Goal: Task Accomplishment & Management: Manage account settings

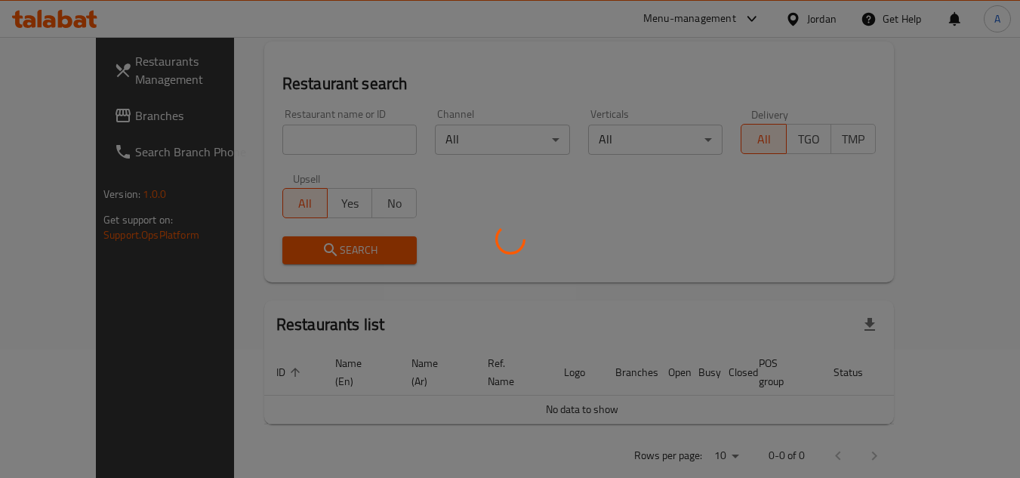
scroll to position [139, 0]
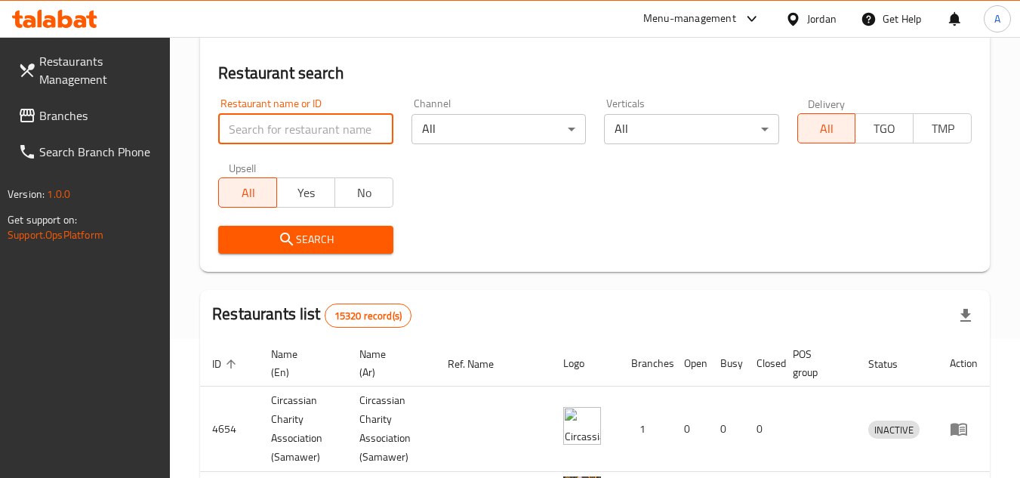
click at [310, 140] on input "search" at bounding box center [305, 129] width 174 height 30
paste input "758792"
type input "758792"
click button "Search" at bounding box center [305, 240] width 174 height 28
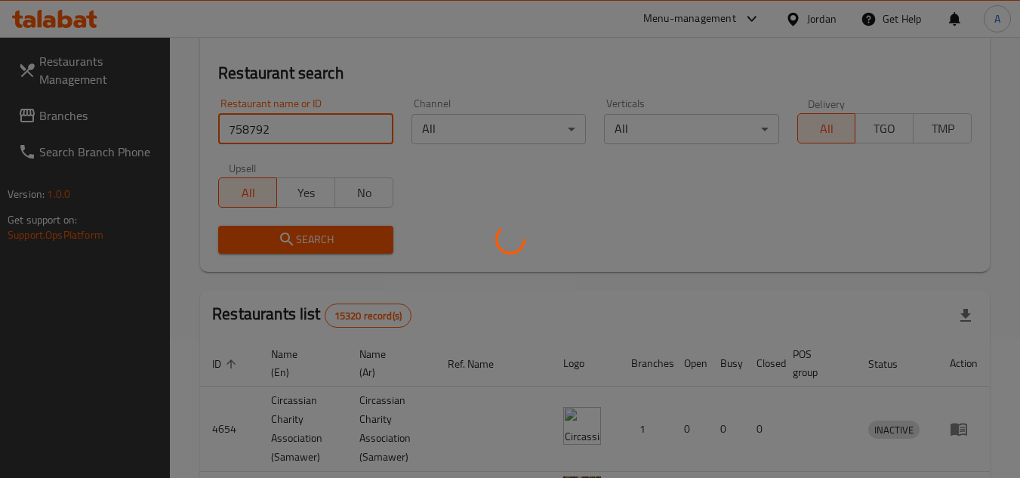
click at [854, 51] on div at bounding box center [510, 239] width 1020 height 478
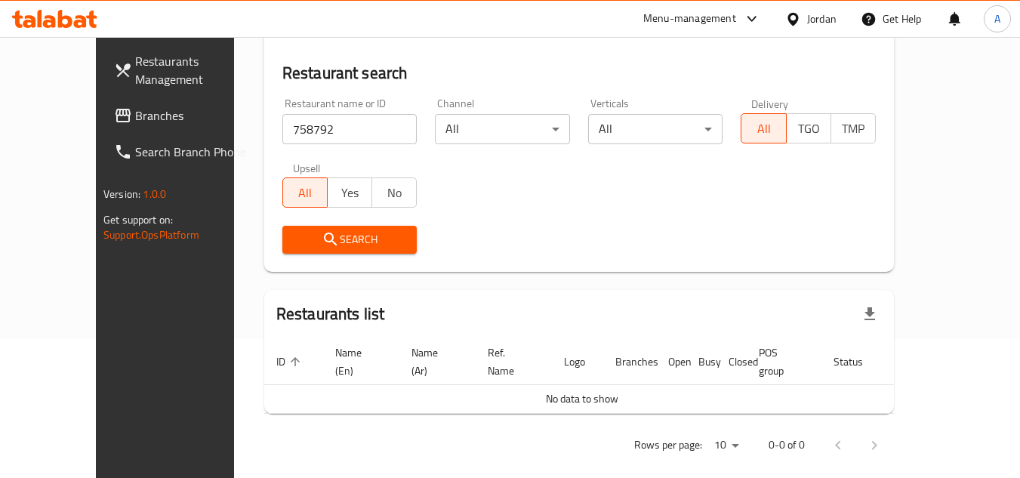
click at [819, 22] on div "Jordan" at bounding box center [821, 19] width 29 height 17
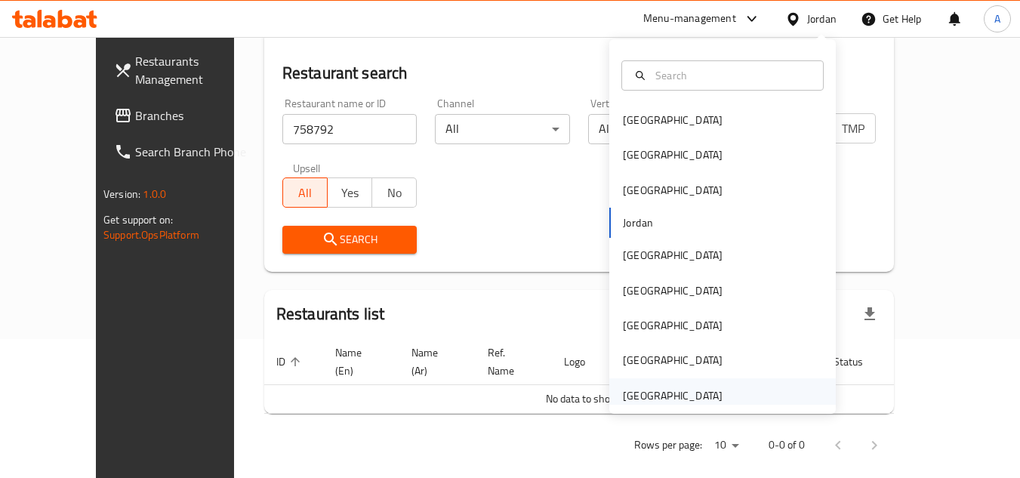
click at [752, 387] on div "[GEOGRAPHIC_DATA]" at bounding box center [722, 395] width 226 height 35
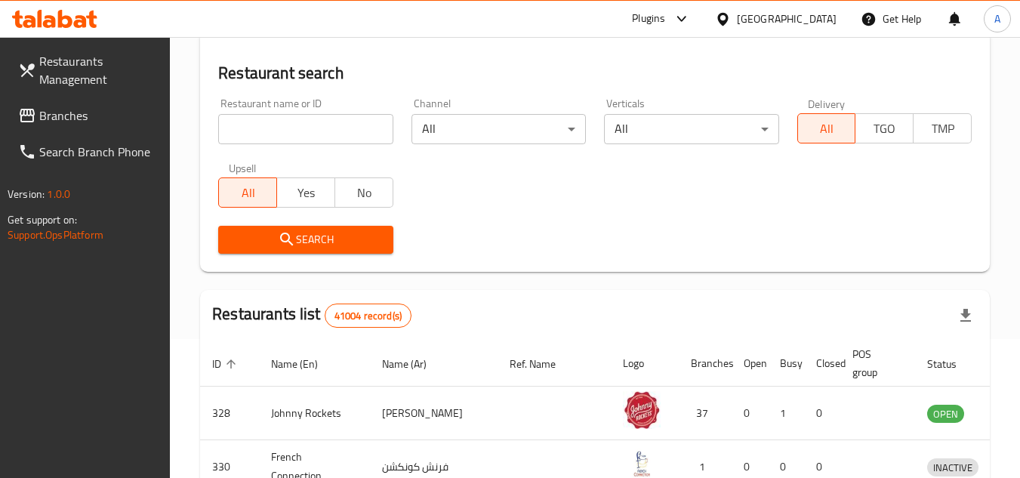
click at [368, 128] on input "search" at bounding box center [305, 129] width 174 height 30
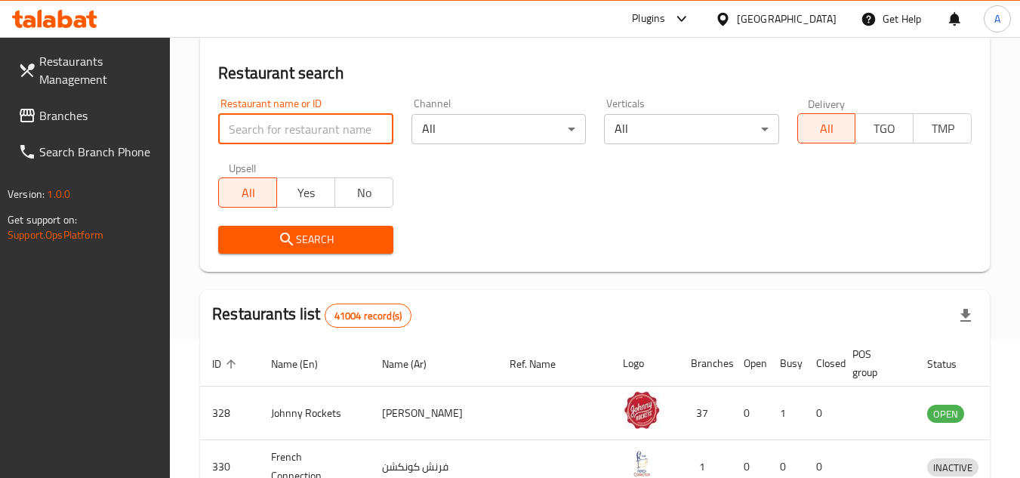
paste input "758792"
type input "758792"
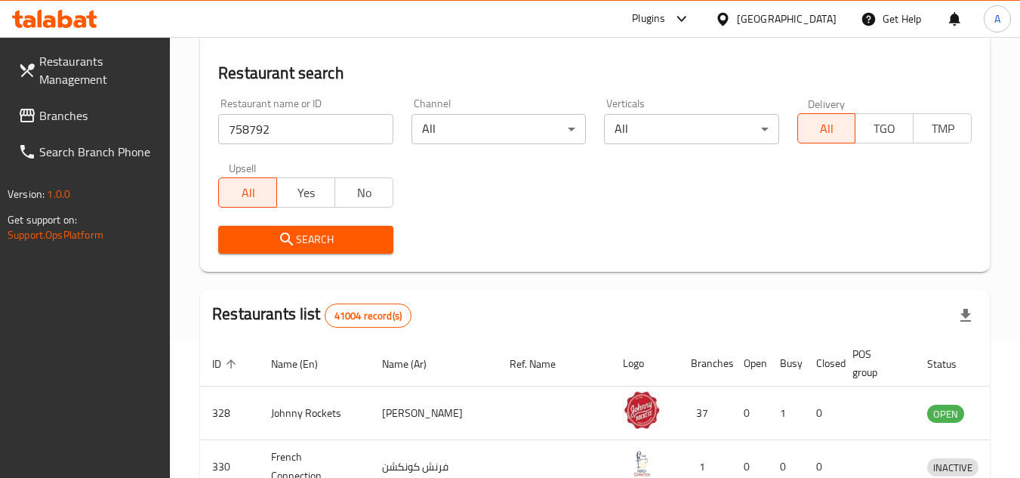
click at [380, 239] on span "Search" at bounding box center [305, 239] width 150 height 19
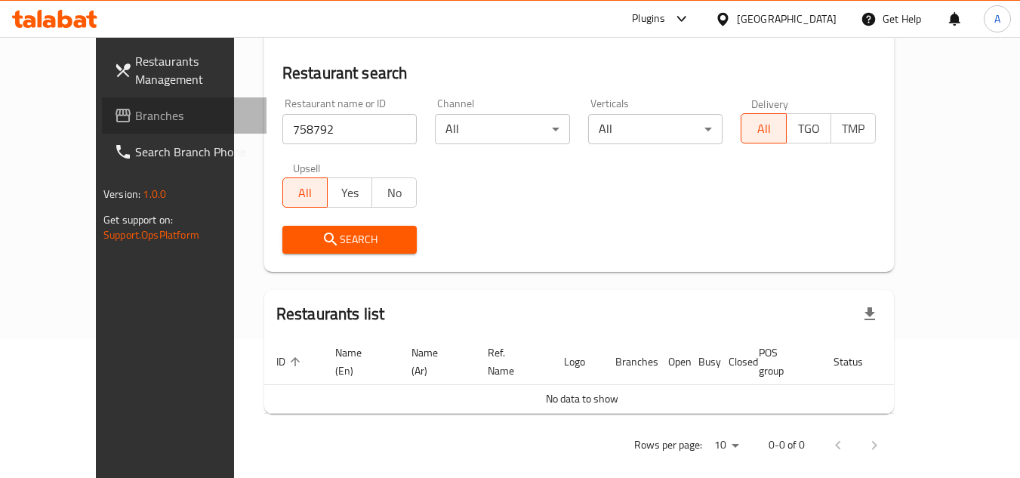
click at [102, 102] on link "Branches" at bounding box center [184, 115] width 165 height 36
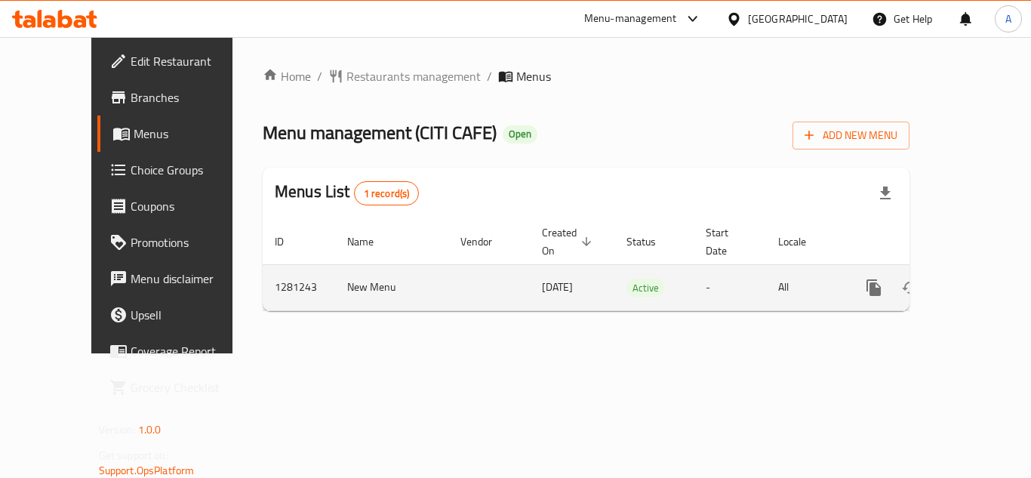
click at [974, 278] on icon "enhanced table" at bounding box center [983, 287] width 18 height 18
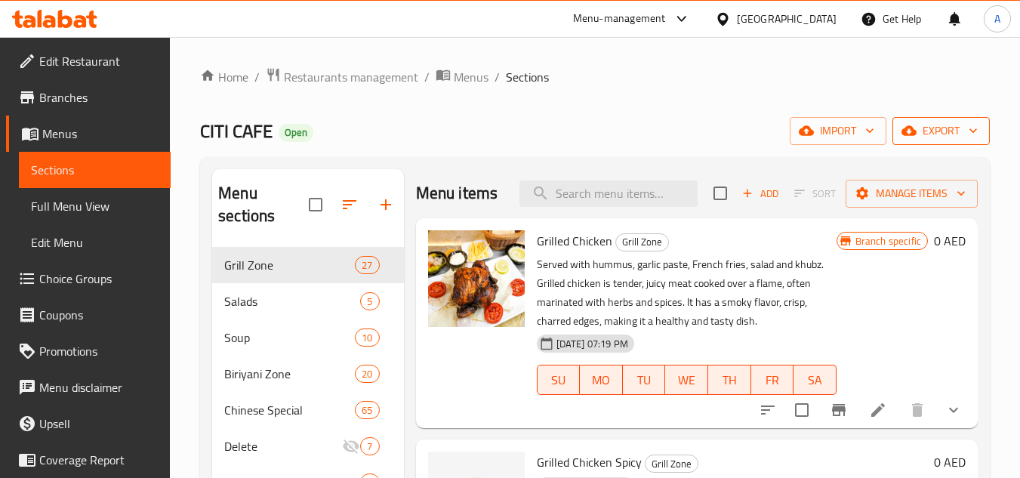
click at [953, 126] on span "export" at bounding box center [940, 131] width 73 height 19
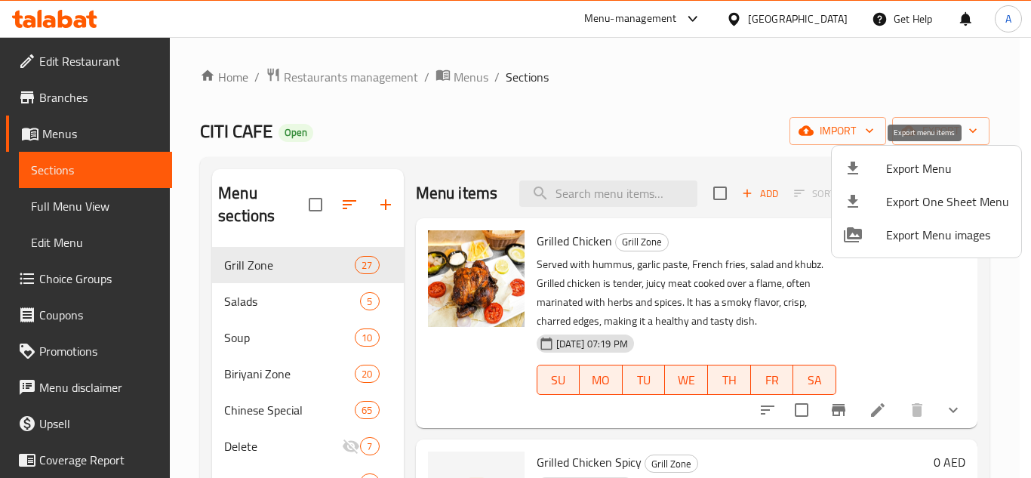
click at [885, 165] on div at bounding box center [865, 168] width 42 height 18
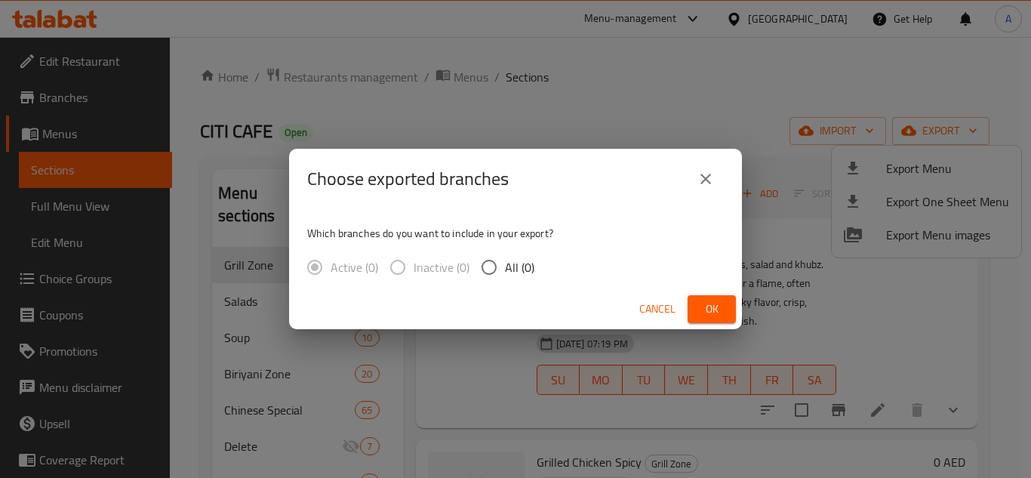
click at [513, 245] on div "Which branches do you want to include in your export? Active (0) Inactive (0) A…" at bounding box center [515, 249] width 453 height 80
click at [515, 258] on span "All (0)" at bounding box center [519, 267] width 29 height 18
click at [505, 256] on input "All (0)" at bounding box center [489, 267] width 32 height 32
radio input "true"
click at [723, 297] on button "Ok" at bounding box center [712, 309] width 48 height 28
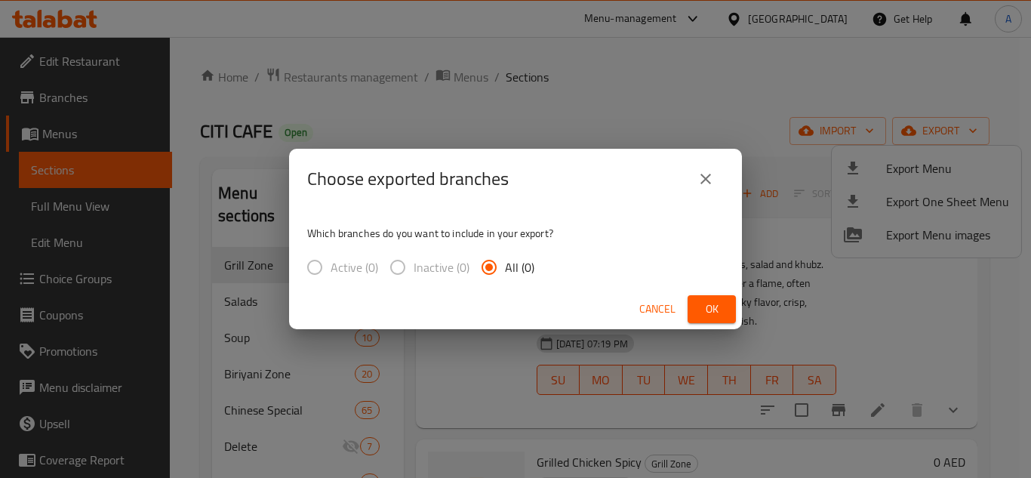
click at [725, 305] on button "Ok" at bounding box center [712, 309] width 48 height 28
click at [703, 320] on button "Ok" at bounding box center [712, 309] width 48 height 28
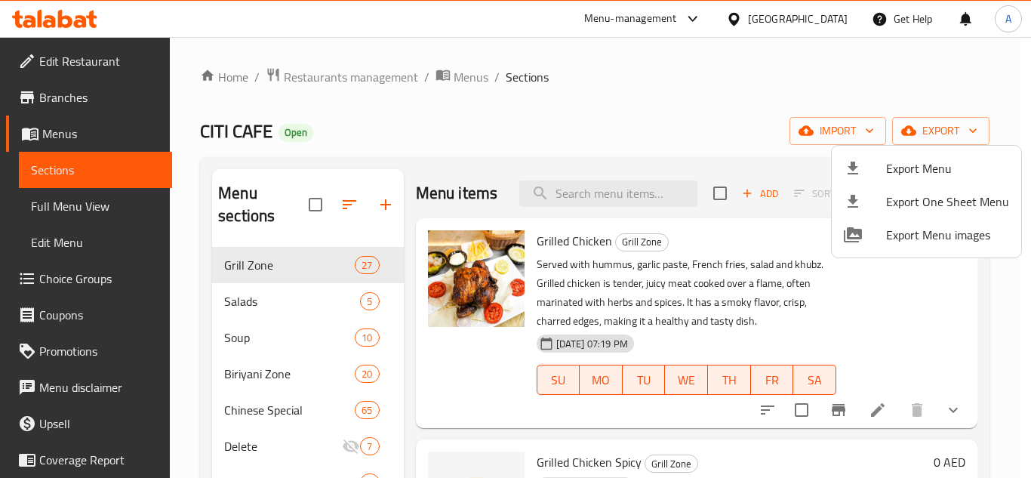
click at [756, 178] on div at bounding box center [515, 239] width 1031 height 478
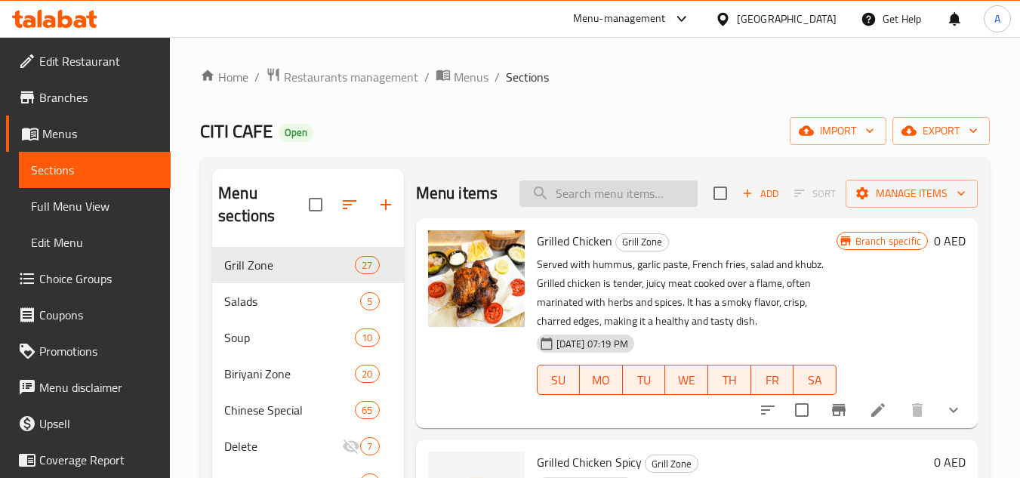
click at [652, 207] on input "search" at bounding box center [608, 193] width 178 height 26
paste input "CHICKEN NUGGETS (8 PCS)"
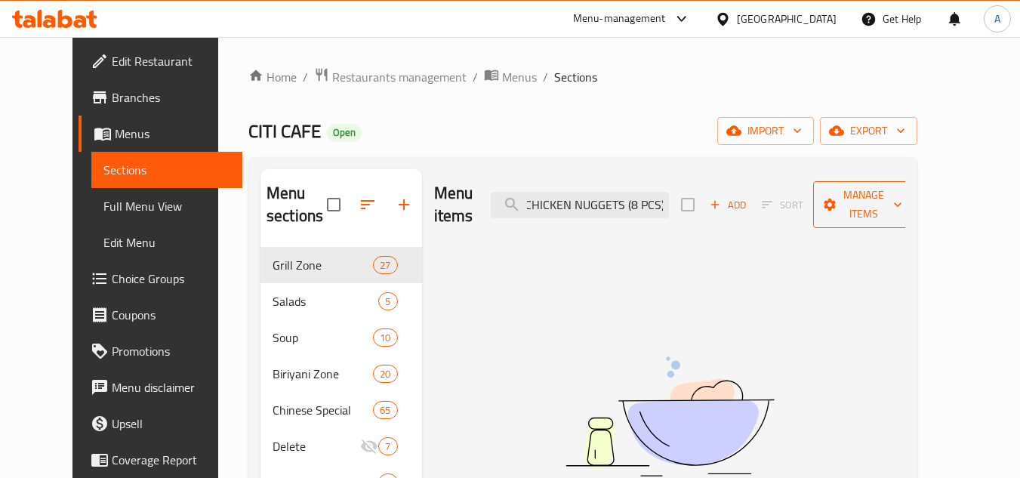
drag, startPoint x: 657, startPoint y: 195, endPoint x: 969, endPoint y: 195, distance: 312.4
click at [906, 195] on div "Menu items CHICKEN NUGGETS (8 PCS) Add Sort Manage items" at bounding box center [670, 205] width 472 height 72
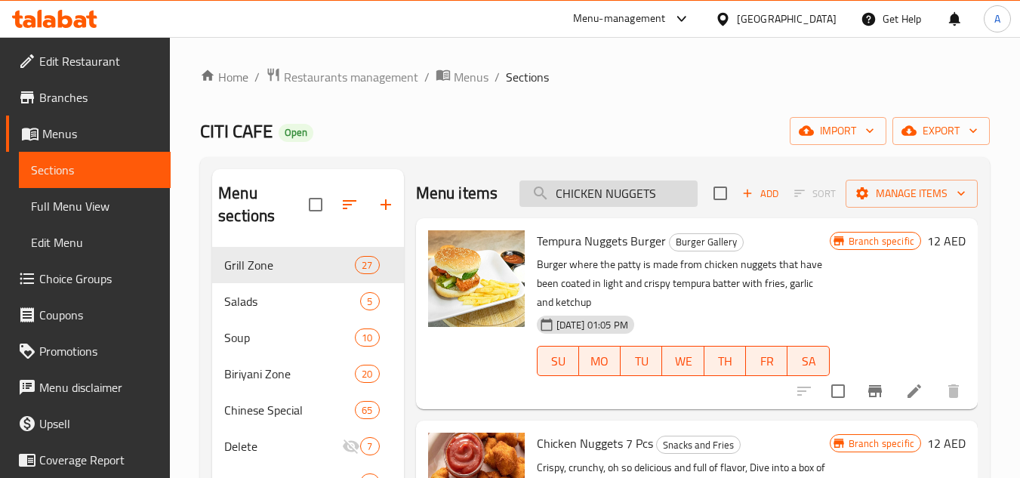
click at [561, 195] on input "CHICKEN NUGGETS" at bounding box center [608, 193] width 178 height 26
click at [559, 196] on input "CHICKEN NUGGETS" at bounding box center [608, 193] width 178 height 26
click at [560, 195] on input "CHICKEN NUGGETS" at bounding box center [608, 193] width 178 height 26
click at [556, 194] on input "CHICKEN NUGGETS" at bounding box center [608, 193] width 178 height 26
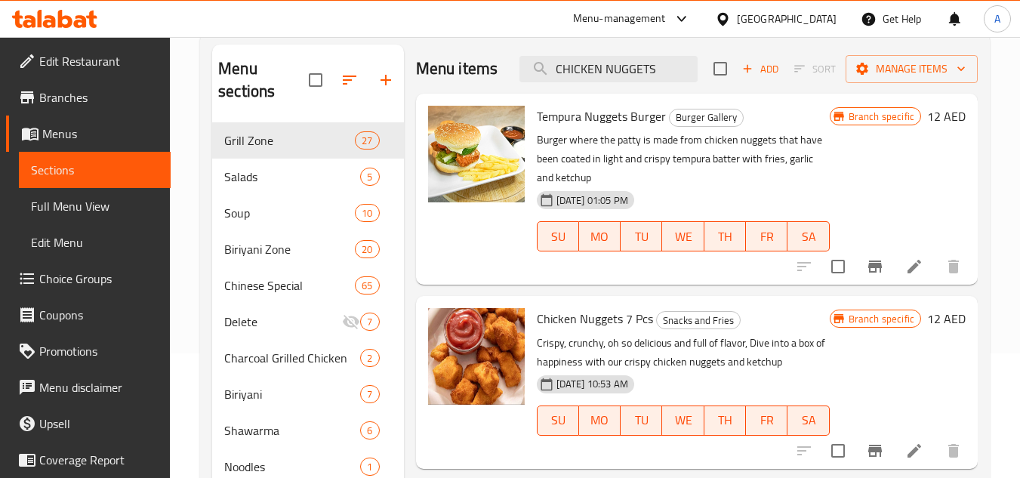
scroll to position [151, 0]
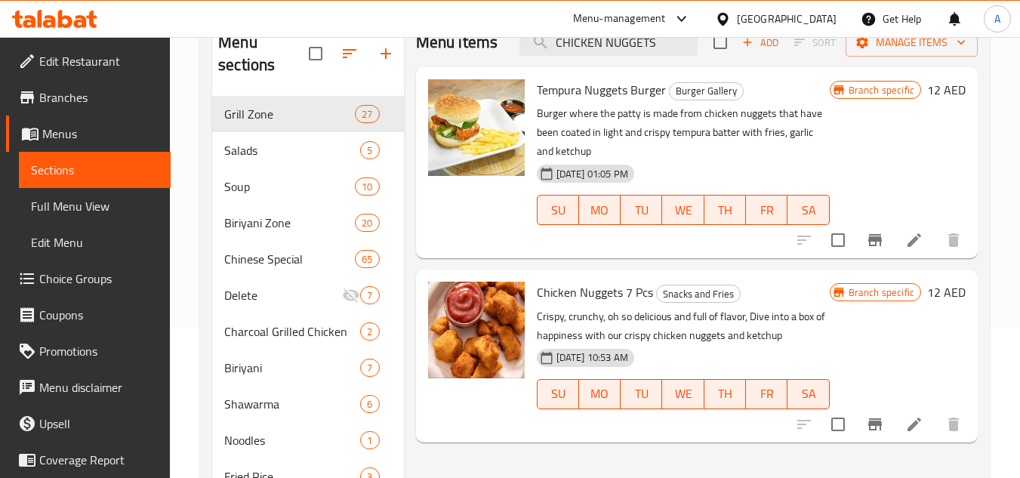
type input "CHICKEN NUGGETS"
drag, startPoint x: 534, startPoint y: 292, endPoint x: 648, endPoint y: 276, distance: 115.1
click at [648, 276] on div "Chicken Nuggets 7 Pcs Snacks and Fries Crispy, crunchy, oh so delicious and ful…" at bounding box center [683, 355] width 305 height 160
click at [923, 417] on li at bounding box center [914, 424] width 42 height 27
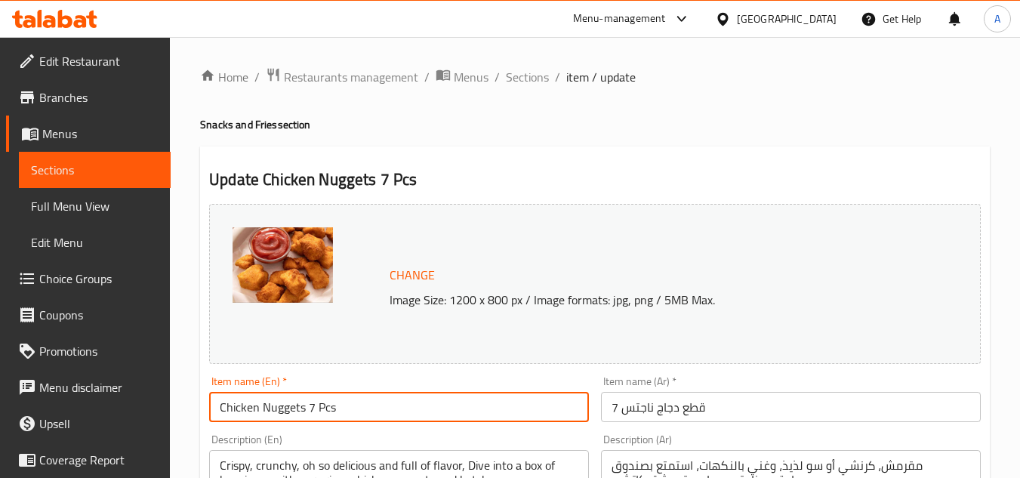
click at [308, 406] on input "Chicken Nuggets 7 Pcs" at bounding box center [399, 407] width 380 height 30
type input "Chicken Nuggets 8 Pcs"
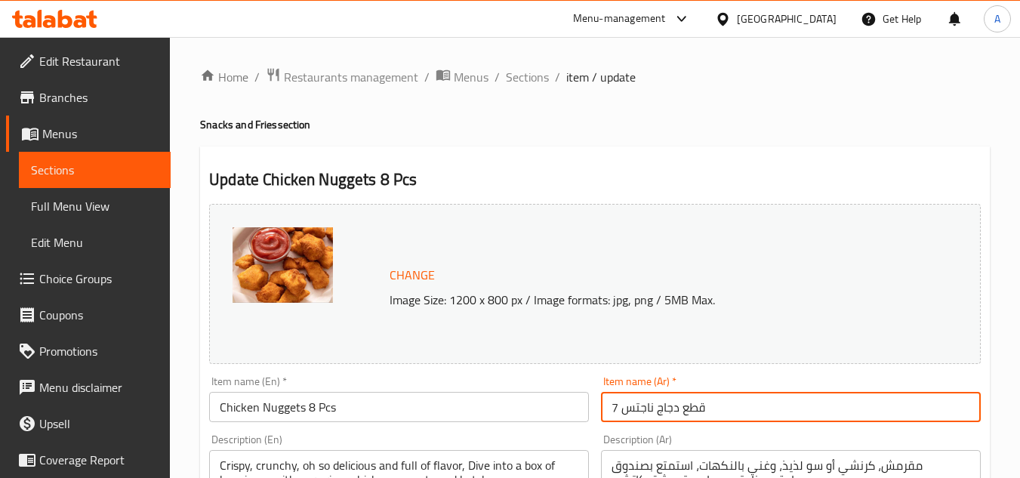
click at [618, 406] on input "7 قطع دجاج ناجتس" at bounding box center [791, 407] width 380 height 30
click at [699, 409] on input "8 قطع دجاج ناجتس" at bounding box center [791, 407] width 380 height 30
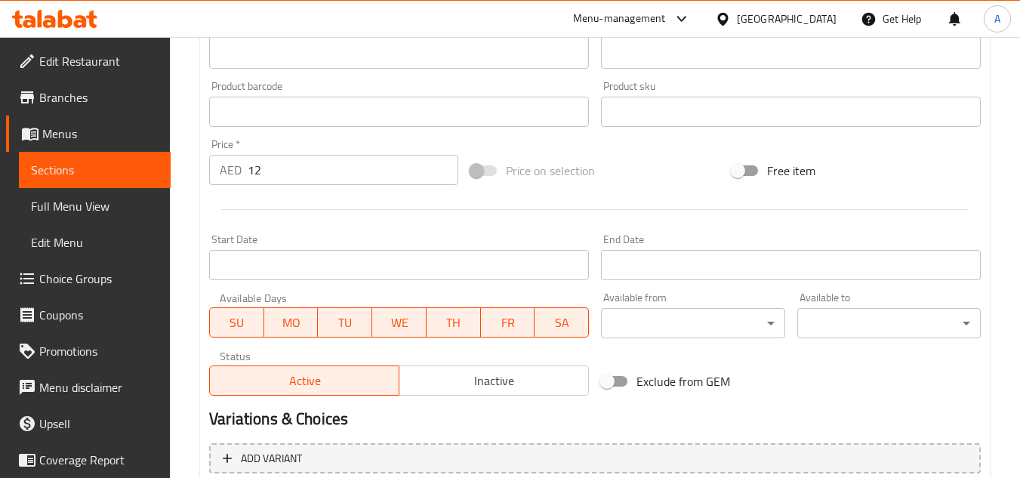
scroll to position [611, 0]
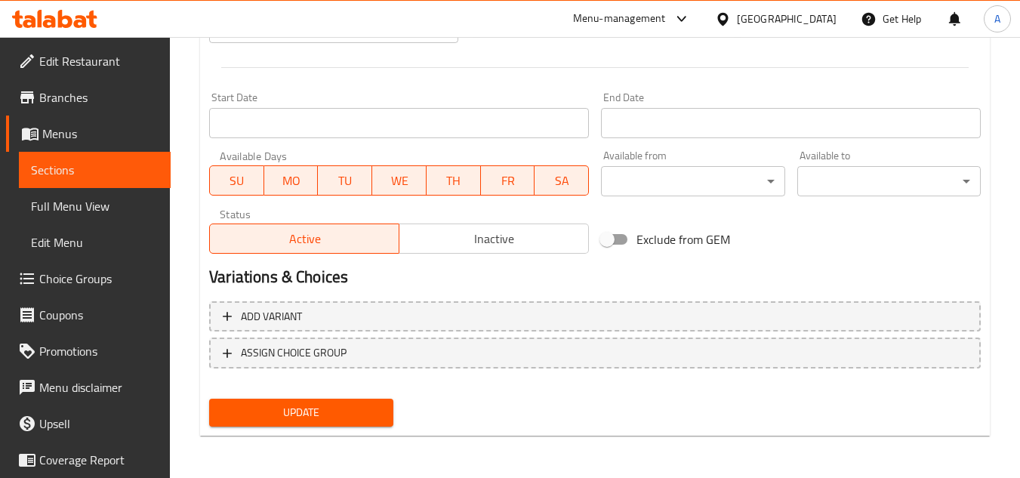
type input "8 دجاج ناجتس"
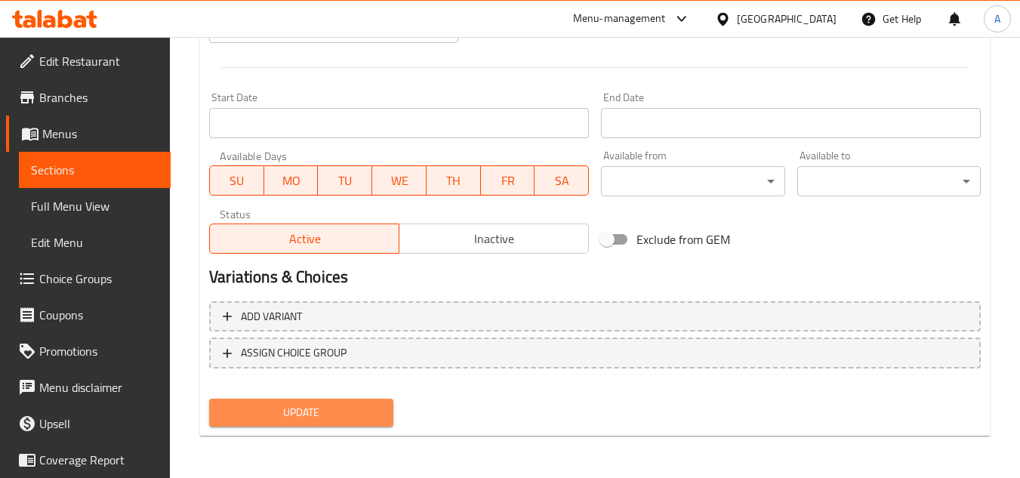
click at [343, 420] on span "Update" at bounding box center [300, 412] width 159 height 19
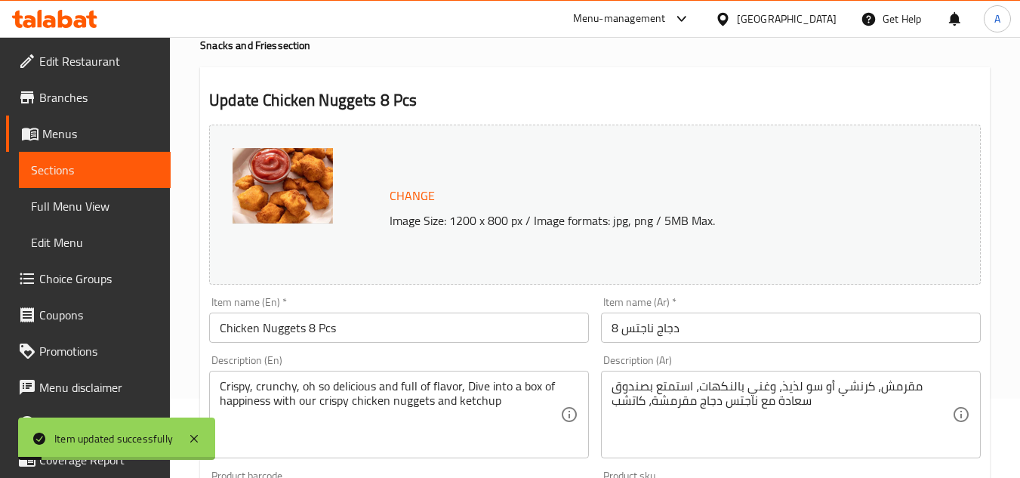
scroll to position [7, 0]
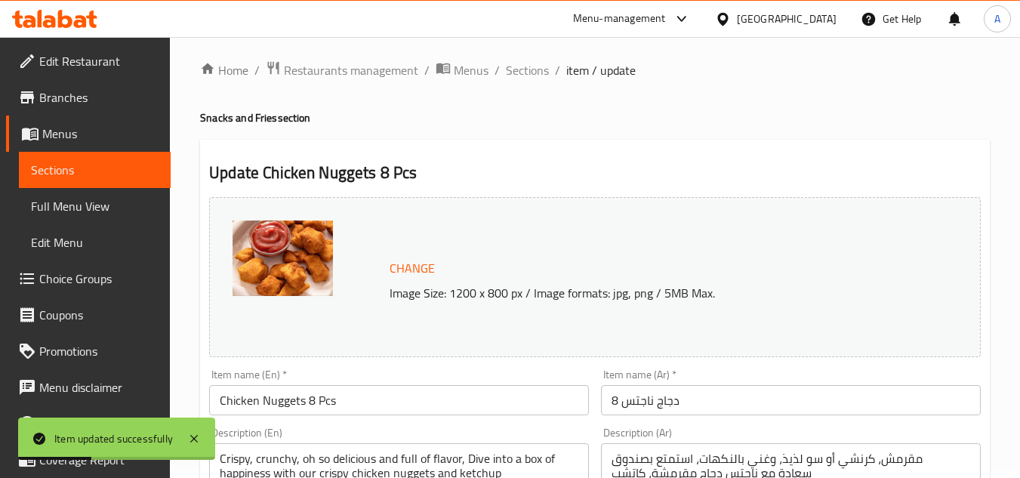
click at [220, 117] on h4 "Snacks and Fries section" at bounding box center [594, 117] width 789 height 15
copy h4 "Snacks"
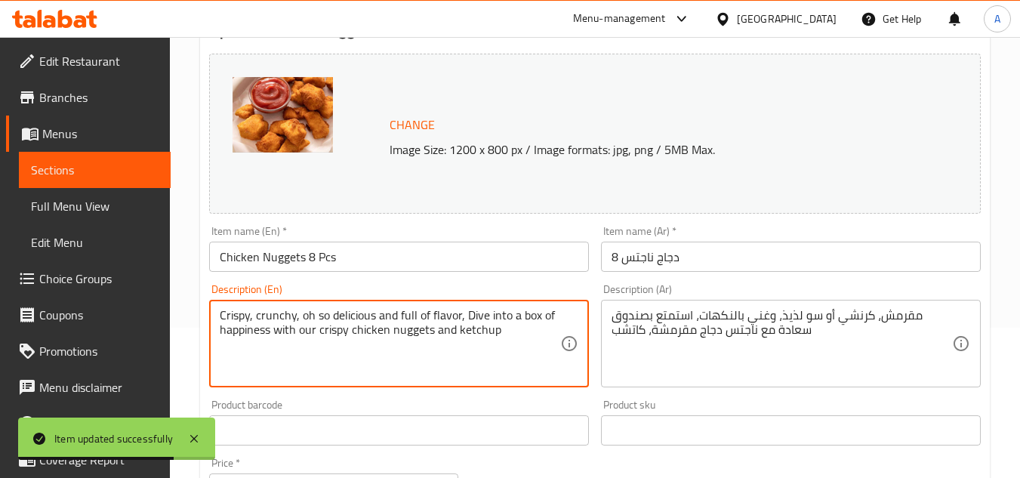
scroll to position [151, 0]
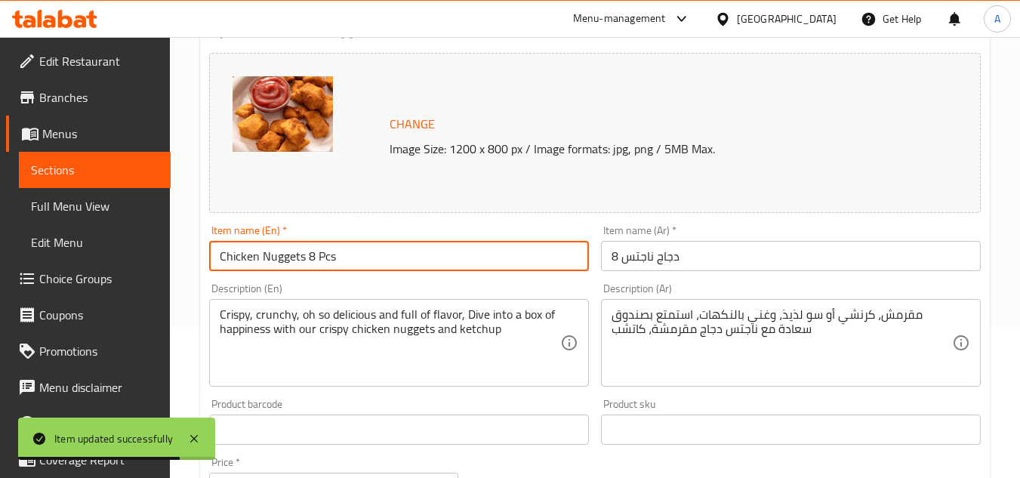
click at [402, 258] on input "Chicken Nuggets 8 Pcs" at bounding box center [399, 256] width 380 height 30
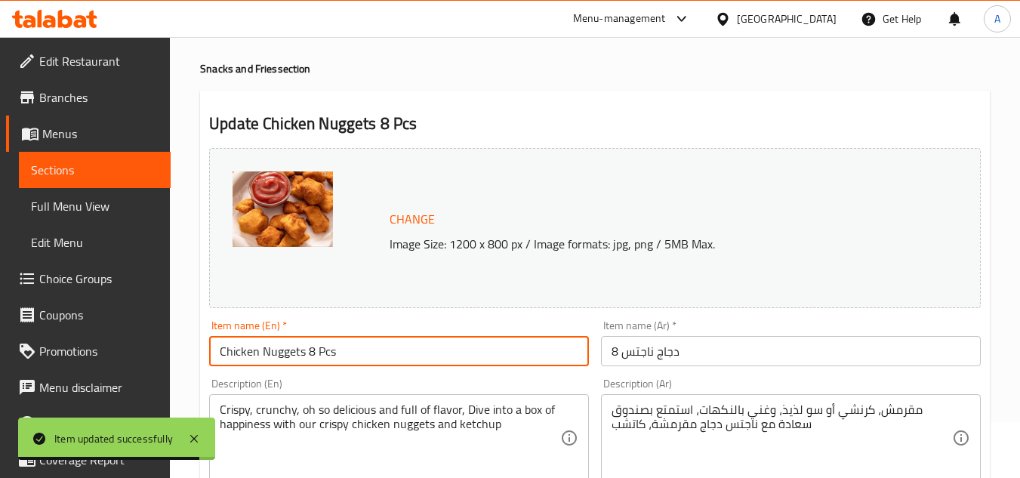
scroll to position [0, 0]
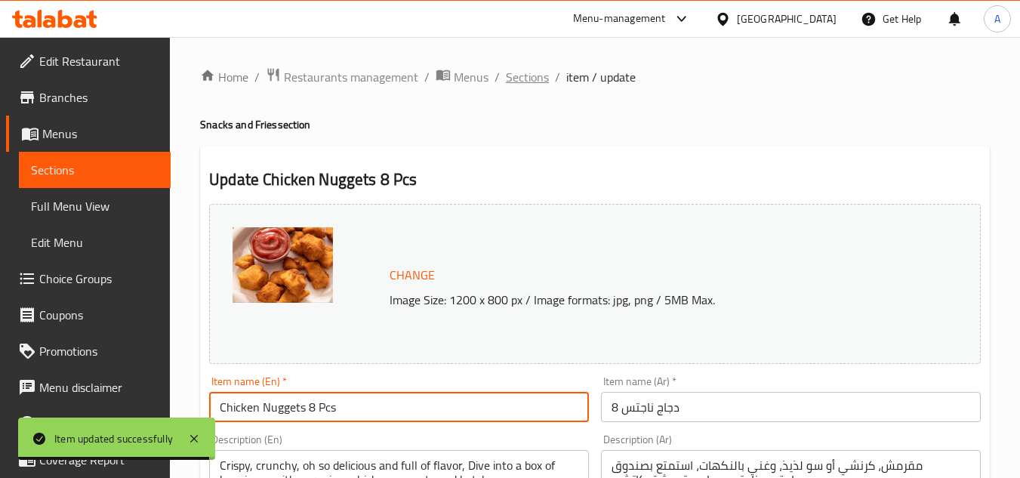
click at [514, 72] on span "Sections" at bounding box center [527, 77] width 43 height 18
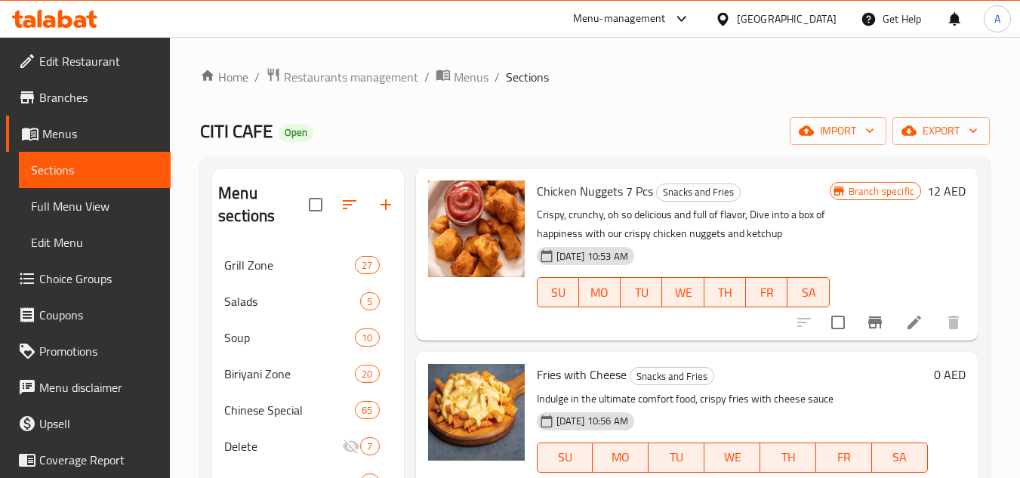
scroll to position [75, 0]
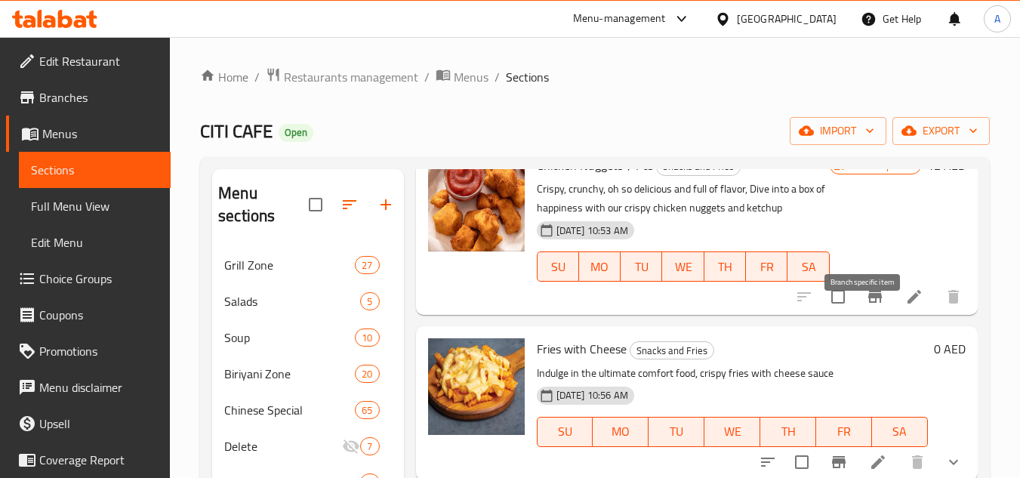
click at [835, 312] on input "checkbox" at bounding box center [838, 297] width 32 height 32
checkbox input "true"
click at [940, 131] on span "export" at bounding box center [940, 131] width 73 height 19
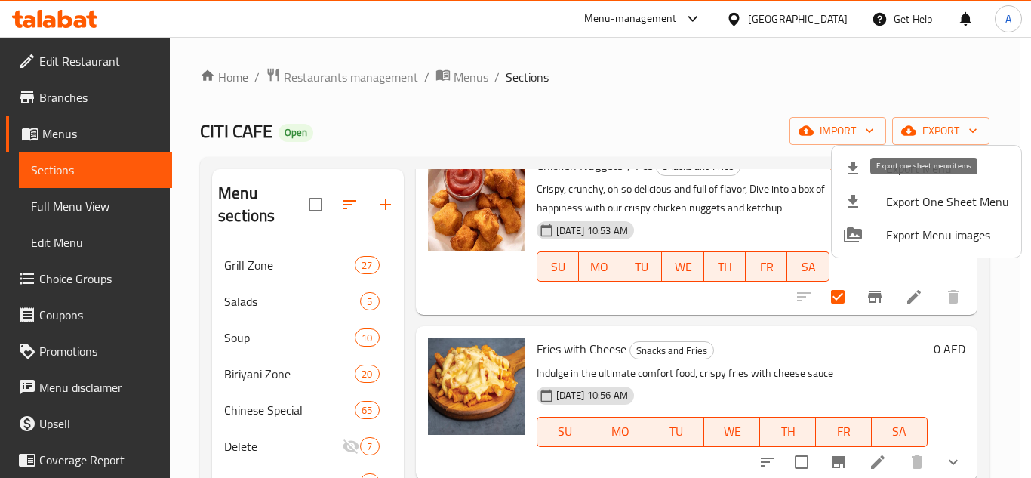
click at [757, 100] on div at bounding box center [515, 239] width 1031 height 478
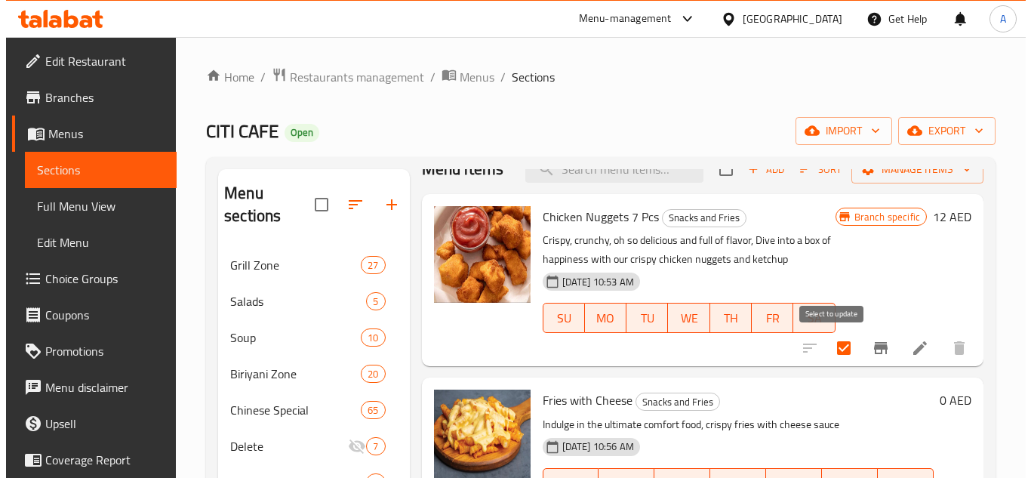
scroll to position [0, 0]
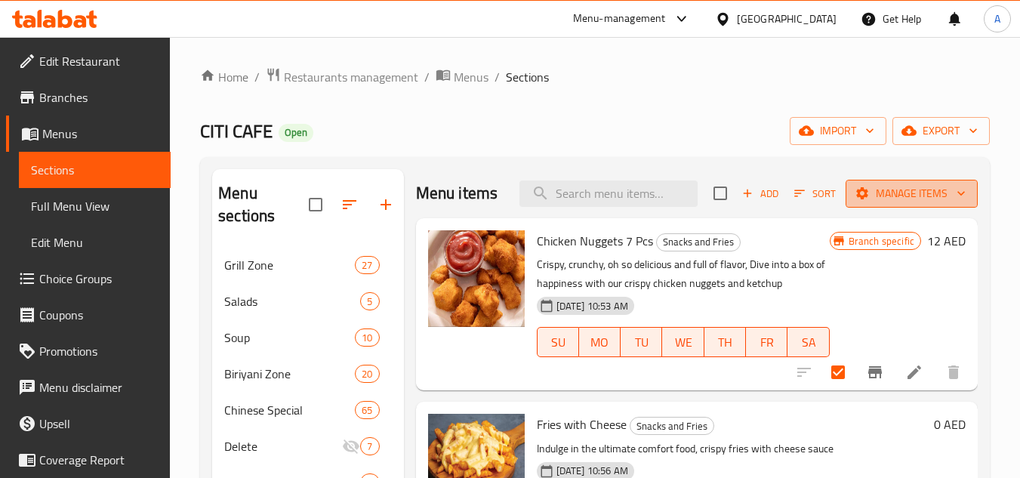
click at [888, 203] on span "Manage items" at bounding box center [911, 193] width 108 height 19
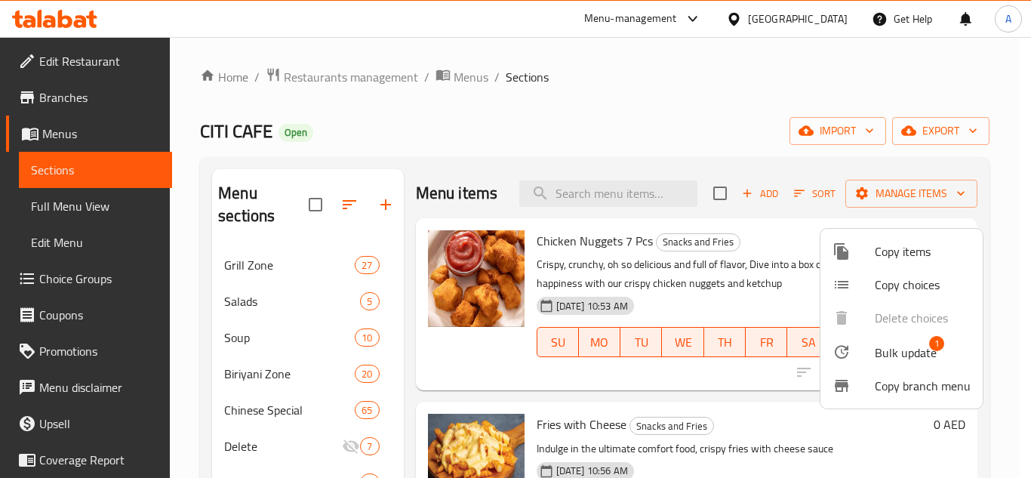
click at [890, 352] on span "Bulk update" at bounding box center [906, 352] width 62 height 18
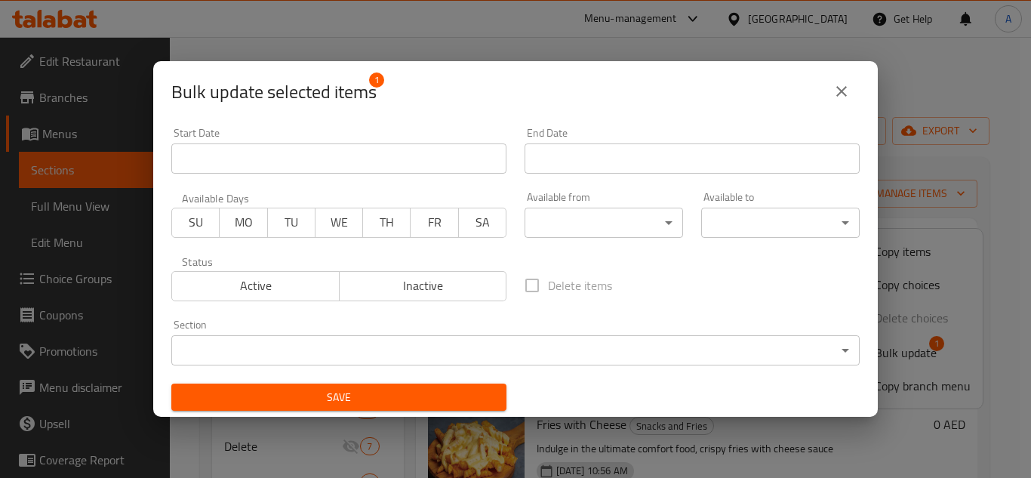
click at [392, 334] on body "​ Menu-management United Arab Emirates Get Help A Edit Restaurant Branches Menu…" at bounding box center [515, 257] width 1031 height 441
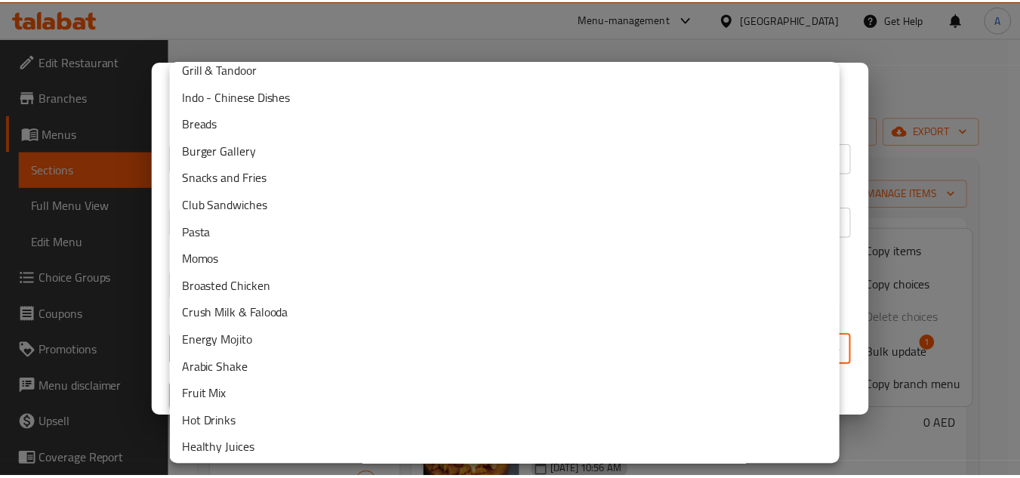
scroll to position [368, 0]
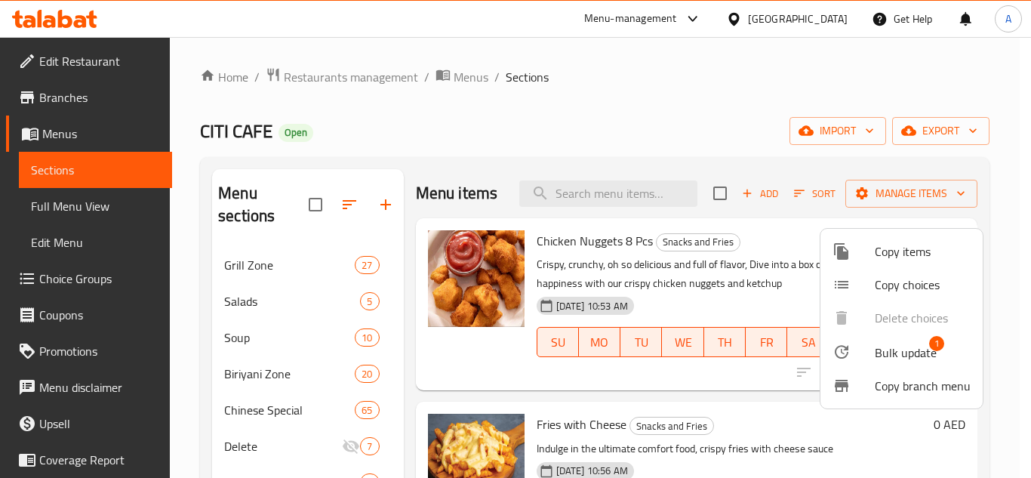
click at [611, 189] on div at bounding box center [515, 239] width 1031 height 478
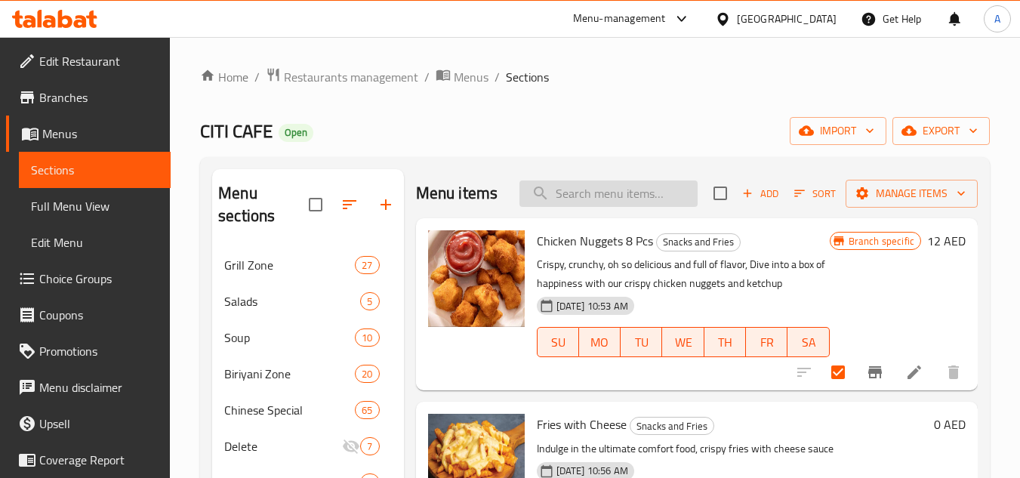
click at [623, 207] on input "search" at bounding box center [608, 193] width 178 height 26
paste input "FALAFEL PLATE"
click at [635, 192] on input "FALAFEL PLATE" at bounding box center [608, 193] width 178 height 26
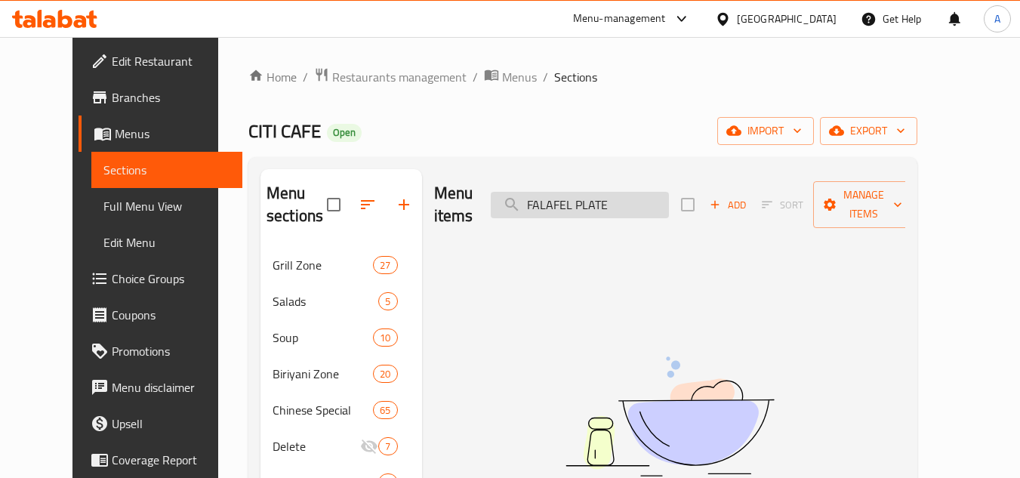
click at [629, 204] on input "FALAFEL PLATE" at bounding box center [580, 205] width 178 height 26
type input "FALAFEL"
click at [629, 204] on input "FALAFEL" at bounding box center [580, 205] width 178 height 26
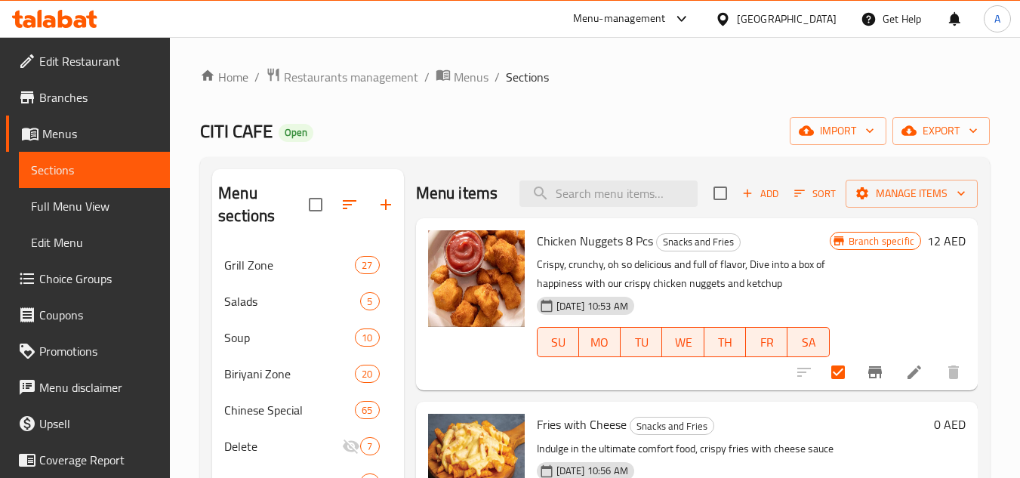
click at [395, 208] on button "button" at bounding box center [386, 204] width 36 height 36
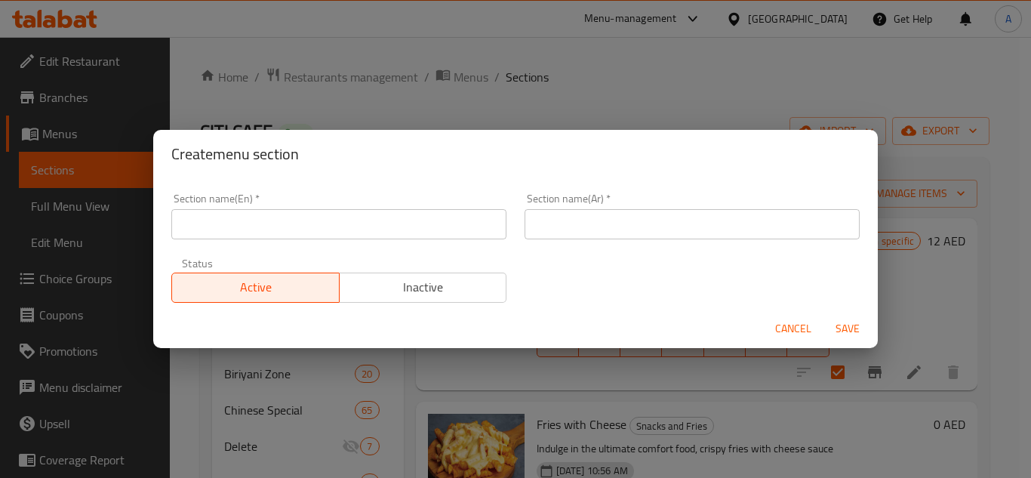
click at [571, 200] on div "Section name(Ar)   * Section name(Ar) *" at bounding box center [692, 216] width 335 height 46
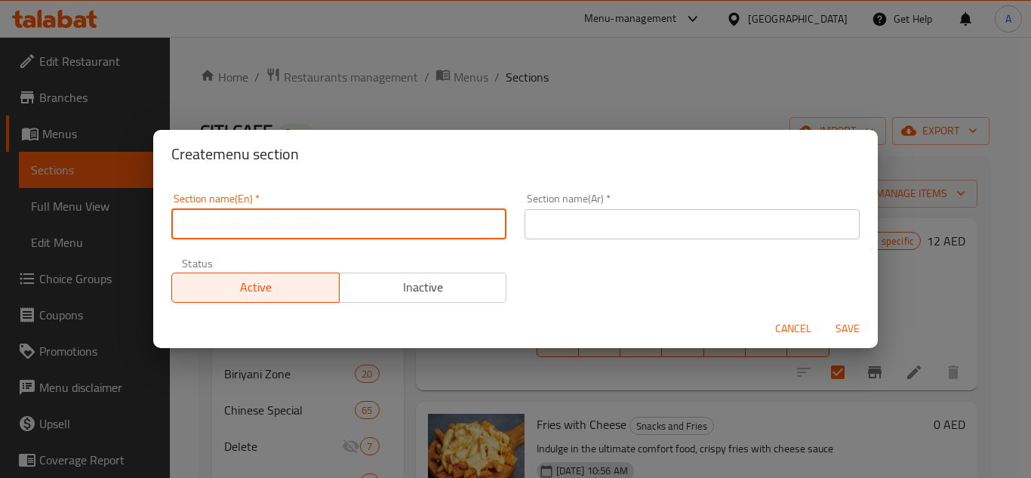
click at [476, 210] on input "text" at bounding box center [338, 224] width 335 height 30
type input "Plates"
click at [676, 228] on input "text" at bounding box center [692, 224] width 335 height 30
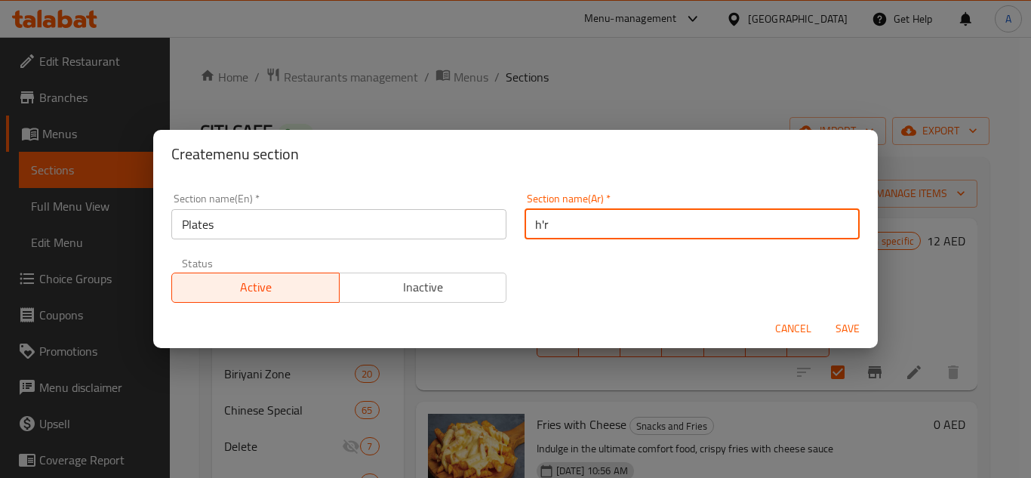
type input "h'rh"
type input "h"
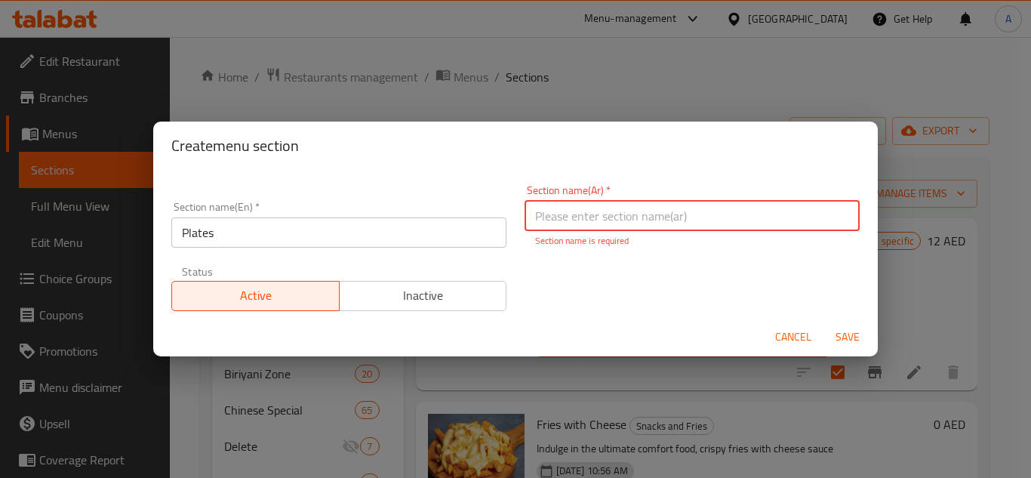
click at [639, 211] on input "text" at bounding box center [692, 216] width 335 height 30
type input "اطباق"
click at [823, 323] on button "Save" at bounding box center [847, 337] width 48 height 28
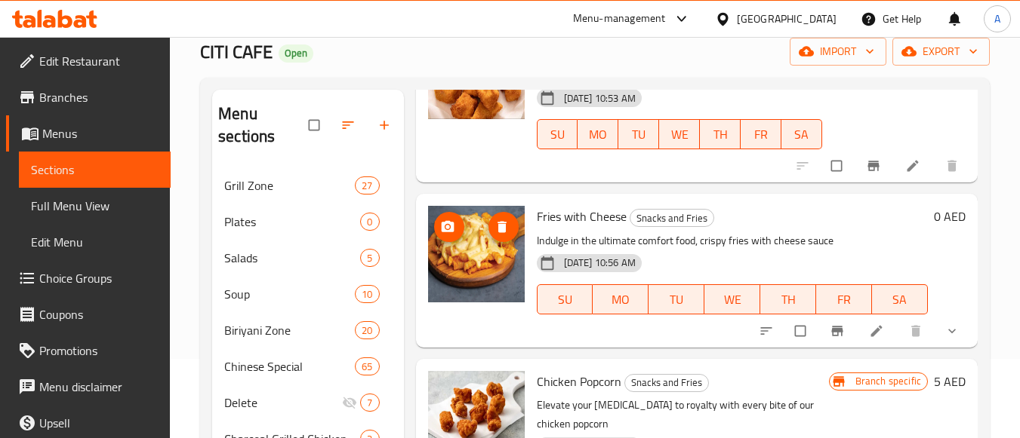
scroll to position [77, 0]
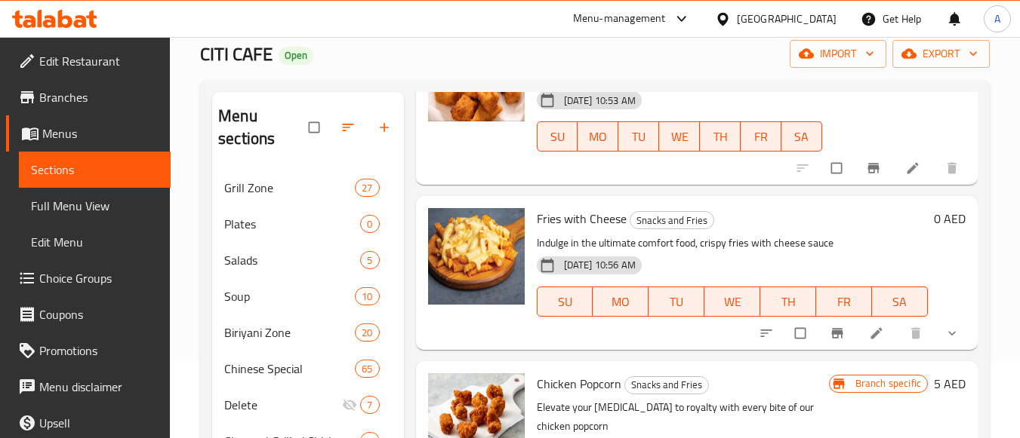
click at [645, 58] on div "CITI CAFE Open import export" at bounding box center [594, 54] width 789 height 28
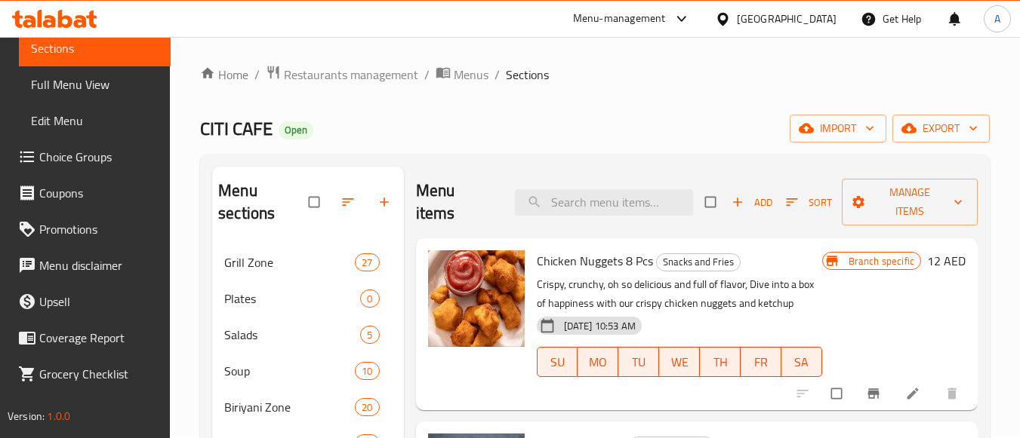
scroll to position [2, 0]
click at [837, 391] on input "checkbox" at bounding box center [838, 394] width 32 height 29
click at [915, 186] on span "Manage items" at bounding box center [910, 203] width 112 height 38
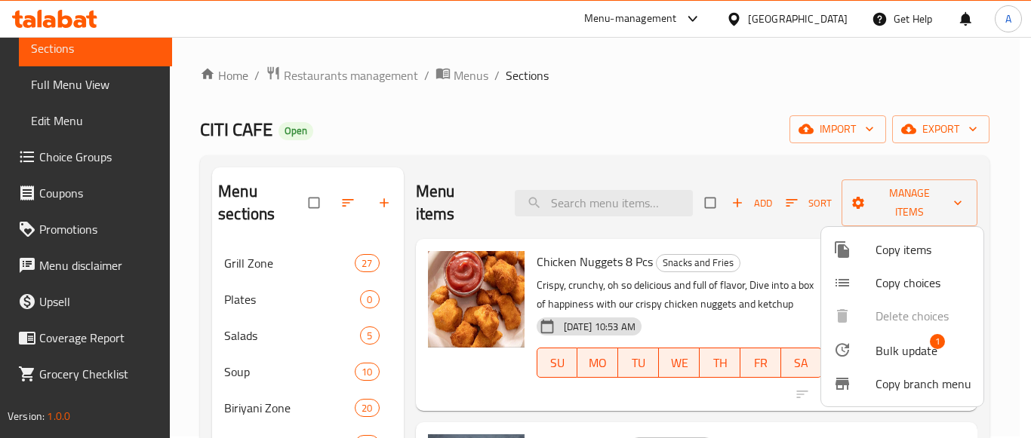
click at [900, 342] on span "Bulk update" at bounding box center [906, 351] width 62 height 18
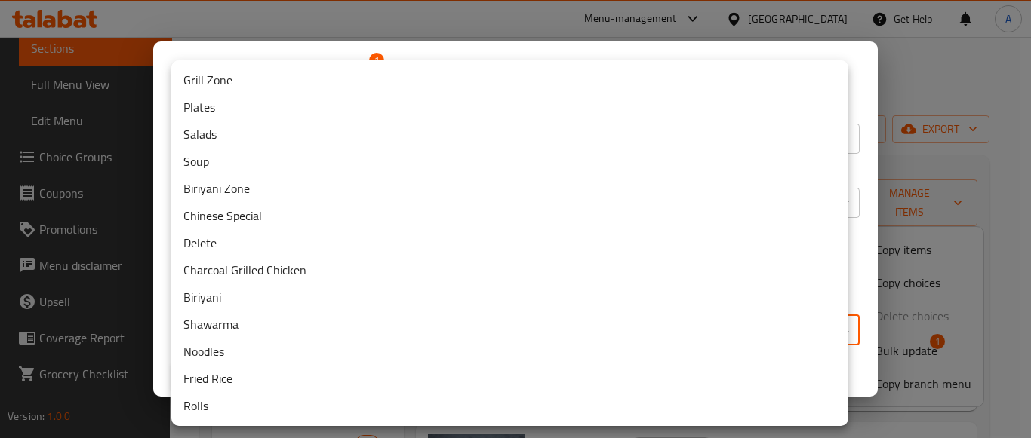
click at [441, 337] on body "​ Menu-management United Arab Emirates Get Help A Edit Restaurant Branches Menu…" at bounding box center [515, 235] width 1031 height 401
click at [267, 115] on li "Plates" at bounding box center [509, 107] width 677 height 27
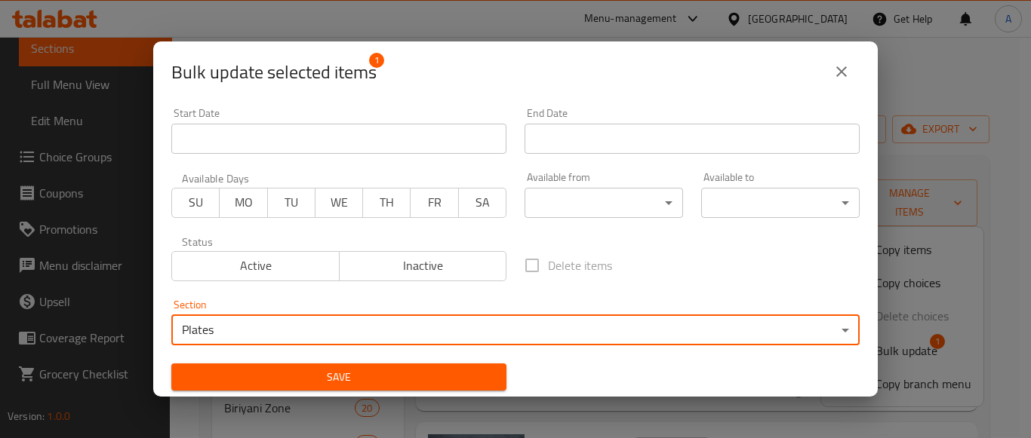
click at [395, 365] on button "Save" at bounding box center [338, 378] width 335 height 28
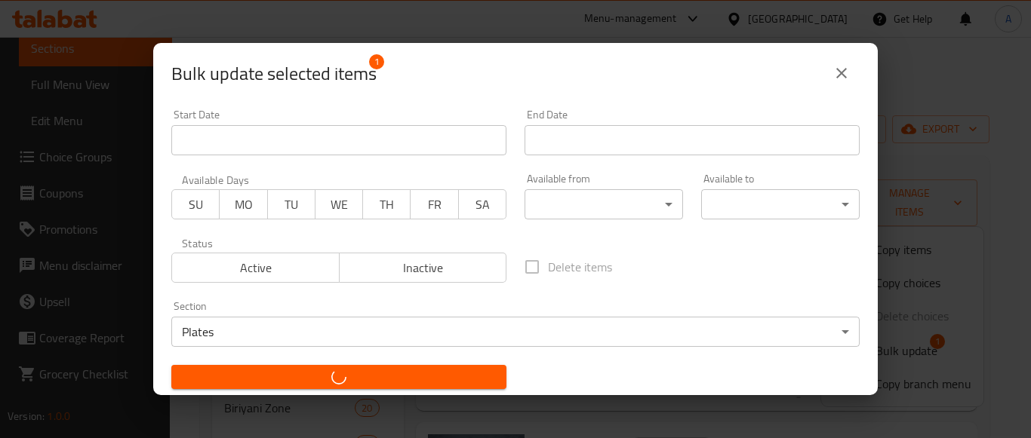
checkbox input "false"
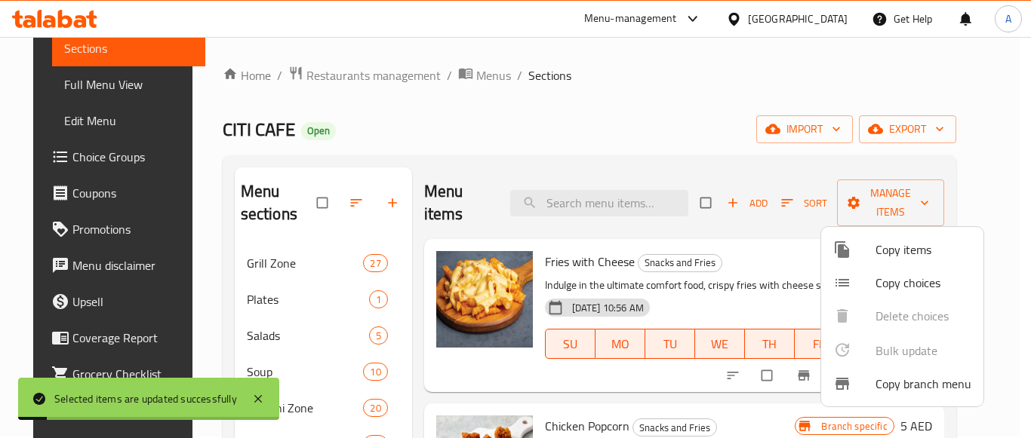
click at [666, 137] on div at bounding box center [515, 219] width 1031 height 438
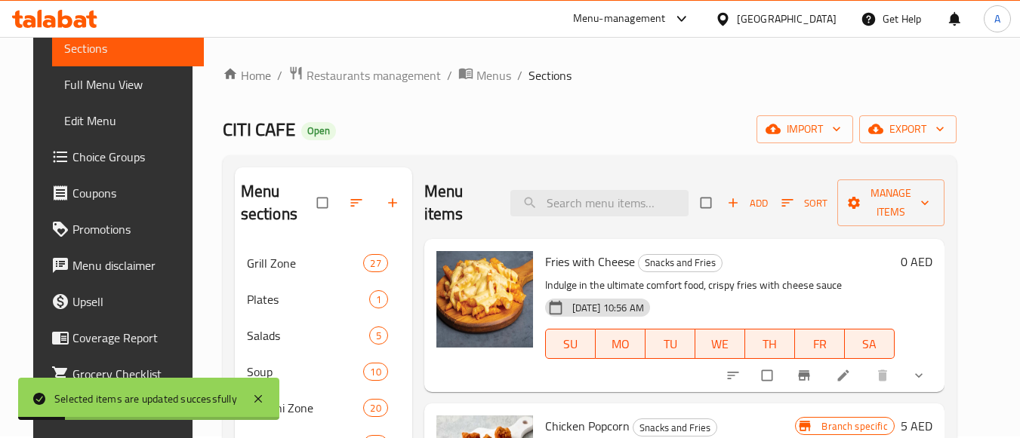
scroll to position [77, 0]
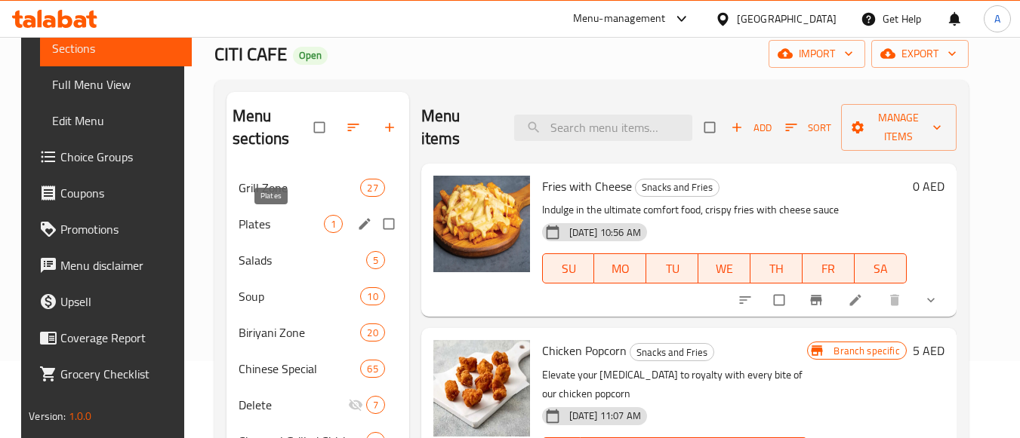
click at [306, 226] on span "Plates" at bounding box center [280, 224] width 85 height 18
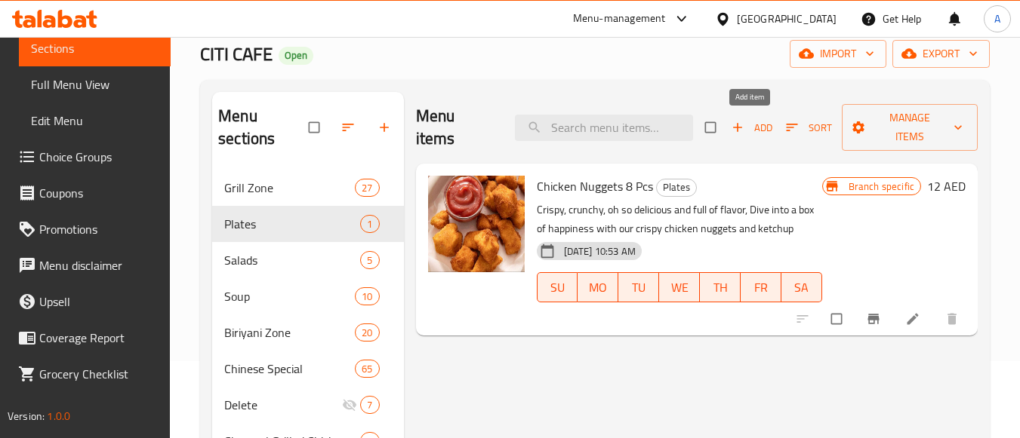
click at [749, 131] on span "Add" at bounding box center [751, 127] width 41 height 17
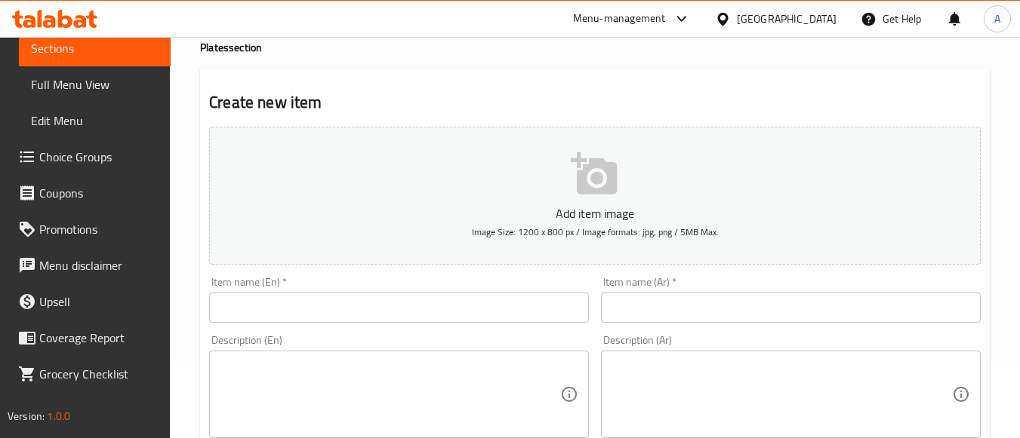
click at [510, 309] on input "text" at bounding box center [399, 308] width 380 height 30
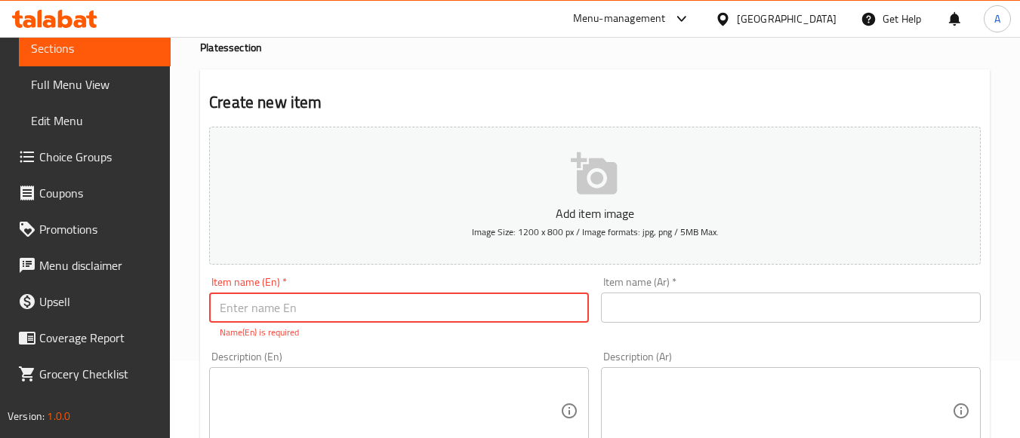
click at [428, 313] on input "text" at bounding box center [399, 308] width 380 height 30
paste input "FALAFEL PLATE (7 PCS)"
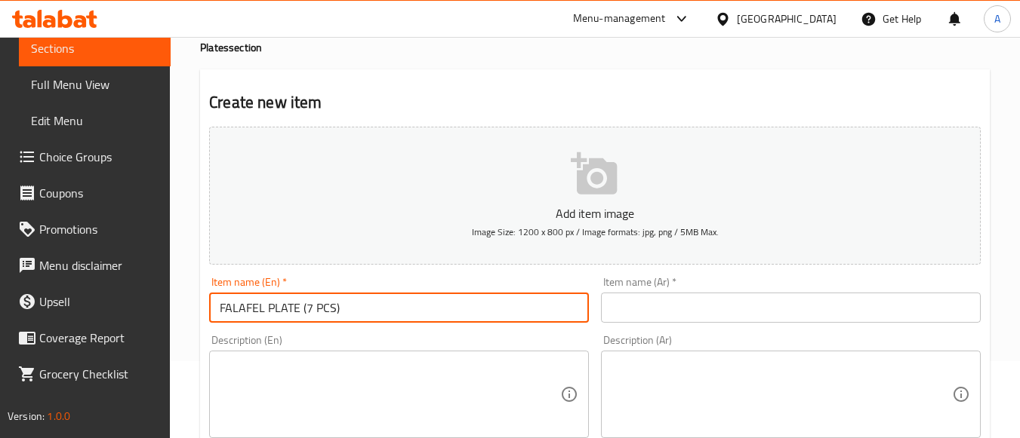
click at [428, 313] on input "FALAFEL PLATE (7 PCS)" at bounding box center [399, 308] width 380 height 30
click at [481, 318] on input "FALAFEL PLATE (7 PCS)" at bounding box center [399, 308] width 380 height 30
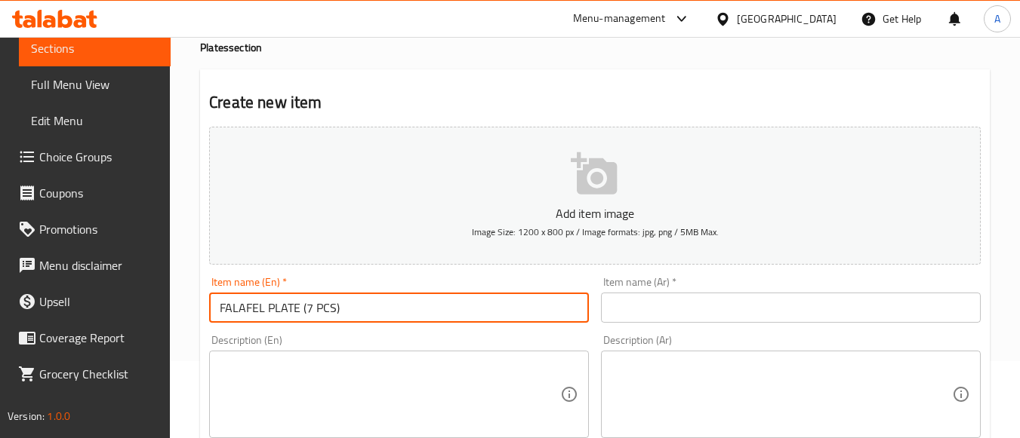
click at [481, 318] on input "FALAFEL PLATE (7 PCS)" at bounding box center [399, 308] width 380 height 30
type input "Falafel Plate (7 Pcs)"
click at [680, 323] on input "text" at bounding box center [791, 308] width 380 height 30
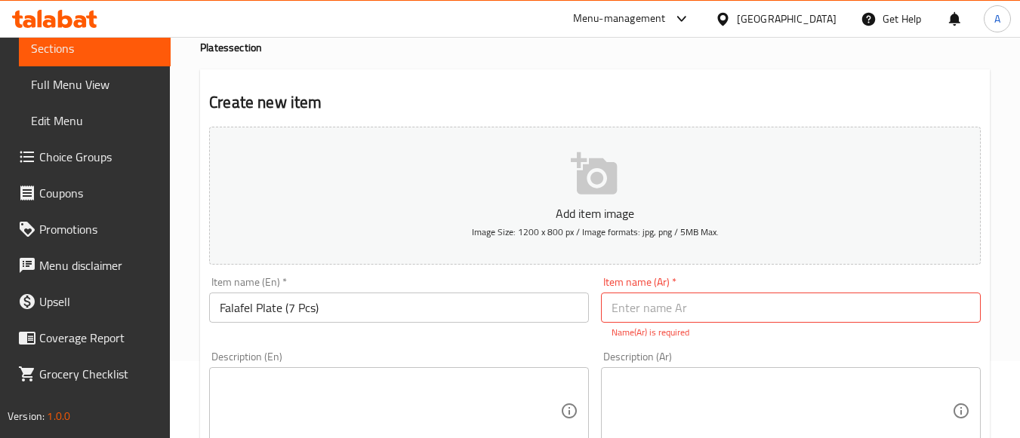
click at [346, 291] on div "Item name (En)   * Falafel Plate (7 Pcs) Item name (En) *" at bounding box center [399, 300] width 380 height 46
click at [371, 303] on input "Falafel Plate (7 Pcs)" at bounding box center [399, 308] width 380 height 30
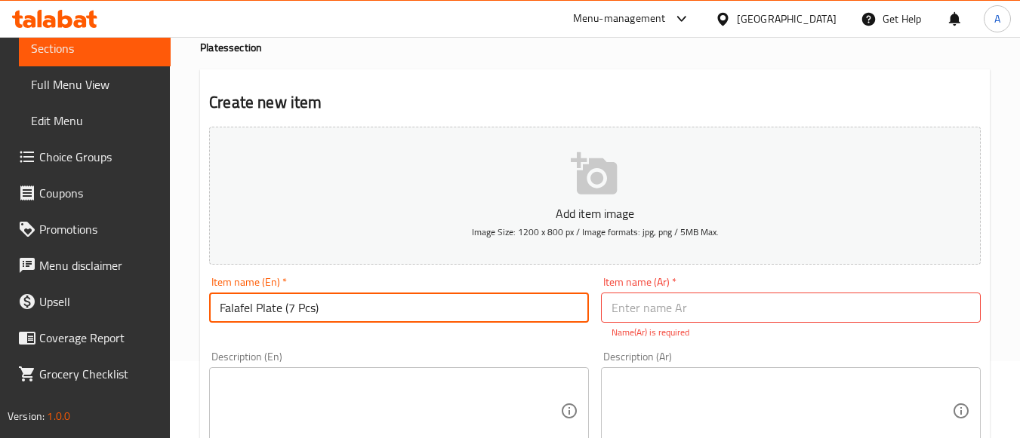
click at [371, 303] on input "Falafel Plate (7 Pcs)" at bounding box center [399, 308] width 380 height 30
click at [686, 308] on input "text" at bounding box center [791, 308] width 380 height 30
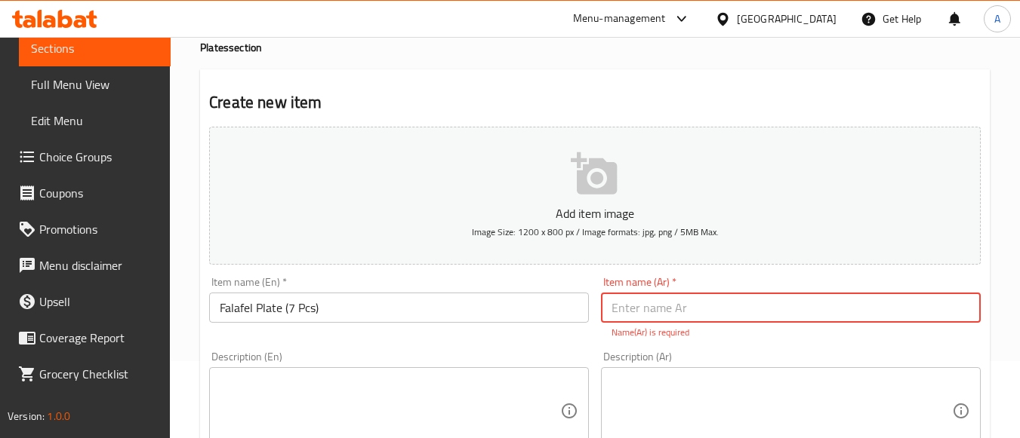
paste input "طبق فلافل (7 قطع)"
type input "طبق فلافل (7 قطع)"
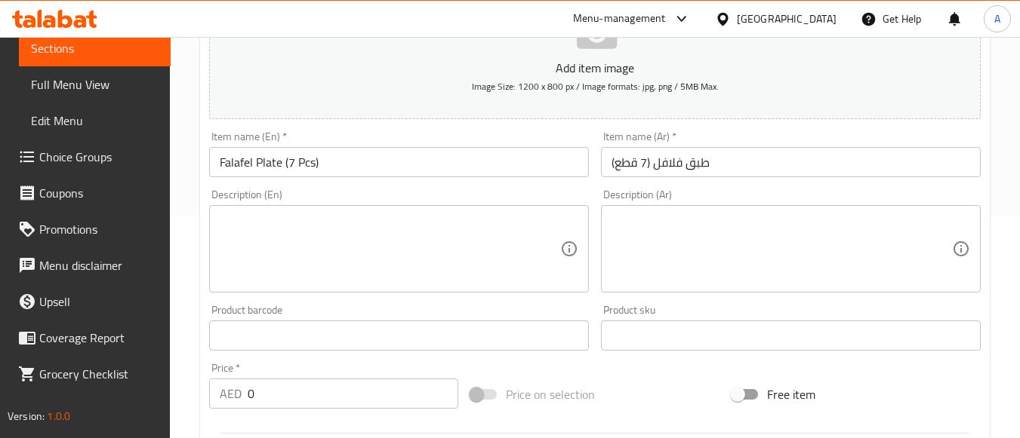
scroll to position [454, 0]
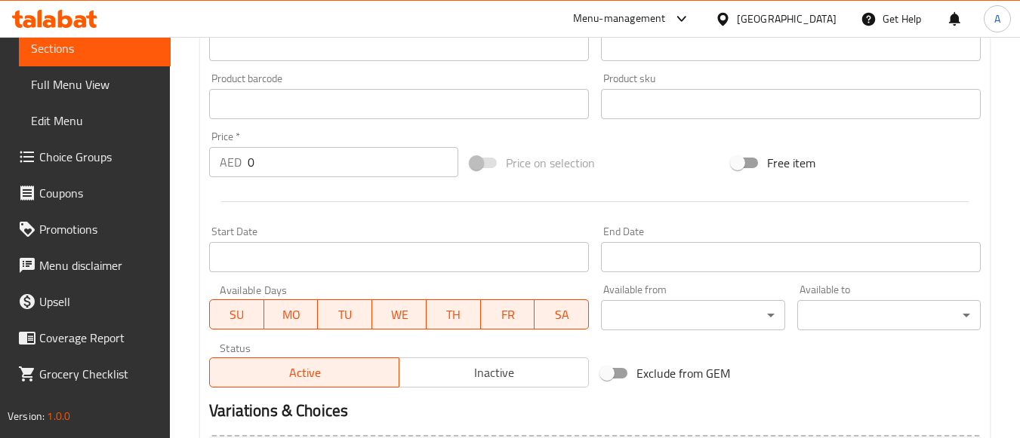
drag, startPoint x: 308, startPoint y: 168, endPoint x: 76, endPoint y: 163, distance: 231.7
click at [129, 168] on div "Edit Restaurant Branches Menus Sections Full Menu View Edit Menu Choice Groups …" at bounding box center [510, 97] width 1020 height 1029
paste input "16"
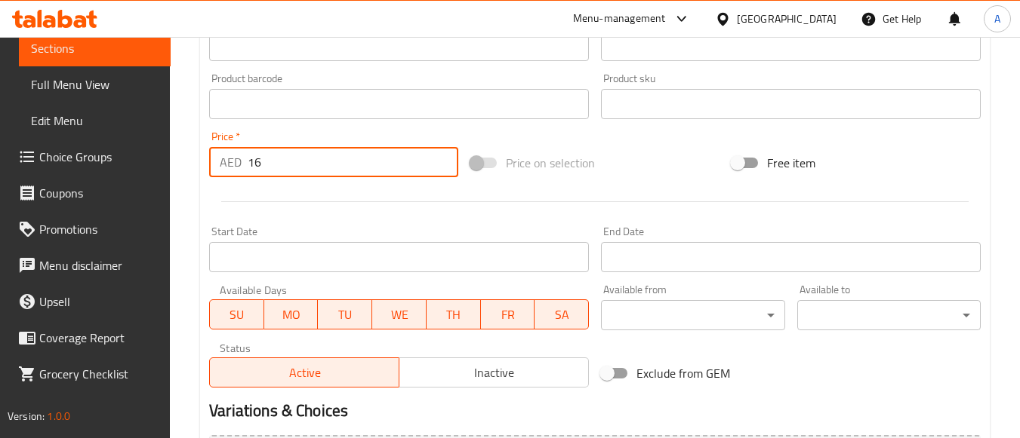
type input "16"
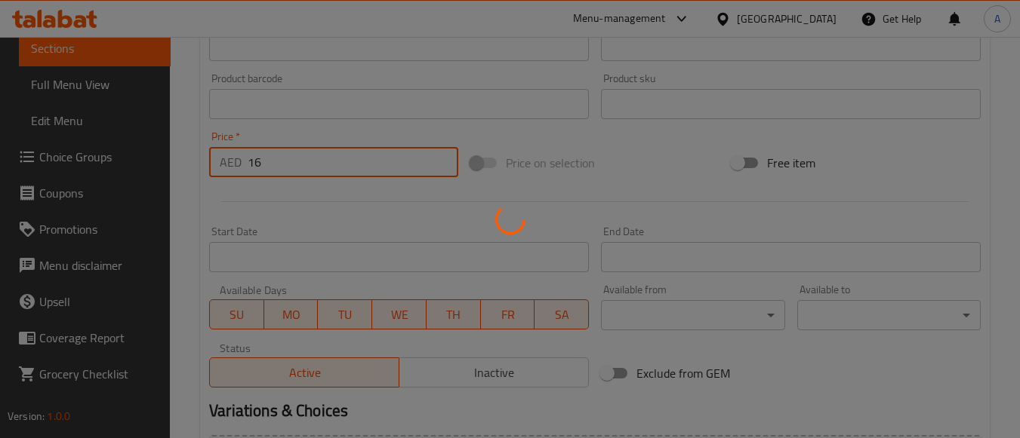
type input "0"
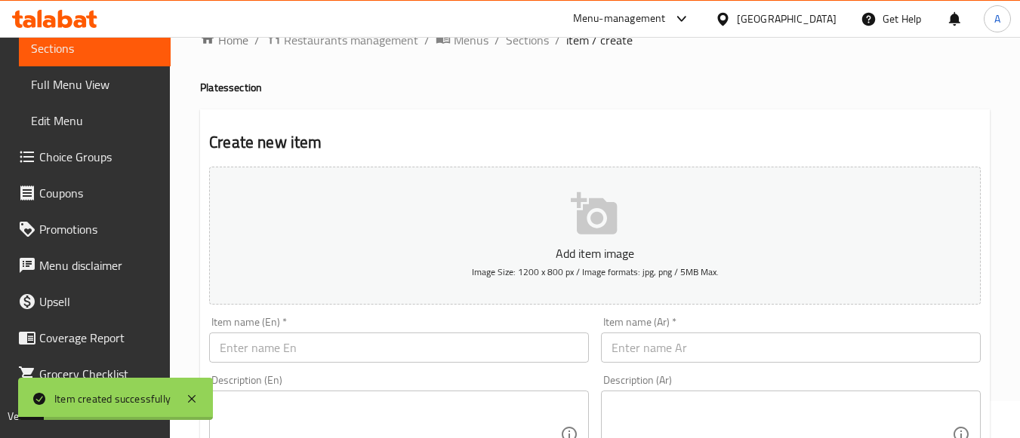
scroll to position [0, 0]
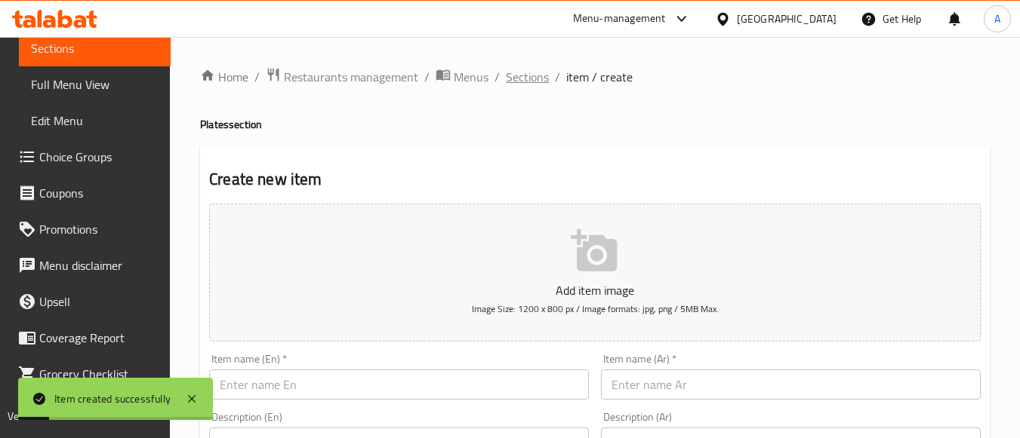
click at [525, 76] on span "Sections" at bounding box center [527, 77] width 43 height 18
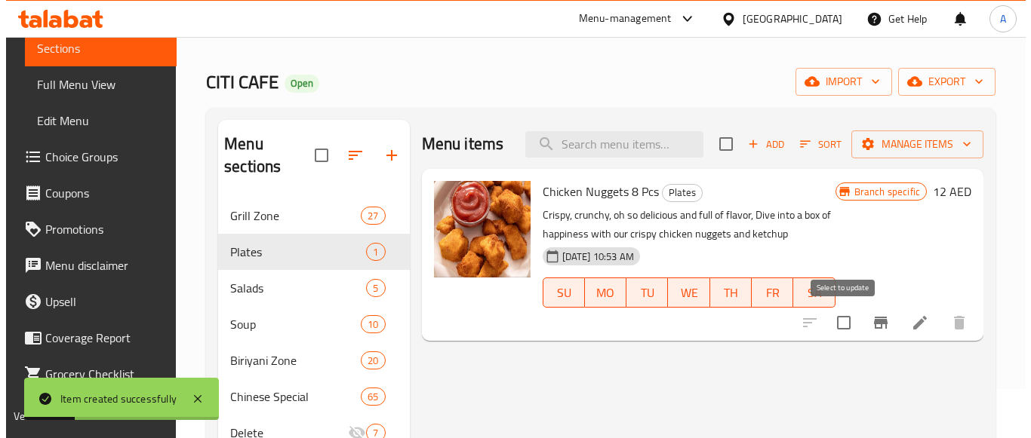
scroll to position [75, 0]
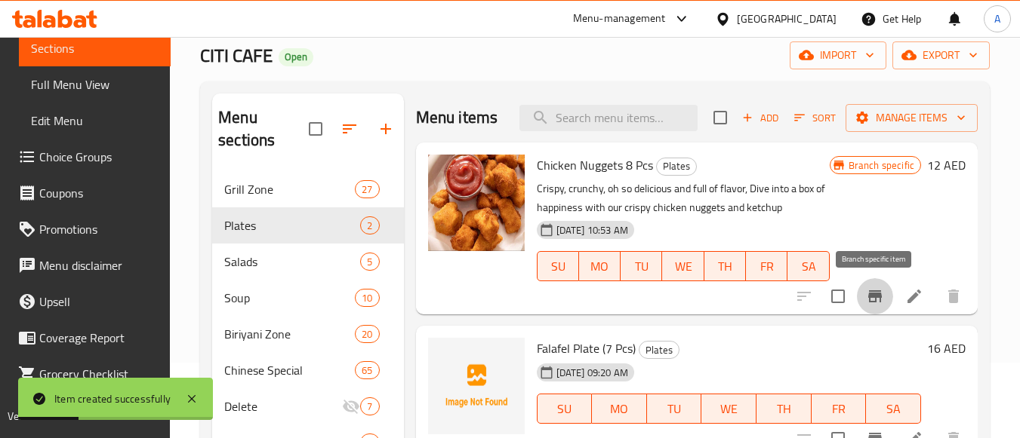
click at [859, 295] on button "Branch-specific-item" at bounding box center [875, 296] width 36 height 36
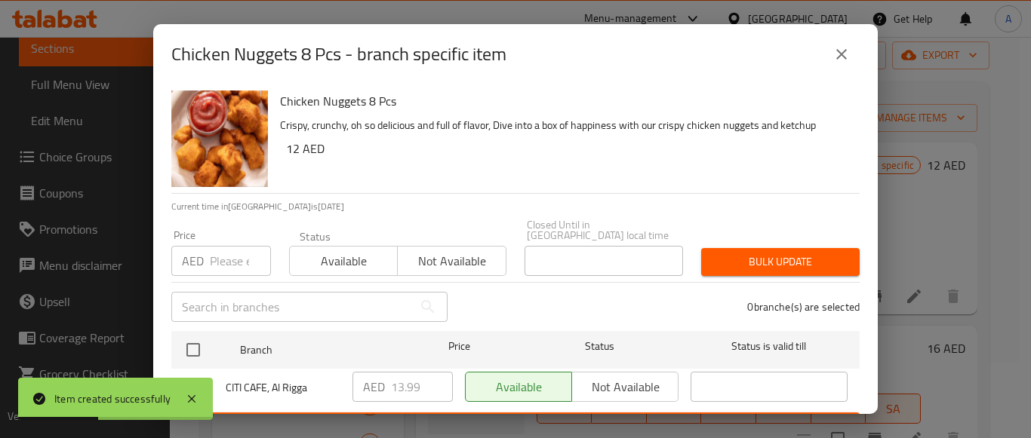
click at [159, 352] on div "Chicken Nuggets 8 Pcs Crispy, crunchy, oh so delicious and full of flavor, Dive…" at bounding box center [515, 250] width 725 height 330
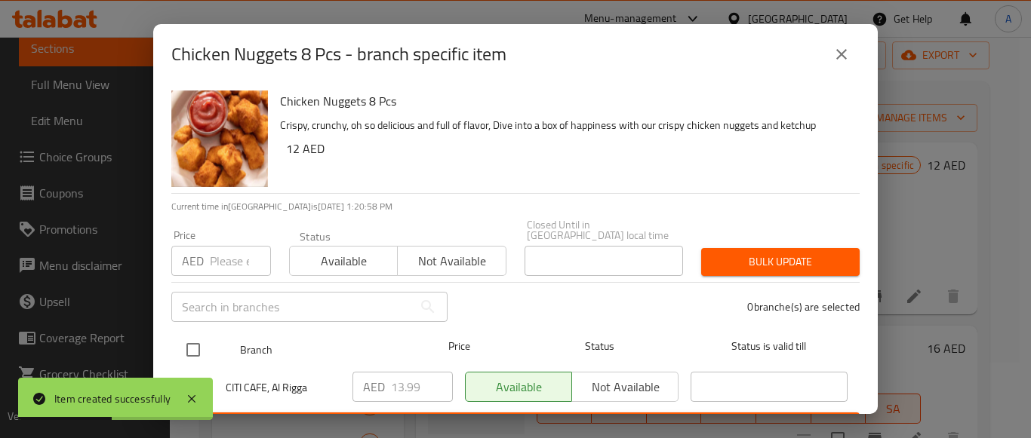
click at [188, 343] on input "checkbox" at bounding box center [193, 350] width 32 height 32
checkbox input "true"
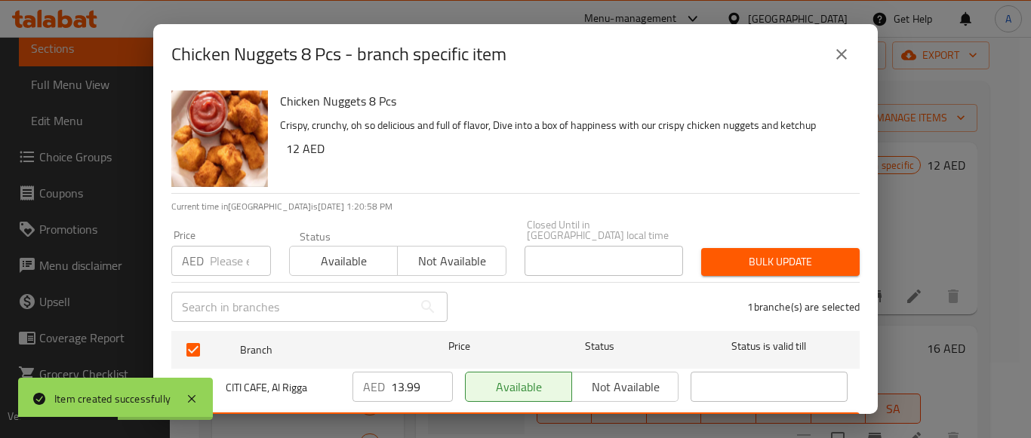
click at [232, 266] on input "number" at bounding box center [240, 261] width 61 height 30
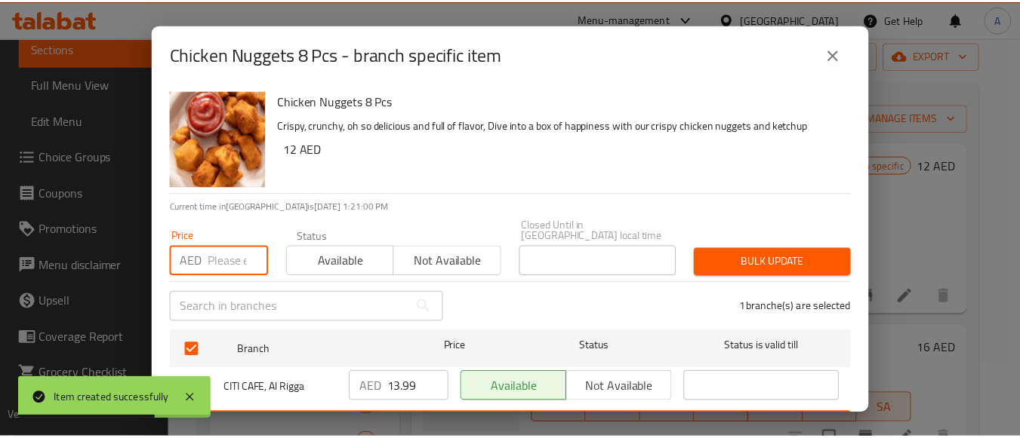
scroll to position [32, 0]
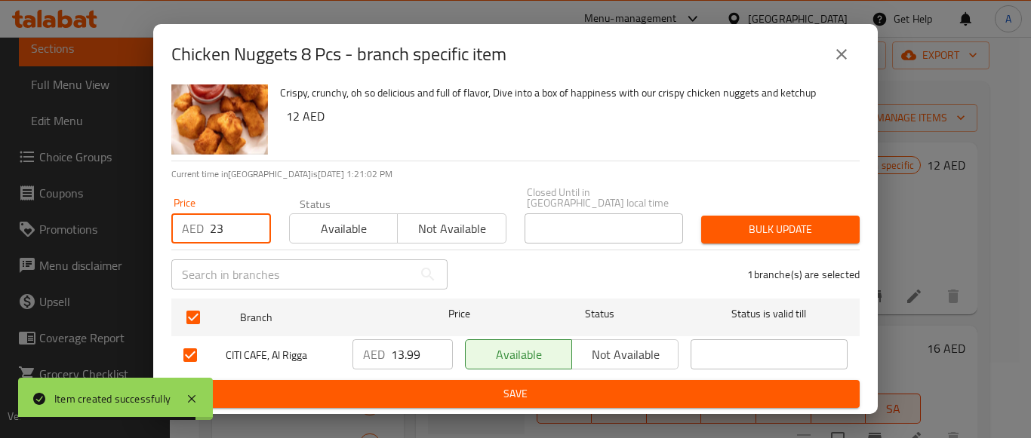
type input "23"
drag, startPoint x: 765, startPoint y: 199, endPoint x: 768, endPoint y: 219, distance: 19.9
click at [765, 200] on div "Price AED 23 Price Status Available Not available Closed Until in United Arab E…" at bounding box center [515, 215] width 706 height 75
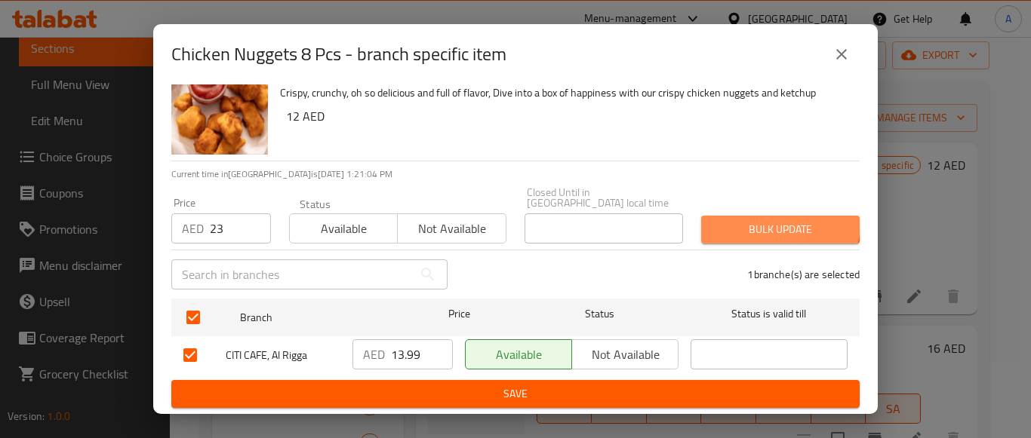
click at [768, 220] on span "Bulk update" at bounding box center [780, 229] width 134 height 19
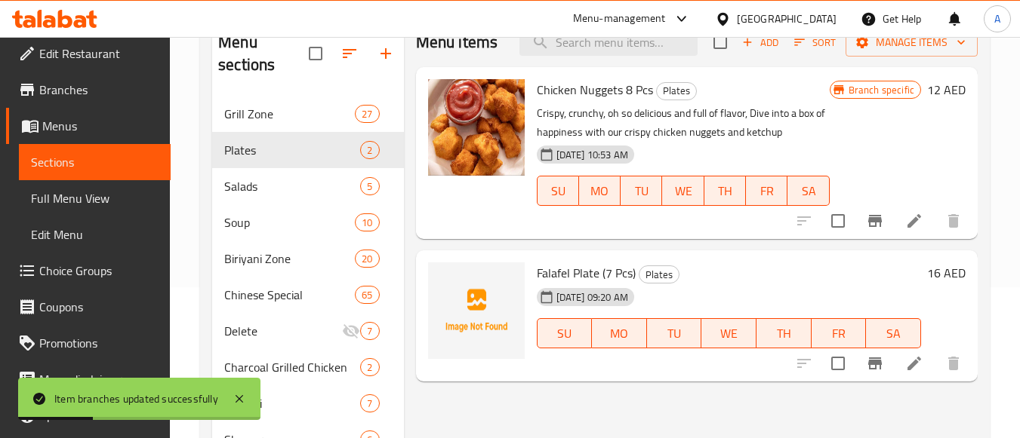
scroll to position [0, 0]
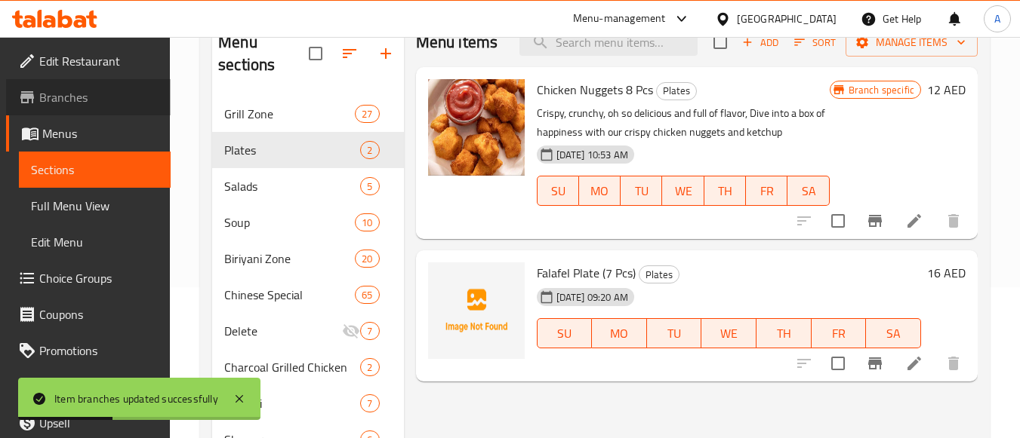
click at [100, 100] on span "Branches" at bounding box center [98, 97] width 119 height 18
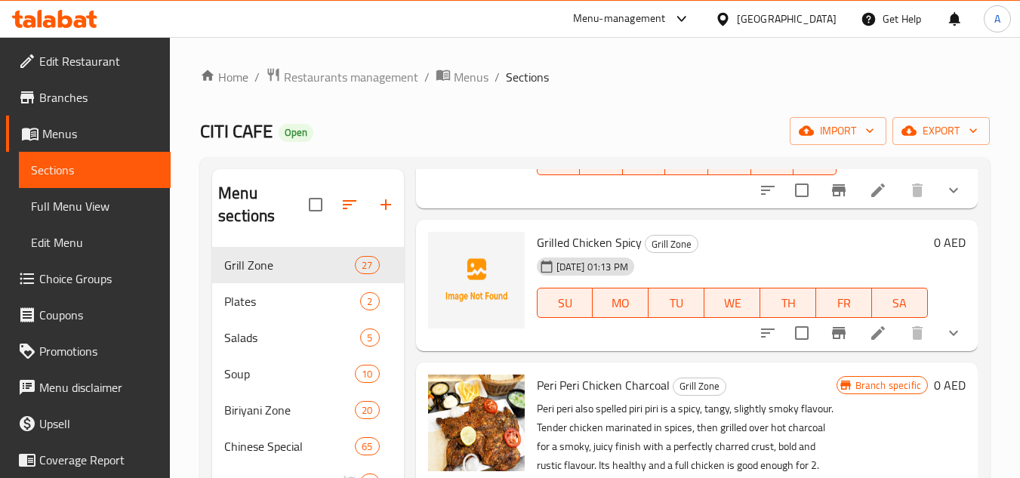
scroll to position [226, 0]
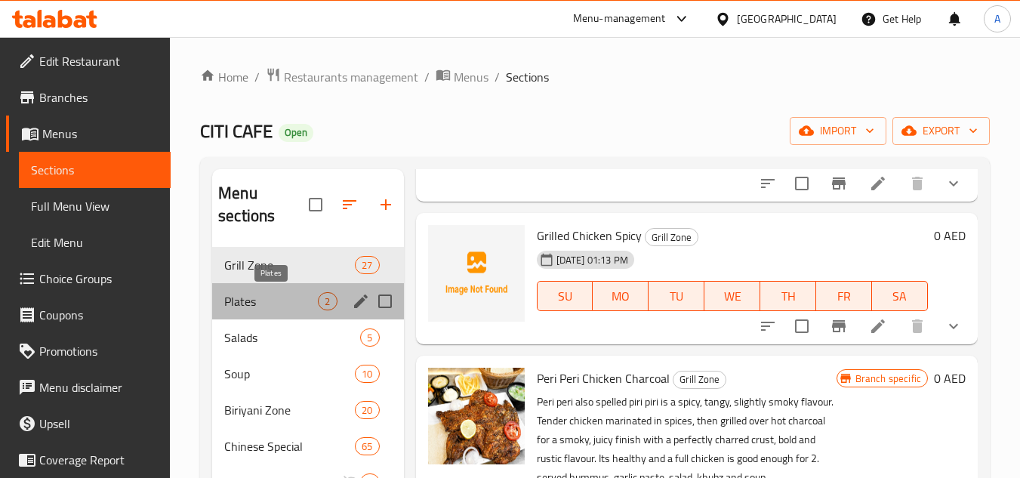
click at [271, 304] on span "Plates" at bounding box center [271, 301] width 94 height 18
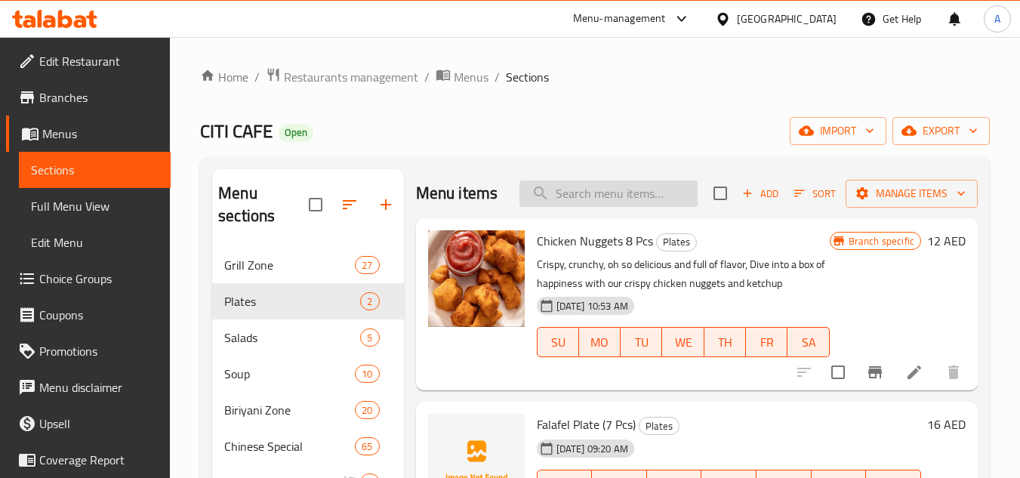
click at [606, 189] on input "search" at bounding box center [608, 193] width 178 height 26
paste input "FRENCH FRIES"
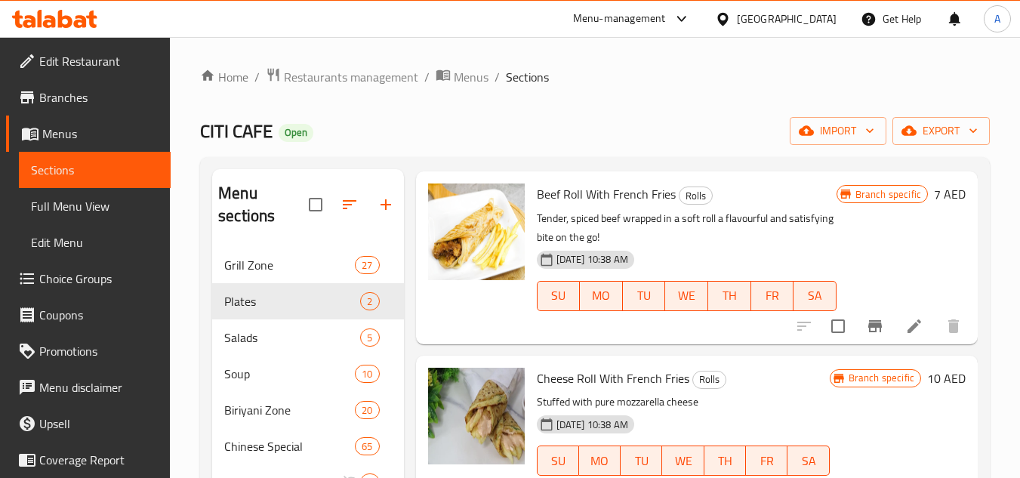
scroll to position [2264, 0]
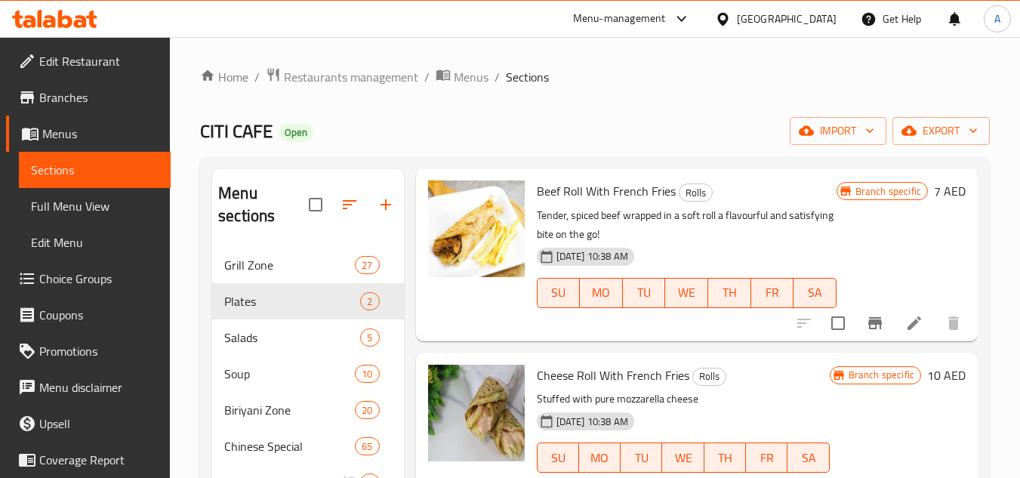
type input "FRENCH FRIES"
drag, startPoint x: 553, startPoint y: 256, endPoint x: 619, endPoint y: 257, distance: 65.7
click at [618, 202] on span "Beef Roll With French Fries" at bounding box center [606, 191] width 139 height 23
click at [619, 202] on span "Beef Roll With French Fries" at bounding box center [606, 191] width 139 height 23
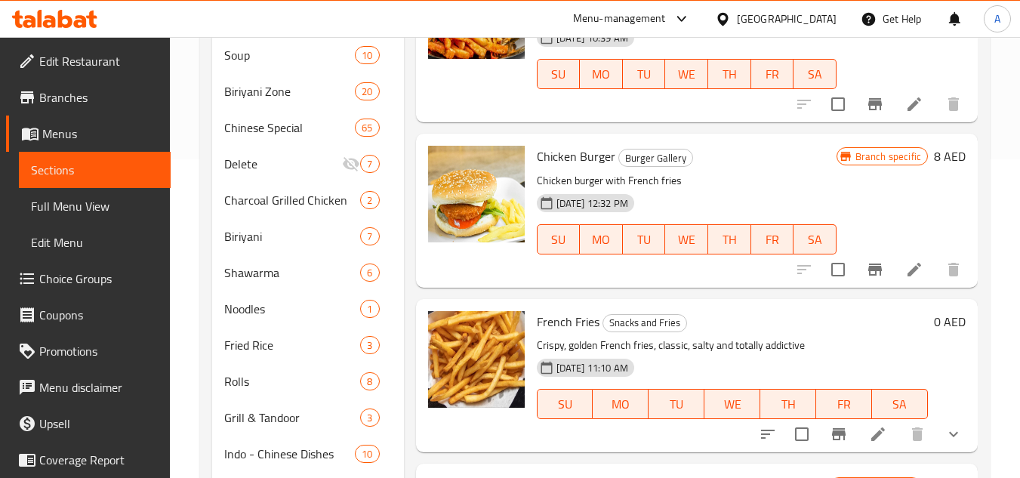
scroll to position [453, 0]
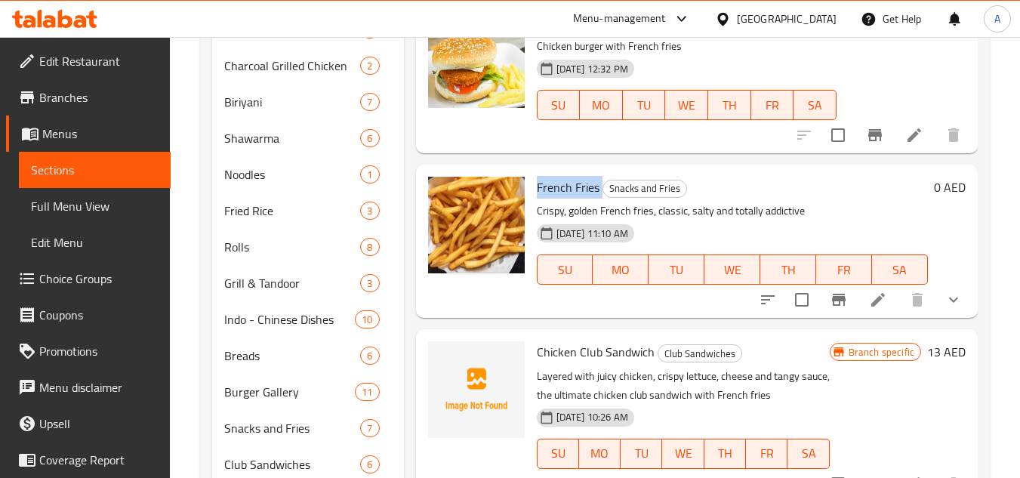
drag, startPoint x: 534, startPoint y: 187, endPoint x: 600, endPoint y: 188, distance: 65.7
click at [600, 188] on div "French Fries Snacks and Fries Crispy, golden French fries, classic, salty and t…" at bounding box center [732, 241] width 403 height 141
click at [944, 307] on icon "show more" at bounding box center [953, 300] width 18 height 18
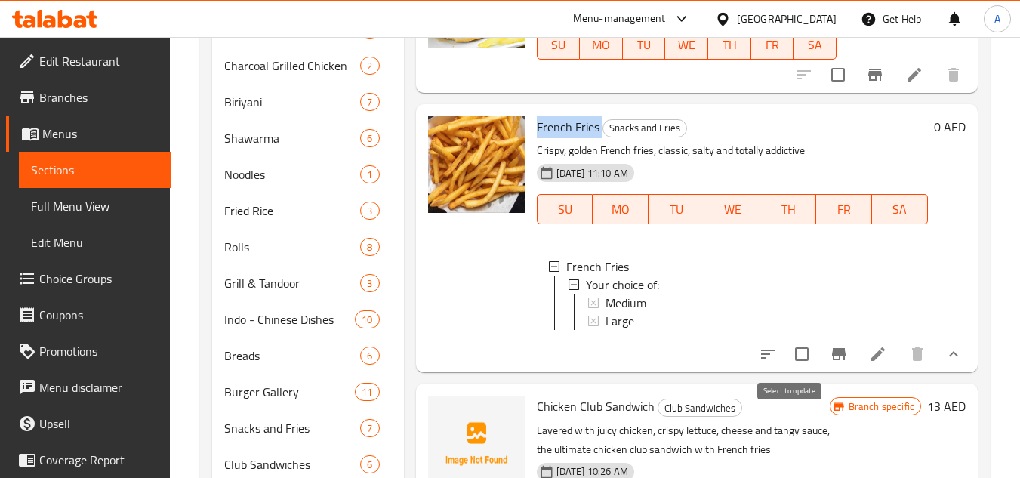
click at [792, 370] on input "checkbox" at bounding box center [802, 354] width 32 height 32
checkbox input "true"
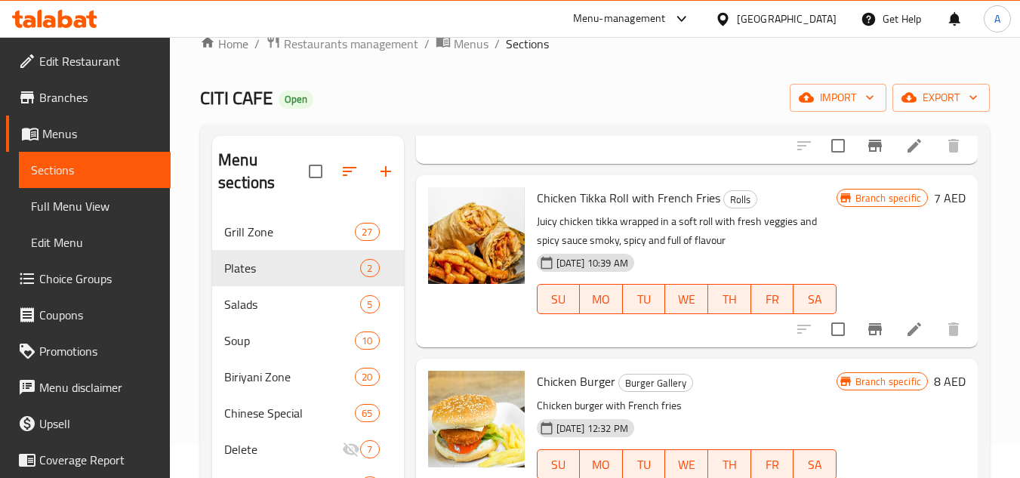
scroll to position [0, 0]
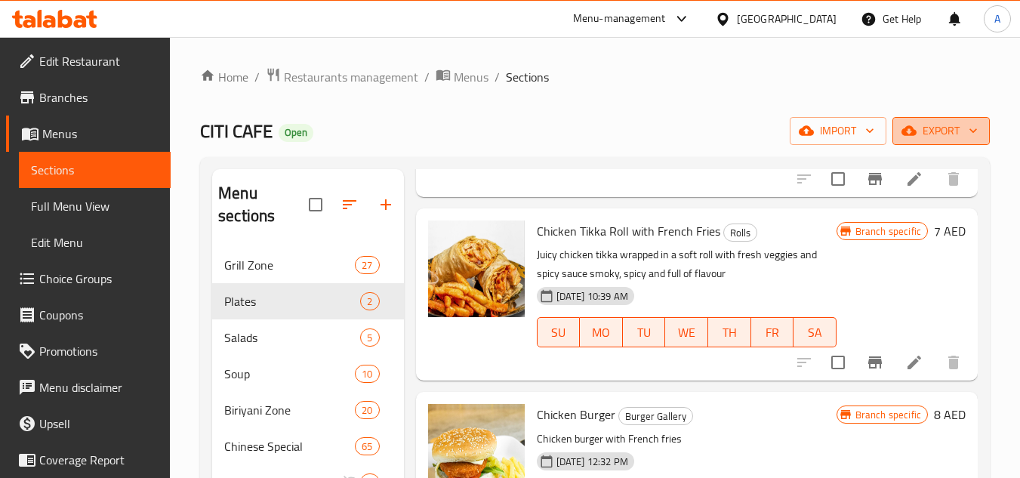
click at [924, 117] on button "export" at bounding box center [940, 131] width 97 height 28
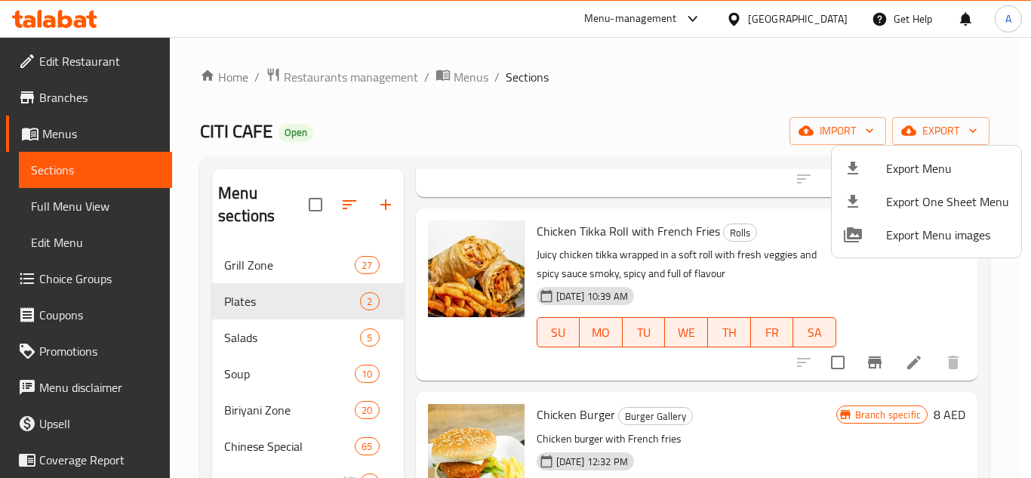
click at [731, 84] on div at bounding box center [515, 239] width 1031 height 478
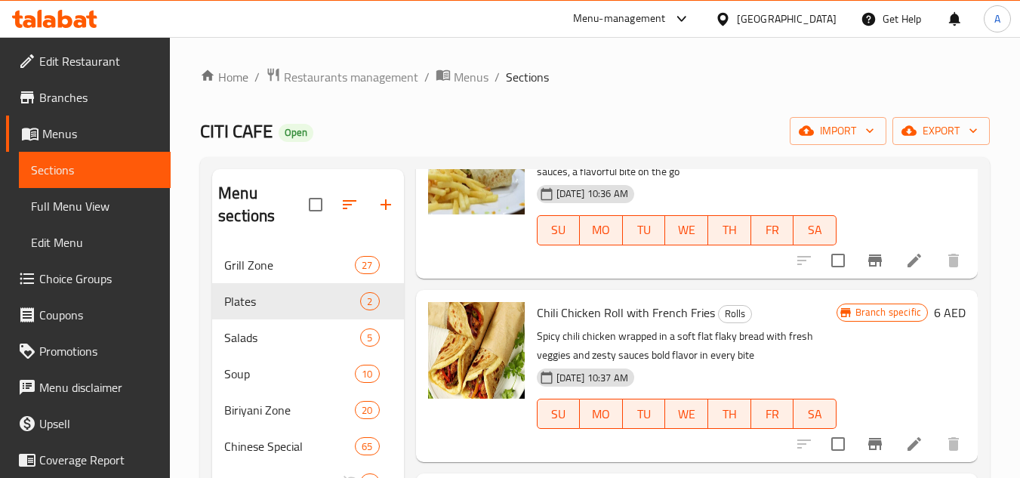
scroll to position [417, 0]
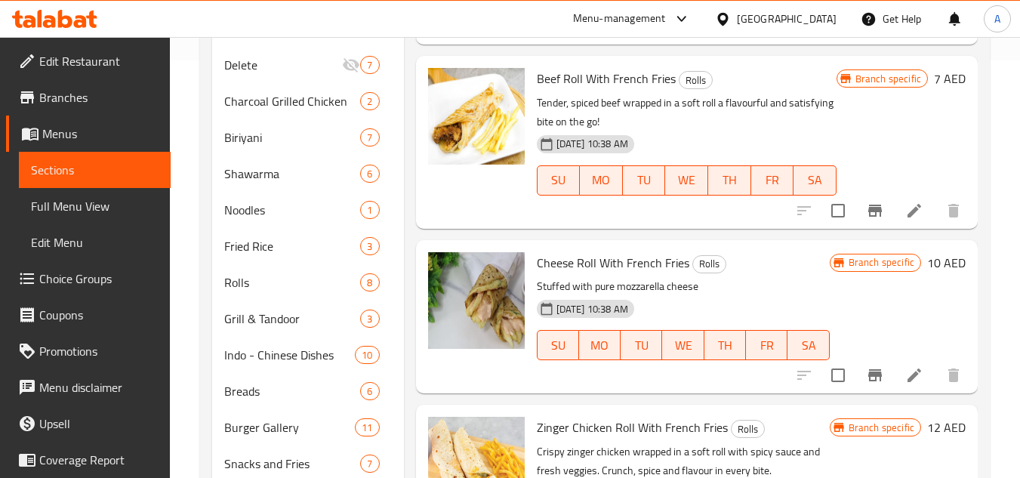
click at [997, 355] on div "Home / Restaurants management / Menus / Sections CITI CAFE Open import export M…" at bounding box center [595, 274] width 850 height 1309
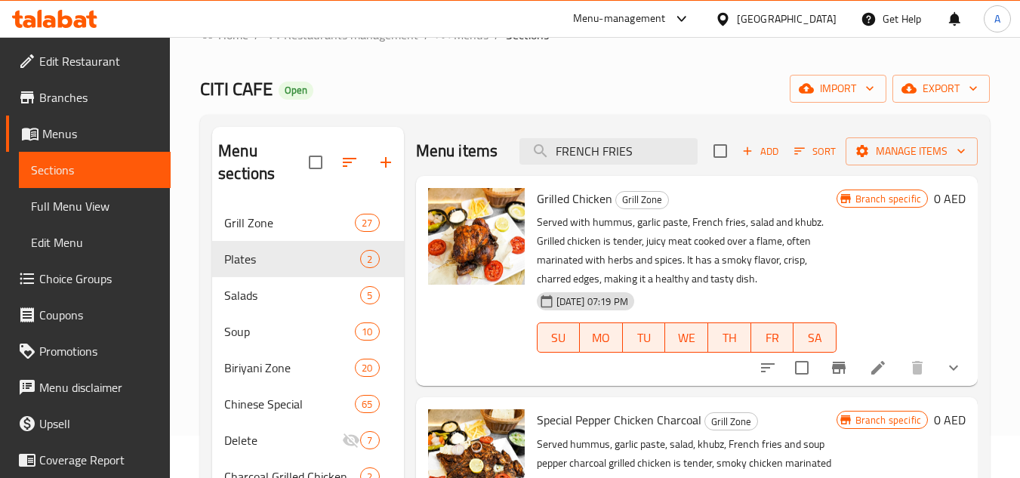
scroll to position [0, 0]
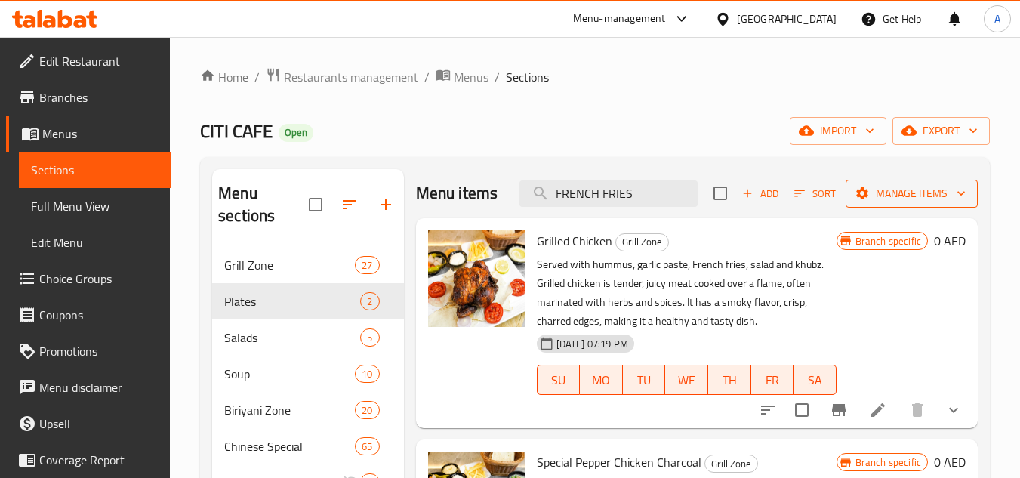
click at [915, 203] on span "Manage items" at bounding box center [911, 193] width 108 height 19
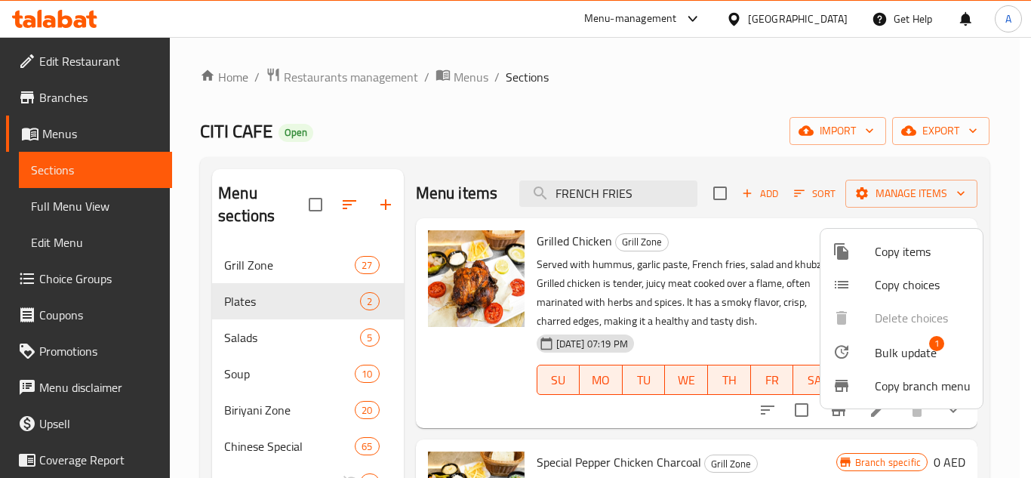
click at [930, 343] on span "1" at bounding box center [936, 343] width 15 height 15
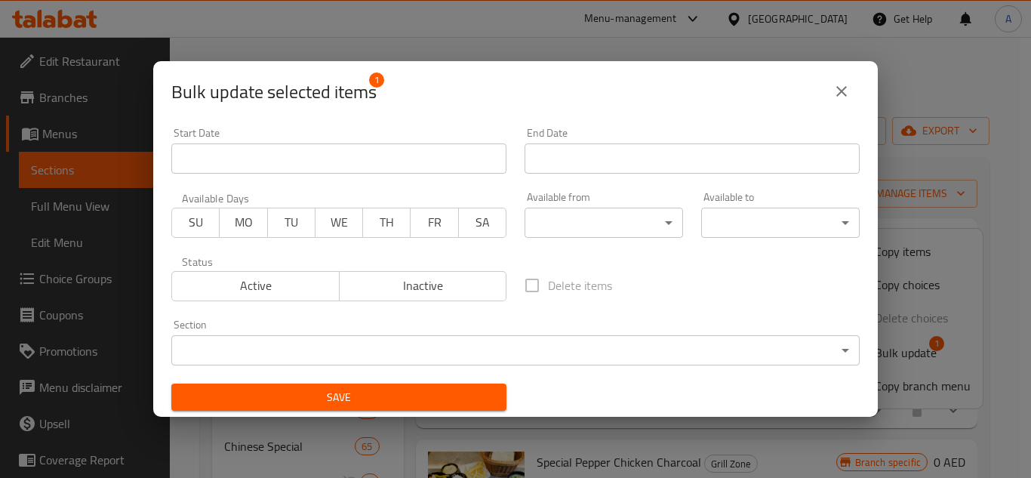
click at [547, 364] on body "​ Menu-management United Arab Emirates Get Help A Edit Restaurant Branches Menu…" at bounding box center [515, 257] width 1031 height 441
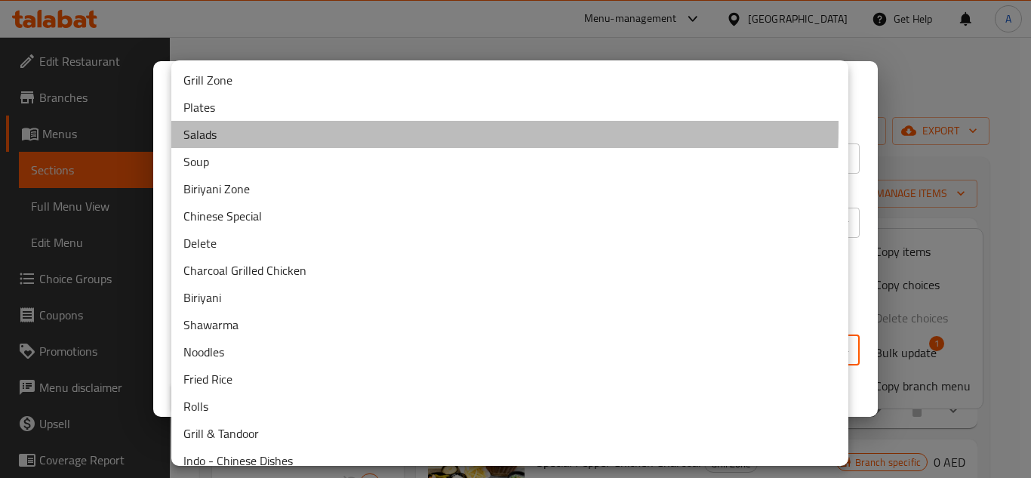
click at [223, 126] on li "Salads" at bounding box center [509, 134] width 677 height 27
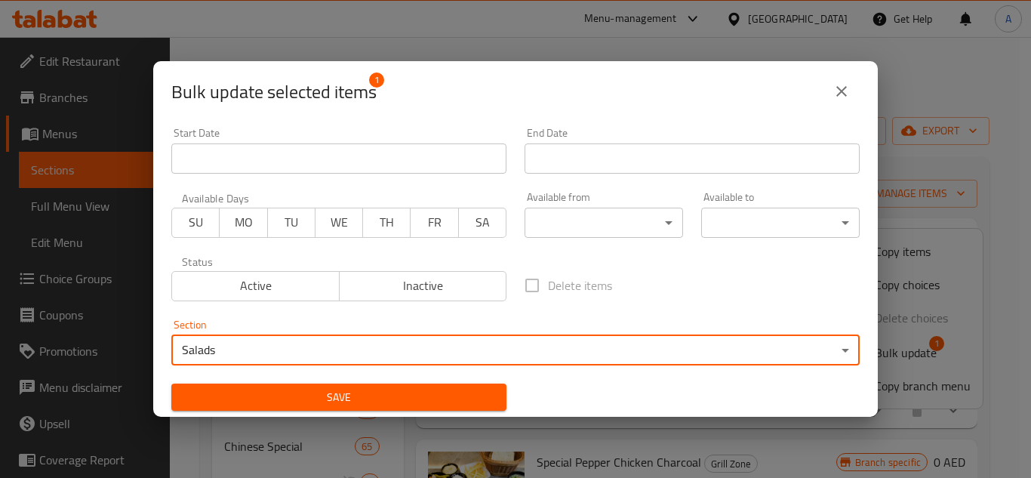
click at [343, 347] on body "​ Menu-management United Arab Emirates Get Help A Edit Restaurant Branches Menu…" at bounding box center [515, 257] width 1031 height 441
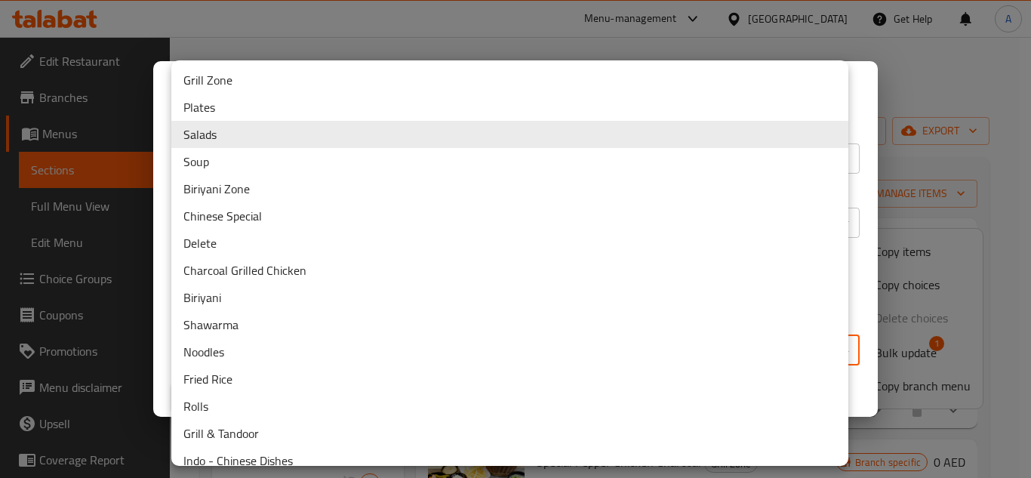
click at [254, 108] on li "Plates" at bounding box center [509, 107] width 677 height 27
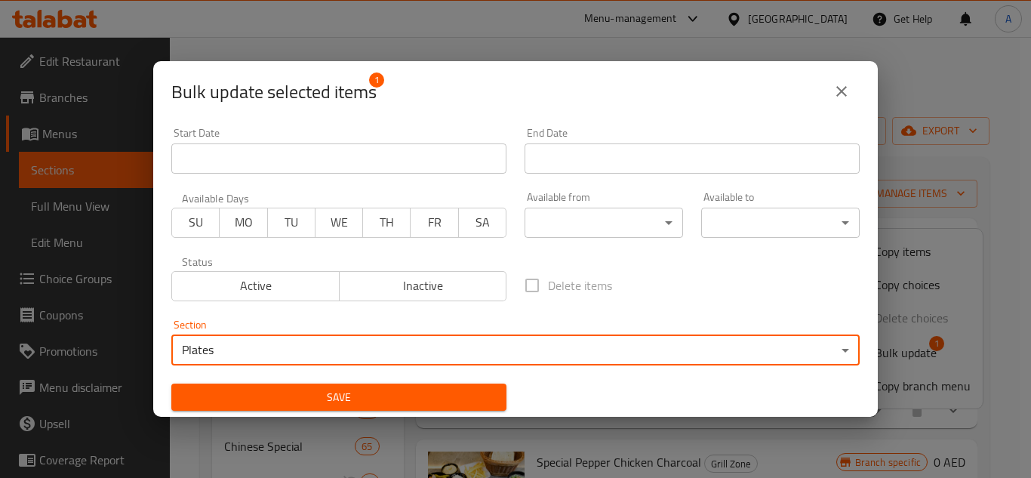
click at [305, 389] on span "Save" at bounding box center [338, 397] width 311 height 19
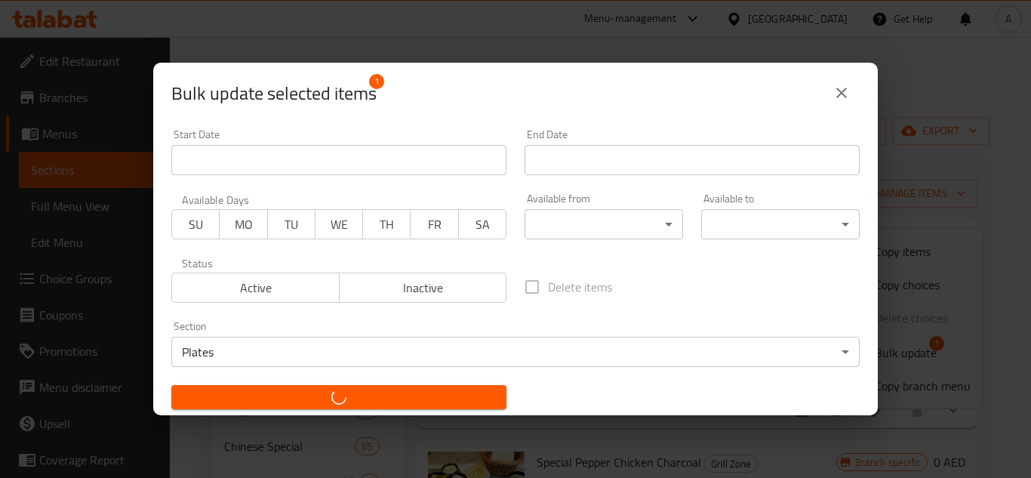
checkbox input "false"
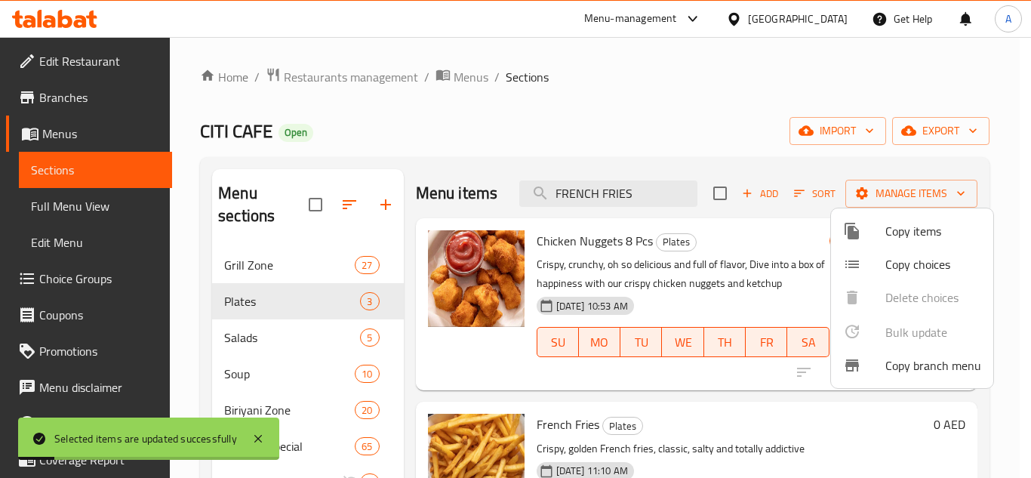
click at [784, 70] on div at bounding box center [515, 239] width 1031 height 478
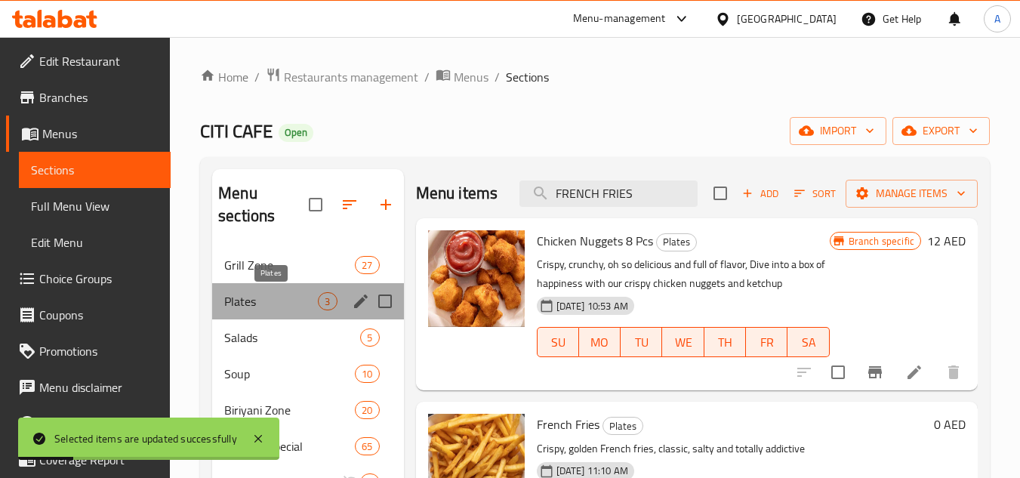
click at [311, 297] on span "Plates" at bounding box center [271, 301] width 94 height 18
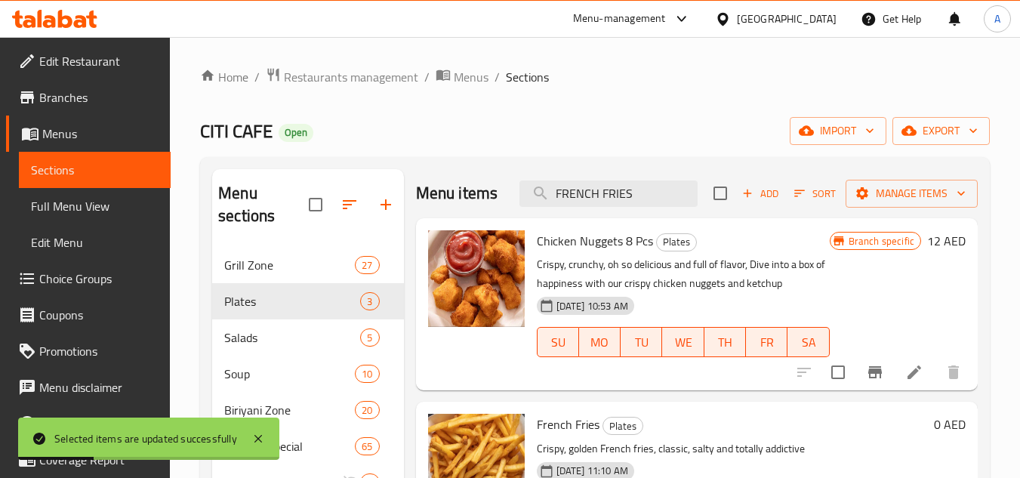
click at [719, 131] on div "CITI CAFE Open import export" at bounding box center [594, 131] width 789 height 28
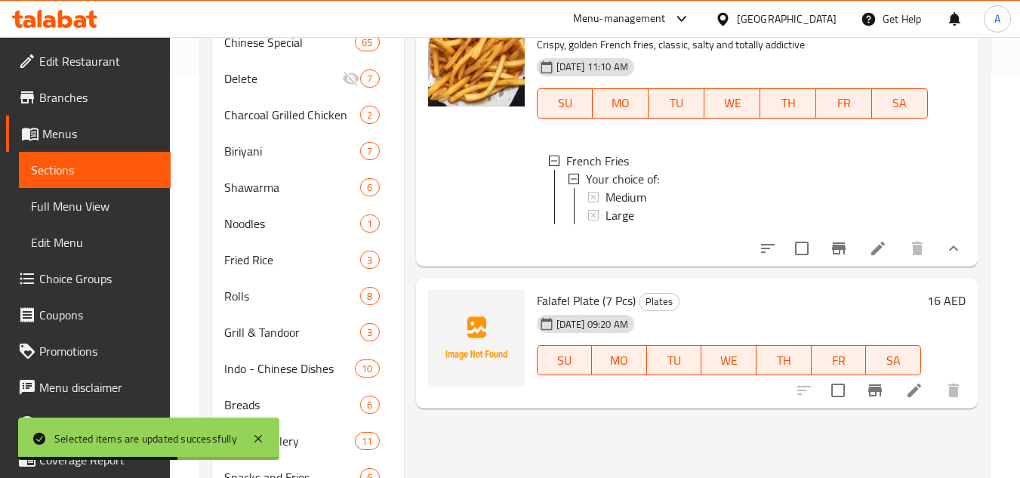
scroll to position [377, 0]
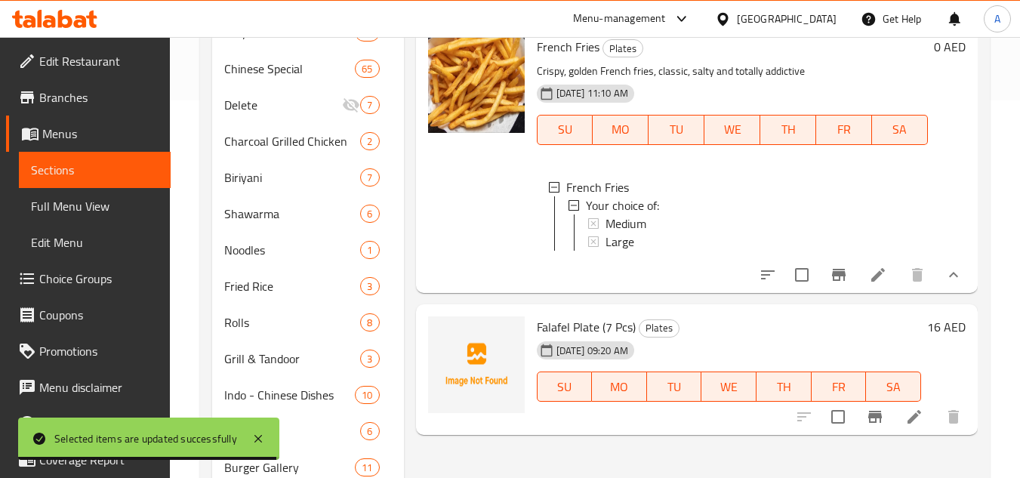
click at [893, 285] on li at bounding box center [878, 274] width 42 height 27
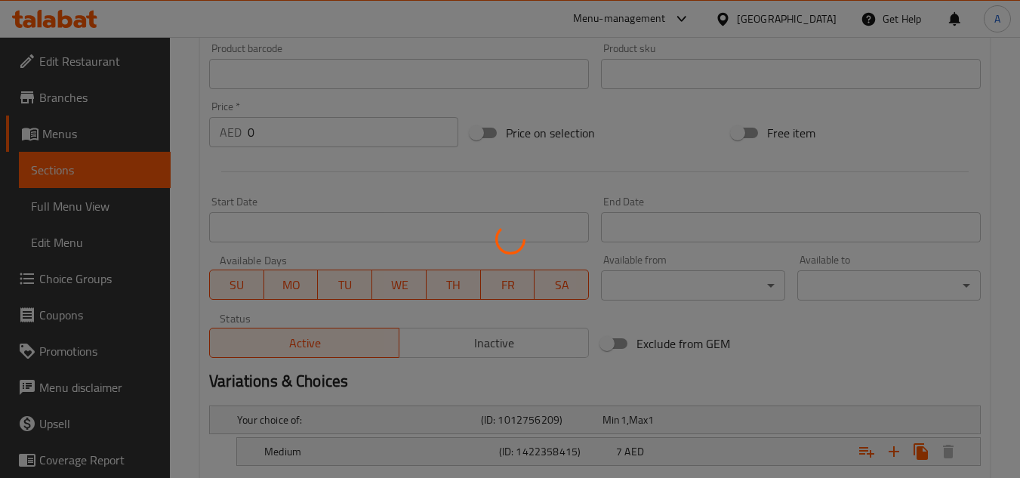
scroll to position [626, 0]
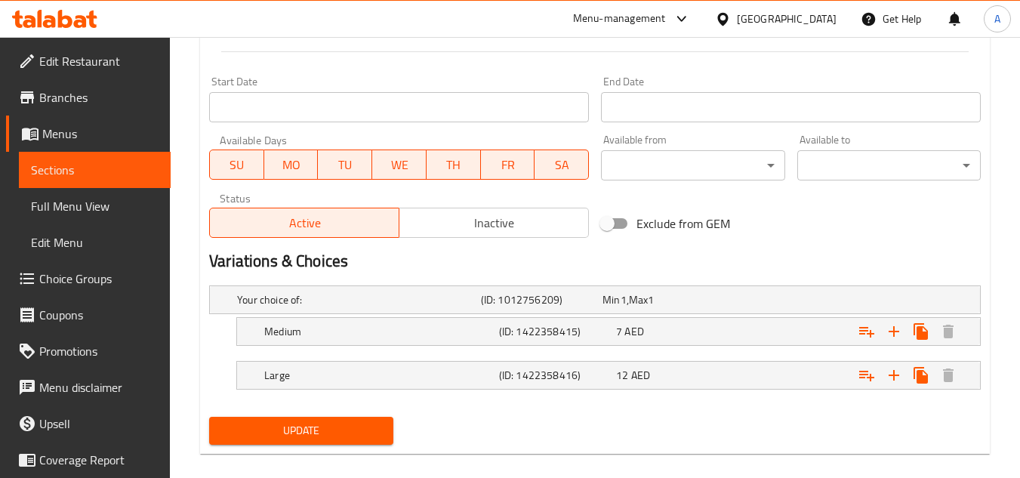
click at [631, 355] on nav at bounding box center [594, 355] width 771 height 12
click at [650, 307] on div "7 AED" at bounding box center [659, 299] width 115 height 15
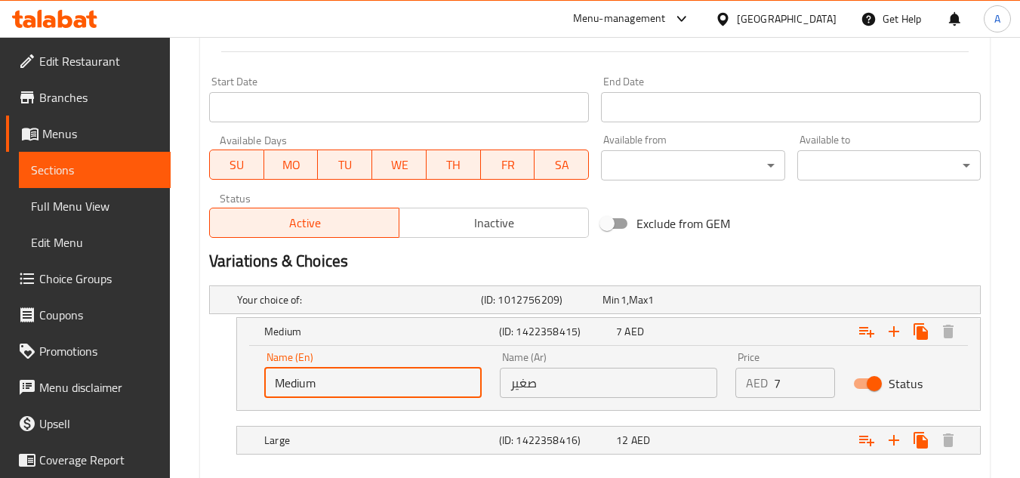
drag, startPoint x: 327, startPoint y: 389, endPoint x: 162, endPoint y: 377, distance: 165.0
type input "Small"
click at [425, 459] on nav at bounding box center [594, 463] width 771 height 12
click at [470, 307] on h5 "Large" at bounding box center [356, 299] width 238 height 15
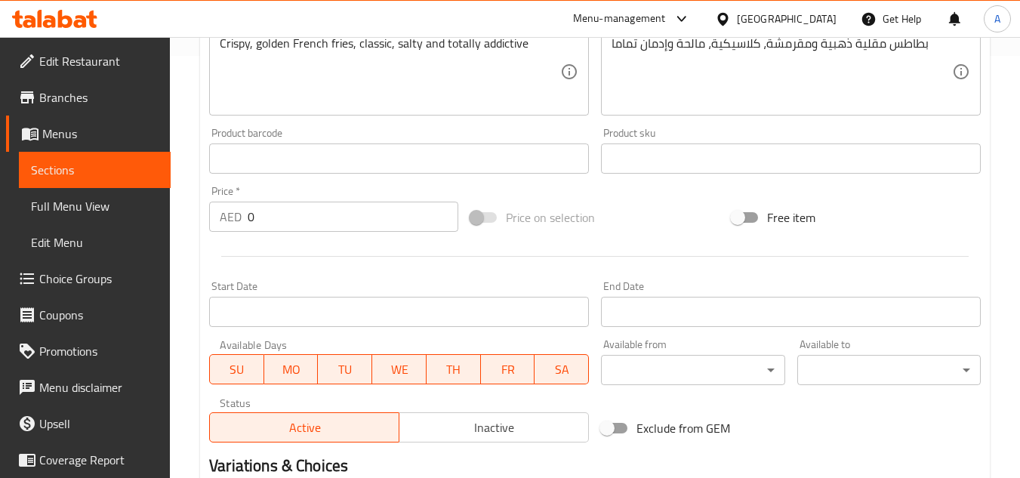
scroll to position [246, 0]
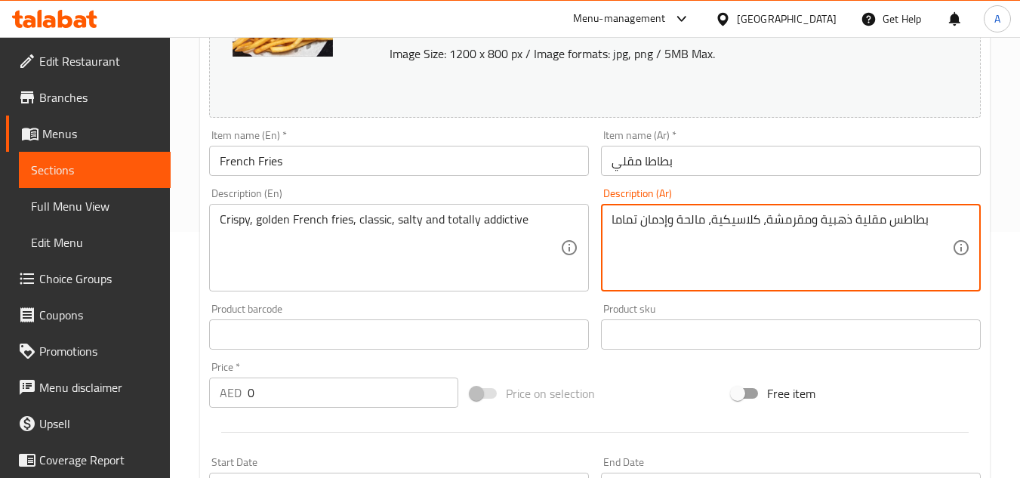
drag, startPoint x: 677, startPoint y: 220, endPoint x: 573, endPoint y: 217, distance: 104.2
click at [574, 217] on div "Change Image Size: 1200 x 800 px / Image formats: jpg, png / 5MB Max. Item name…" at bounding box center [594, 288] width 783 height 672
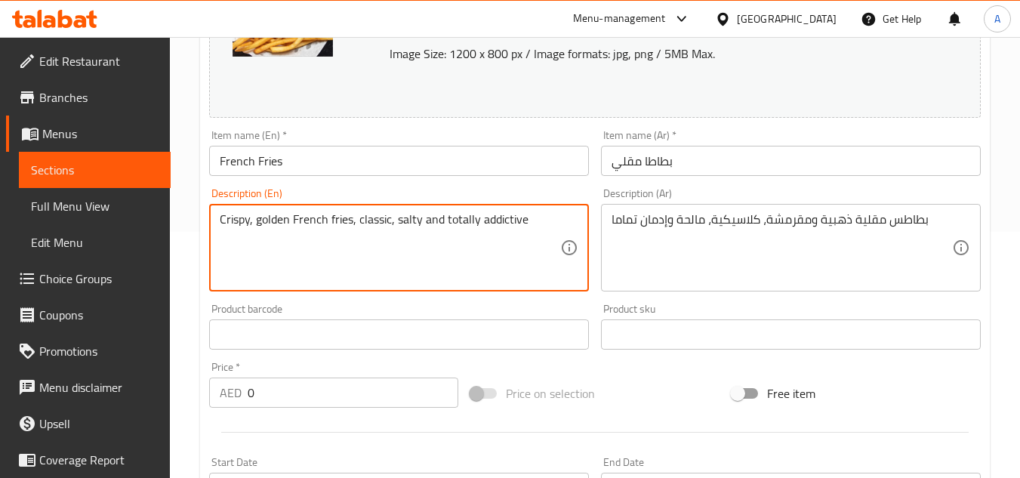
click at [445, 220] on textarea "Crispy, golden French fries, classic, salty and totally addictive" at bounding box center [390, 248] width 340 height 72
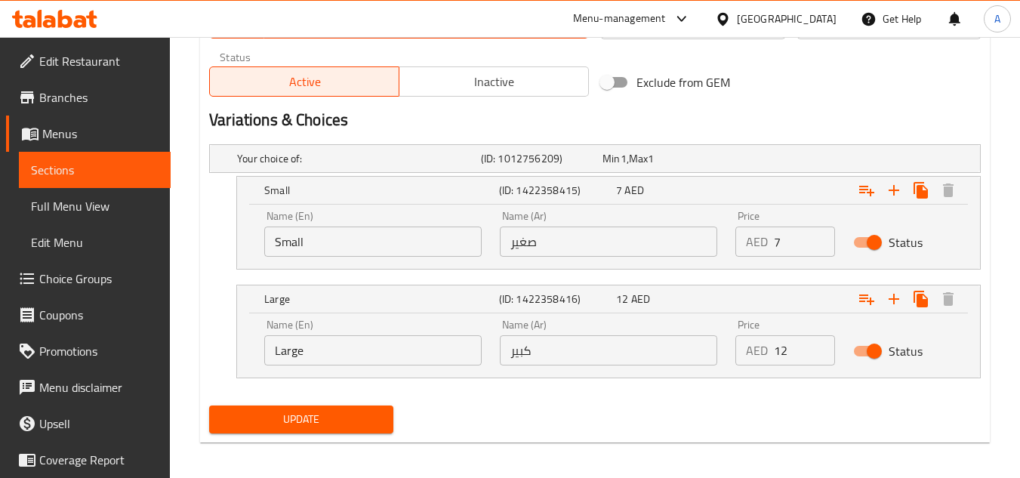
scroll to position [774, 0]
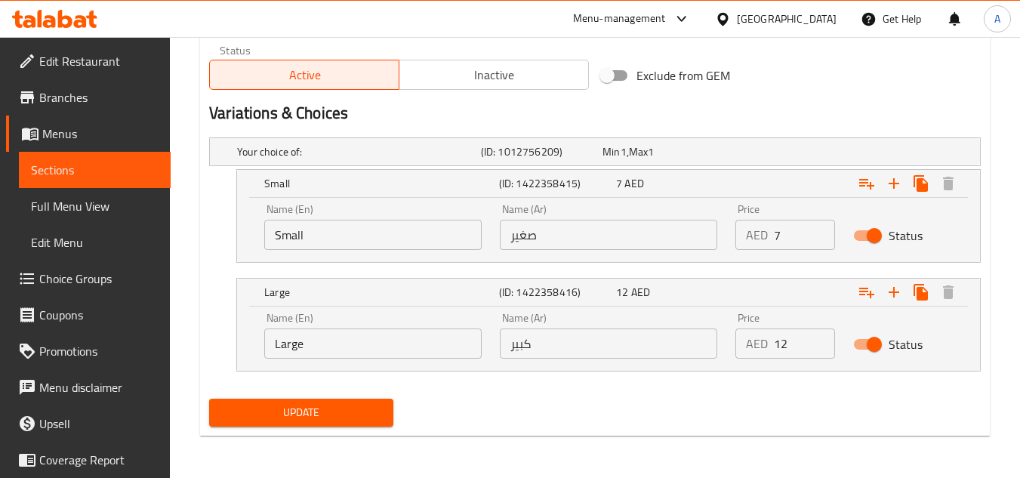
click at [339, 405] on span "Update" at bounding box center [300, 412] width 159 height 19
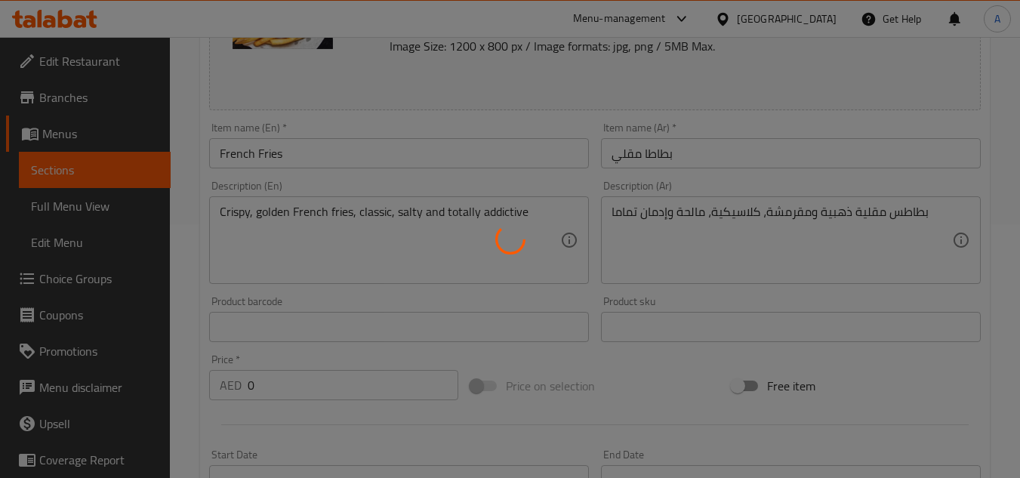
scroll to position [20, 0]
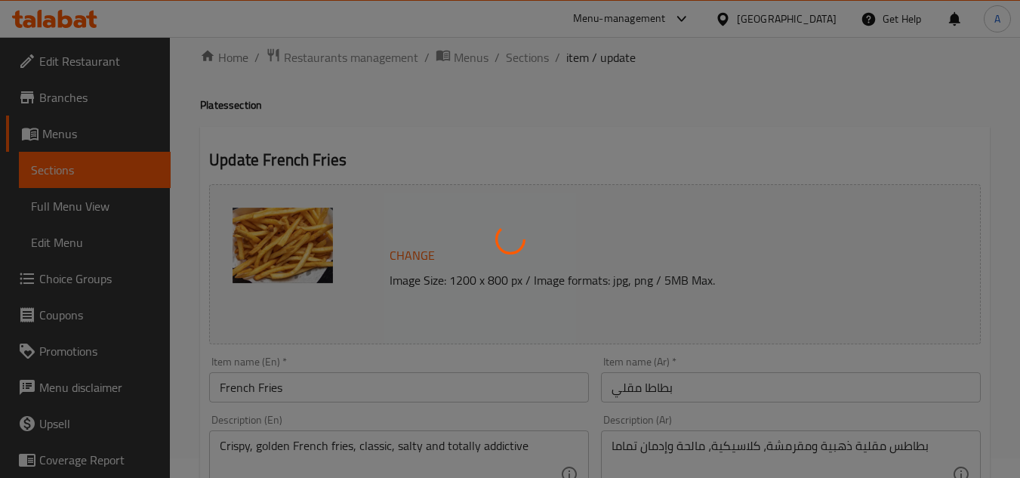
click at [538, 63] on div at bounding box center [510, 239] width 1020 height 478
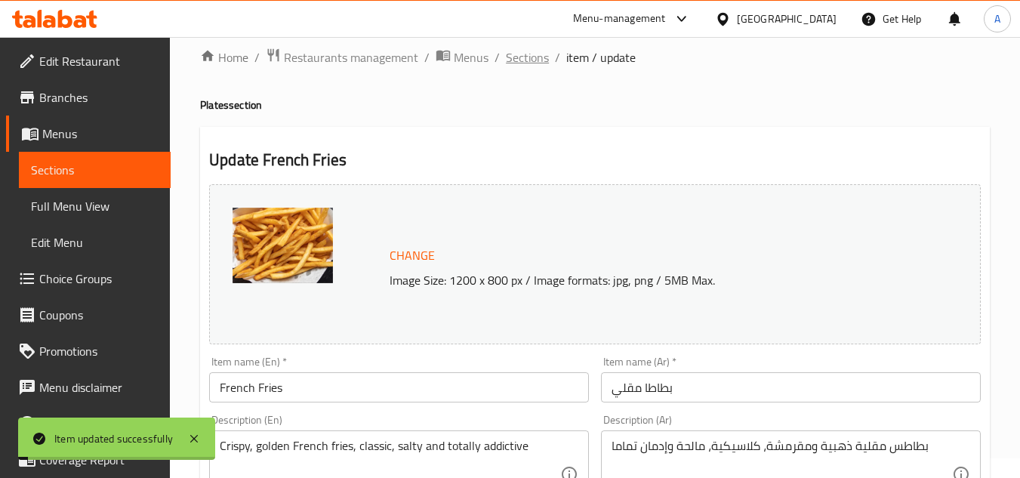
click at [538, 63] on span "Sections" at bounding box center [527, 57] width 43 height 18
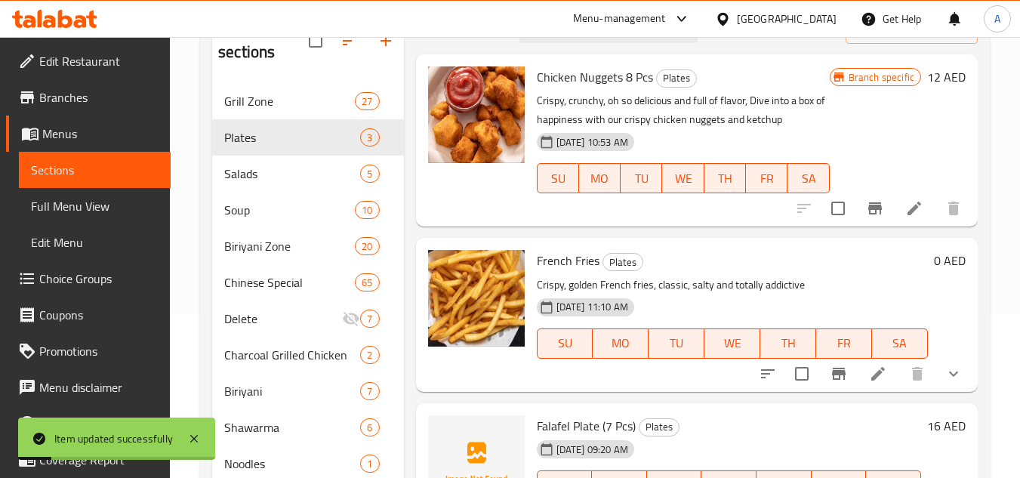
scroll to position [171, 0]
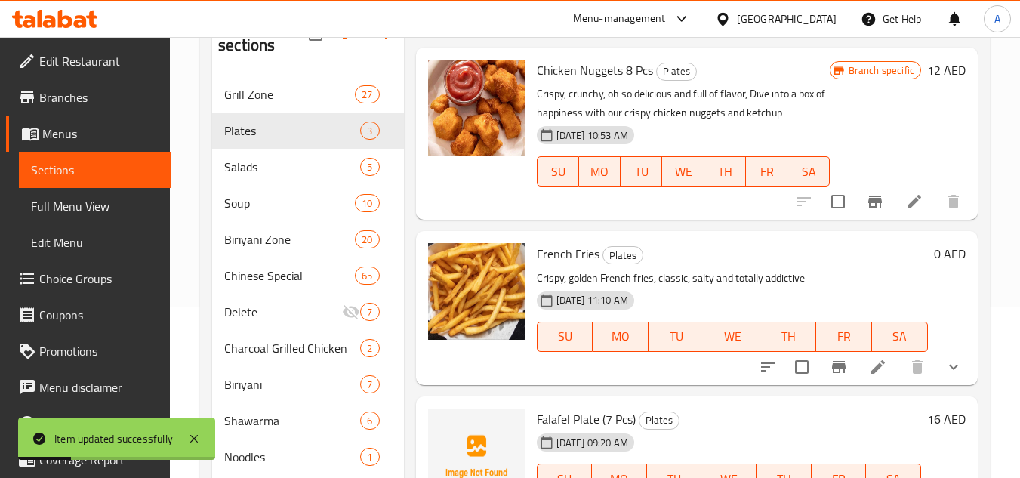
click at [967, 377] on button "show more" at bounding box center [953, 367] width 36 height 36
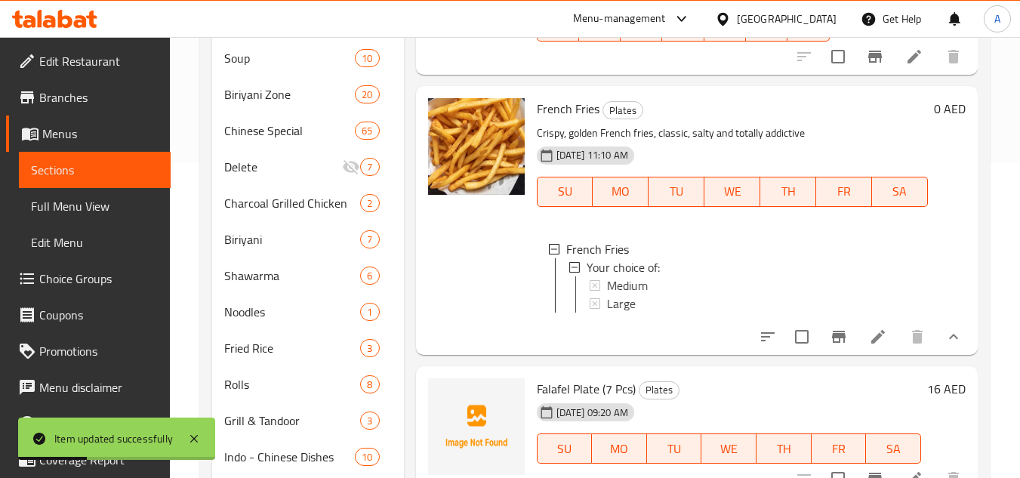
scroll to position [321, 0]
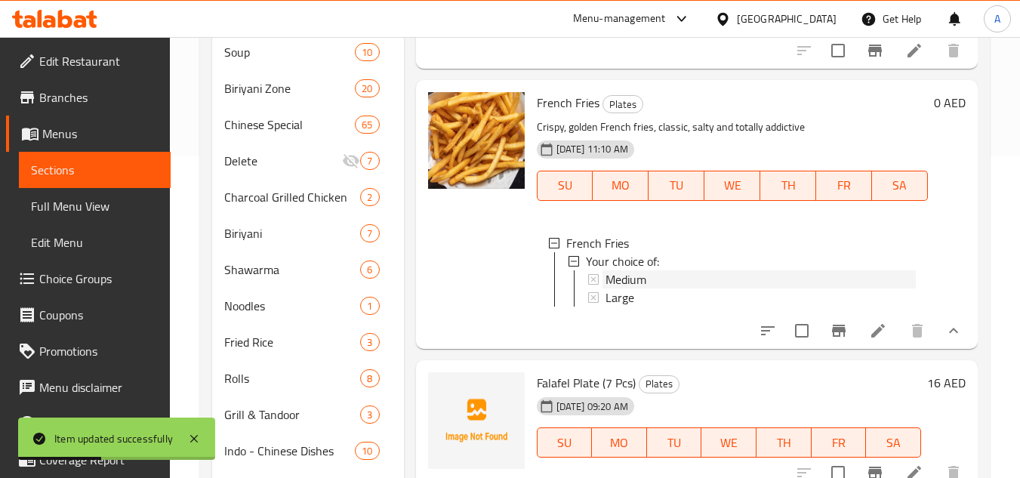
click at [637, 285] on span "Medium" at bounding box center [625, 279] width 41 height 18
click at [765, 280] on div "Medium" at bounding box center [760, 279] width 310 height 18
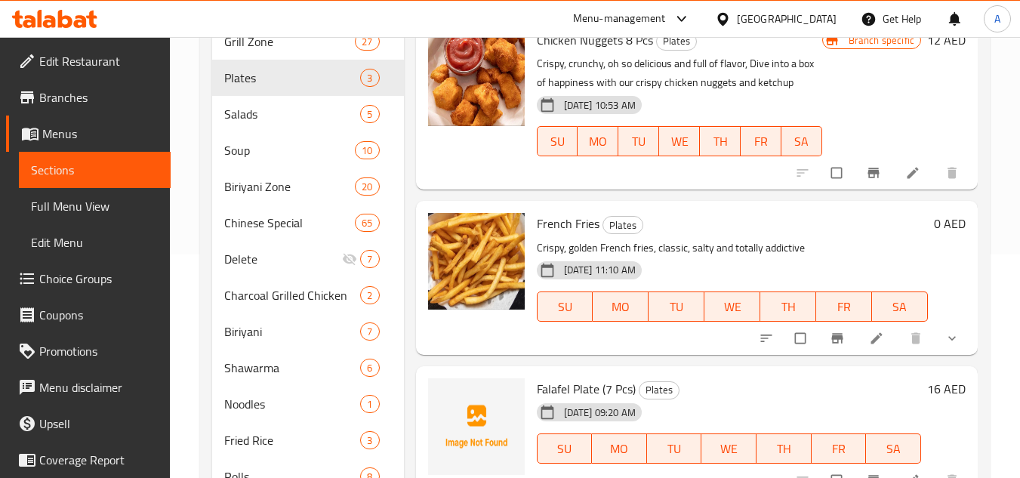
scroll to position [226, 0]
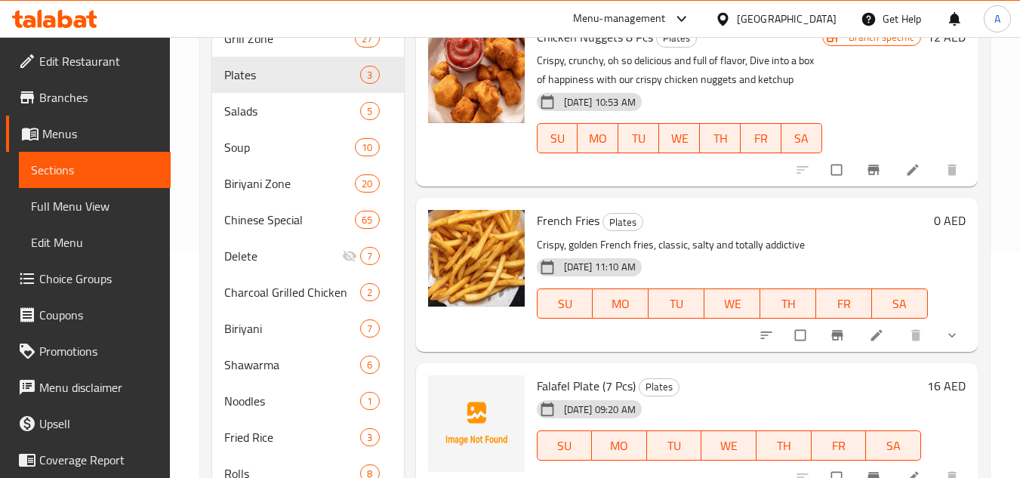
click at [948, 325] on button "show more" at bounding box center [953, 334] width 36 height 33
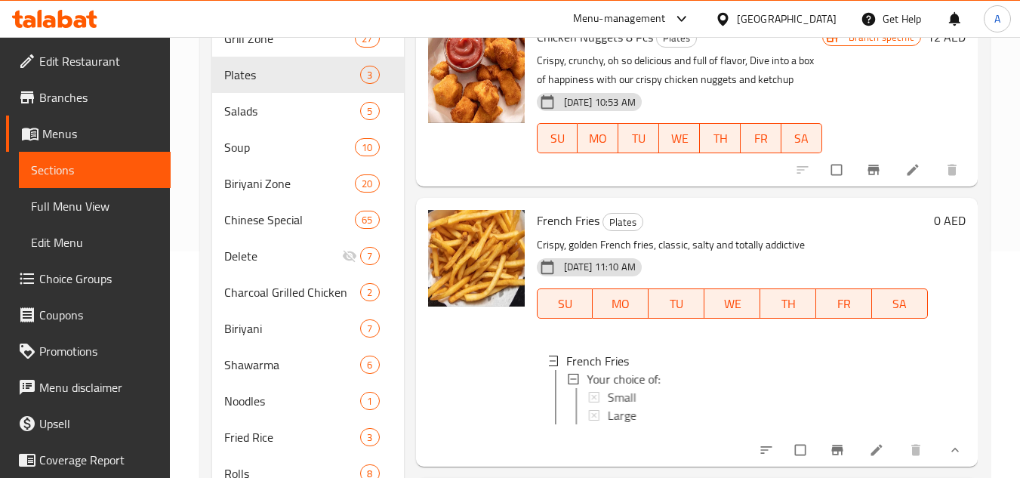
scroll to position [302, 0]
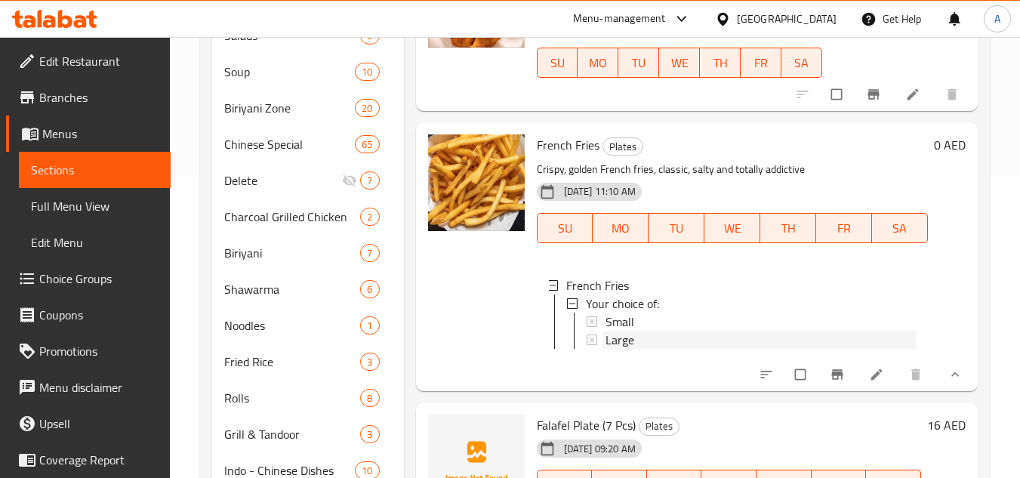
click at [653, 331] on div "Large" at bounding box center [760, 340] width 310 height 18
click at [658, 314] on div "Small" at bounding box center [760, 321] width 310 height 18
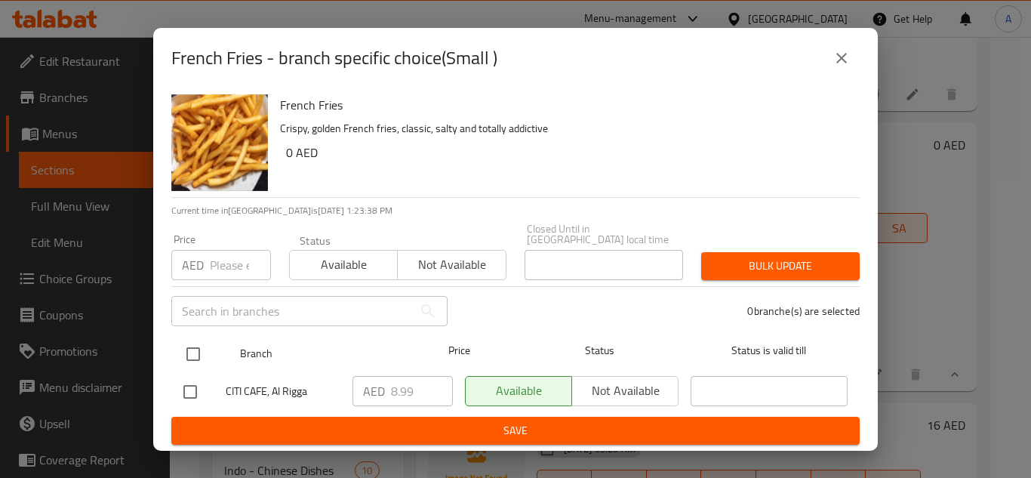
click at [185, 359] on input "checkbox" at bounding box center [193, 354] width 32 height 32
checkbox input "true"
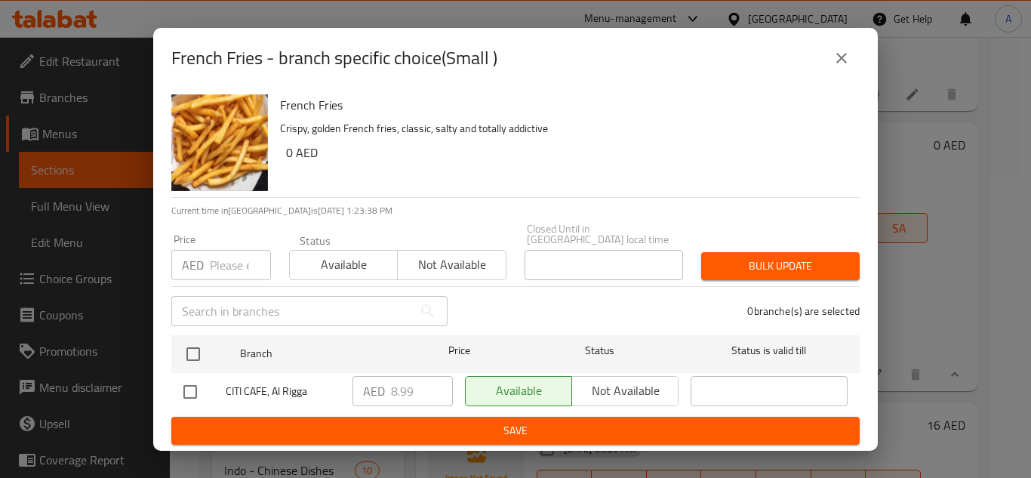
checkbox input "true"
click at [217, 275] on input "number" at bounding box center [240, 265] width 61 height 30
type input "10"
click at [725, 270] on span "Bulk update" at bounding box center [780, 266] width 134 height 19
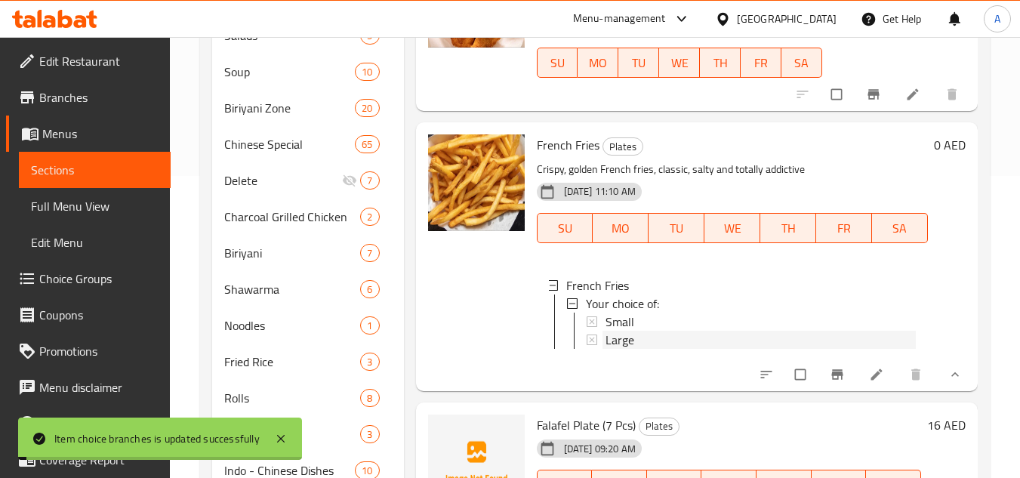
click at [647, 345] on div "Large" at bounding box center [760, 340] width 310 height 18
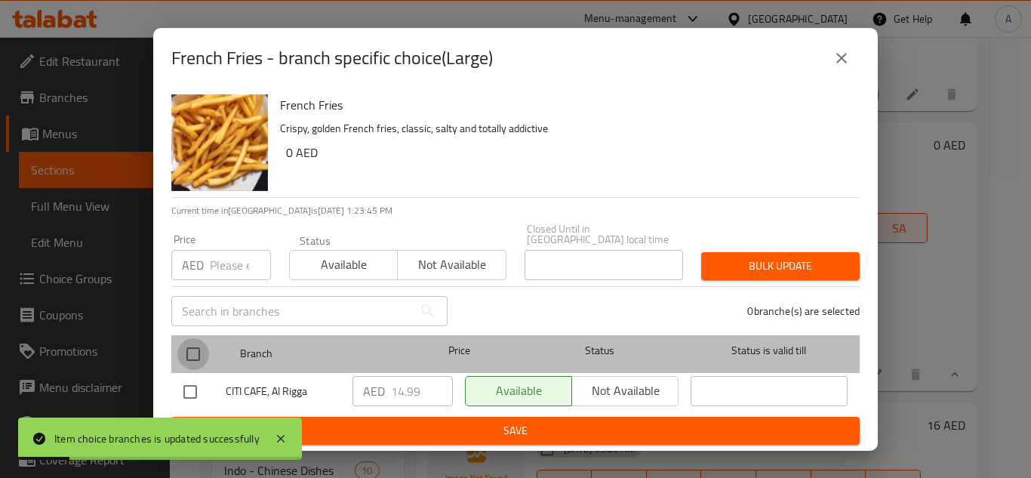
click at [183, 345] on input "checkbox" at bounding box center [193, 354] width 32 height 32
checkbox input "true"
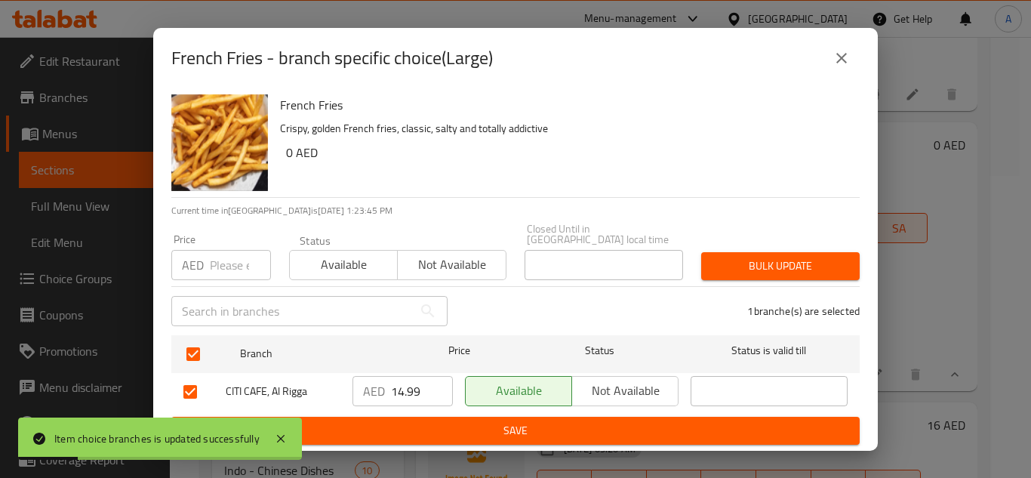
click at [237, 263] on input "number" at bounding box center [240, 265] width 61 height 30
type input "18"
click at [816, 279] on button "Bulk update" at bounding box center [780, 266] width 158 height 28
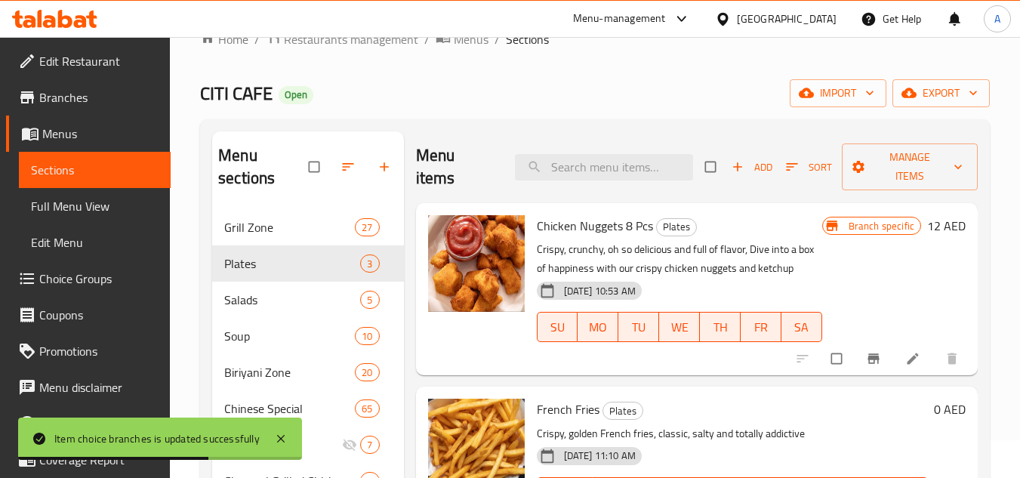
scroll to position [0, 0]
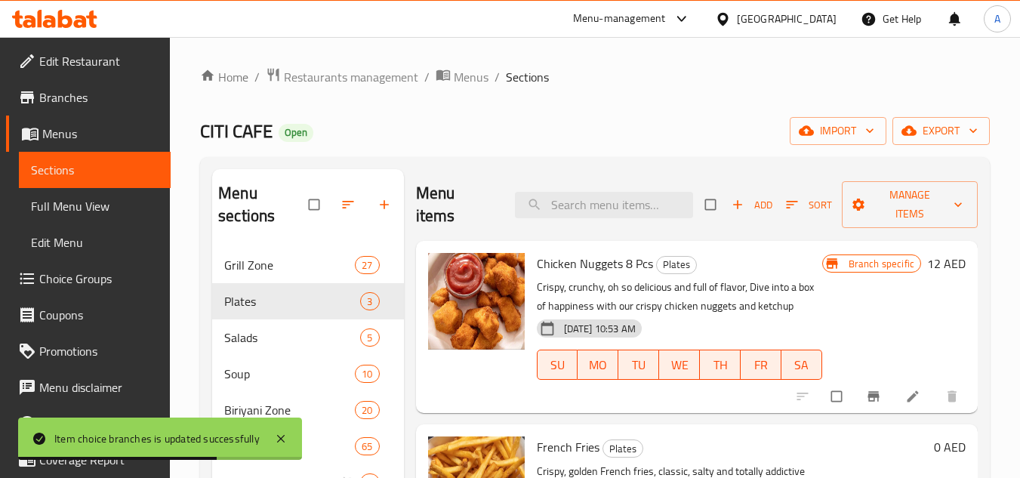
click at [607, 180] on div "Menu items Add Sort Manage items" at bounding box center [696, 205] width 561 height 72
click at [607, 198] on input "search" at bounding box center [604, 205] width 178 height 26
paste input "ONION RINGS"
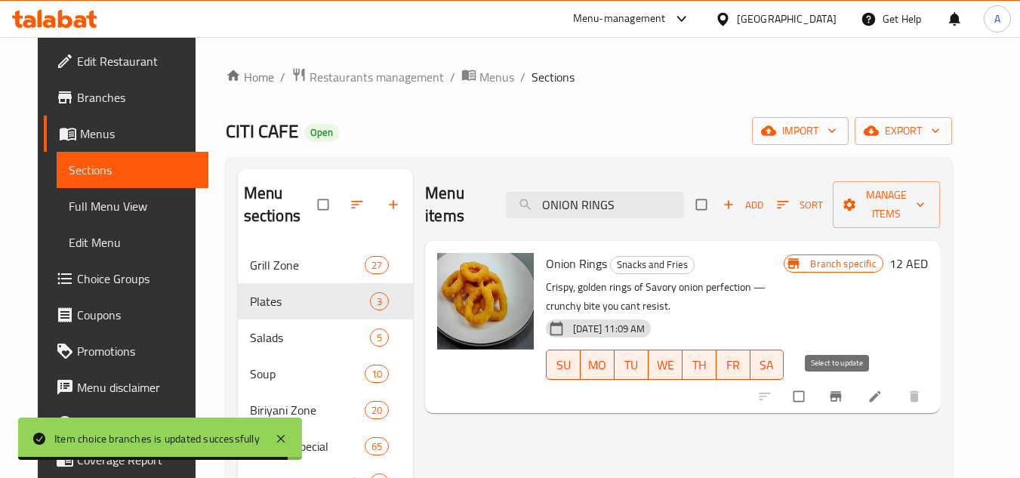
type input "ONION RINGS"
click at [816, 396] on input "checkbox" at bounding box center [800, 396] width 32 height 29
checkbox input "true"
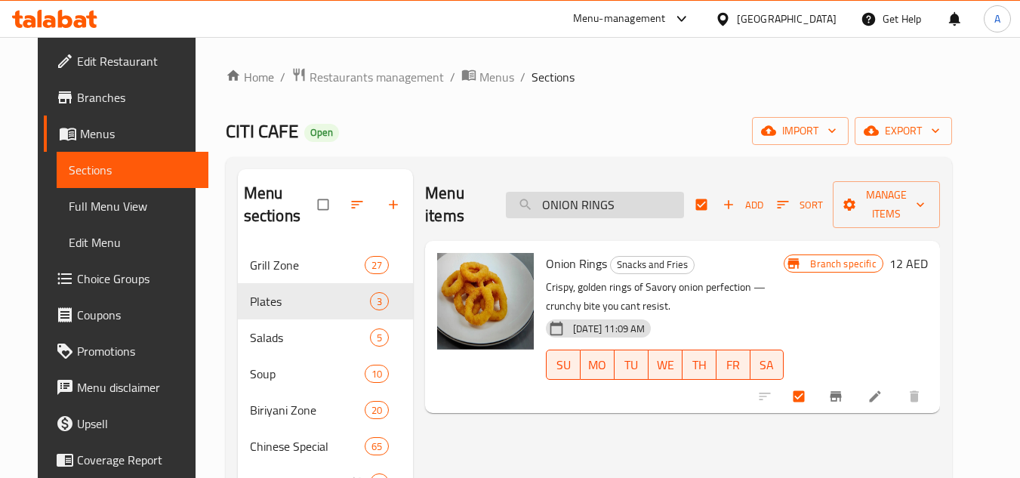
click at [641, 216] on input "ONION RINGS" at bounding box center [595, 205] width 178 height 26
paste input "POTATO"
type input "POTATO RINGS"
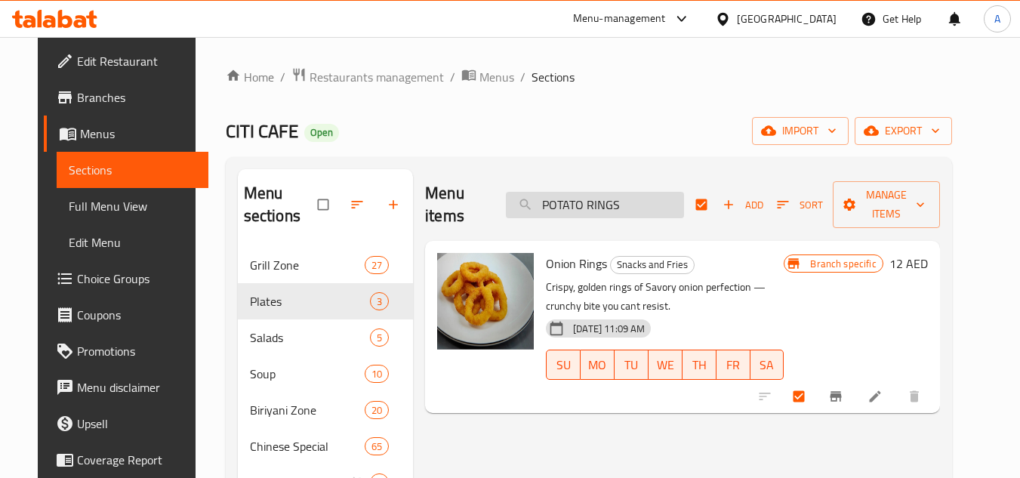
checkbox input "false"
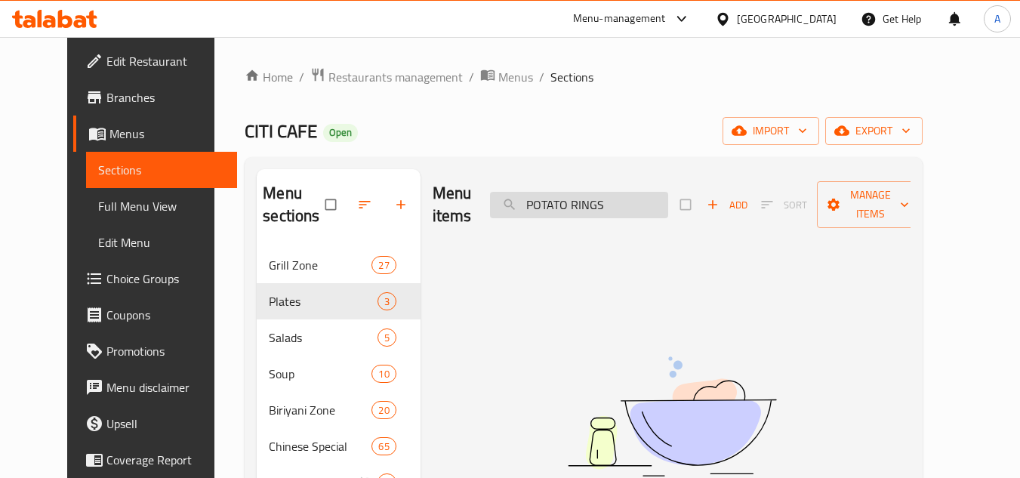
drag, startPoint x: 642, startPoint y: 213, endPoint x: 589, endPoint y: 215, distance: 53.6
click at [589, 215] on input "POTATO RINGS" at bounding box center [579, 205] width 178 height 26
click at [555, 204] on input "POTATO RINGS" at bounding box center [579, 205] width 178 height 26
click at [616, 201] on input "POTATO RINGS" at bounding box center [579, 205] width 178 height 26
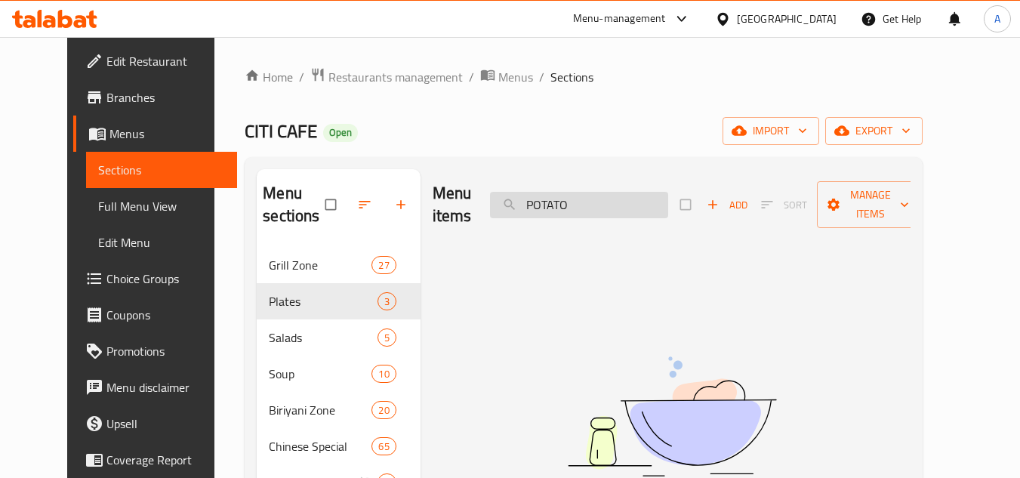
type input "POTATO"
checkbox input "true"
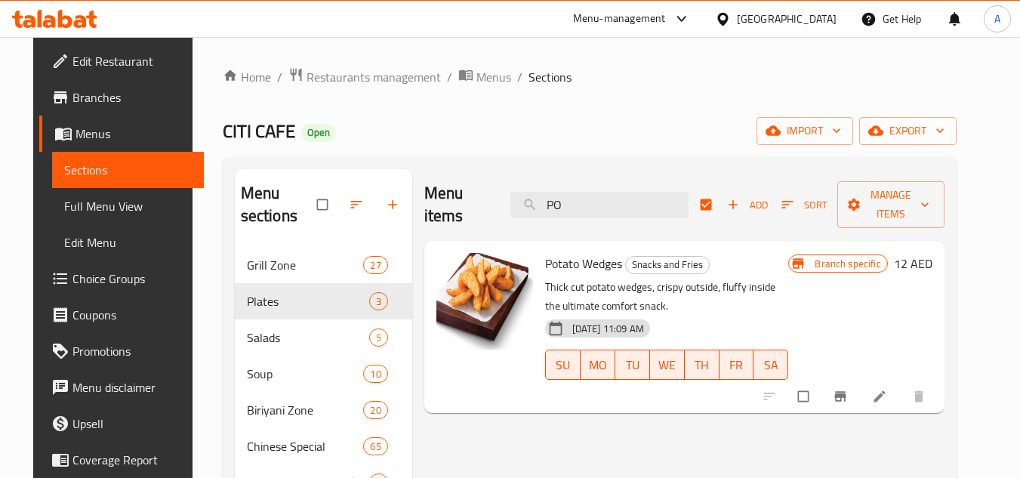
type input "P"
checkbox input "false"
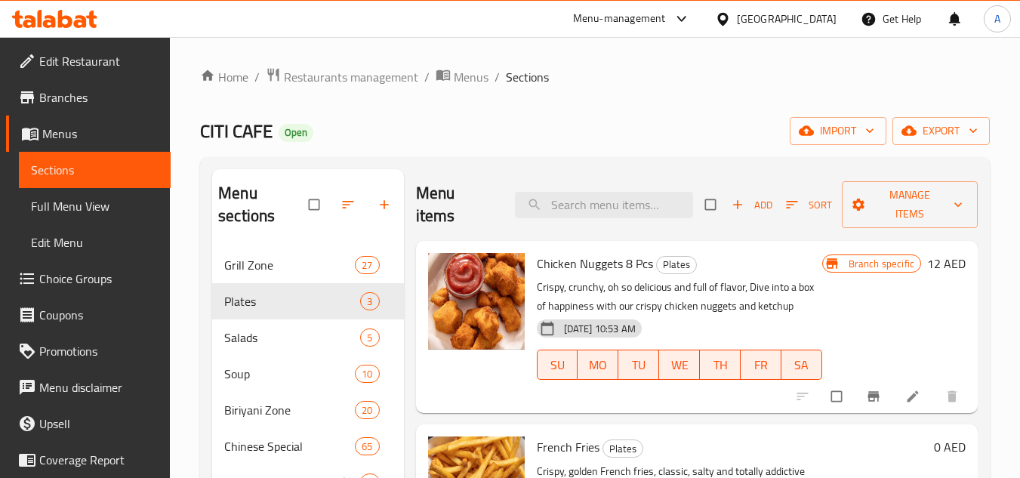
click at [577, 179] on div "Menu items Add Sort Manage items" at bounding box center [696, 205] width 561 height 72
click at [577, 203] on input "search" at bounding box center [604, 205] width 178 height 26
paste input "POTATO WEDGES"
type input "POTATO WEDGES"
checkbox input "true"
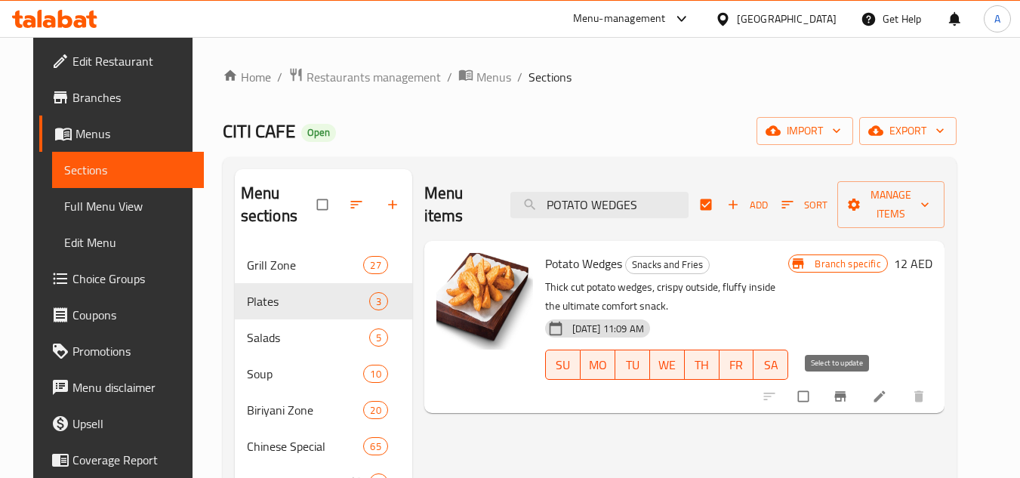
type input "POTATO WEDGES"
click at [820, 393] on input "checkbox" at bounding box center [805, 396] width 32 height 29
checkbox input "true"
checkbox input "false"
click at [932, 194] on span "Manage items" at bounding box center [890, 205] width 83 height 38
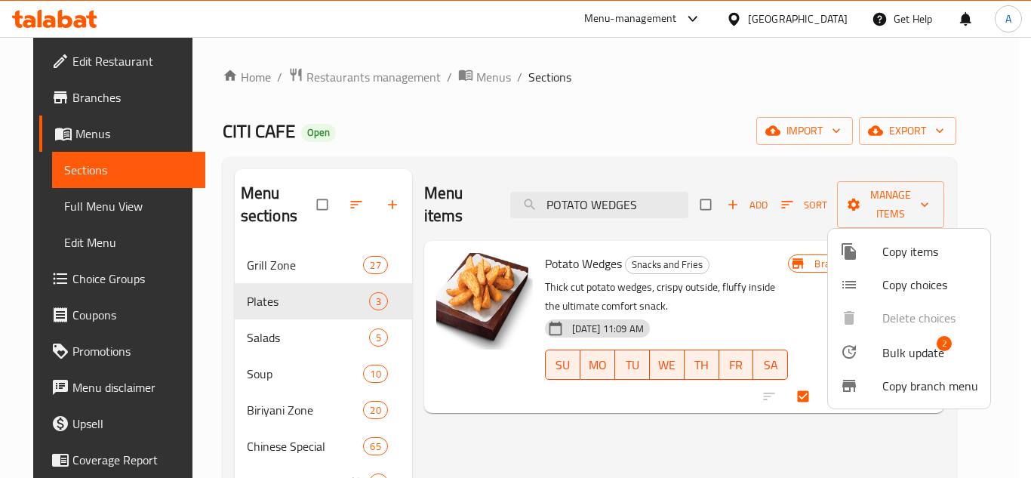
click at [916, 332] on ul "Copy items Copy choices Delete choices Bulk update 2 Copy branch menu" at bounding box center [909, 319] width 162 height 180
click at [920, 345] on span "Bulk update" at bounding box center [913, 352] width 62 height 18
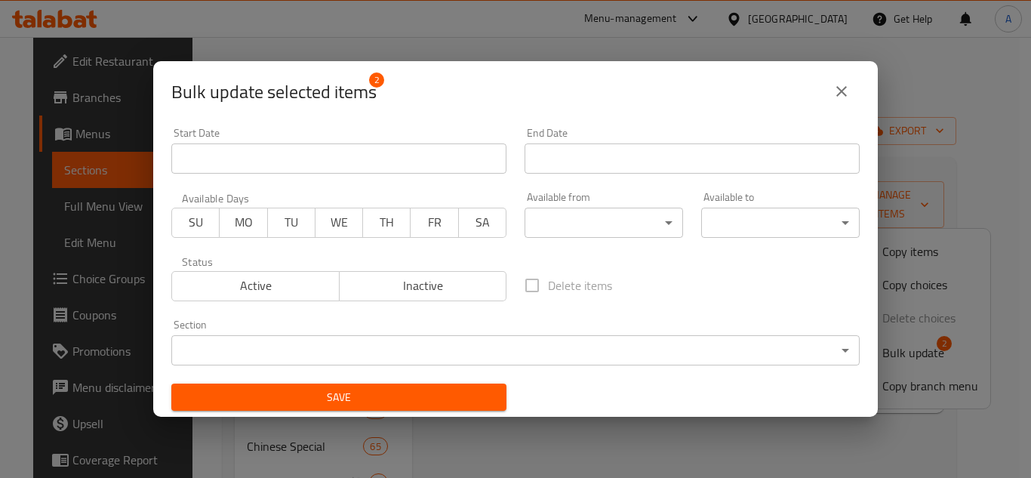
click at [328, 329] on div "Section ​ ​" at bounding box center [515, 342] width 688 height 46
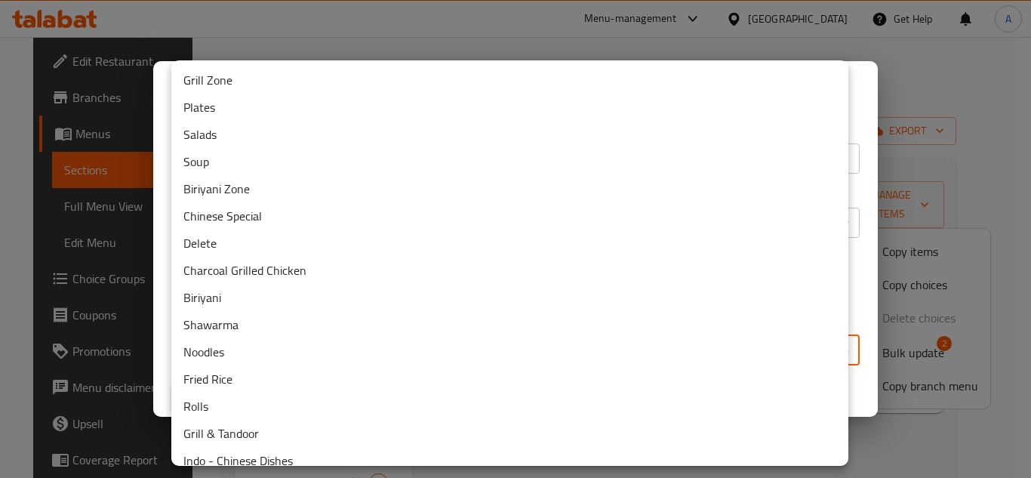
click at [349, 337] on body "​ Menu-management [GEOGRAPHIC_DATA] Get Help A Edit Restaurant Branches Menus S…" at bounding box center [515, 257] width 1031 height 441
click at [208, 106] on li "Plates" at bounding box center [509, 107] width 677 height 27
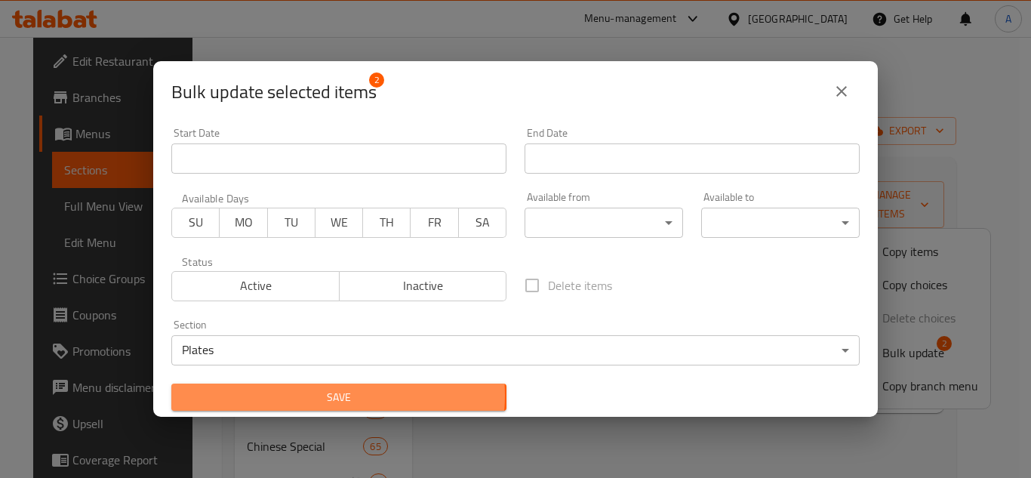
click at [337, 395] on span "Save" at bounding box center [338, 397] width 311 height 19
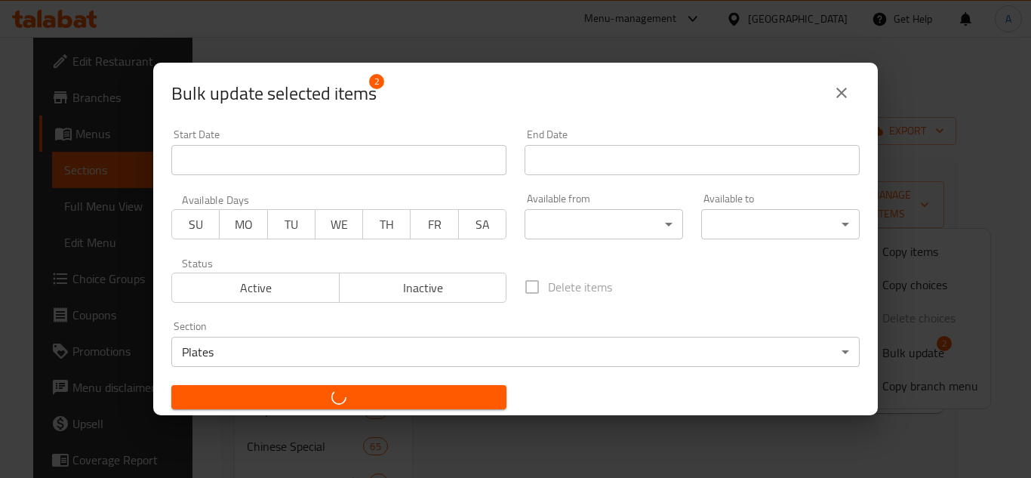
checkbox input "false"
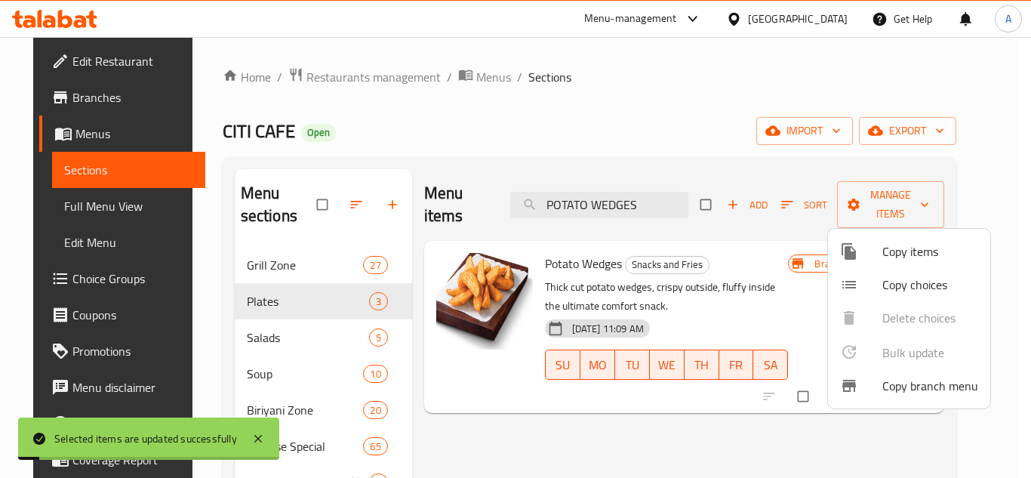
click at [646, 121] on div at bounding box center [515, 239] width 1031 height 478
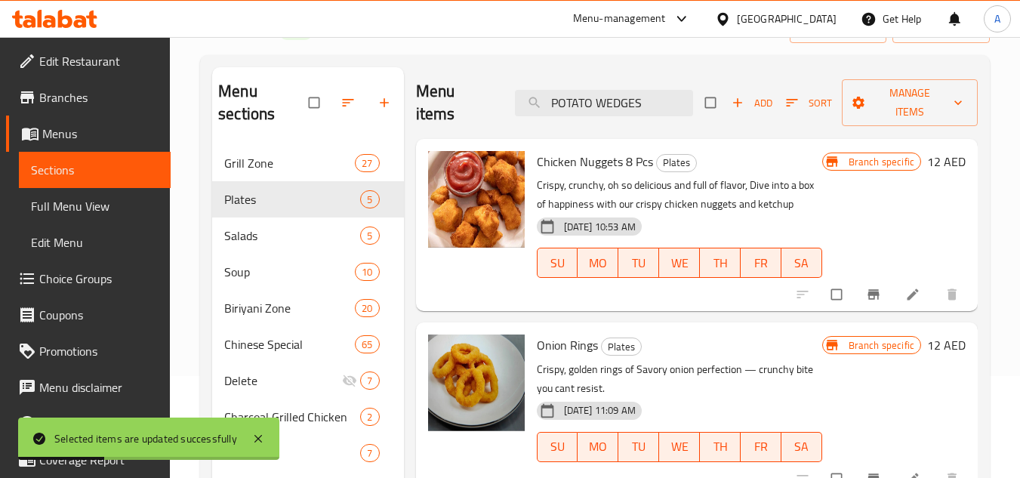
scroll to position [75, 0]
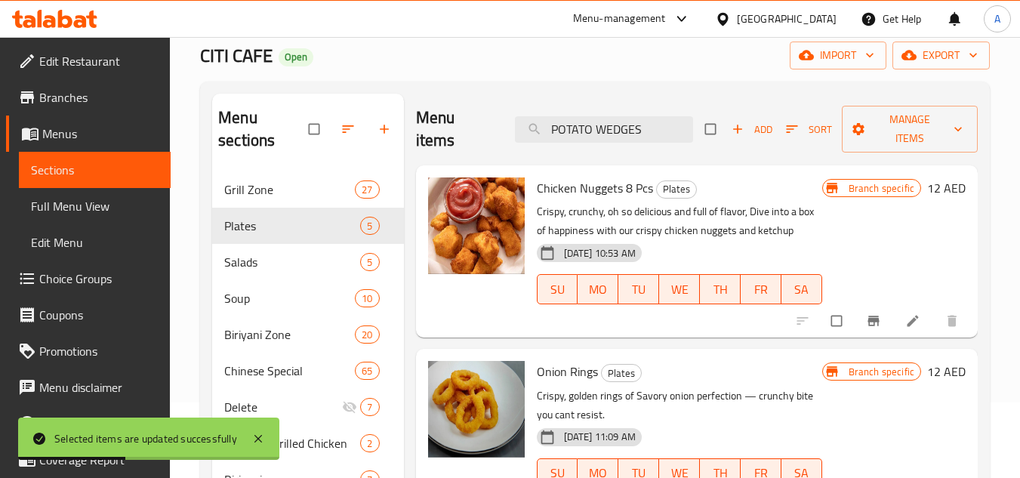
click at [739, 139] on button "Add" at bounding box center [752, 129] width 48 height 23
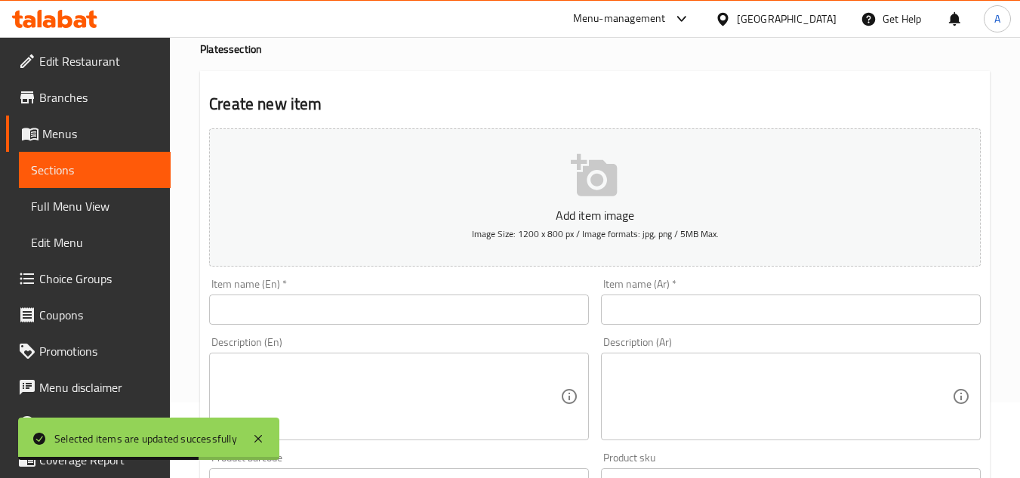
click at [508, 306] on input "text" at bounding box center [399, 309] width 380 height 30
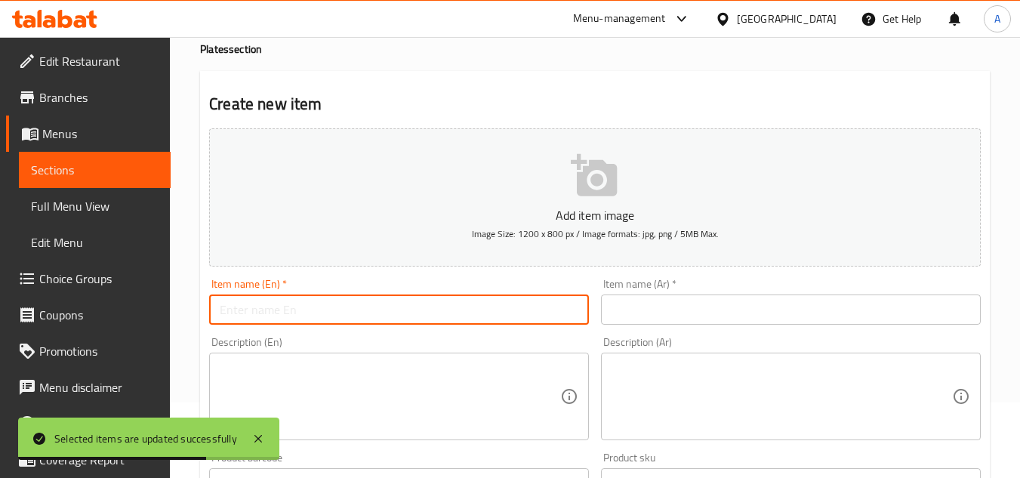
paste input "POTATO RINGS"
type input "Potato Rings"
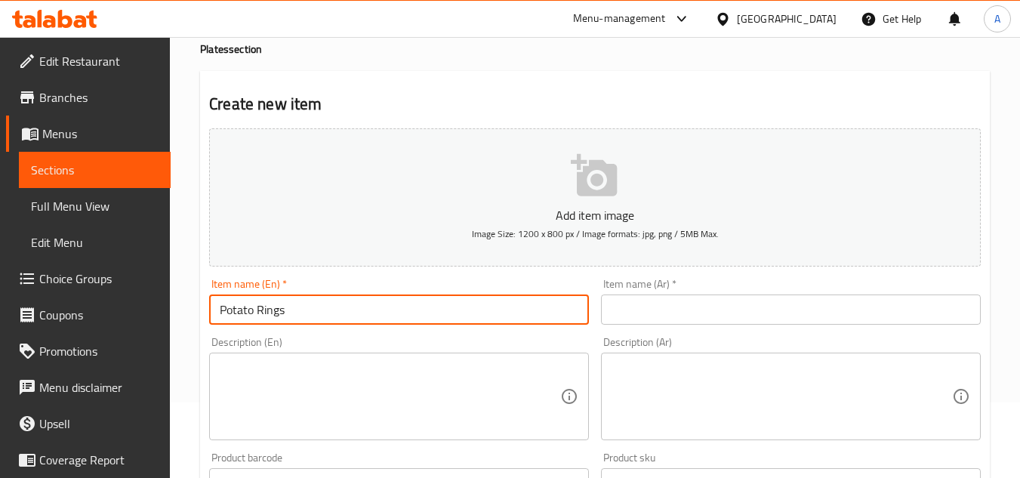
click at [691, 317] on input "text" at bounding box center [791, 309] width 380 height 30
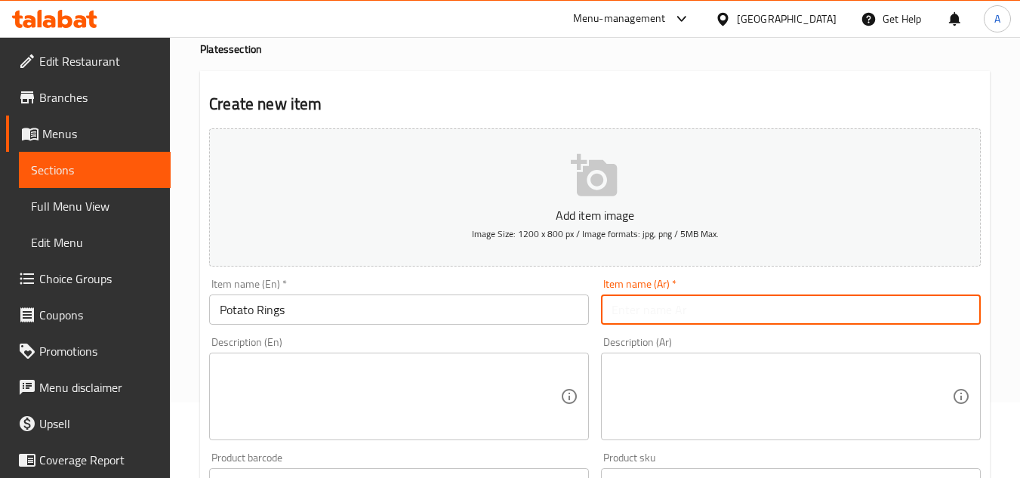
paste input "حلقات البطاطس"
type input "حلقات البطاطس"
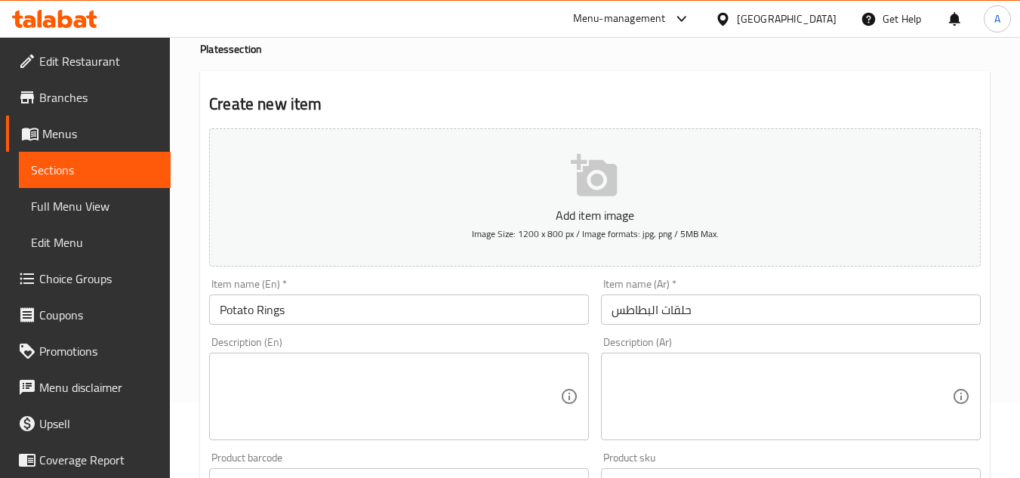
click at [875, 350] on div "Description (Ar) Description (Ar)" at bounding box center [791, 388] width 380 height 103
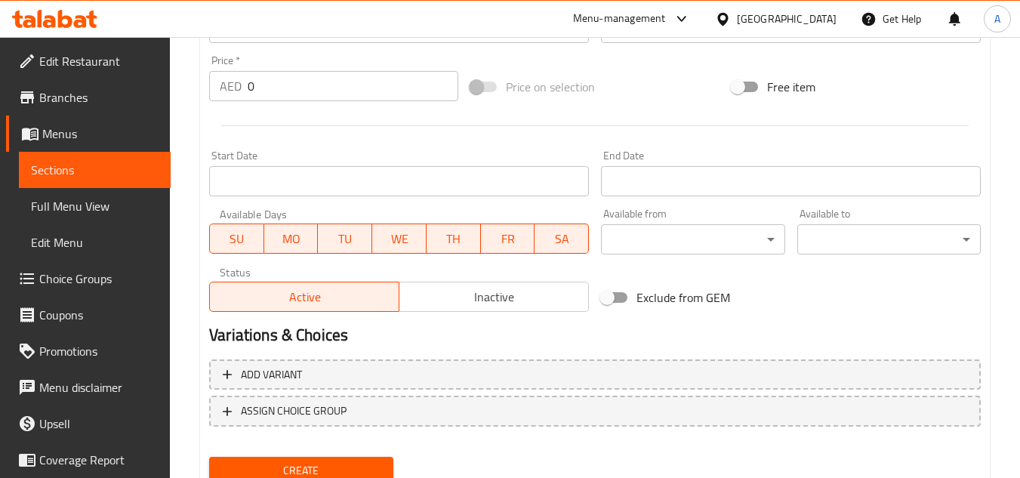
scroll to position [438, 0]
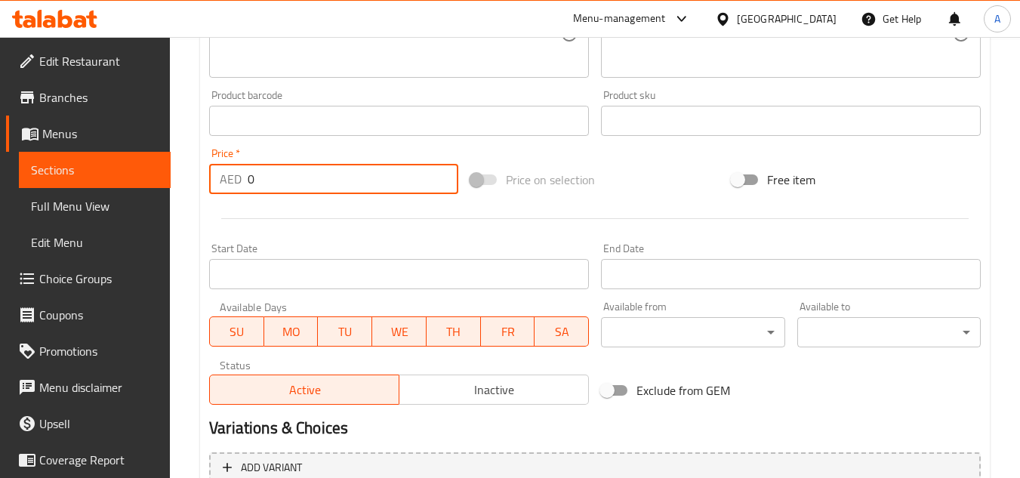
drag, startPoint x: 331, startPoint y: 182, endPoint x: 27, endPoint y: 158, distance: 304.3
click at [32, 170] on div "Edit Restaurant Branches Menus Sections Full Menu View Edit Menu Choice Groups …" at bounding box center [510, 113] width 1020 height 1029
paste input "19"
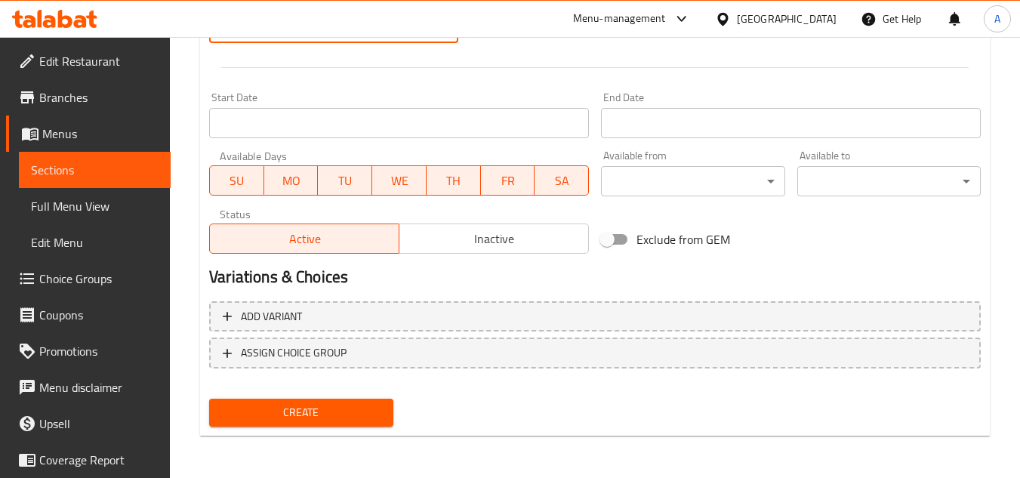
type input "19"
click at [331, 429] on div "Create" at bounding box center [300, 412] width 195 height 40
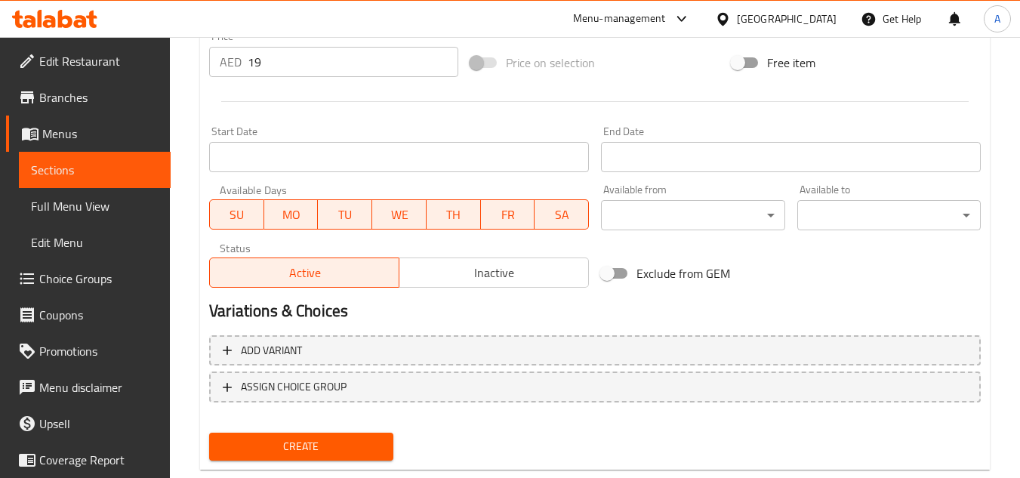
scroll to position [589, 0]
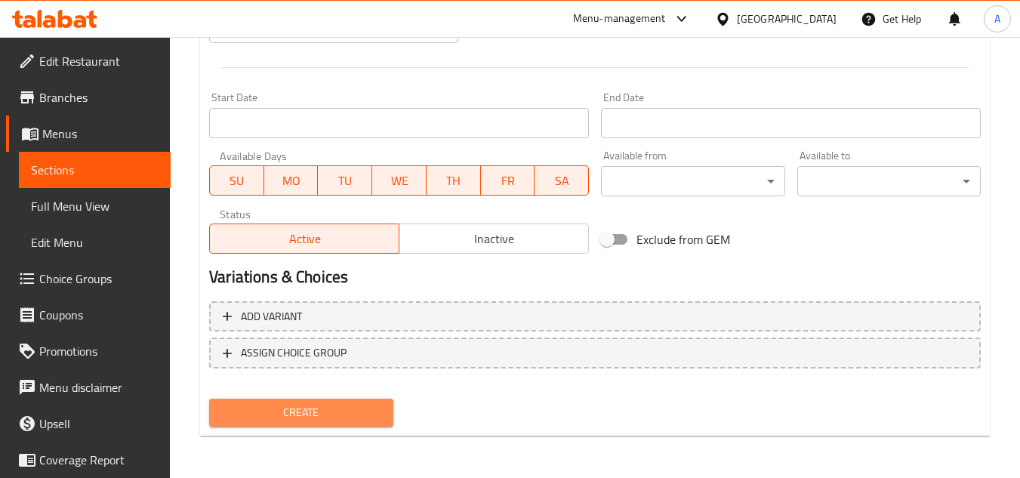
click at [358, 421] on span "Create" at bounding box center [300, 412] width 159 height 19
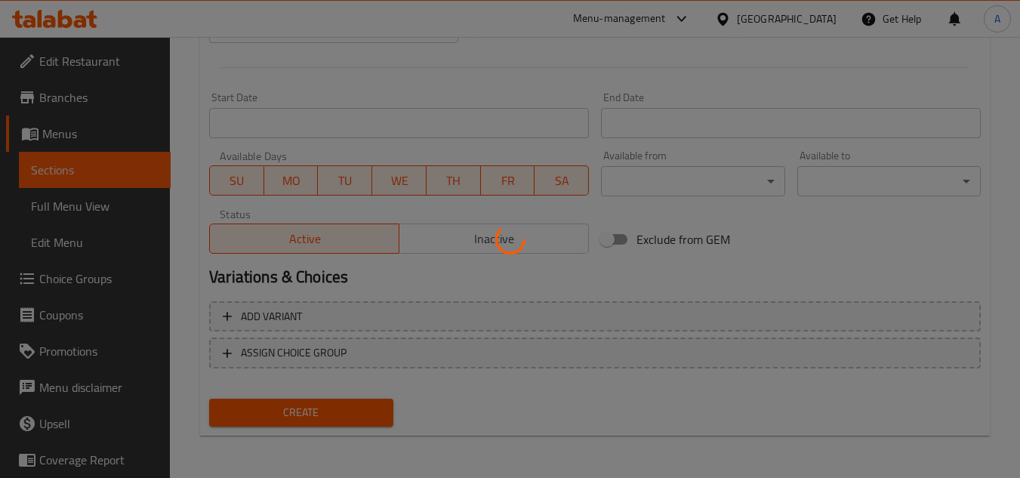
type input "0"
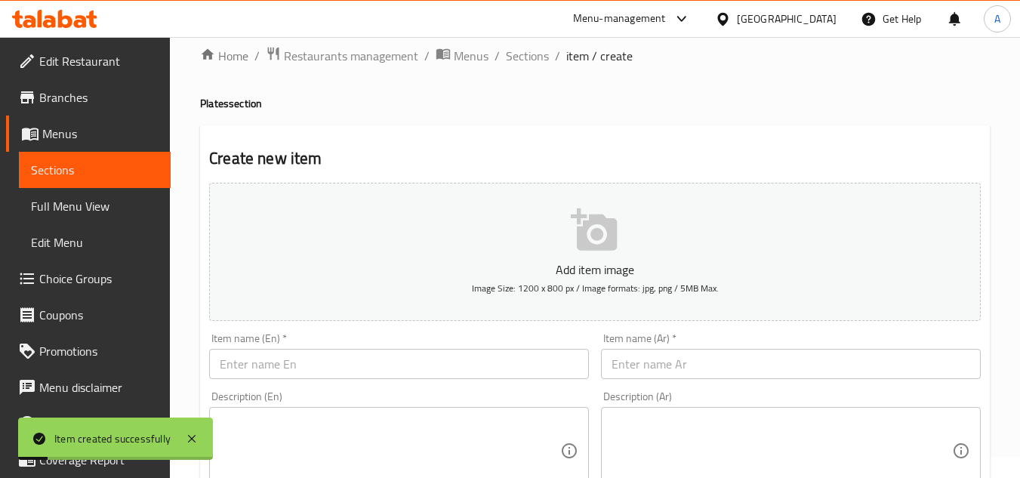
scroll to position [0, 0]
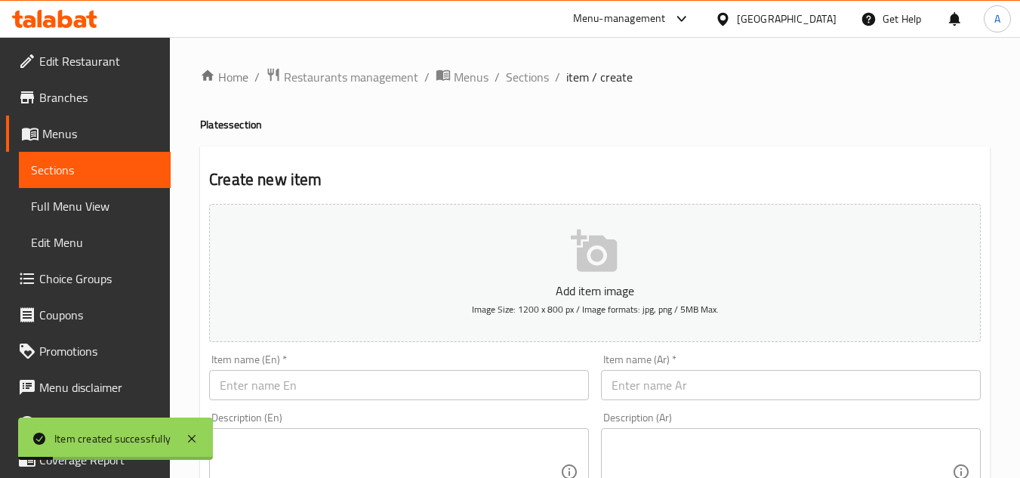
click at [518, 80] on span "Sections" at bounding box center [527, 77] width 43 height 18
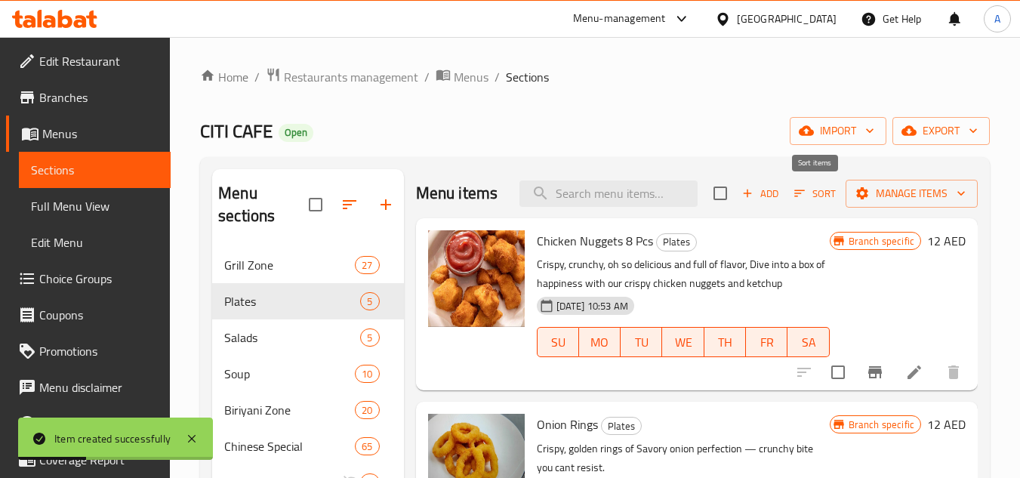
click at [811, 195] on span "Sort" at bounding box center [815, 193] width 42 height 17
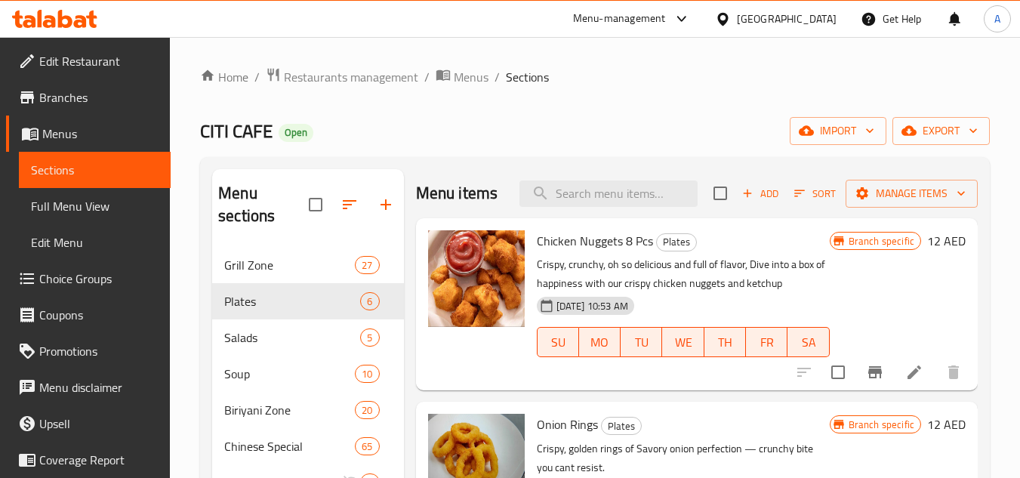
click at [961, 123] on span "export" at bounding box center [940, 131] width 73 height 19
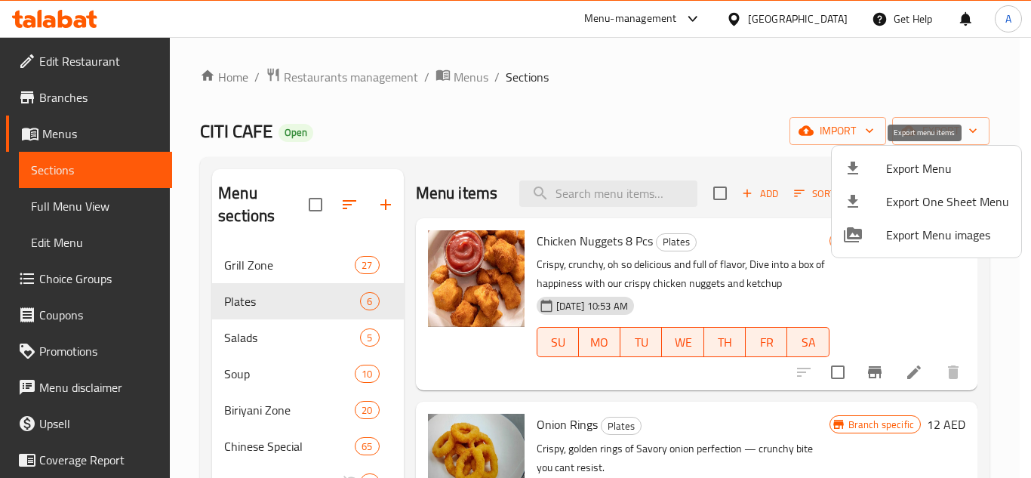
click at [869, 177] on li "Export Menu" at bounding box center [926, 168] width 189 height 33
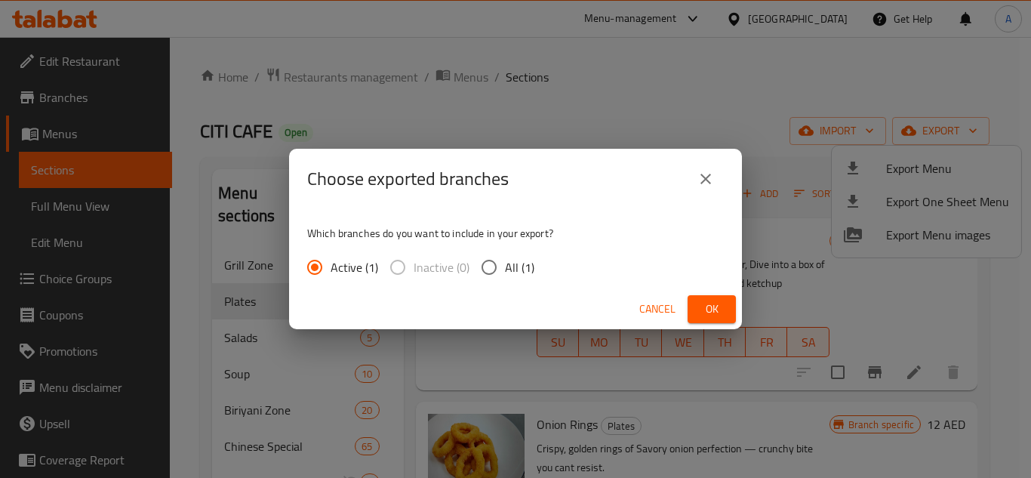
click at [536, 267] on div "Active (1) Inactive (0) All (1)" at bounding box center [426, 267] width 239 height 32
click at [514, 264] on span "All (1)" at bounding box center [519, 267] width 29 height 18
click at [505, 264] on input "All (1)" at bounding box center [489, 267] width 32 height 32
radio input "true"
click at [738, 309] on div "Cancel Ok" at bounding box center [515, 309] width 453 height 40
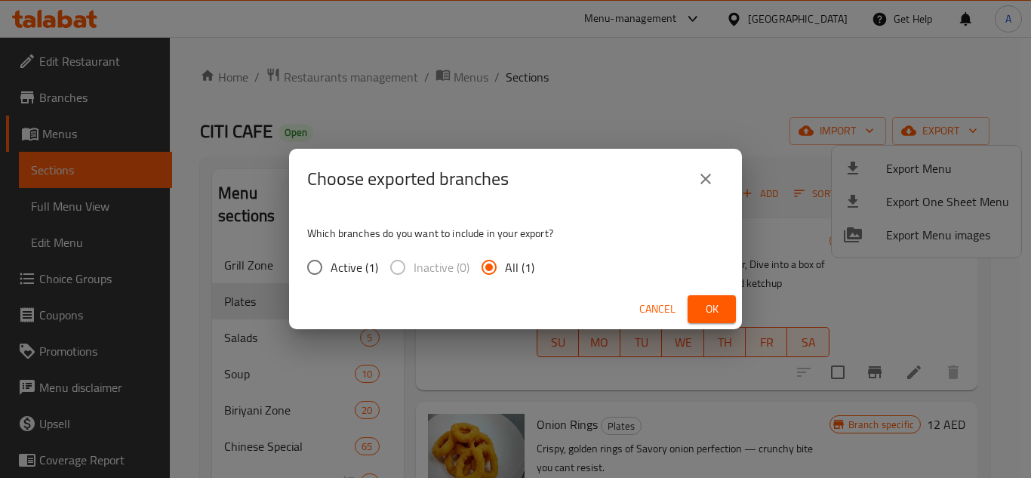
click at [738, 318] on div "Cancel Ok" at bounding box center [515, 309] width 453 height 40
click at [730, 312] on button "Ok" at bounding box center [712, 309] width 48 height 28
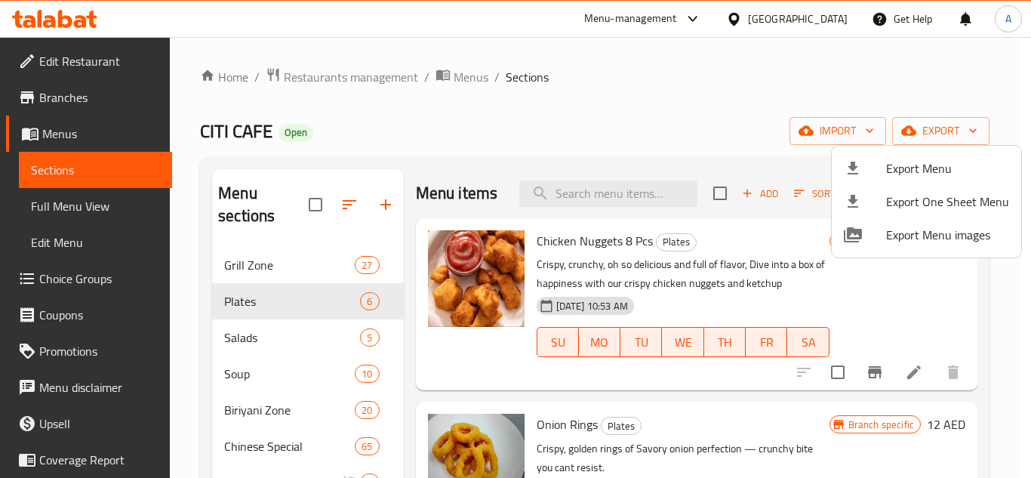
click at [794, 17] on div at bounding box center [515, 239] width 1031 height 478
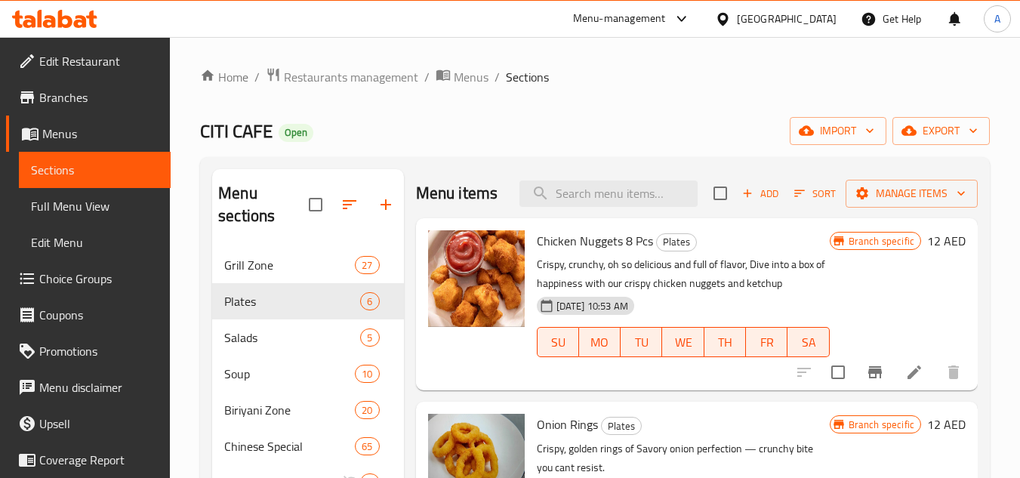
click at [789, 17] on div "United Arab Emirates" at bounding box center [787, 19] width 100 height 17
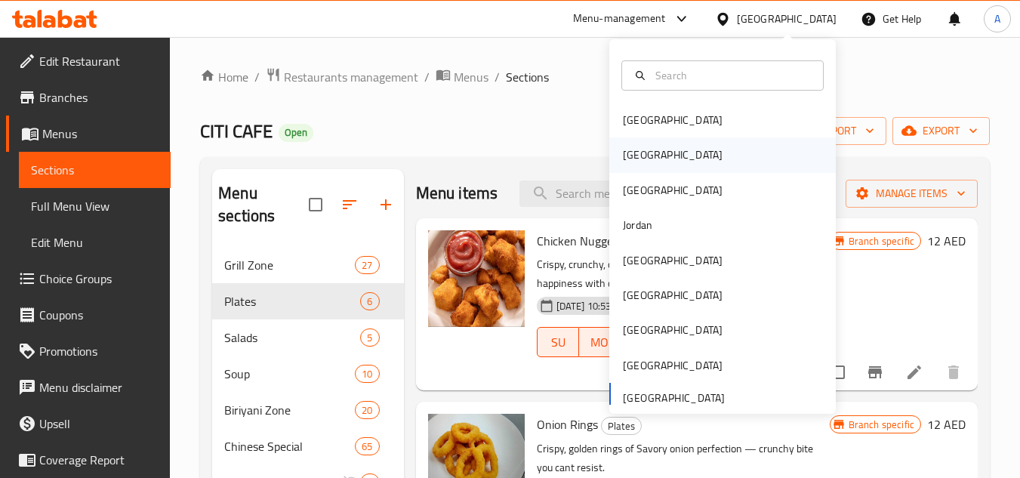
click at [623, 150] on div "[GEOGRAPHIC_DATA]" at bounding box center [673, 154] width 100 height 17
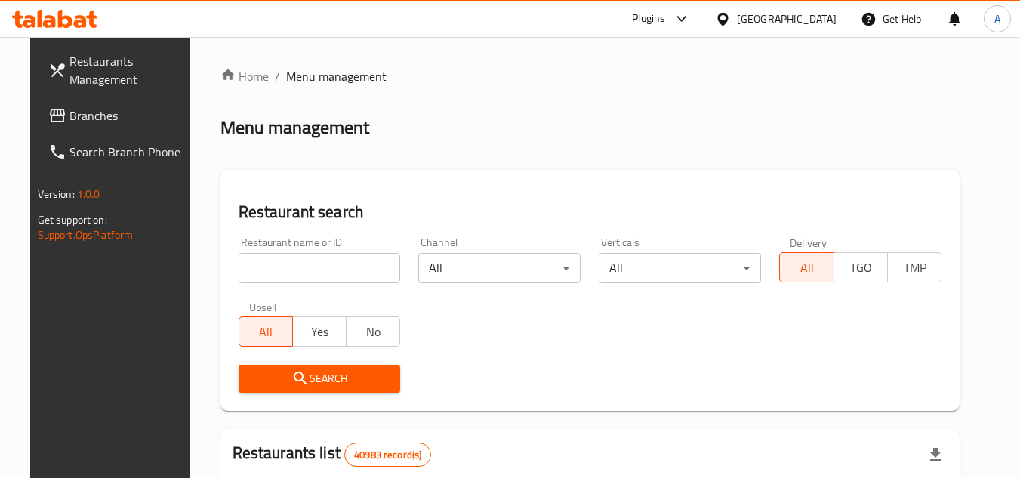
drag, startPoint x: 25, startPoint y: 119, endPoint x: 380, endPoint y: 144, distance: 356.3
click at [48, 119] on icon at bounding box center [57, 115] width 18 height 18
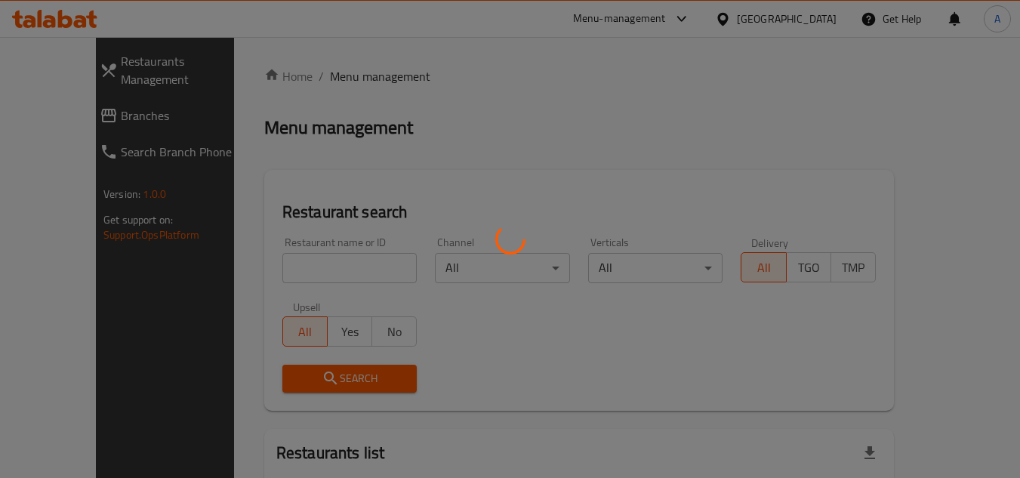
drag, startPoint x: 0, startPoint y: 0, endPoint x: 417, endPoint y: 255, distance: 489.1
click at [417, 255] on div at bounding box center [510, 239] width 1020 height 478
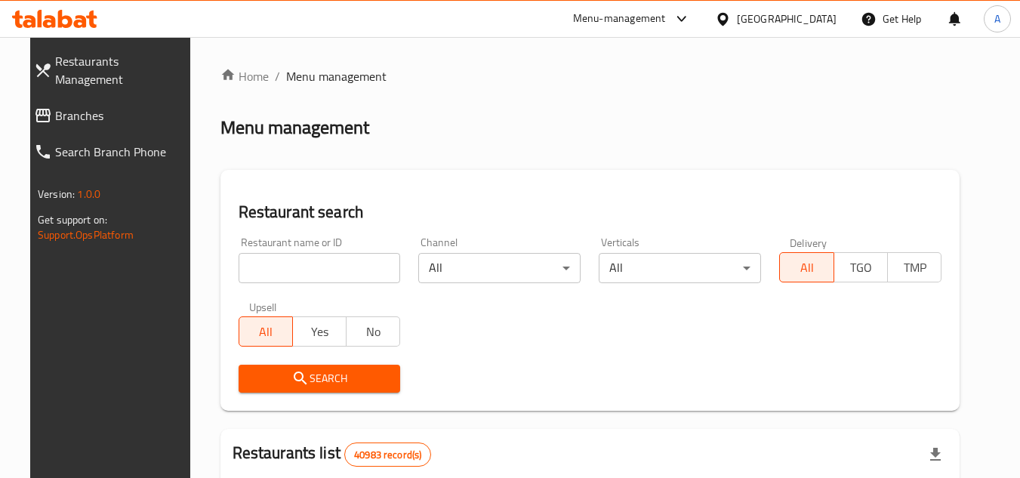
click at [352, 268] on input "search" at bounding box center [319, 268] width 162 height 30
paste input "651976"
type input "651976"
click at [319, 379] on span "Search" at bounding box center [320, 378] width 138 height 19
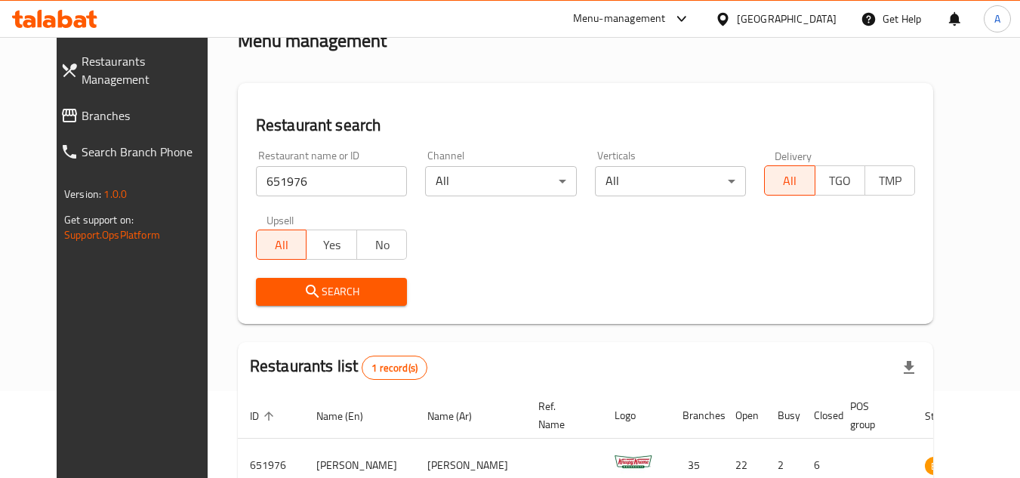
scroll to position [183, 0]
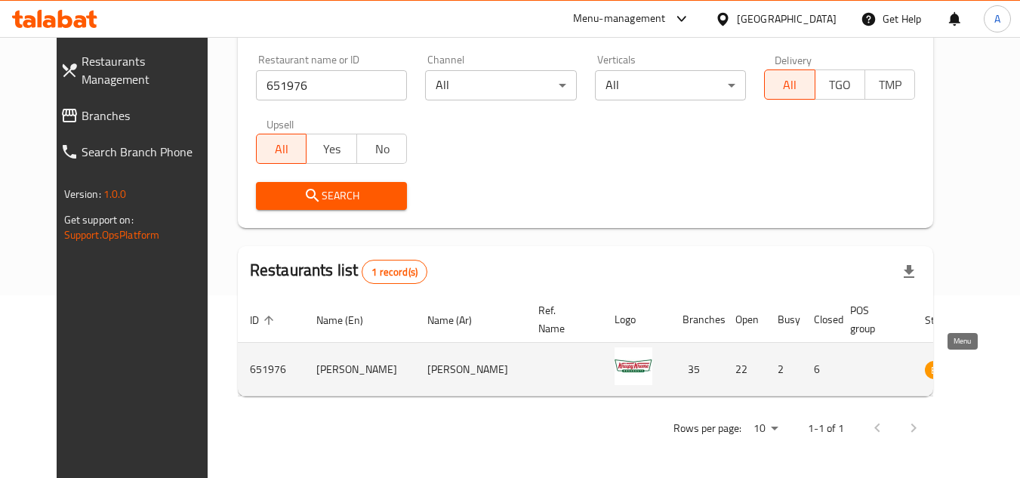
click at [1004, 377] on link "enhanced table" at bounding box center [1018, 369] width 28 height 18
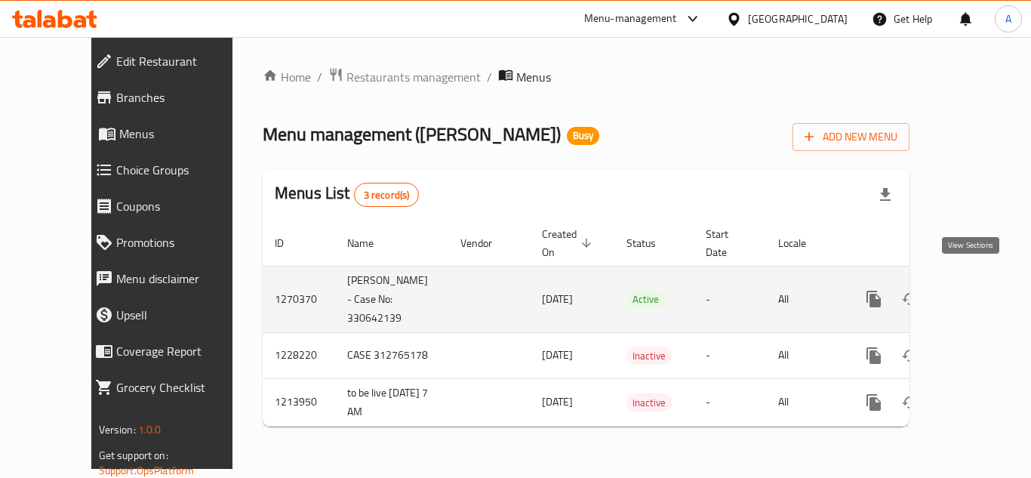
click at [980, 289] on link "enhanced table" at bounding box center [982, 299] width 36 height 36
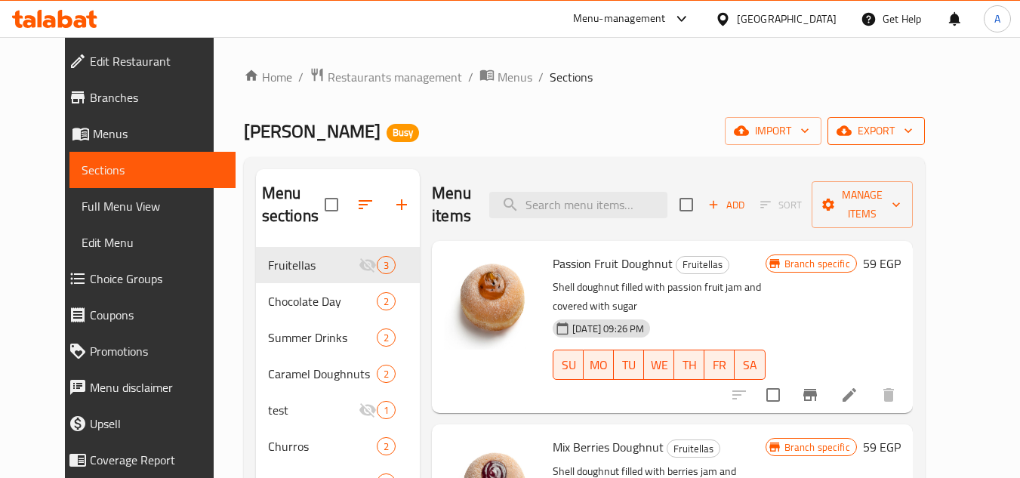
click at [912, 128] on span "export" at bounding box center [875, 131] width 73 height 19
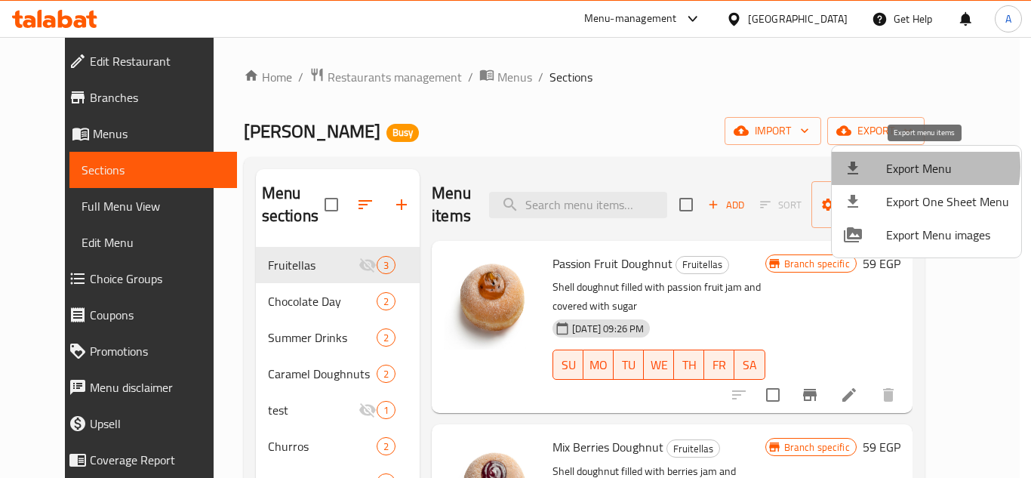
click at [915, 167] on span "Export Menu" at bounding box center [947, 168] width 123 height 18
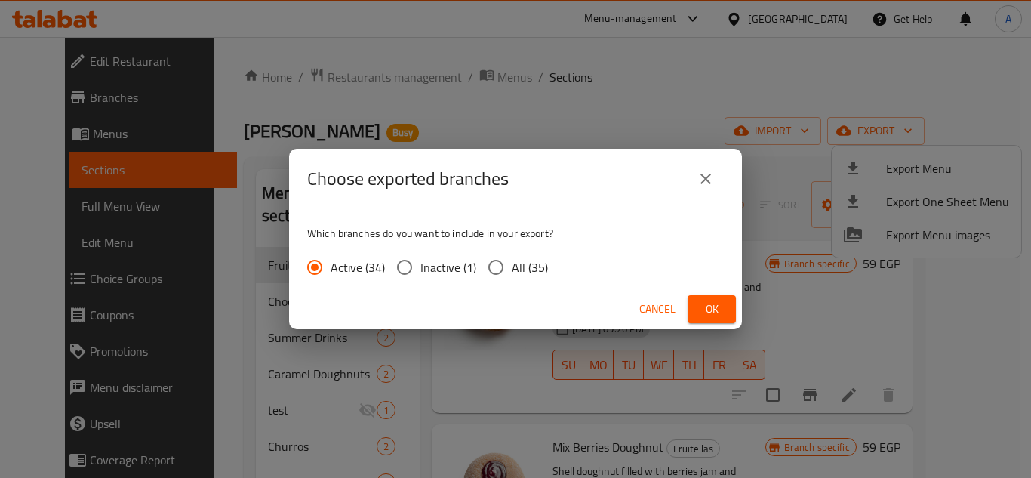
click at [528, 276] on span "All (35)" at bounding box center [530, 267] width 36 height 18
click at [512, 276] on input "All (35)" at bounding box center [496, 267] width 32 height 32
radio input "true"
click at [711, 308] on span "Ok" at bounding box center [712, 309] width 24 height 19
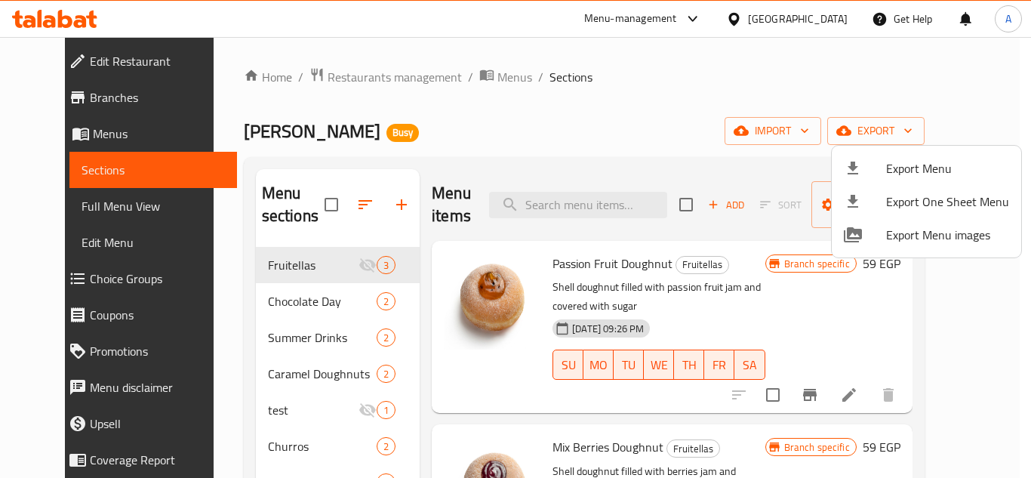
click at [611, 212] on div at bounding box center [515, 239] width 1031 height 478
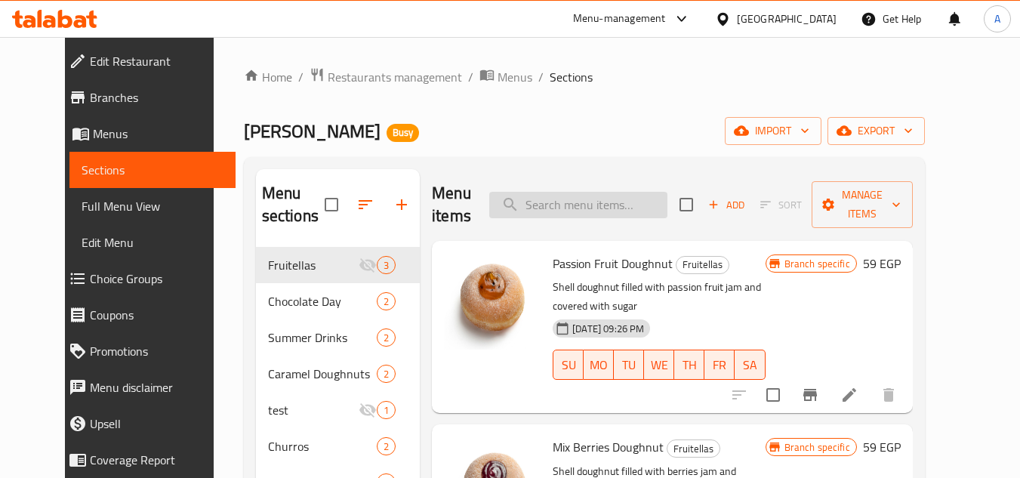
click at [619, 194] on input "search" at bounding box center [578, 205] width 178 height 26
click at [652, 197] on input "search" at bounding box center [578, 205] width 178 height 26
paste input "Original Glazed Filled Caramel"
type input "Original Glazed Filled Caramel"
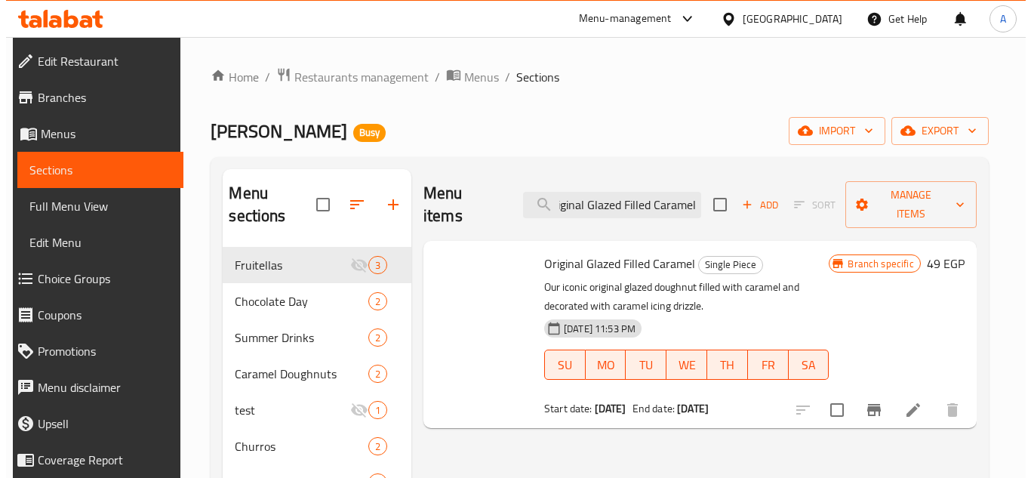
scroll to position [0, 0]
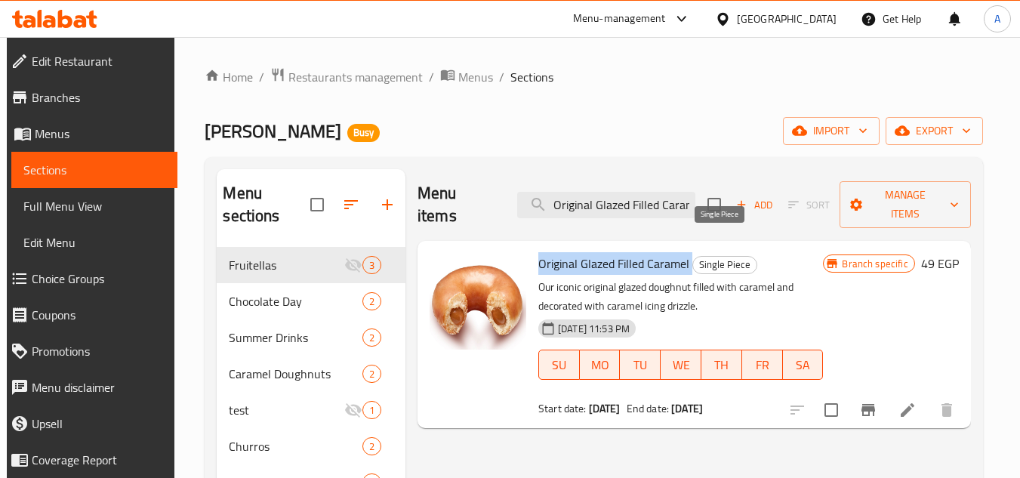
drag, startPoint x: 538, startPoint y: 250, endPoint x: 697, endPoint y: 245, distance: 159.3
click at [697, 253] on h6 "Original Glazed Filled Caramel Single Piece" at bounding box center [680, 263] width 285 height 21
click at [835, 394] on input "checkbox" at bounding box center [831, 410] width 32 height 32
checkbox input "true"
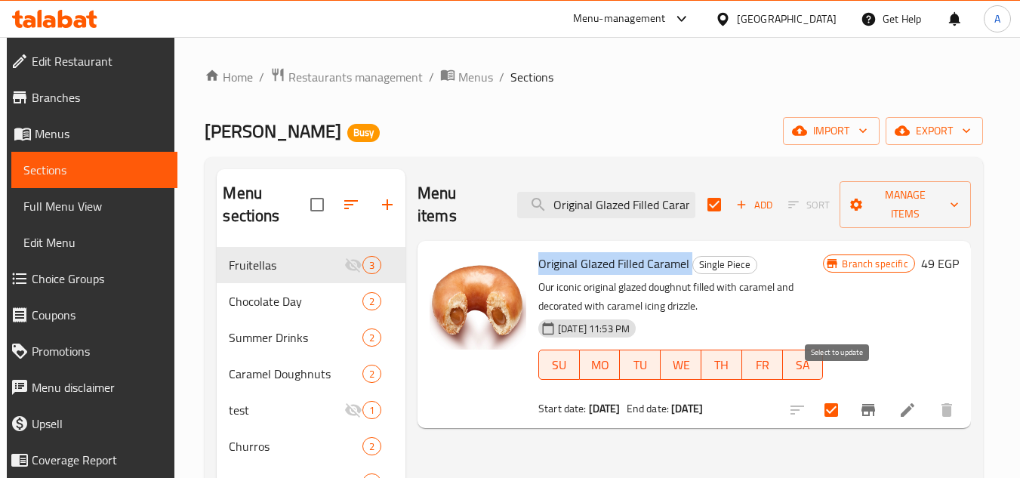
click at [828, 394] on input "checkbox" at bounding box center [831, 410] width 32 height 32
checkbox input "false"
click at [886, 392] on button "Branch-specific-item" at bounding box center [868, 410] width 36 height 36
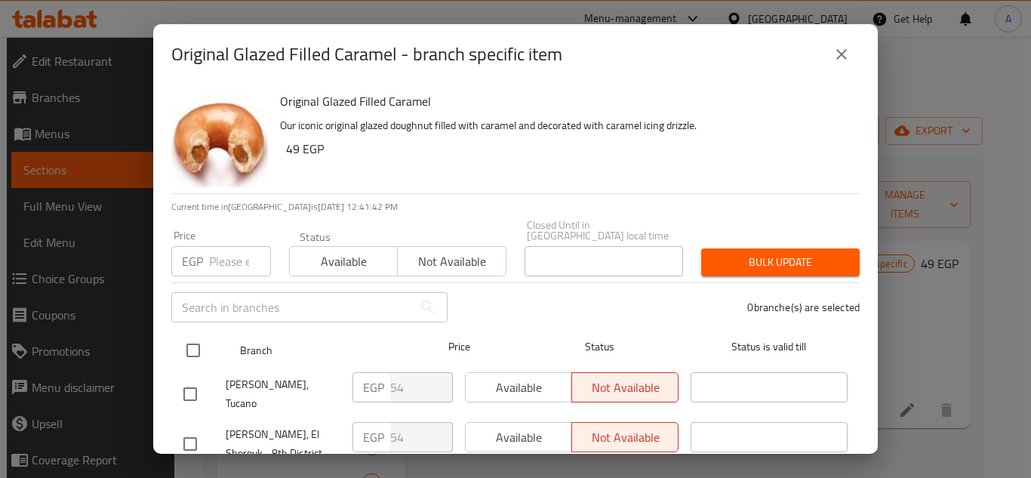
click at [200, 343] on input "checkbox" at bounding box center [193, 350] width 32 height 32
checkbox input "true"
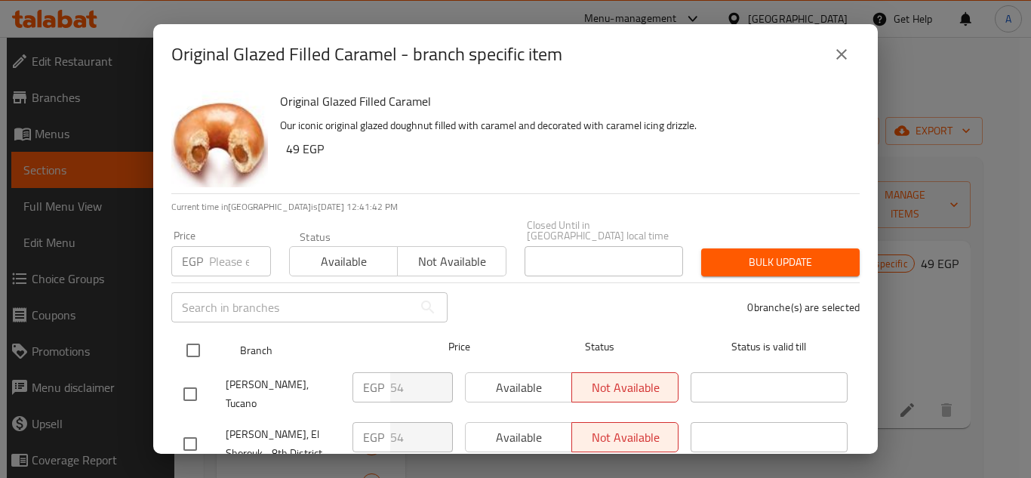
checkbox input "true"
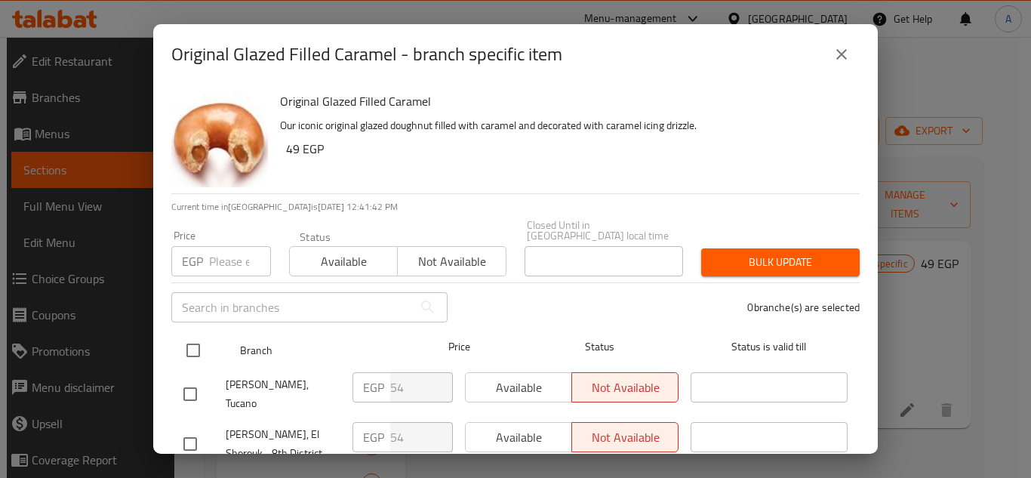
checkbox input "true"
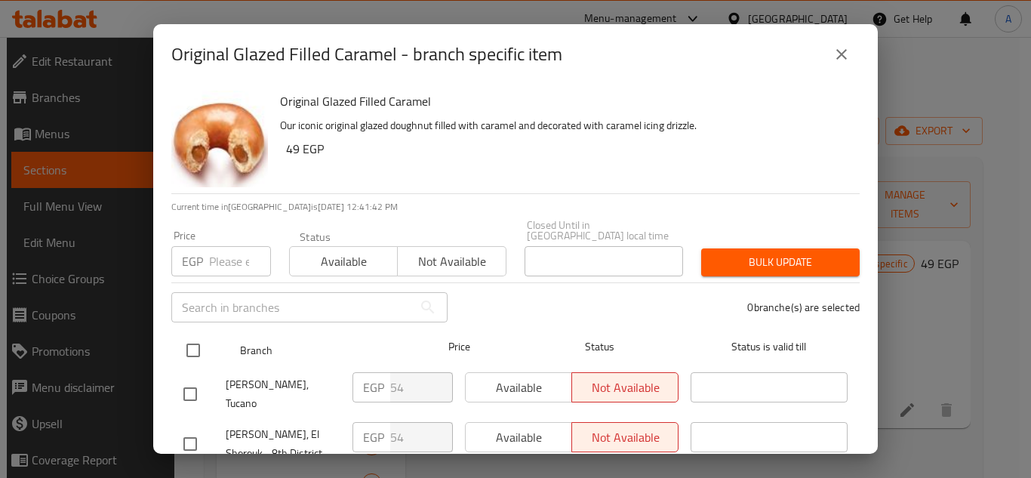
checkbox input "true"
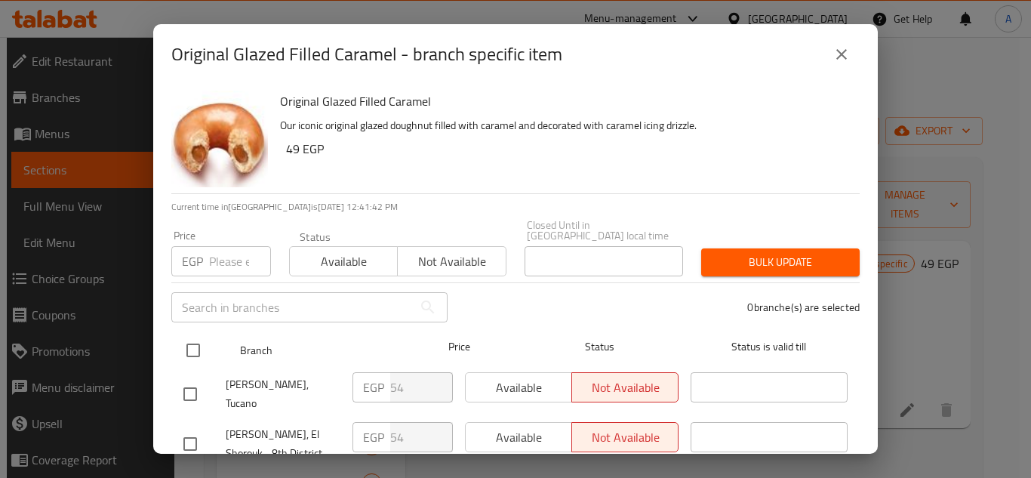
checkbox input "true"
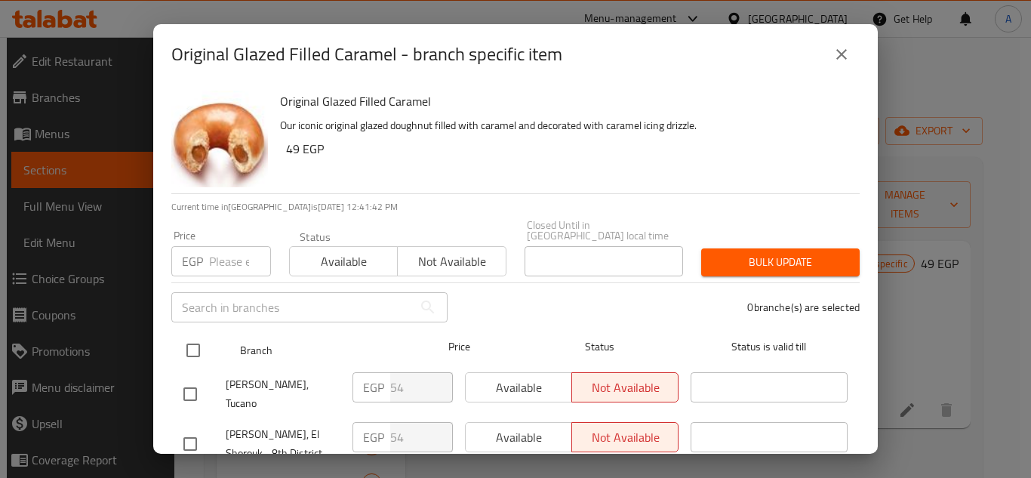
checkbox input "true"
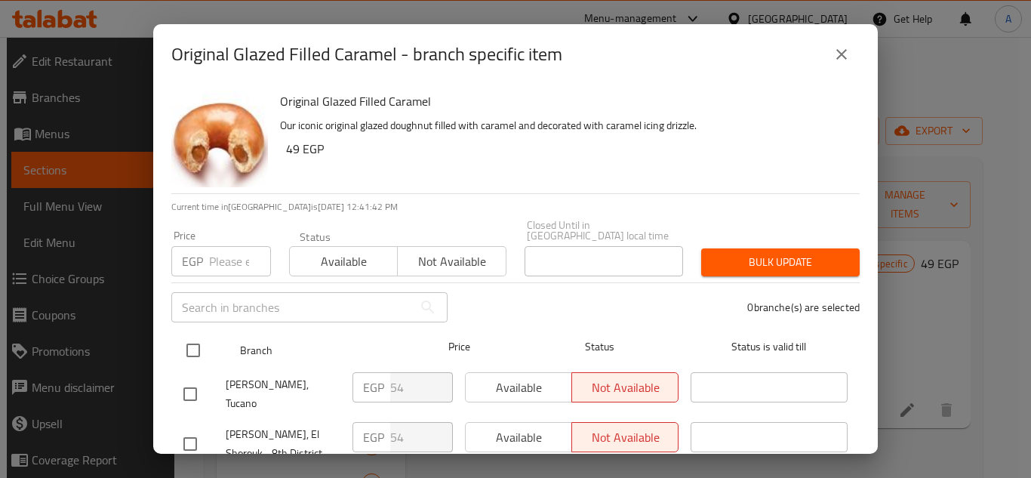
checkbox input "true"
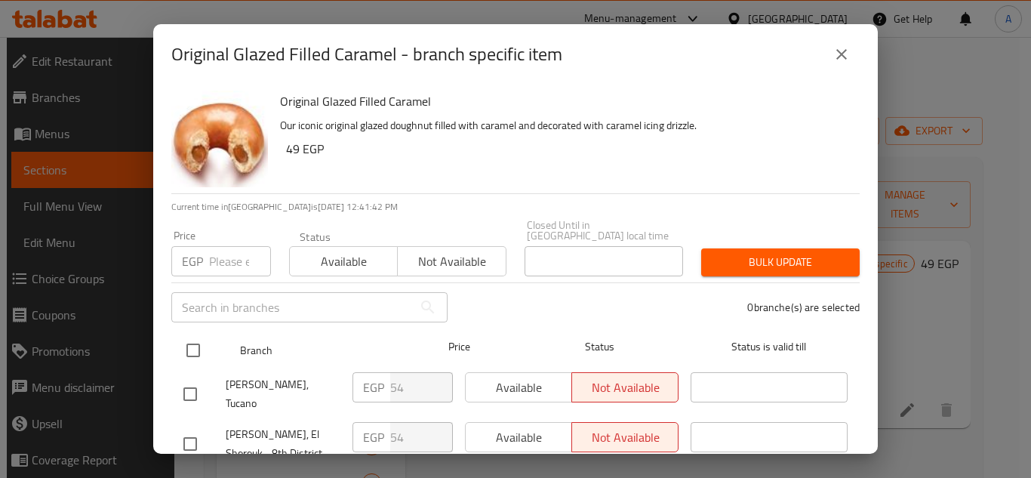
checkbox input "true"
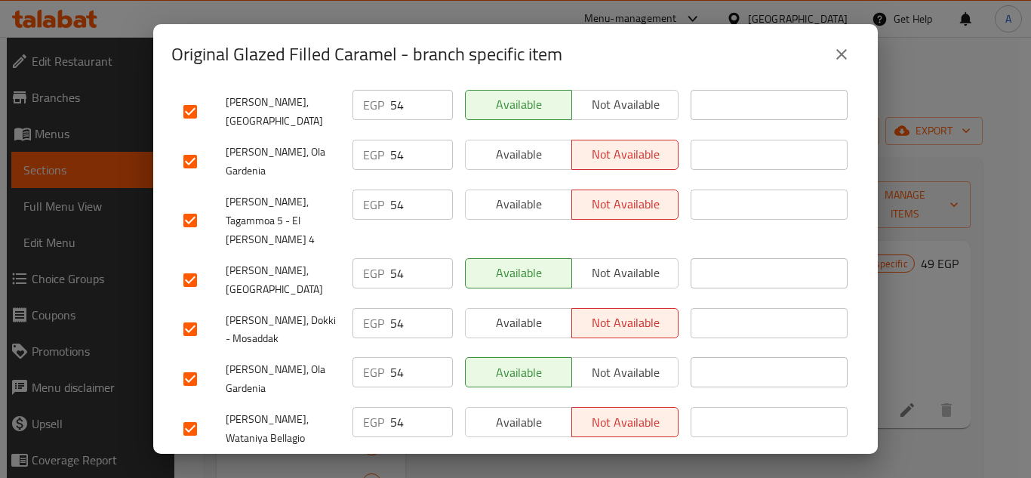
scroll to position [1161, 0]
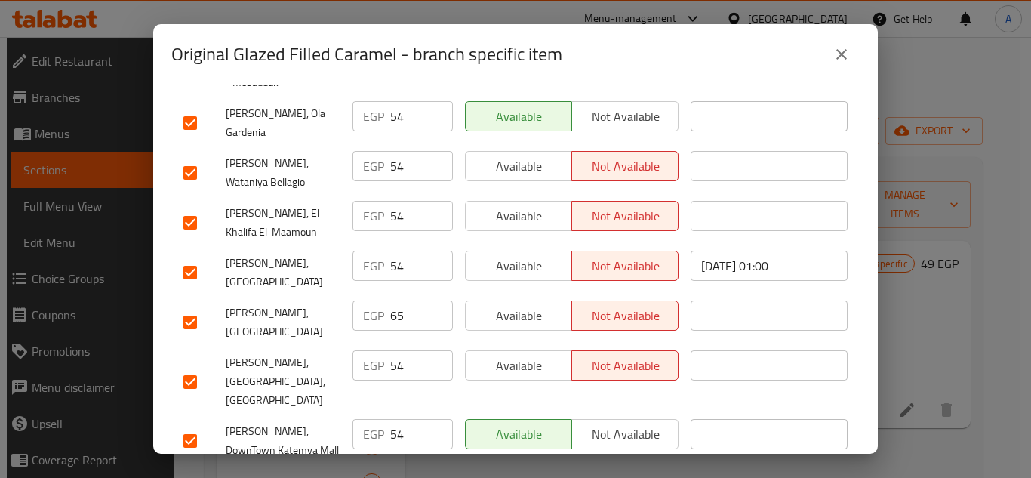
click at [194, 306] on input "checkbox" at bounding box center [190, 322] width 32 height 32
checkbox input "false"
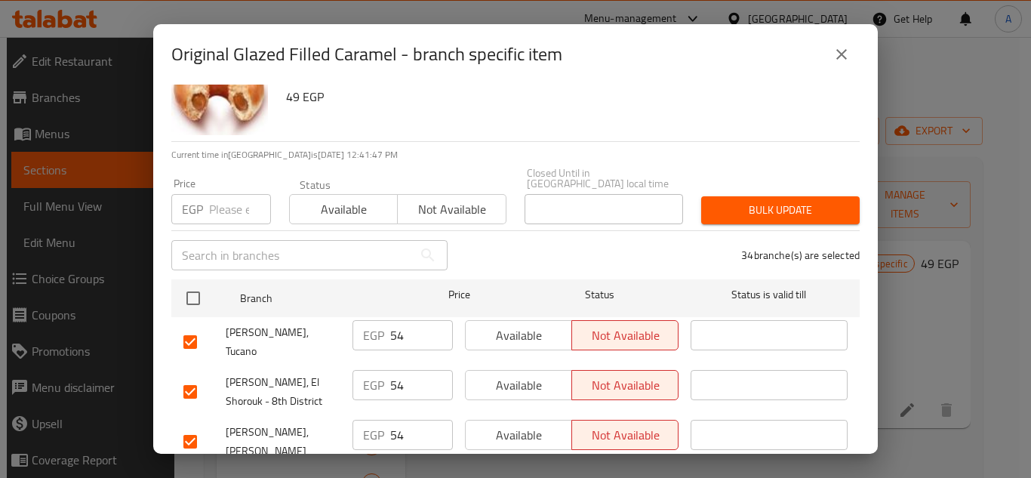
scroll to position [0, 0]
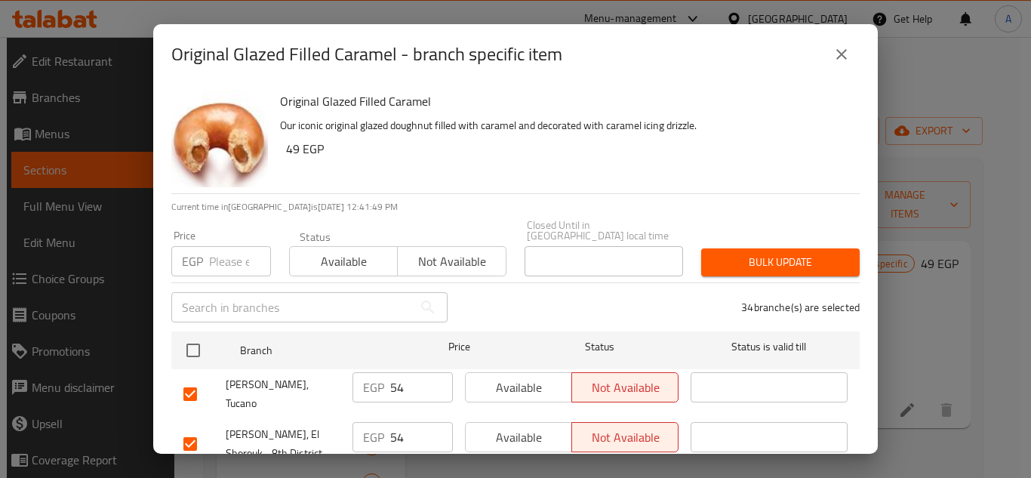
click at [198, 252] on p "EGP" at bounding box center [192, 261] width 21 height 18
click at [205, 249] on div "EGP Price" at bounding box center [221, 261] width 100 height 30
paste input "49"
type input "49"
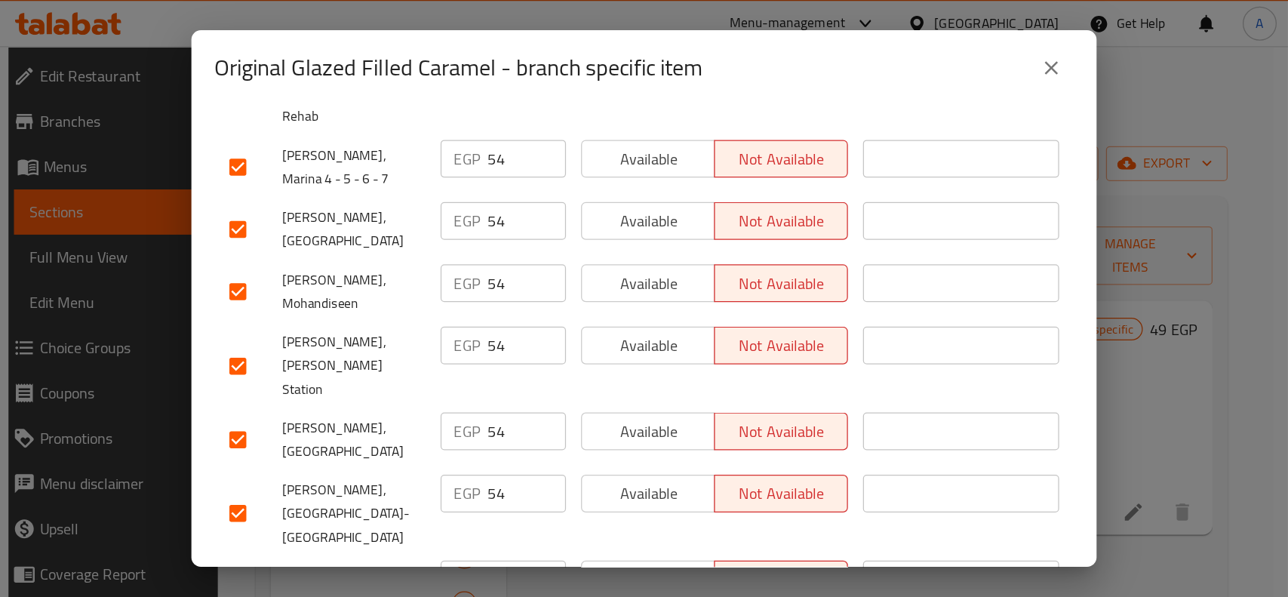
scroll to position [1715, 0]
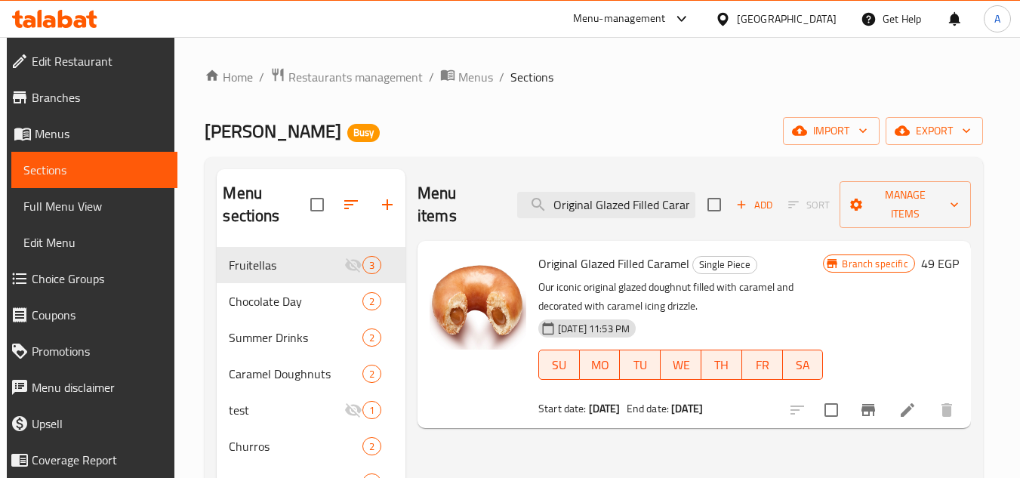
click at [886, 392] on button "Branch-specific-item" at bounding box center [868, 410] width 36 height 36
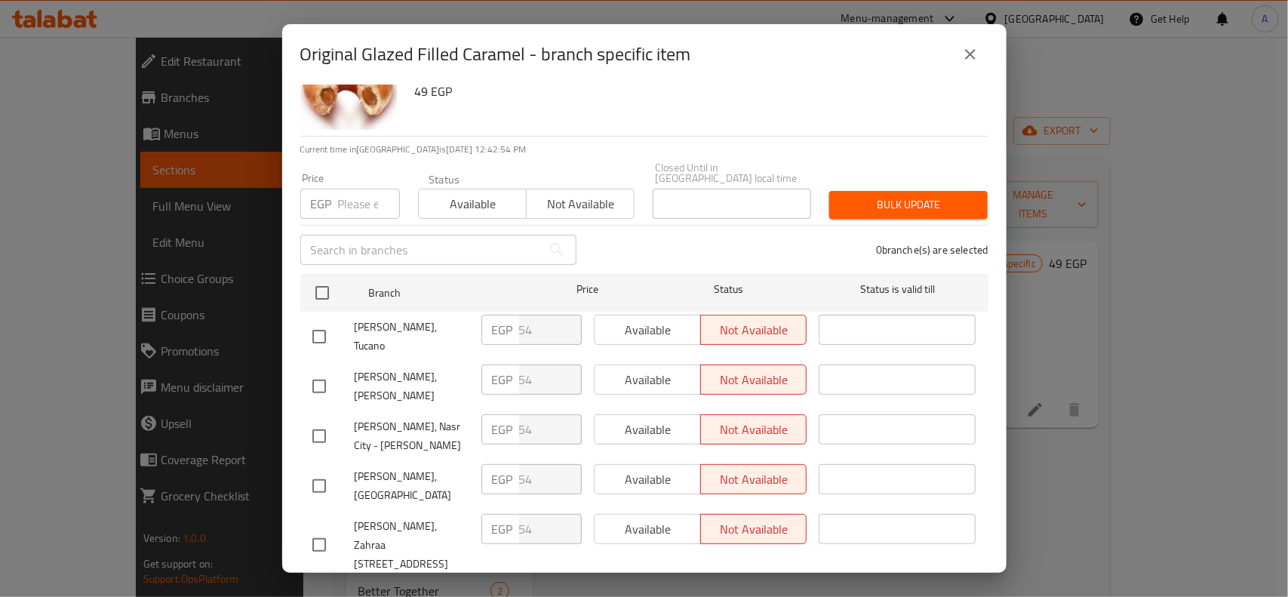
scroll to position [0, 0]
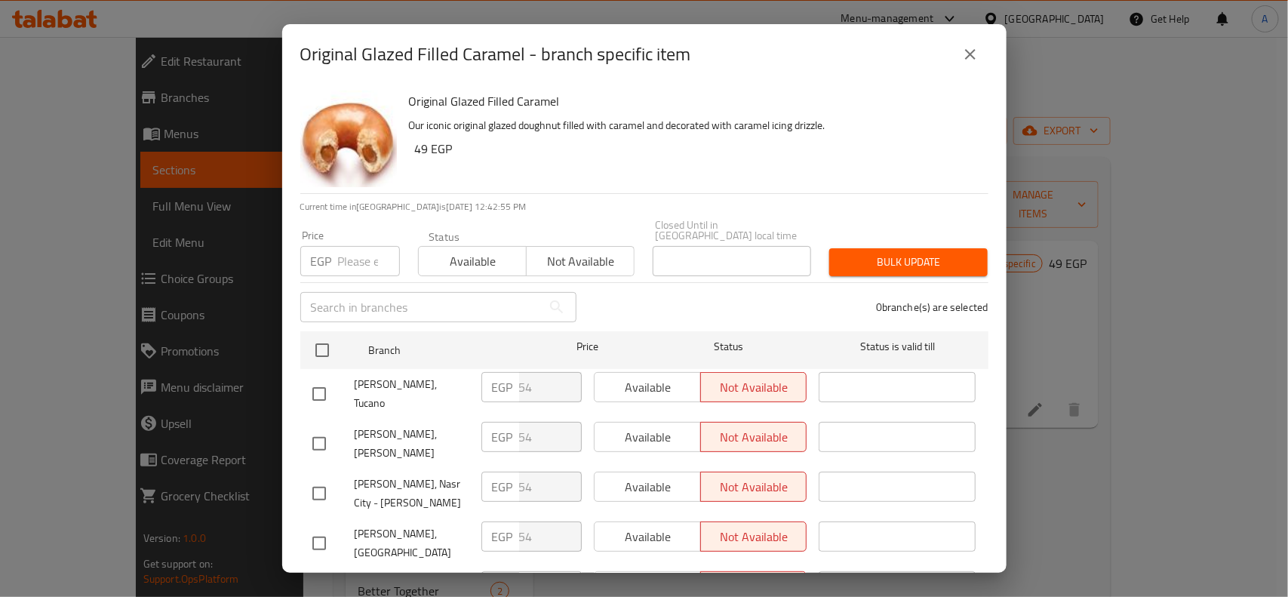
click at [982, 55] on button "close" at bounding box center [970, 54] width 36 height 36
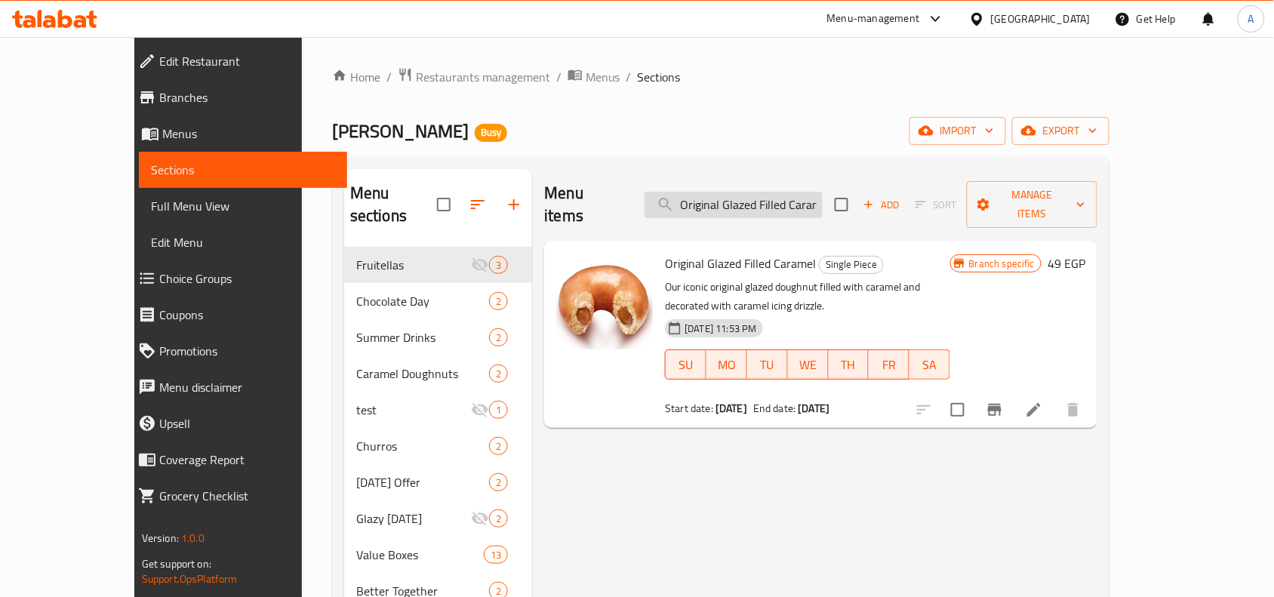
click at [798, 200] on input "Original Glazed Filled Caramel" at bounding box center [734, 205] width 178 height 26
paste input "Sugar Doughnut"
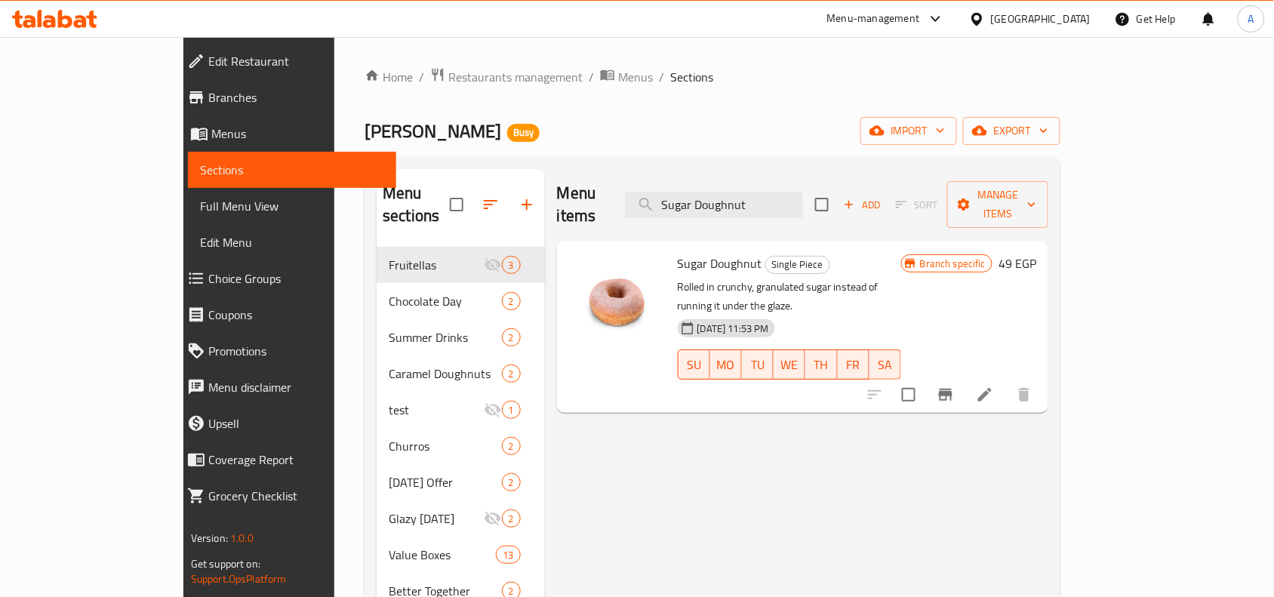
type input "Sugar Doughnut"
click at [955, 386] on icon "Branch-specific-item" at bounding box center [946, 395] width 18 height 18
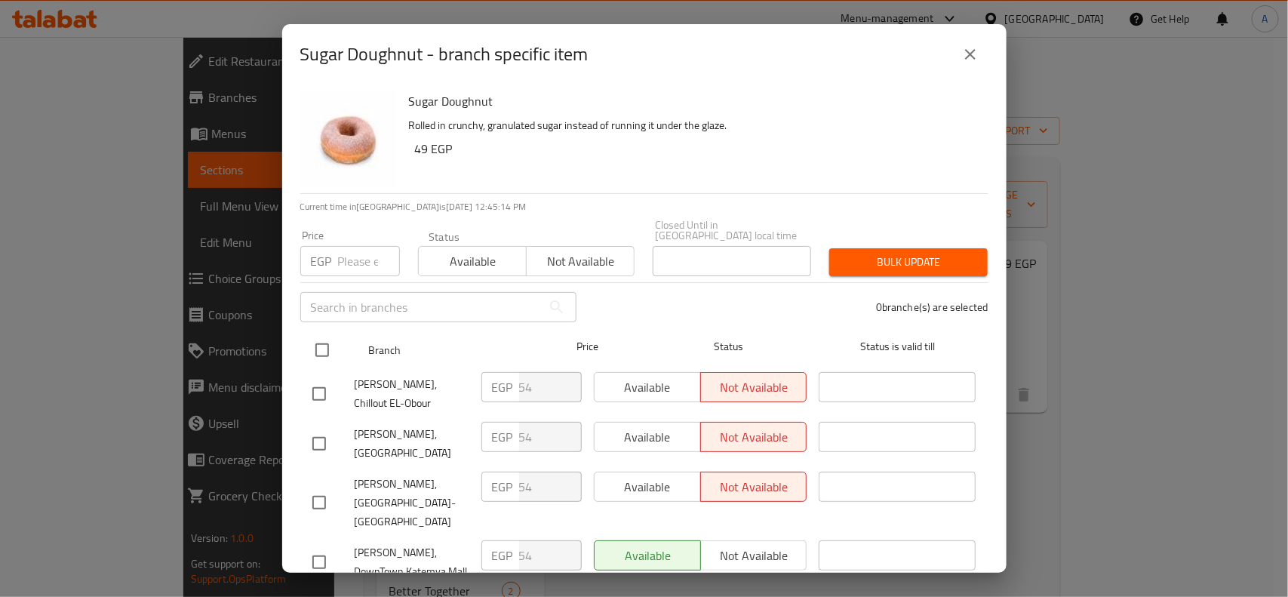
click at [327, 349] on input "checkbox" at bounding box center [322, 350] width 32 height 32
checkbox input "true"
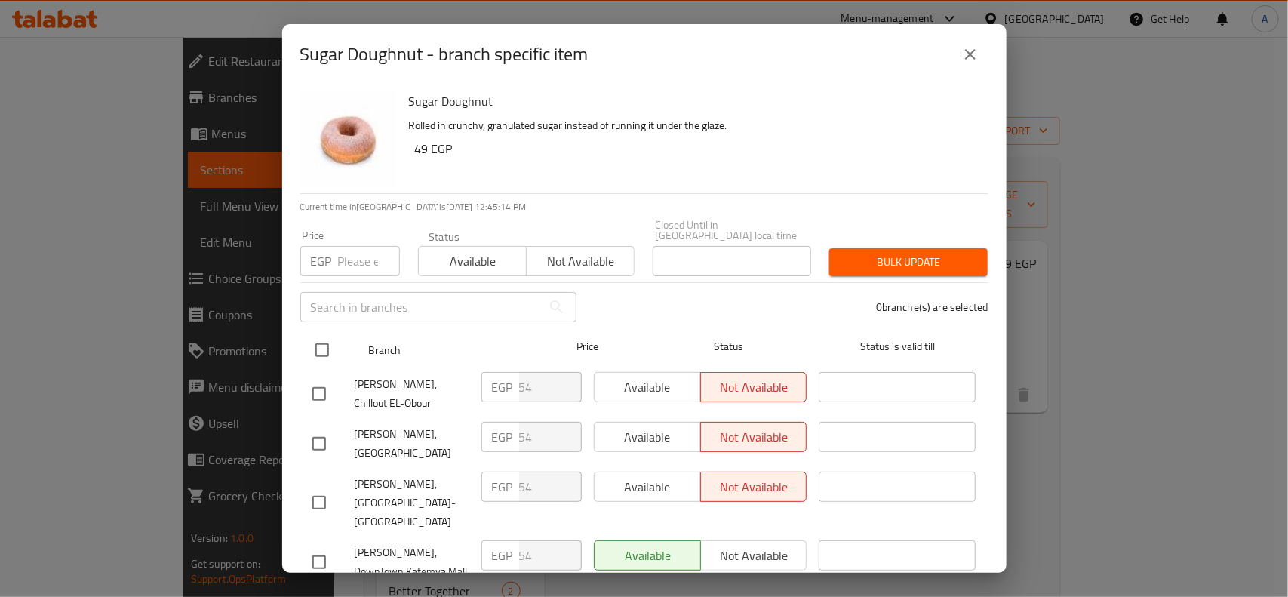
checkbox input "true"
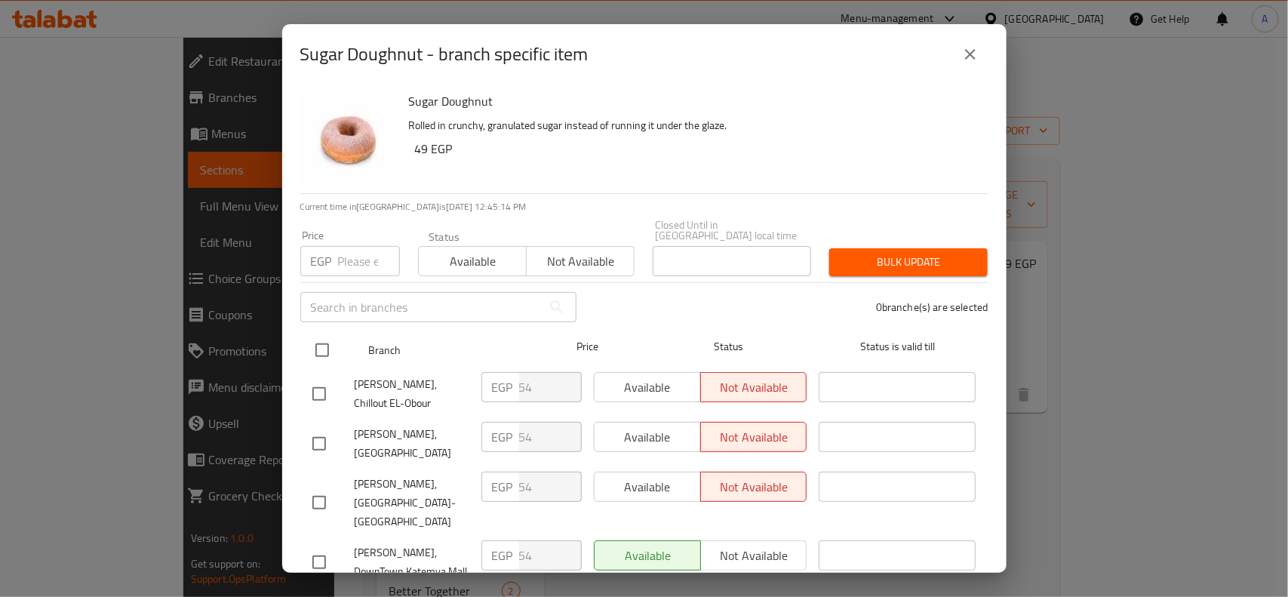
checkbox input "true"
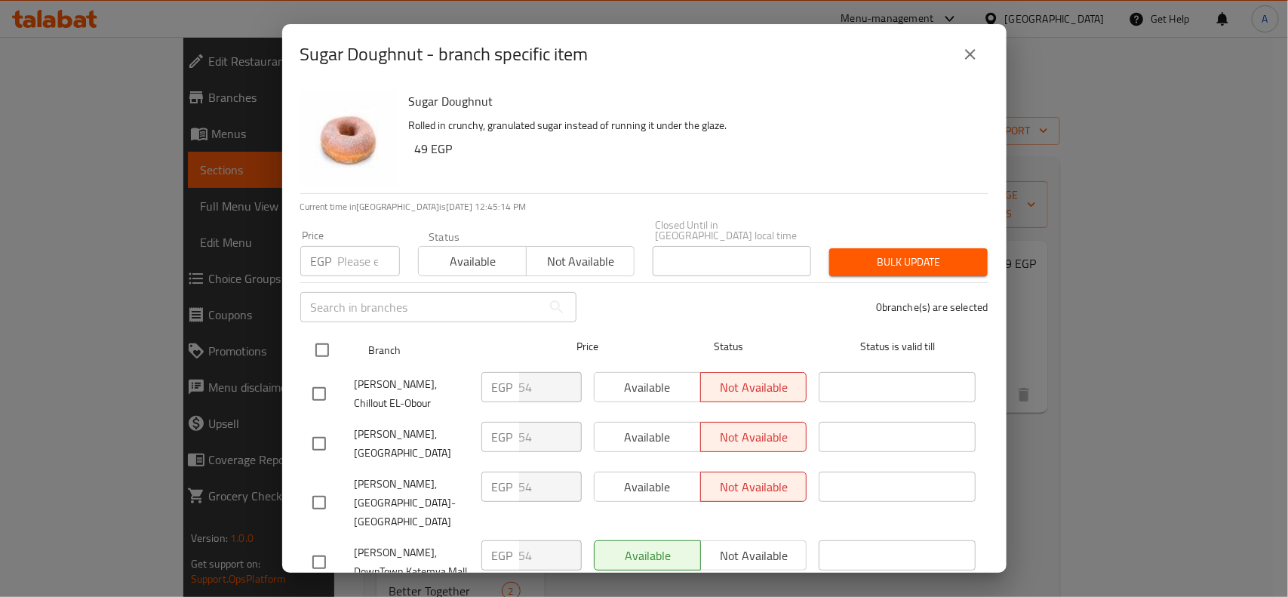
checkbox input "true"
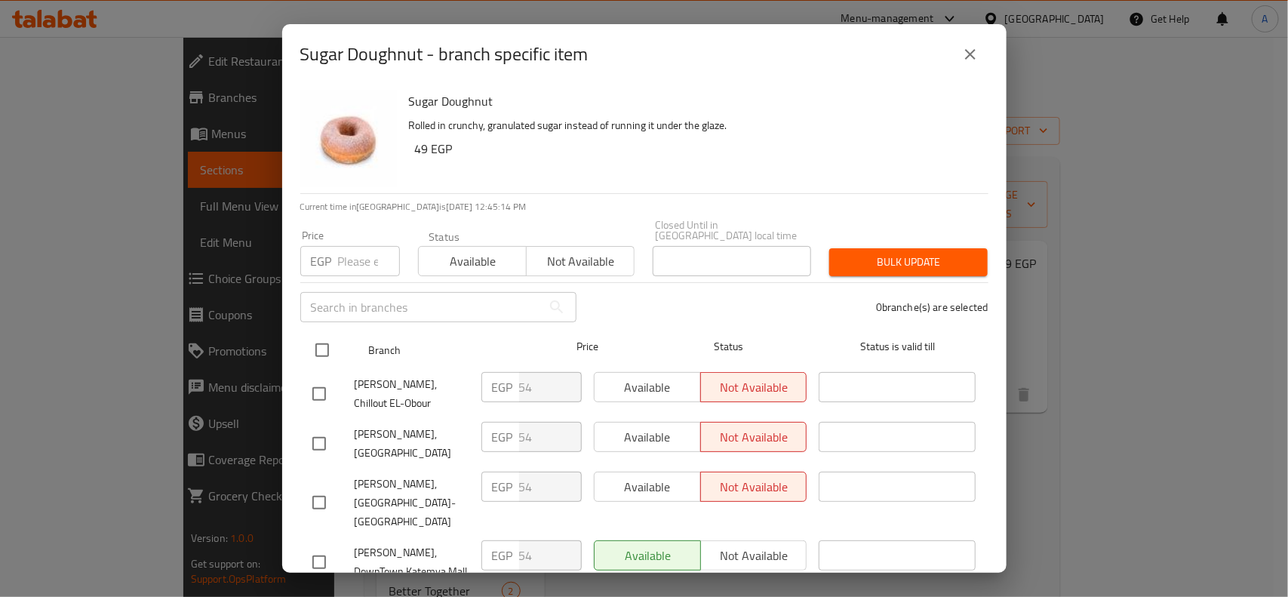
checkbox input "true"
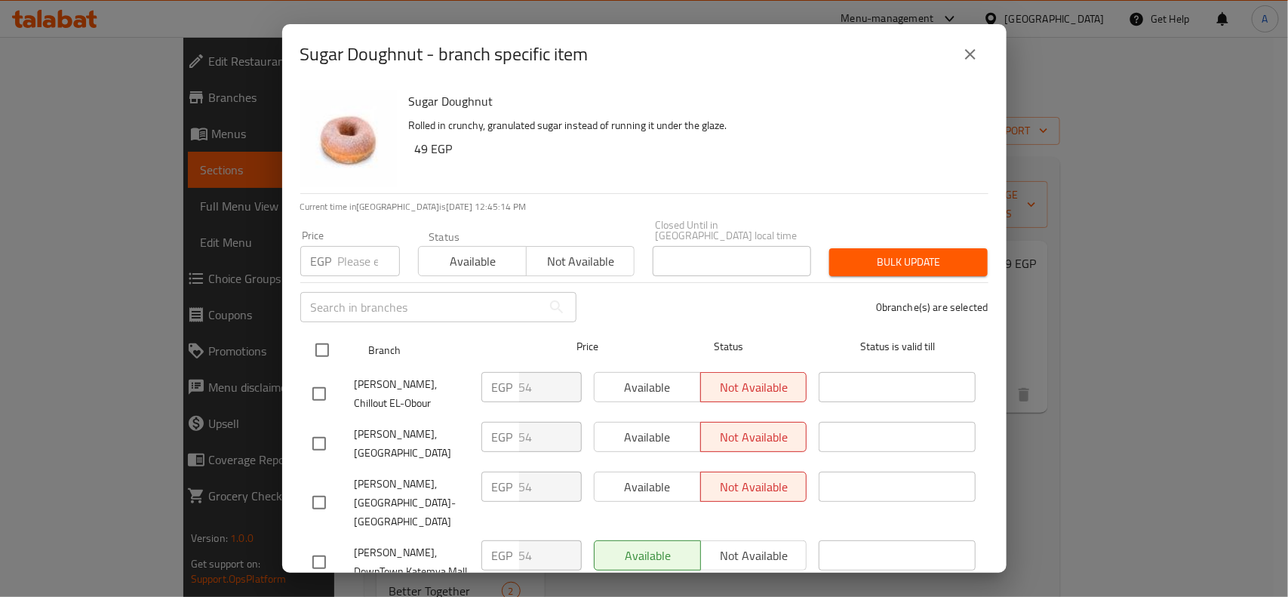
checkbox input "true"
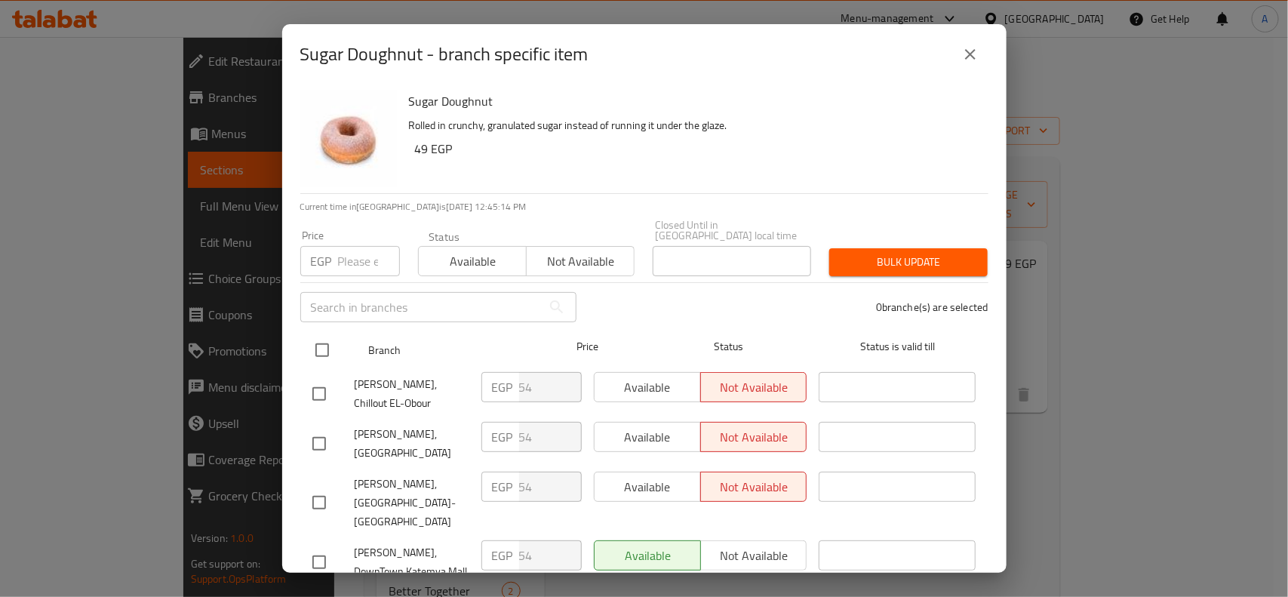
checkbox input "true"
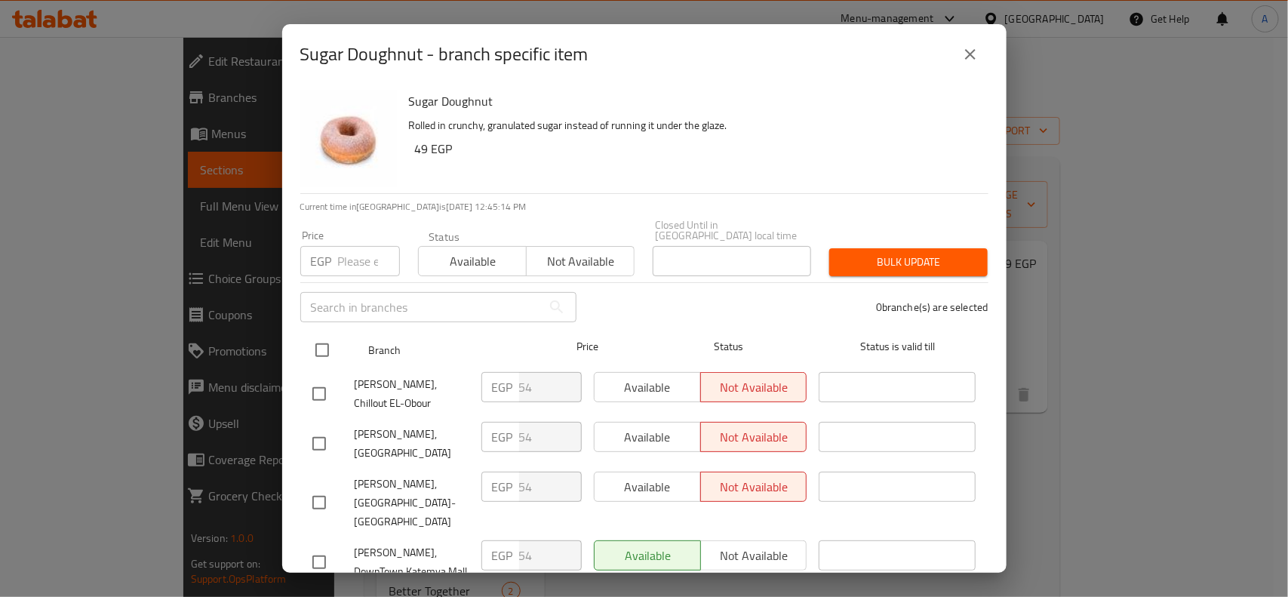
checkbox input "true"
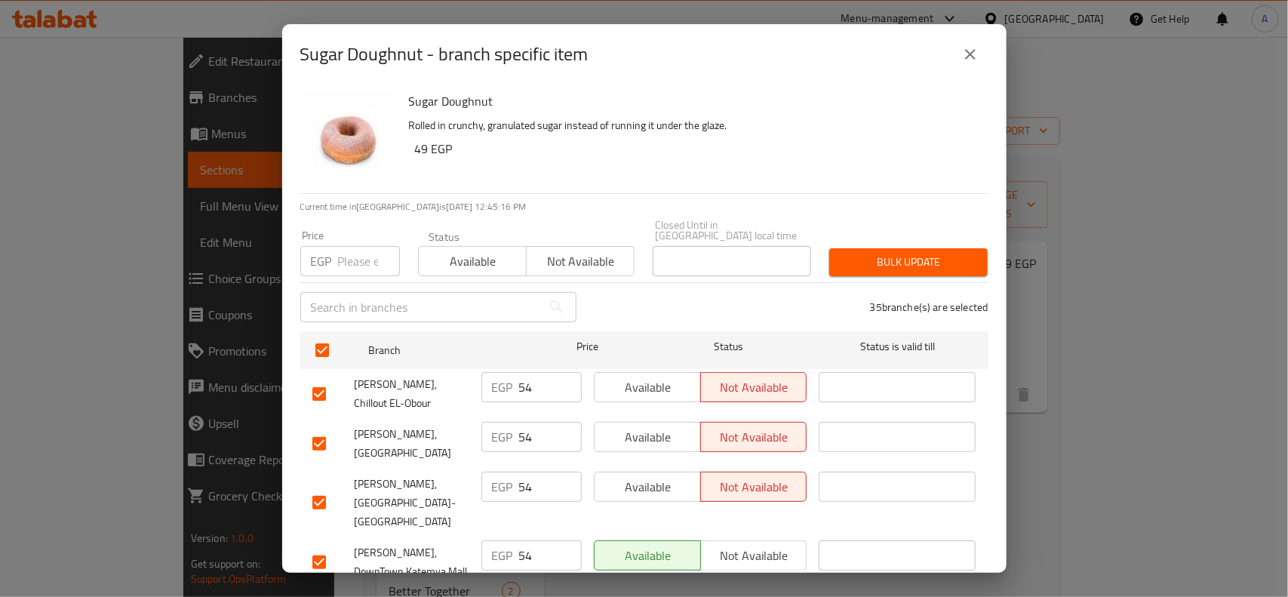
scroll to position [1479, 0]
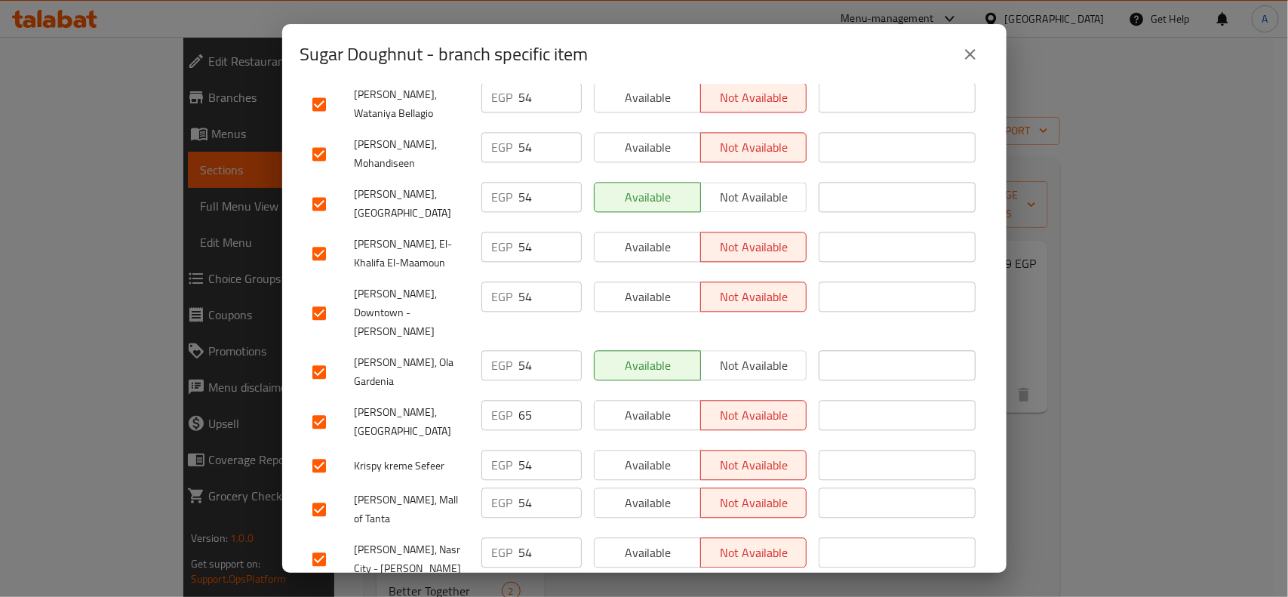
click at [328, 406] on input "checkbox" at bounding box center [319, 422] width 32 height 32
checkbox input "false"
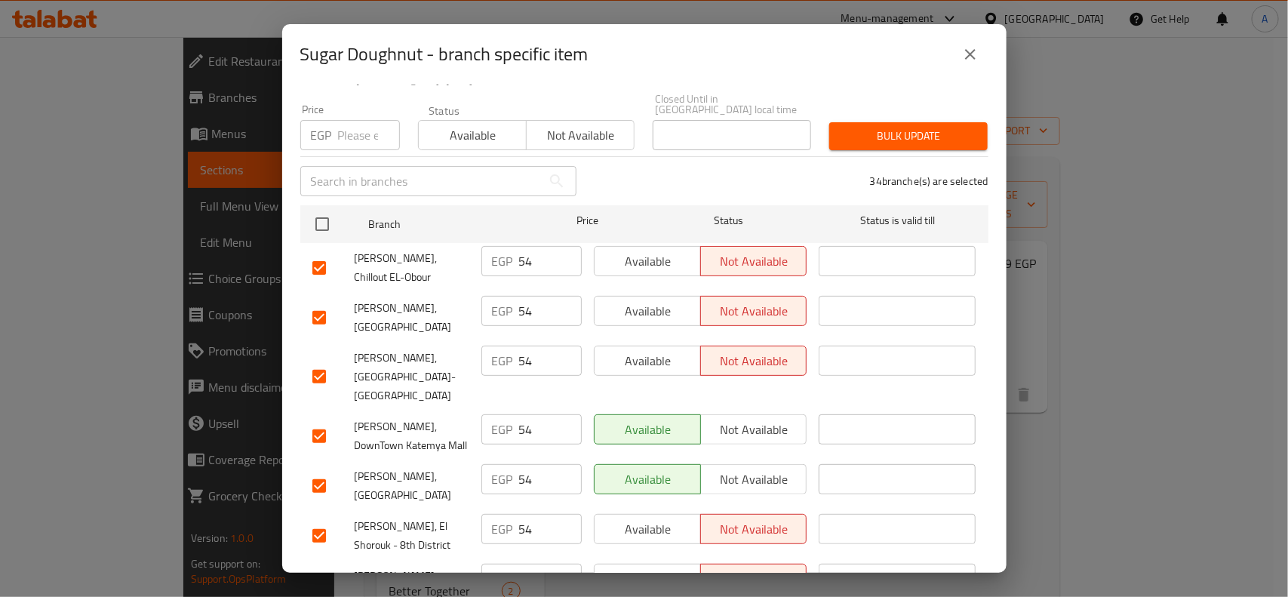
scroll to position [0, 0]
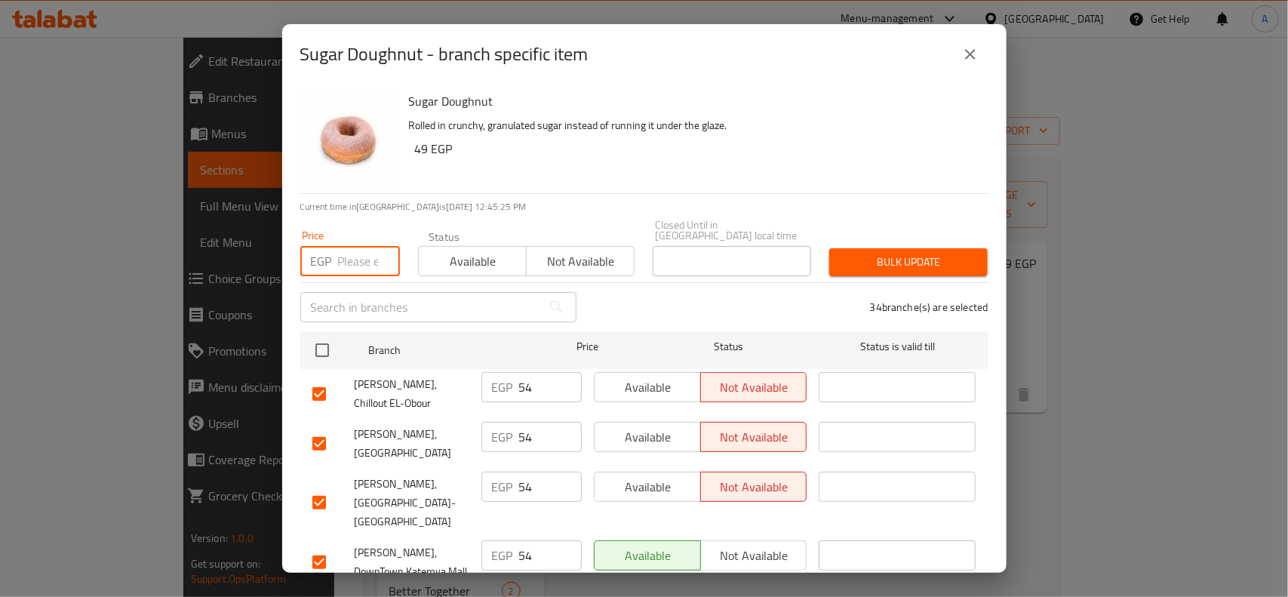
click at [375, 262] on input "number" at bounding box center [369, 261] width 62 height 30
paste input "49"
type input "49"
click at [942, 266] on div "Bulk update" at bounding box center [908, 262] width 177 height 46
click at [888, 254] on span "Bulk update" at bounding box center [908, 262] width 134 height 19
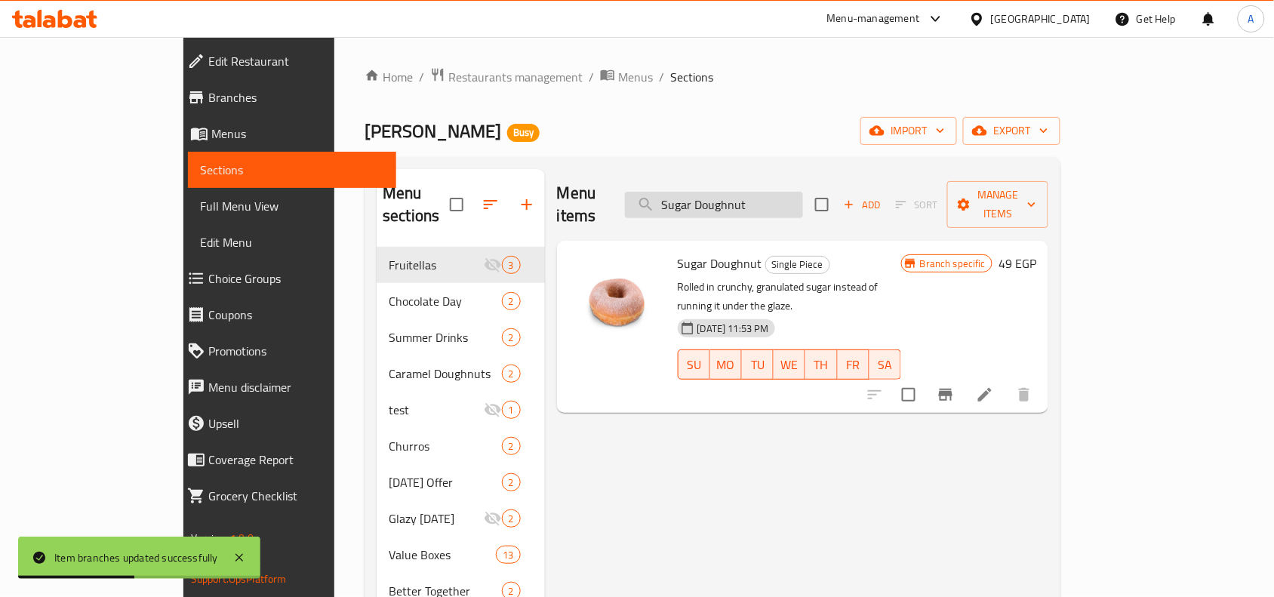
click at [830, 181] on div "Menu items Sugar Doughnut Add Sort Manage items" at bounding box center [803, 205] width 492 height 72
click at [803, 192] on input "Sugar Doughnut" at bounding box center [714, 205] width 178 height 26
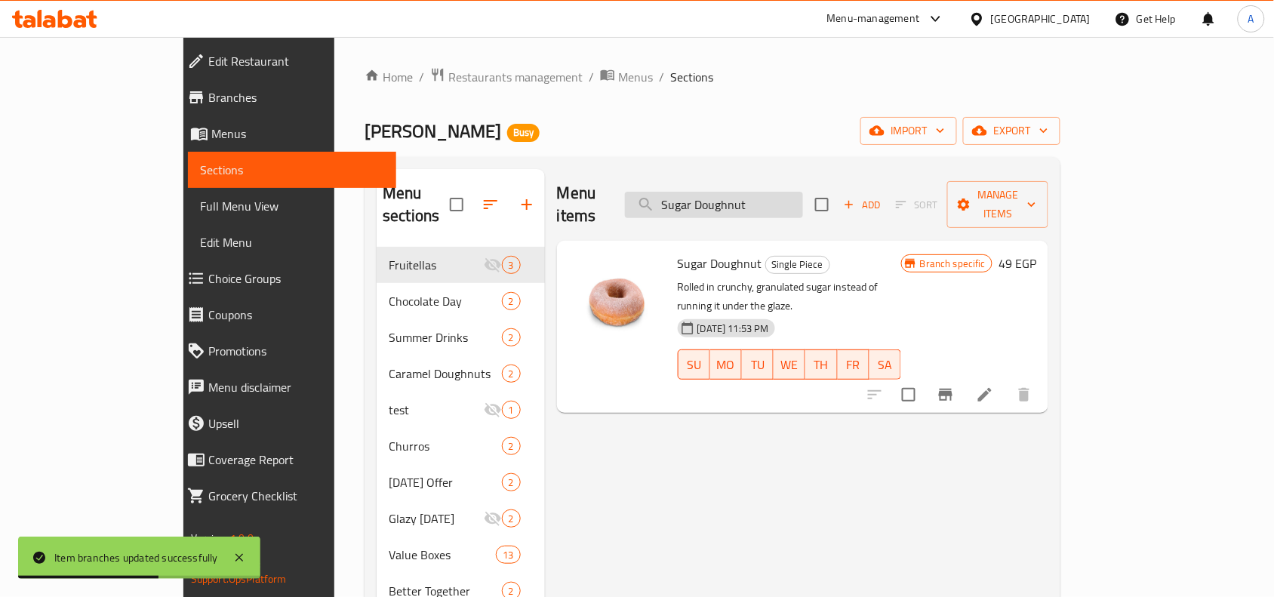
click at [803, 192] on input "Sugar Doughnut" at bounding box center [714, 205] width 178 height 26
paste input "Pink Sprinkles"
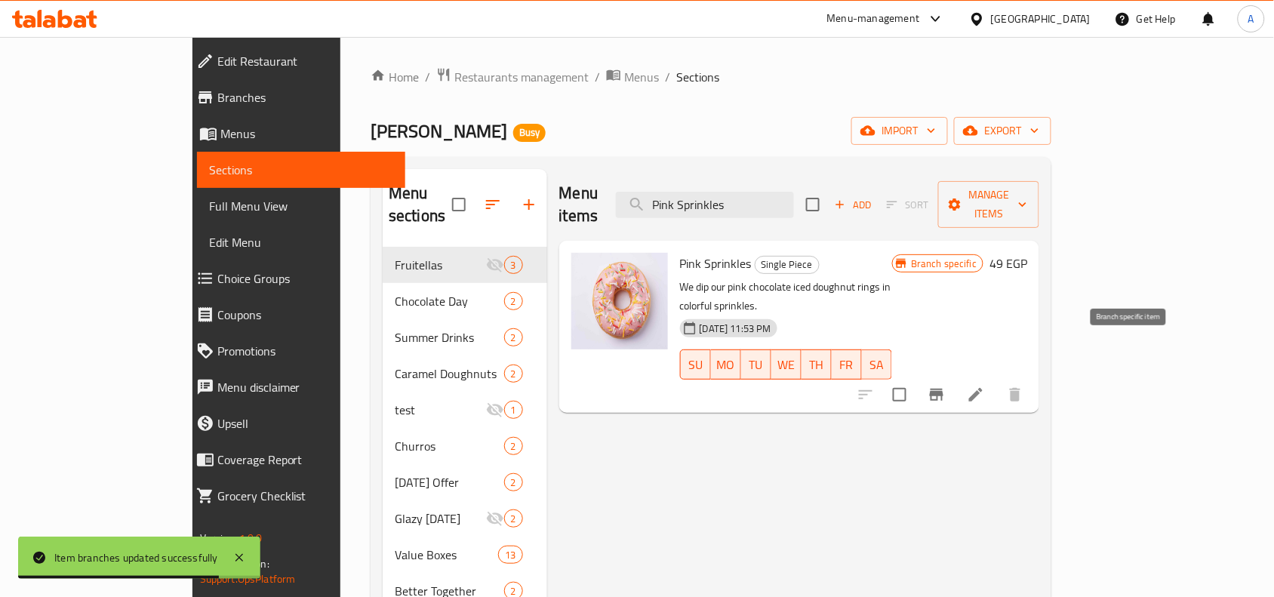
type input "Pink Sprinkles"
click at [955, 377] on button "Branch-specific-item" at bounding box center [936, 395] width 36 height 36
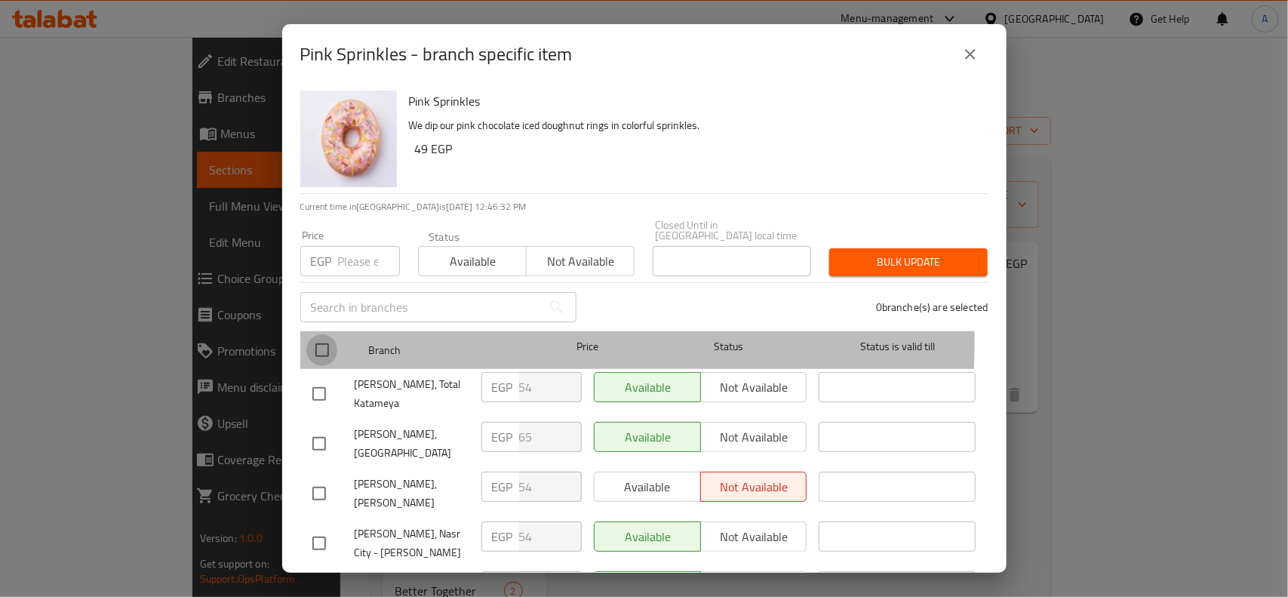
click at [334, 334] on input "checkbox" at bounding box center [322, 350] width 32 height 32
checkbox input "true"
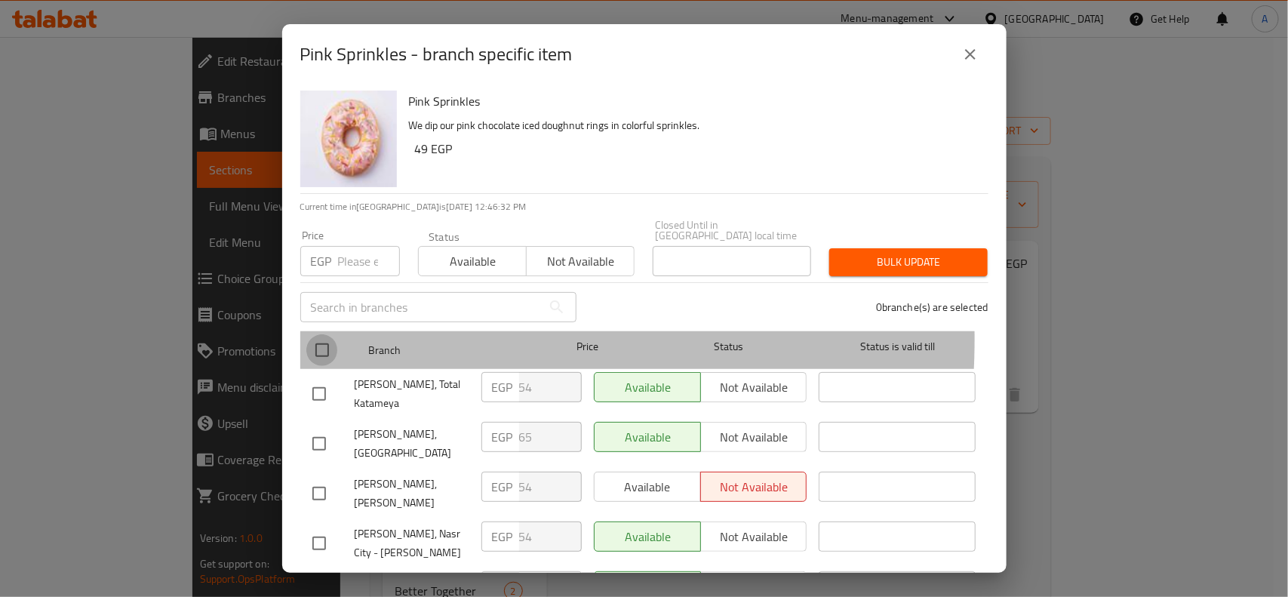
checkbox input "true"
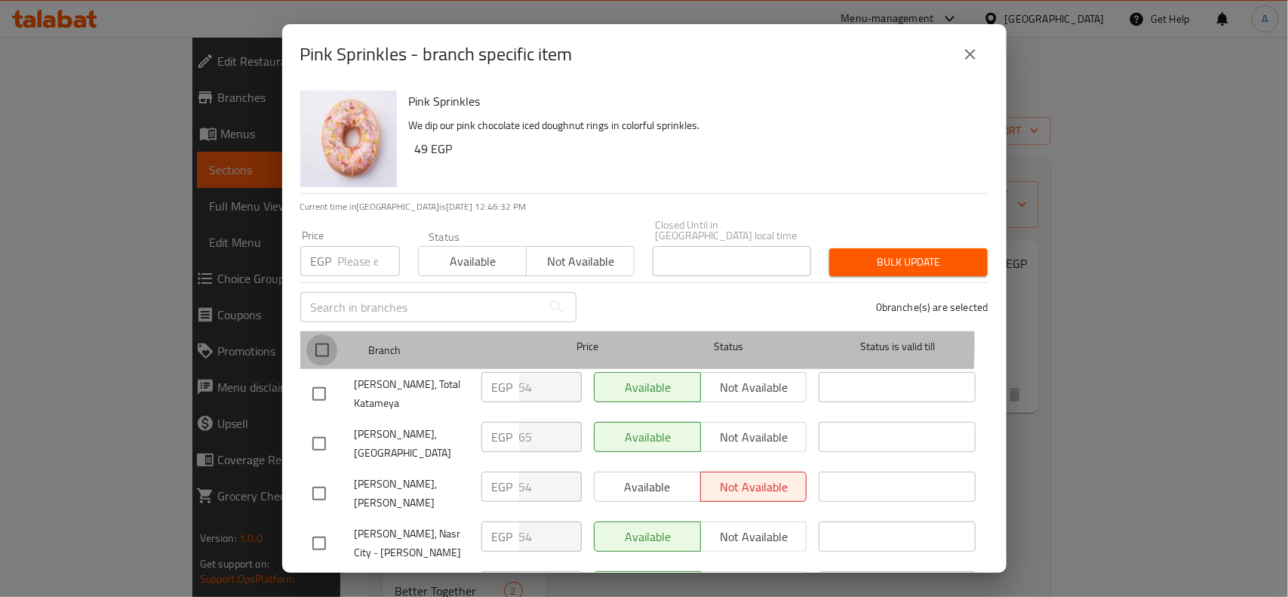
checkbox input "true"
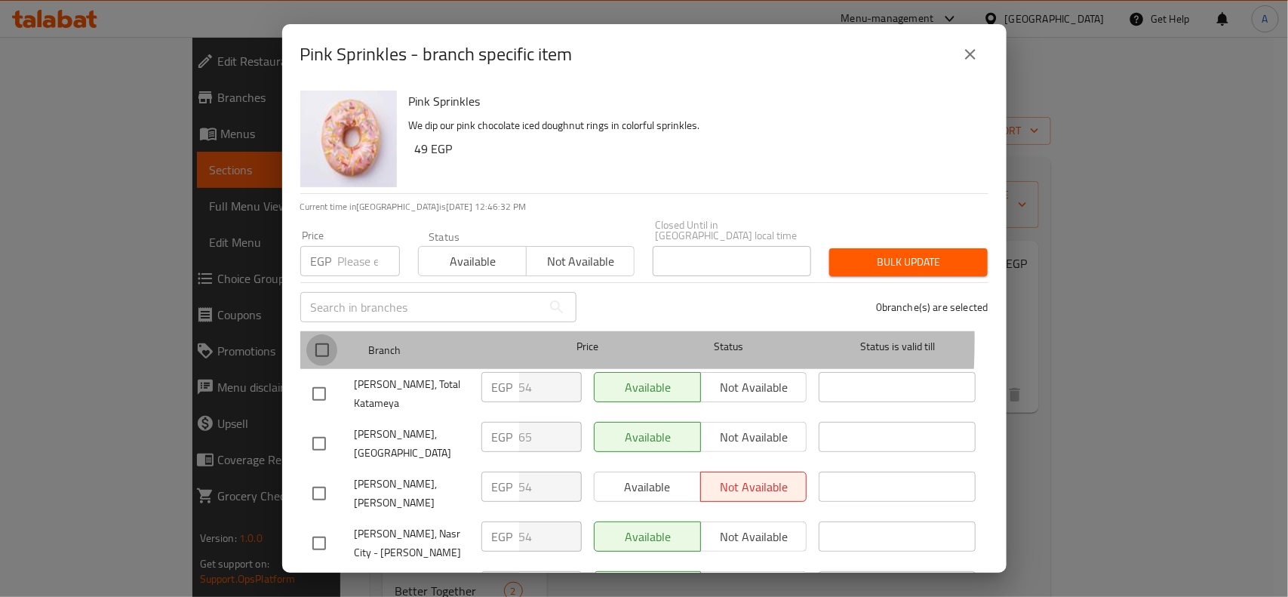
checkbox input "true"
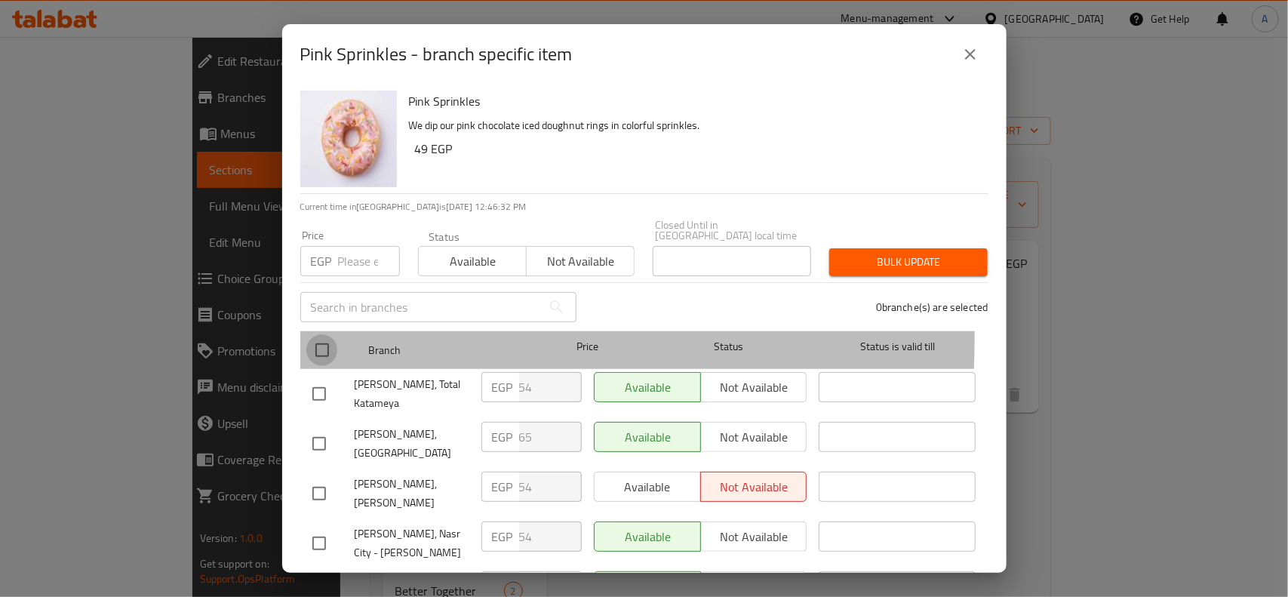
checkbox input "true"
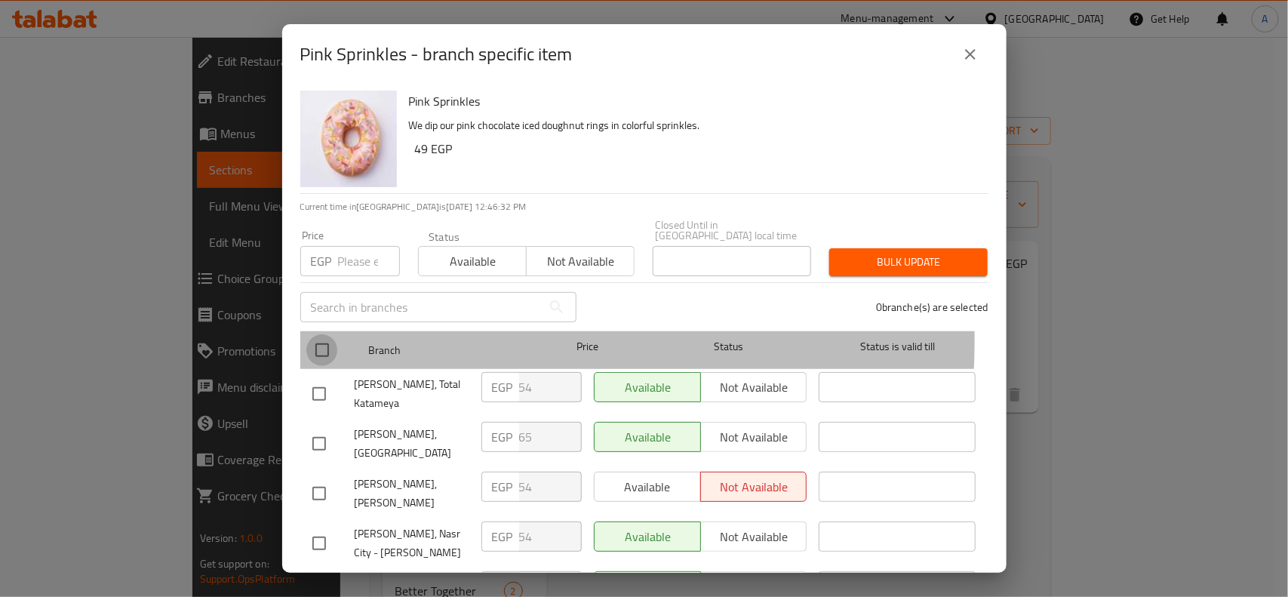
checkbox input "true"
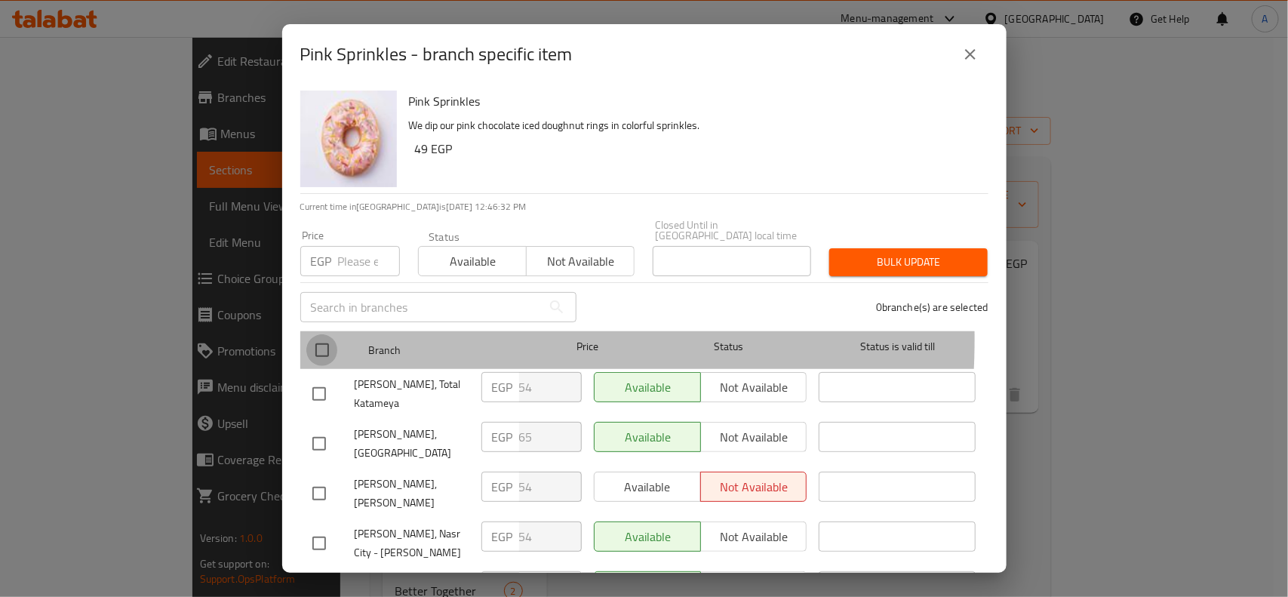
checkbox input "true"
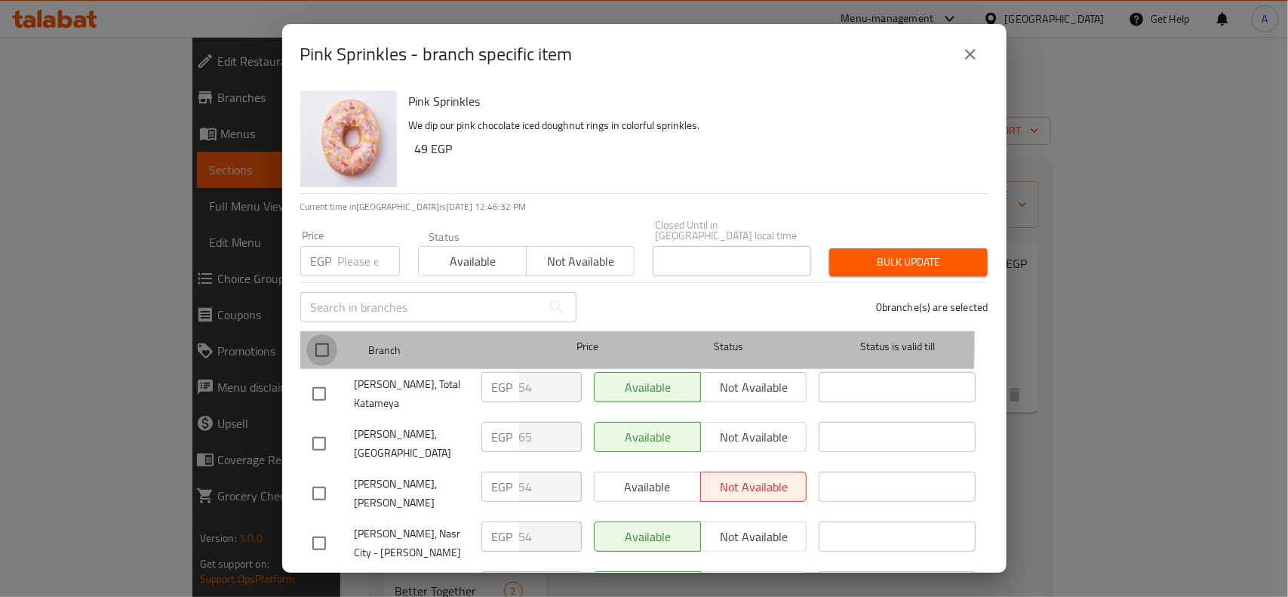
checkbox input "true"
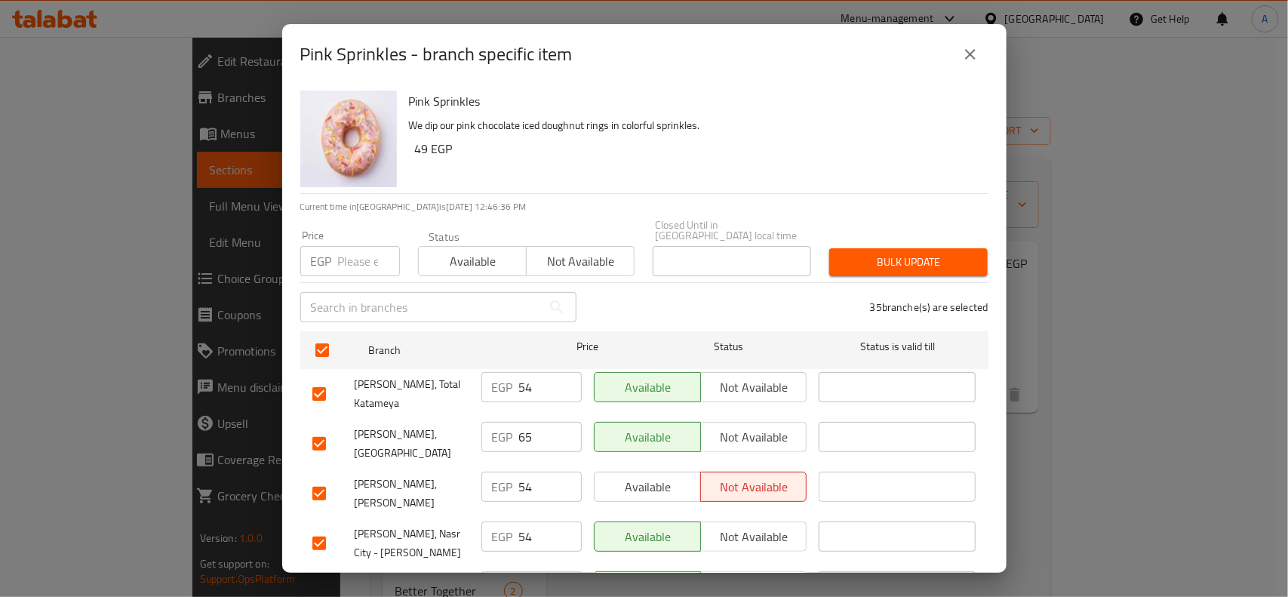
click at [321, 432] on input "checkbox" at bounding box center [319, 444] width 32 height 32
checkbox input "false"
click at [372, 292] on input "text" at bounding box center [421, 307] width 242 height 30
click at [356, 261] on input "number" at bounding box center [369, 261] width 62 height 30
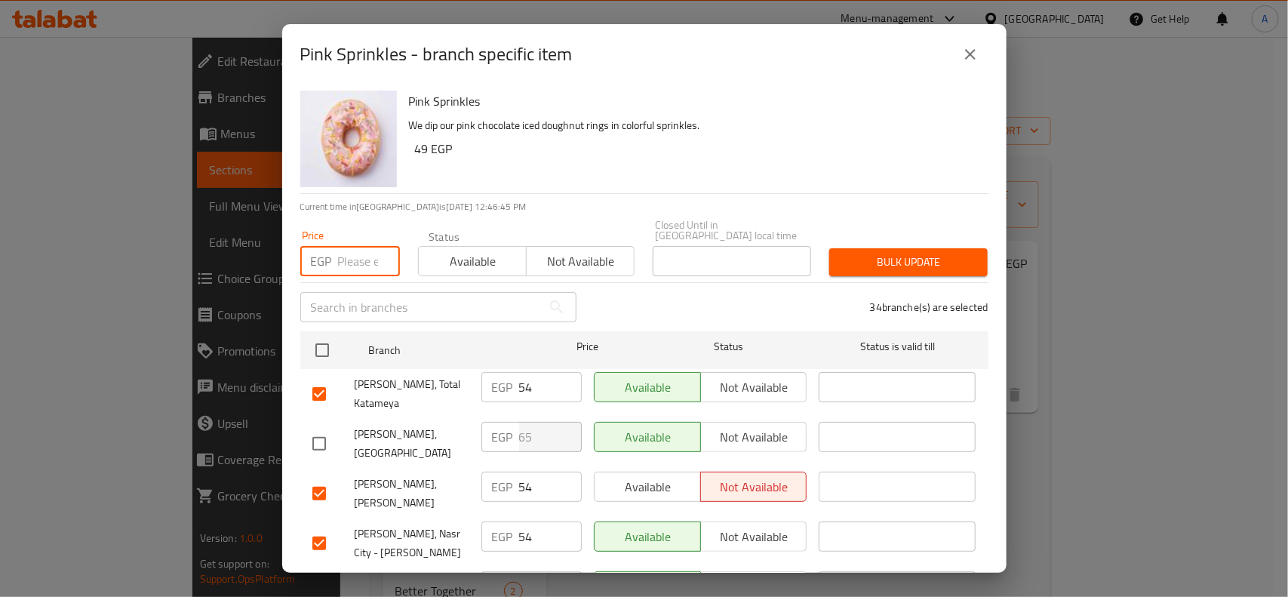
paste input "49"
type input "49"
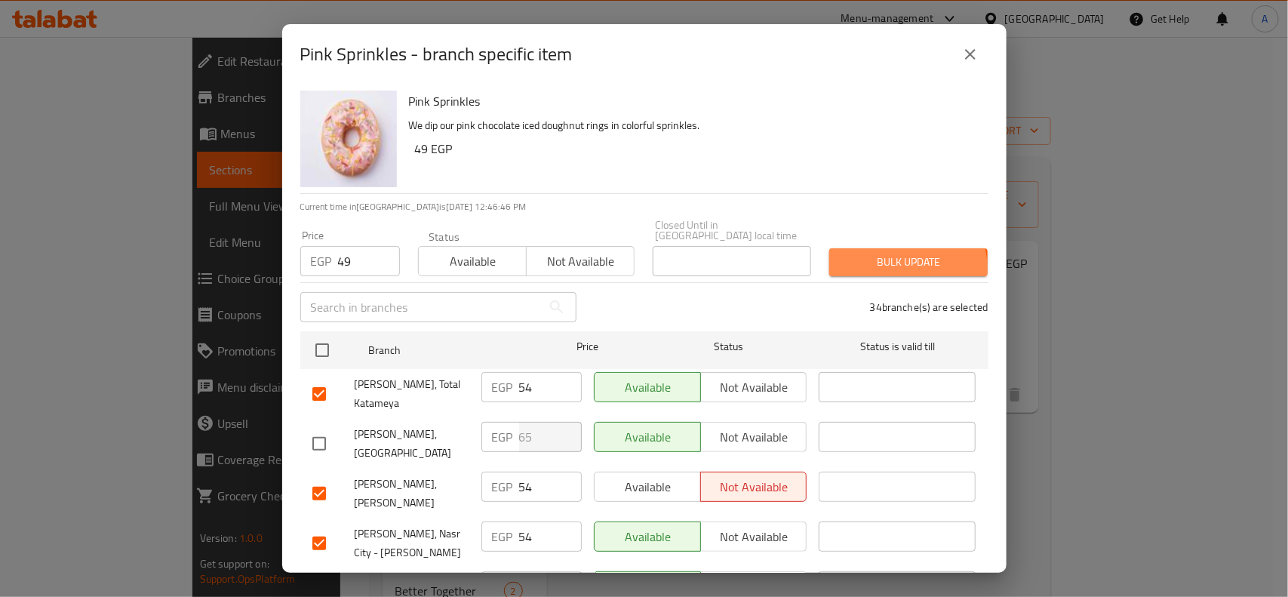
click at [881, 258] on span "Bulk update" at bounding box center [908, 262] width 134 height 19
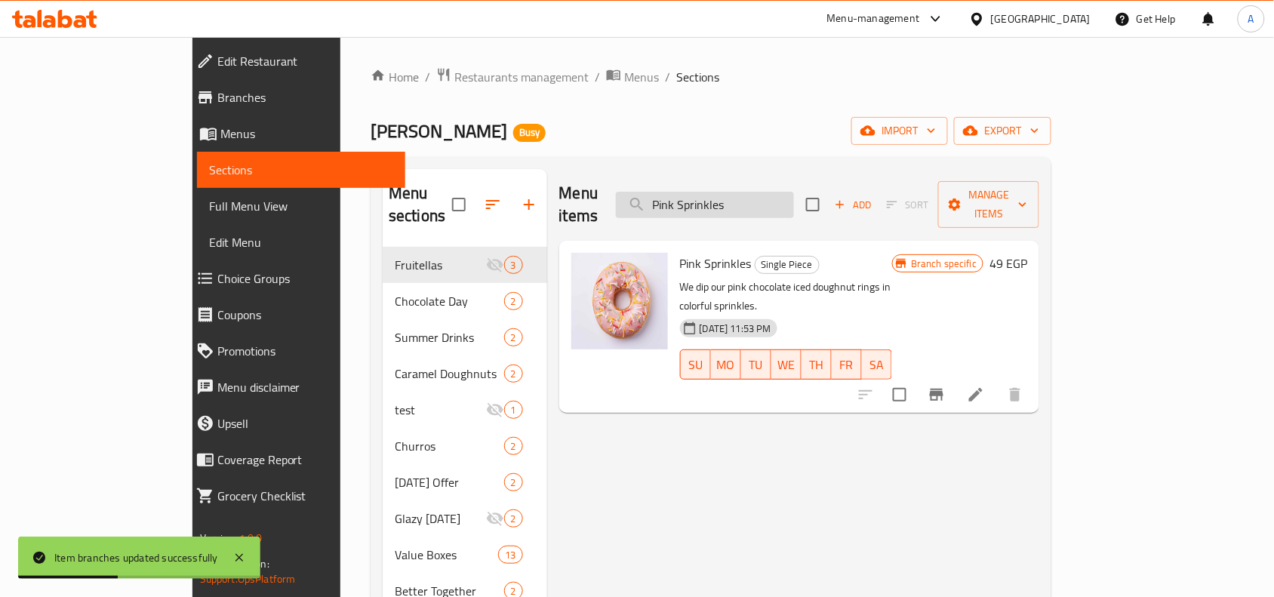
click at [772, 192] on input "Pink Sprinkles" at bounding box center [705, 205] width 178 height 26
paste input "Cinnamon Ring"
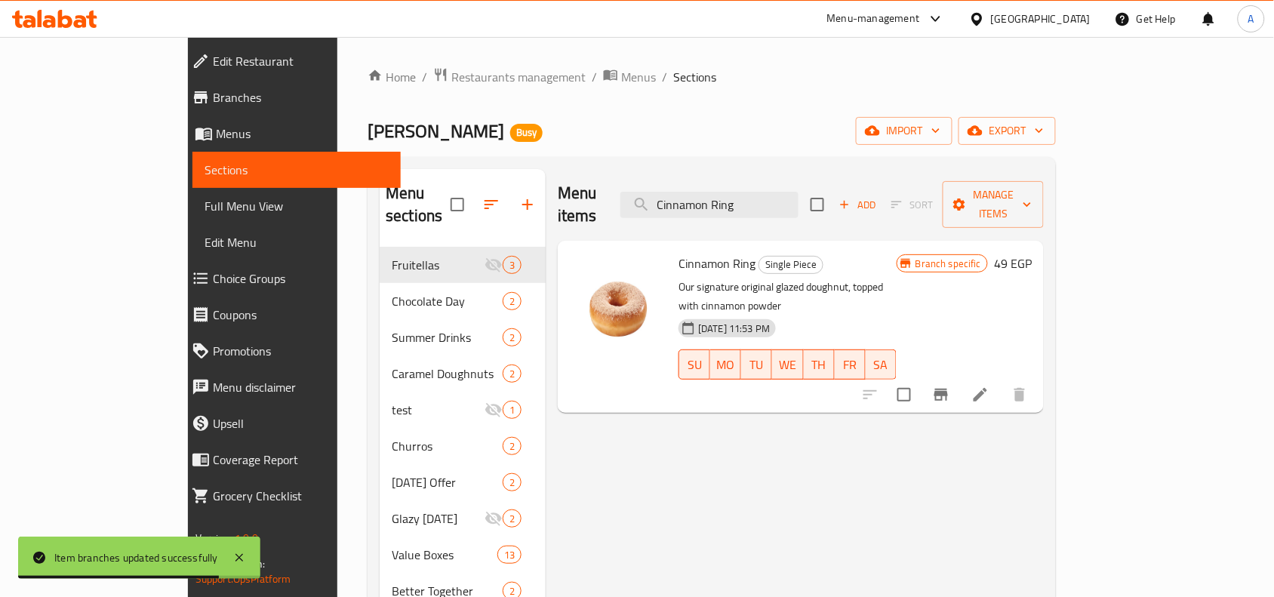
type input "Cinnamon Ring"
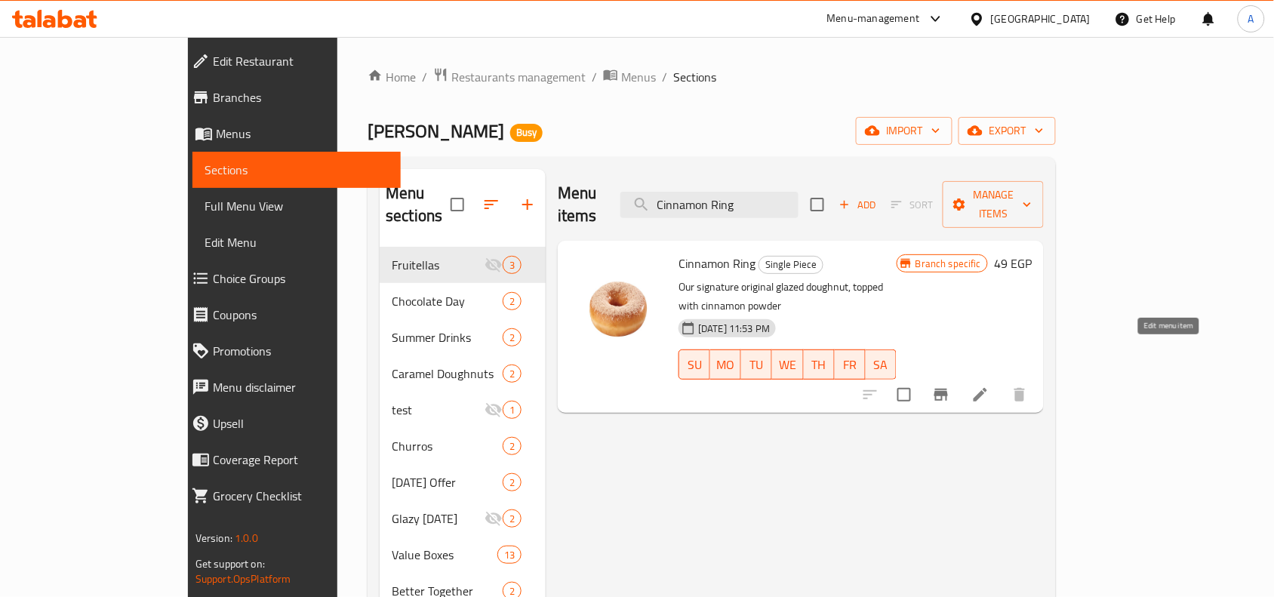
click at [989, 386] on icon at bounding box center [980, 395] width 18 height 18
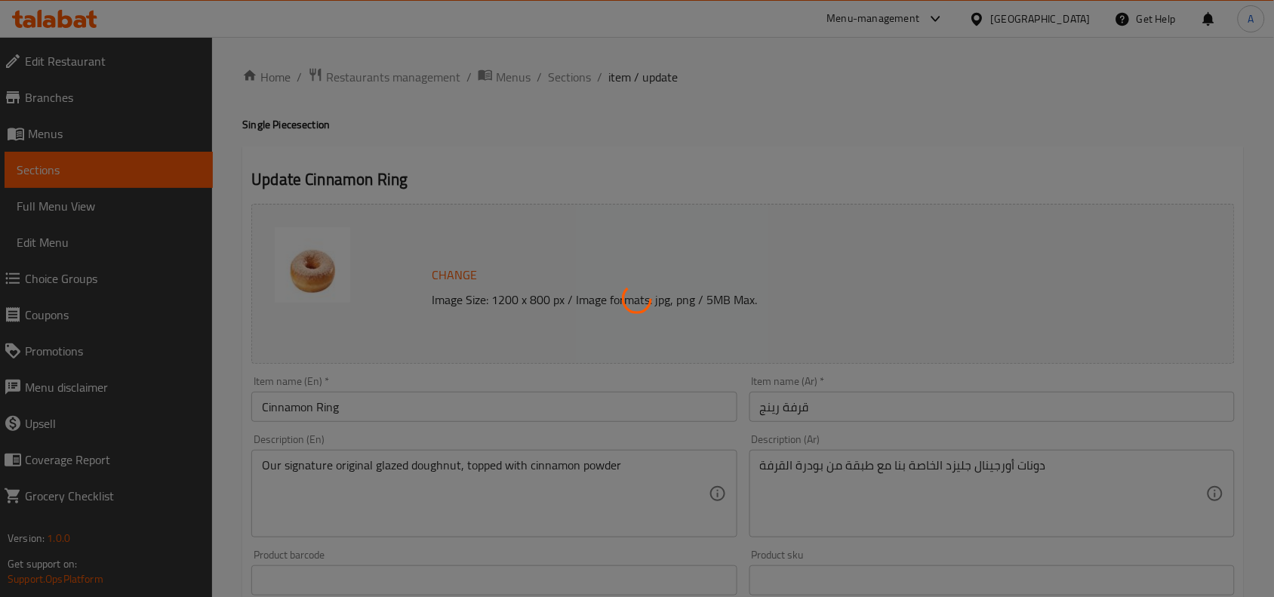
click at [541, 74] on div at bounding box center [637, 298] width 1274 height 597
click at [559, 69] on div at bounding box center [637, 298] width 1274 height 597
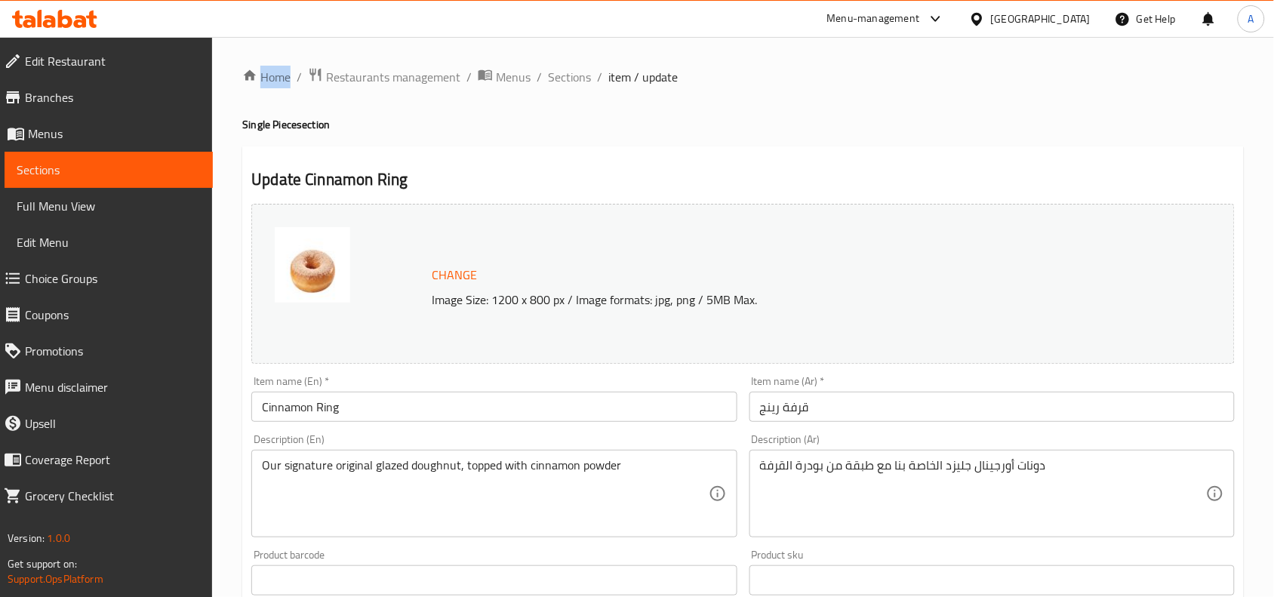
click at [560, 69] on span "Sections" at bounding box center [569, 77] width 43 height 18
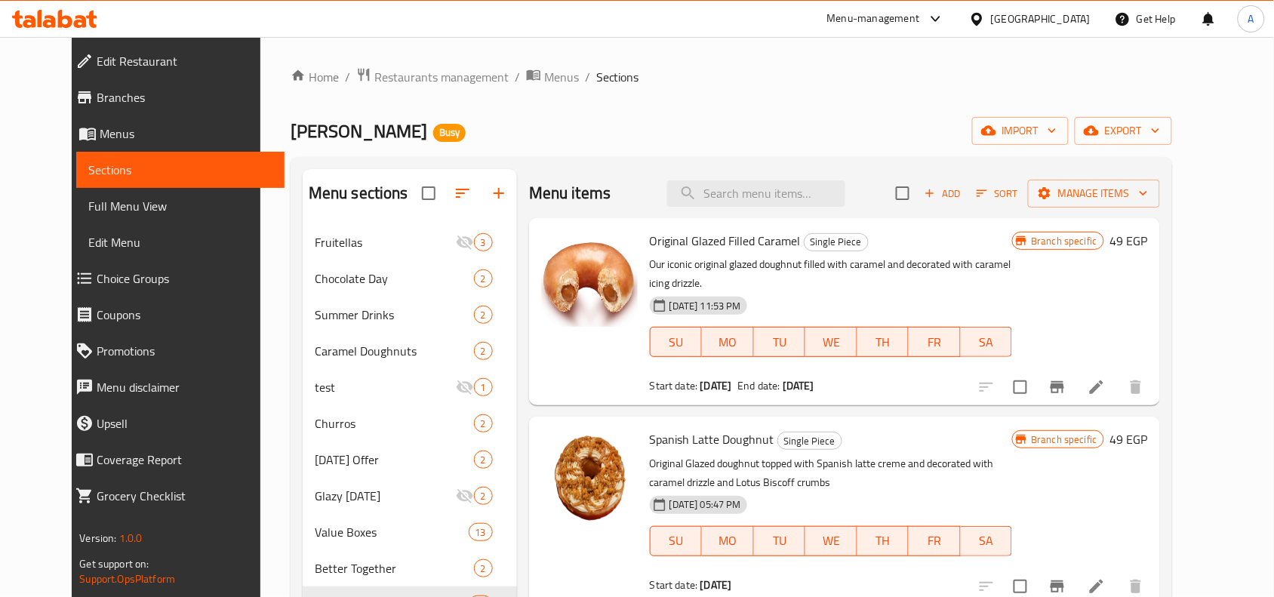
click at [779, 38] on div "Home / Restaurants management / Menus / Sections Krispy Kreme Busy import expor…" at bounding box center [731, 444] width 942 height 815
click at [781, 55] on div "Home / Restaurants management / Menus / Sections Krispy Kreme Busy import expor…" at bounding box center [731, 444] width 942 height 815
click at [789, 202] on input "search" at bounding box center [756, 193] width 178 height 26
paste input "Cinnamon Ring"
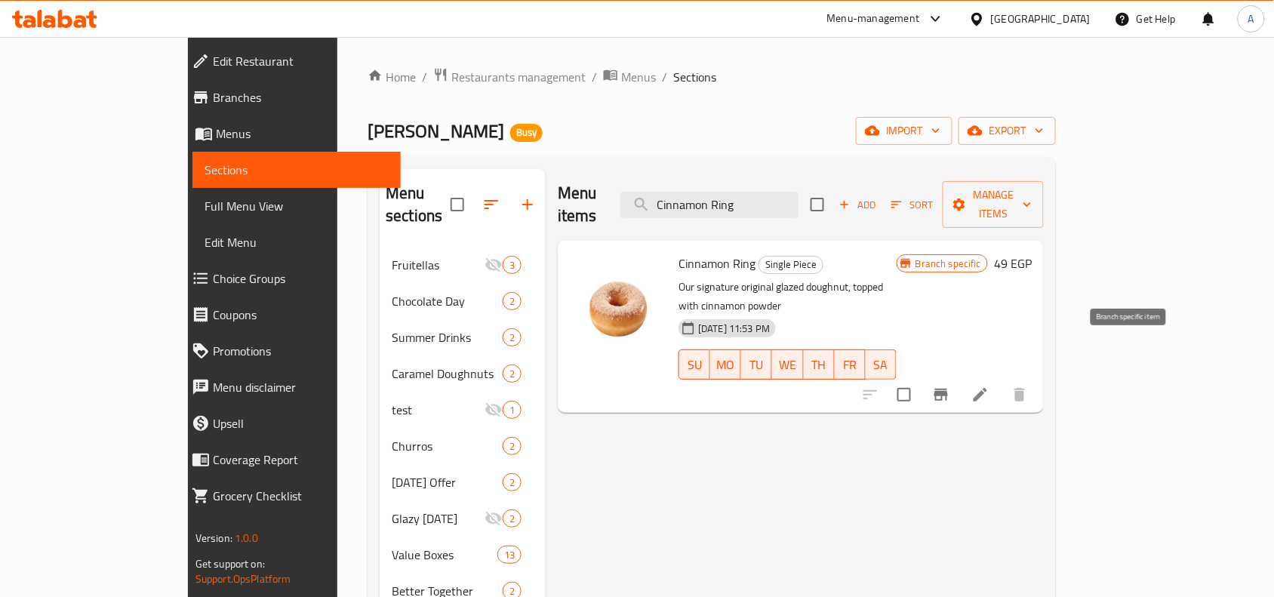
type input "Cinnamon Ring"
click at [950, 386] on icon "Branch-specific-item" at bounding box center [941, 395] width 18 height 18
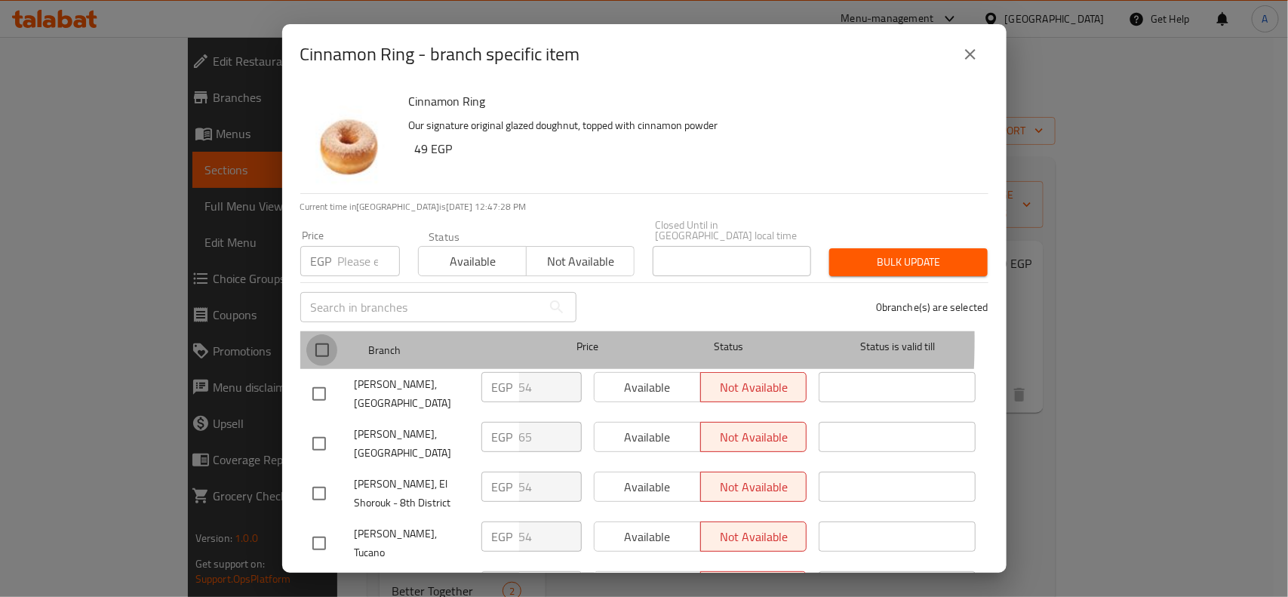
click at [327, 334] on input "checkbox" at bounding box center [322, 350] width 32 height 32
checkbox input "true"
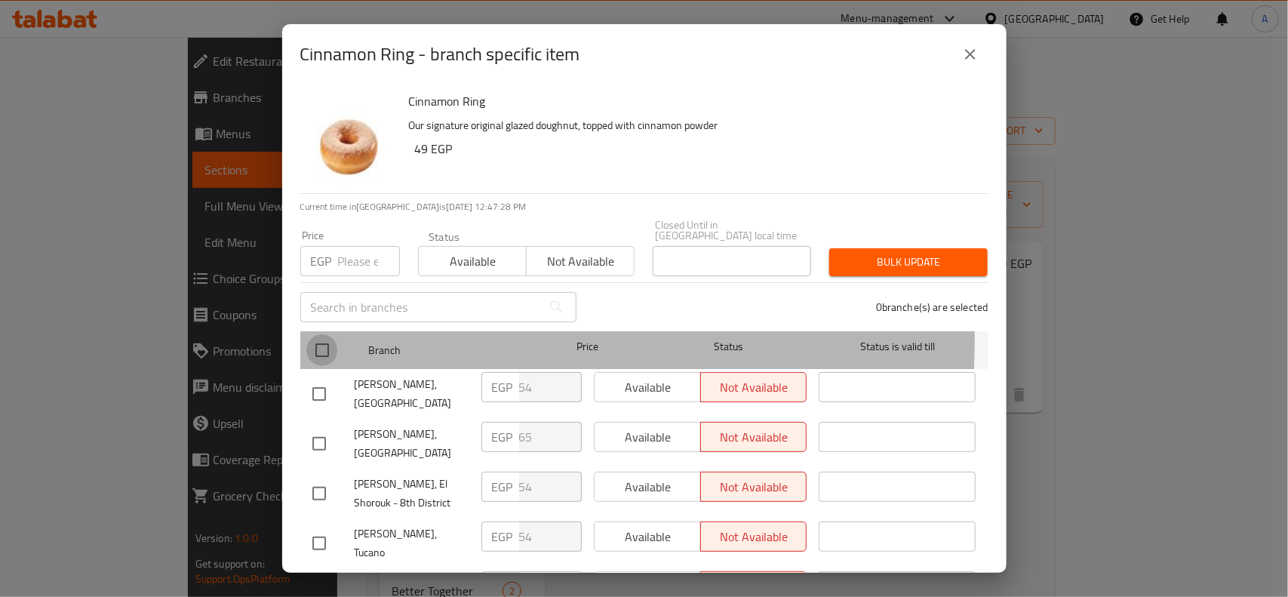
checkbox input "true"
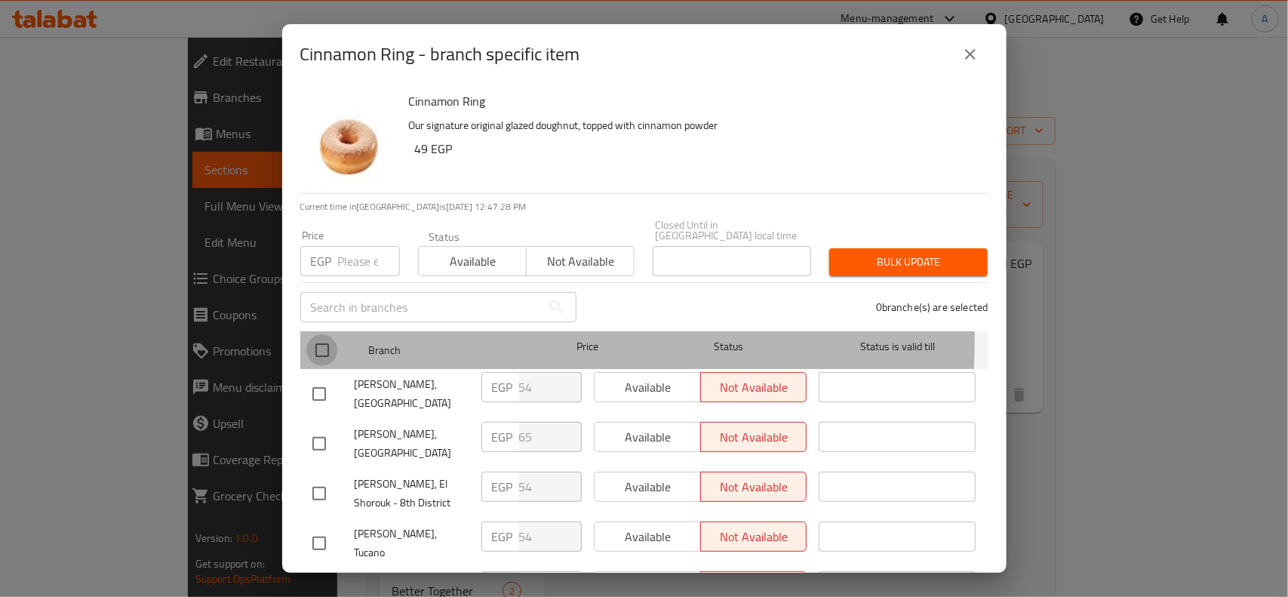
checkbox input "true"
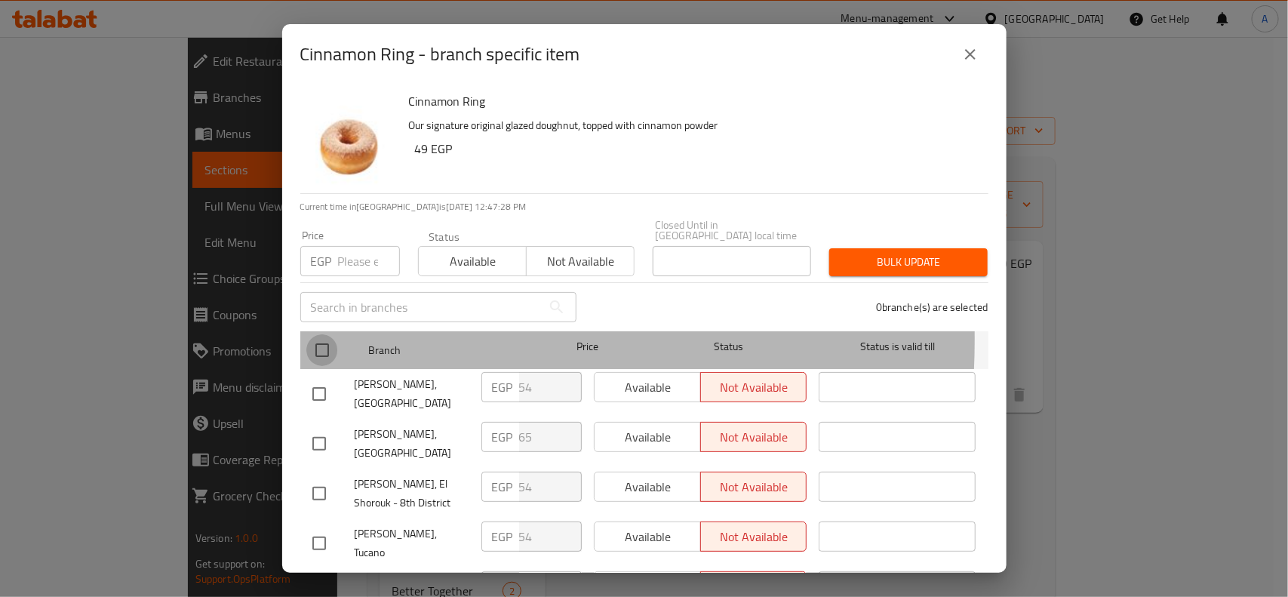
checkbox input "true"
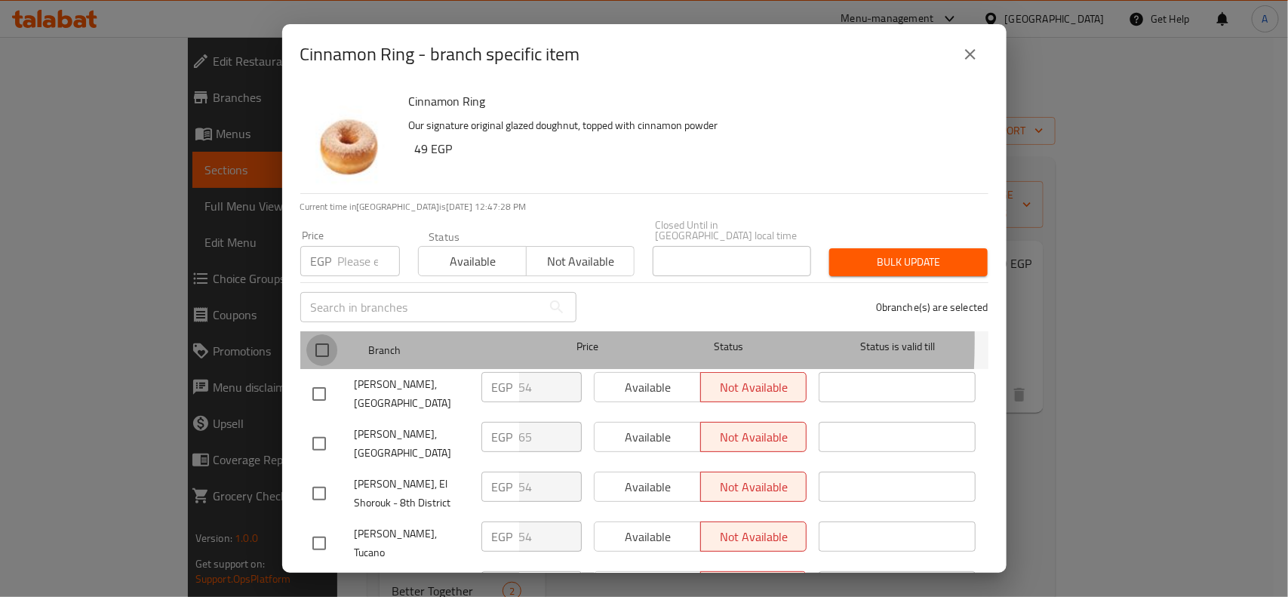
checkbox input "true"
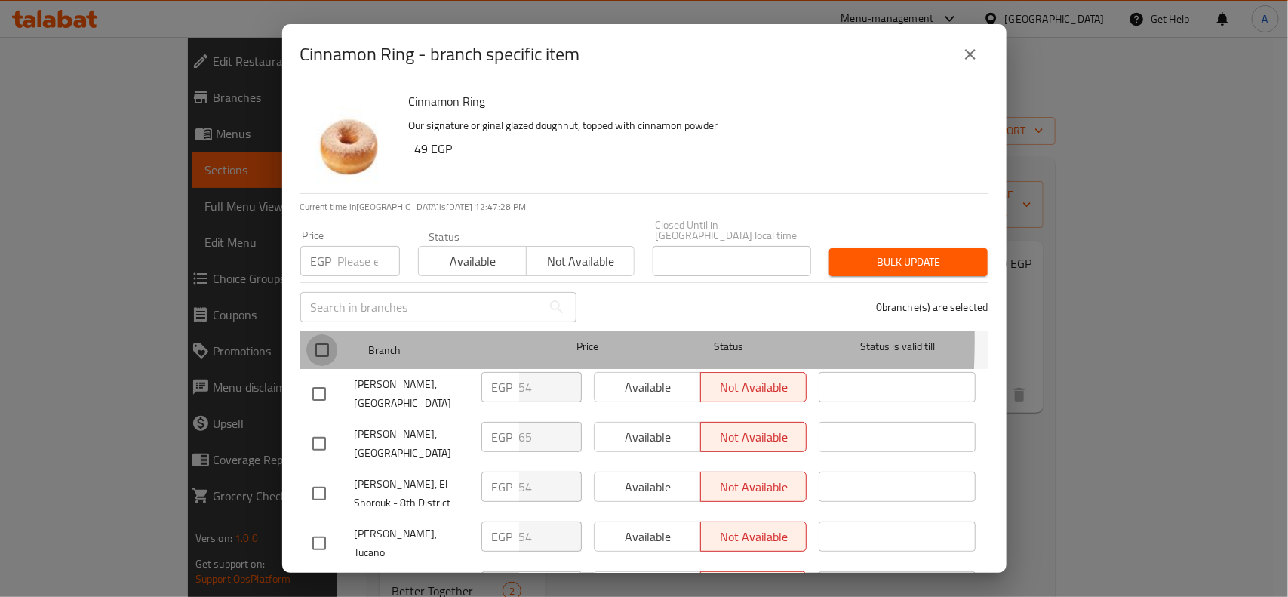
checkbox input "true"
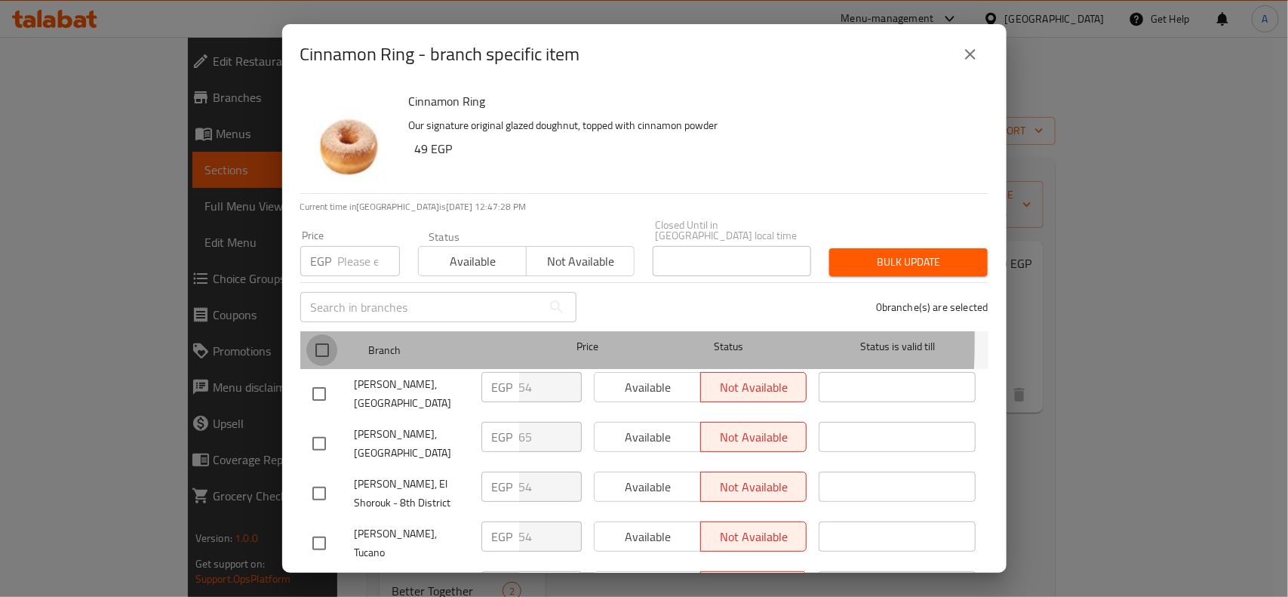
checkbox input "true"
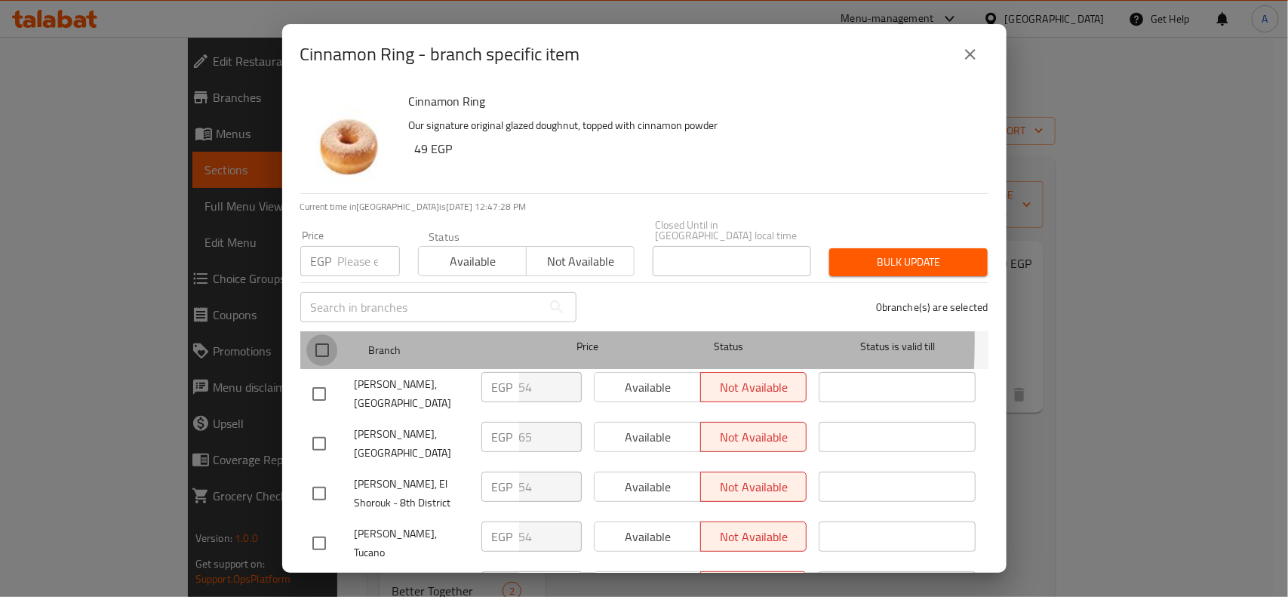
checkbox input "true"
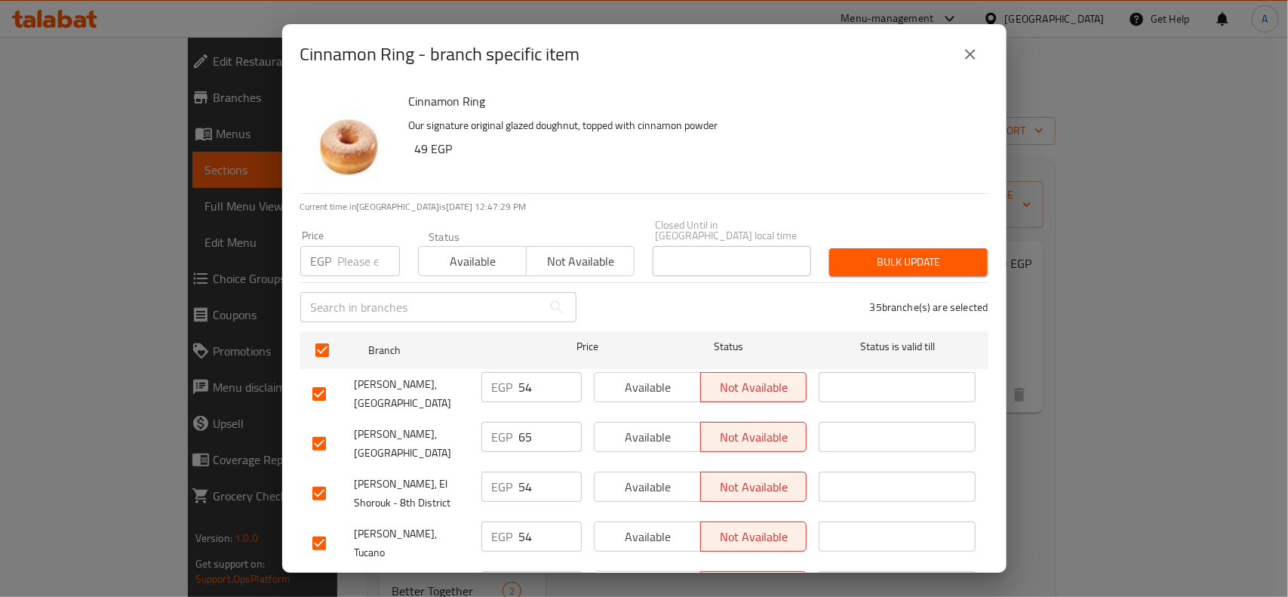
click at [319, 428] on input "checkbox" at bounding box center [319, 444] width 32 height 32
checkbox input "false"
click at [351, 260] on input "number" at bounding box center [369, 261] width 62 height 30
type input "49"
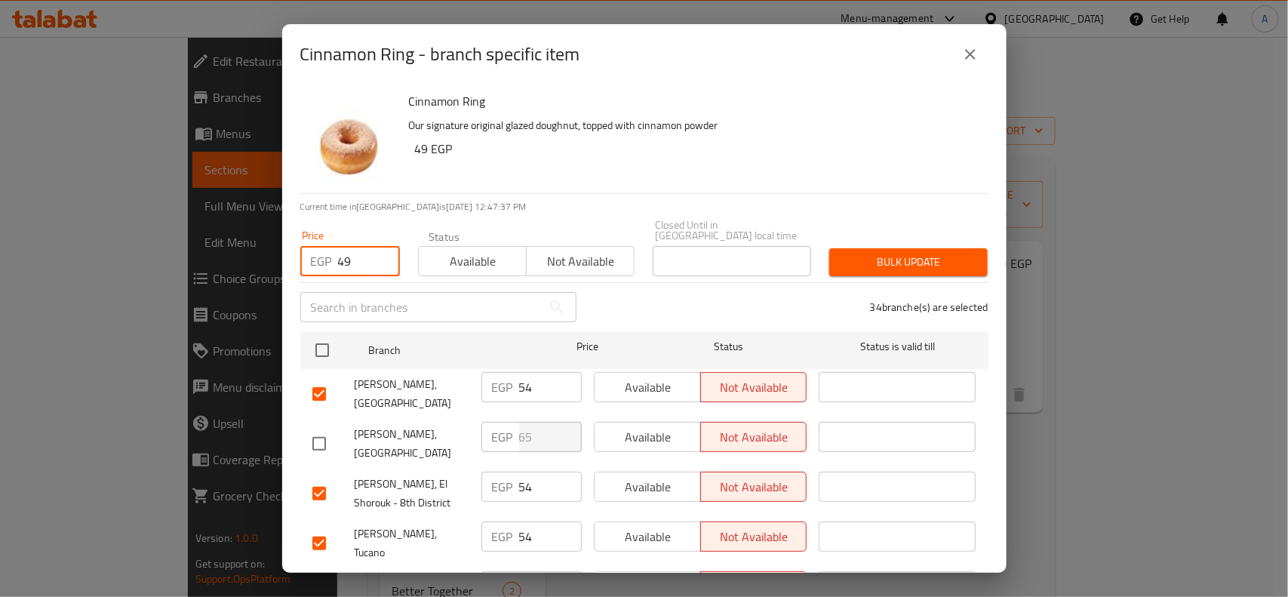
click at [937, 253] on span "Bulk update" at bounding box center [908, 262] width 134 height 19
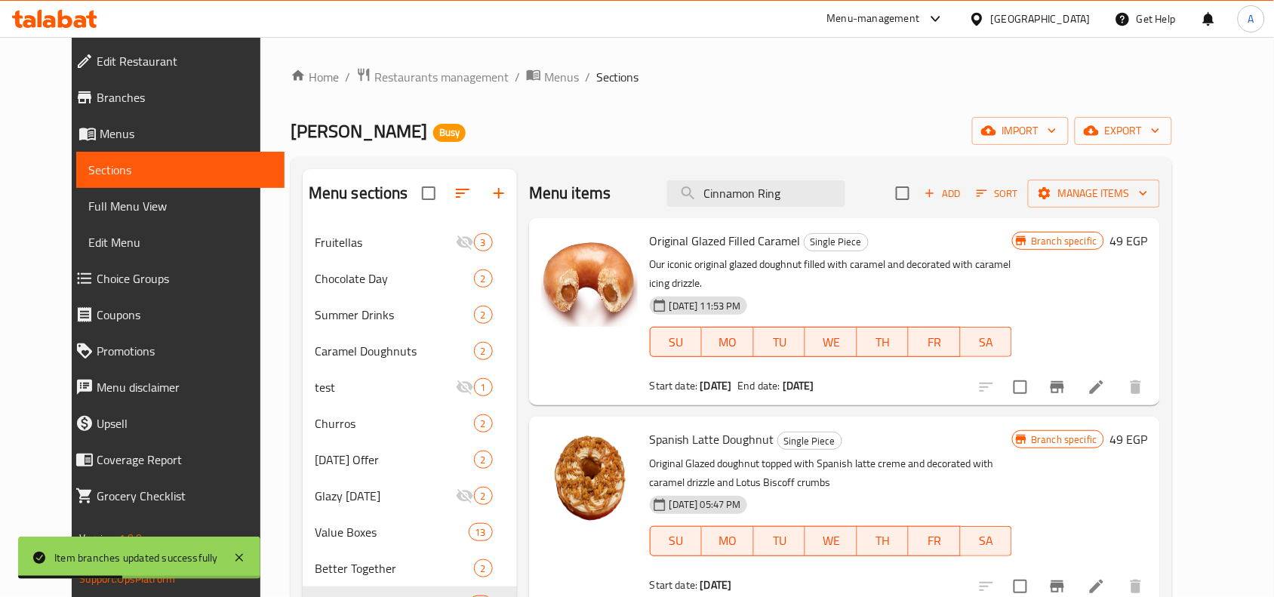
click at [772, 171] on div "Menu items Cinnamon Ring Add Sort Manage items" at bounding box center [844, 193] width 631 height 49
click at [764, 196] on input "Cinnamon Ring" at bounding box center [756, 193] width 178 height 26
paste input "Pistachio Glazed"
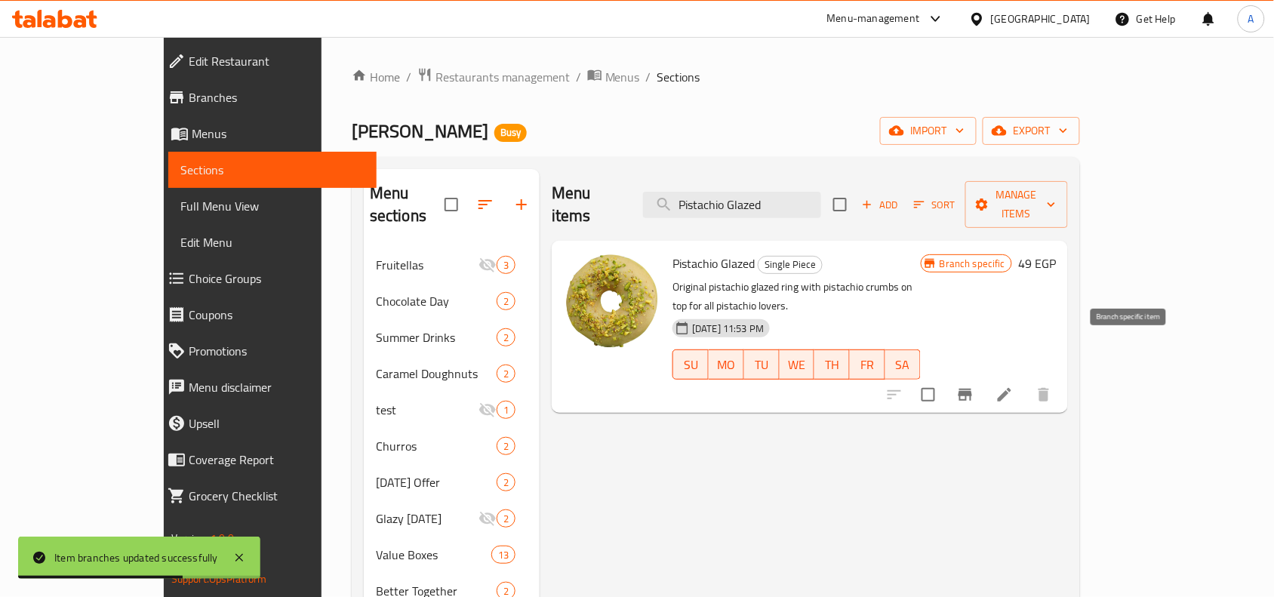
type input "Pistachio Glazed"
click at [983, 377] on button "Branch-specific-item" at bounding box center [965, 395] width 36 height 36
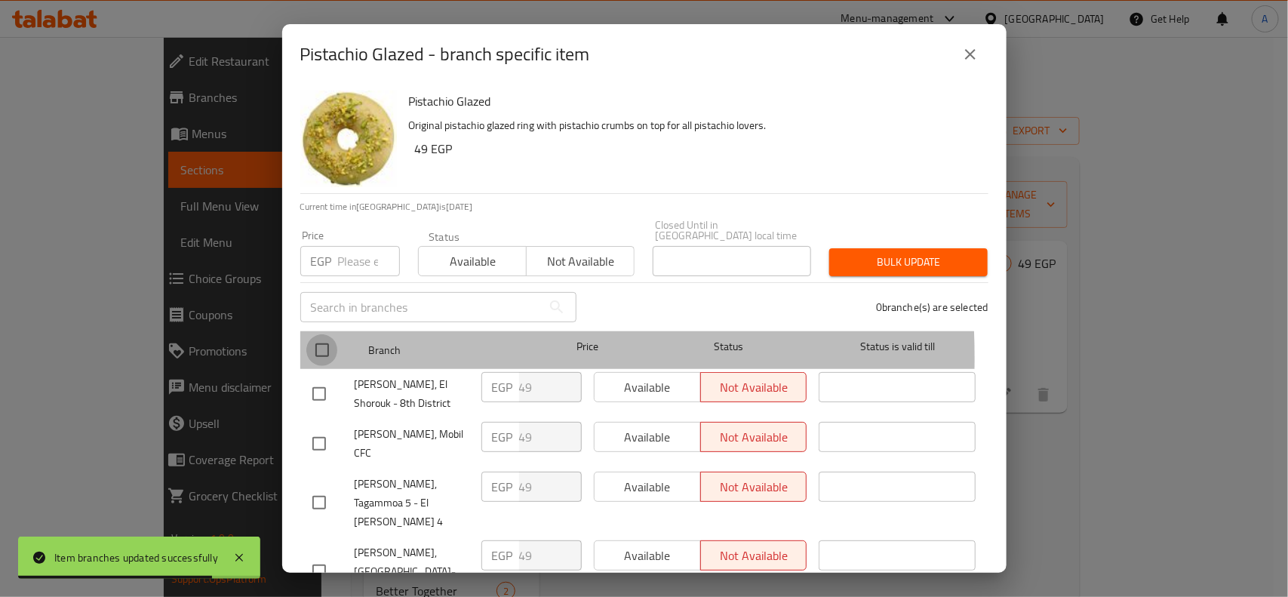
click at [319, 347] on input "checkbox" at bounding box center [322, 350] width 32 height 32
checkbox input "true"
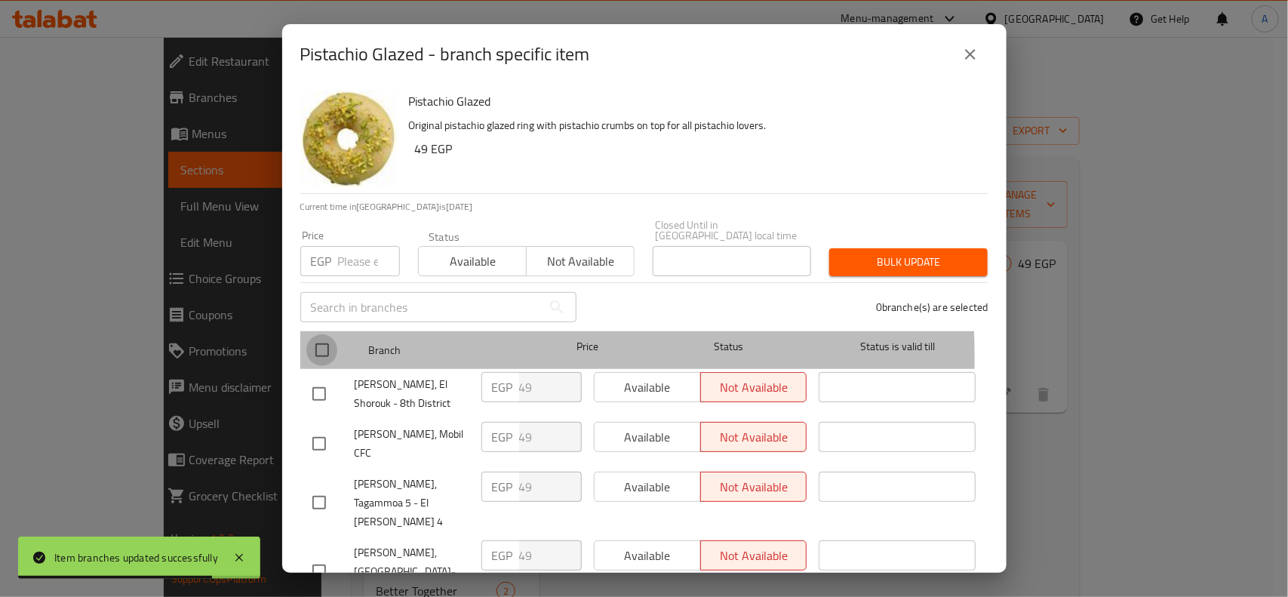
checkbox input "true"
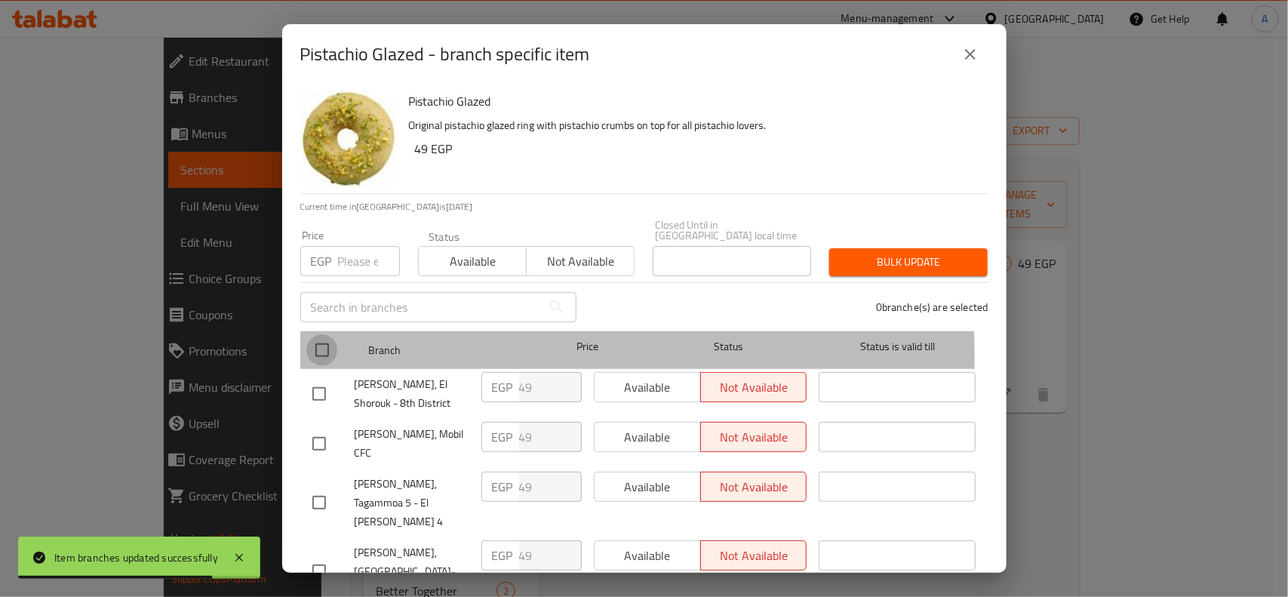
checkbox input "true"
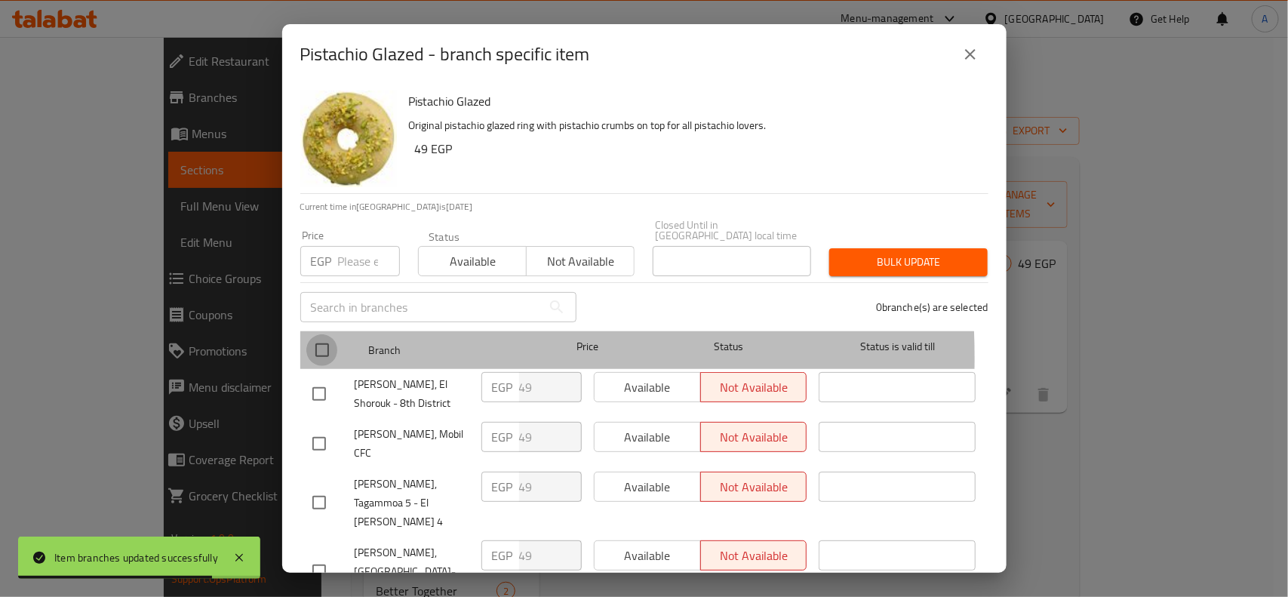
checkbox input "true"
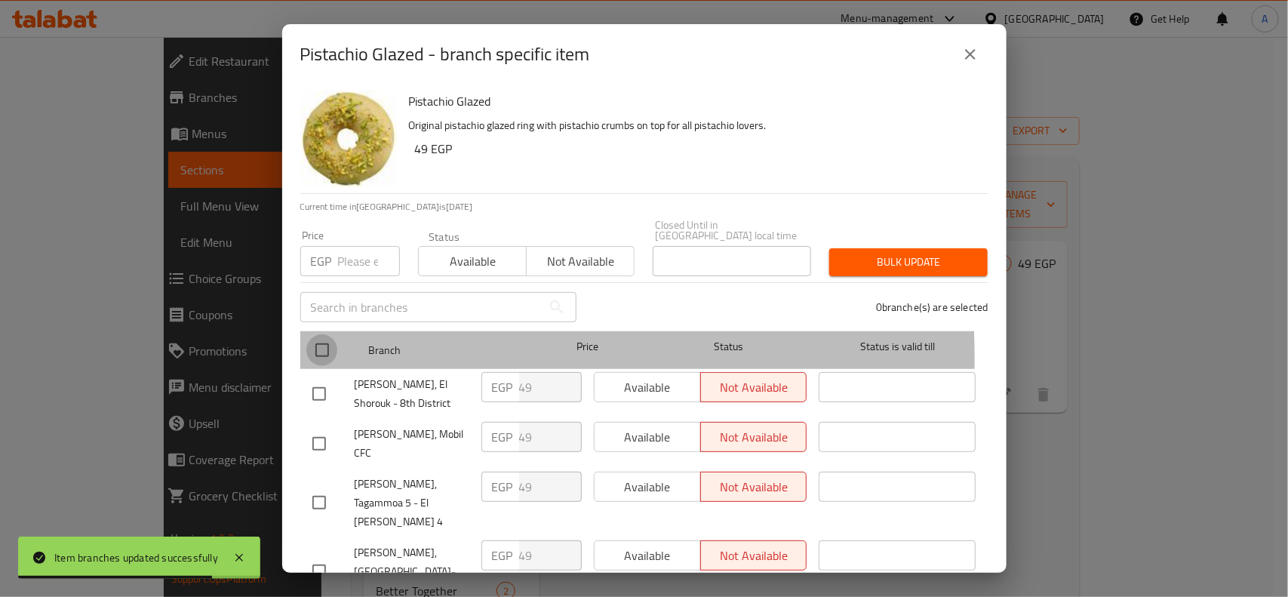
checkbox input "true"
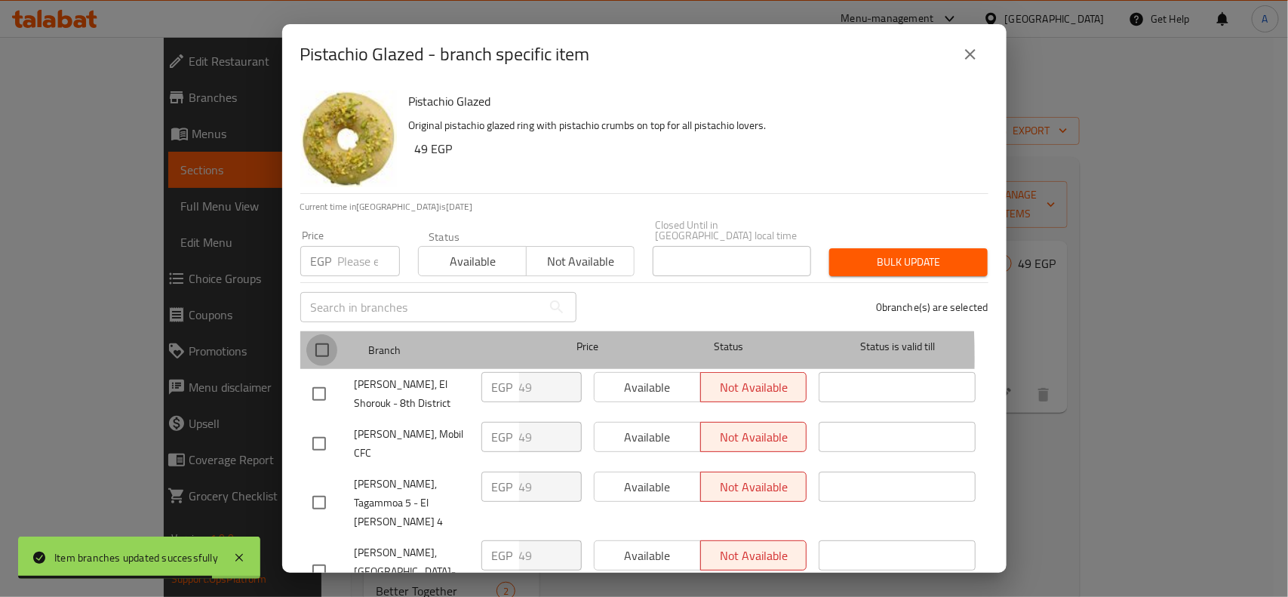
checkbox input "true"
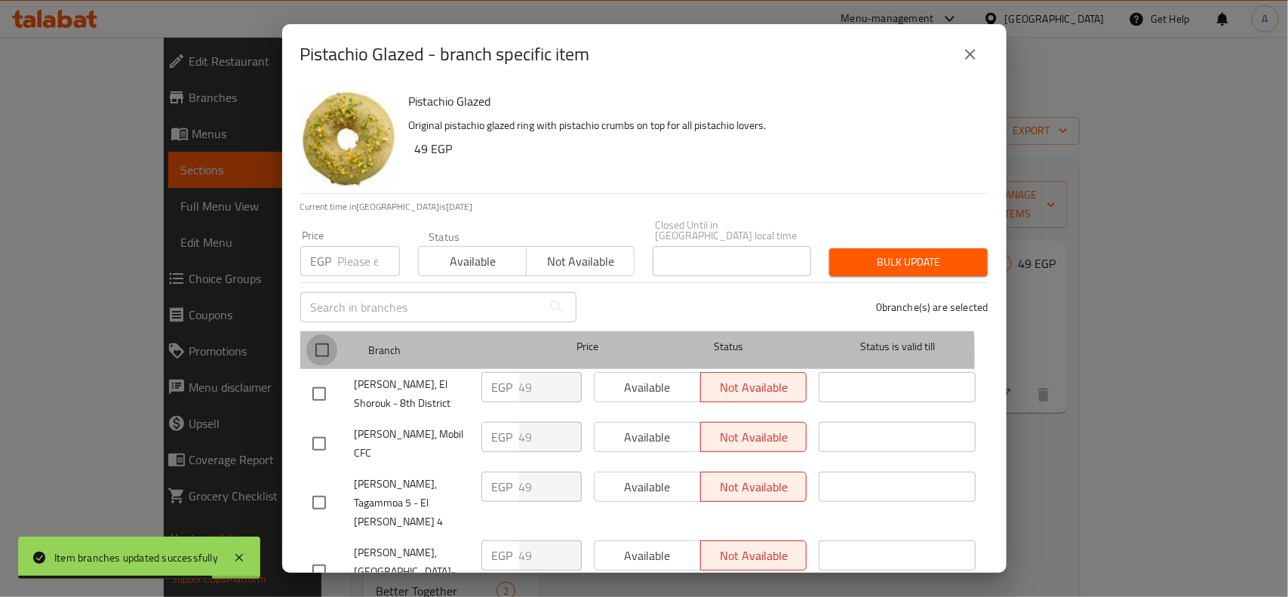
checkbox input "true"
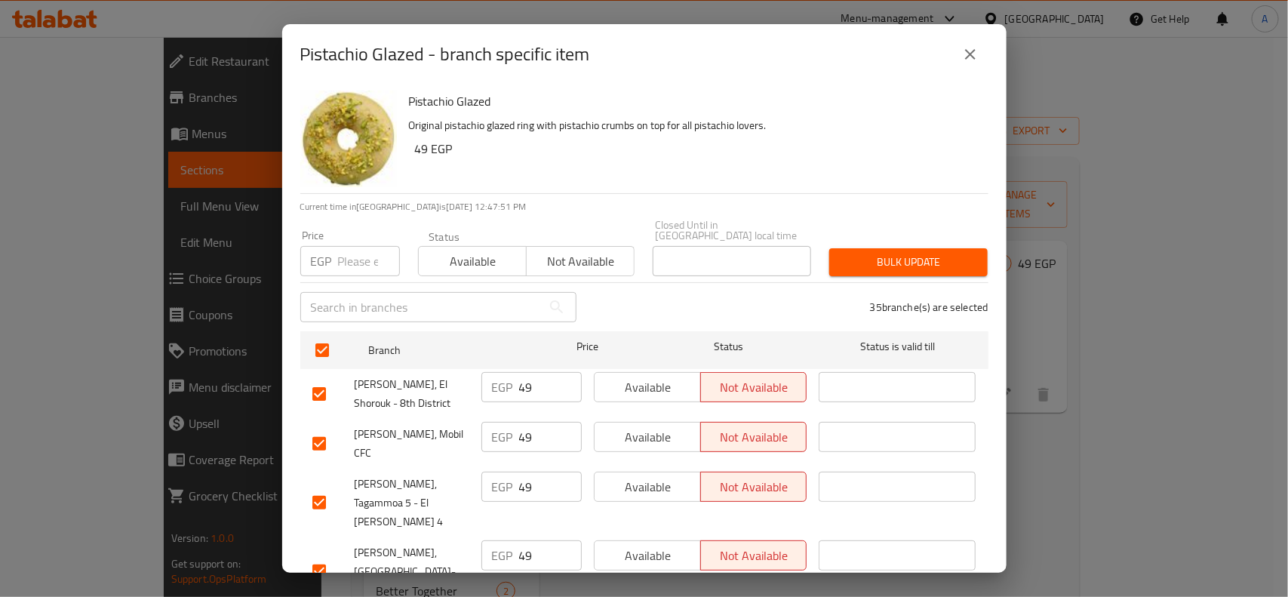
scroll to position [814, 0]
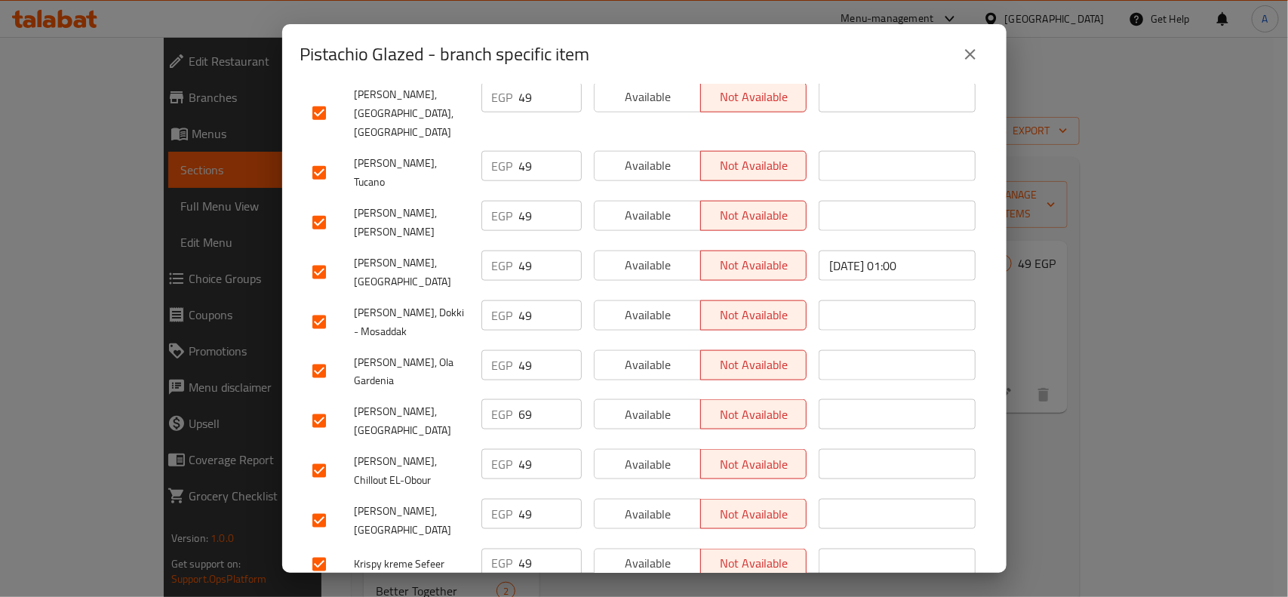
click at [313, 405] on input "checkbox" at bounding box center [319, 421] width 32 height 32
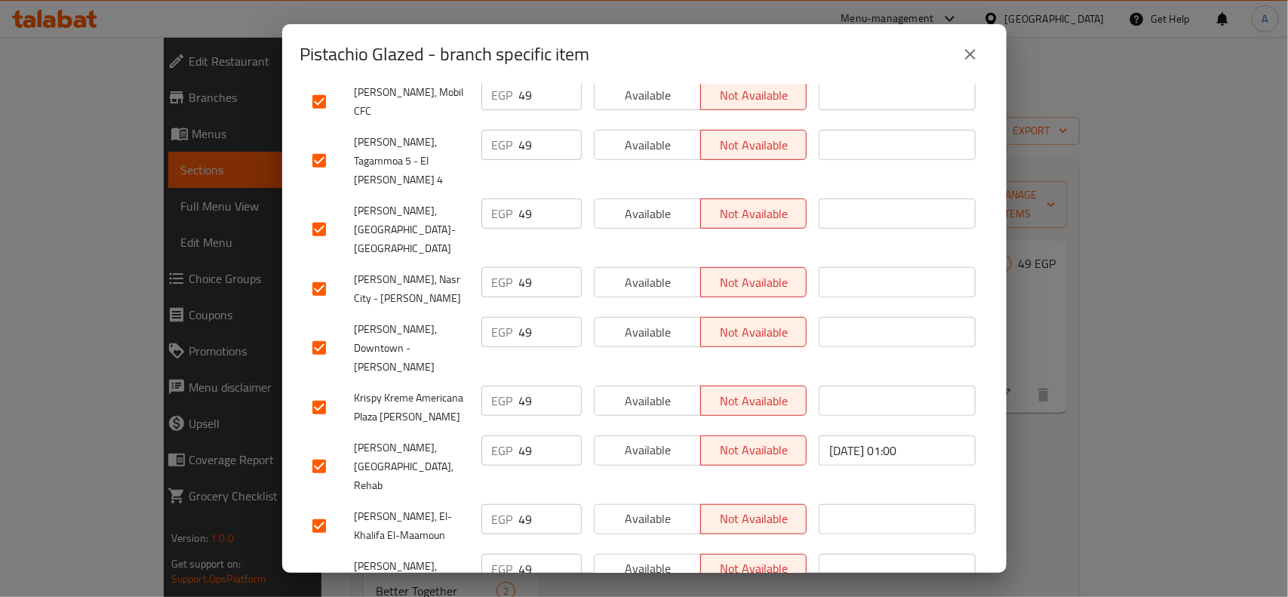
scroll to position [0, 0]
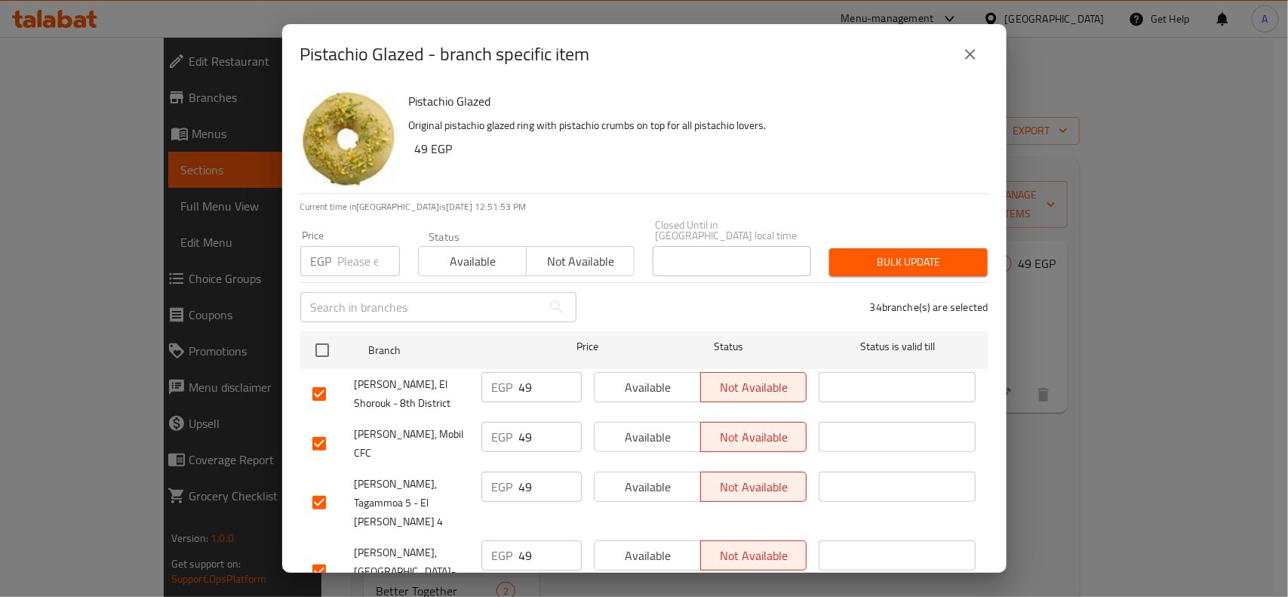
click at [949, 266] on div "Bulk update" at bounding box center [908, 262] width 177 height 46
click at [949, 258] on span "Bulk update" at bounding box center [908, 262] width 134 height 19
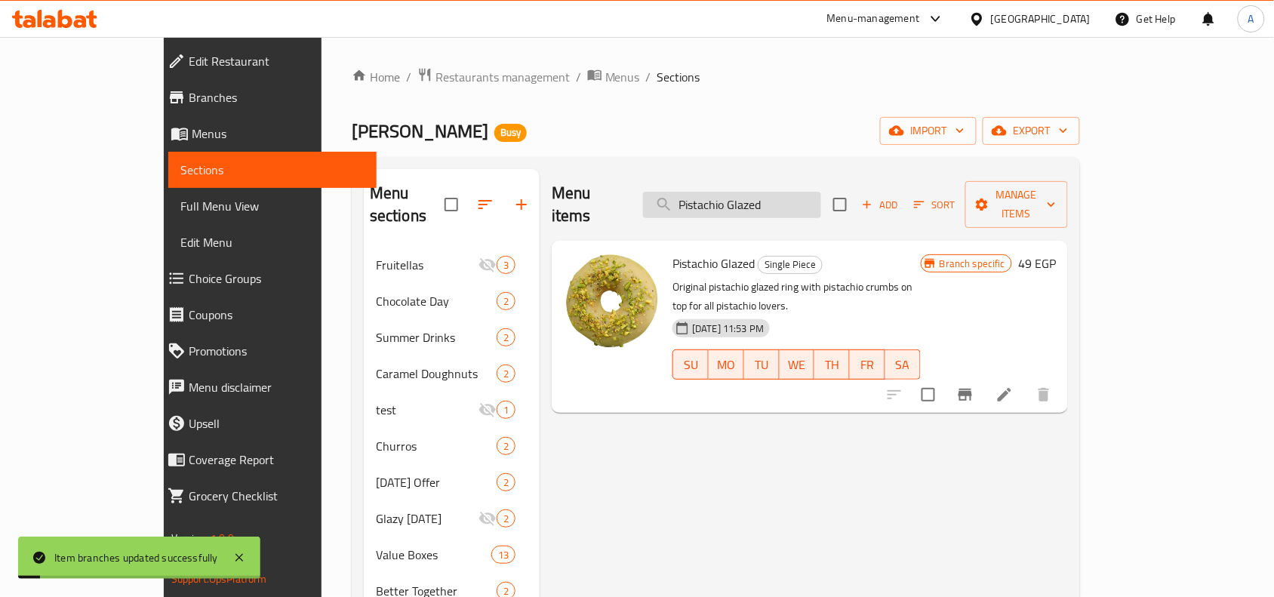
click at [821, 192] on input "Pistachio Glazed" at bounding box center [732, 205] width 178 height 26
paste input "Chocolate Dream Cake"
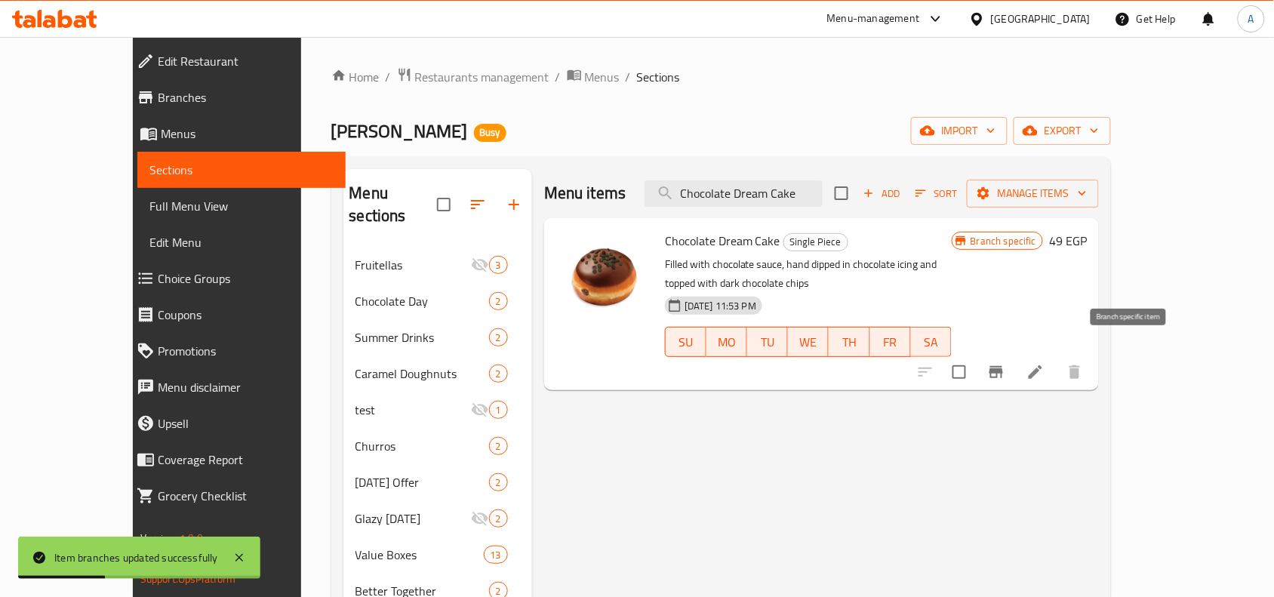
click at [1019, 359] on div at bounding box center [1000, 372] width 186 height 36
click at [1005, 363] on icon "Branch-specific-item" at bounding box center [996, 372] width 18 height 18
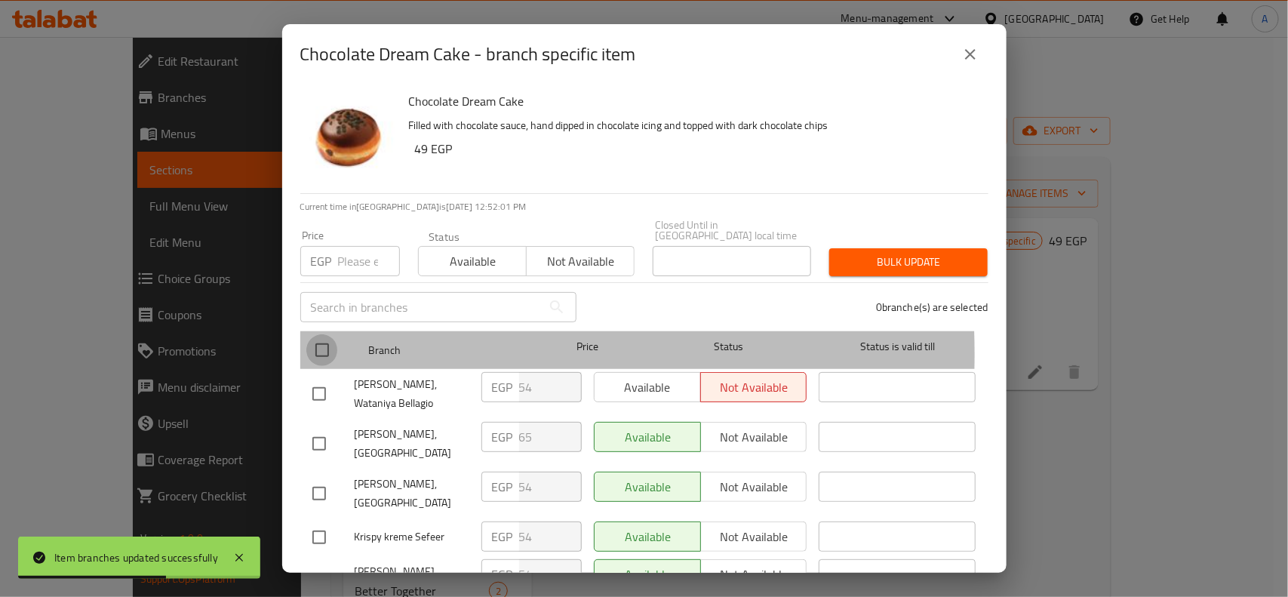
click at [329, 343] on input "checkbox" at bounding box center [322, 350] width 32 height 32
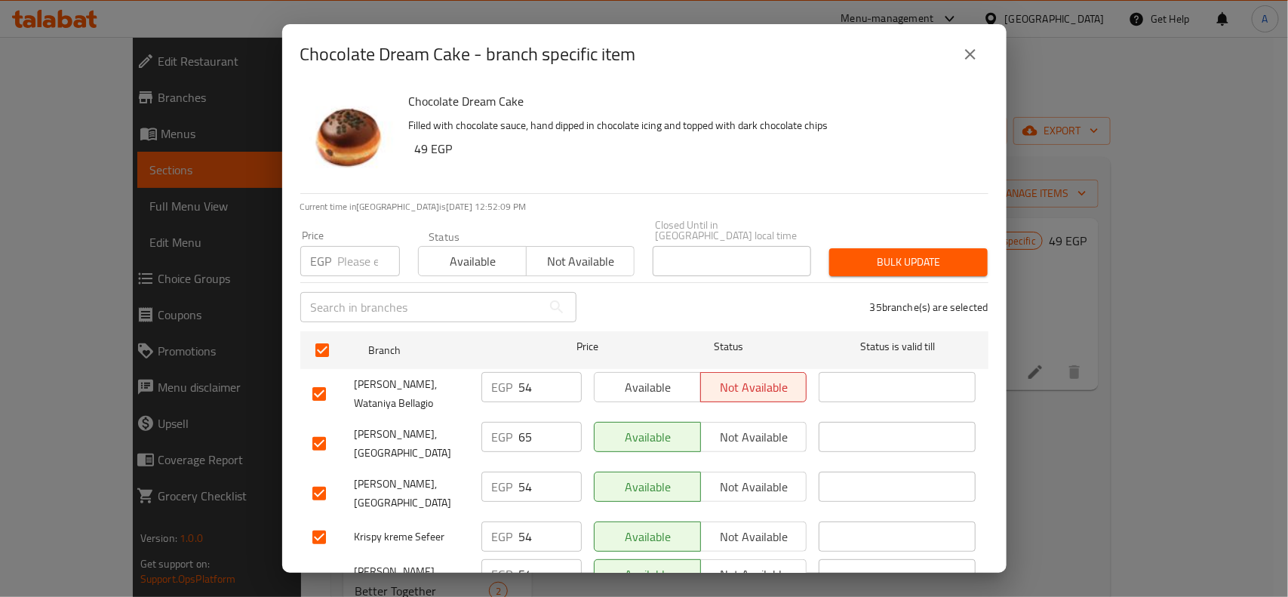
click at [308, 428] on input "checkbox" at bounding box center [319, 444] width 32 height 32
click at [349, 261] on input "number" at bounding box center [369, 261] width 62 height 30
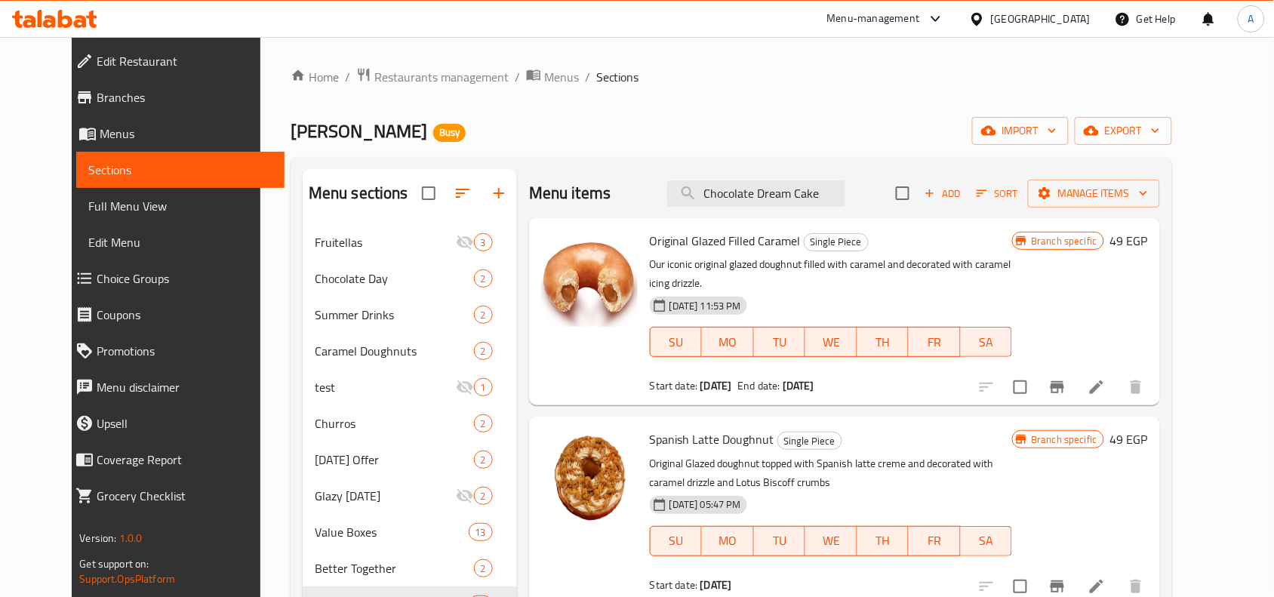
click at [835, 206] on input "Chocolate Dream Cake" at bounding box center [756, 193] width 178 height 26
click at [959, 143] on div "Krispy Kreme Busy import export" at bounding box center [731, 131] width 881 height 28
click at [842, 177] on div "Menu items Chocolate Dream Cake Add Sort Manage items" at bounding box center [844, 193] width 631 height 49
click at [845, 200] on input "Chocolate Dream Cake" at bounding box center [756, 193] width 178 height 26
click at [752, 189] on input "Chocolate Dream Cake" at bounding box center [756, 193] width 178 height 26
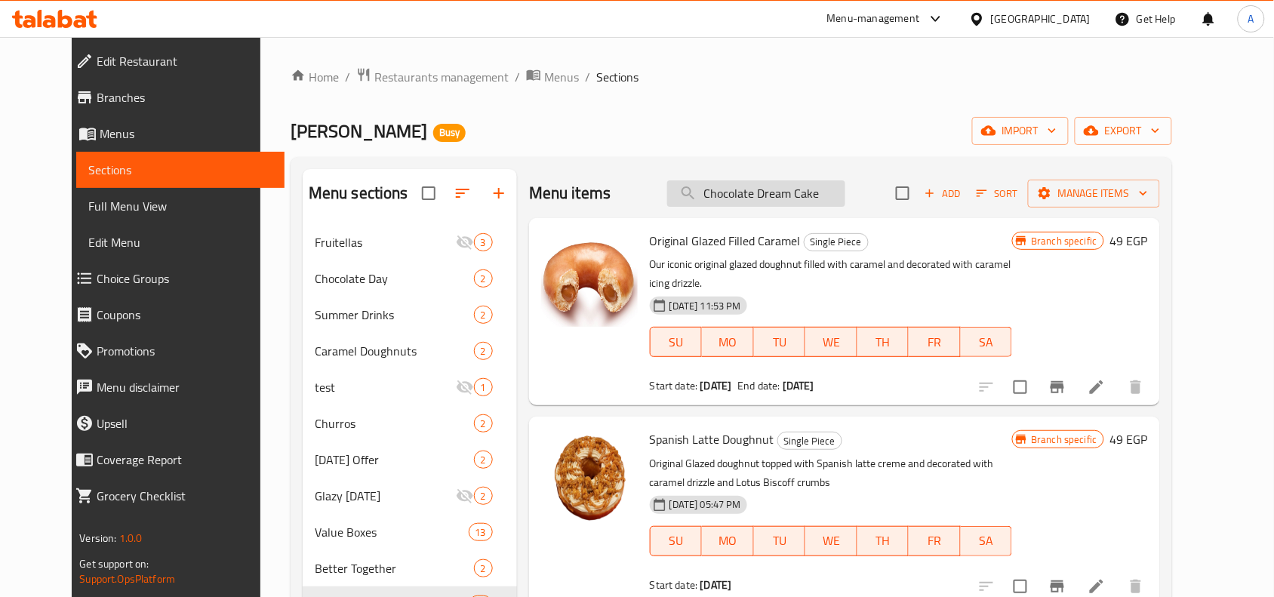
click at [752, 189] on input "Chocolate Dream Cake" at bounding box center [756, 193] width 178 height 26
click at [715, 202] on input "Chocolate Dream Cake" at bounding box center [756, 193] width 178 height 26
click at [821, 191] on input "Chocolate Dream Cake" at bounding box center [756, 193] width 178 height 26
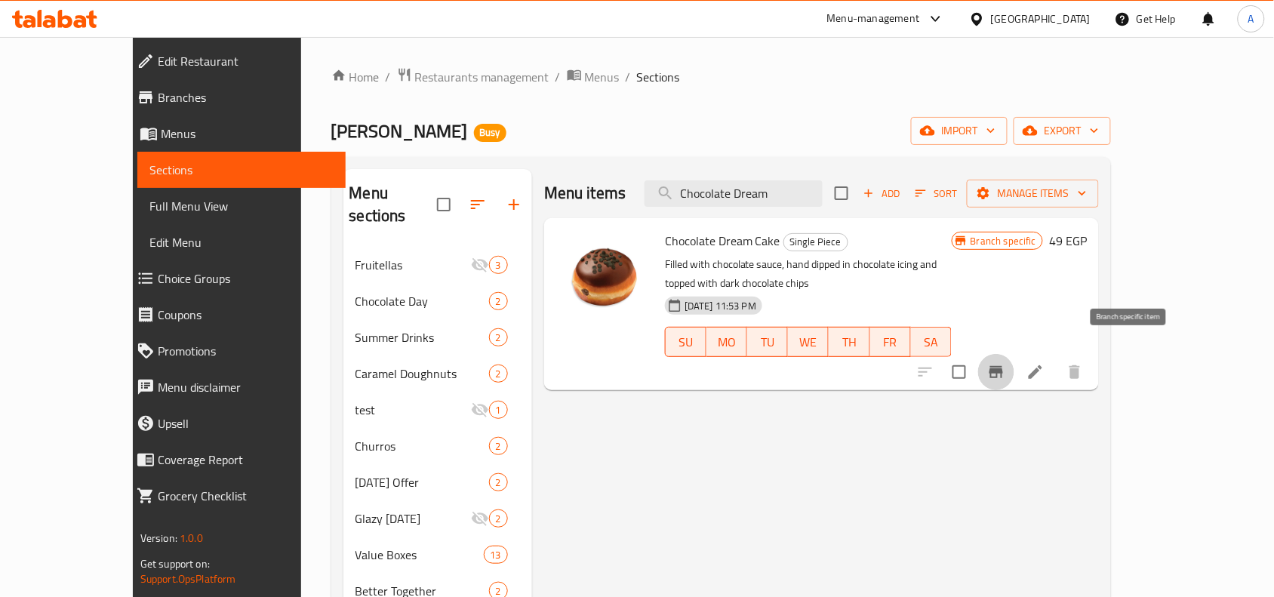
click at [1014, 360] on button "Branch-specific-item" at bounding box center [996, 372] width 36 height 36
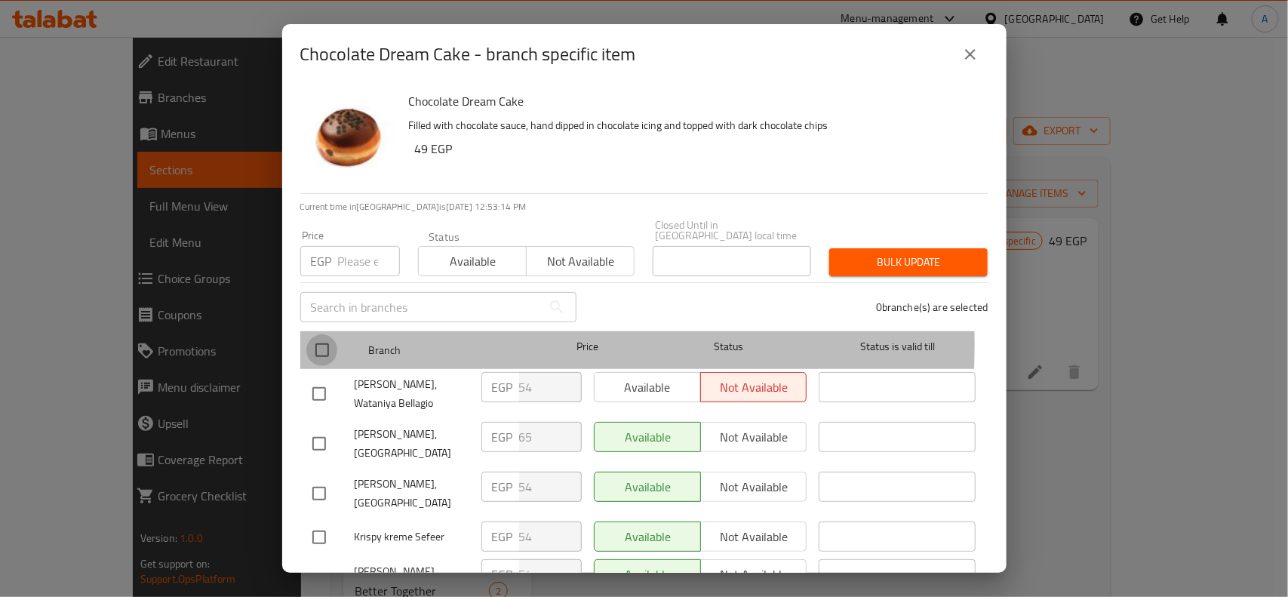
click at [334, 334] on input "checkbox" at bounding box center [322, 350] width 32 height 32
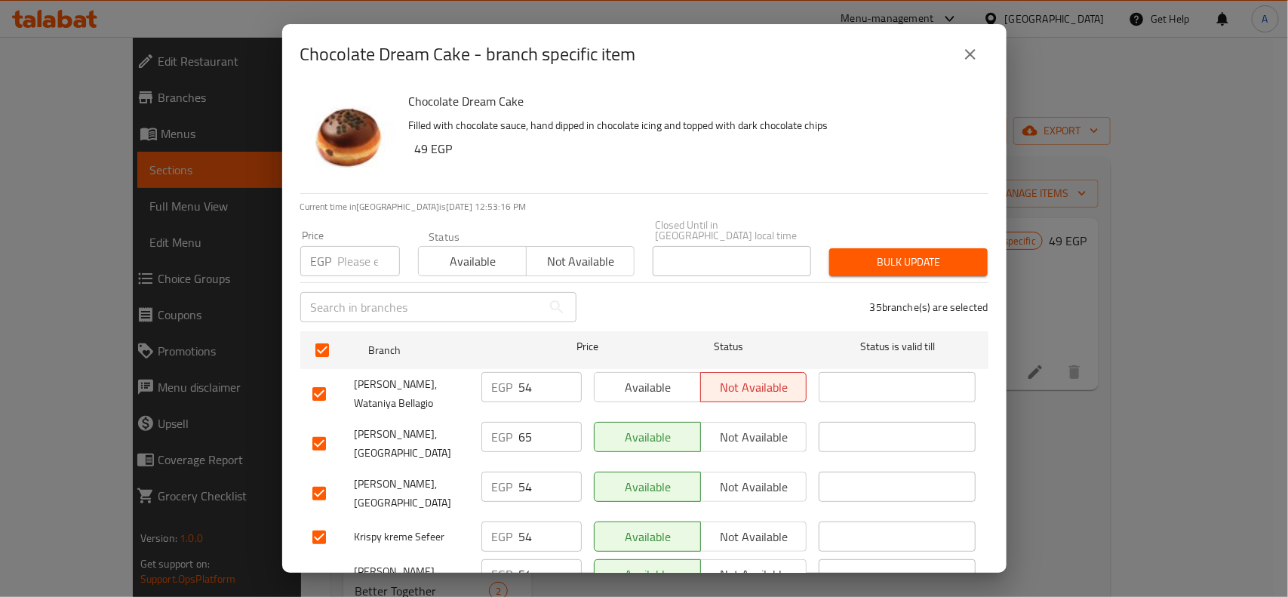
click at [333, 432] on input "checkbox" at bounding box center [319, 444] width 32 height 32
click at [356, 269] on div "Price EGP Price" at bounding box center [350, 253] width 118 height 64
click at [355, 262] on input "number" at bounding box center [369, 261] width 62 height 30
paste input "49"
click at [964, 266] on div "Bulk update" at bounding box center [908, 262] width 177 height 46
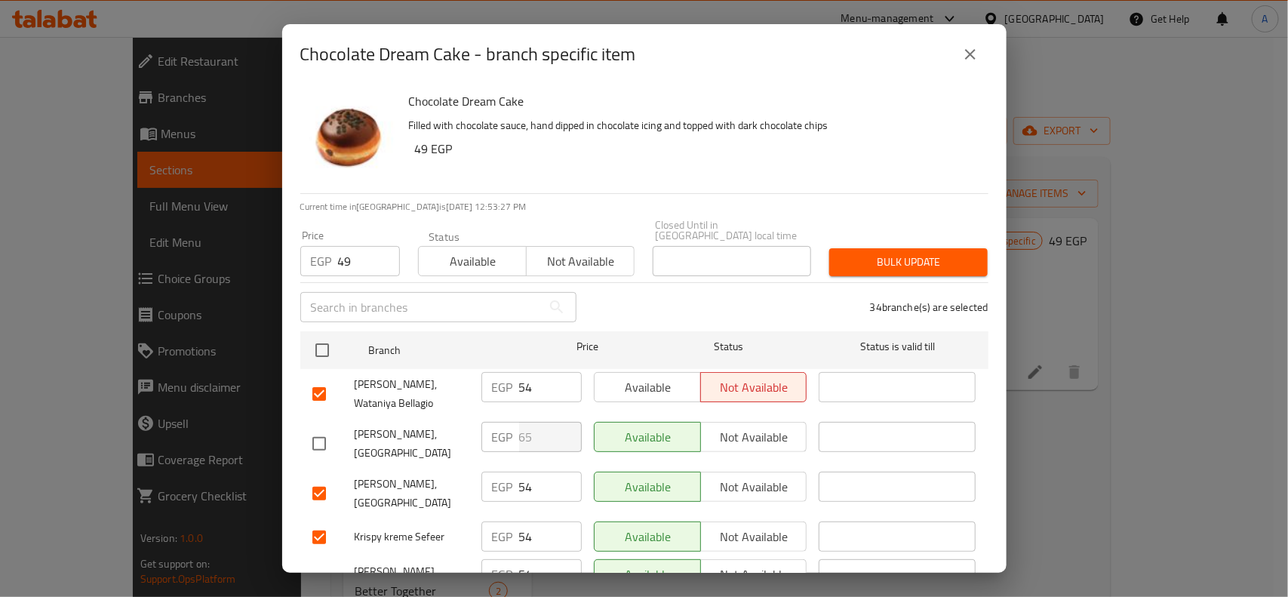
click at [964, 255] on button "Bulk update" at bounding box center [908, 262] width 158 height 28
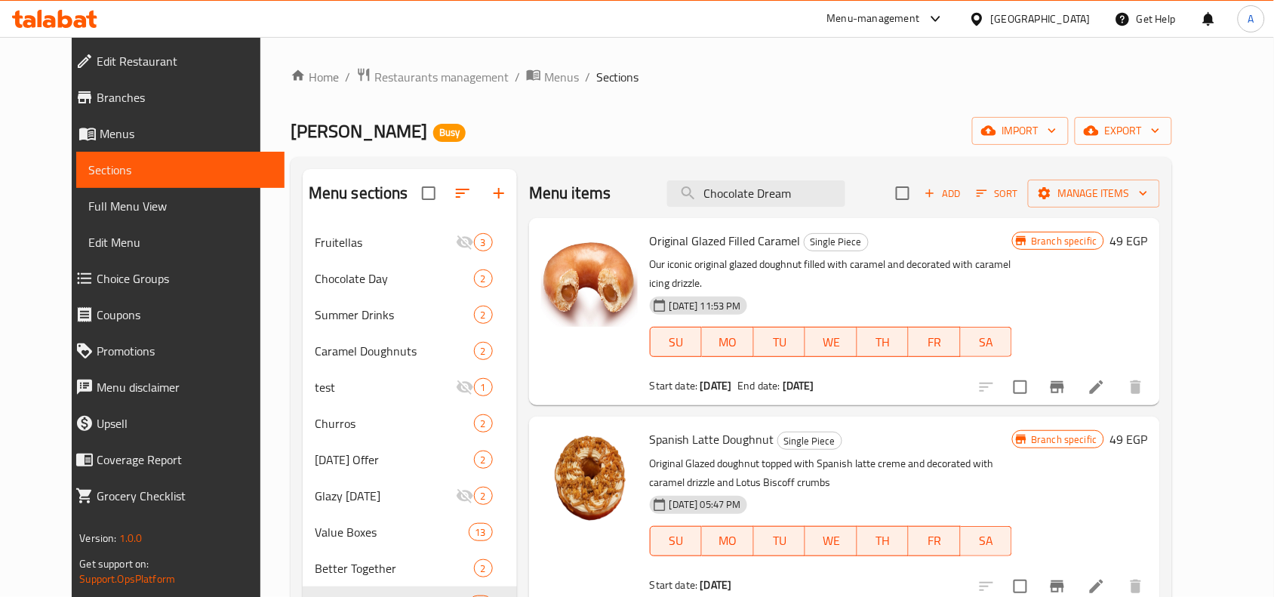
click at [834, 218] on div "Original Glazed Filled Caramel Single Piece Our iconic original glazed doughnut…" at bounding box center [844, 311] width 631 height 187
click at [838, 209] on div "Menu items Chocolate Dream Add Sort Manage items" at bounding box center [844, 193] width 631 height 49
click at [828, 190] on input "Chocolate Dream" at bounding box center [756, 193] width 178 height 26
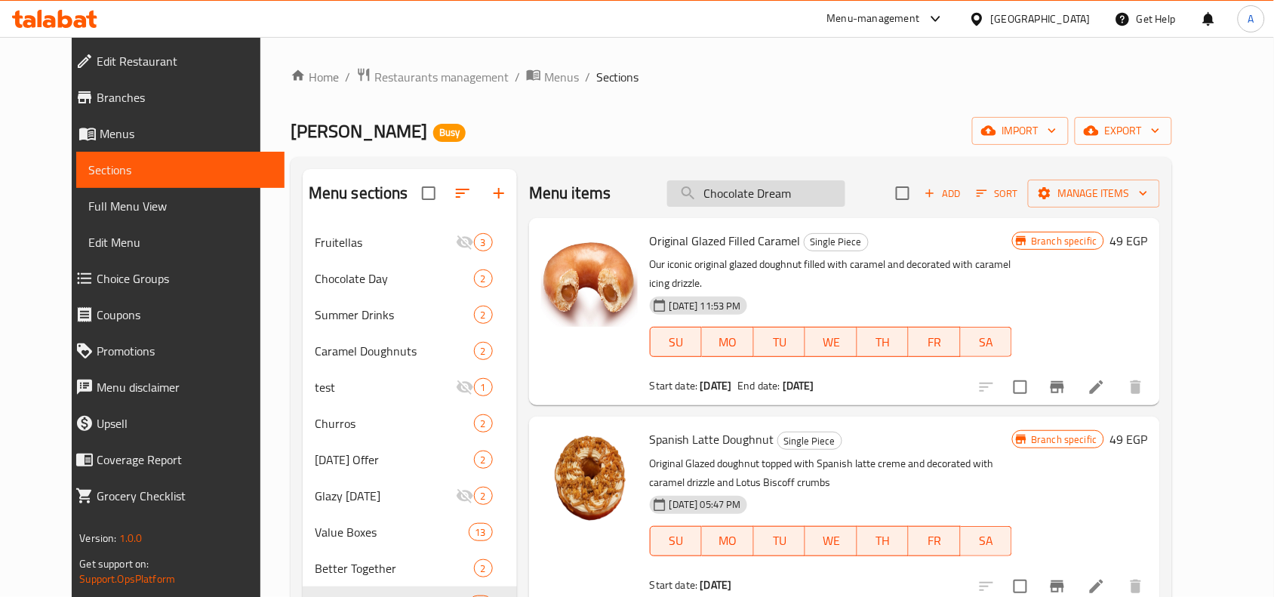
paste input "Pistachio Creme"
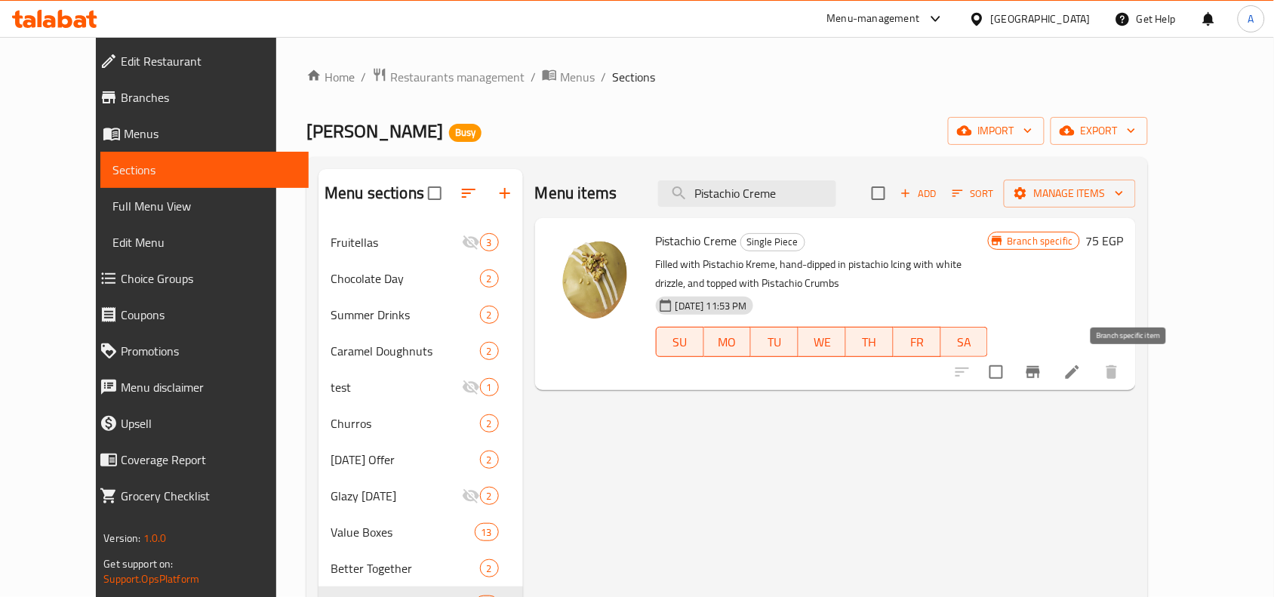
click at [1019, 365] on icon "Branch-specific-item" at bounding box center [1033, 372] width 18 height 18
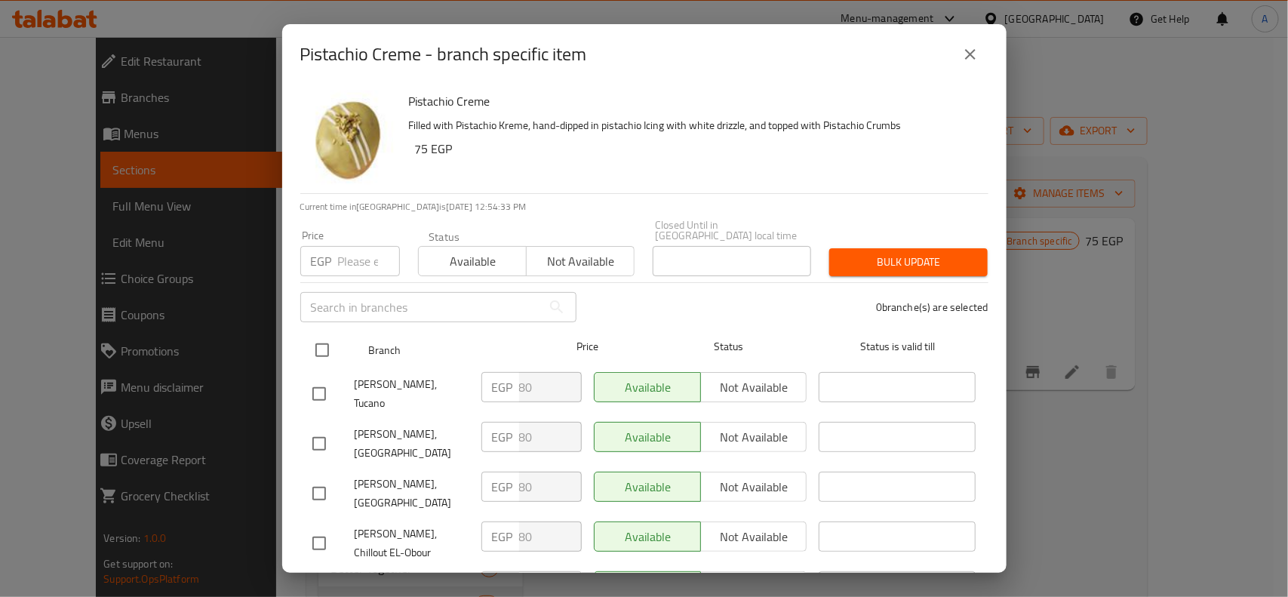
click at [371, 341] on span "Branch" at bounding box center [446, 350] width 157 height 19
click at [317, 348] on input "checkbox" at bounding box center [322, 350] width 32 height 32
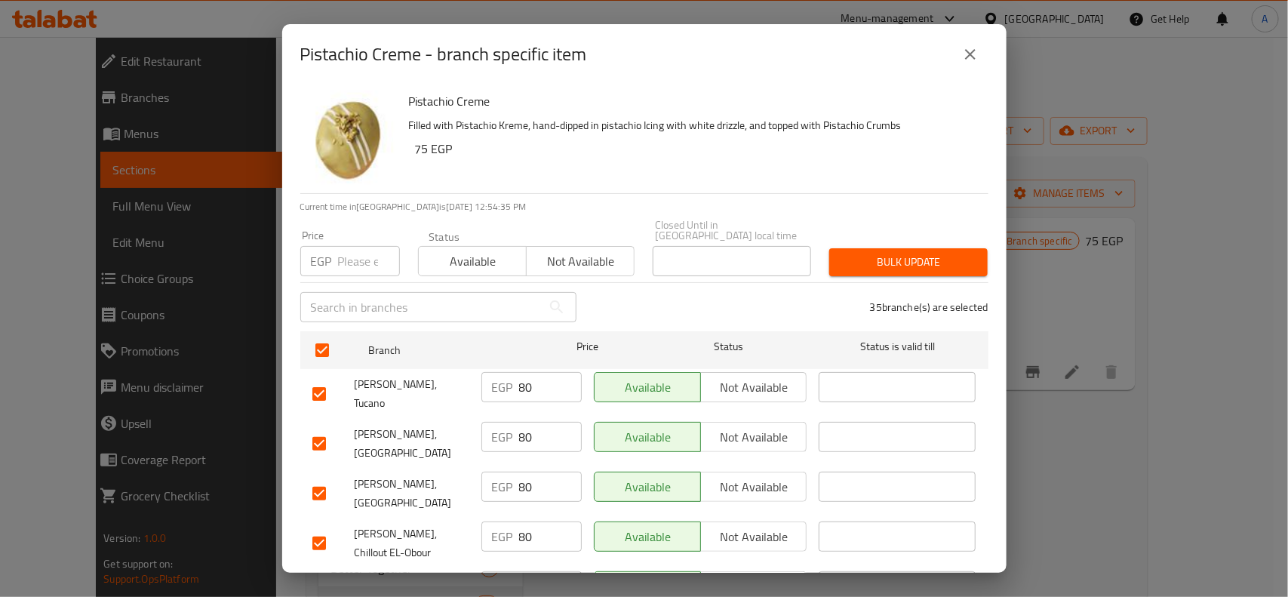
scroll to position [1149, 0]
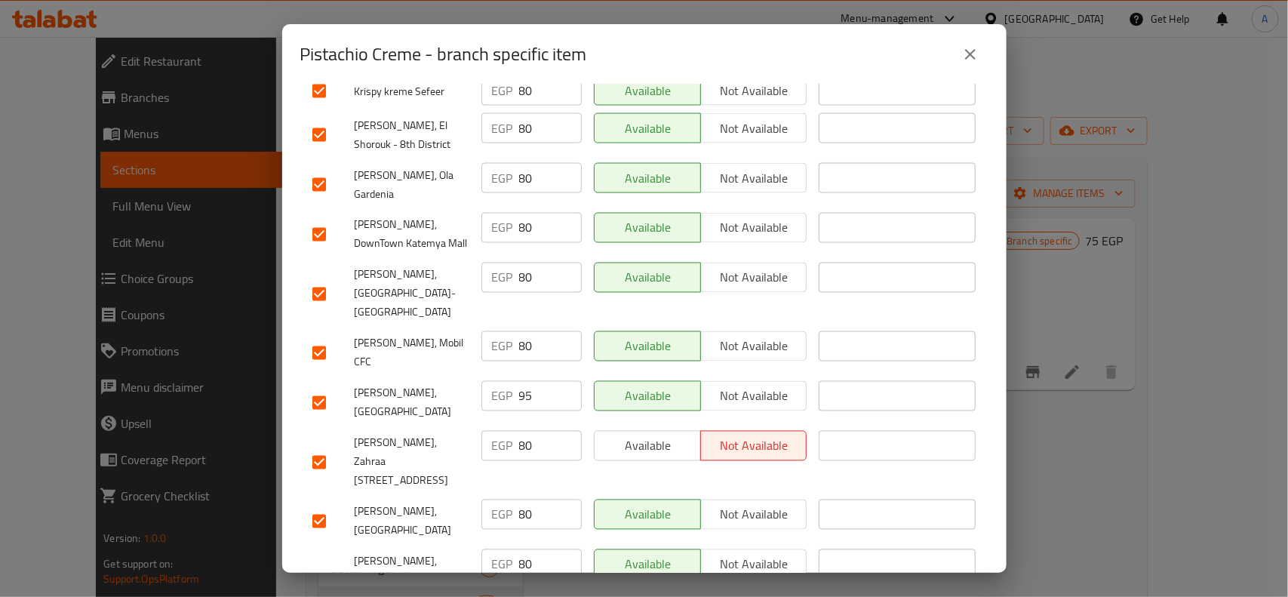
click at [328, 387] on input "checkbox" at bounding box center [319, 403] width 32 height 32
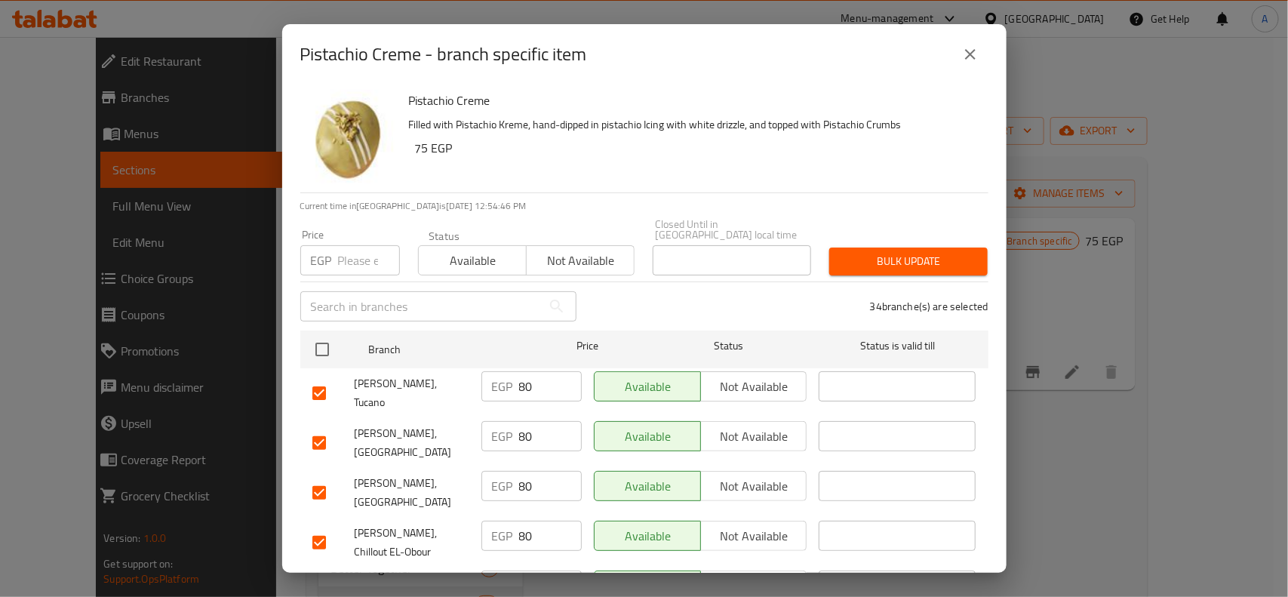
scroll to position [0, 0]
click at [334, 246] on div "EGP Price" at bounding box center [350, 261] width 100 height 30
paste input "75"
click at [921, 253] on span "Bulk update" at bounding box center [908, 262] width 134 height 19
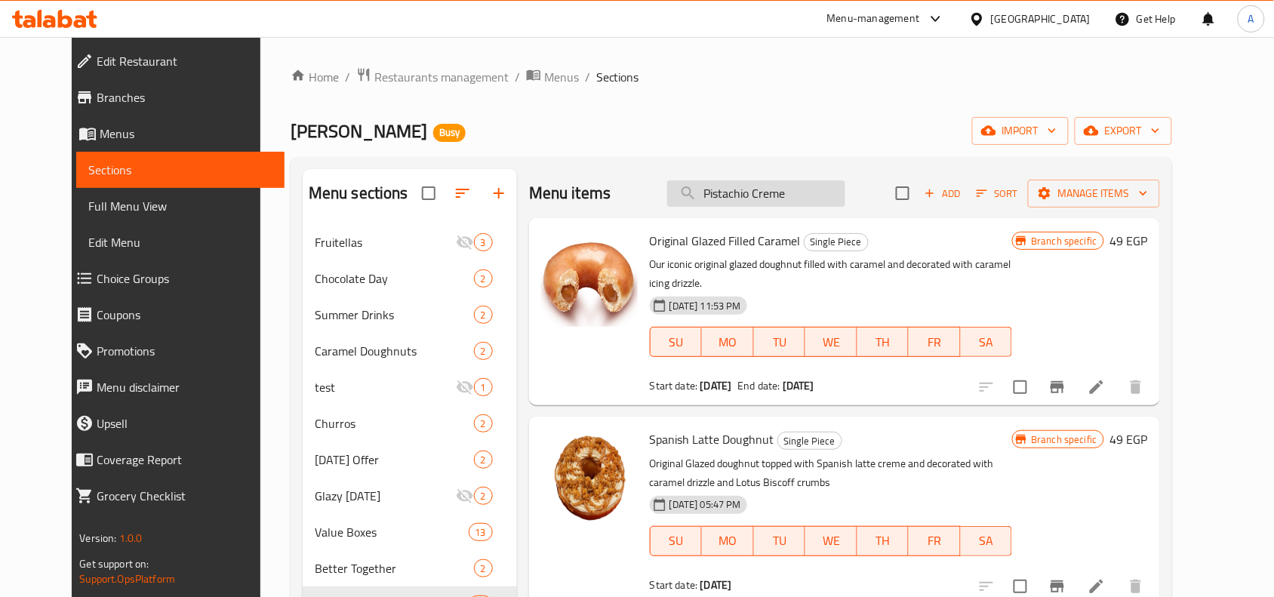
click at [821, 192] on input "Pistachio Creme" at bounding box center [756, 193] width 178 height 26
paste input "Cookies N"
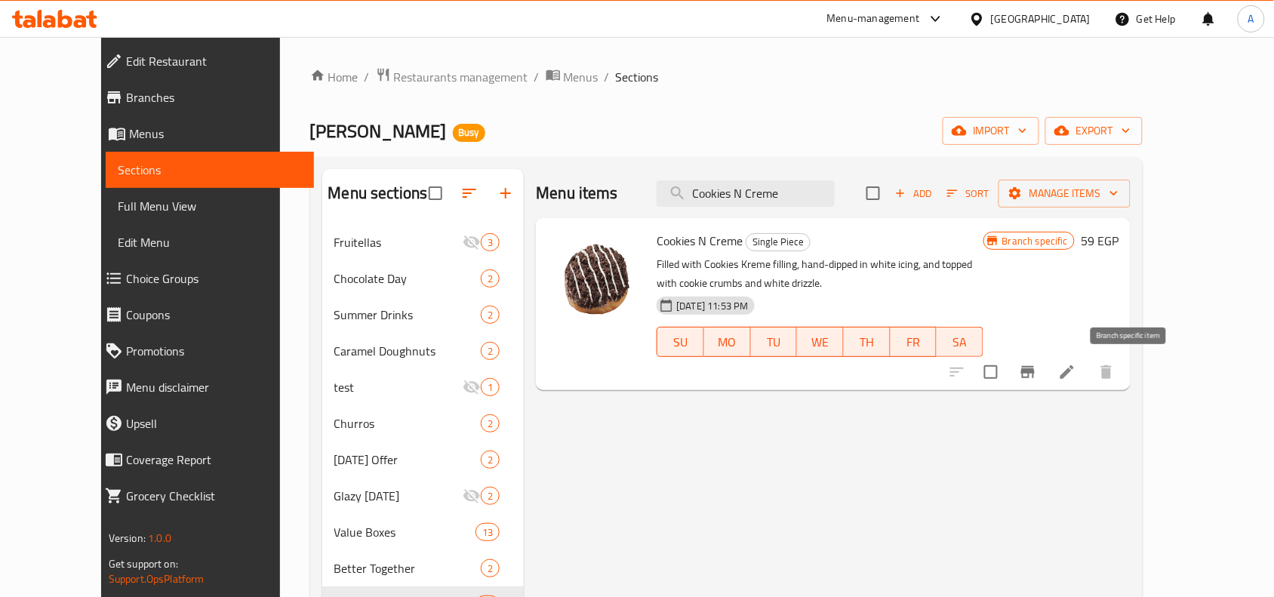
click at [1019, 375] on icon "Branch-specific-item" at bounding box center [1028, 372] width 18 height 18
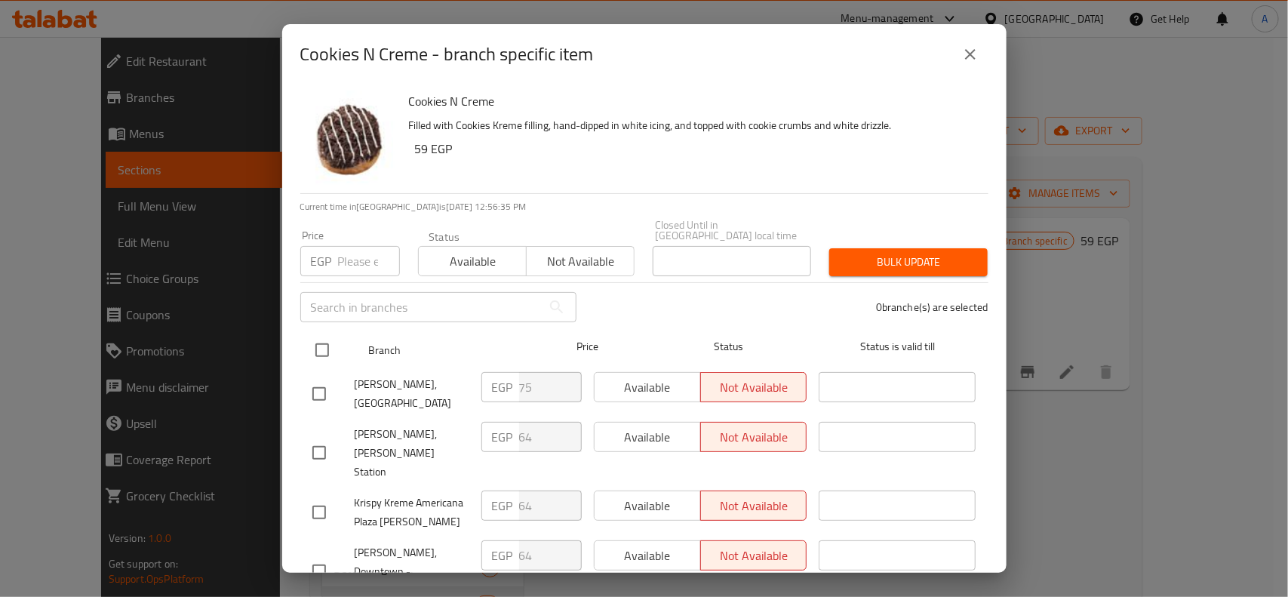
click at [325, 349] on input "checkbox" at bounding box center [322, 350] width 32 height 32
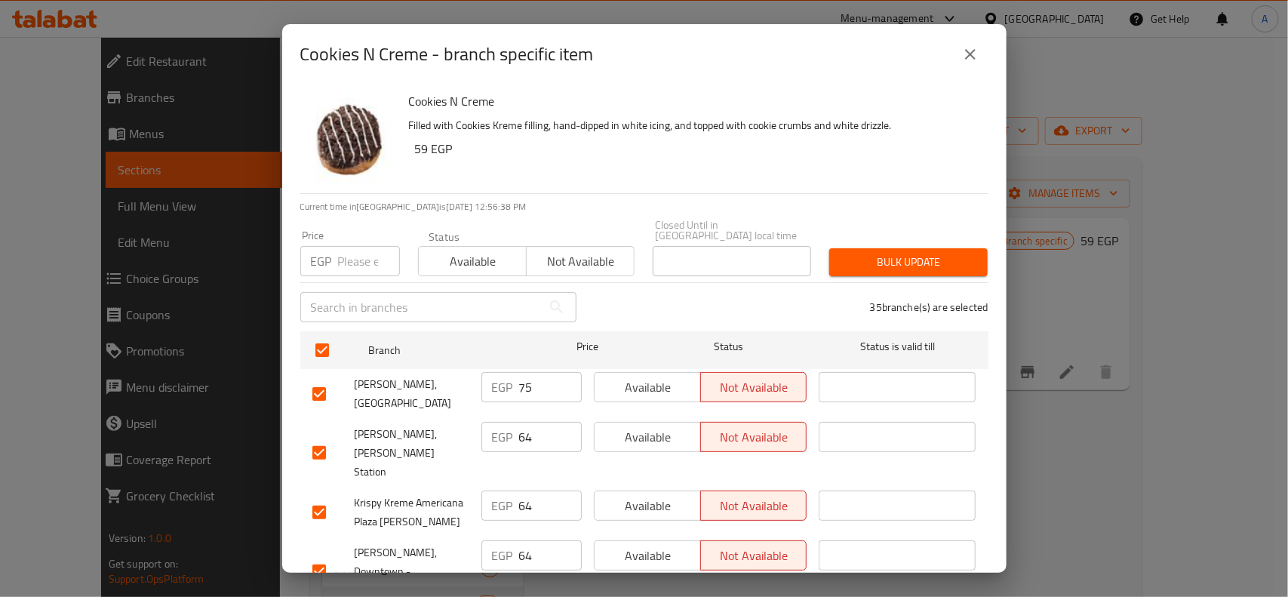
click at [333, 383] on input "checkbox" at bounding box center [319, 394] width 32 height 32
click at [338, 246] on input "number" at bounding box center [369, 261] width 62 height 30
paste input "59"
click at [904, 253] on span "Bulk update" at bounding box center [908, 262] width 134 height 19
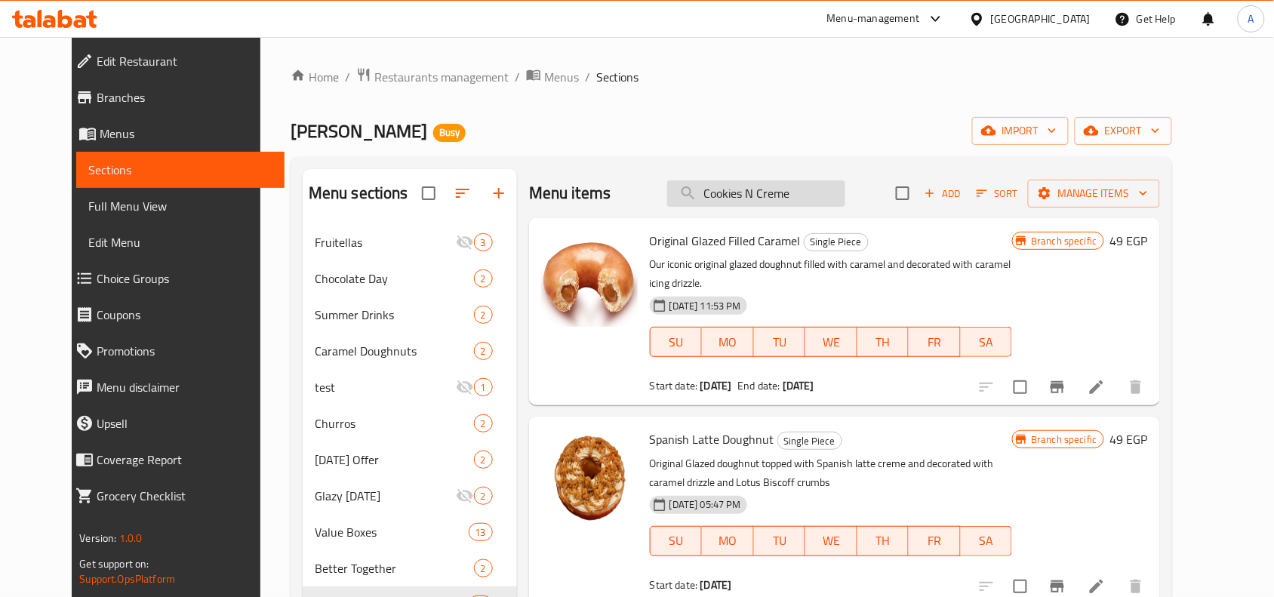
click at [781, 190] on input "Cookies N Creme" at bounding box center [756, 193] width 178 height 26
paste input "aramel Creme Crunch"
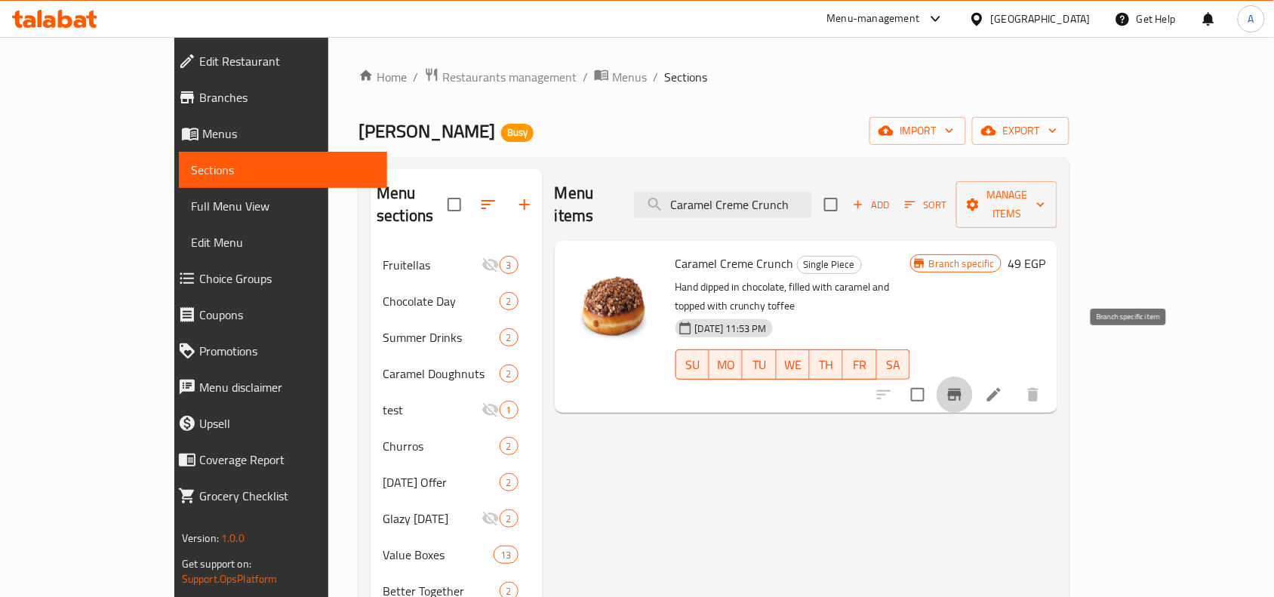
click at [964, 386] on icon "Branch-specific-item" at bounding box center [955, 395] width 18 height 18
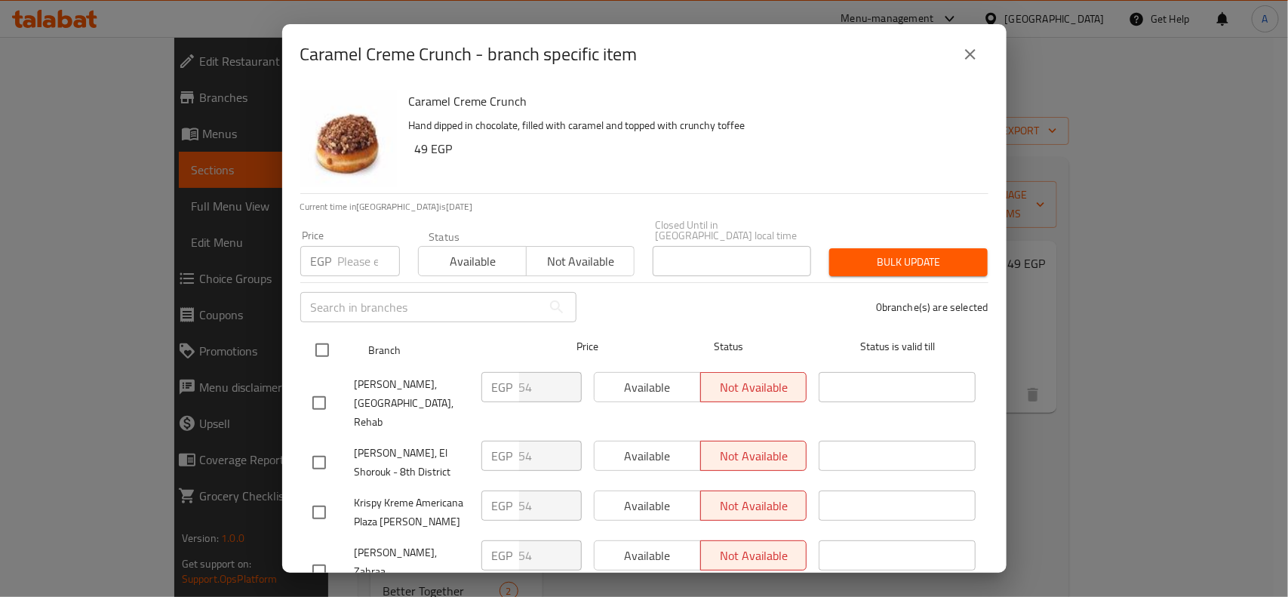
click at [319, 345] on input "checkbox" at bounding box center [322, 350] width 32 height 32
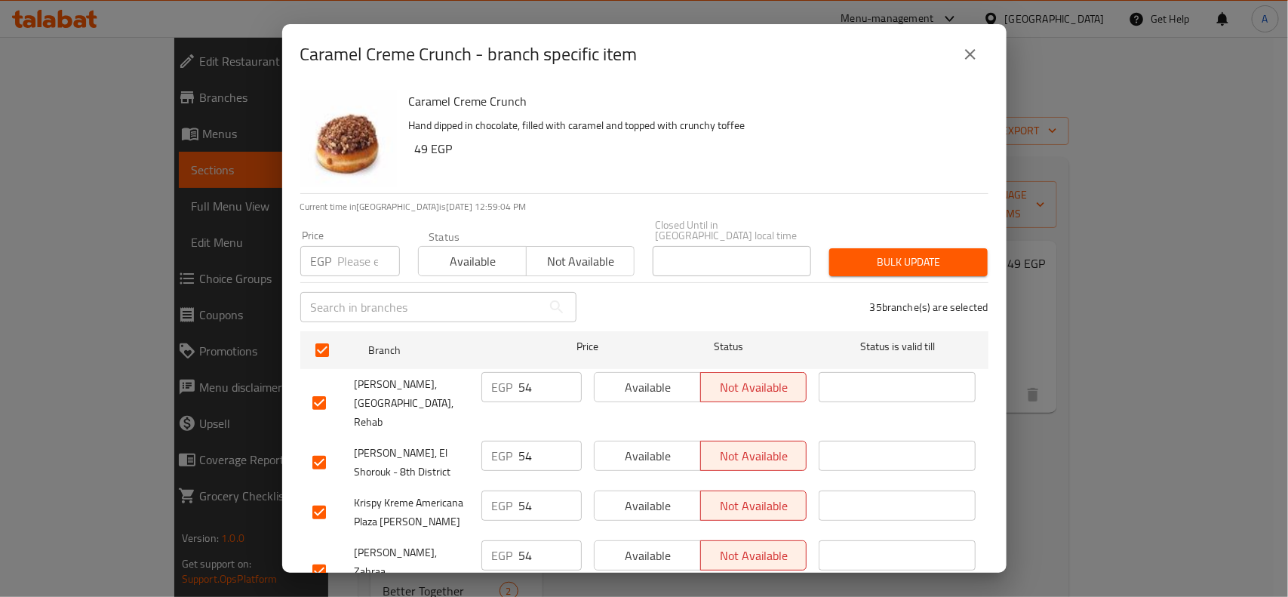
scroll to position [1187, 0]
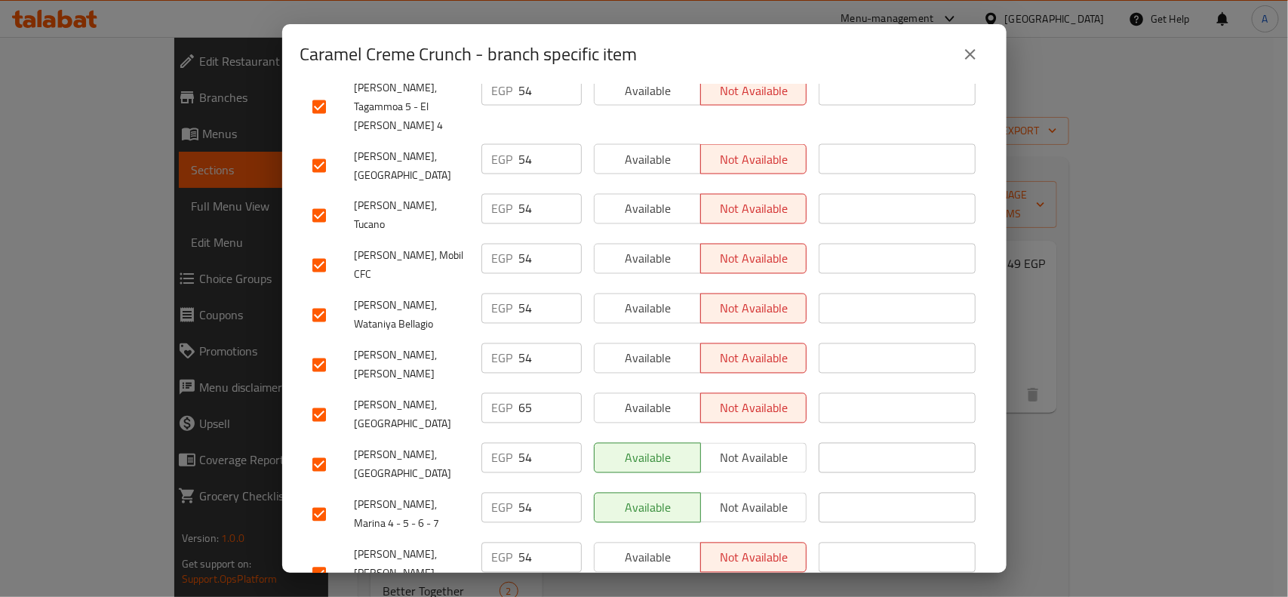
click at [322, 399] on input "checkbox" at bounding box center [319, 415] width 32 height 32
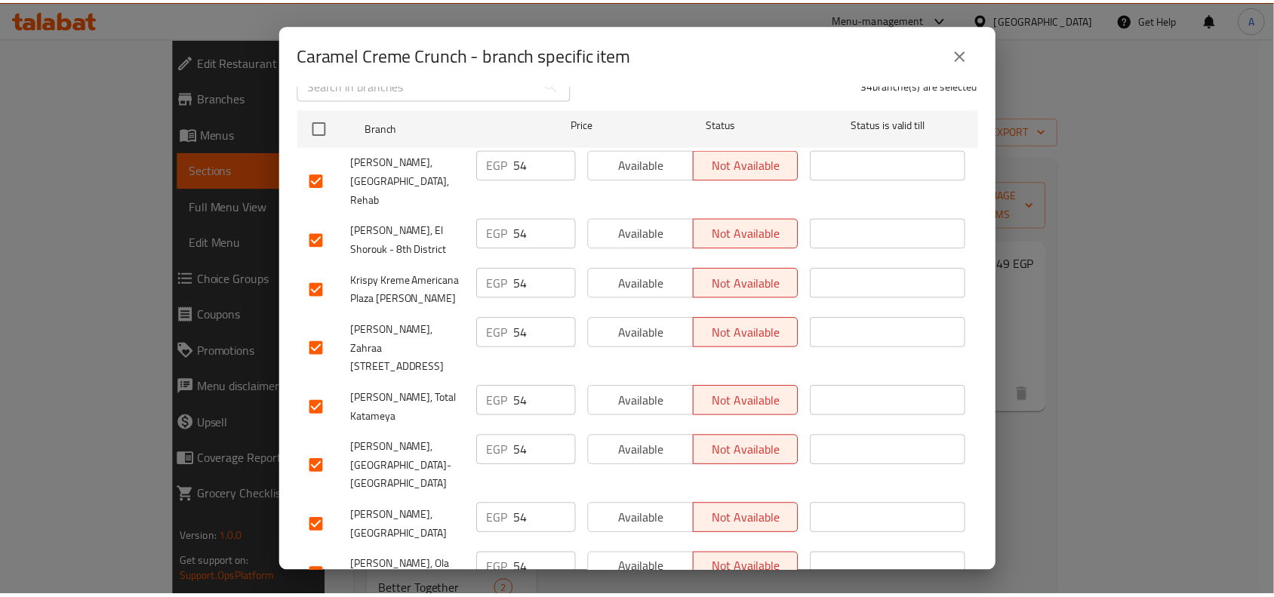
scroll to position [0, 0]
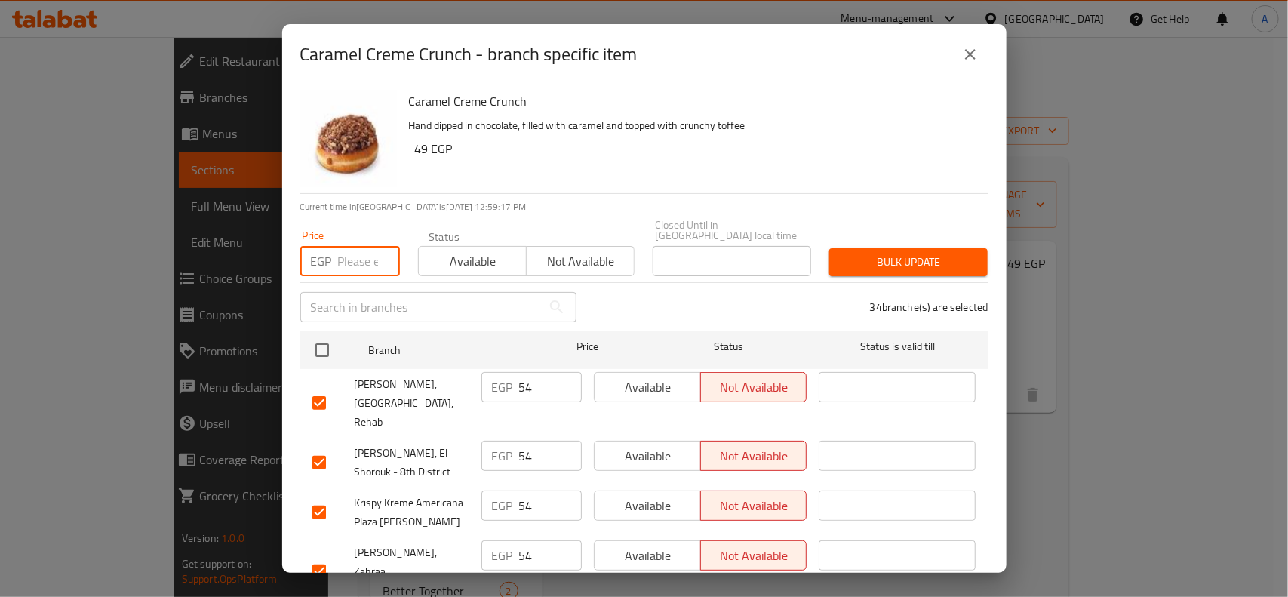
click at [359, 255] on input "number" at bounding box center [369, 261] width 62 height 30
paste input "49"
click at [883, 300] on p "34 branche(s) are selected" at bounding box center [929, 307] width 118 height 15
click at [898, 280] on div "34 branche(s) are selected" at bounding box center [792, 307] width 412 height 54
click at [909, 280] on div "34 branche(s) are selected" at bounding box center [792, 307] width 412 height 54
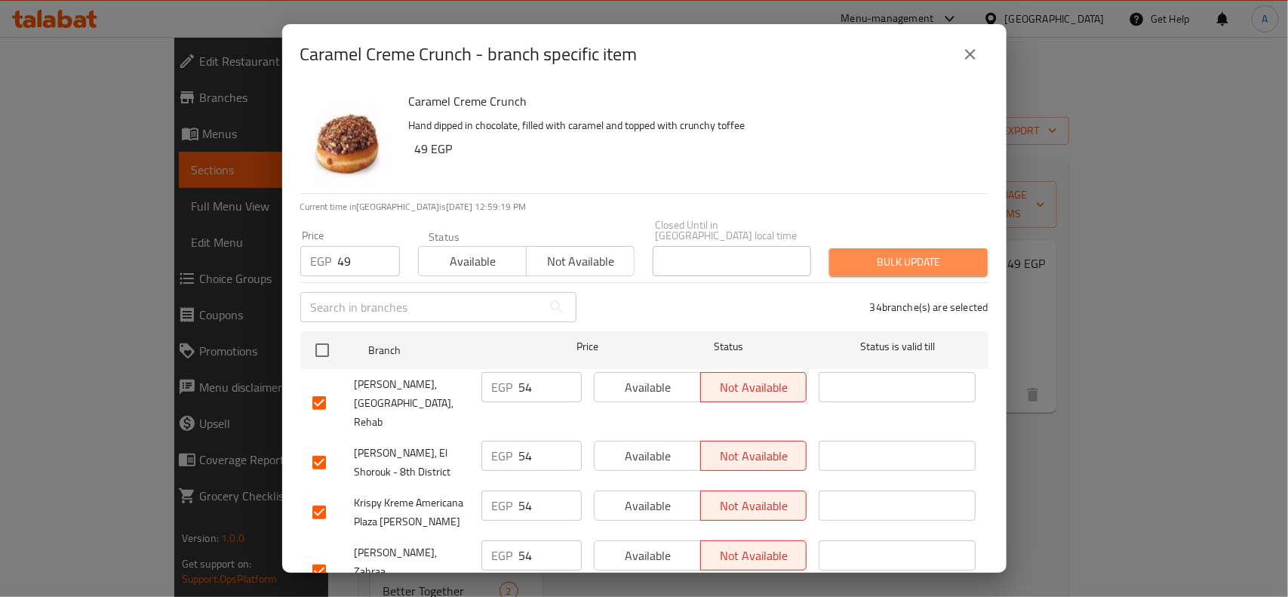
click at [909, 253] on span "Bulk update" at bounding box center [908, 262] width 134 height 19
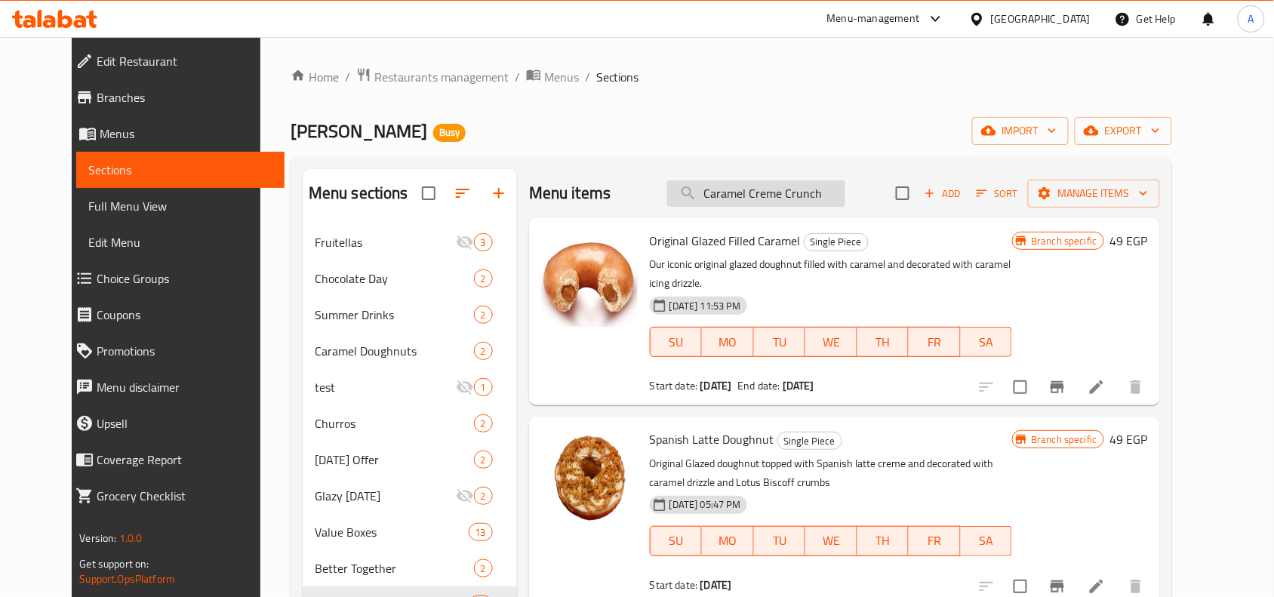
click at [801, 206] on input "Caramel Creme Crunch" at bounding box center [756, 193] width 178 height 26
paste input "Lotus Biscoff Kreme Filled"
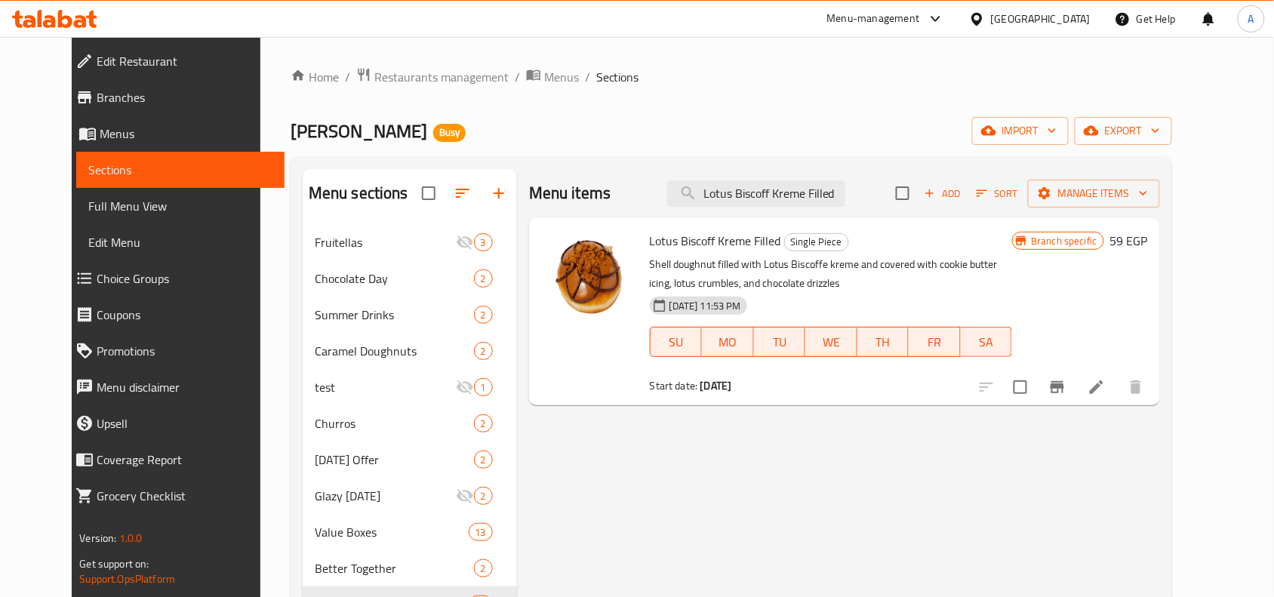
click at [1019, 397] on button "Branch-specific-item" at bounding box center [1057, 387] width 36 height 36
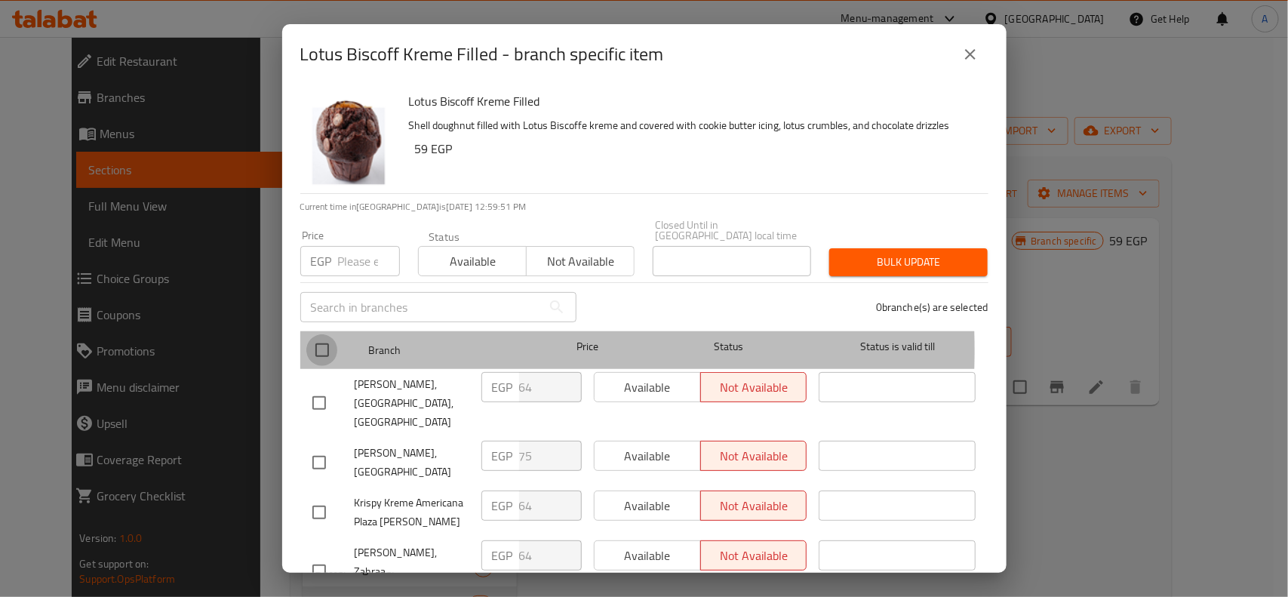
click at [319, 340] on input "checkbox" at bounding box center [322, 350] width 32 height 32
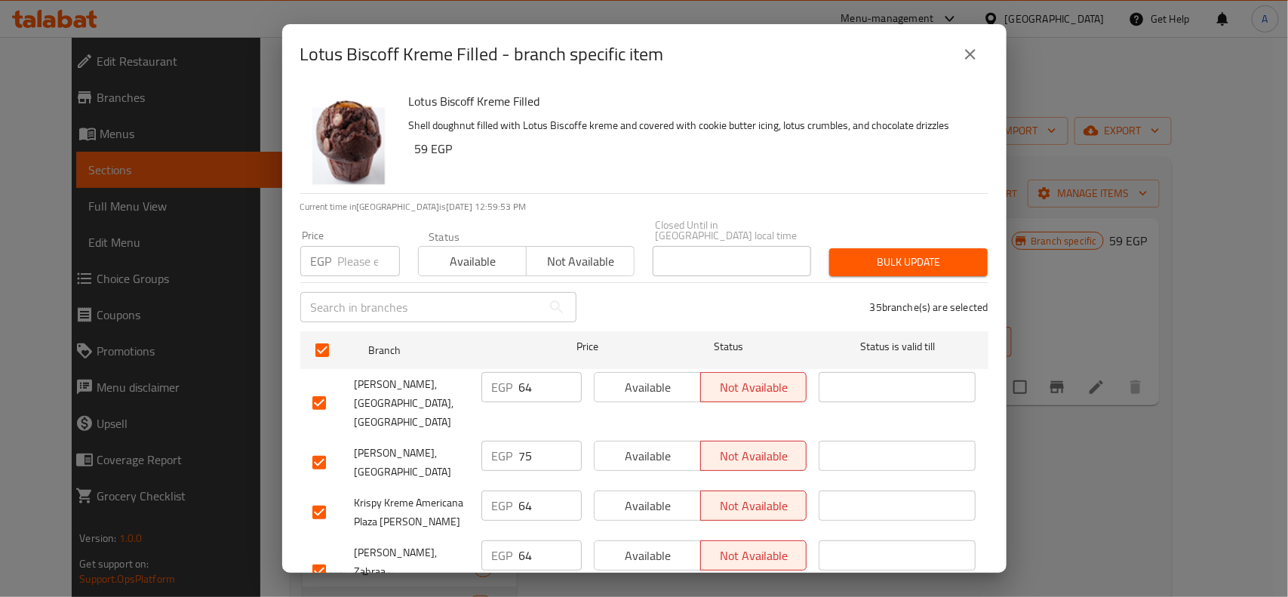
click at [326, 447] on input "checkbox" at bounding box center [319, 463] width 32 height 32
click at [334, 247] on div "EGP Price" at bounding box center [350, 261] width 100 height 30
paste input "59"
click at [870, 254] on span "Bulk update" at bounding box center [908, 262] width 134 height 19
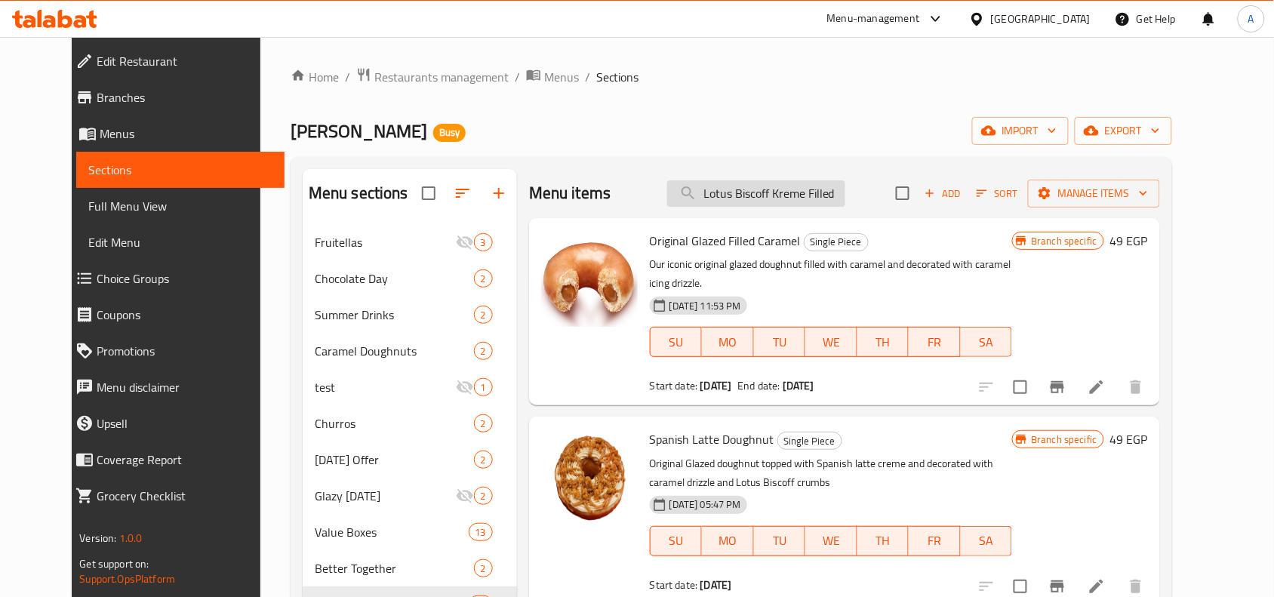
click at [778, 205] on input "Lotus Biscoff Kreme Filled" at bounding box center [756, 193] width 178 height 26
paste input "Doughnut"
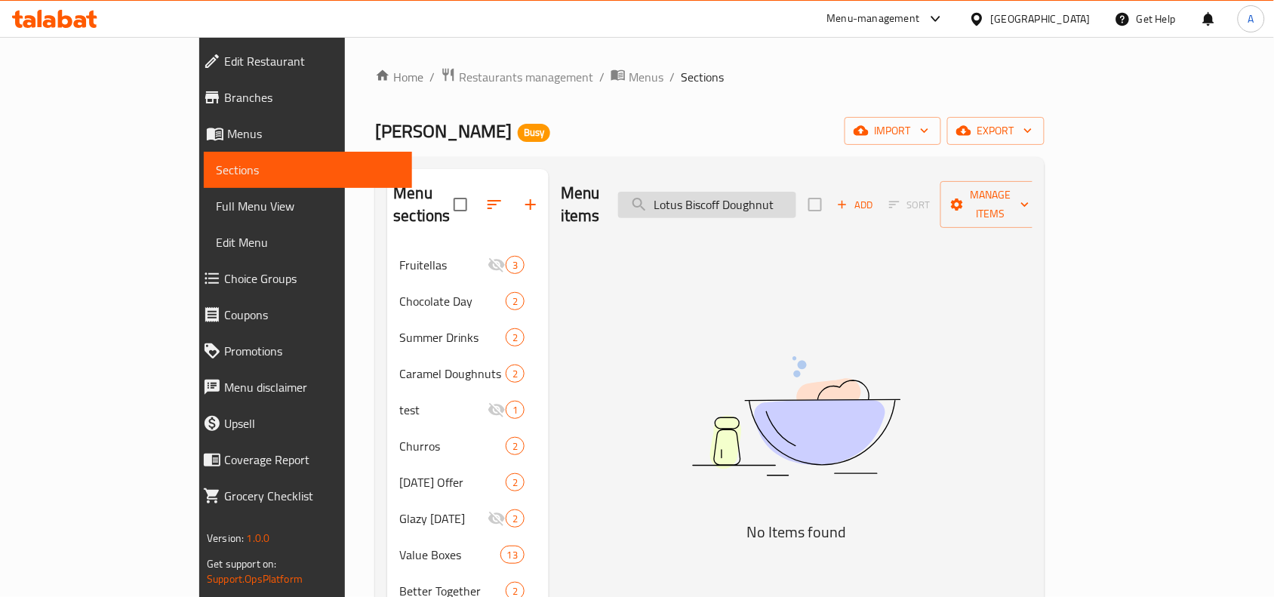
click at [796, 201] on input "Lotus Biscoff Doughnut" at bounding box center [707, 205] width 178 height 26
click at [727, 192] on input "Lotus Biscoff Doughnut" at bounding box center [707, 205] width 178 height 26
click at [796, 201] on input "Lotus Biscoff Doughnut" at bounding box center [707, 205] width 178 height 26
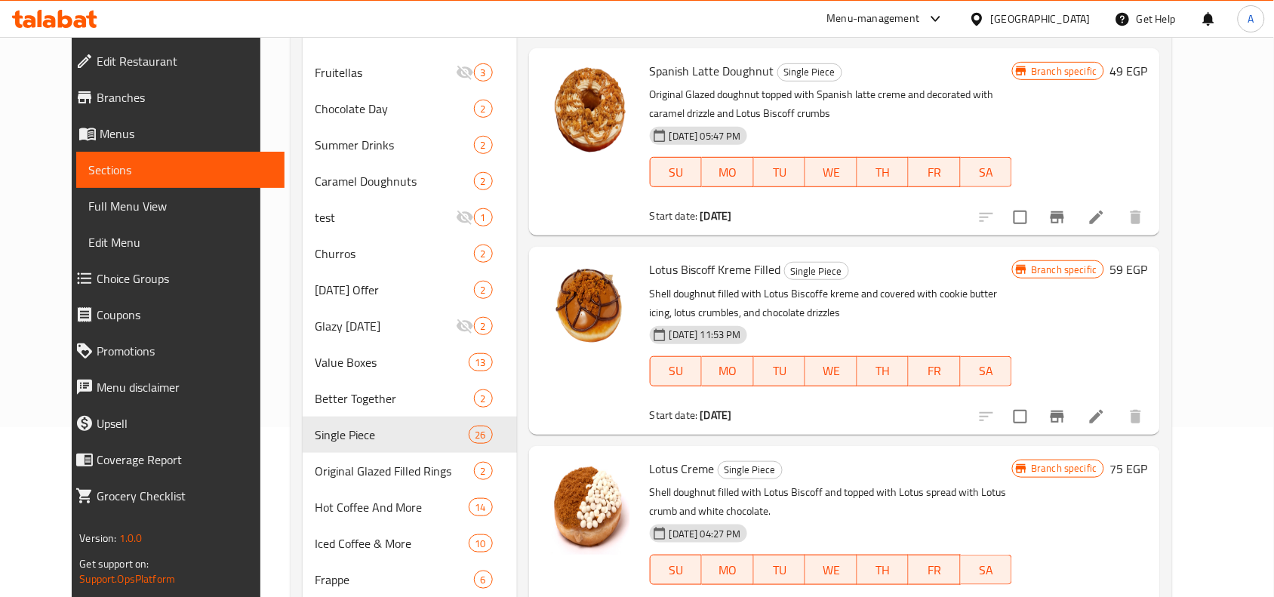
scroll to position [254, 0]
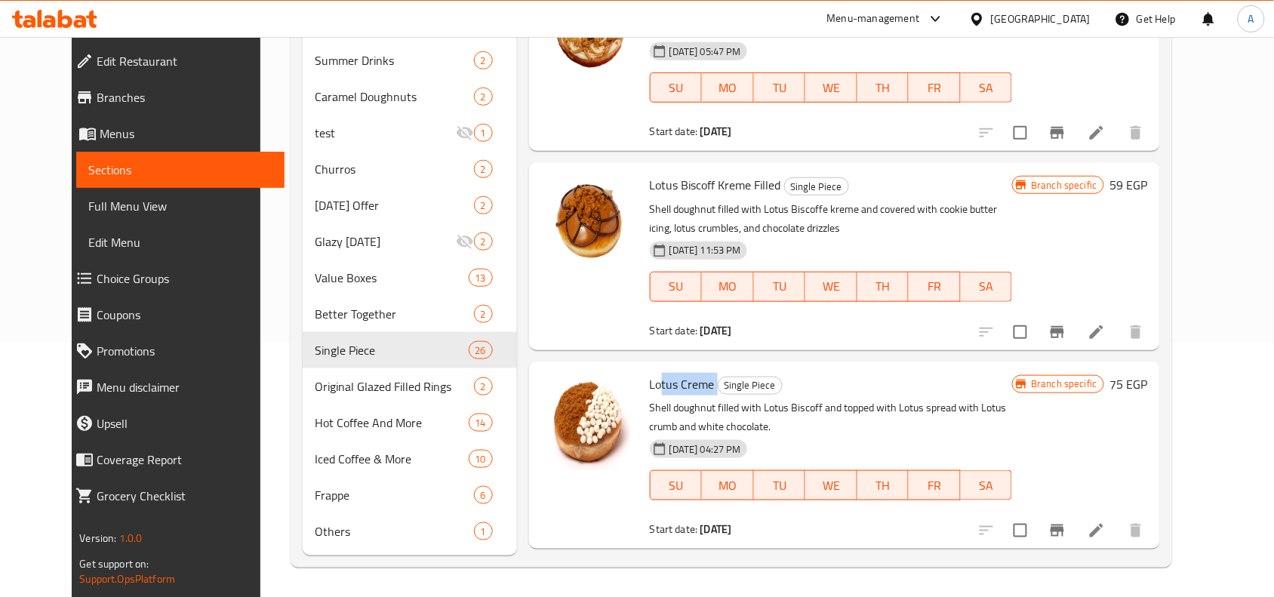
drag, startPoint x: 698, startPoint y: 375, endPoint x: 641, endPoint y: 377, distance: 56.6
click at [650, 377] on h6 "Lotus Creme Single Piece" at bounding box center [831, 384] width 363 height 21
click at [776, 371] on div "Lotus Creme Single Piece Shell doughnut filled with Lotus Biscoff and topped wi…" at bounding box center [831, 455] width 375 height 175
drag, startPoint x: 627, startPoint y: 186, endPoint x: 730, endPoint y: 171, distance: 103.6
click at [730, 171] on div "Lotus Biscoff Kreme Filled Single Piece Shell doughnut filled with Lotus Biscof…" at bounding box center [831, 255] width 375 height 175
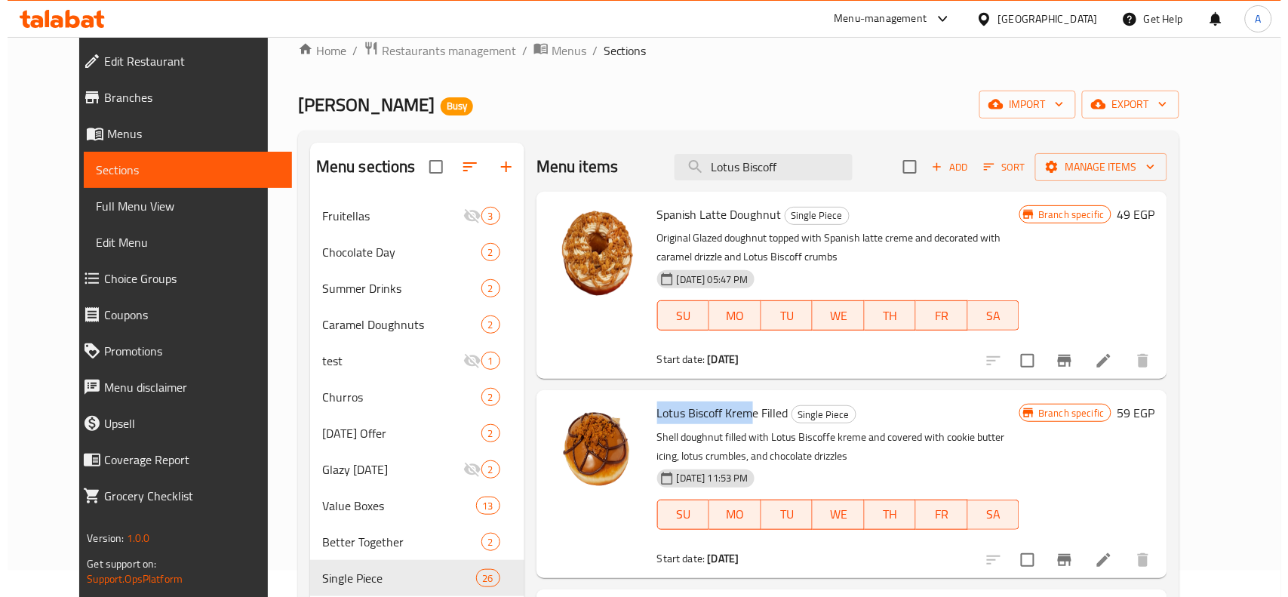
scroll to position [0, 0]
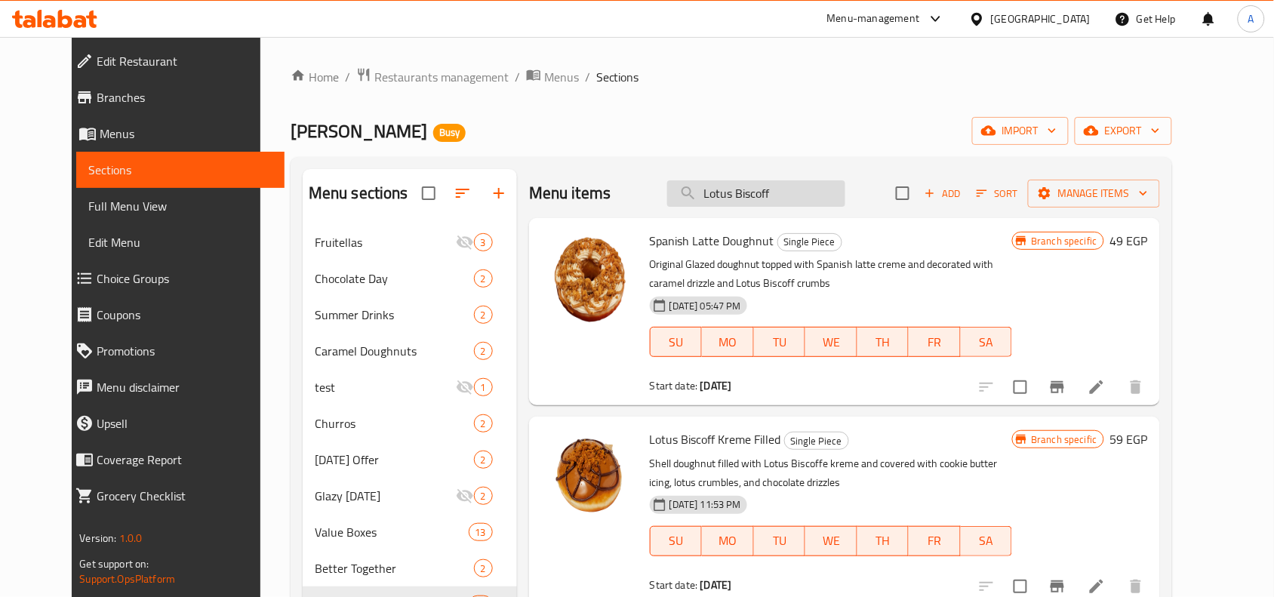
click at [771, 201] on input "Lotus Biscoff" at bounding box center [756, 193] width 178 height 26
paste input "Nutty Cocoa Filled ring"
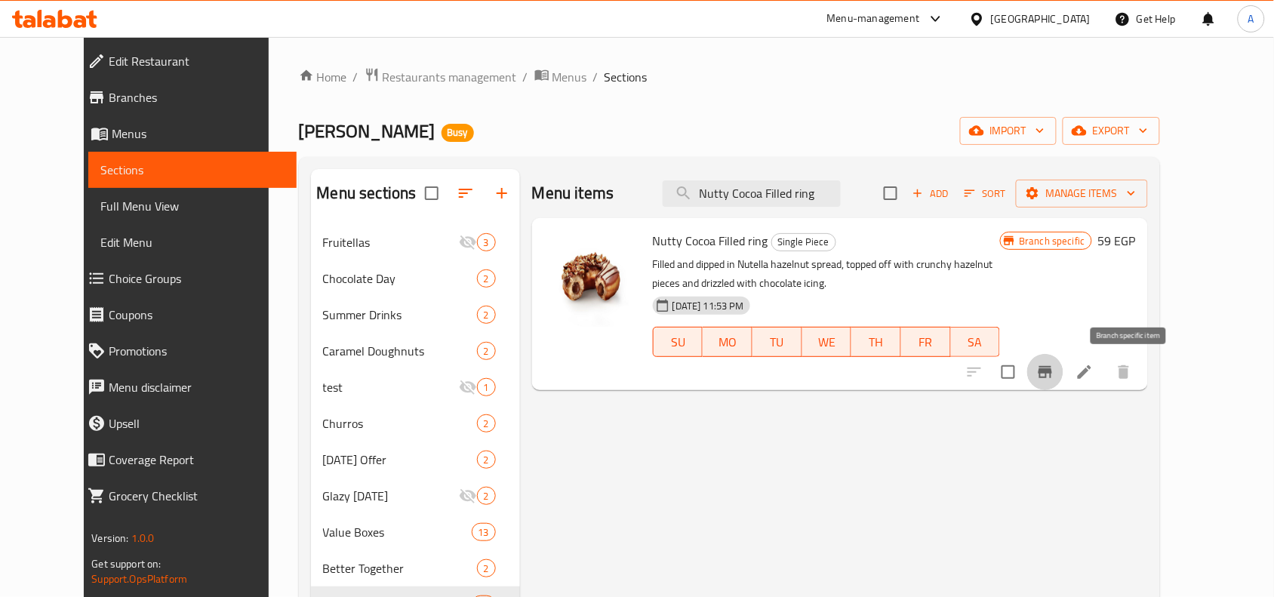
click at [1019, 368] on icon "Branch-specific-item" at bounding box center [1045, 372] width 18 height 18
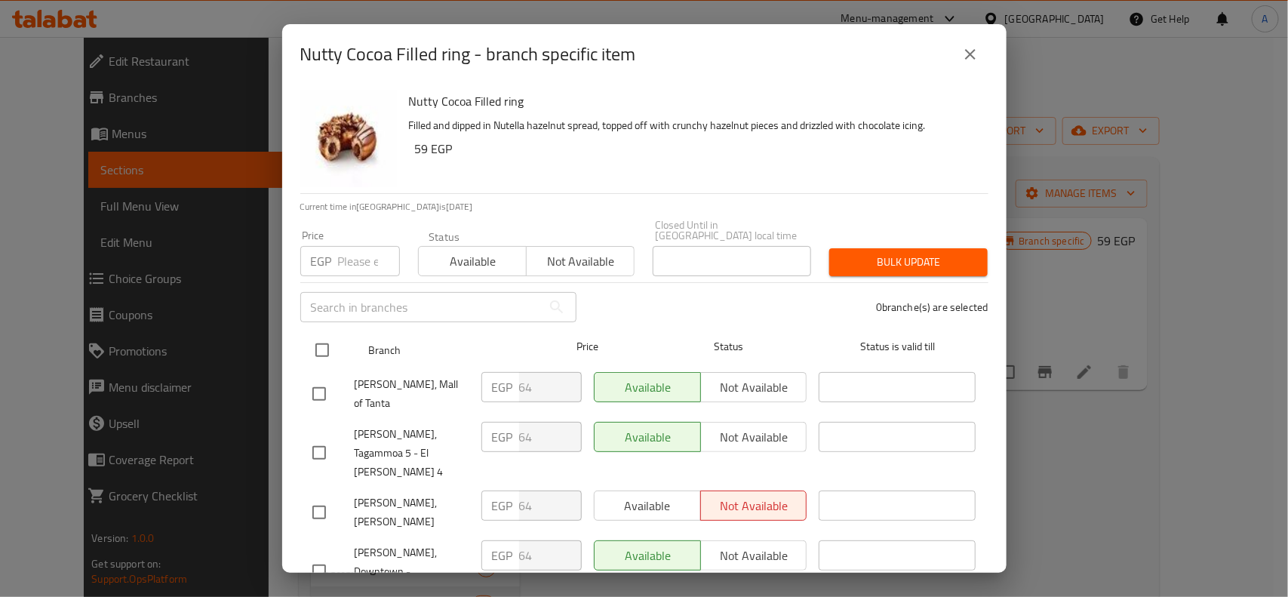
click at [322, 334] on input "checkbox" at bounding box center [322, 350] width 32 height 32
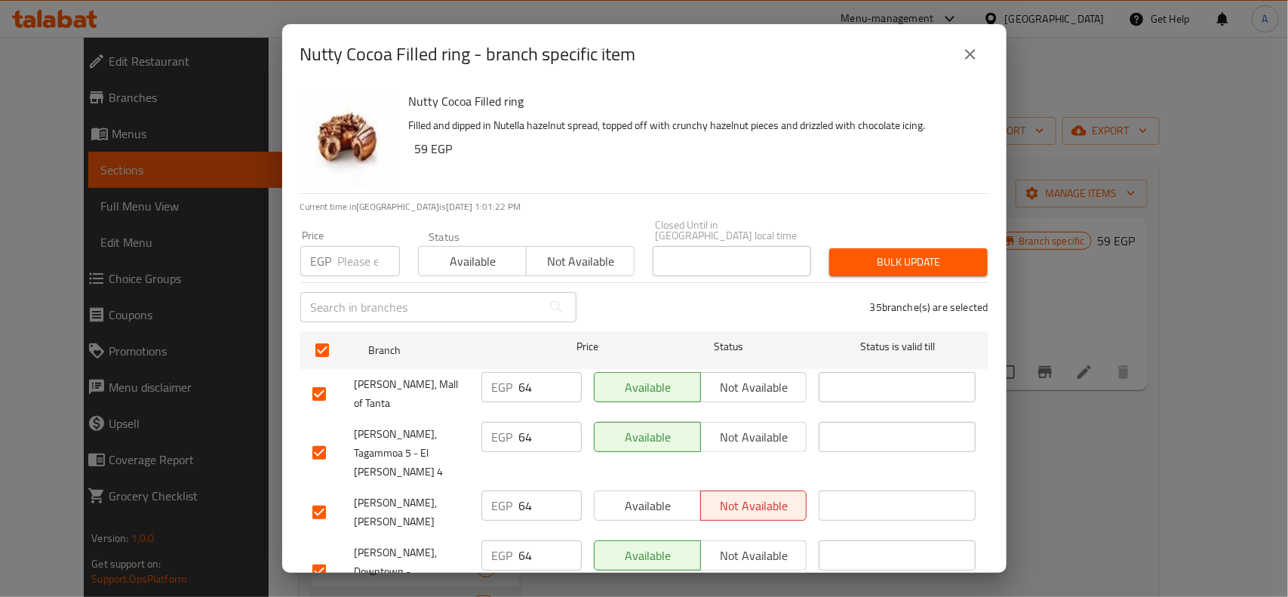
scroll to position [1536, 0]
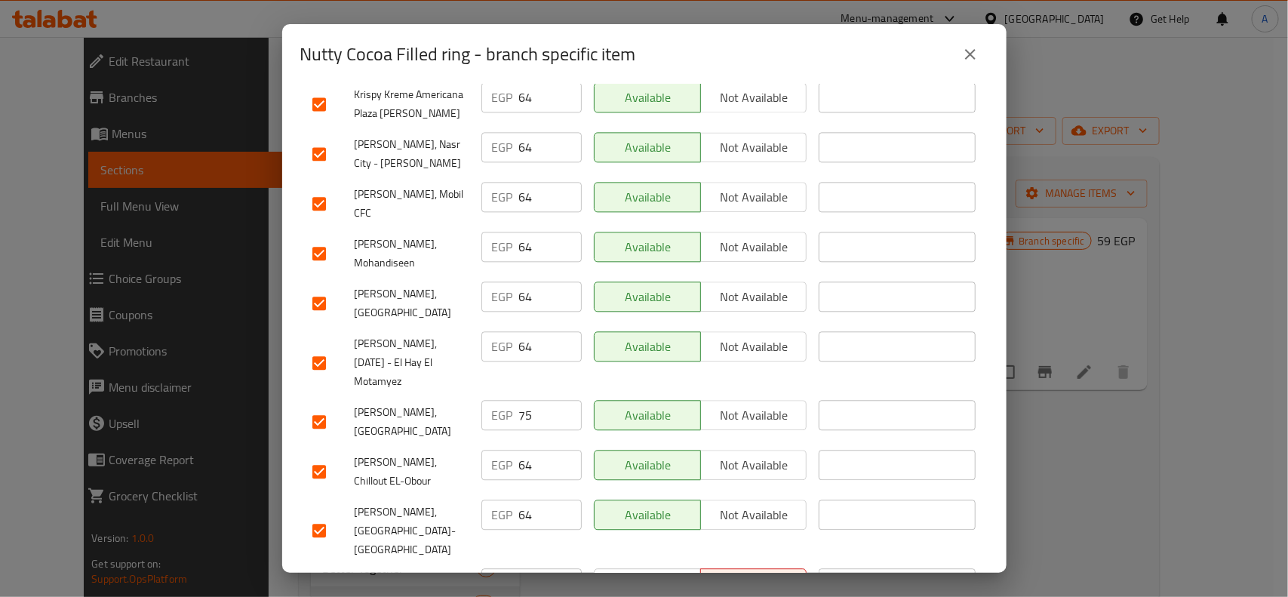
click at [315, 406] on input "checkbox" at bounding box center [319, 422] width 32 height 32
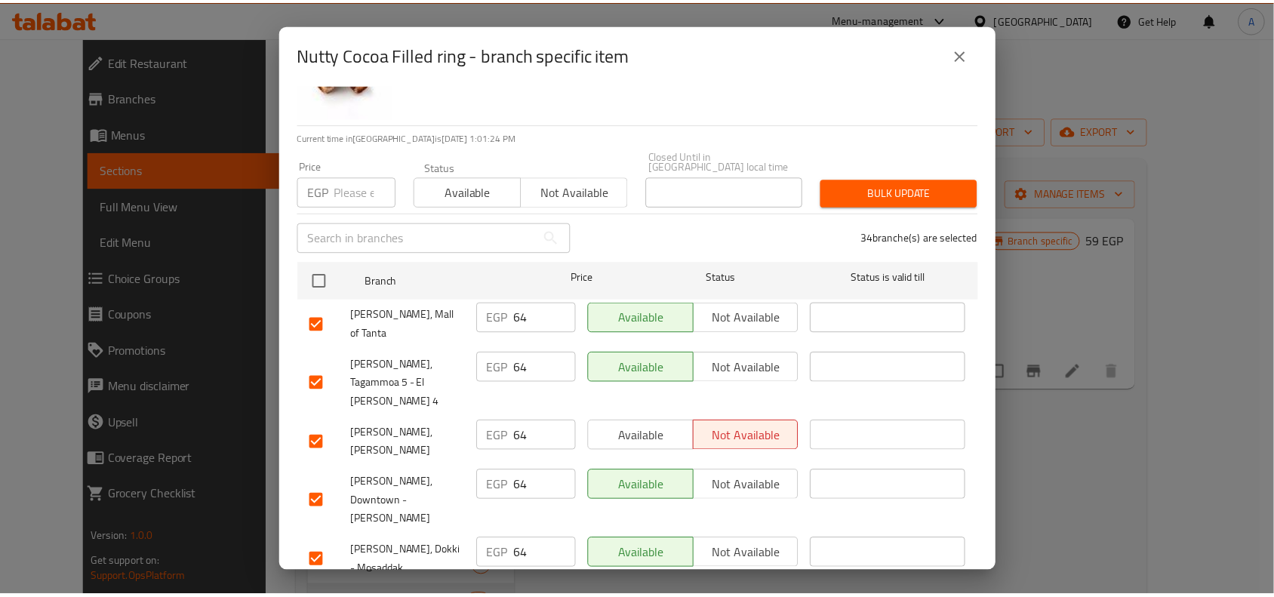
scroll to position [0, 0]
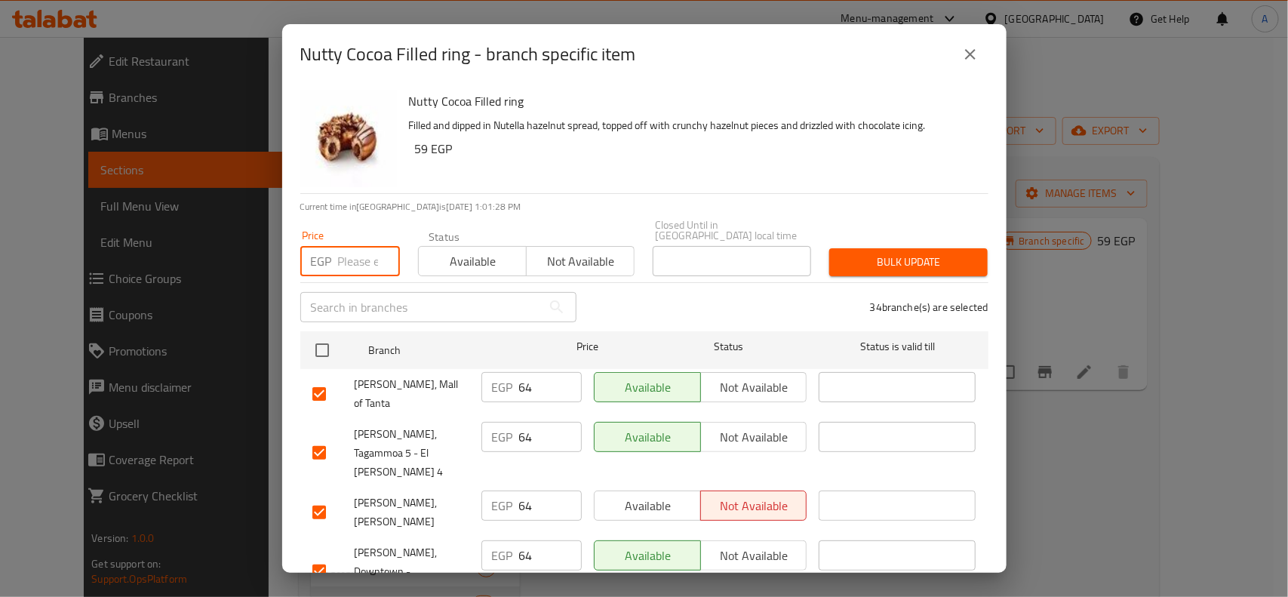
click at [353, 257] on input "number" at bounding box center [369, 261] width 62 height 30
paste input "59"
click at [891, 280] on div "34 branche(s) are selected" at bounding box center [792, 307] width 412 height 54
click at [906, 265] on button "Bulk update" at bounding box center [908, 262] width 158 height 28
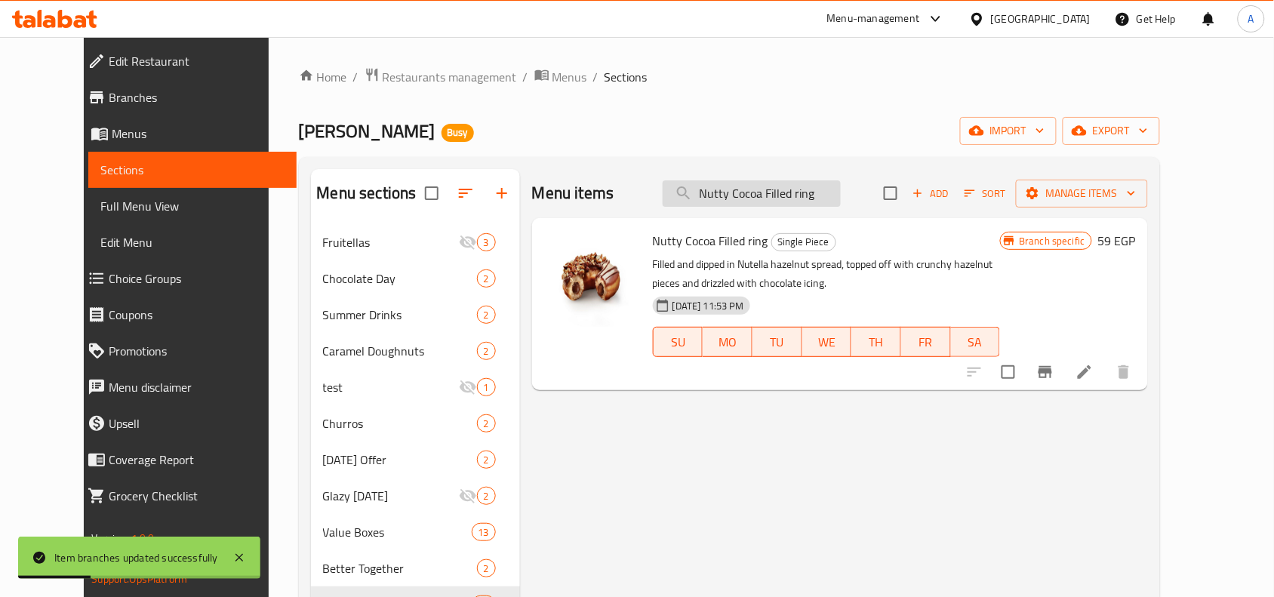
click at [801, 180] on input "Nutty Cocoa Filled ring" at bounding box center [752, 193] width 178 height 26
click at [798, 185] on input "Nutty Cocoa Filled ring" at bounding box center [752, 193] width 178 height 26
paste input "Original Glazed"
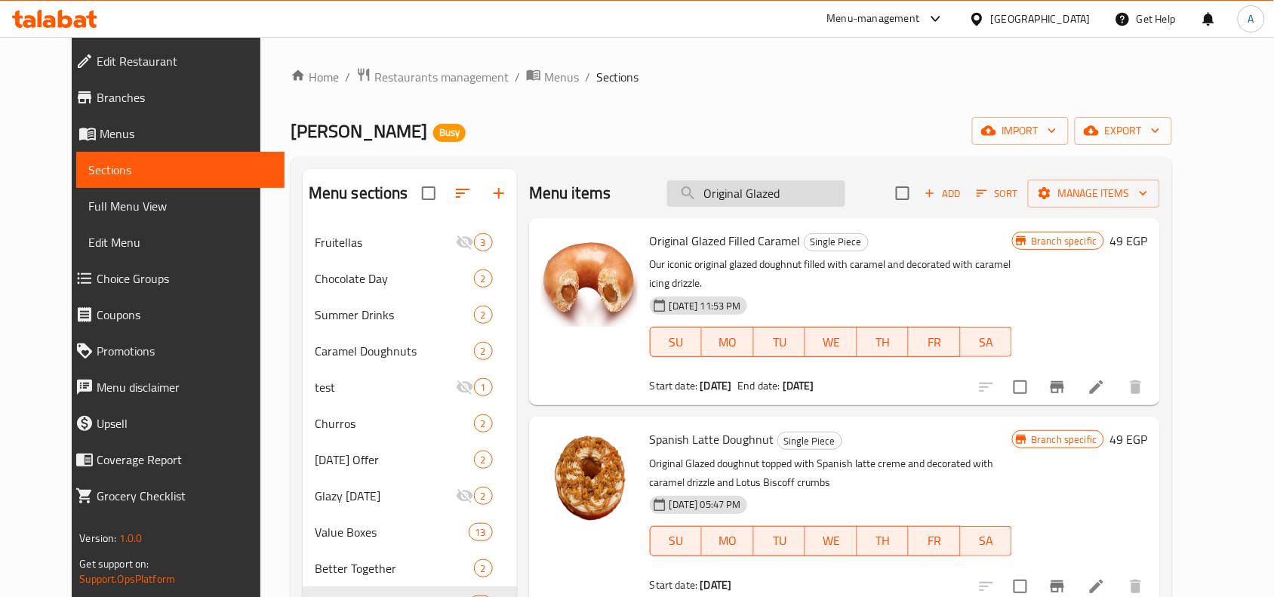
click at [823, 187] on input "Original Glazed" at bounding box center [756, 193] width 178 height 26
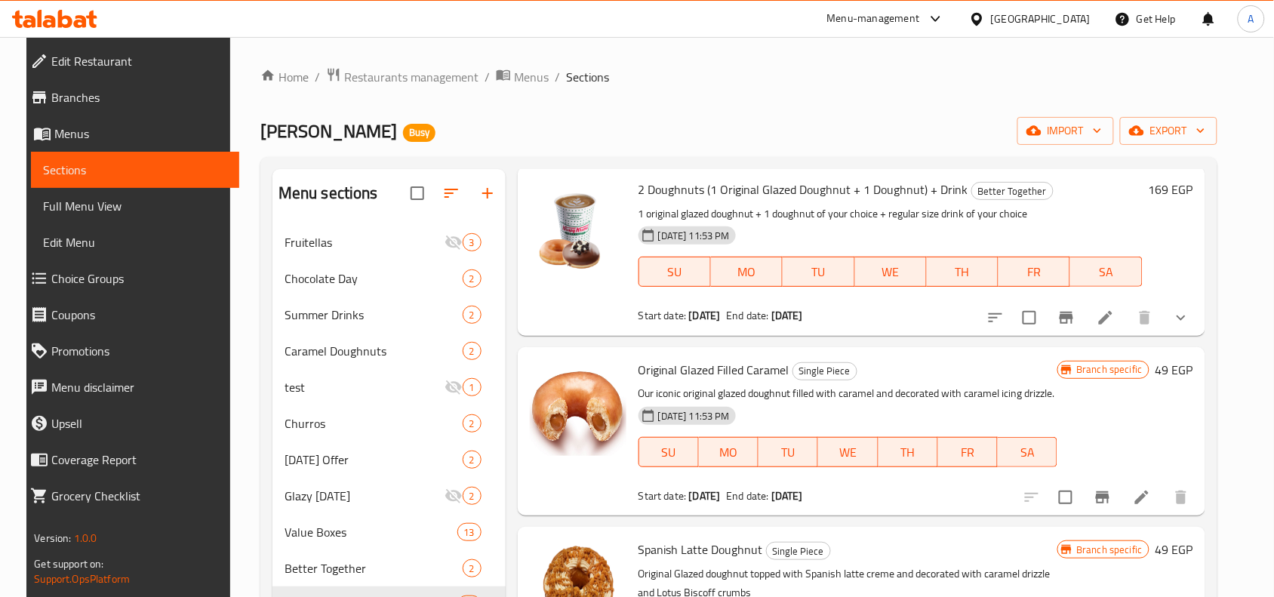
scroll to position [2924, 0]
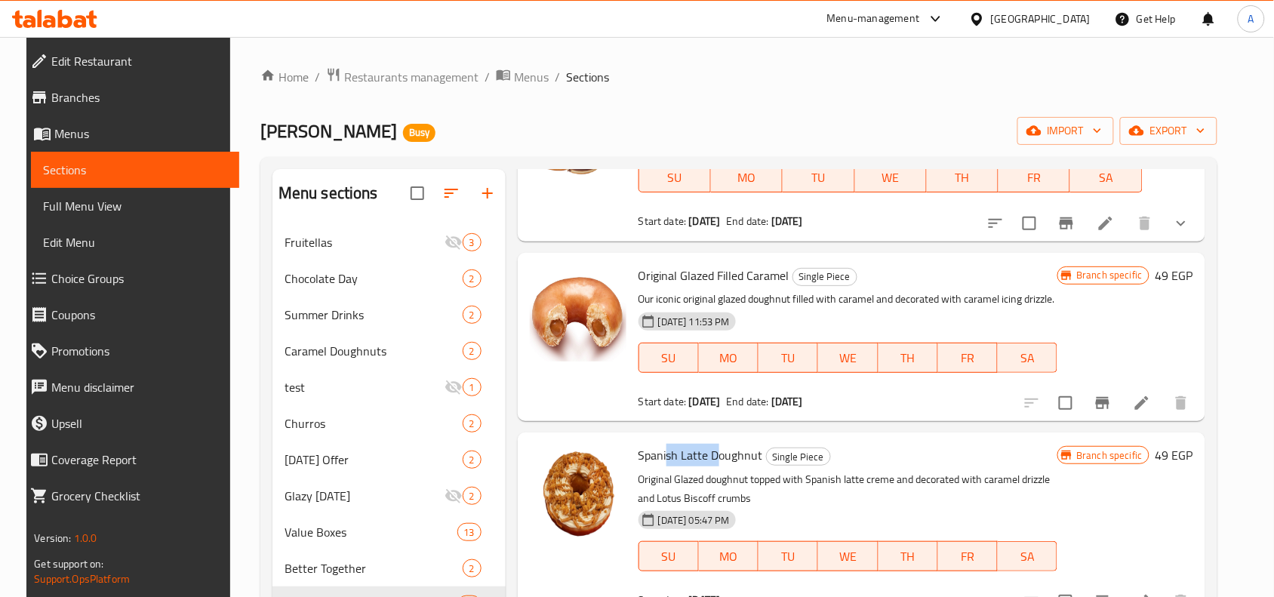
drag, startPoint x: 661, startPoint y: 440, endPoint x: 709, endPoint y: 435, distance: 48.6
click at [709, 444] on span "Spanish Latte Doughnut" at bounding box center [700, 455] width 125 height 23
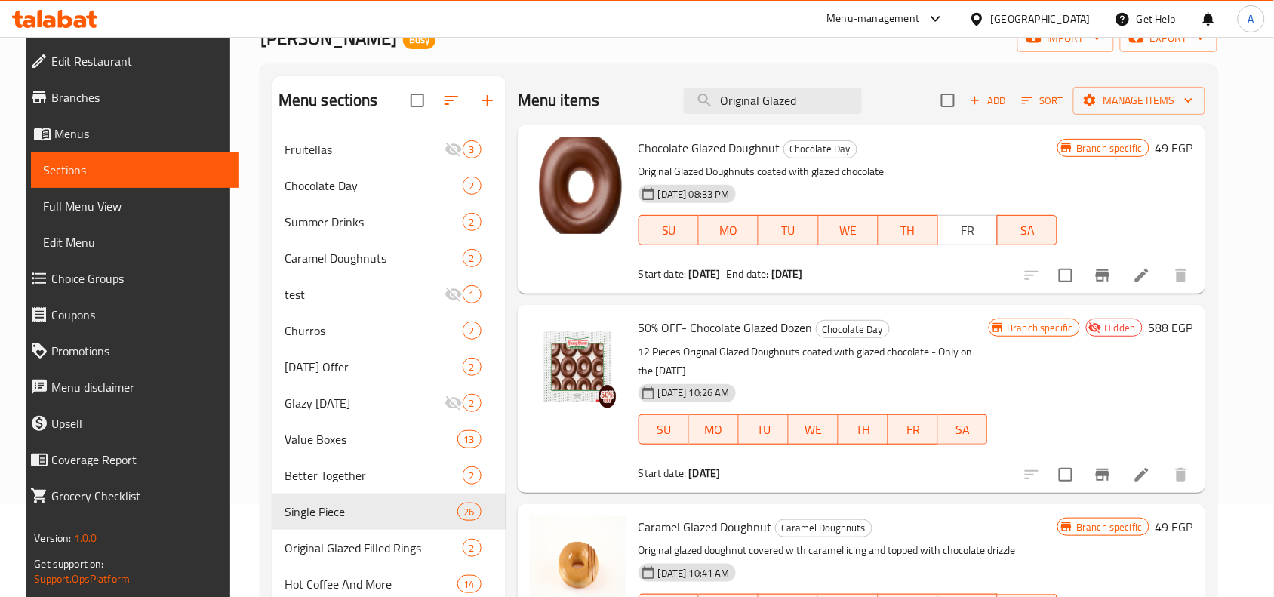
scroll to position [0, 0]
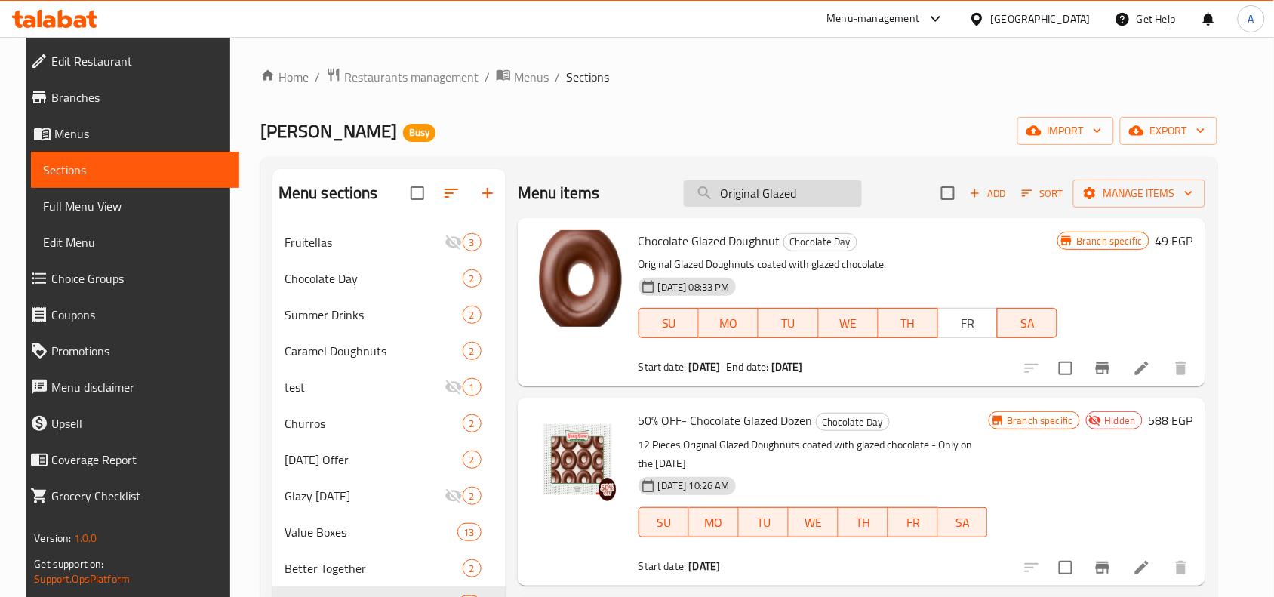
click at [825, 205] on input "Original Glazed" at bounding box center [773, 193] width 178 height 26
click at [918, 148] on div "Home / Restaurants management / Menus / Sections Krispy Kreme Busy import expor…" at bounding box center [738, 444] width 957 height 755
click at [824, 198] on input "Original Glazed" at bounding box center [773, 193] width 178 height 26
click at [723, 202] on input "Original Glazed" at bounding box center [773, 193] width 178 height 26
drag, startPoint x: 643, startPoint y: 238, endPoint x: 700, endPoint y: 238, distance: 57.4
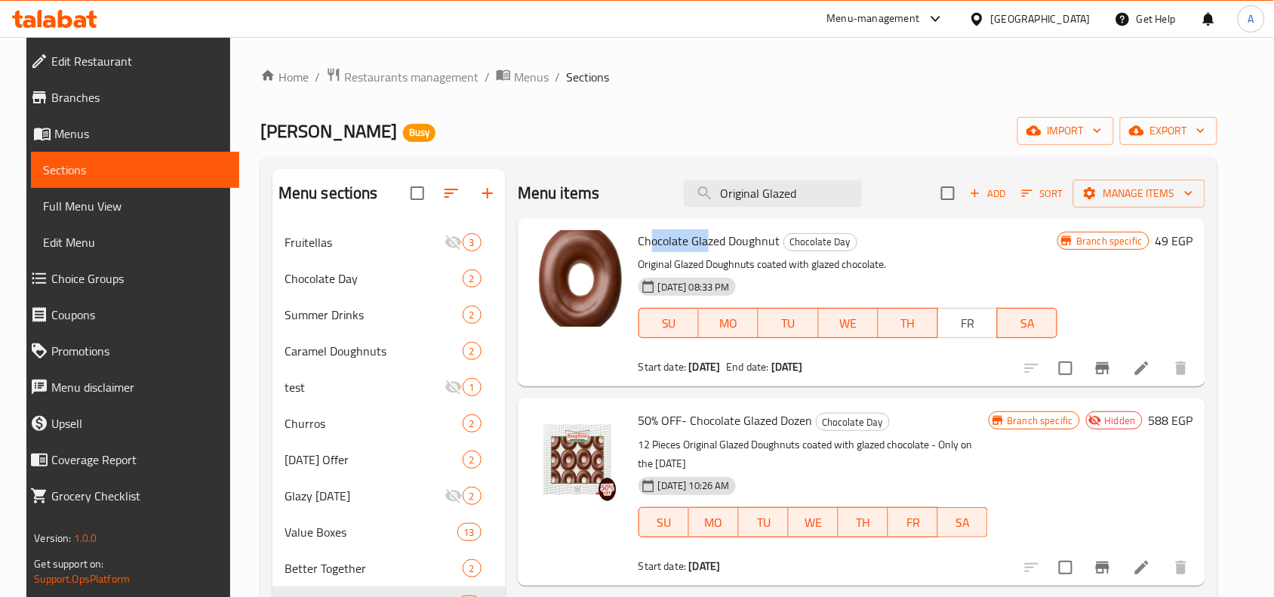
click at [700, 238] on span "Chocolate Glazed Doughnut" at bounding box center [709, 240] width 142 height 23
click at [798, 197] on input "Original Glazed" at bounding box center [773, 193] width 178 height 26
click at [813, 195] on input "Original Glaze" at bounding box center [773, 193] width 178 height 26
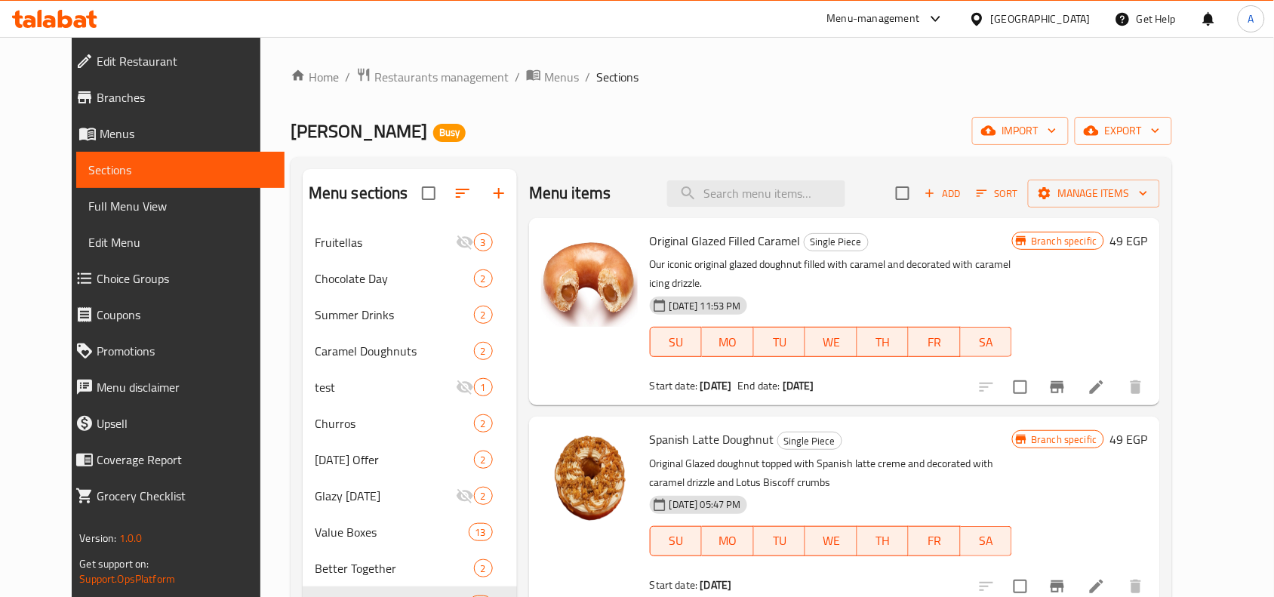
paste input "Original Glaze"
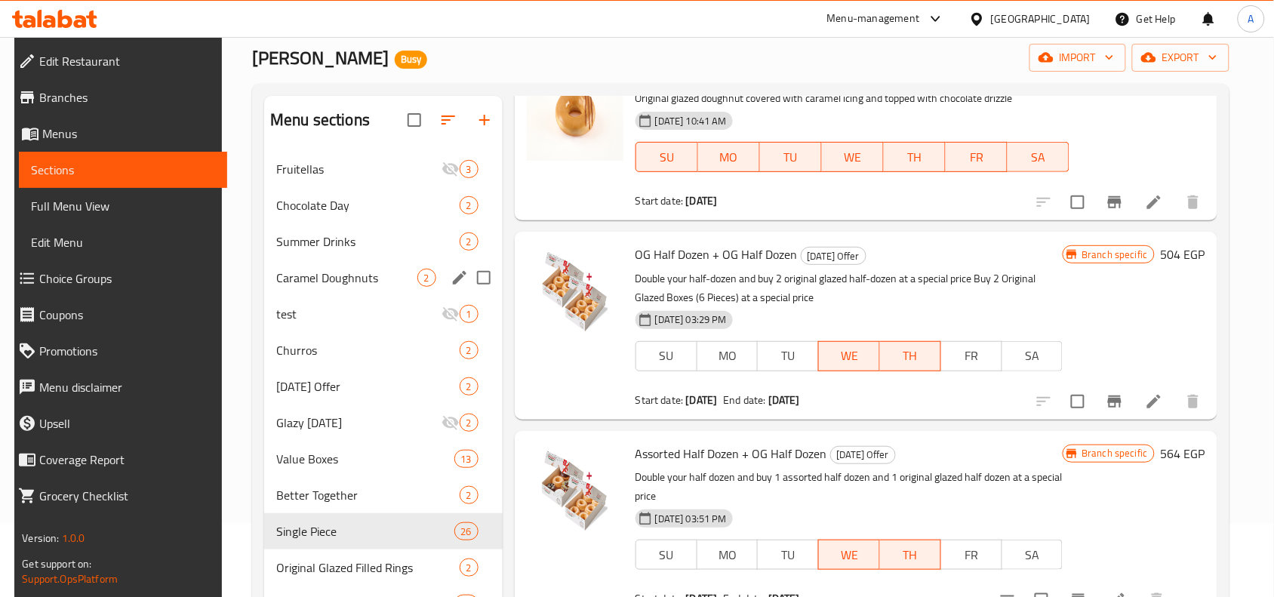
scroll to position [94, 0]
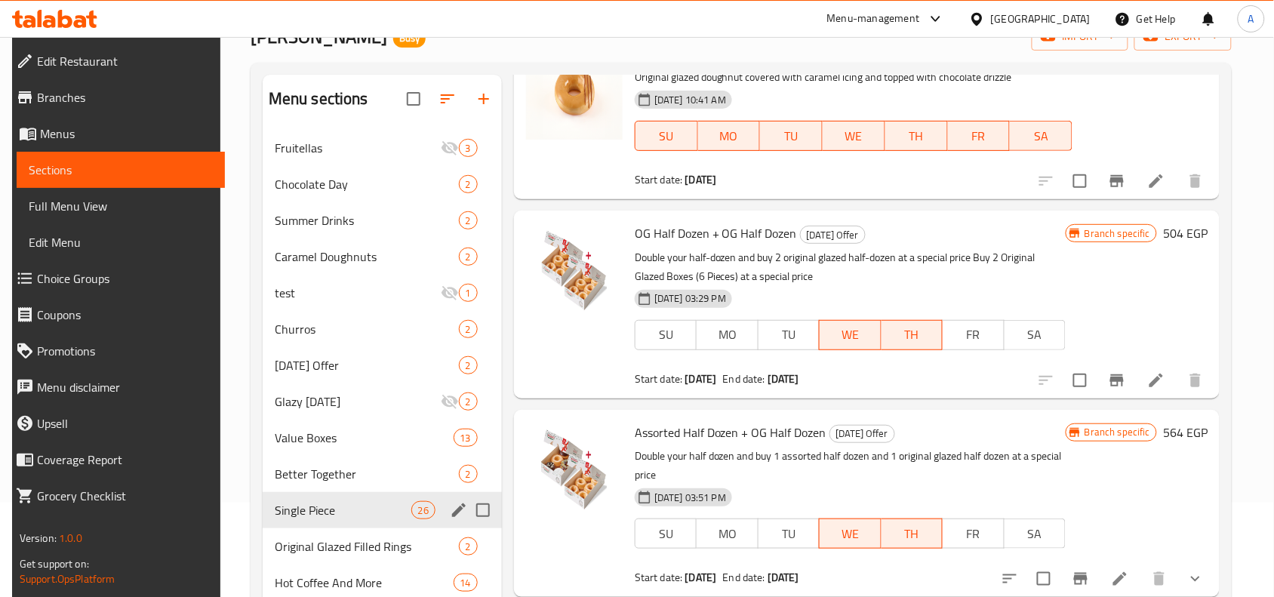
click at [383, 477] on span "Single Piece" at bounding box center [343, 510] width 137 height 18
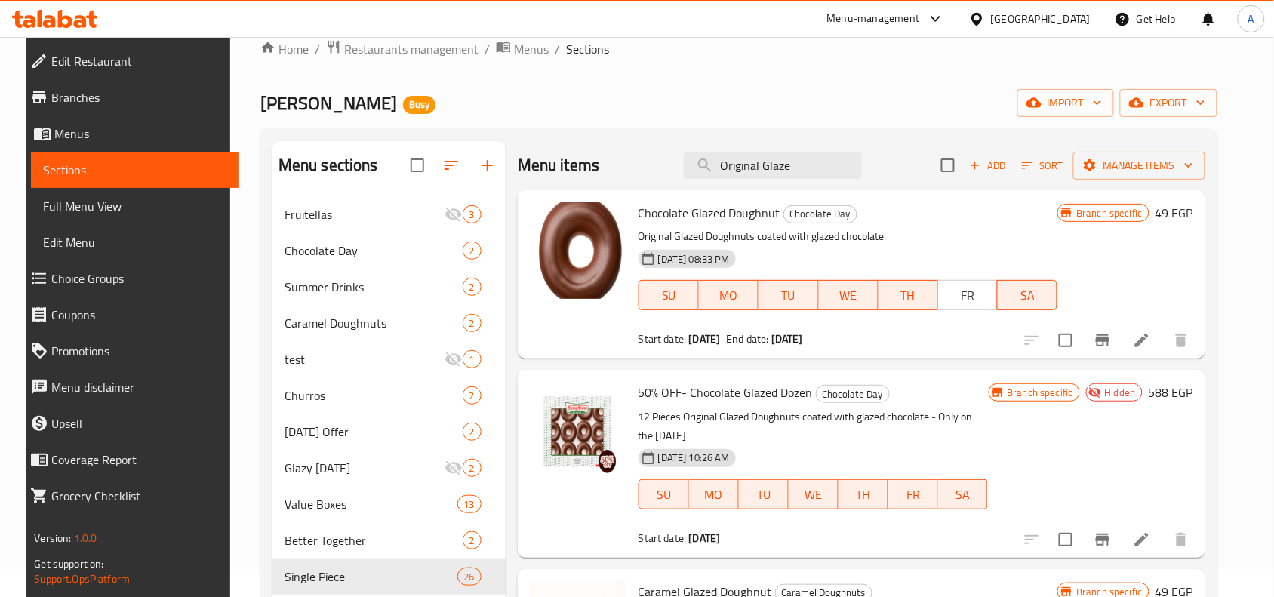
scroll to position [0, 0]
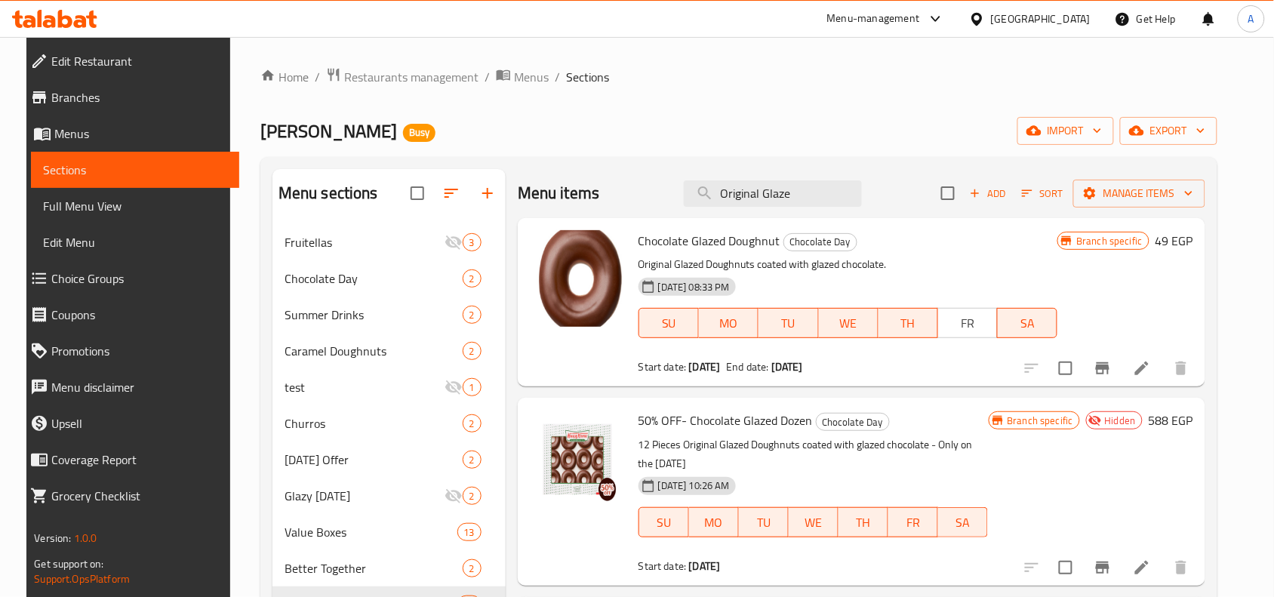
click at [812, 211] on div "Menu items Original Glaze Add Sort Manage items" at bounding box center [862, 193] width 688 height 49
click at [812, 210] on div "Menu items Original Glaze Add Sort Manage items" at bounding box center [862, 193] width 688 height 49
click at [826, 196] on input "Original Glaze" at bounding box center [773, 193] width 178 height 26
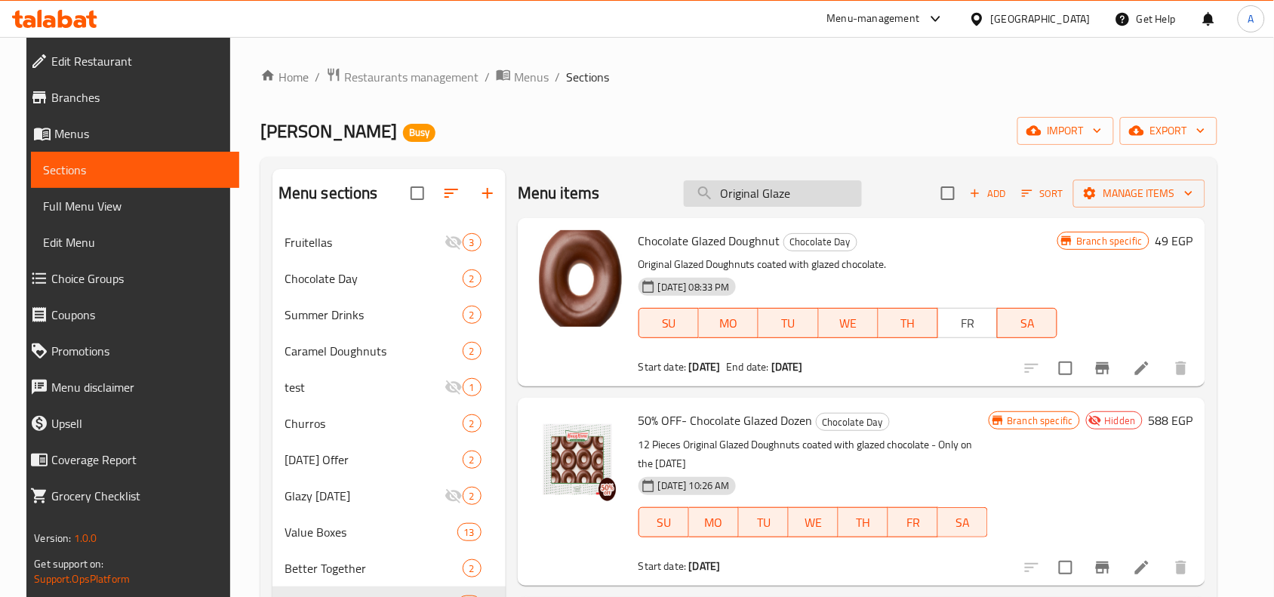
click at [826, 196] on input "Original Glaze" at bounding box center [773, 193] width 178 height 26
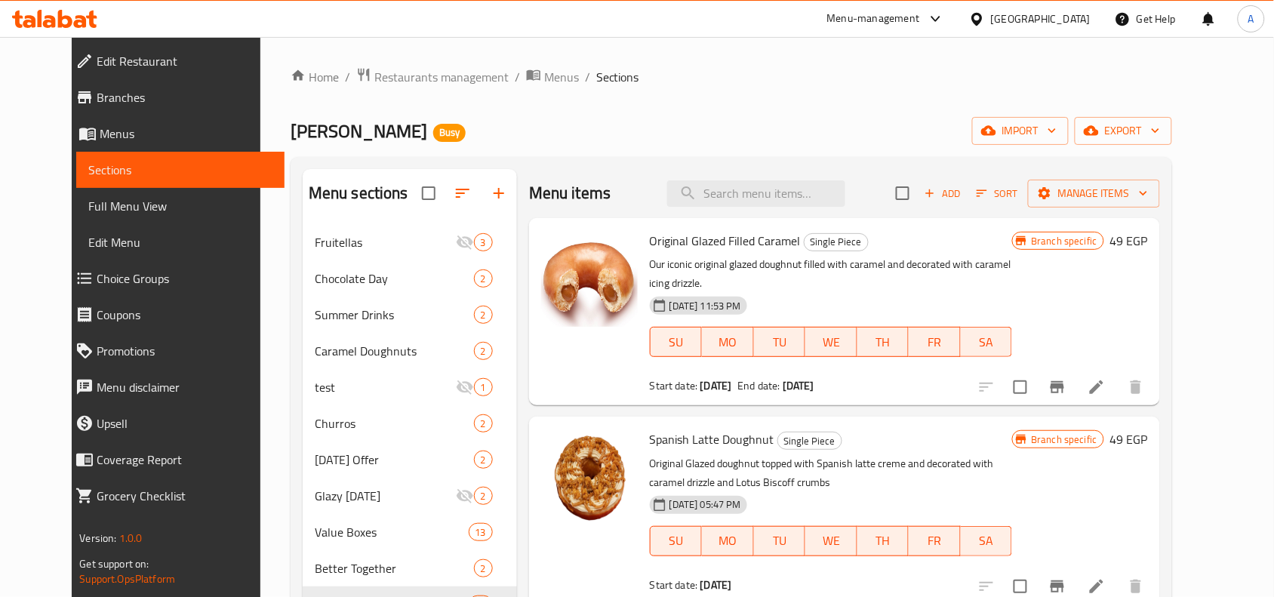
click at [922, 132] on div "Krispy Kreme Busy import export" at bounding box center [731, 131] width 881 height 28
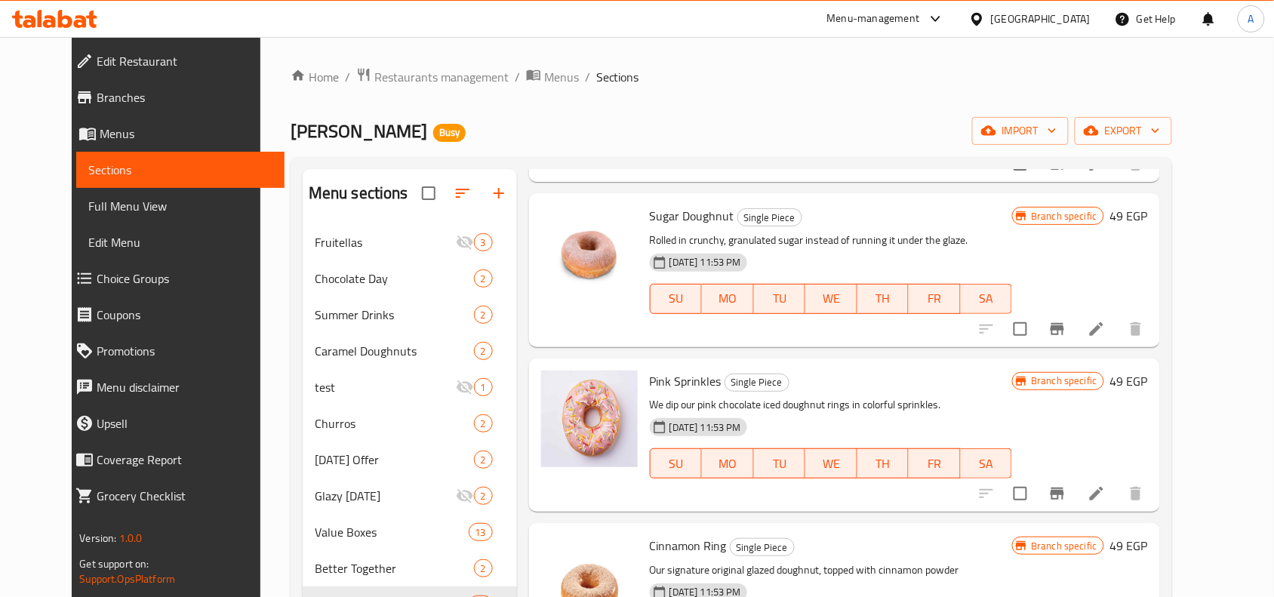
scroll to position [943, 0]
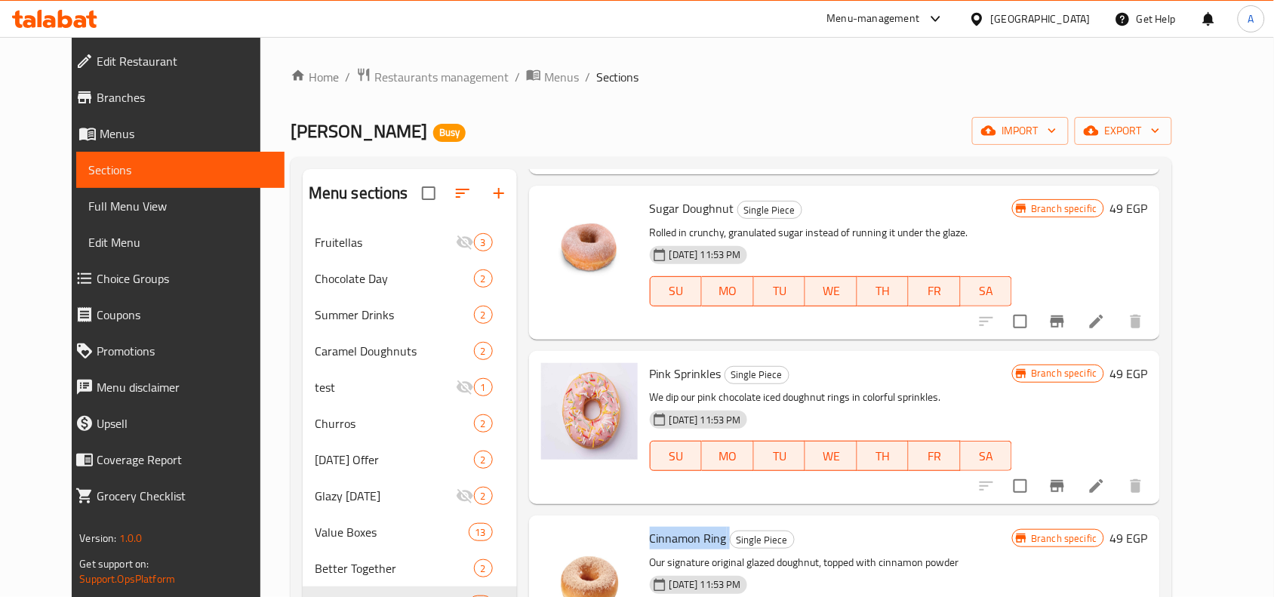
drag, startPoint x: 635, startPoint y: 504, endPoint x: 715, endPoint y: 503, distance: 80.0
click at [715, 477] on div "Cinnamon Ring Single Piece Our signature original glazed doughnut, topped with …" at bounding box center [831, 591] width 375 height 141
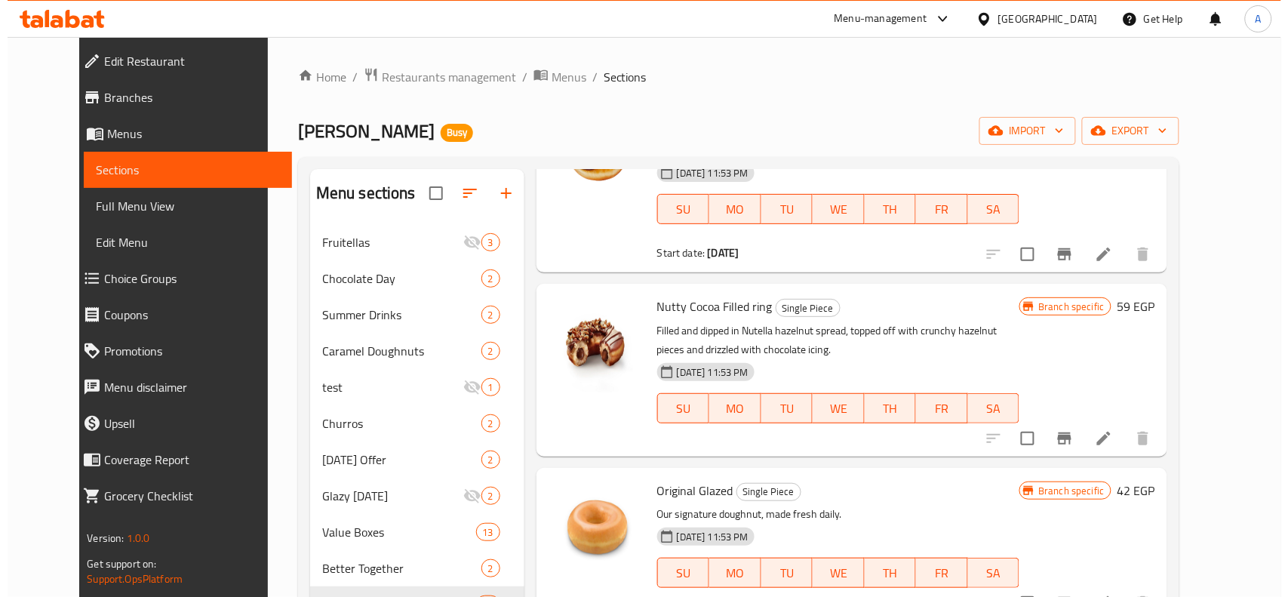
scroll to position [2453, 0]
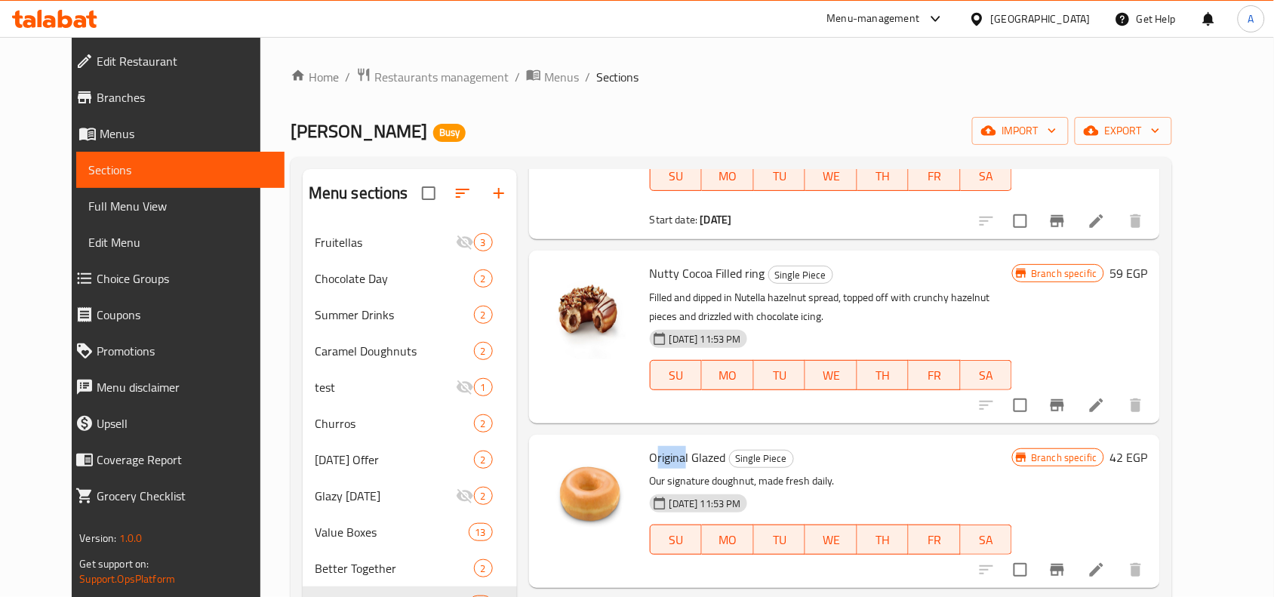
drag, startPoint x: 640, startPoint y: 392, endPoint x: 666, endPoint y: 389, distance: 26.7
click at [666, 446] on span "Original Glazed" at bounding box center [688, 457] width 76 height 23
click at [1019, 477] on icon "Branch-specific-item" at bounding box center [1057, 570] width 18 height 18
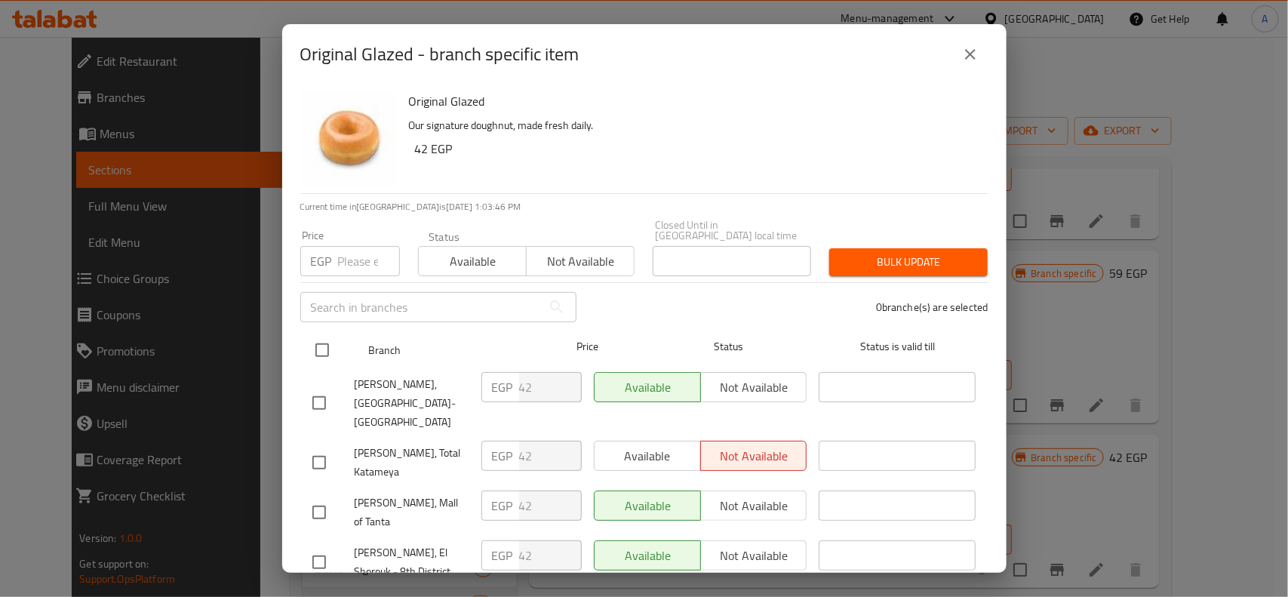
click at [318, 352] on input "checkbox" at bounding box center [322, 350] width 32 height 32
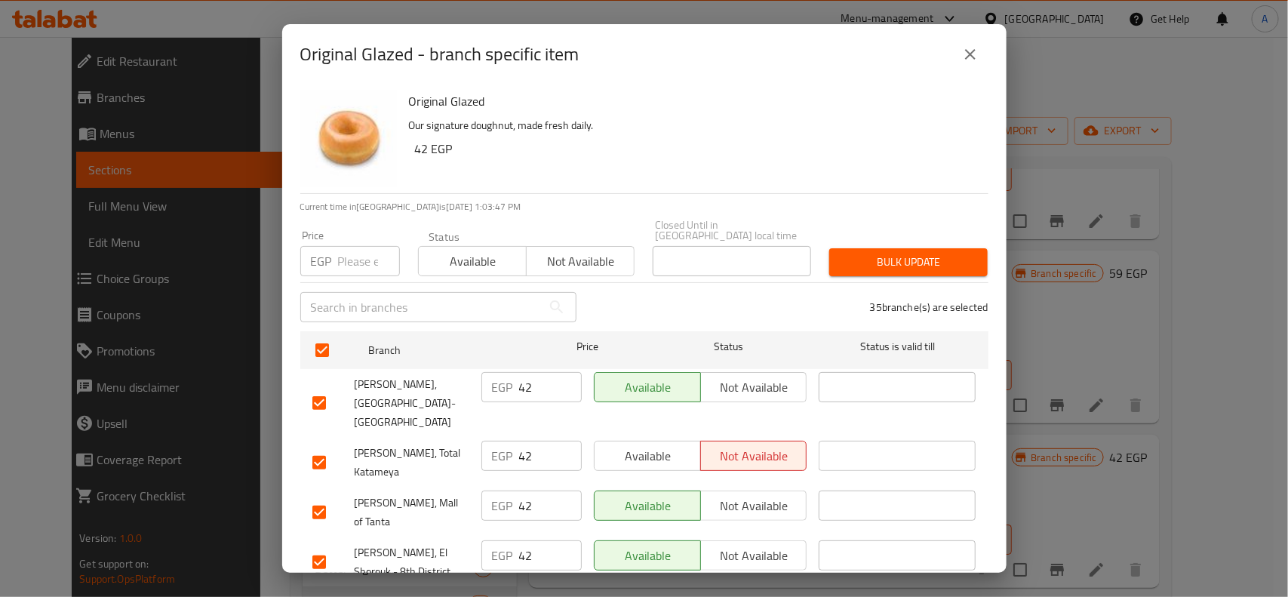
scroll to position [1043, 0]
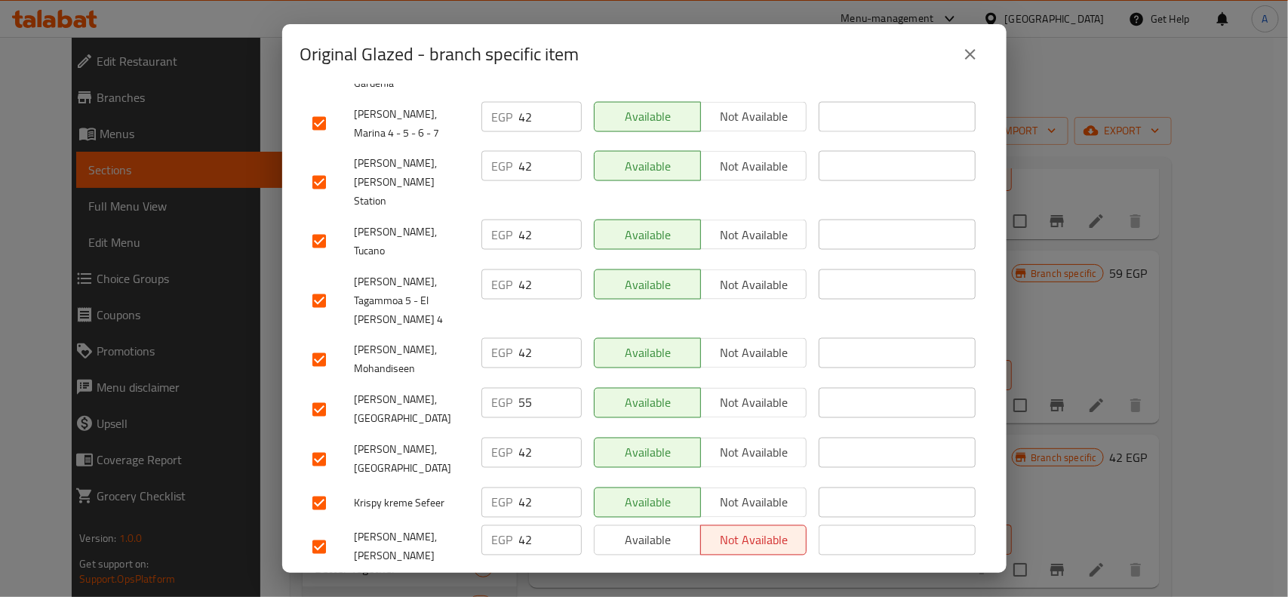
click at [306, 394] on input "checkbox" at bounding box center [319, 410] width 32 height 32
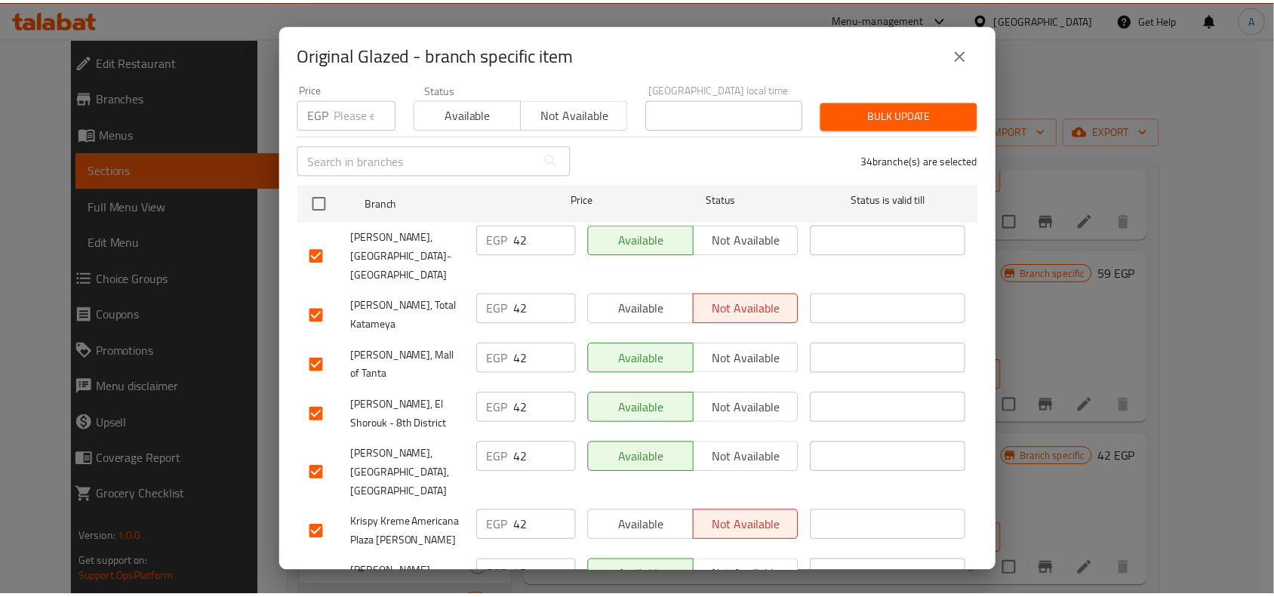
scroll to position [0, 0]
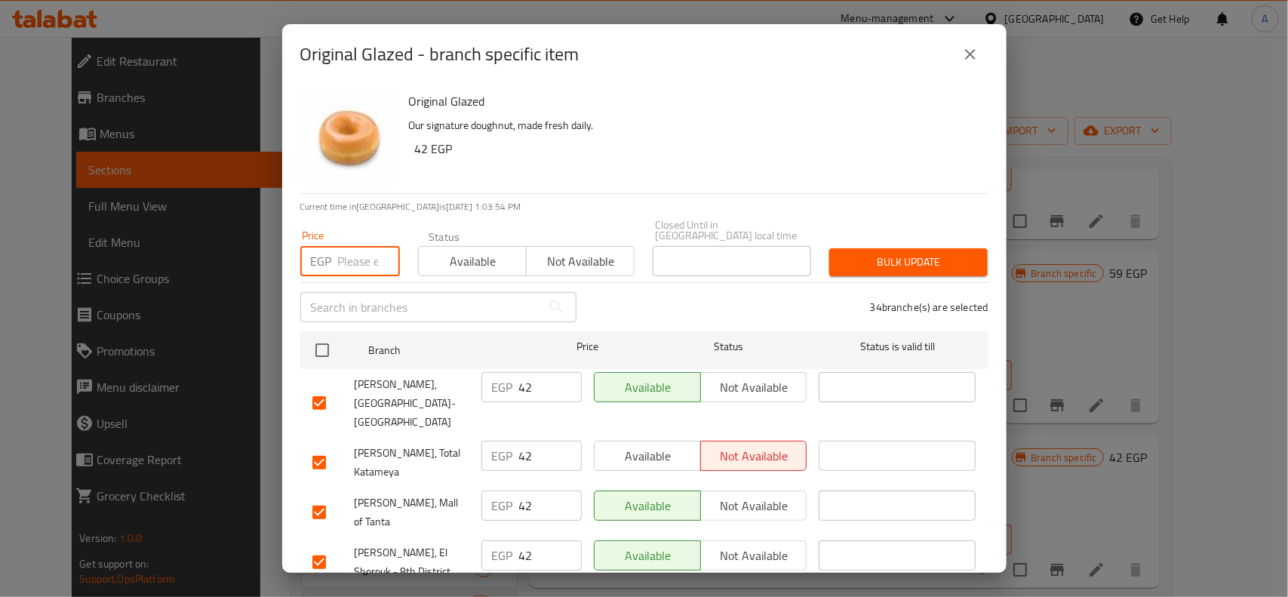
click at [361, 246] on input "number" at bounding box center [369, 261] width 62 height 30
paste input "42"
click at [946, 248] on button "Bulk update" at bounding box center [908, 262] width 158 height 28
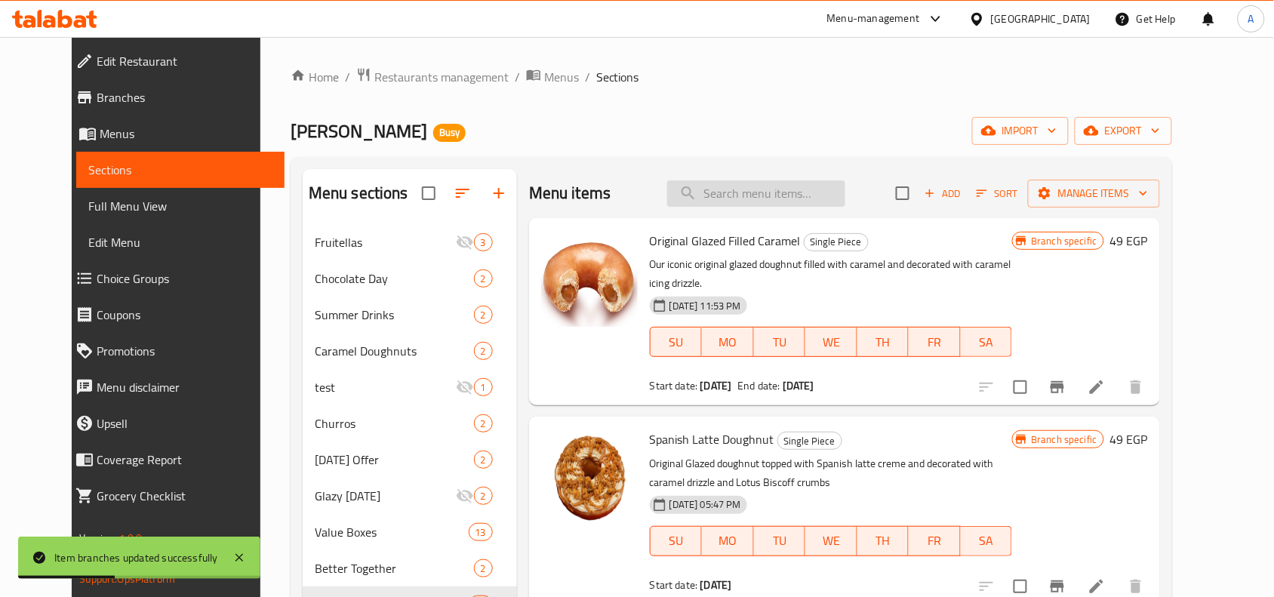
click at [740, 189] on input "search" at bounding box center [756, 193] width 178 height 26
paste input "Choco Iced Glazed"
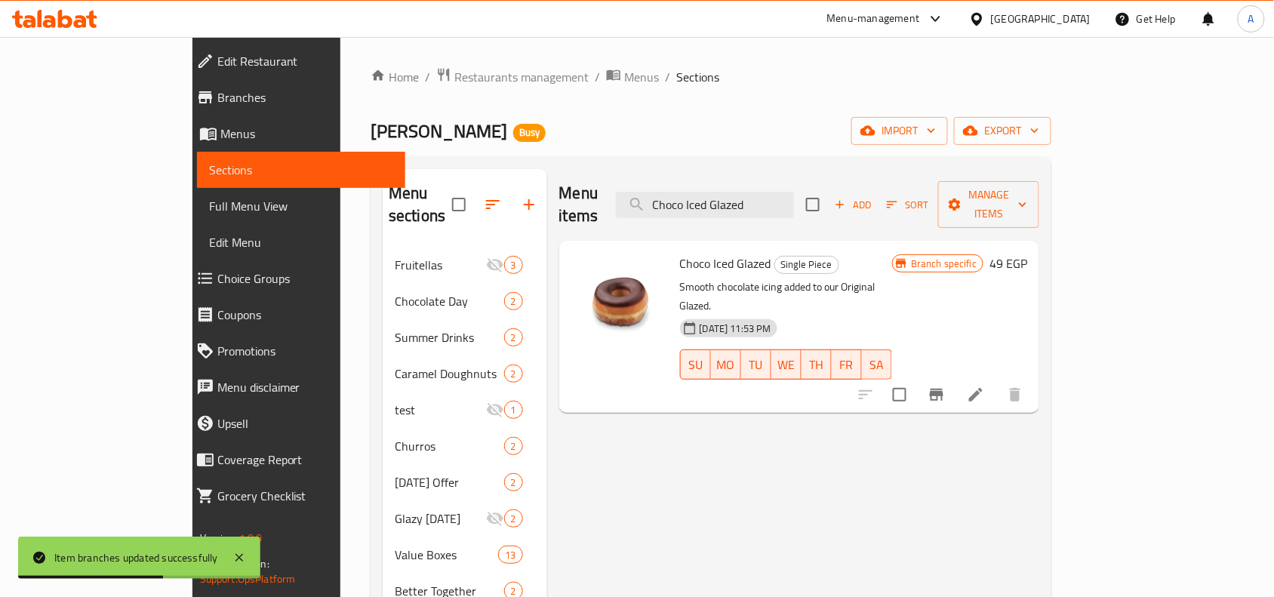
click at [693, 253] on div "Choco Iced Glazed Single Piece Smooth chocolate icing added to our Original Gla…" at bounding box center [786, 327] width 224 height 160
click at [946, 386] on icon "Branch-specific-item" at bounding box center [937, 395] width 18 height 18
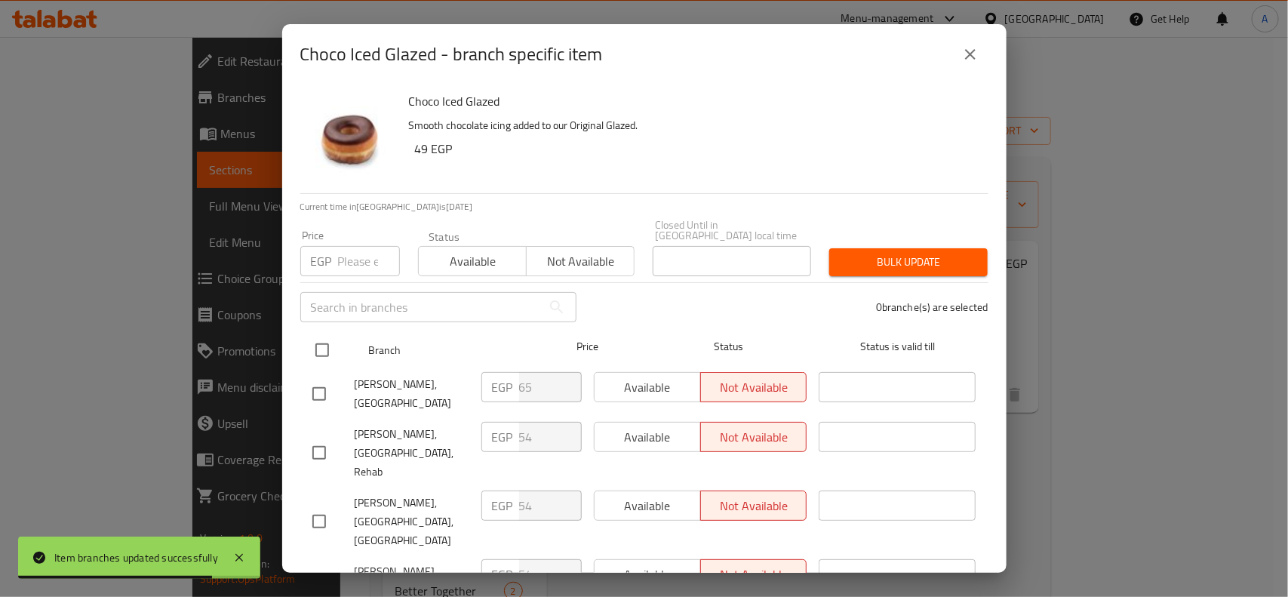
click at [318, 352] on input "checkbox" at bounding box center [322, 350] width 32 height 32
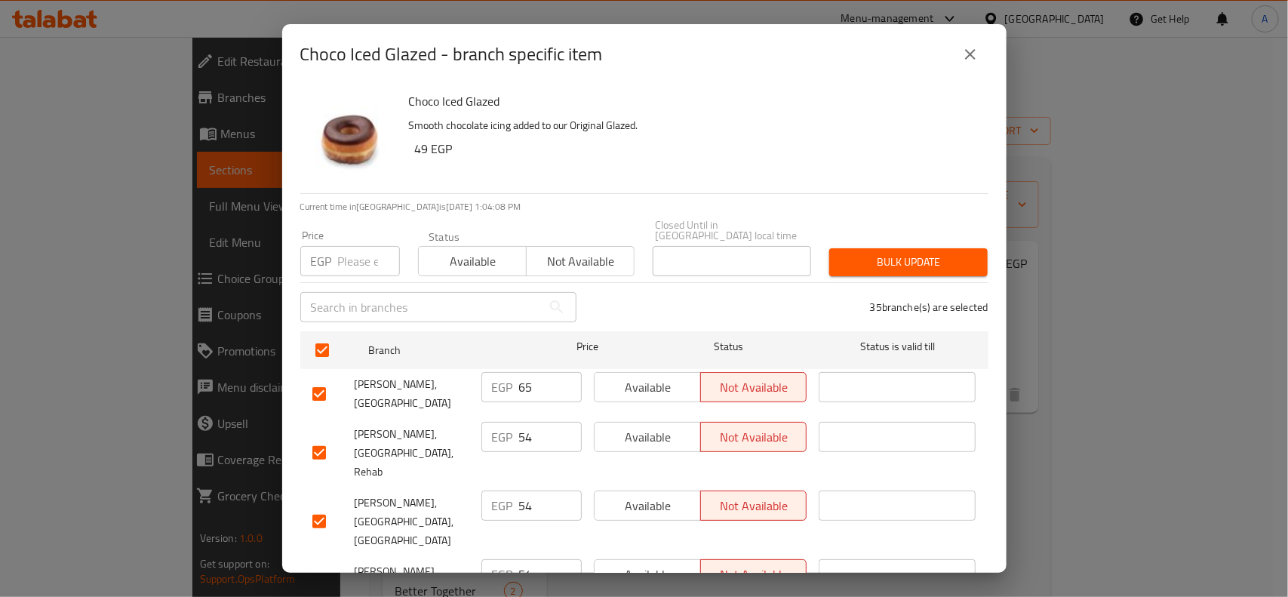
click at [315, 401] on div "Krispy Kreme, Marasi Village" at bounding box center [390, 394] width 169 height 56
click at [318, 389] on input "checkbox" at bounding box center [319, 394] width 32 height 32
click at [371, 249] on input "number" at bounding box center [369, 261] width 62 height 30
paste input "49"
click at [949, 253] on span "Bulk update" at bounding box center [908, 262] width 134 height 19
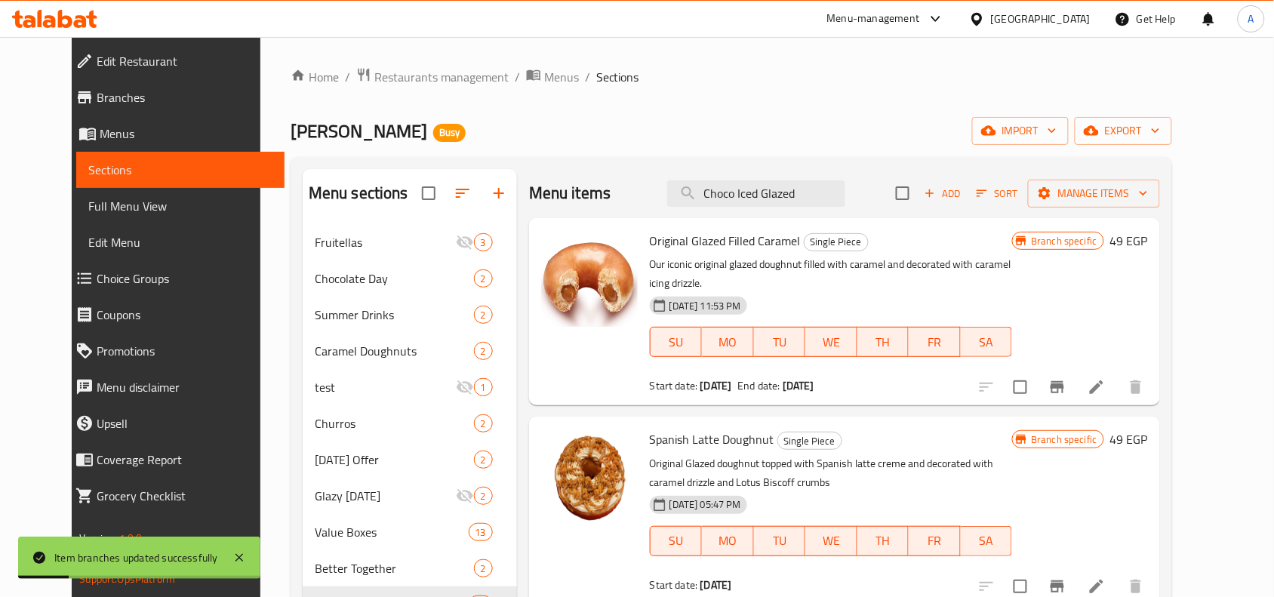
click at [770, 213] on div "Menu items Choco Iced Glazed Add Sort Manage items" at bounding box center [844, 193] width 631 height 49
click at [785, 198] on input "Choco Iced Glazed" at bounding box center [756, 193] width 178 height 26
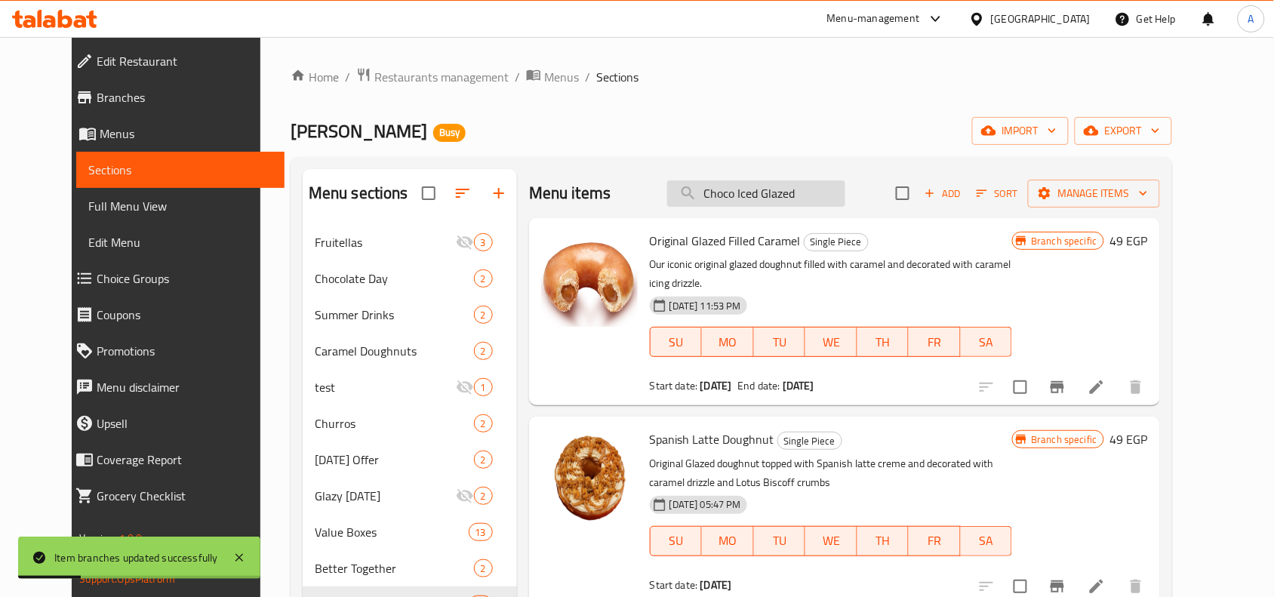
paste input "iced with sprinkles"
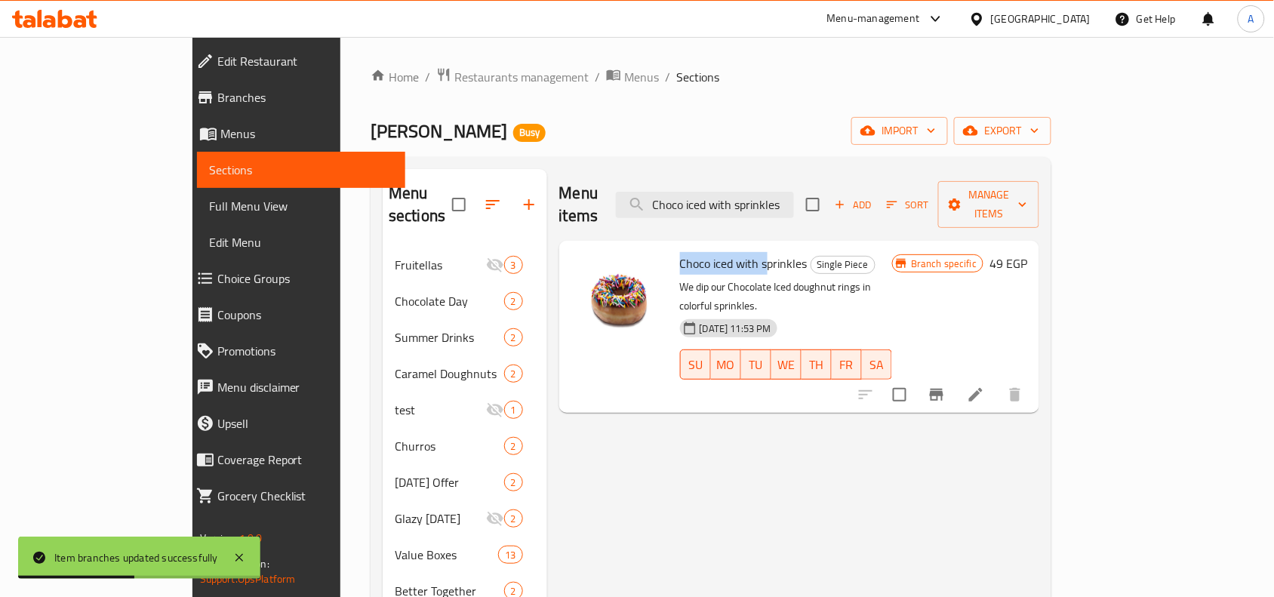
drag, startPoint x: 628, startPoint y: 244, endPoint x: 719, endPoint y: 245, distance: 91.3
click at [719, 247] on div "Choco iced with sprinkles Single Piece We dip our Chocolate Iced doughnut rings…" at bounding box center [786, 327] width 224 height 160
click at [943, 389] on icon "Branch-specific-item" at bounding box center [937, 395] width 14 height 12
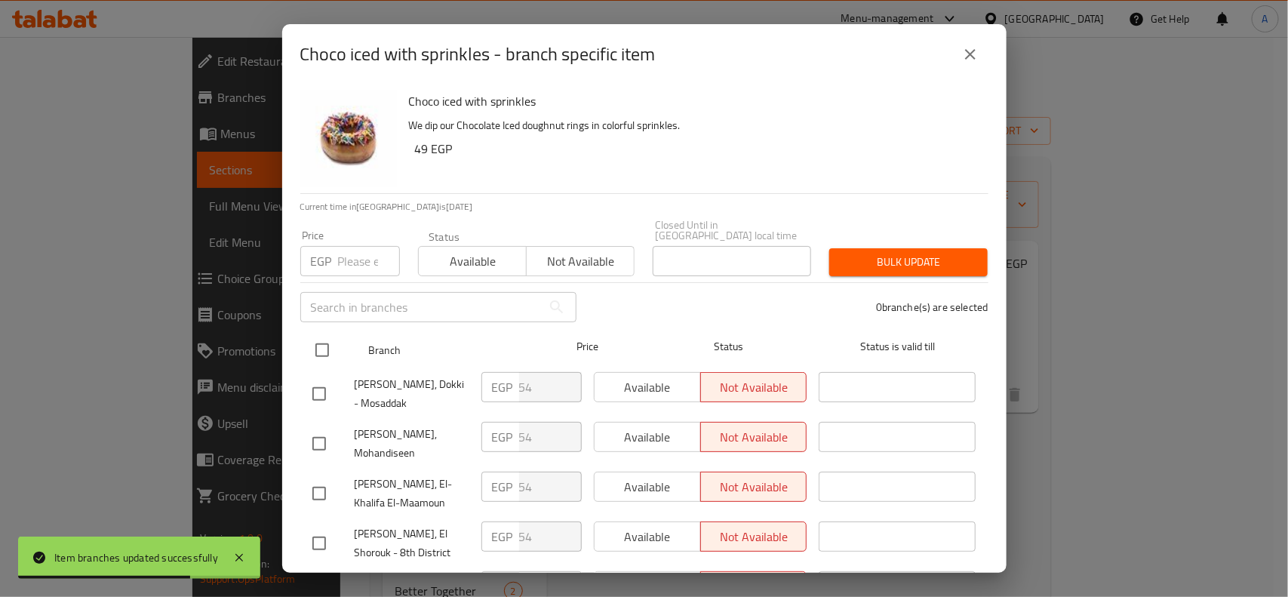
click at [330, 344] on input "checkbox" at bounding box center [322, 350] width 32 height 32
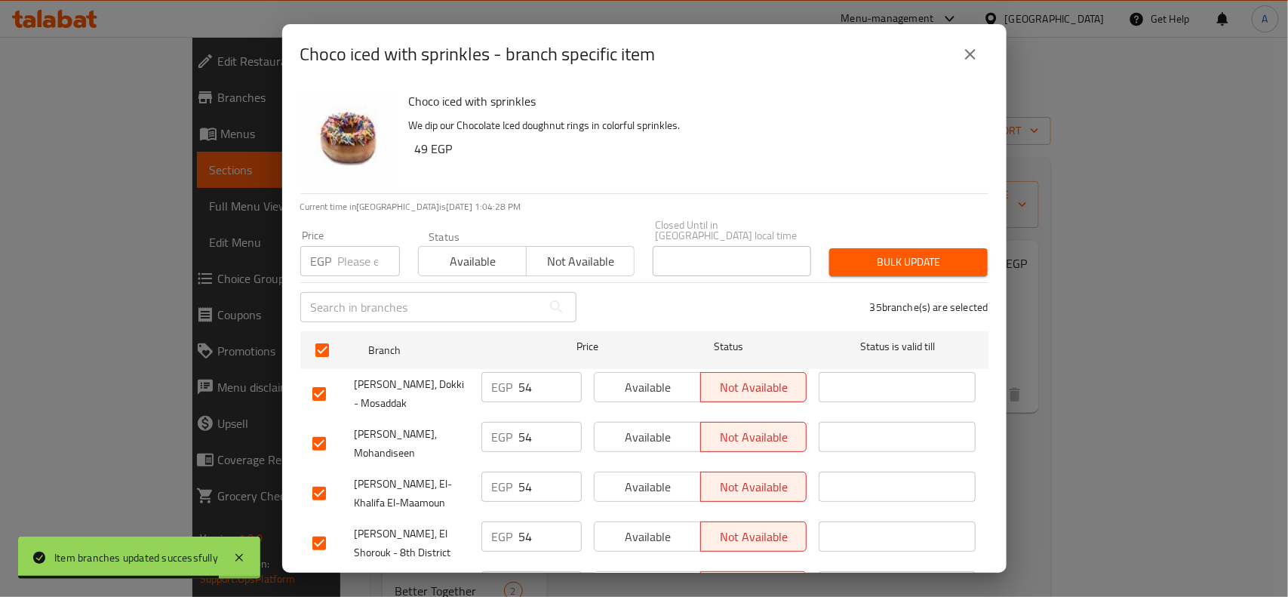
scroll to position [1417, 0]
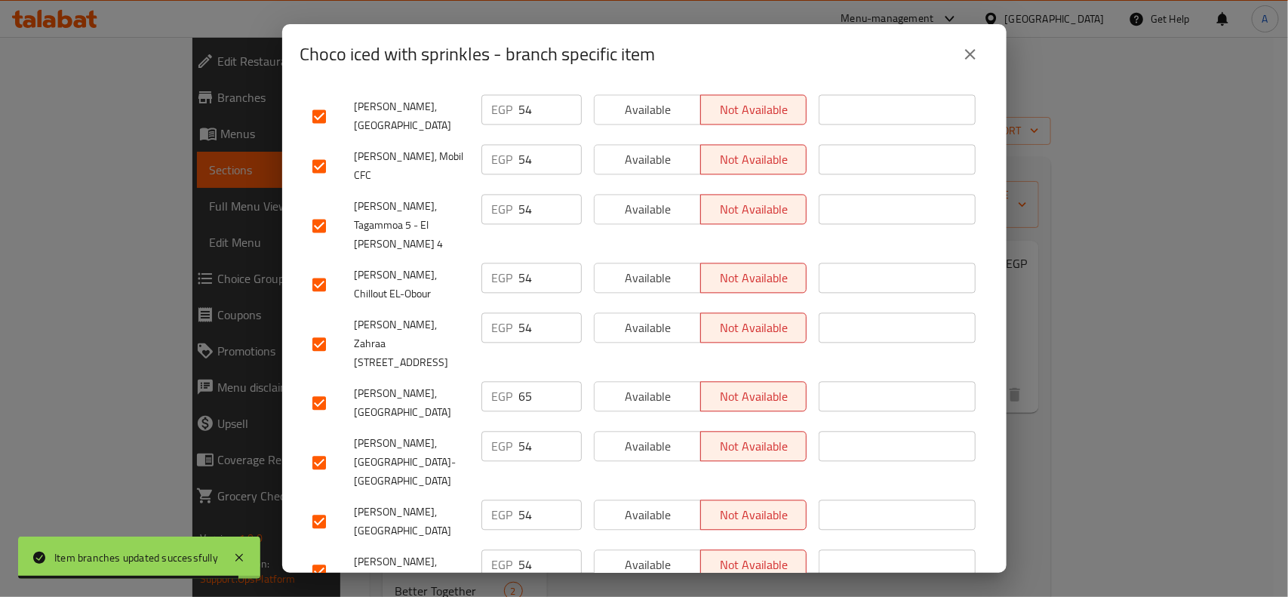
click at [307, 387] on input "checkbox" at bounding box center [319, 403] width 32 height 32
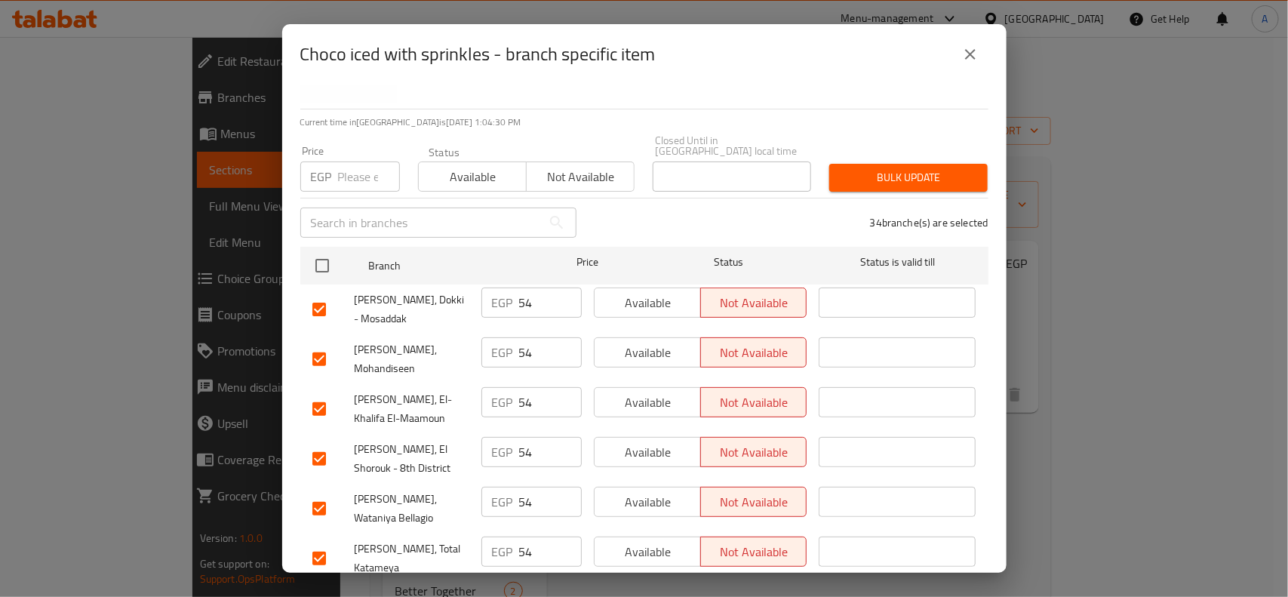
scroll to position [0, 0]
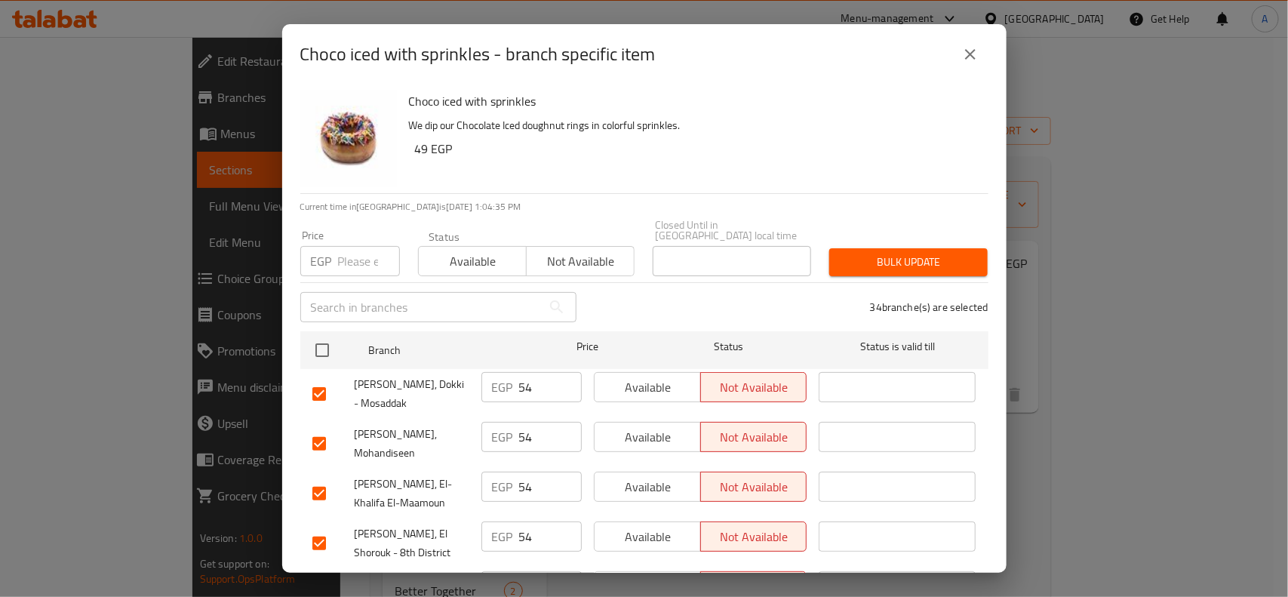
click at [370, 230] on div "Price EGP Price" at bounding box center [350, 253] width 100 height 46
click at [365, 246] on input "number" at bounding box center [369, 261] width 62 height 30
paste input "49"
click at [934, 253] on span "Bulk update" at bounding box center [908, 262] width 134 height 19
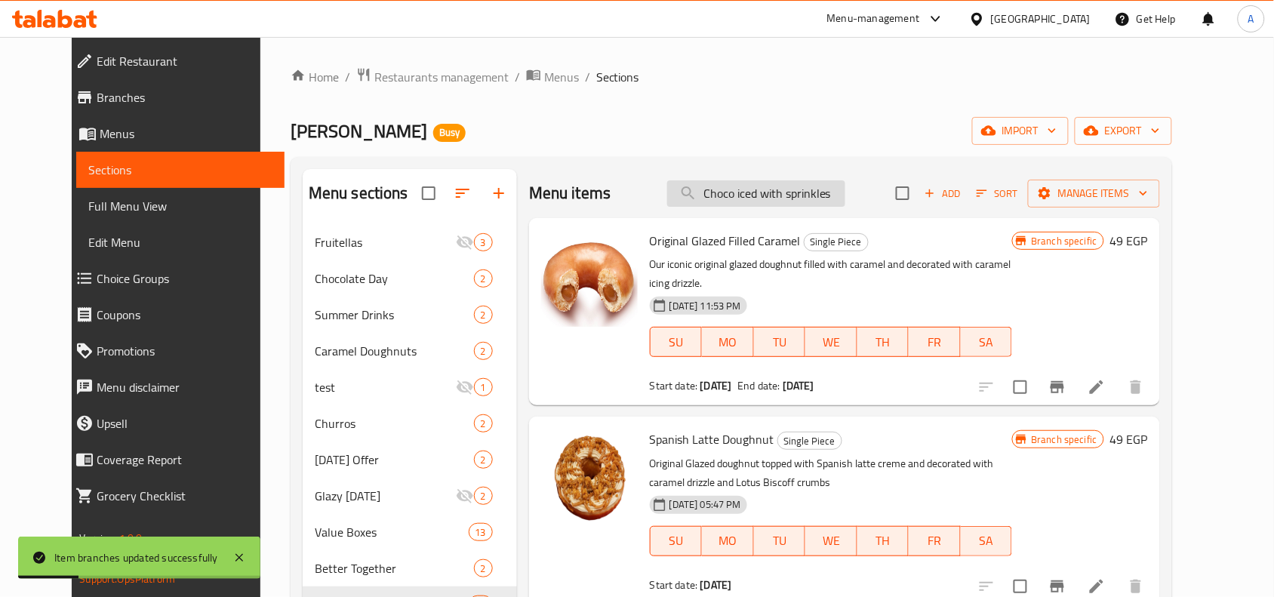
click at [844, 198] on input "Choco iced with sprinkles" at bounding box center [756, 193] width 178 height 26
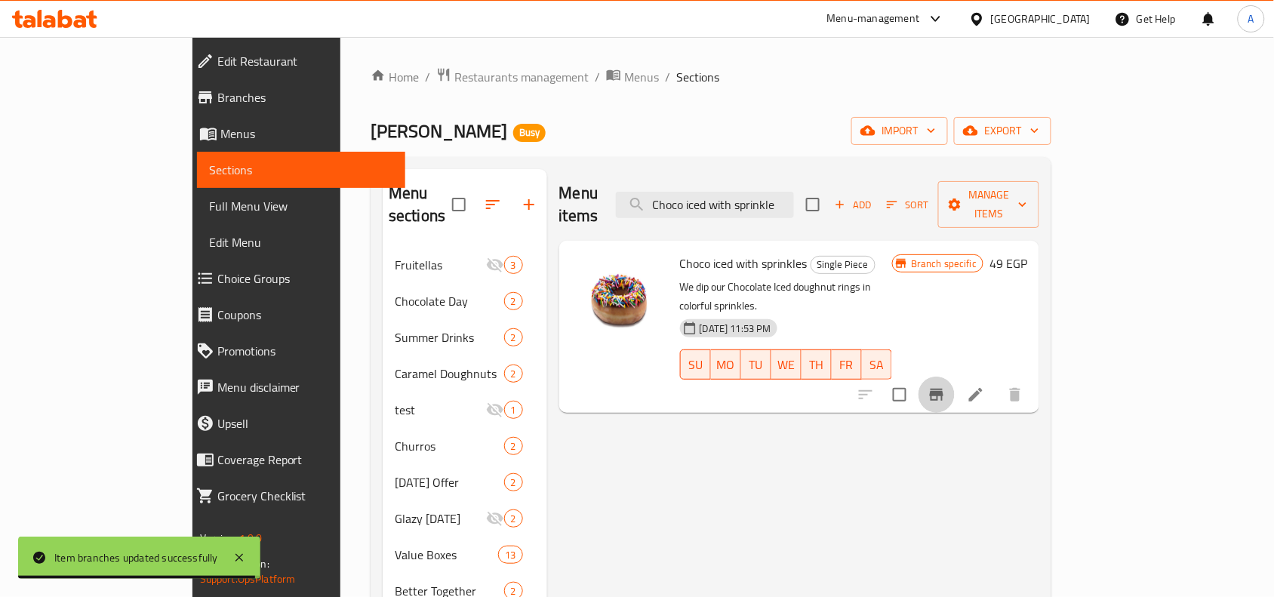
click at [955, 377] on button "Branch-specific-item" at bounding box center [936, 395] width 36 height 36
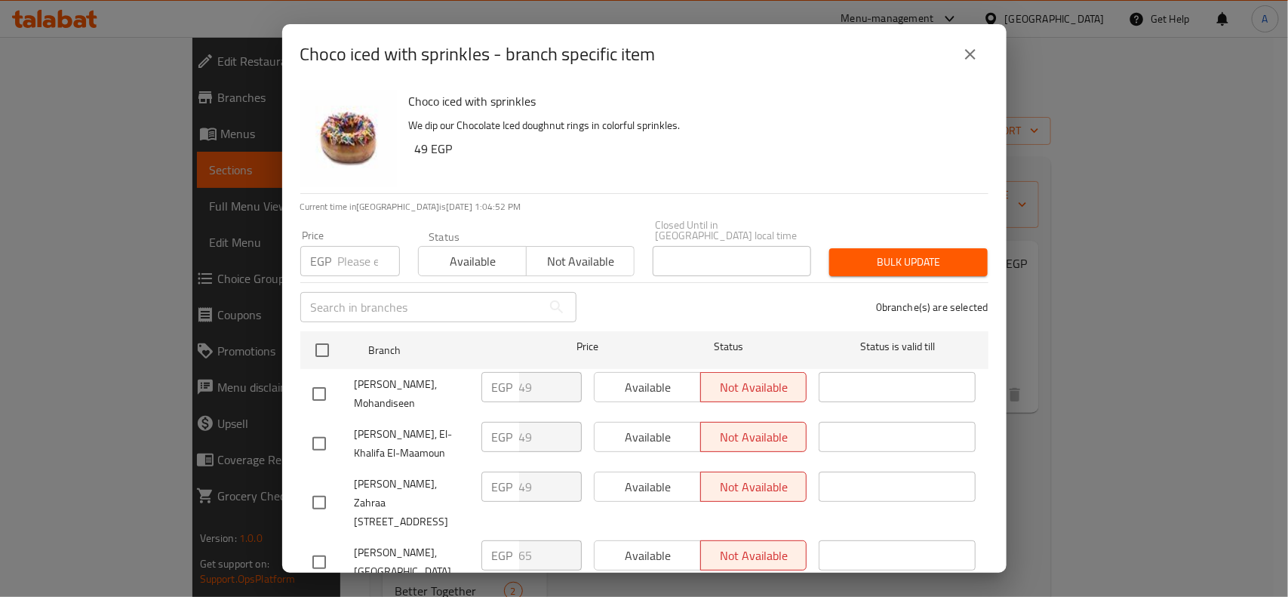
click at [980, 53] on button "close" at bounding box center [970, 54] width 36 height 36
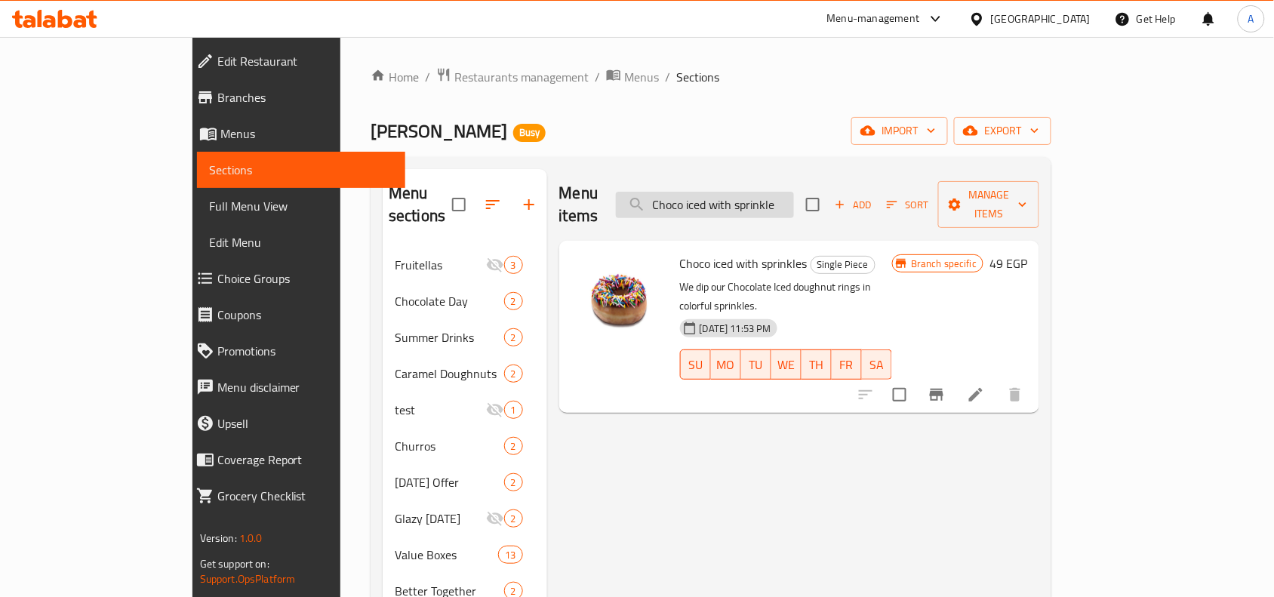
click at [721, 196] on input "Choco iced with sprinkle" at bounding box center [705, 205] width 178 height 26
paste input "Powdered Strawberry"
click at [946, 386] on icon "Branch-specific-item" at bounding box center [937, 395] width 18 height 18
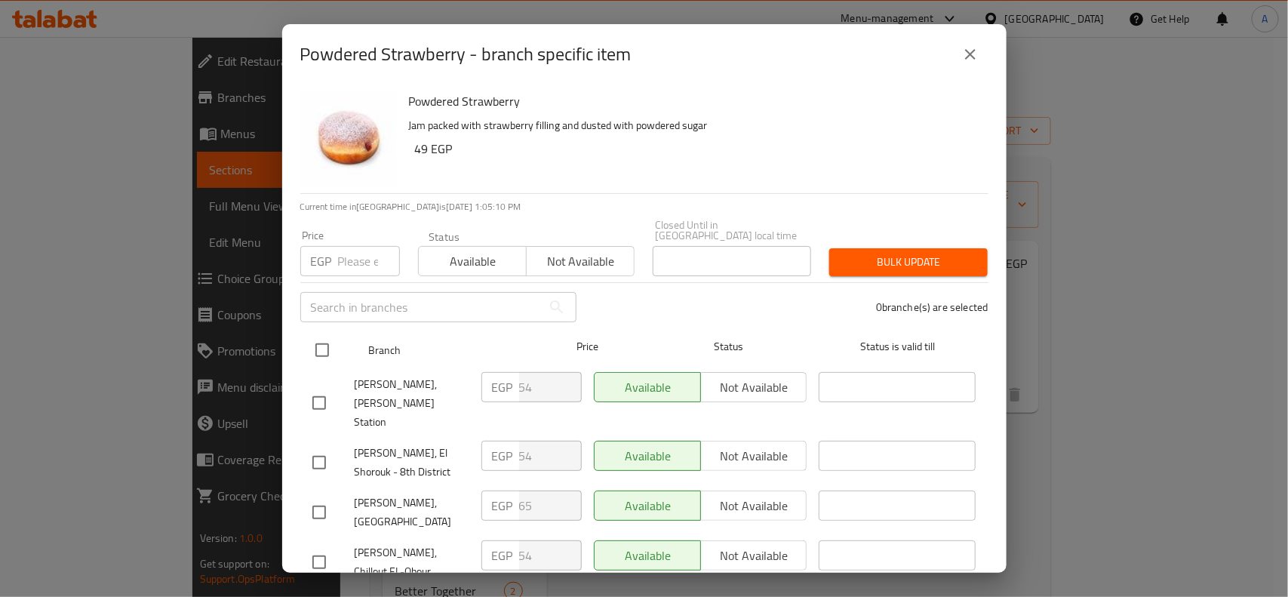
click at [315, 340] on input "checkbox" at bounding box center [322, 350] width 32 height 32
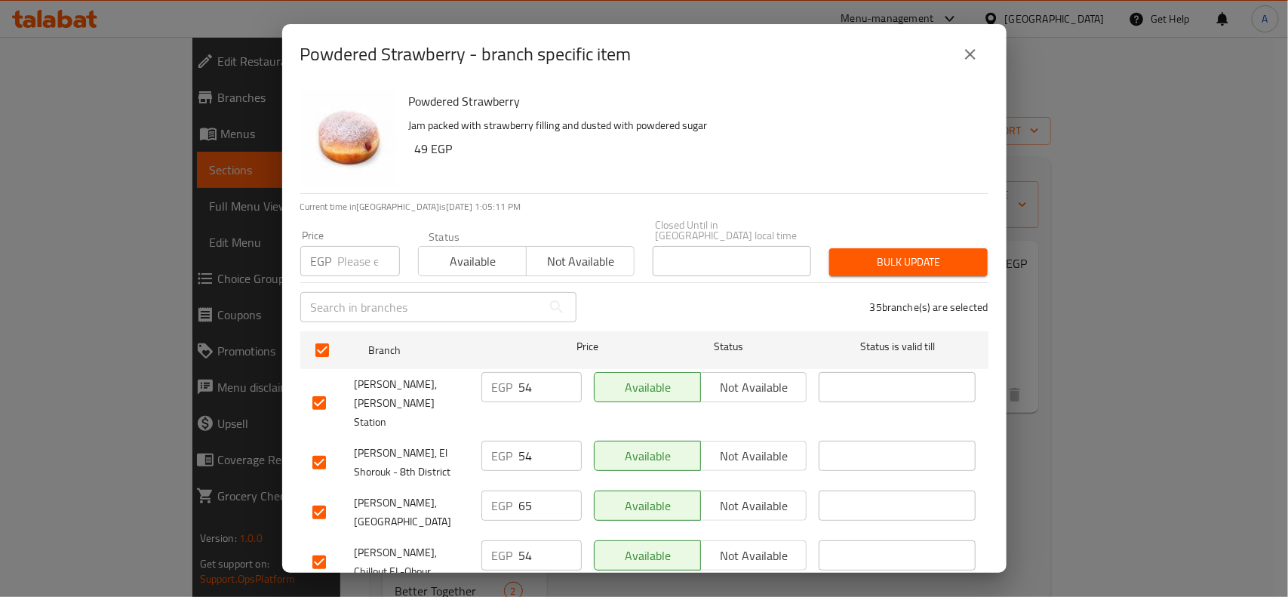
click at [332, 477] on input "checkbox" at bounding box center [319, 513] width 32 height 32
click at [367, 246] on input "number" at bounding box center [369, 261] width 62 height 30
paste input "49"
click at [884, 239] on div "Bulk update" at bounding box center [908, 262] width 177 height 46
click at [894, 253] on span "Bulk update" at bounding box center [908, 262] width 134 height 19
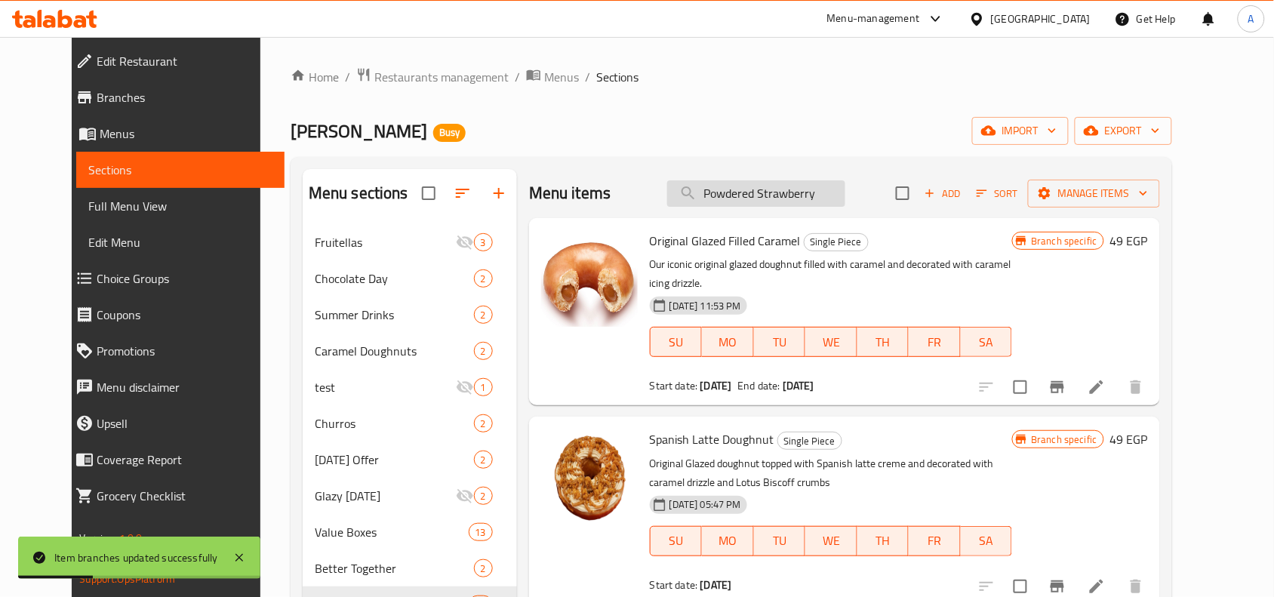
drag, startPoint x: 830, startPoint y: 204, endPoint x: 709, endPoint y: 202, distance: 120.8
click at [709, 202] on input "Powdered Strawberry" at bounding box center [756, 193] width 178 height 26
click at [811, 171] on div "Menu items Powdered Strawberry Add Sort Manage items" at bounding box center [844, 193] width 631 height 49
click at [812, 196] on input "Powdered Strawberry" at bounding box center [756, 193] width 178 height 26
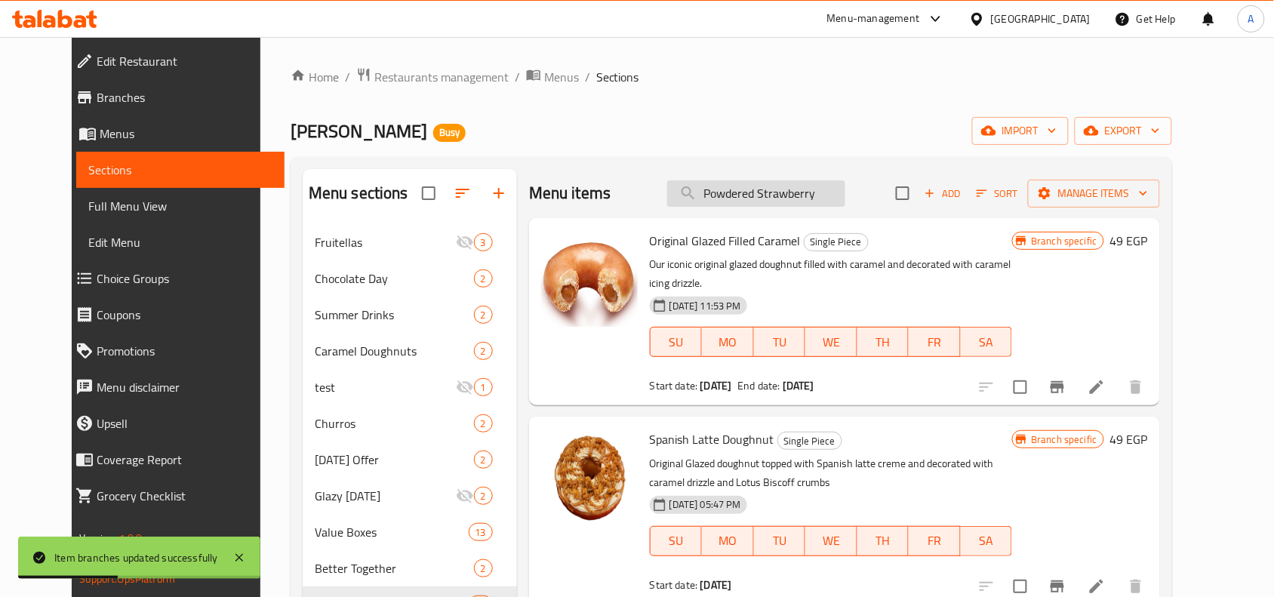
click at [812, 196] on input "Powdered Strawberry" at bounding box center [756, 193] width 178 height 26
click at [804, 189] on input "search" at bounding box center [756, 193] width 178 height 26
paste input "Hazelnut Dream cake"
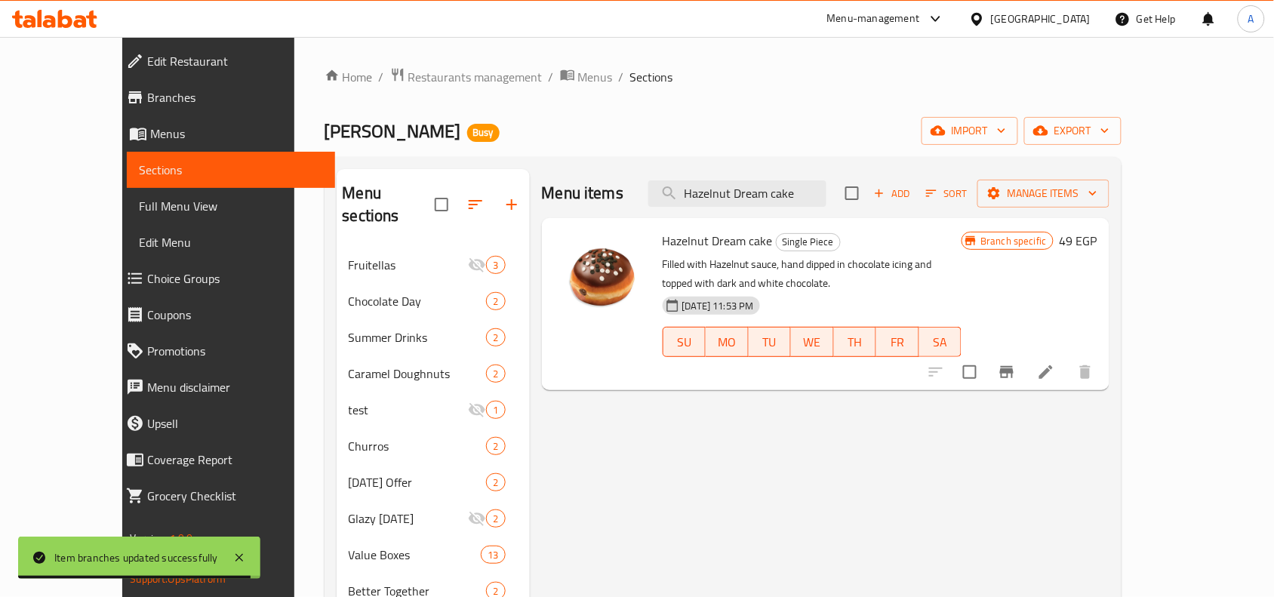
click at [1014, 366] on icon "Branch-specific-item" at bounding box center [1007, 372] width 14 height 12
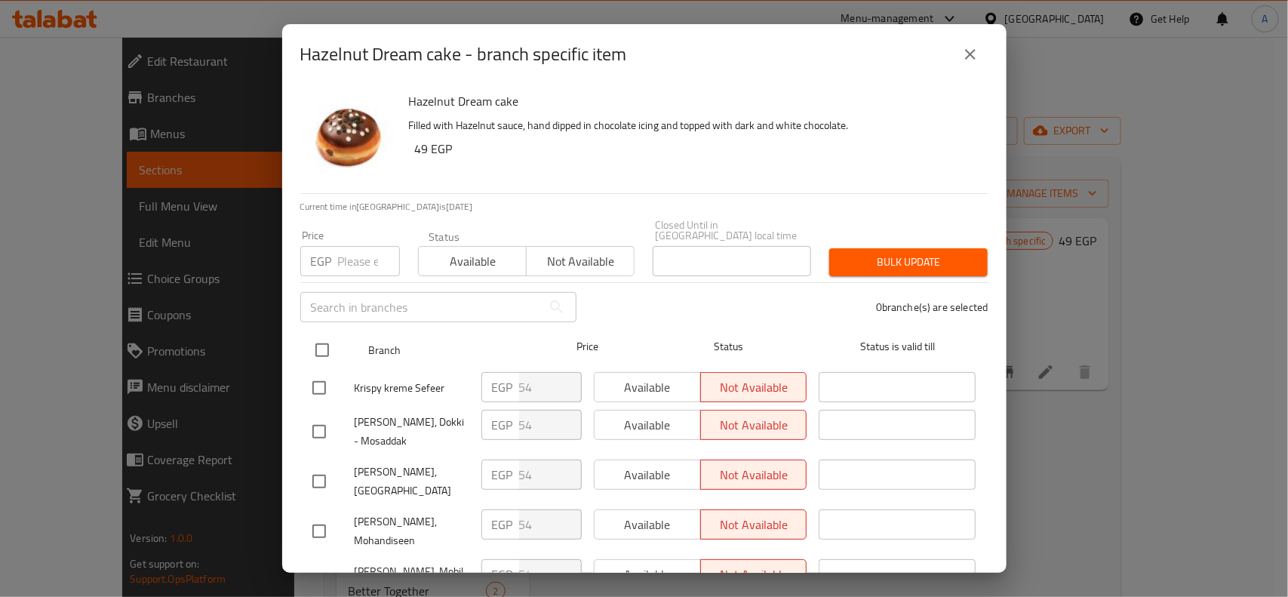
drag, startPoint x: 331, startPoint y: 348, endPoint x: 489, endPoint y: 321, distance: 160.8
click at [330, 348] on input "checkbox" at bounding box center [322, 350] width 32 height 32
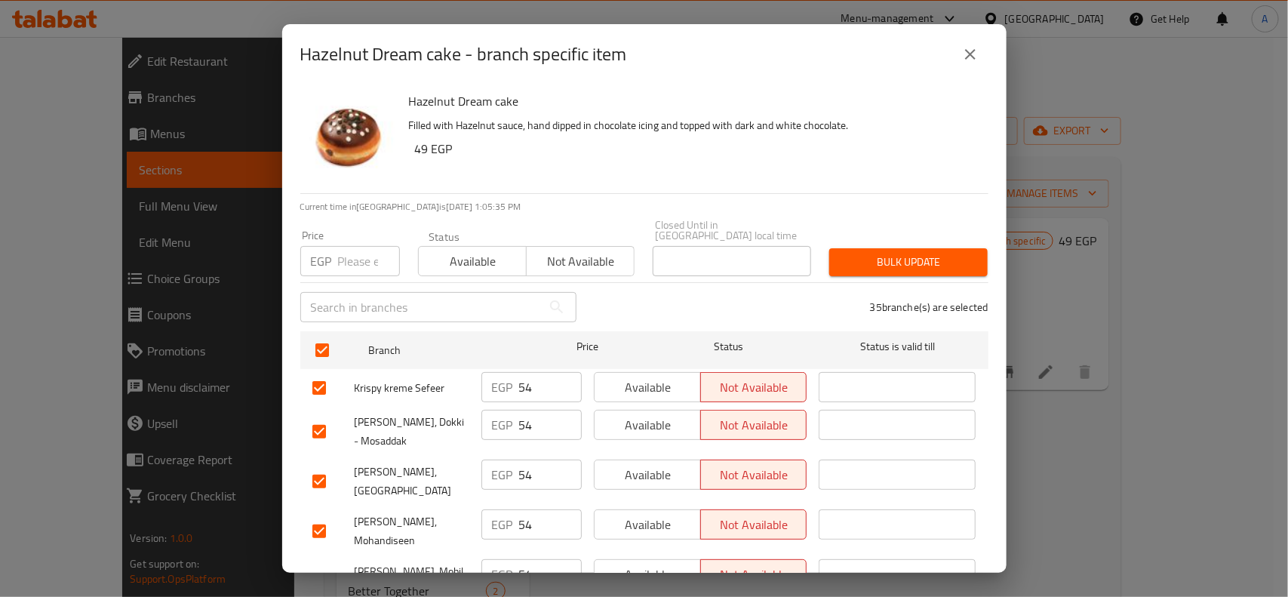
scroll to position [1586, 0]
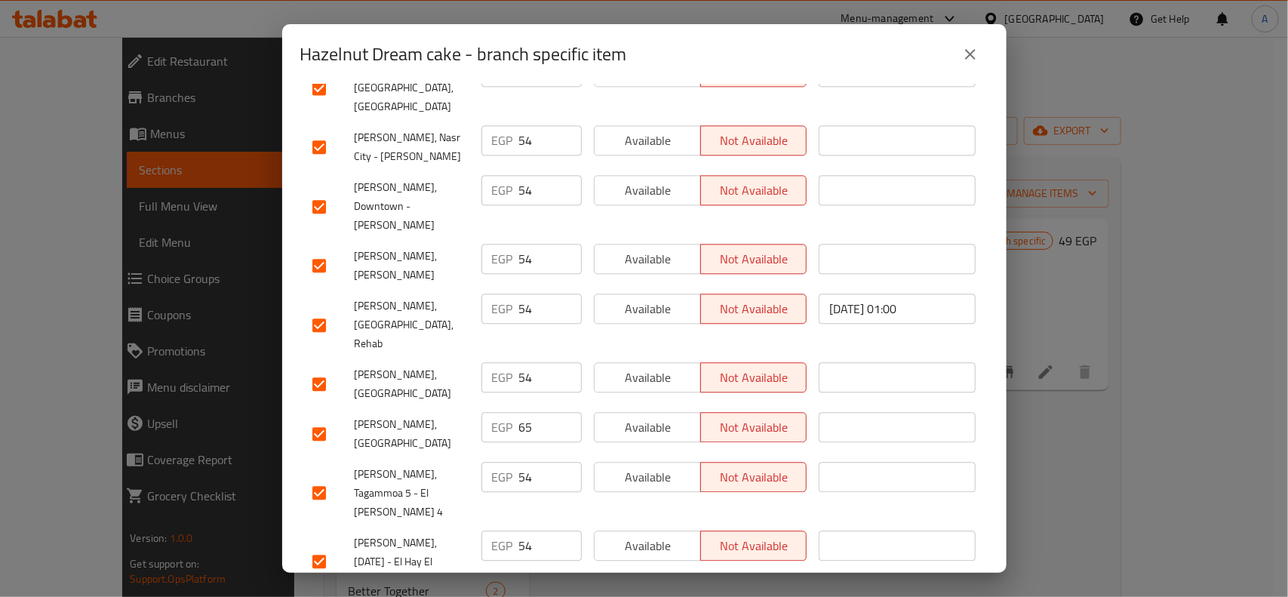
click at [349, 418] on div at bounding box center [333, 434] width 42 height 32
click at [321, 418] on input "checkbox" at bounding box center [319, 434] width 32 height 32
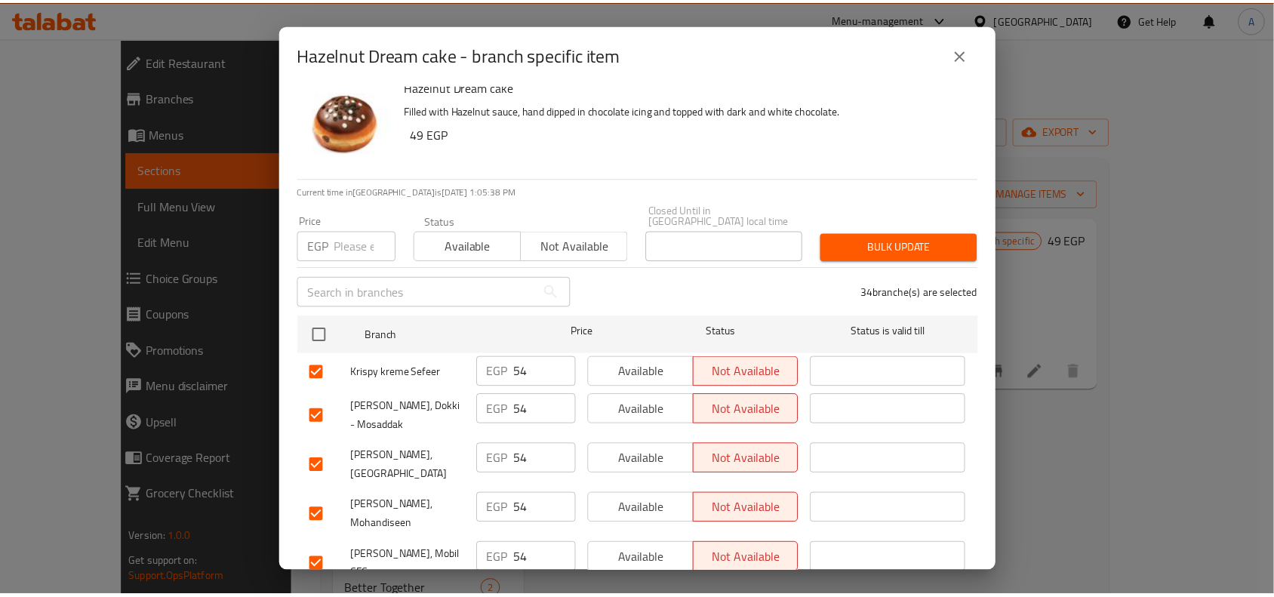
scroll to position [0, 0]
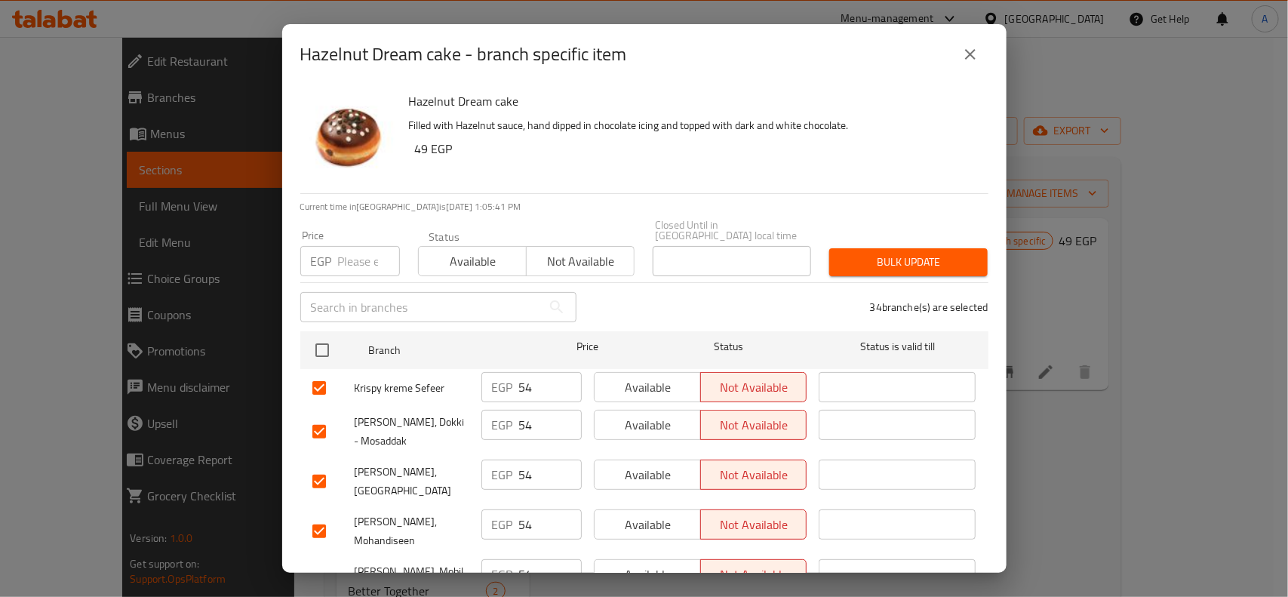
click at [364, 263] on input "number" at bounding box center [369, 261] width 62 height 30
paste input "49"
click at [936, 265] on button "Bulk update" at bounding box center [908, 262] width 158 height 28
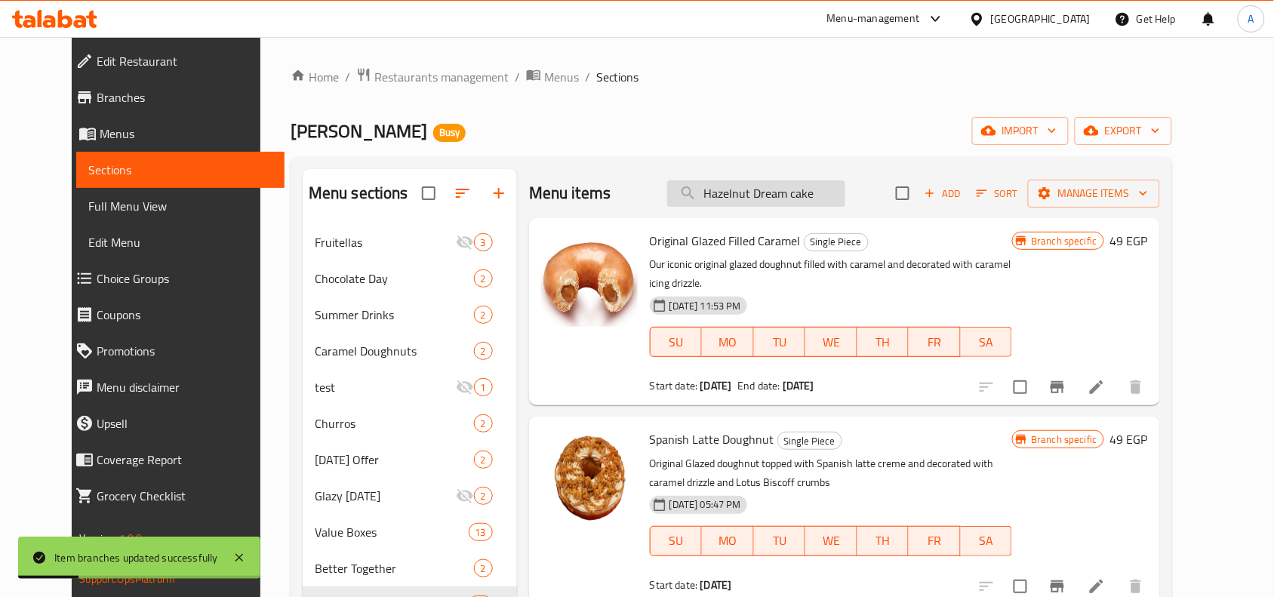
click at [845, 198] on input "Hazelnut Dream cake" at bounding box center [756, 193] width 178 height 26
paste input "Chocolate Iced Custard Filled"
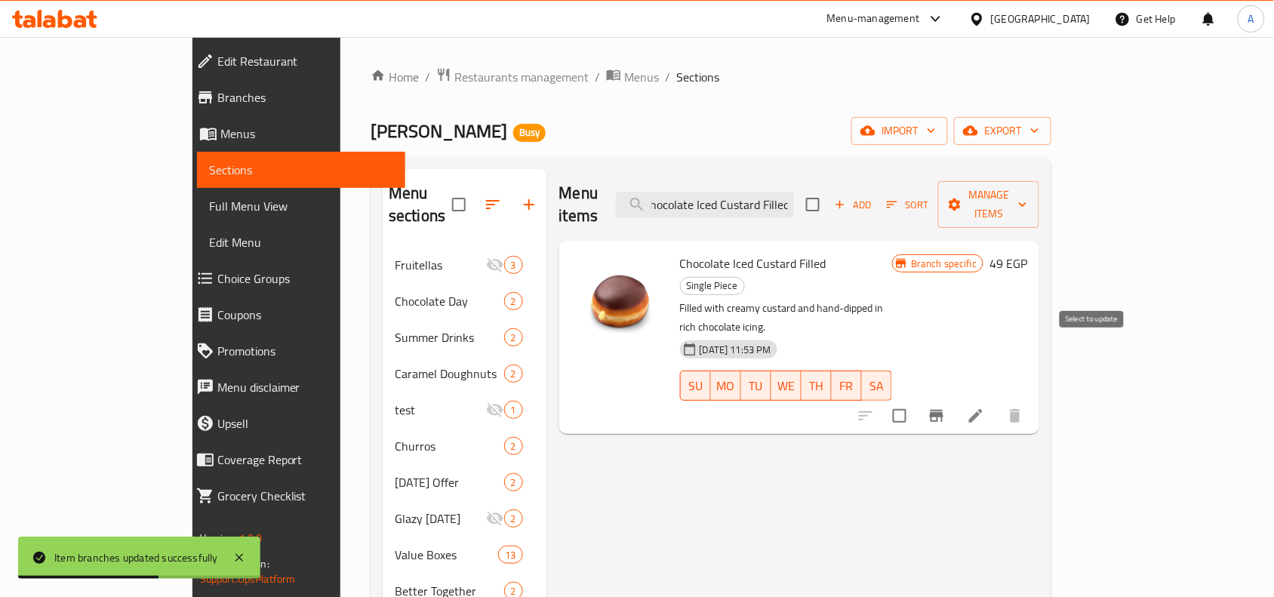
click at [915, 400] on input "checkbox" at bounding box center [900, 416] width 32 height 32
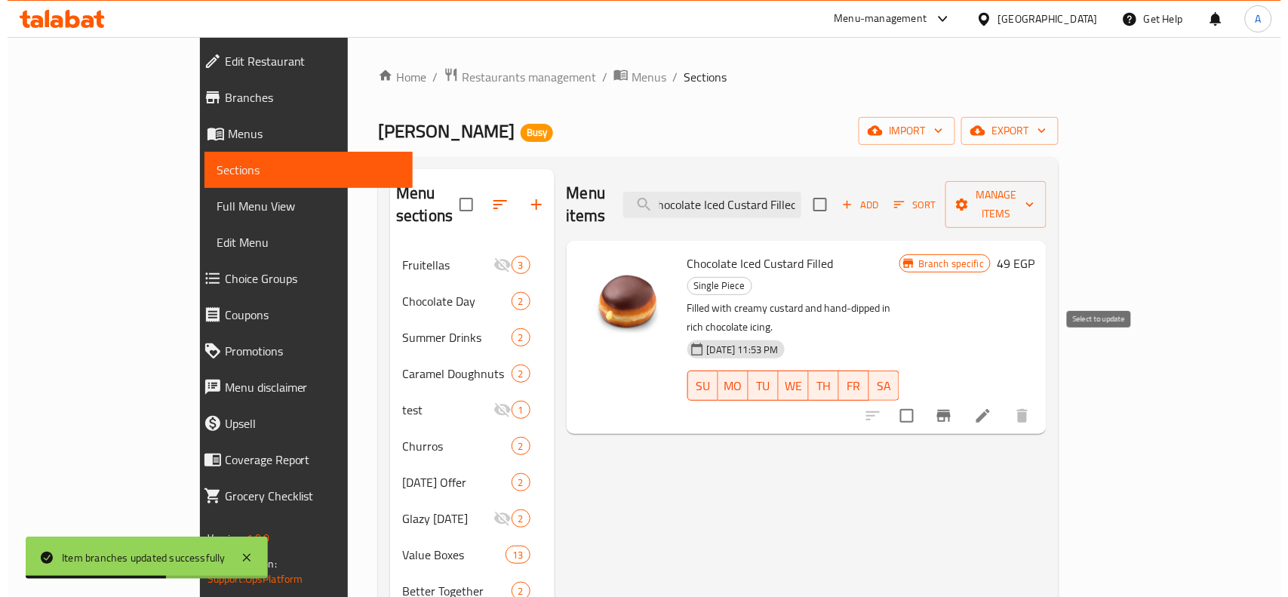
scroll to position [0, 0]
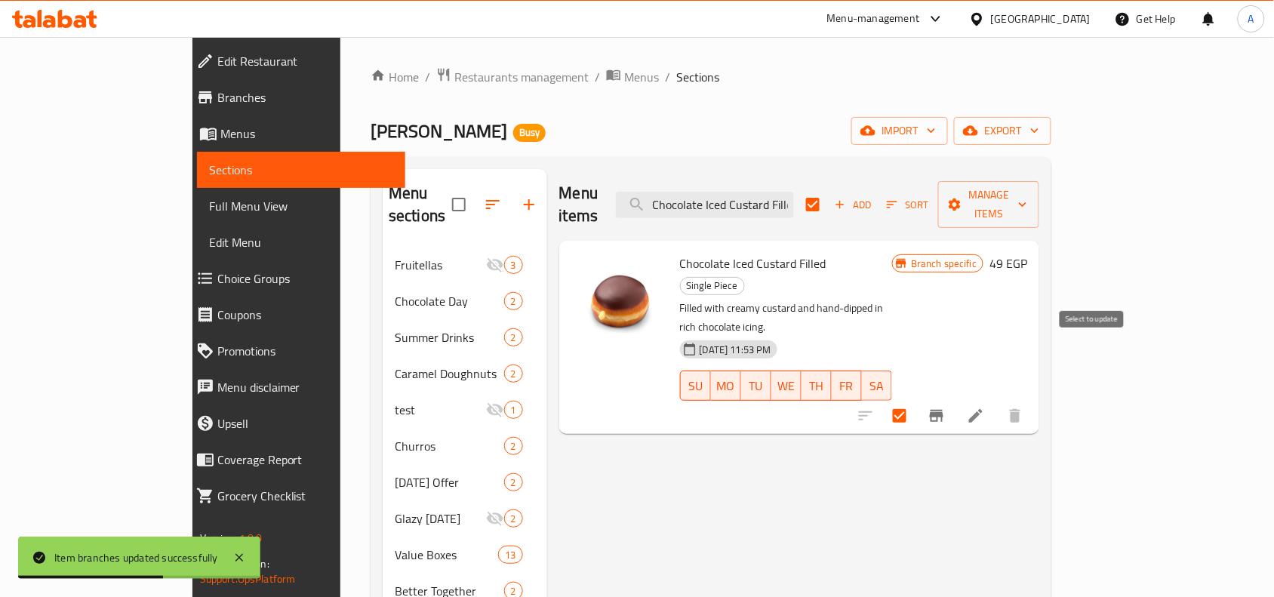
click at [915, 400] on input "checkbox" at bounding box center [900, 416] width 32 height 32
click at [943, 410] on icon "Branch-specific-item" at bounding box center [937, 416] width 14 height 12
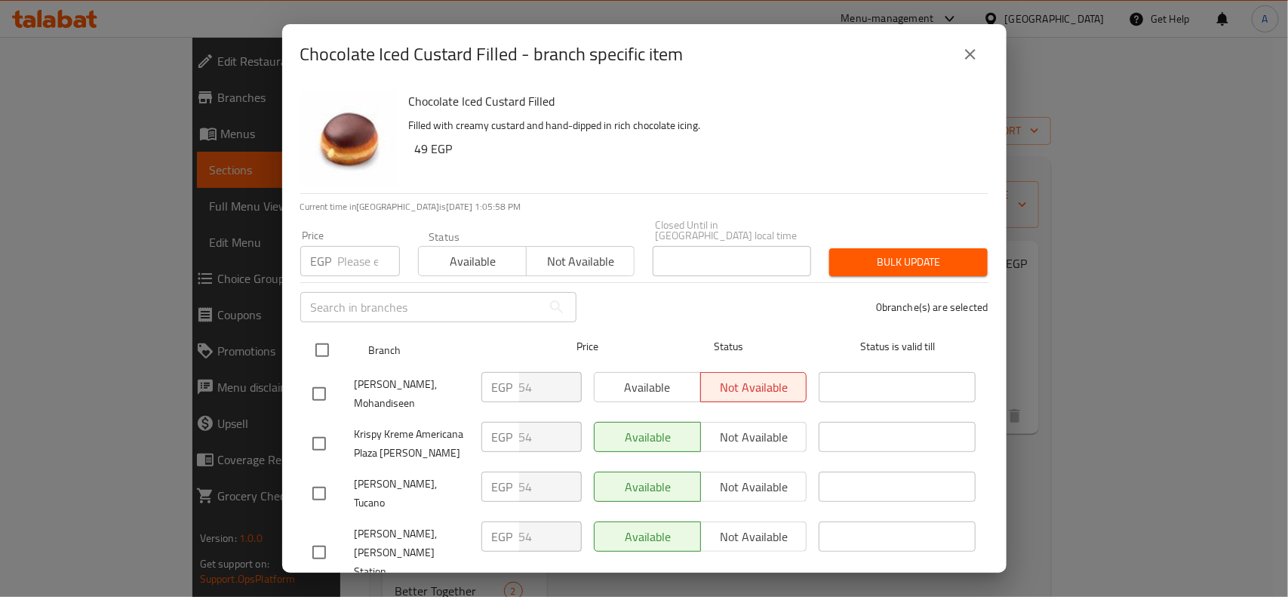
click at [334, 340] on input "checkbox" at bounding box center [322, 350] width 32 height 32
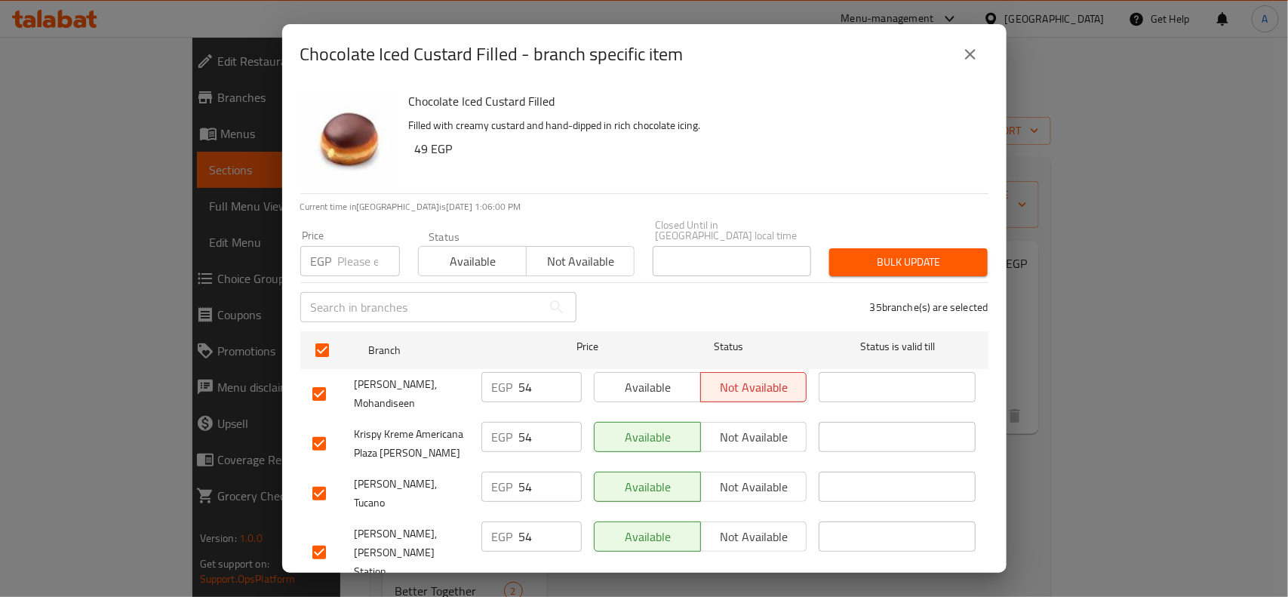
scroll to position [1292, 0]
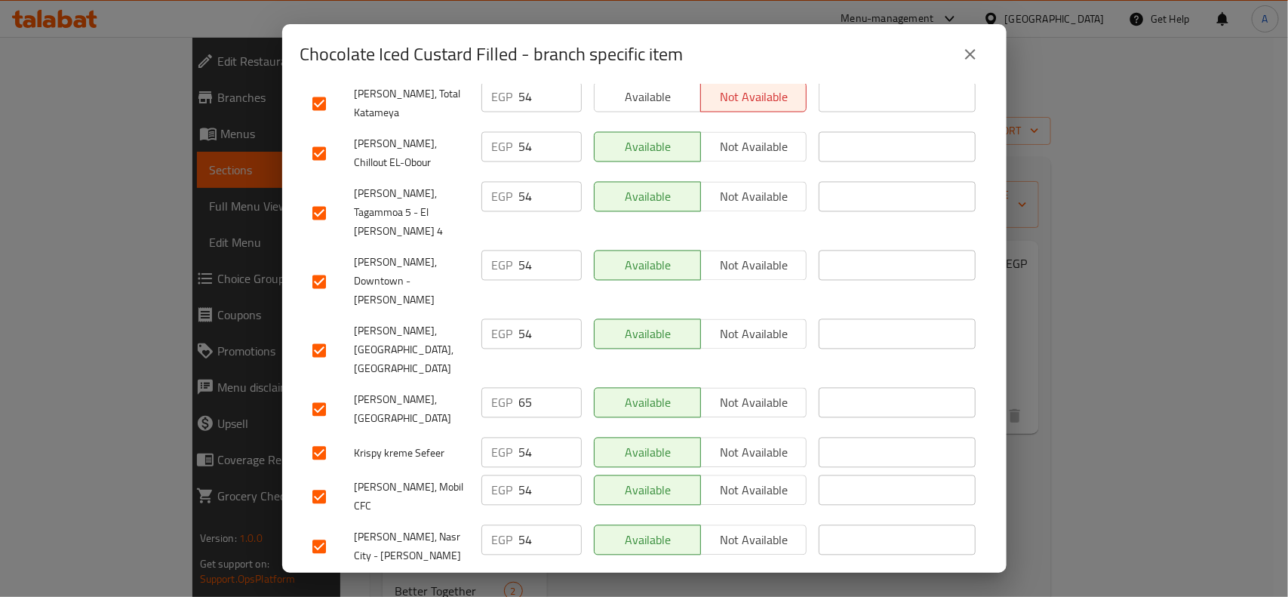
click at [311, 394] on input "checkbox" at bounding box center [319, 410] width 32 height 32
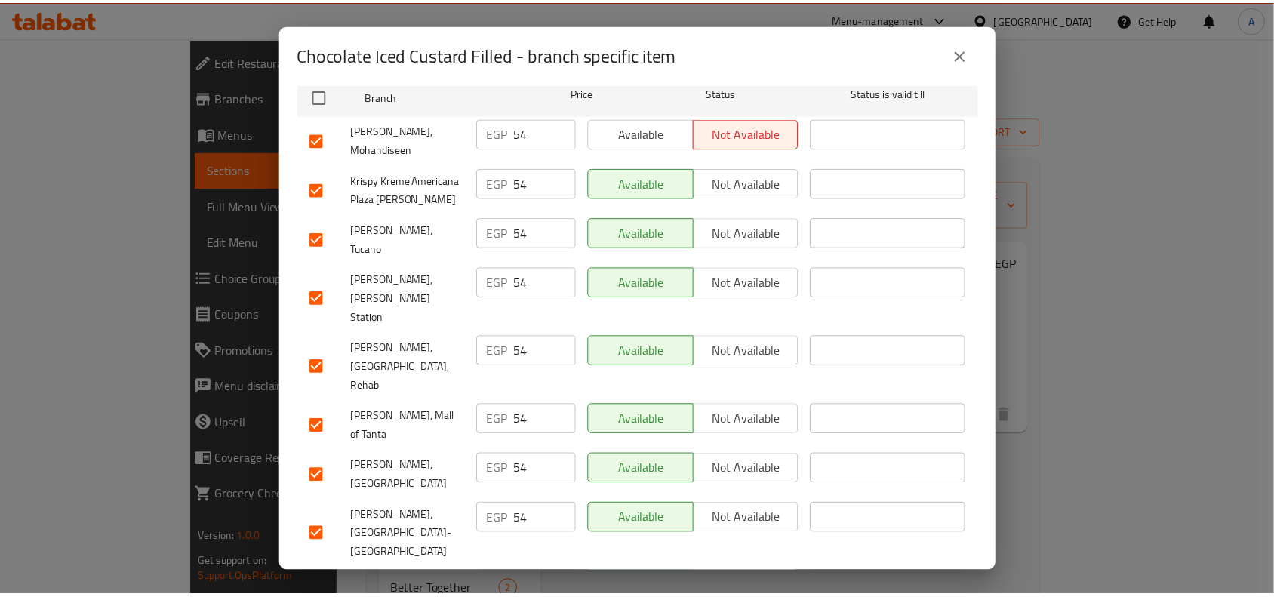
scroll to position [0, 0]
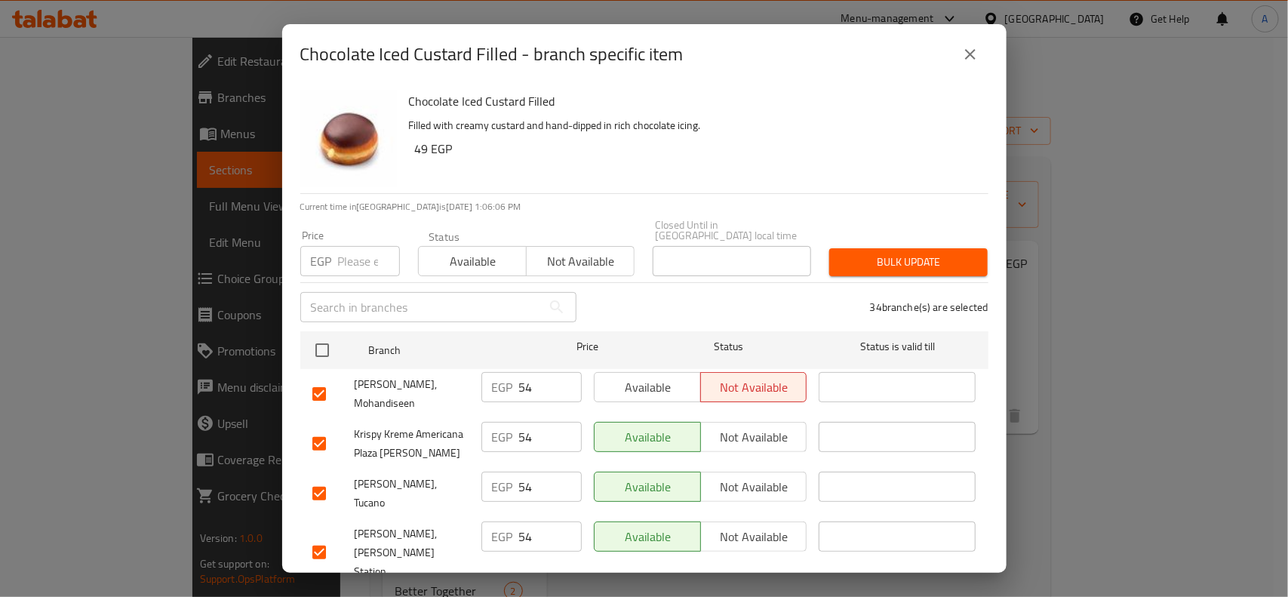
click at [349, 268] on div "Price EGP Price" at bounding box center [350, 253] width 118 height 64
click at [368, 255] on input "number" at bounding box center [369, 261] width 62 height 30
paste input "49"
click at [869, 280] on div "34 branche(s) are selected" at bounding box center [792, 307] width 412 height 54
click at [887, 255] on span "Bulk update" at bounding box center [908, 262] width 134 height 19
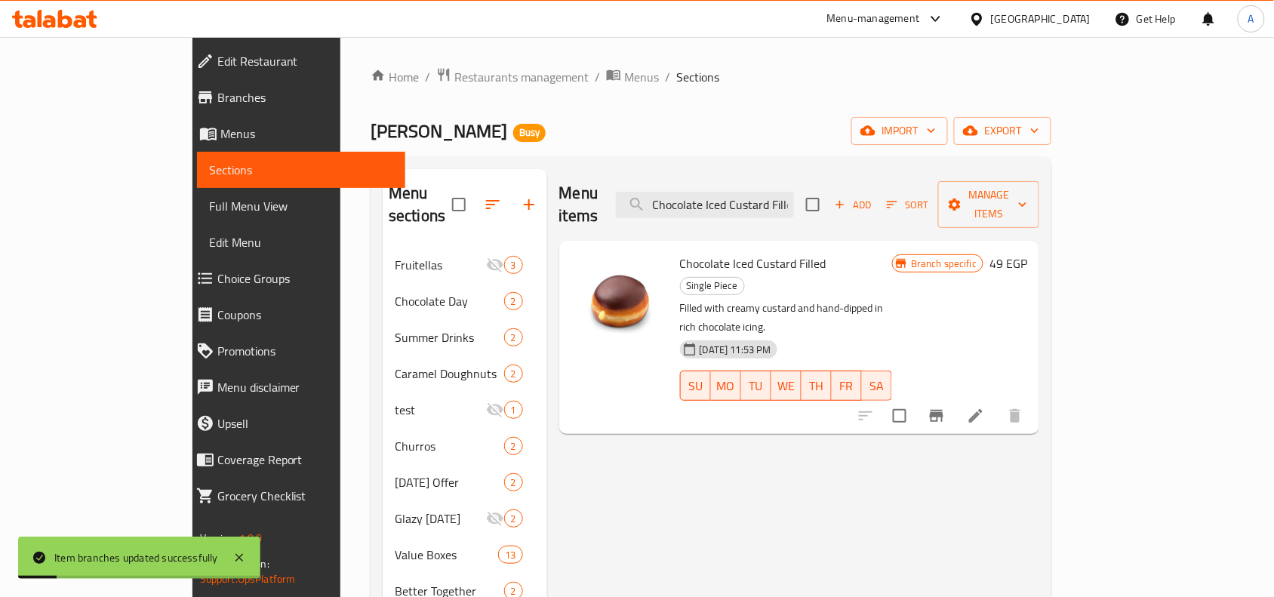
click at [740, 247] on div "Chocolate Iced Custard Filled Single Piece Filled with creamy custard and hand-…" at bounding box center [786, 337] width 224 height 181
click at [745, 196] on input "Chocolate Iced Custard Filled" at bounding box center [705, 205] width 178 height 26
paste input "innamon and Cheesecake"
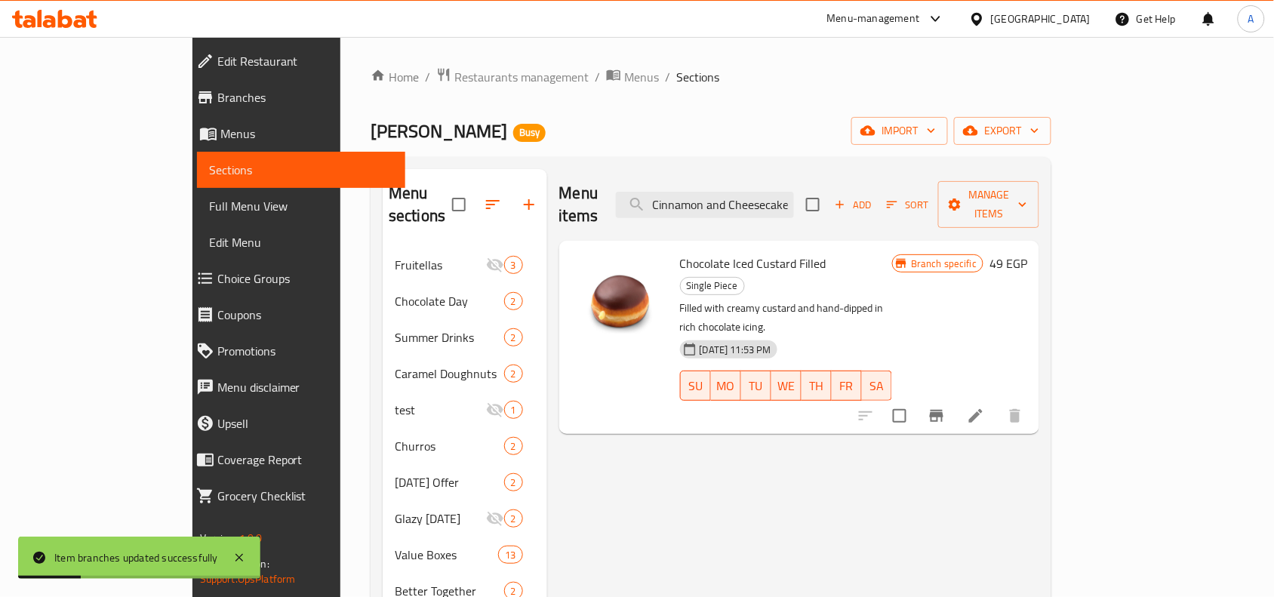
scroll to position [0, 1]
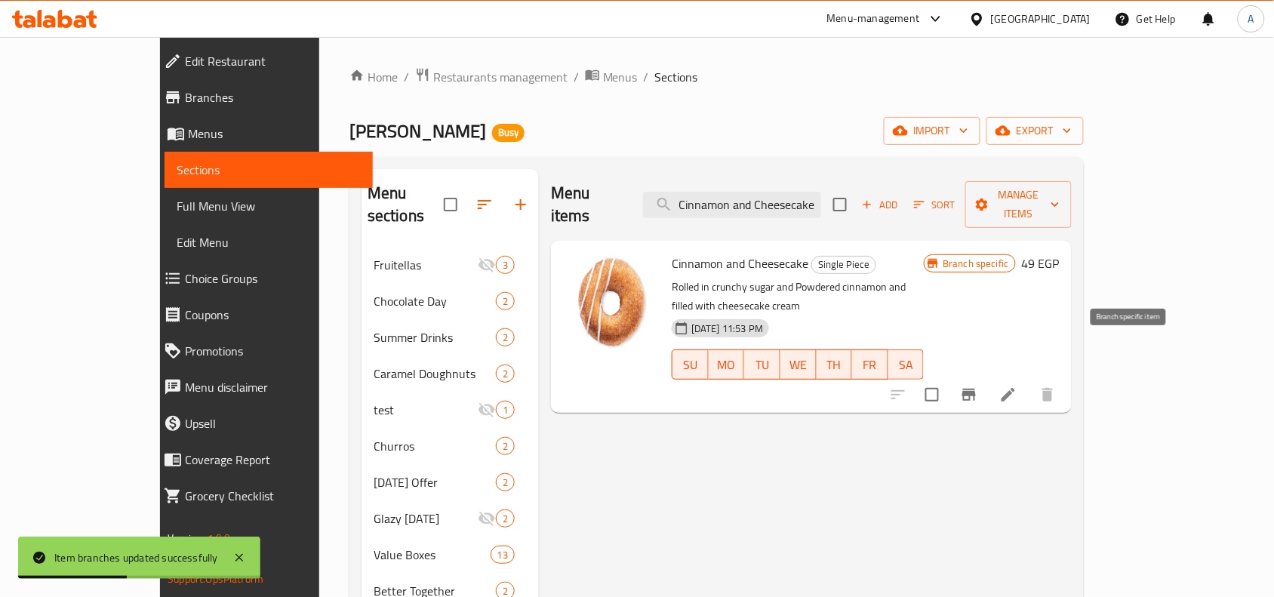
click at [978, 386] on icon "Branch-specific-item" at bounding box center [969, 395] width 18 height 18
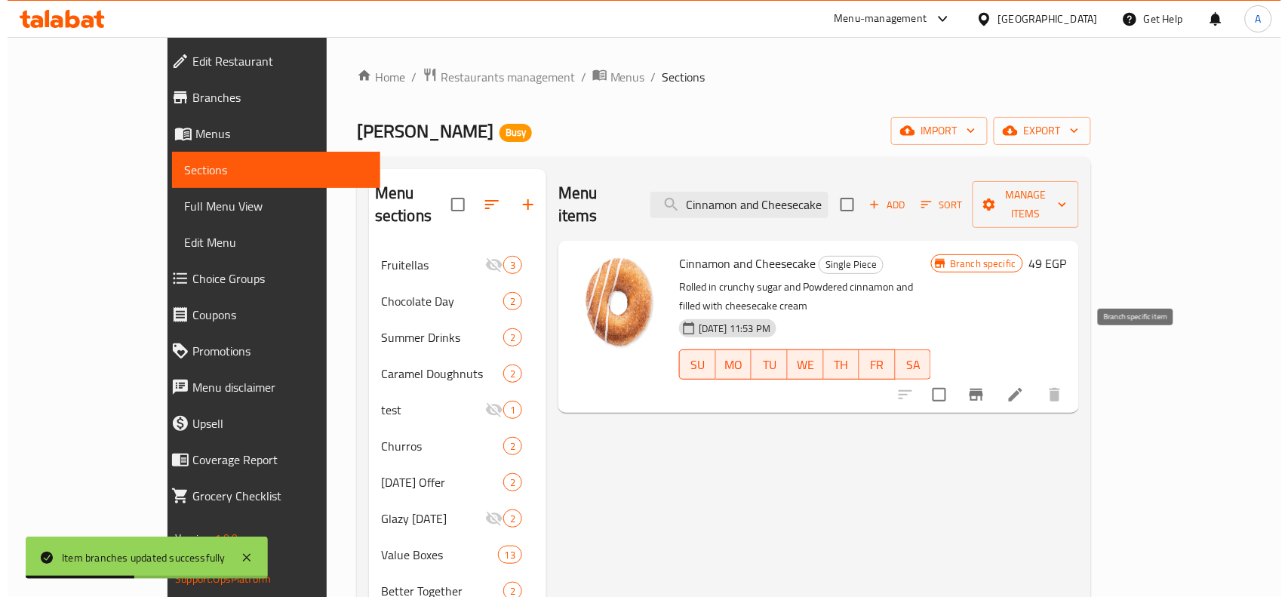
scroll to position [0, 0]
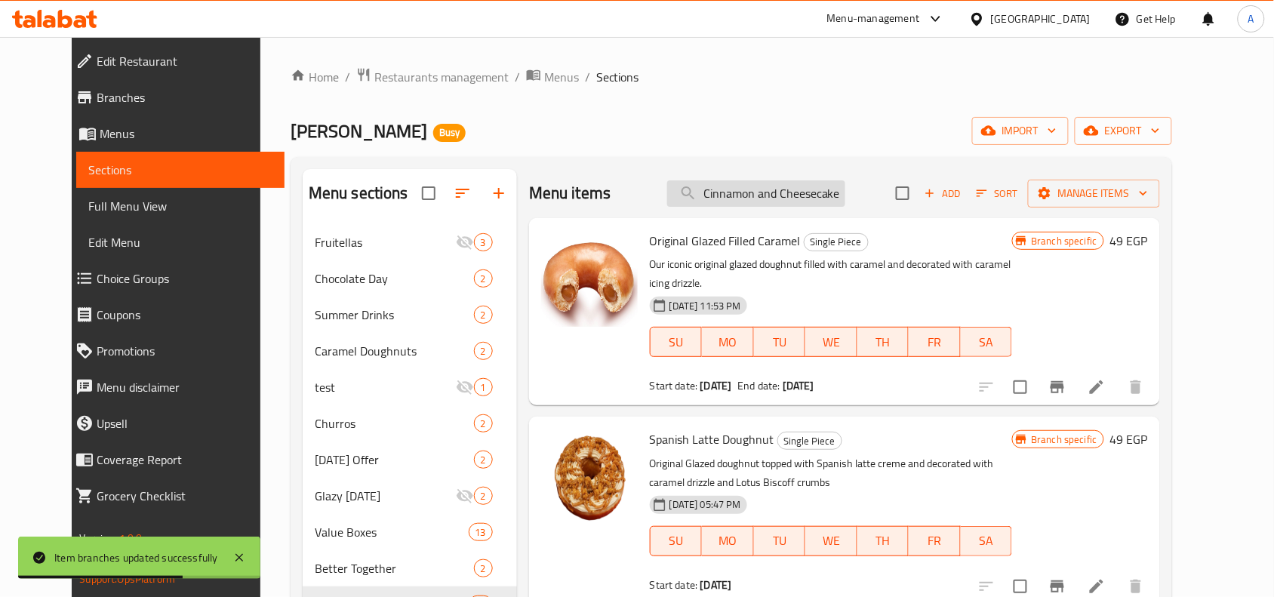
click at [845, 186] on input "Cinnamon and Cheesecake" at bounding box center [756, 193] width 178 height 26
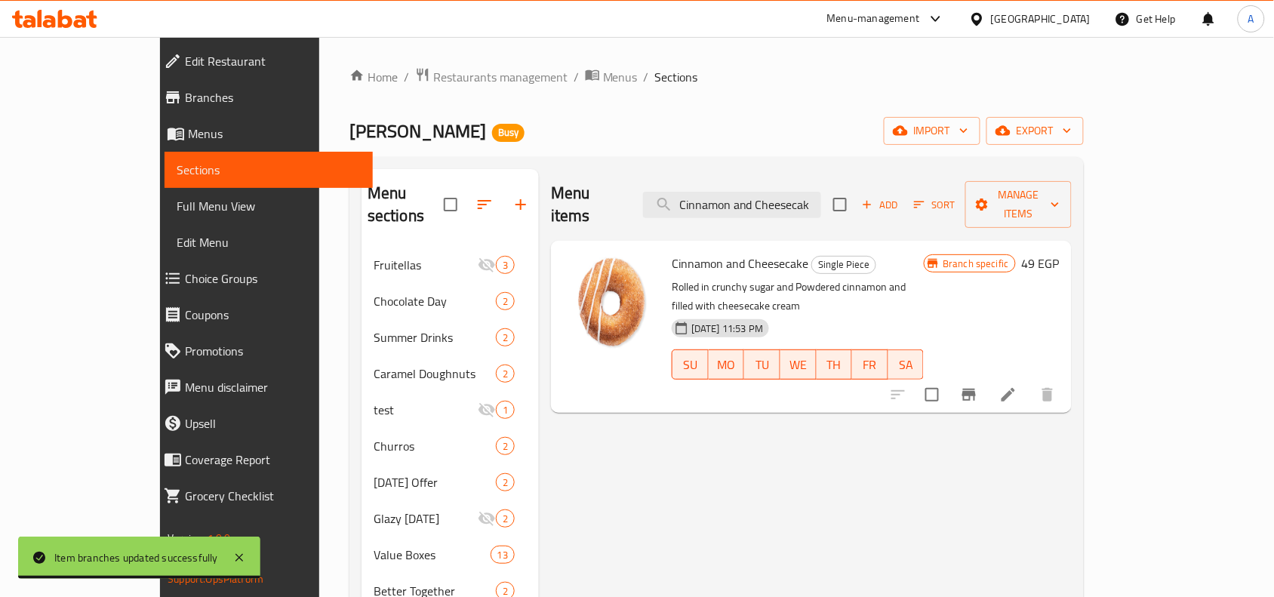
click at [987, 377] on button "Branch-specific-item" at bounding box center [969, 395] width 36 height 36
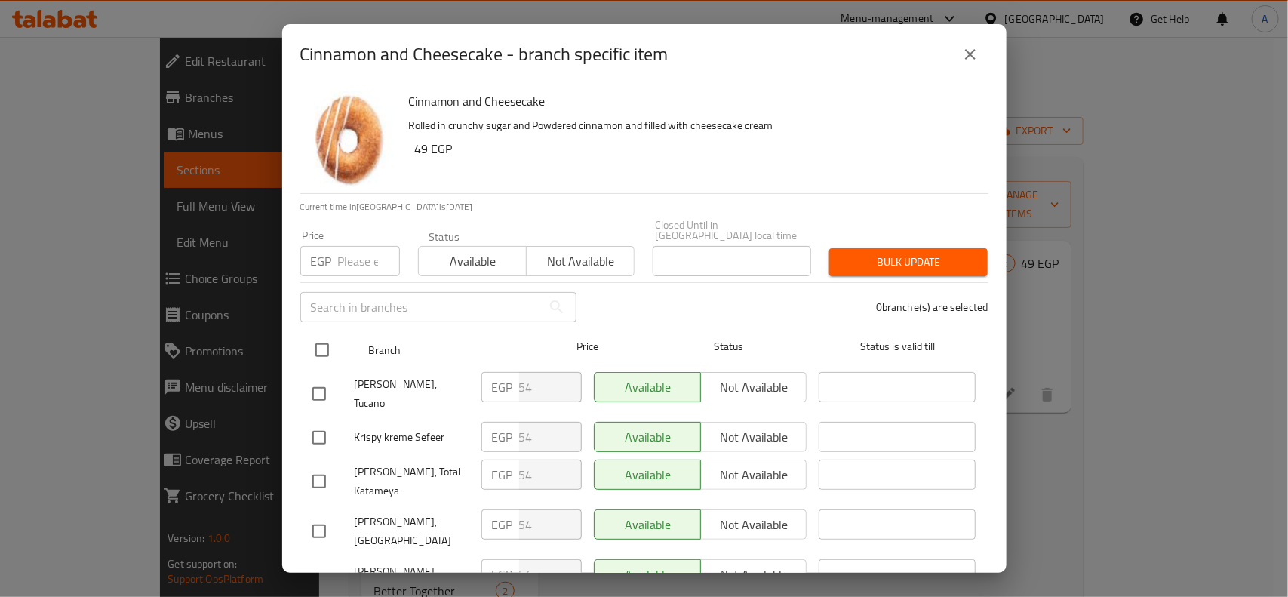
click at [332, 344] on input "checkbox" at bounding box center [322, 350] width 32 height 32
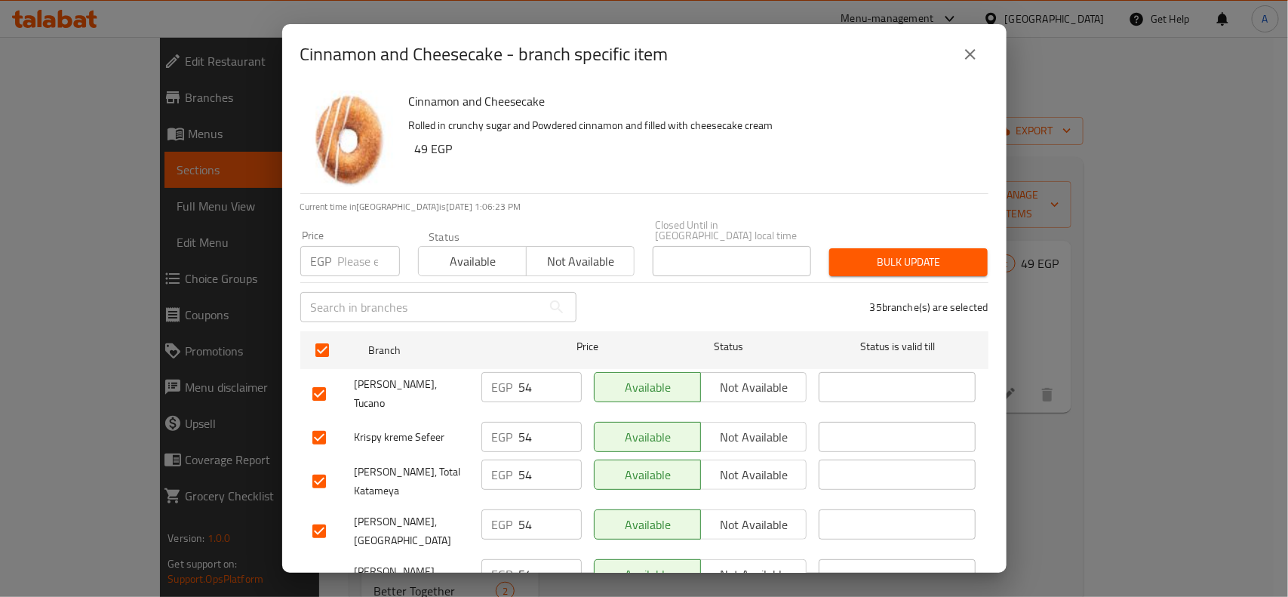
scroll to position [714, 0]
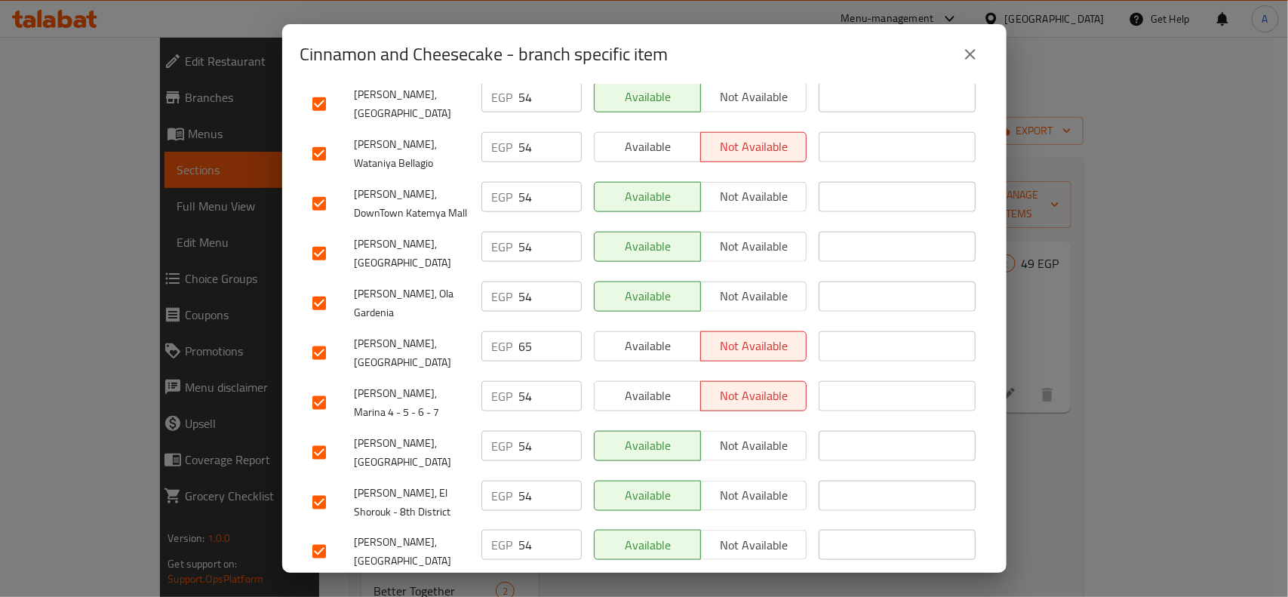
click at [325, 341] on input "checkbox" at bounding box center [319, 353] width 32 height 32
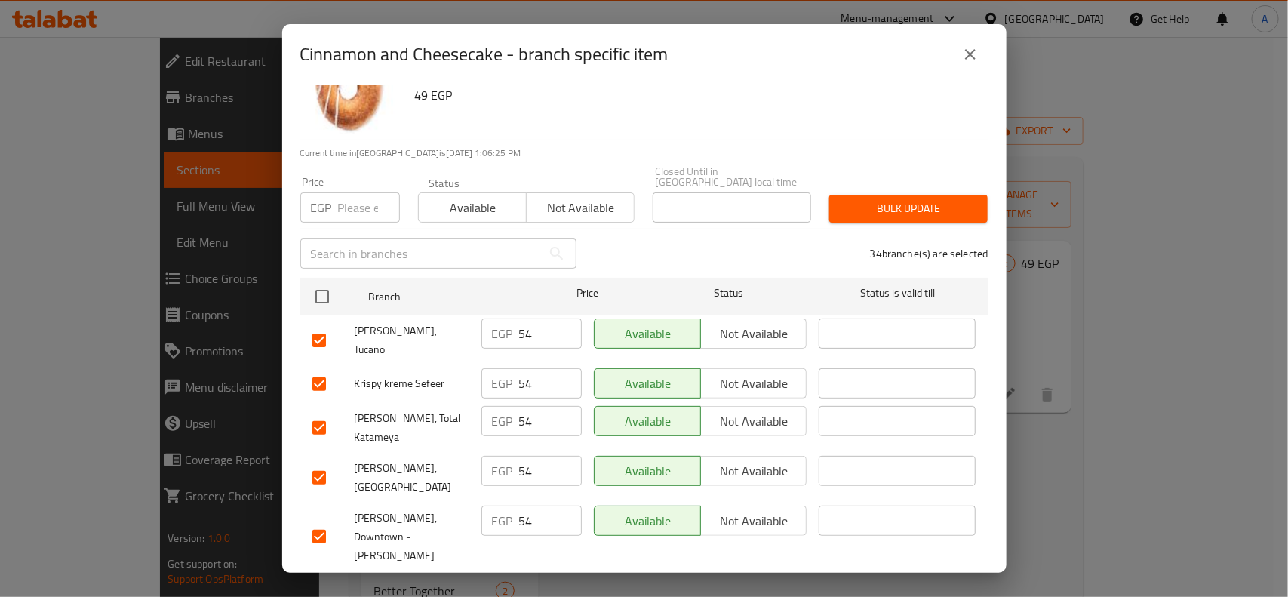
scroll to position [0, 0]
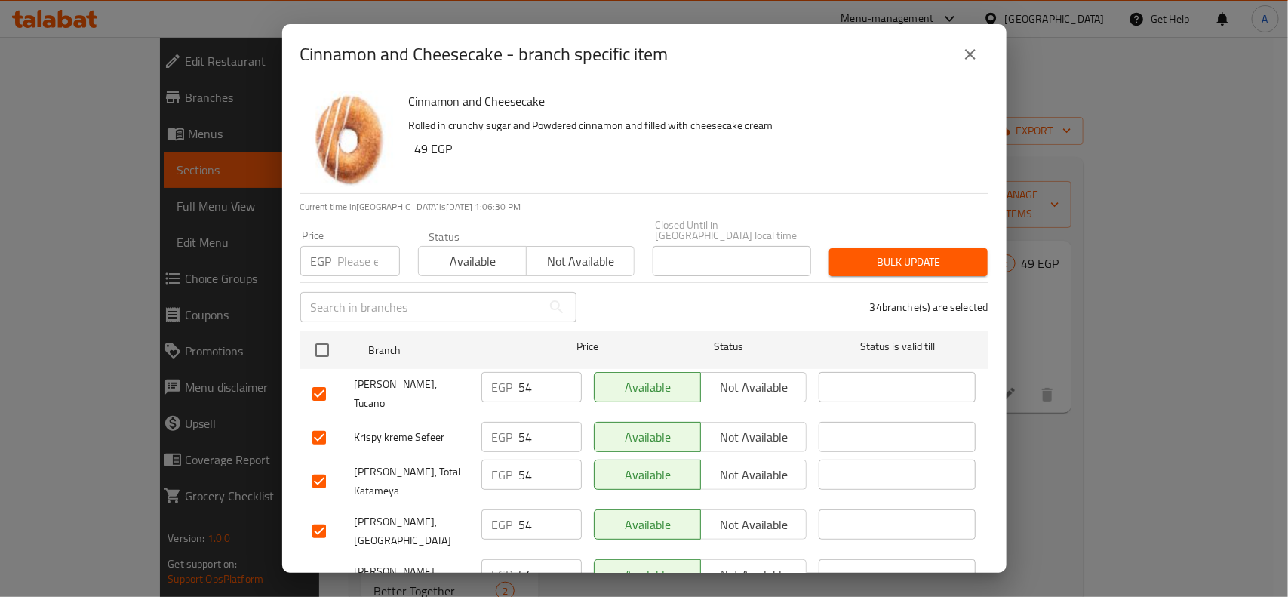
click at [371, 260] on input "number" at bounding box center [369, 261] width 62 height 30
paste input "49"
click at [908, 255] on span "Bulk update" at bounding box center [908, 262] width 134 height 19
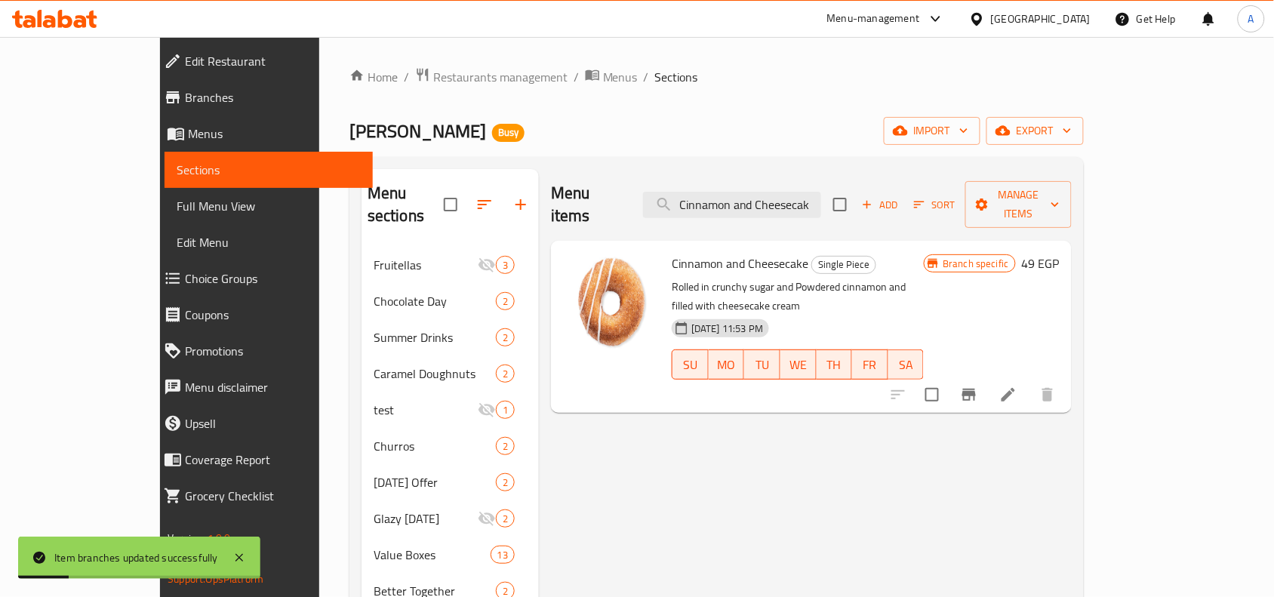
click at [1019, 377] on div at bounding box center [973, 395] width 186 height 36
click at [987, 377] on button "Branch-specific-item" at bounding box center [969, 395] width 36 height 36
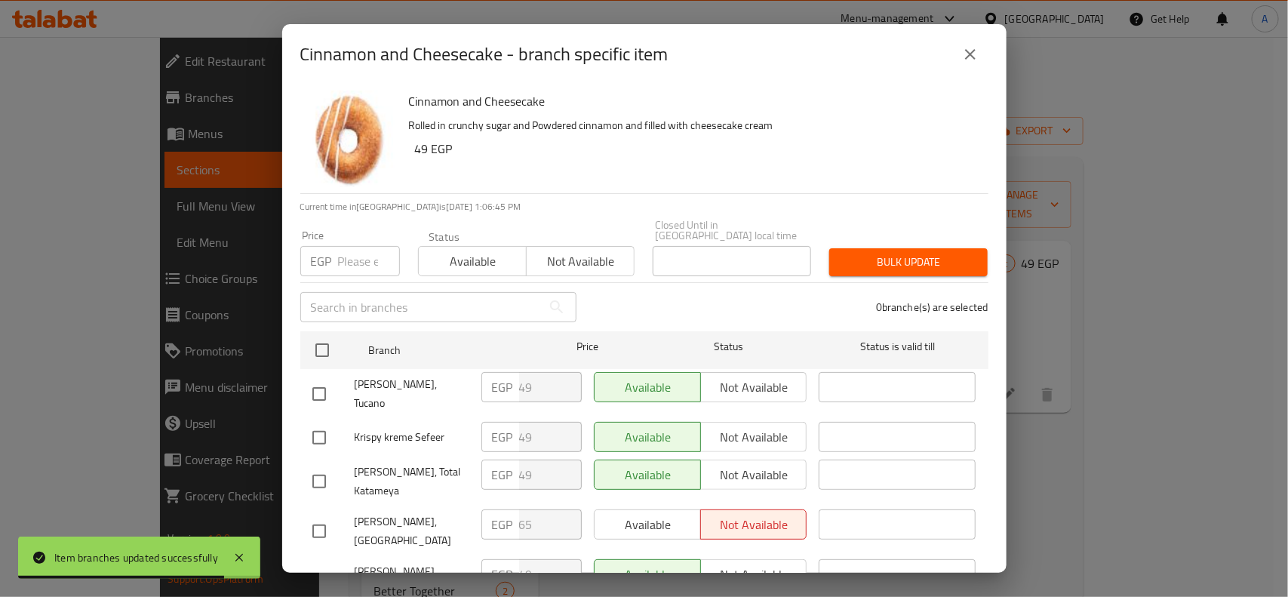
click at [989, 54] on div "Cinnamon and Cheesecake - branch specific item" at bounding box center [644, 54] width 725 height 60
click at [991, 57] on div "Home / Restaurants management / Menus / Sections Krispy Kreme Busy import expor…" at bounding box center [716, 456] width 795 height 838
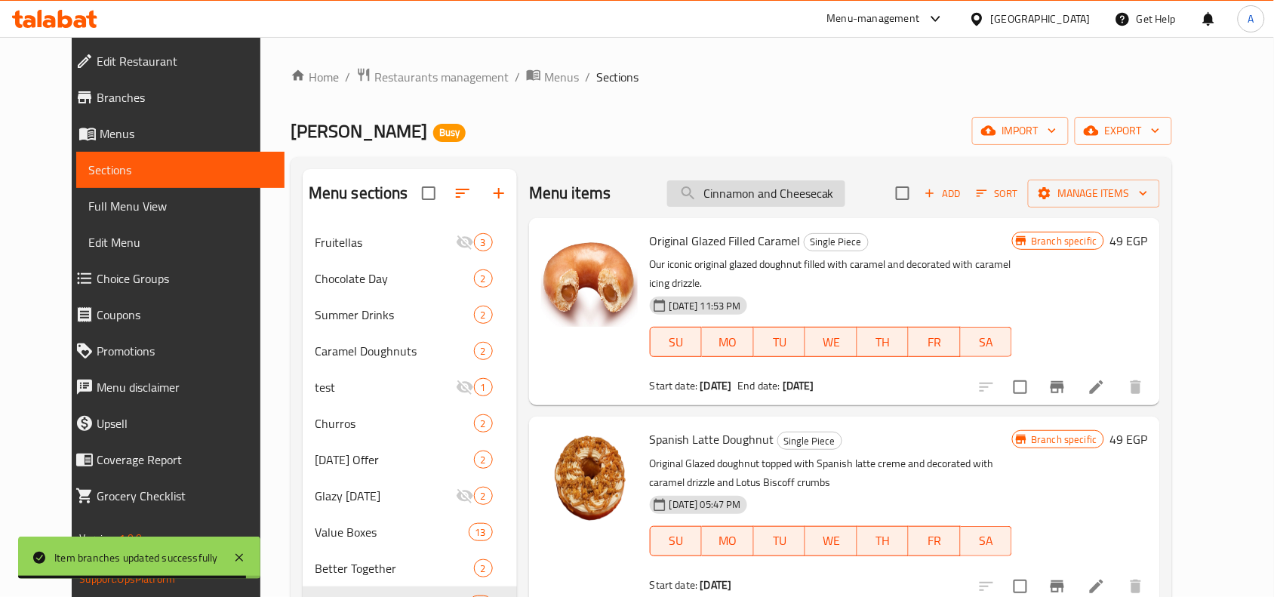
click at [785, 193] on input "Cinnamon and Cheesecak" at bounding box center [756, 193] width 178 height 26
paste input "Apple Cinnamon"
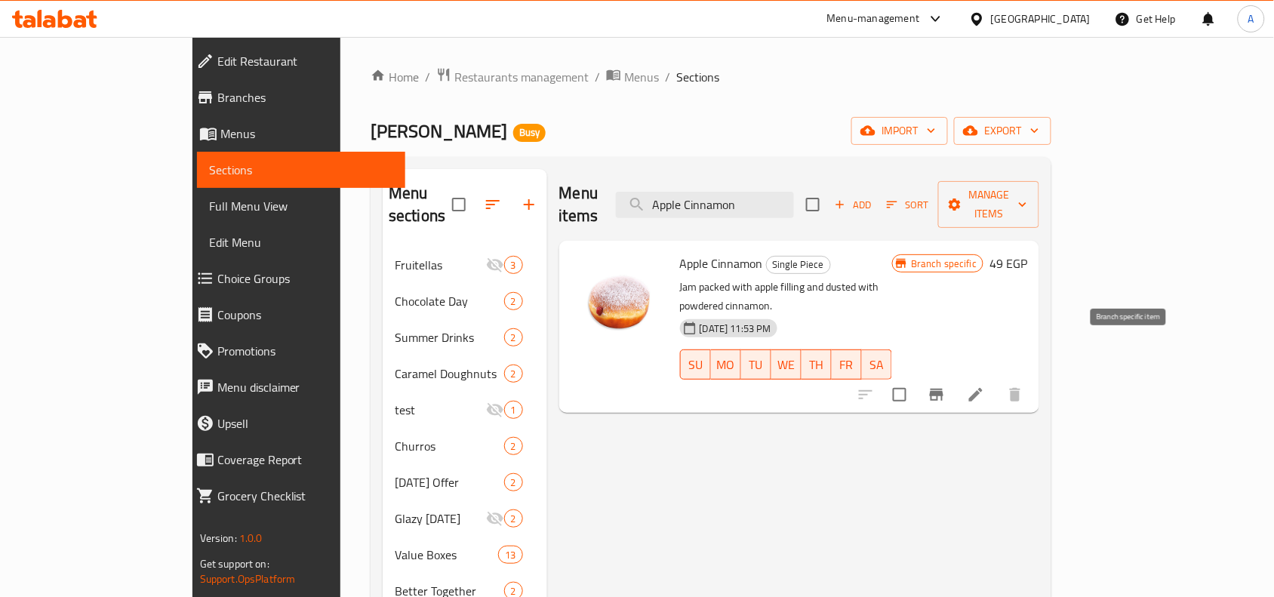
click at [955, 377] on button "Branch-specific-item" at bounding box center [936, 395] width 36 height 36
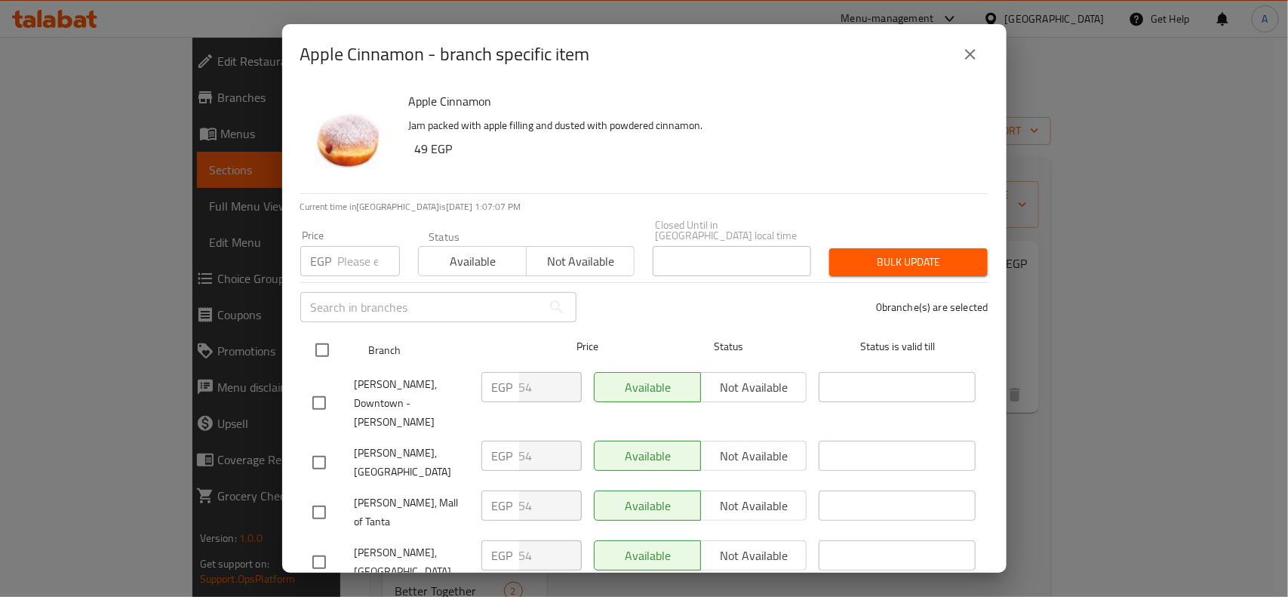
click at [313, 349] on input "checkbox" at bounding box center [322, 350] width 32 height 32
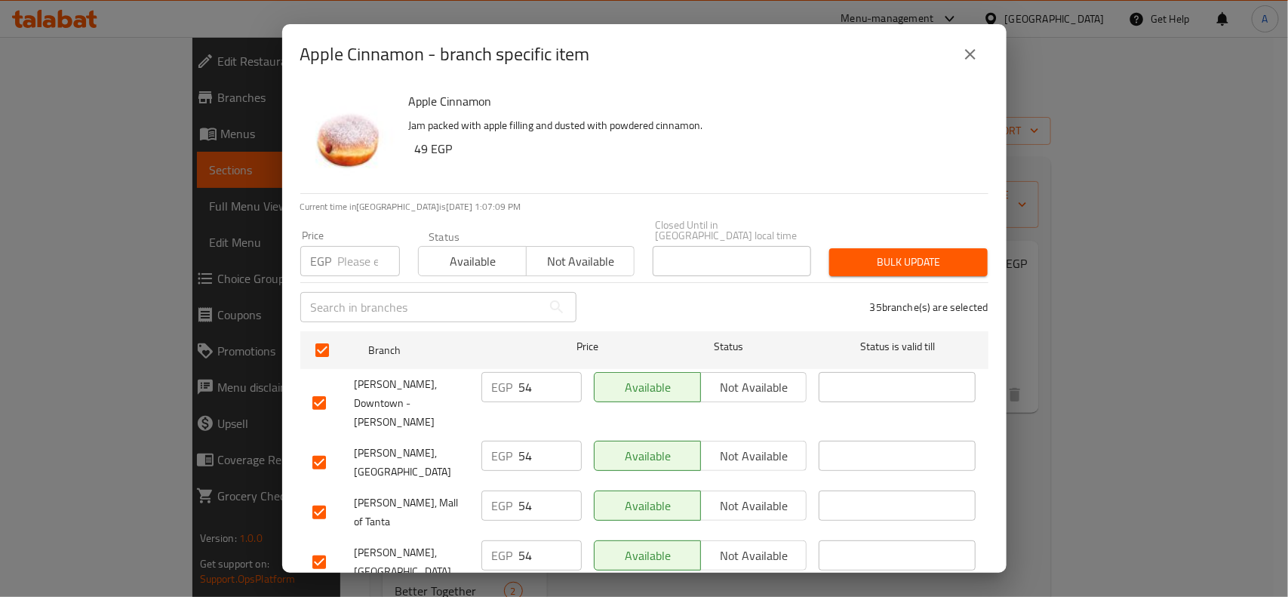
scroll to position [1466, 0]
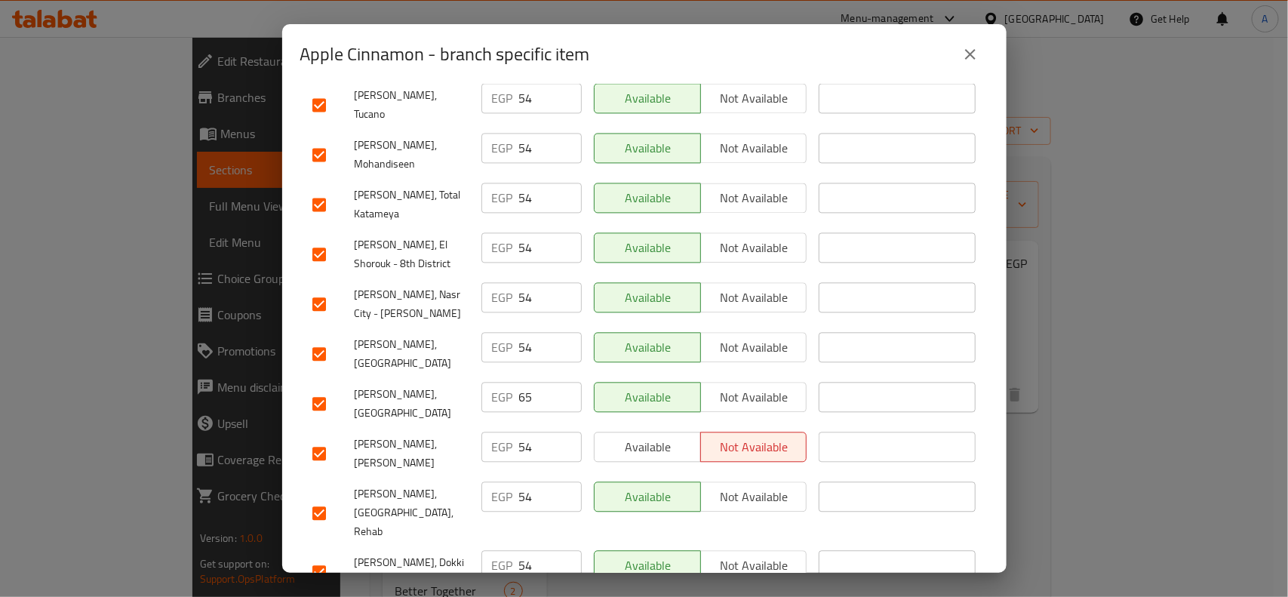
click at [334, 388] on div at bounding box center [333, 404] width 42 height 32
click at [334, 388] on input "checkbox" at bounding box center [319, 404] width 32 height 32
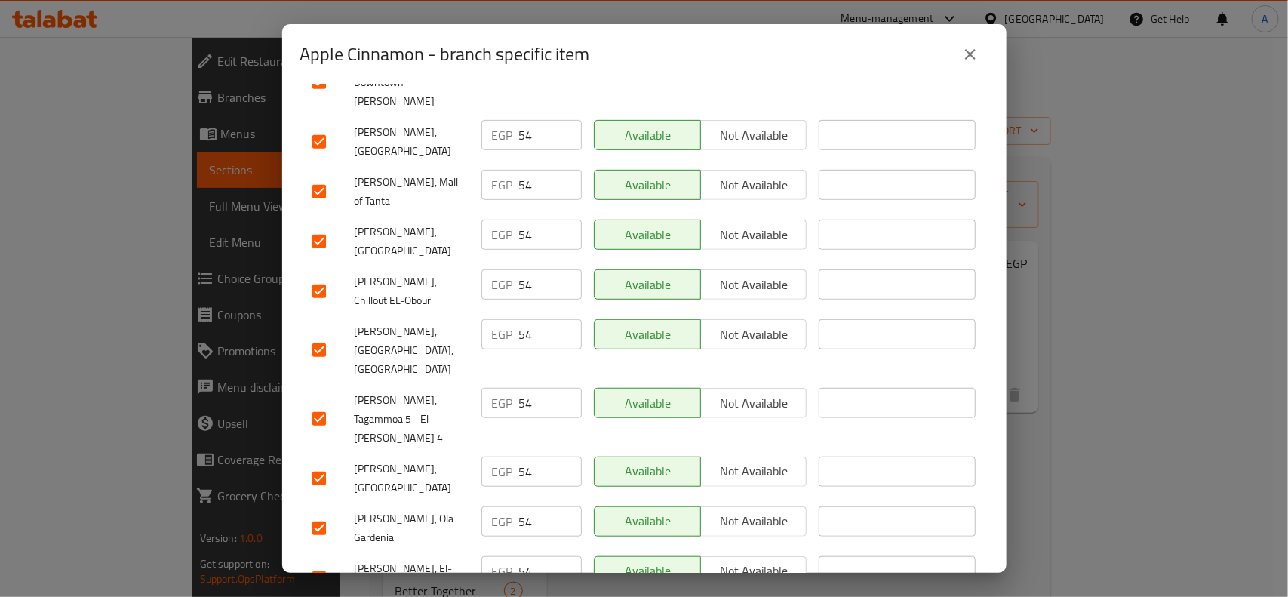
scroll to position [0, 0]
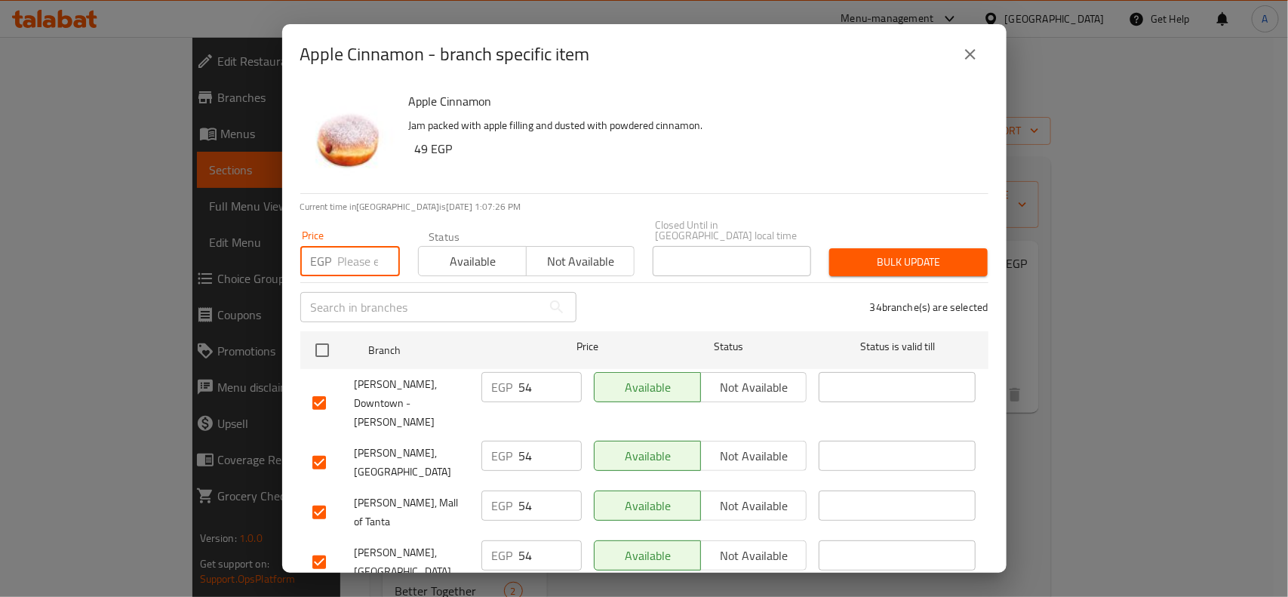
click at [341, 246] on input "number" at bounding box center [369, 261] width 62 height 30
paste input "49"
click at [928, 253] on span "Bulk update" at bounding box center [908, 262] width 134 height 19
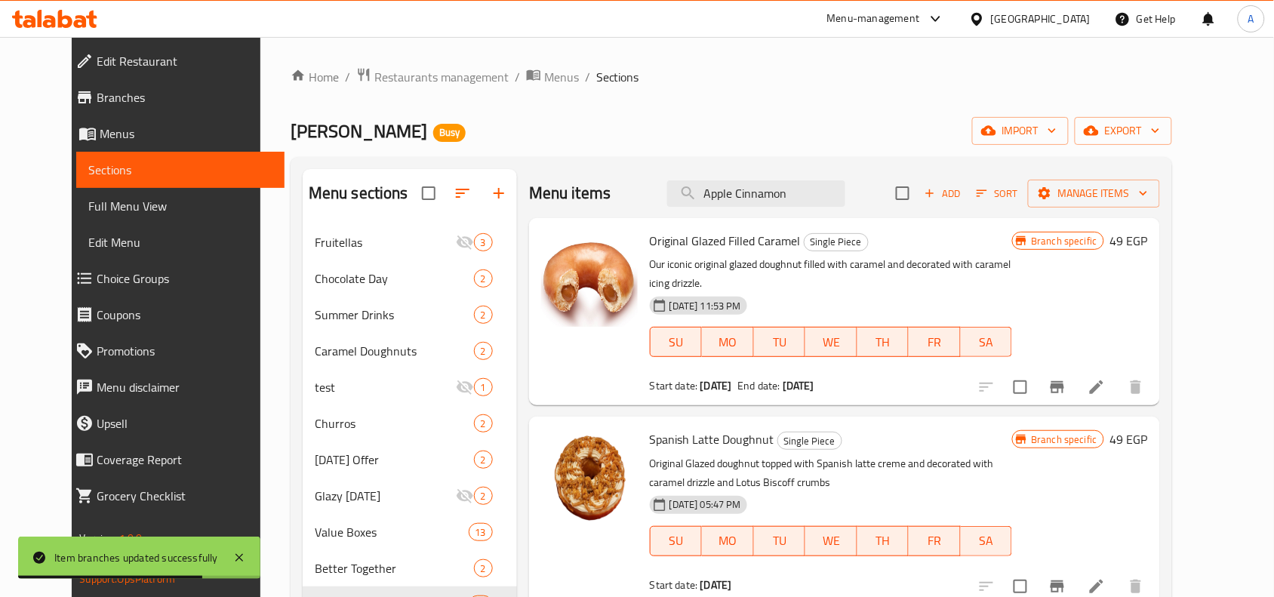
click at [809, 209] on div "Menu items Apple Cinnamon Add Sort Manage items" at bounding box center [844, 193] width 631 height 49
click at [832, 198] on input "Apple Cinnamon" at bounding box center [756, 193] width 178 height 26
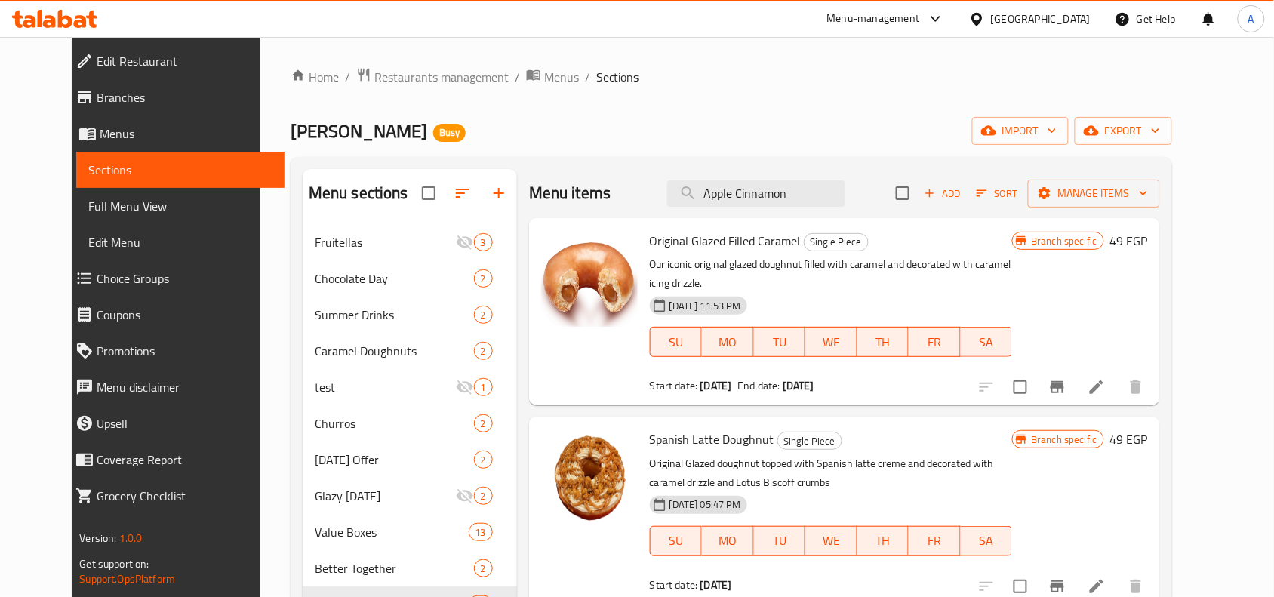
click at [749, 219] on div "Original Glazed Filled Caramel Single Piece Our iconic original glazed doughnut…" at bounding box center [844, 311] width 631 height 187
click at [770, 200] on input "Apple Cinnamon" at bounding box center [756, 193] width 178 height 26
paste input "Chocolate Kreme Filled Doughnut"
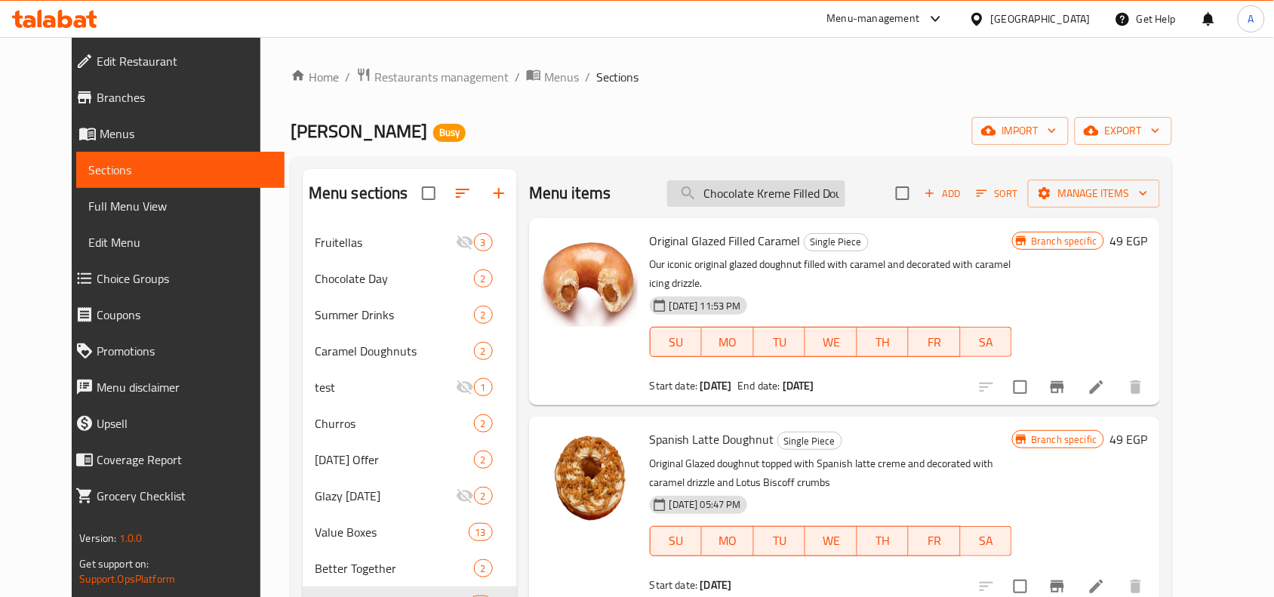
scroll to position [0, 32]
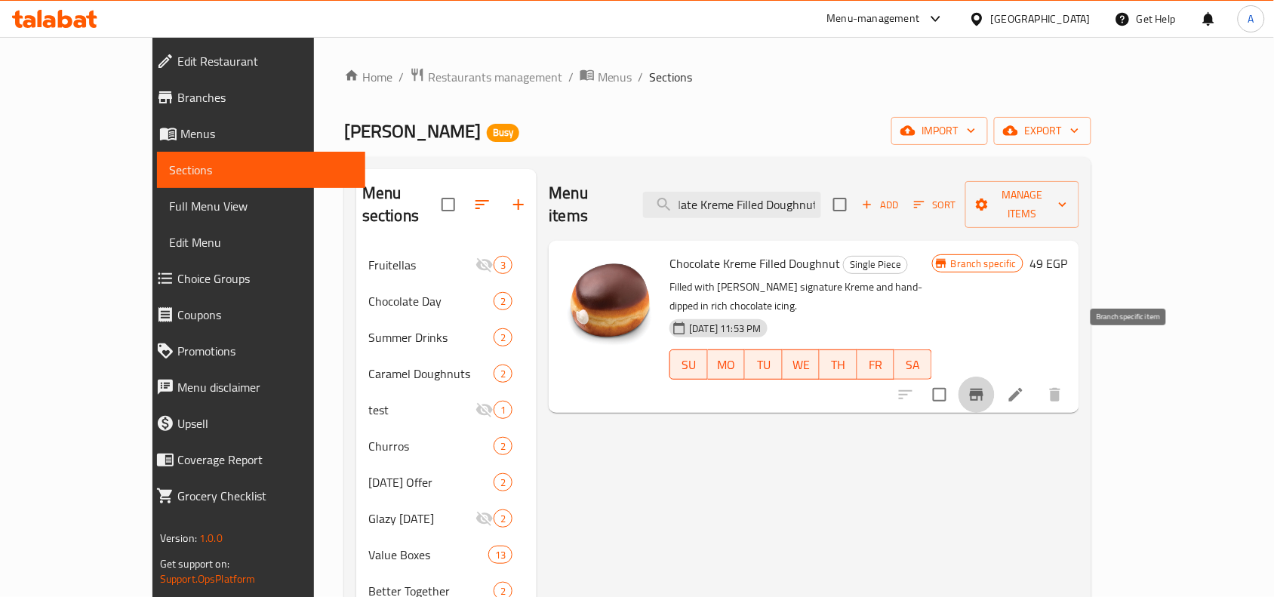
click at [995, 377] on button "Branch-specific-item" at bounding box center [976, 395] width 36 height 36
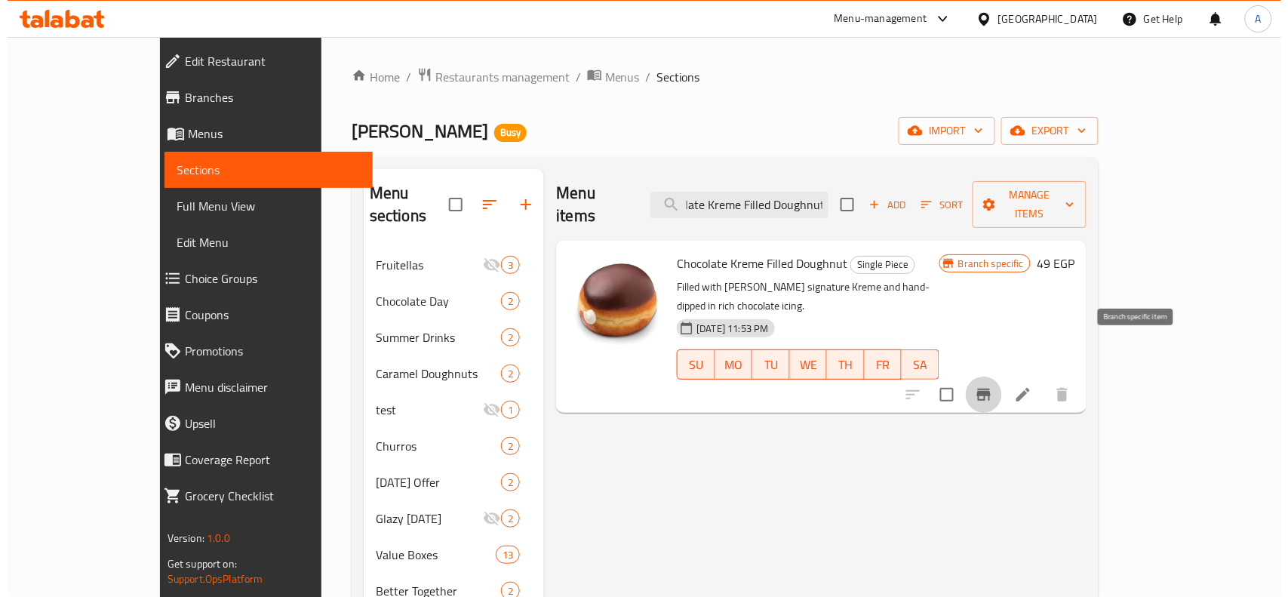
scroll to position [0, 0]
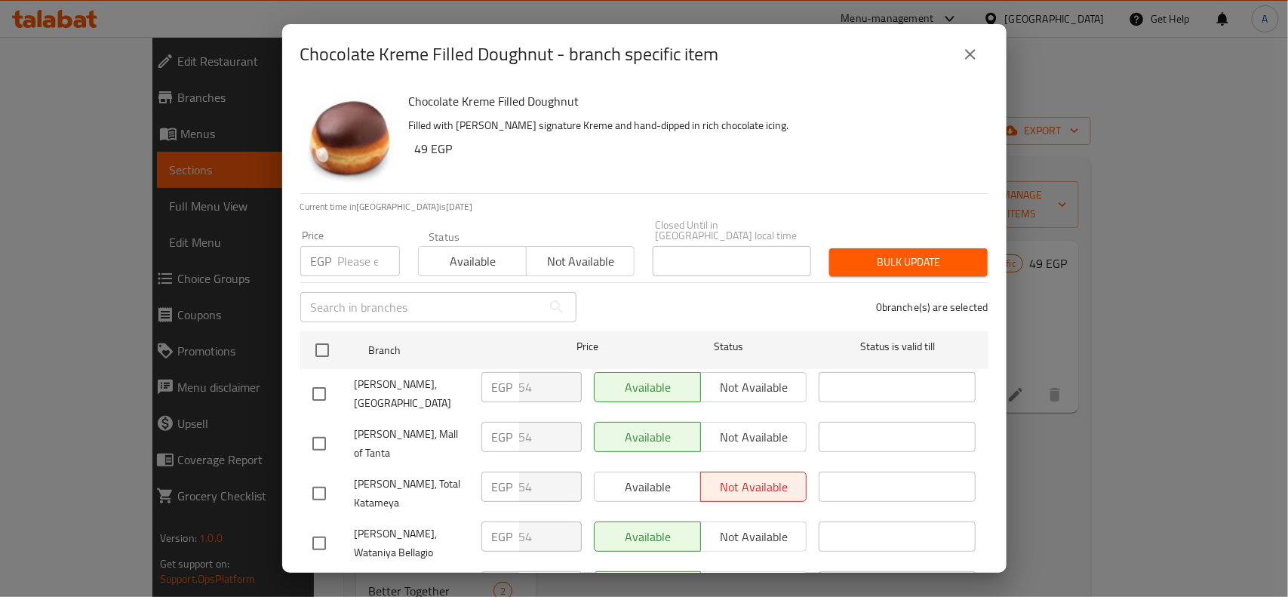
click at [331, 334] on input "checkbox" at bounding box center [322, 350] width 32 height 32
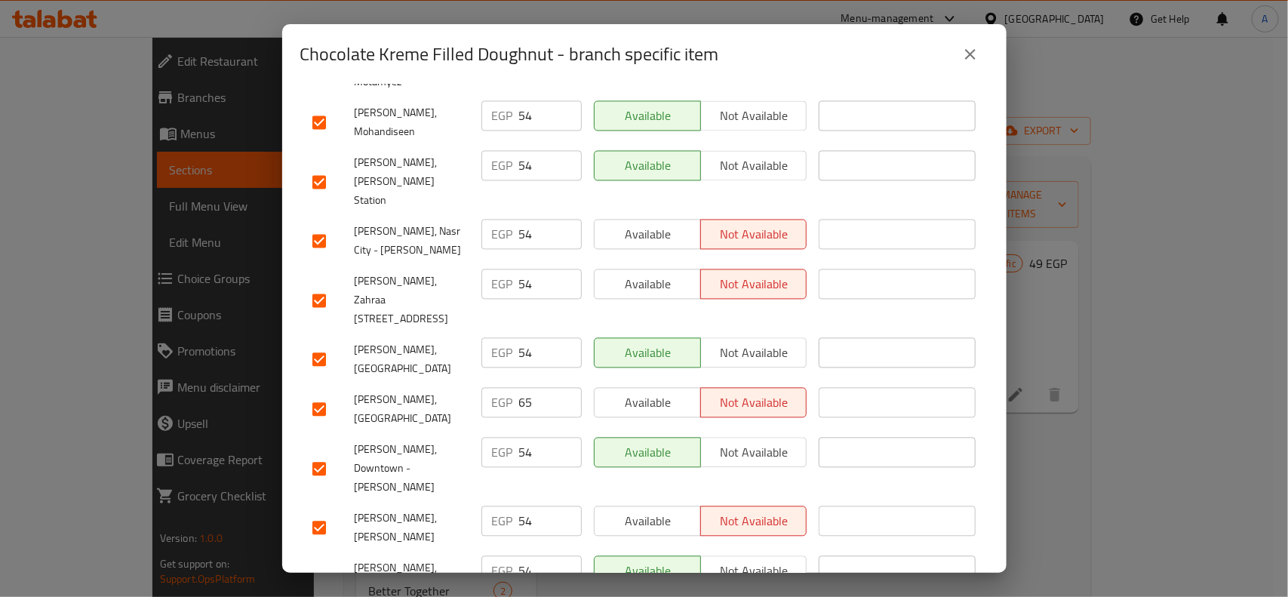
click at [313, 394] on input "checkbox" at bounding box center [319, 410] width 32 height 32
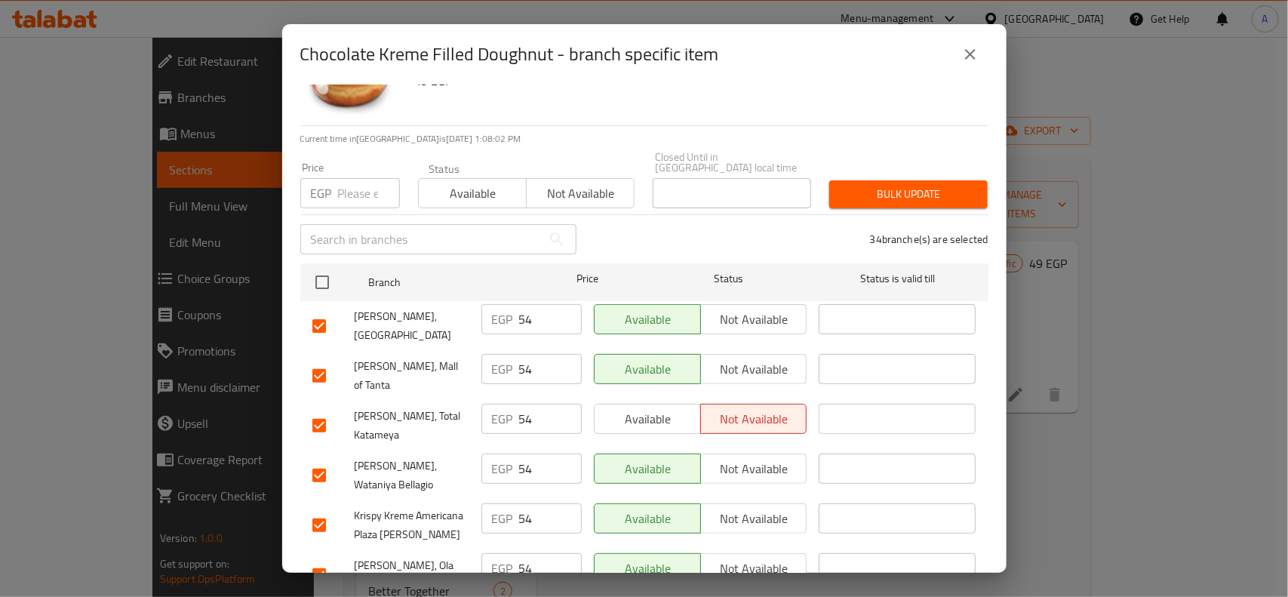
scroll to position [0, 0]
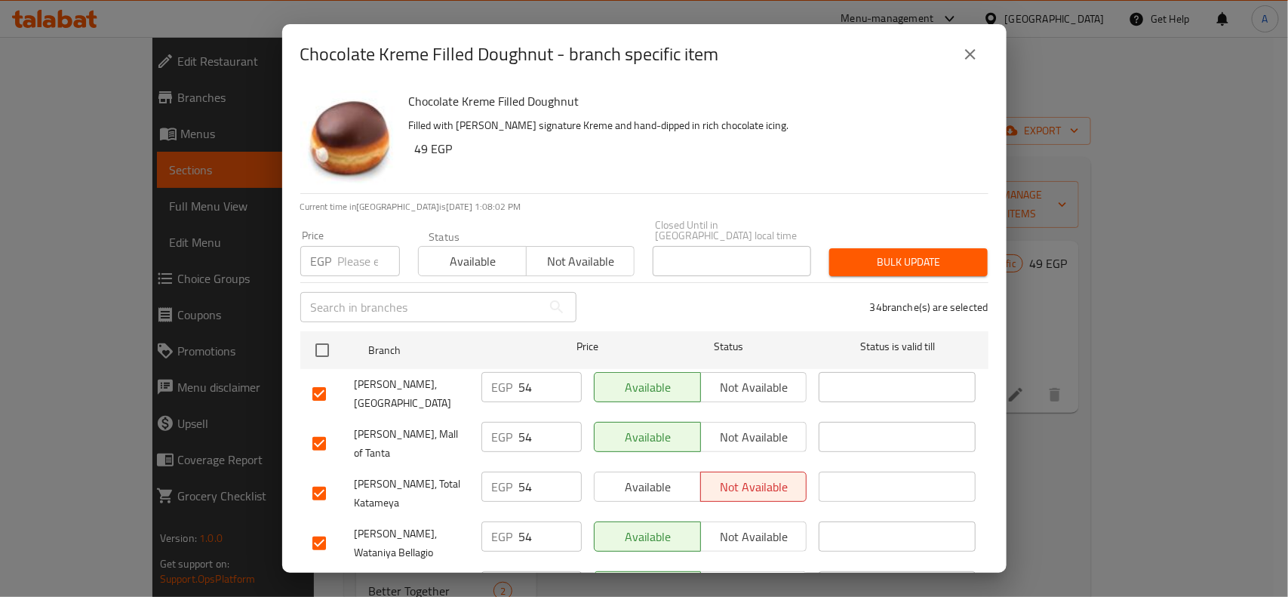
click at [355, 246] on input "number" at bounding box center [369, 261] width 62 height 30
paste input "49"
click at [903, 253] on span "Bulk update" at bounding box center [908, 262] width 134 height 19
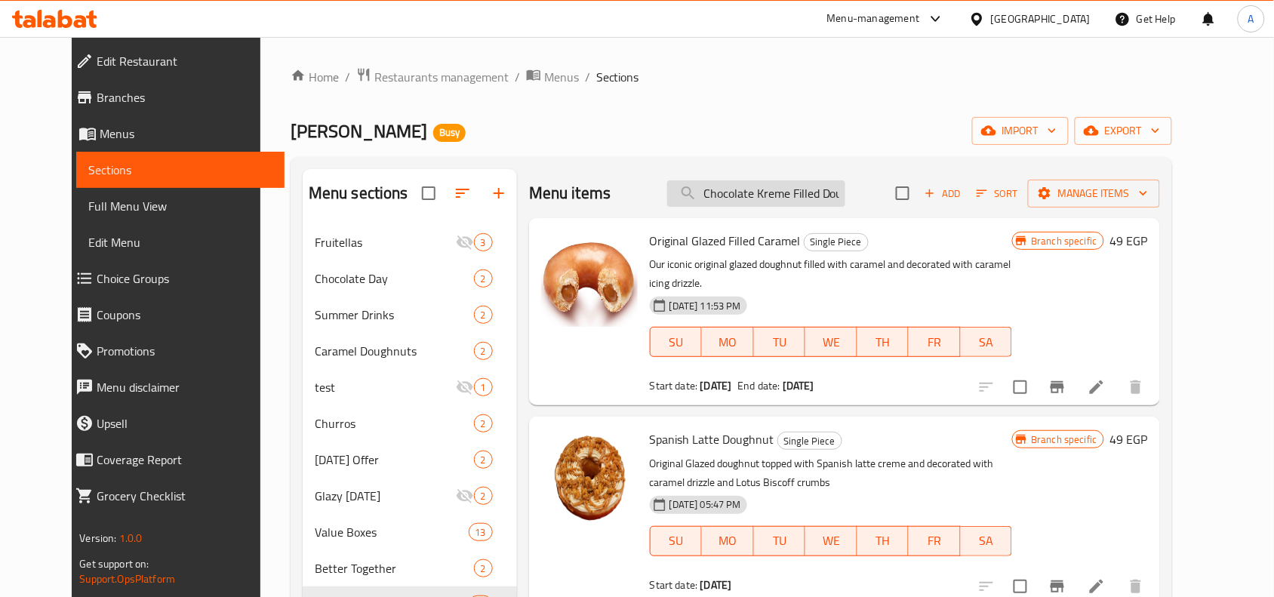
click at [845, 198] on input "Chocolate Kreme Filled Doughnut" at bounding box center [756, 193] width 178 height 26
click at [794, 192] on input "Chocolate Kreme Filled Doughnut" at bounding box center [756, 193] width 178 height 26
paste input "Chocolate Kreme Filled Doughnut"
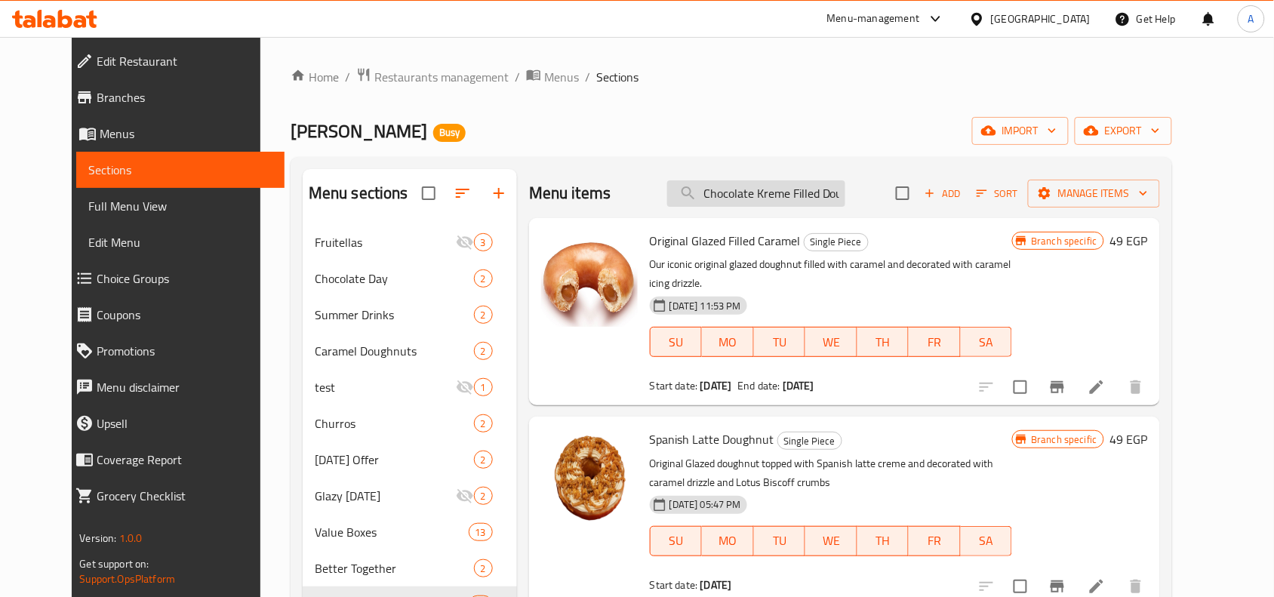
scroll to position [0, 32]
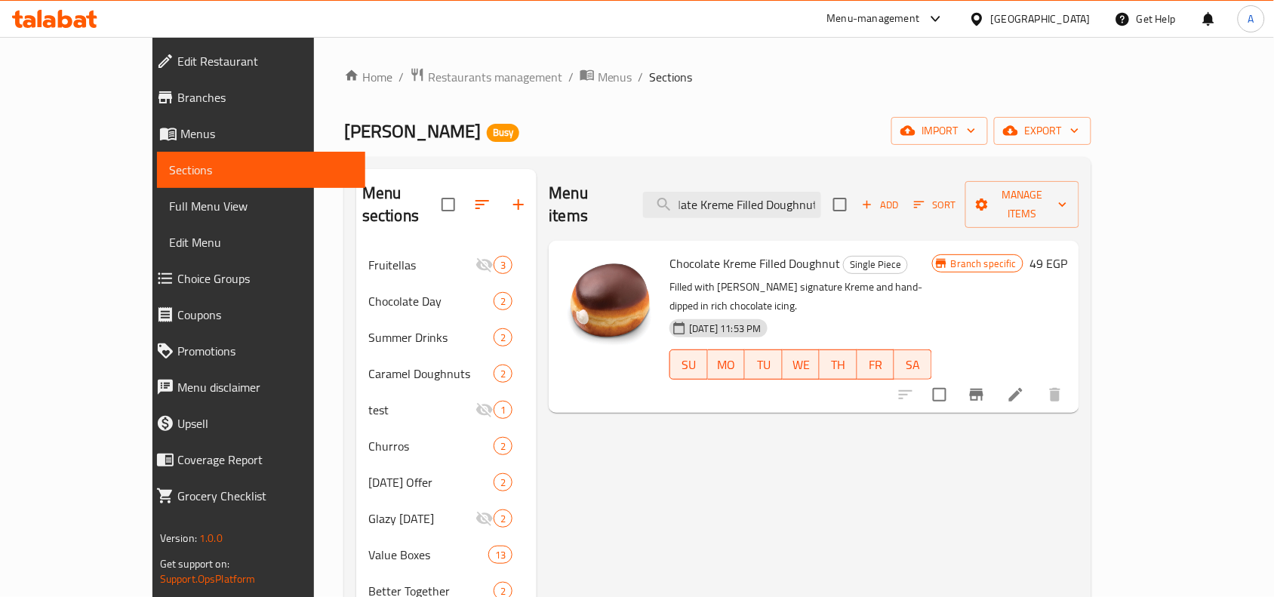
click at [986, 386] on icon "Branch-specific-item" at bounding box center [977, 395] width 18 height 18
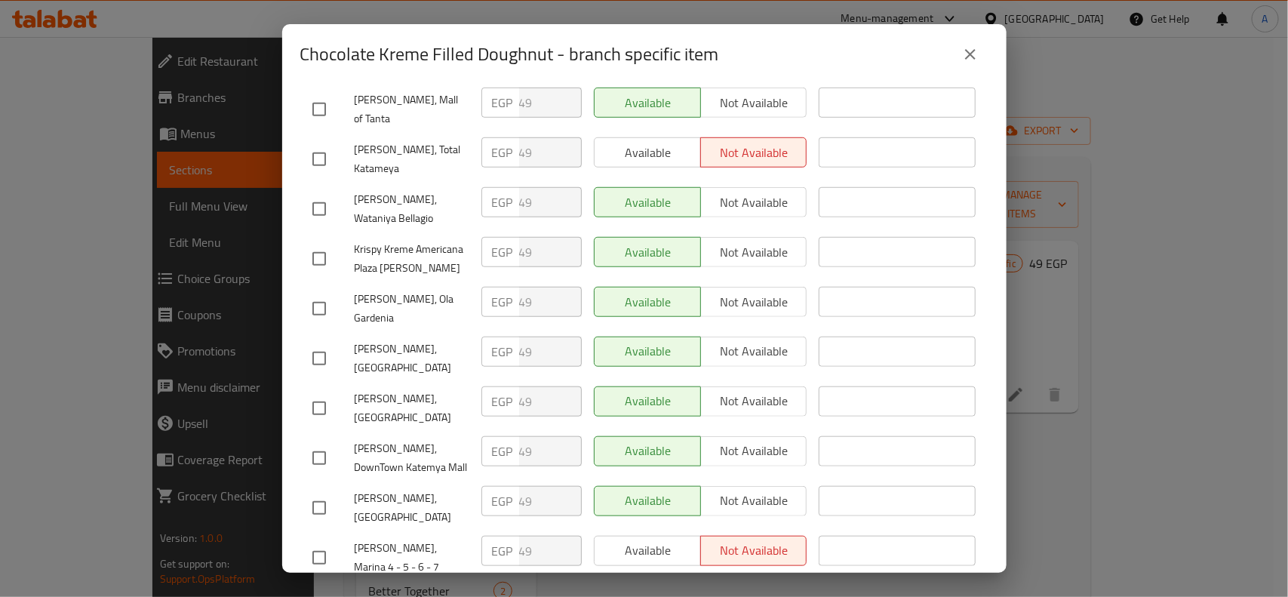
scroll to position [1361, 0]
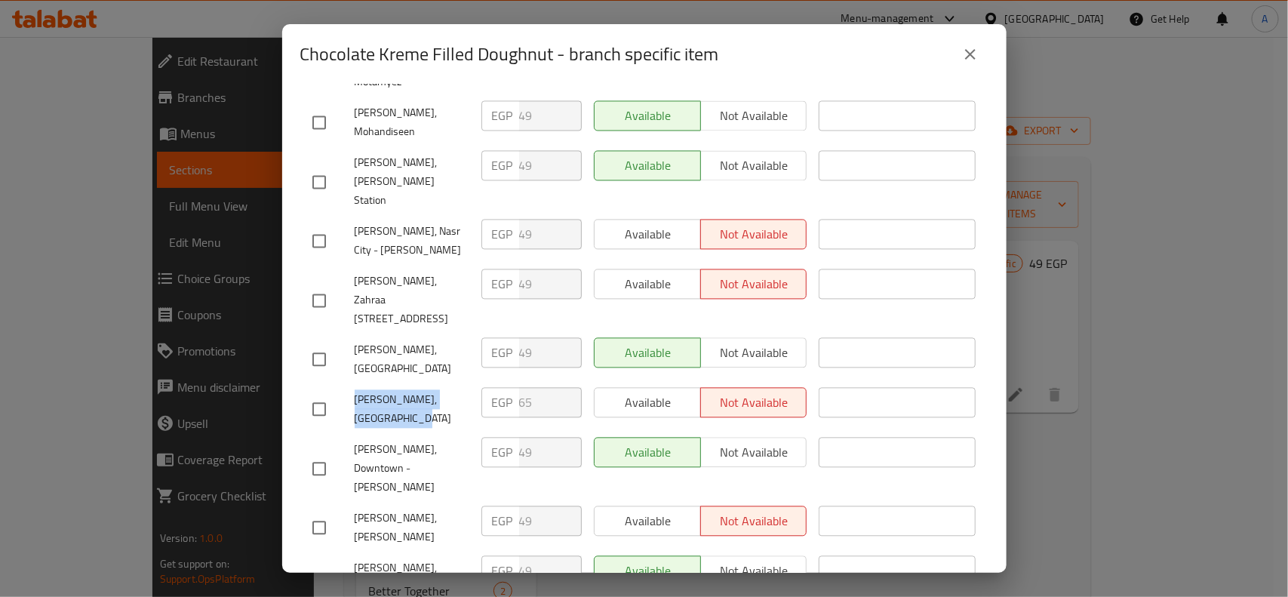
click at [981, 61] on button "close" at bounding box center [970, 54] width 36 height 36
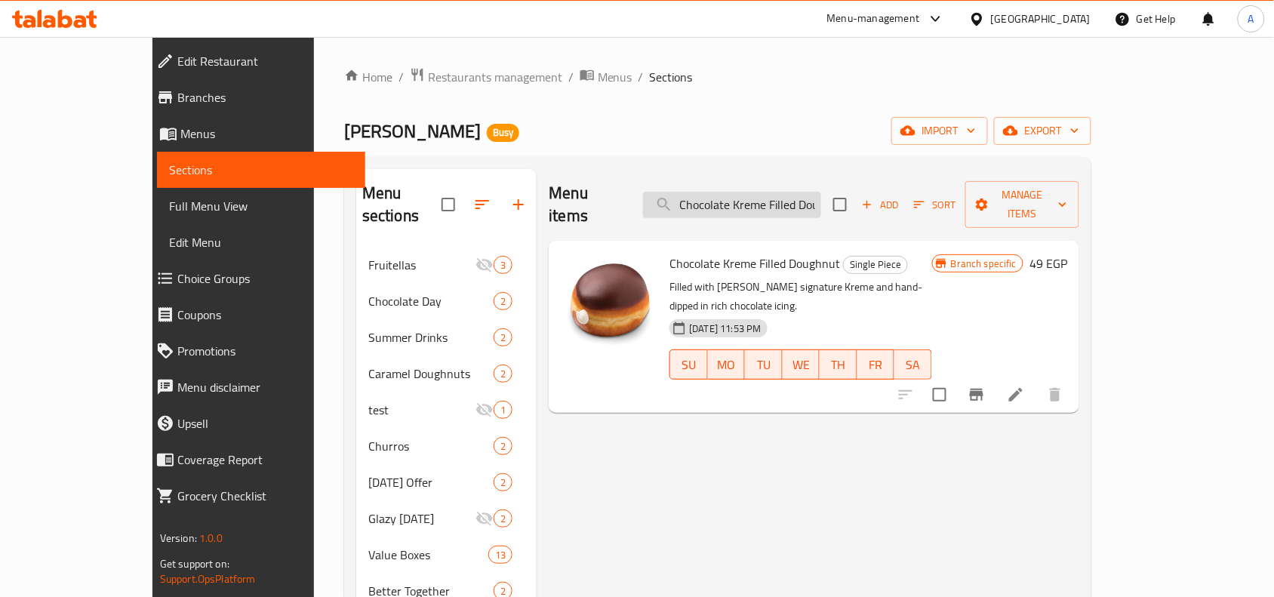
click at [821, 197] on input "Chocolate Kreme Filled Doughnut" at bounding box center [732, 205] width 178 height 26
paste input "Lotus Crème"
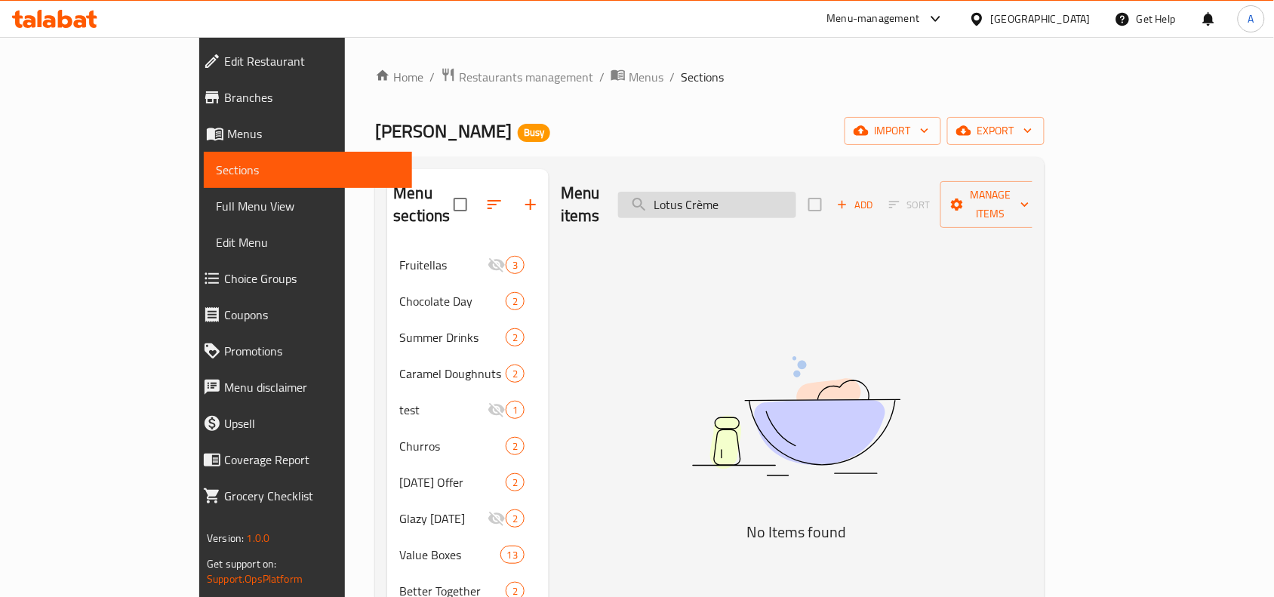
drag, startPoint x: 832, startPoint y: 197, endPoint x: 902, endPoint y: 191, distance: 70.4
click at [796, 197] on input "Lotus Crème" at bounding box center [707, 205] width 178 height 26
click at [778, 198] on input "Lotus Crème" at bounding box center [707, 205] width 178 height 26
click at [796, 193] on input "Lotus Creme" at bounding box center [707, 205] width 178 height 26
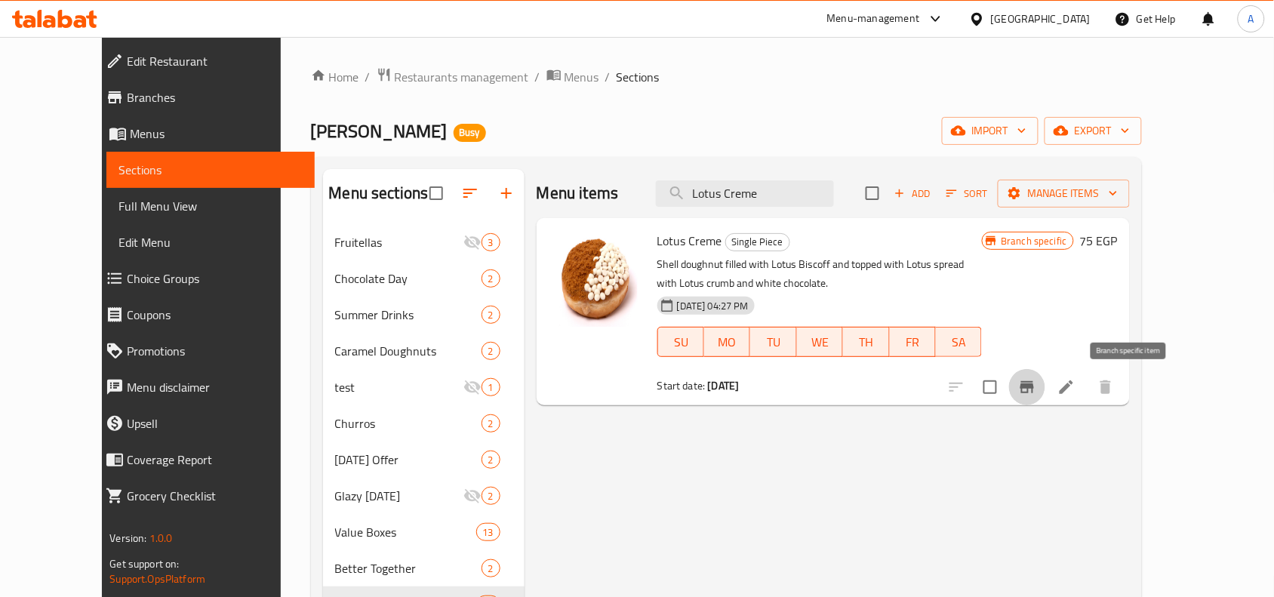
click at [1019, 390] on icon "Branch-specific-item" at bounding box center [1027, 387] width 18 height 18
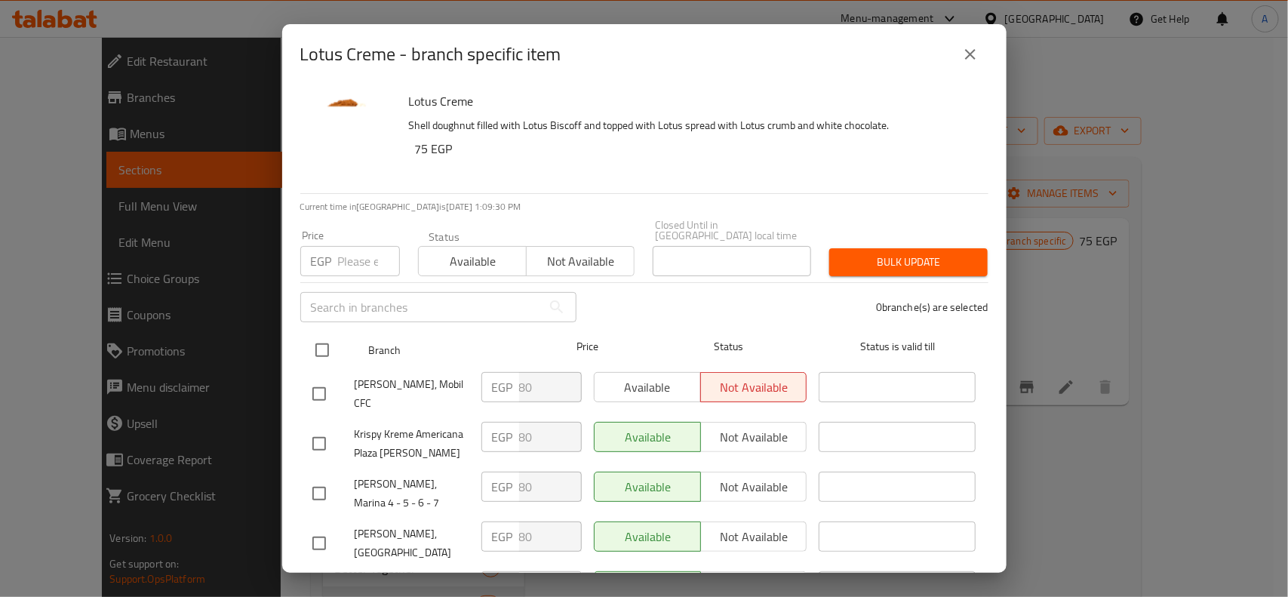
click at [321, 334] on input "checkbox" at bounding box center [322, 350] width 32 height 32
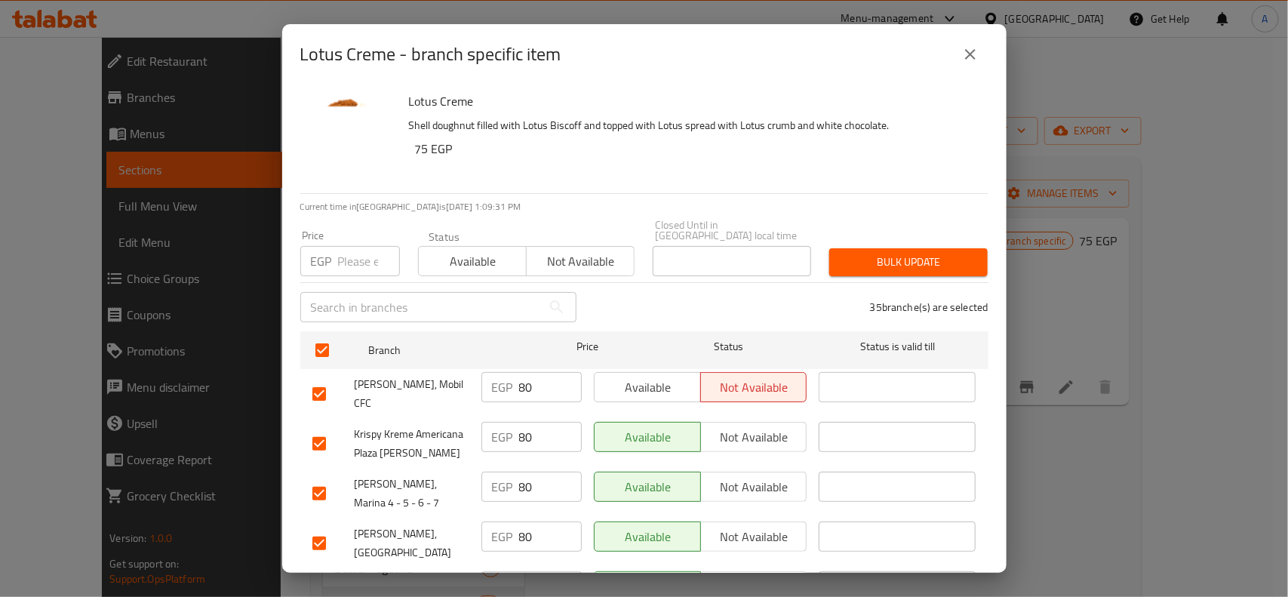
scroll to position [1593, 0]
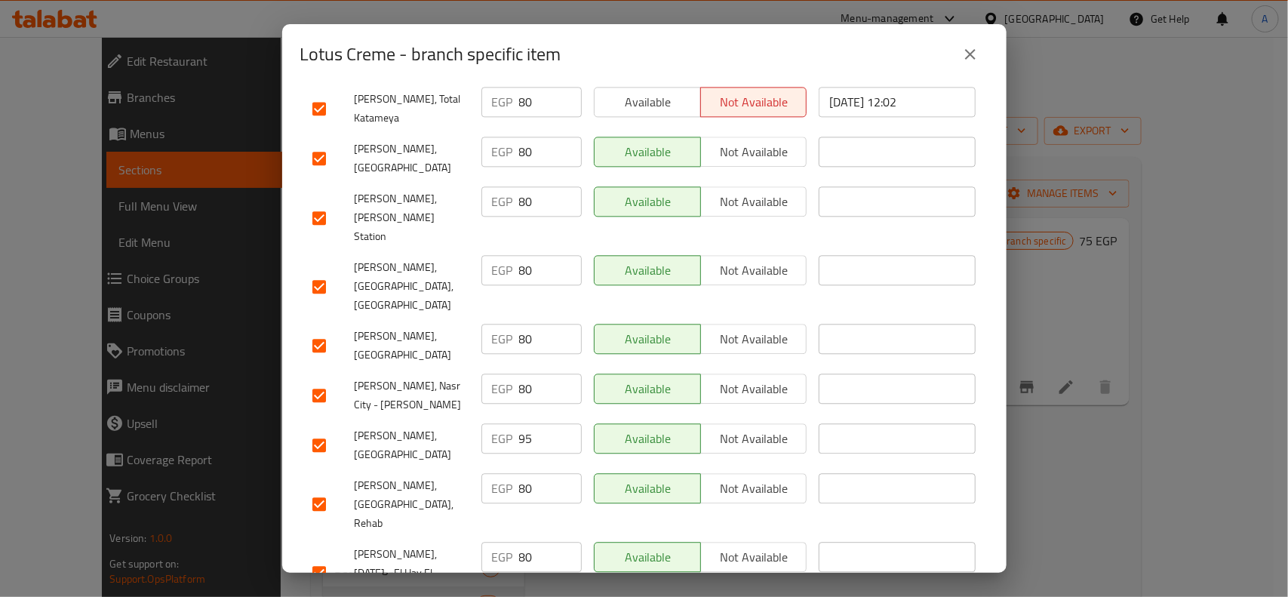
click at [325, 429] on input "checkbox" at bounding box center [319, 445] width 32 height 32
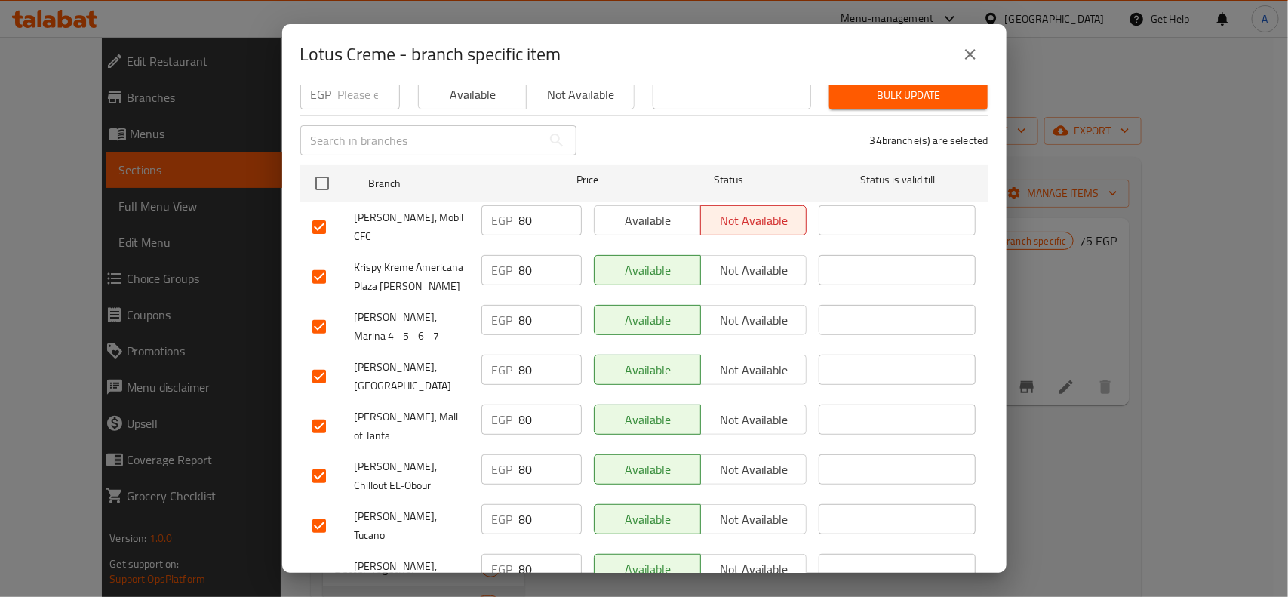
scroll to position [0, 0]
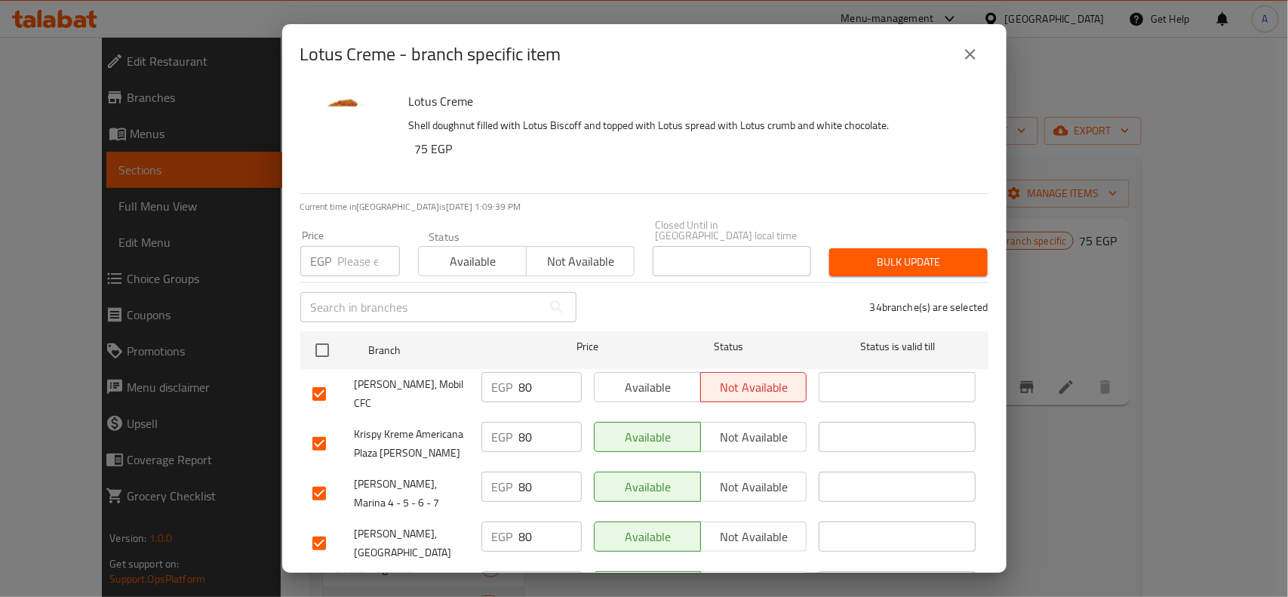
click at [353, 261] on input "number" at bounding box center [369, 261] width 62 height 30
paste input "75"
click at [960, 261] on button "Bulk update" at bounding box center [908, 262] width 158 height 28
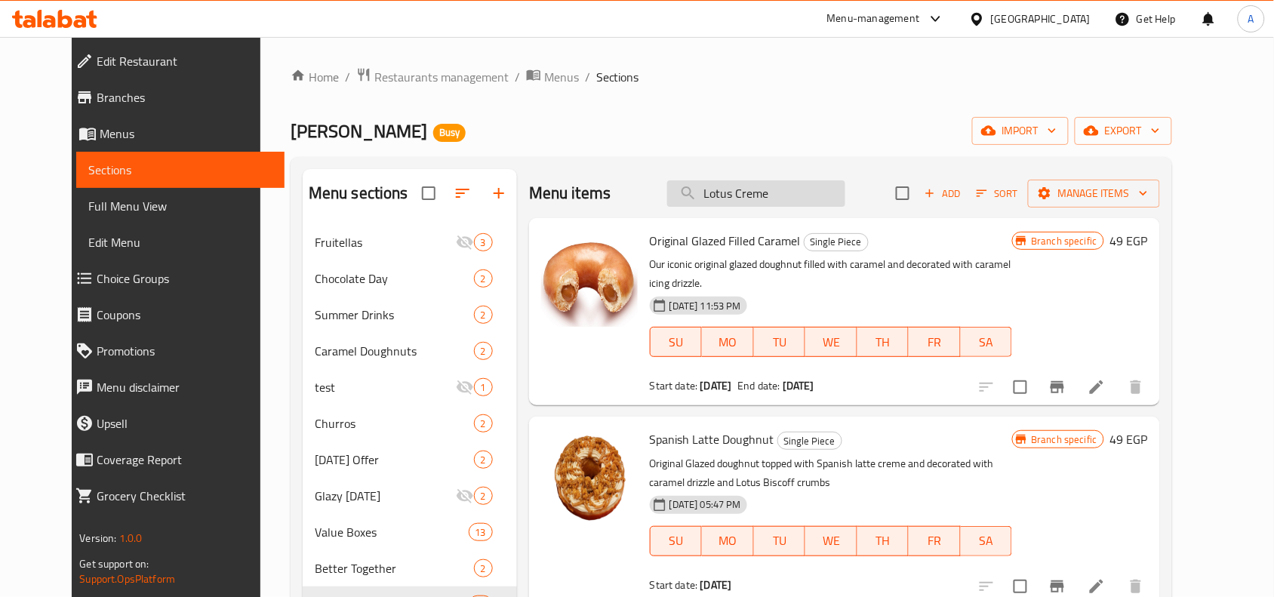
click at [781, 193] on input "Lotus Creme" at bounding box center [756, 193] width 178 height 26
paste input "Mixed Berries"
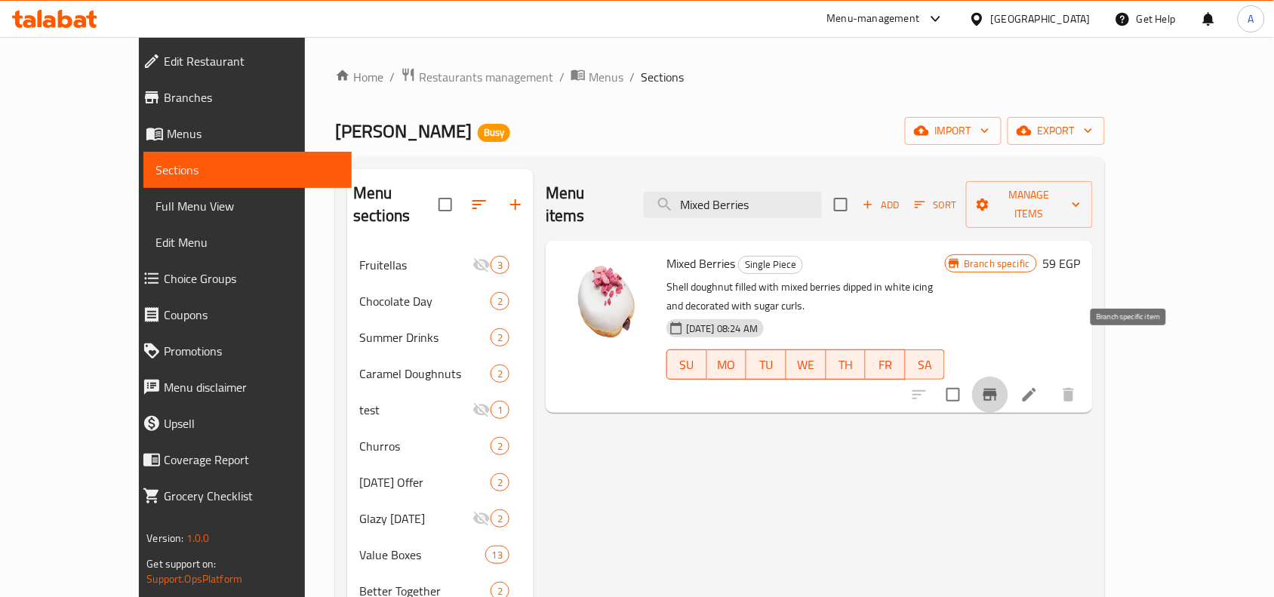
click at [999, 386] on icon "Branch-specific-item" at bounding box center [990, 395] width 18 height 18
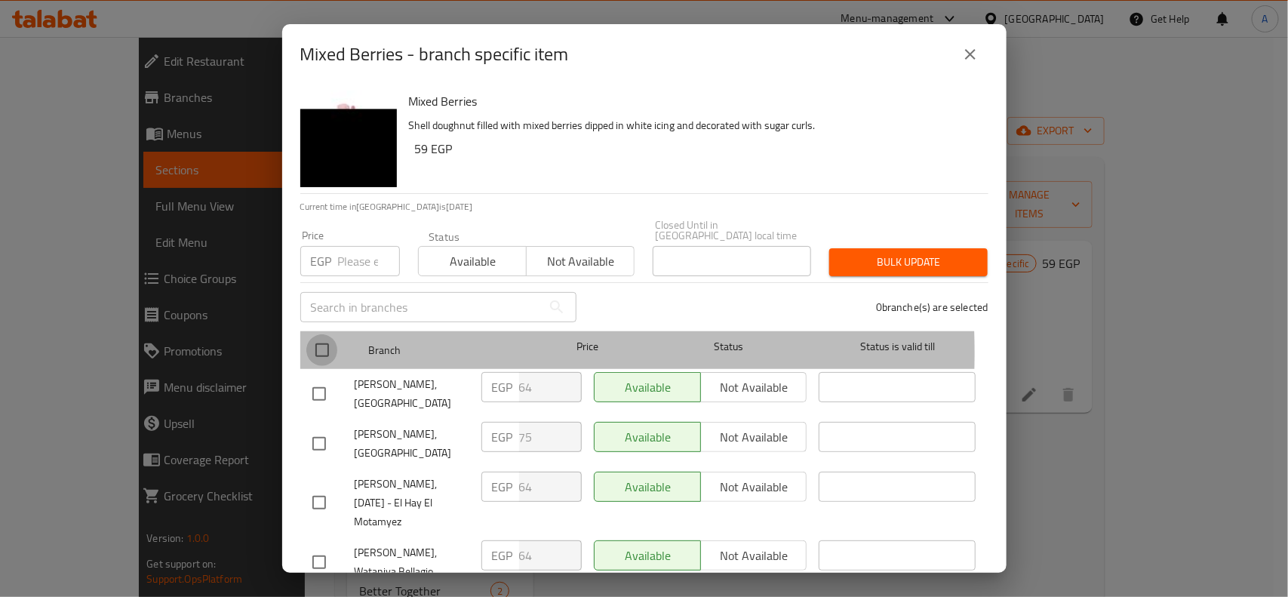
click at [325, 342] on input "checkbox" at bounding box center [322, 350] width 32 height 32
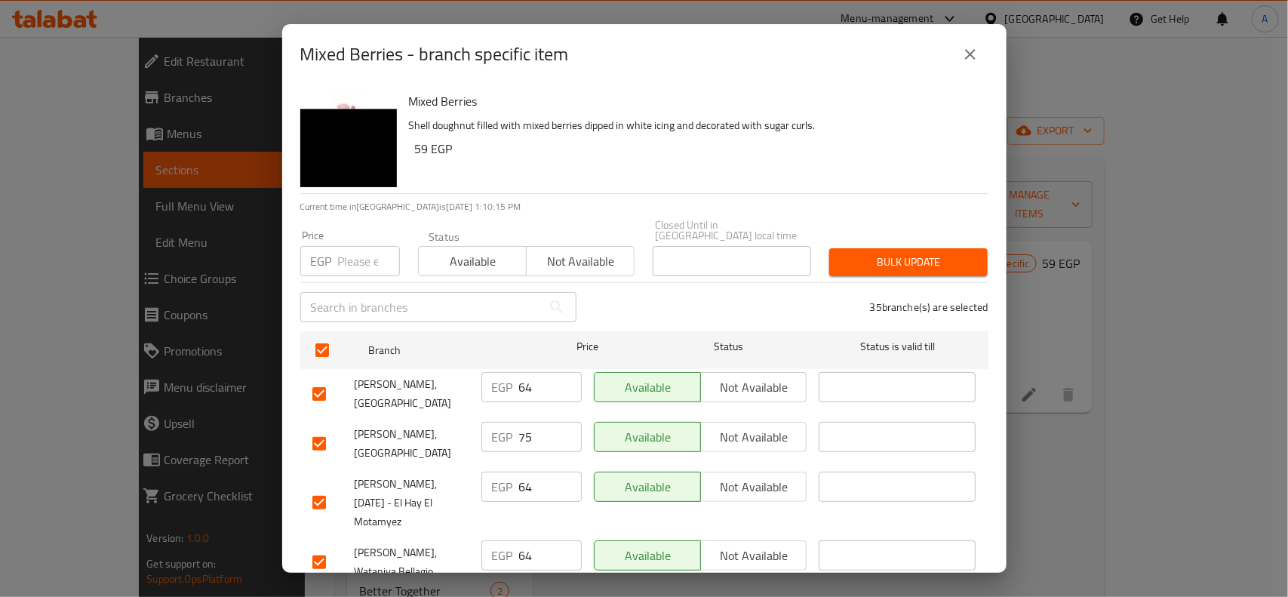
click at [323, 451] on div "Krispy Kreme, Marasi Village" at bounding box center [390, 444] width 169 height 56
click at [325, 441] on input "checkbox" at bounding box center [319, 444] width 32 height 32
click at [342, 257] on input "number" at bounding box center [369, 261] width 62 height 30
paste input "59"
click at [900, 253] on span "Bulk update" at bounding box center [908, 262] width 134 height 19
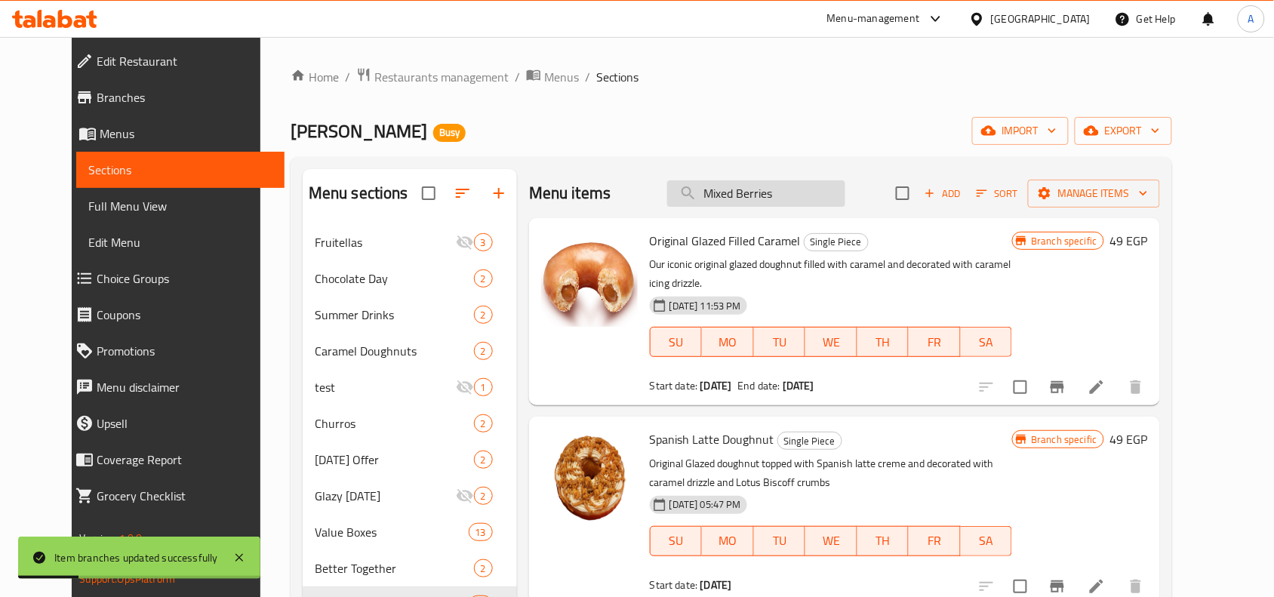
click at [798, 205] on input "Mixed Berries" at bounding box center [756, 193] width 178 height 26
paste input "Spanish Latte Doughnut"
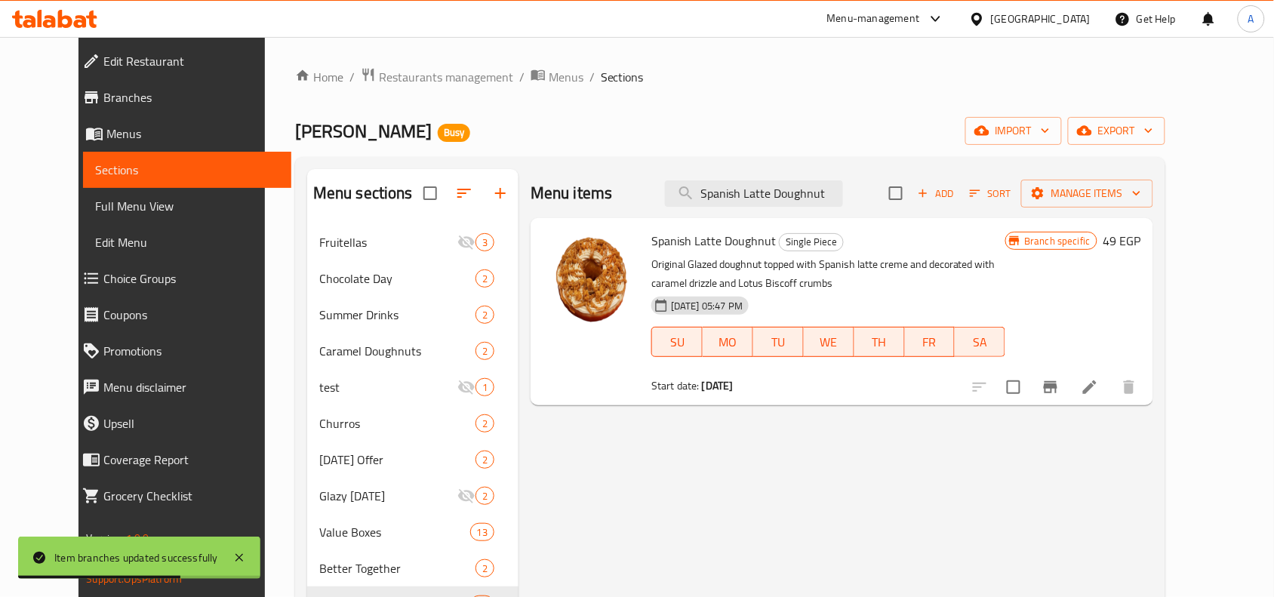
click at [1019, 397] on button "Branch-specific-item" at bounding box center [1050, 387] width 36 height 36
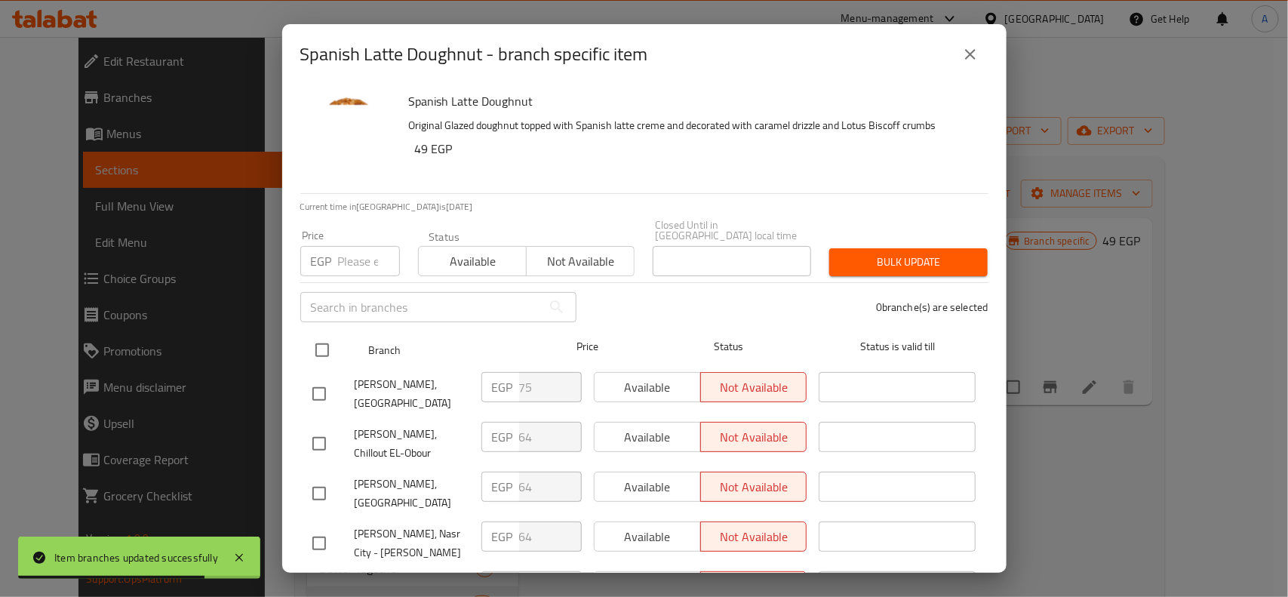
click at [329, 341] on input "checkbox" at bounding box center [322, 350] width 32 height 32
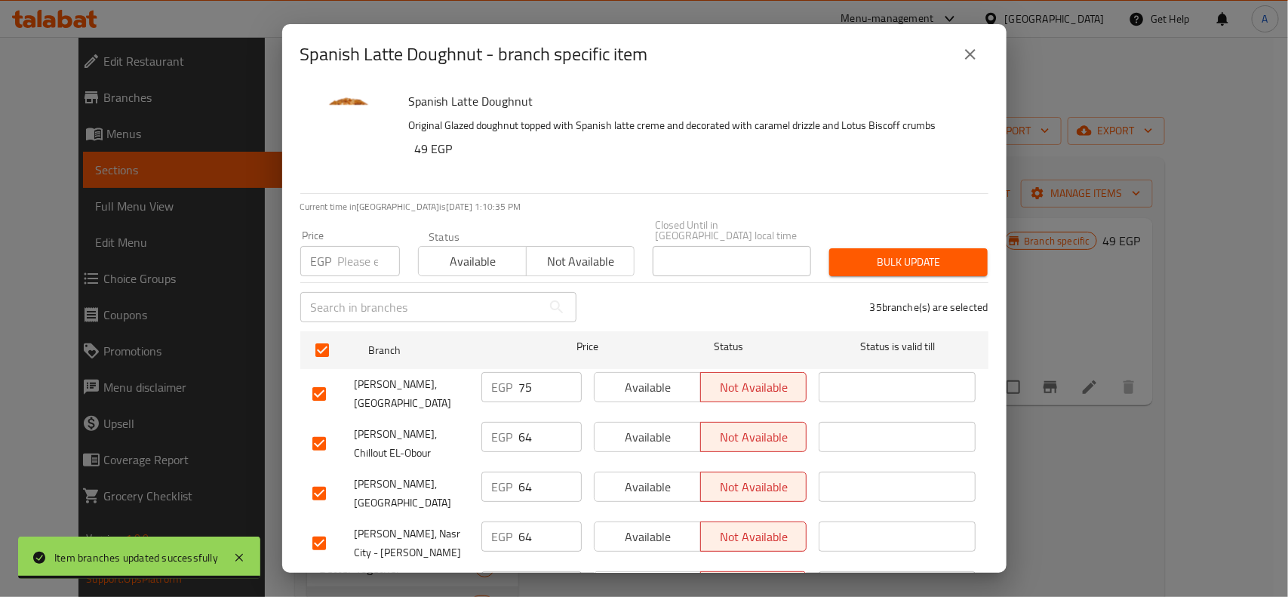
click at [310, 379] on input "checkbox" at bounding box center [319, 394] width 32 height 32
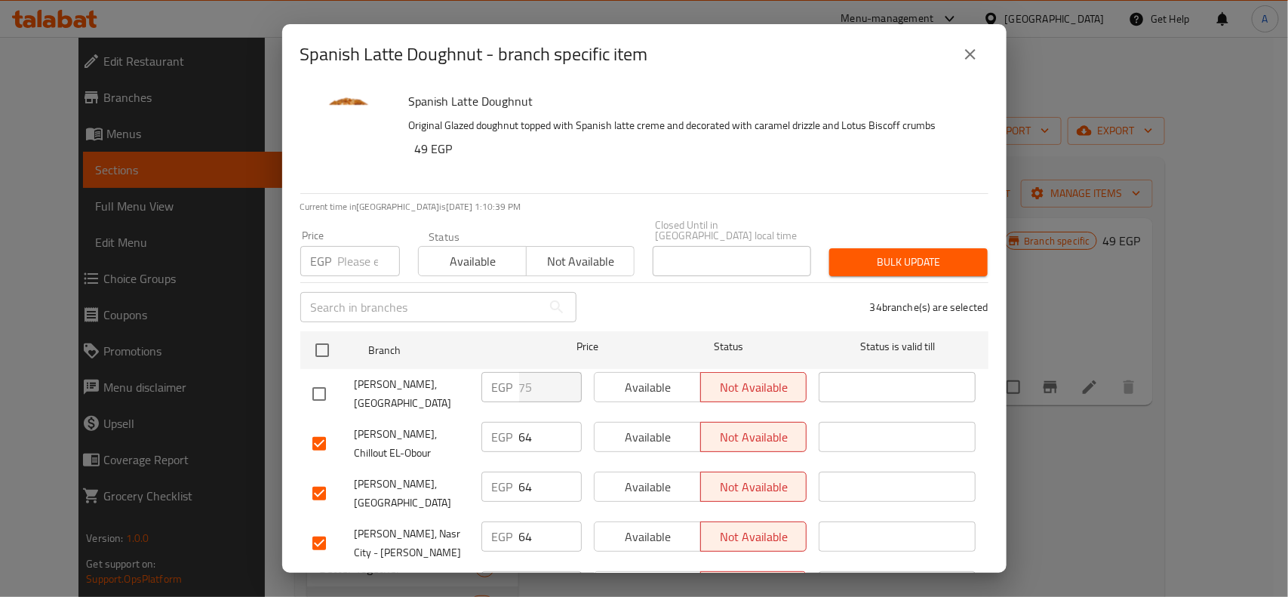
click at [311, 254] on p "EGP" at bounding box center [321, 261] width 21 height 18
click at [344, 255] on input "number" at bounding box center [369, 261] width 62 height 30
paste input "59"
click at [934, 239] on div "Bulk update" at bounding box center [908, 262] width 177 height 46
click at [929, 253] on span "Bulk update" at bounding box center [908, 262] width 134 height 19
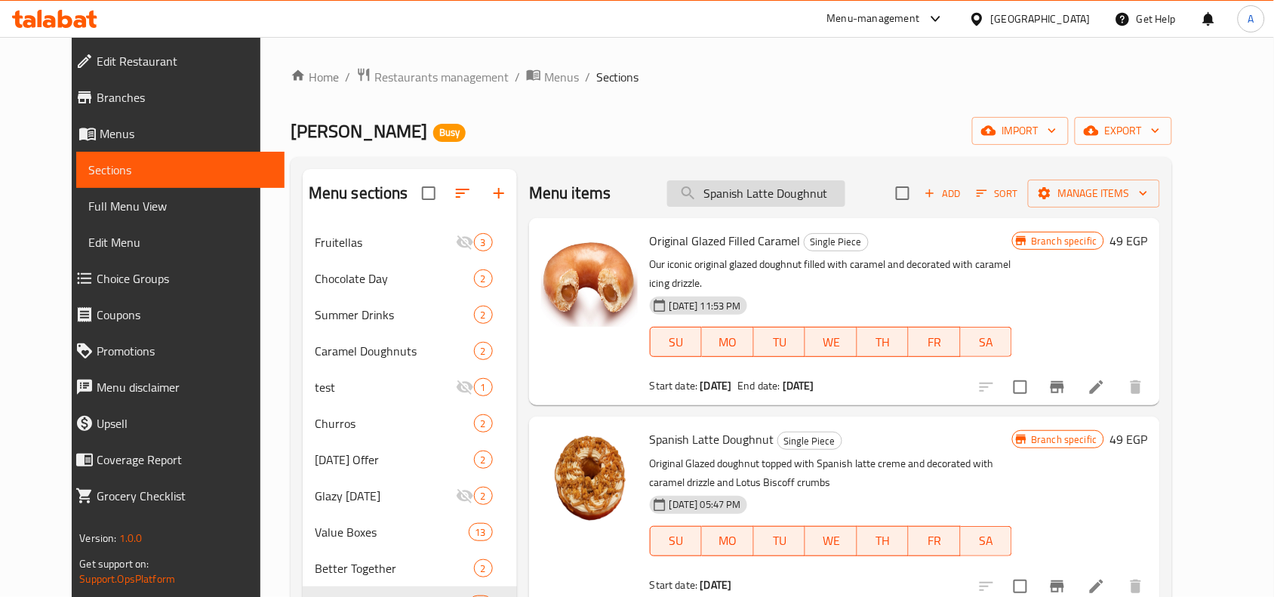
click at [749, 191] on input "Spanish Latte Doughnut" at bounding box center [756, 193] width 178 height 26
paste input "Passion Fruit"
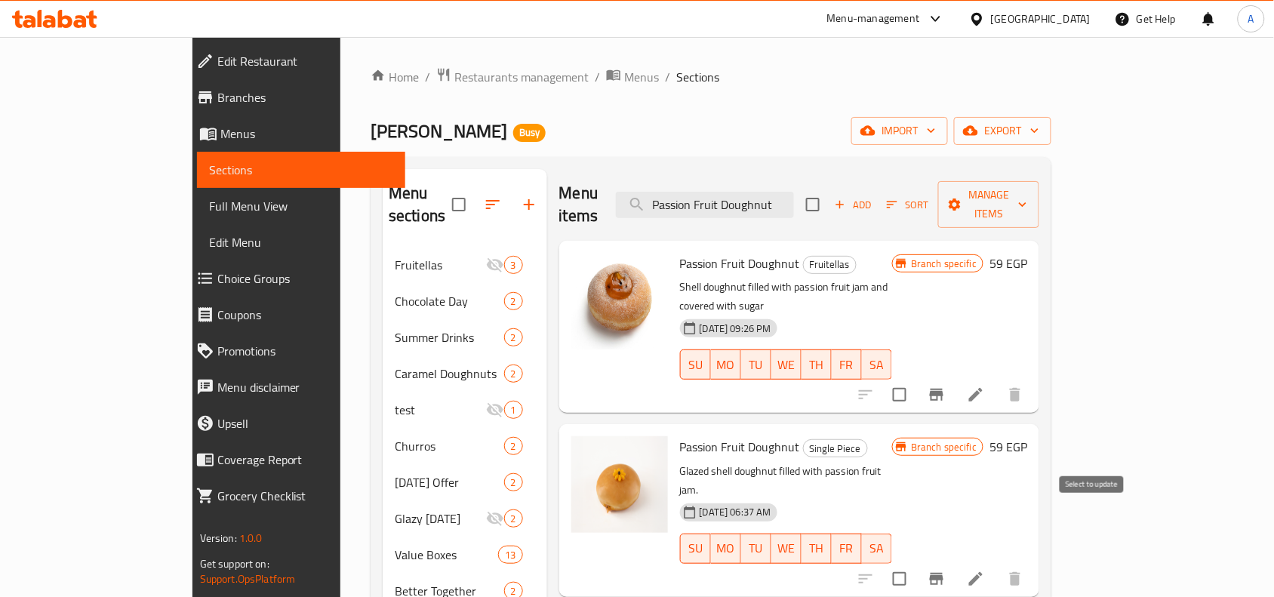
click at [915, 477] on input "checkbox" at bounding box center [900, 579] width 32 height 32
click at [955, 477] on button "Branch-specific-item" at bounding box center [936, 579] width 36 height 36
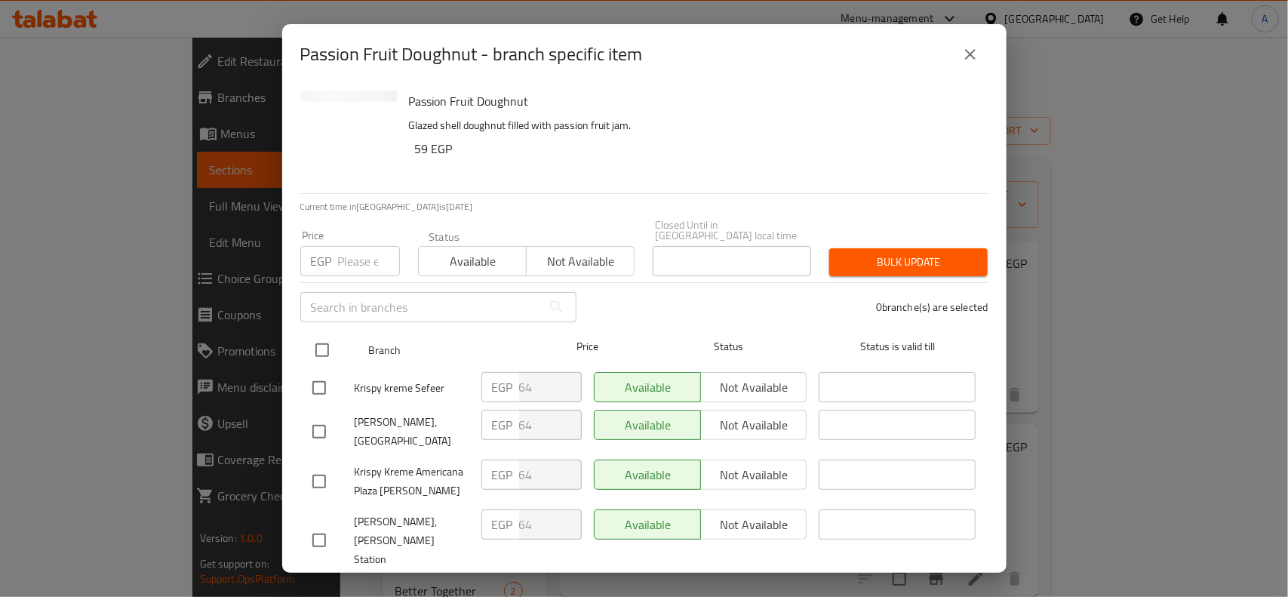
click at [337, 337] on input "checkbox" at bounding box center [322, 350] width 32 height 32
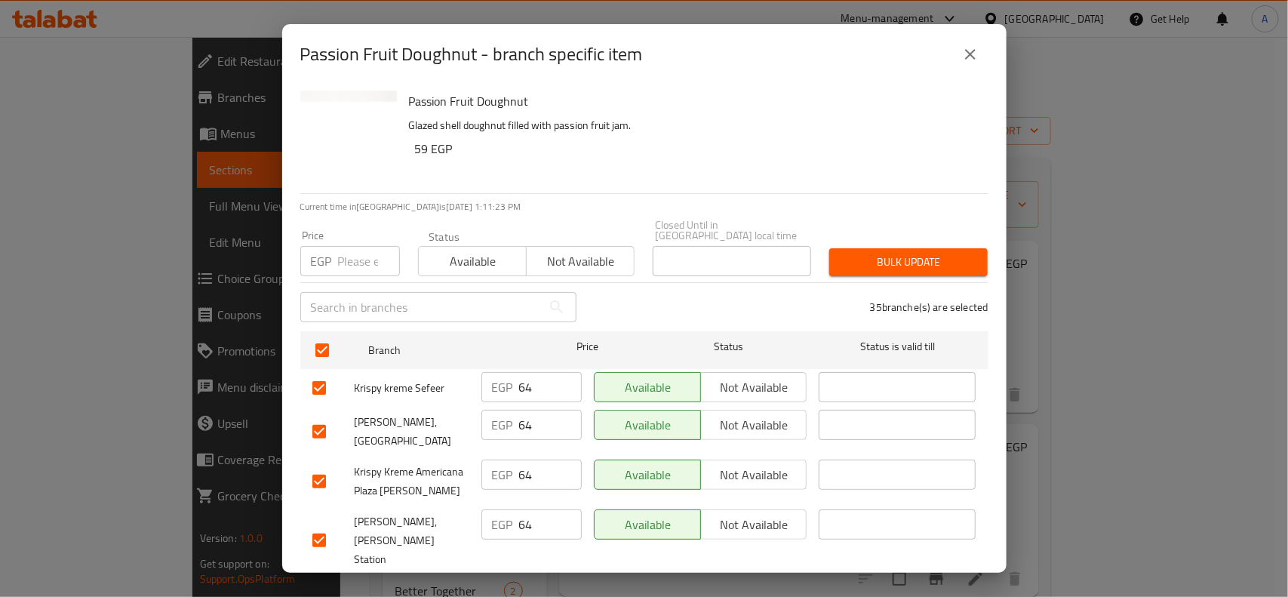
scroll to position [1367, 0]
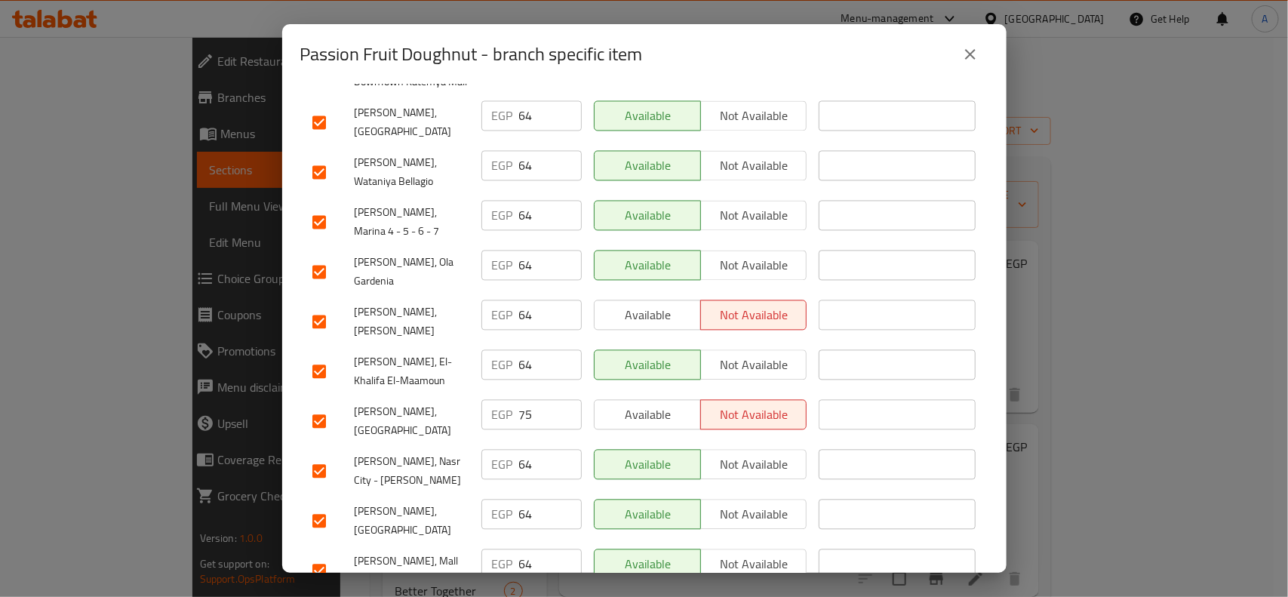
click at [323, 406] on input "checkbox" at bounding box center [319, 422] width 32 height 32
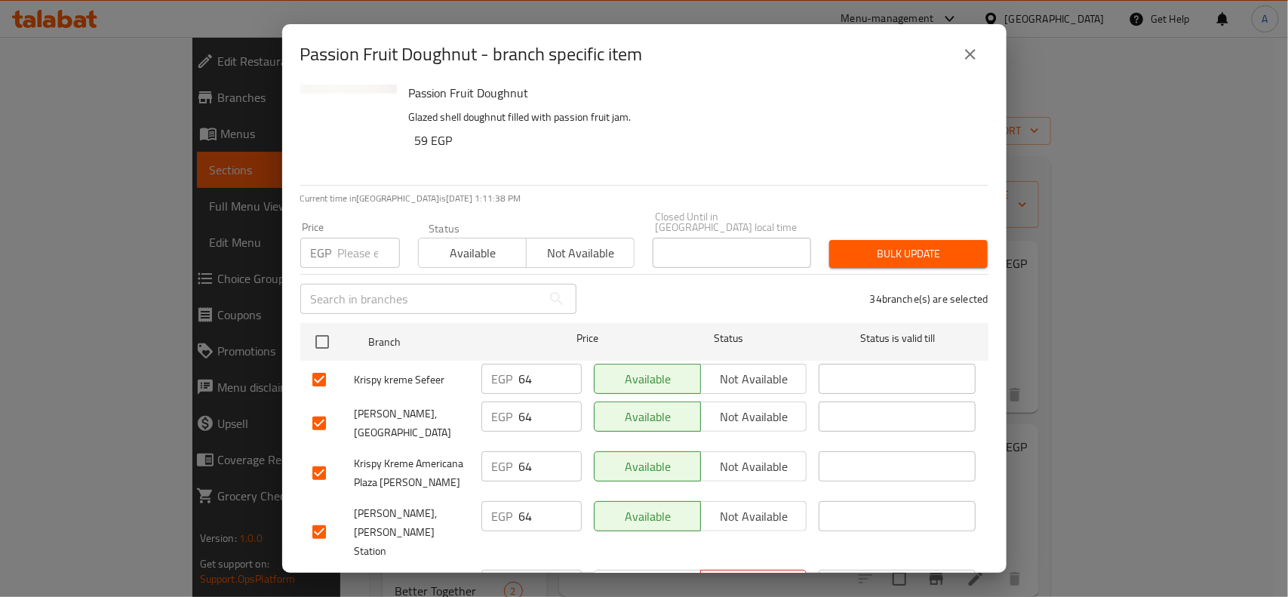
scroll to position [0, 0]
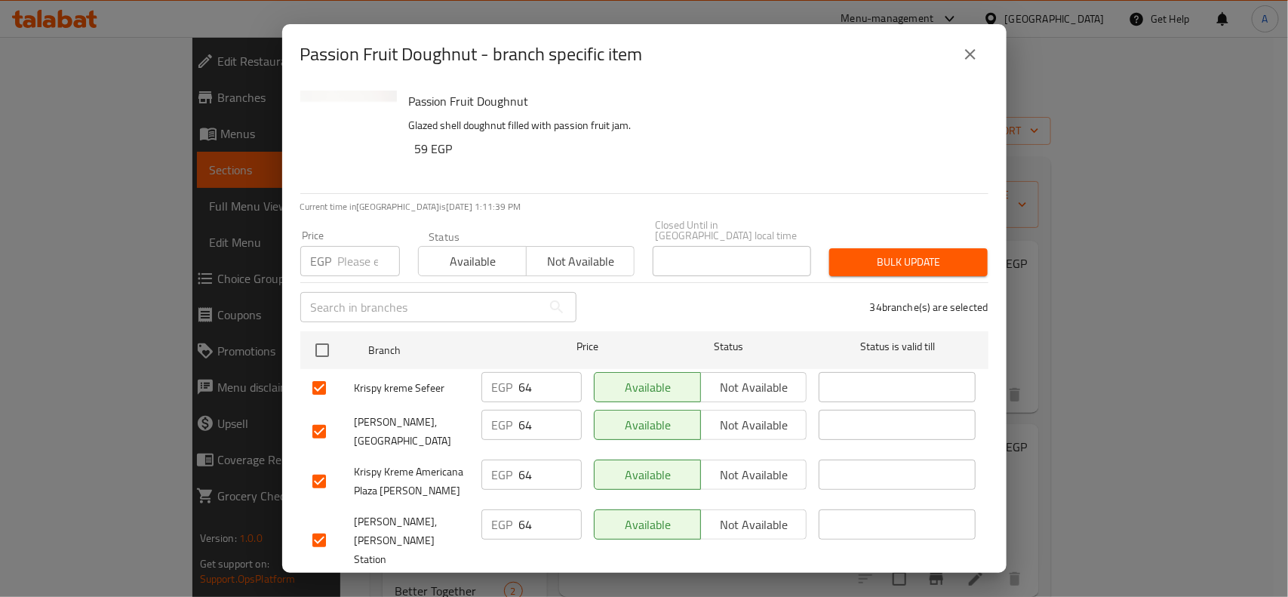
click at [357, 253] on input "number" at bounding box center [369, 261] width 62 height 30
paste input "59"
click at [897, 253] on span "Bulk update" at bounding box center [908, 262] width 134 height 19
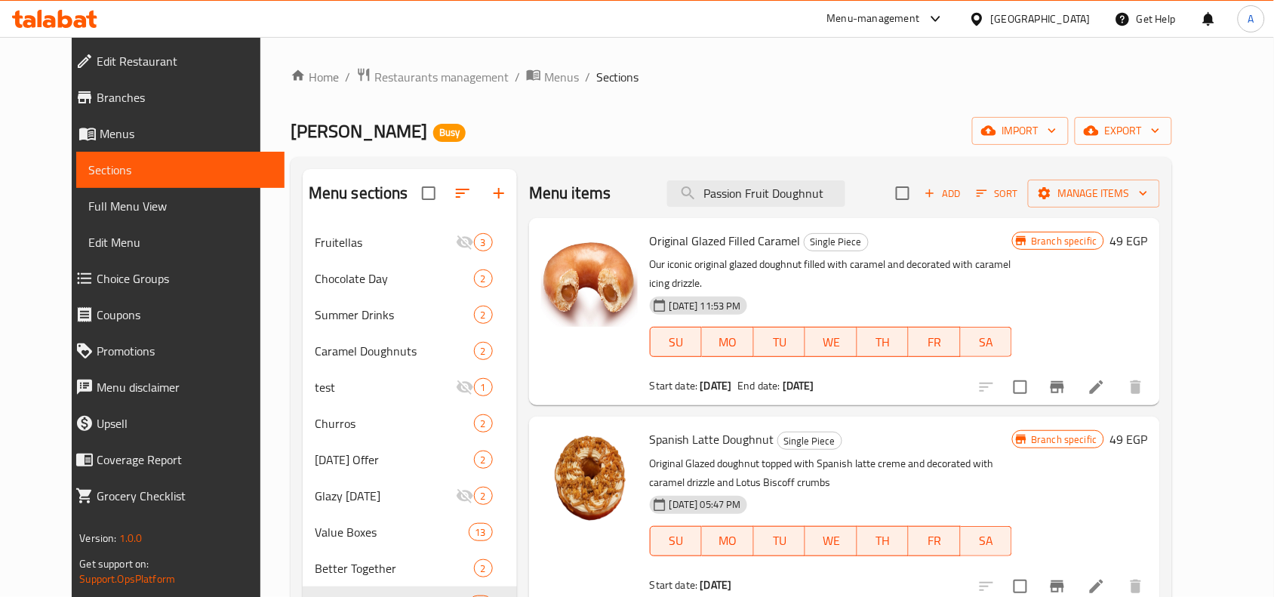
click at [857, 208] on div "Menu items Passion Fruit Doughnut Add Sort Manage items" at bounding box center [844, 193] width 631 height 49
click at [845, 200] on input "Passion Fruit Doughnut" at bounding box center [756, 193] width 178 height 26
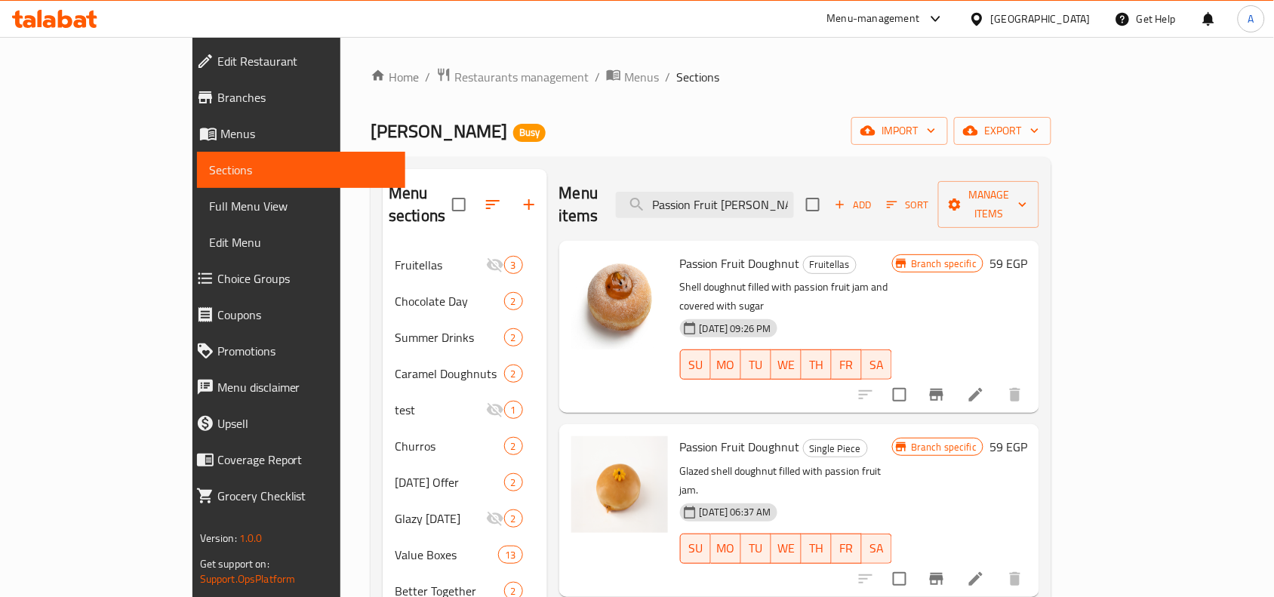
click at [782, 211] on div "Menu items Passion Fruit Doughnu Add Sort Manage items" at bounding box center [799, 205] width 481 height 72
click at [794, 194] on input "Passion Fruit Doughnu" at bounding box center [705, 205] width 178 height 26
paste input "Orange Doughnut"
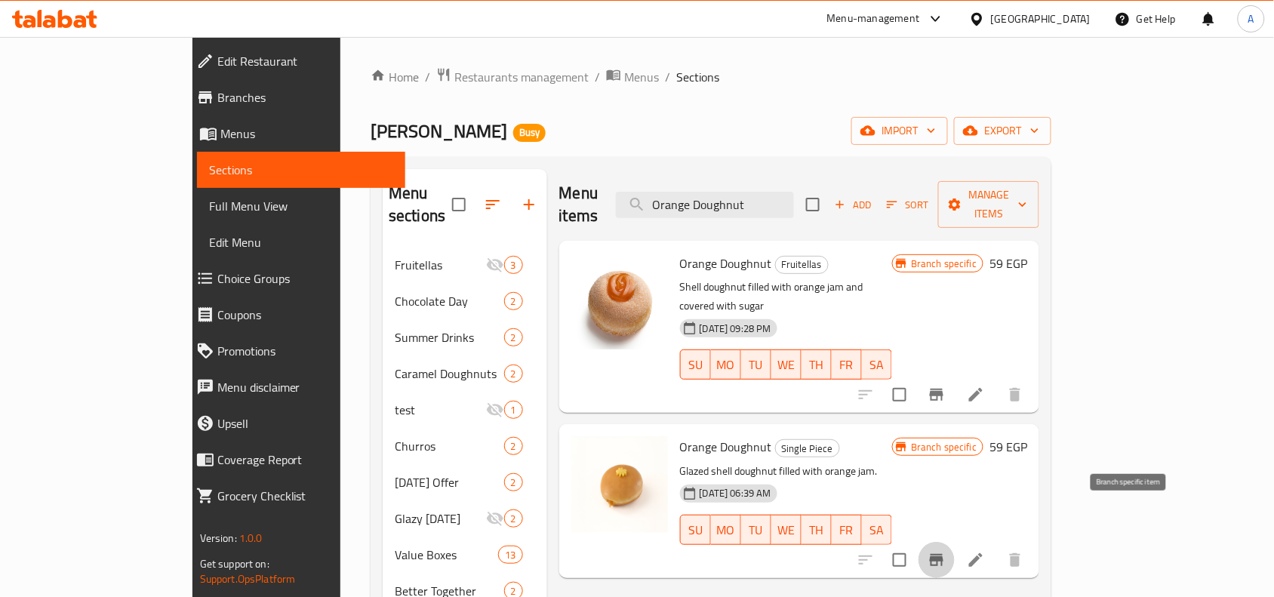
click at [946, 477] on icon "Branch-specific-item" at bounding box center [937, 560] width 18 height 18
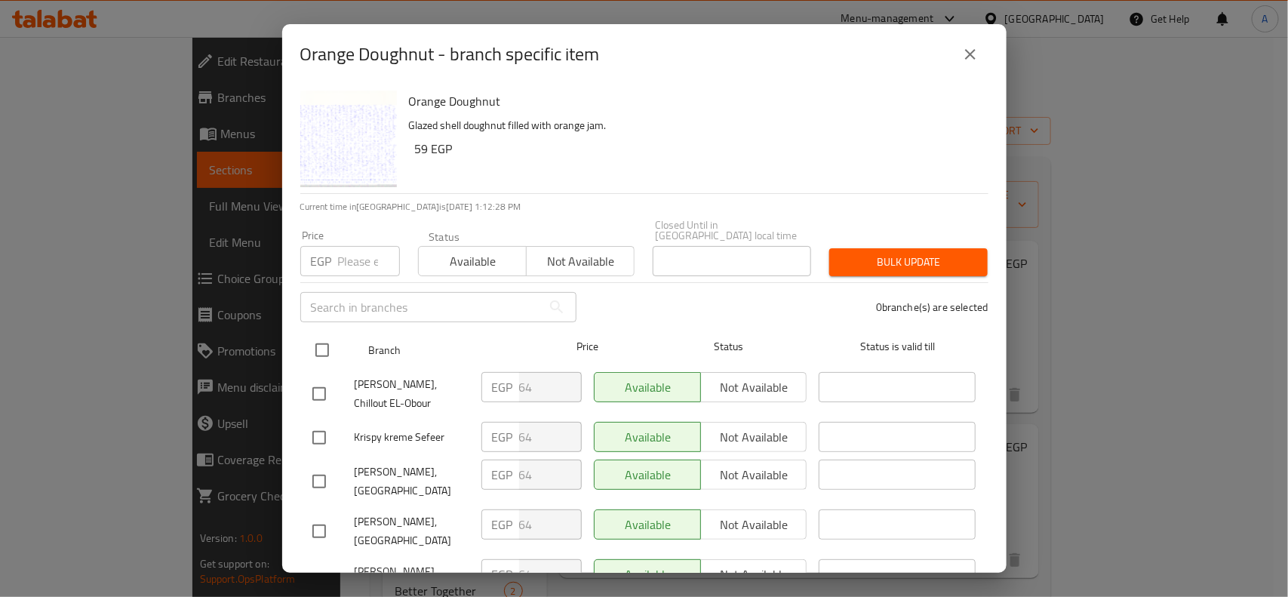
click at [328, 341] on input "checkbox" at bounding box center [322, 350] width 32 height 32
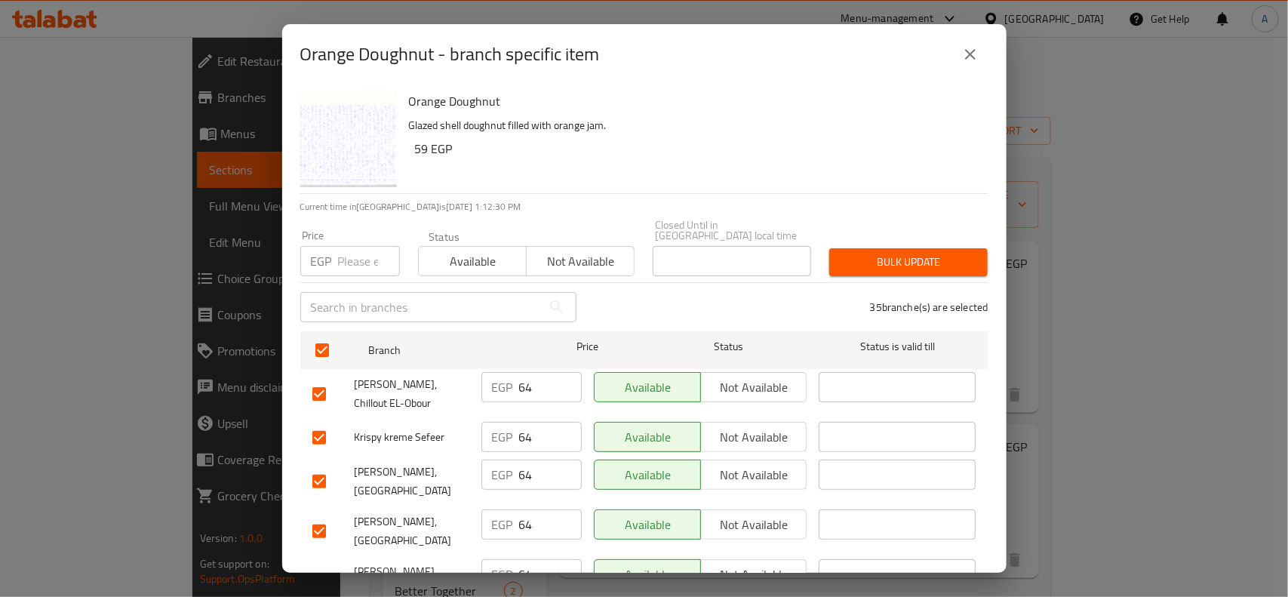
scroll to position [1386, 0]
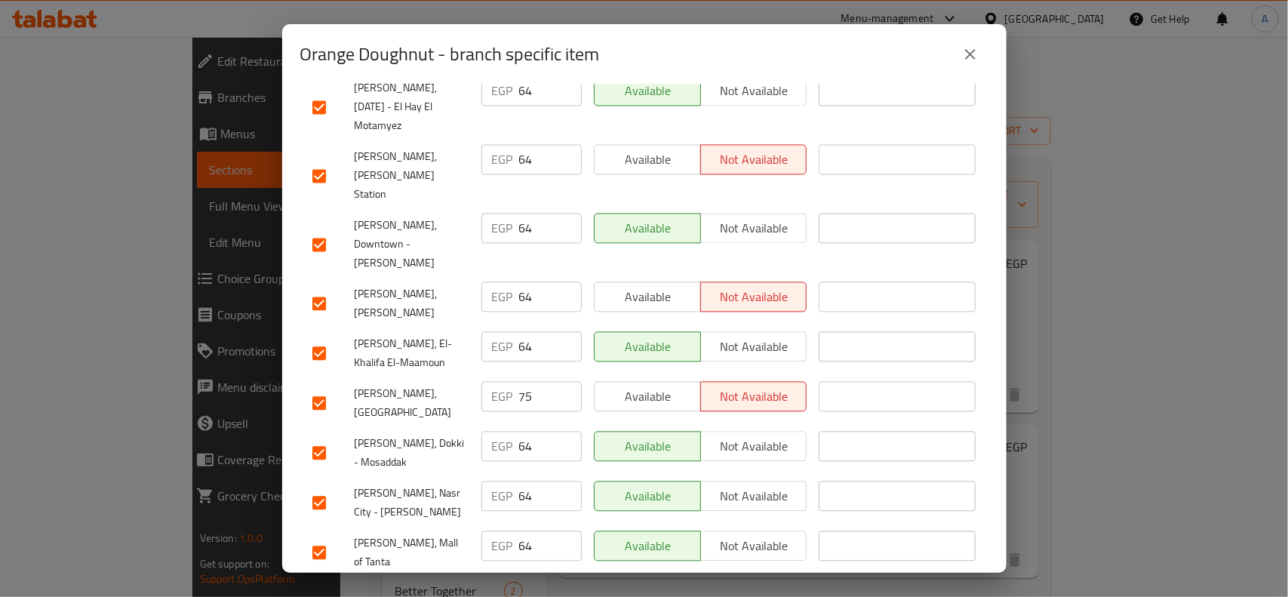
click at [325, 387] on input "checkbox" at bounding box center [319, 403] width 32 height 32
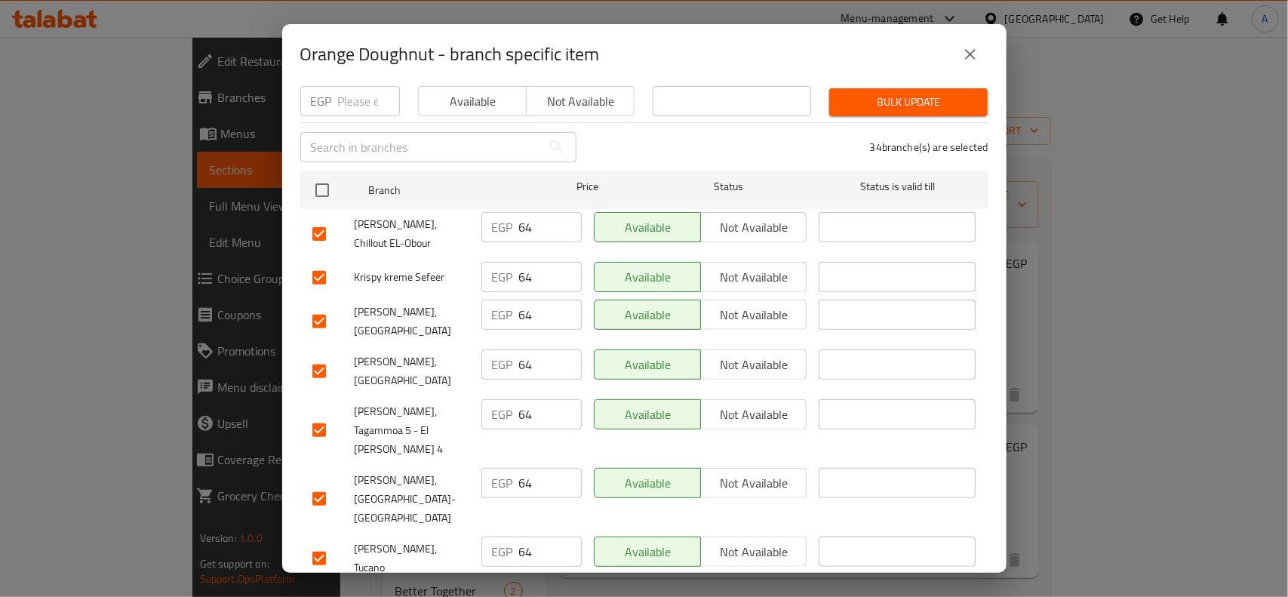
scroll to position [0, 0]
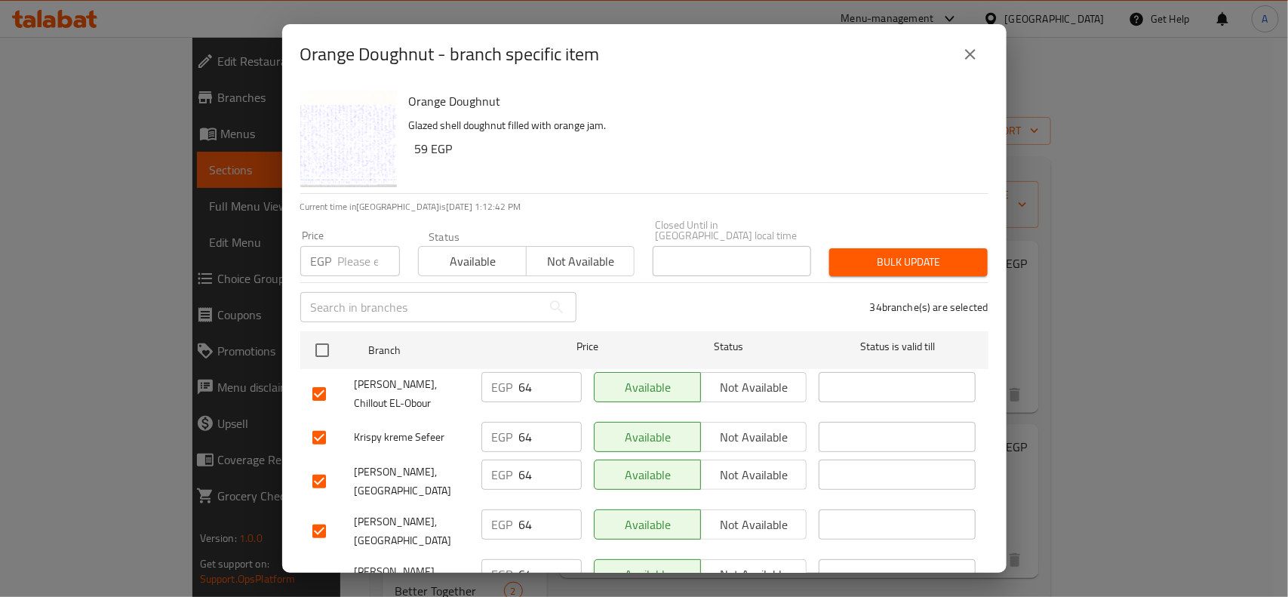
click at [368, 254] on input "number" at bounding box center [369, 261] width 62 height 30
paste input "59"
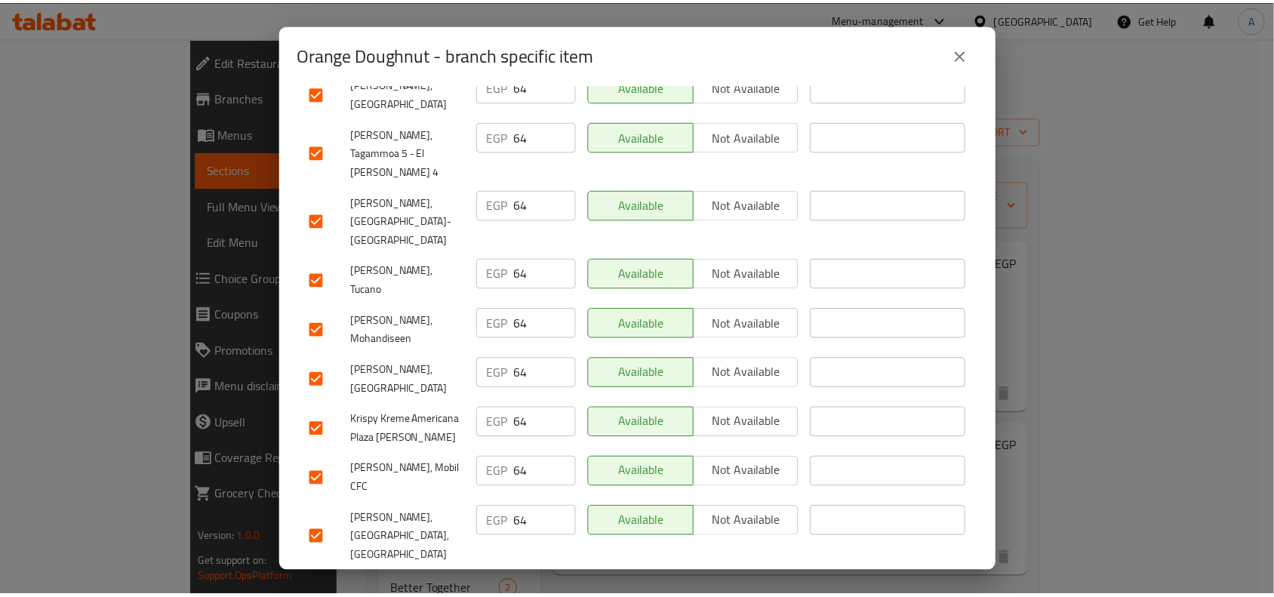
scroll to position [66, 0]
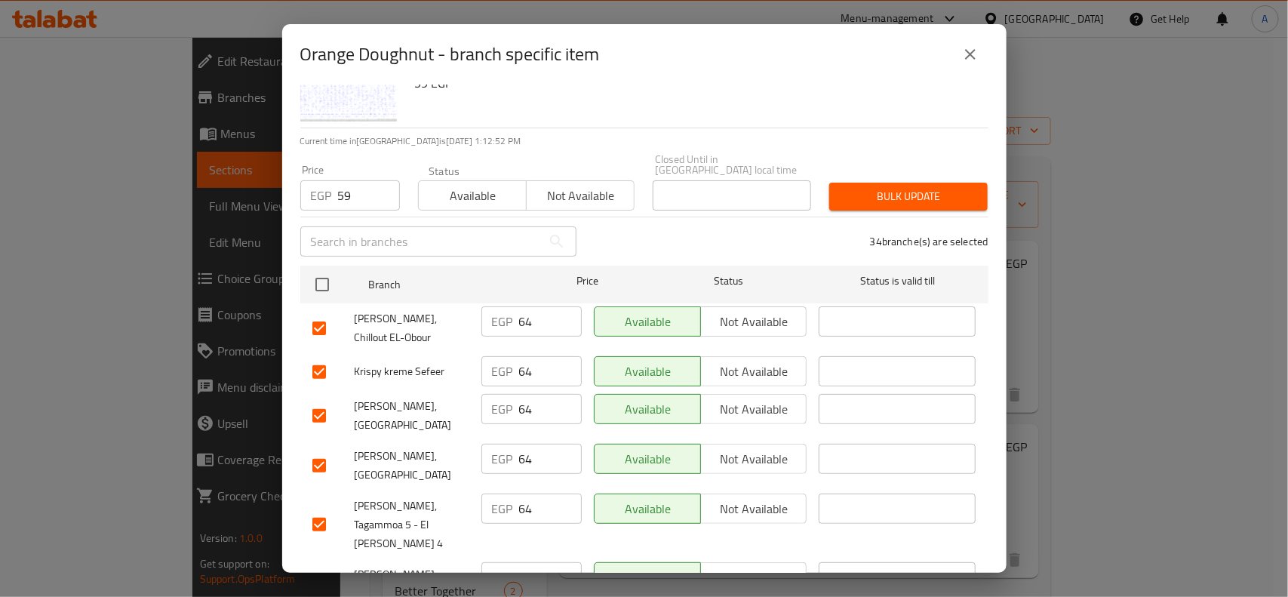
click at [812, 147] on div "Price EGP 59 Price Status Available Not available Closed Until in Egypt local t…" at bounding box center [644, 182] width 706 height 75
click at [888, 183] on button "Bulk update" at bounding box center [908, 197] width 158 height 28
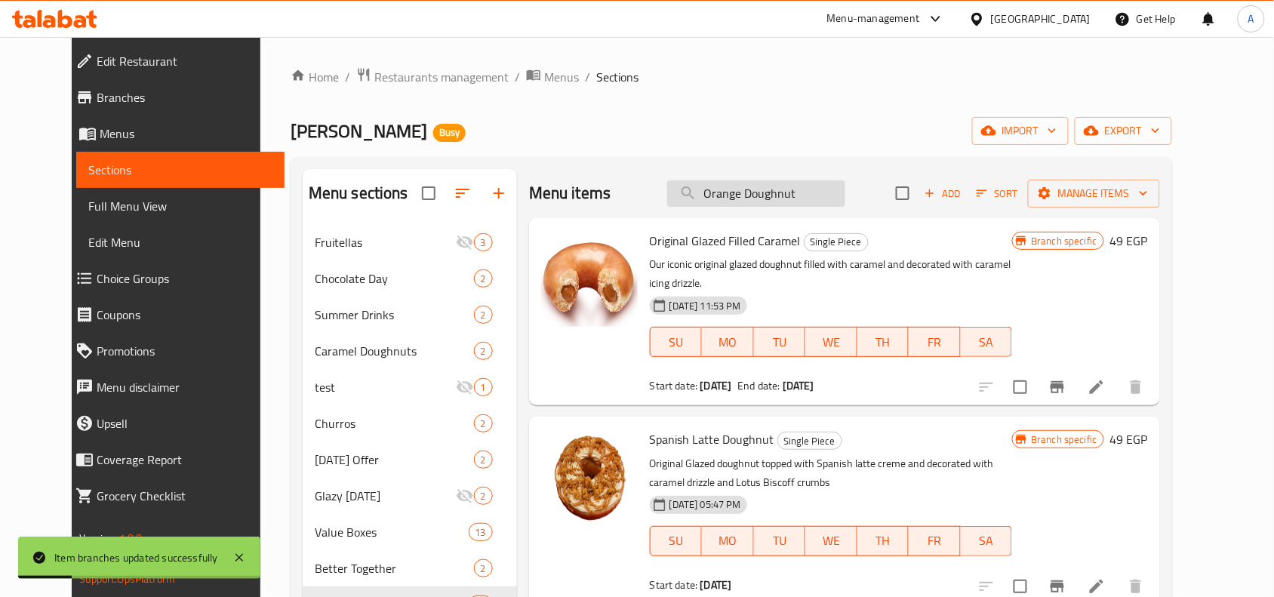
click at [783, 198] on input "Orange Doughnut" at bounding box center [756, 193] width 178 height 26
paste input "Choco Baske"
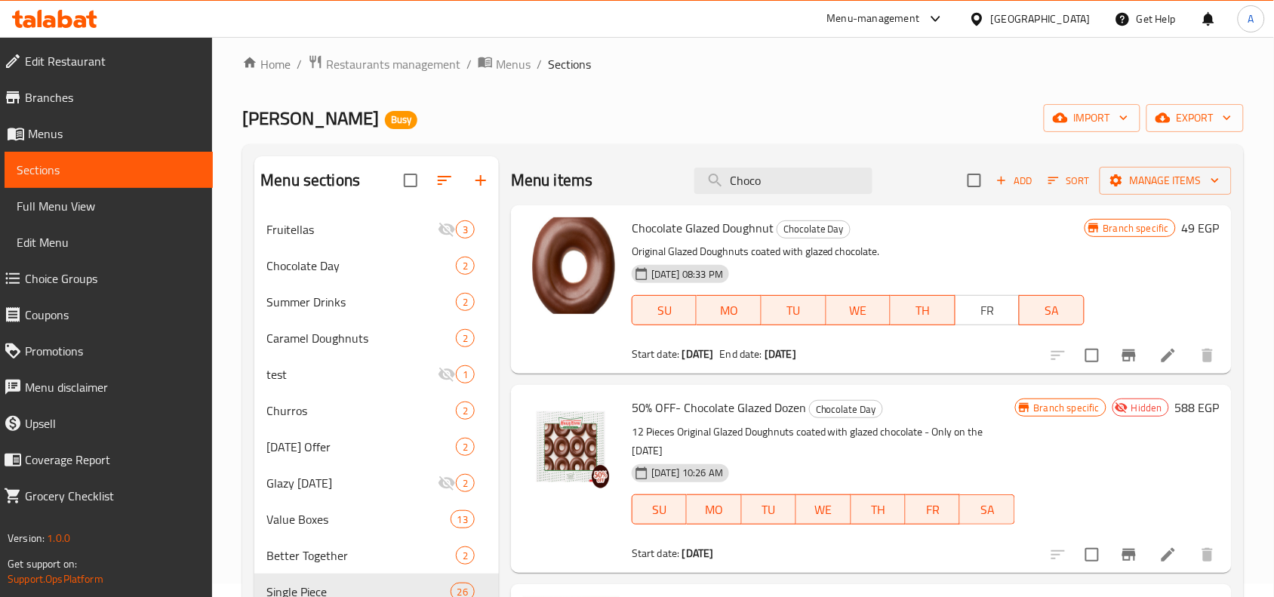
scroll to position [0, 0]
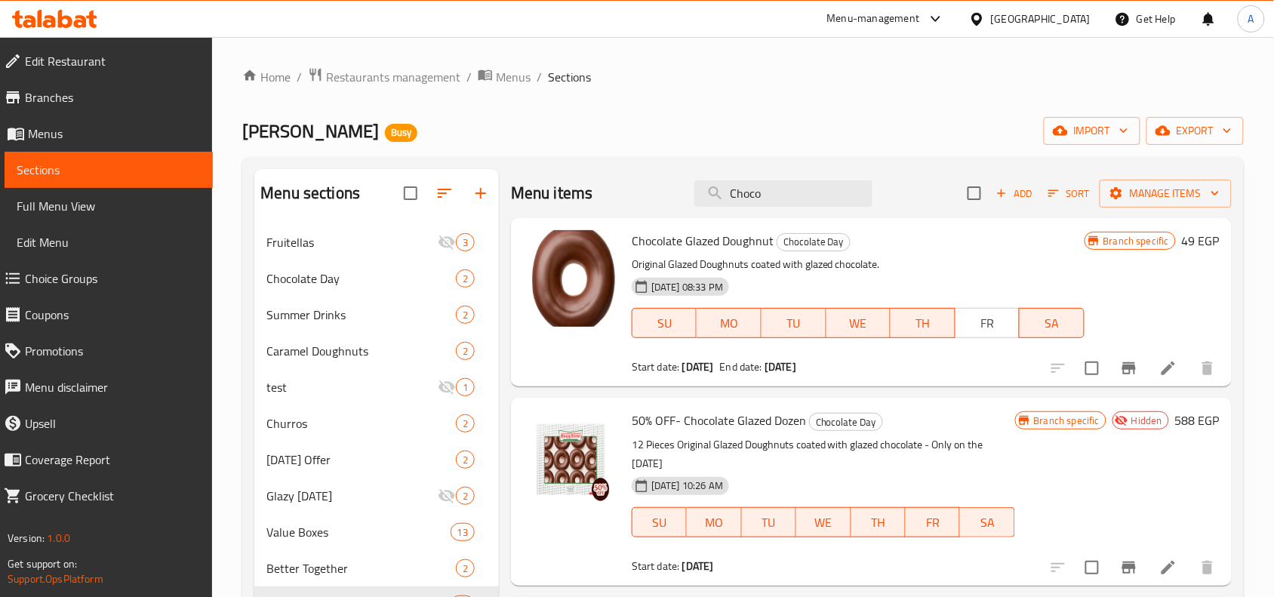
click at [767, 208] on div "Menu items Choco Add Sort Manage items" at bounding box center [871, 193] width 721 height 49
click at [791, 194] on input "Choco" at bounding box center [783, 193] width 178 height 26
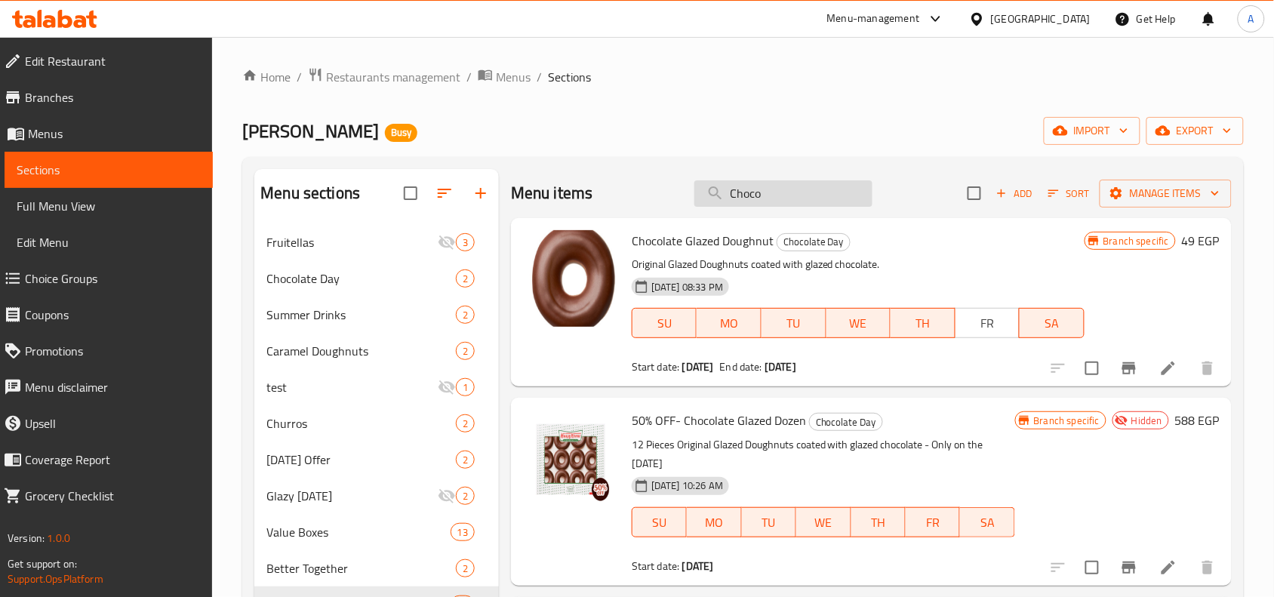
paste input "Basket"
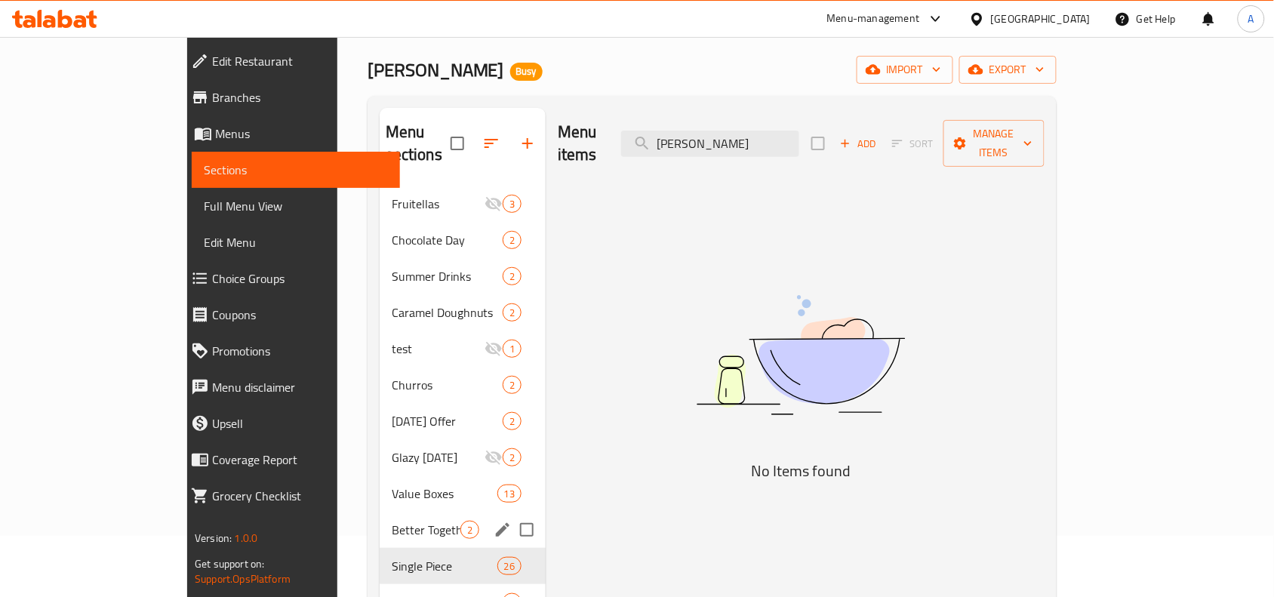
scroll to position [94, 0]
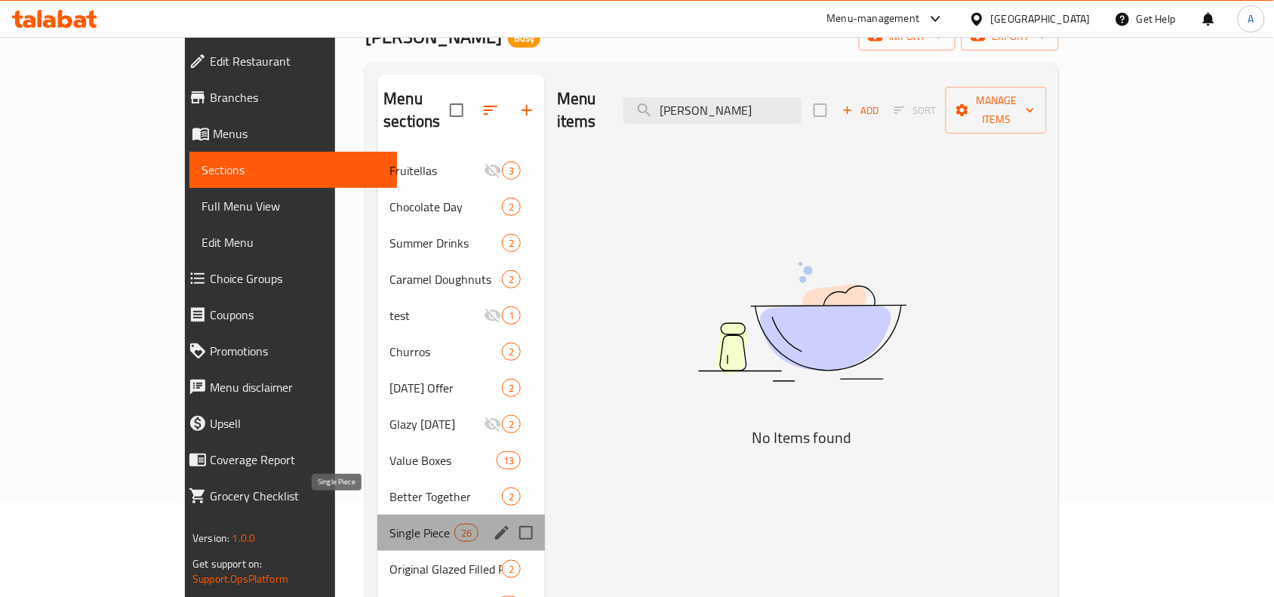
click at [389, 477] on span "Single Piece" at bounding box center [421, 533] width 64 height 18
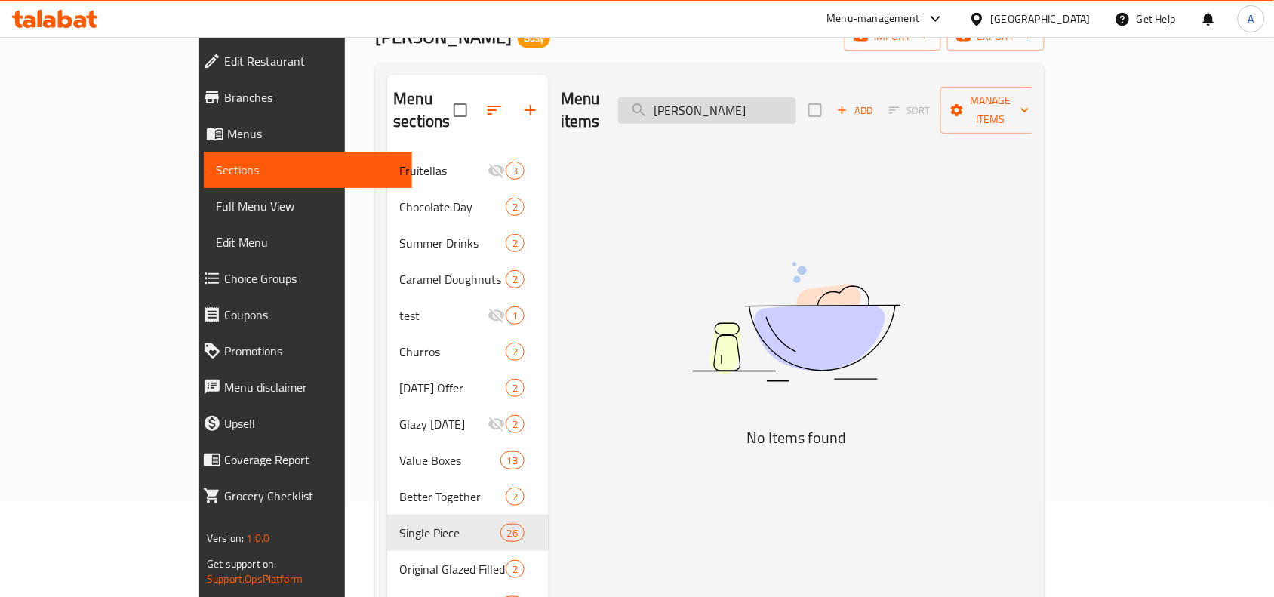
click at [796, 104] on input "Choco Baske" at bounding box center [707, 110] width 178 height 26
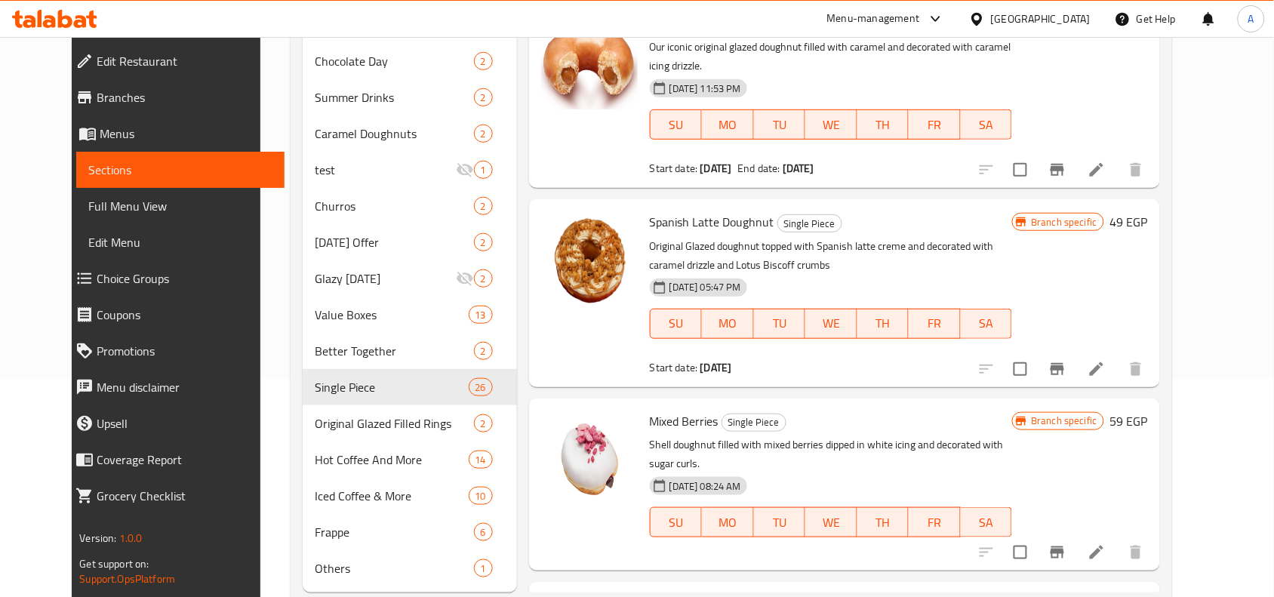
scroll to position [0, 0]
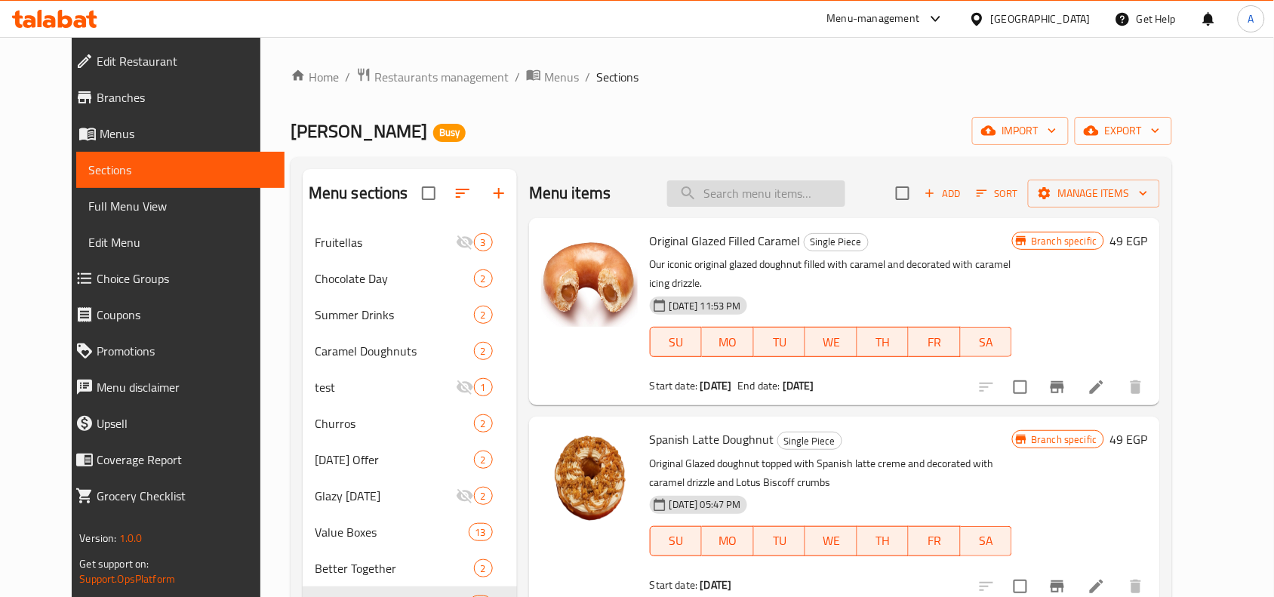
click at [783, 194] on input "search" at bounding box center [756, 193] width 178 height 26
paste input "Choco Basket"
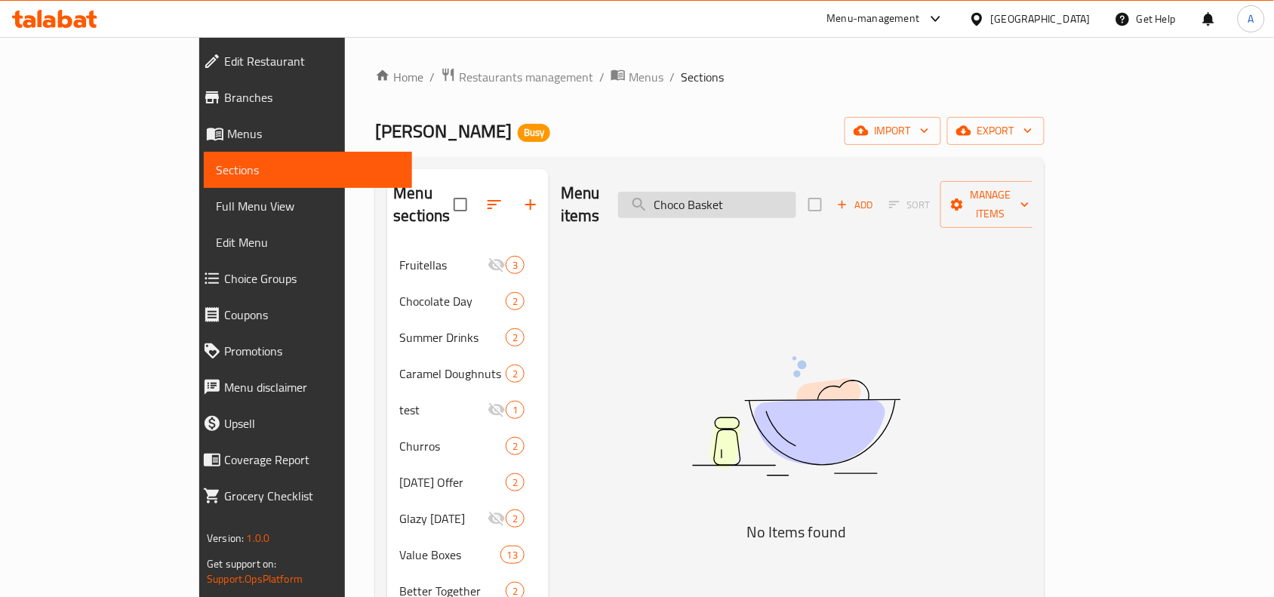
click at [744, 192] on input "Choco Basket" at bounding box center [707, 205] width 178 height 26
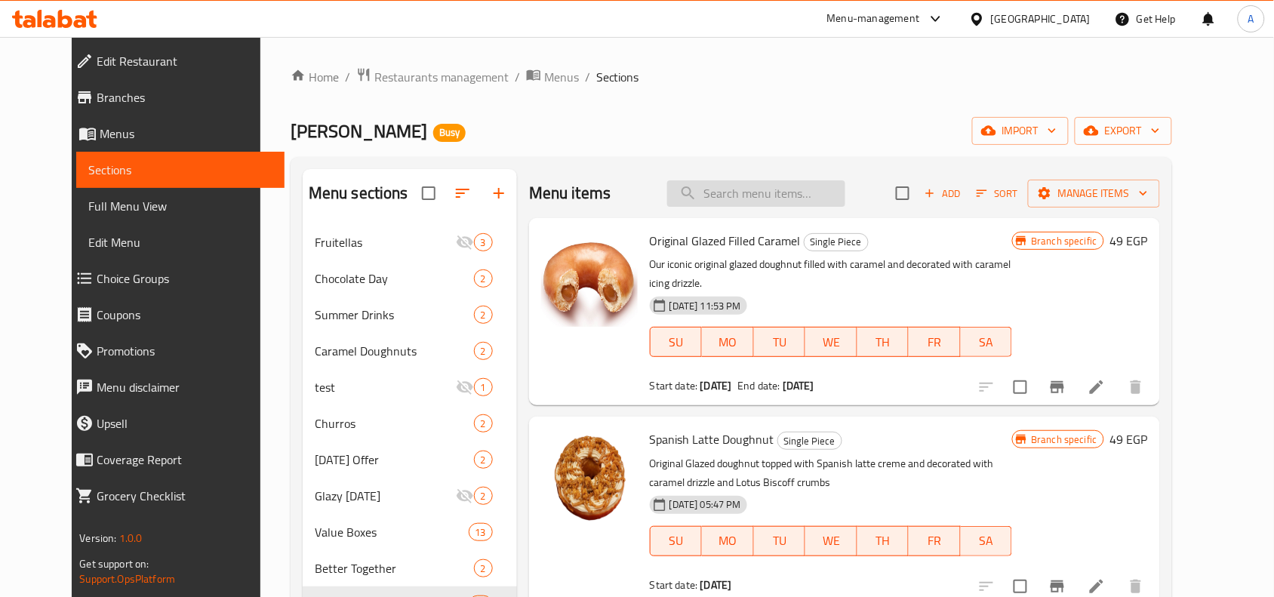
click at [813, 198] on input "search" at bounding box center [756, 193] width 178 height 26
paste input "Choco Basket"
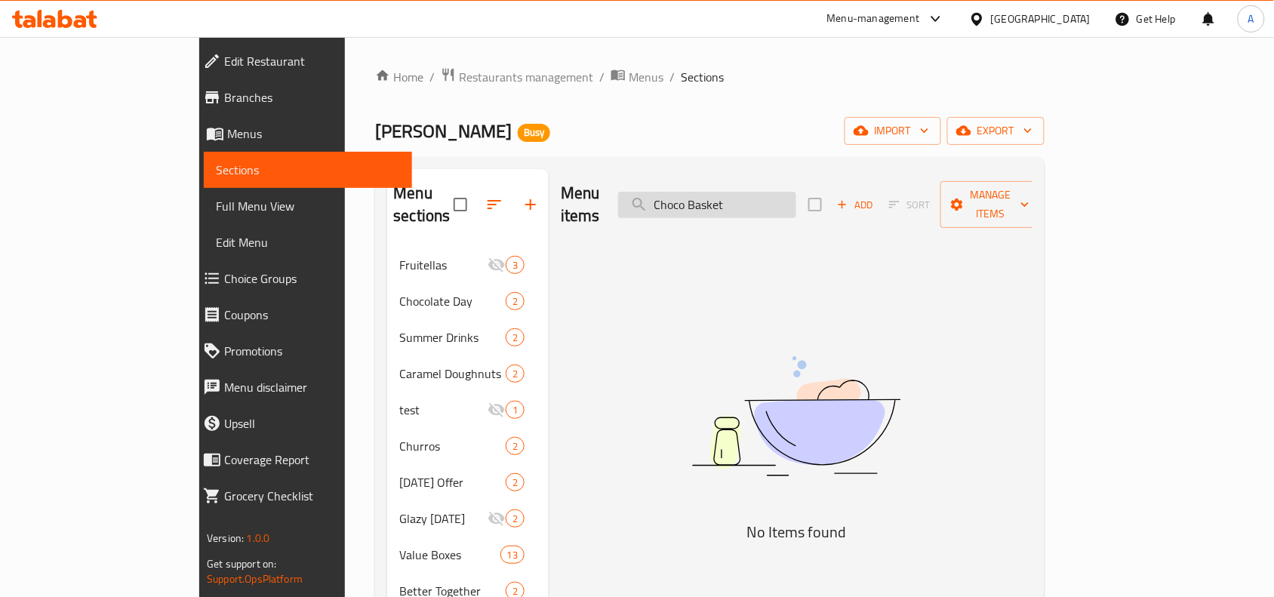
click at [756, 202] on input "Choco Basket" at bounding box center [707, 205] width 178 height 26
click at [777, 198] on input "Basket" at bounding box center [707, 205] width 178 height 26
click at [766, 205] on input "Bask" at bounding box center [707, 205] width 178 height 26
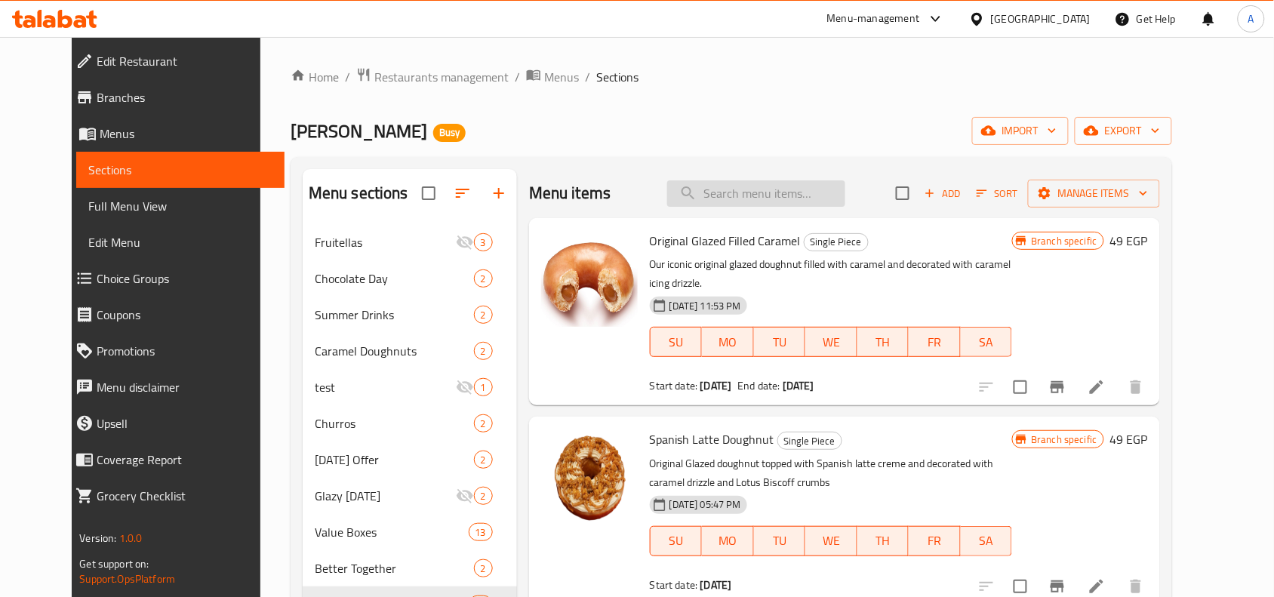
paste input "Choco Basket"
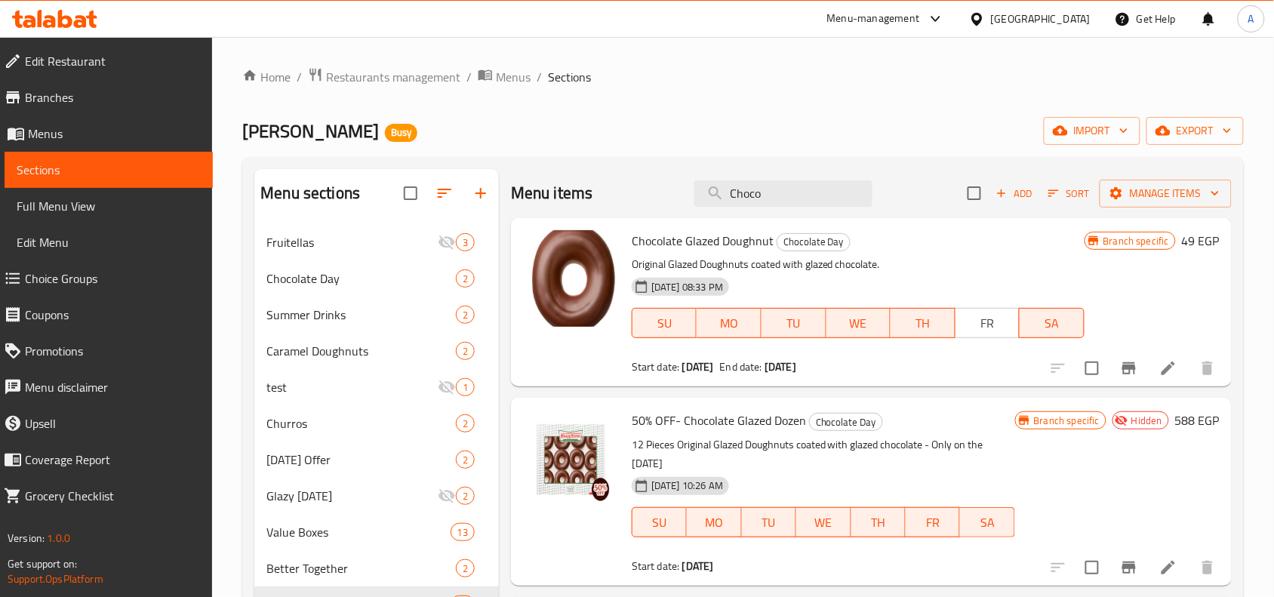
click at [778, 211] on div "Menu items Choco Add Sort Manage items" at bounding box center [871, 193] width 721 height 49
click at [786, 205] on input "Choco" at bounding box center [783, 193] width 178 height 26
paste input "Caramel Doughnut"
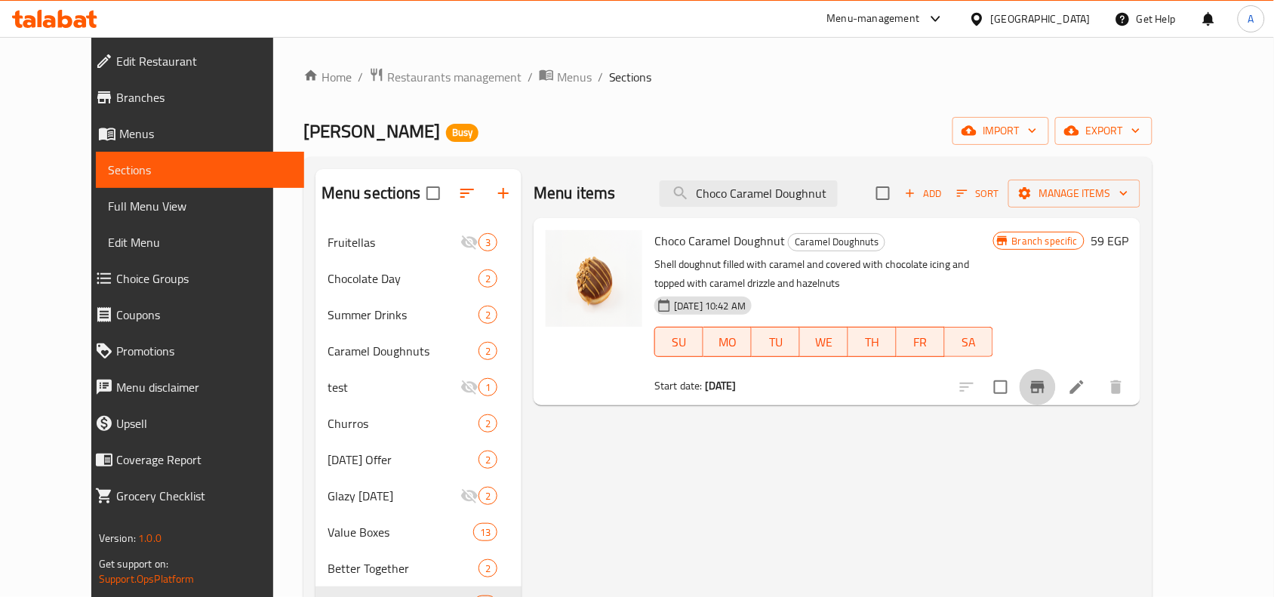
click at [1019, 389] on icon "Branch-specific-item" at bounding box center [1038, 387] width 14 height 12
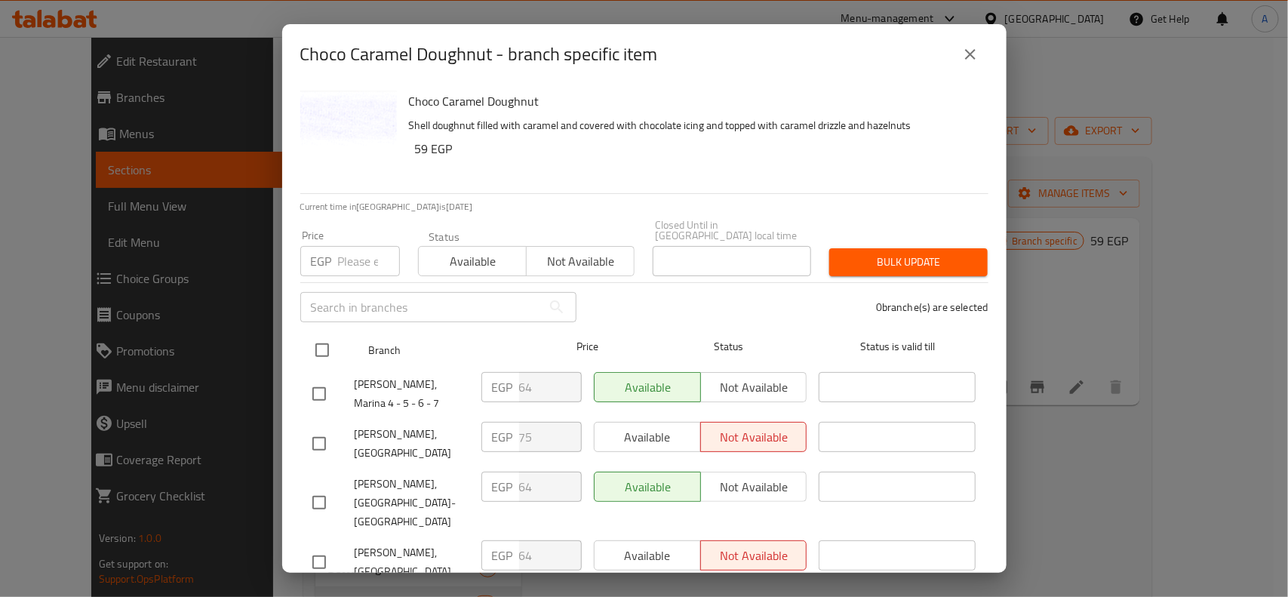
click at [315, 328] on div at bounding box center [334, 350] width 57 height 44
click at [332, 348] on input "checkbox" at bounding box center [322, 350] width 32 height 32
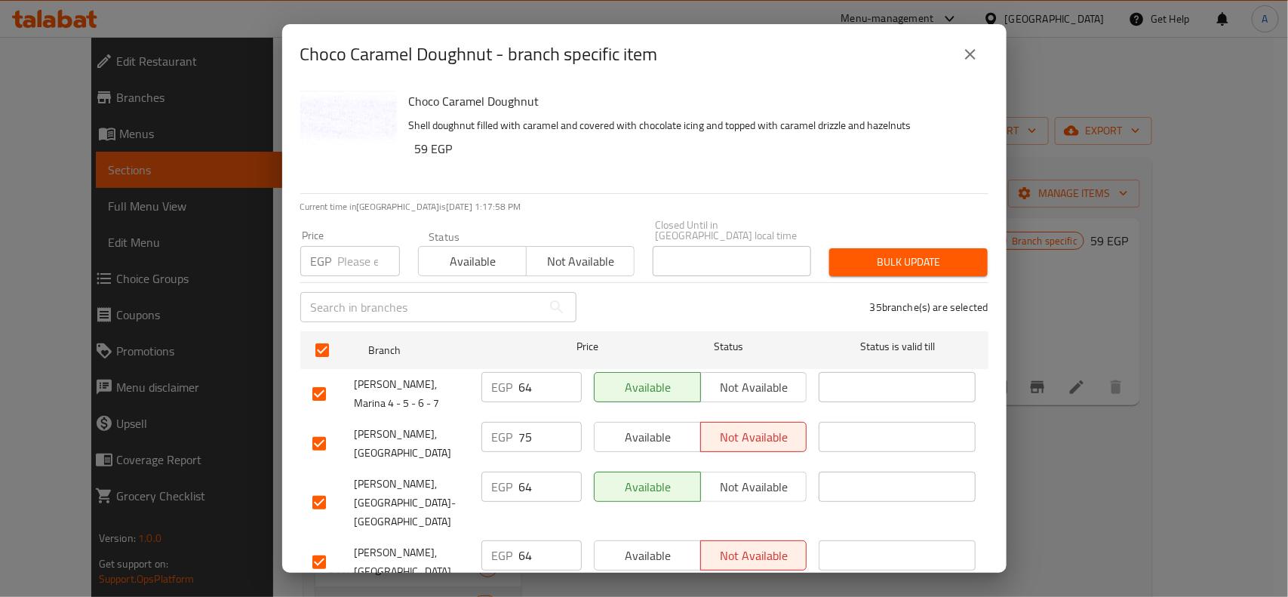
click at [306, 438] on input "checkbox" at bounding box center [319, 444] width 32 height 32
click at [363, 246] on input "number" at bounding box center [369, 261] width 62 height 30
paste input "59"
click at [921, 253] on span "Bulk update" at bounding box center [908, 262] width 134 height 19
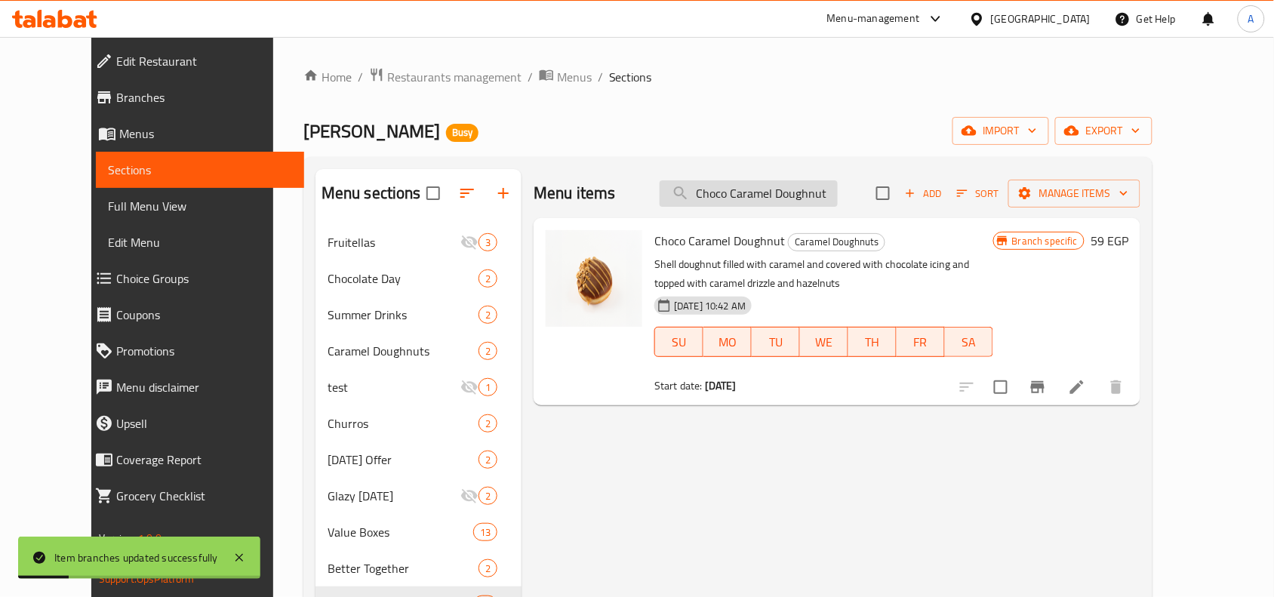
click at [779, 187] on input "Choco Caramel Doughnut" at bounding box center [749, 193] width 178 height 26
paste input "aramel Glazed Doughnut"
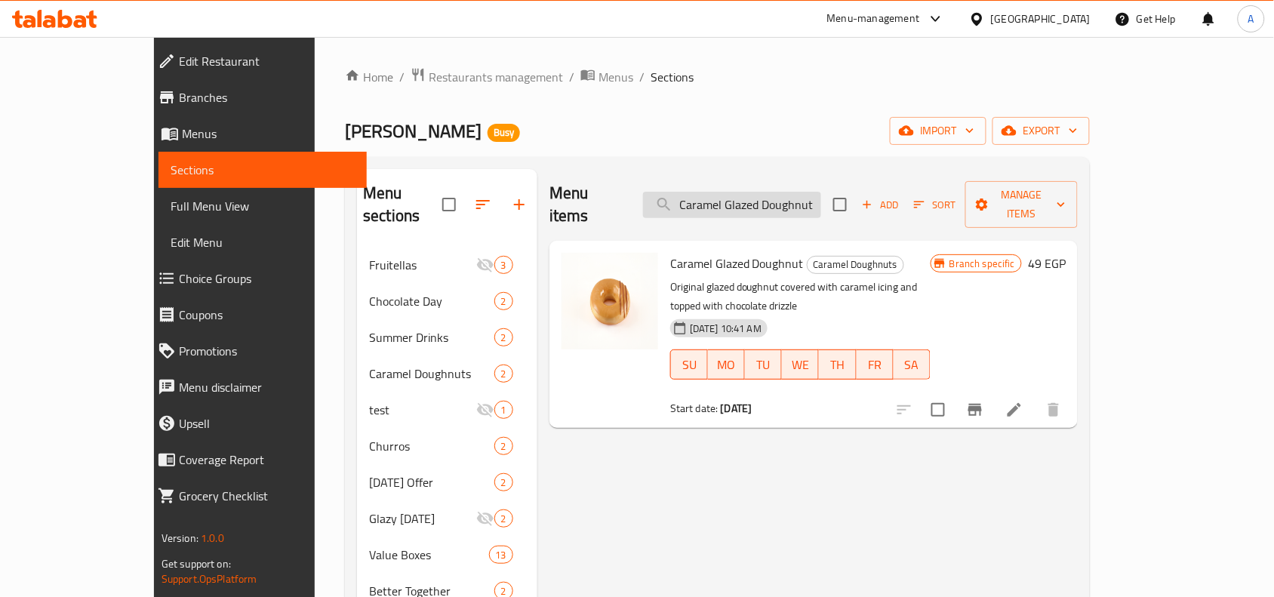
click at [728, 193] on input "Caramel Glazed Doughnut" at bounding box center [732, 205] width 178 height 26
drag, startPoint x: 657, startPoint y: 242, endPoint x: 709, endPoint y: 238, distance: 52.3
click at [706, 252] on span "Caramel Glazed Doughnut" at bounding box center [737, 263] width 134 height 23
click at [709, 252] on span "Caramel Glazed Doughnut" at bounding box center [737, 263] width 134 height 23
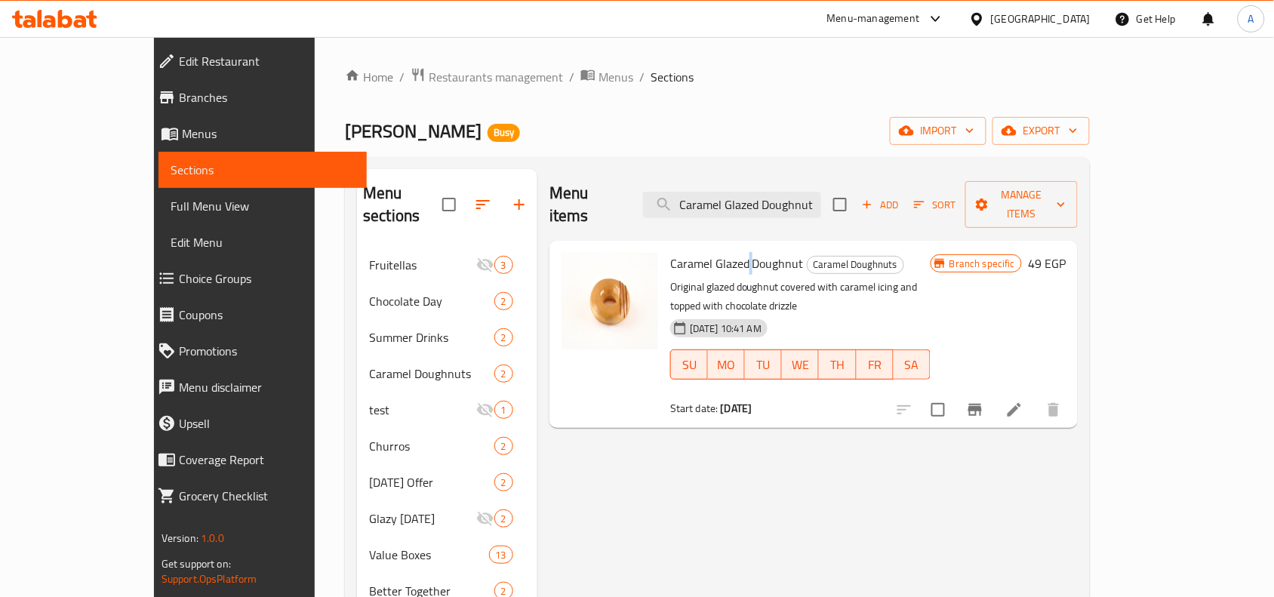
click at [984, 401] on icon "Branch-specific-item" at bounding box center [975, 410] width 18 height 18
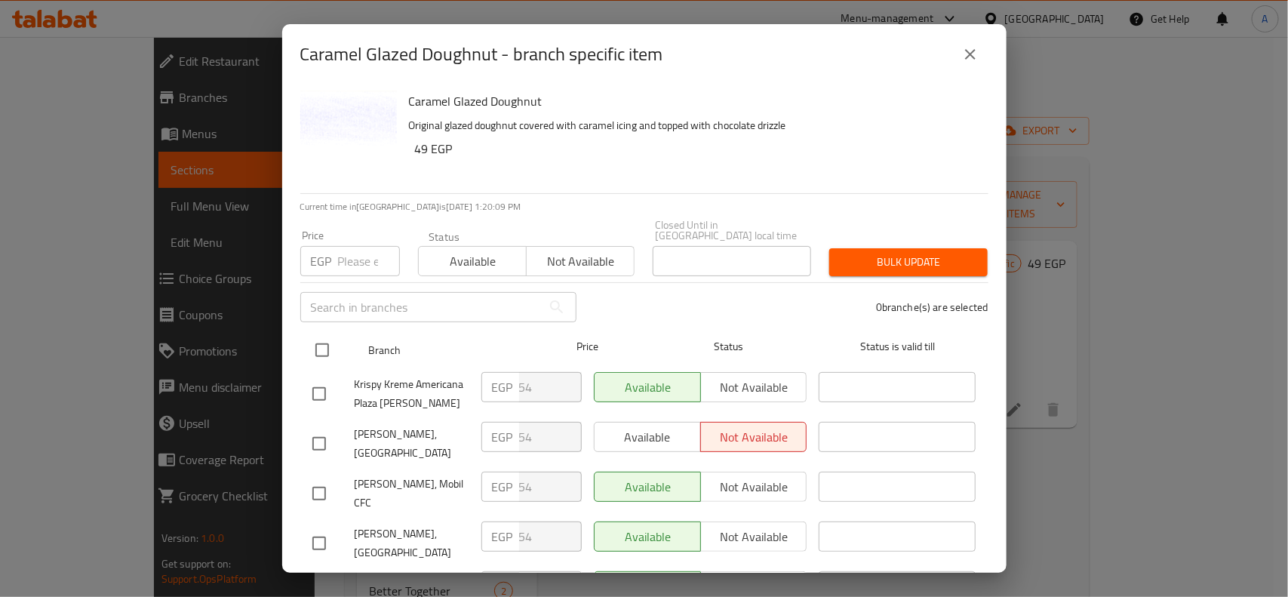
click at [321, 334] on input "checkbox" at bounding box center [322, 350] width 32 height 32
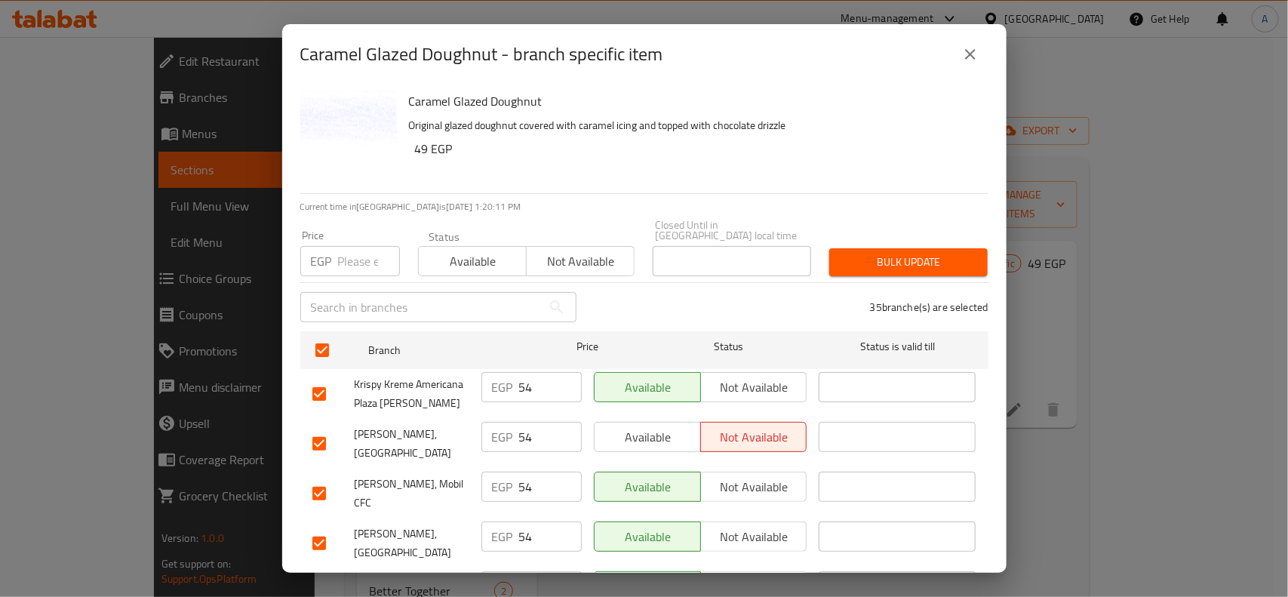
scroll to position [1447, 0]
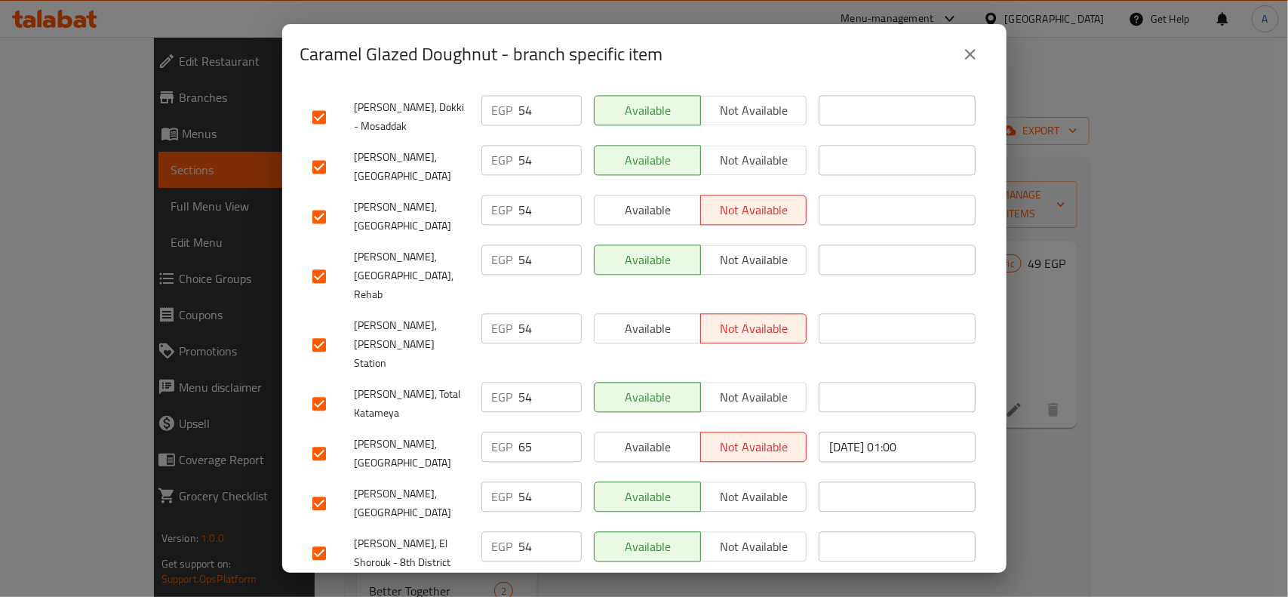
click at [334, 438] on div at bounding box center [333, 454] width 42 height 32
click at [328, 438] on input "checkbox" at bounding box center [319, 454] width 32 height 32
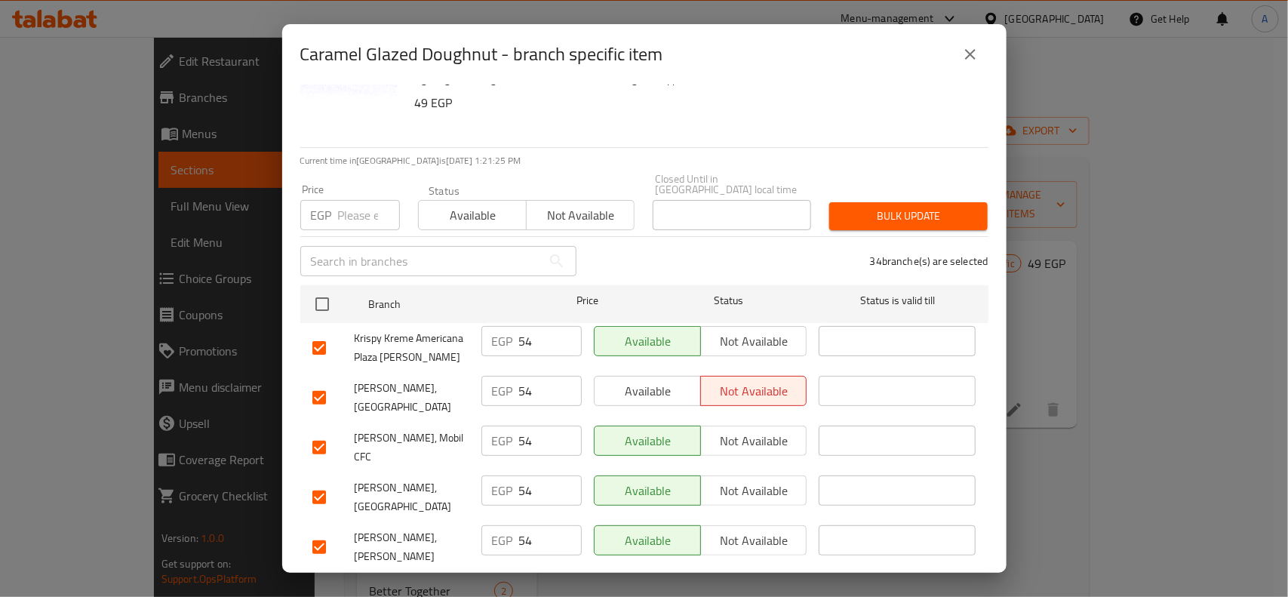
scroll to position [0, 0]
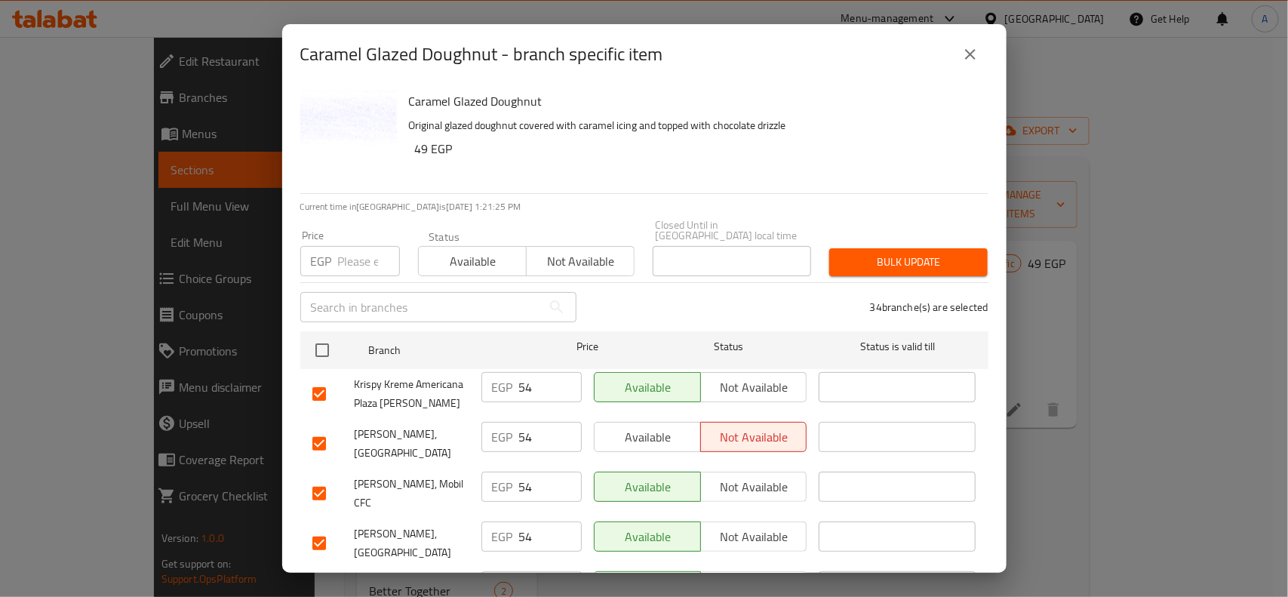
drag, startPoint x: 329, startPoint y: 264, endPoint x: 341, endPoint y: 260, distance: 12.7
click at [330, 264] on div "EGP Price" at bounding box center [350, 261] width 100 height 30
click at [341, 260] on input "number" at bounding box center [369, 261] width 62 height 30
paste input "49"
click at [929, 280] on div "34 branche(s) are selected" at bounding box center [792, 307] width 412 height 54
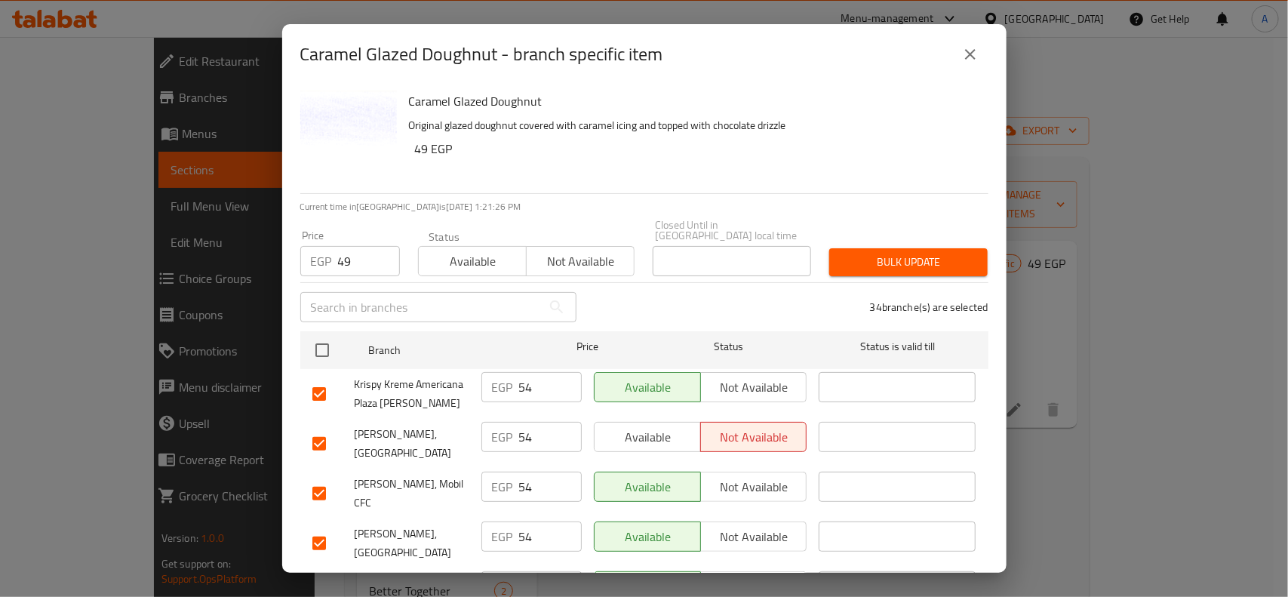
click at [932, 264] on button "Bulk update" at bounding box center [908, 262] width 158 height 28
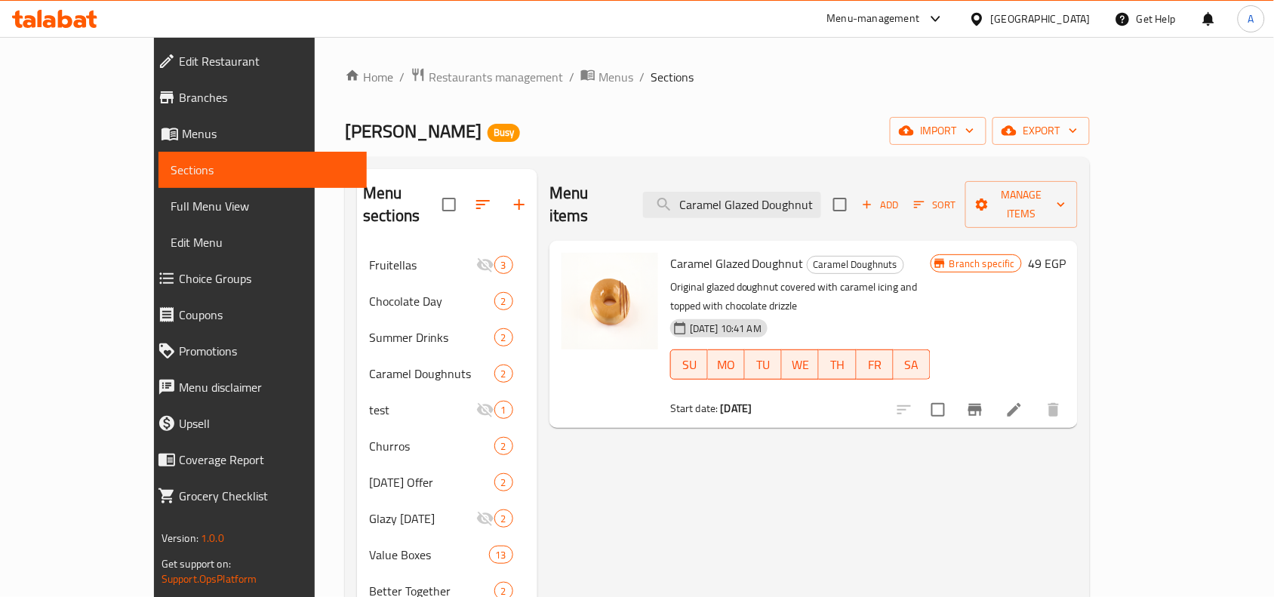
click at [872, 195] on div "Menu items Caramel Glazed Doughnut Add Sort Manage items" at bounding box center [813, 205] width 528 height 72
click at [872, 193] on div "Menu items Caramel Glazed Doughnut Add Sort Manage items" at bounding box center [813, 205] width 528 height 72
click at [821, 196] on input "Caramel Glazed Doughnut" at bounding box center [732, 205] width 178 height 26
click at [789, 192] on input "Caramel Glazed Doughnut" at bounding box center [732, 205] width 178 height 26
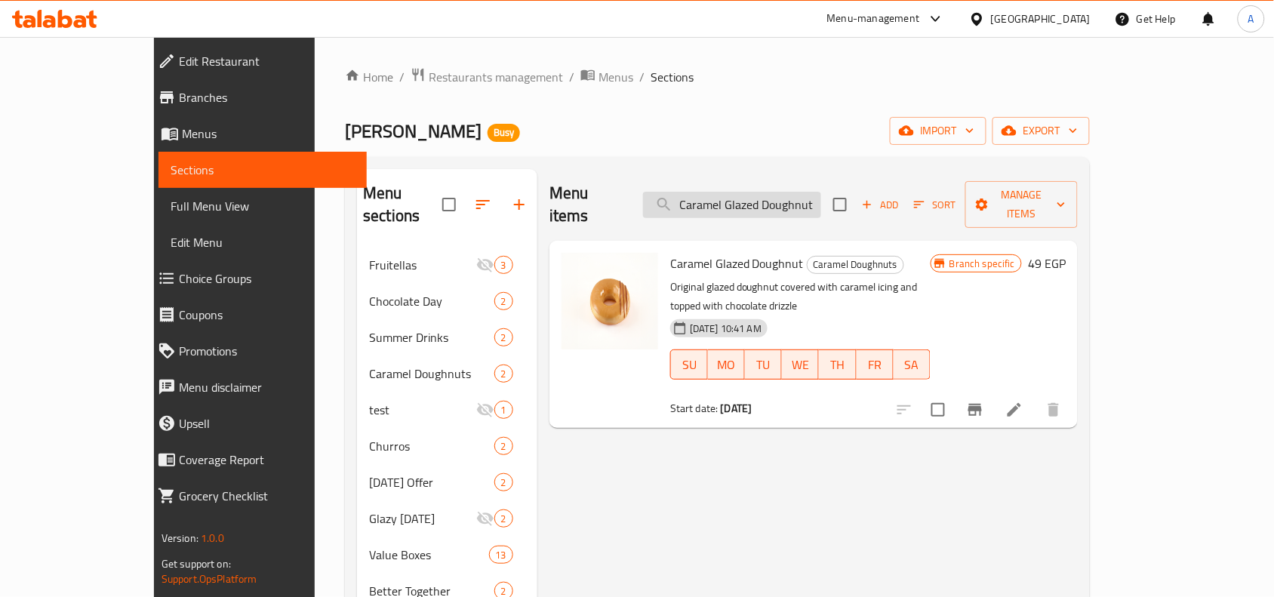
click at [789, 192] on input "Caramel Glazed Doughnut" at bounding box center [732, 205] width 178 height 26
paste input "hoco Caramel Doughnut"
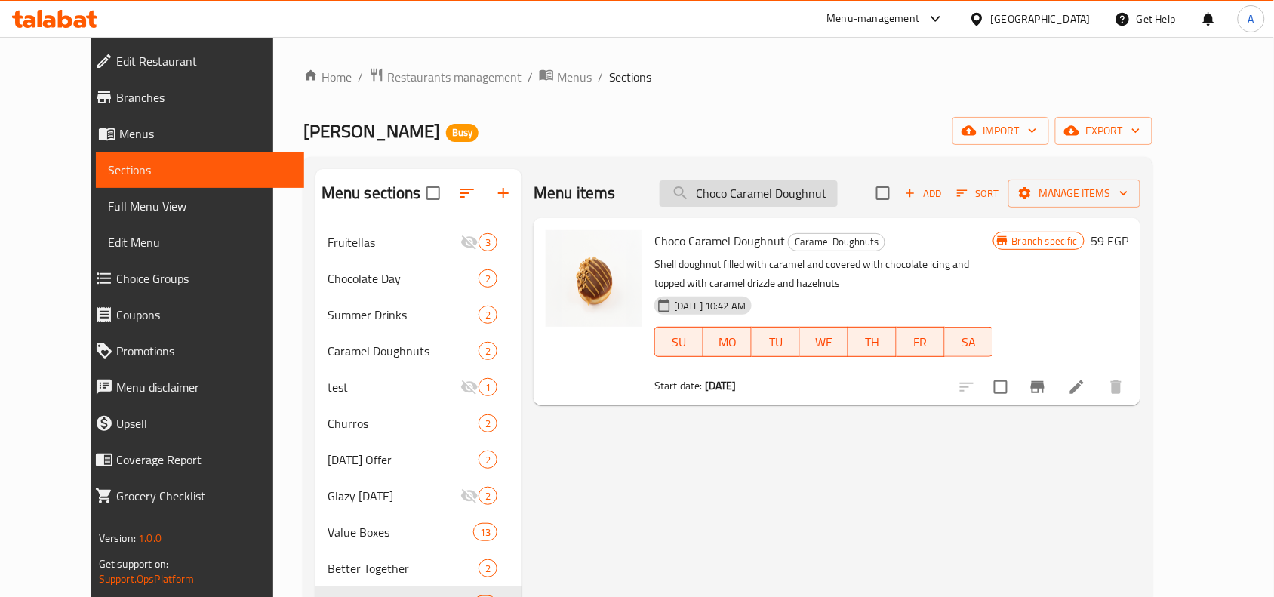
click at [838, 196] on input "Choco Caramel Doughnut" at bounding box center [749, 193] width 178 height 26
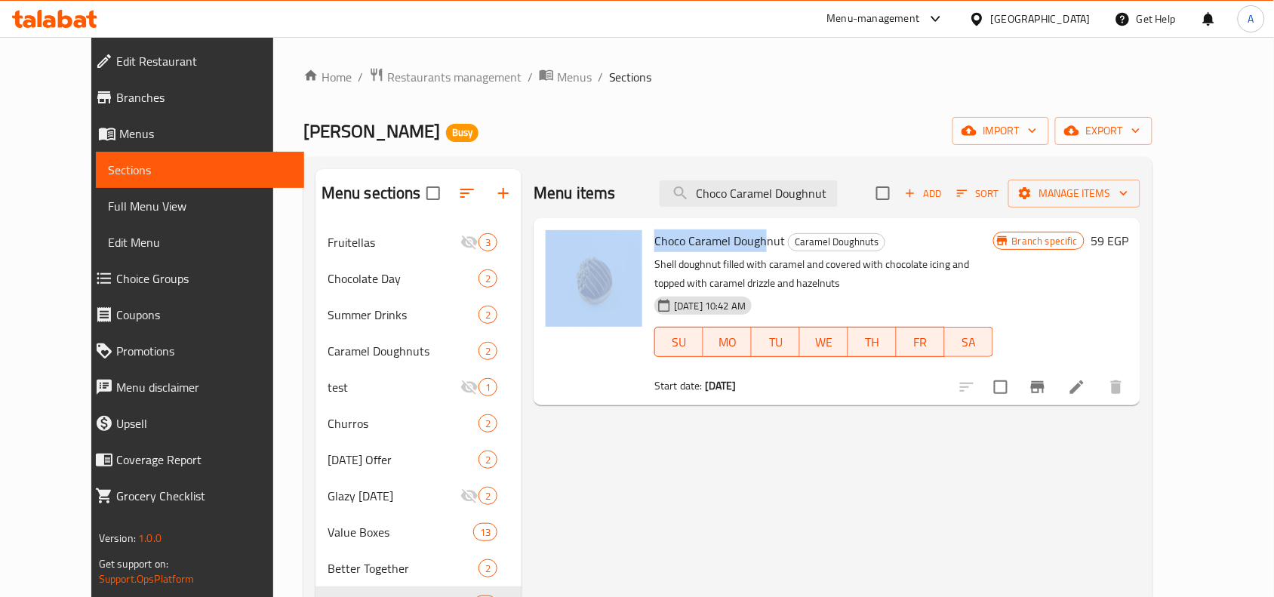
drag, startPoint x: 621, startPoint y: 238, endPoint x: 746, endPoint y: 238, distance: 124.5
click at [746, 238] on div "Choco Caramel Doughnut Caramel Doughnuts Shell doughnut filled with caramel and…" at bounding box center [837, 311] width 595 height 175
click at [1019, 376] on button "Branch-specific-item" at bounding box center [1038, 387] width 36 height 36
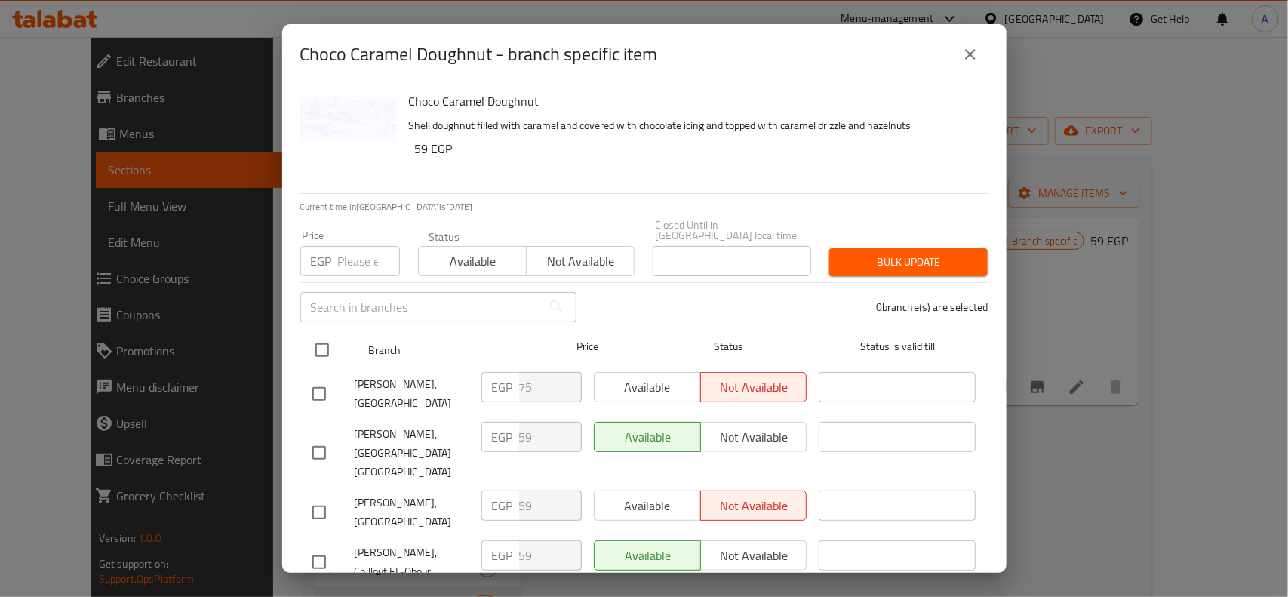
click at [327, 342] on input "checkbox" at bounding box center [322, 350] width 32 height 32
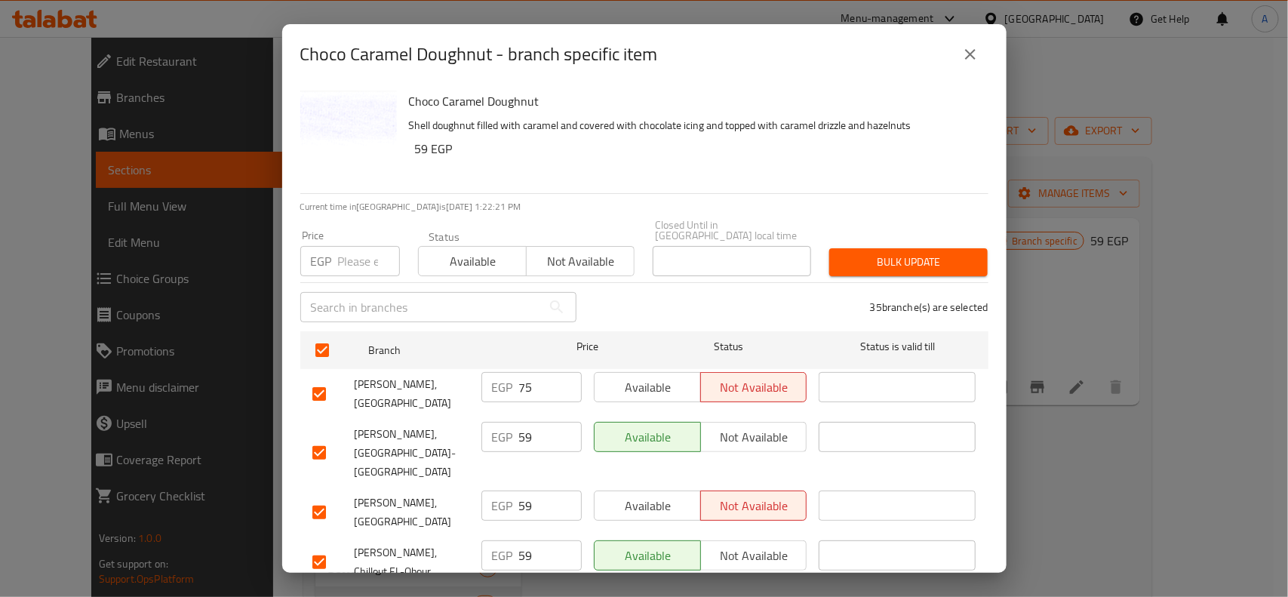
click at [311, 378] on input "checkbox" at bounding box center [319, 394] width 32 height 32
click at [340, 246] on input "number" at bounding box center [369, 261] width 62 height 30
paste input "59"
click at [841, 253] on span "Bulk update" at bounding box center [908, 262] width 134 height 19
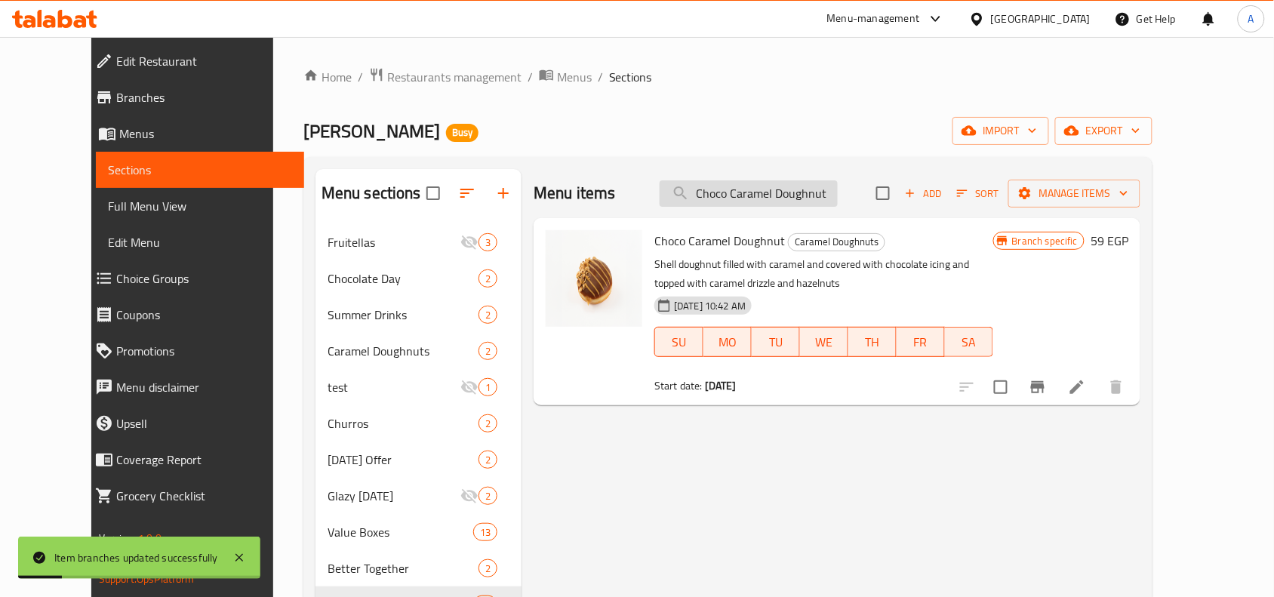
click at [764, 186] on input "Choco Caramel Doughnut" at bounding box center [749, 193] width 178 height 26
paste input "Mix Berries"
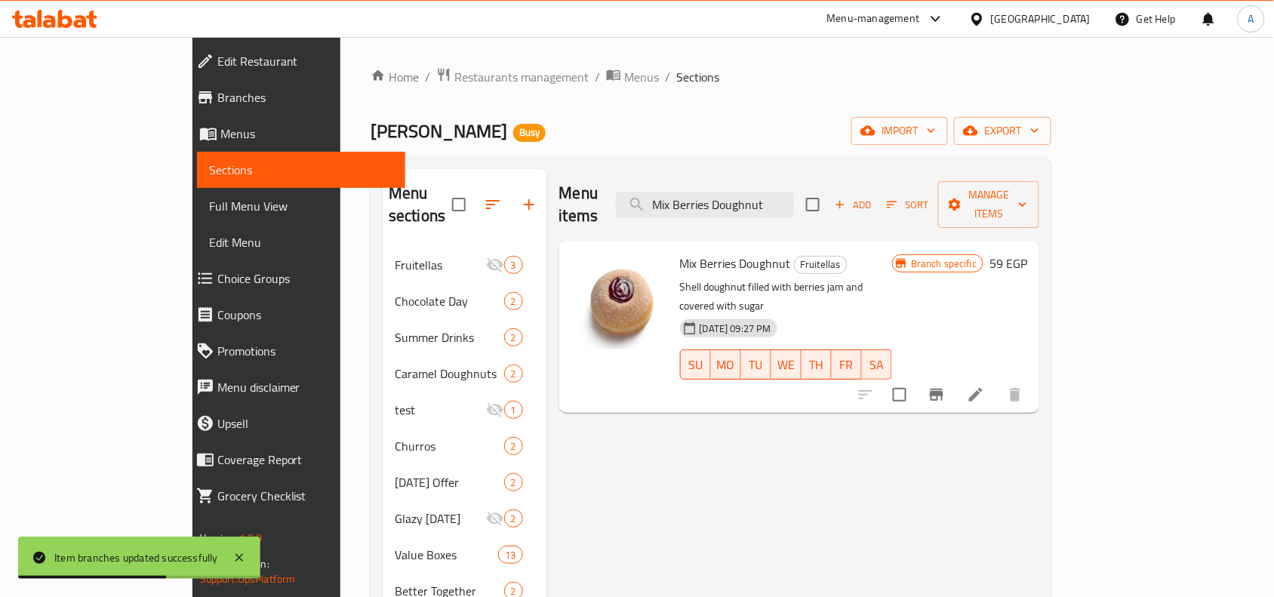
drag, startPoint x: 786, startPoint y: 200, endPoint x: 931, endPoint y: 192, distance: 144.3
click at [931, 192] on div "Menu items Mix Berries Doughnut Add Sort Manage items" at bounding box center [799, 205] width 481 height 72
click at [734, 194] on input "Mix Berries Doughnut" at bounding box center [705, 205] width 178 height 26
click at [915, 379] on input "checkbox" at bounding box center [900, 395] width 32 height 32
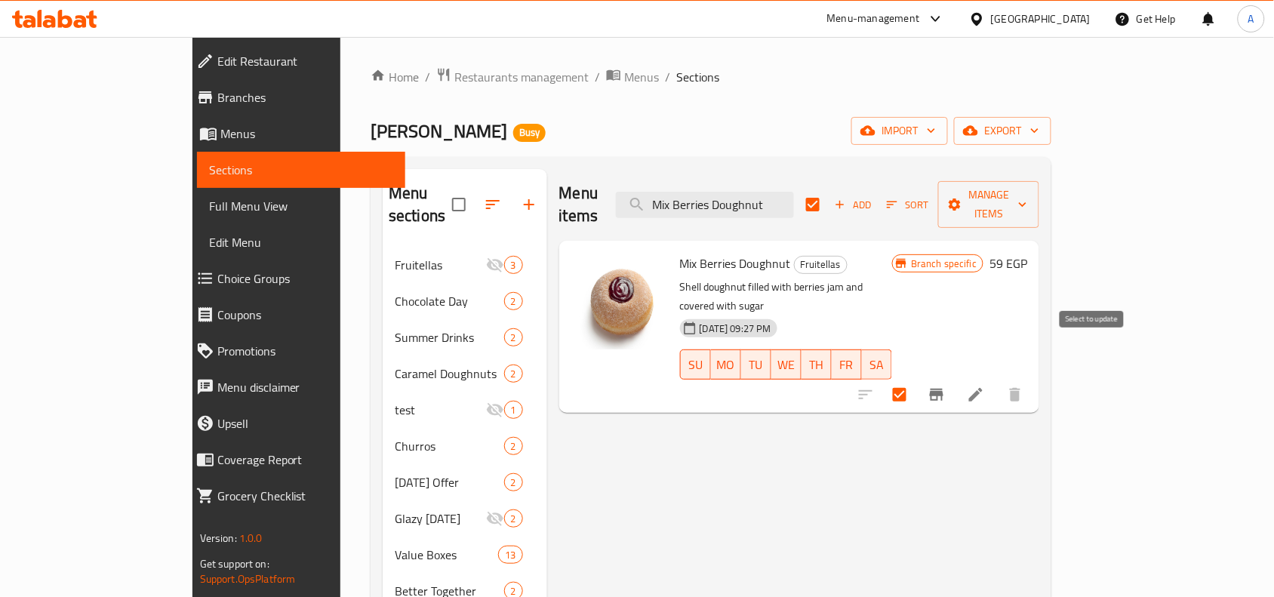
click at [915, 379] on input "checkbox" at bounding box center [900, 395] width 32 height 32
click at [943, 389] on icon "Branch-specific-item" at bounding box center [937, 395] width 14 height 12
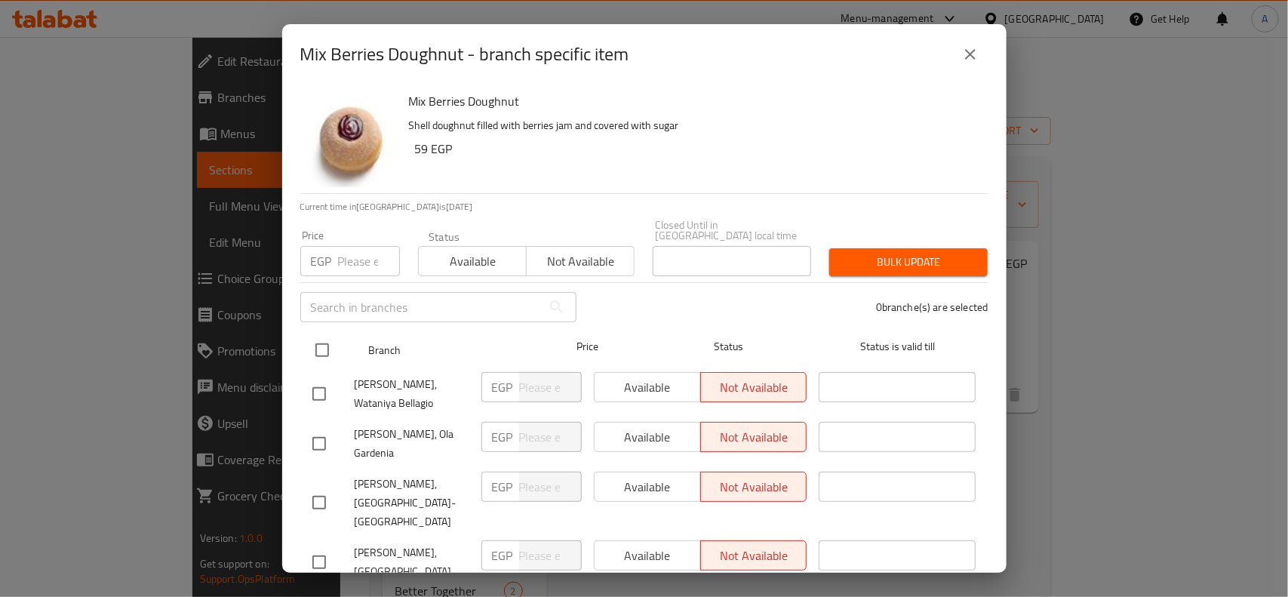
click at [328, 342] on input "checkbox" at bounding box center [322, 350] width 32 height 32
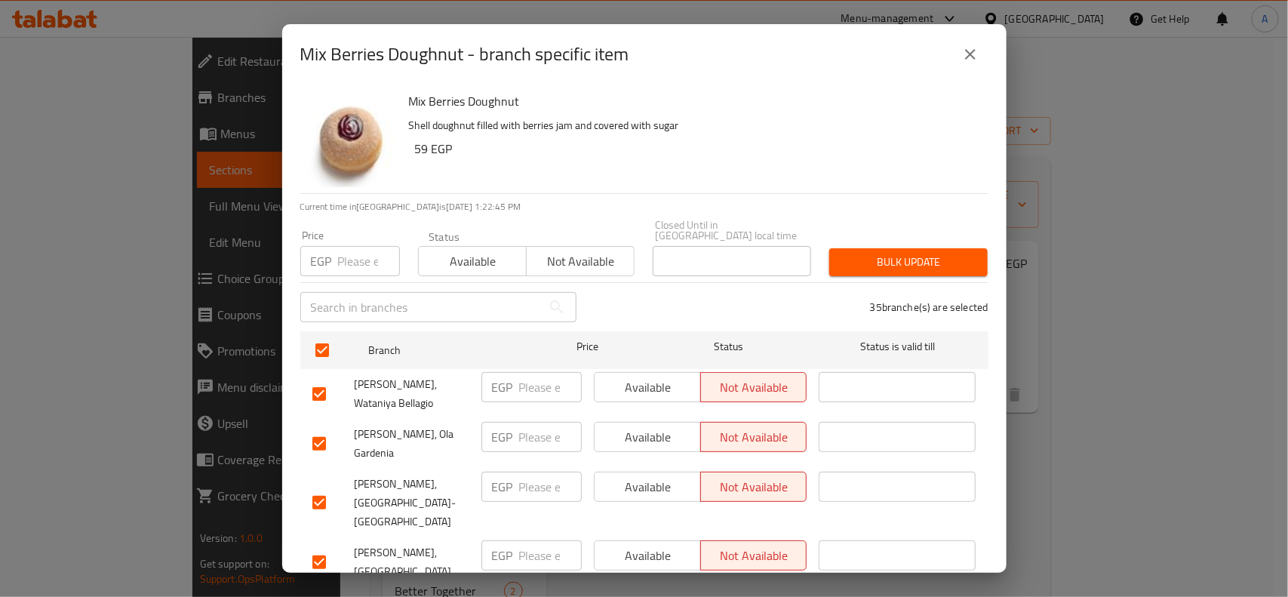
scroll to position [1181, 0]
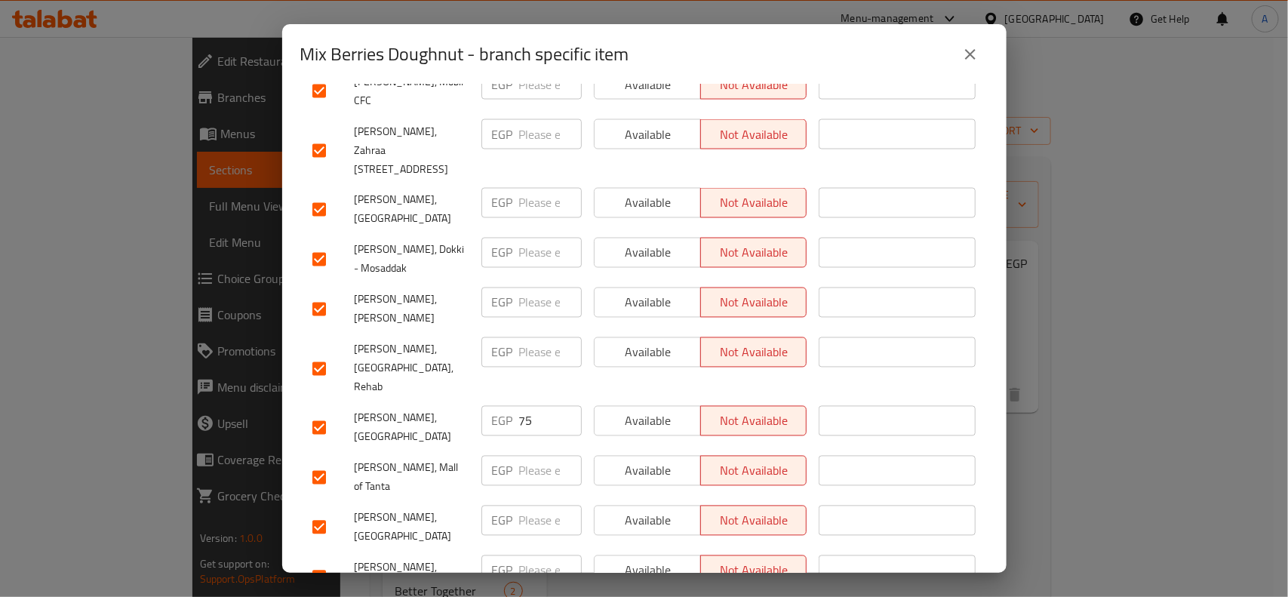
click at [325, 412] on input "checkbox" at bounding box center [319, 428] width 32 height 32
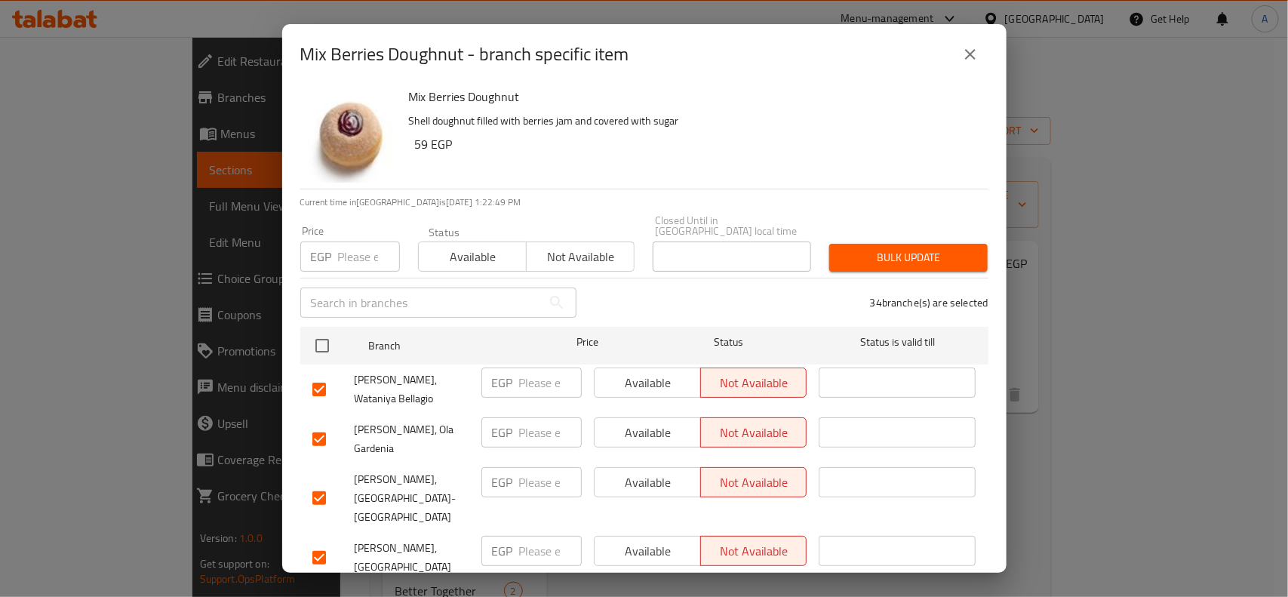
scroll to position [0, 0]
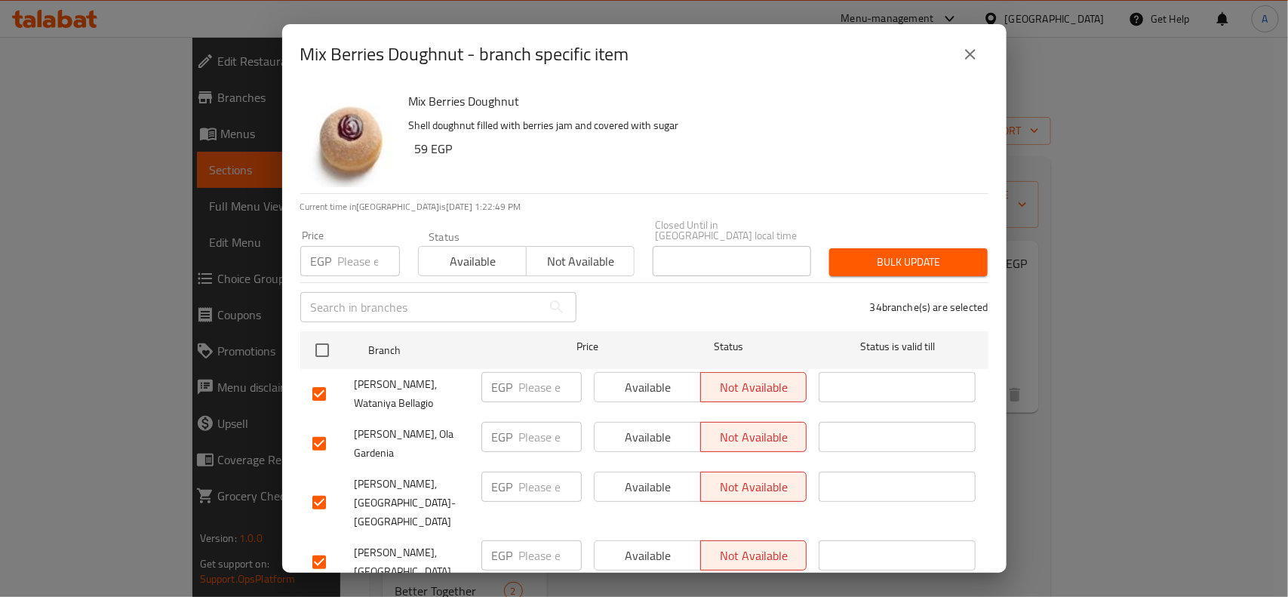
click at [349, 257] on input "number" at bounding box center [369, 261] width 62 height 30
paste input "59"
click at [897, 300] on p "34 branche(s) are selected" at bounding box center [929, 307] width 118 height 15
click at [898, 280] on div "34 branche(s) are selected" at bounding box center [792, 307] width 412 height 54
click at [898, 261] on button "Bulk update" at bounding box center [908, 262] width 158 height 28
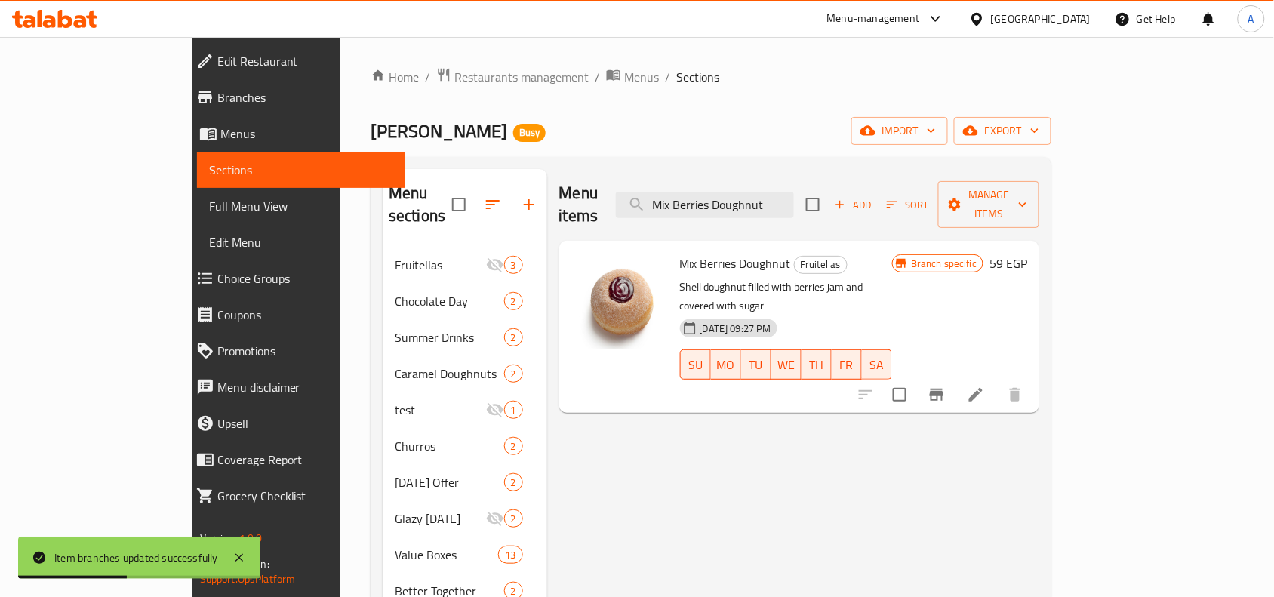
click at [209, 197] on span "Full Menu View" at bounding box center [301, 206] width 184 height 18
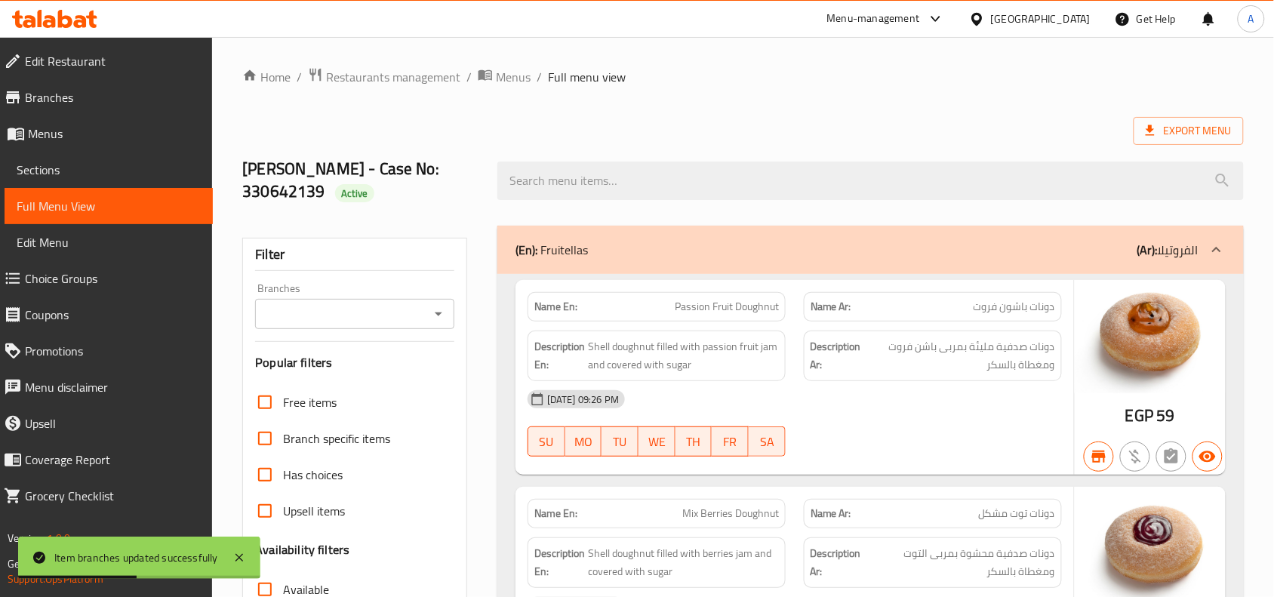
click at [414, 315] on input "Branches" at bounding box center [342, 313] width 165 height 21
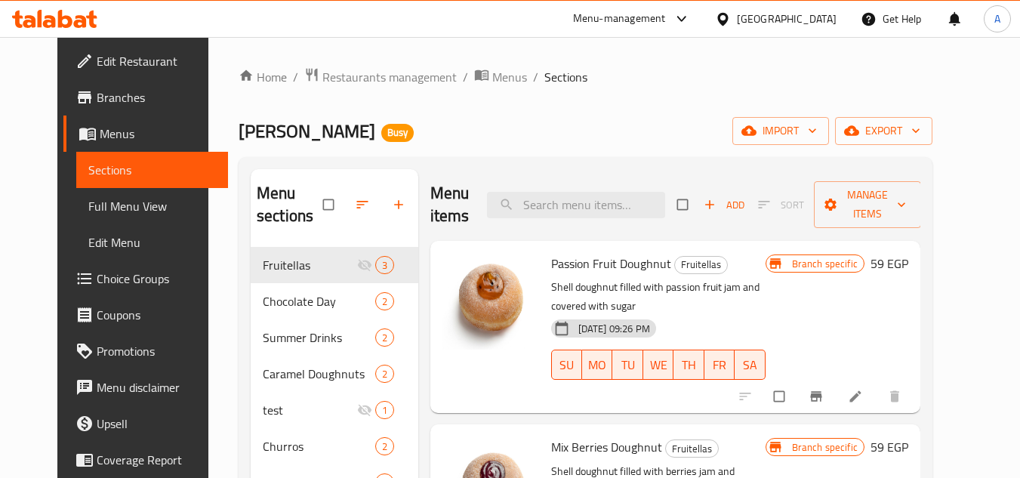
click at [97, 101] on span "Branches" at bounding box center [156, 97] width 119 height 18
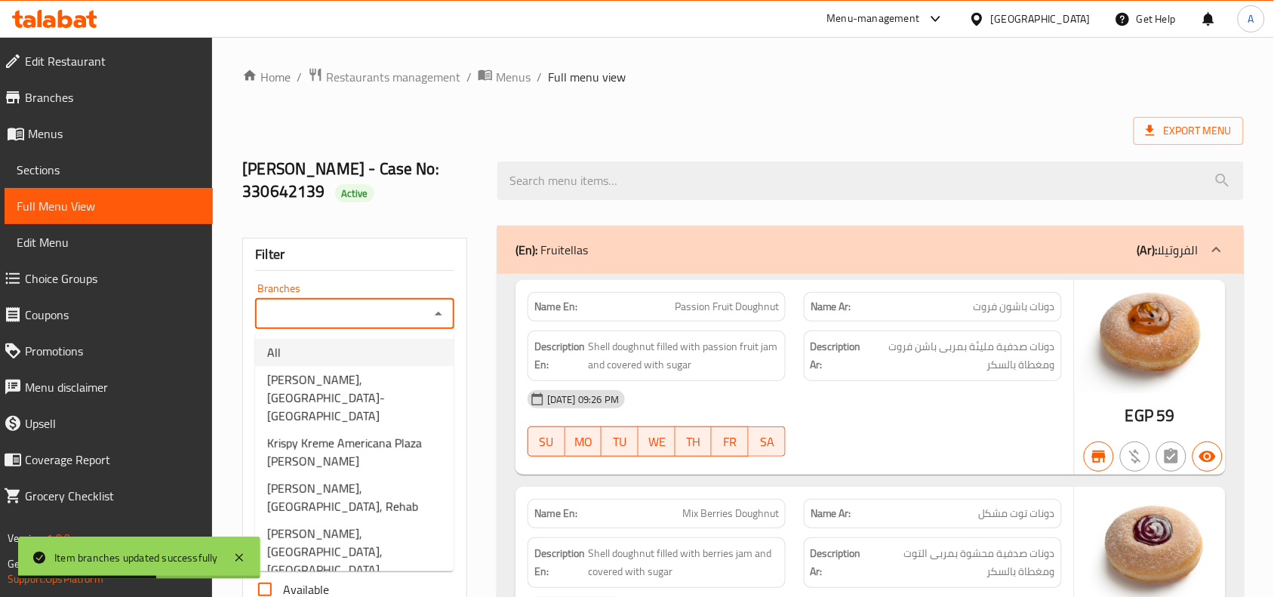
click at [344, 374] on span "[PERSON_NAME], [GEOGRAPHIC_DATA]-[GEOGRAPHIC_DATA]" at bounding box center [354, 398] width 174 height 54
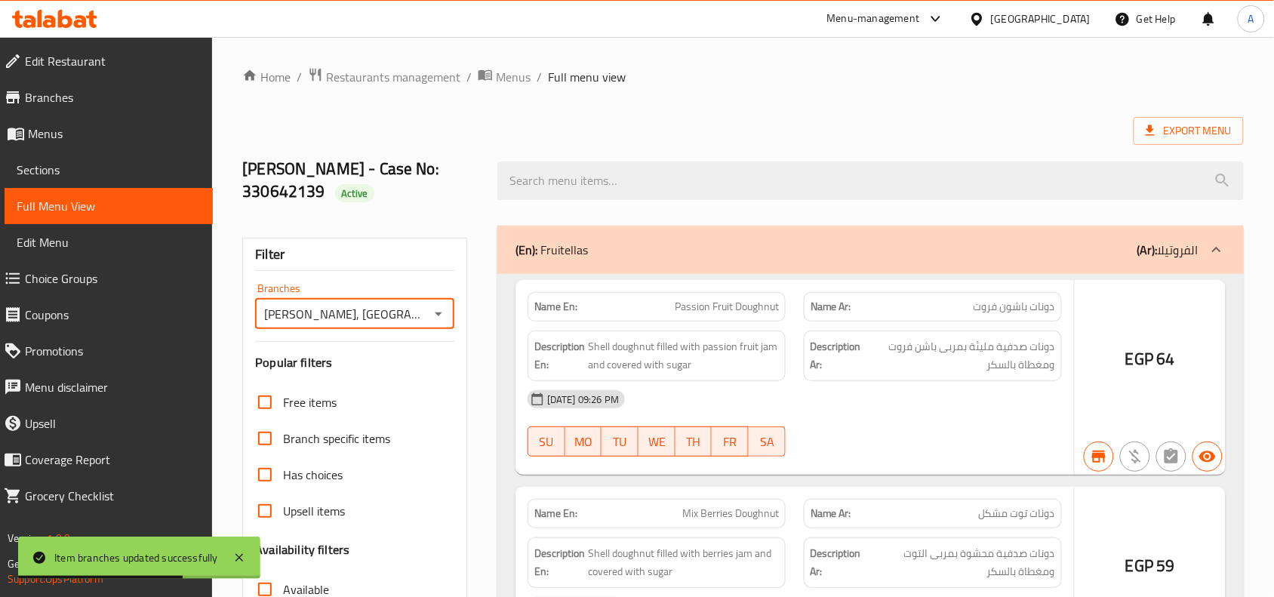
click at [329, 315] on div at bounding box center [637, 298] width 1274 height 597
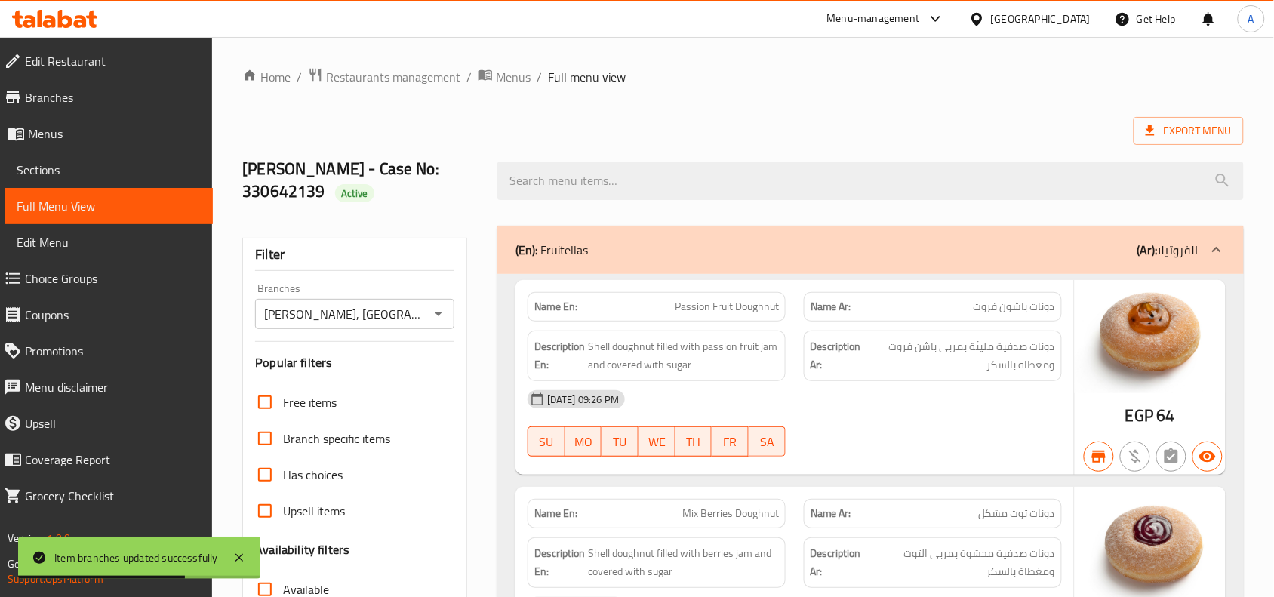
click at [442, 307] on icon "Open" at bounding box center [438, 314] width 18 height 18
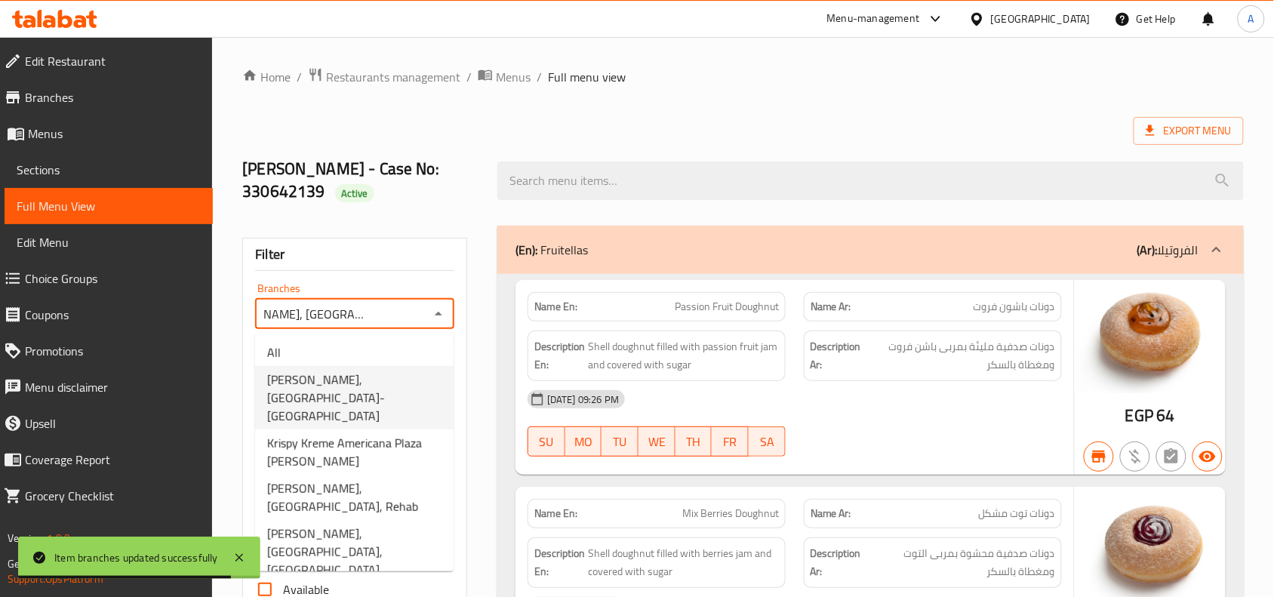
click at [711, 131] on div "Export Menu" at bounding box center [742, 131] width 1001 height 28
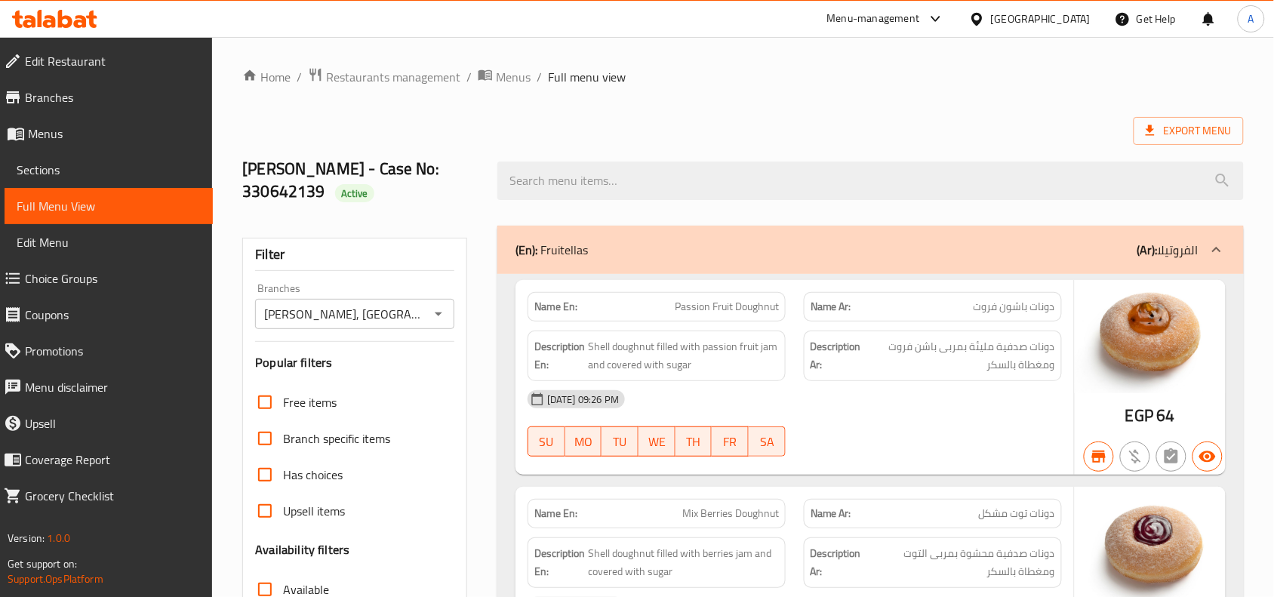
click at [767, 127] on div "Export Menu" at bounding box center [742, 131] width 1001 height 28
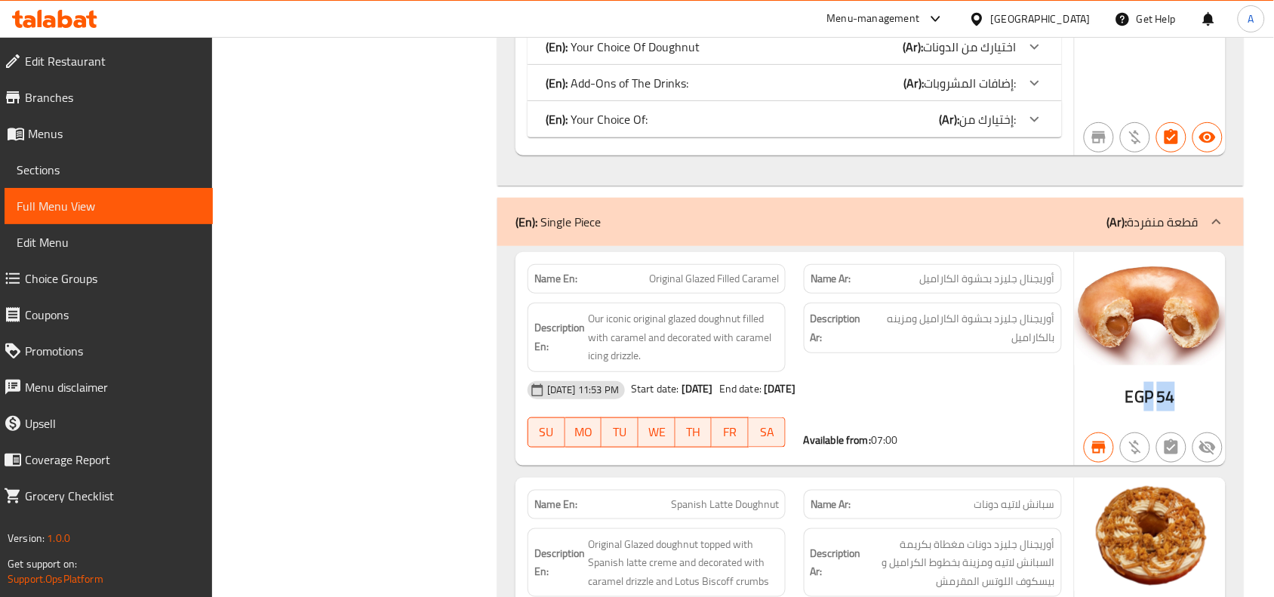
drag, startPoint x: 1187, startPoint y: 423, endPoint x: 1142, endPoint y: 424, distance: 45.3
drag, startPoint x: 844, startPoint y: 441, endPoint x: 921, endPoint y: 451, distance: 77.6
click at [923, 448] on div "Available from: 07:00" at bounding box center [933, 439] width 258 height 15
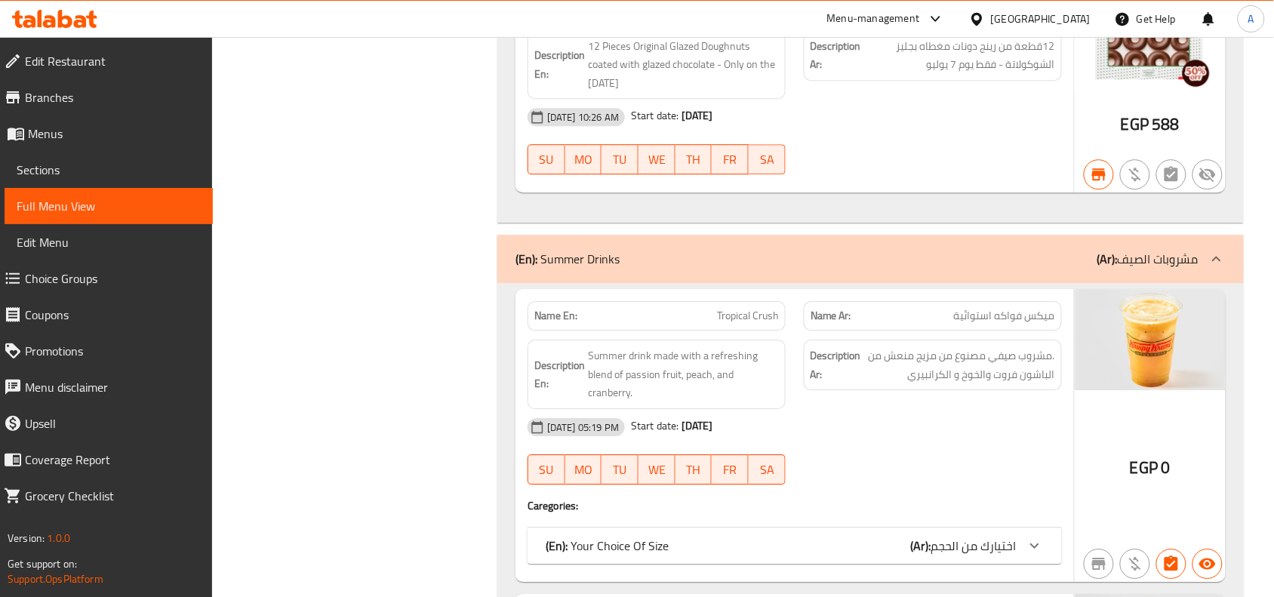
scroll to position [0, 0]
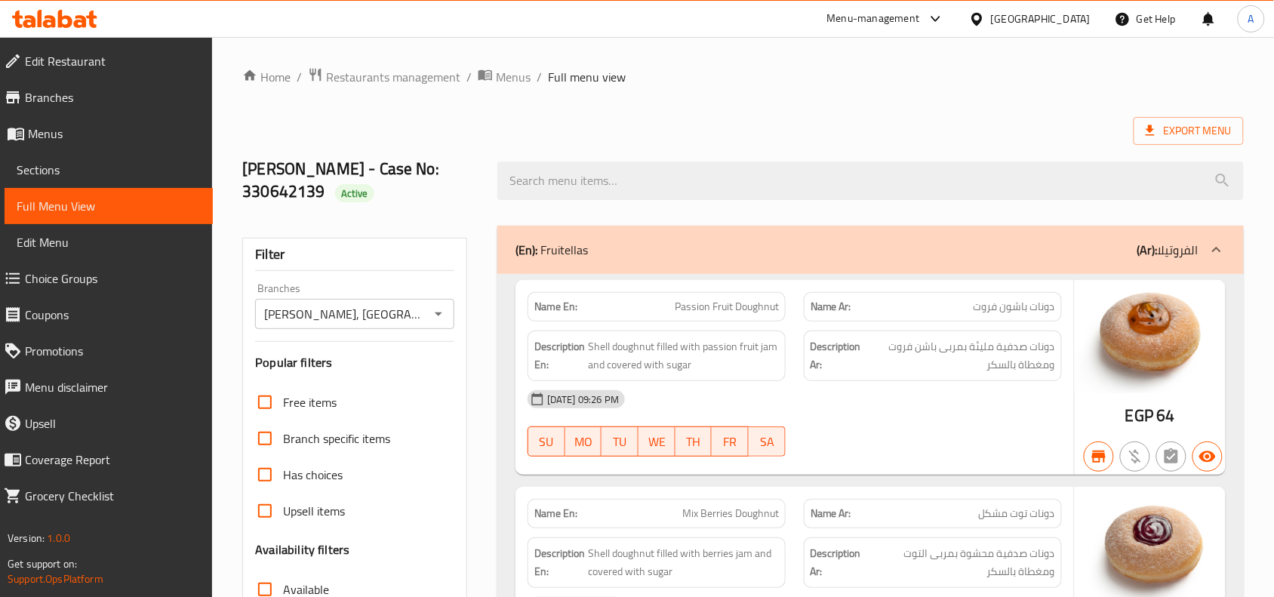
click at [371, 314] on input "[PERSON_NAME], [GEOGRAPHIC_DATA]-[GEOGRAPHIC_DATA]" at bounding box center [342, 313] width 165 height 21
click at [438, 321] on icon "Open" at bounding box center [438, 314] width 18 height 18
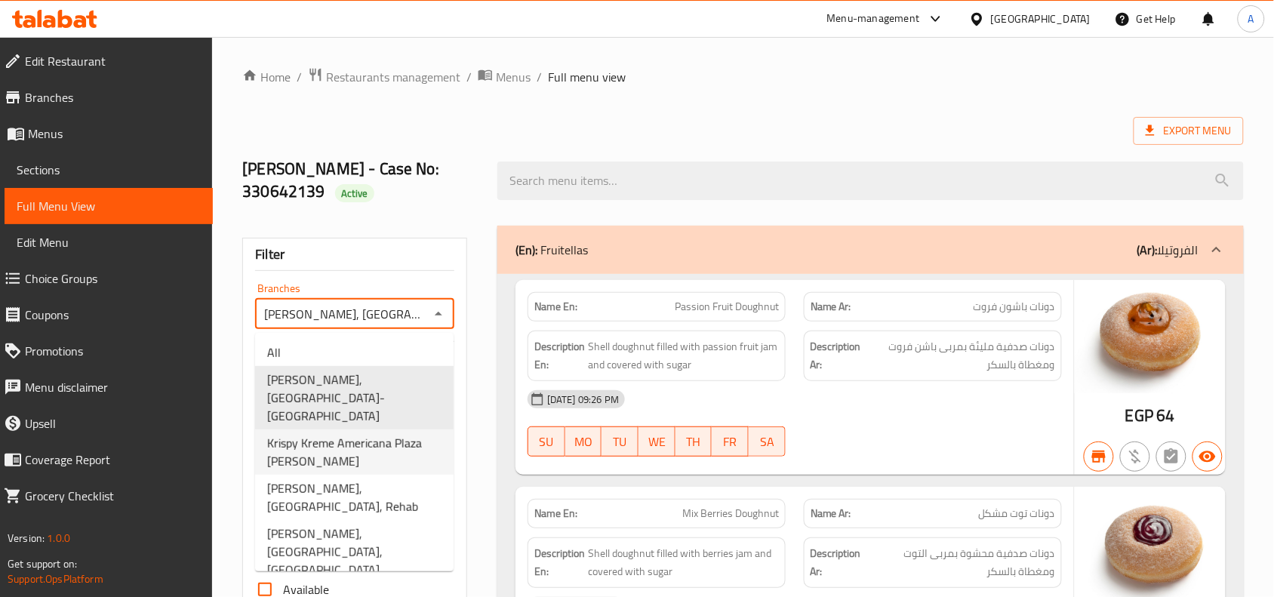
click at [379, 434] on span "Krispy Kreme Americana Plaza [PERSON_NAME]" at bounding box center [354, 452] width 174 height 36
type input "Krispy Kreme Americana Plaza [PERSON_NAME]"
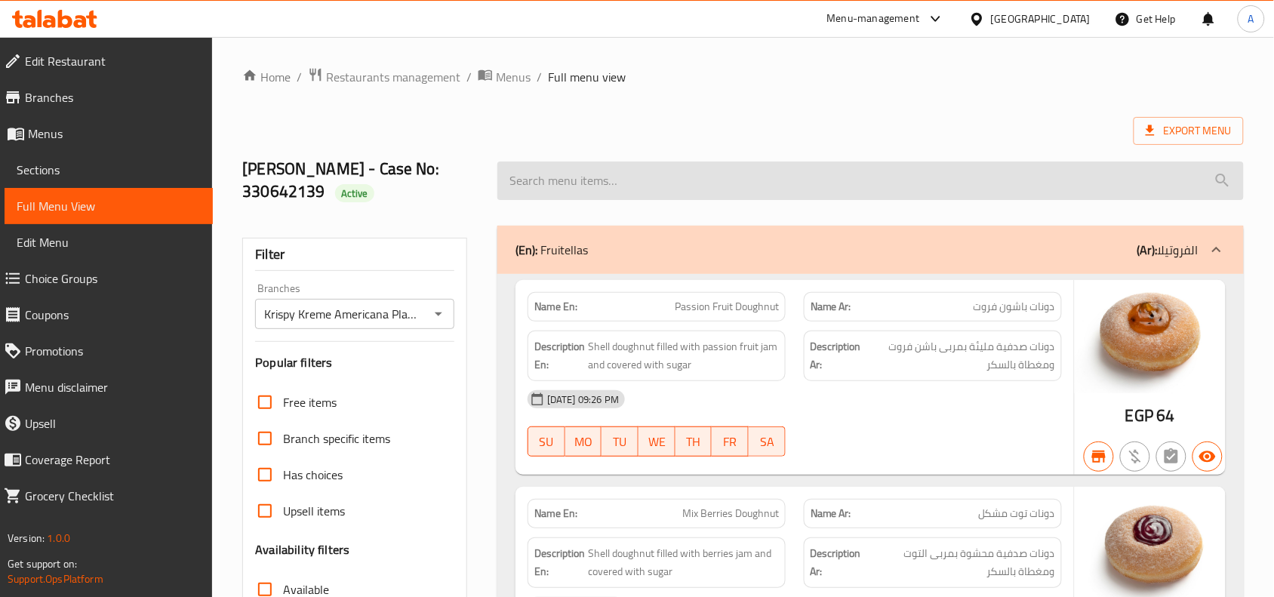
click at [943, 177] on input "search" at bounding box center [870, 181] width 746 height 38
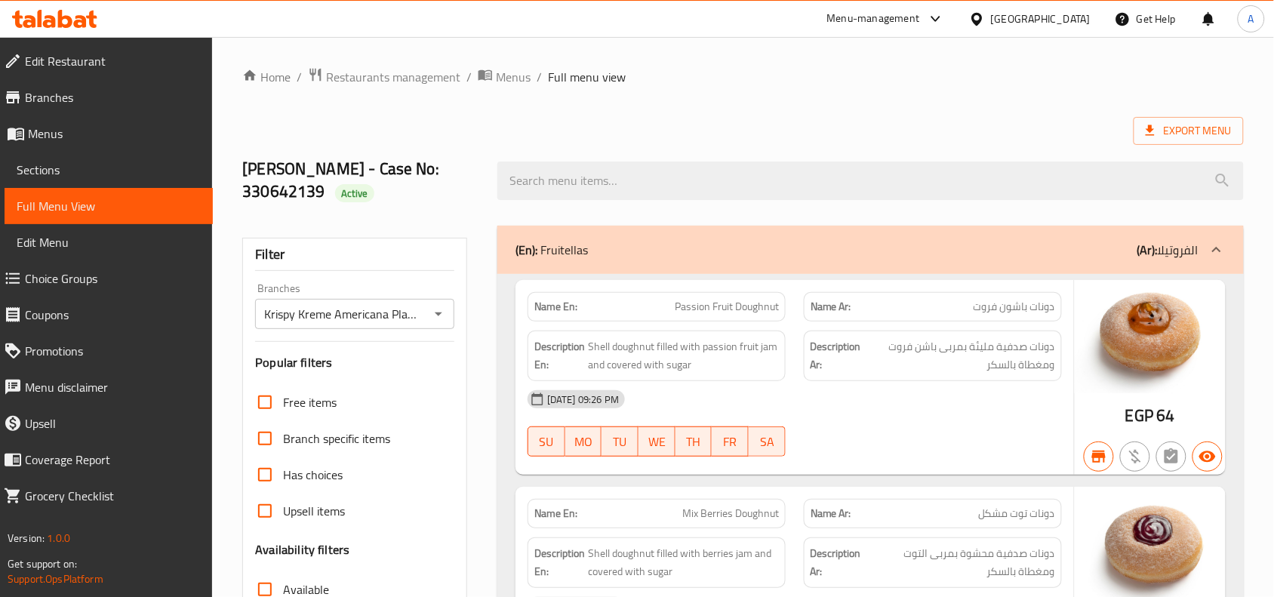
scroll to position [10417, 0]
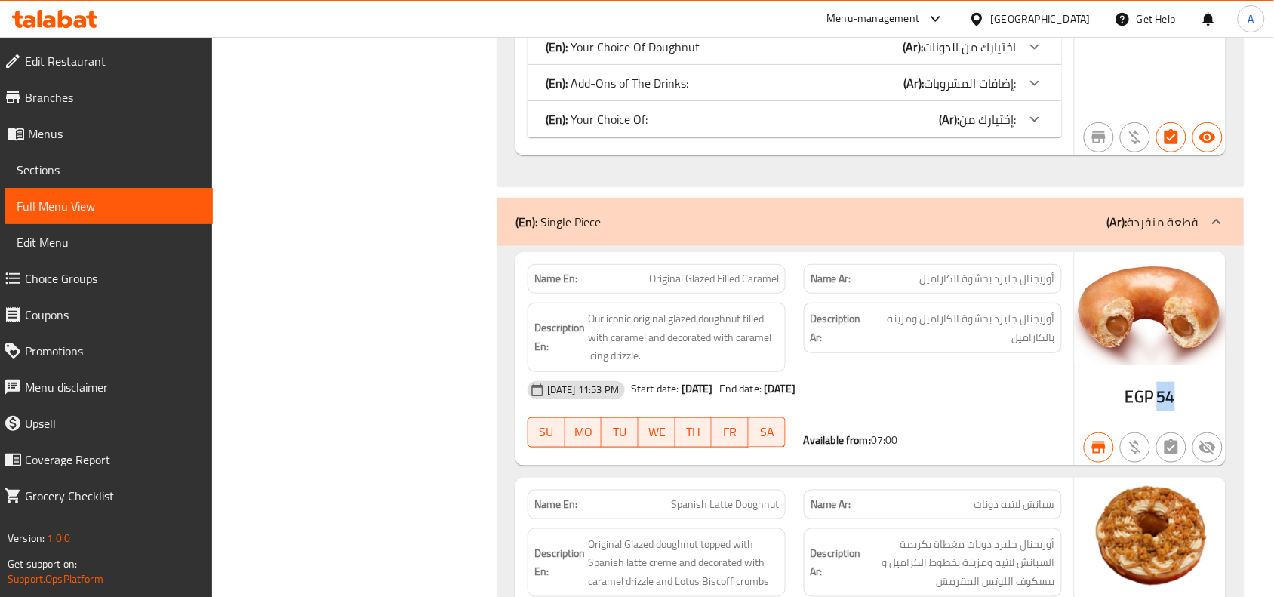
drag, startPoint x: 1155, startPoint y: 430, endPoint x: 1177, endPoint y: 420, distance: 25.0
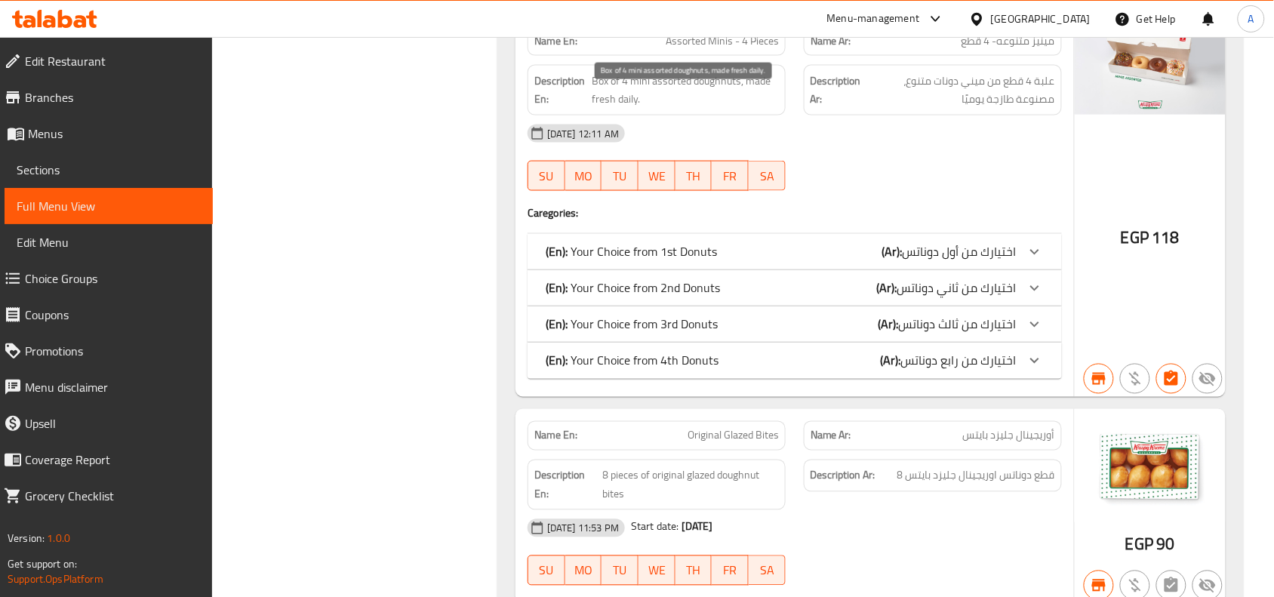
scroll to position [11510, 0]
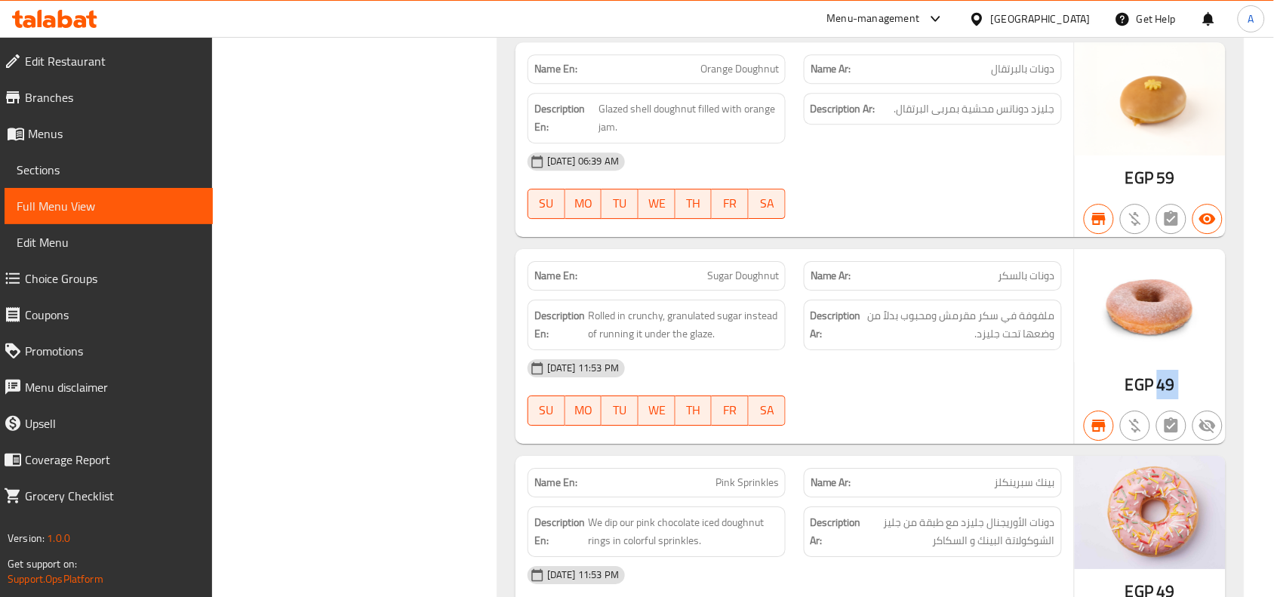
drag, startPoint x: 1190, startPoint y: 420, endPoint x: 1152, endPoint y: 413, distance: 38.5
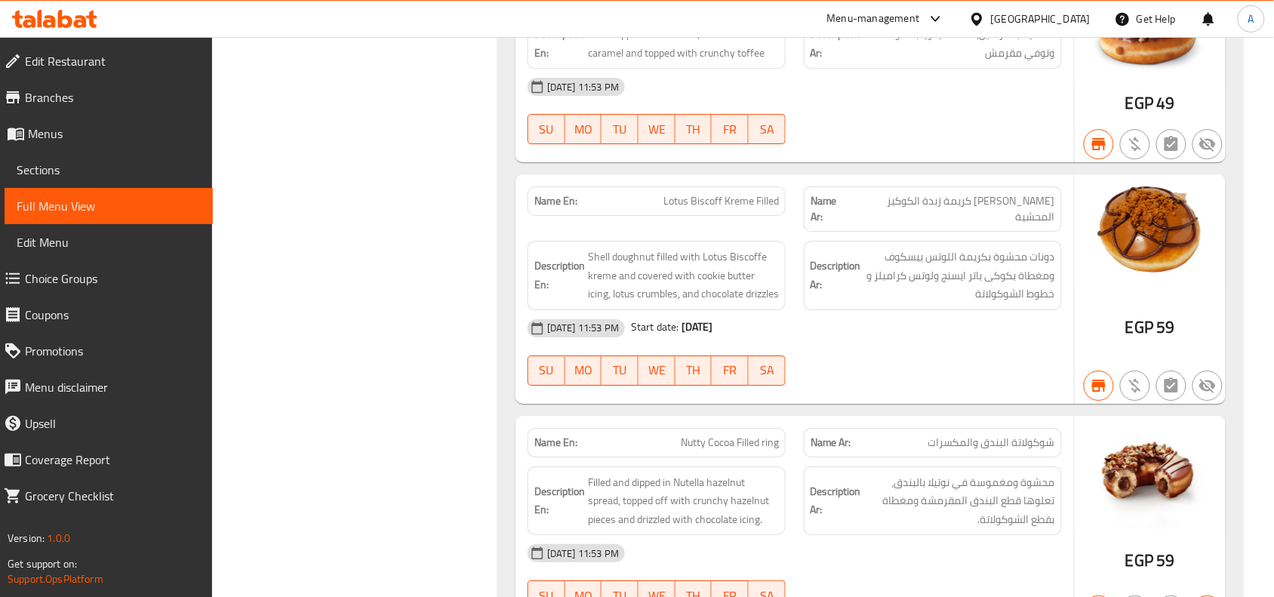
scroll to position [13498, 0]
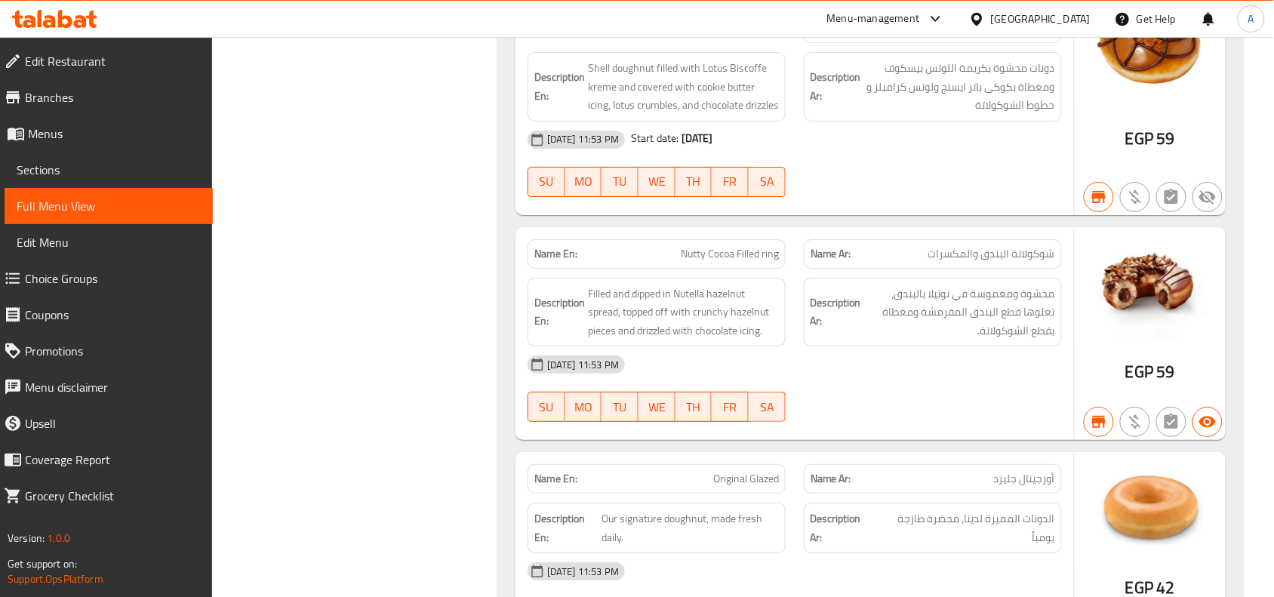
click at [1164, 386] on span "59" at bounding box center [1166, 371] width 18 height 29
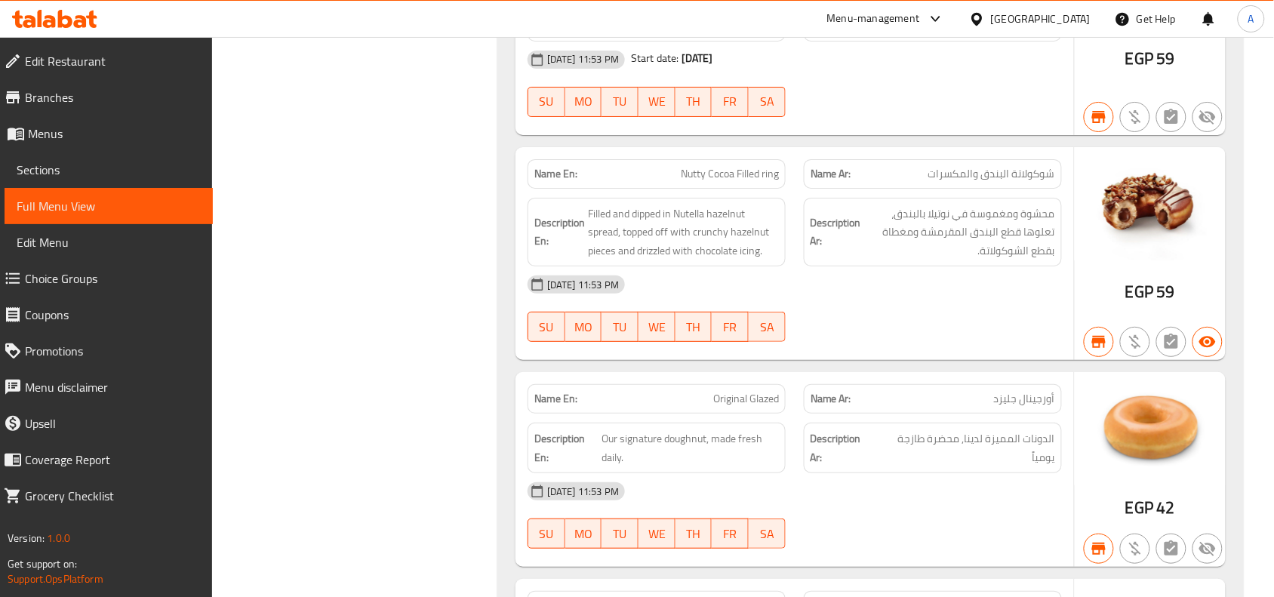
scroll to position [13686, 0]
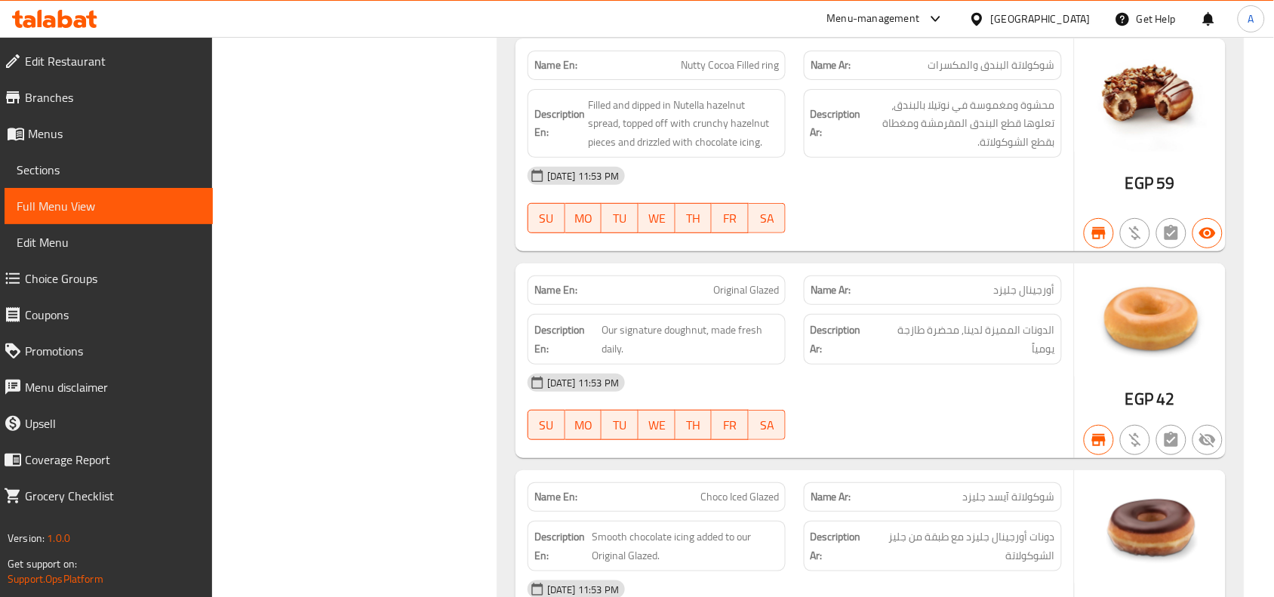
click at [1152, 414] on span "EGP" at bounding box center [1139, 398] width 28 height 29
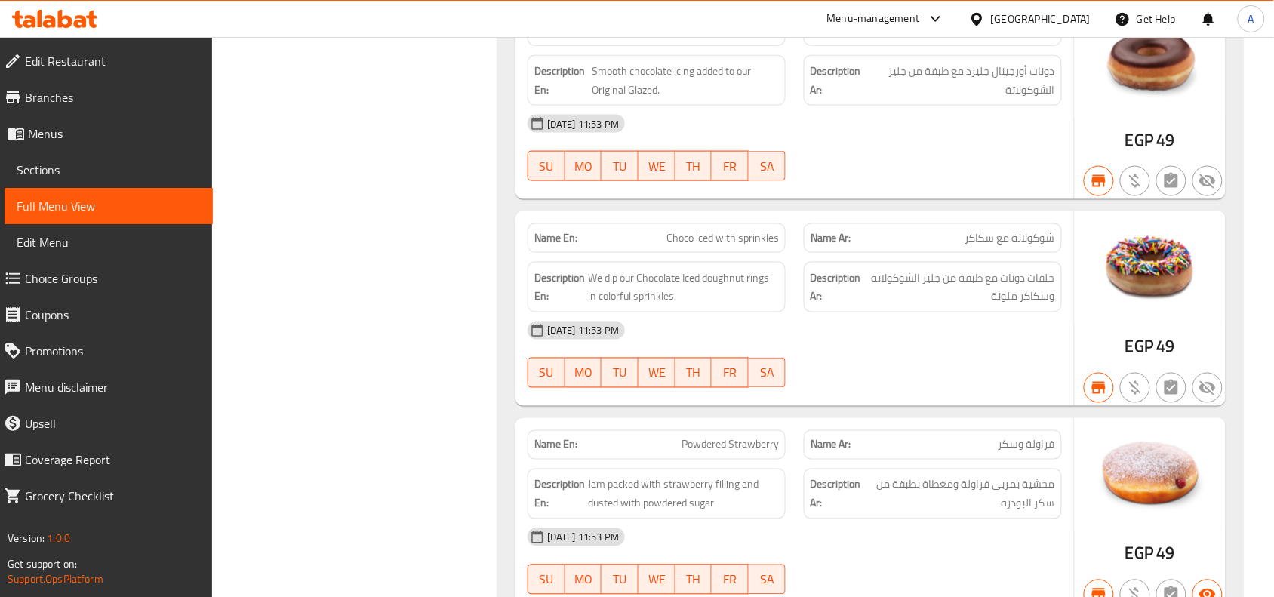
scroll to position [14158, 0]
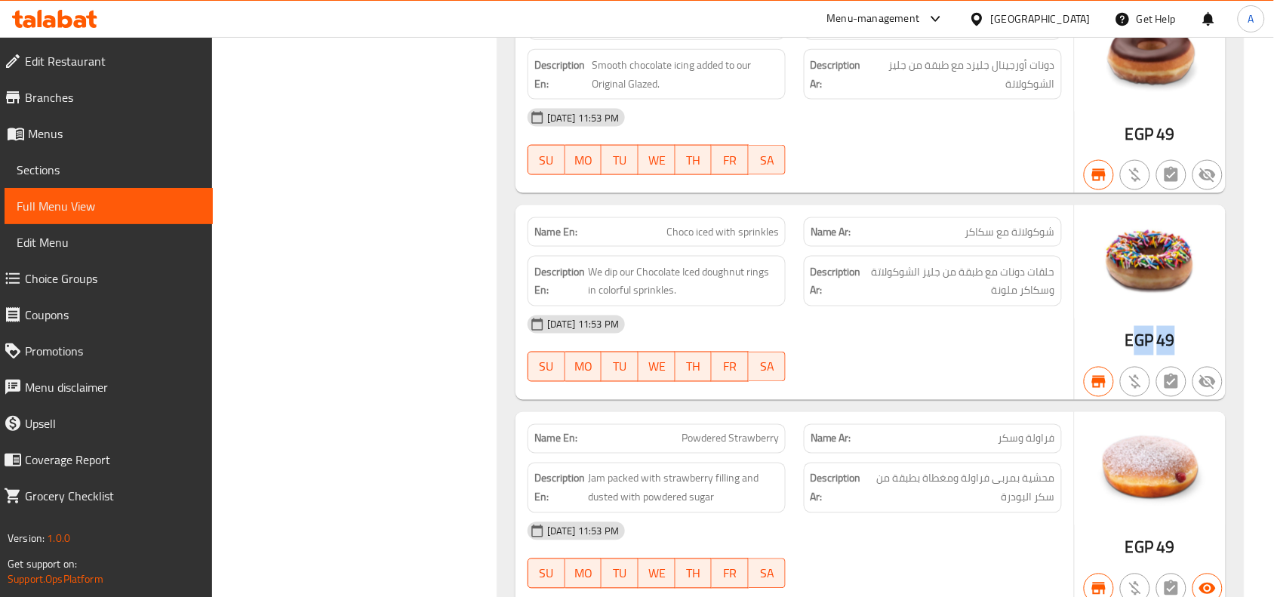
drag, startPoint x: 1195, startPoint y: 372, endPoint x: 1134, endPoint y: 377, distance: 61.4
click at [1134, 377] on div "EGP 49" at bounding box center [1150, 302] width 151 height 195
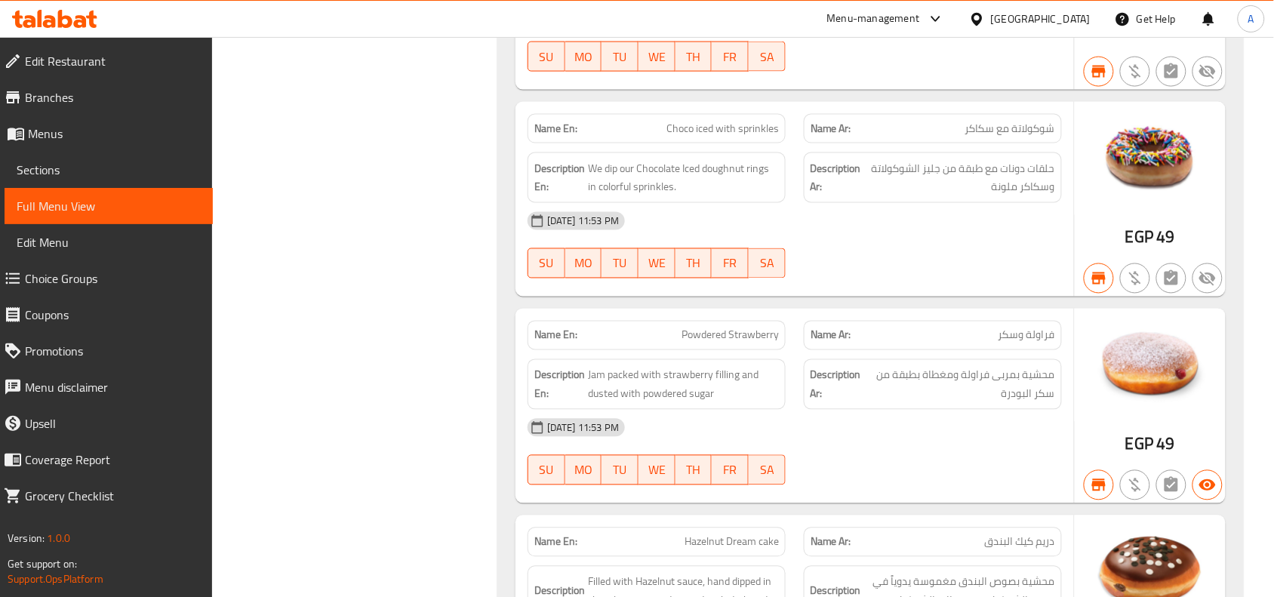
scroll to position [14441, 0]
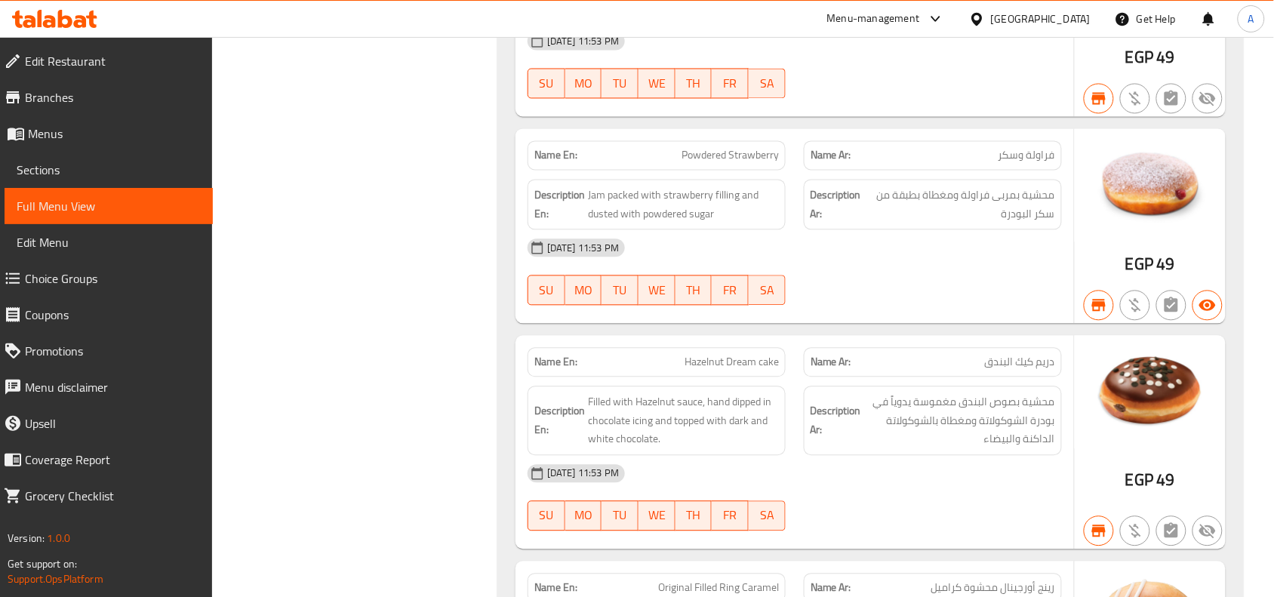
click at [1172, 279] on span "49" at bounding box center [1166, 264] width 18 height 29
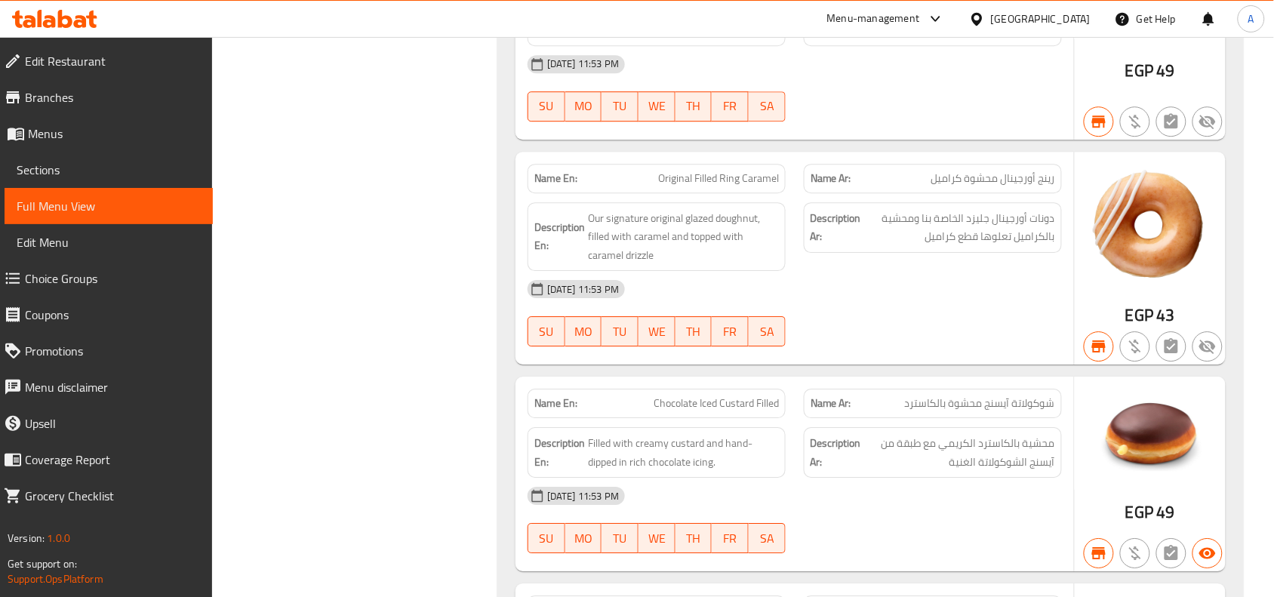
scroll to position [15007, 0]
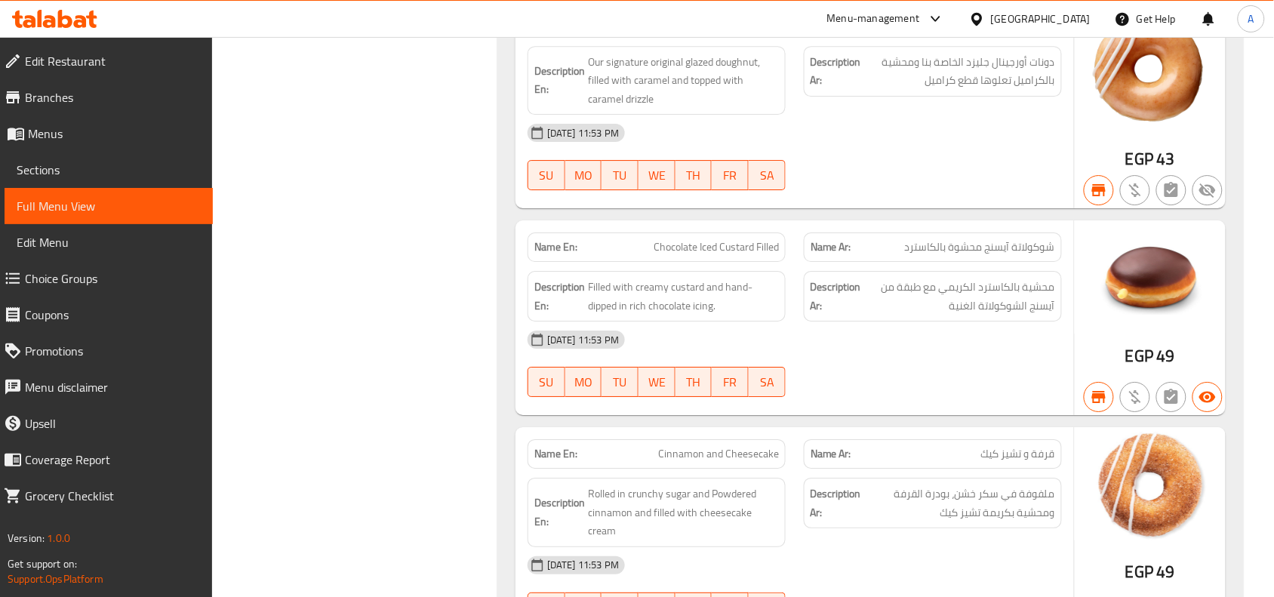
click at [1171, 371] on span "49" at bounding box center [1166, 355] width 18 height 29
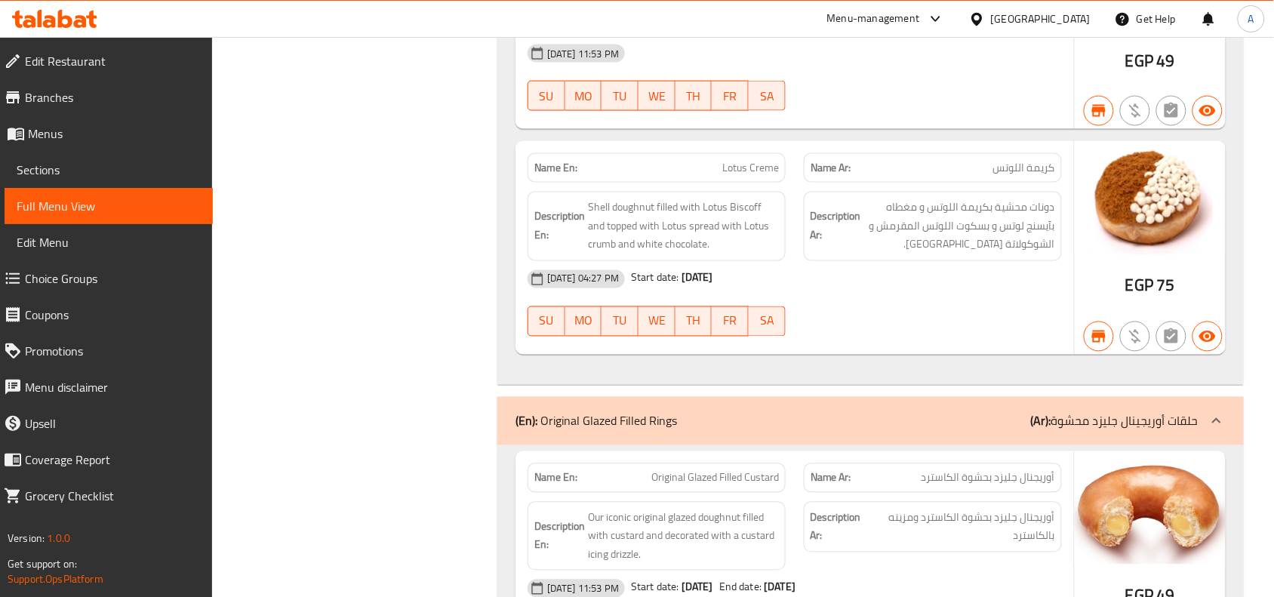
scroll to position [10869, 0]
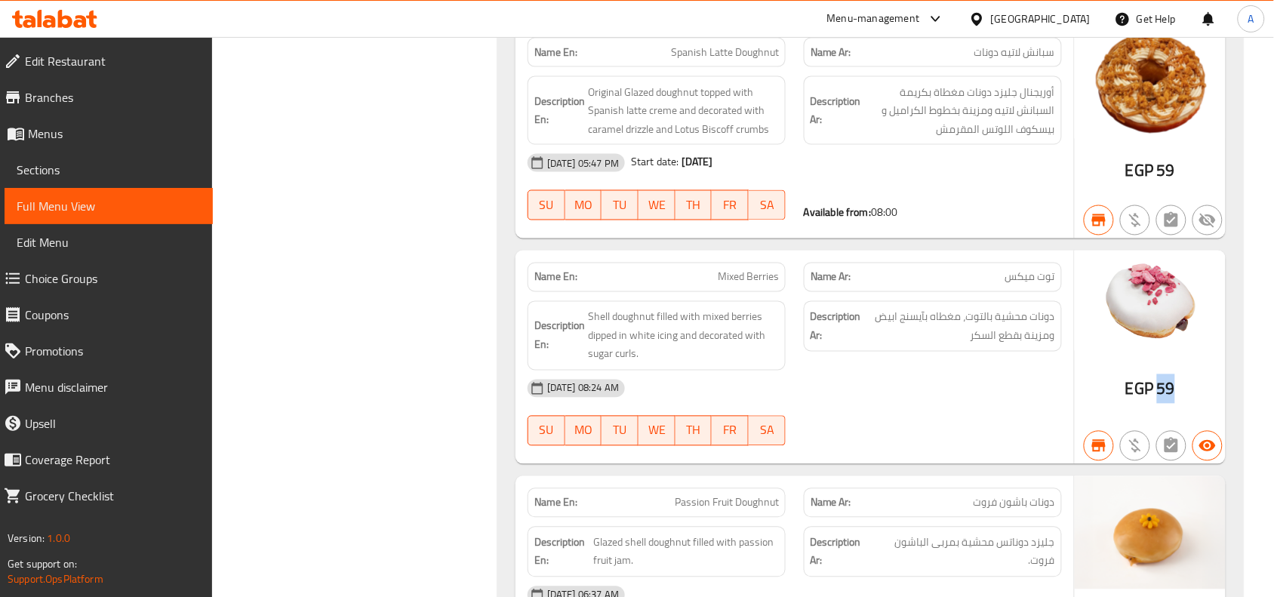
drag, startPoint x: 1183, startPoint y: 421, endPoint x: 1153, endPoint y: 412, distance: 30.8
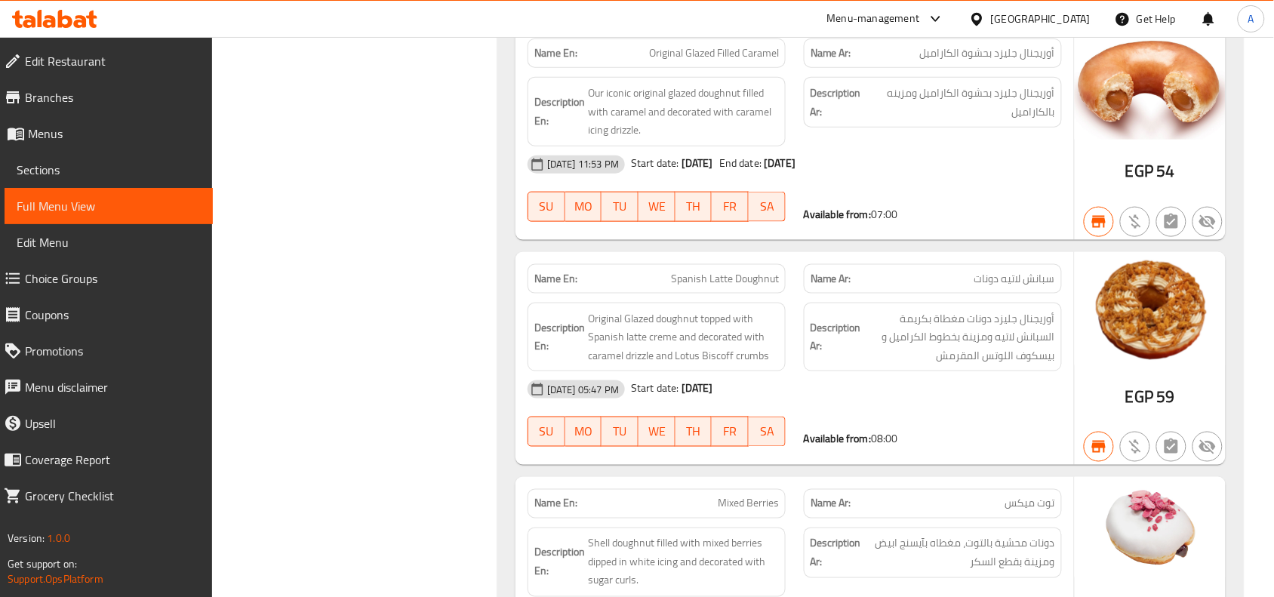
scroll to position [11095, 0]
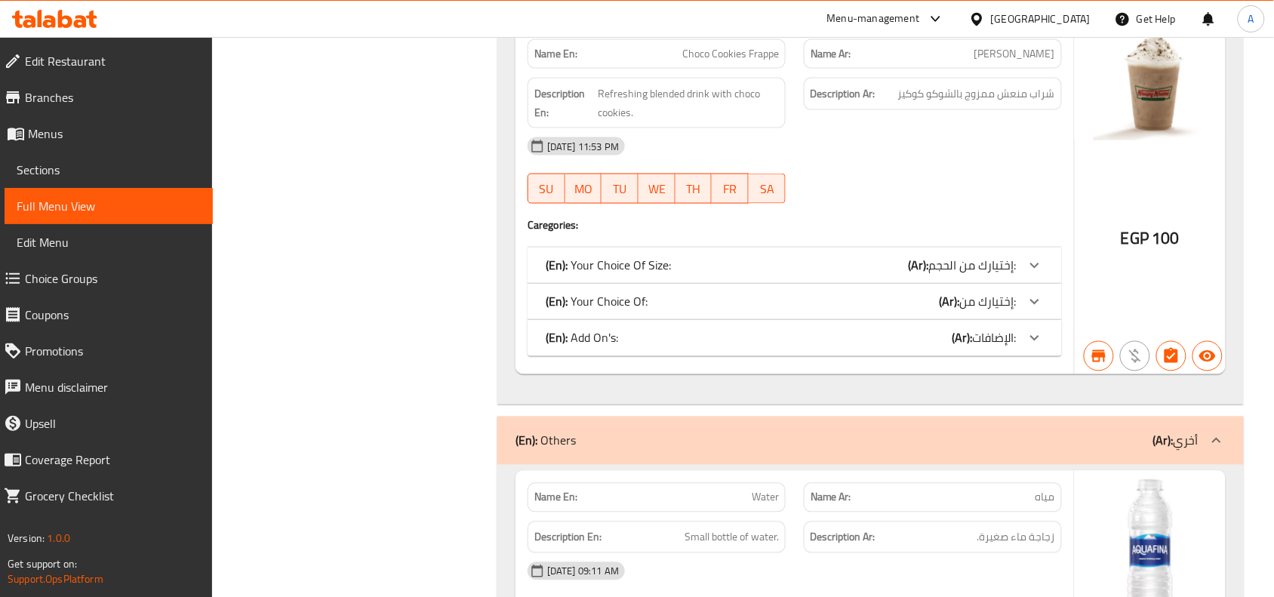
scroll to position [27816, 0]
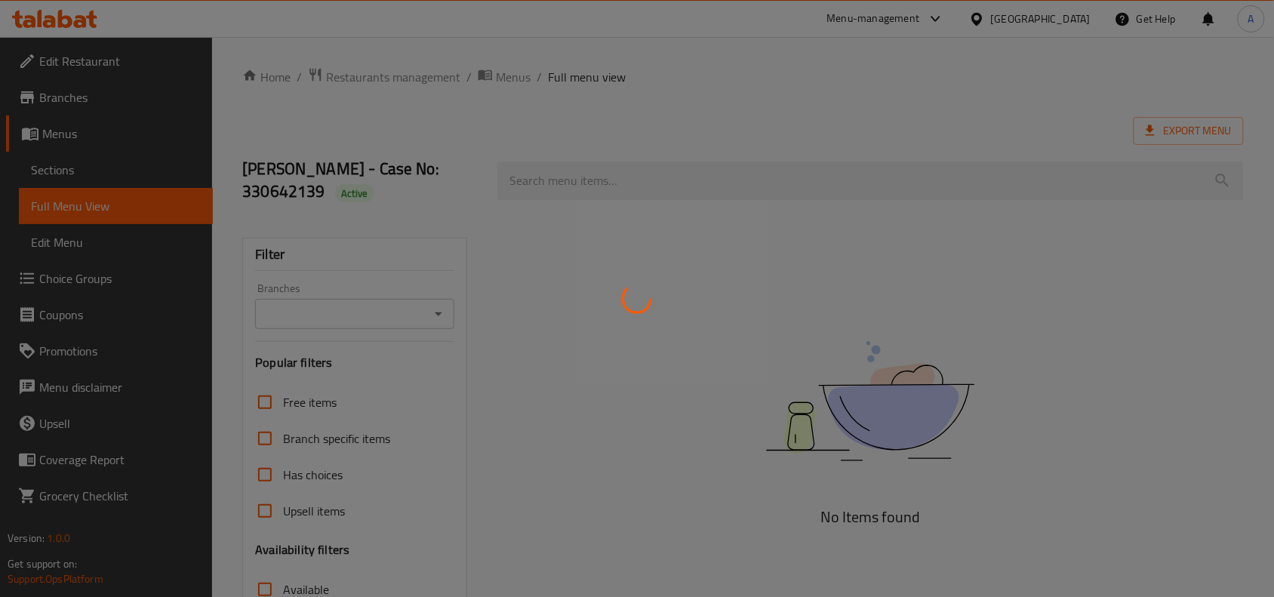
click at [858, 257] on div at bounding box center [637, 298] width 1274 height 597
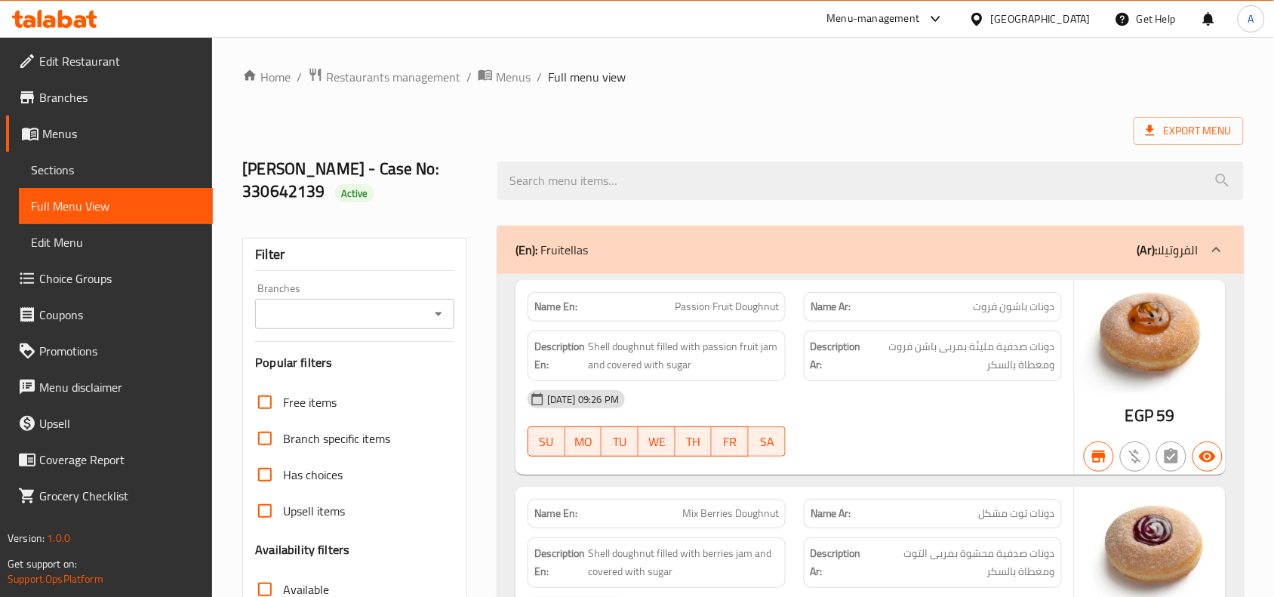
click at [66, 168] on span "Sections" at bounding box center [116, 170] width 170 height 18
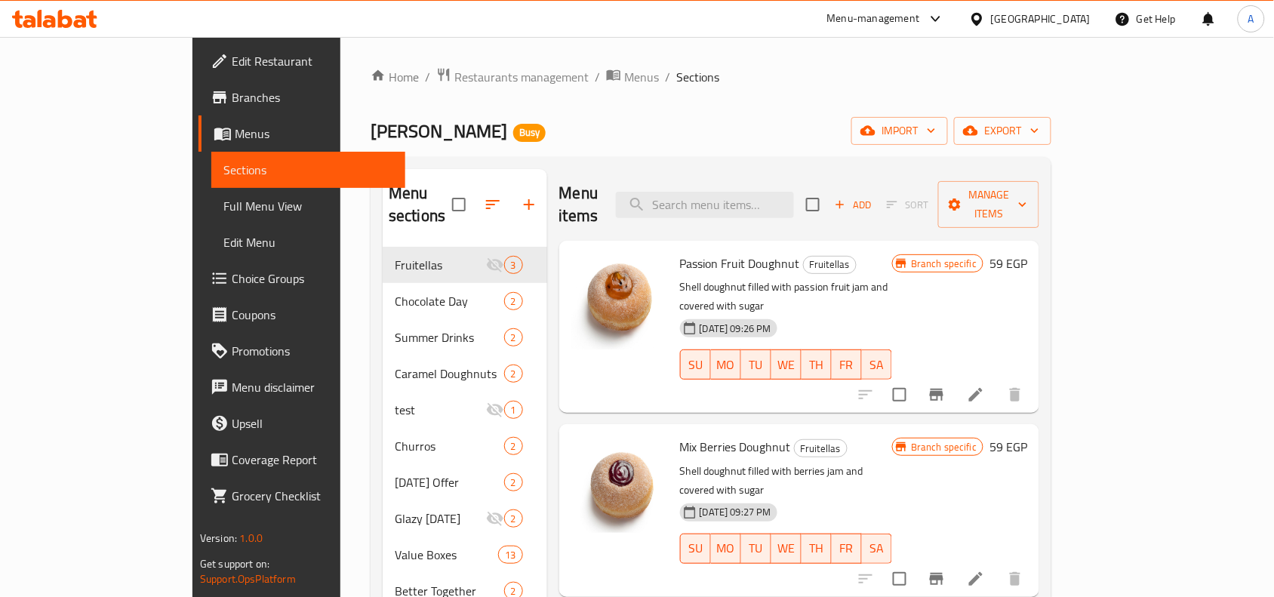
click at [787, 213] on div "Menu items Add Sort Manage items" at bounding box center [799, 205] width 481 height 72
click at [794, 194] on input "search" at bounding box center [705, 205] width 178 height 26
paste input "Original Glazed Filled Caramel"
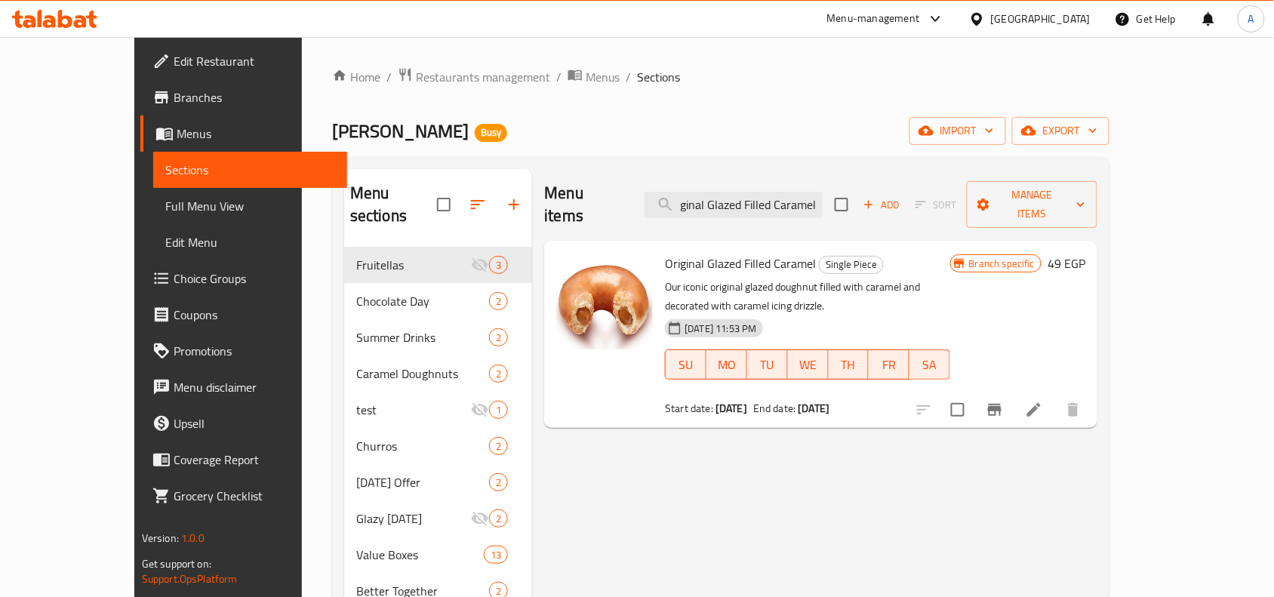
type input "Original Glazed Filled Caramel"
click at [1013, 392] on button "Branch-specific-item" at bounding box center [995, 410] width 36 height 36
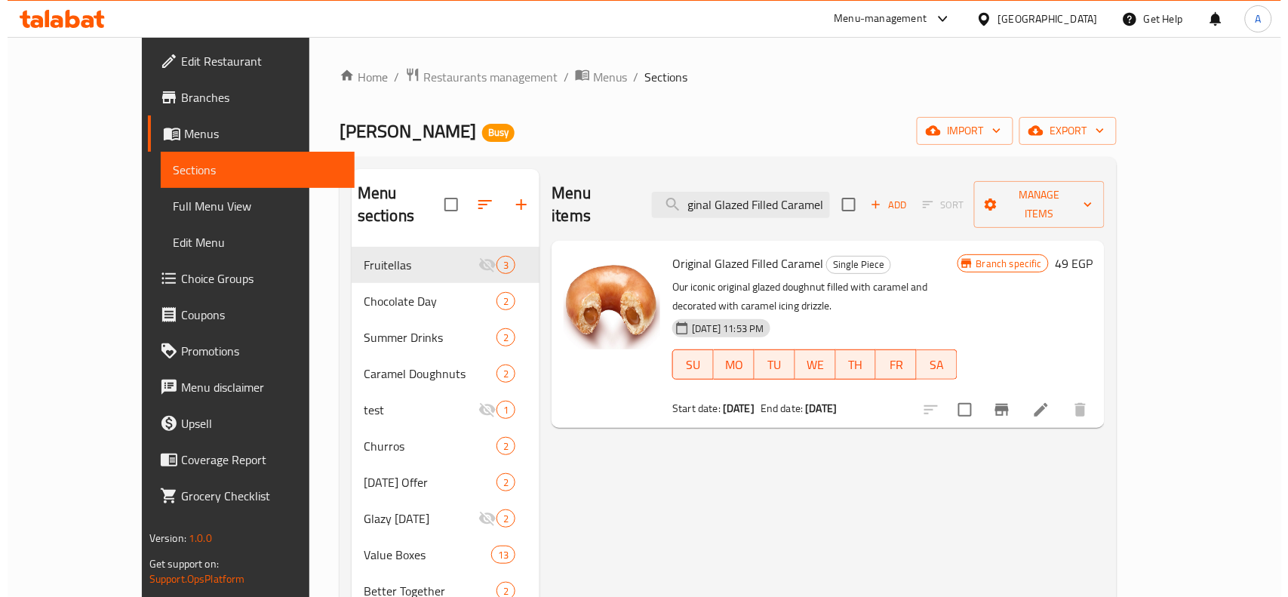
scroll to position [0, 0]
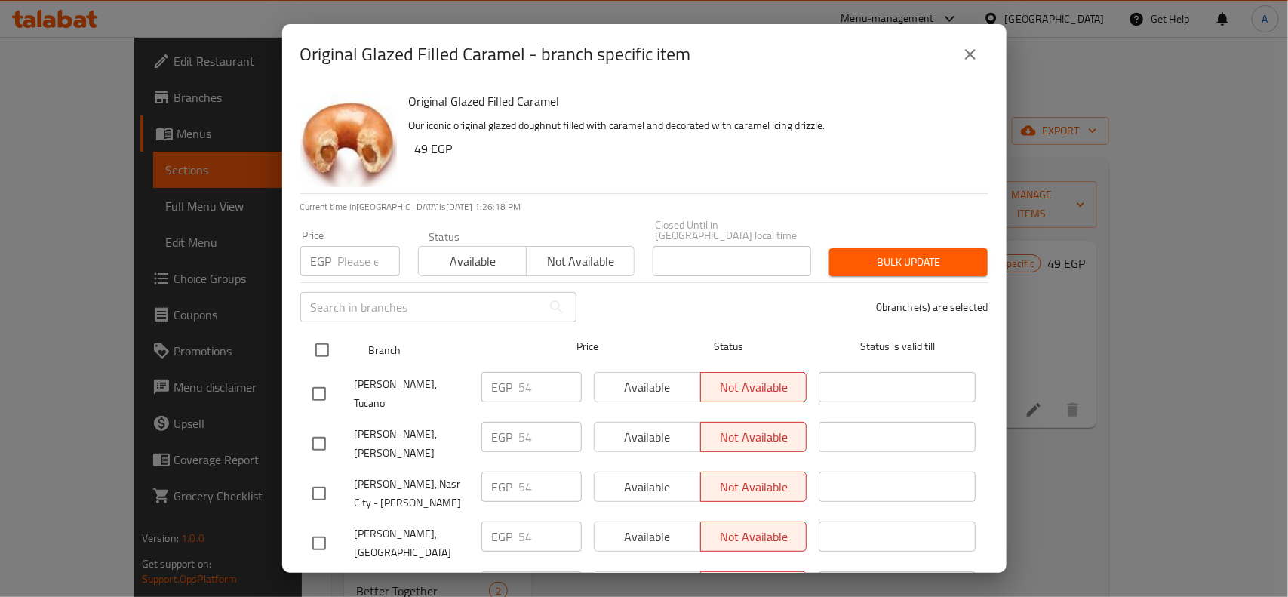
click at [313, 340] on input "checkbox" at bounding box center [322, 350] width 32 height 32
checkbox input "true"
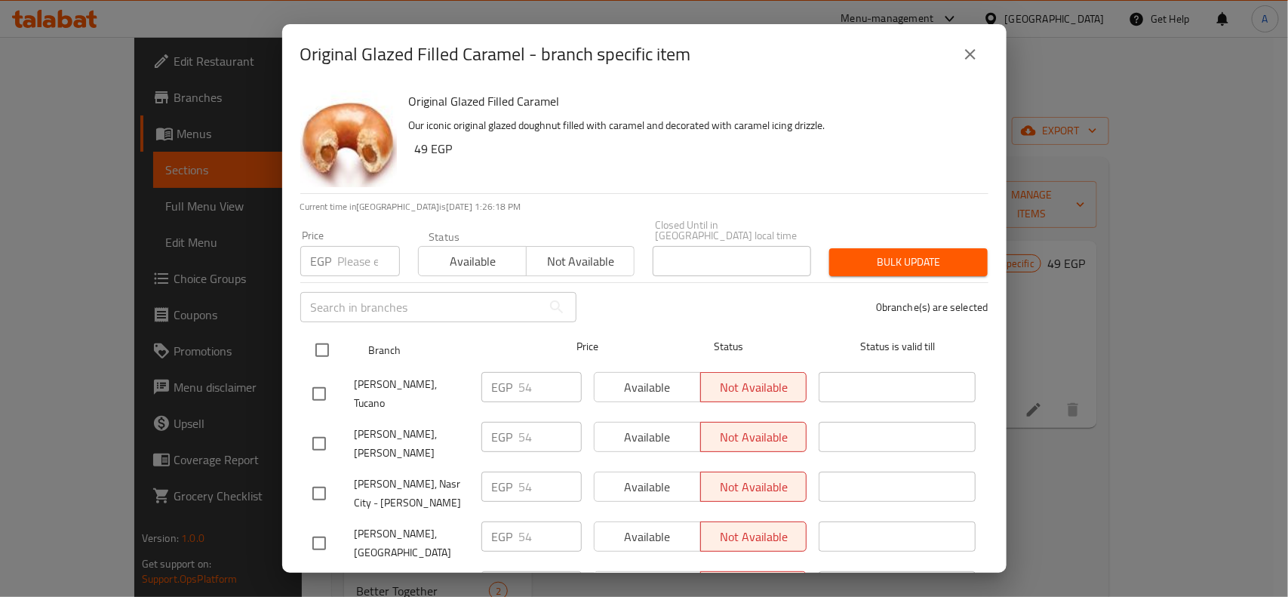
checkbox input "true"
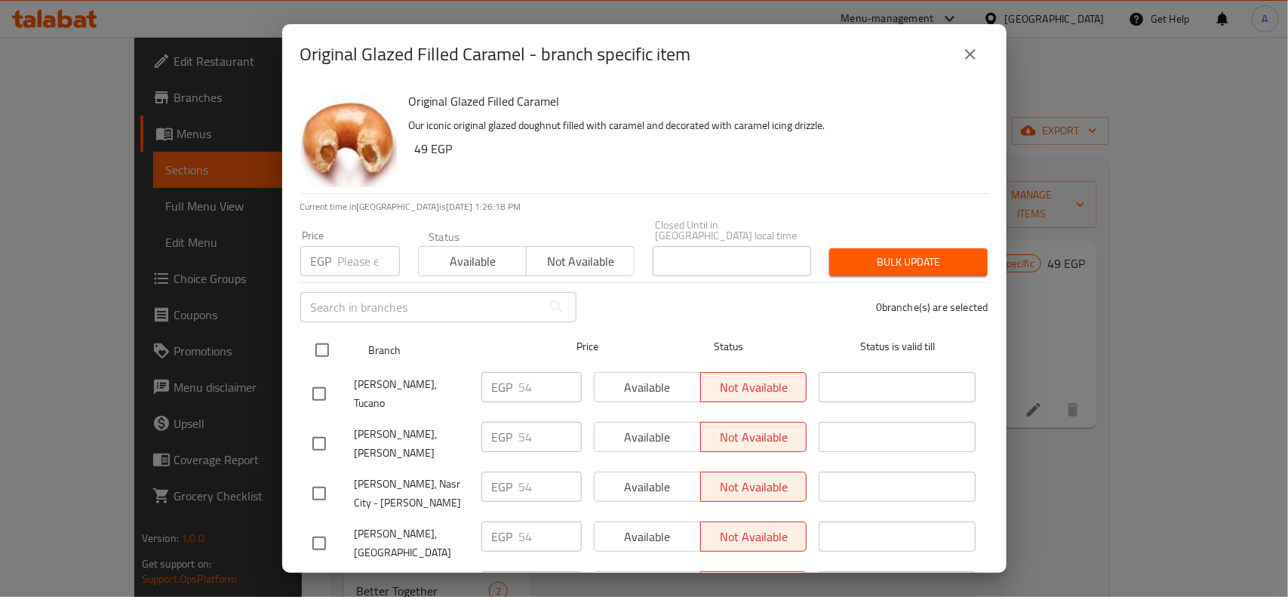
checkbox input "true"
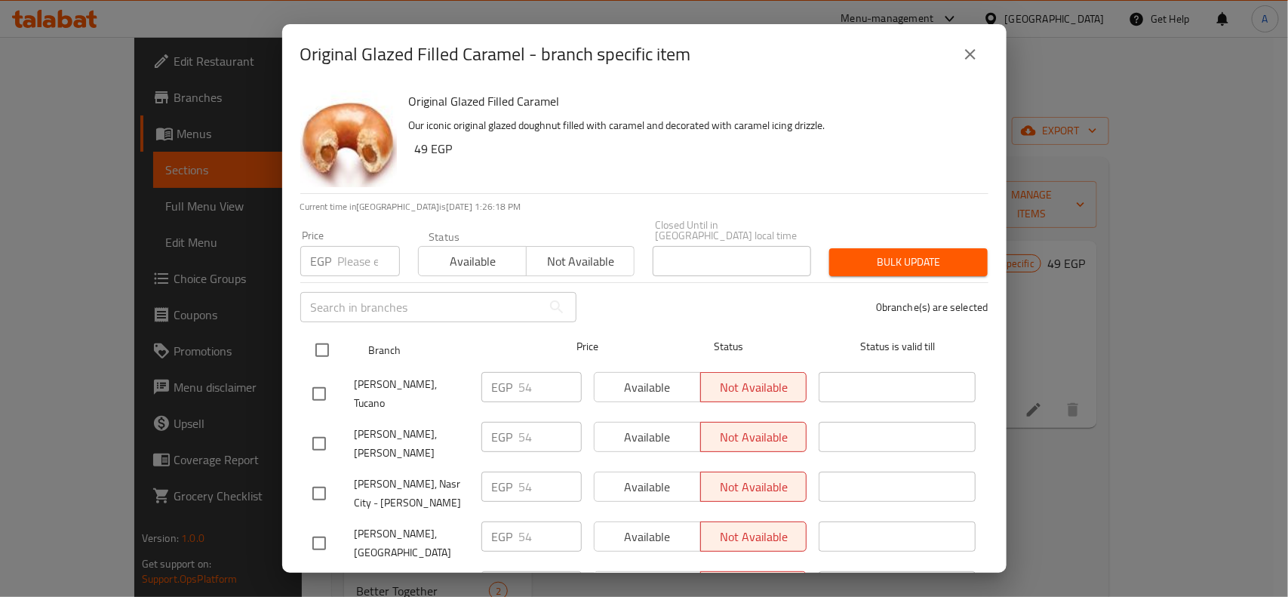
checkbox input "true"
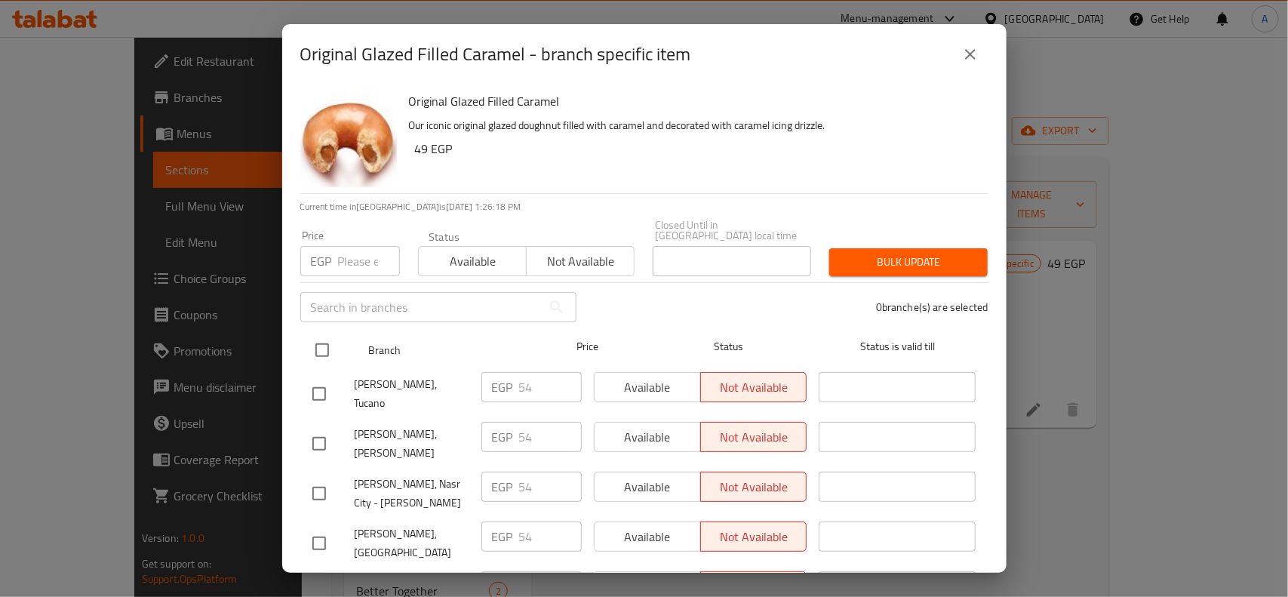
checkbox input "true"
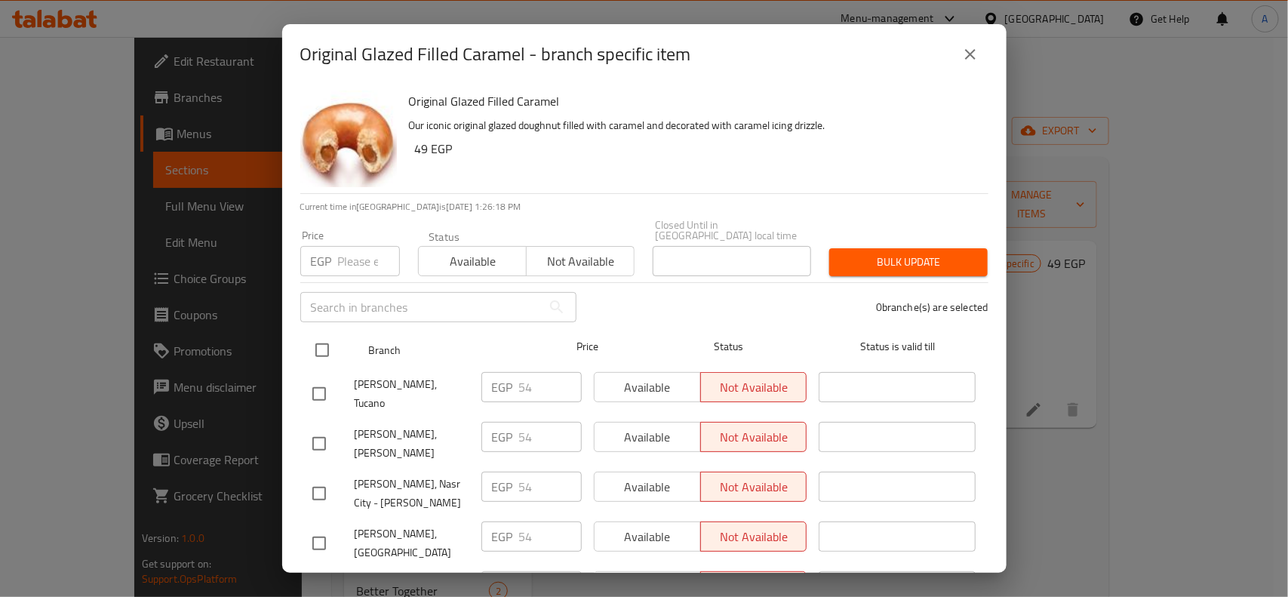
checkbox input "true"
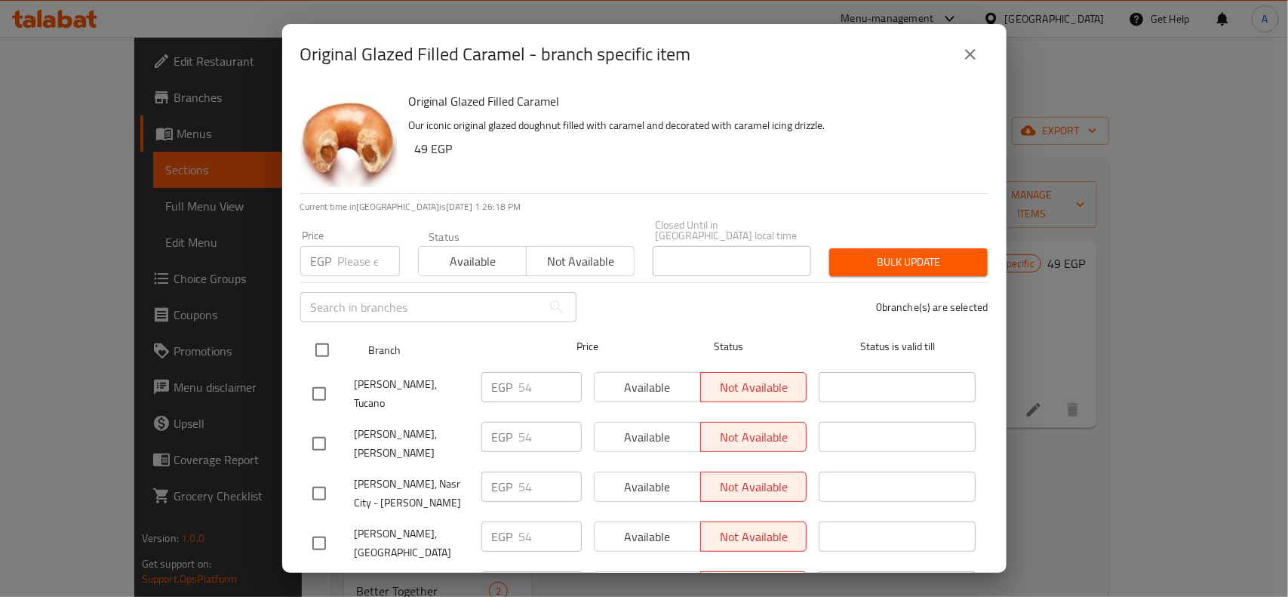
checkbox input "true"
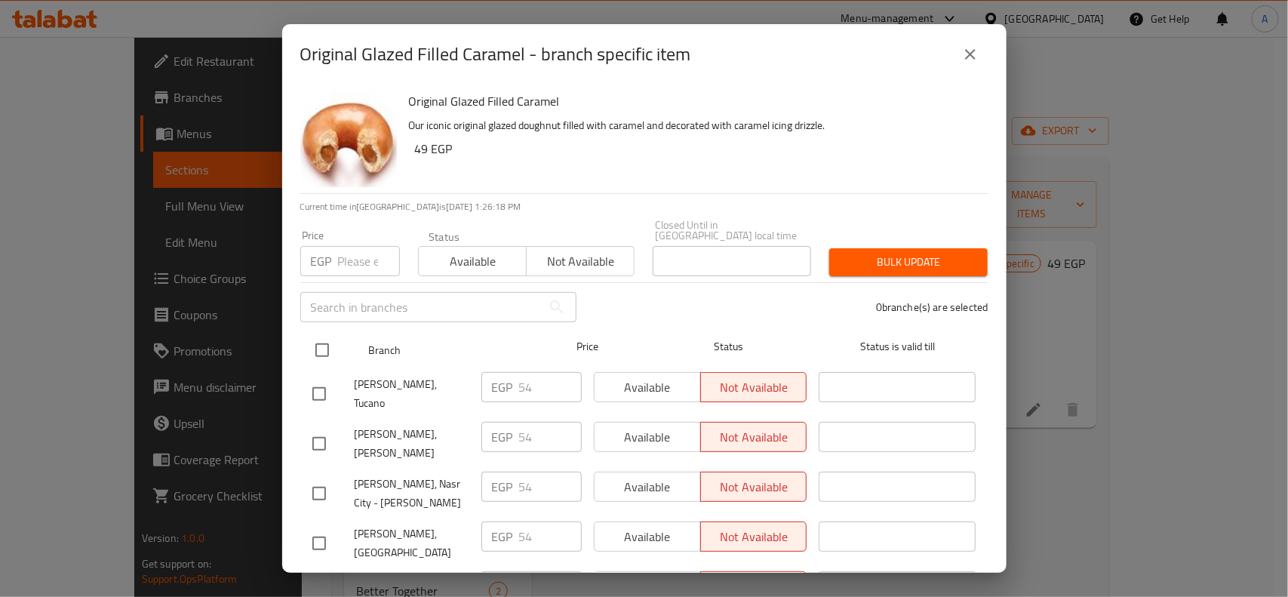
checkbox input "true"
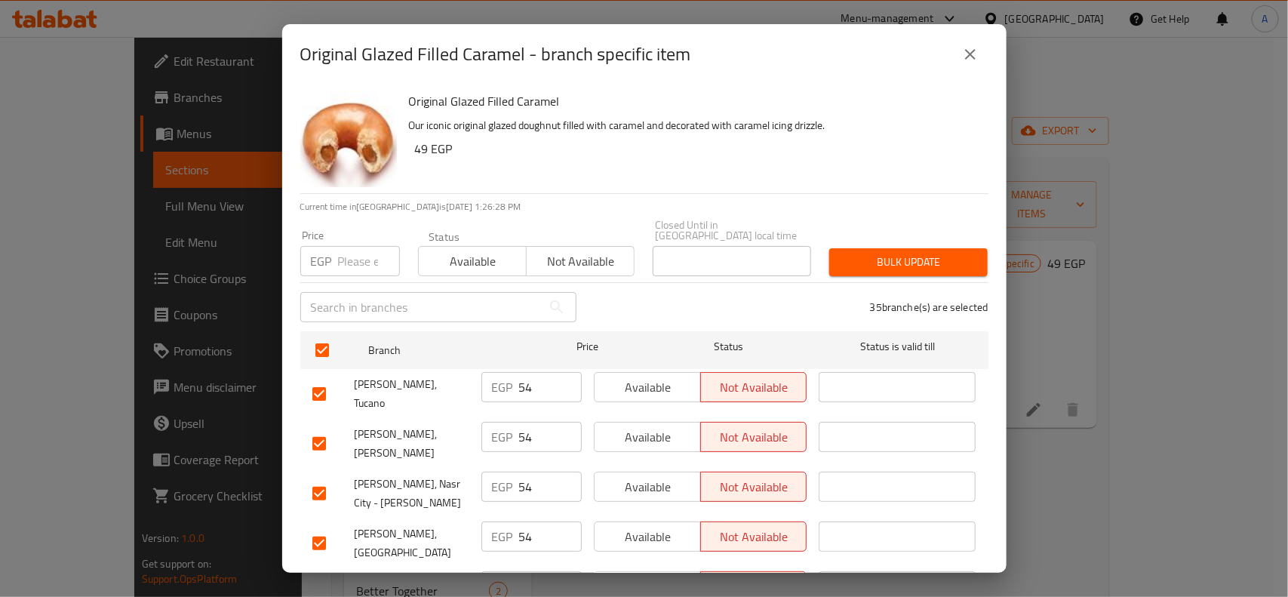
scroll to position [726, 0]
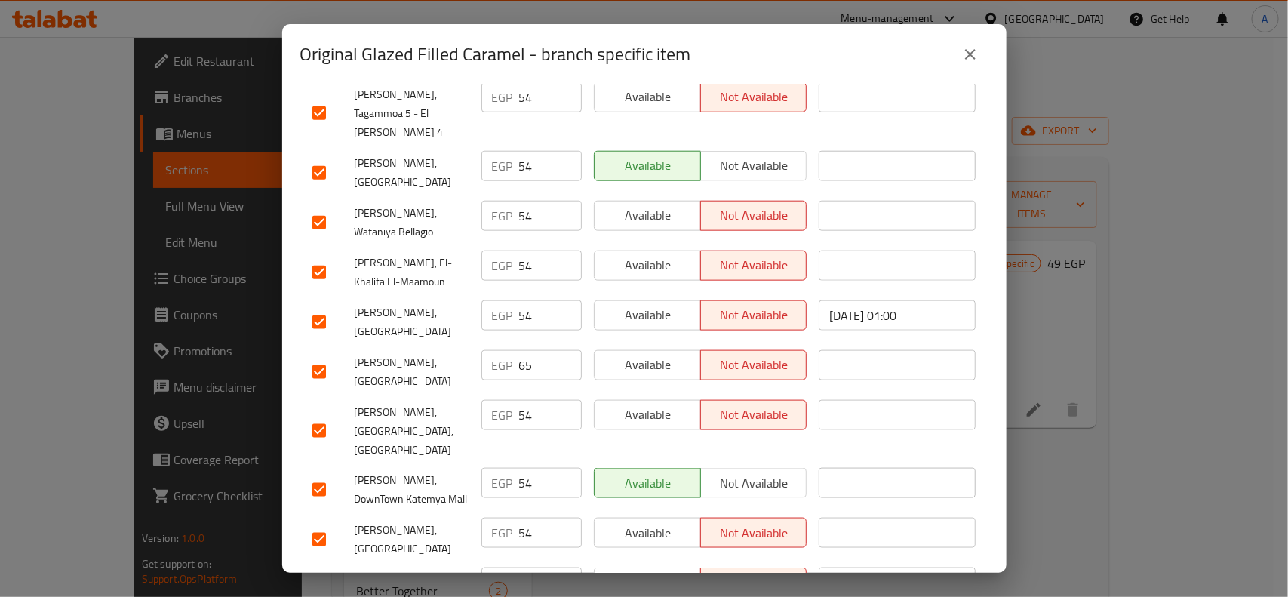
click at [330, 356] on input "checkbox" at bounding box center [319, 372] width 32 height 32
checkbox input "false"
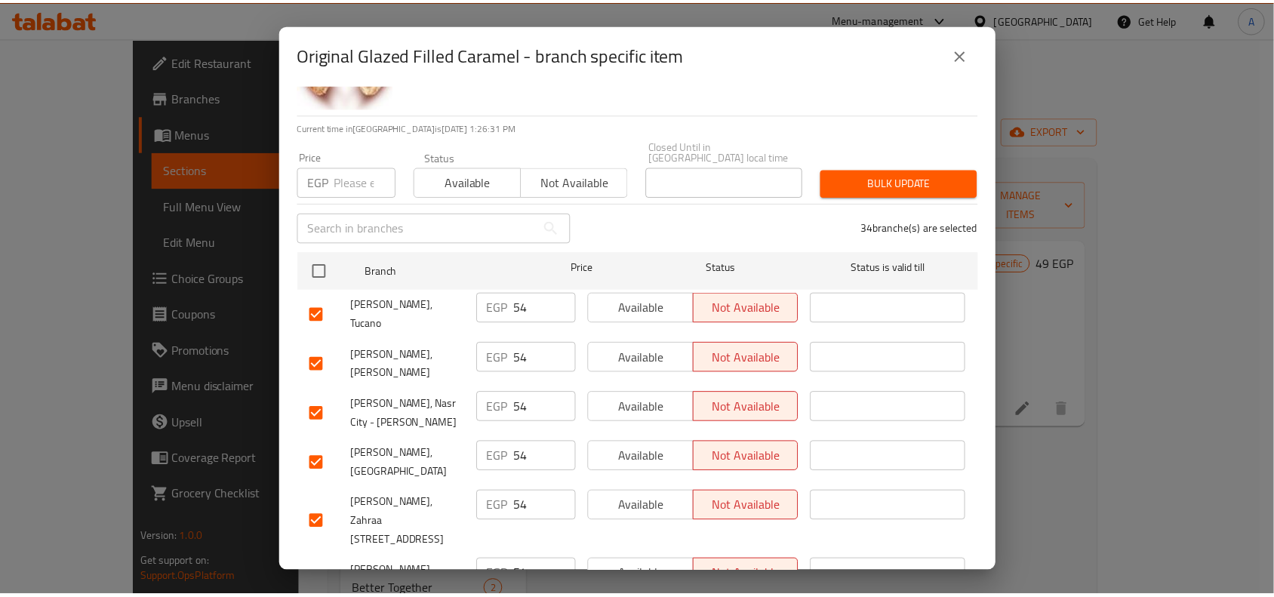
scroll to position [0, 0]
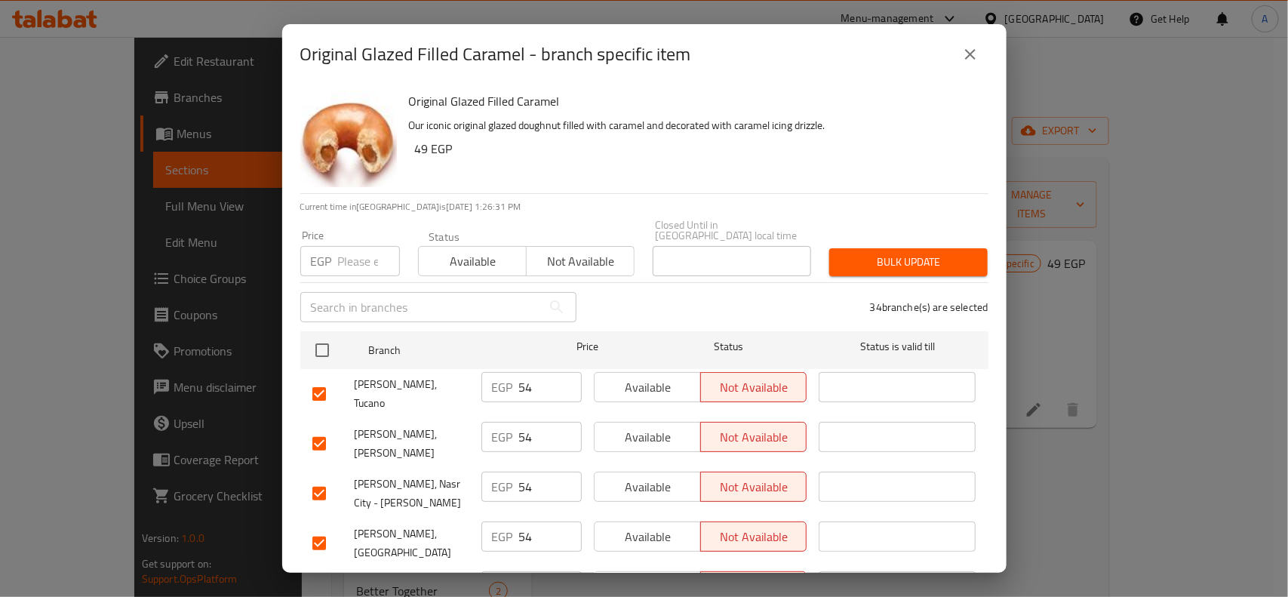
click at [370, 259] on input "number" at bounding box center [369, 261] width 62 height 30
paste input "49"
type input "49"
click at [851, 254] on span "Bulk update" at bounding box center [908, 262] width 134 height 19
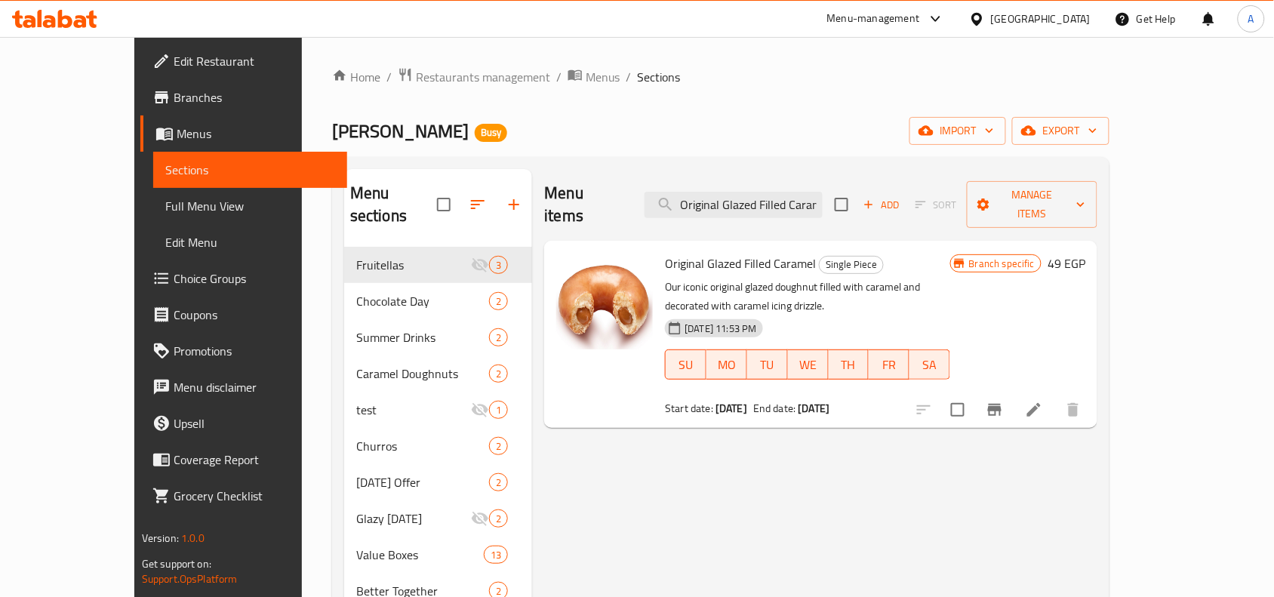
click at [990, 109] on div "Home / Restaurants management / Menus / Sections Krispy Kreme Busy import expor…" at bounding box center [720, 455] width 777 height 777
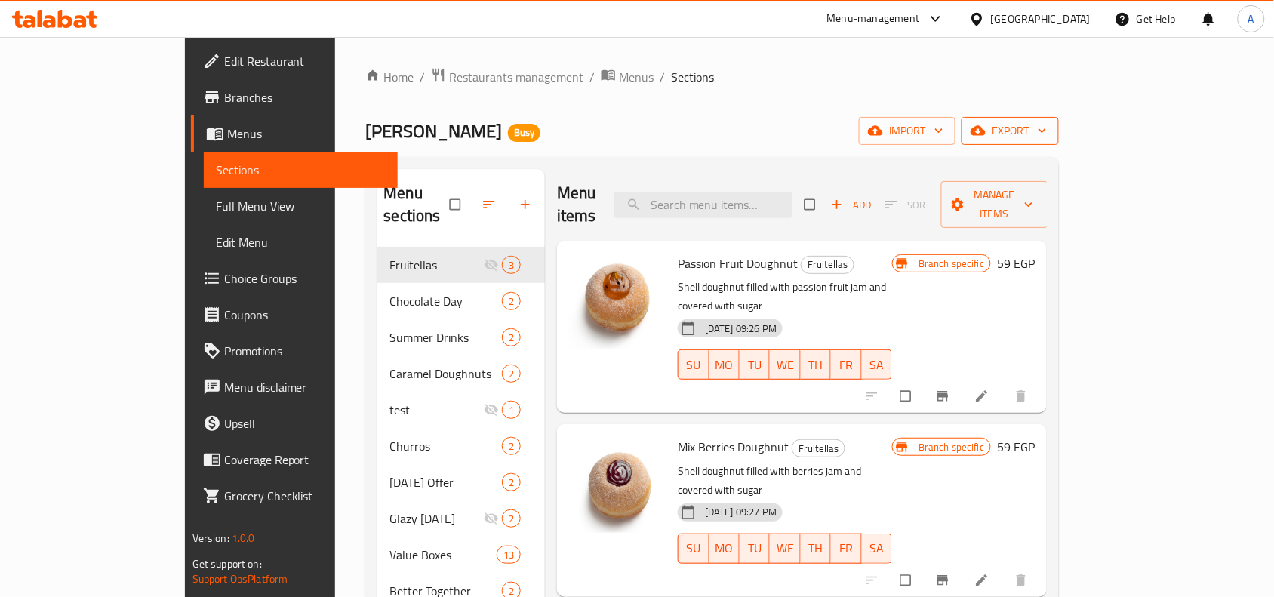
click at [986, 126] on icon "button" at bounding box center [978, 130] width 15 height 15
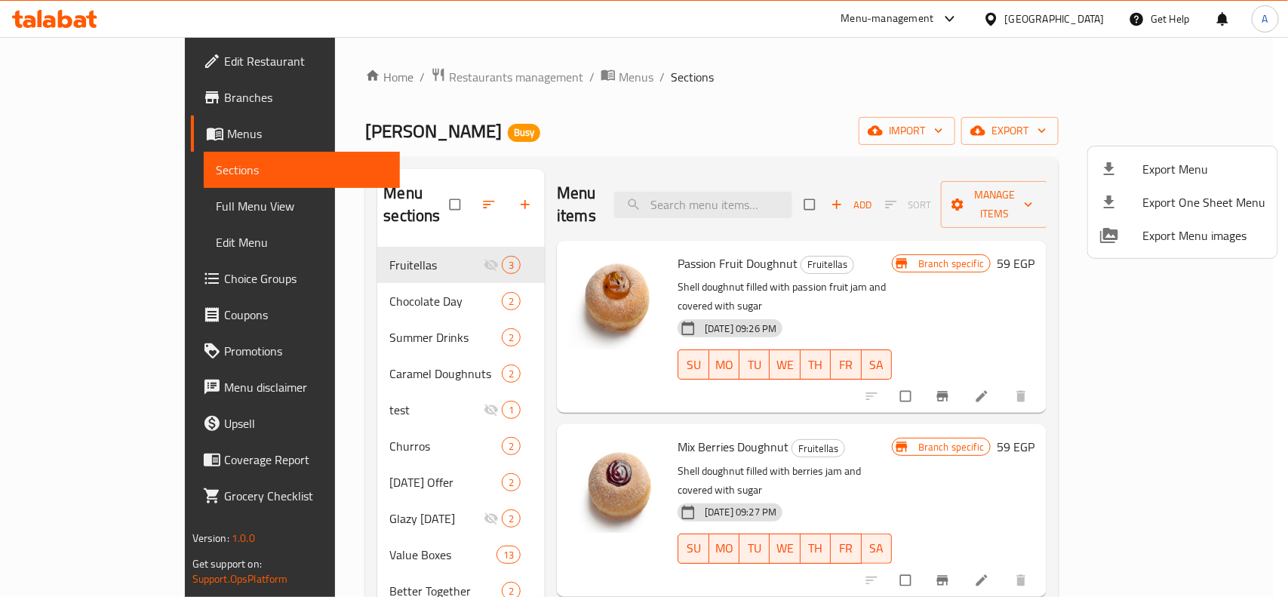
click at [1103, 153] on li "Export Menu" at bounding box center [1182, 168] width 189 height 33
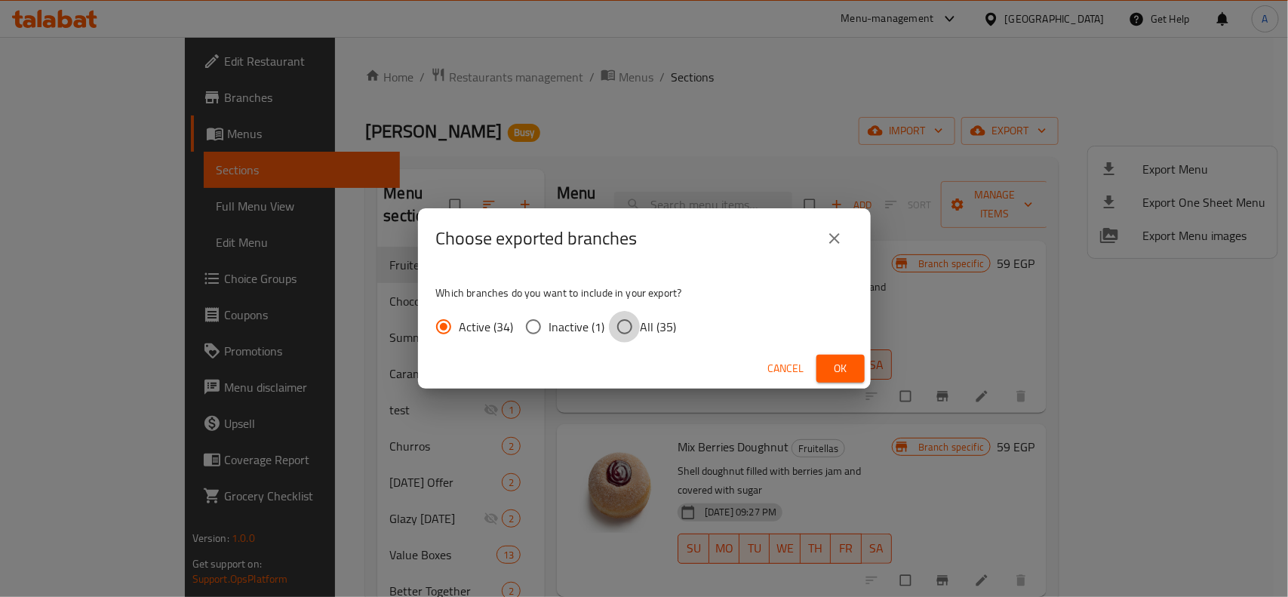
click at [615, 327] on input "All (35)" at bounding box center [625, 327] width 32 height 32
radio input "true"
click at [827, 358] on button "Ok" at bounding box center [841, 369] width 48 height 28
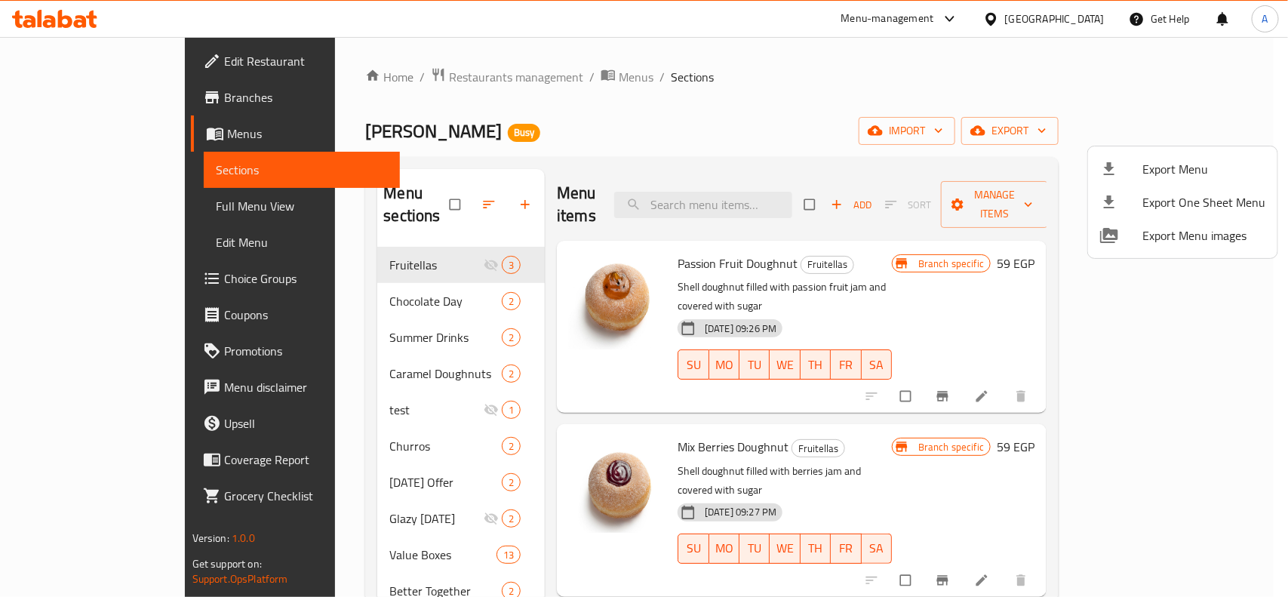
click at [752, 144] on div at bounding box center [644, 298] width 1288 height 597
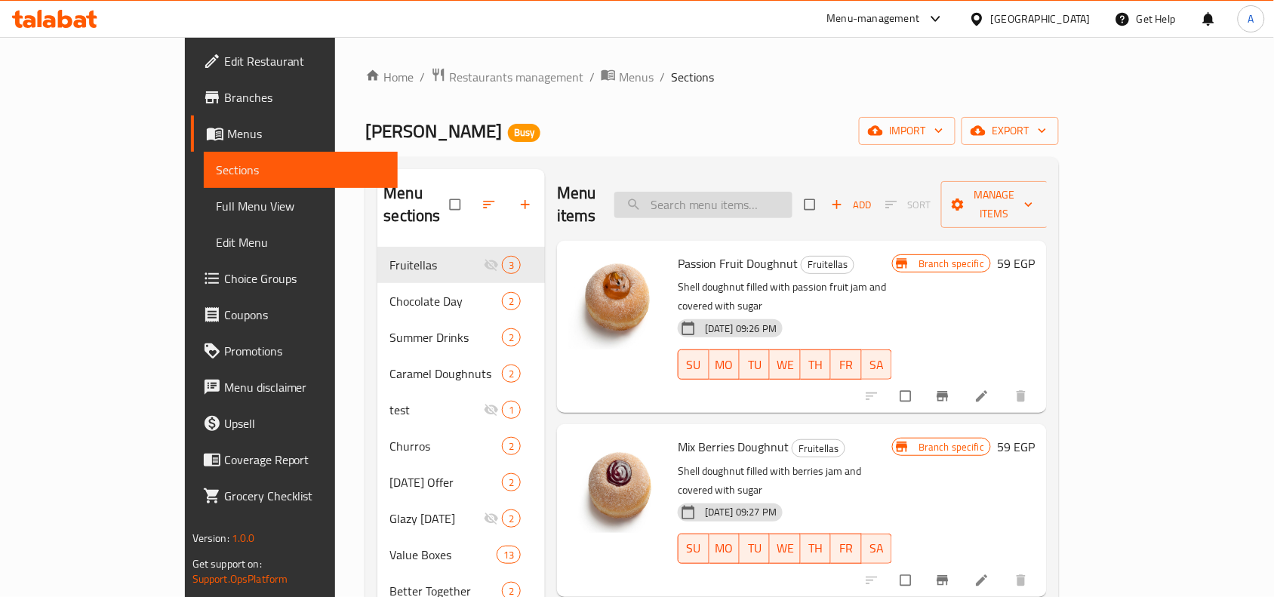
click at [785, 192] on input "search" at bounding box center [703, 205] width 178 height 26
paste input "Spanish latte"
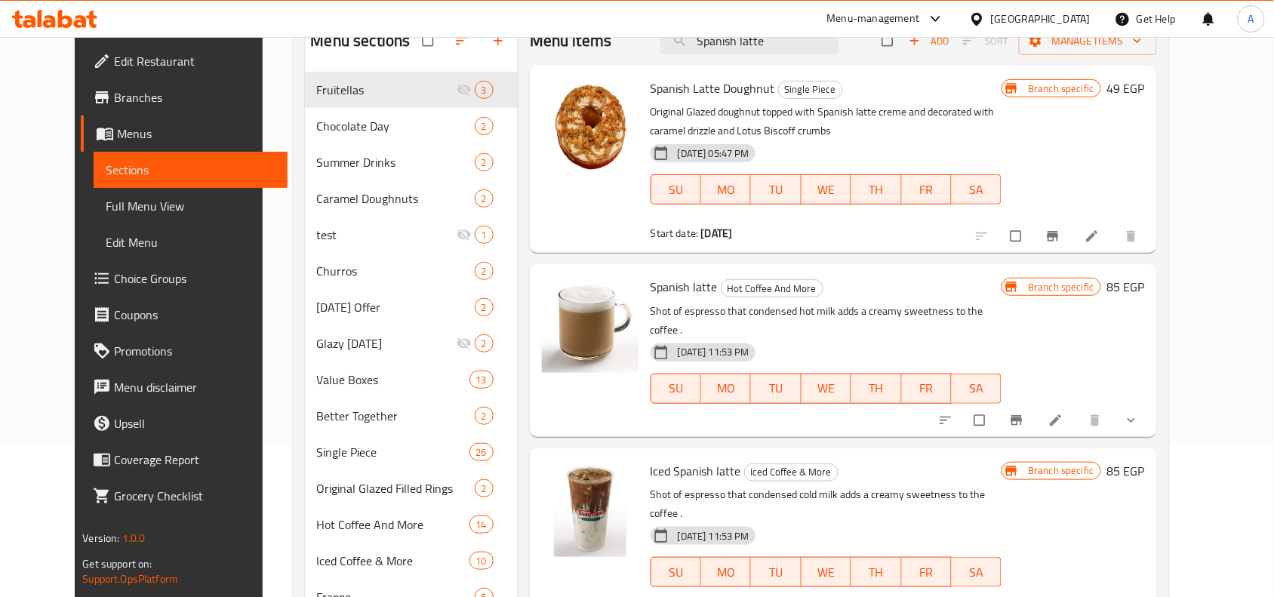
scroll to position [254, 0]
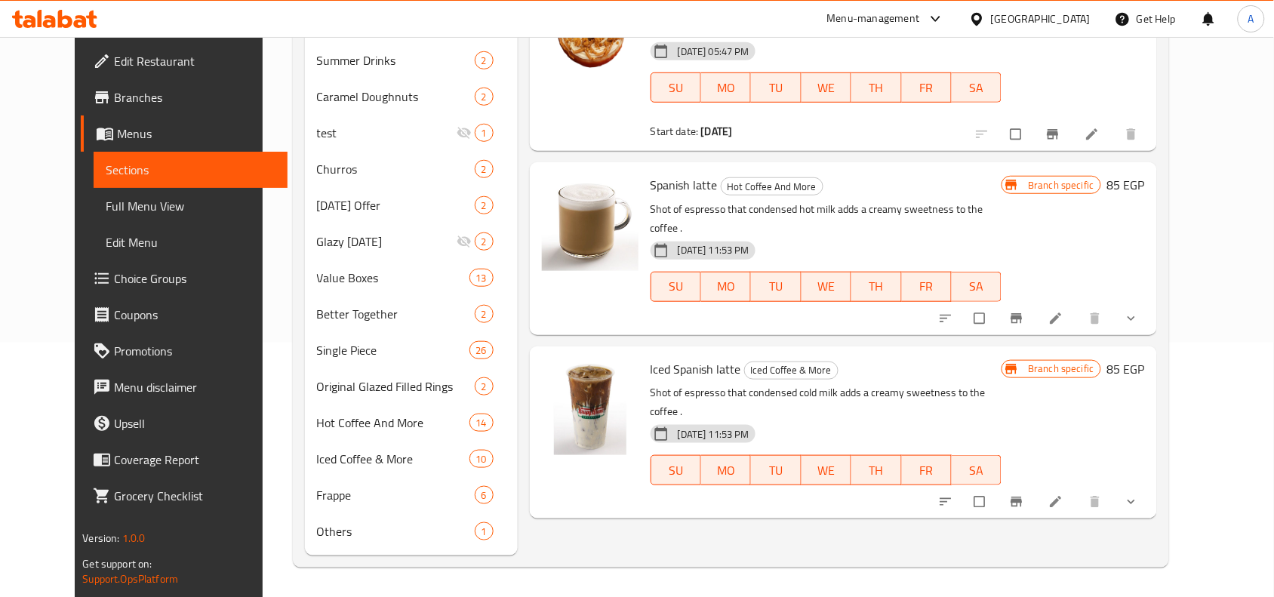
type input "Spanish latte"
click at [1142, 311] on span "show more" at bounding box center [1133, 318] width 18 height 15
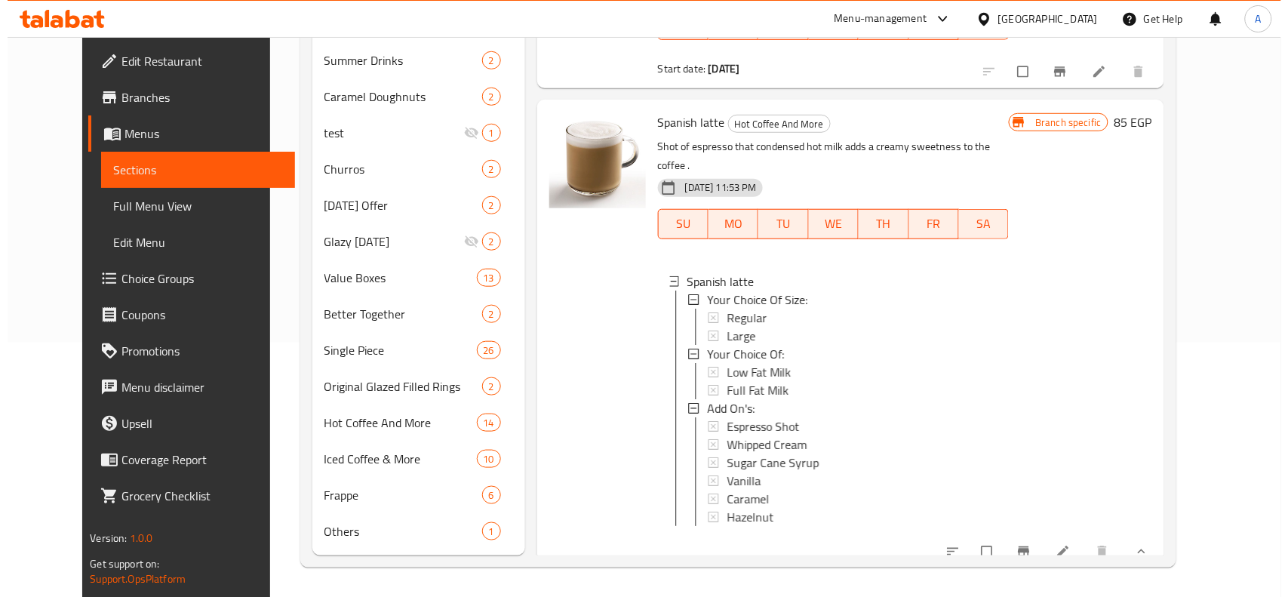
scroll to position [94, 0]
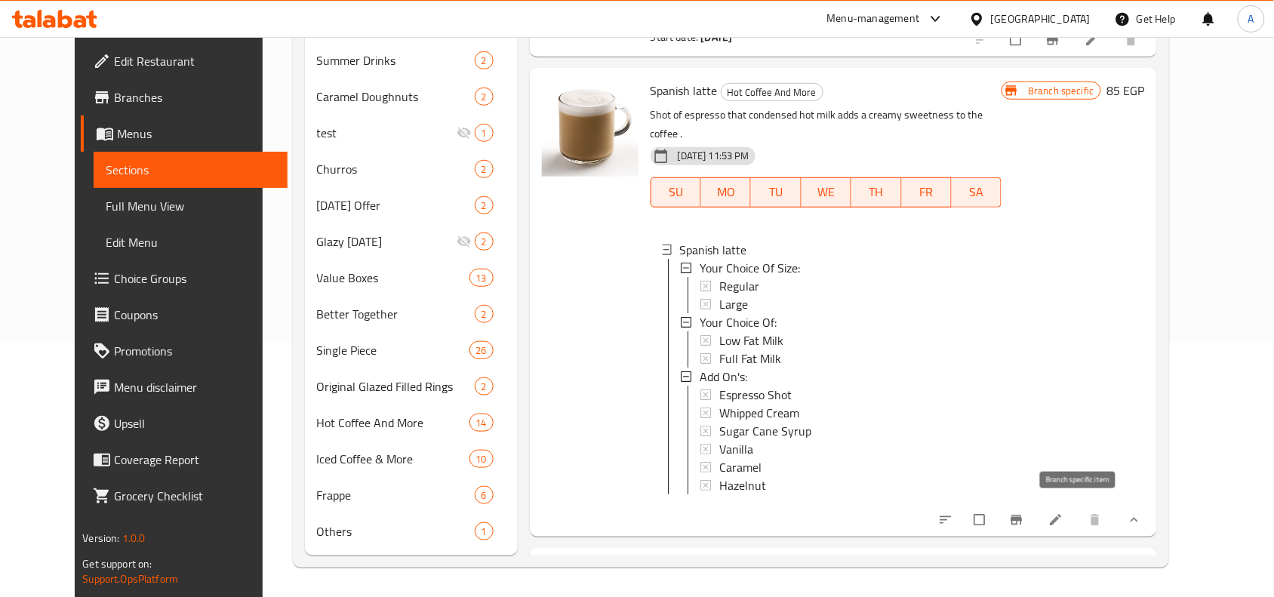
click at [1036, 508] on button "Branch-specific-item" at bounding box center [1018, 519] width 36 height 33
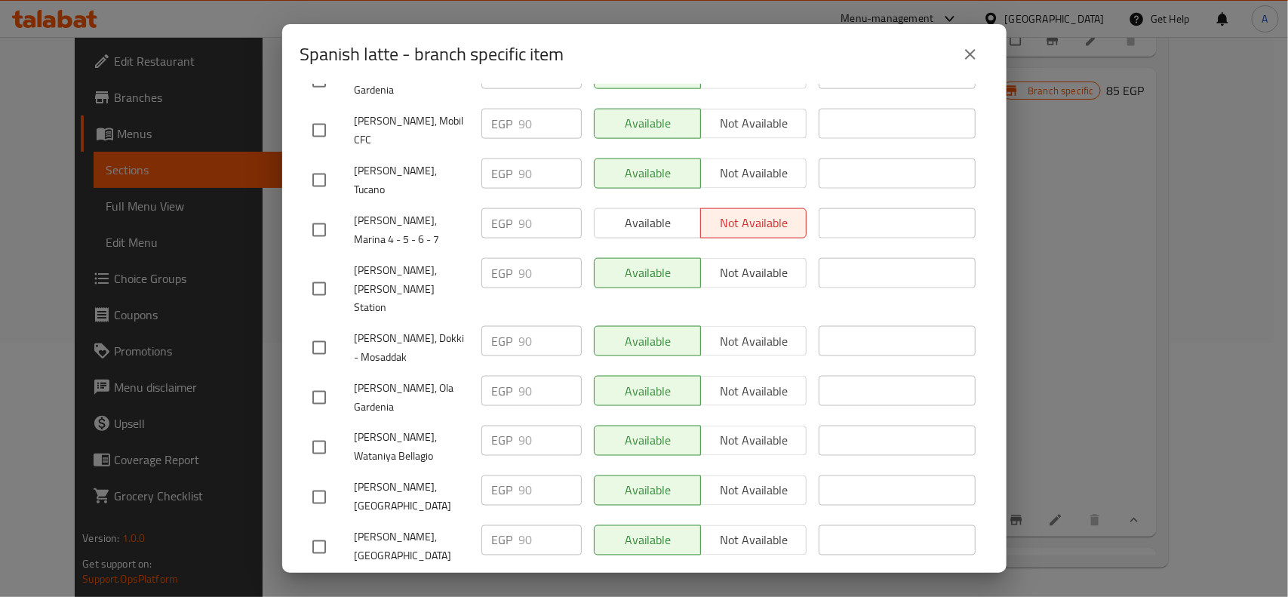
scroll to position [1038, 0]
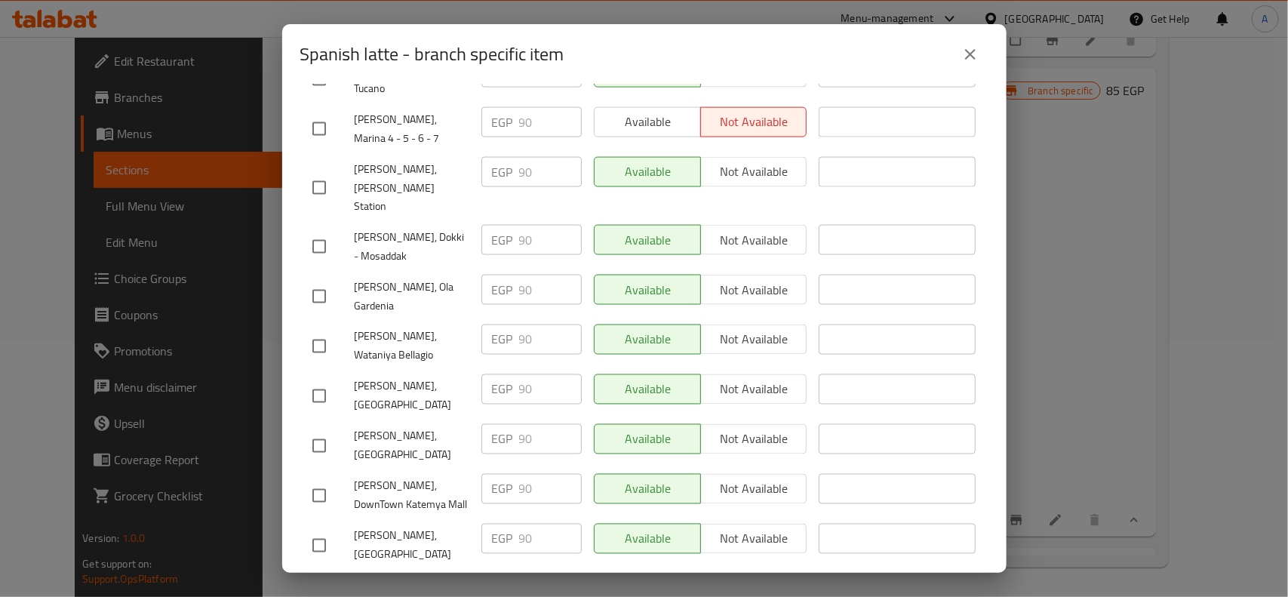
click at [974, 50] on icon "close" at bounding box center [970, 54] width 11 height 11
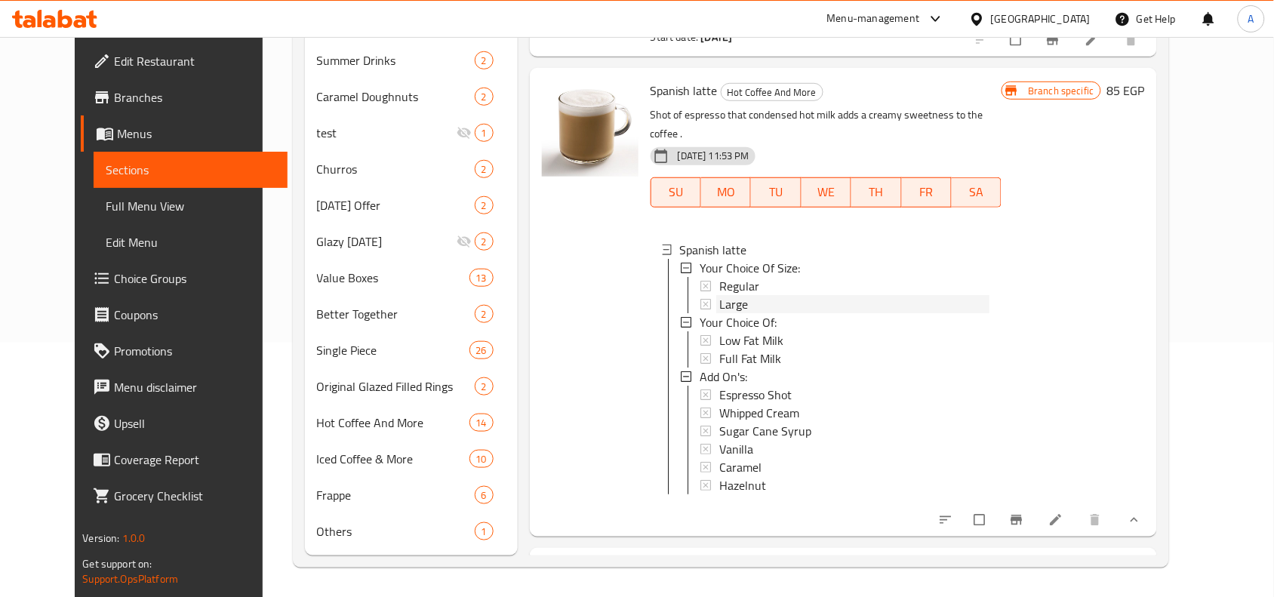
click at [719, 295] on span "Large" at bounding box center [733, 304] width 29 height 18
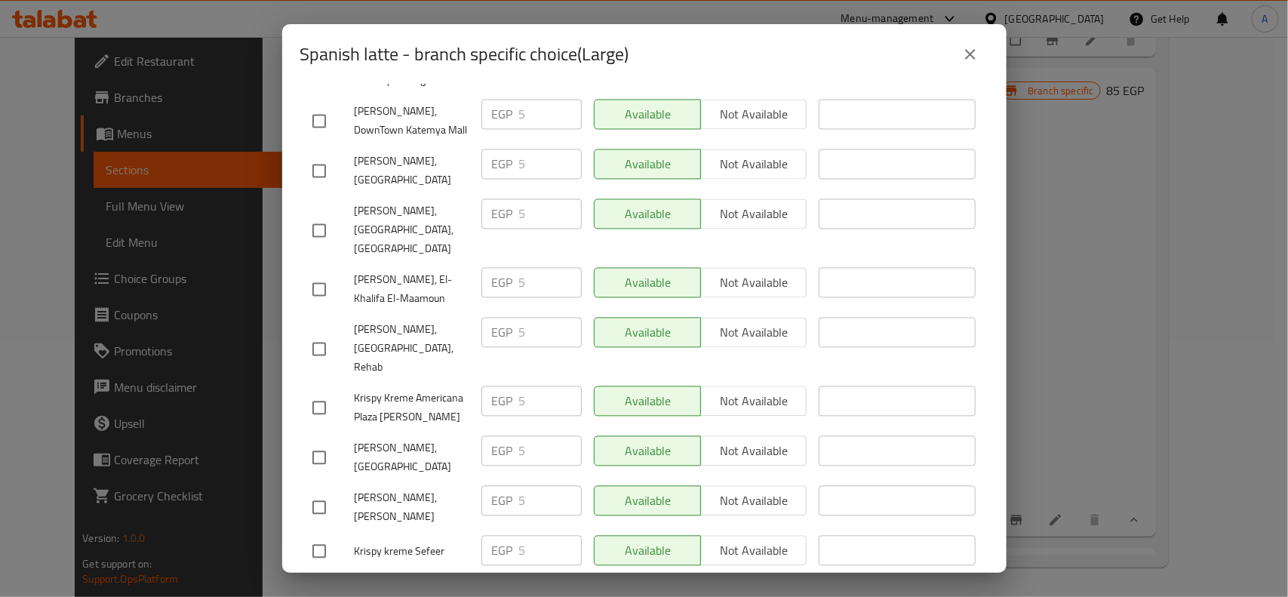
scroll to position [1415, 0]
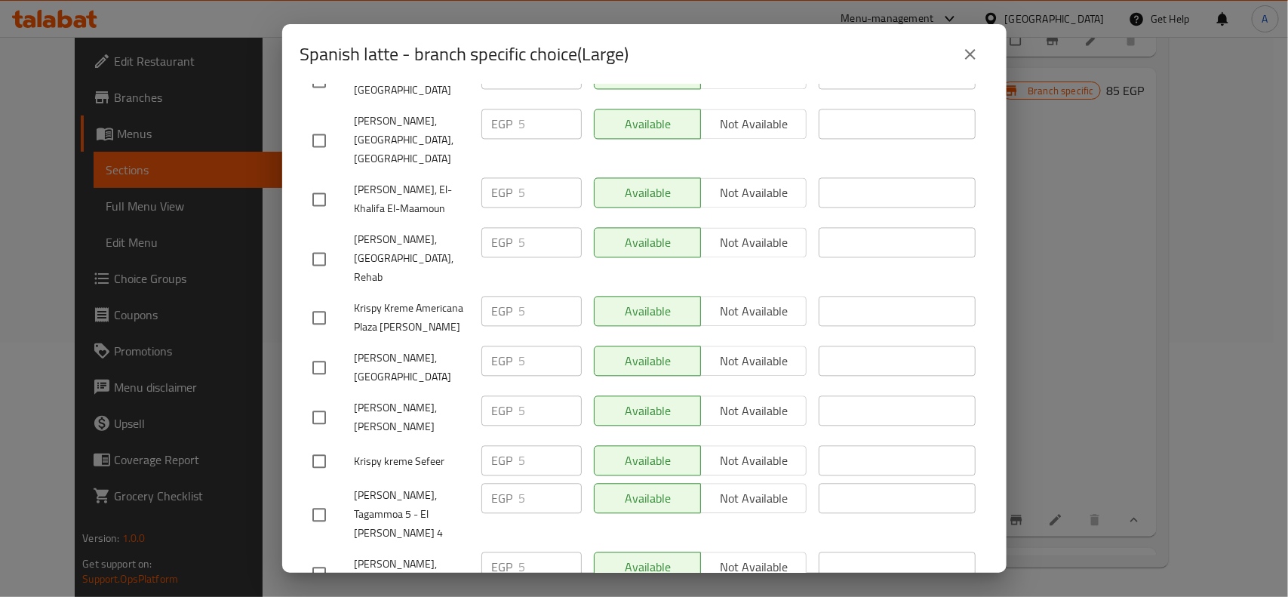
click at [971, 62] on icon "close" at bounding box center [970, 54] width 18 height 18
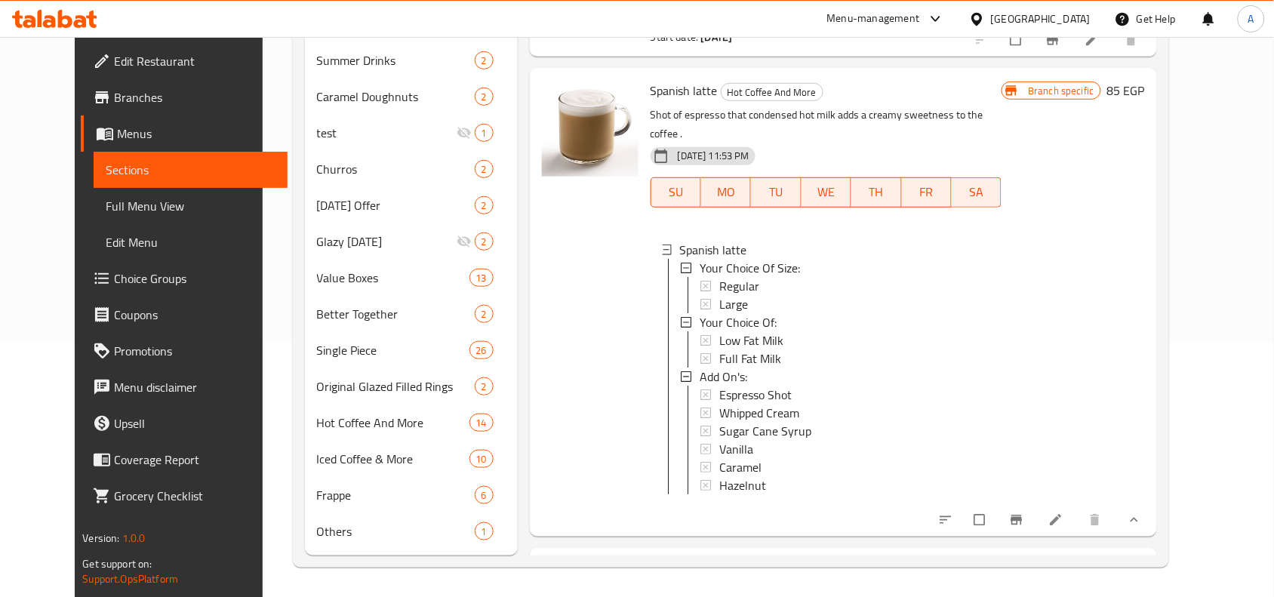
click at [1036, 506] on button "Branch-specific-item" at bounding box center [1018, 519] width 36 height 33
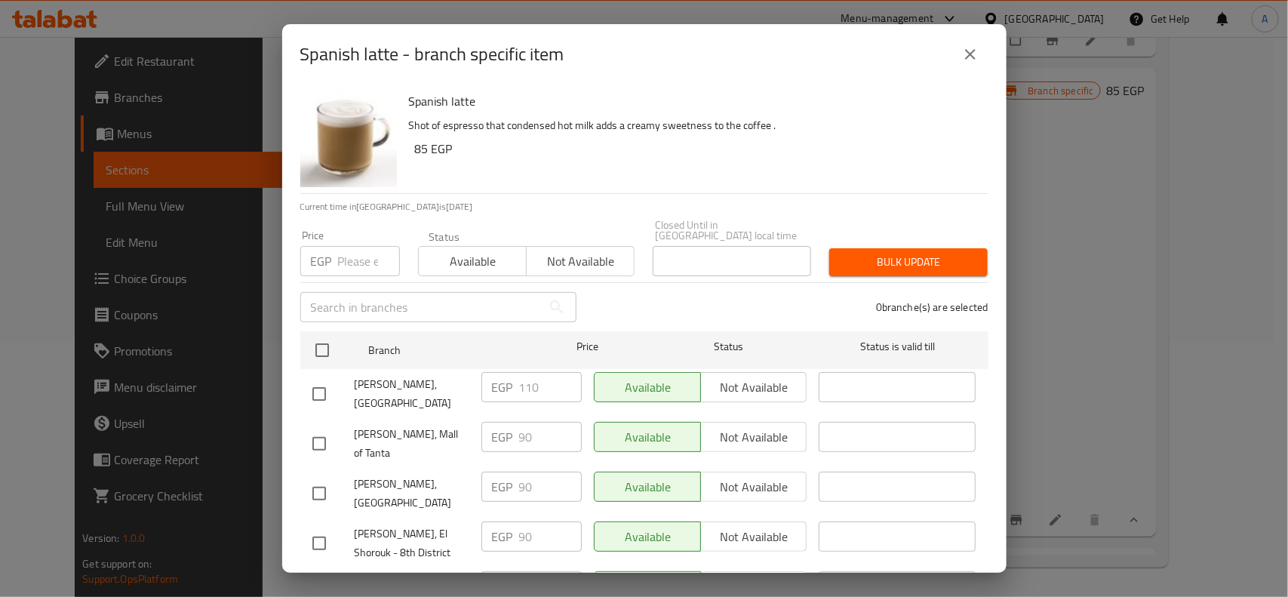
click at [318, 366] on div "[PERSON_NAME], [GEOGRAPHIC_DATA]" at bounding box center [390, 394] width 169 height 56
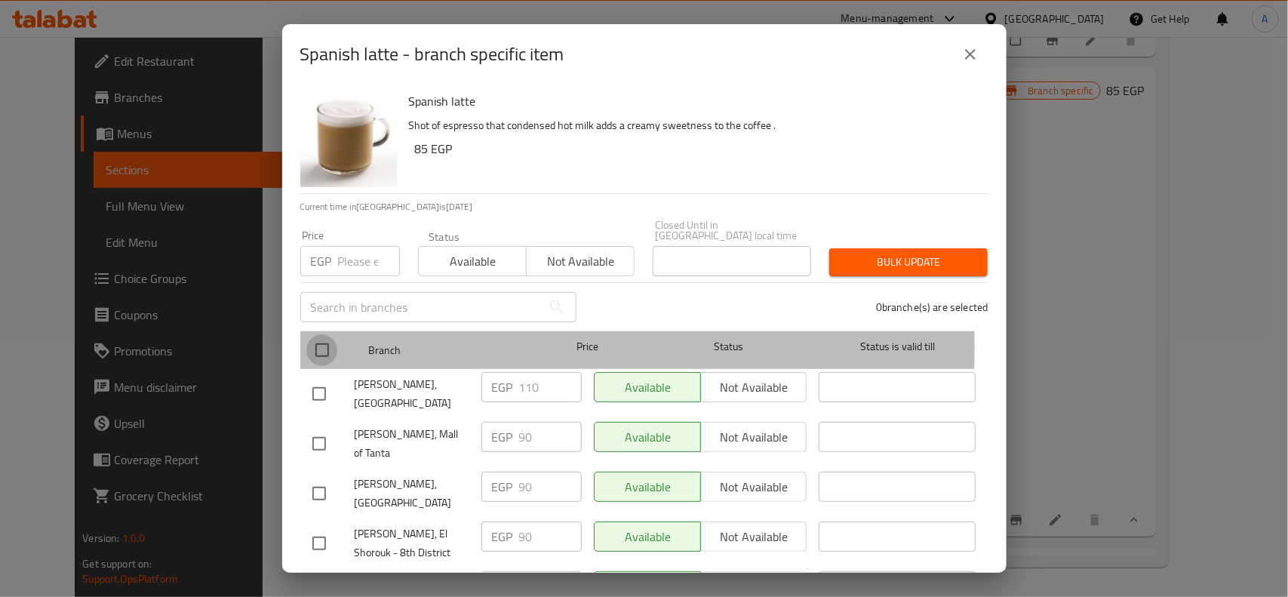
click at [329, 337] on input "checkbox" at bounding box center [322, 350] width 32 height 32
checkbox input "true"
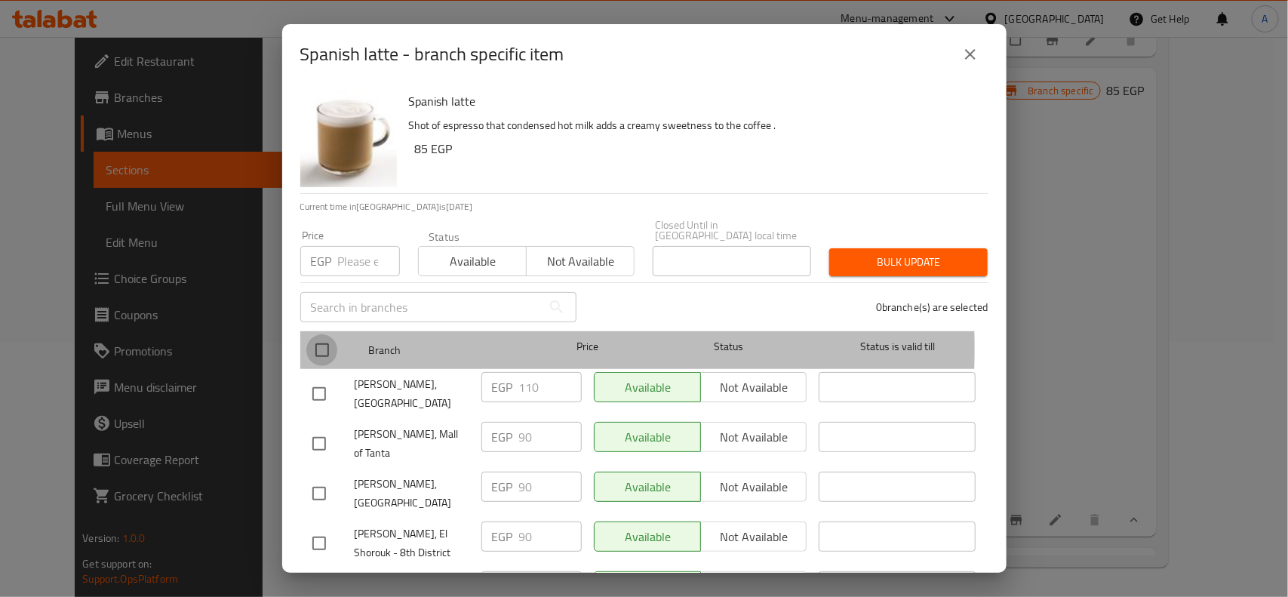
checkbox input "true"
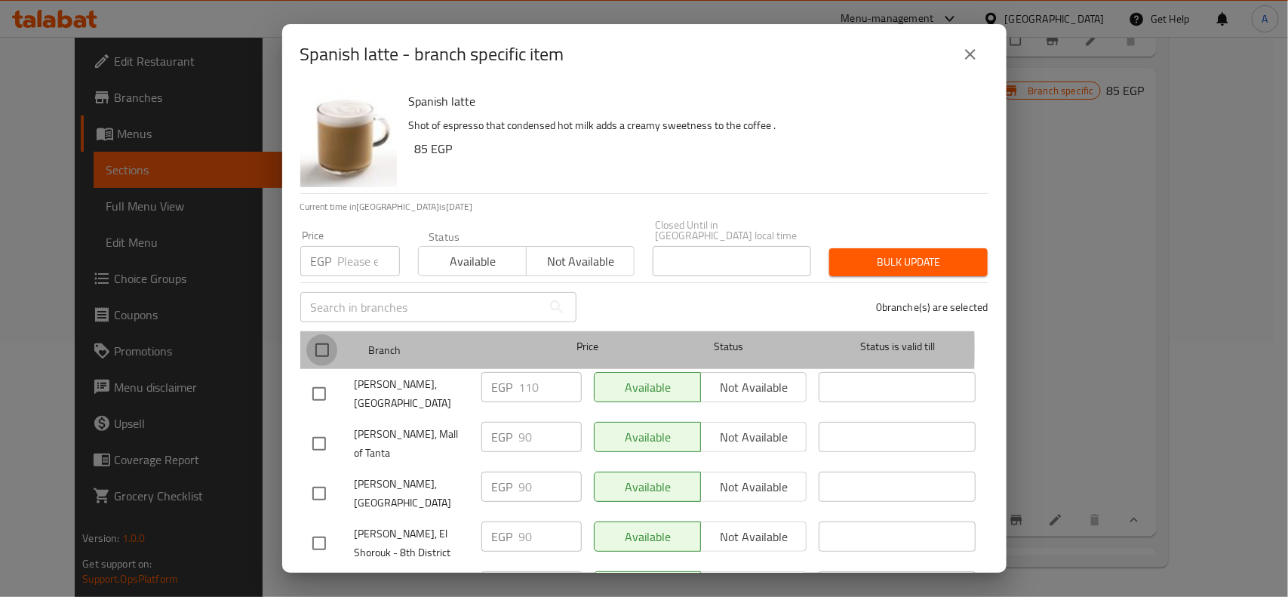
checkbox input "true"
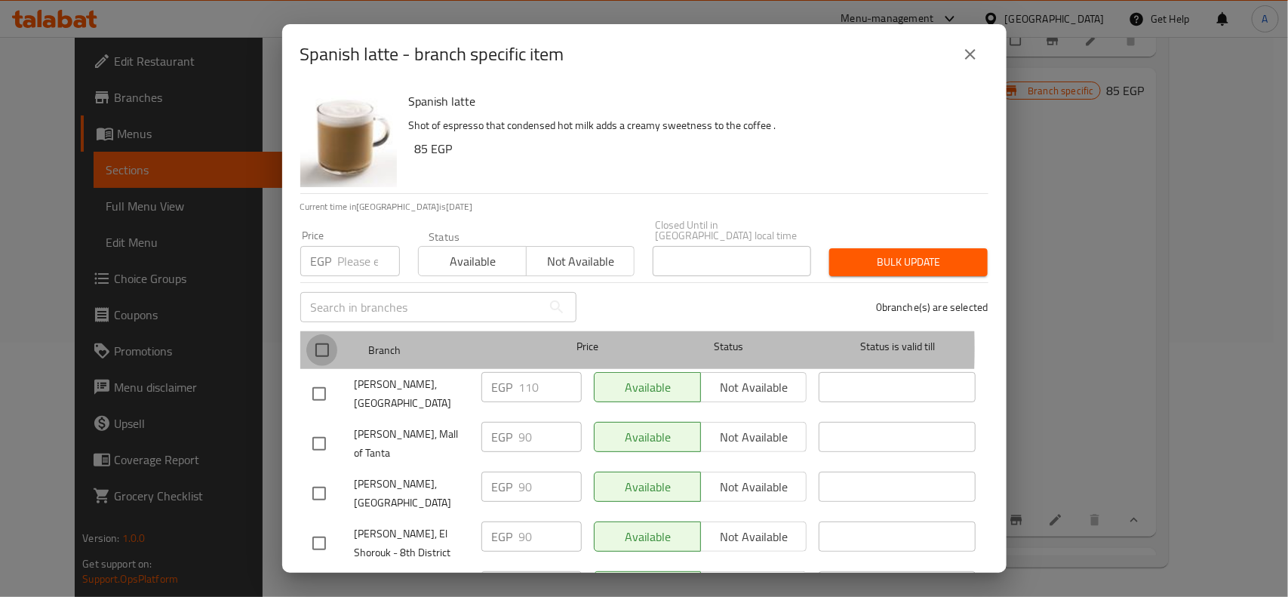
checkbox input "true"
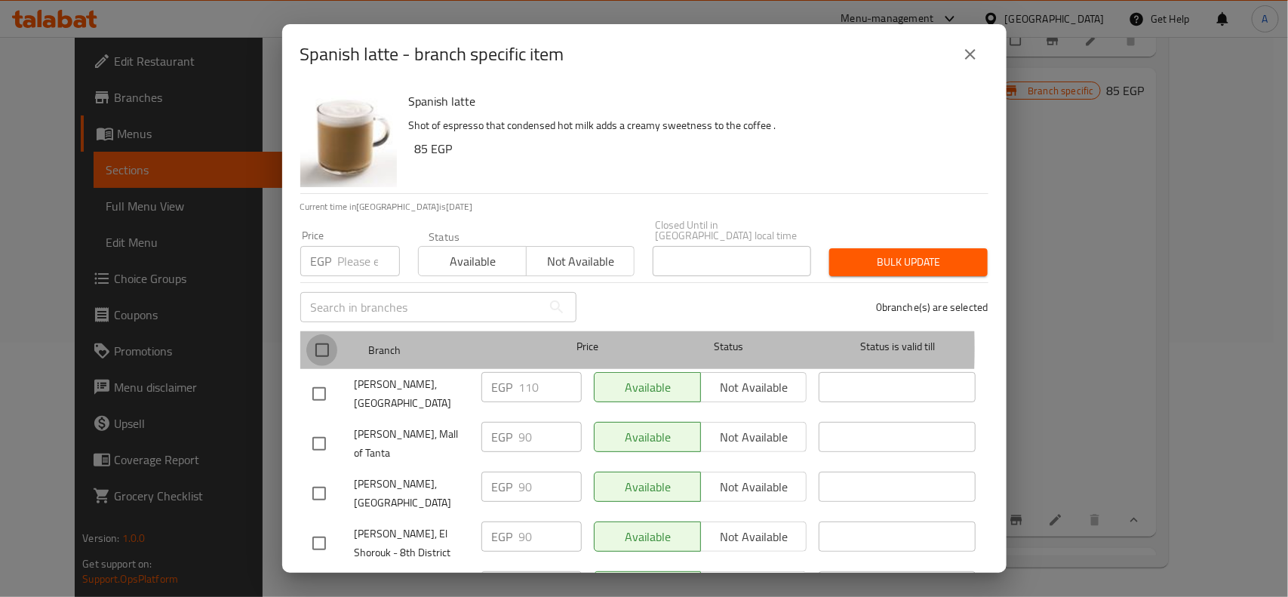
checkbox input "true"
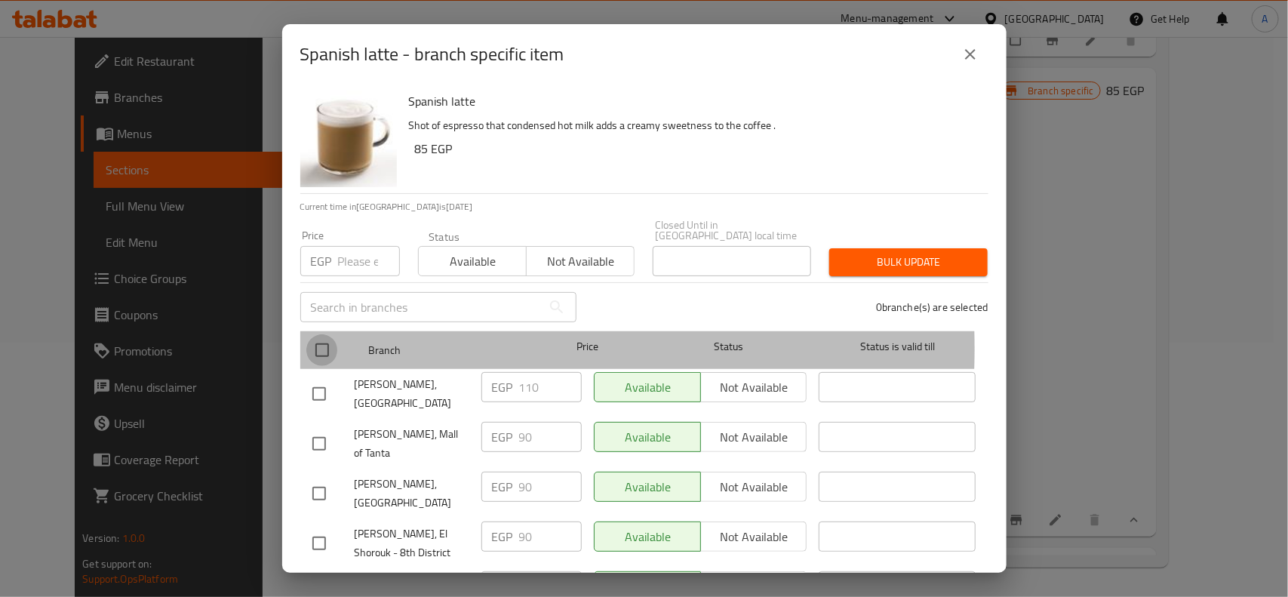
checkbox input "true"
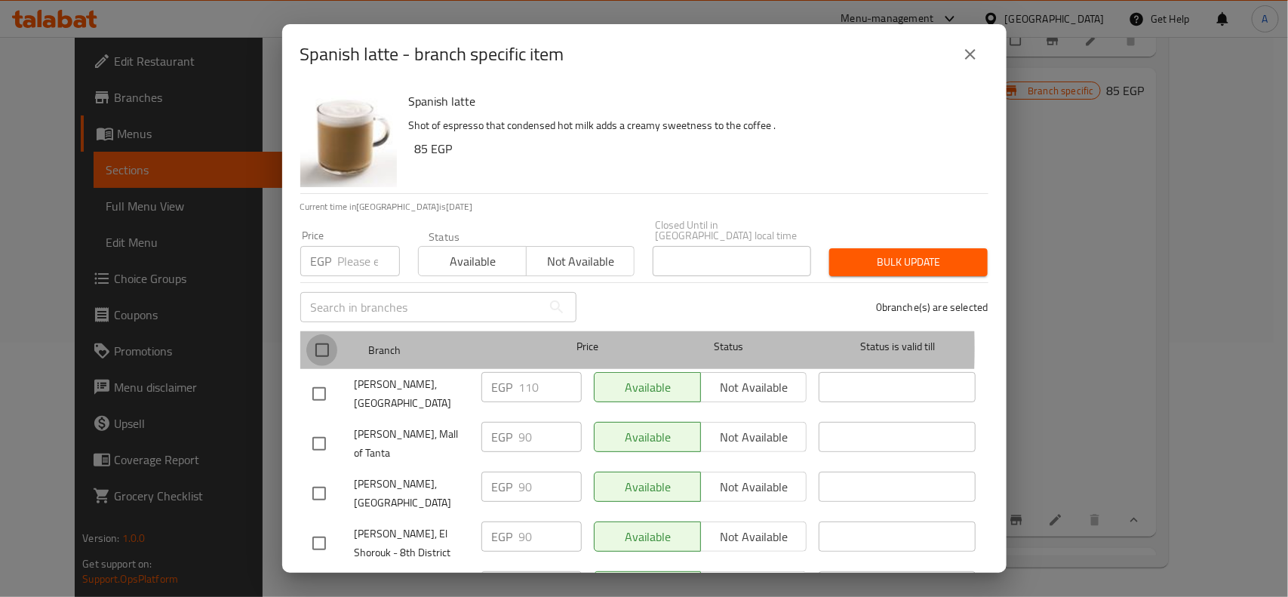
checkbox input "true"
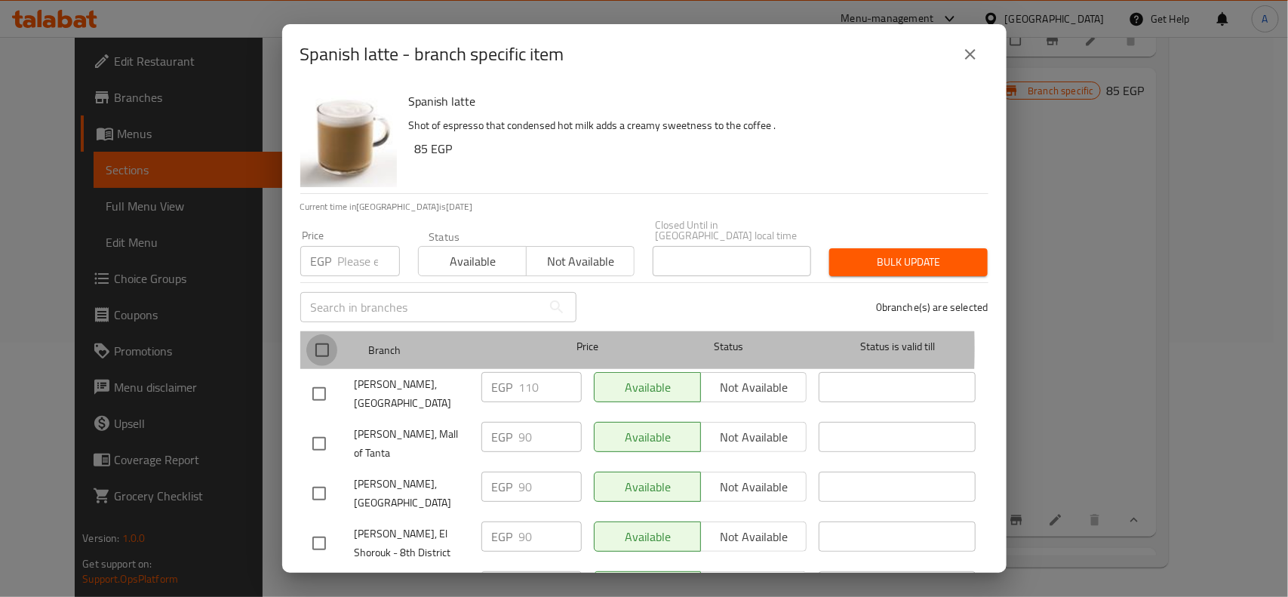
checkbox input "true"
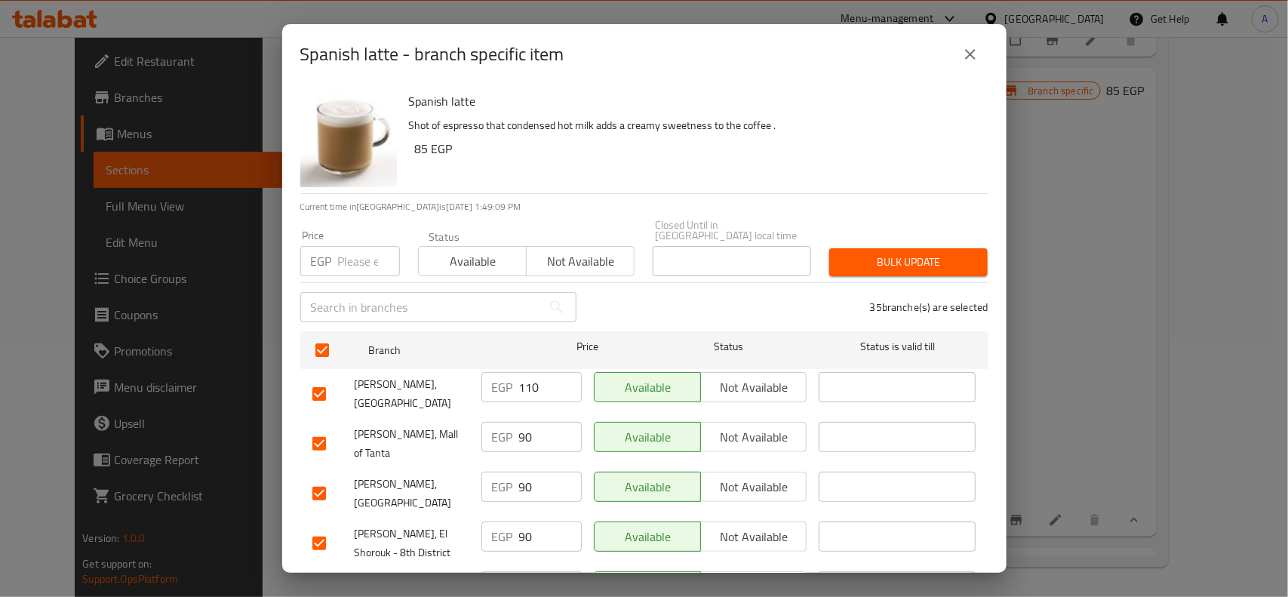
click at [303, 393] on input "checkbox" at bounding box center [319, 394] width 32 height 32
checkbox input "false"
click at [355, 262] on input "number" at bounding box center [369, 261] width 62 height 30
paste input "85"
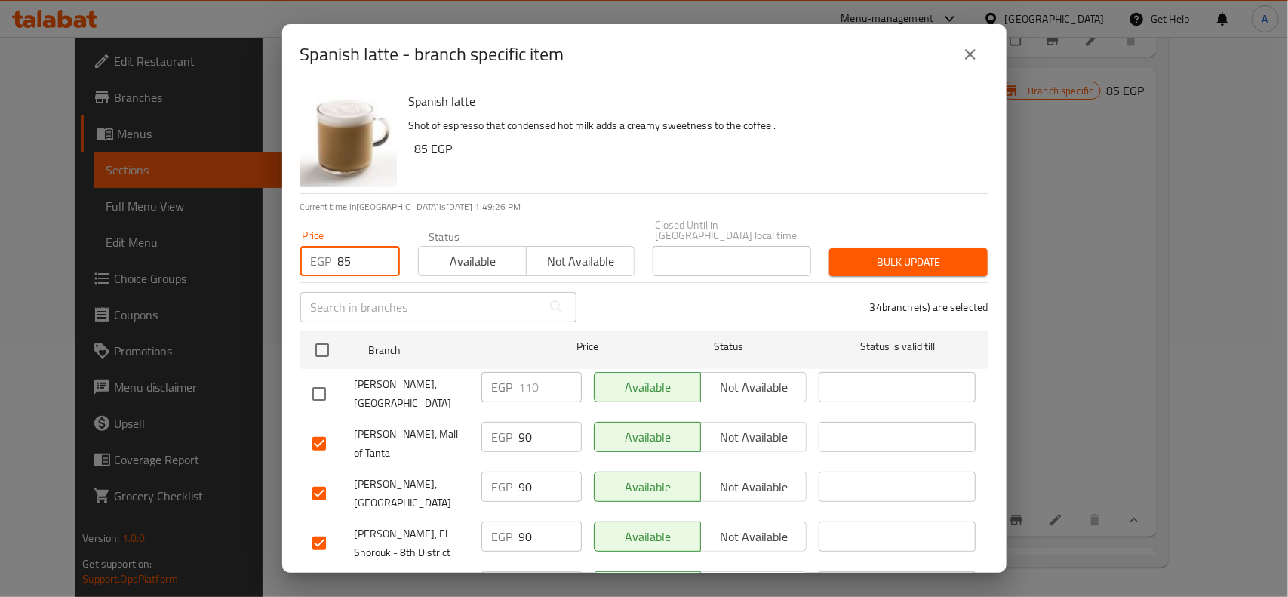
type input "85"
click at [888, 253] on span "Bulk update" at bounding box center [908, 262] width 134 height 19
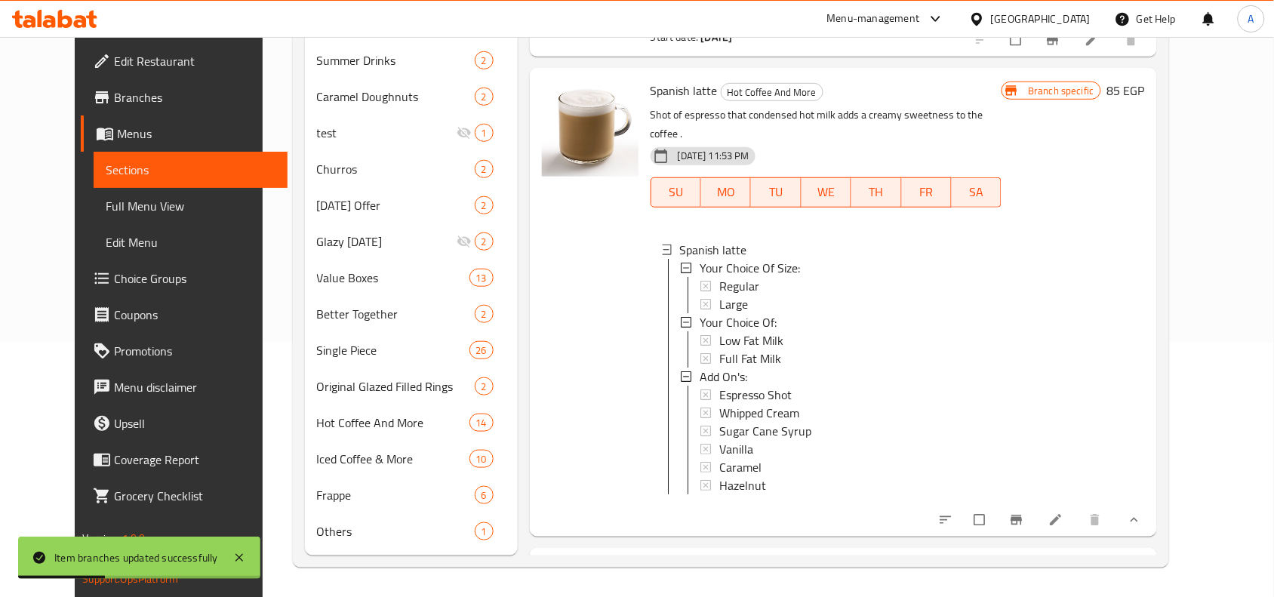
click at [727, 295] on span "Large" at bounding box center [733, 304] width 29 height 18
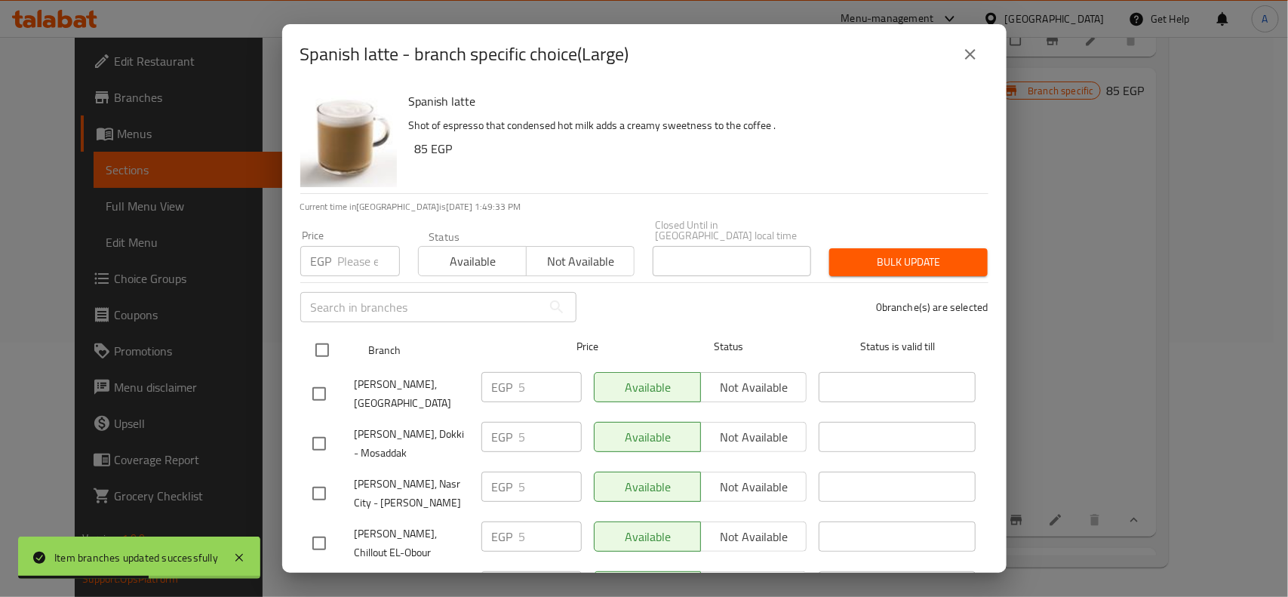
click at [323, 346] on input "checkbox" at bounding box center [322, 350] width 32 height 32
checkbox input "true"
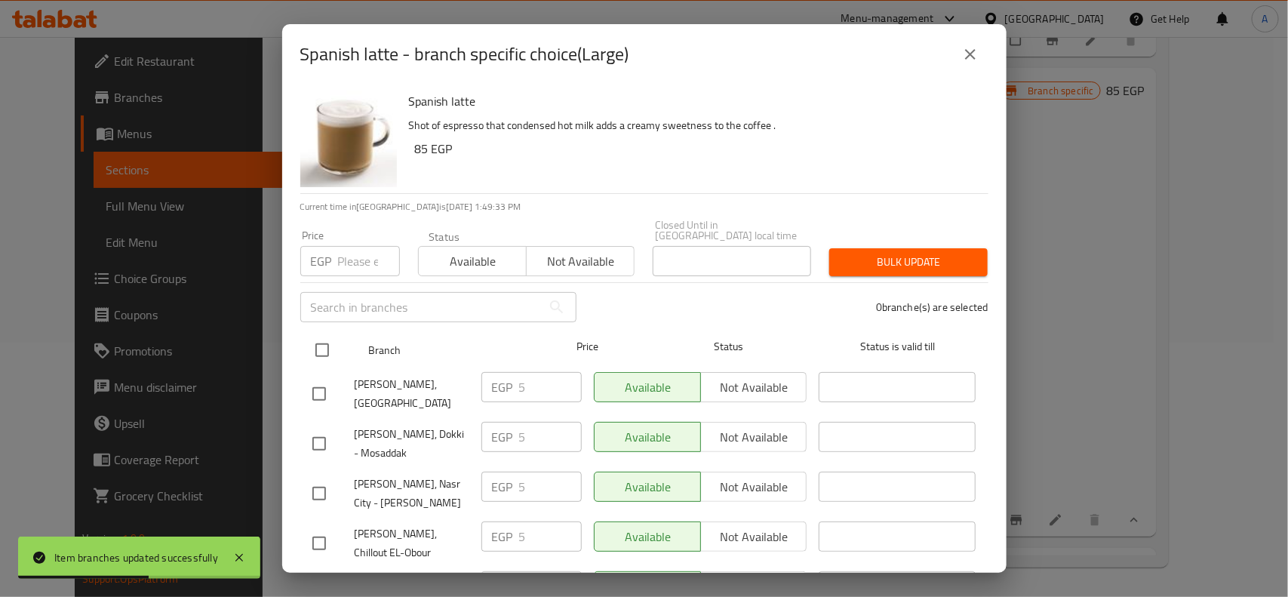
checkbox input "true"
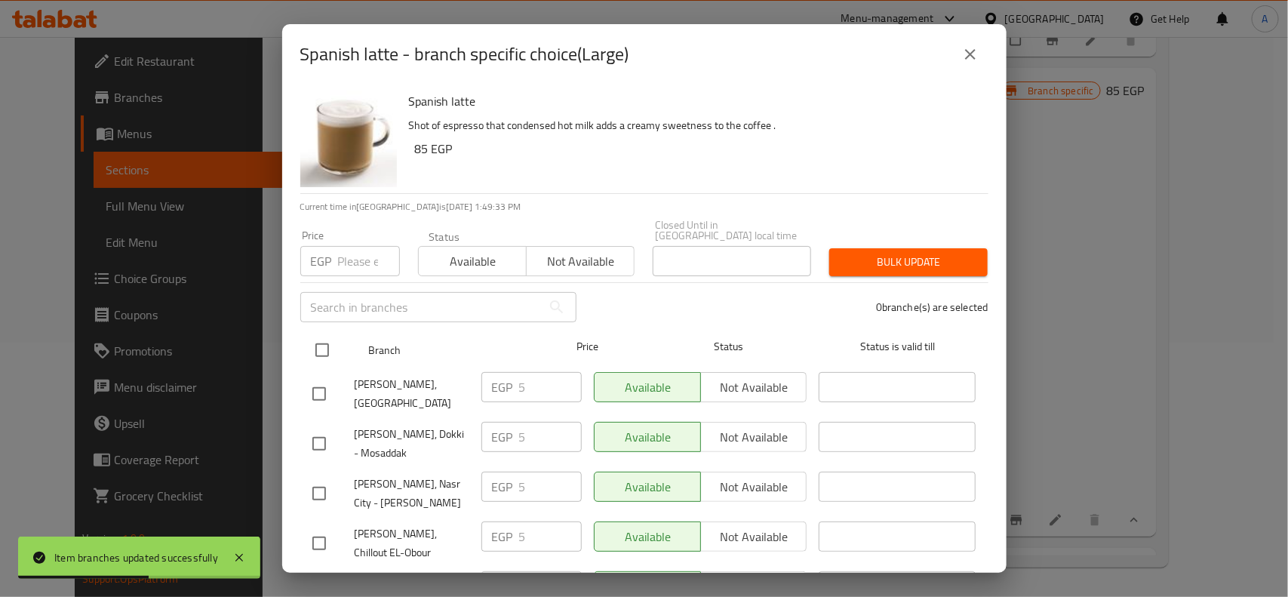
checkbox input "true"
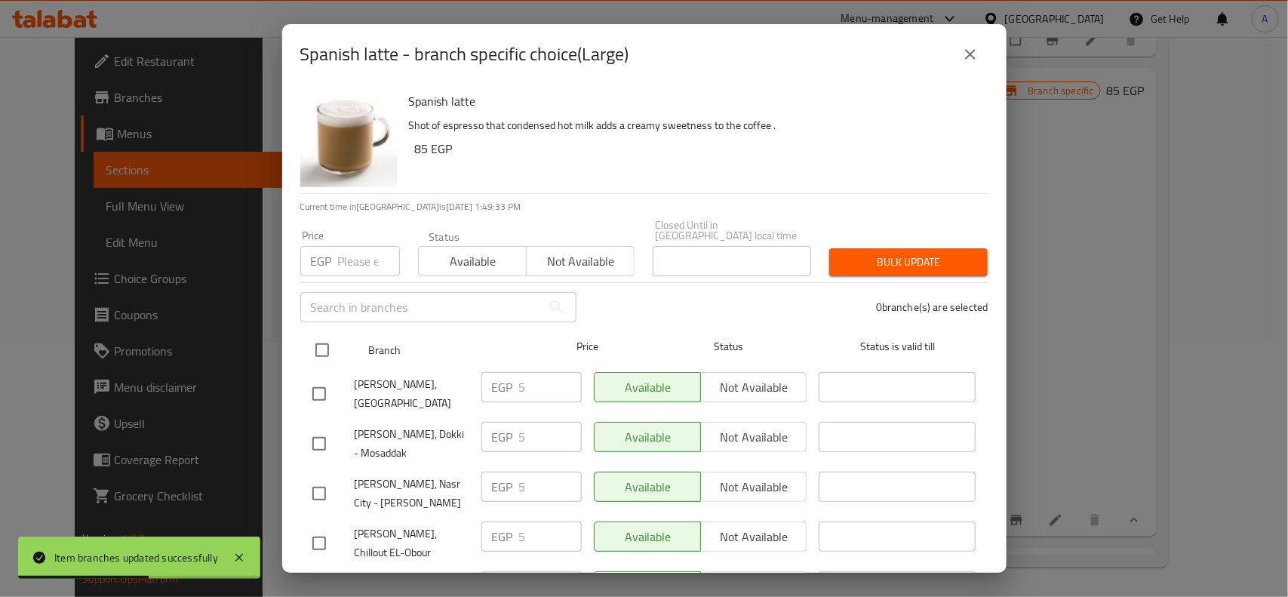
checkbox input "true"
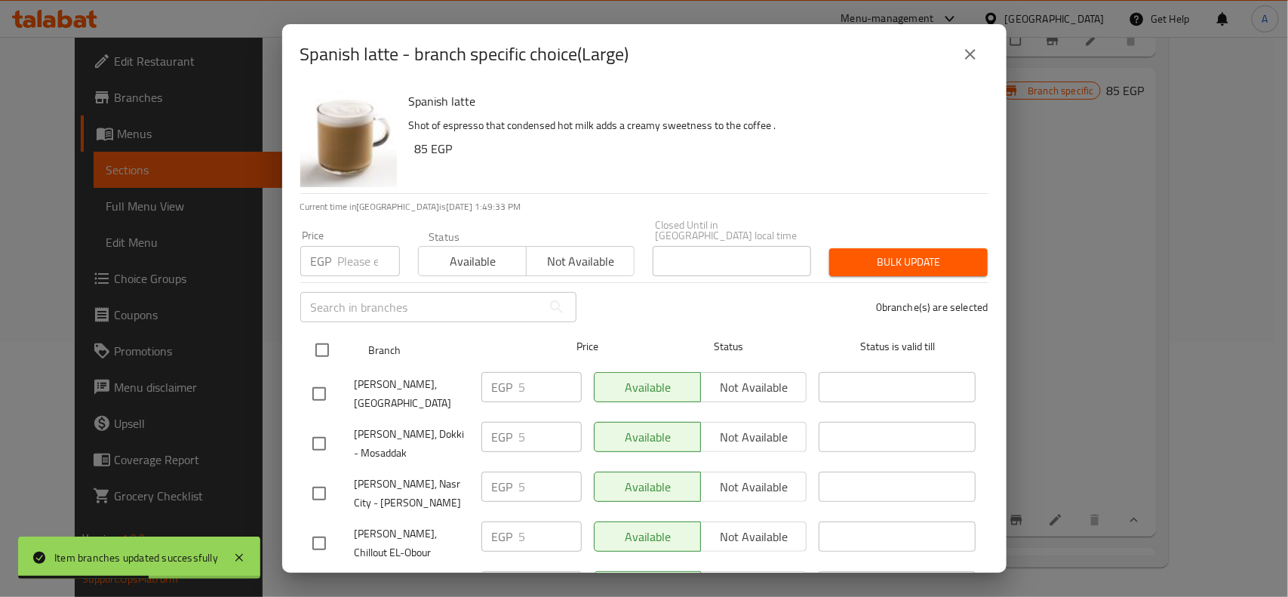
checkbox input "true"
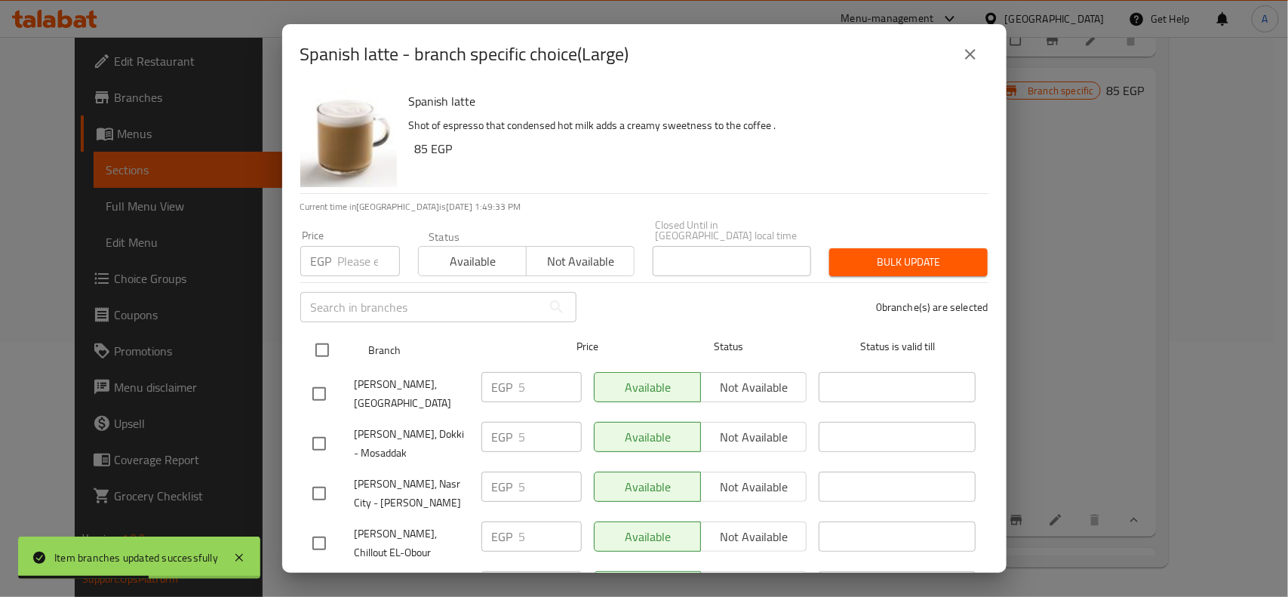
checkbox input "true"
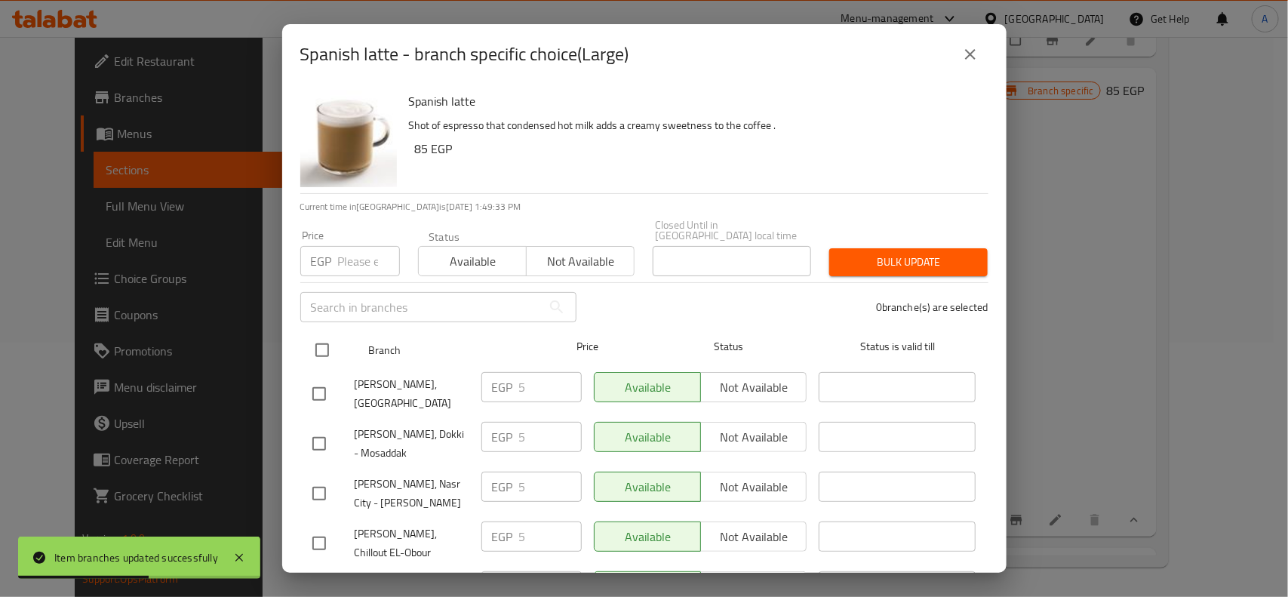
checkbox input "true"
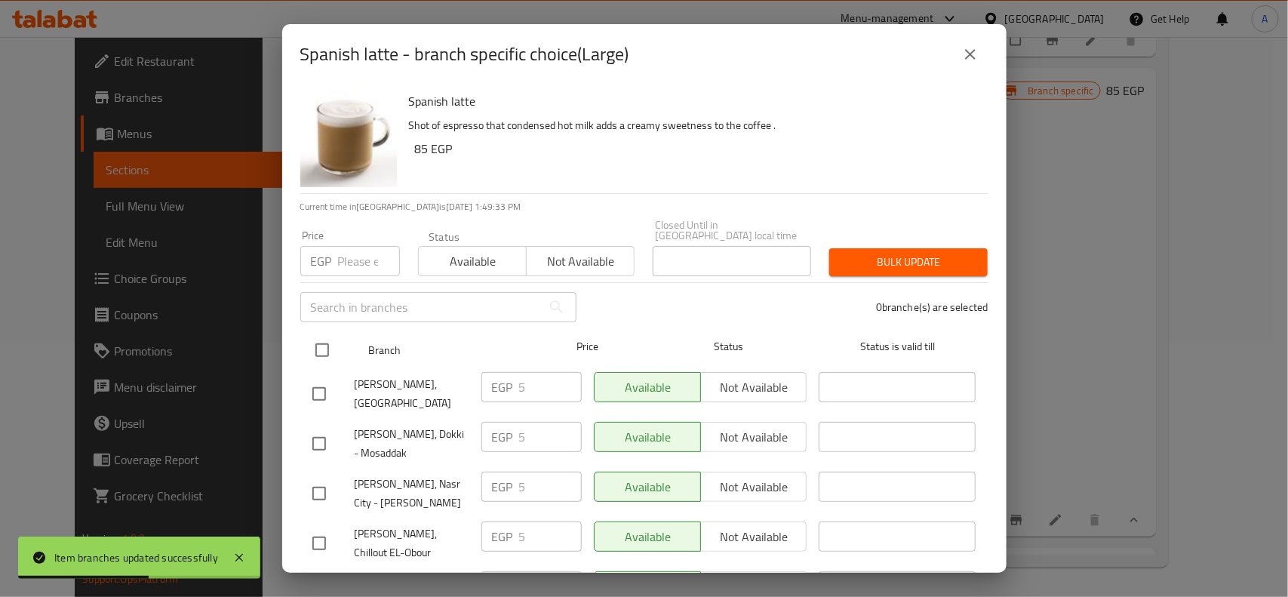
checkbox input "true"
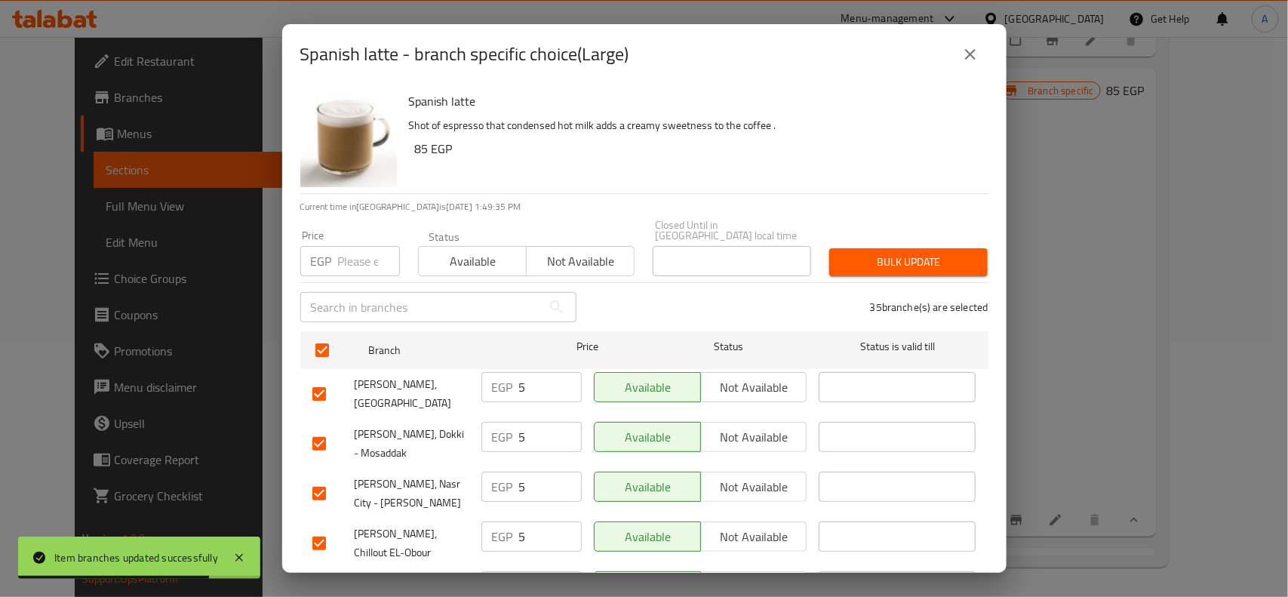
scroll to position [352, 0]
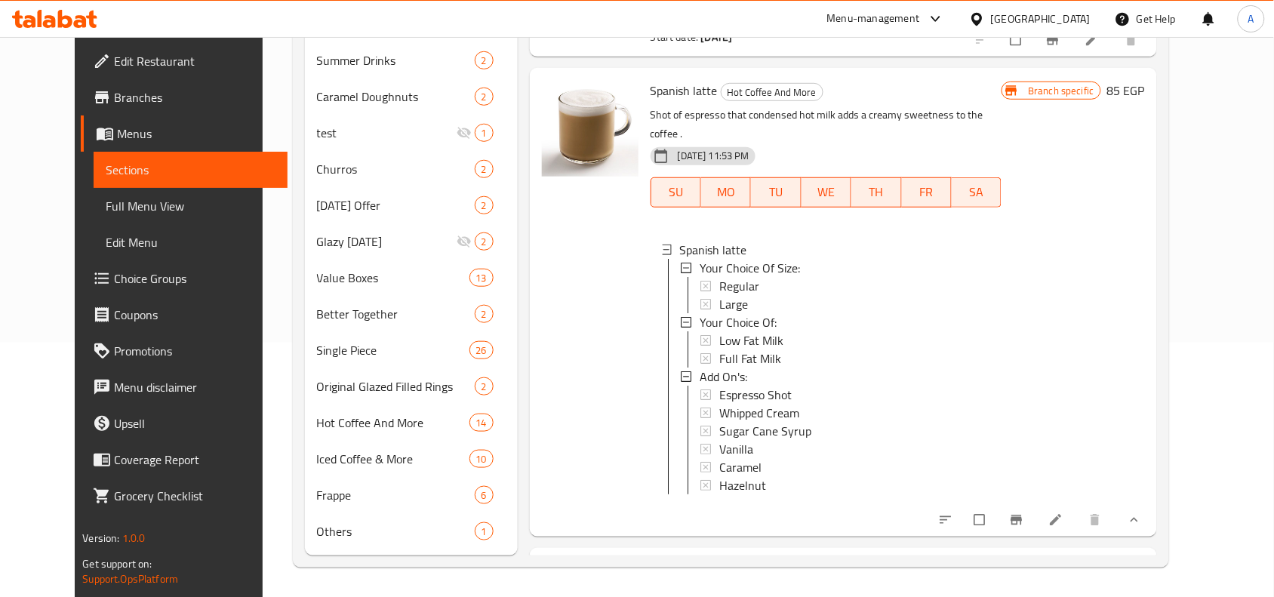
click at [1036, 506] on button "Branch-specific-item" at bounding box center [1018, 519] width 36 height 33
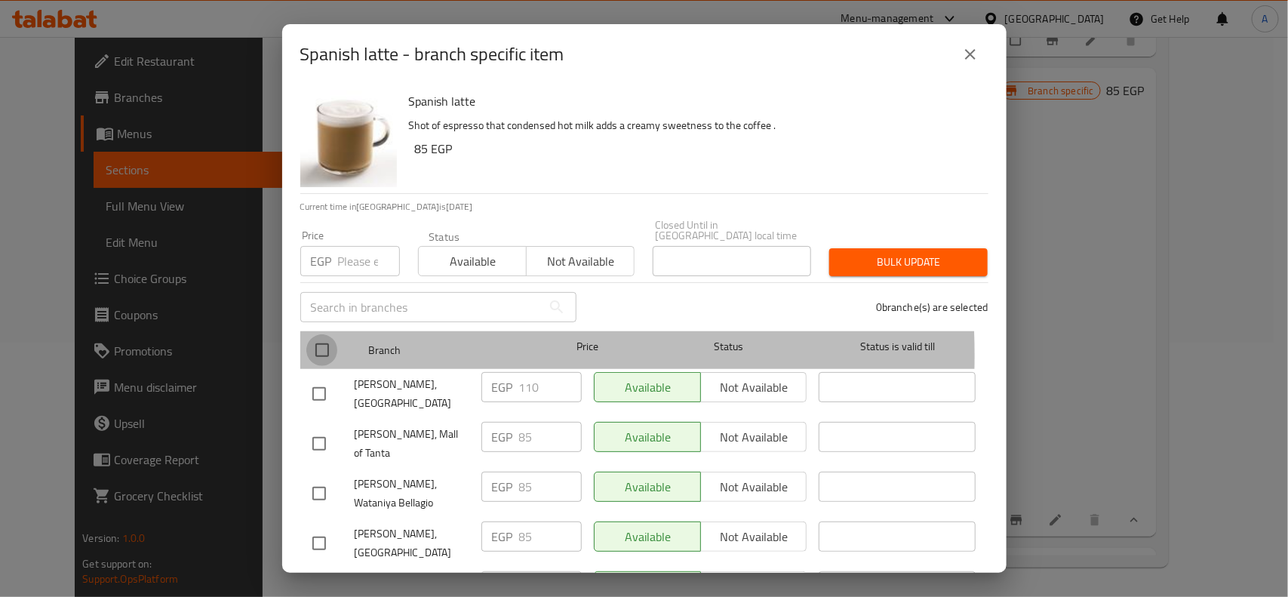
click at [333, 345] on input "checkbox" at bounding box center [322, 350] width 32 height 32
checkbox input "true"
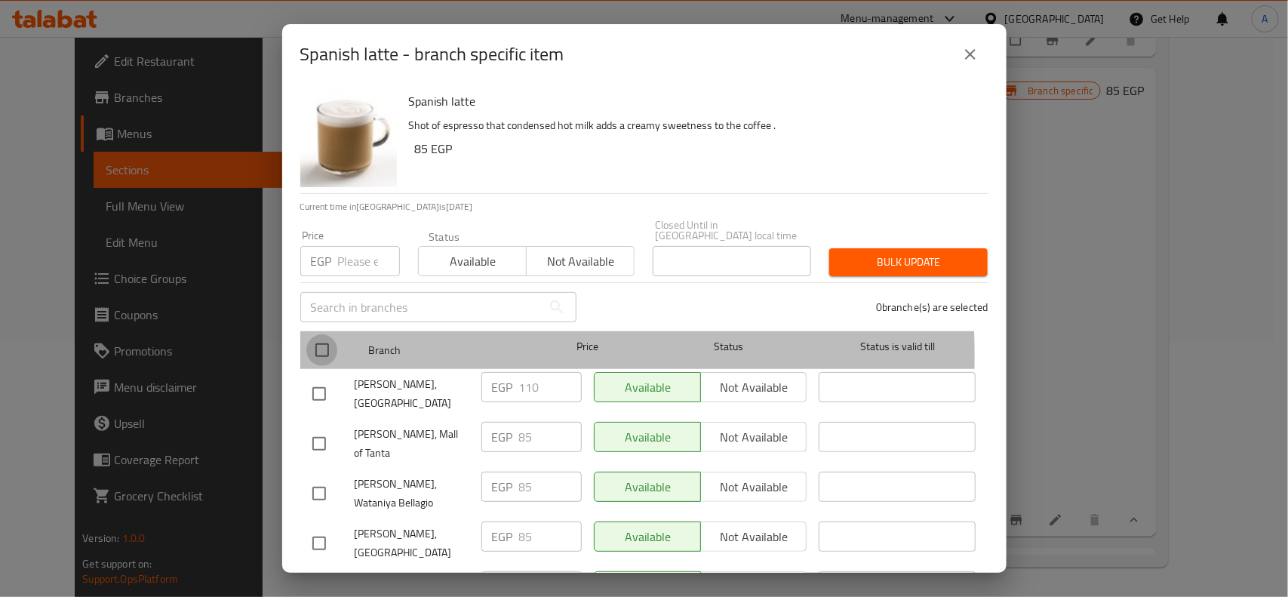
checkbox input "true"
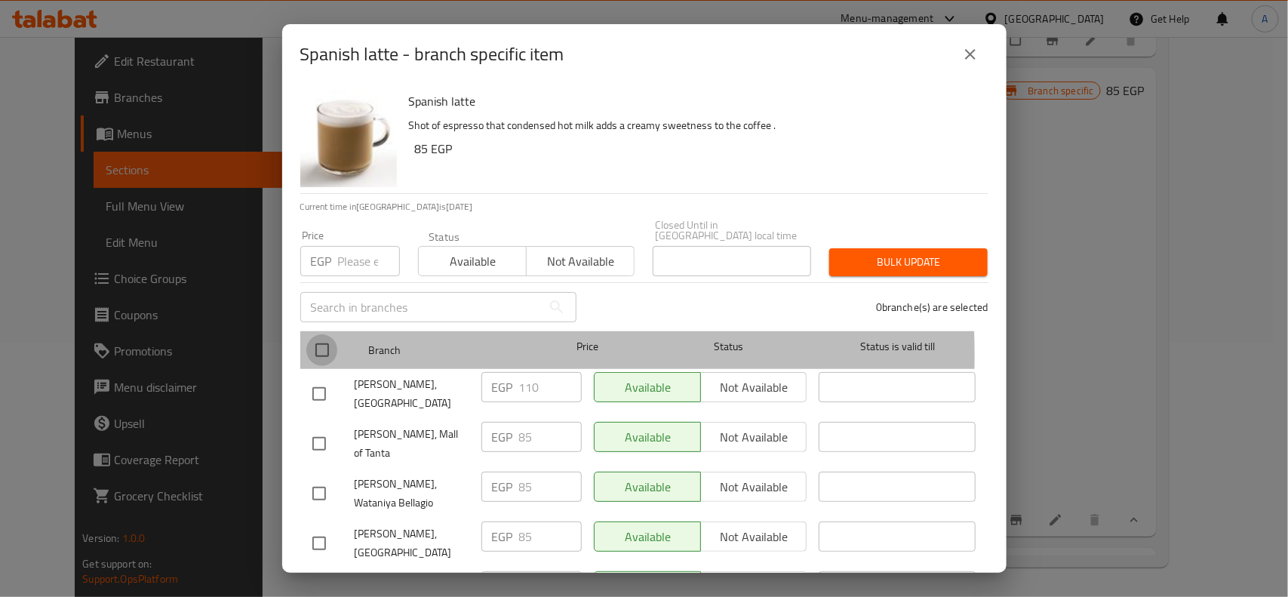
checkbox input "true"
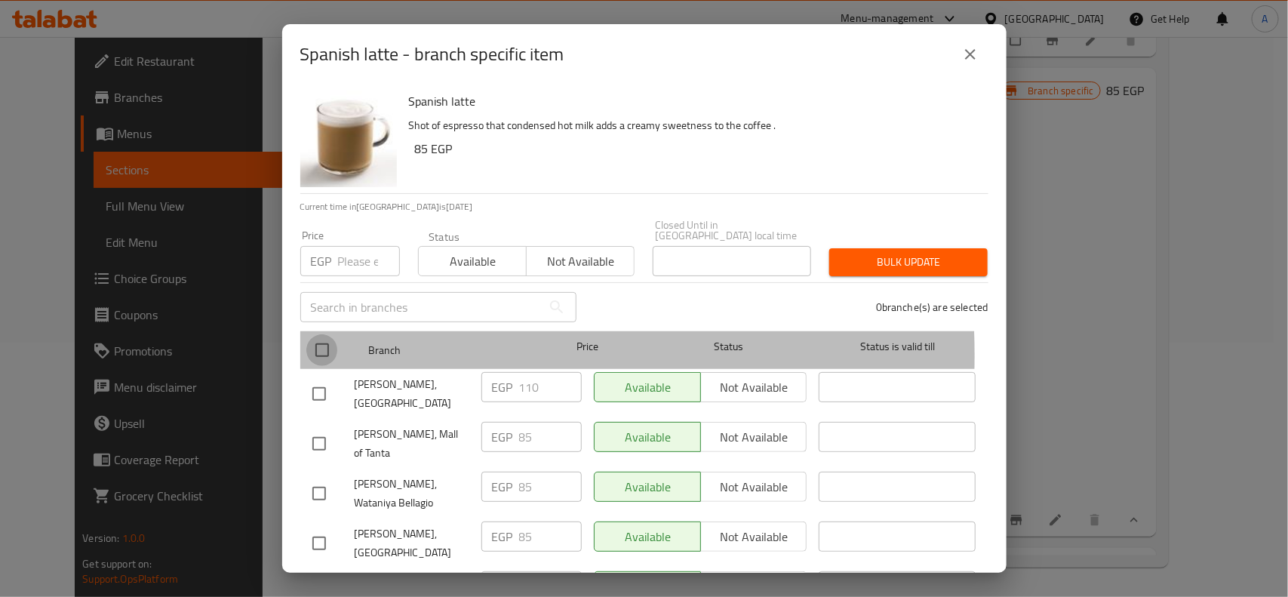
checkbox input "true"
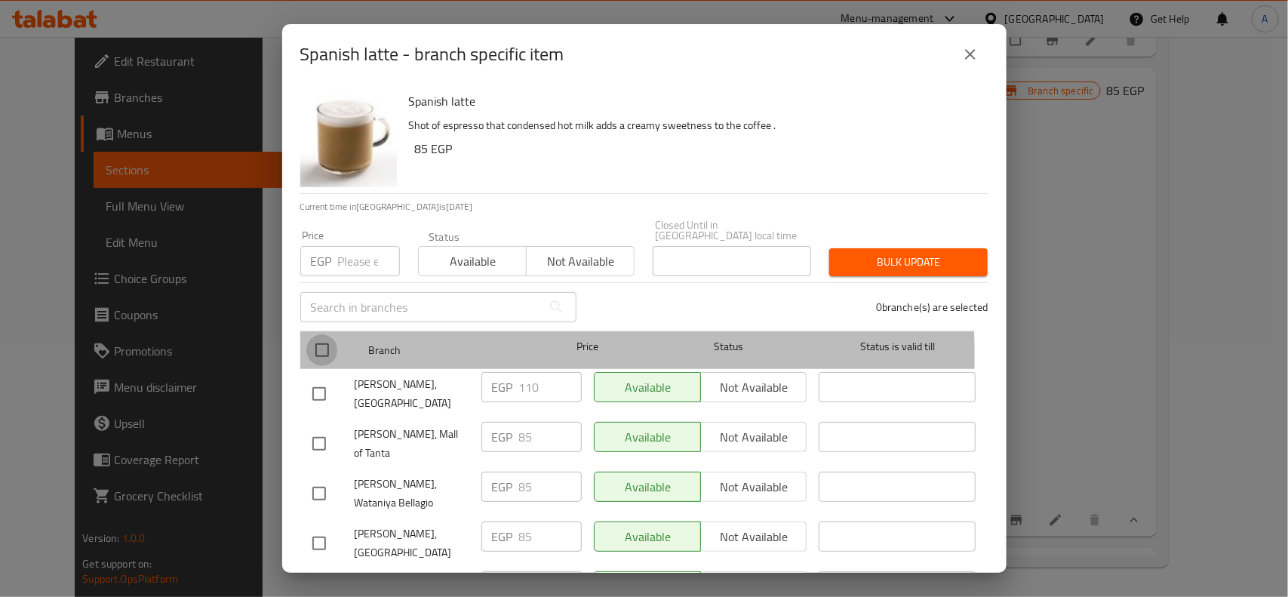
checkbox input "true"
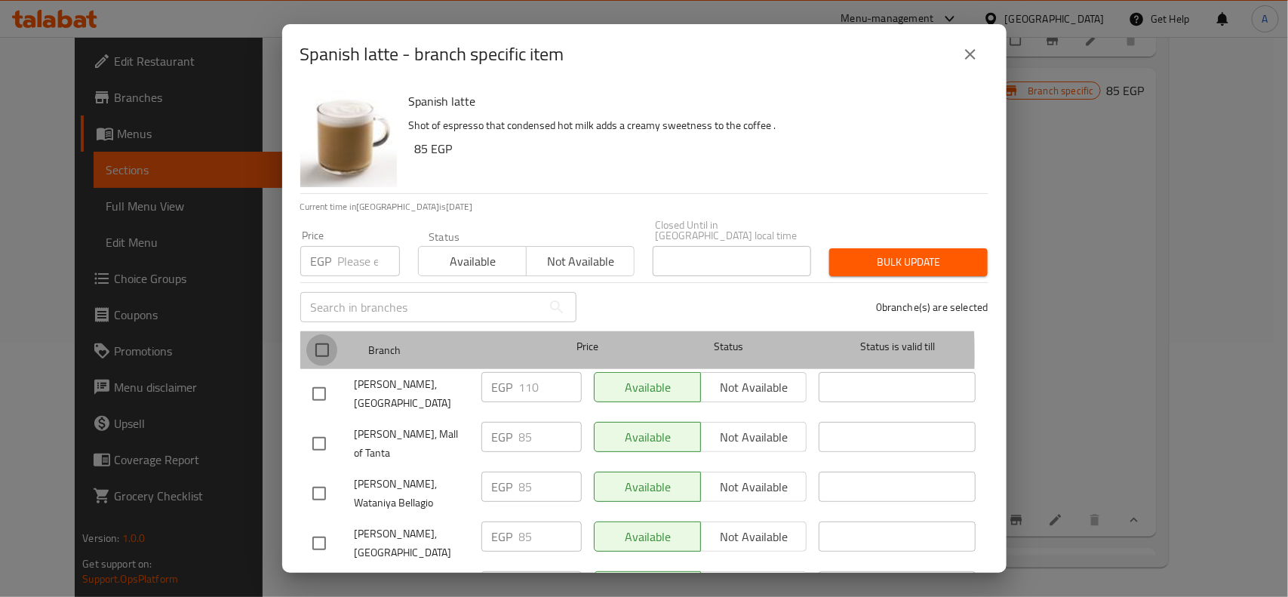
checkbox input "true"
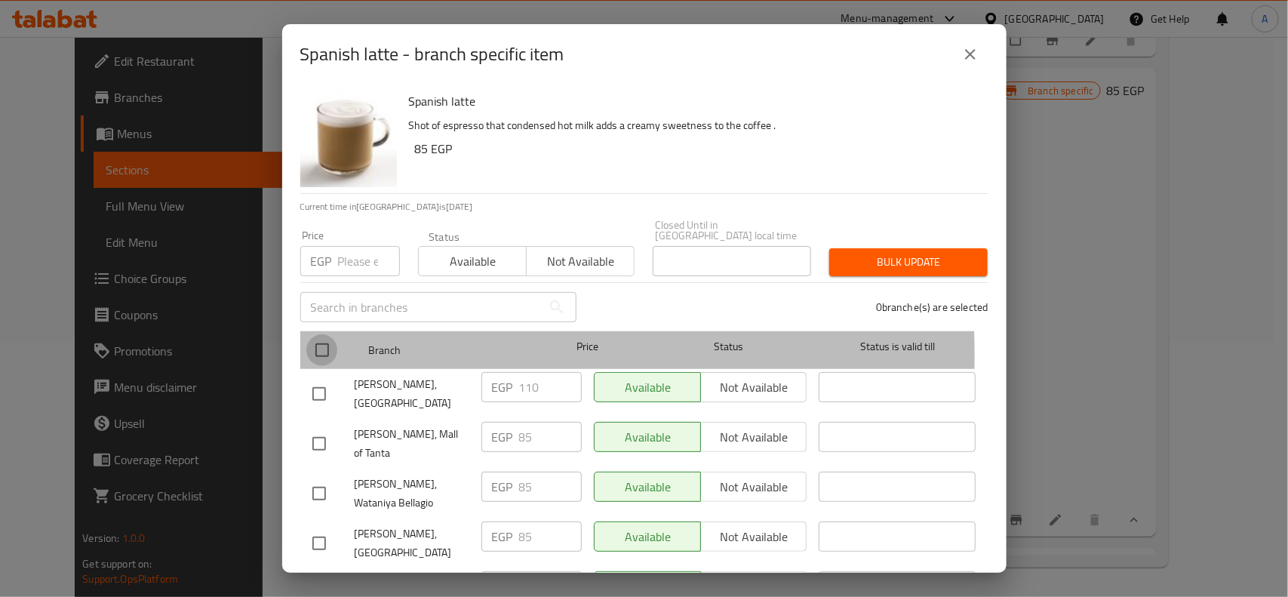
checkbox input "true"
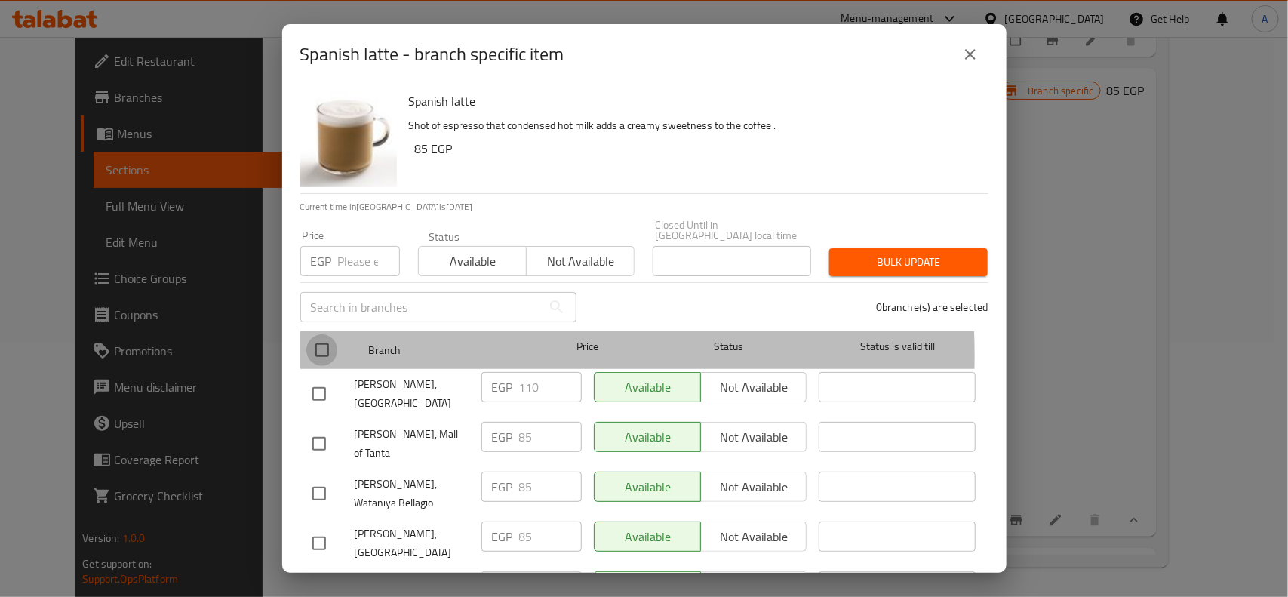
checkbox input "true"
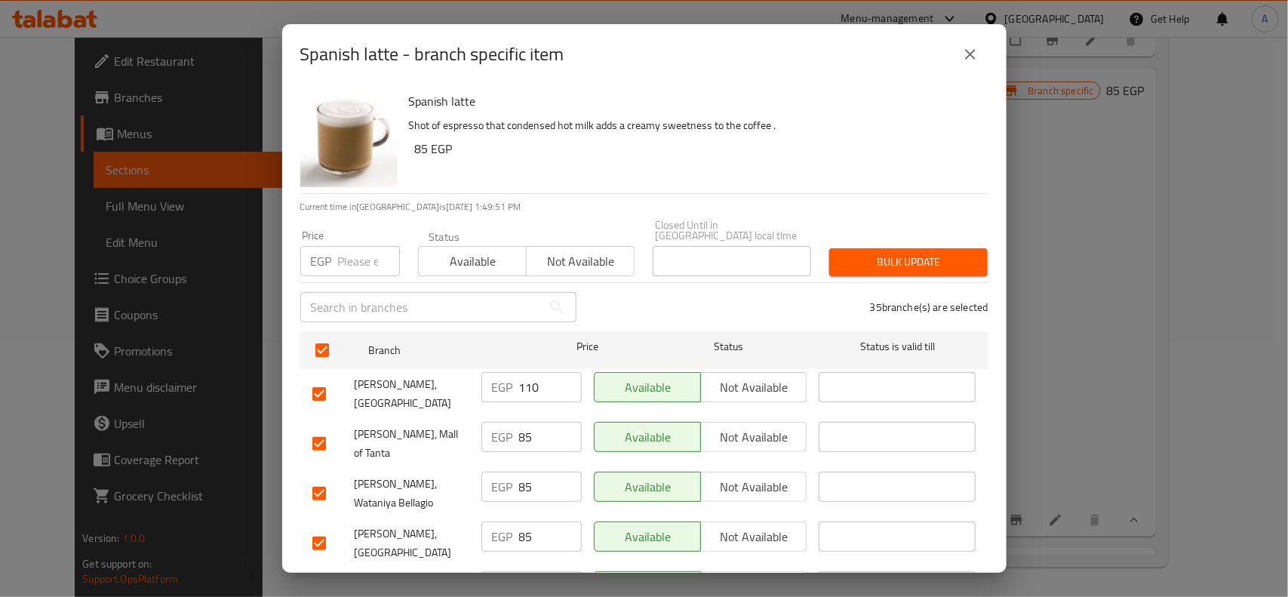
click at [986, 57] on button "close" at bounding box center [970, 54] width 36 height 36
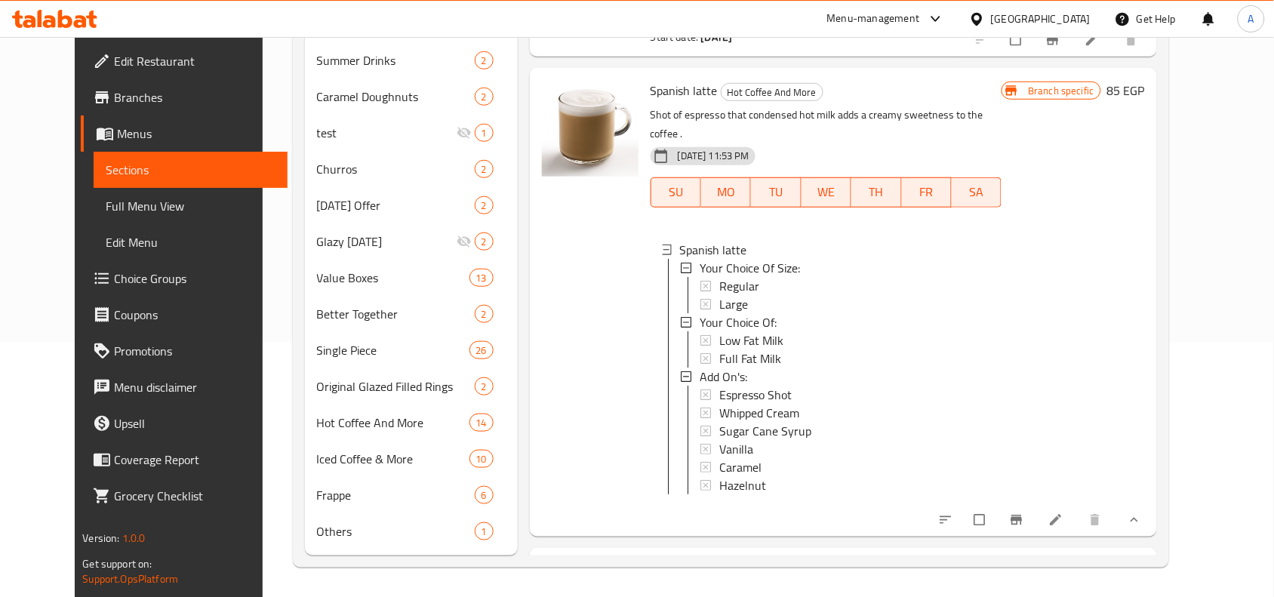
click at [719, 295] on span "Large" at bounding box center [733, 304] width 29 height 18
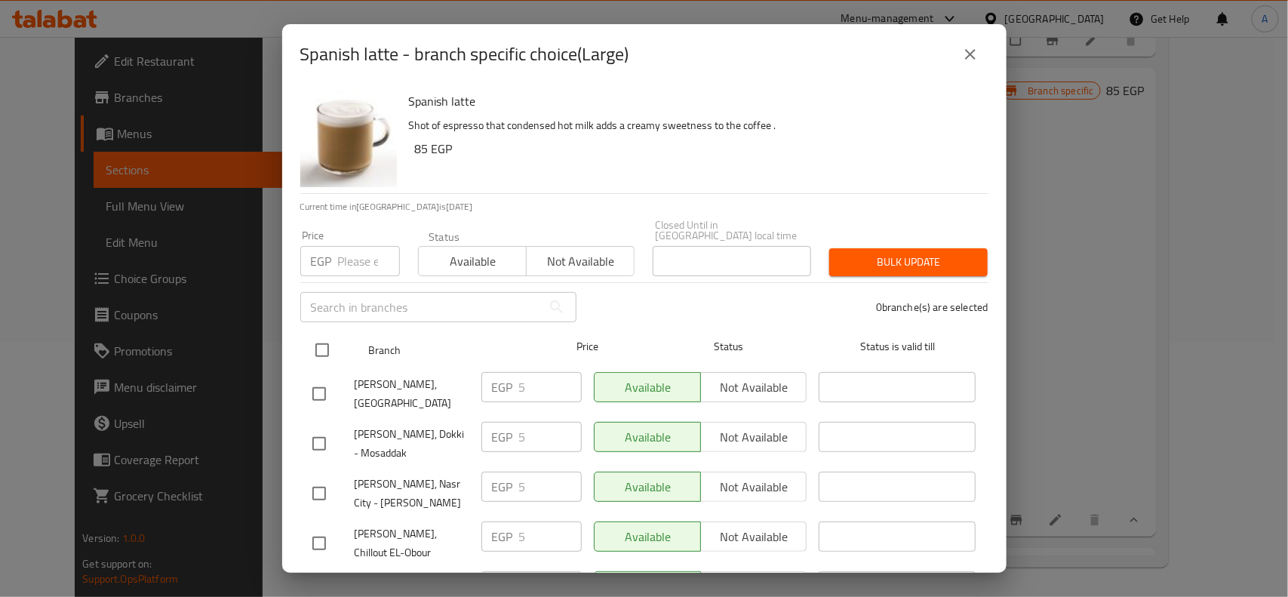
click at [332, 340] on input "checkbox" at bounding box center [322, 350] width 32 height 32
checkbox input "true"
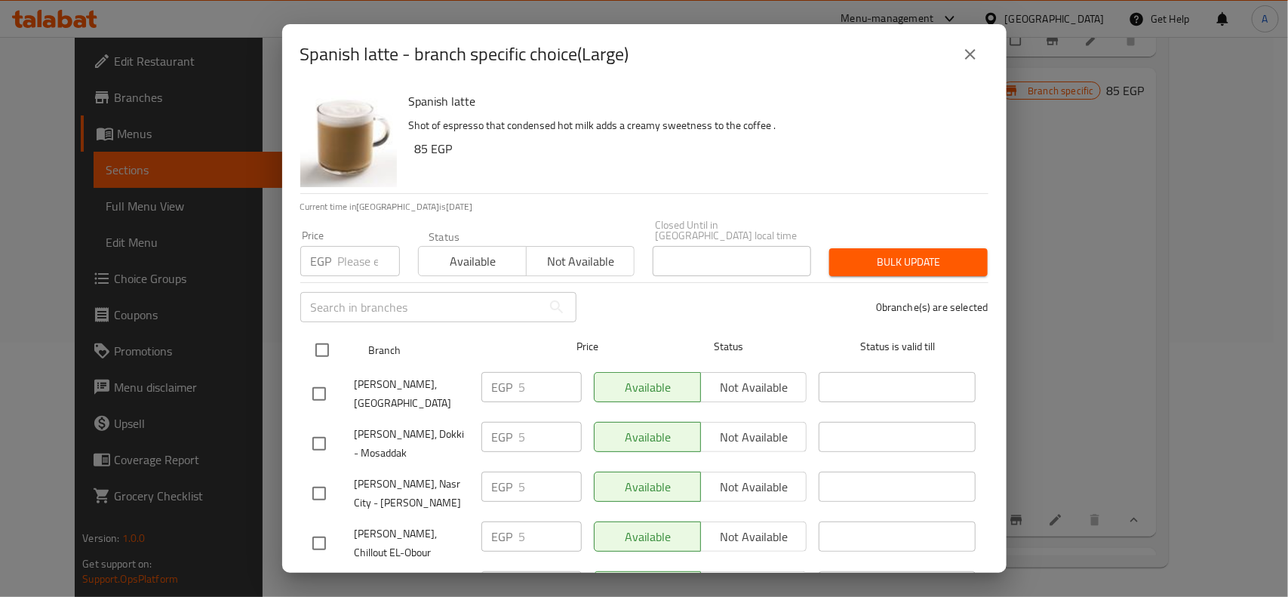
checkbox input "true"
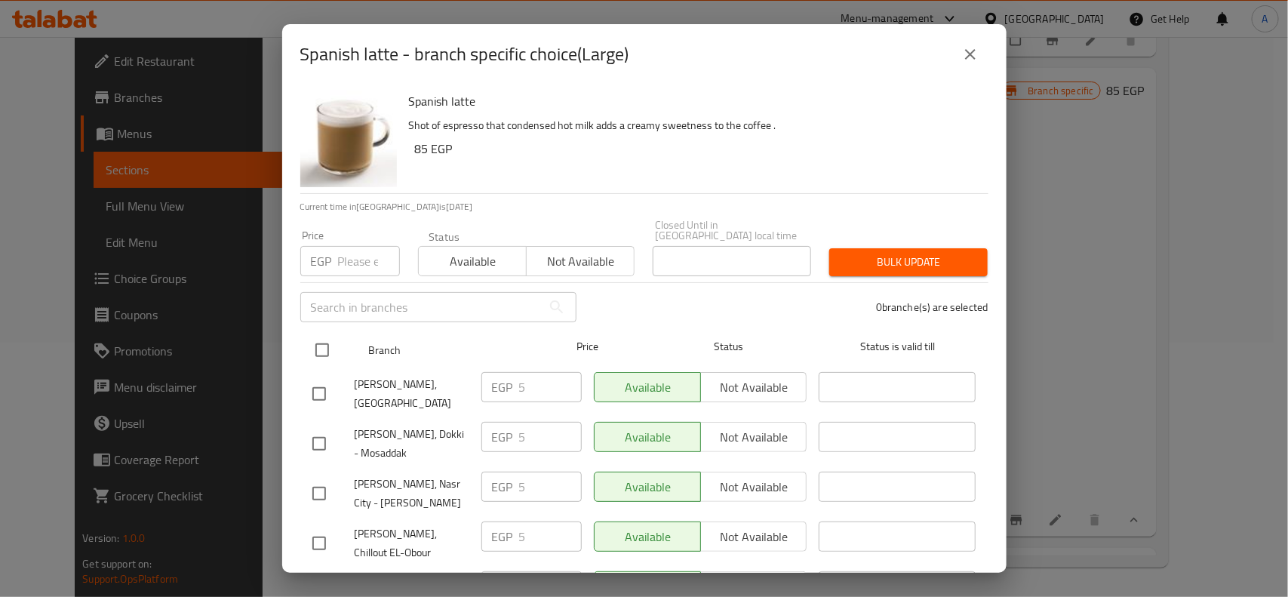
checkbox input "true"
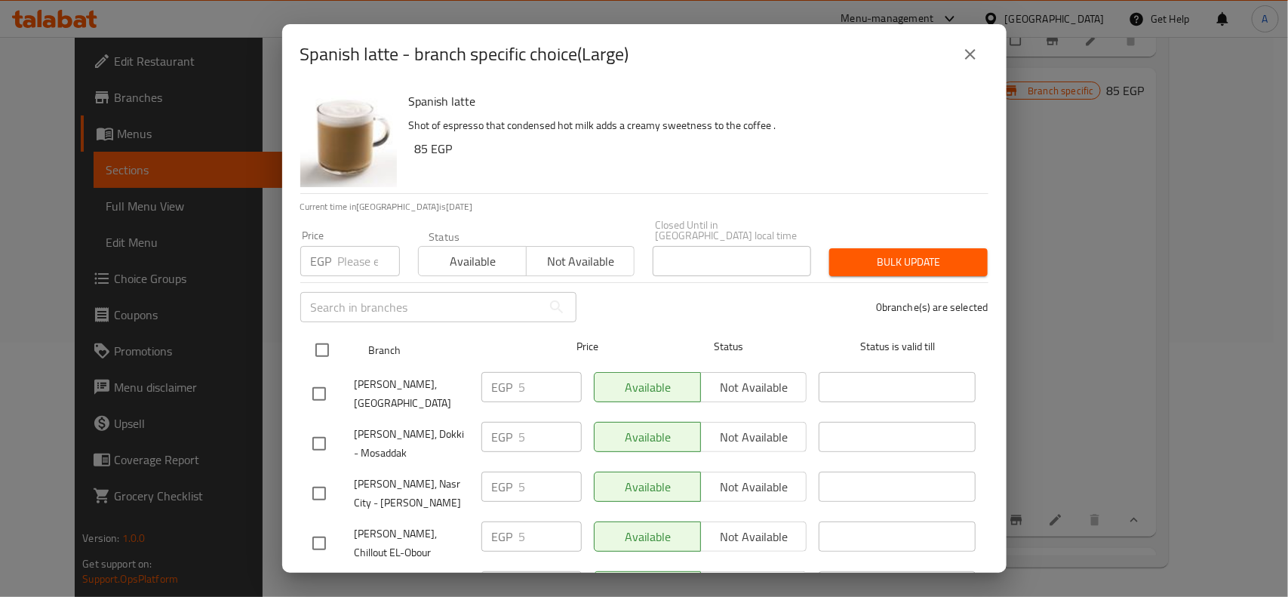
checkbox input "true"
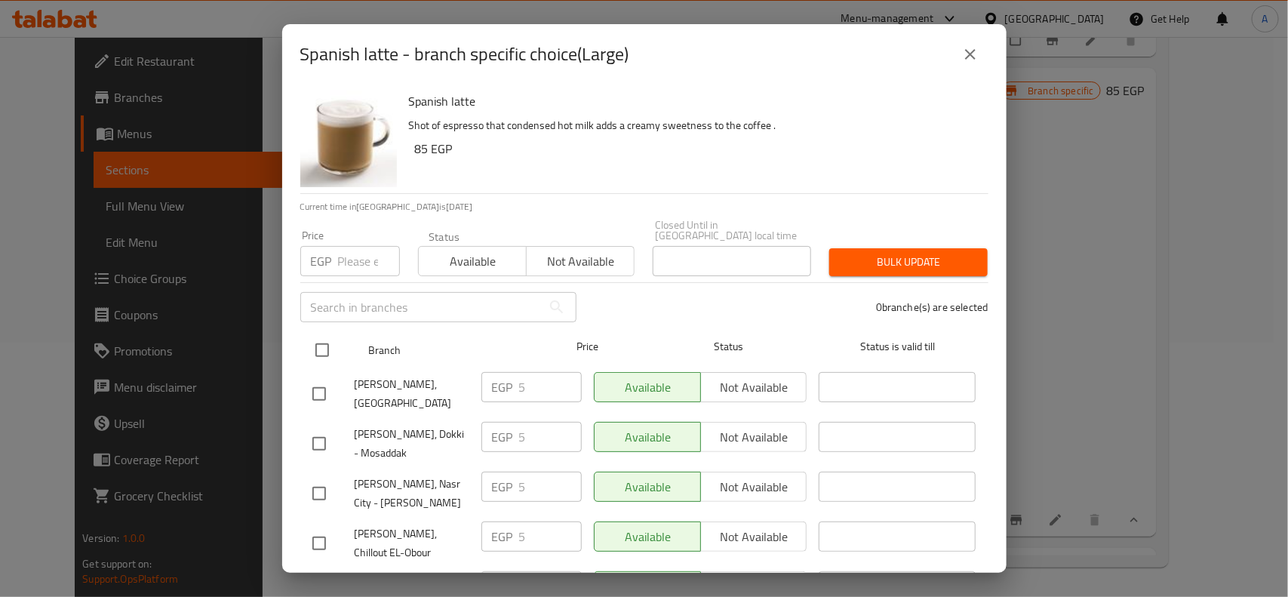
checkbox input "true"
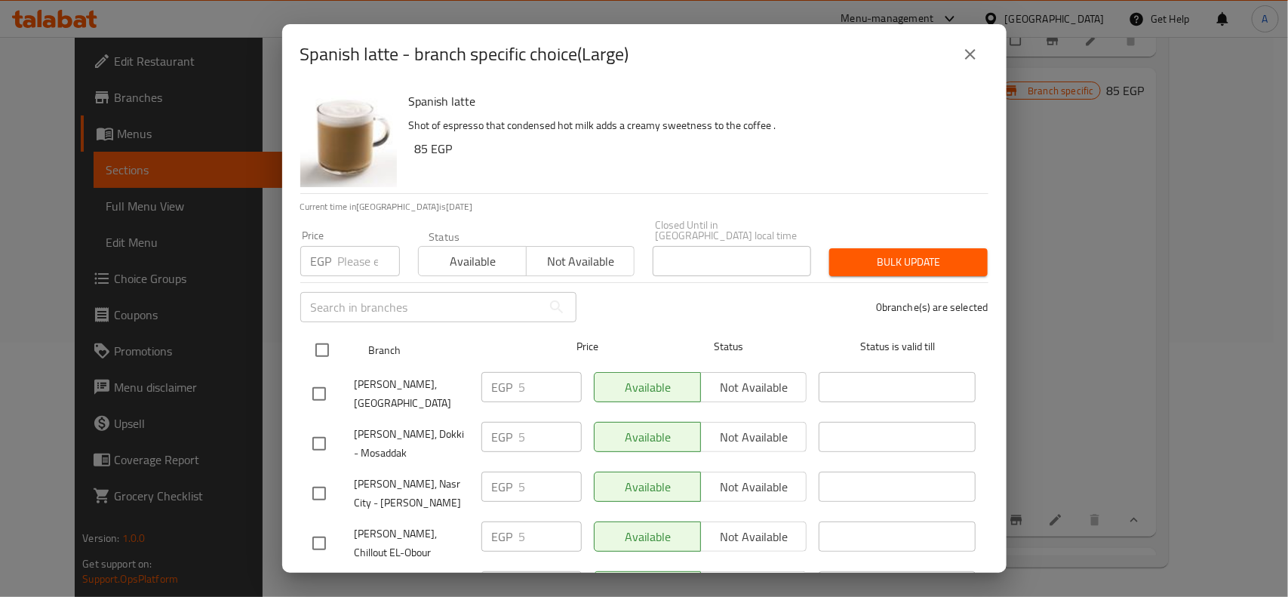
checkbox input "true"
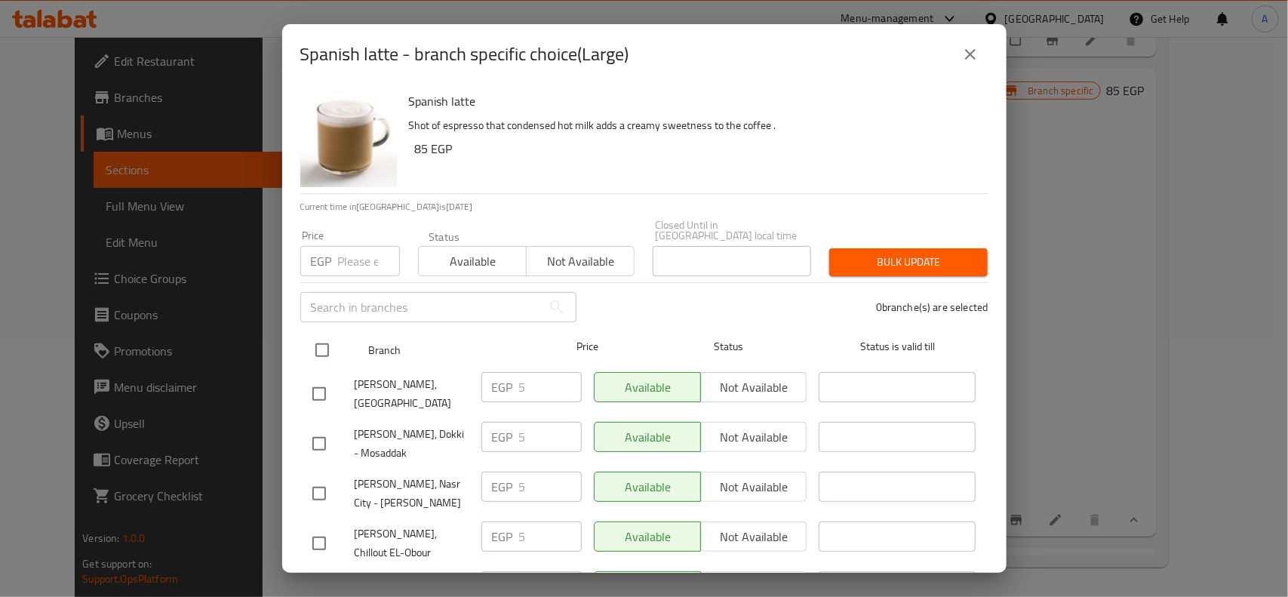
checkbox input "true"
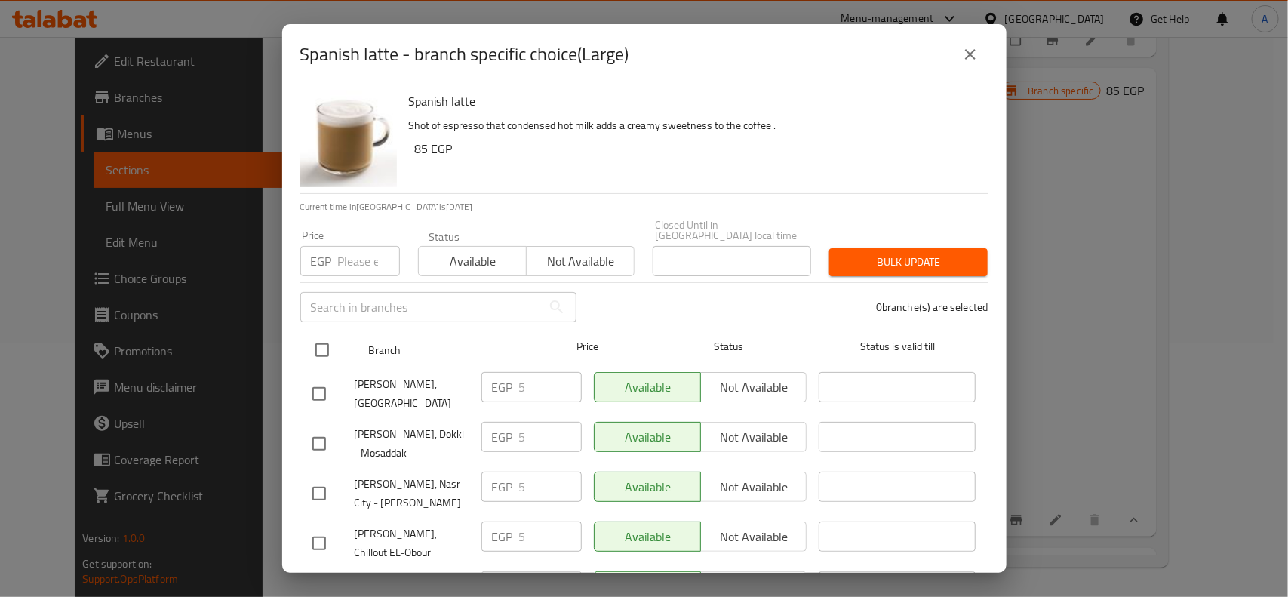
checkbox input "true"
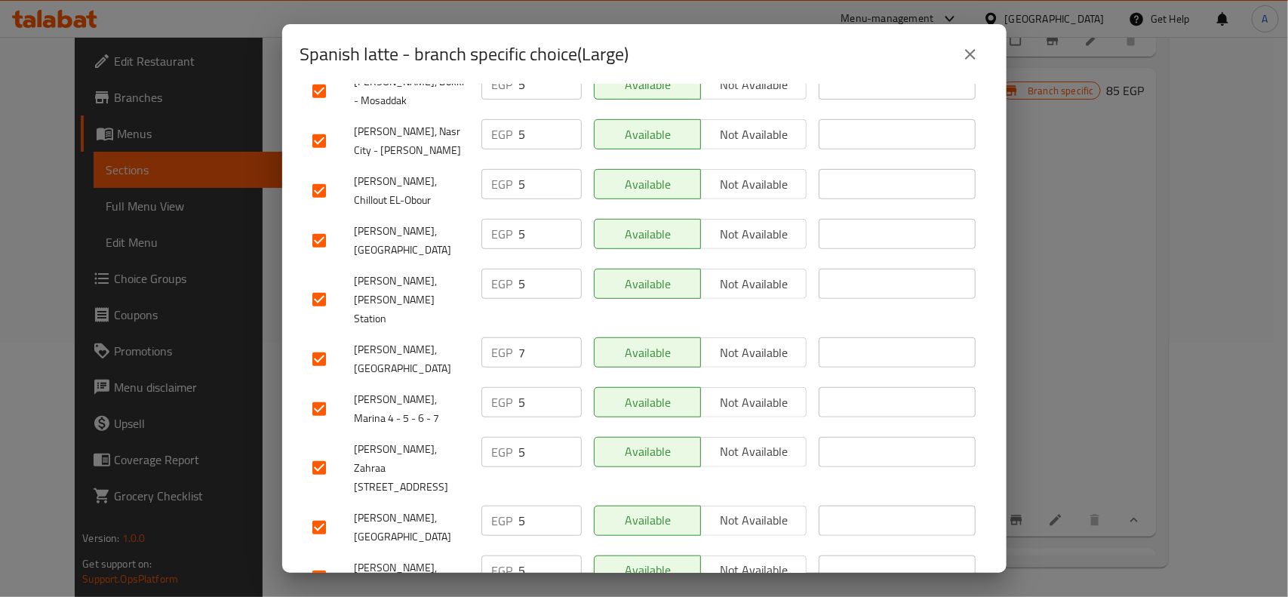
click at [321, 343] on input "checkbox" at bounding box center [319, 359] width 32 height 32
checkbox input "false"
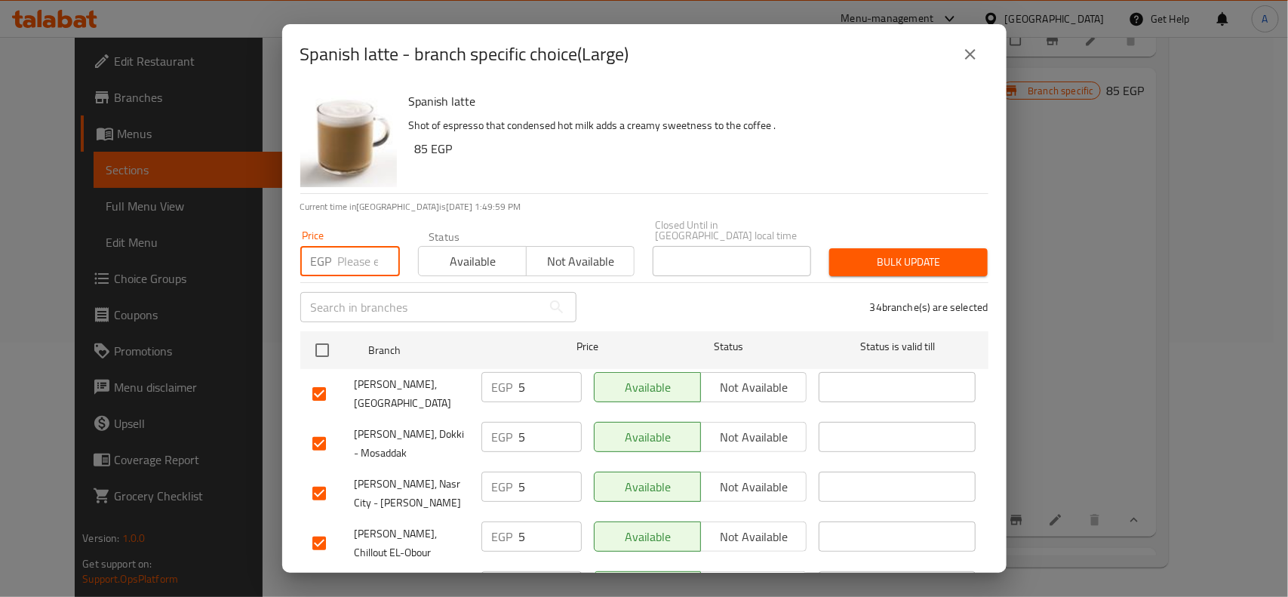
click at [349, 254] on input "number" at bounding box center [369, 261] width 62 height 30
click at [355, 246] on input "number" at bounding box center [369, 261] width 62 height 30
paste input "5"
type input "5"
click at [897, 253] on span "Bulk update" at bounding box center [908, 262] width 134 height 19
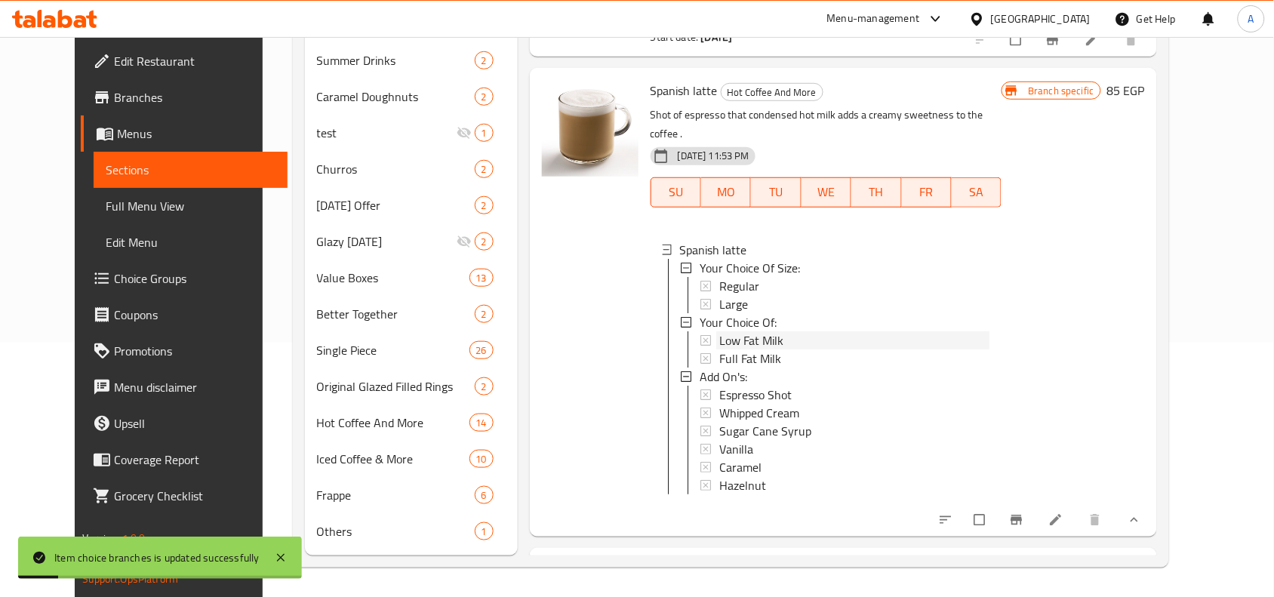
click at [723, 331] on span "Low Fat Milk" at bounding box center [751, 340] width 64 height 18
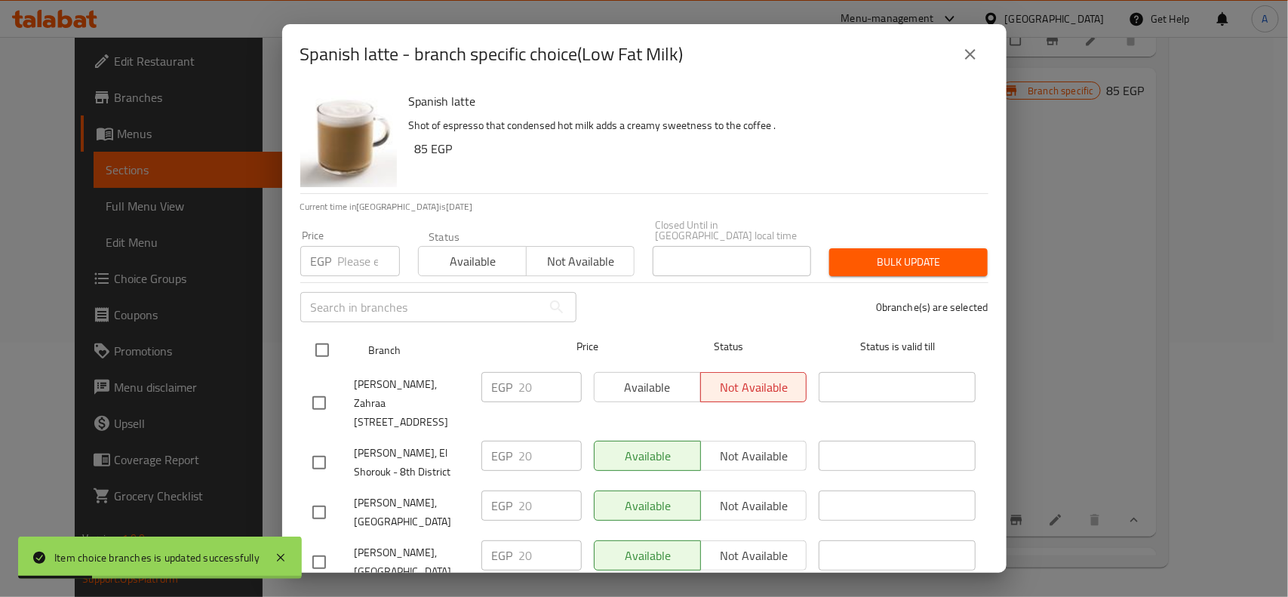
click at [325, 342] on input "checkbox" at bounding box center [322, 350] width 32 height 32
checkbox input "true"
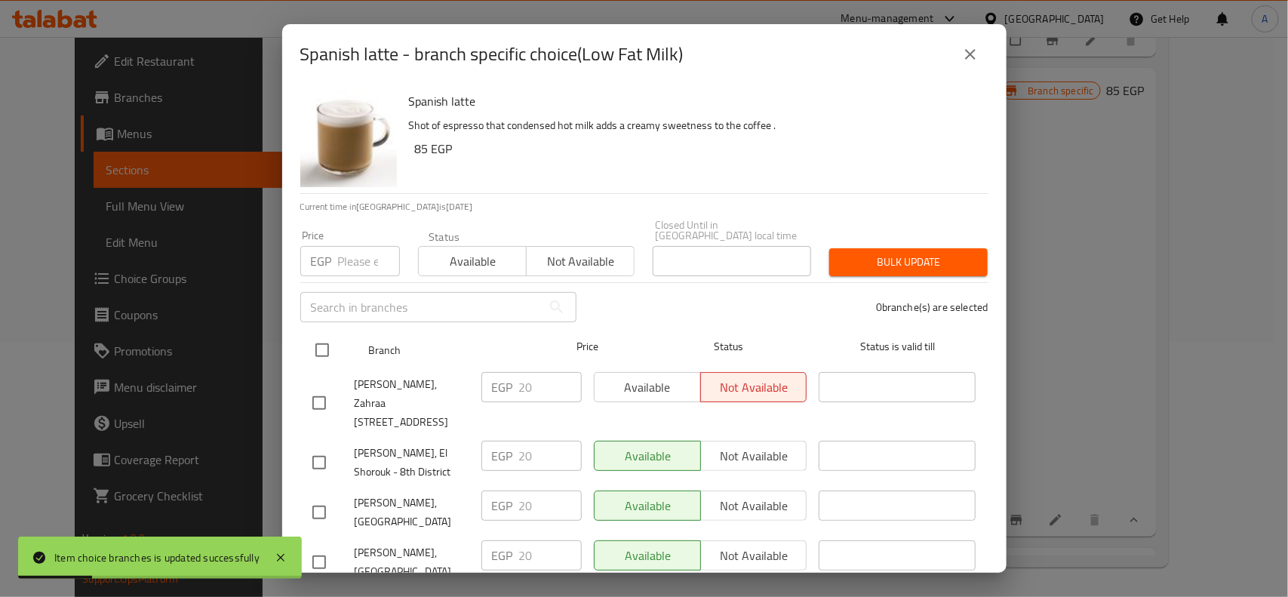
checkbox input "true"
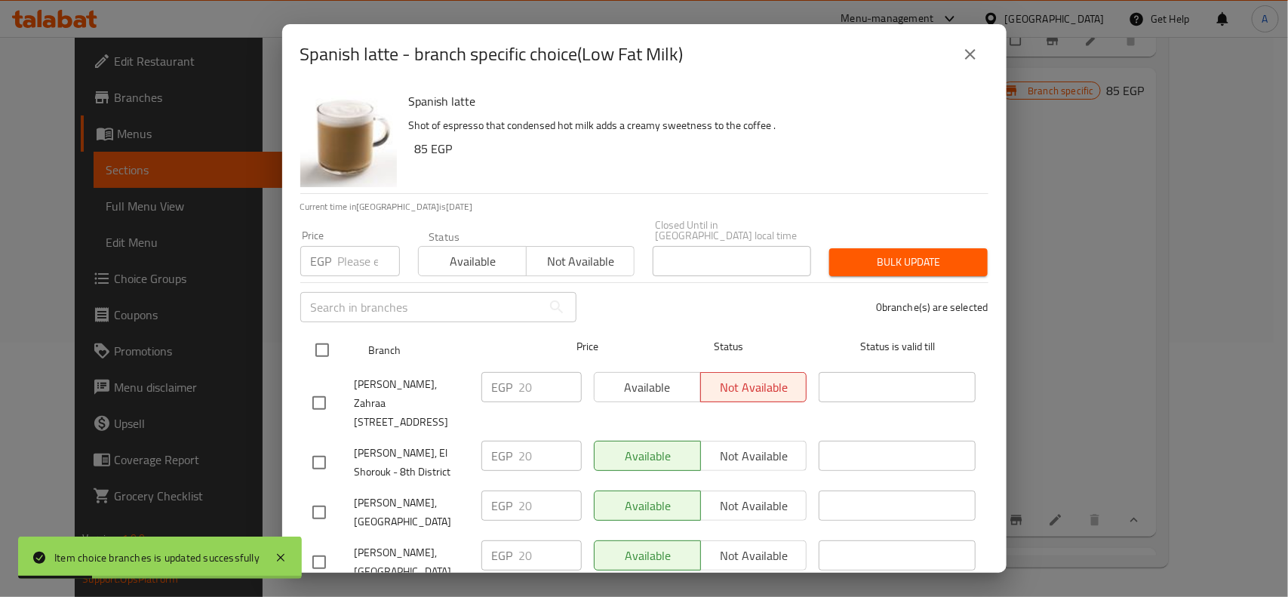
checkbox input "true"
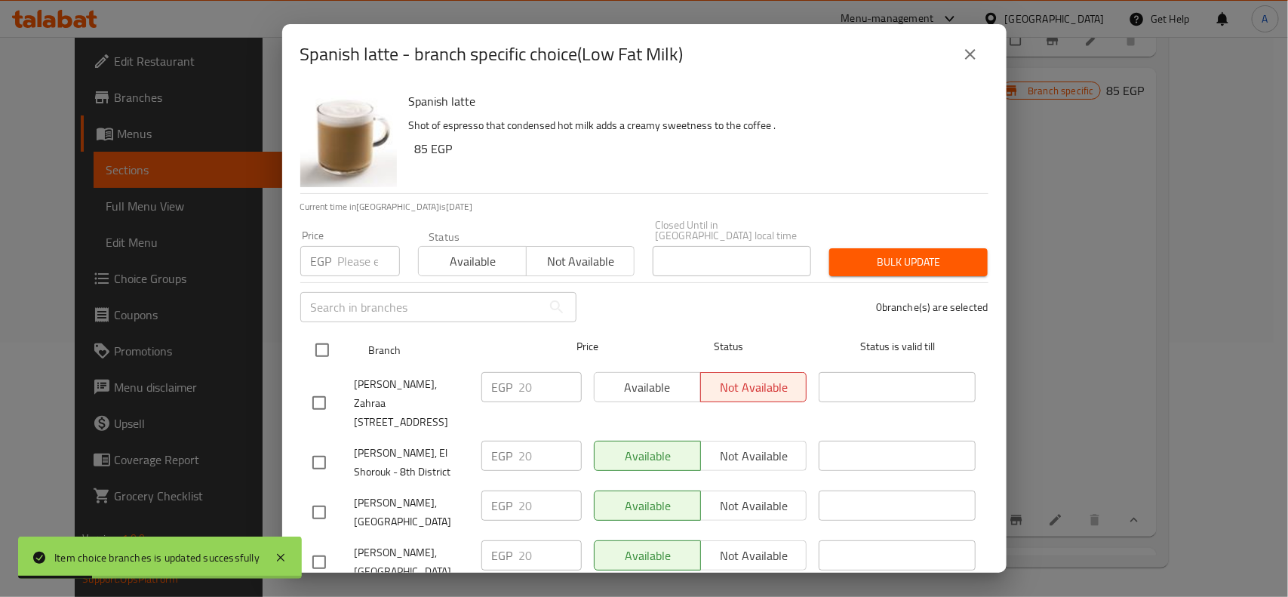
checkbox input "true"
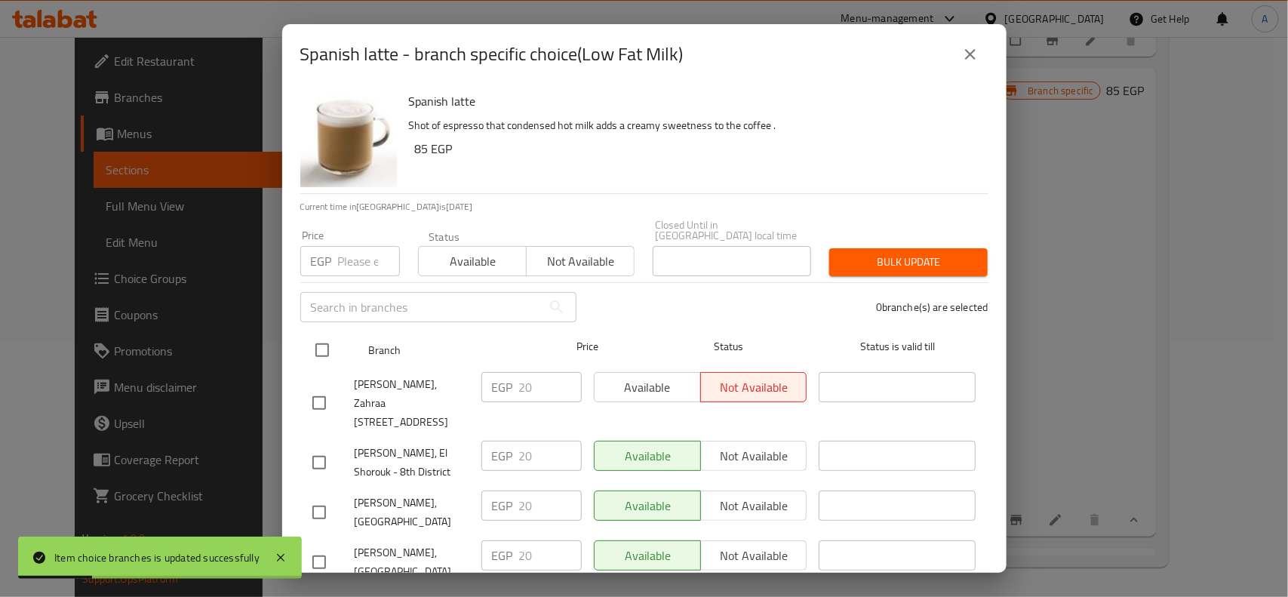
checkbox input "true"
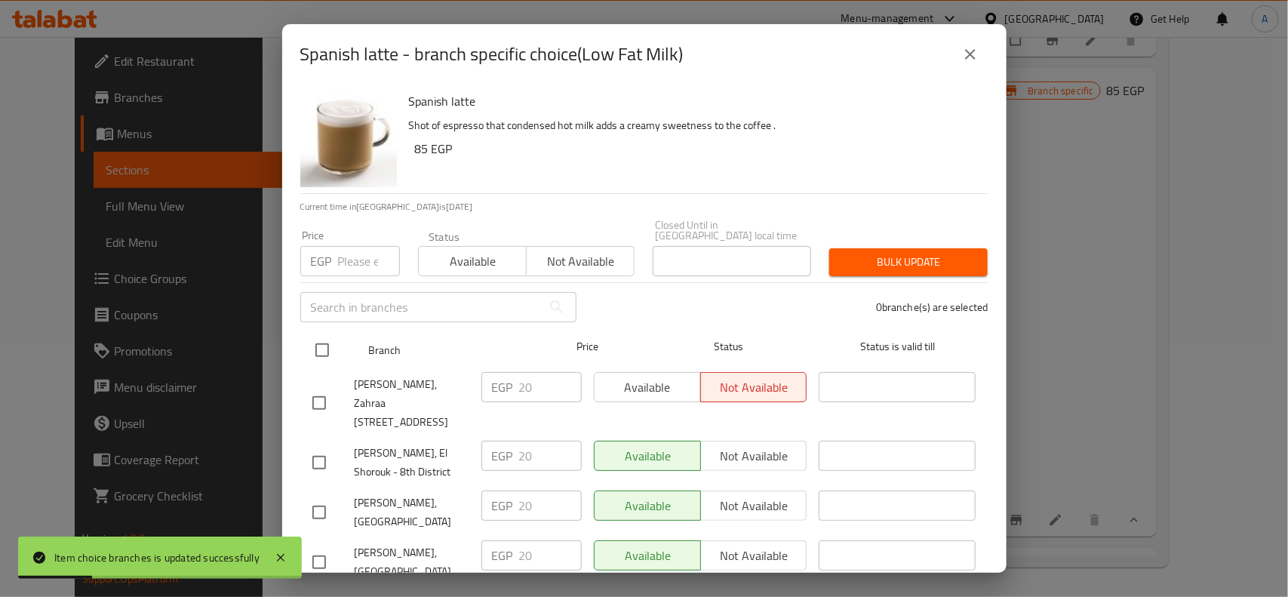
checkbox input "true"
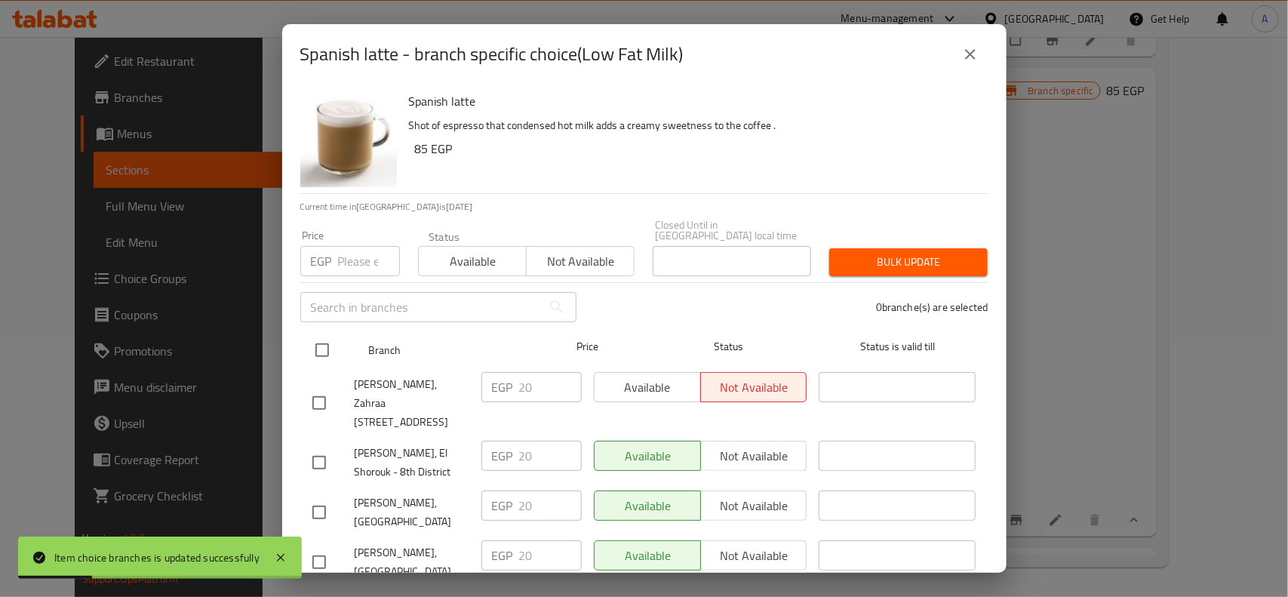
checkbox input "true"
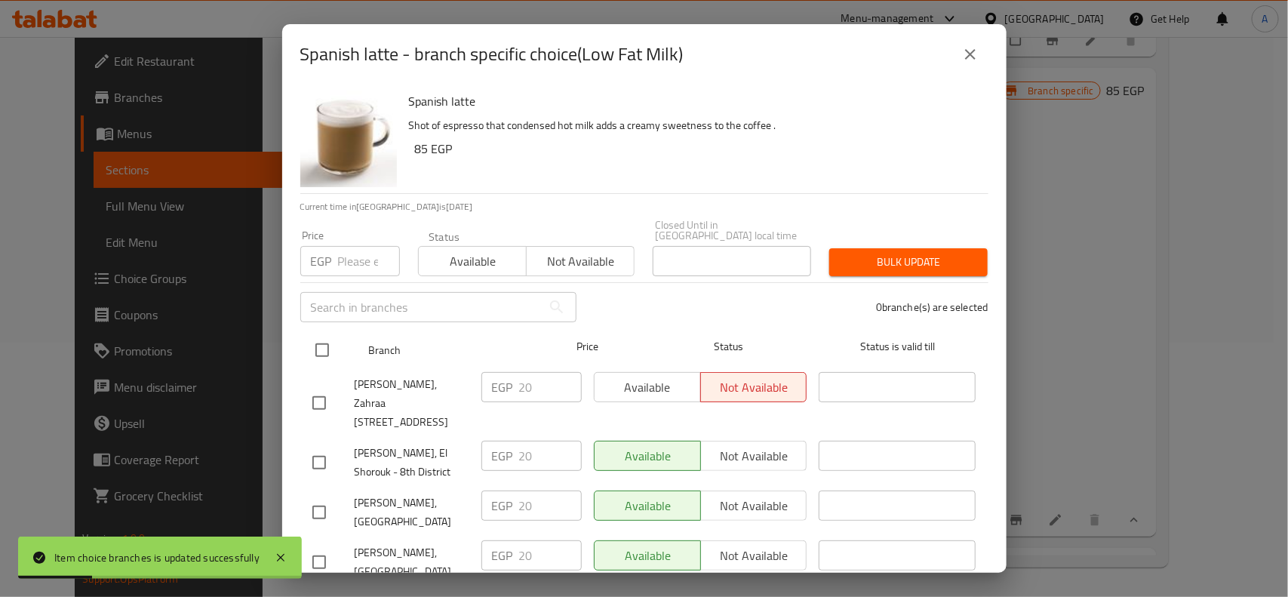
checkbox input "true"
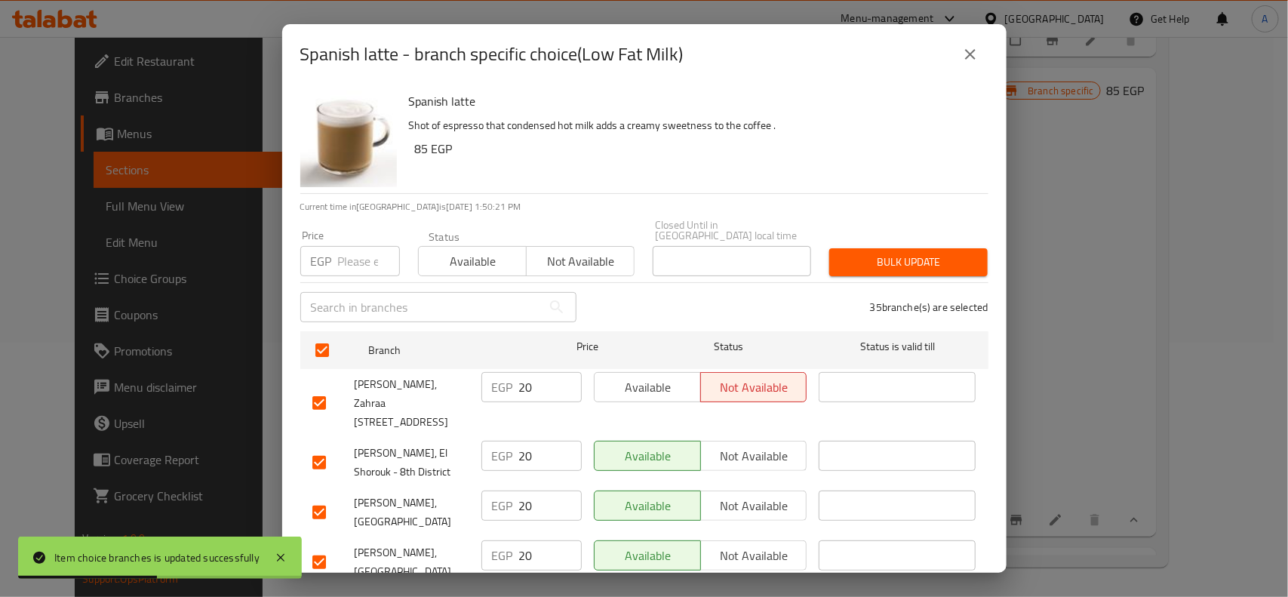
scroll to position [402, 0]
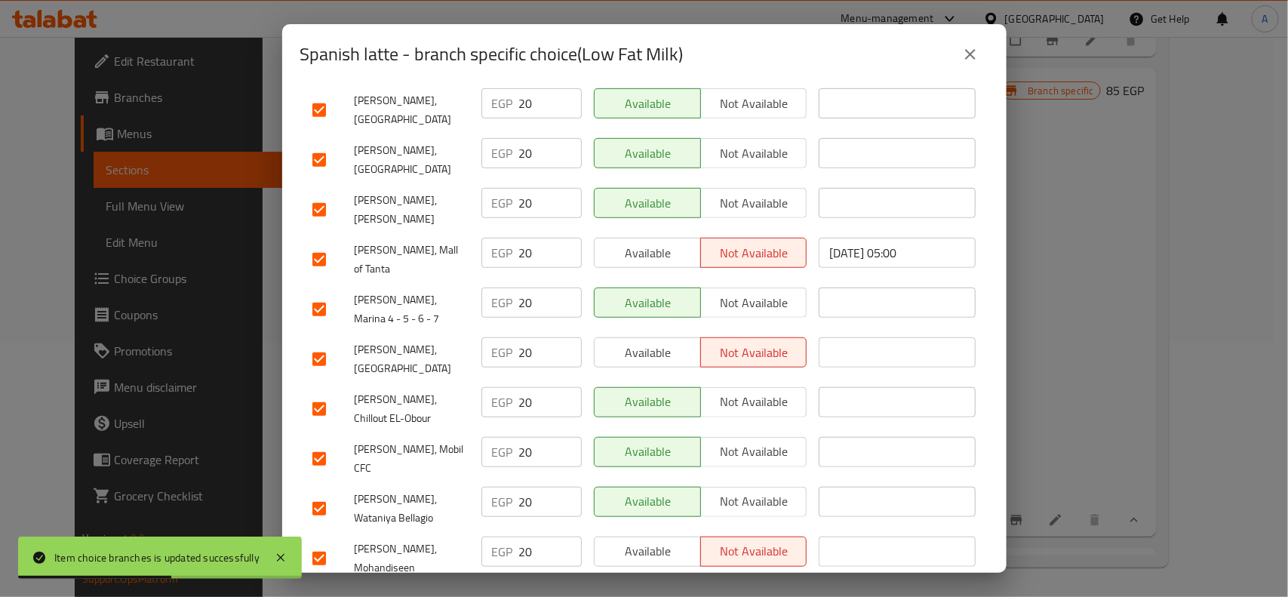
click at [323, 343] on input "checkbox" at bounding box center [319, 359] width 32 height 32
checkbox input "false"
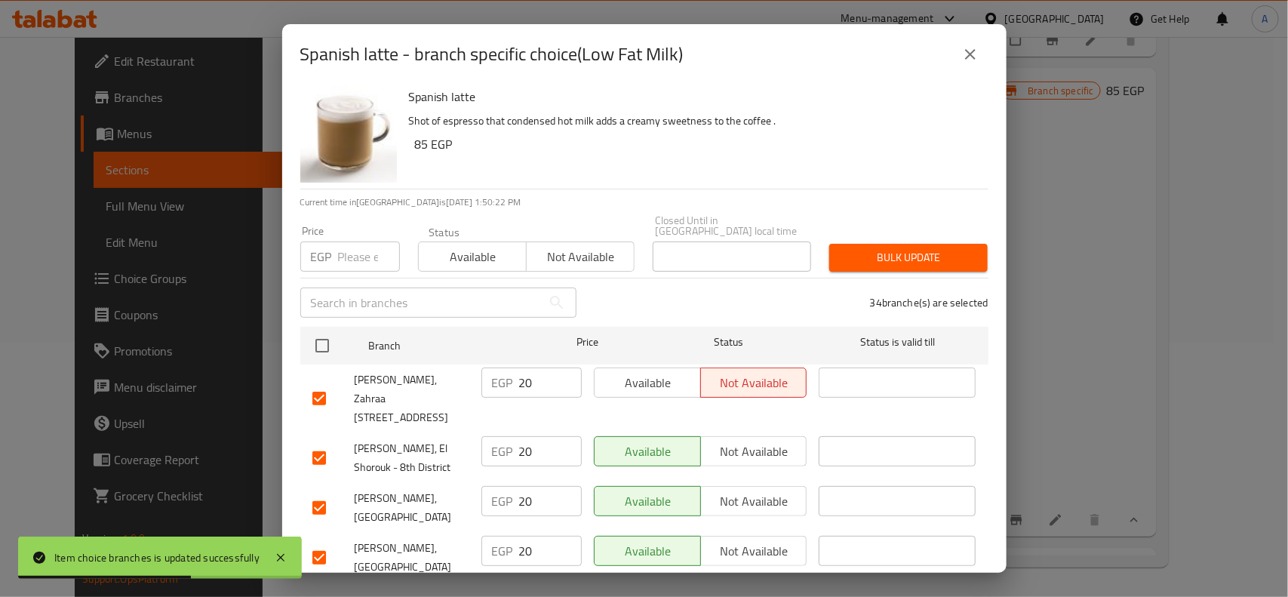
scroll to position [0, 0]
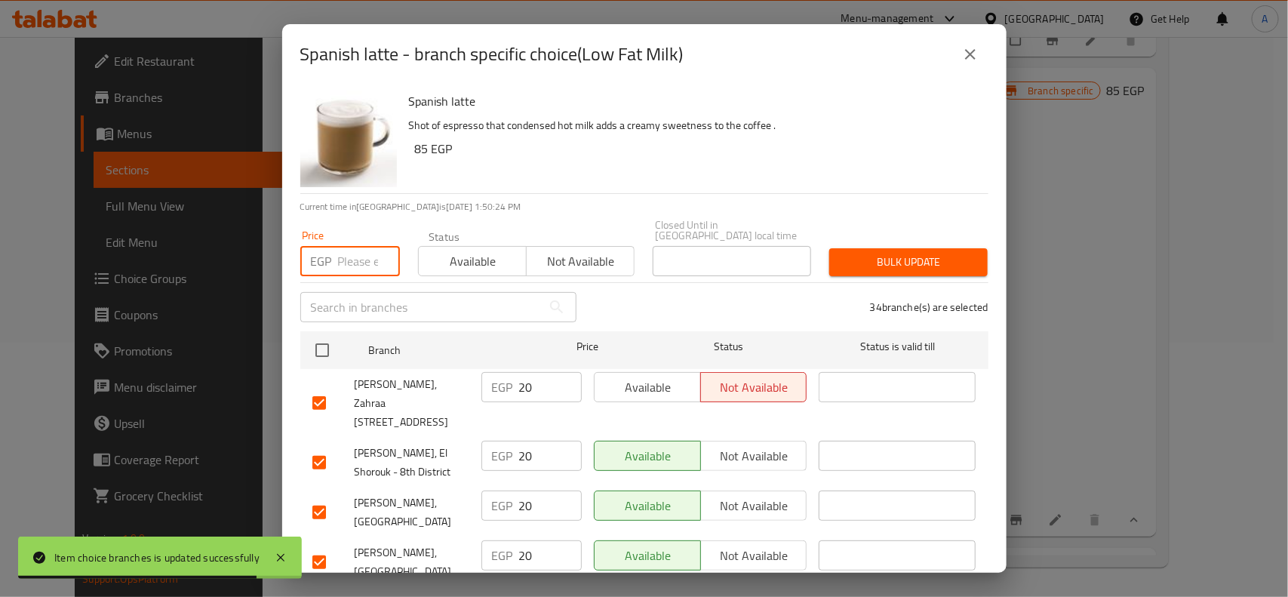
click at [358, 264] on input "number" at bounding box center [369, 261] width 62 height 30
type input "0"
click at [873, 239] on div "Bulk update" at bounding box center [908, 262] width 177 height 46
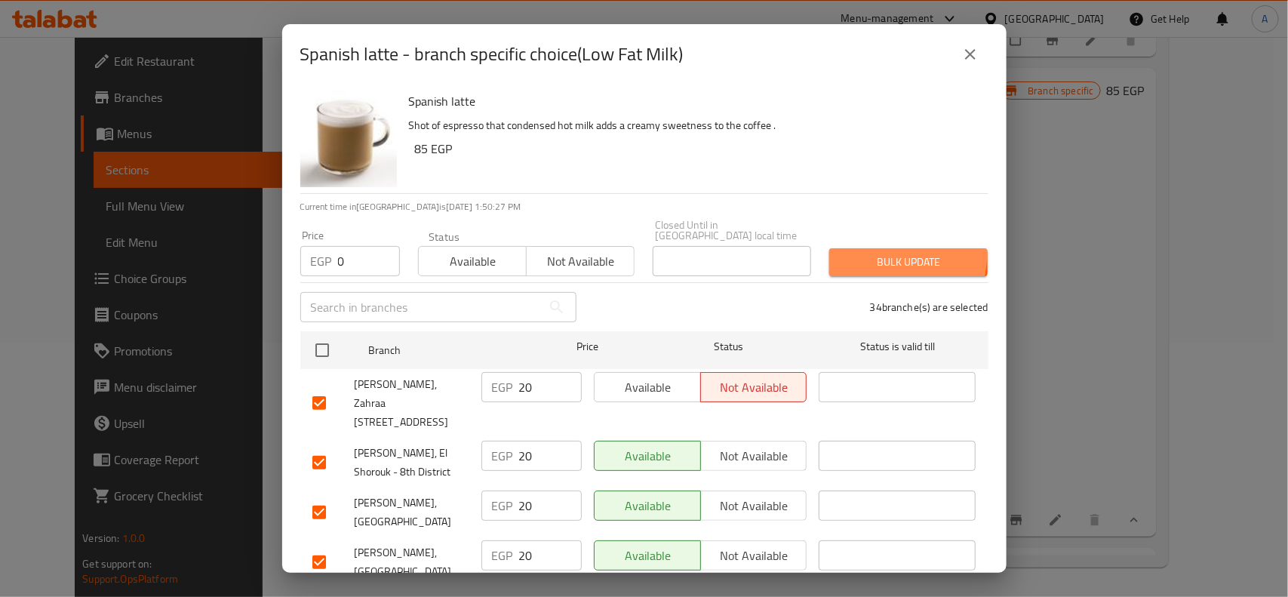
click at [857, 248] on button "Bulk update" at bounding box center [908, 262] width 158 height 28
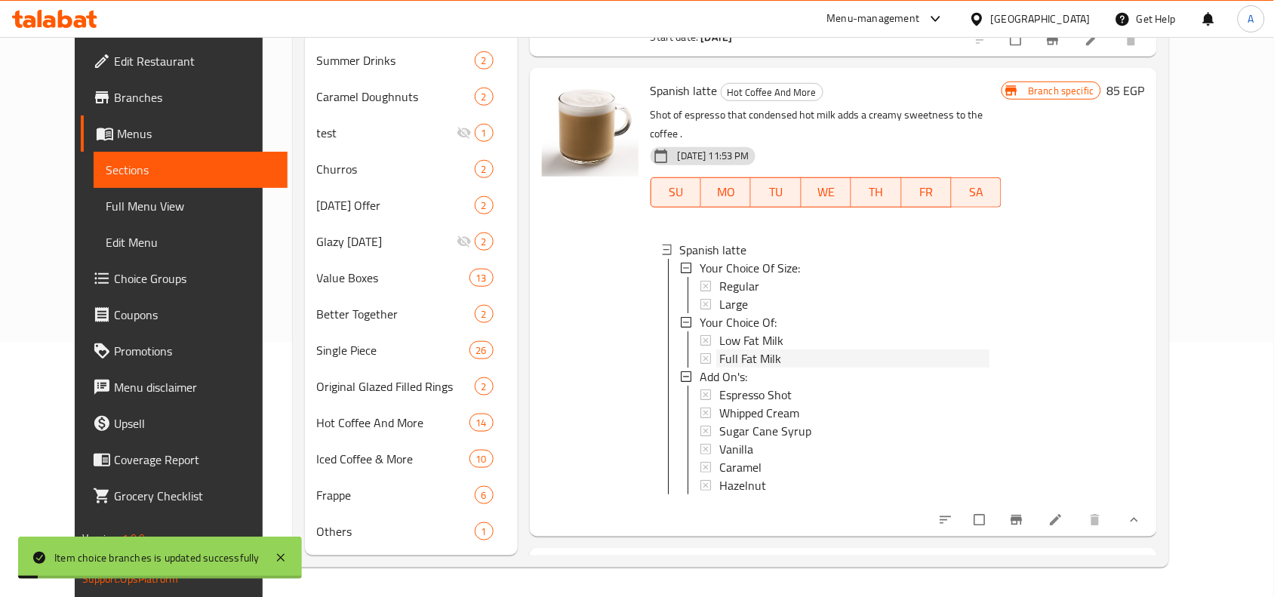
click at [719, 349] on span "Full Fat Milk" at bounding box center [750, 358] width 62 height 18
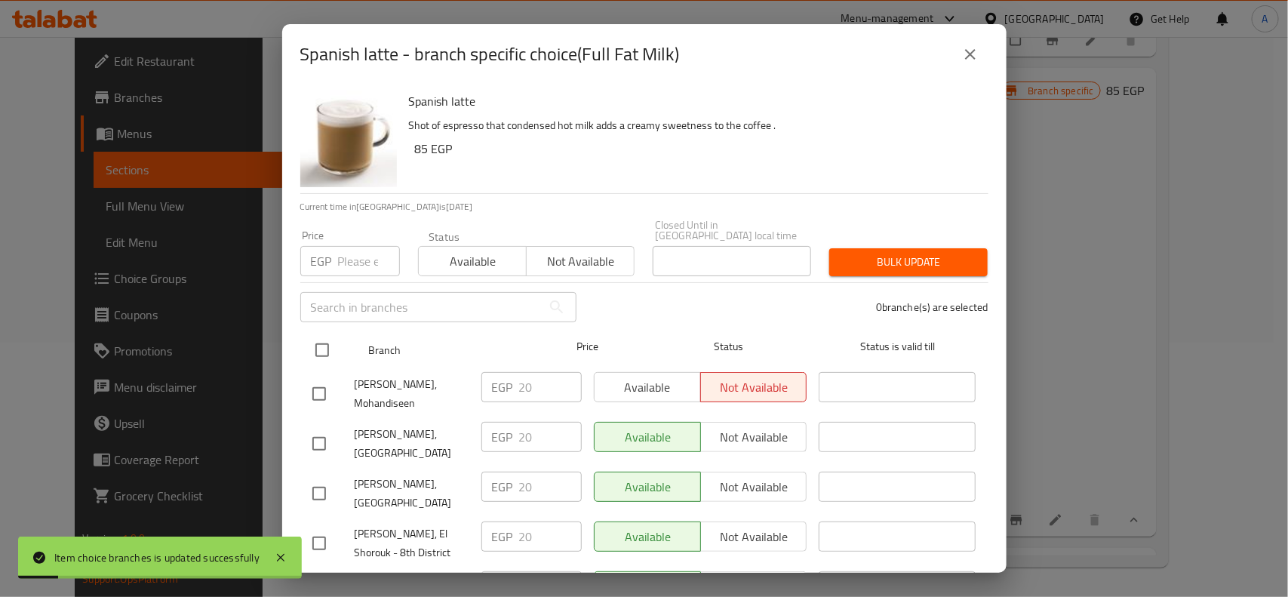
click at [319, 334] on input "checkbox" at bounding box center [322, 350] width 32 height 32
checkbox input "true"
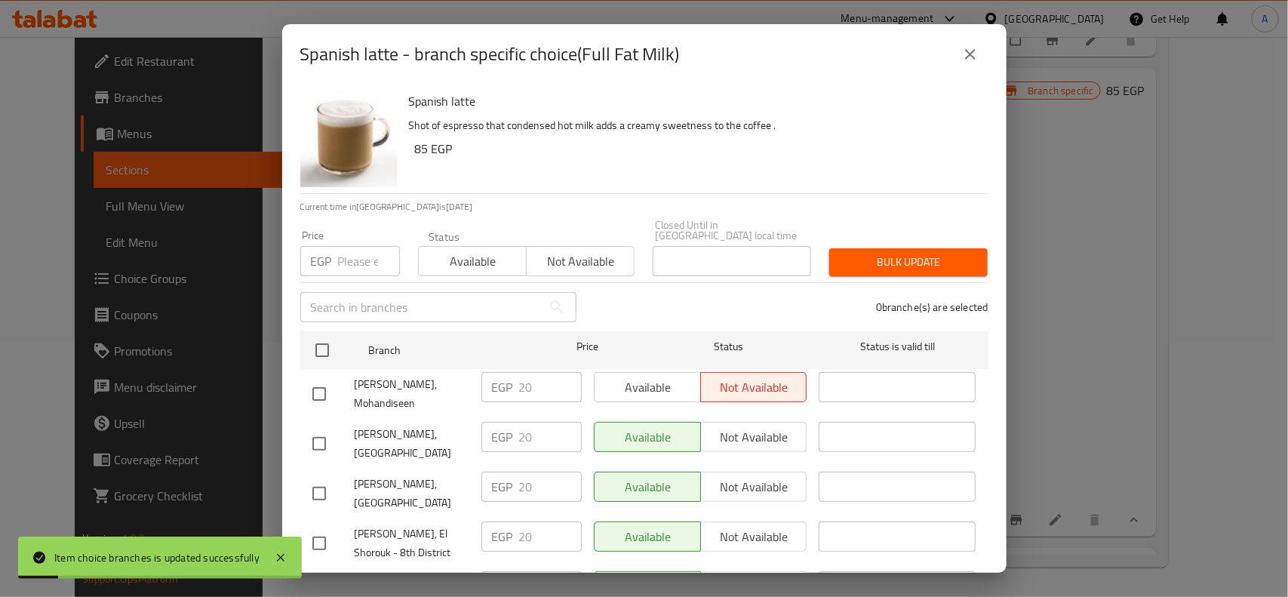
checkbox input "true"
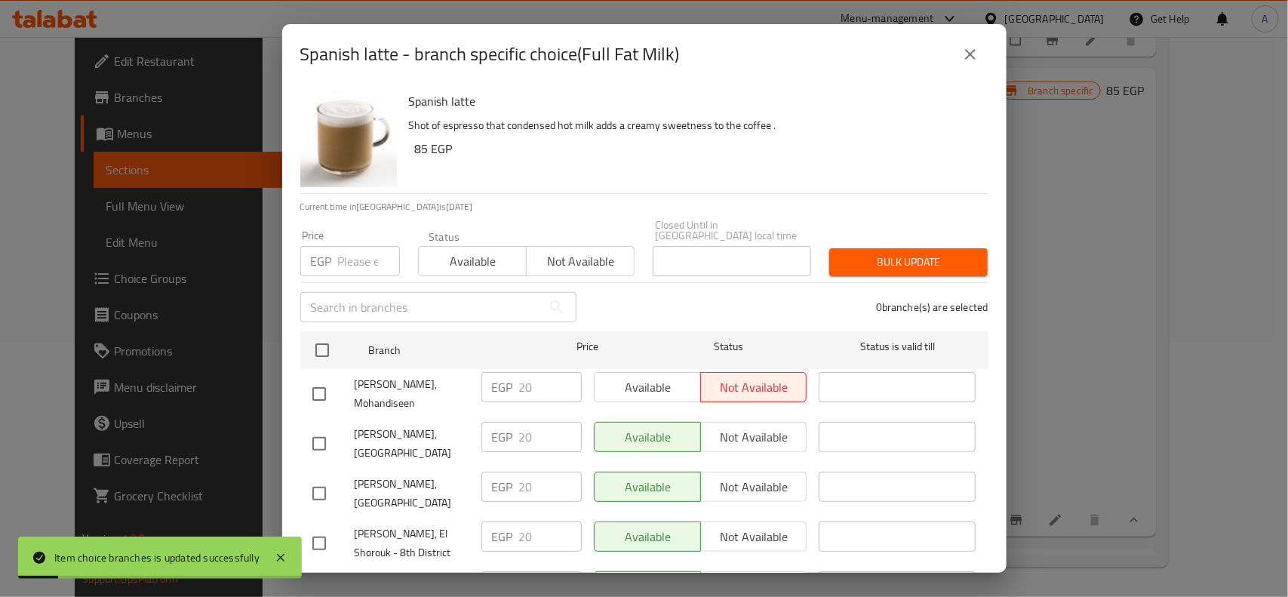
checkbox input "true"
click at [334, 488] on div at bounding box center [333, 494] width 42 height 32
click at [318, 479] on input "checkbox" at bounding box center [319, 494] width 32 height 32
click at [364, 247] on input "number" at bounding box center [369, 261] width 62 height 30
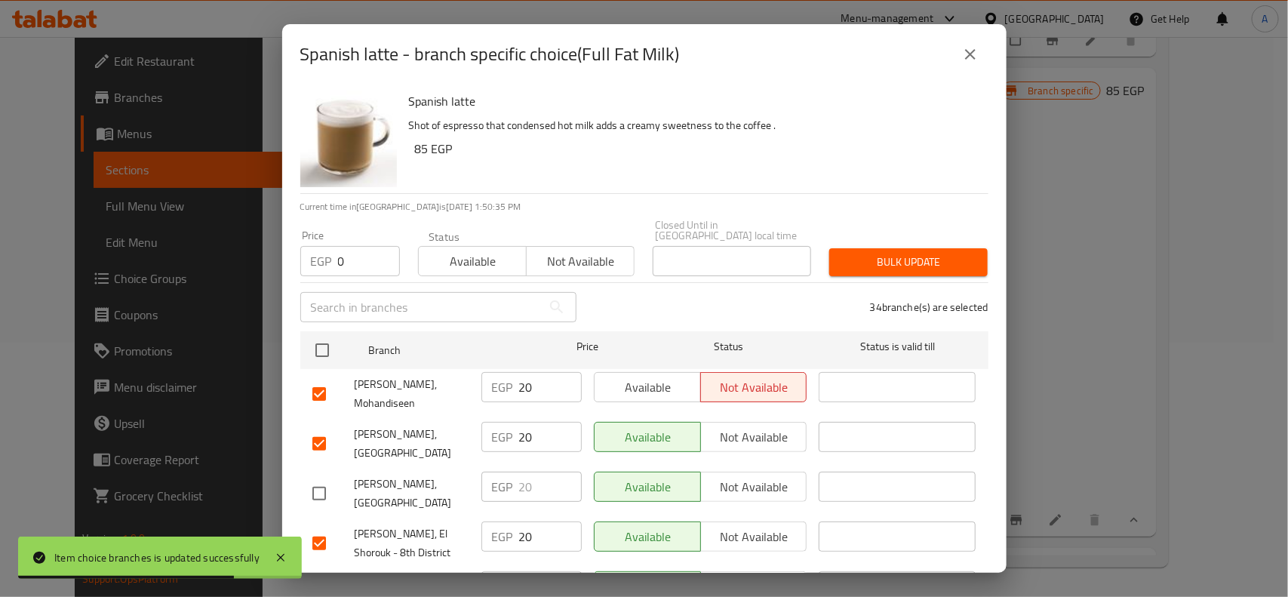
click at [829, 251] on button "Bulk update" at bounding box center [908, 262] width 158 height 28
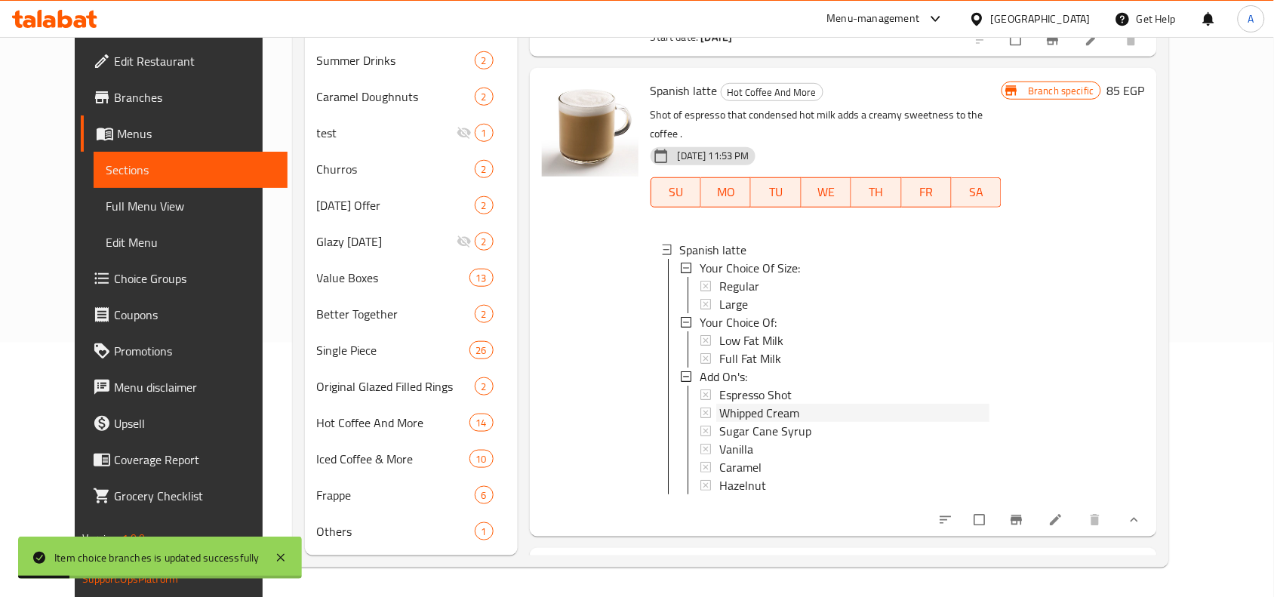
click at [745, 404] on span "Whipped Cream" at bounding box center [759, 413] width 80 height 18
click at [772, 386] on span "Espresso Shot" at bounding box center [755, 395] width 72 height 18
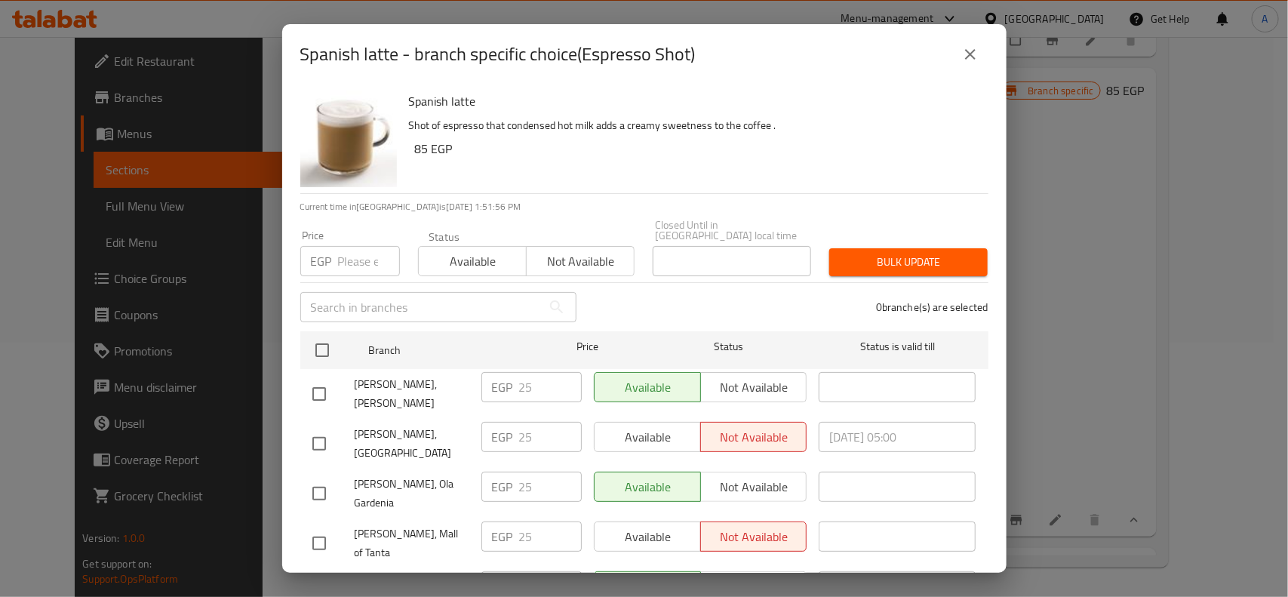
click at [342, 246] on input "number" at bounding box center [369, 261] width 62 height 30
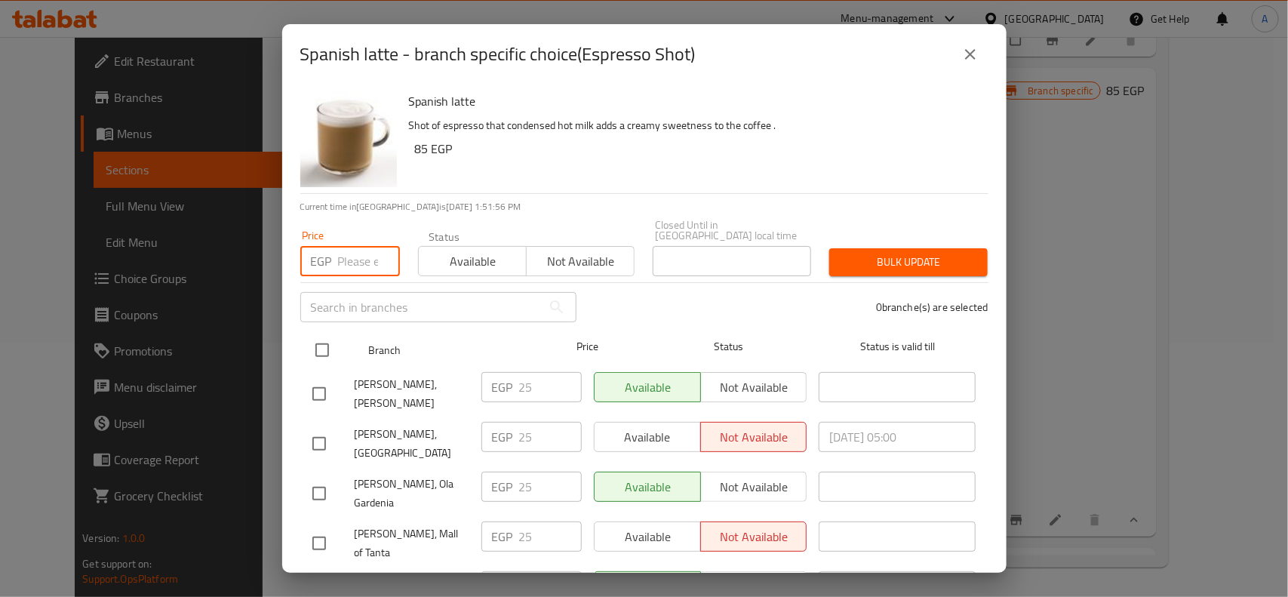
paste input "20"
click at [319, 337] on input "checkbox" at bounding box center [322, 350] width 32 height 32
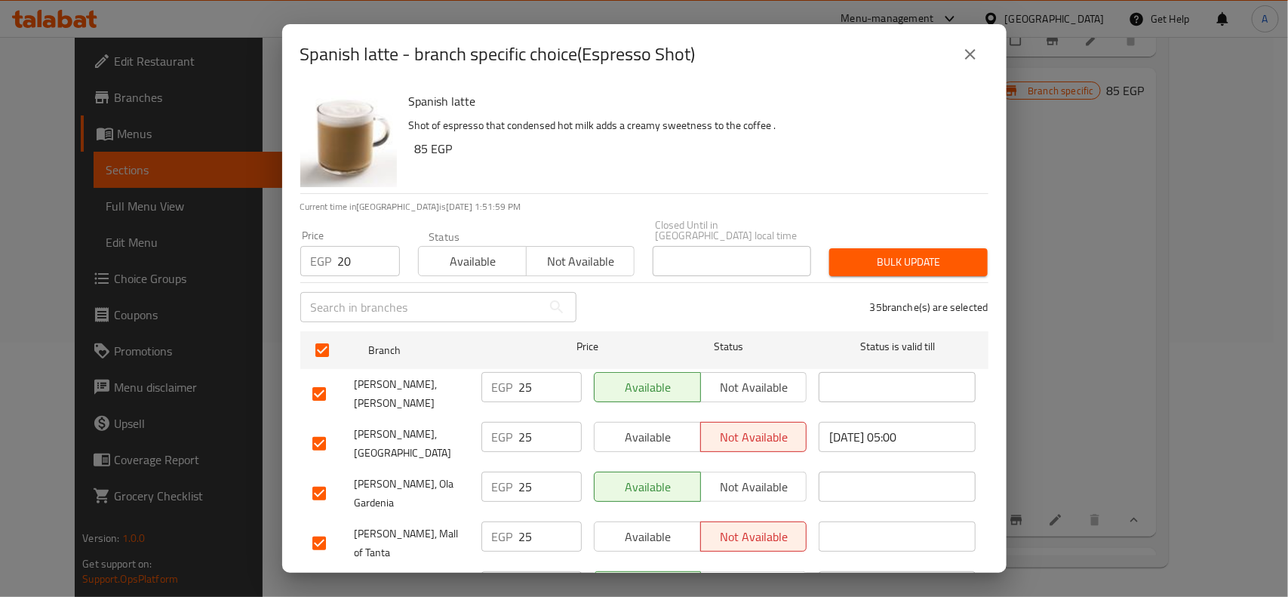
scroll to position [1517, 0]
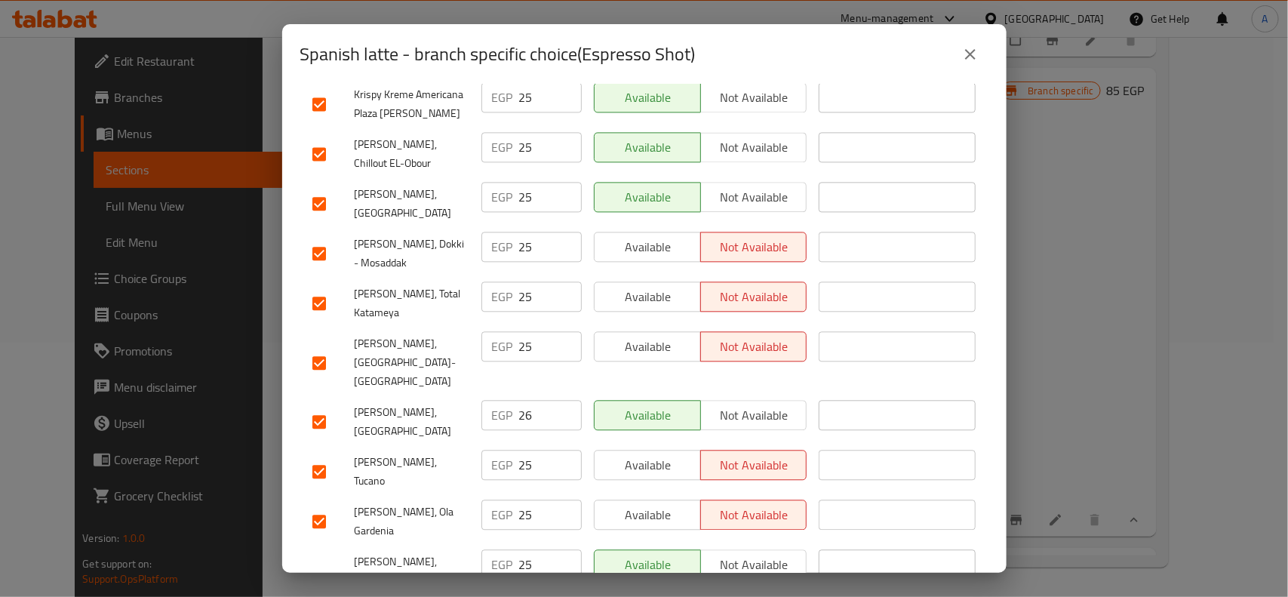
click at [322, 406] on input "checkbox" at bounding box center [319, 422] width 32 height 32
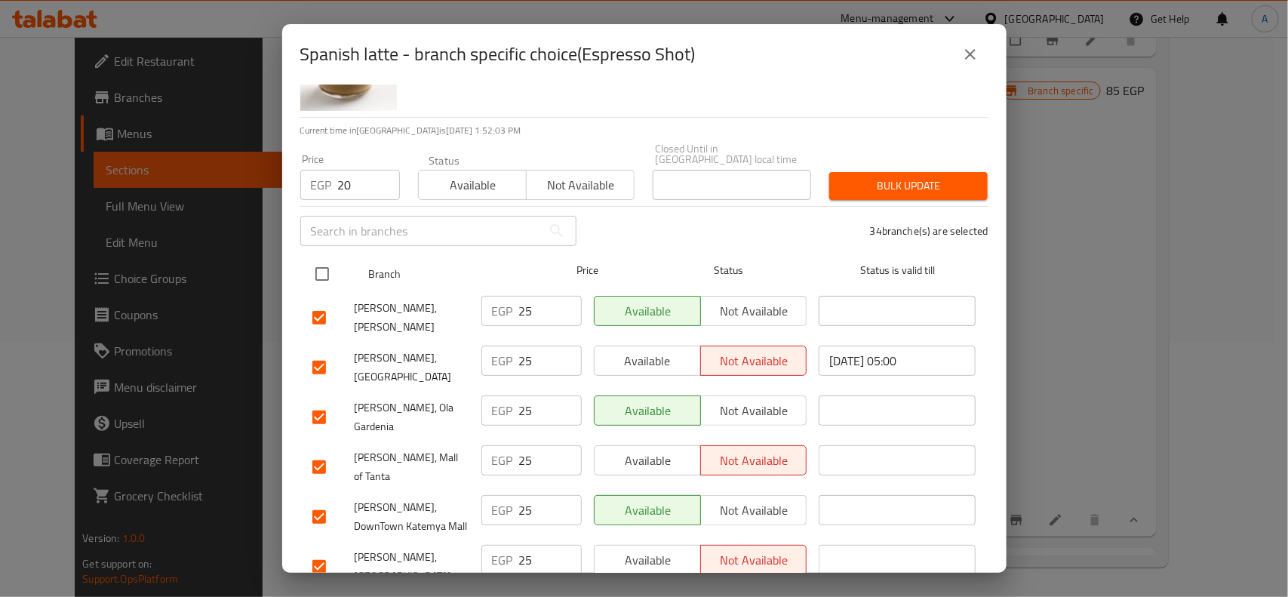
scroll to position [94, 0]
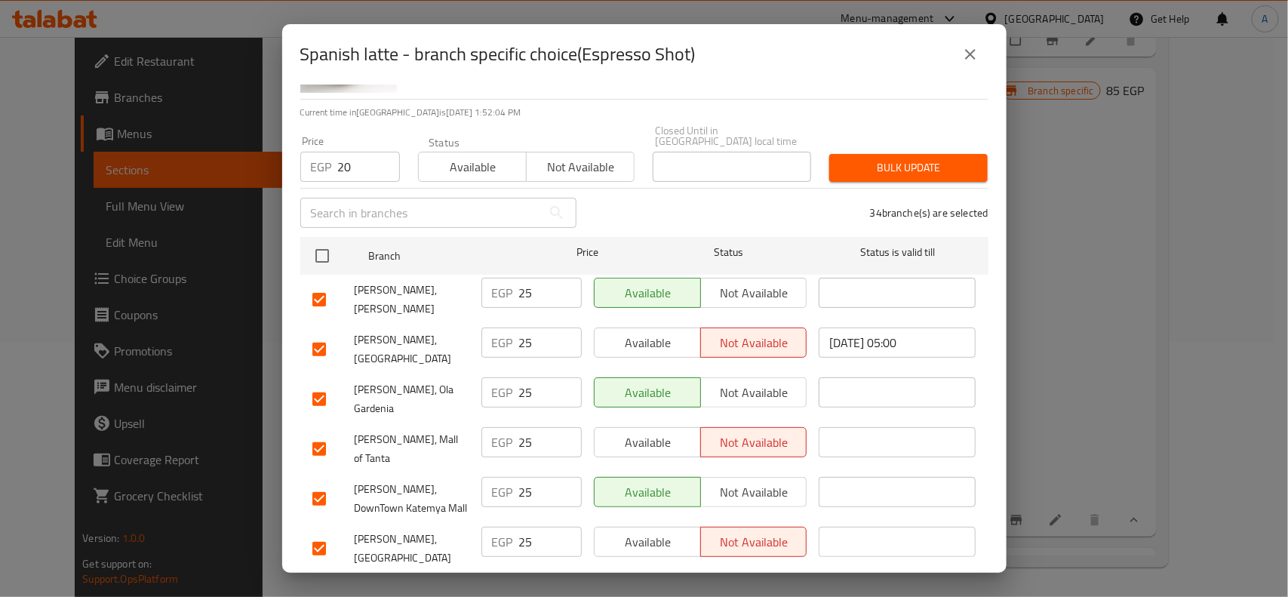
click at [914, 168] on button "Bulk update" at bounding box center [908, 168] width 158 height 28
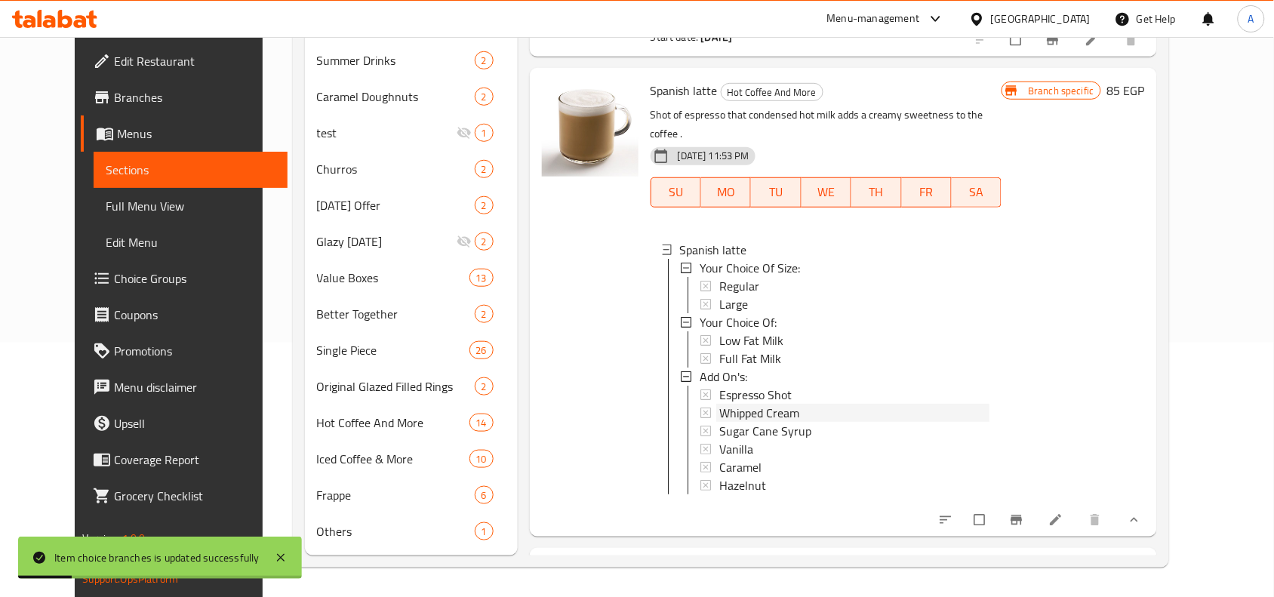
click at [719, 404] on span "Whipped Cream" at bounding box center [759, 413] width 80 height 18
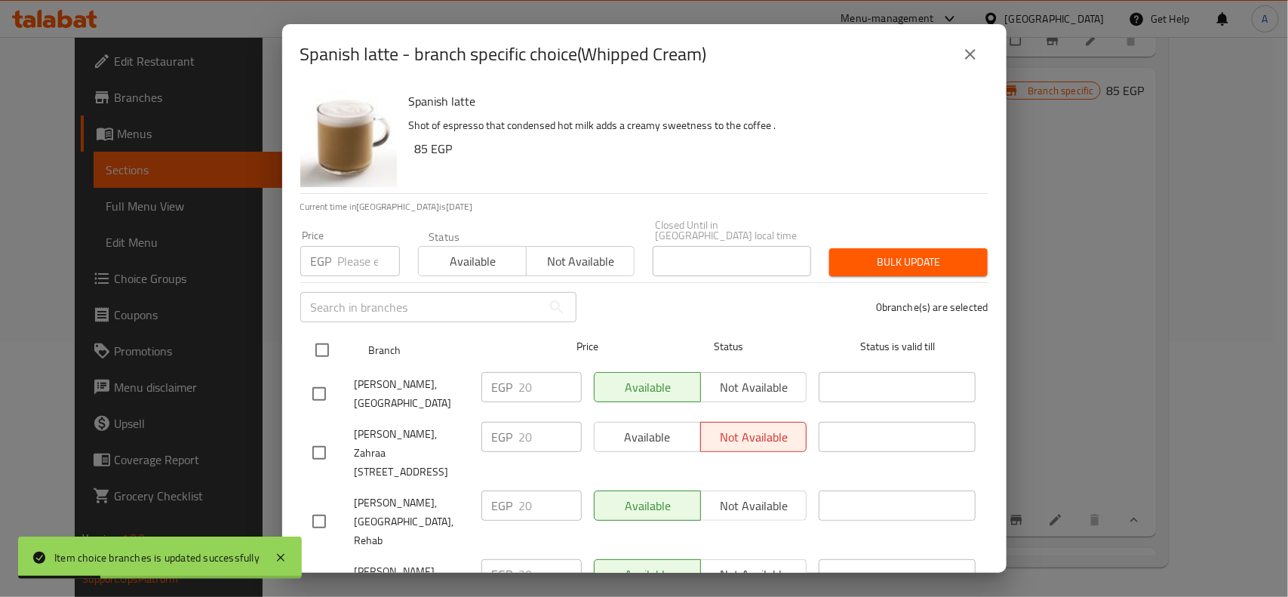
click at [318, 334] on input "checkbox" at bounding box center [322, 350] width 32 height 32
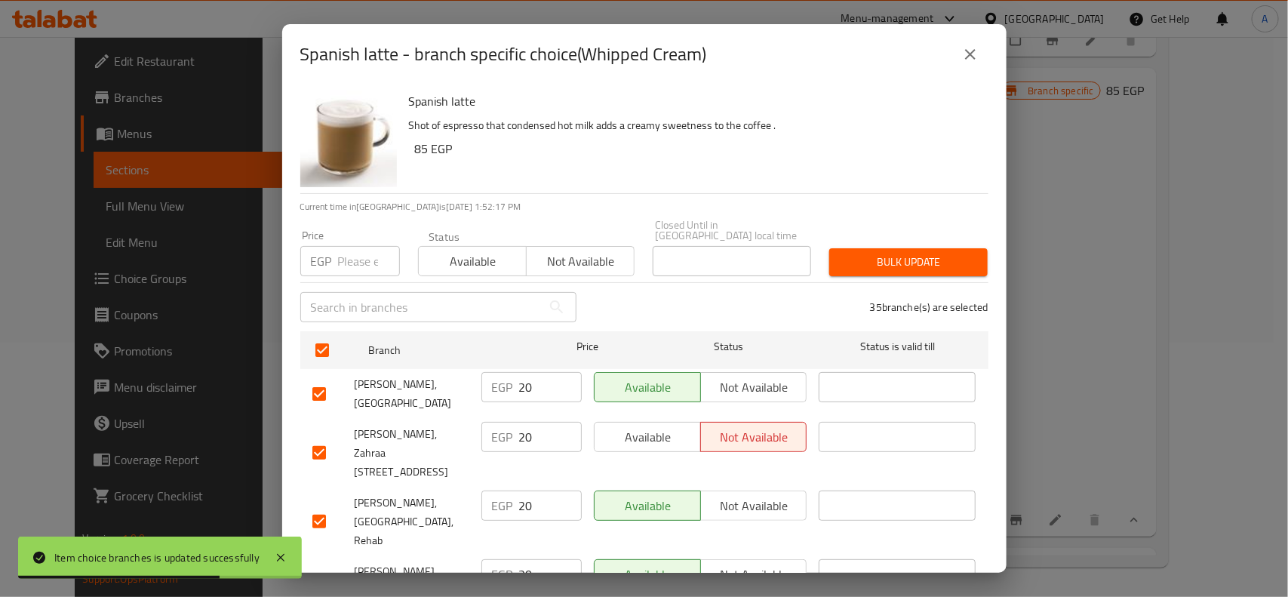
click at [348, 247] on input "number" at bounding box center [369, 261] width 62 height 30
paste input "15"
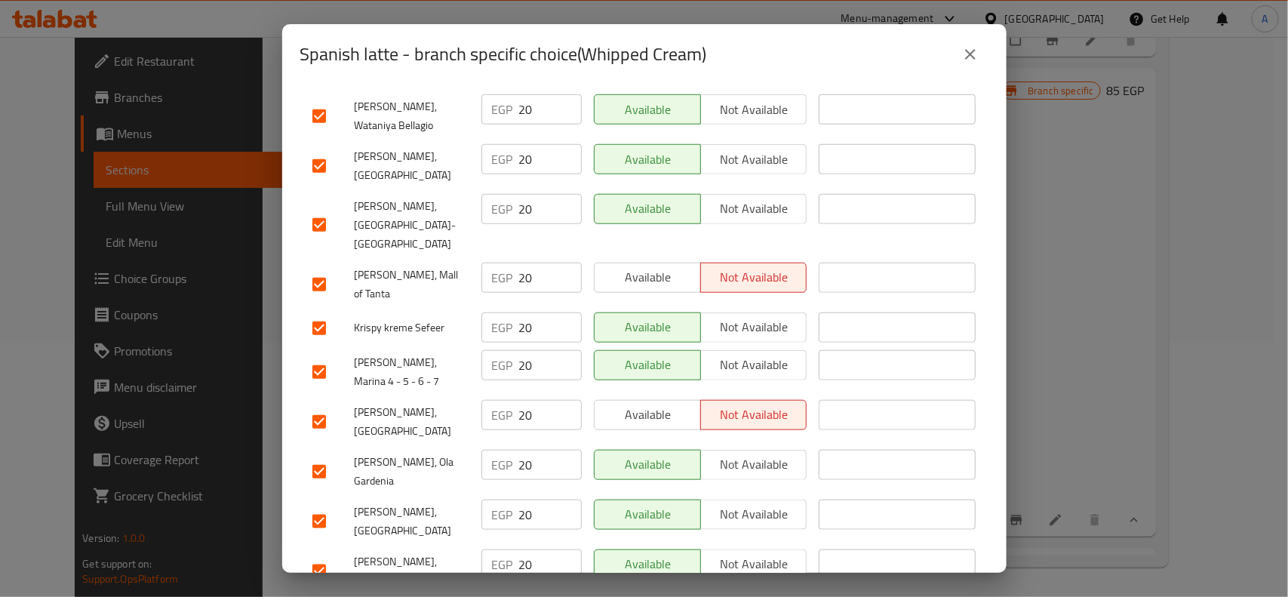
click at [332, 406] on input "checkbox" at bounding box center [319, 422] width 32 height 32
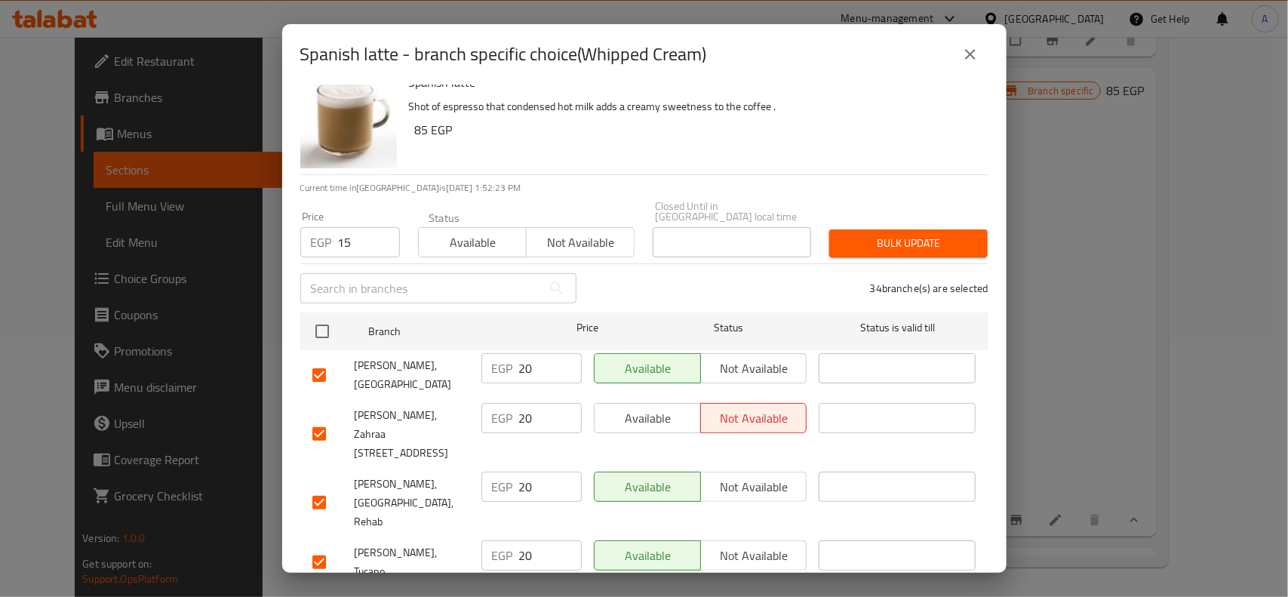
scroll to position [0, 0]
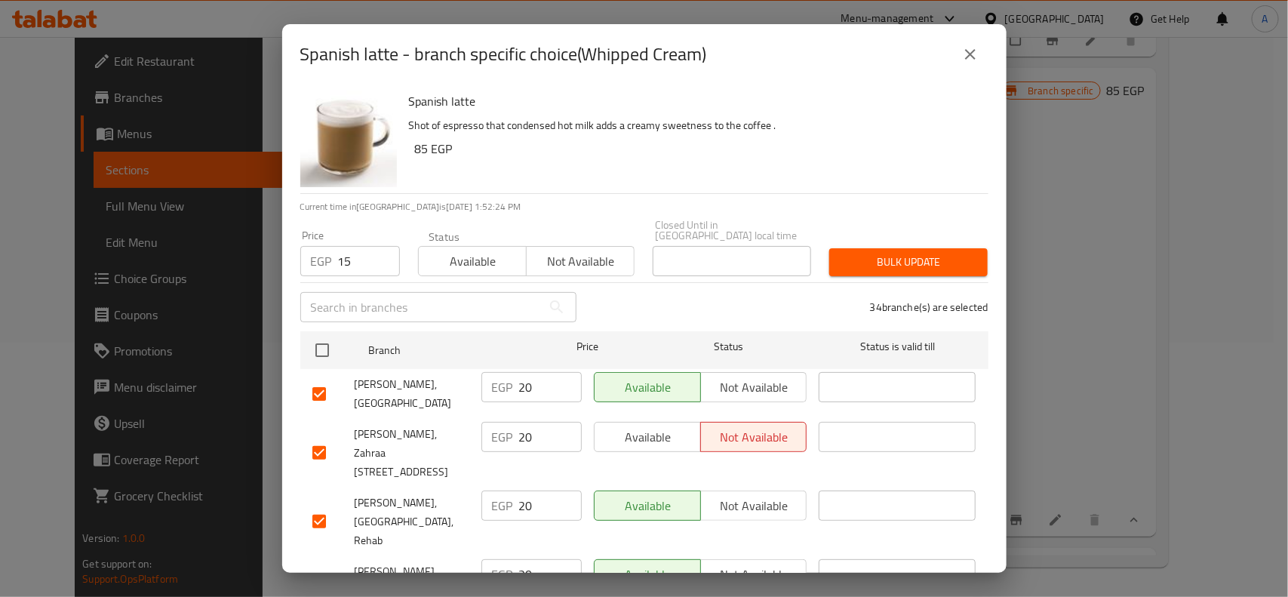
click at [918, 239] on div "Bulk update" at bounding box center [908, 262] width 177 height 46
click at [918, 253] on span "Bulk update" at bounding box center [908, 262] width 134 height 19
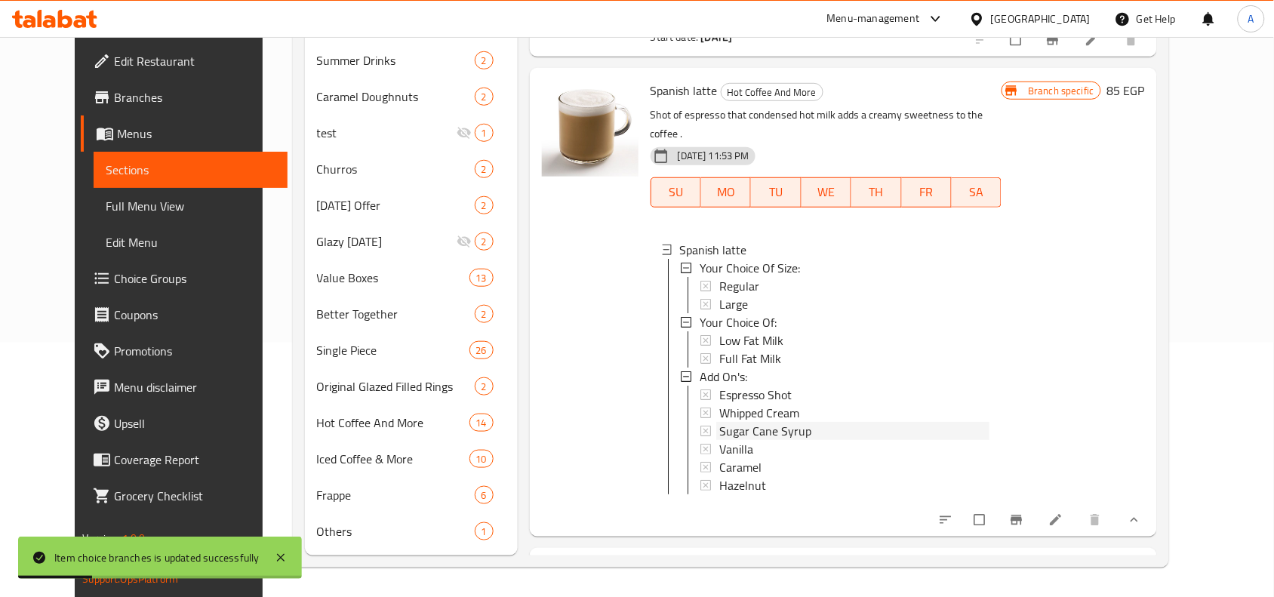
click at [755, 422] on span "Sugar Cane Syrup" at bounding box center [765, 431] width 92 height 18
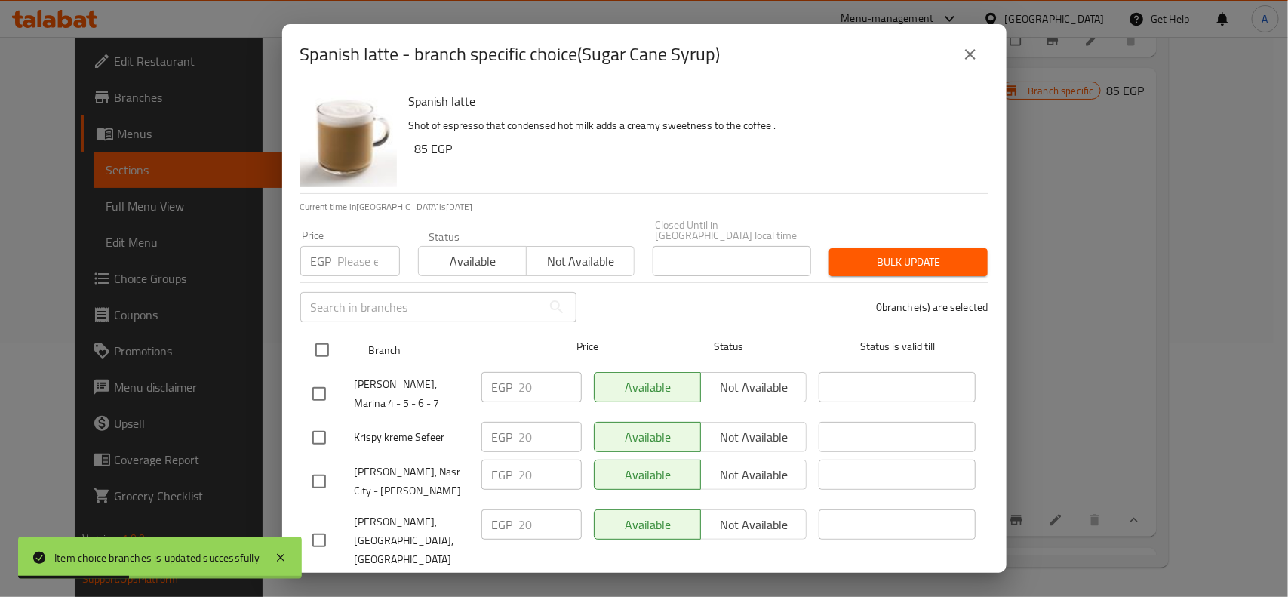
click at [326, 340] on input "checkbox" at bounding box center [322, 350] width 32 height 32
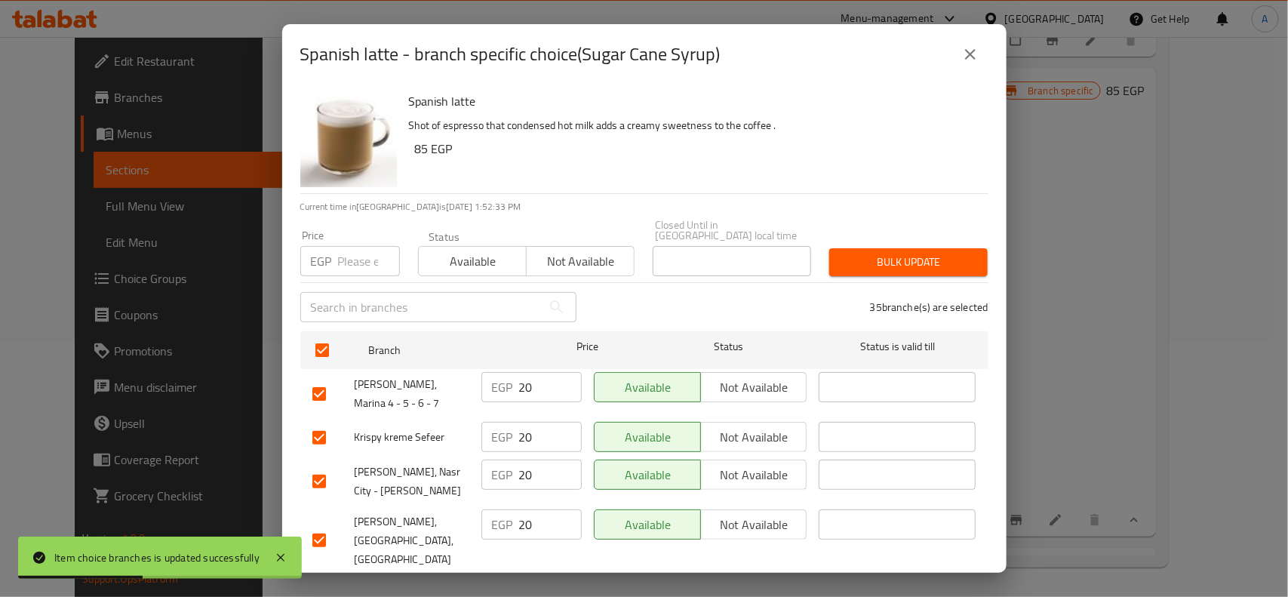
click at [343, 261] on input "number" at bounding box center [369, 261] width 62 height 30
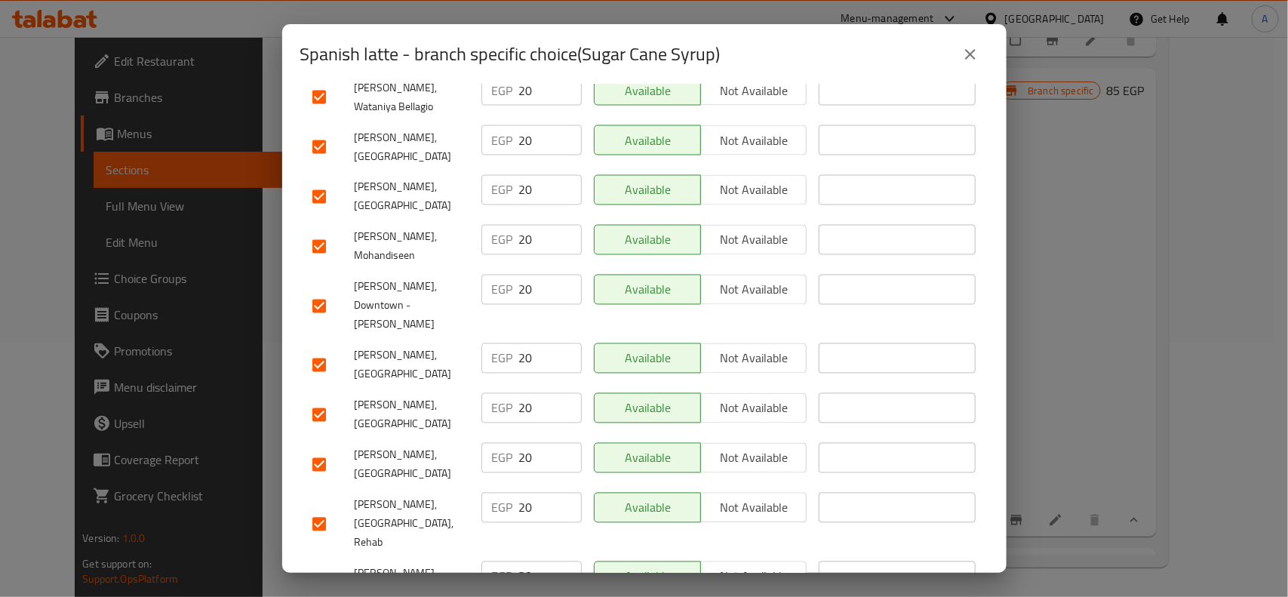
click at [319, 399] on input "checkbox" at bounding box center [319, 415] width 32 height 32
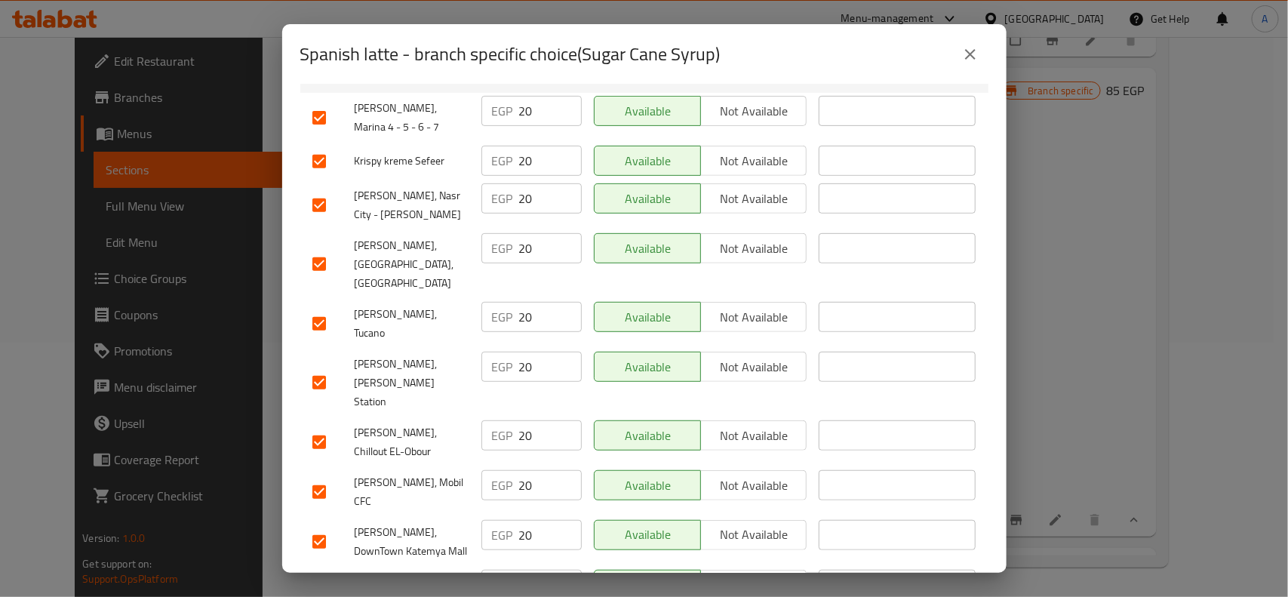
scroll to position [0, 0]
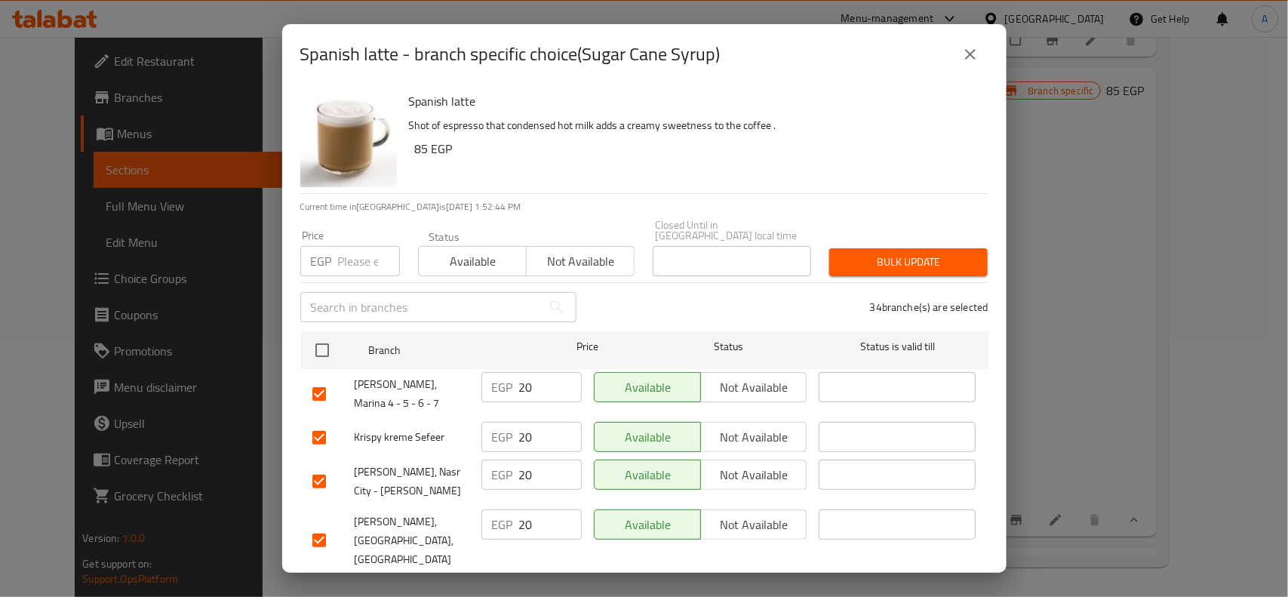
click at [357, 258] on input "number" at bounding box center [369, 261] width 62 height 30
paste input "15"
click at [841, 254] on span "Bulk update" at bounding box center [908, 262] width 134 height 19
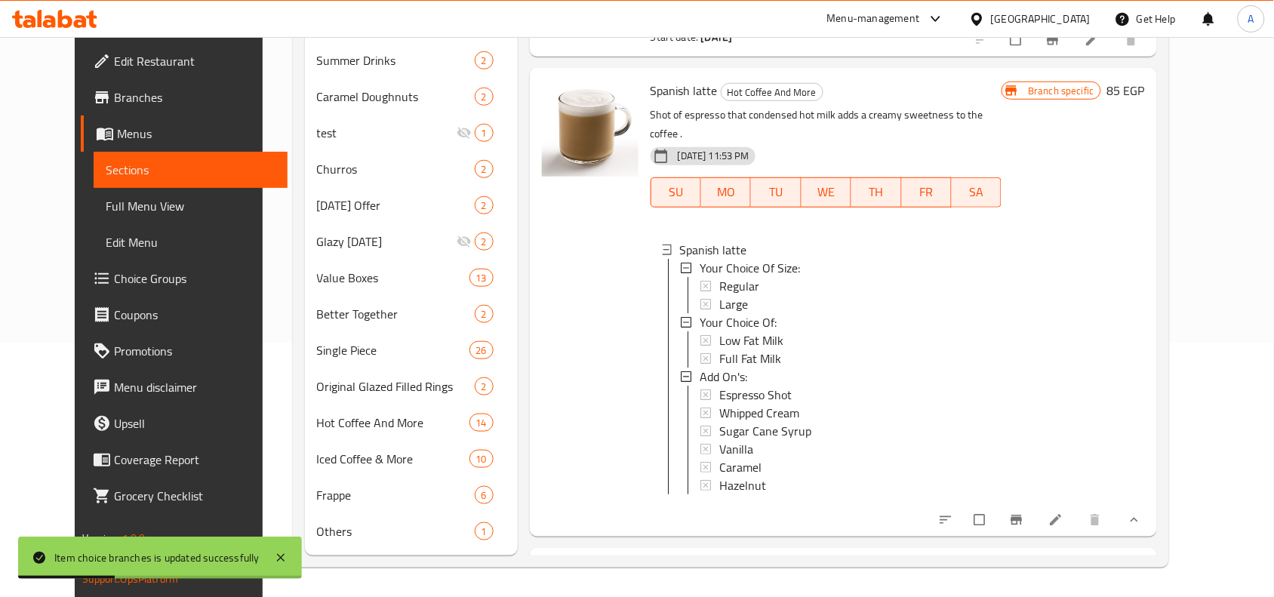
click at [1144, 255] on div "Branch specific 85 EGP" at bounding box center [1072, 302] width 143 height 444
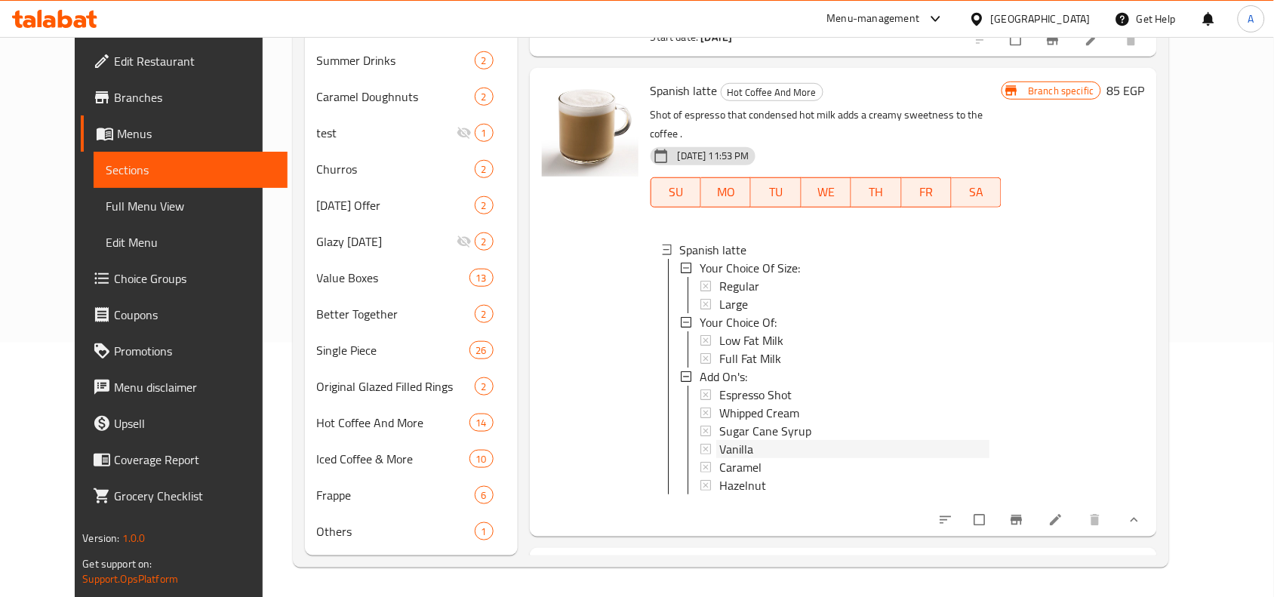
click at [740, 440] on div "Vanilla" at bounding box center [854, 449] width 271 height 18
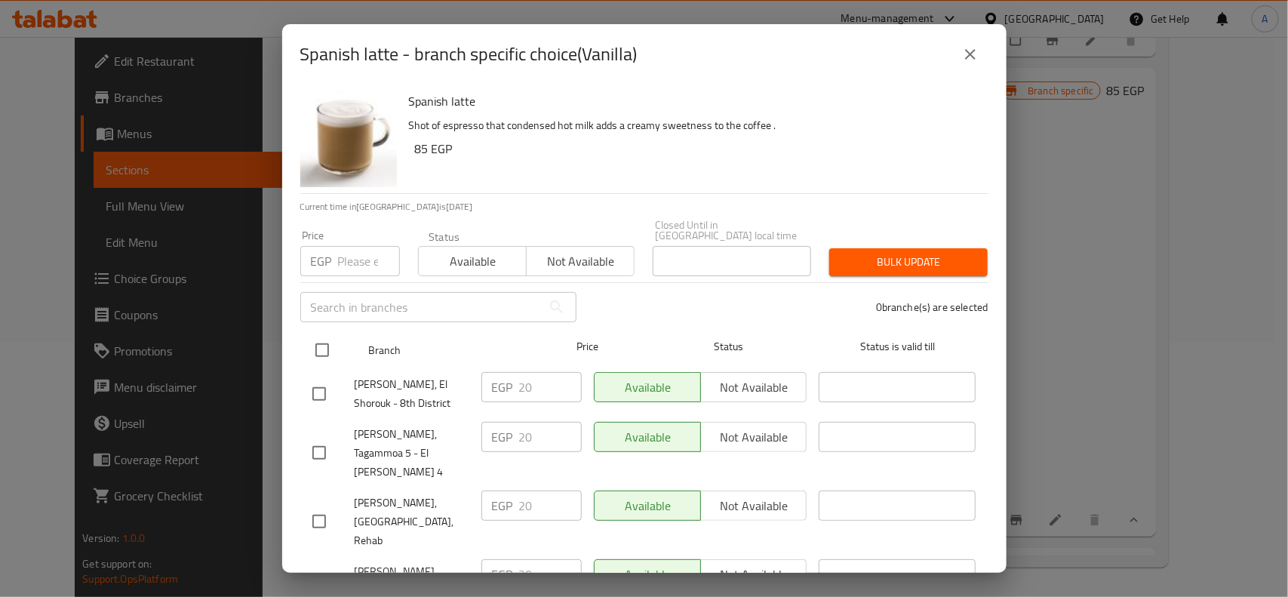
drag, startPoint x: 313, startPoint y: 334, endPoint x: 368, endPoint y: 306, distance: 61.1
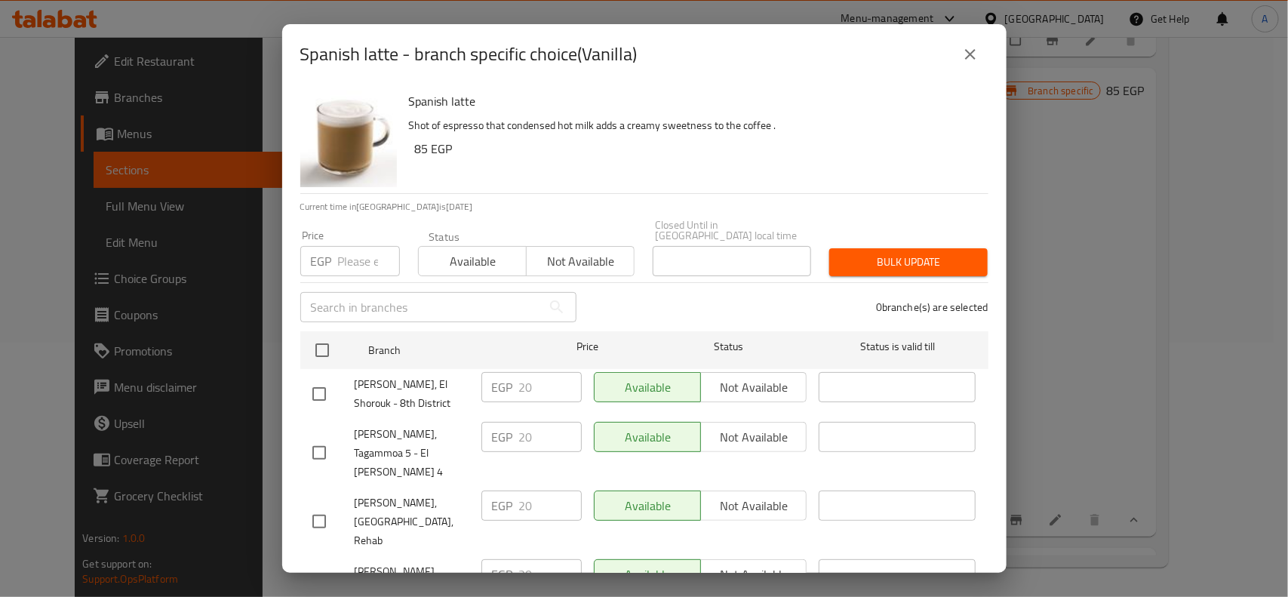
click at [318, 334] on input "checkbox" at bounding box center [322, 350] width 32 height 32
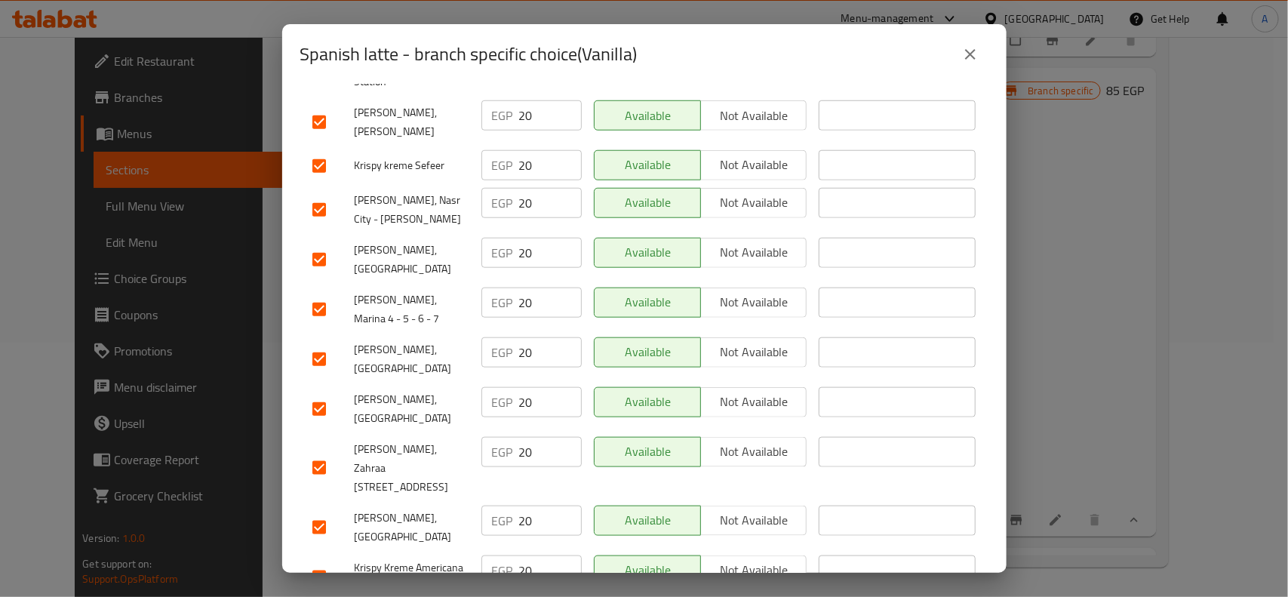
click at [329, 343] on input "checkbox" at bounding box center [319, 359] width 32 height 32
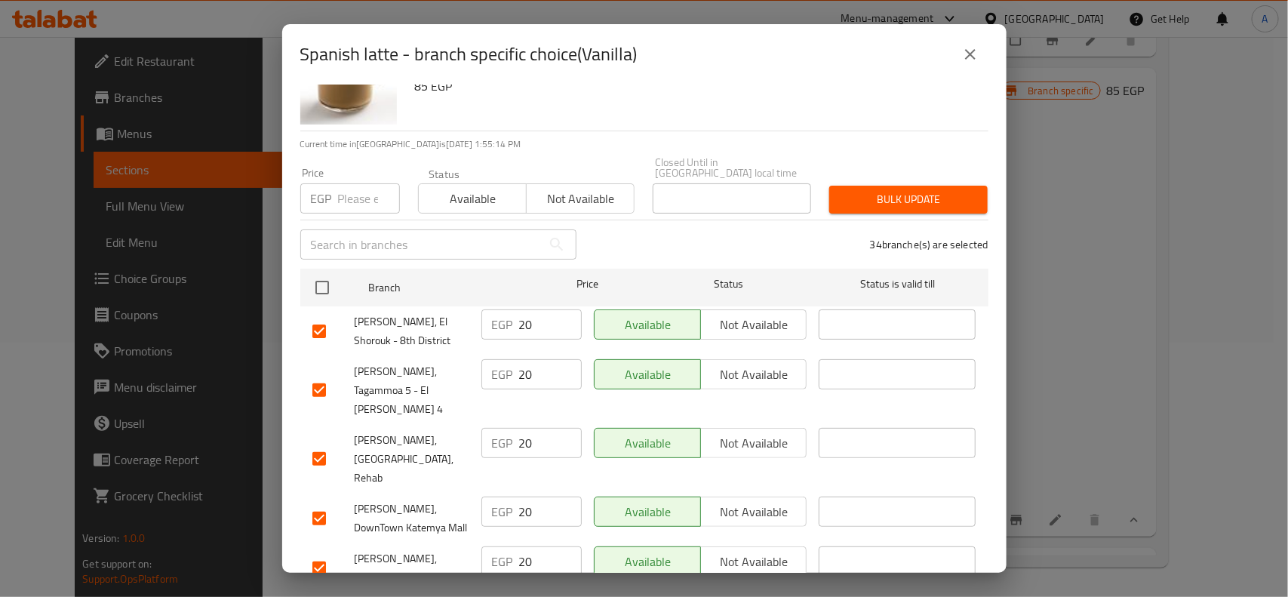
scroll to position [0, 0]
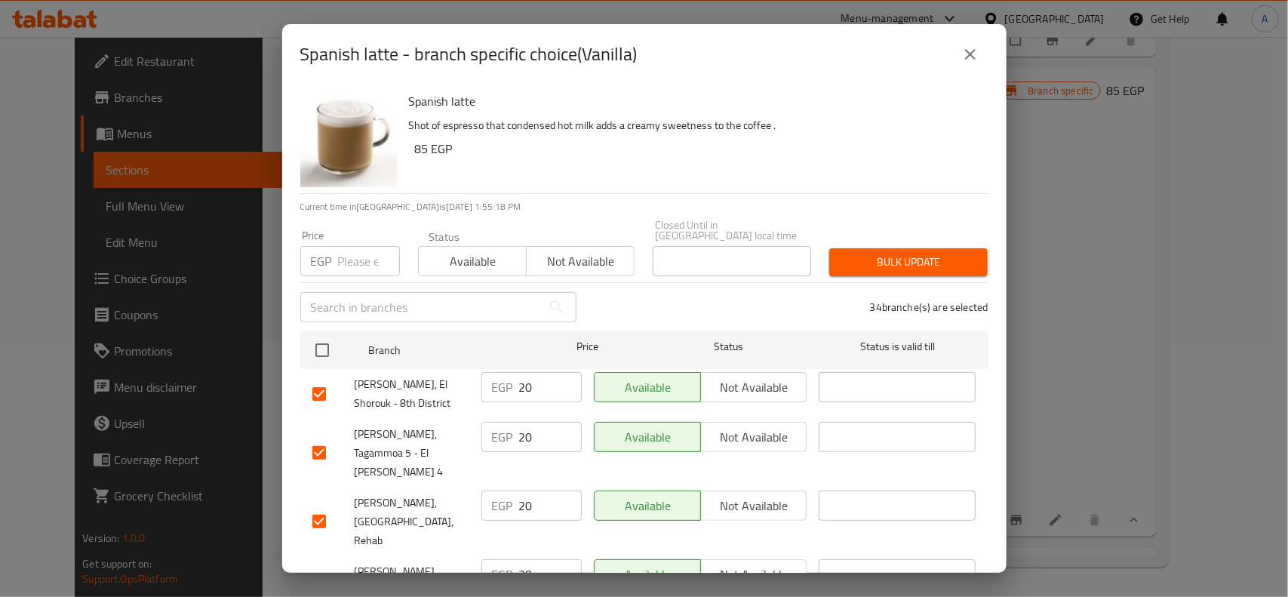
click at [357, 246] on input "number" at bounding box center [369, 261] width 62 height 30
paste input "15"
click at [878, 253] on span "Bulk update" at bounding box center [908, 262] width 134 height 19
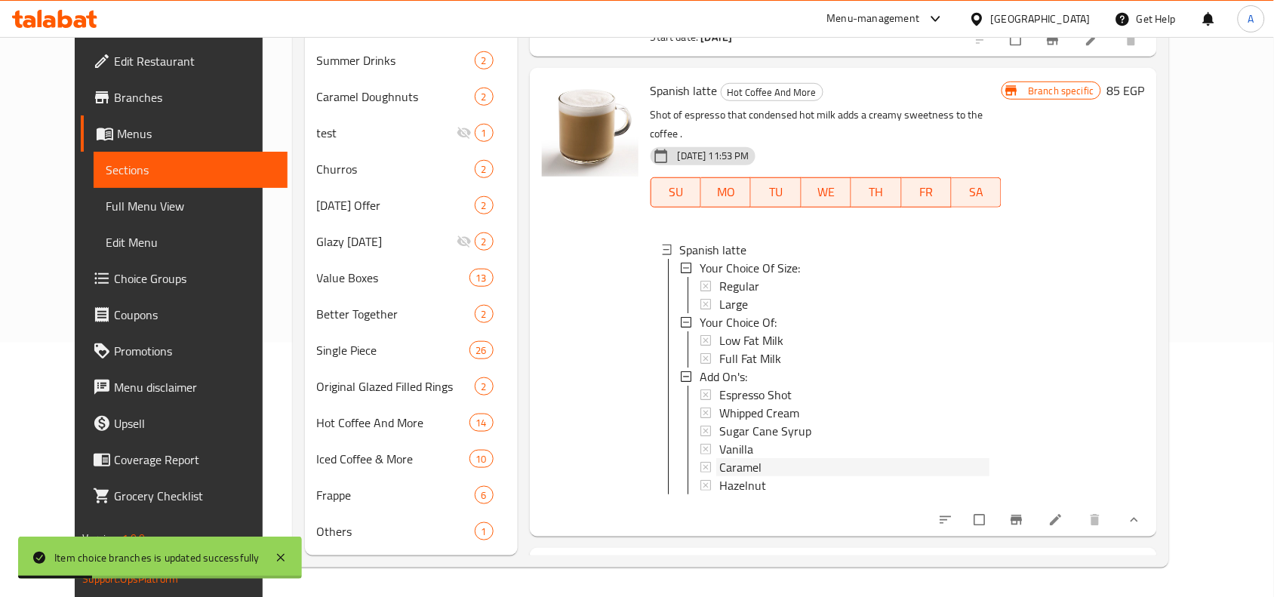
click at [733, 458] on span "Caramel" at bounding box center [740, 467] width 42 height 18
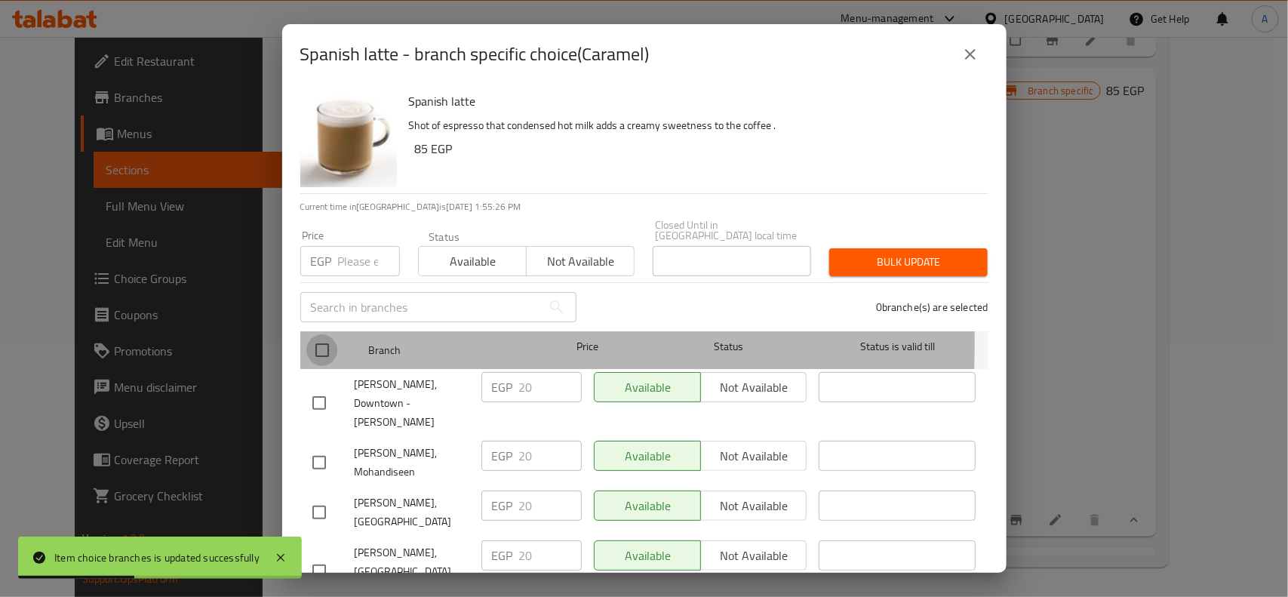
drag, startPoint x: 308, startPoint y: 334, endPoint x: 620, endPoint y: 221, distance: 331.4
click at [309, 334] on input "checkbox" at bounding box center [322, 350] width 32 height 32
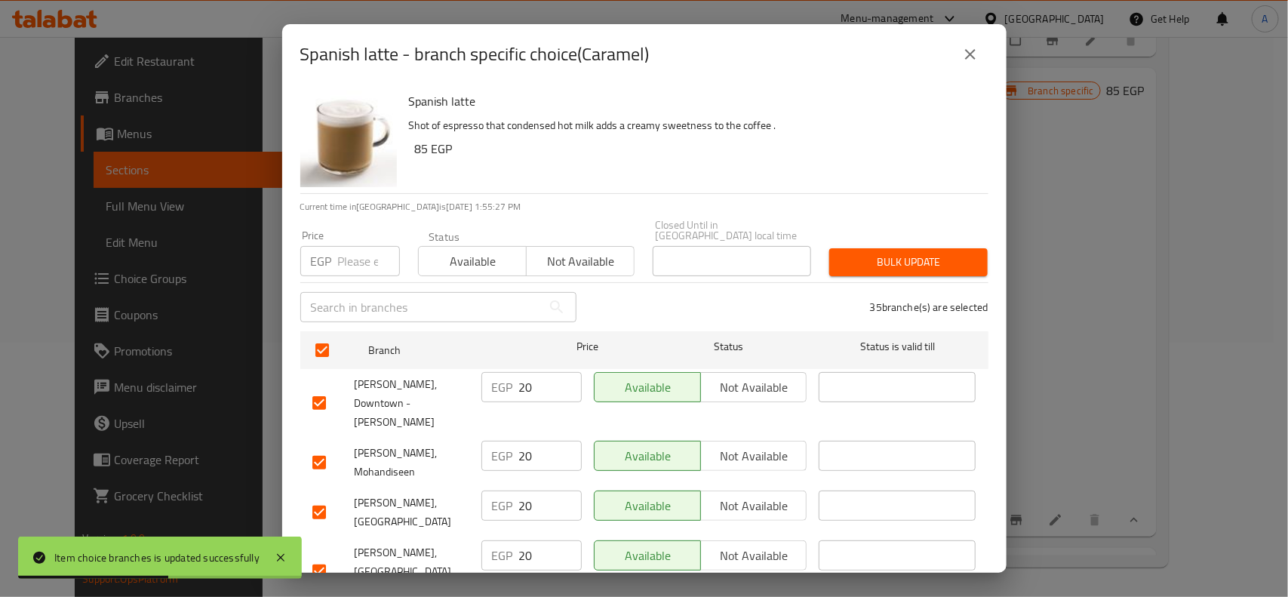
scroll to position [596, 0]
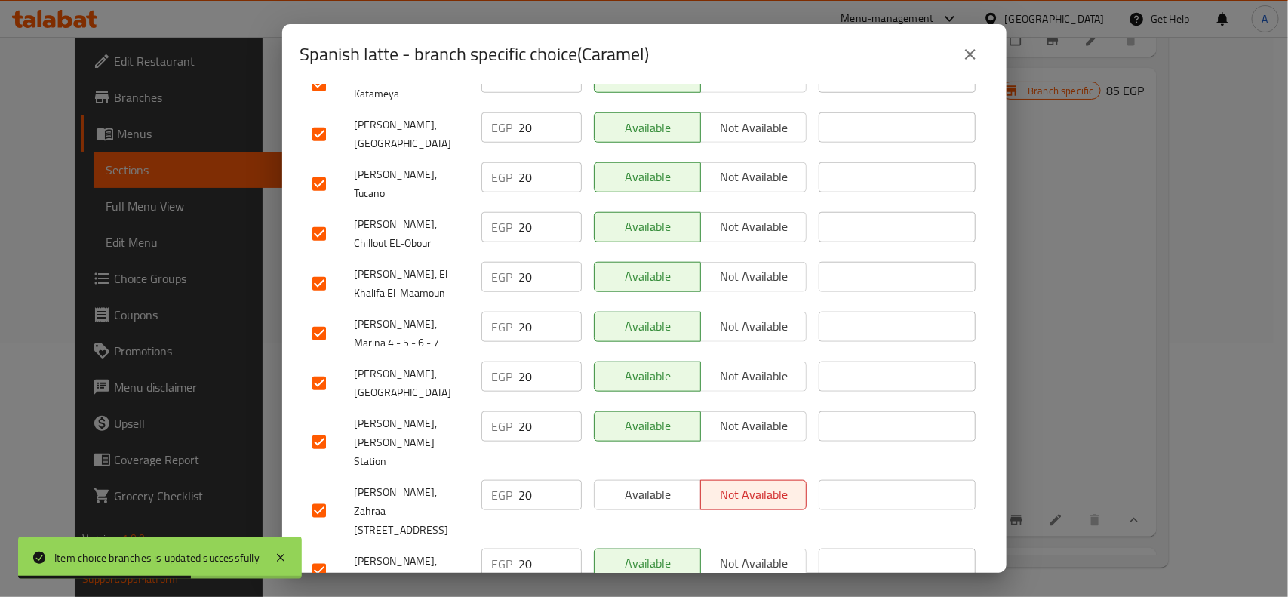
click at [334, 368] on div at bounding box center [333, 384] width 42 height 32
click at [329, 368] on input "checkbox" at bounding box center [319, 384] width 32 height 32
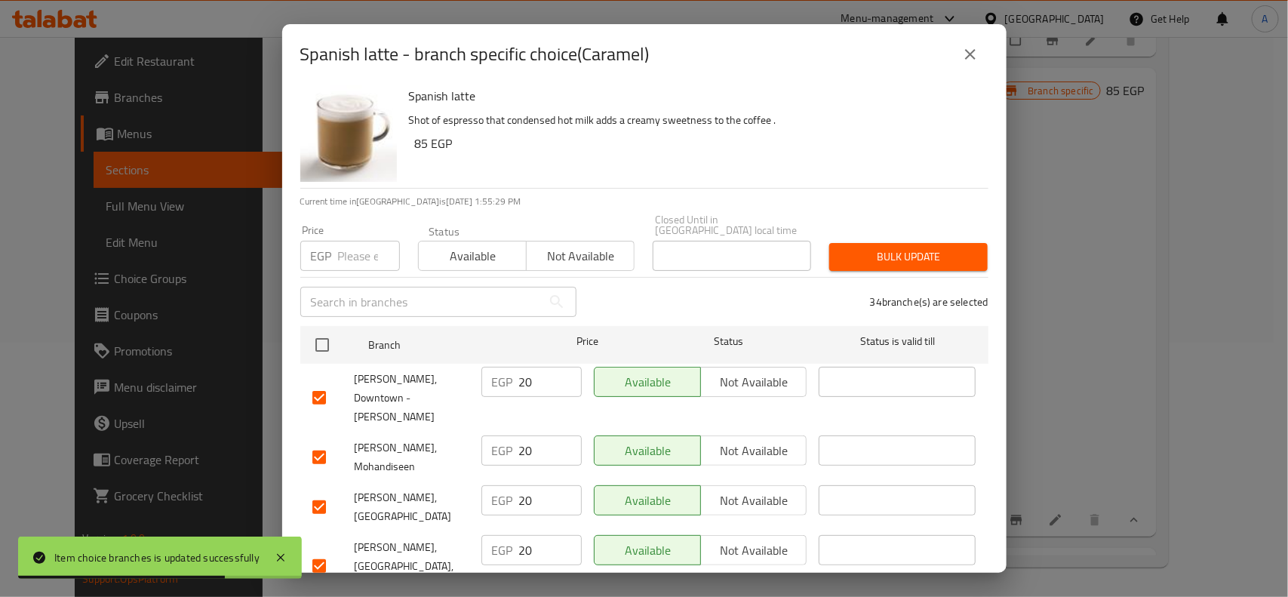
scroll to position [0, 0]
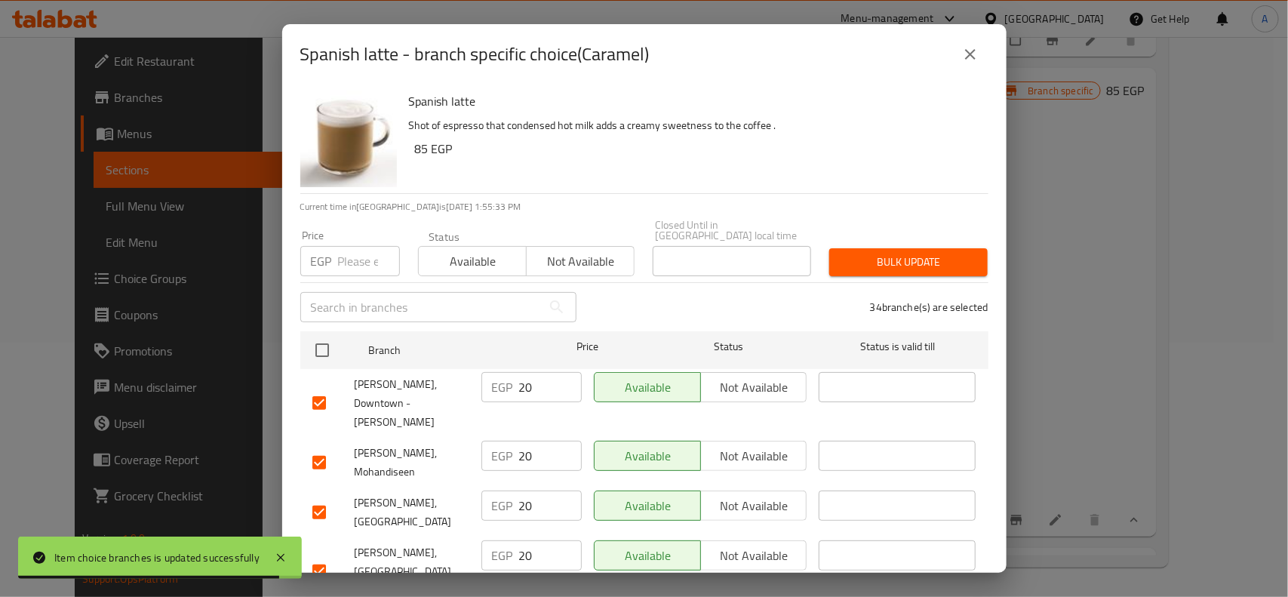
click at [349, 258] on input "number" at bounding box center [369, 261] width 62 height 30
paste input "15"
click at [898, 253] on span "Bulk update" at bounding box center [908, 262] width 134 height 19
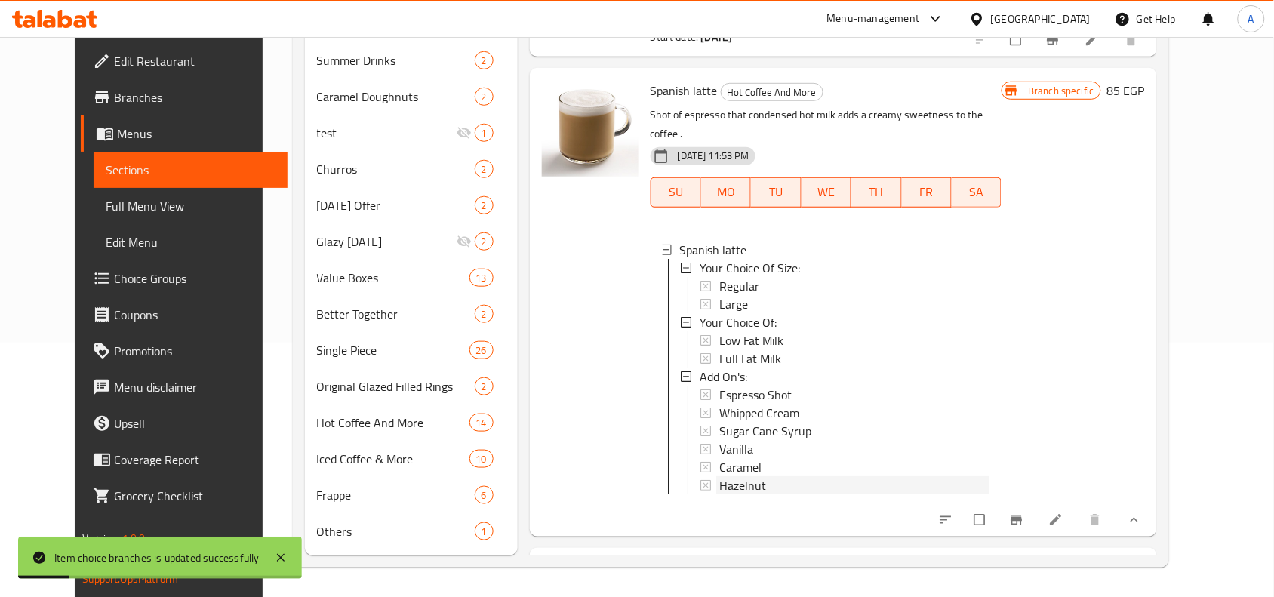
click at [794, 476] on div "Hazelnut" at bounding box center [854, 485] width 271 height 18
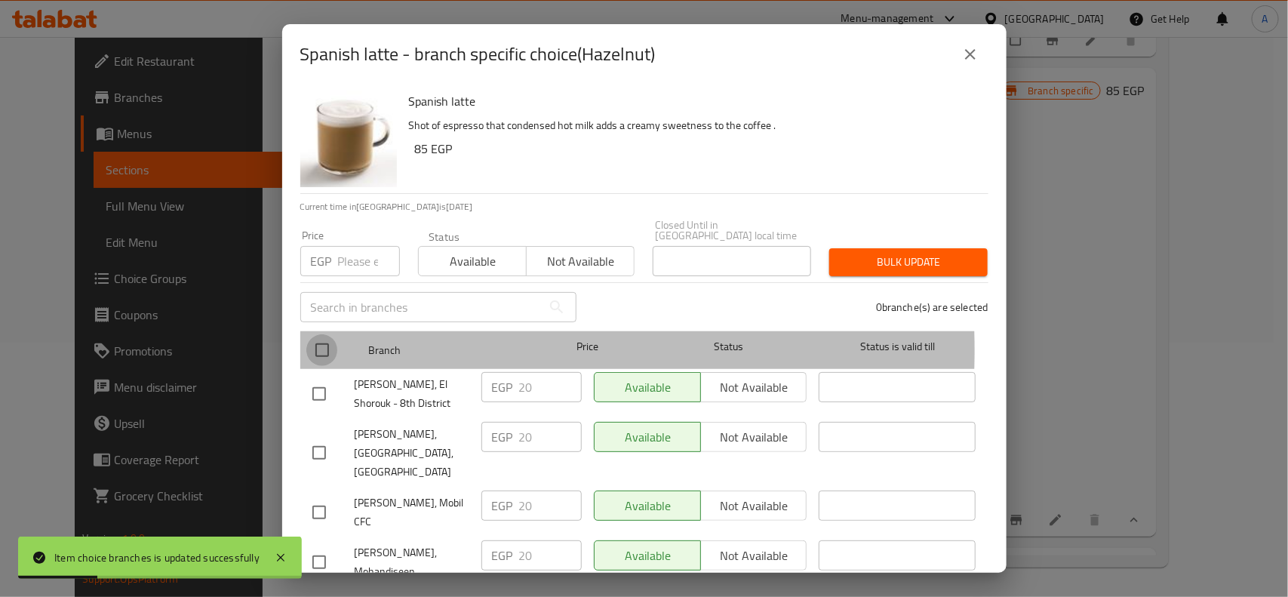
click at [325, 340] on input "checkbox" at bounding box center [322, 350] width 32 height 32
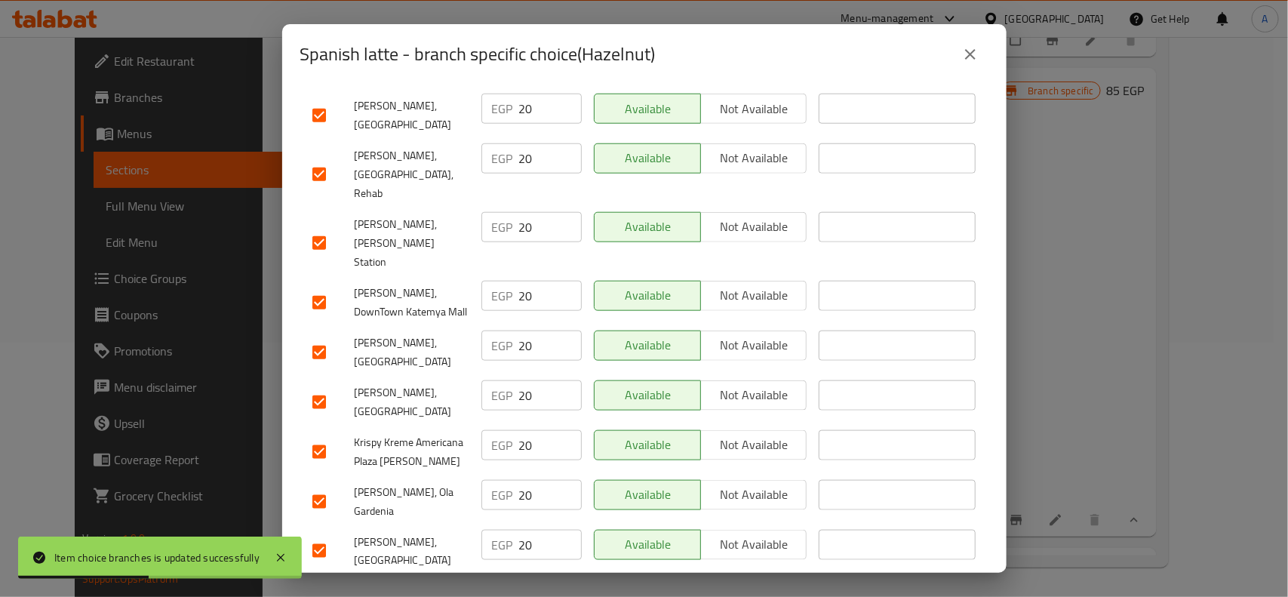
click at [322, 386] on input "checkbox" at bounding box center [319, 402] width 32 height 32
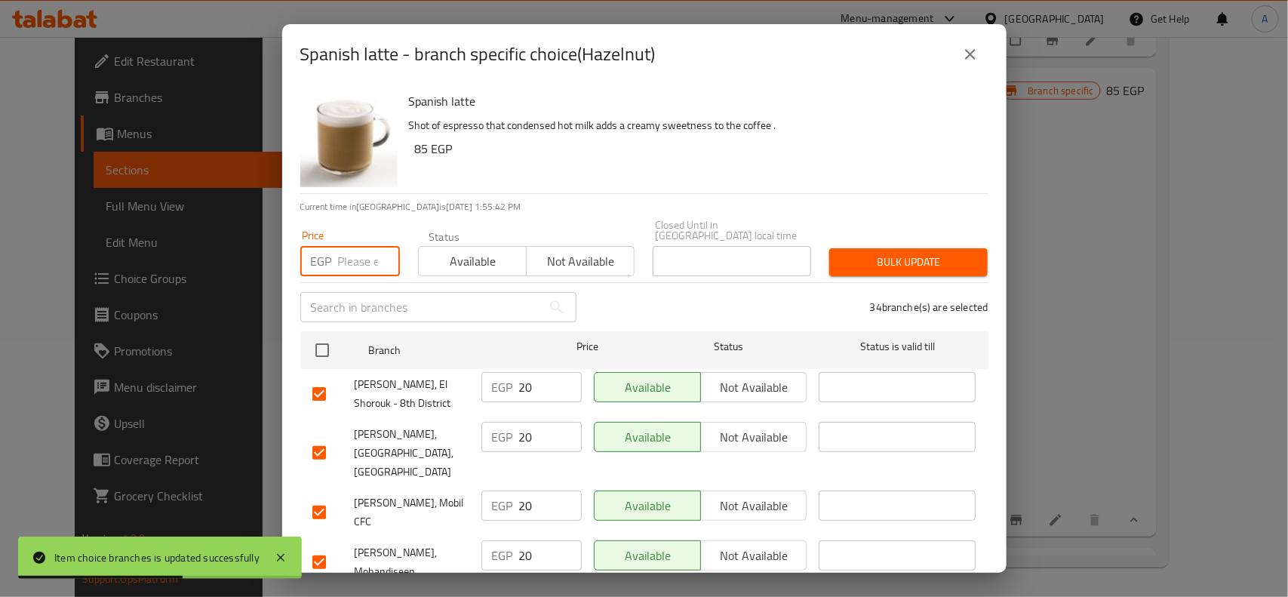
click at [356, 254] on input "number" at bounding box center [369, 261] width 62 height 30
paste input "15"
click at [1035, 254] on div "Spanish latte - branch specific choice(Hazelnut) Spanish latte Shot of espresso…" at bounding box center [644, 298] width 1288 height 597
click at [902, 253] on span "Bulk update" at bounding box center [908, 262] width 134 height 19
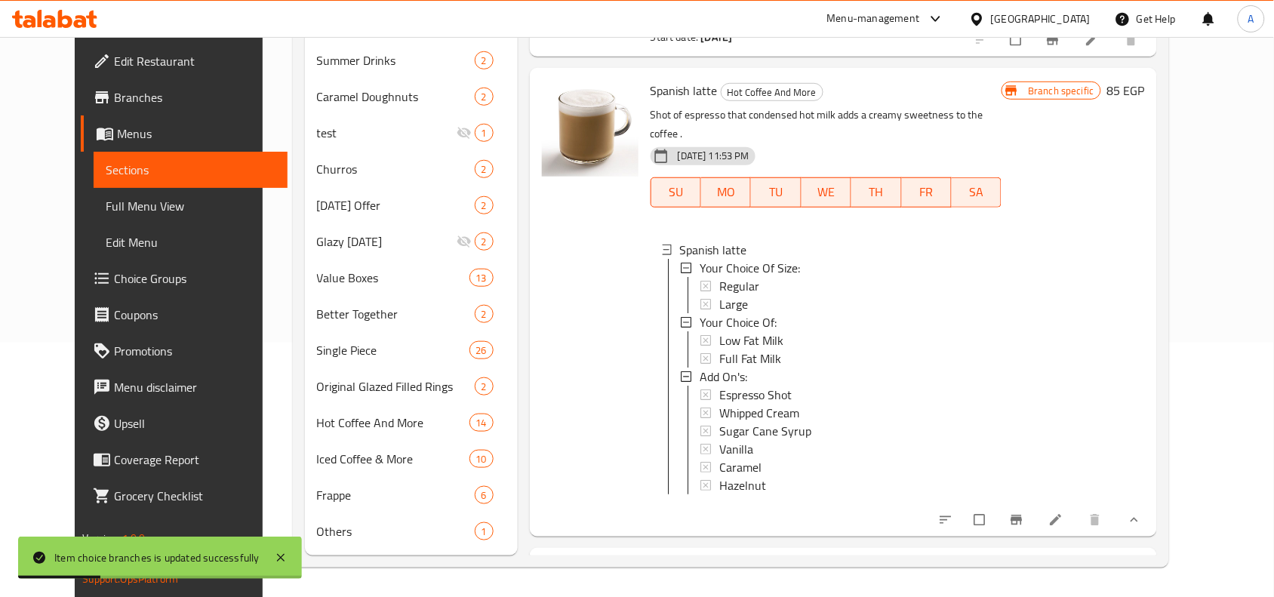
click at [664, 89] on span "Spanish latte" at bounding box center [684, 90] width 67 height 23
copy h6 "Spanish latte"
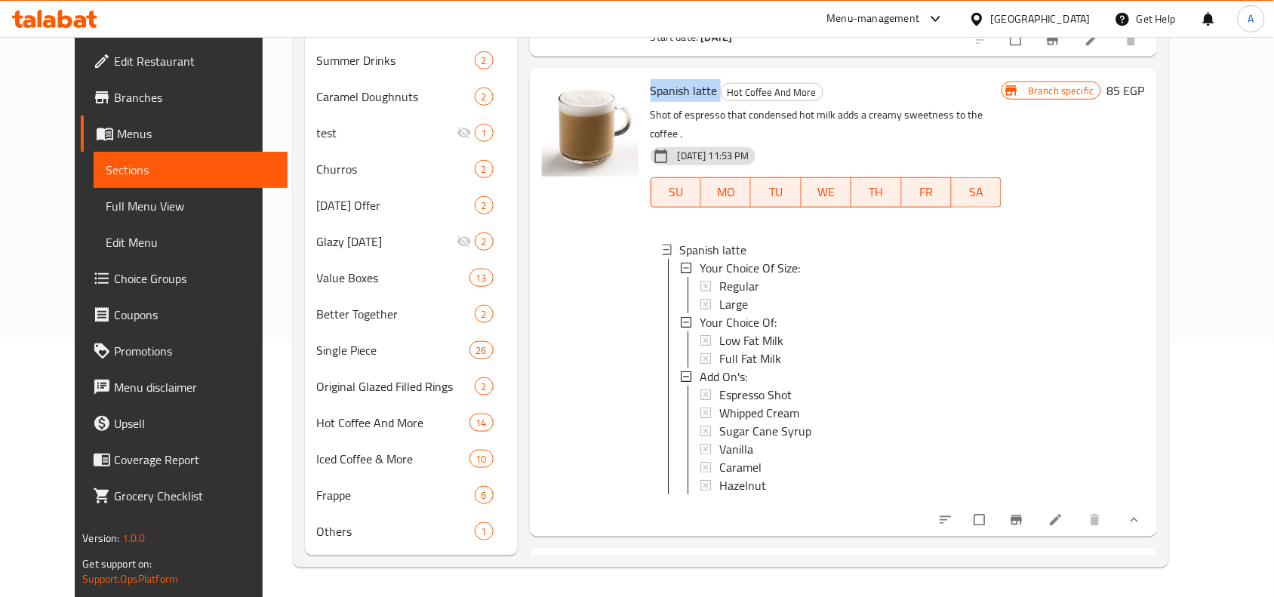
scroll to position [1, 0]
click at [645, 300] on div "Spanish latte Hot Coffee And More Shot of espresso that condensed hot milk adds…" at bounding box center [827, 302] width 364 height 456
click at [1144, 345] on div "Branch specific 85 EGP" at bounding box center [1072, 302] width 143 height 444
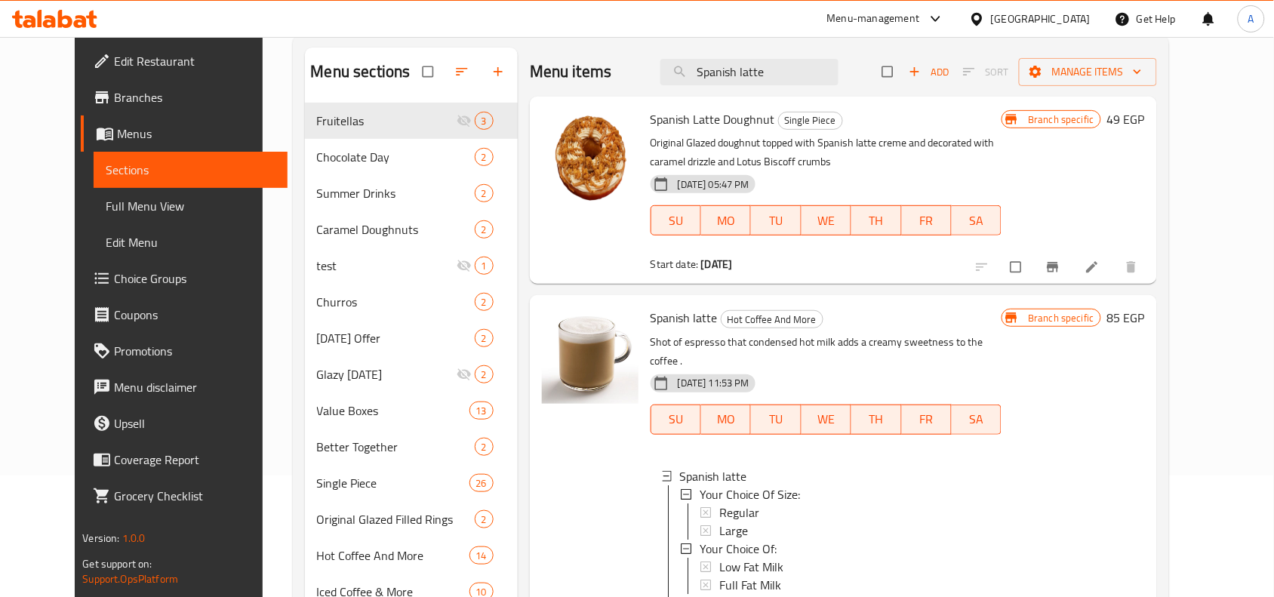
scroll to position [0, 0]
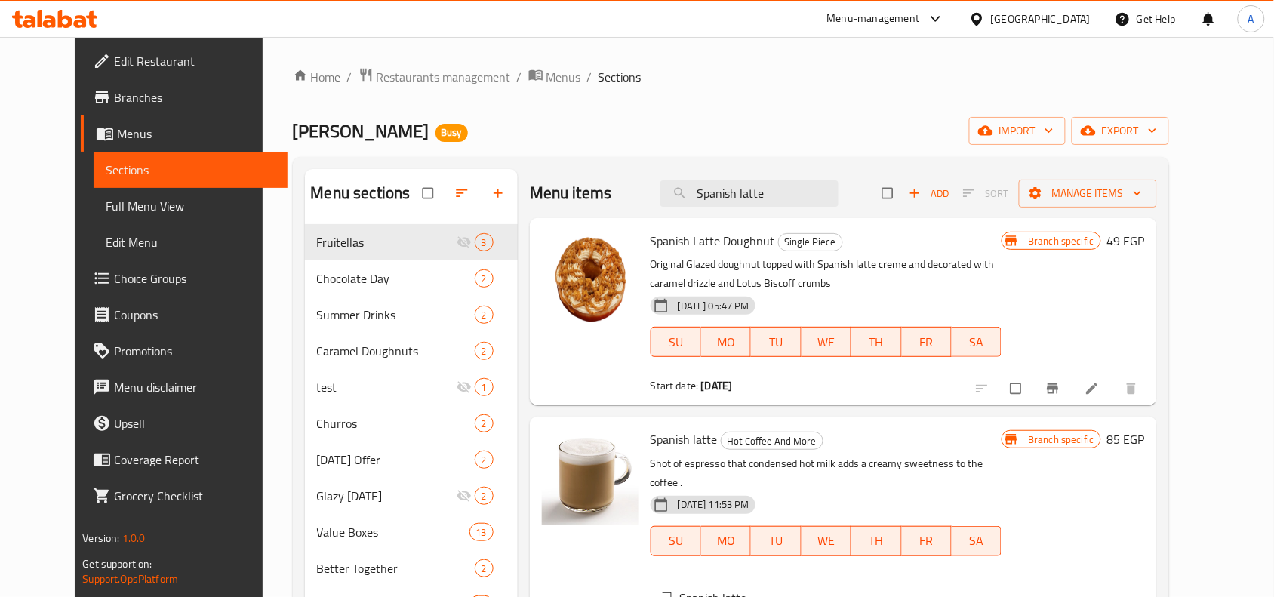
drag, startPoint x: 834, startPoint y: 200, endPoint x: 374, endPoint y: 206, distance: 459.6
click at [371, 208] on div "Menu sections Fruitellas 3 Chocolate Day 2 Summer Drinks 2 Caramel Doughnuts 2 …" at bounding box center [731, 489] width 852 height 641
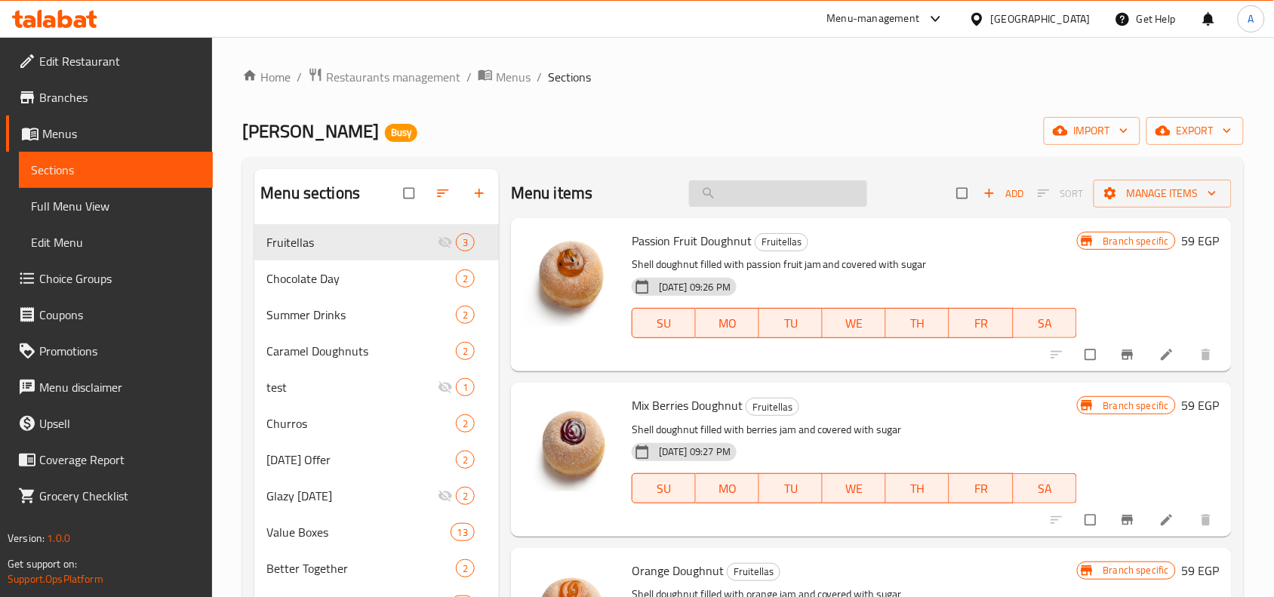
click at [804, 205] on input "search" at bounding box center [778, 193] width 178 height 26
paste input "Macchiato"
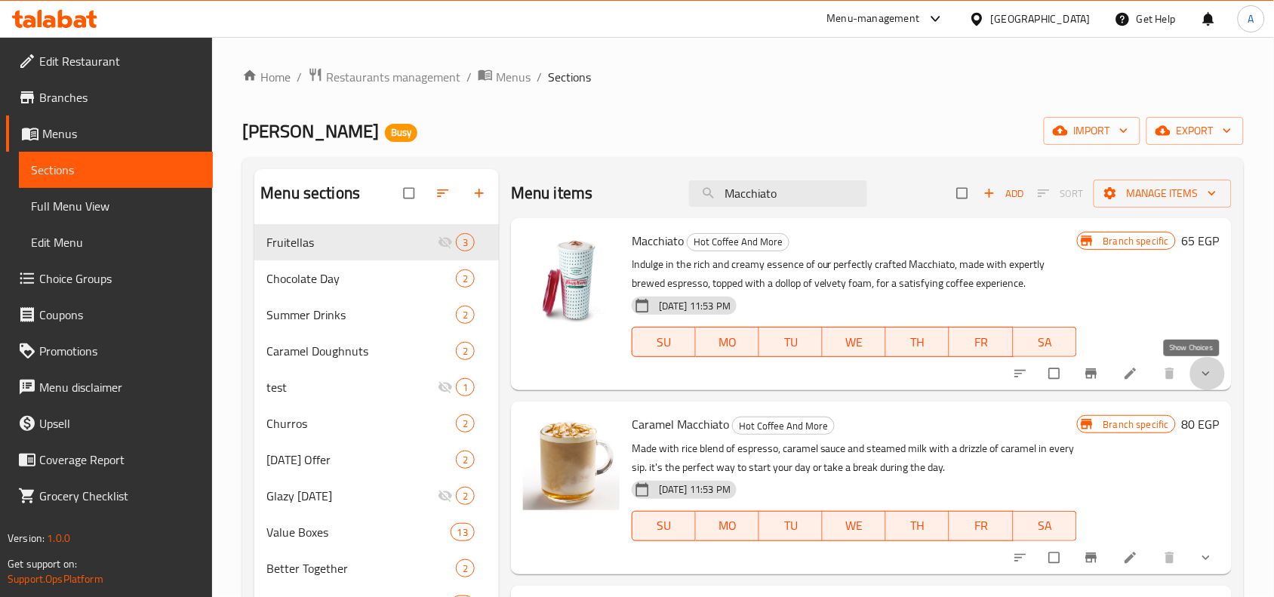
click at [1198, 380] on icon "show more" at bounding box center [1205, 373] width 15 height 15
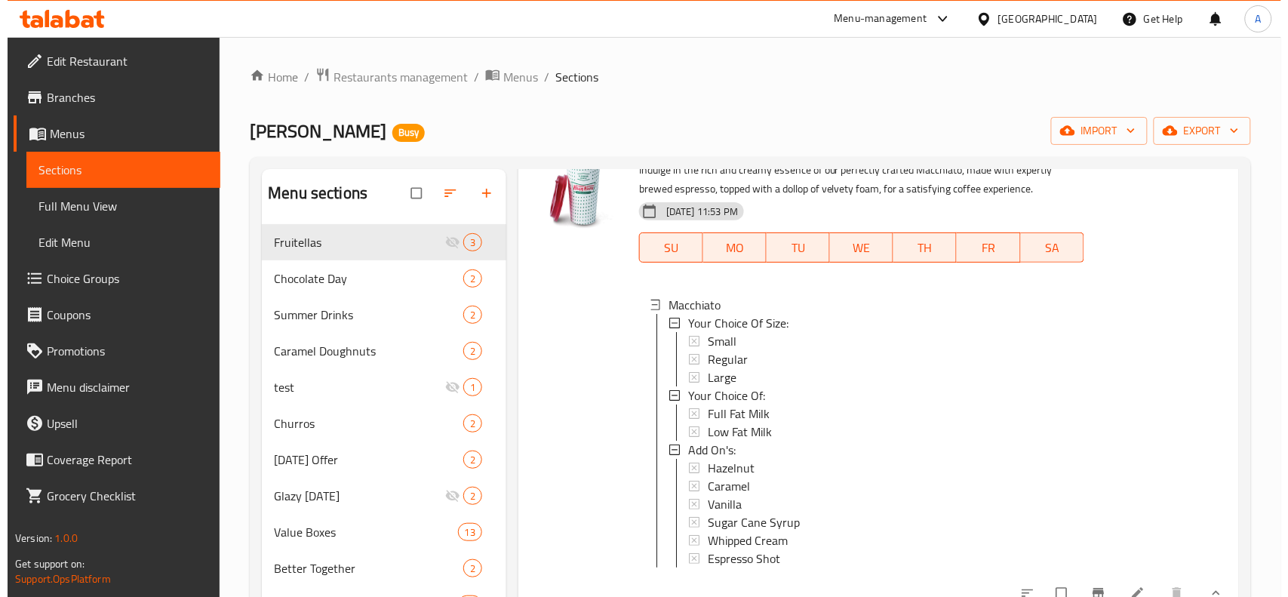
scroll to position [283, 0]
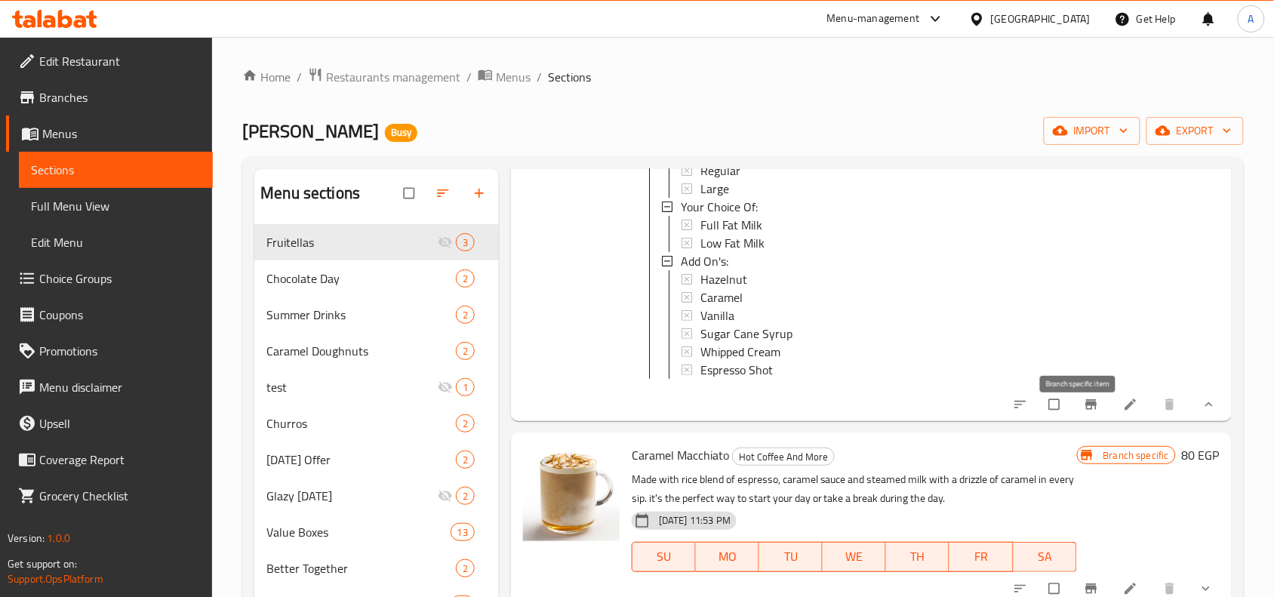
click at [1088, 412] on span "Branch-specific-item" at bounding box center [1093, 404] width 18 height 15
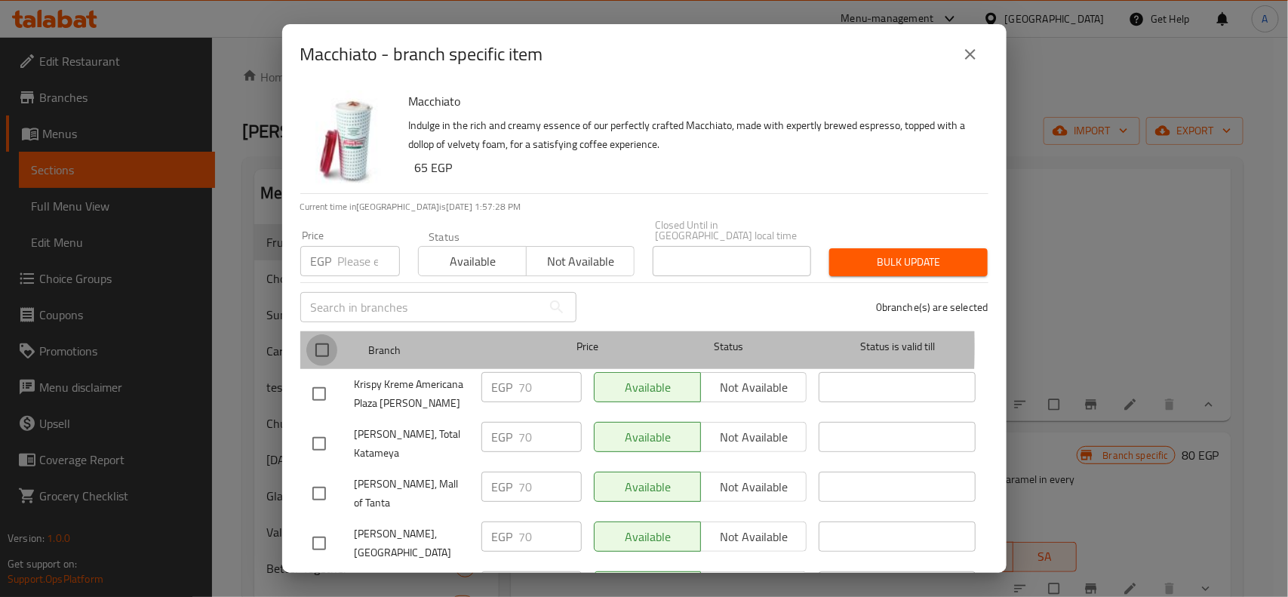
click at [336, 336] on input "checkbox" at bounding box center [322, 350] width 32 height 32
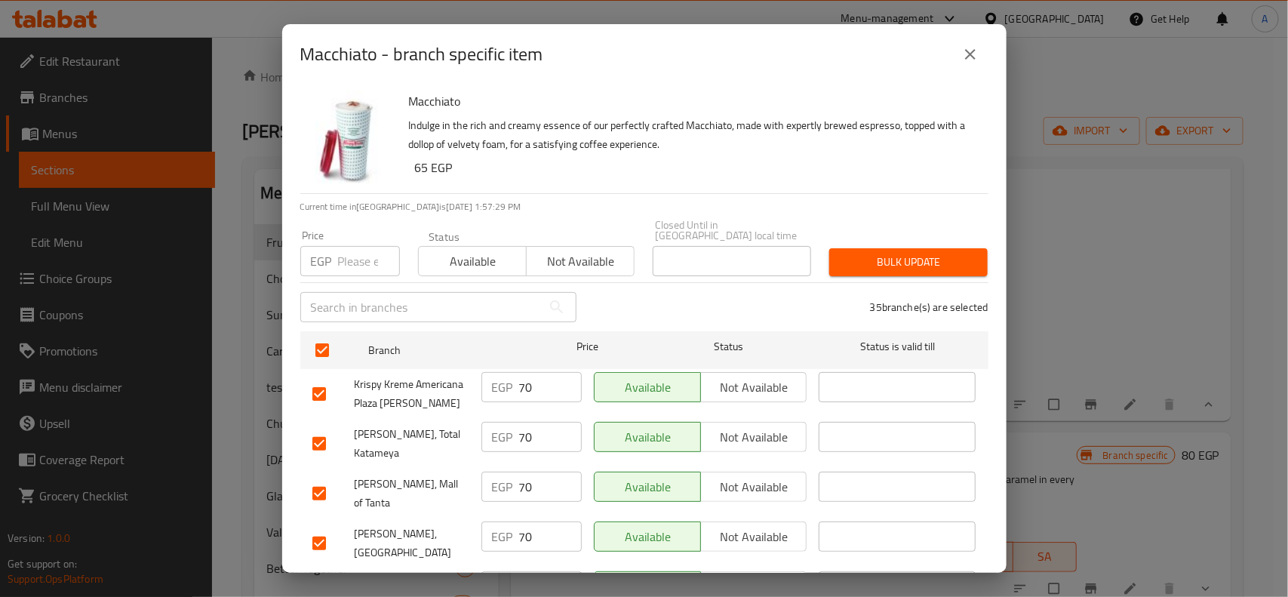
scroll to position [1219, 0]
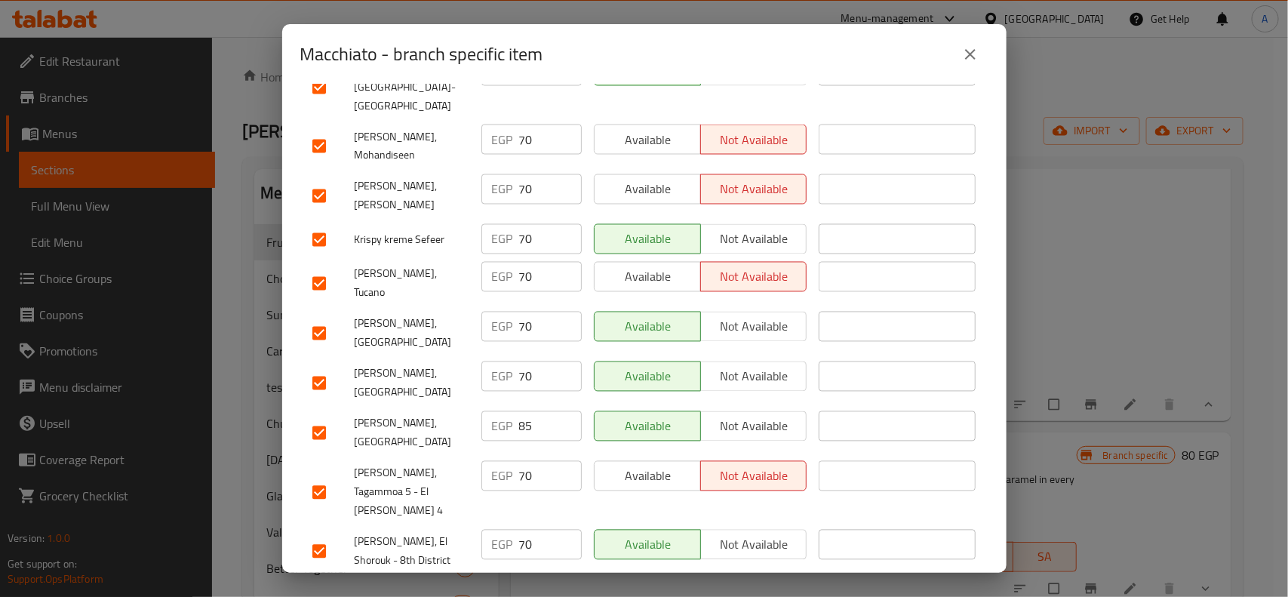
click at [303, 417] on input "checkbox" at bounding box center [319, 433] width 32 height 32
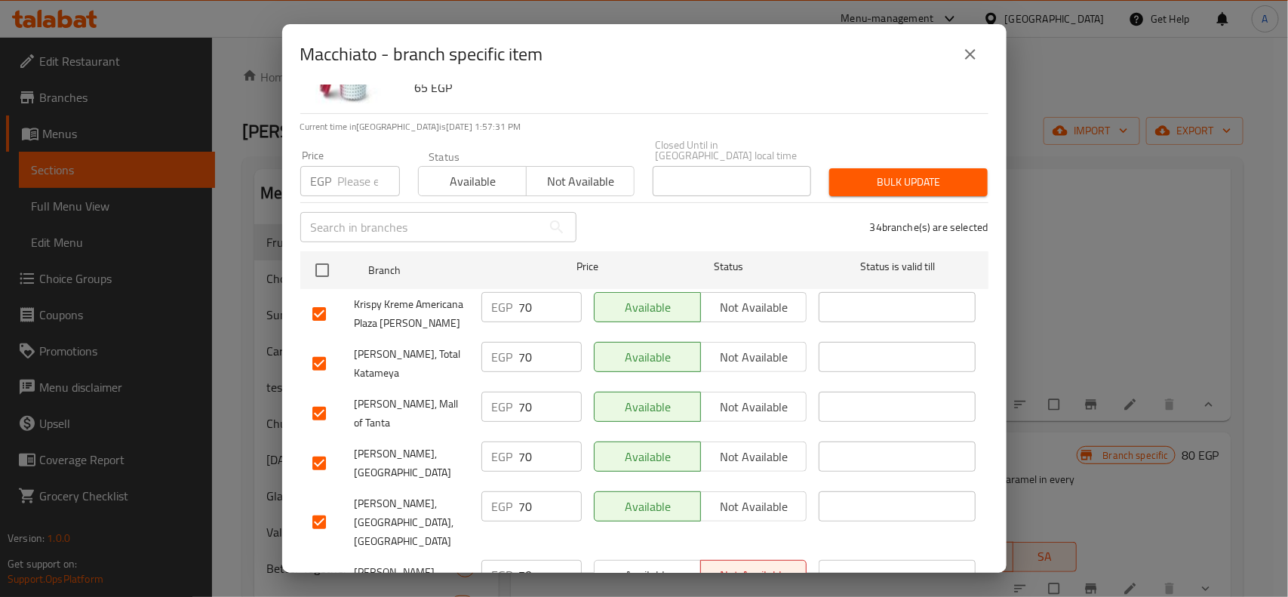
scroll to position [0, 0]
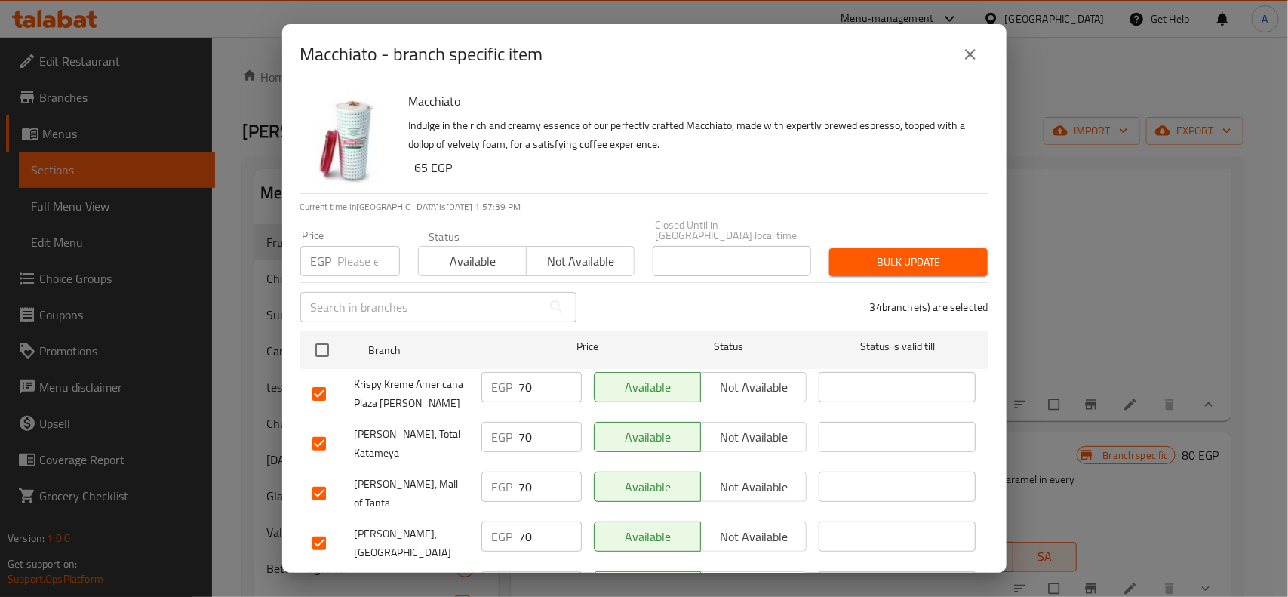
click at [321, 252] on p "EGP" at bounding box center [321, 261] width 21 height 18
click at [349, 254] on input "number" at bounding box center [369, 261] width 62 height 30
paste input "65"
click at [915, 254] on span "Bulk update" at bounding box center [908, 262] width 134 height 19
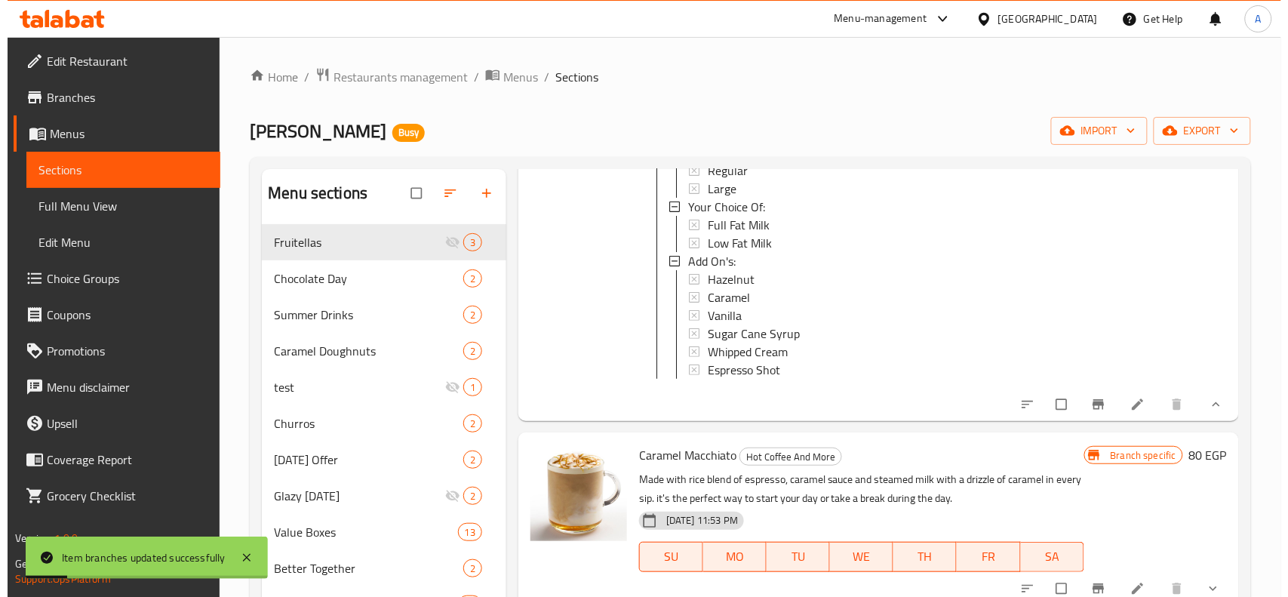
scroll to position [189, 0]
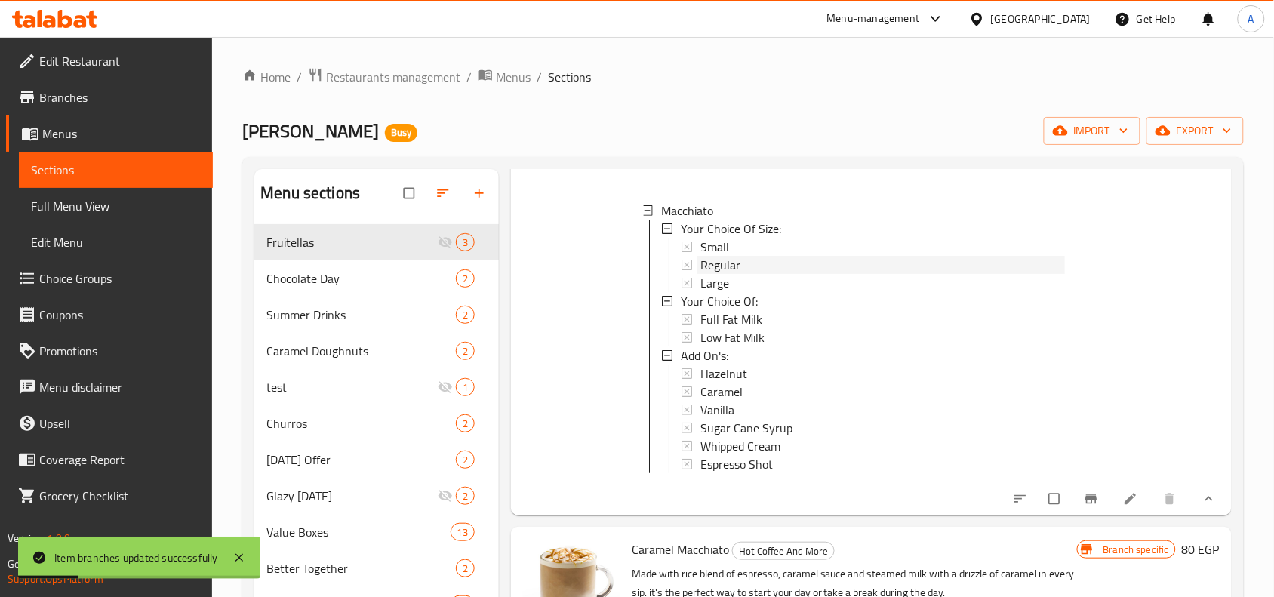
click at [747, 261] on div "Regular" at bounding box center [882, 265] width 365 height 18
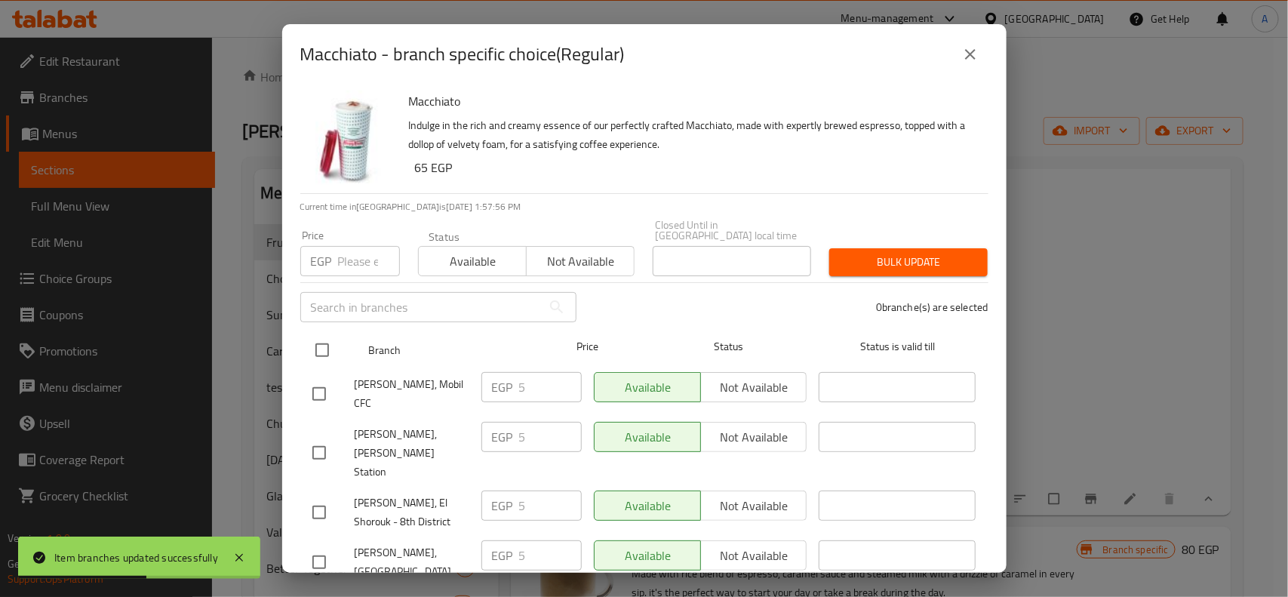
click at [327, 338] on input "checkbox" at bounding box center [322, 350] width 32 height 32
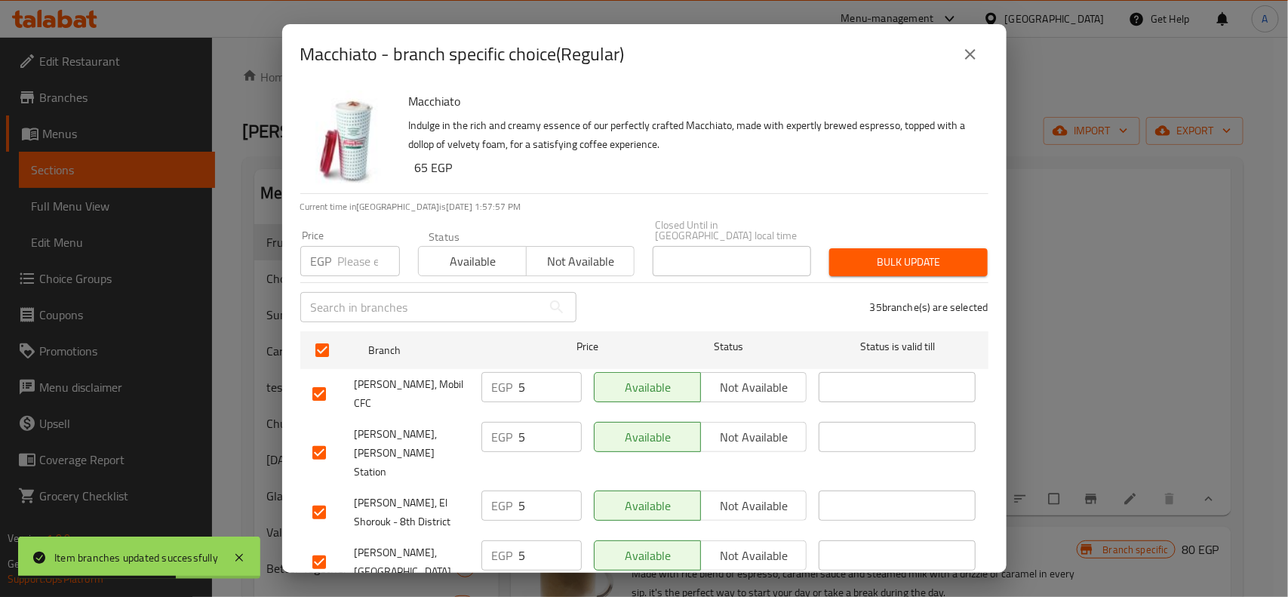
scroll to position [1074, 0]
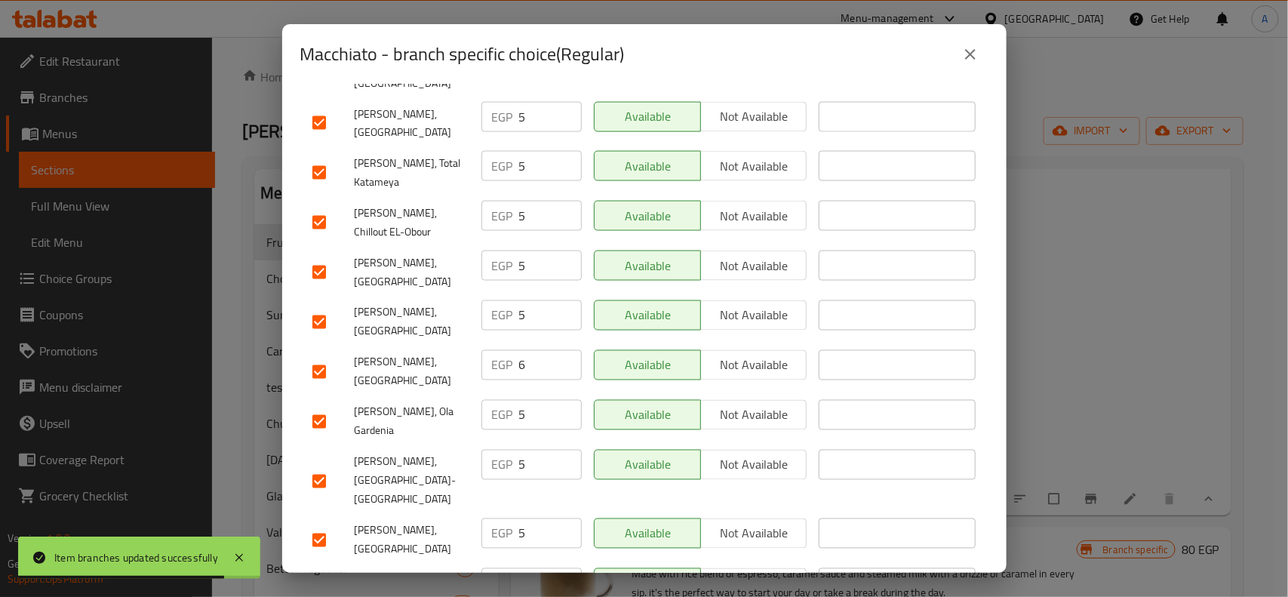
click at [330, 356] on input "checkbox" at bounding box center [319, 372] width 32 height 32
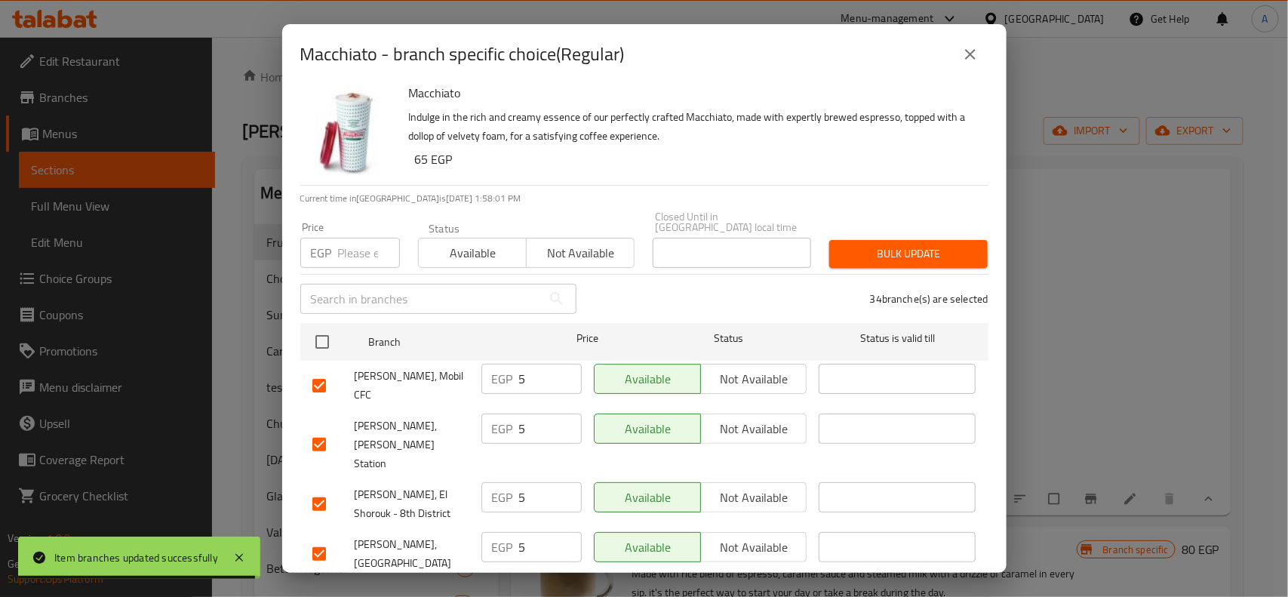
scroll to position [0, 0]
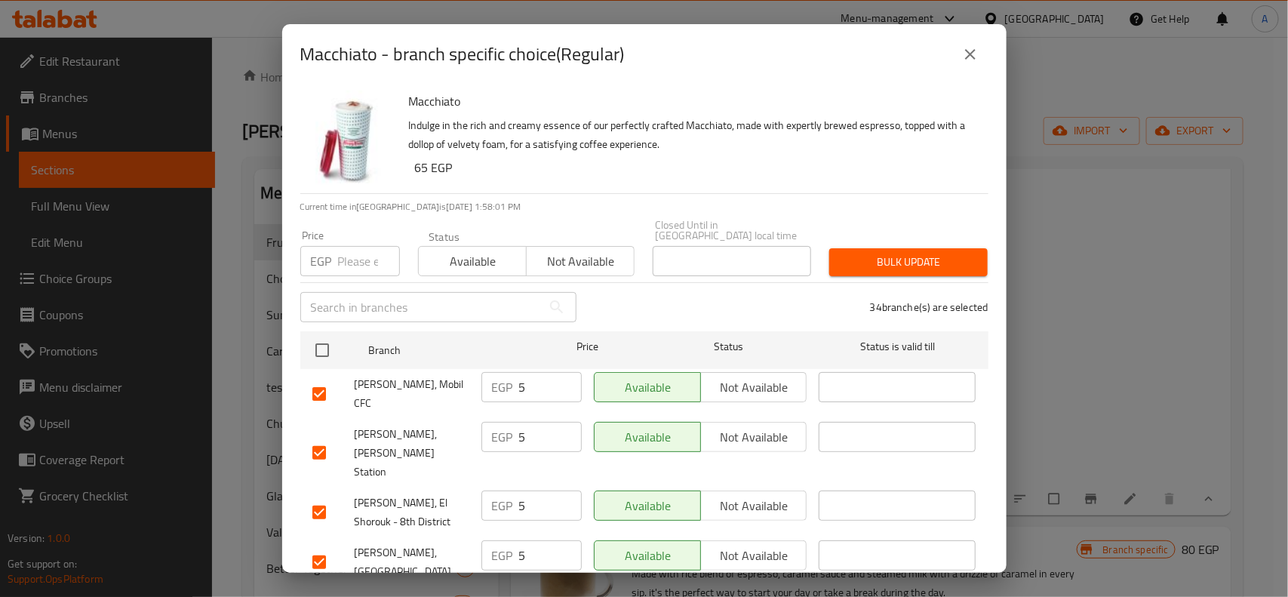
click at [370, 246] on input "number" at bounding box center [369, 261] width 62 height 30
paste input "5"
click at [911, 253] on span "Bulk update" at bounding box center [908, 262] width 134 height 19
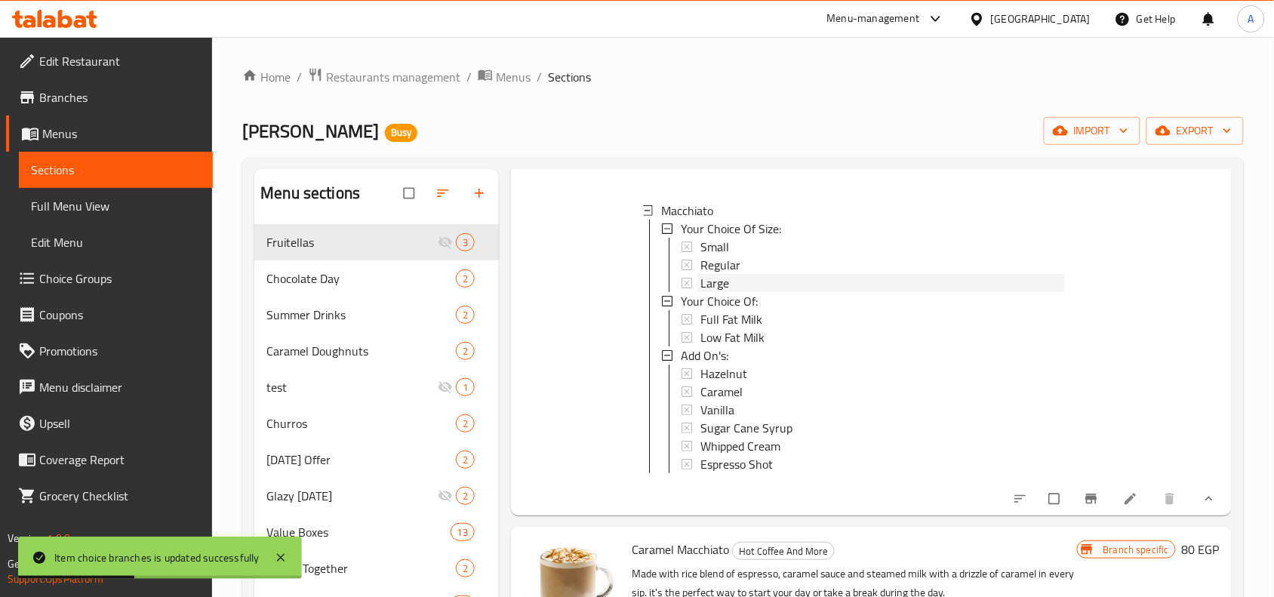
click at [753, 288] on div "Large" at bounding box center [882, 283] width 365 height 18
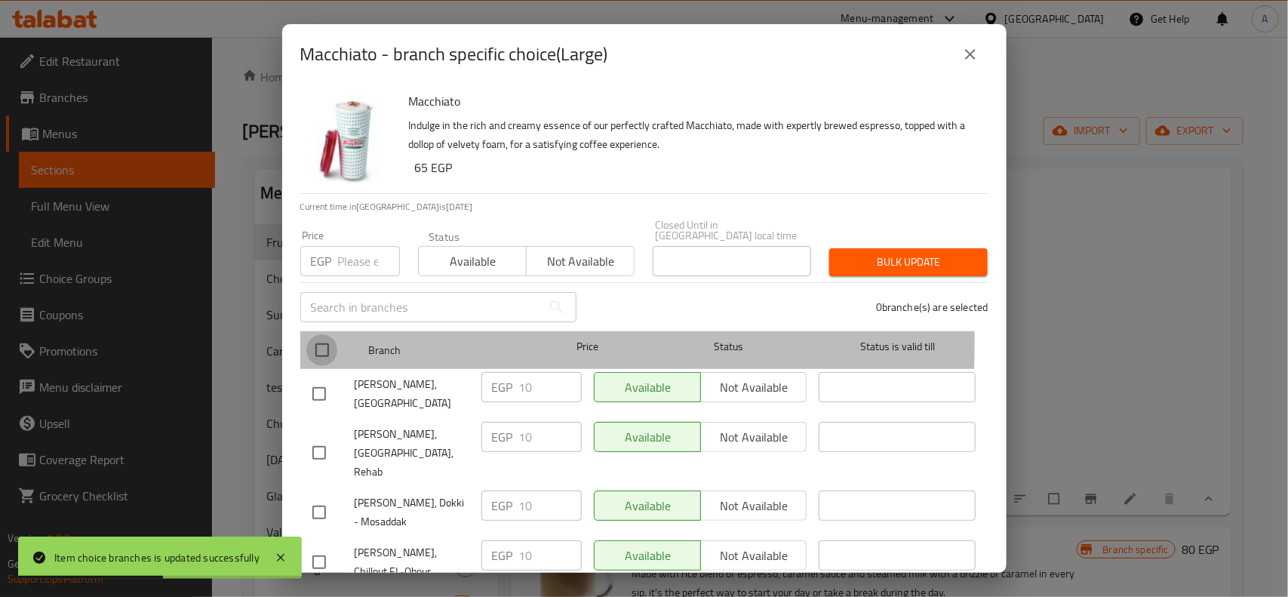
click at [336, 334] on input "checkbox" at bounding box center [322, 350] width 32 height 32
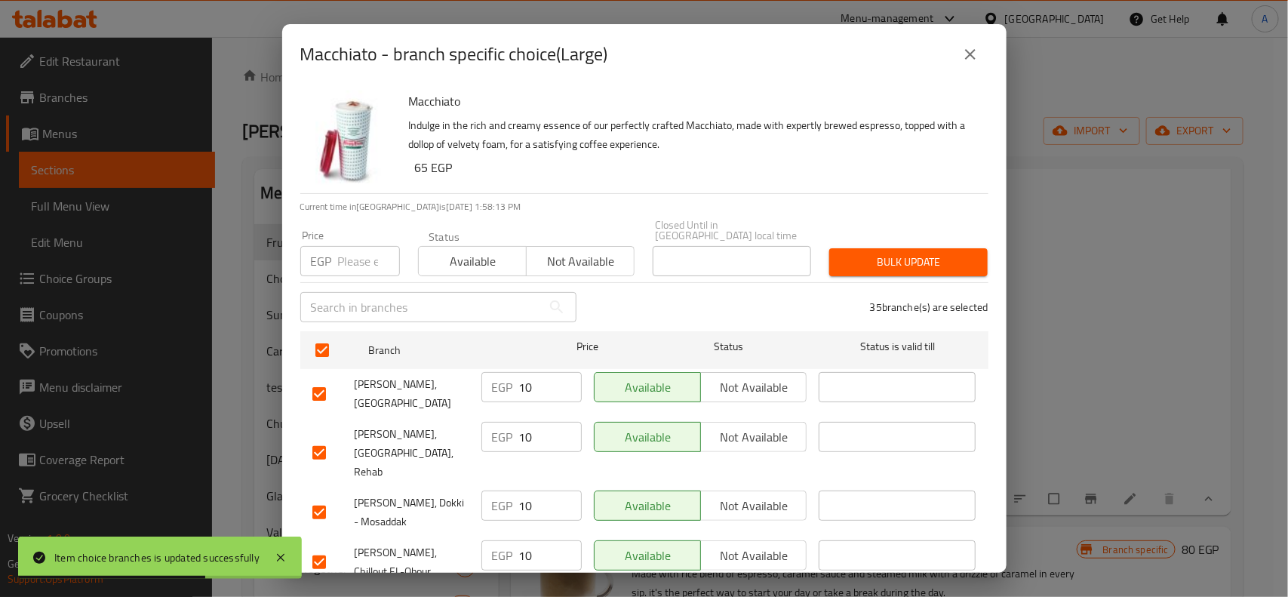
scroll to position [589, 0]
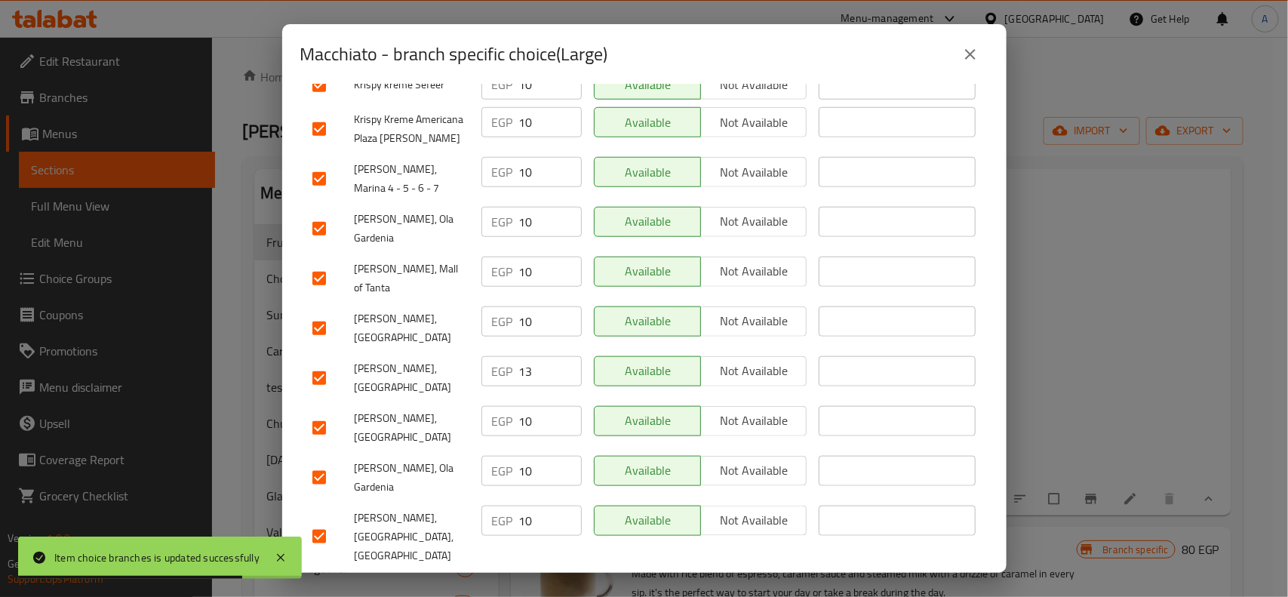
click at [312, 362] on input "checkbox" at bounding box center [319, 378] width 32 height 32
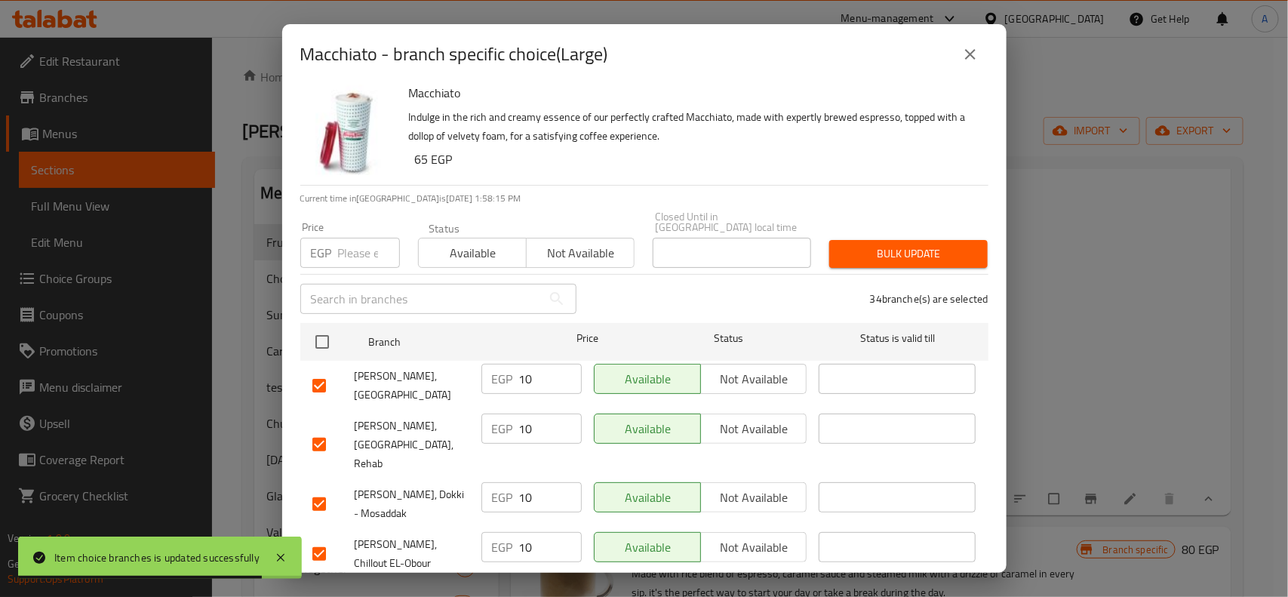
scroll to position [0, 0]
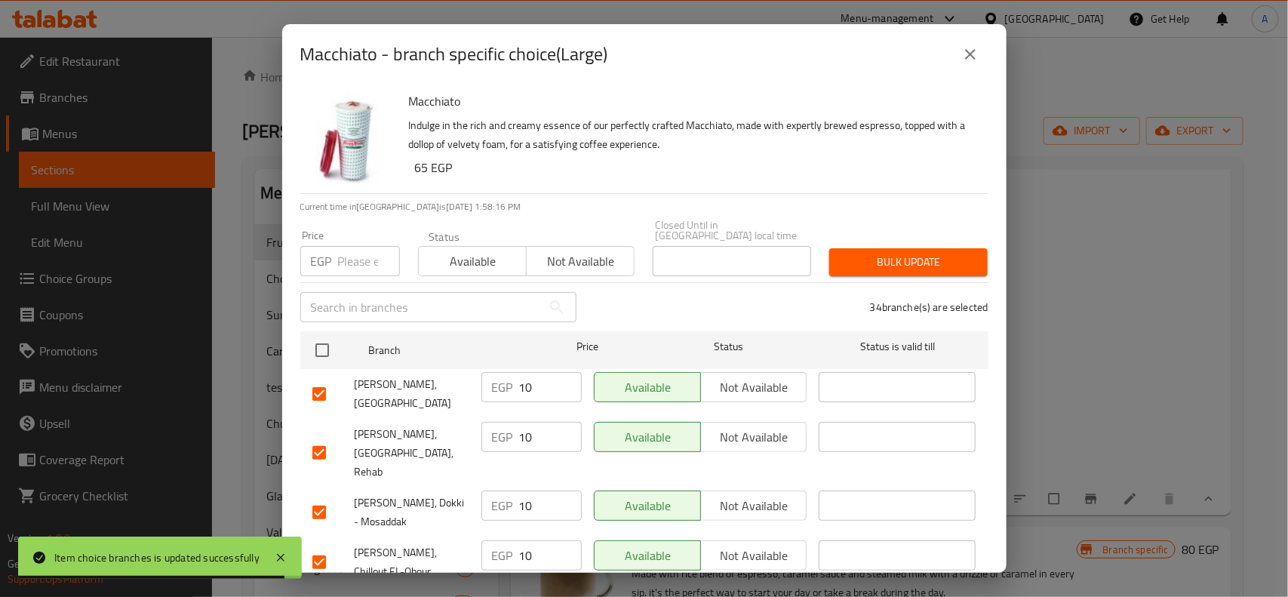
click at [366, 254] on input "number" at bounding box center [369, 261] width 62 height 30
paste input "10"
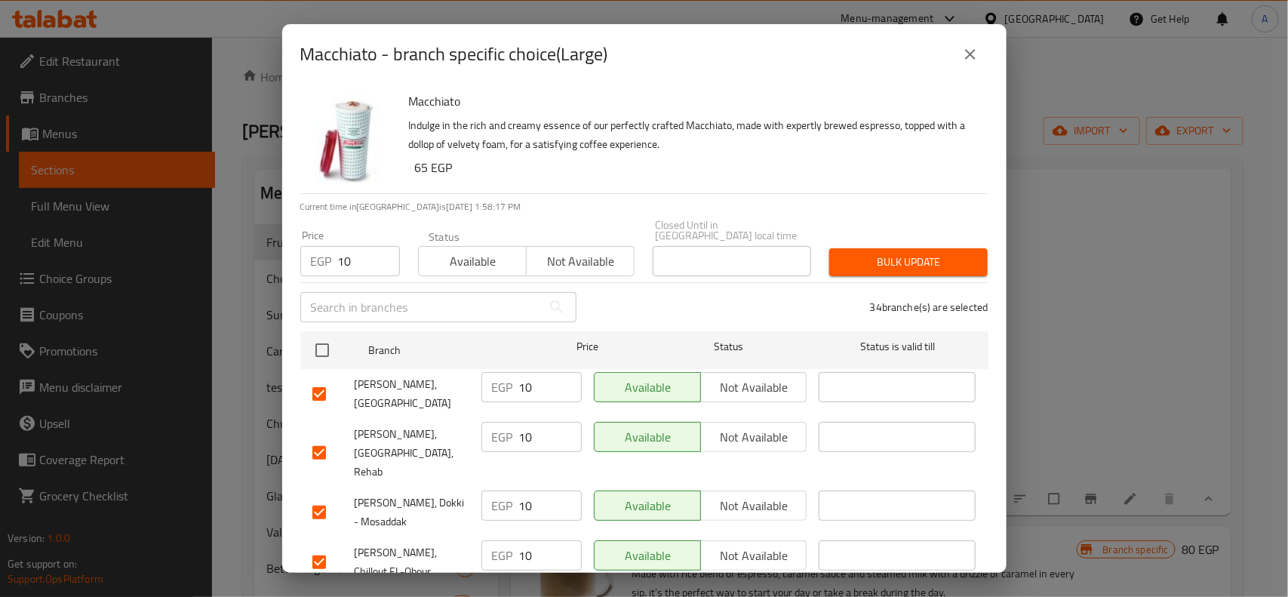
click at [922, 239] on div "Bulk update" at bounding box center [908, 262] width 177 height 46
click at [926, 253] on span "Bulk update" at bounding box center [908, 262] width 134 height 19
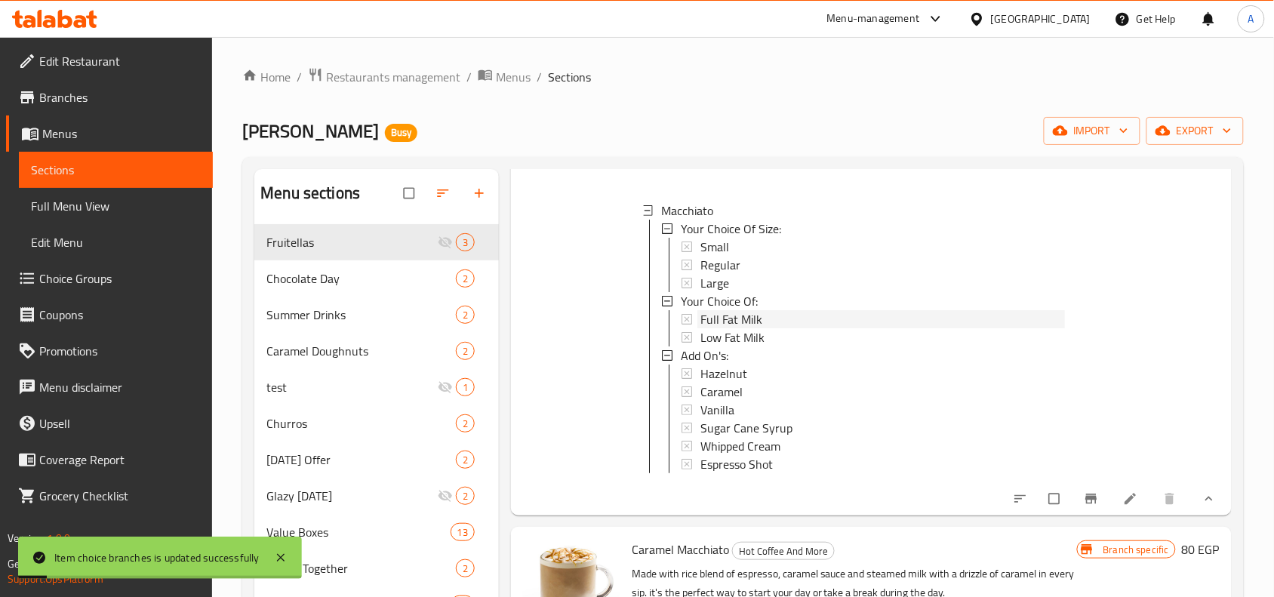
click at [744, 315] on span "Full Fat Milk" at bounding box center [731, 319] width 62 height 18
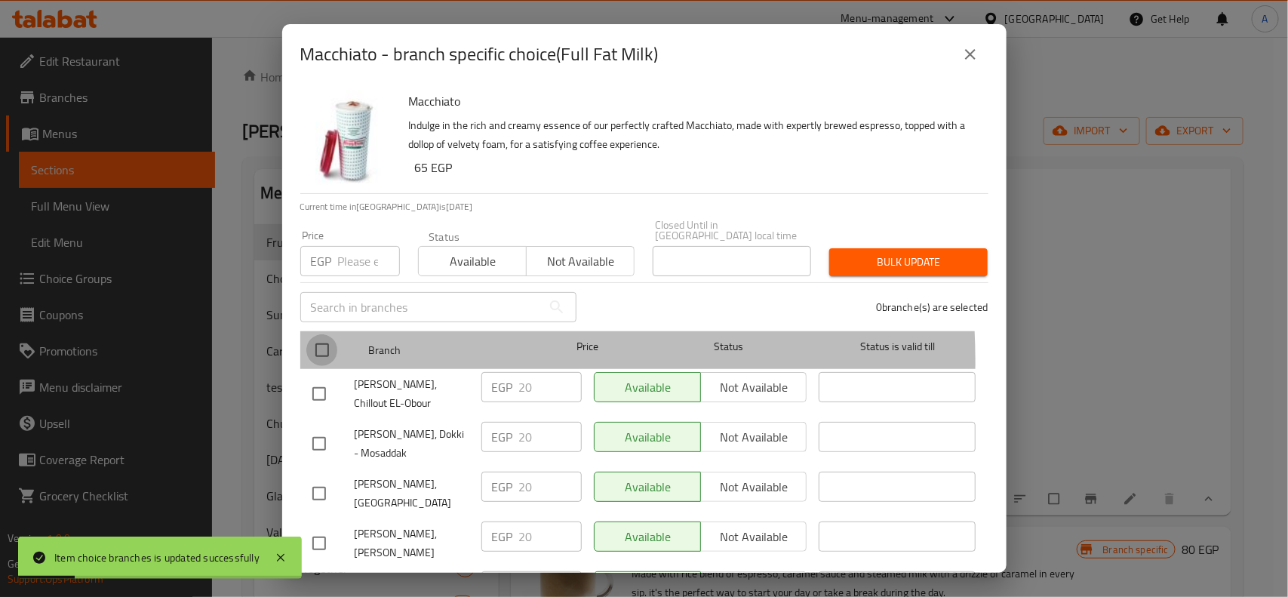
click at [309, 352] on input "checkbox" at bounding box center [322, 350] width 32 height 32
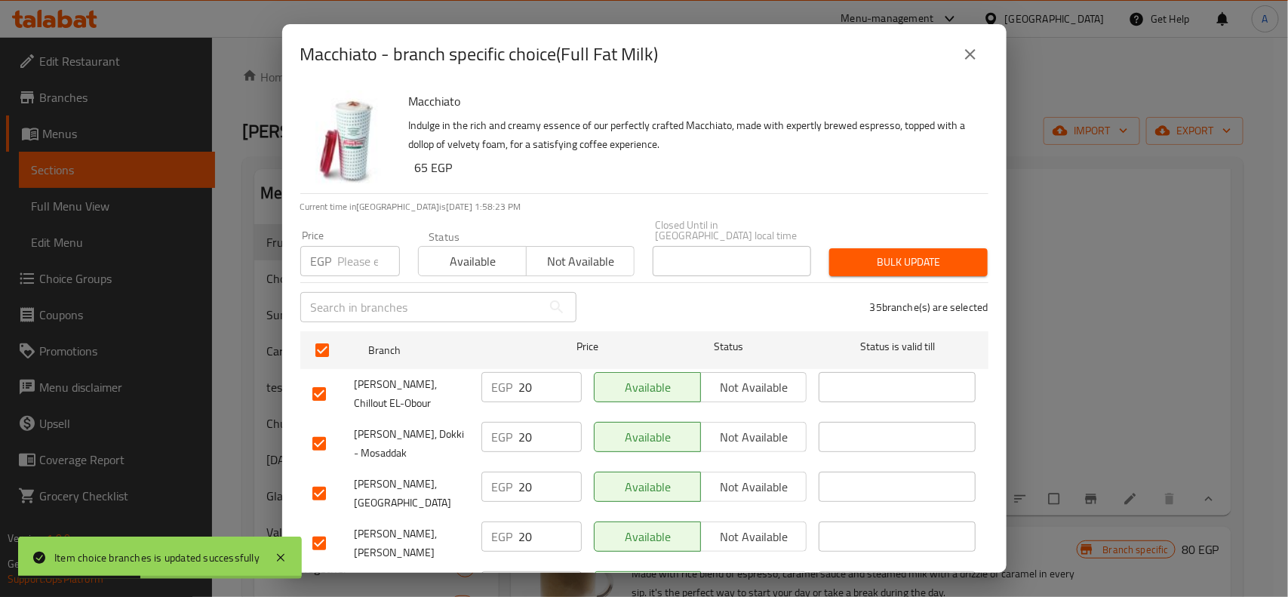
scroll to position [352, 0]
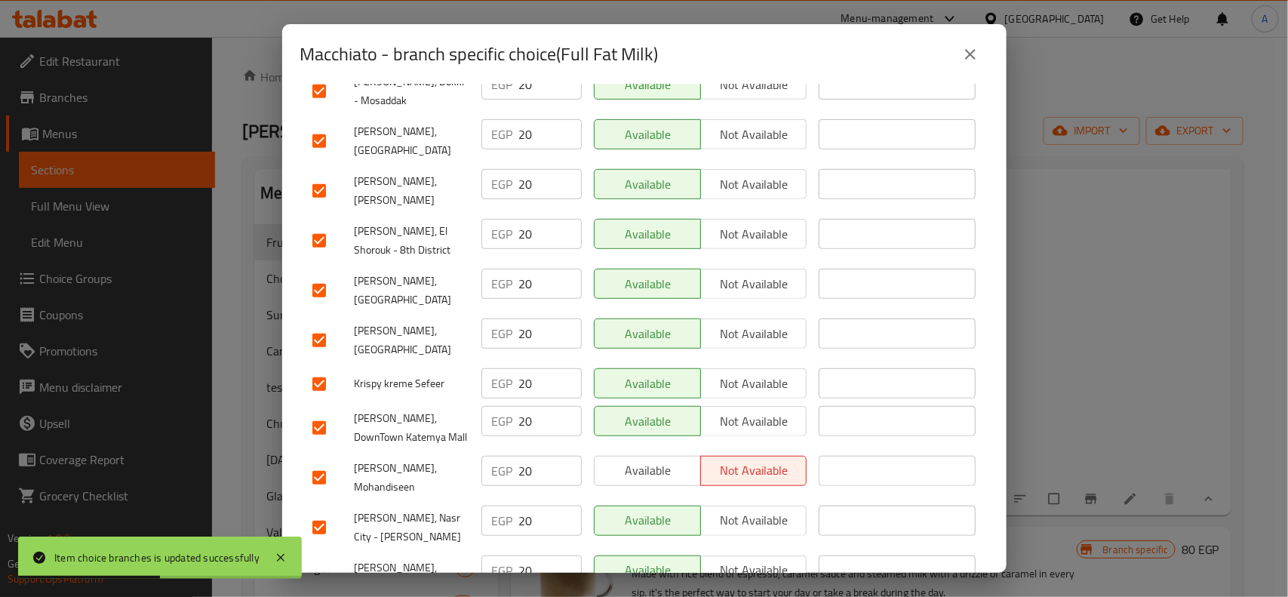
click at [331, 336] on input "checkbox" at bounding box center [319, 341] width 32 height 32
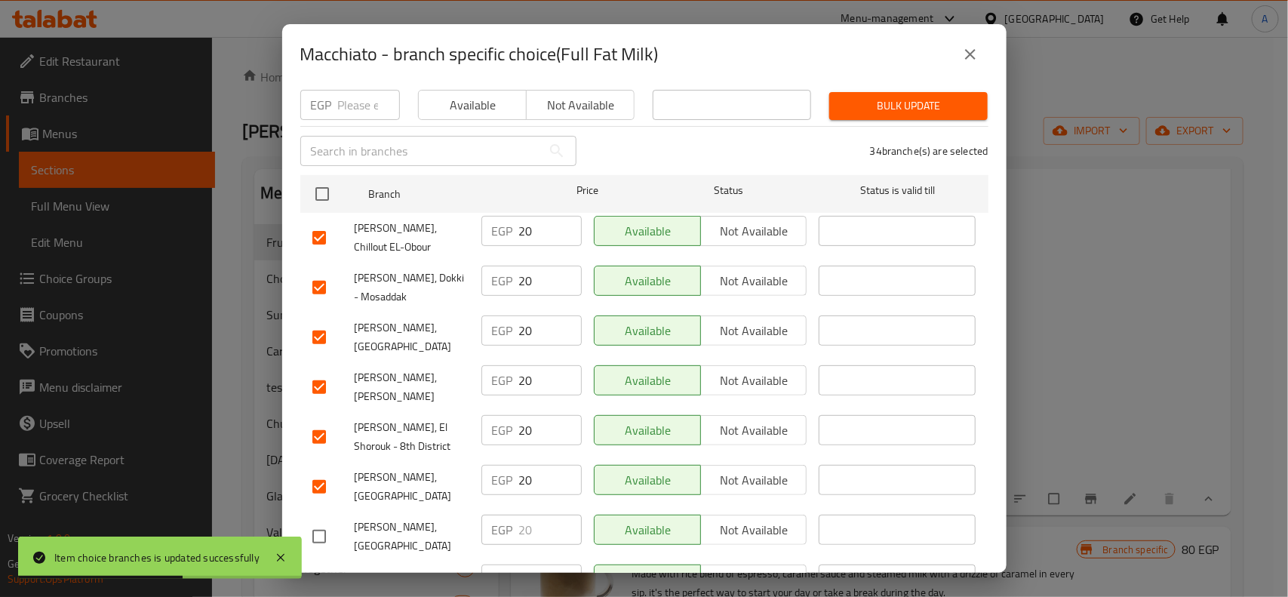
scroll to position [0, 0]
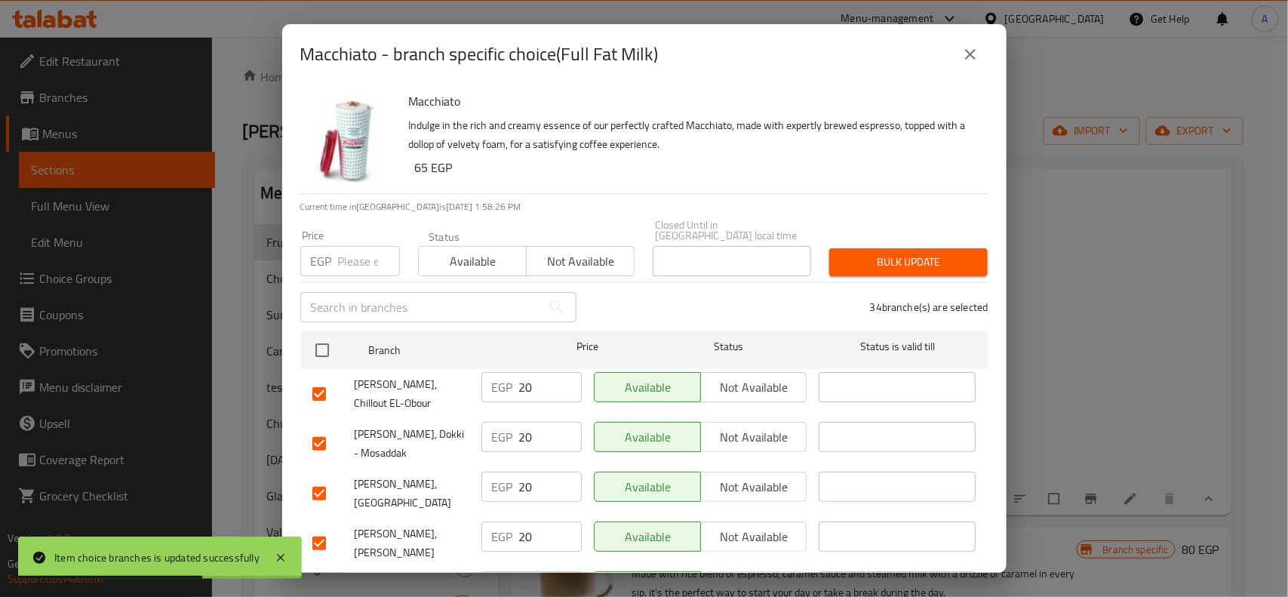
click at [334, 268] on div "Price EGP Price" at bounding box center [350, 253] width 118 height 64
click at [346, 257] on input "number" at bounding box center [369, 261] width 62 height 30
click at [989, 251] on div "Macchiato Indulge in the rich and creamy essence of our perfectly crafted Macch…" at bounding box center [644, 329] width 725 height 488
click at [960, 260] on span "Bulk update" at bounding box center [908, 262] width 134 height 19
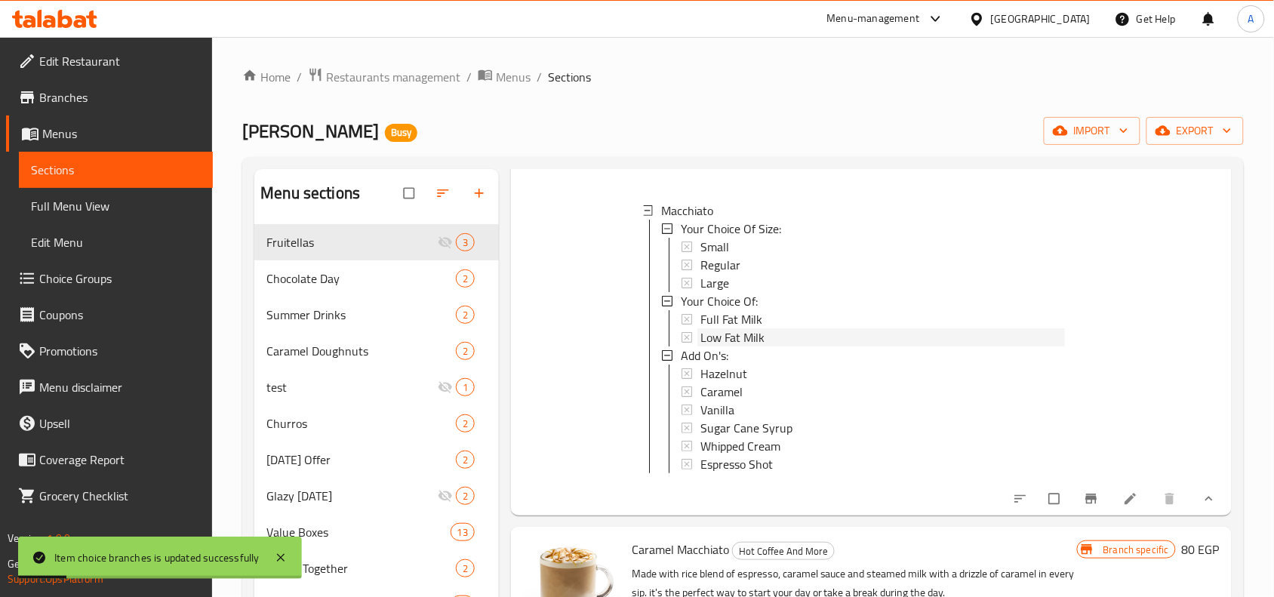
click at [752, 346] on span "Low Fat Milk" at bounding box center [732, 337] width 64 height 18
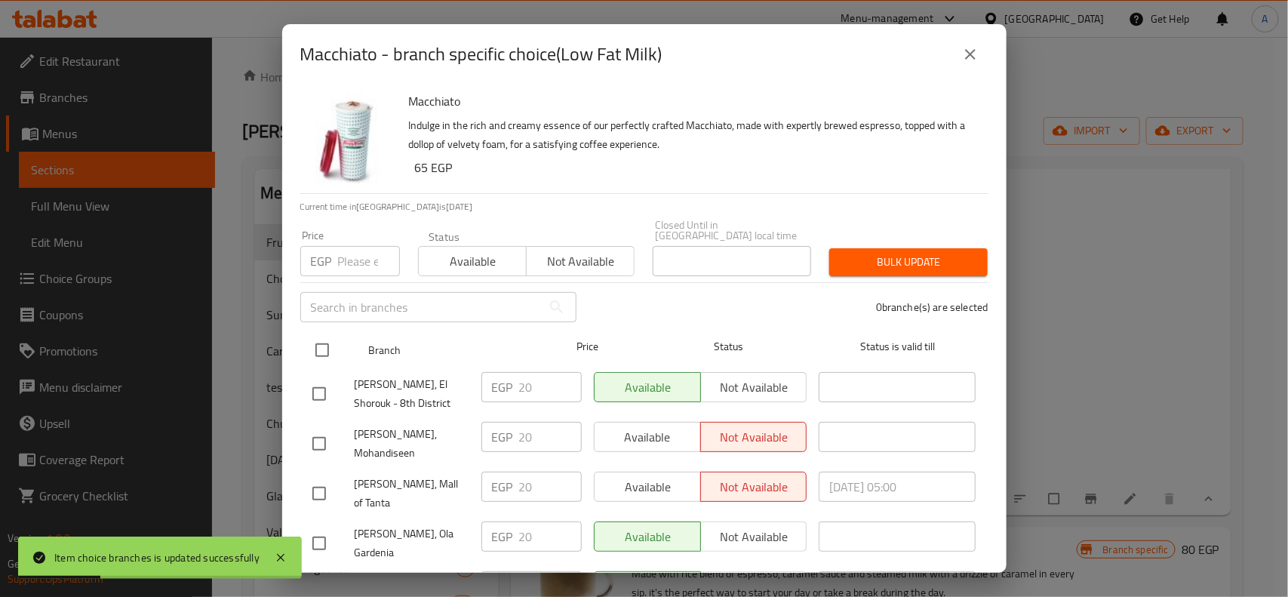
click at [309, 340] on input "checkbox" at bounding box center [322, 350] width 32 height 32
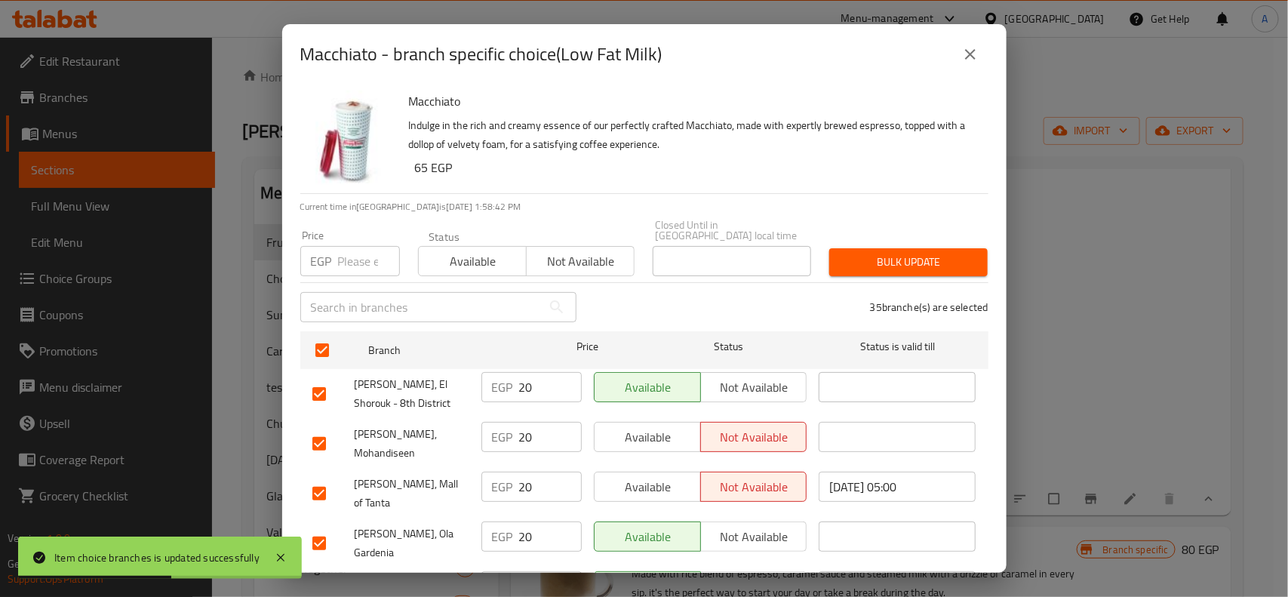
scroll to position [440, 0]
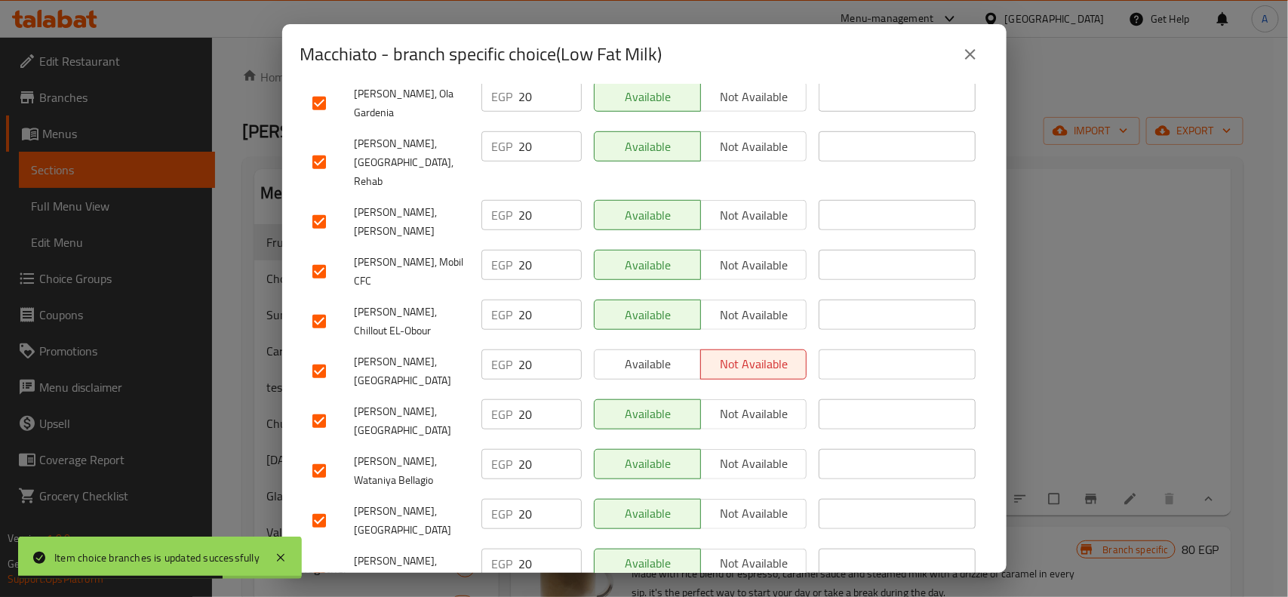
click at [328, 355] on input "checkbox" at bounding box center [319, 371] width 32 height 32
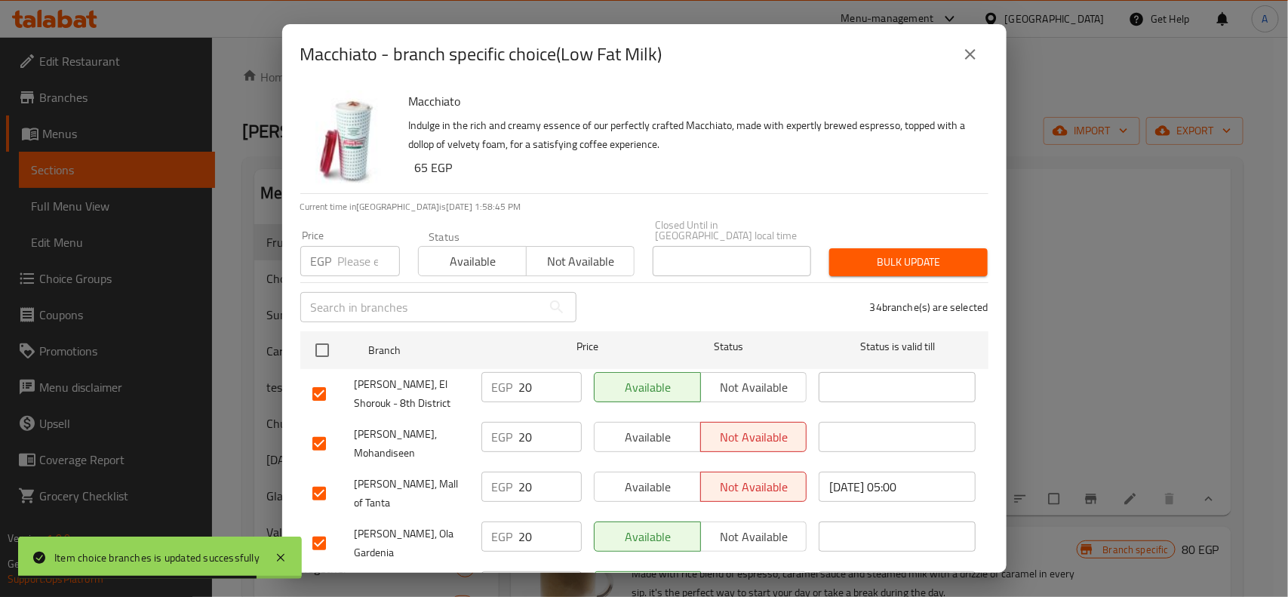
click at [349, 246] on input "number" at bounding box center [369, 261] width 62 height 30
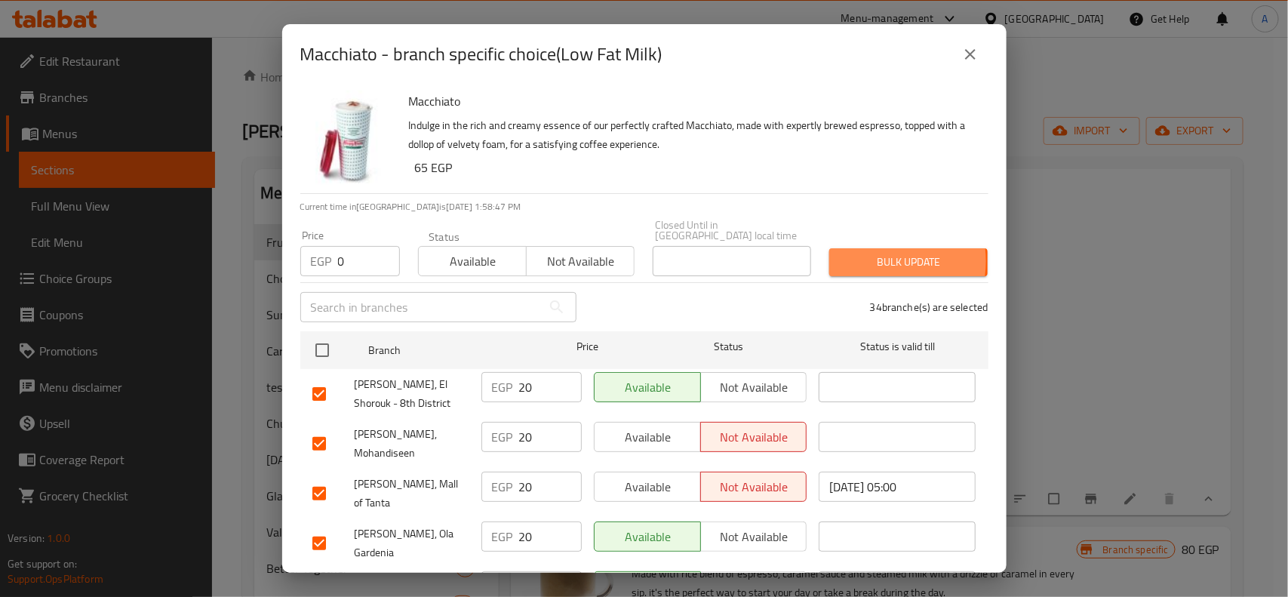
click at [862, 253] on span "Bulk update" at bounding box center [908, 262] width 134 height 19
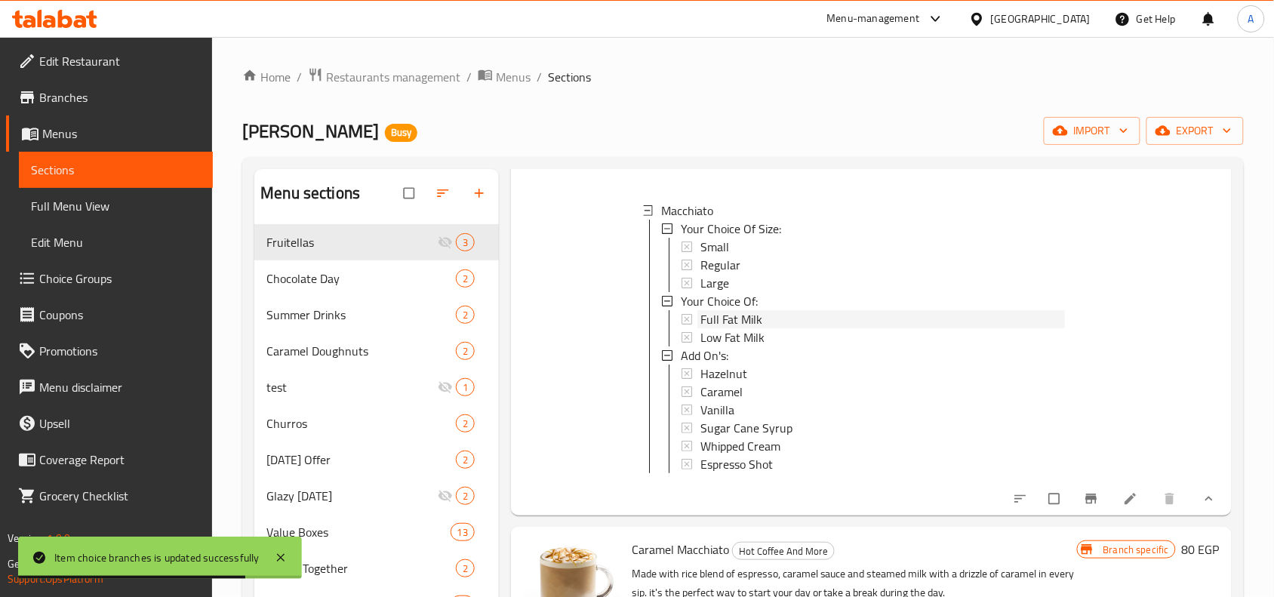
click at [774, 321] on div "Full Fat Milk" at bounding box center [882, 319] width 365 height 18
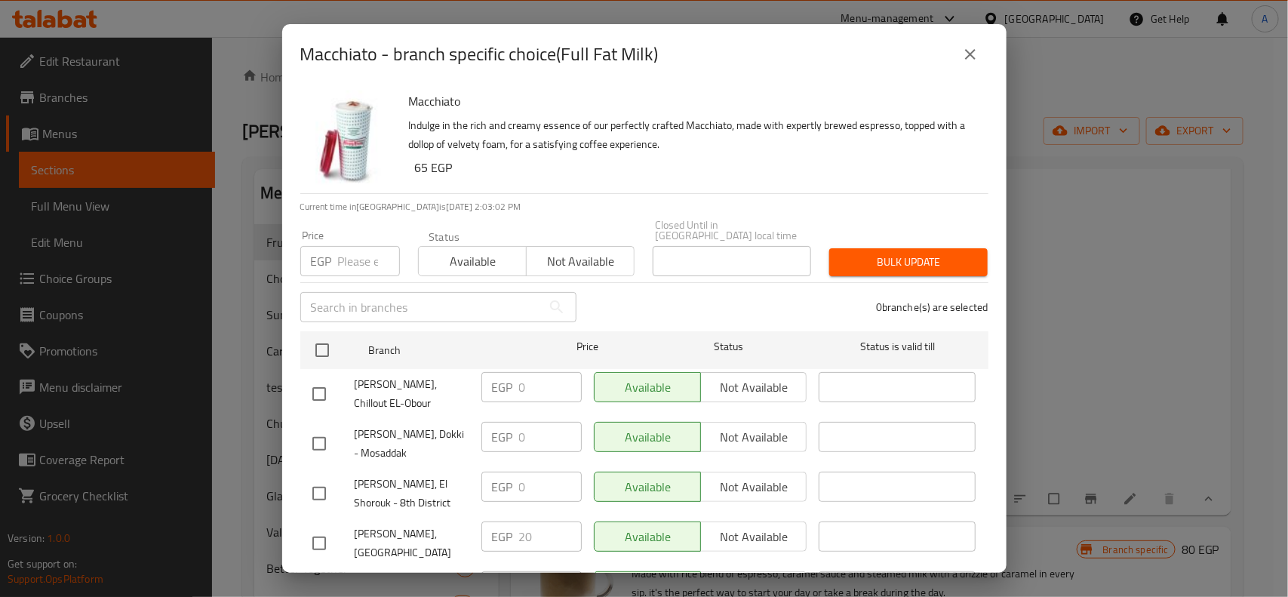
click at [964, 57] on icon "close" at bounding box center [970, 54] width 18 height 18
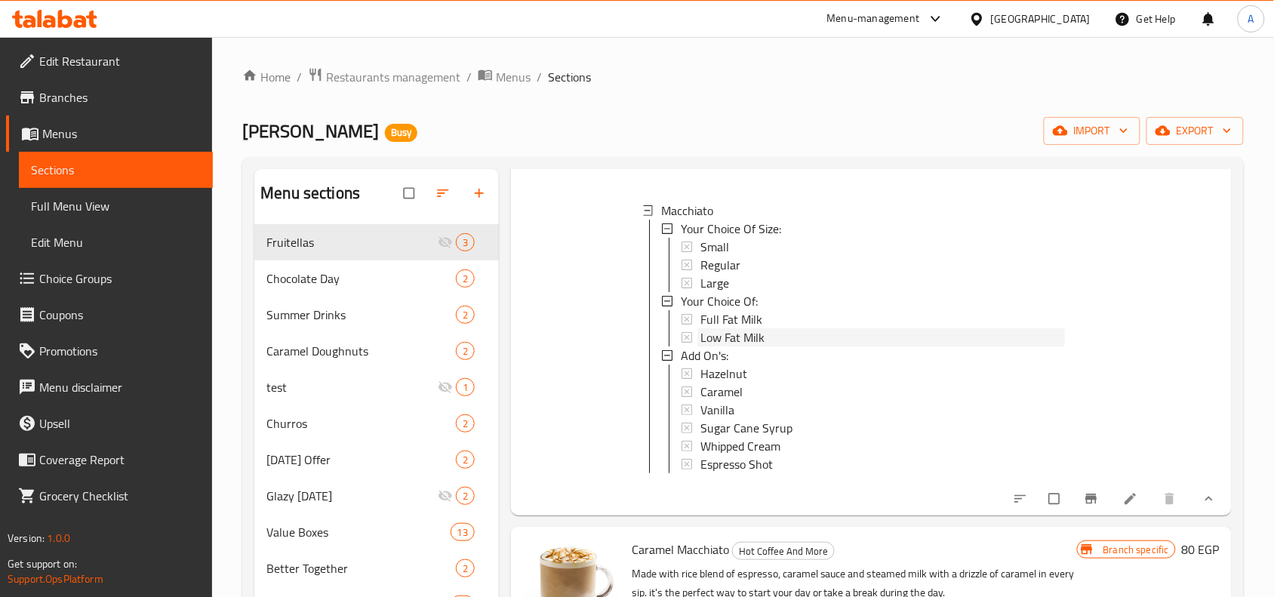
click at [758, 342] on span "Low Fat Milk" at bounding box center [732, 337] width 64 height 18
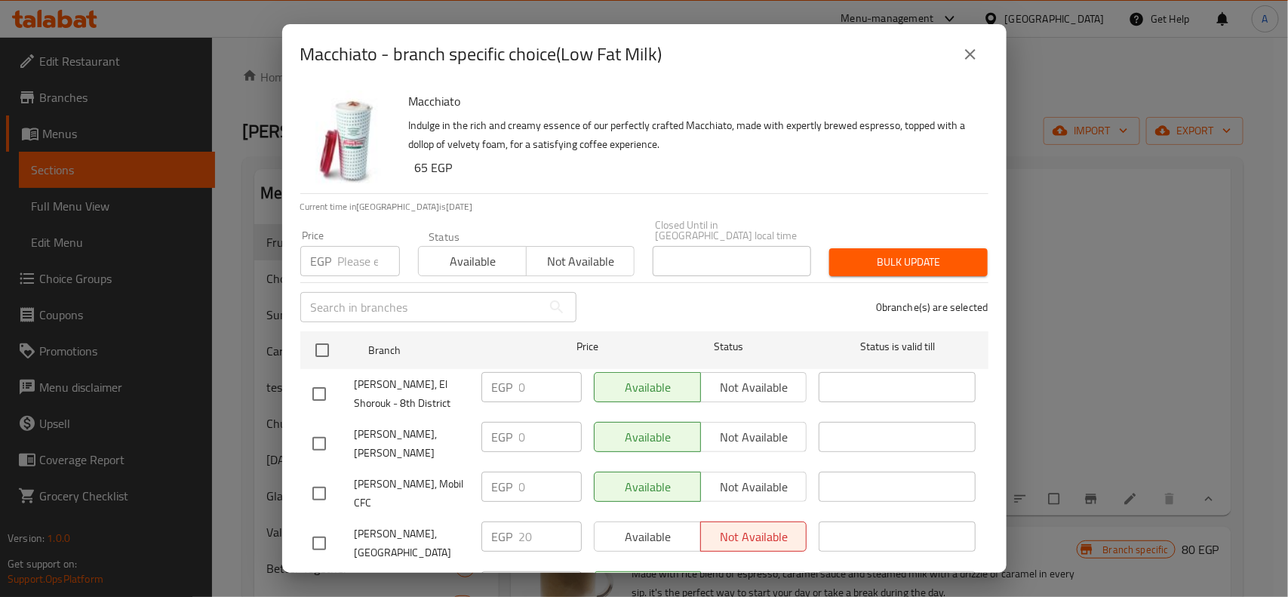
click at [980, 60] on button "close" at bounding box center [970, 54] width 36 height 36
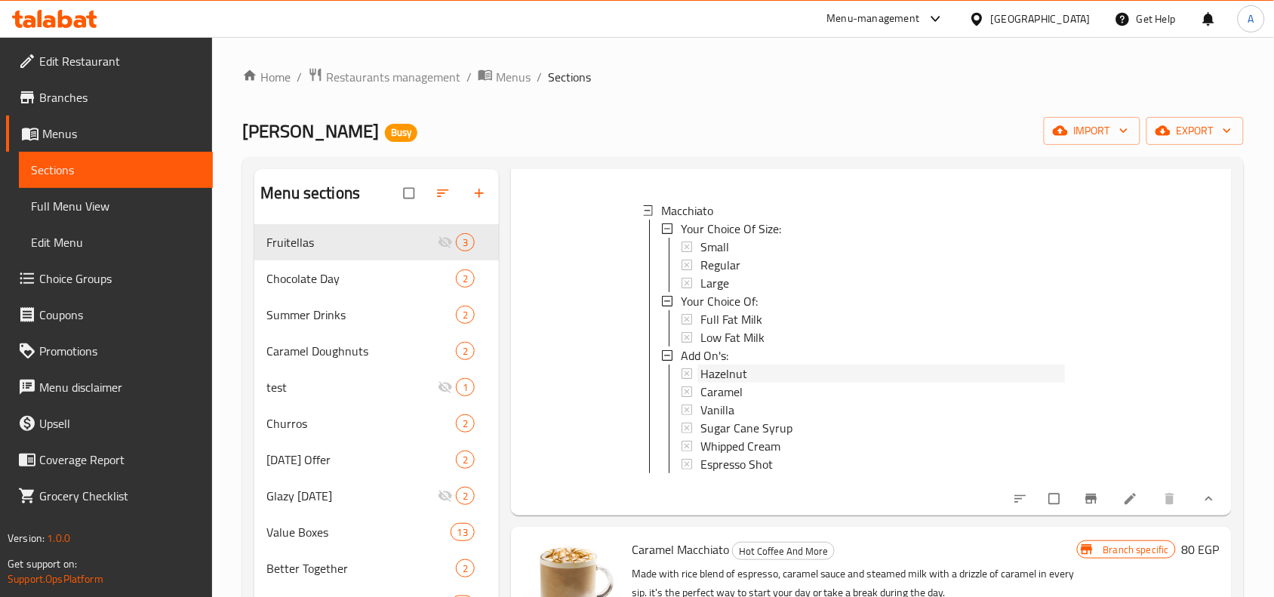
click at [718, 376] on span "Hazelnut" at bounding box center [723, 374] width 47 height 18
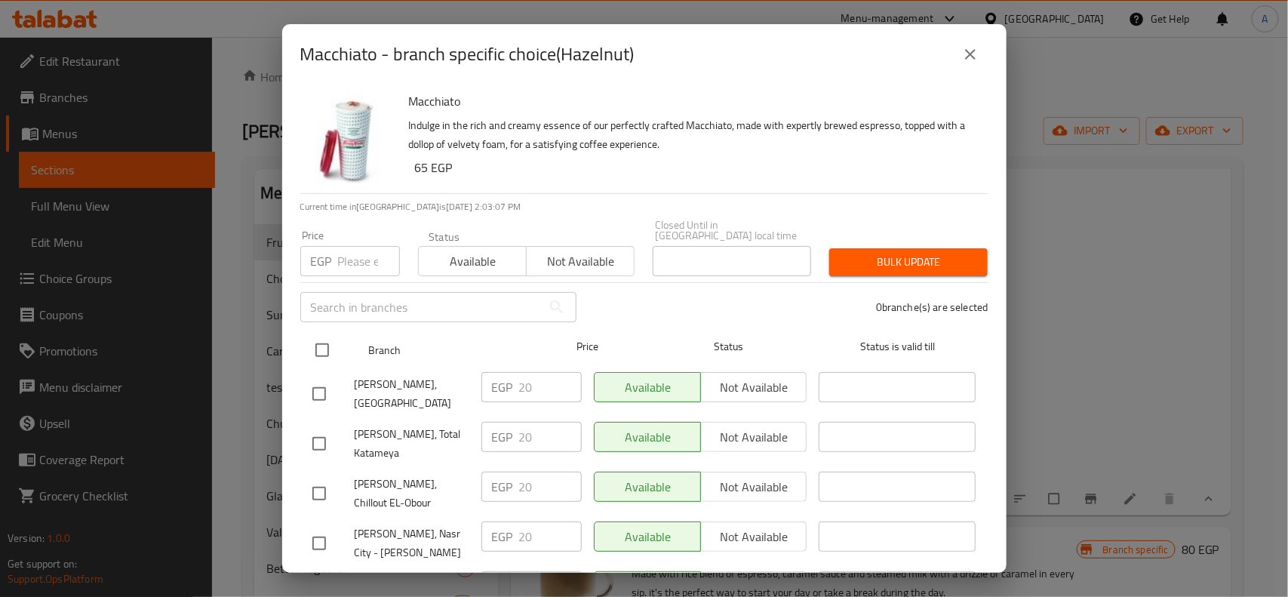
click at [337, 336] on input "checkbox" at bounding box center [322, 350] width 32 height 32
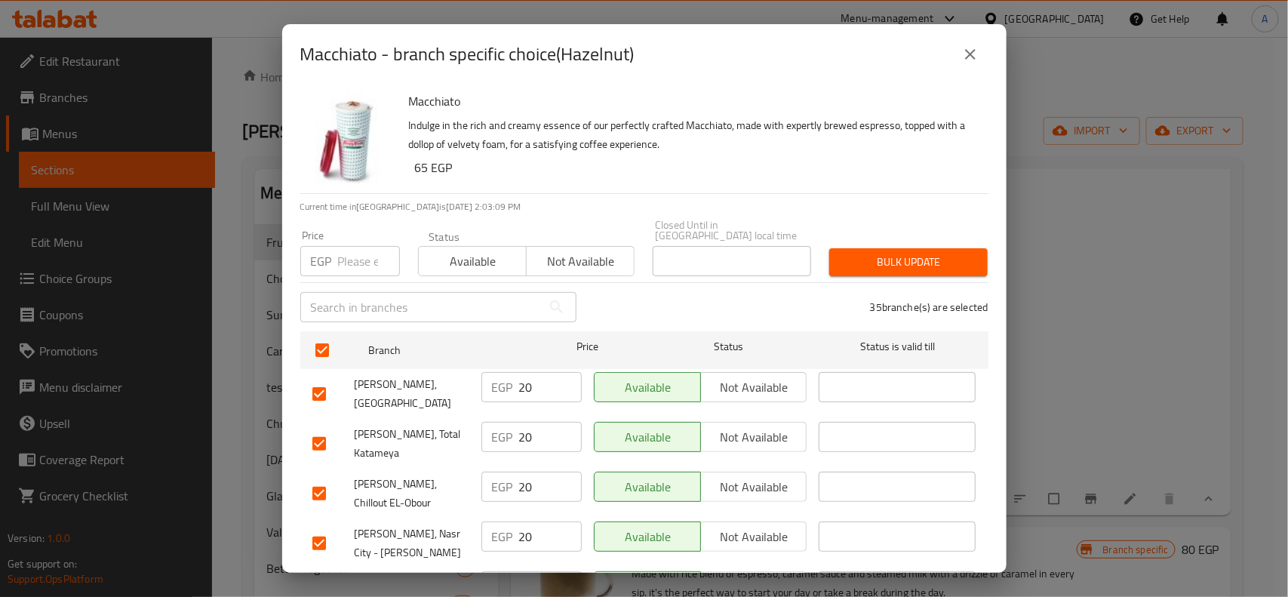
scroll to position [745, 0]
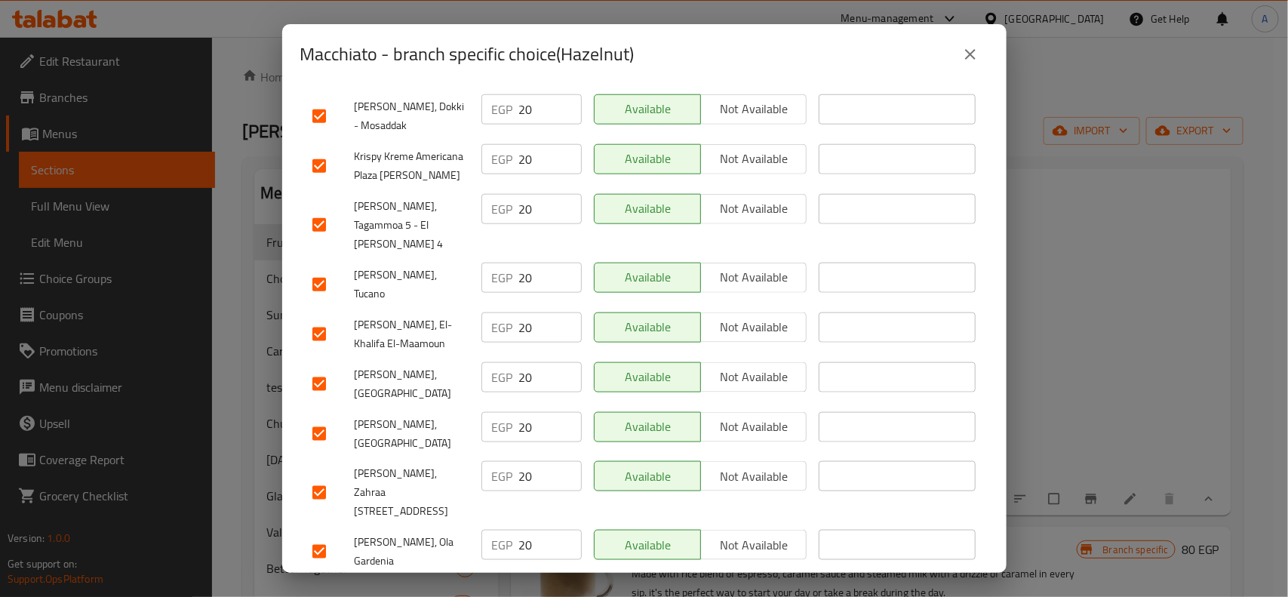
click at [322, 368] on input "checkbox" at bounding box center [319, 384] width 32 height 32
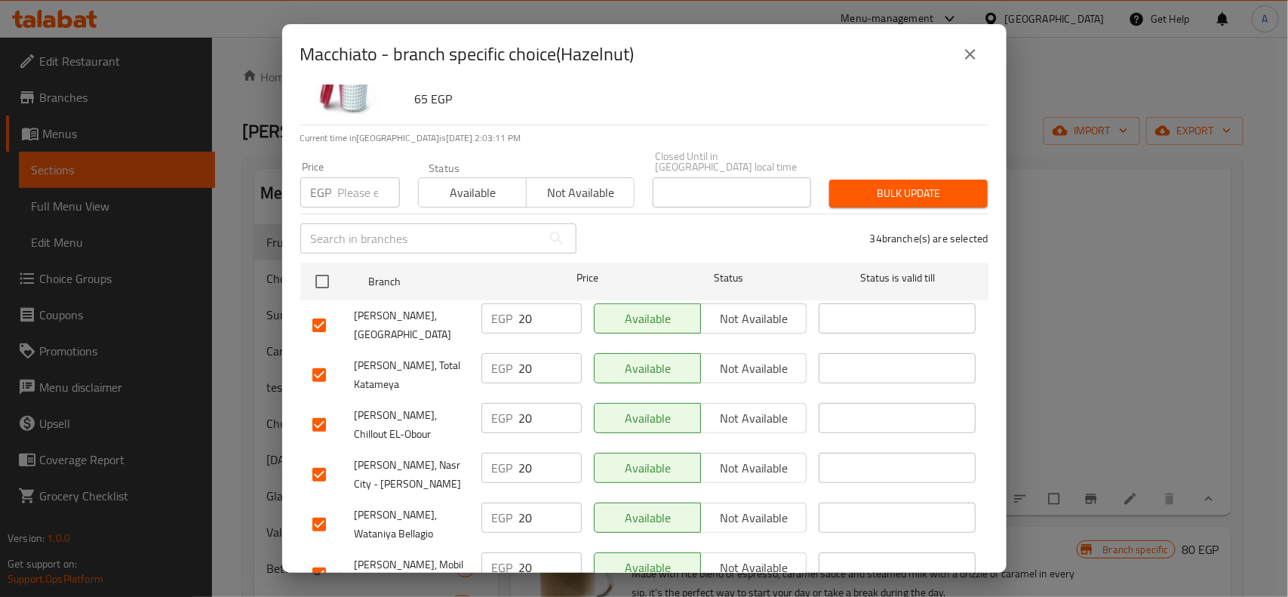
scroll to position [0, 0]
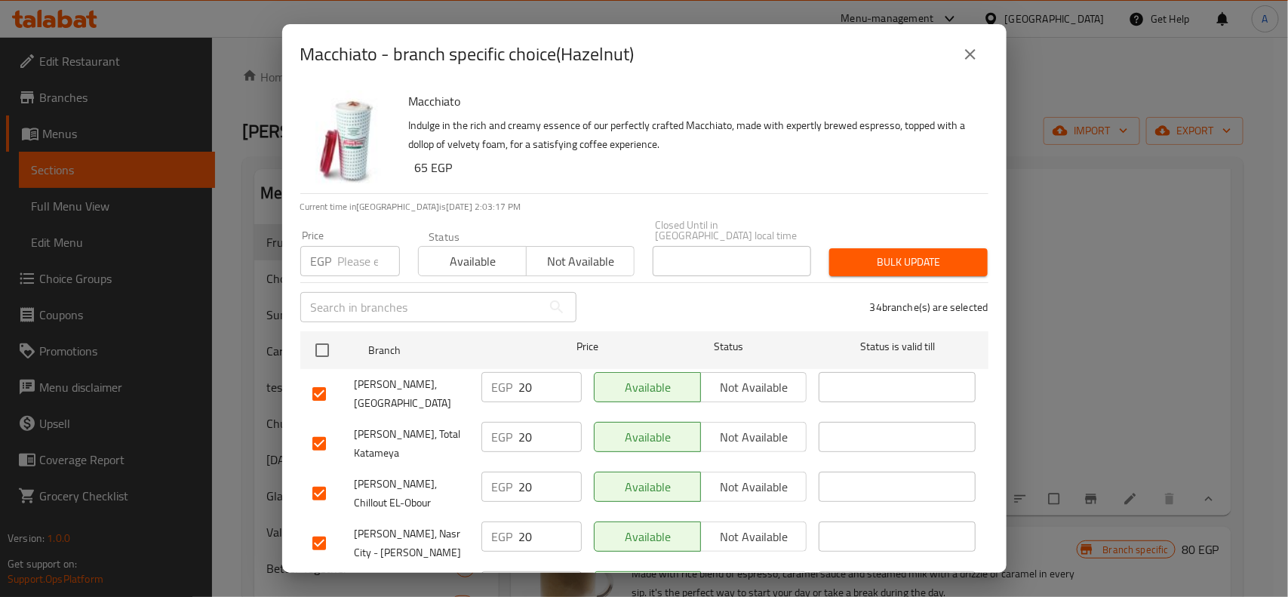
click at [342, 248] on input "number" at bounding box center [369, 261] width 62 height 30
paste input "15"
click at [919, 253] on span "Bulk update" at bounding box center [908, 262] width 134 height 19
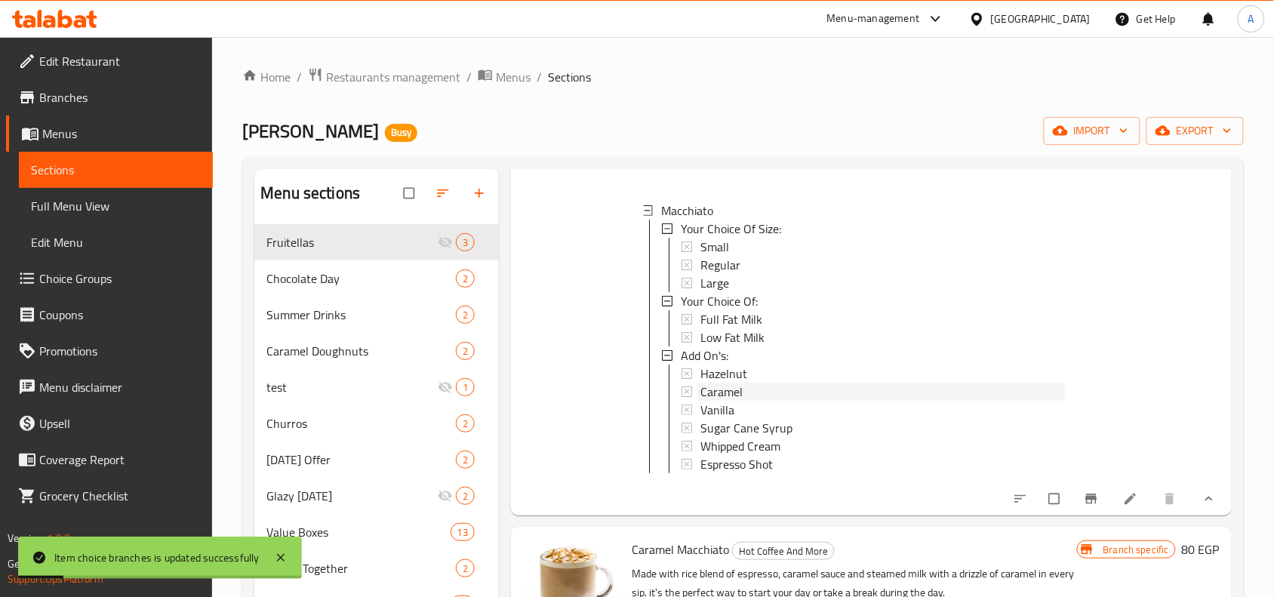
click at [857, 393] on div "Caramel" at bounding box center [882, 392] width 365 height 18
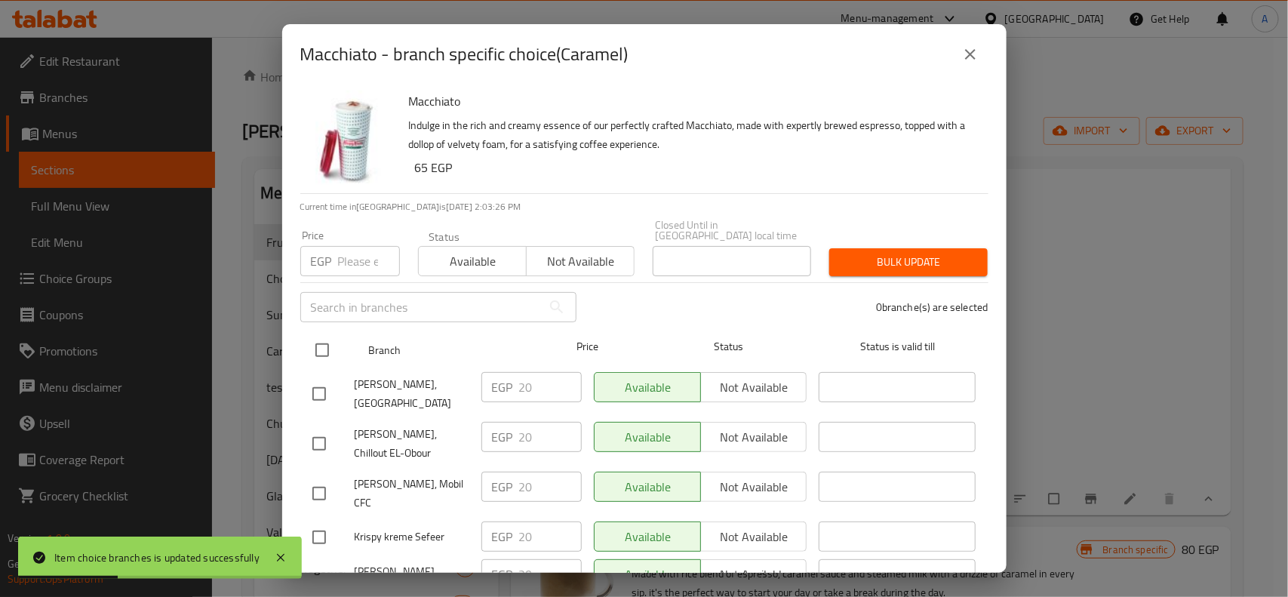
click at [307, 337] on input "checkbox" at bounding box center [322, 350] width 32 height 32
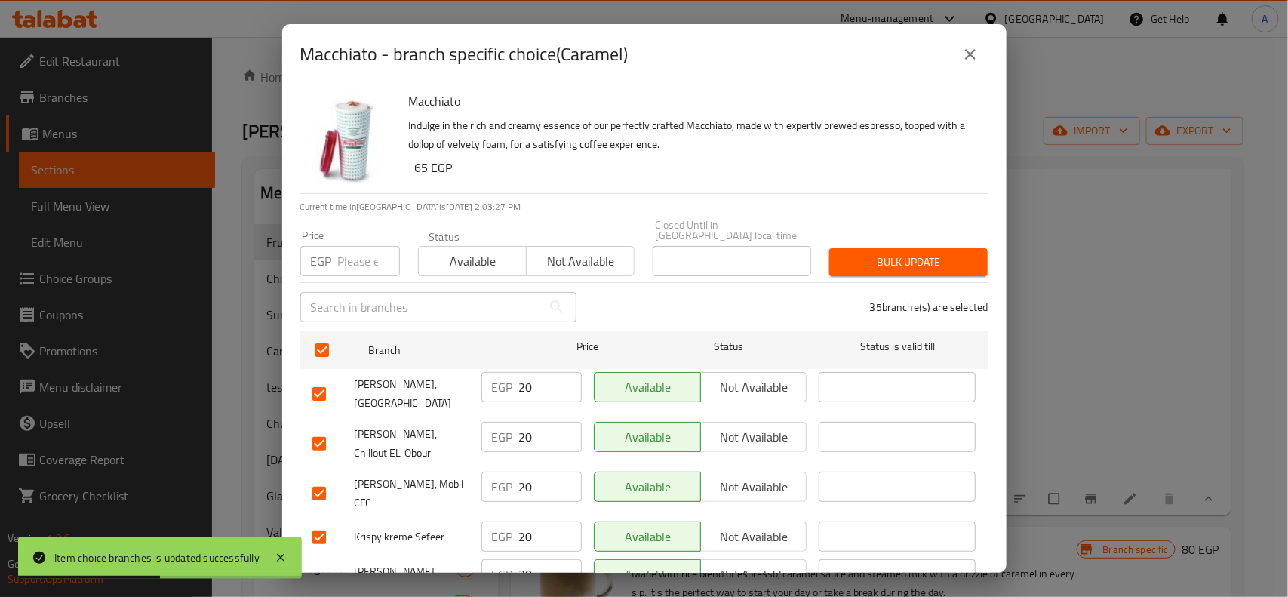
scroll to position [1168, 0]
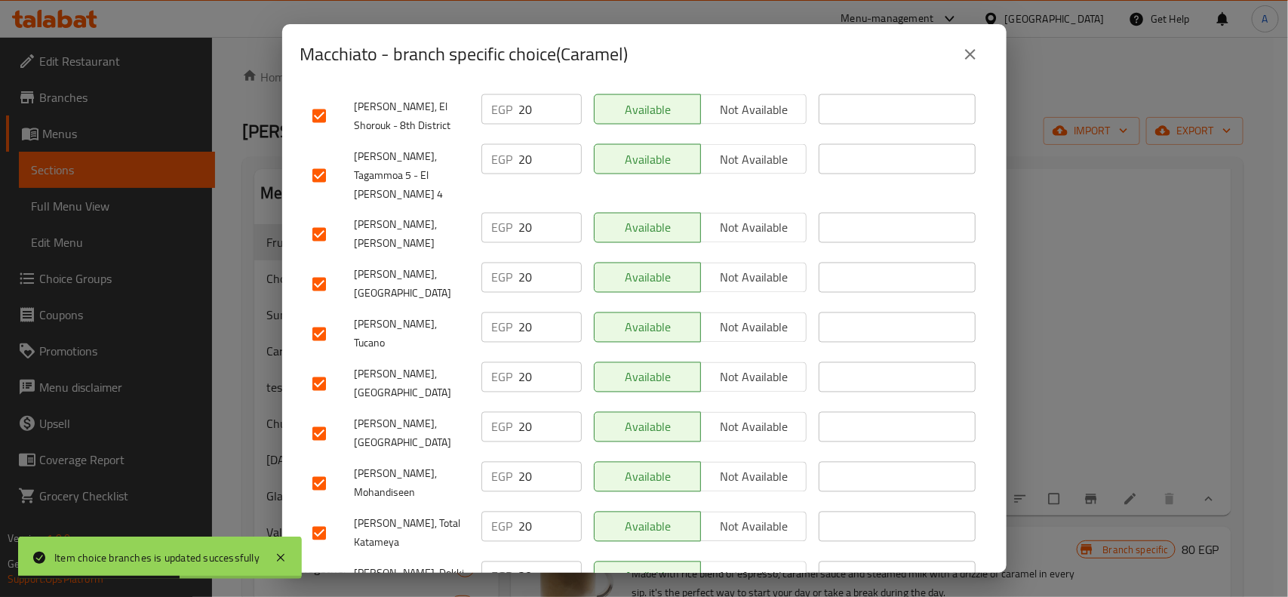
click at [318, 418] on input "checkbox" at bounding box center [319, 434] width 32 height 32
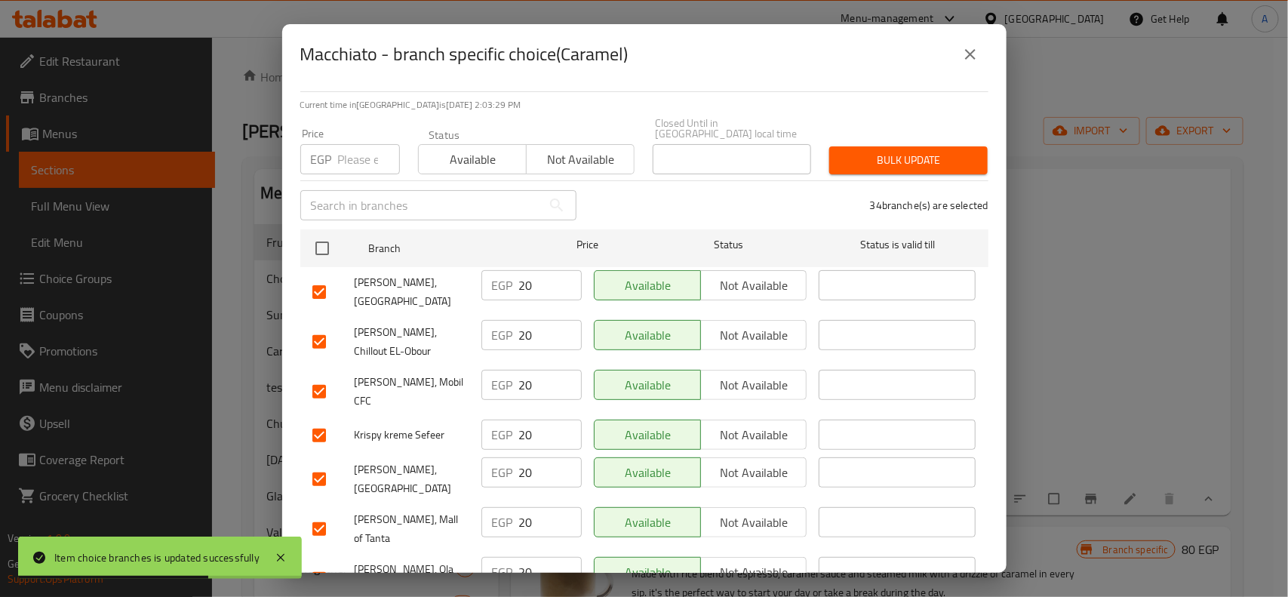
scroll to position [0, 0]
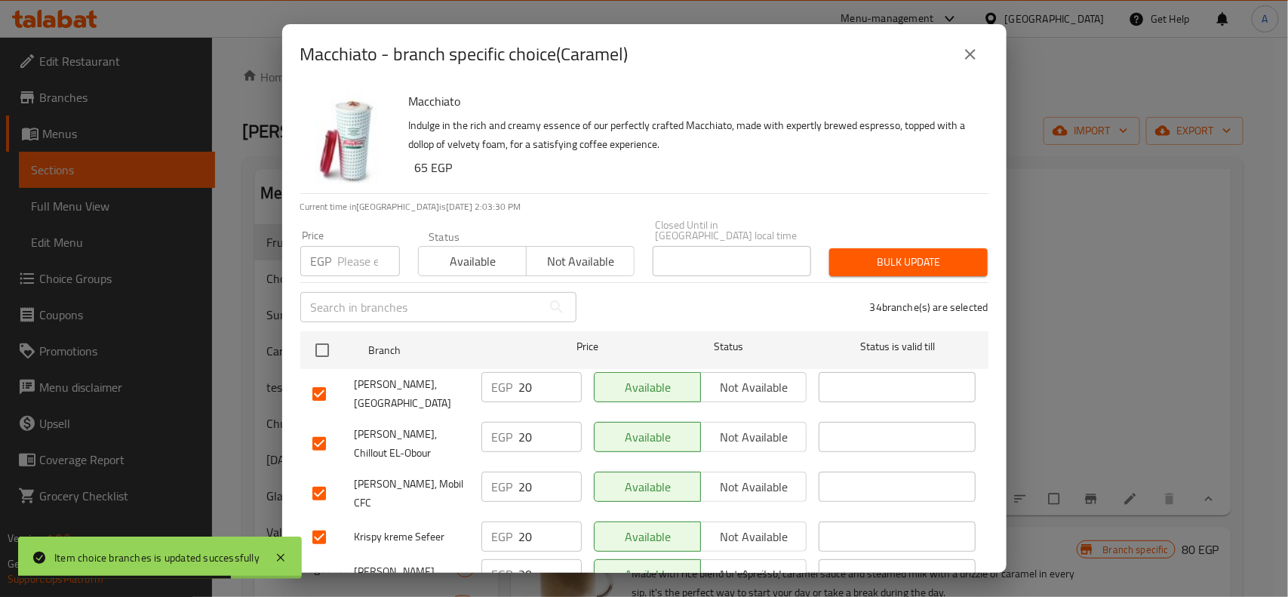
click at [347, 246] on input "number" at bounding box center [369, 261] width 62 height 30
paste input "15"
click at [943, 258] on span "Bulk update" at bounding box center [908, 262] width 134 height 19
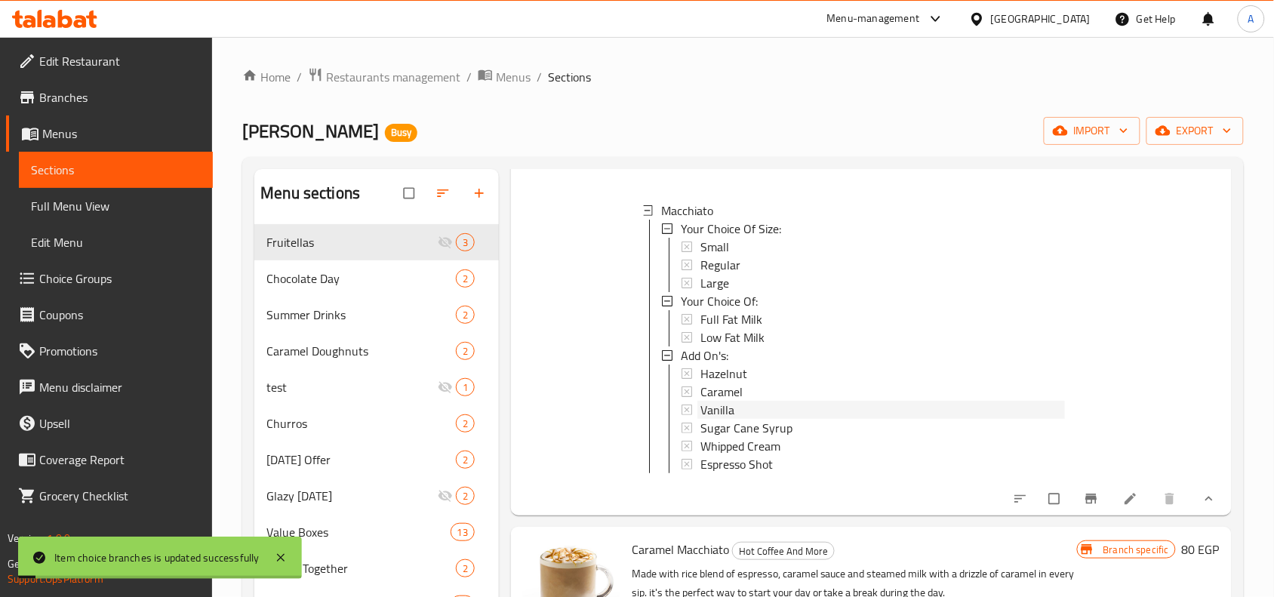
click at [723, 413] on span "Vanilla" at bounding box center [717, 410] width 34 height 18
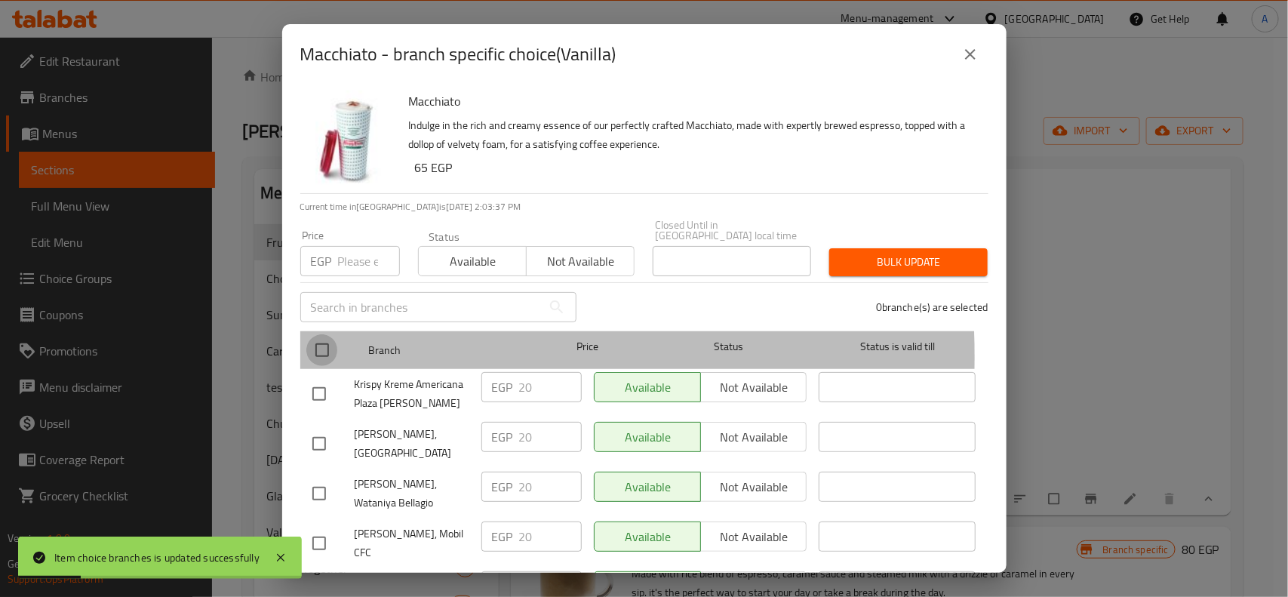
click at [325, 346] on input "checkbox" at bounding box center [322, 350] width 32 height 32
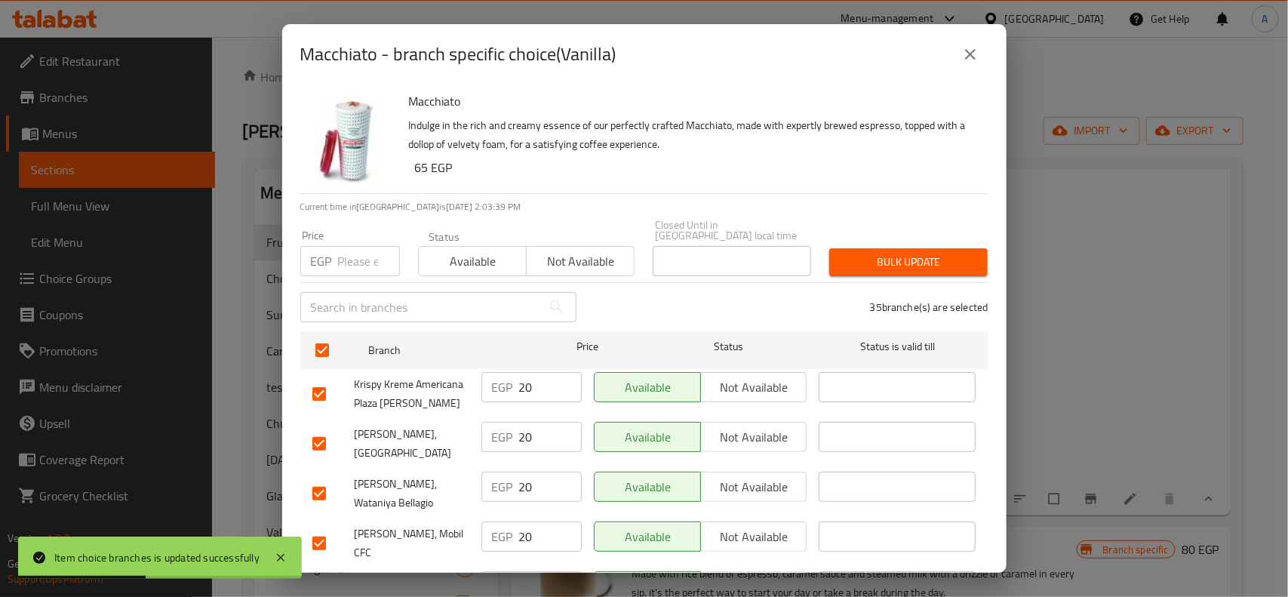
scroll to position [459, 0]
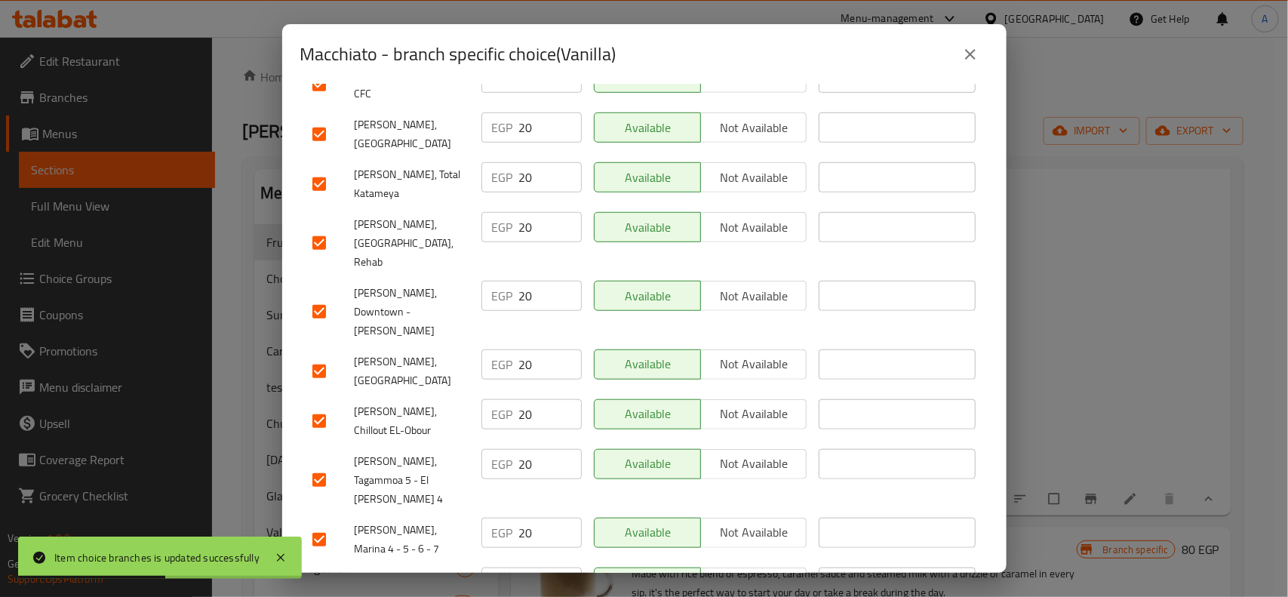
click at [314, 393] on div "Krispy Kreme, Chillout EL-Obour" at bounding box center [390, 421] width 169 height 56
click at [325, 355] on input "checkbox" at bounding box center [319, 371] width 32 height 32
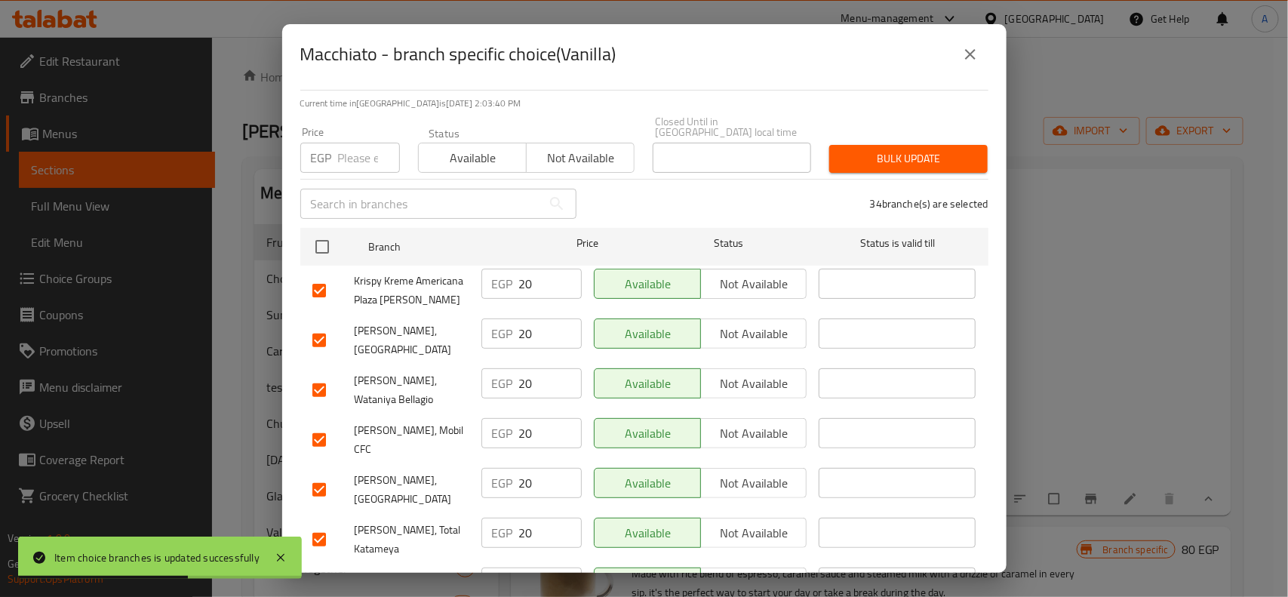
scroll to position [0, 0]
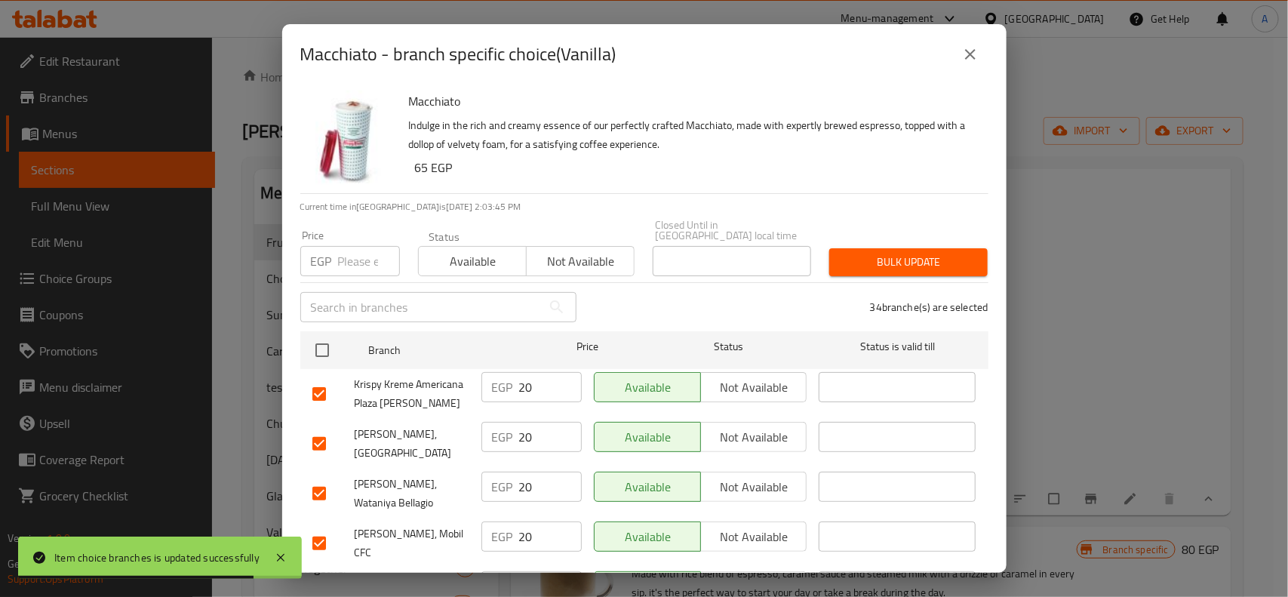
click at [352, 254] on input "number" at bounding box center [369, 261] width 62 height 30
paste input "15"
click at [918, 253] on span "Bulk update" at bounding box center [908, 262] width 134 height 19
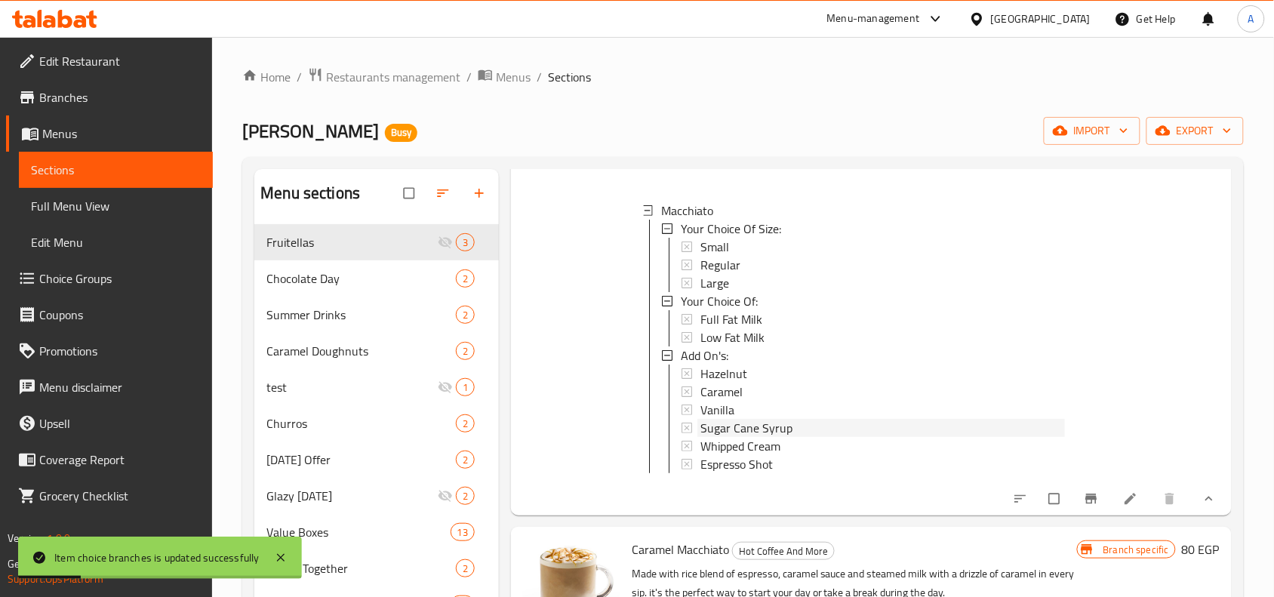
click at [761, 430] on span "Sugar Cane Syrup" at bounding box center [746, 428] width 92 height 18
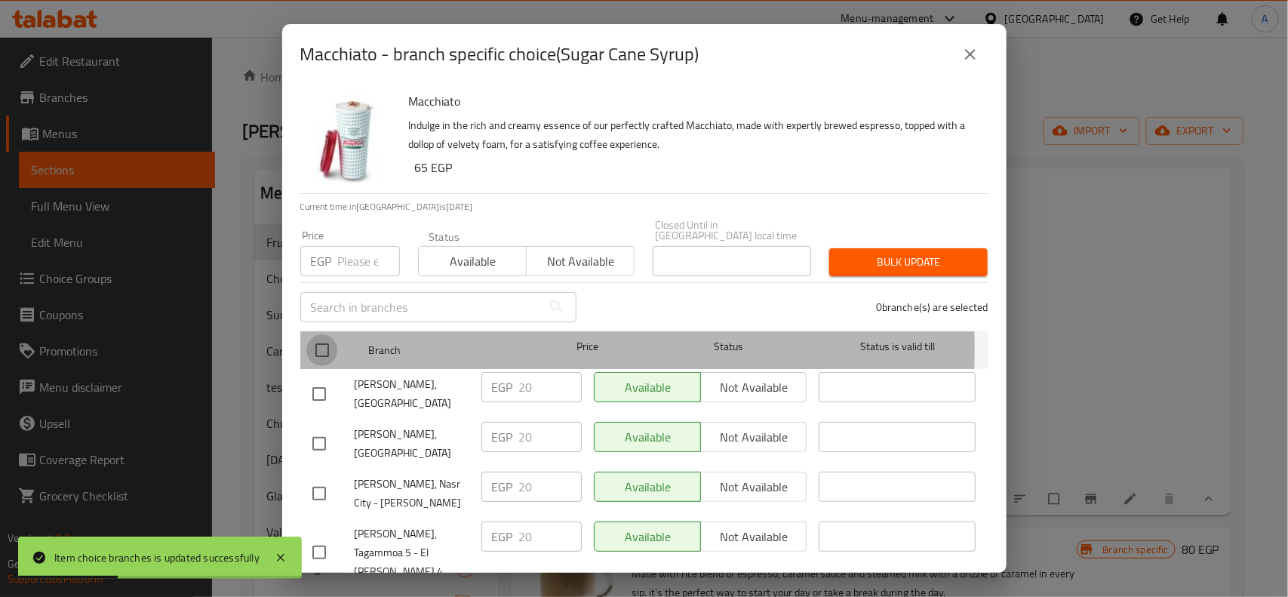
drag, startPoint x: 307, startPoint y: 338, endPoint x: 365, endPoint y: 289, distance: 75.5
click at [308, 338] on input "checkbox" at bounding box center [322, 350] width 32 height 32
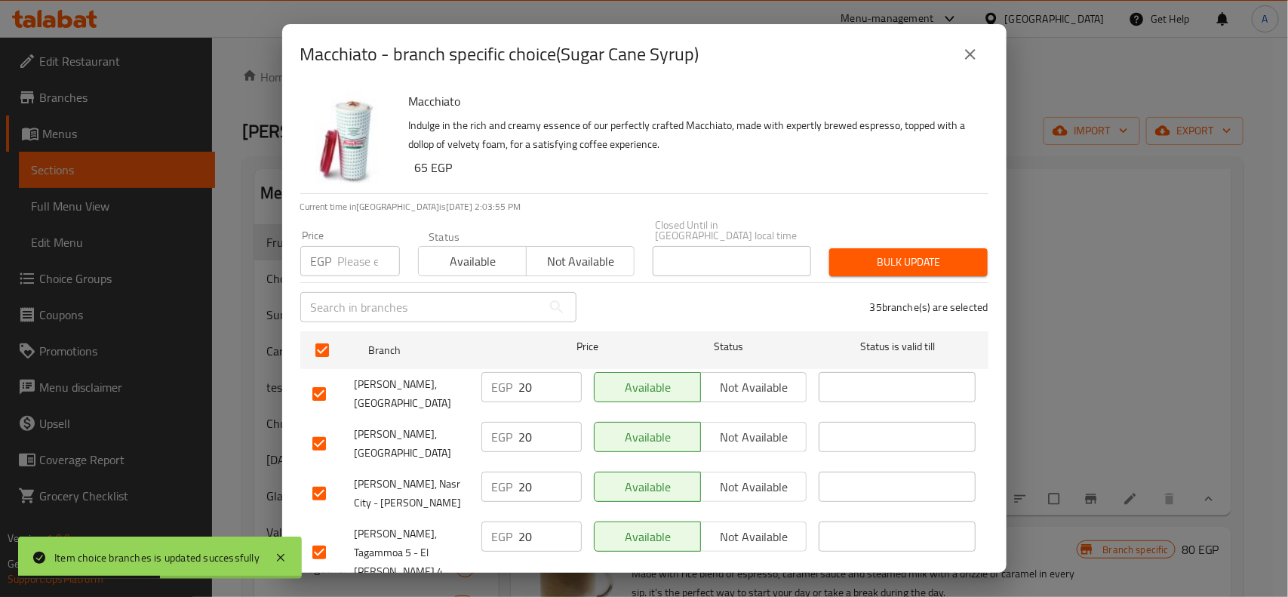
scroll to position [608, 0]
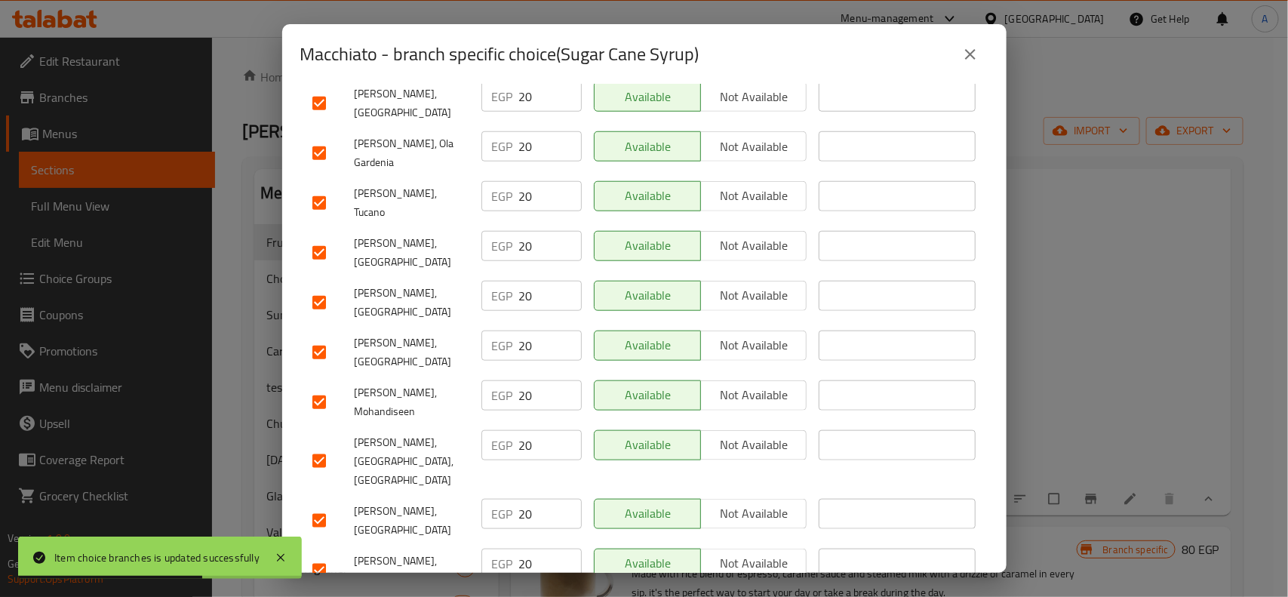
click at [302, 328] on li "Krispy Kreme, Marasi Village EGP 20 ​ Available Not available ​" at bounding box center [644, 353] width 688 height 50
click at [317, 337] on input "checkbox" at bounding box center [319, 353] width 32 height 32
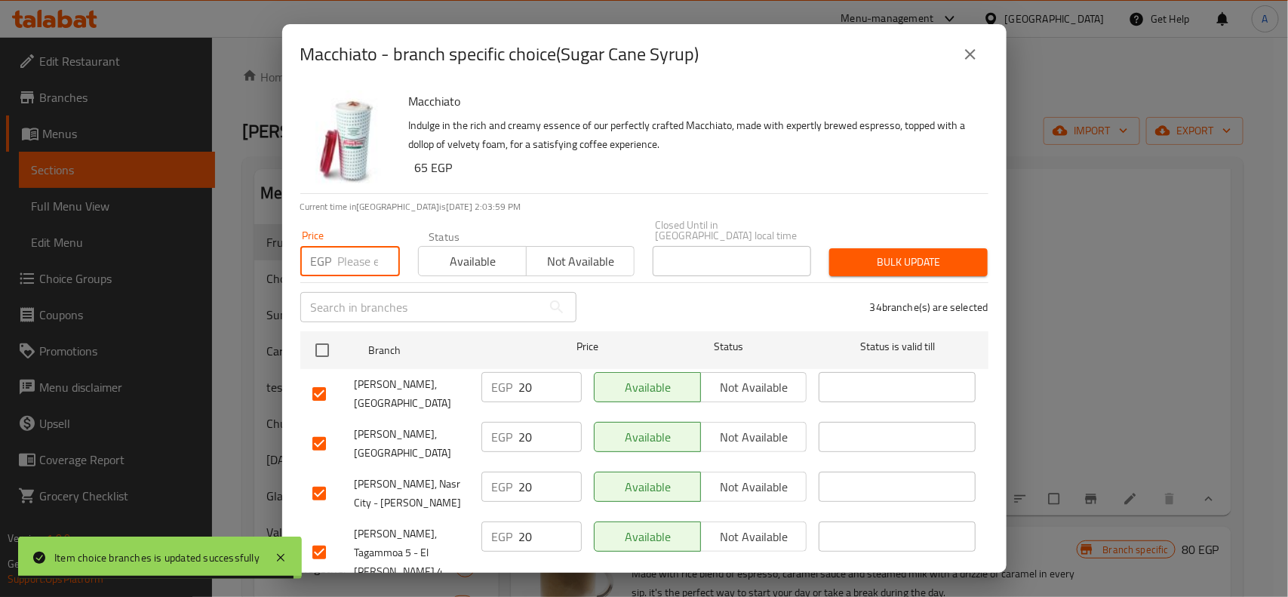
click at [374, 255] on input "number" at bounding box center [369, 261] width 62 height 30
paste input "15"
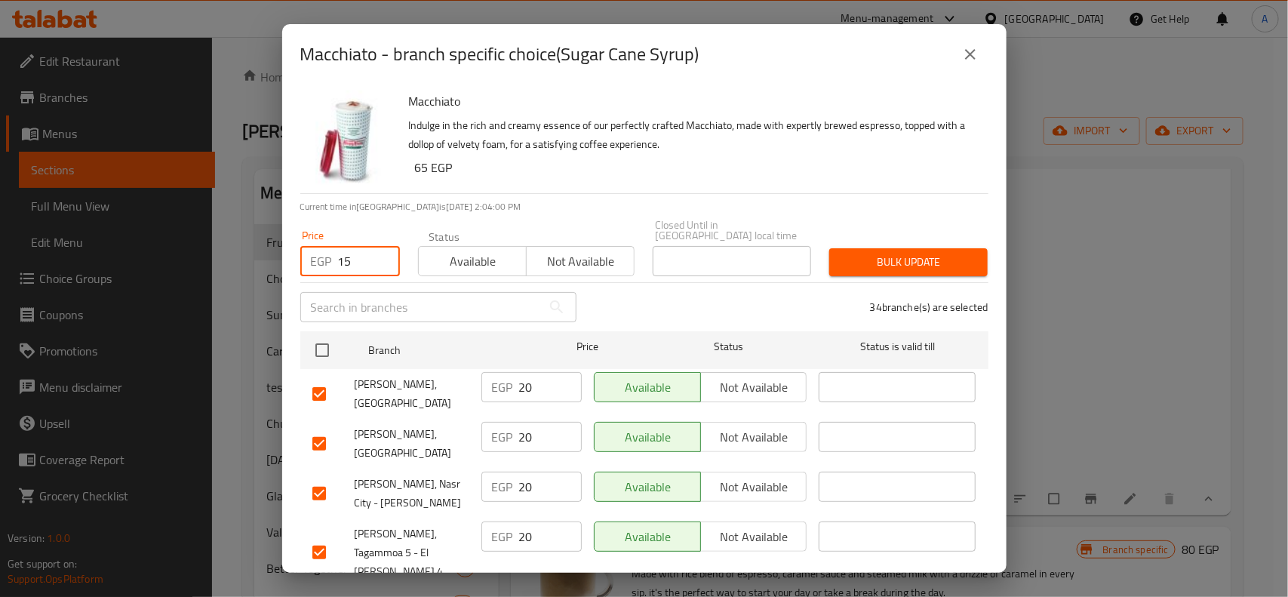
click at [832, 239] on div "Bulk update" at bounding box center [908, 262] width 177 height 46
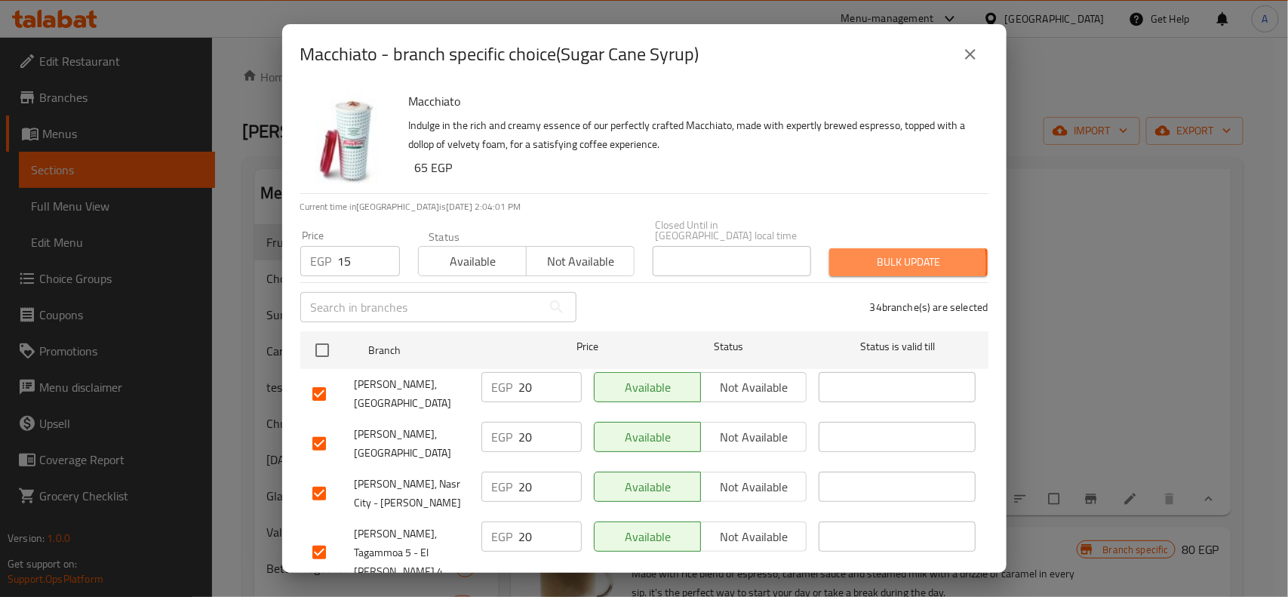
click at [848, 253] on span "Bulk update" at bounding box center [908, 262] width 134 height 19
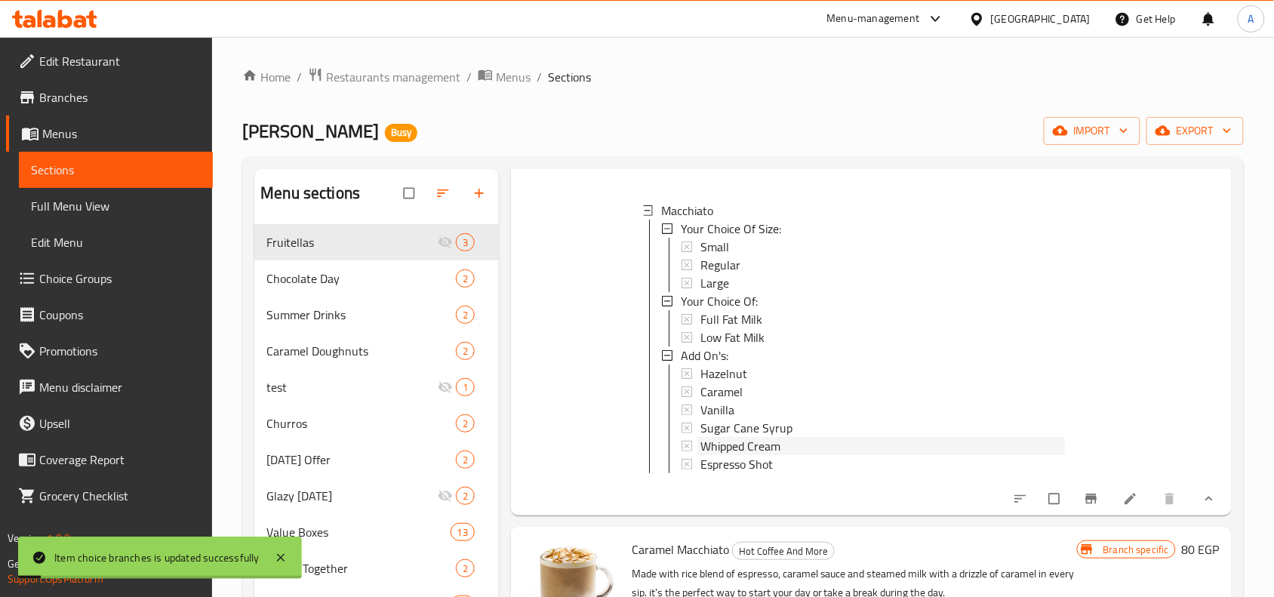
click at [786, 447] on div "Whipped Cream" at bounding box center [882, 446] width 365 height 18
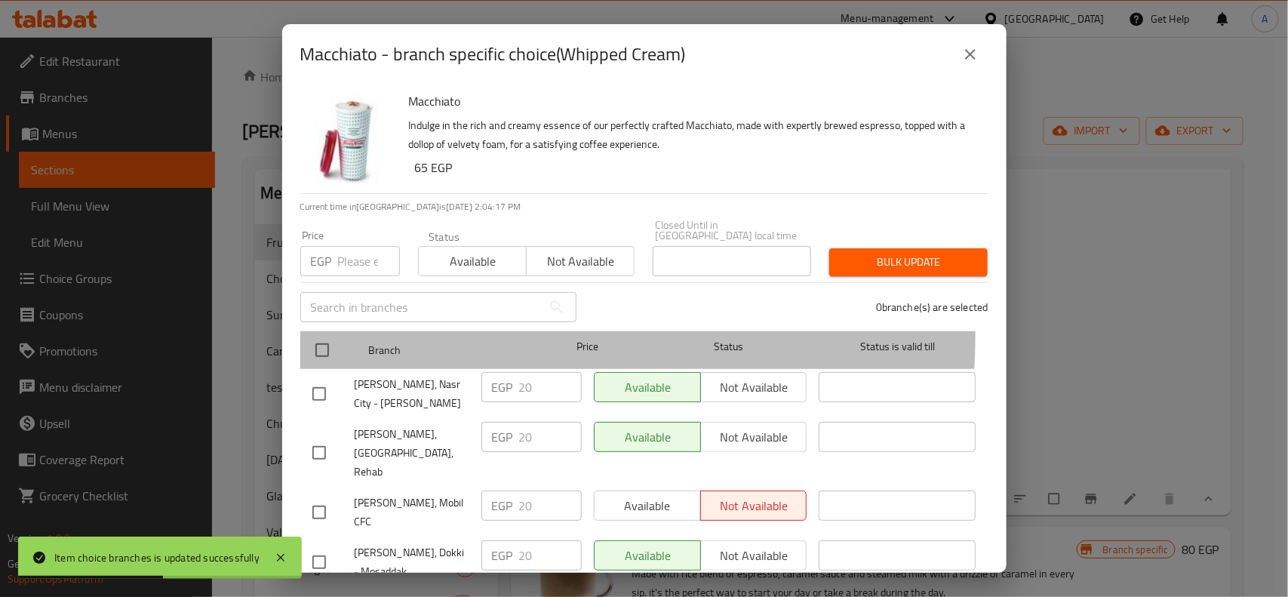
click at [374, 328] on div "Branch" at bounding box center [446, 350] width 169 height 44
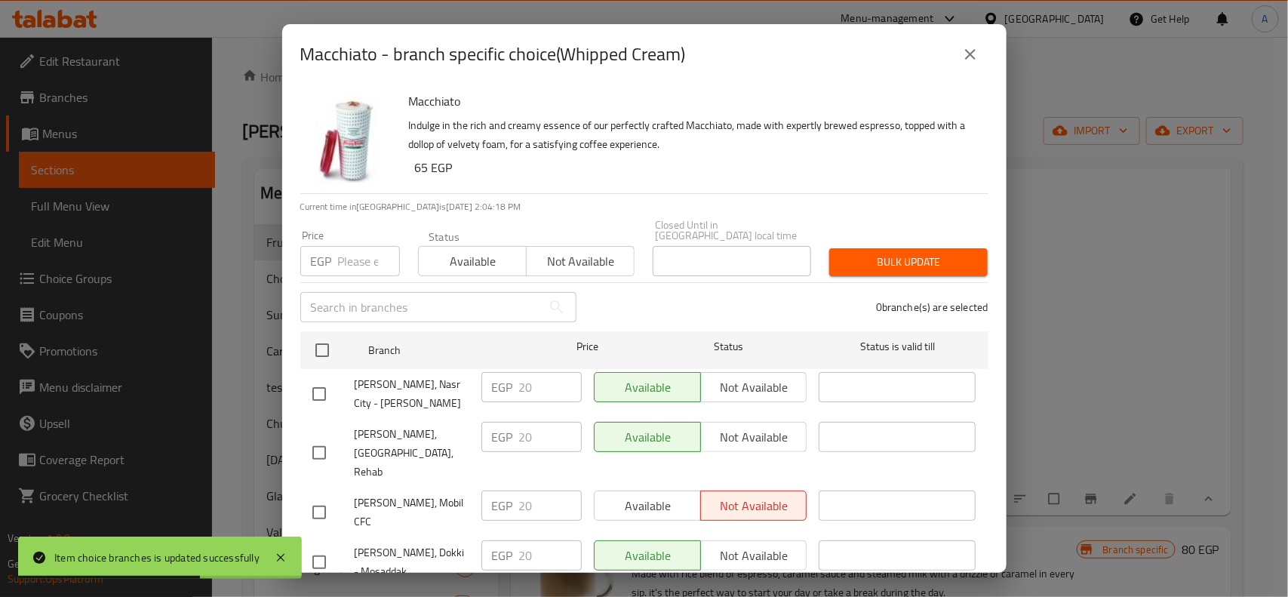
drag, startPoint x: 332, startPoint y: 338, endPoint x: 745, endPoint y: 94, distance: 479.4
click at [342, 338] on div at bounding box center [334, 350] width 57 height 44
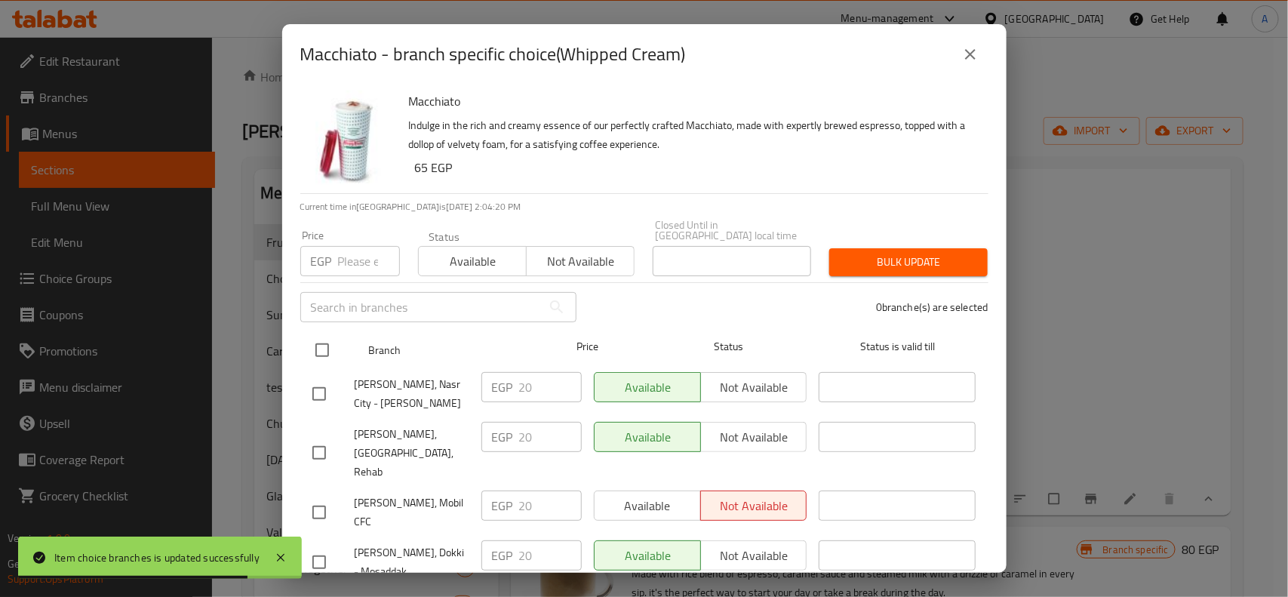
click at [325, 340] on input "checkbox" at bounding box center [322, 350] width 32 height 32
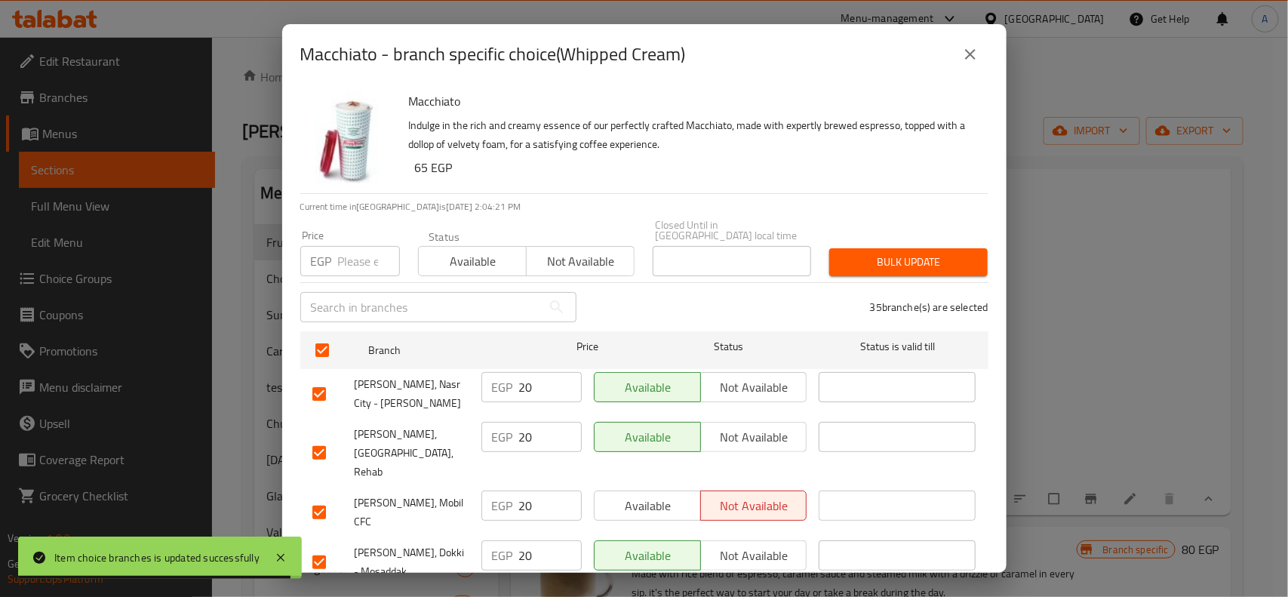
scroll to position [1200, 0]
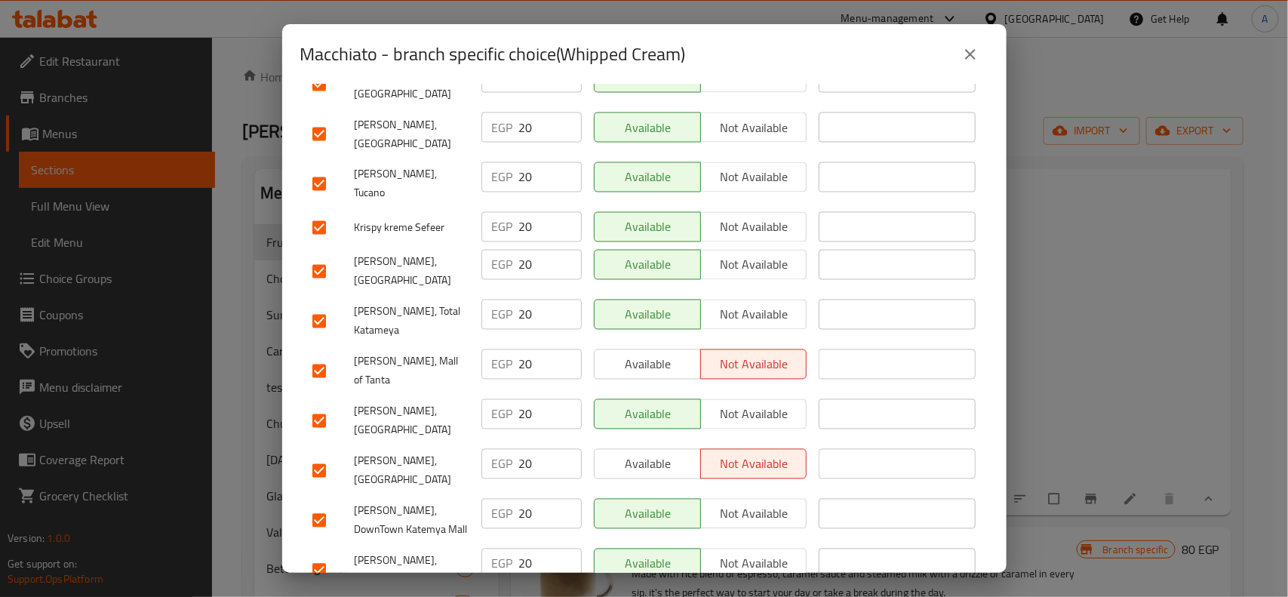
click at [338, 455] on div at bounding box center [333, 471] width 42 height 32
click at [345, 455] on div at bounding box center [333, 471] width 42 height 32
click at [325, 455] on input "checkbox" at bounding box center [319, 471] width 32 height 32
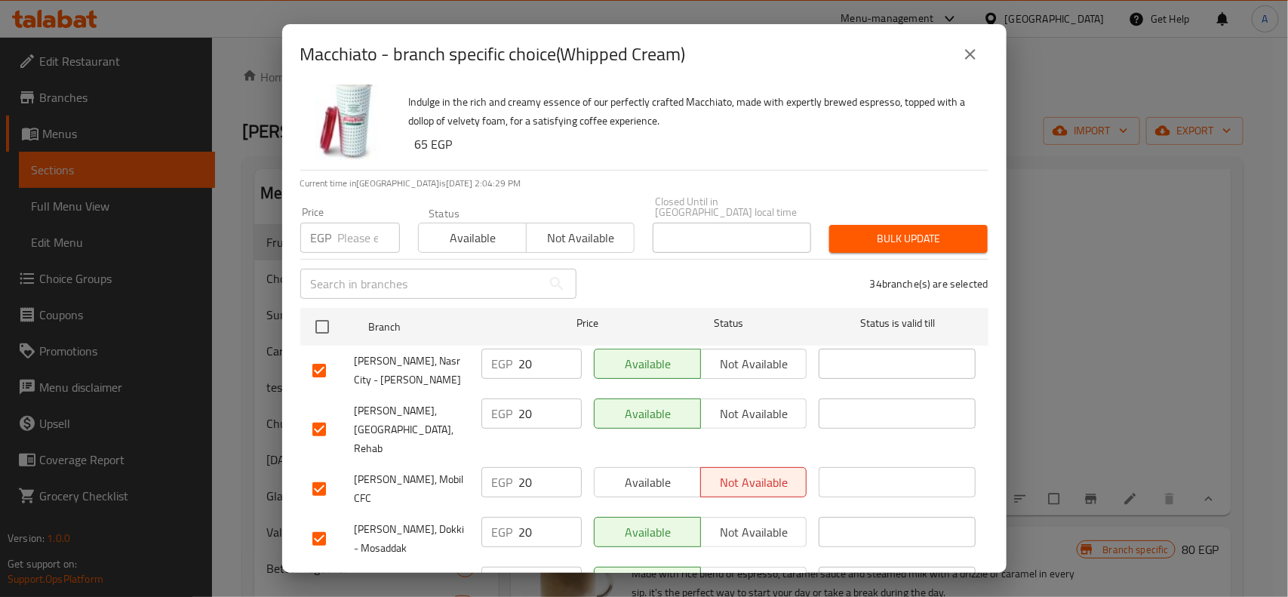
scroll to position [0, 0]
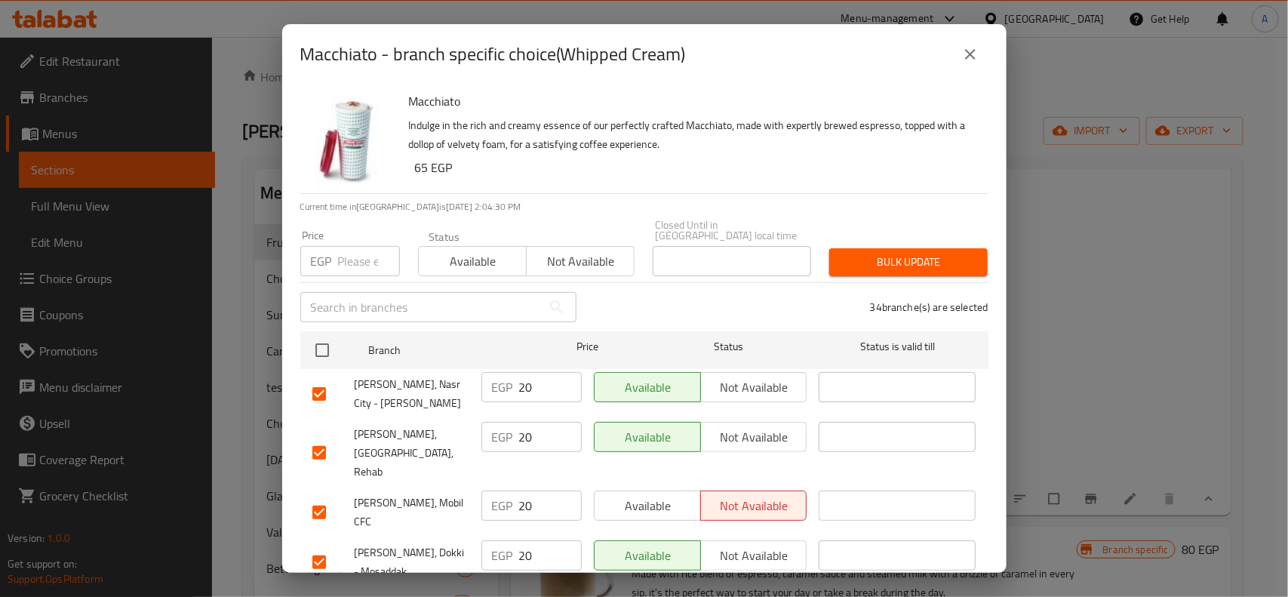
click at [357, 270] on div "Price EGP Price" at bounding box center [350, 253] width 118 height 64
click at [353, 249] on input "number" at bounding box center [369, 261] width 62 height 30
paste input "15"
click at [900, 258] on span "Bulk update" at bounding box center [908, 262] width 134 height 19
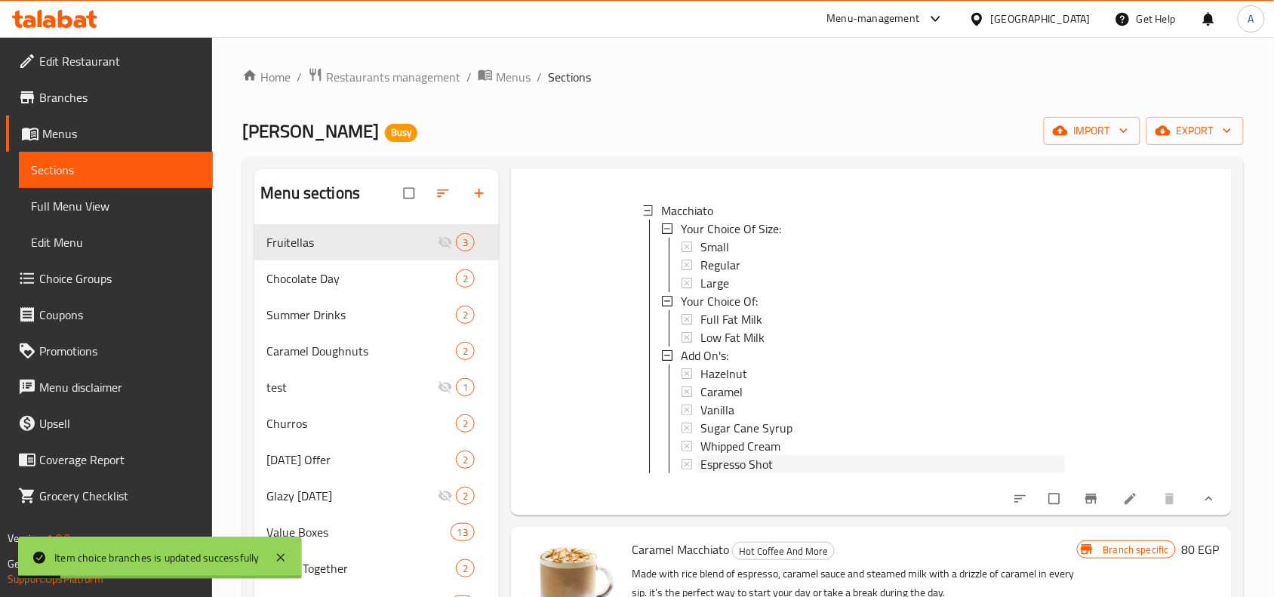
click at [733, 460] on span "Espresso Shot" at bounding box center [736, 464] width 72 height 18
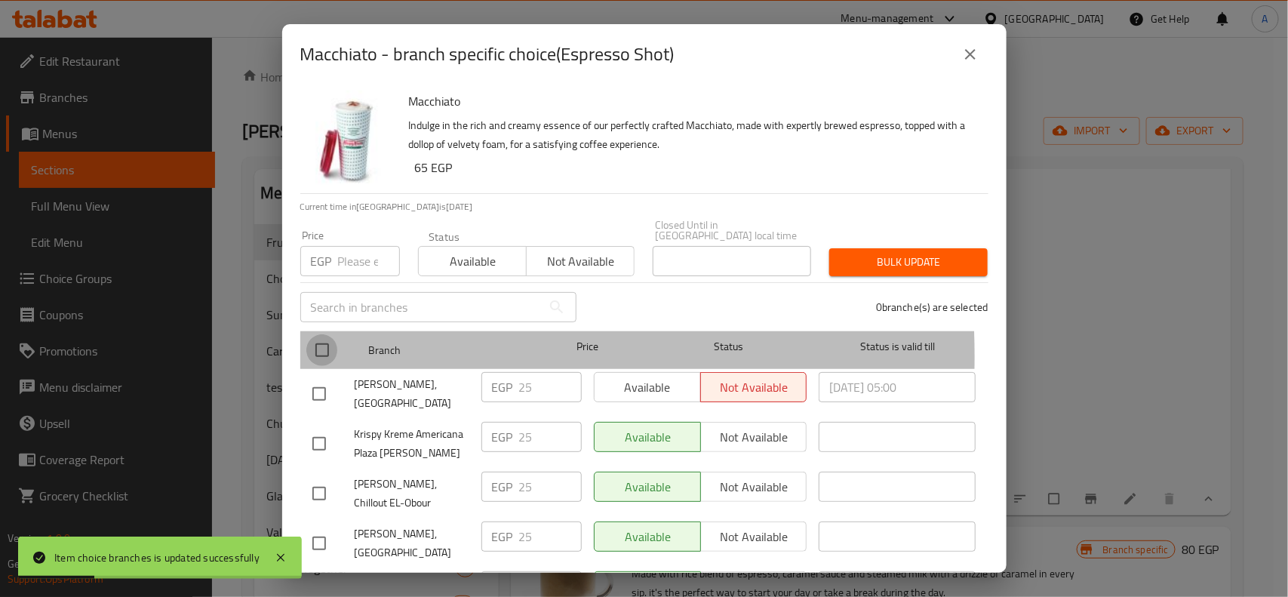
click at [314, 346] on input "checkbox" at bounding box center [322, 350] width 32 height 32
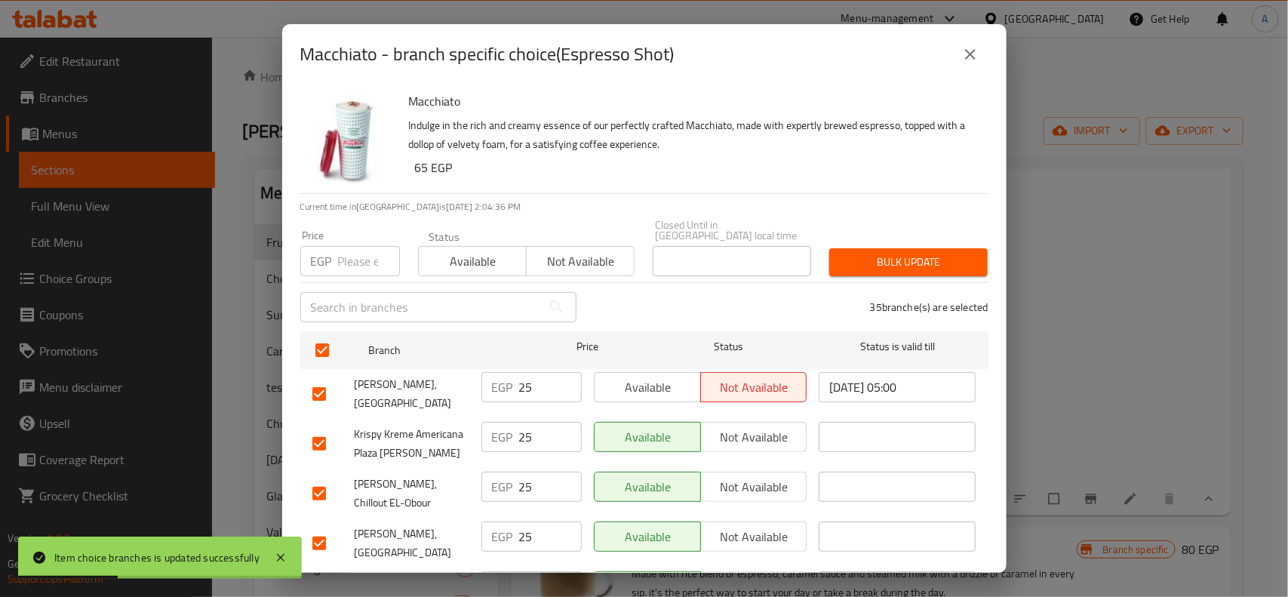
scroll to position [1038, 0]
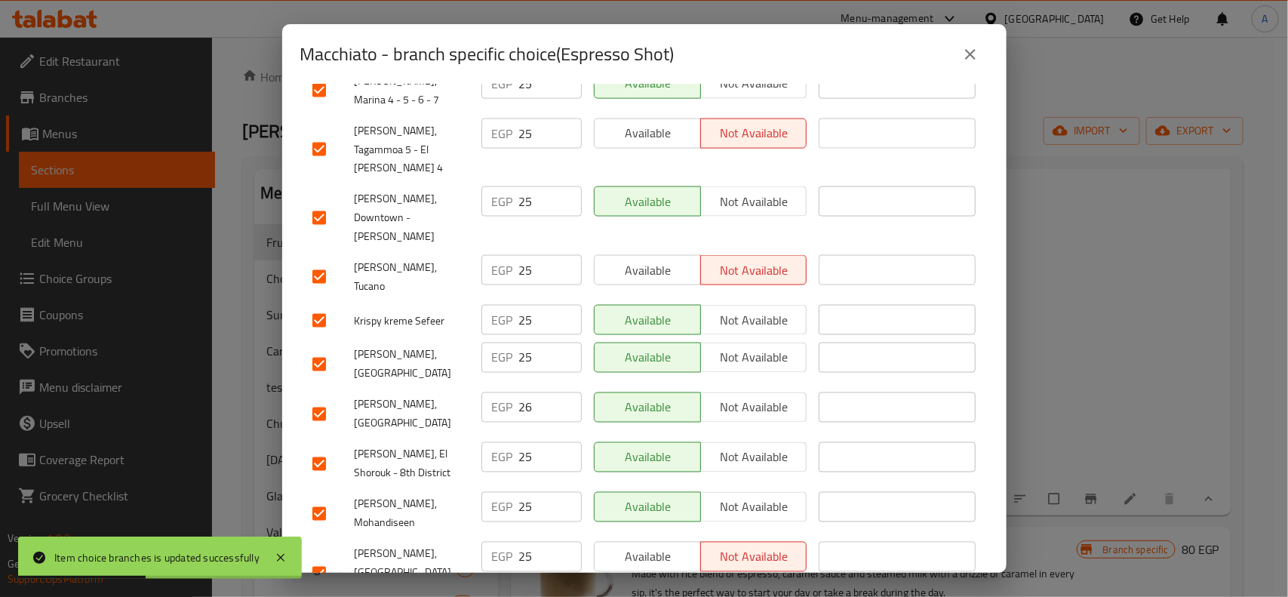
click at [319, 398] on input "checkbox" at bounding box center [319, 414] width 32 height 32
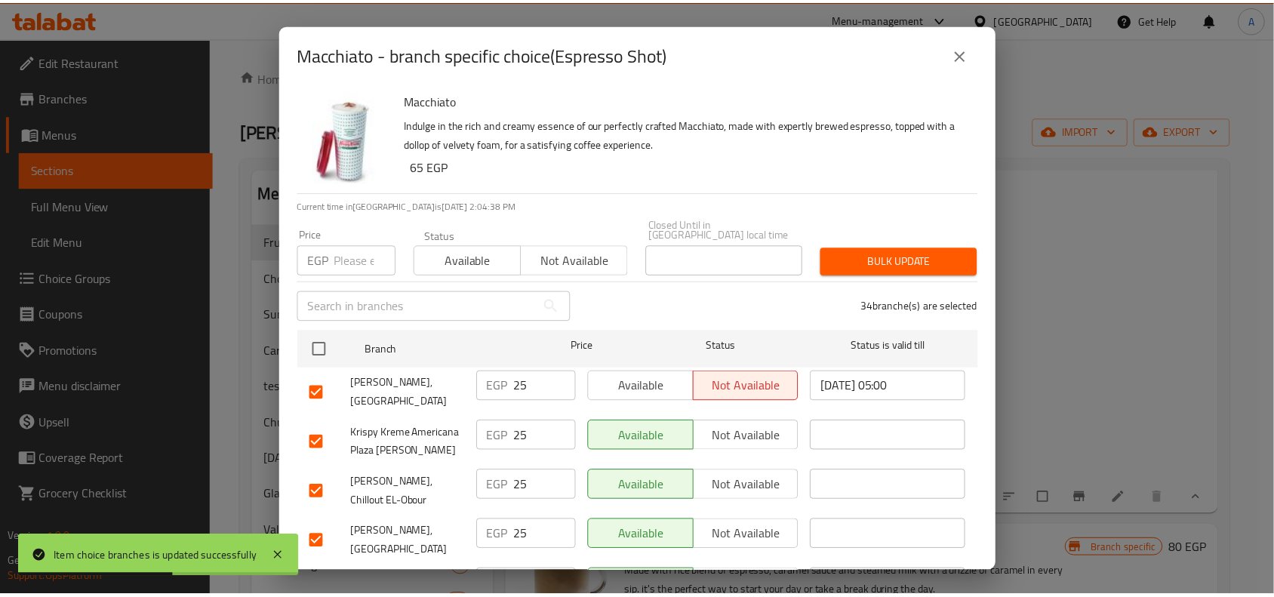
scroll to position [0, 0]
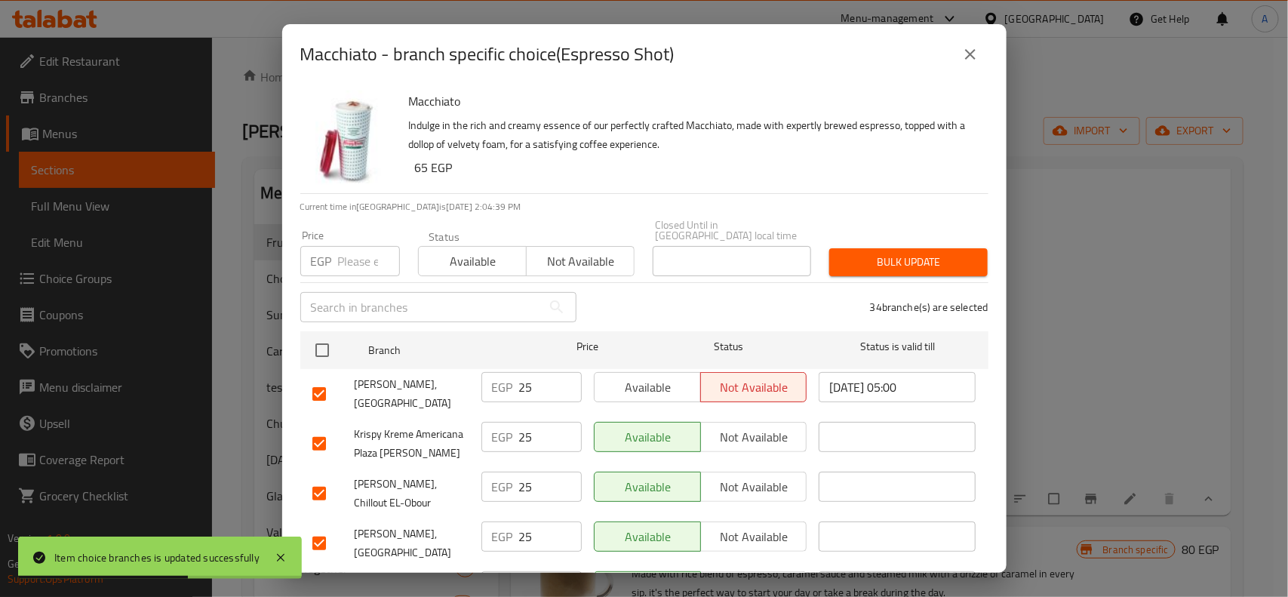
click at [355, 264] on input "number" at bounding box center [369, 261] width 62 height 30
paste input "15"
click at [357, 264] on input "15" at bounding box center [369, 261] width 62 height 30
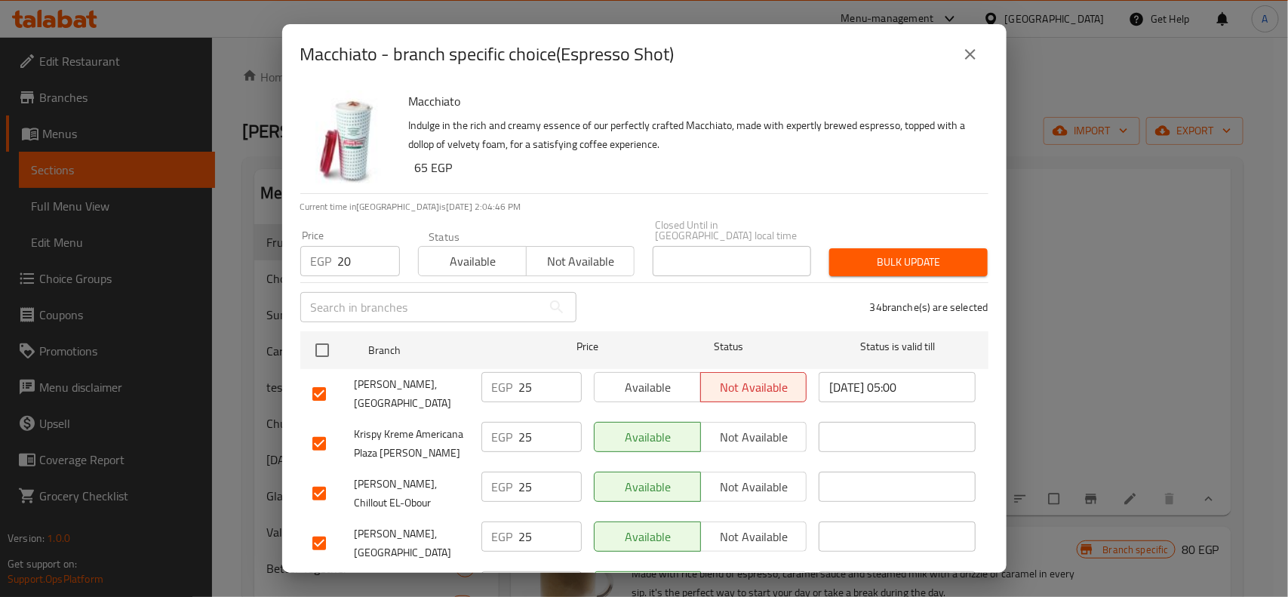
click at [918, 239] on div "Bulk update" at bounding box center [908, 262] width 177 height 46
click at [915, 248] on button "Bulk update" at bounding box center [908, 262] width 158 height 28
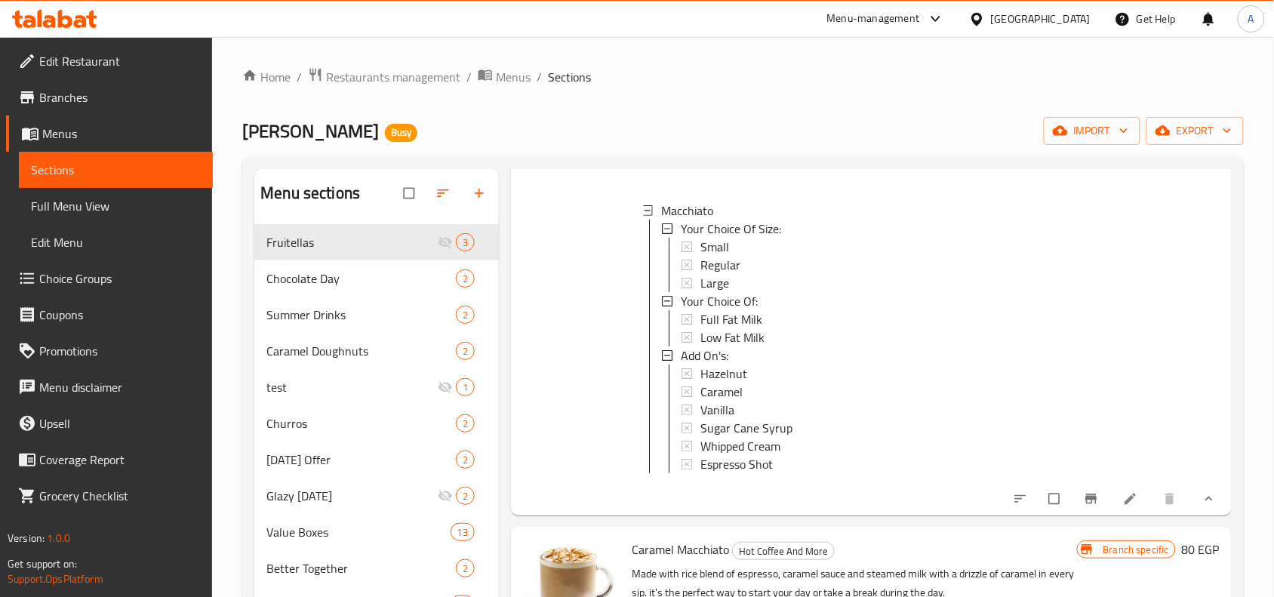
click at [787, 70] on ol "Home / Restaurants management / Menus / Sections" at bounding box center [742, 77] width 1001 height 20
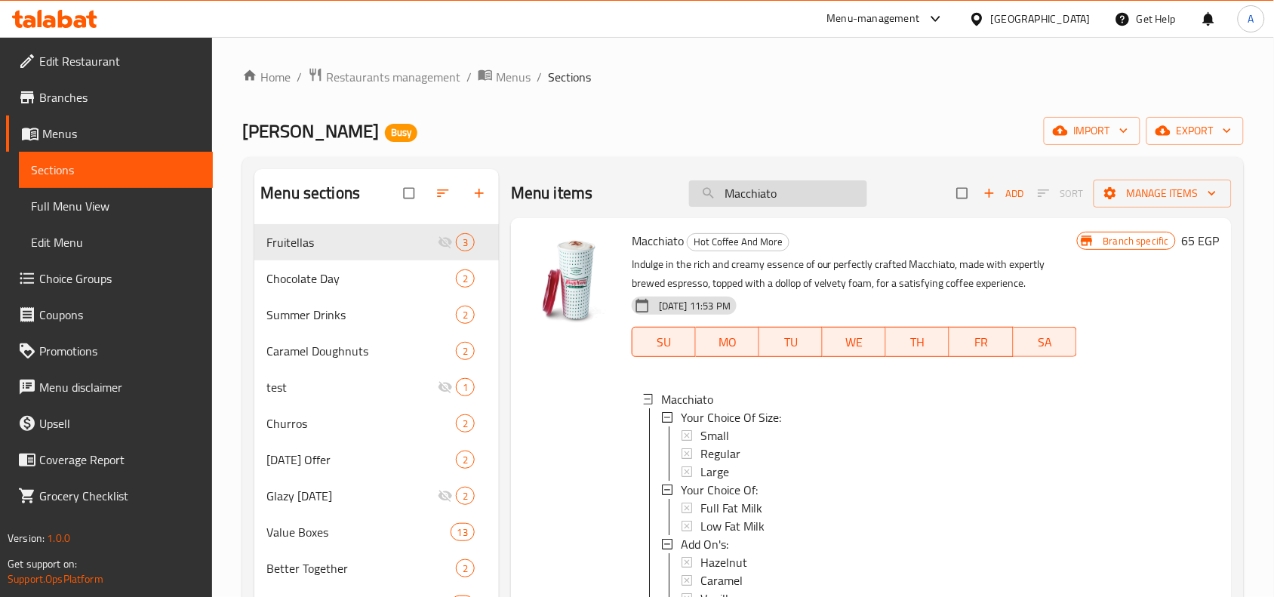
click at [755, 189] on input "Macchiato" at bounding box center [778, 193] width 178 height 26
paste input "Latte"
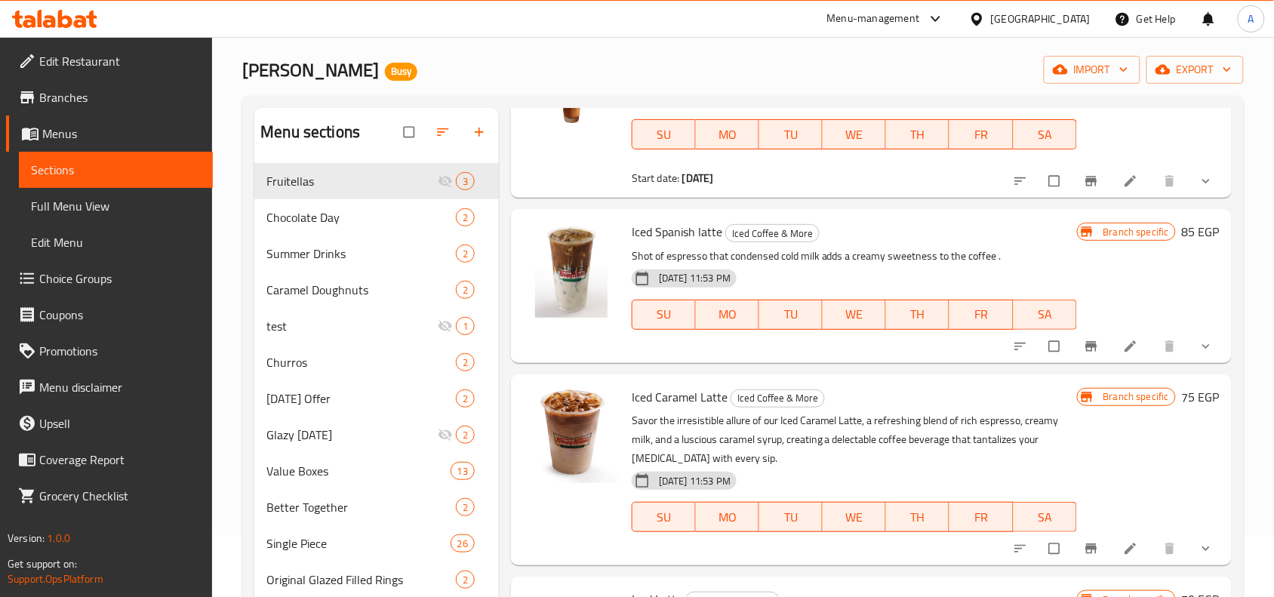
scroll to position [94, 0]
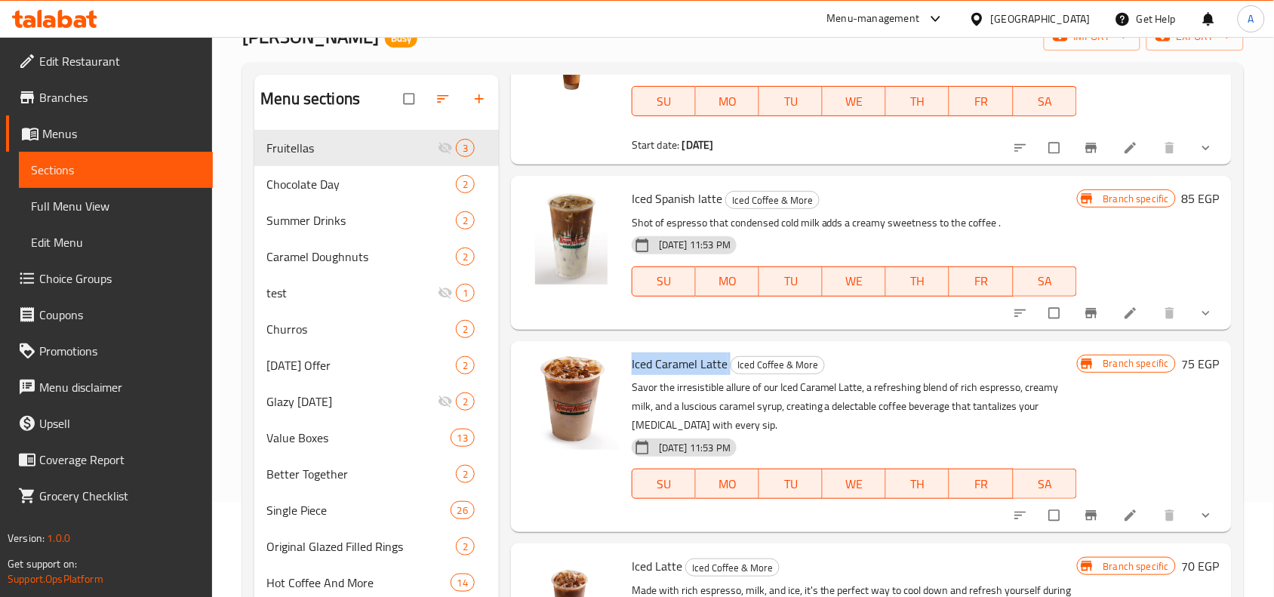
drag, startPoint x: 631, startPoint y: 363, endPoint x: 729, endPoint y: 368, distance: 98.2
click at [729, 368] on h6 "Iced Caramel Latte Iced Coffee & More" at bounding box center [854, 363] width 445 height 21
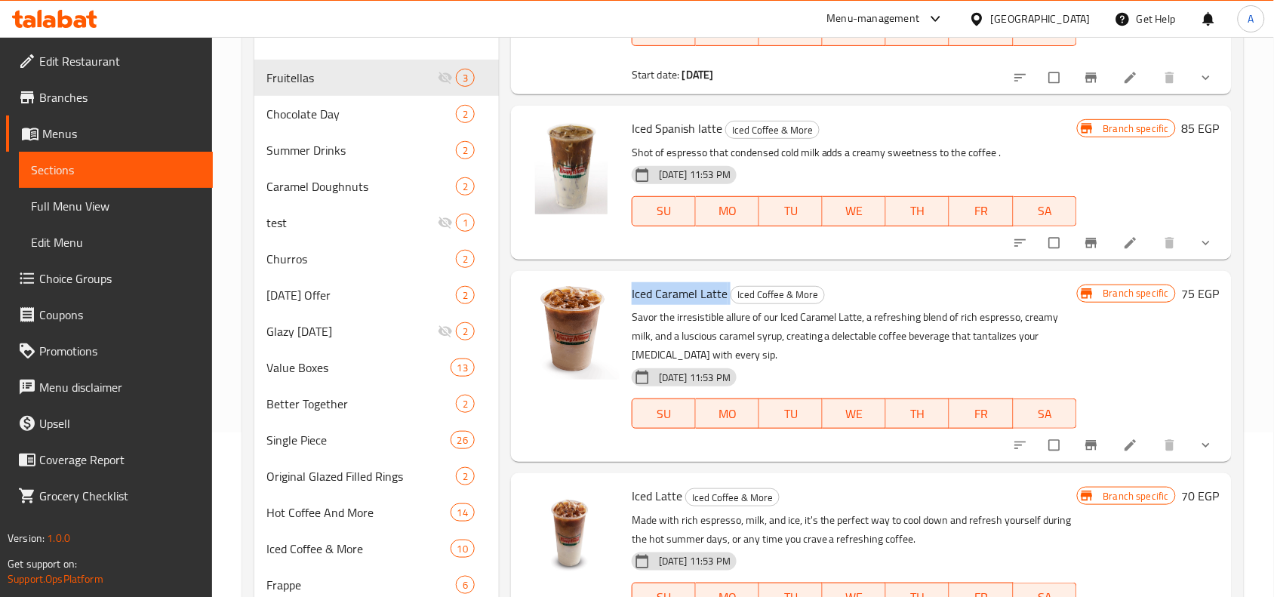
scroll to position [254, 0]
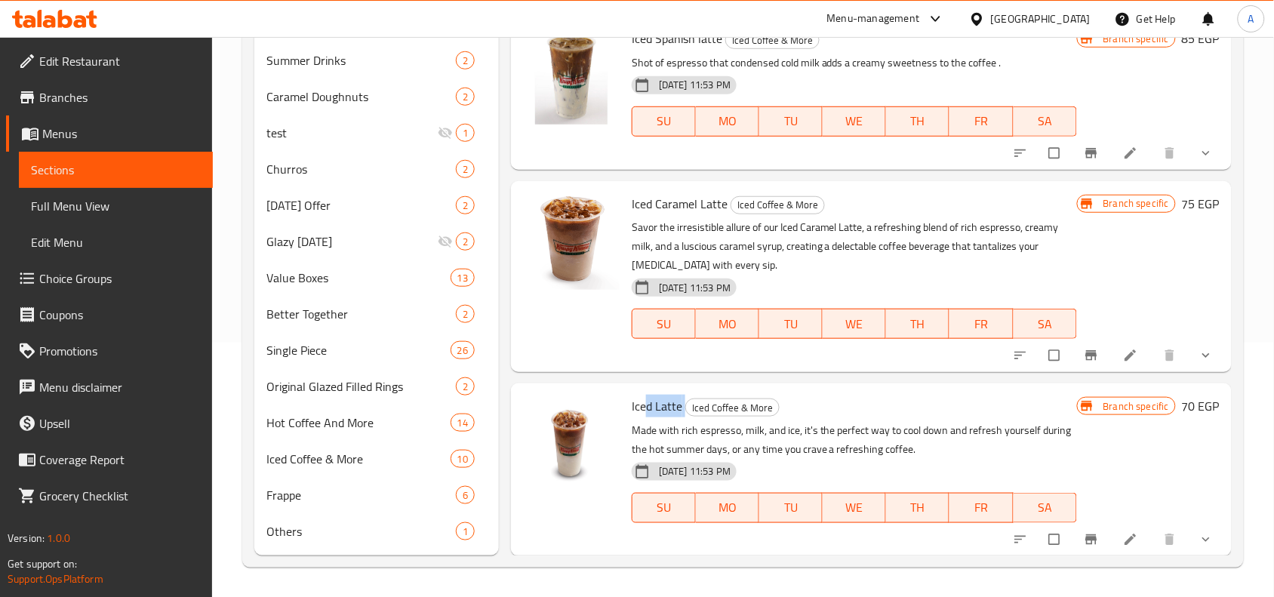
drag, startPoint x: 688, startPoint y: 402, endPoint x: 641, endPoint y: 409, distance: 47.3
click at [639, 411] on h6 "Iced Latte Iced Coffee & More" at bounding box center [854, 405] width 445 height 21
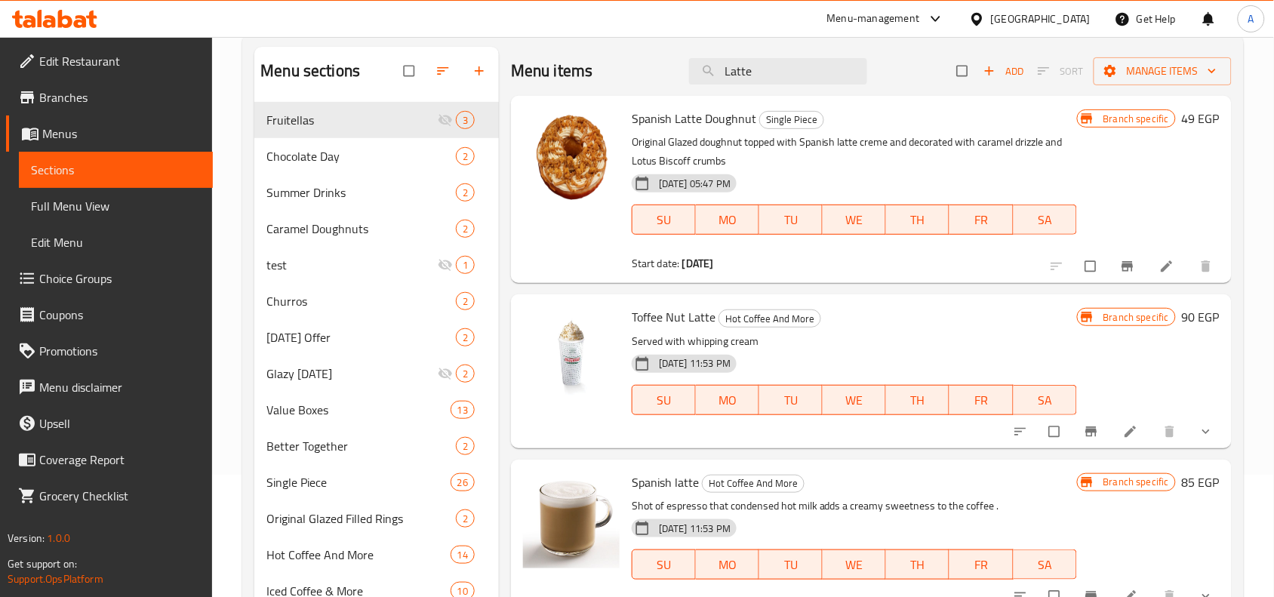
scroll to position [0, 0]
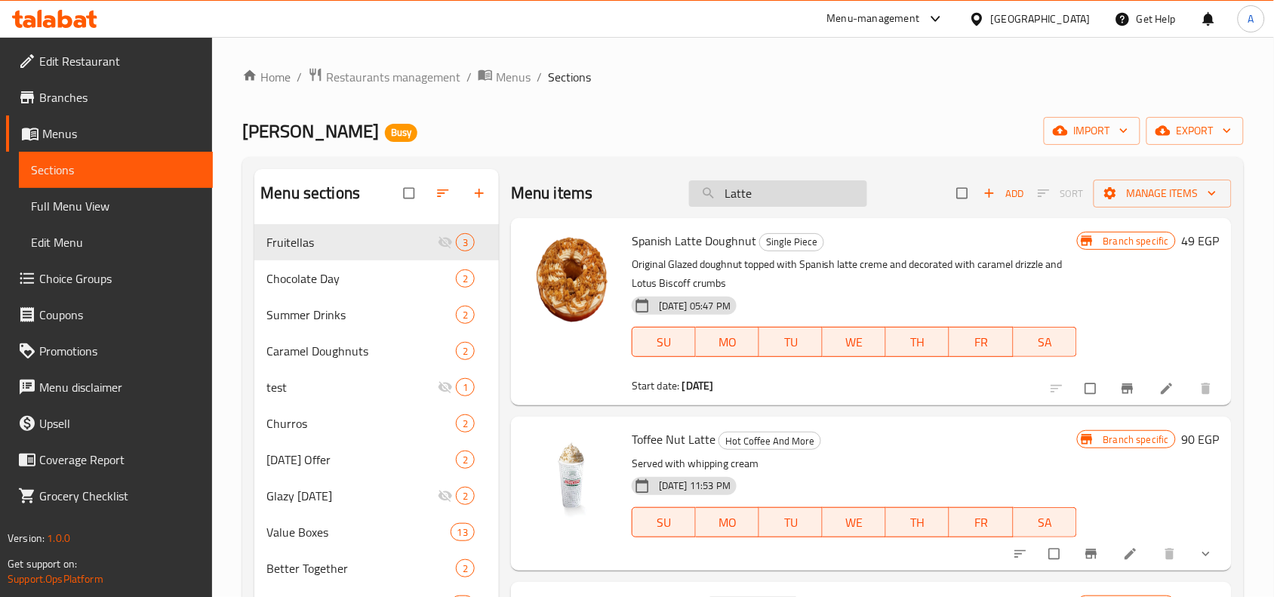
click at [801, 191] on input "Latte" at bounding box center [778, 193] width 178 height 26
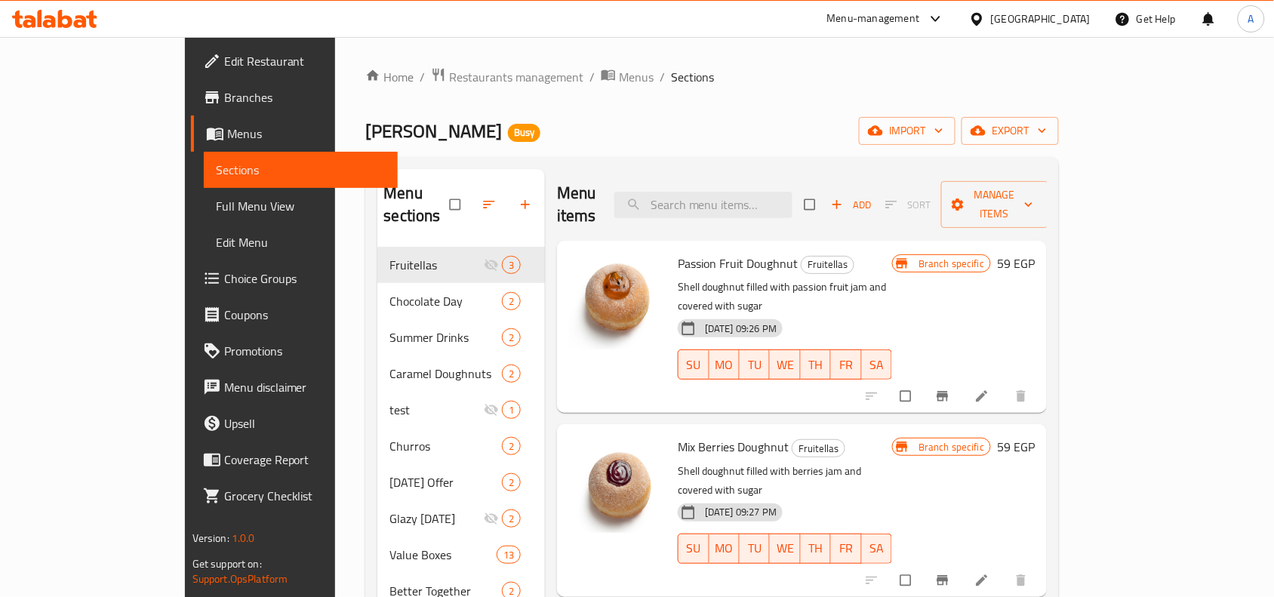
paste input "Latte"
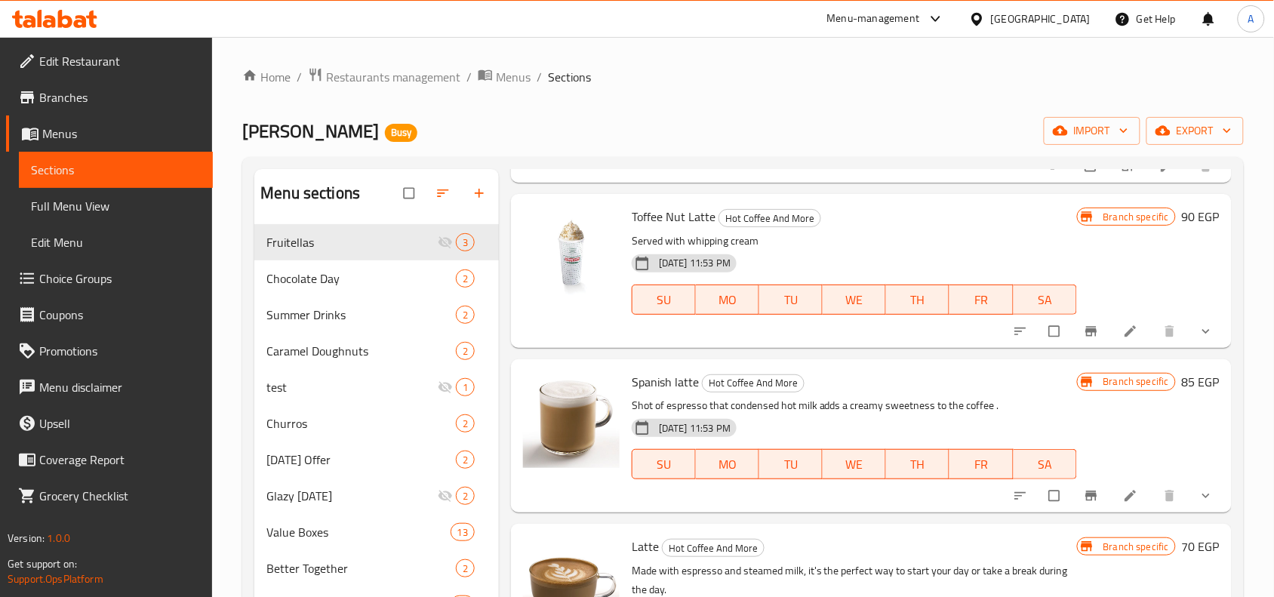
scroll to position [377, 0]
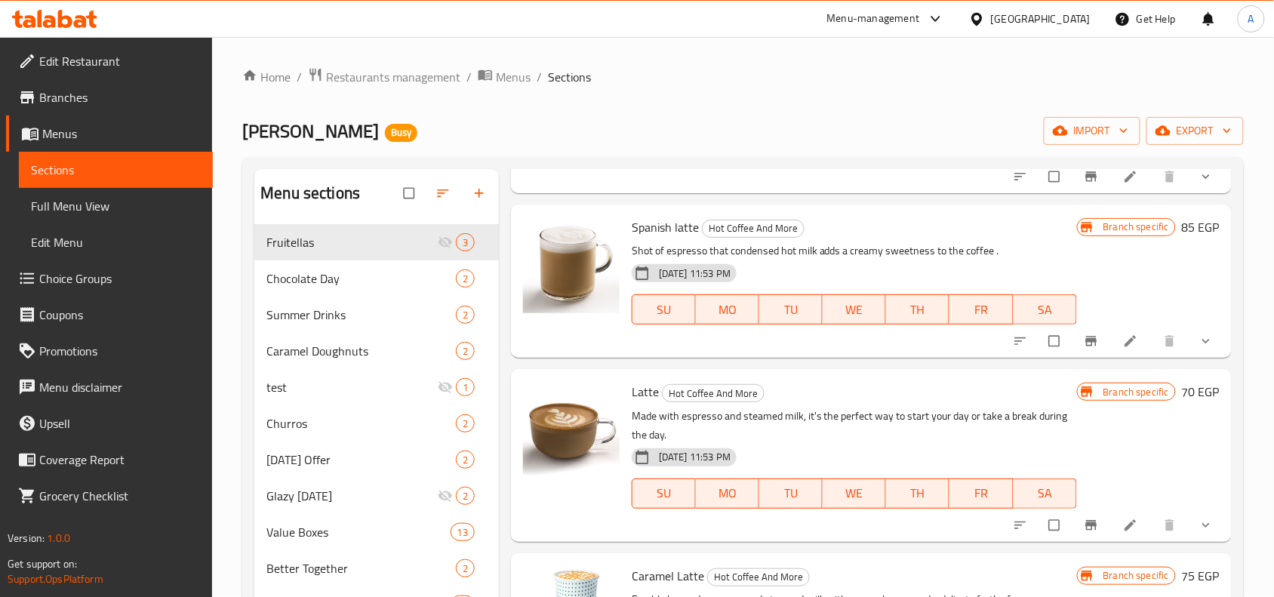
click at [638, 401] on span "Latte" at bounding box center [645, 391] width 27 height 23
click at [1198, 522] on icon "show more" at bounding box center [1205, 525] width 15 height 15
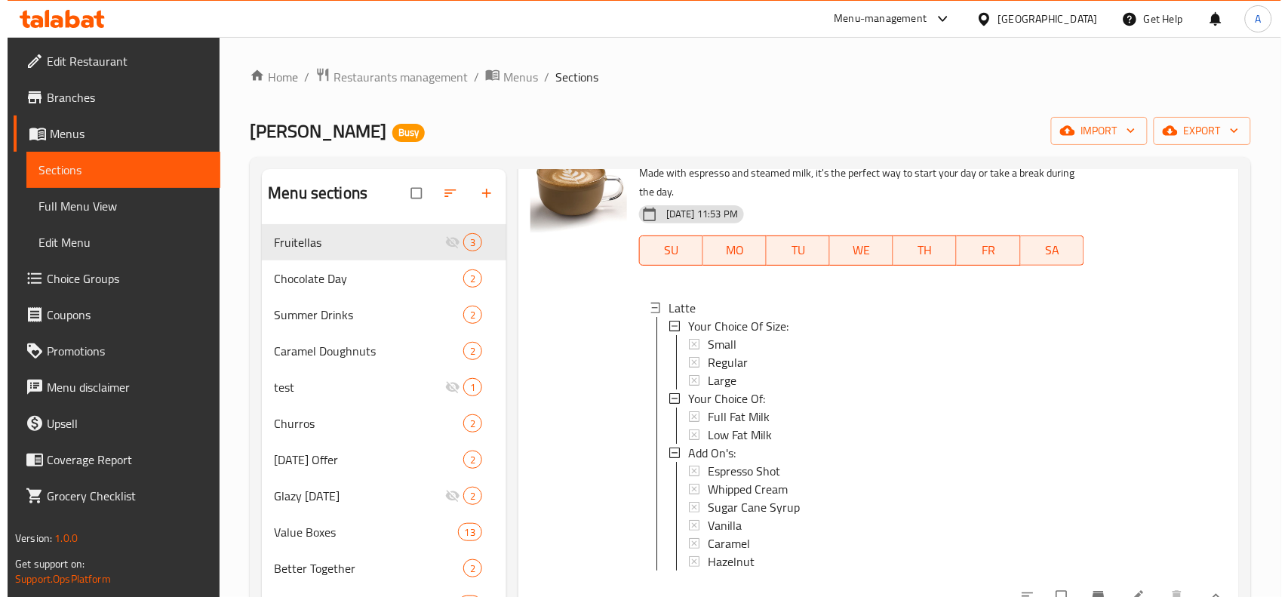
scroll to position [755, 0]
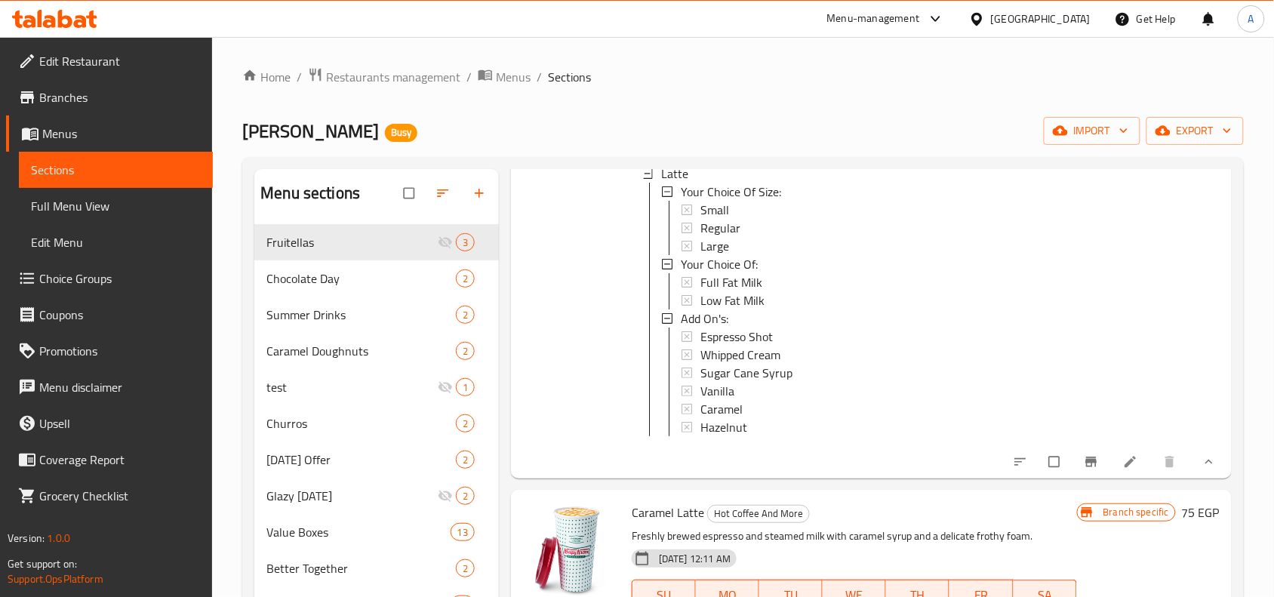
click at [1084, 469] on icon "Branch-specific-item" at bounding box center [1091, 461] width 15 height 15
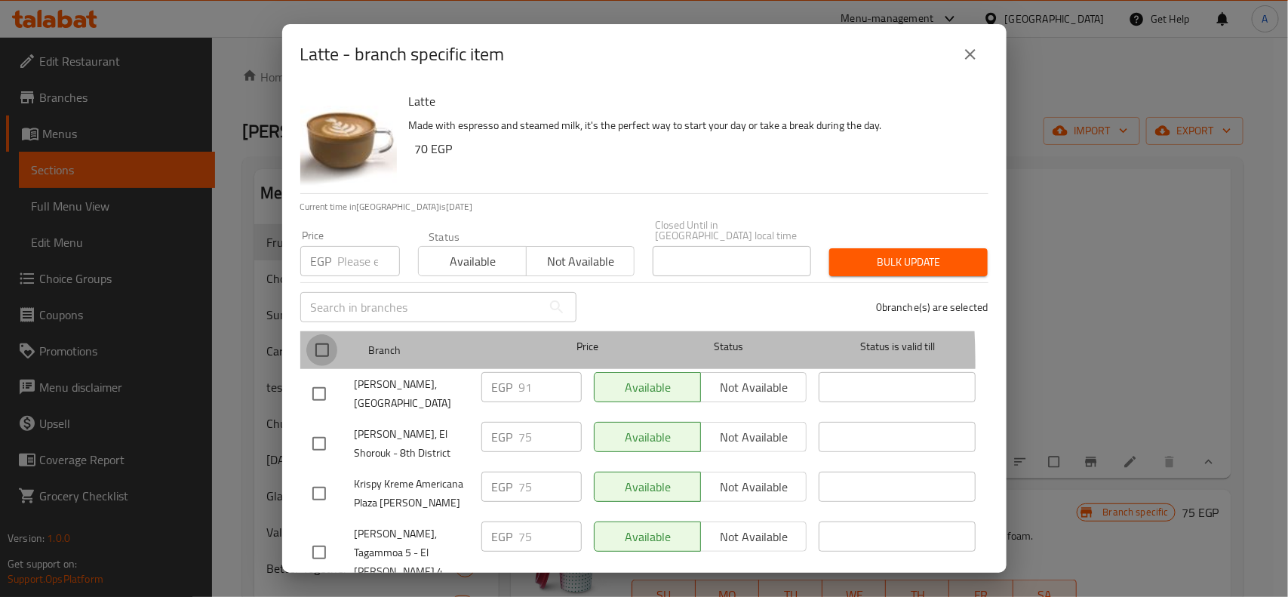
click at [336, 353] on input "checkbox" at bounding box center [322, 350] width 32 height 32
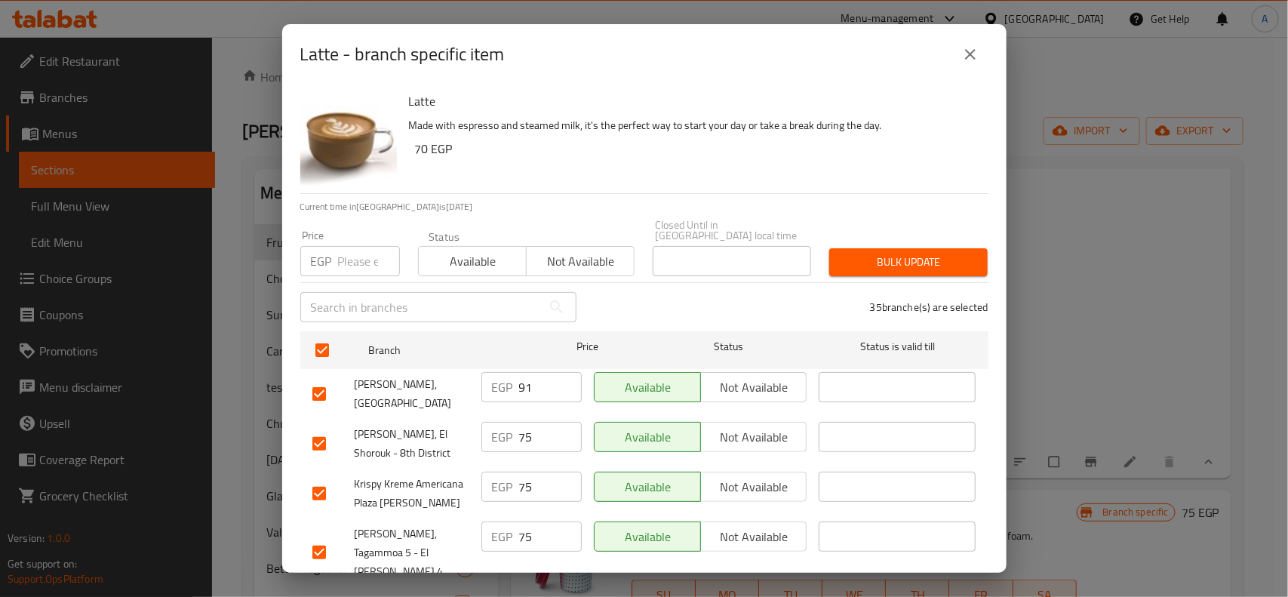
click at [346, 268] on div "Price EGP Price" at bounding box center [350, 253] width 118 height 64
click at [346, 254] on input "number" at bounding box center [369, 261] width 62 height 30
paste input "70"
click at [318, 378] on input "checkbox" at bounding box center [319, 394] width 32 height 32
click at [903, 255] on span "Bulk update" at bounding box center [908, 262] width 134 height 19
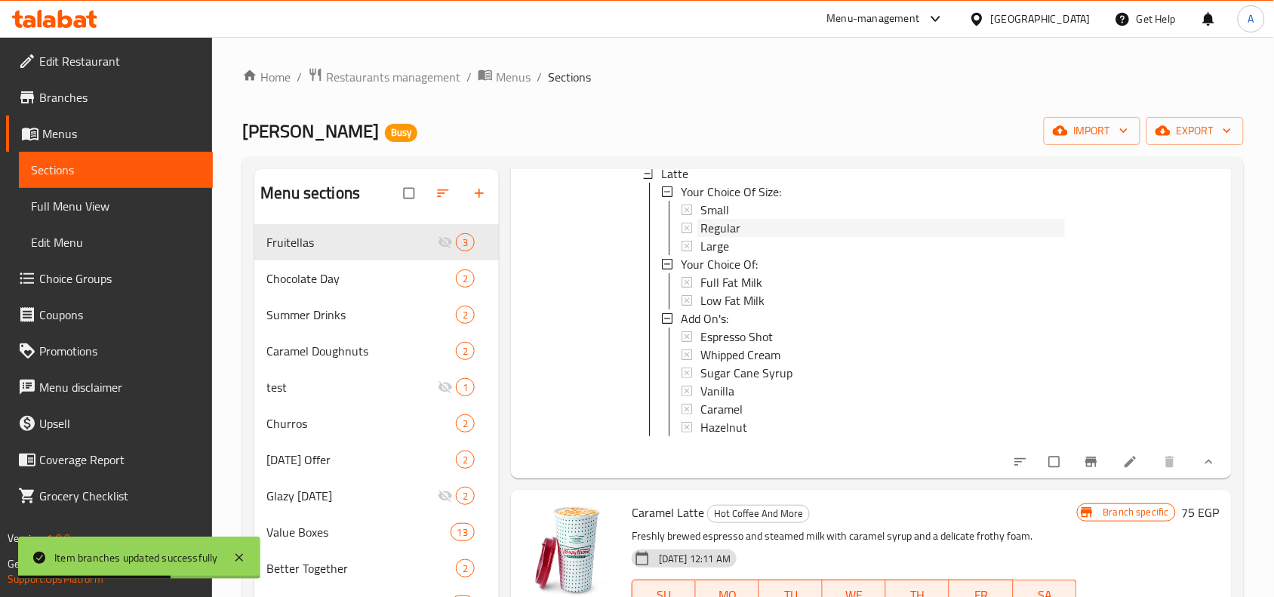
click at [702, 227] on span "Regular" at bounding box center [720, 228] width 40 height 18
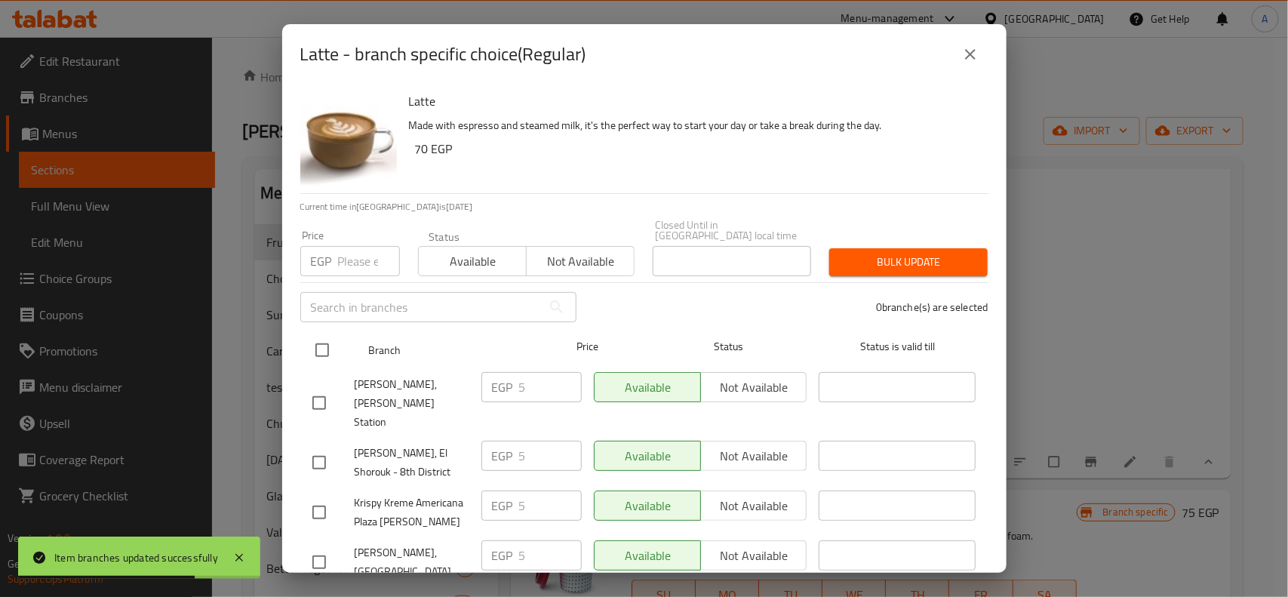
click at [308, 334] on input "checkbox" at bounding box center [322, 350] width 32 height 32
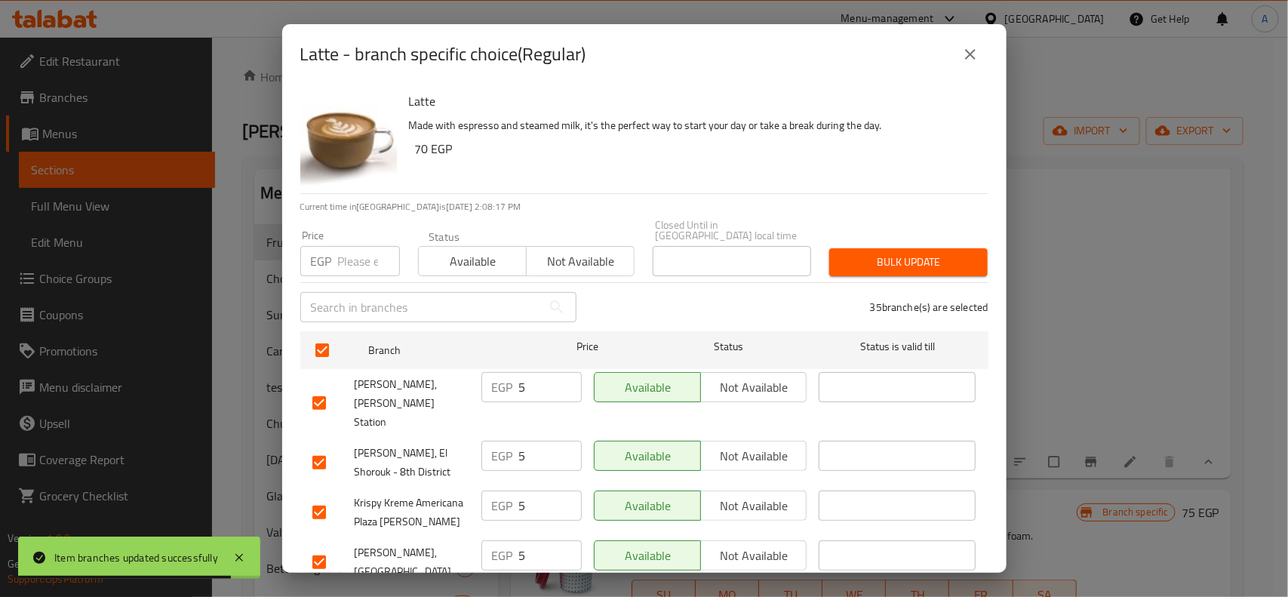
scroll to position [826, 0]
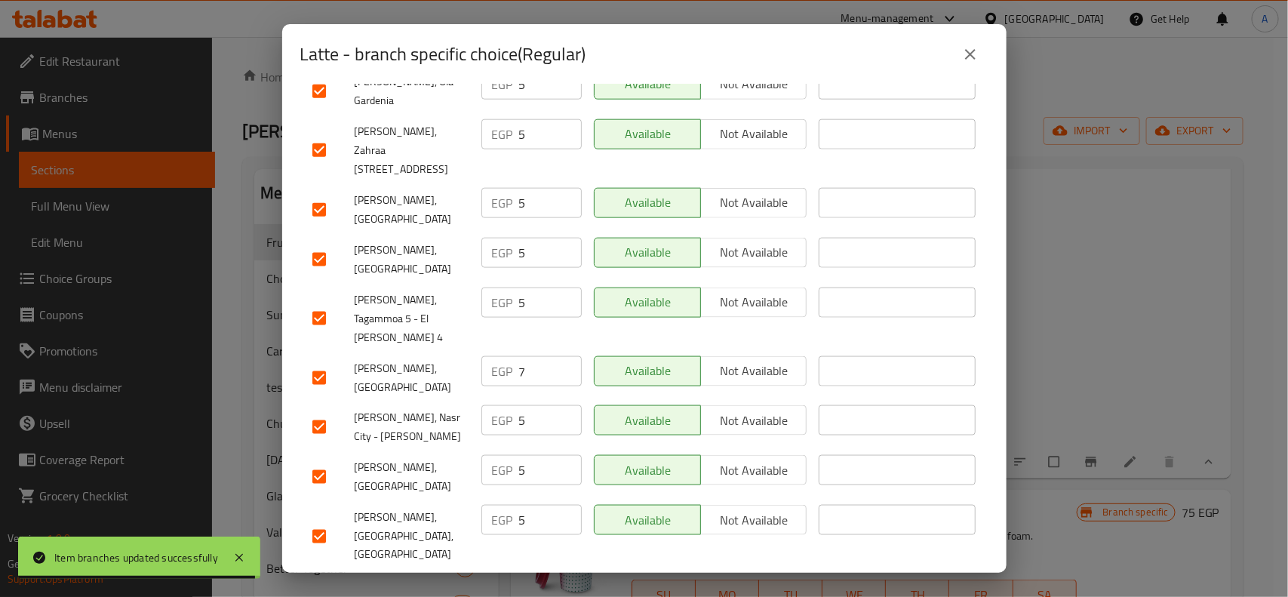
click at [318, 362] on input "checkbox" at bounding box center [319, 378] width 32 height 32
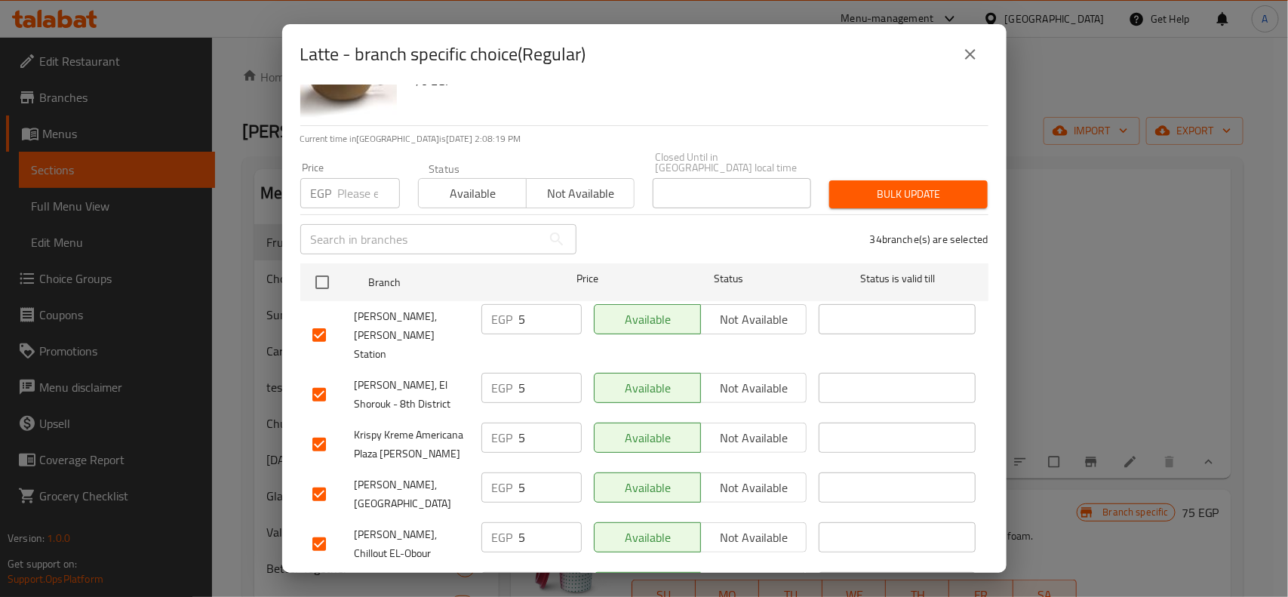
scroll to position [0, 0]
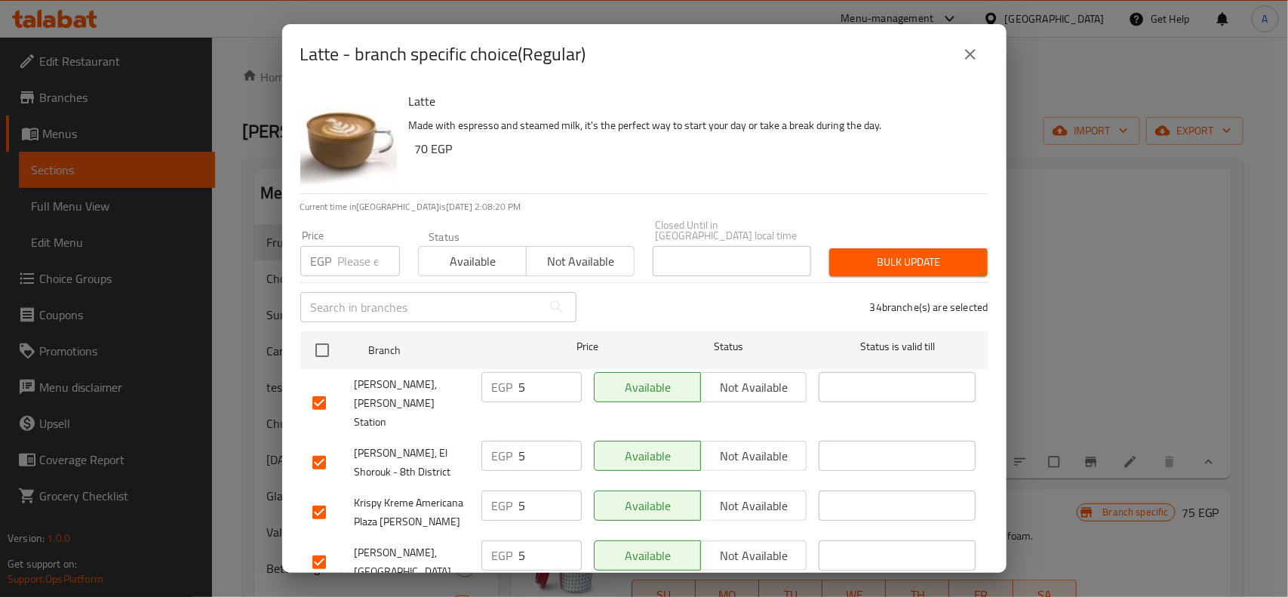
click at [342, 257] on input "number" at bounding box center [369, 261] width 62 height 30
click at [888, 264] on button "Bulk update" at bounding box center [908, 262] width 158 height 28
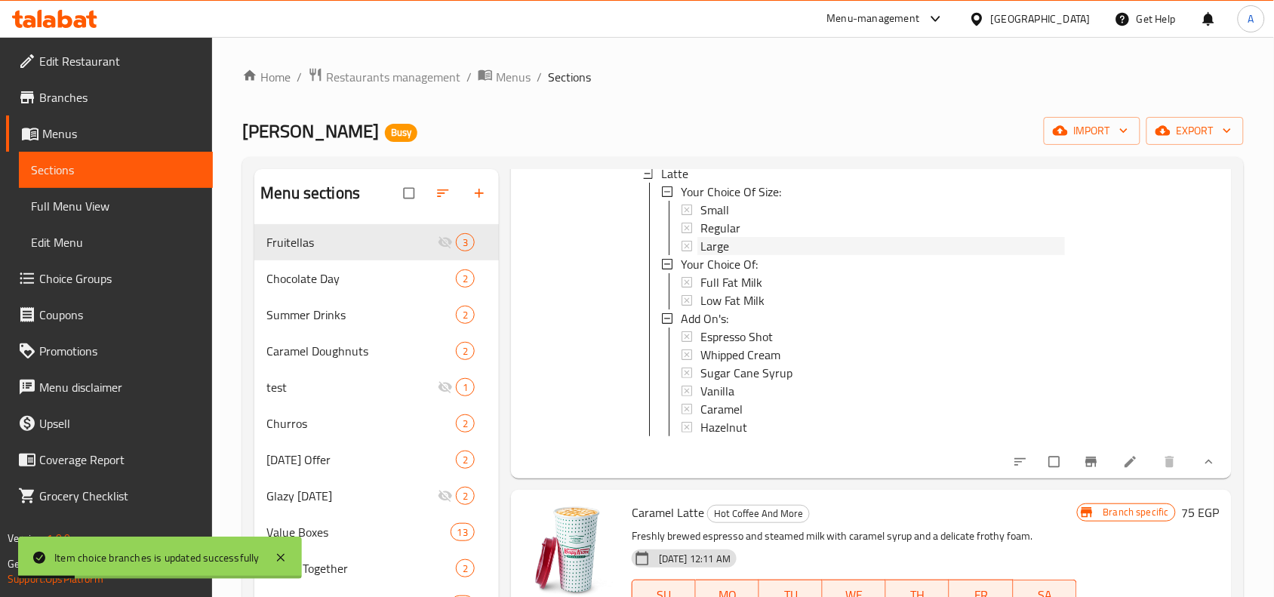
click at [725, 242] on span "Large" at bounding box center [714, 246] width 29 height 18
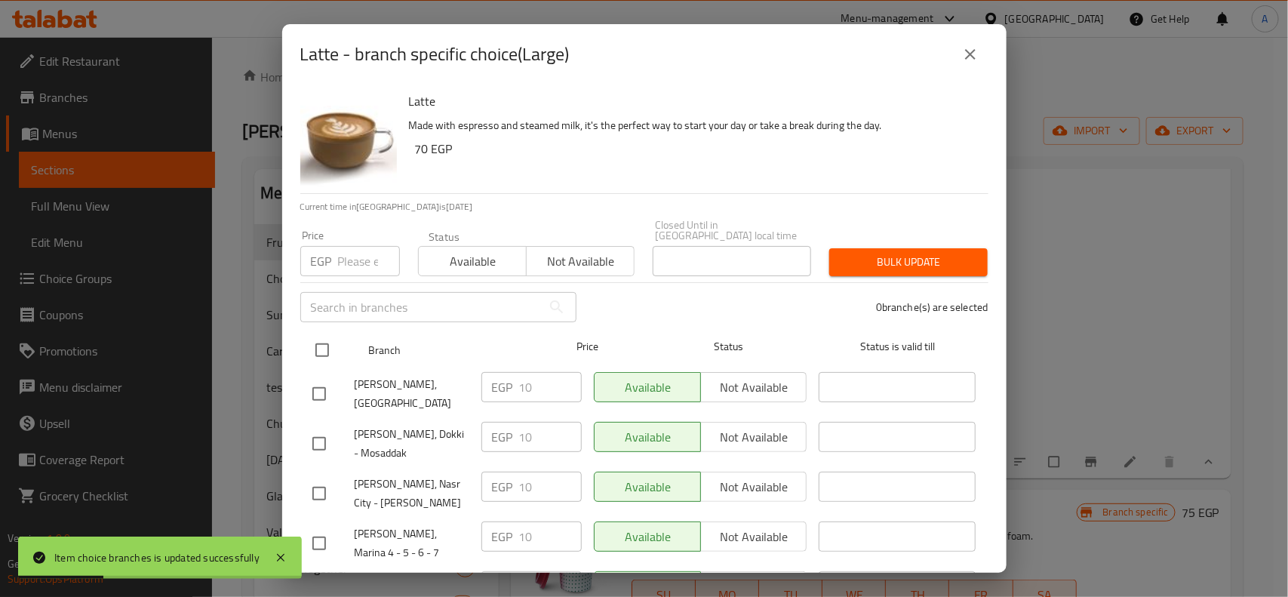
click at [353, 332] on div at bounding box center [334, 350] width 57 height 44
click at [319, 334] on input "checkbox" at bounding box center [322, 350] width 32 height 32
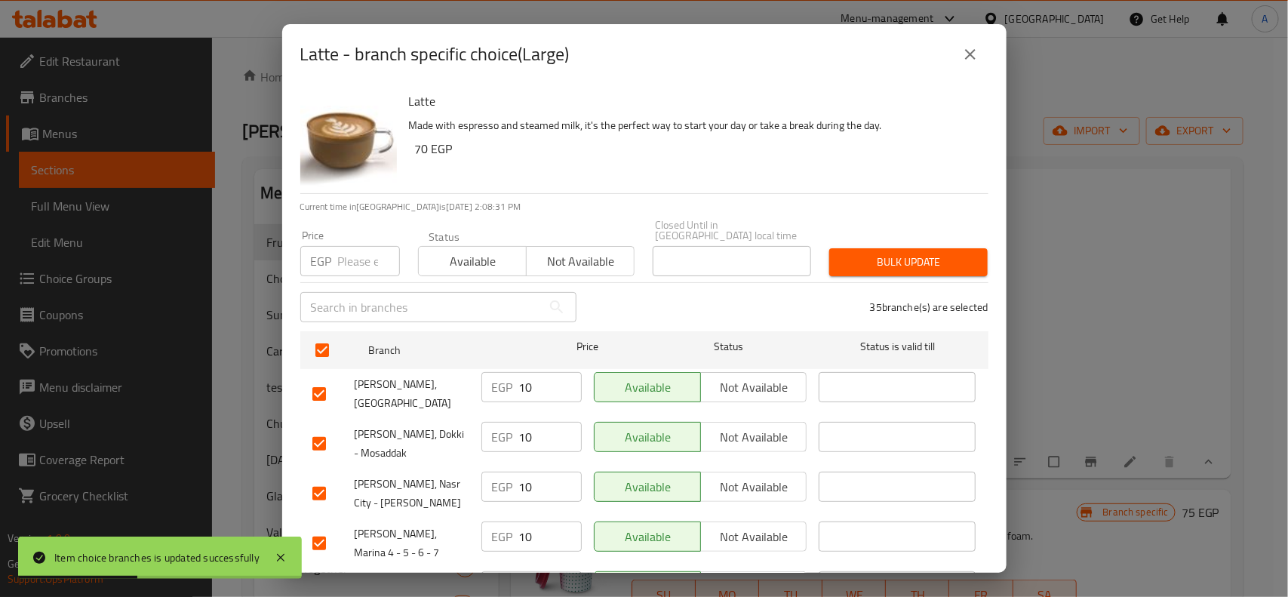
click at [361, 254] on input "number" at bounding box center [369, 261] width 62 height 30
paste input "10"
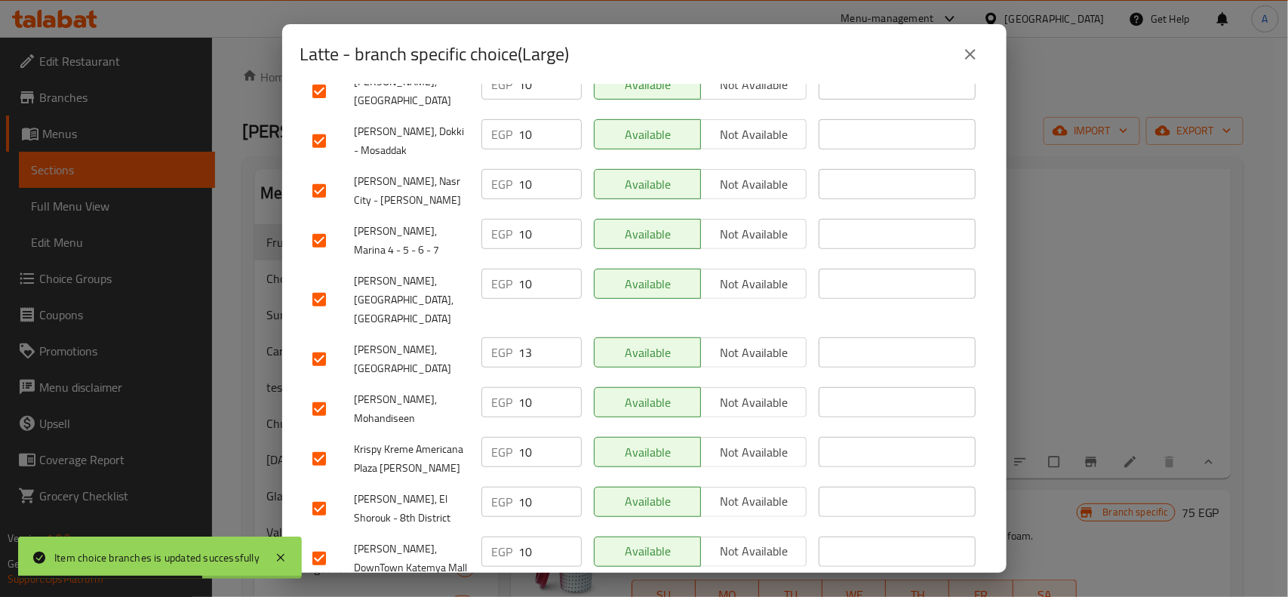
click at [323, 343] on input "checkbox" at bounding box center [319, 359] width 32 height 32
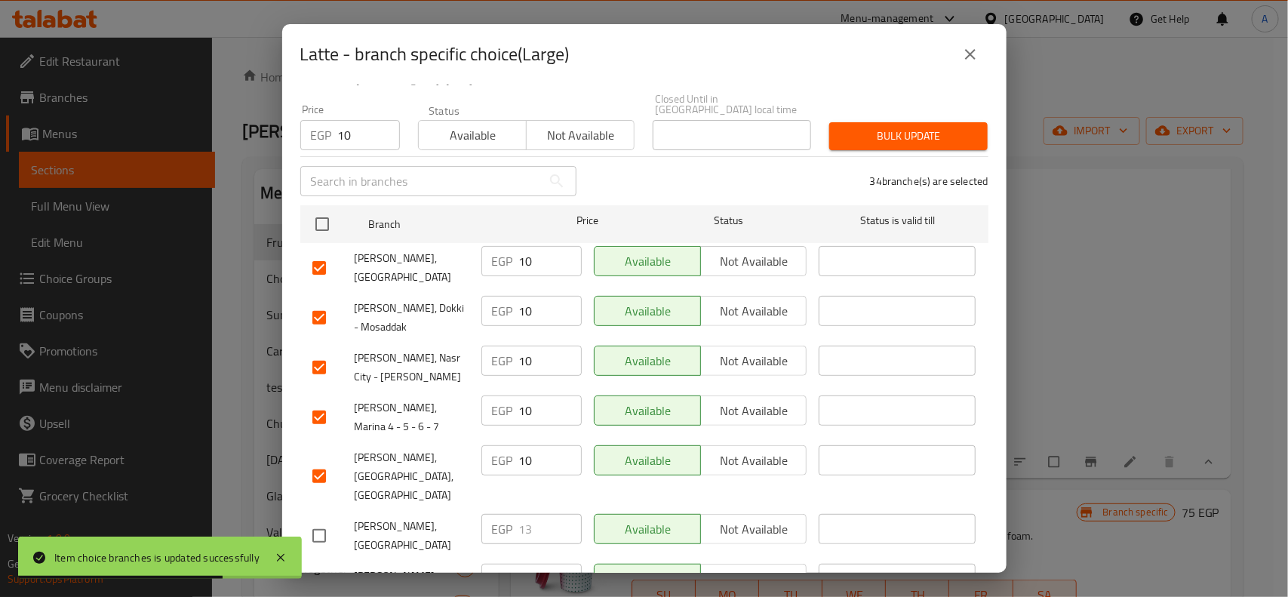
scroll to position [0, 0]
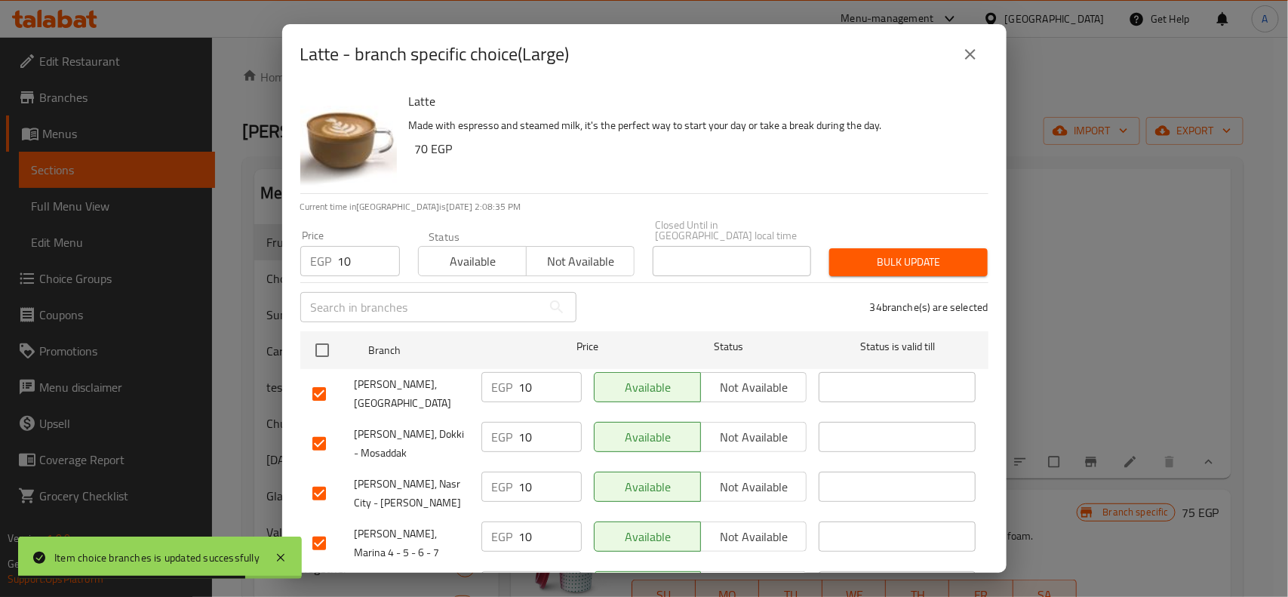
click at [930, 280] on div "34 branche(s) are selected" at bounding box center [792, 307] width 412 height 54
click at [943, 266] on div "Bulk update" at bounding box center [908, 262] width 177 height 46
click at [960, 255] on span "Bulk update" at bounding box center [908, 262] width 134 height 19
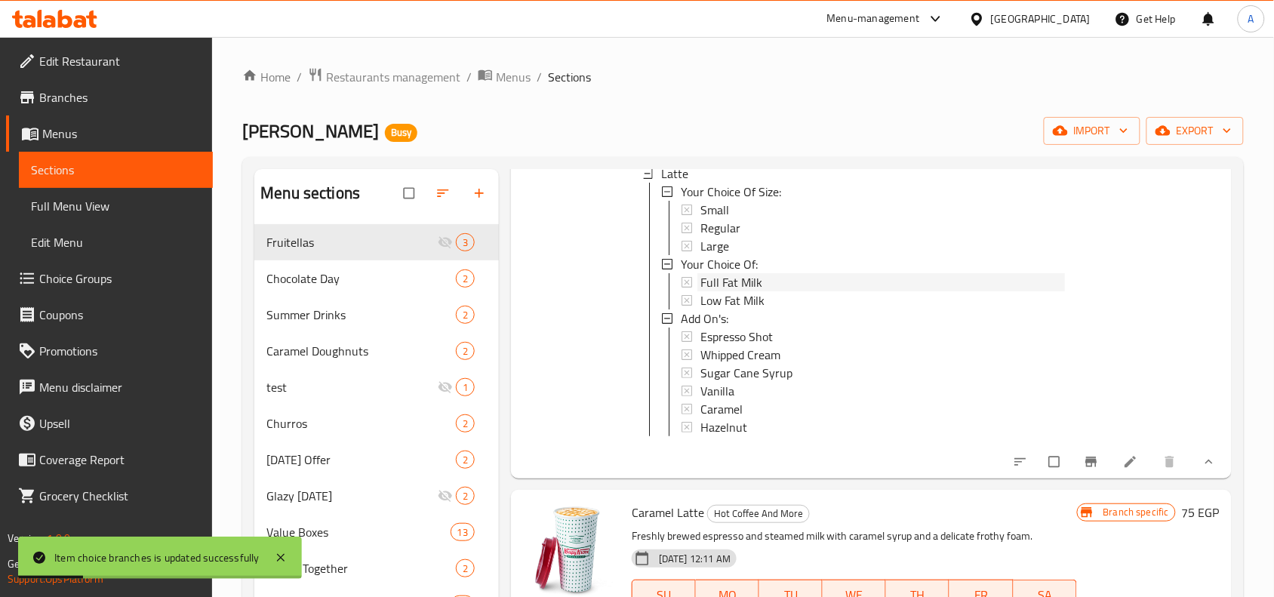
click at [731, 277] on span "Full Fat Milk" at bounding box center [731, 282] width 62 height 18
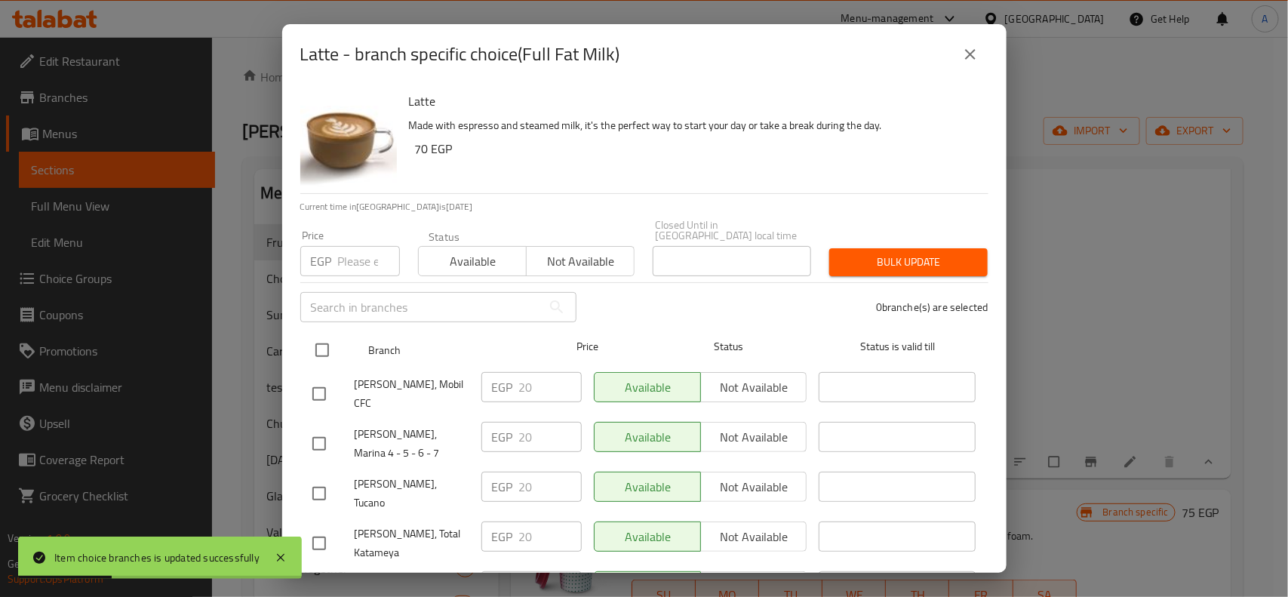
click at [330, 344] on input "checkbox" at bounding box center [322, 350] width 32 height 32
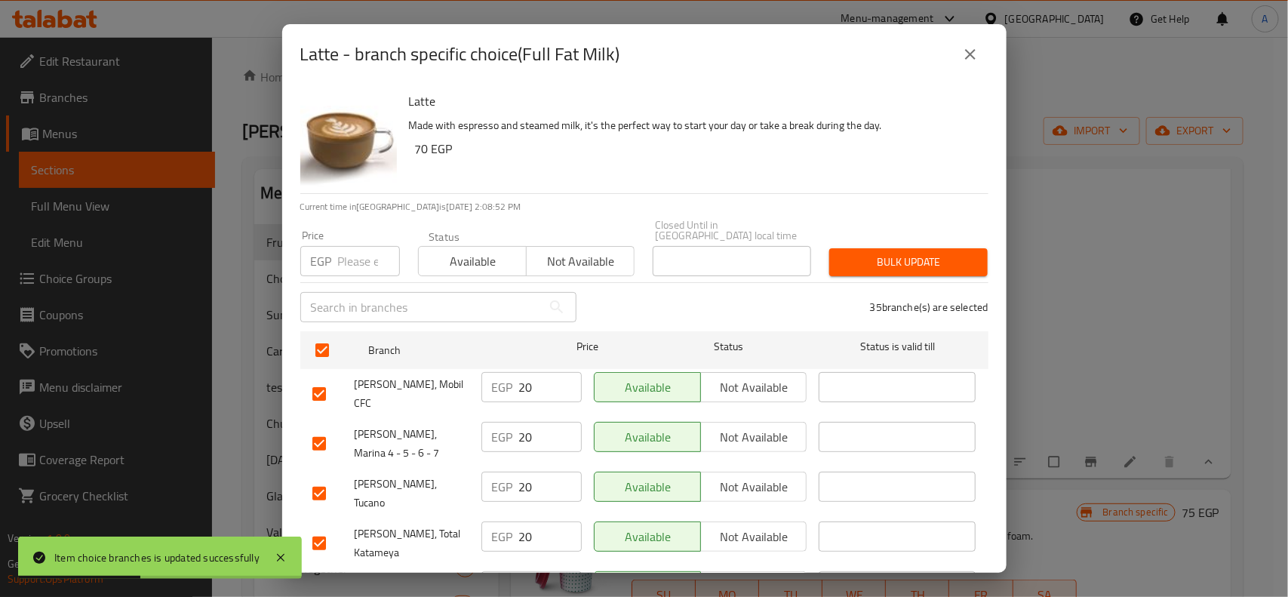
scroll to position [279, 0]
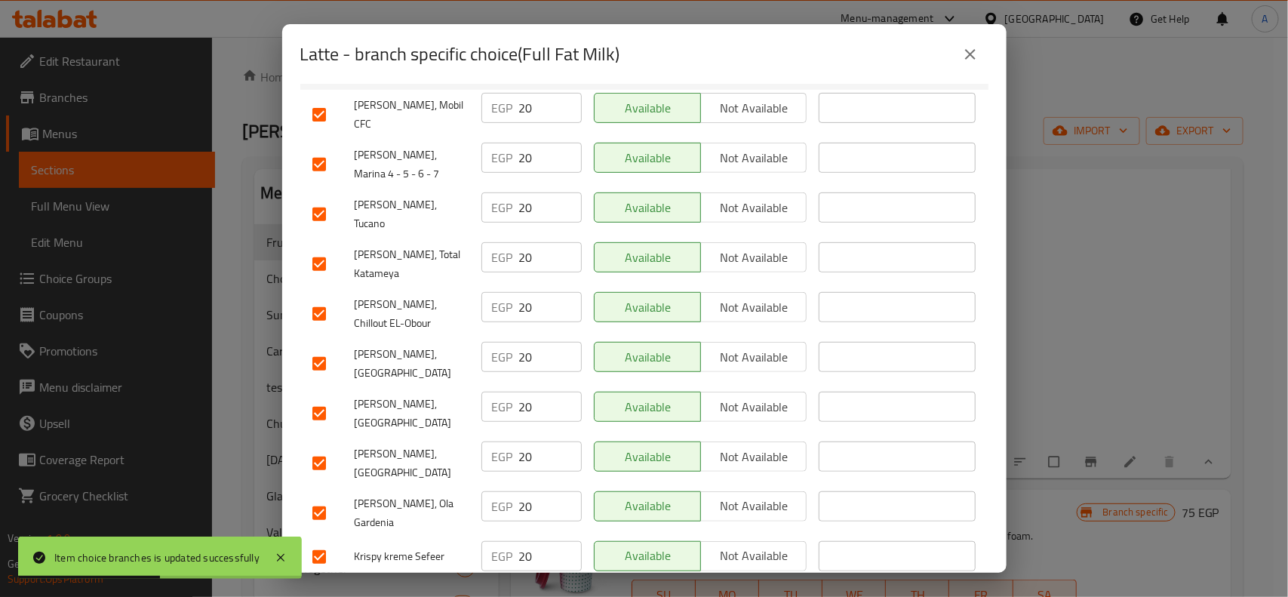
click at [318, 348] on input "checkbox" at bounding box center [319, 364] width 32 height 32
click at [321, 348] on input "checkbox" at bounding box center [319, 364] width 32 height 32
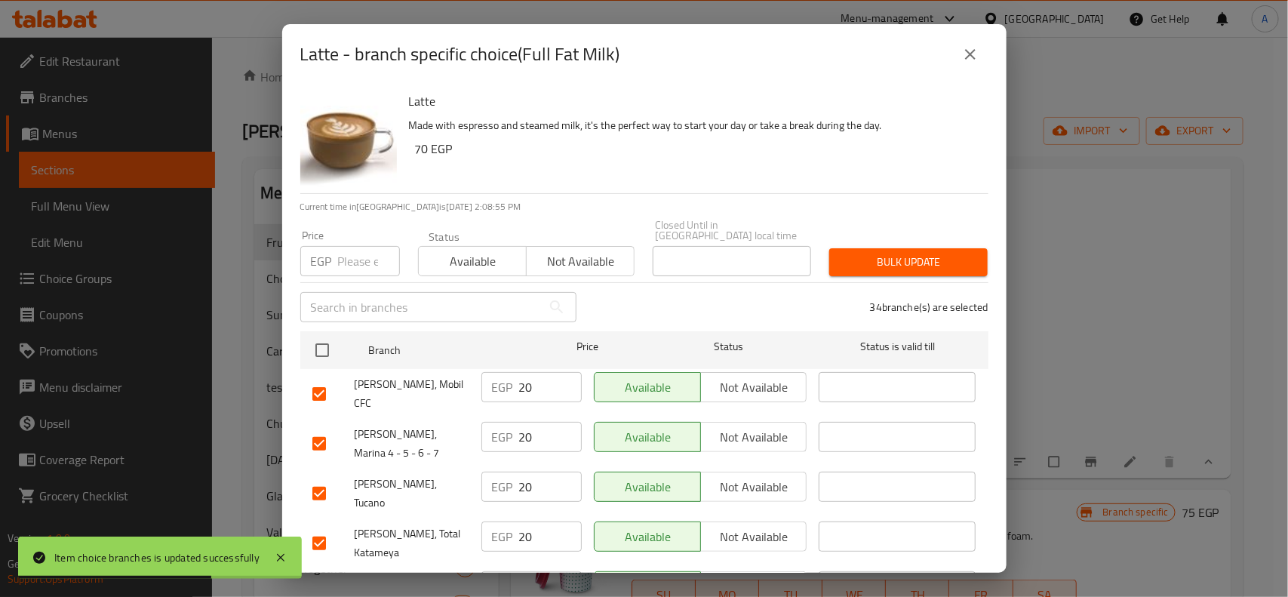
click at [344, 246] on input "number" at bounding box center [369, 261] width 62 height 30
click at [913, 253] on span "Bulk update" at bounding box center [908, 262] width 134 height 19
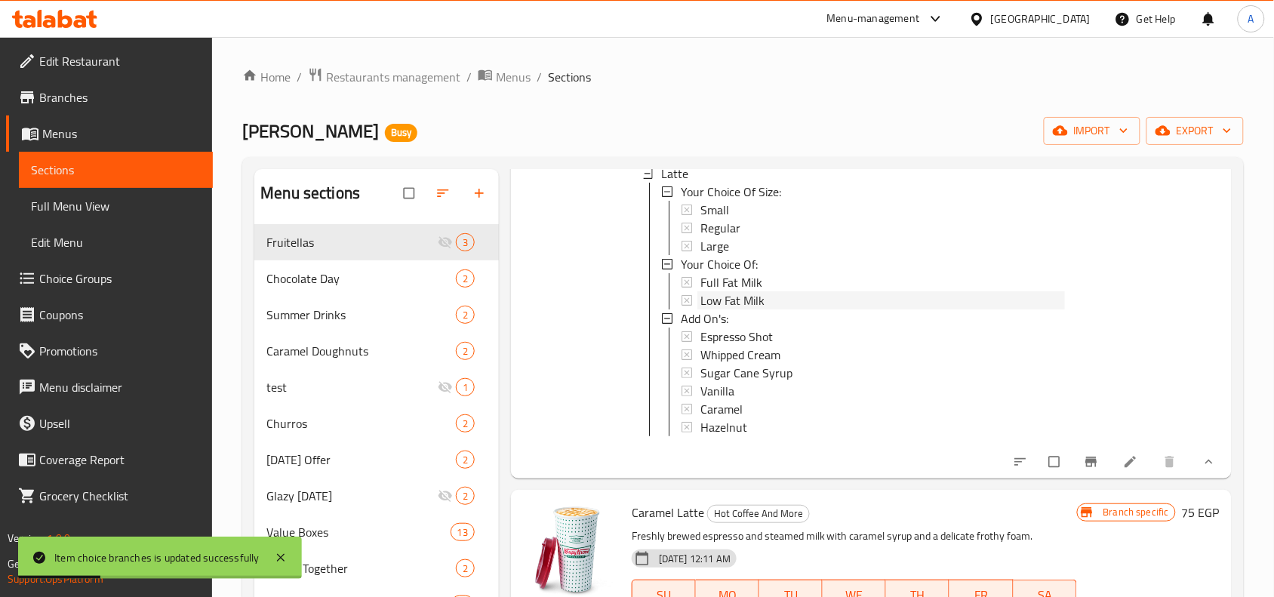
click at [755, 295] on span "Low Fat Milk" at bounding box center [732, 300] width 64 height 18
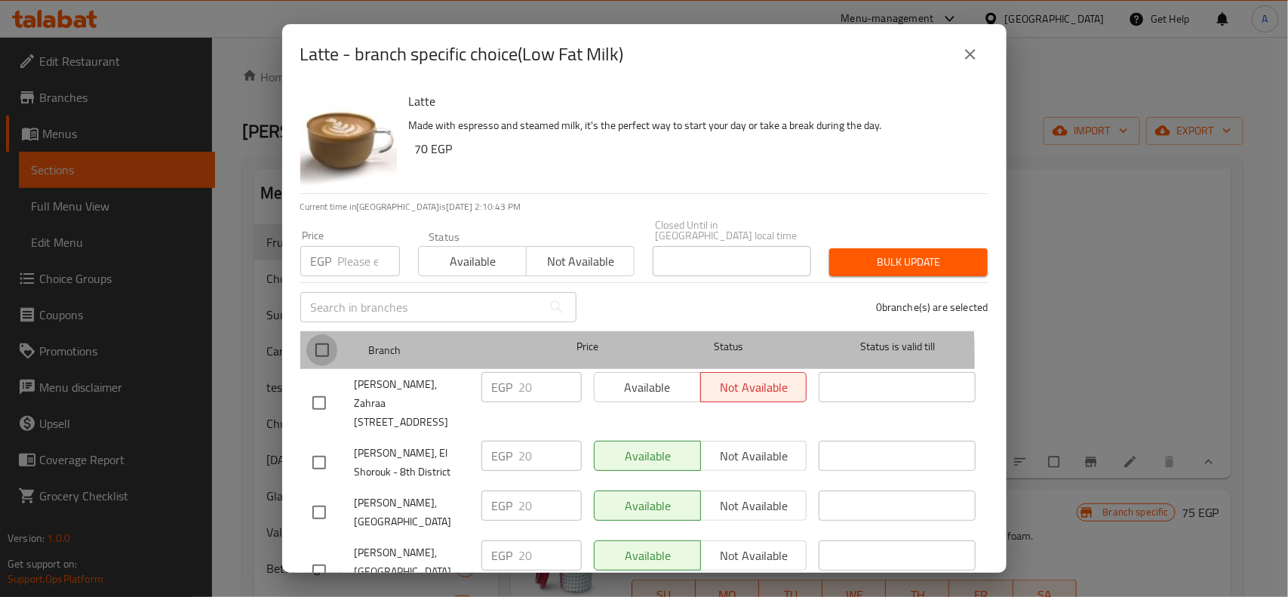
click at [321, 347] on input "checkbox" at bounding box center [322, 350] width 32 height 32
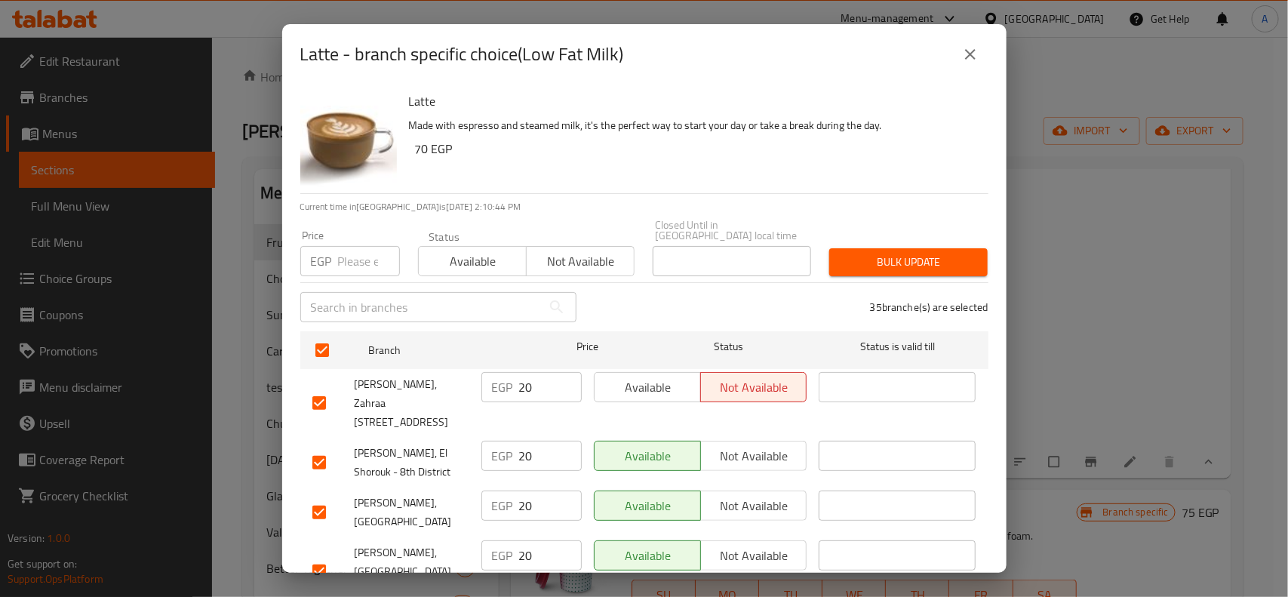
scroll to position [340, 0]
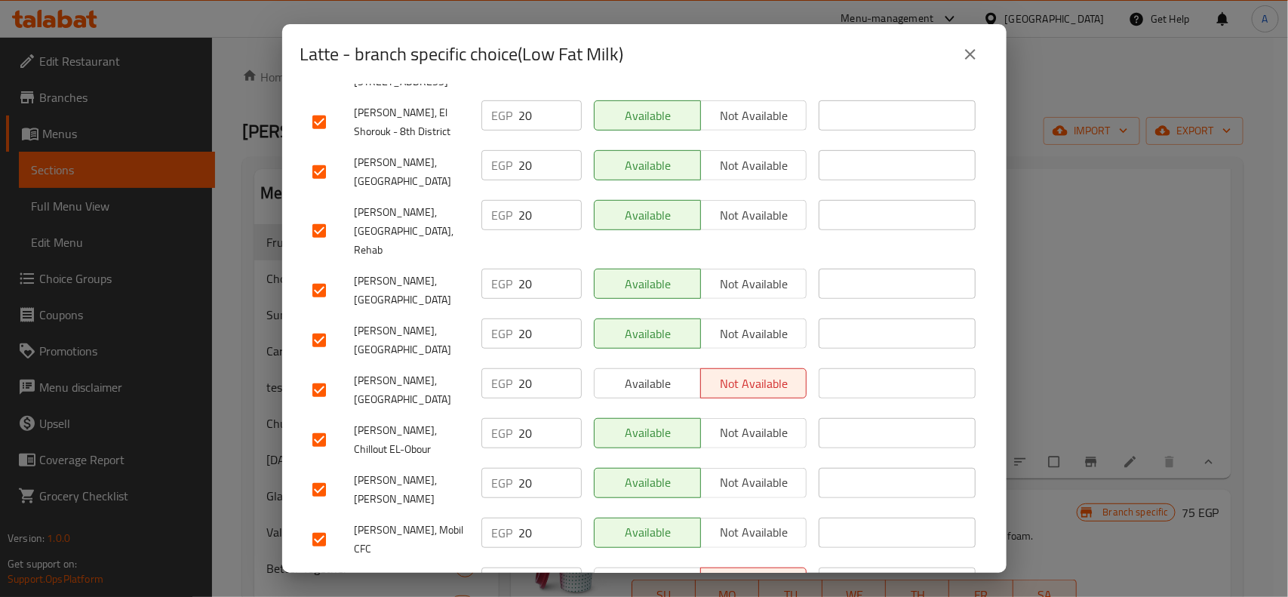
click at [323, 362] on div "Krispy Kreme, Marasi Village" at bounding box center [390, 390] width 169 height 56
click at [337, 374] on div at bounding box center [333, 390] width 42 height 32
click at [322, 374] on input "checkbox" at bounding box center [319, 390] width 32 height 32
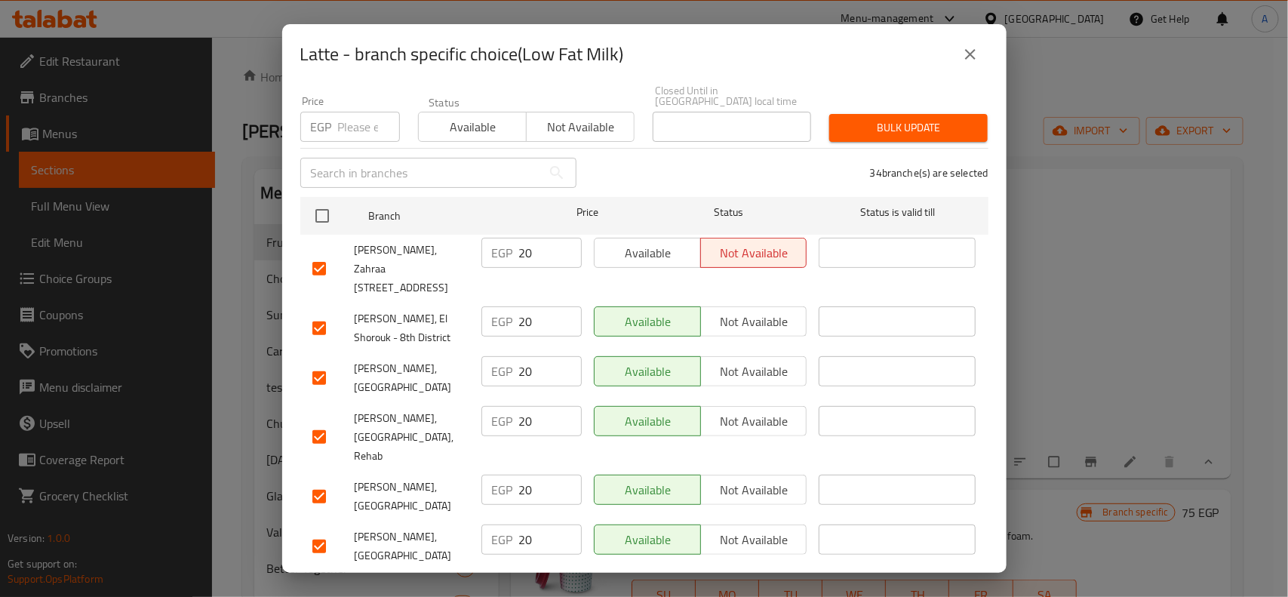
scroll to position [0, 0]
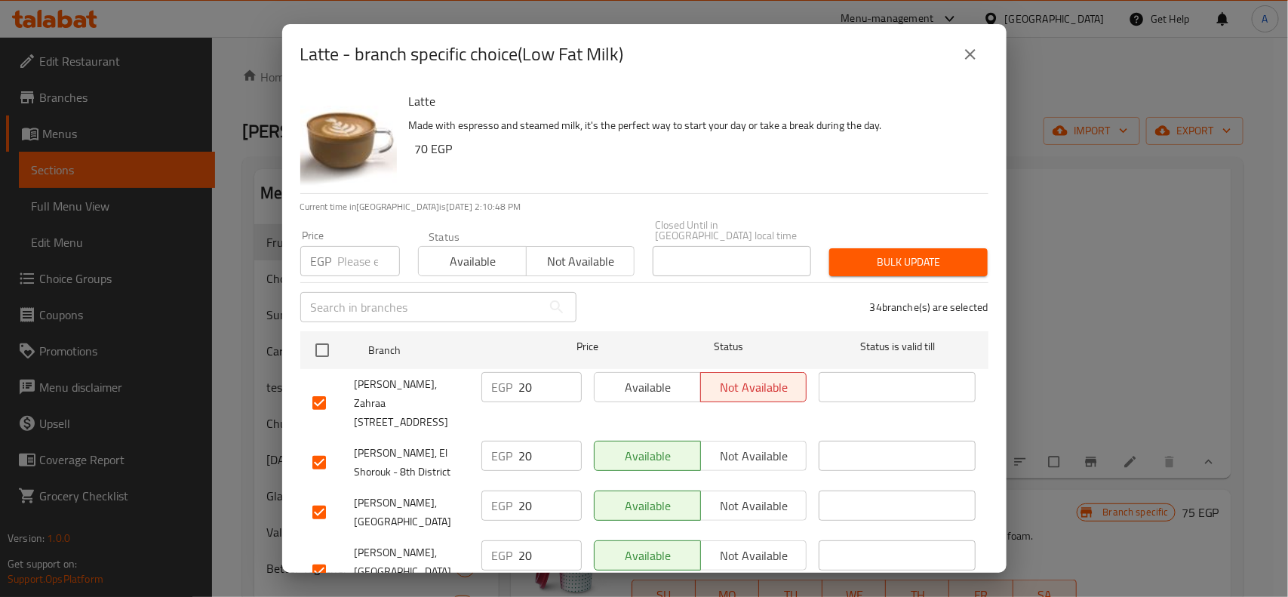
click at [259, 270] on div "Latte - branch specific choice(Low Fat Milk) Latte Made with espresso and steam…" at bounding box center [644, 298] width 1288 height 597
click at [362, 248] on input "number" at bounding box center [369, 261] width 62 height 30
click at [846, 253] on span "Bulk update" at bounding box center [908, 262] width 134 height 19
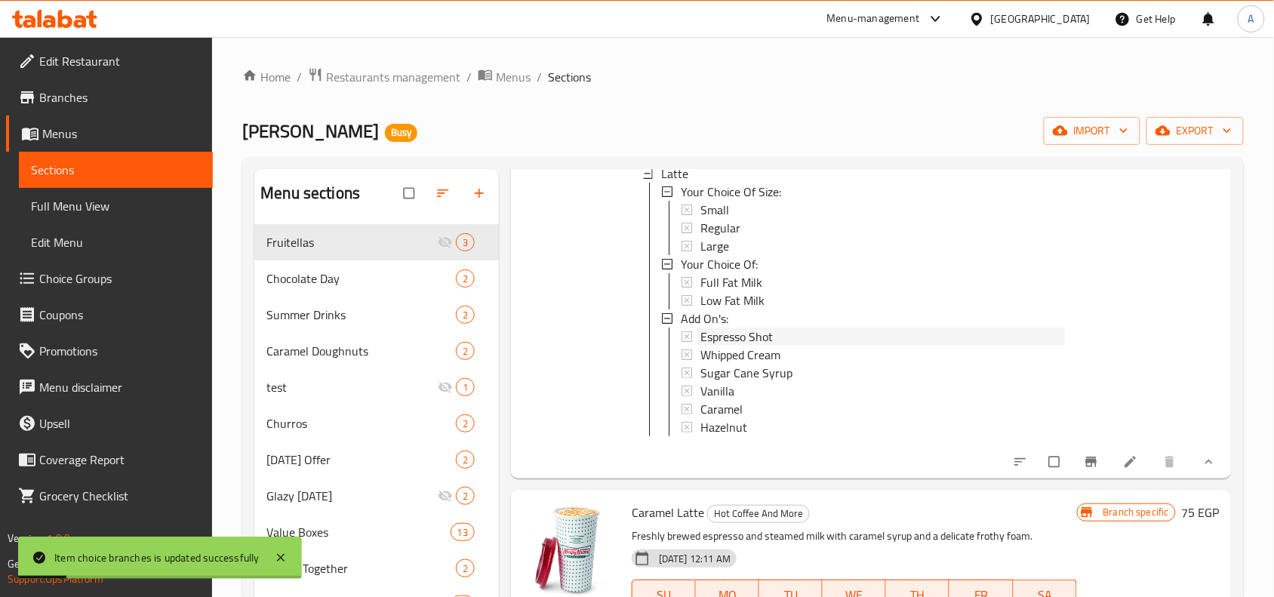
click at [731, 332] on span "Espresso Shot" at bounding box center [736, 337] width 72 height 18
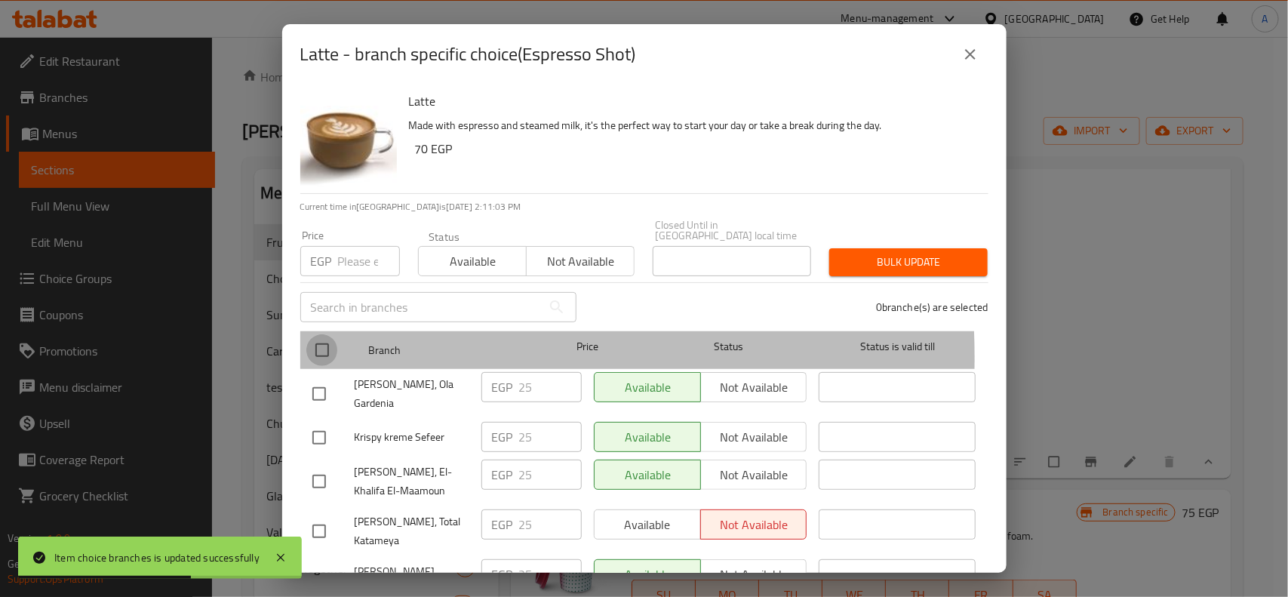
click at [331, 347] on input "checkbox" at bounding box center [322, 350] width 32 height 32
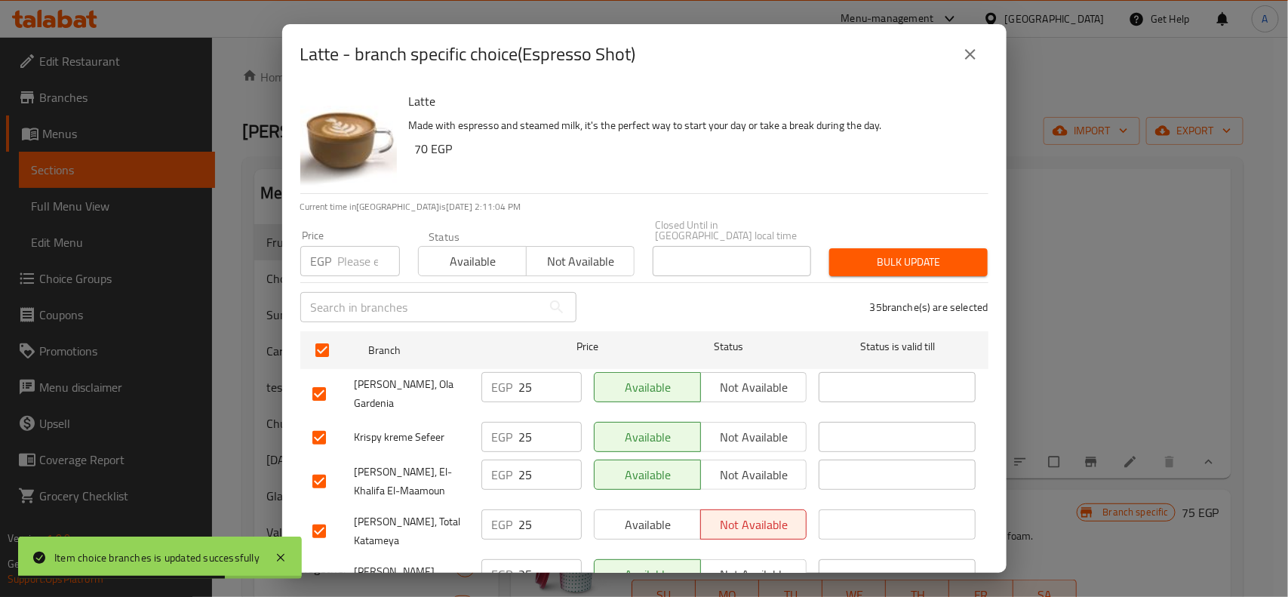
scroll to position [875, 0]
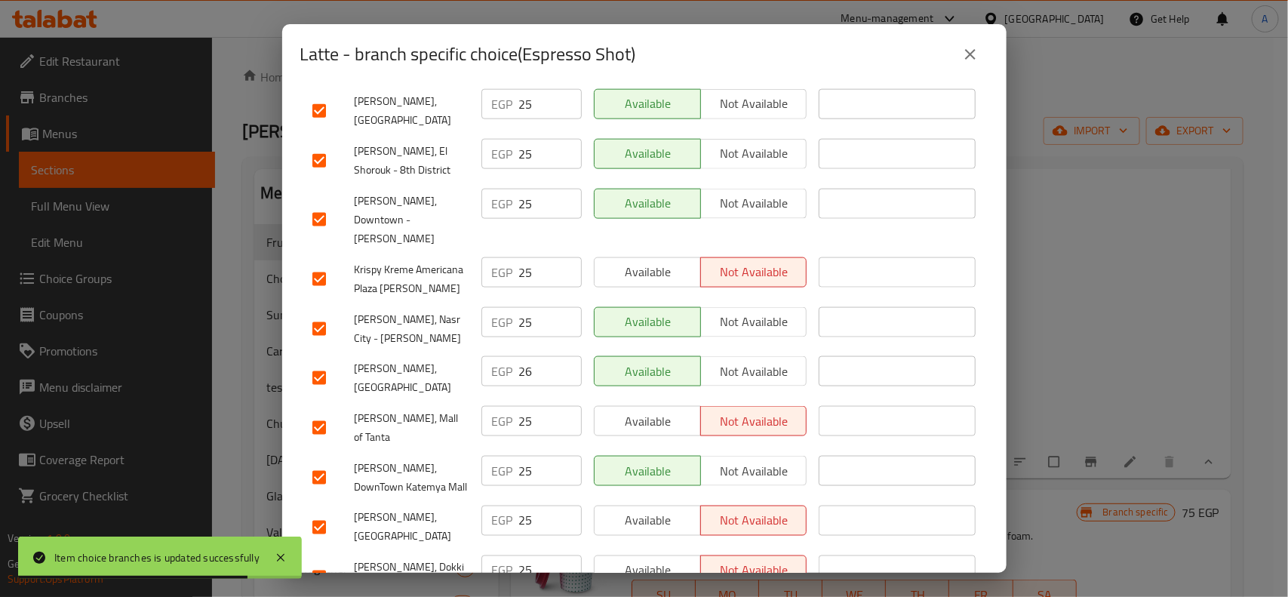
click at [326, 362] on input "checkbox" at bounding box center [319, 378] width 32 height 32
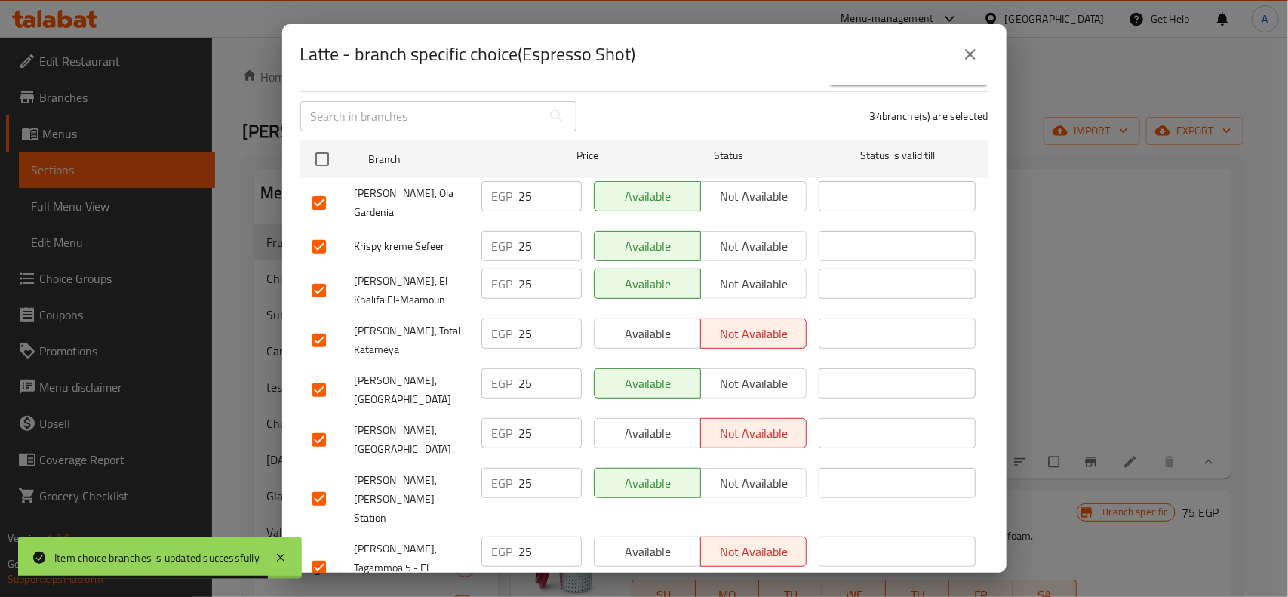
scroll to position [0, 0]
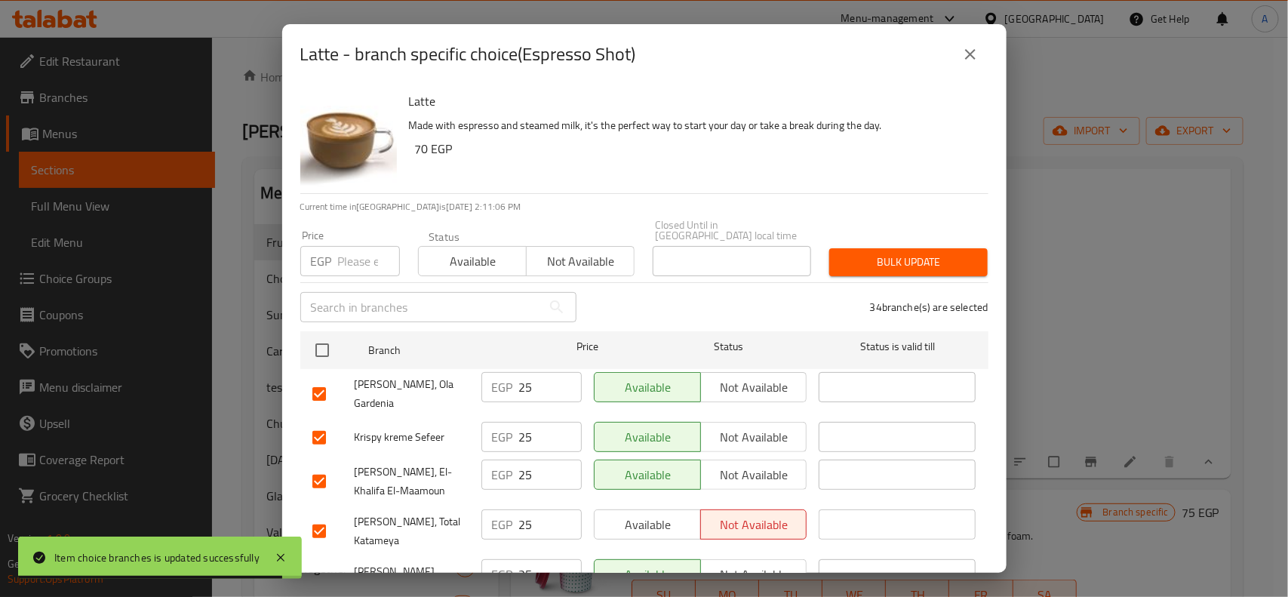
click at [342, 248] on input "number" at bounding box center [369, 261] width 62 height 30
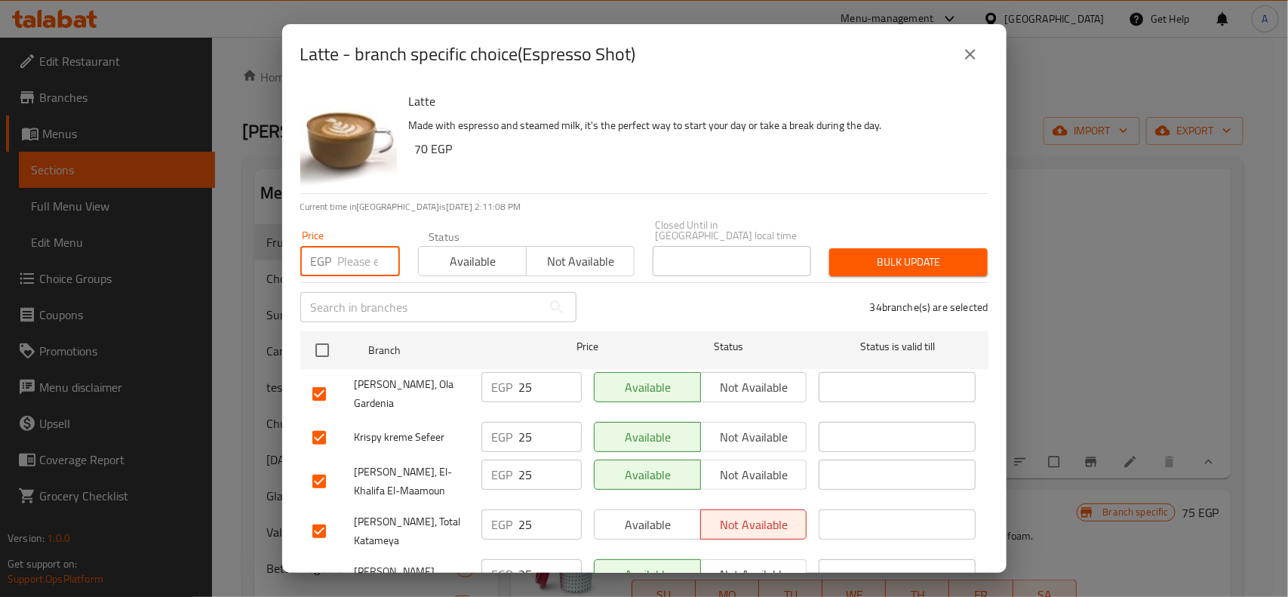
paste input "20"
click at [841, 253] on span "Bulk update" at bounding box center [908, 262] width 134 height 19
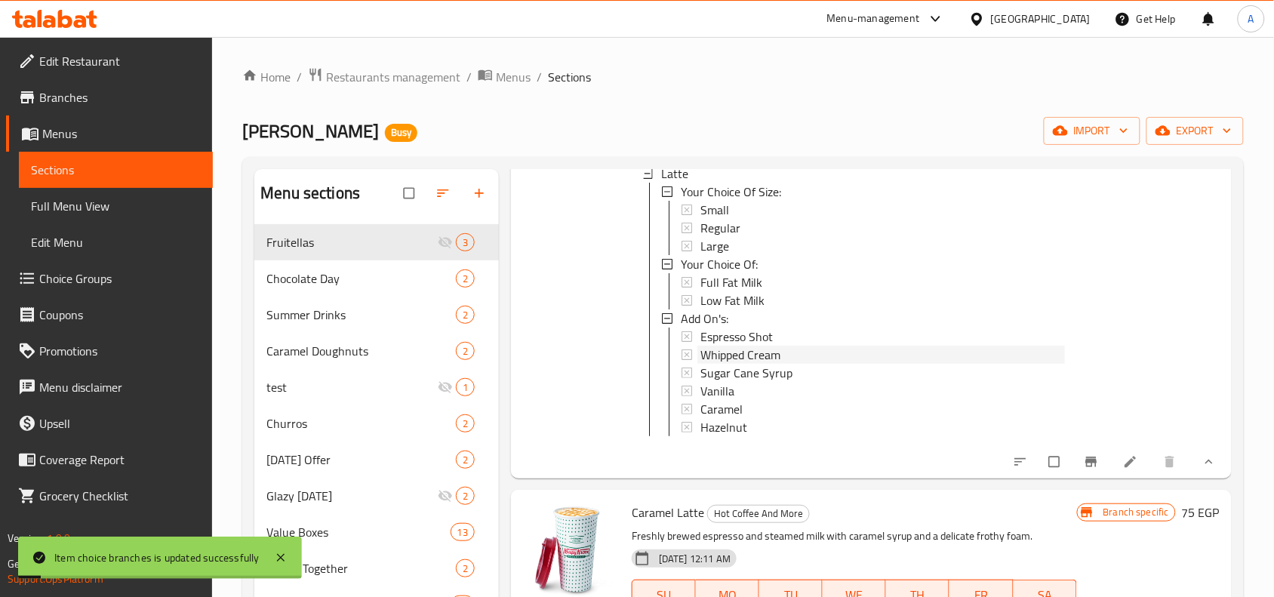
click at [737, 356] on span "Whipped Cream" at bounding box center [740, 355] width 80 height 18
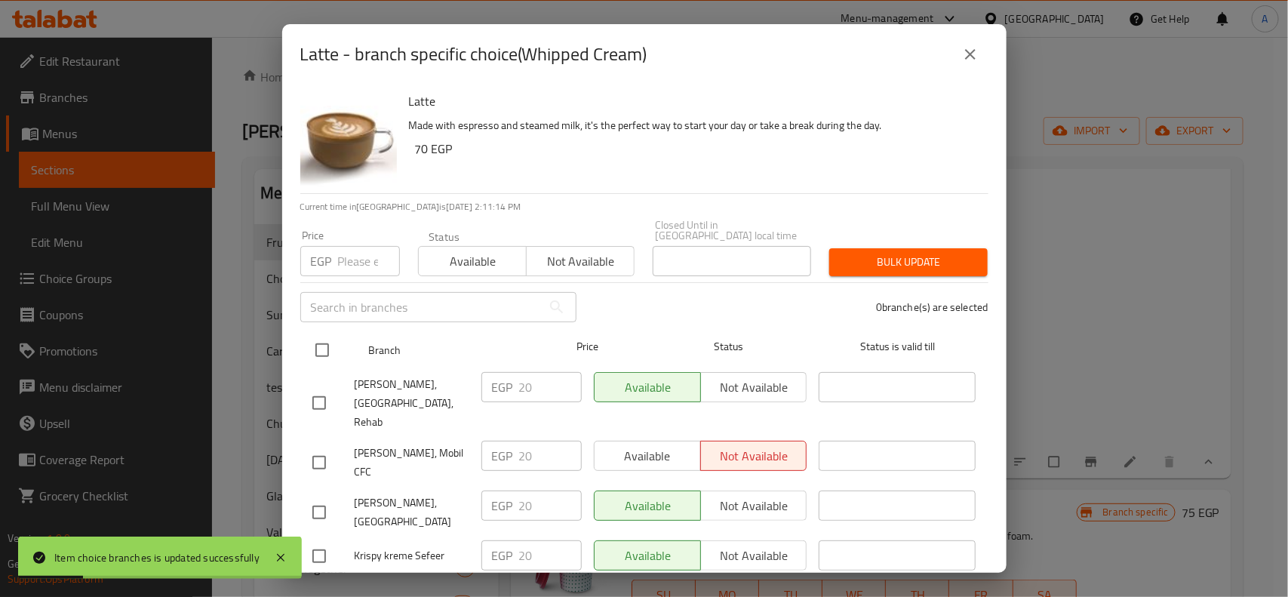
click at [334, 340] on input "checkbox" at bounding box center [322, 350] width 32 height 32
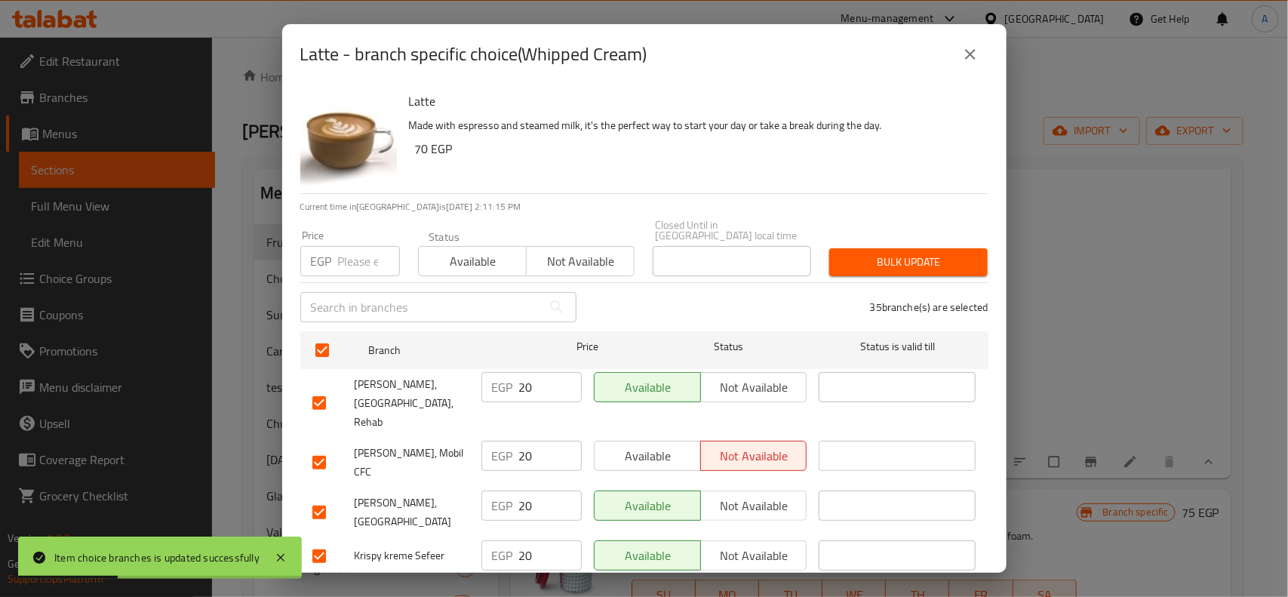
scroll to position [932, 0]
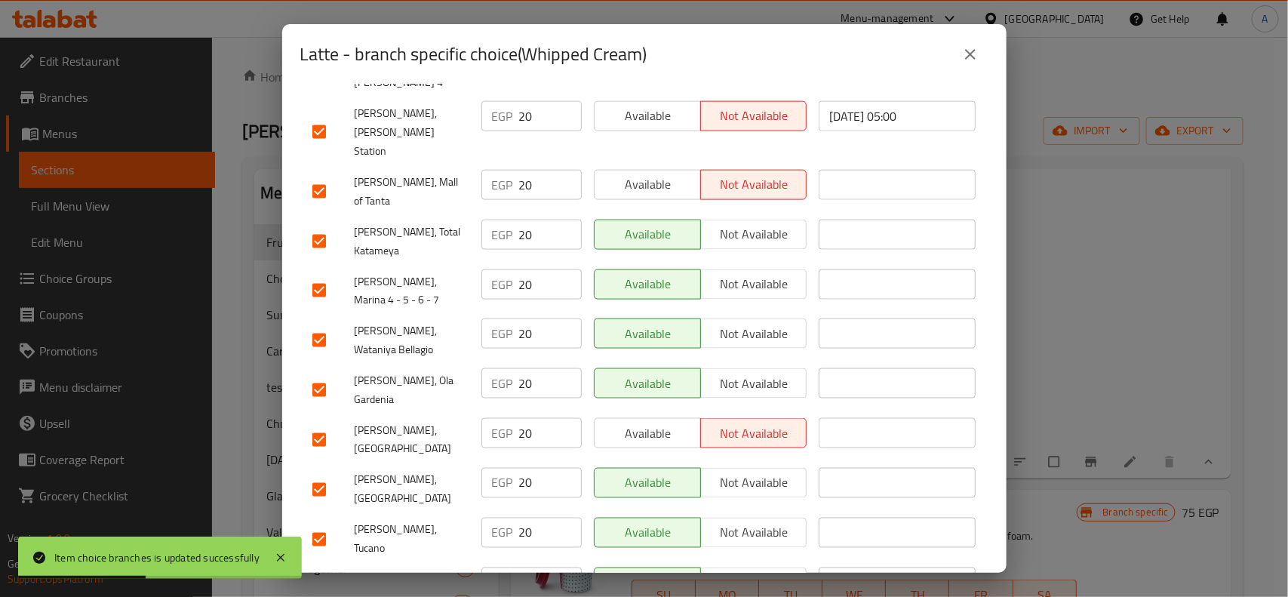
click at [318, 424] on input "checkbox" at bounding box center [319, 440] width 32 height 32
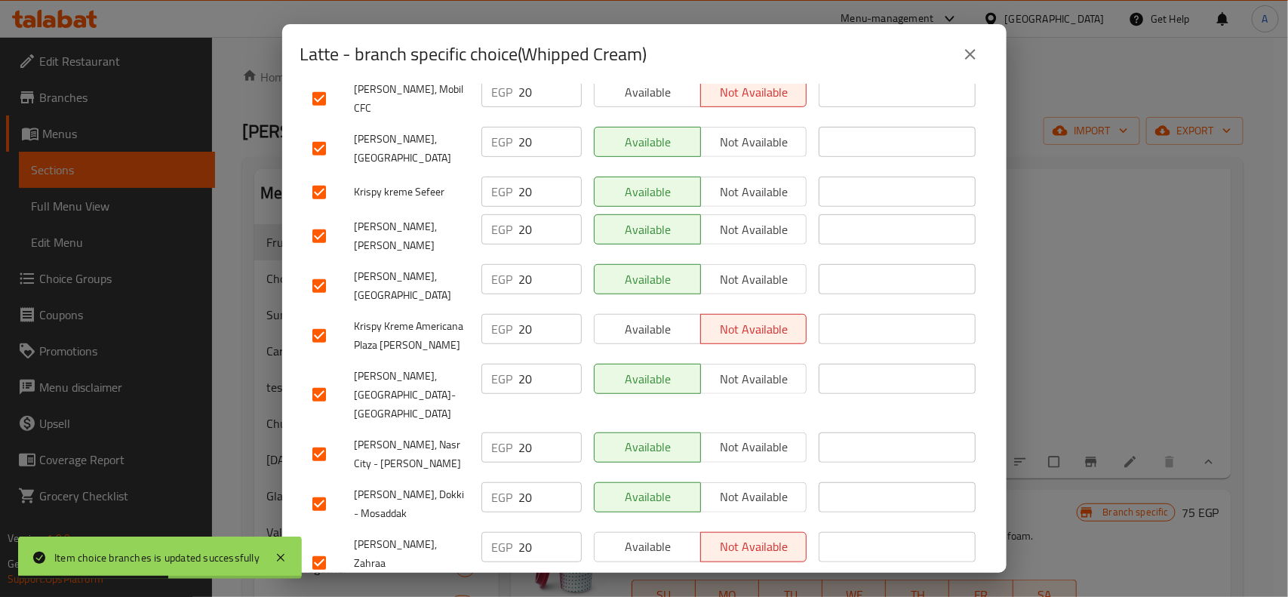
scroll to position [0, 0]
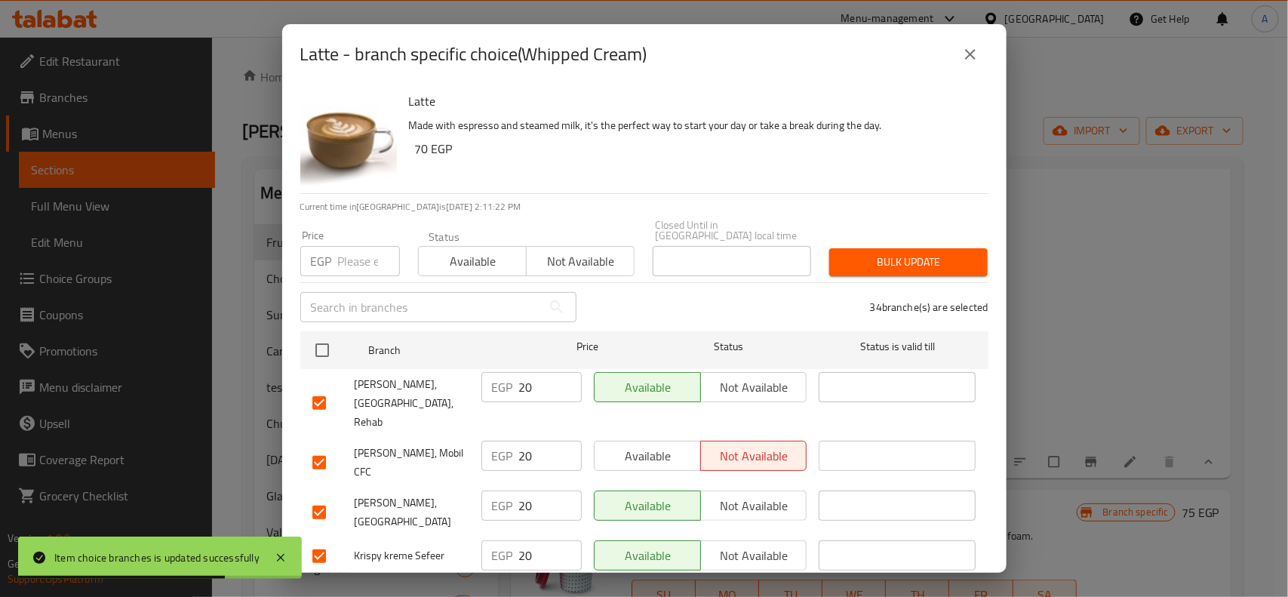
click at [361, 246] on input "number" at bounding box center [369, 261] width 62 height 30
paste input "15"
click at [937, 239] on div "Bulk update" at bounding box center [908, 262] width 177 height 46
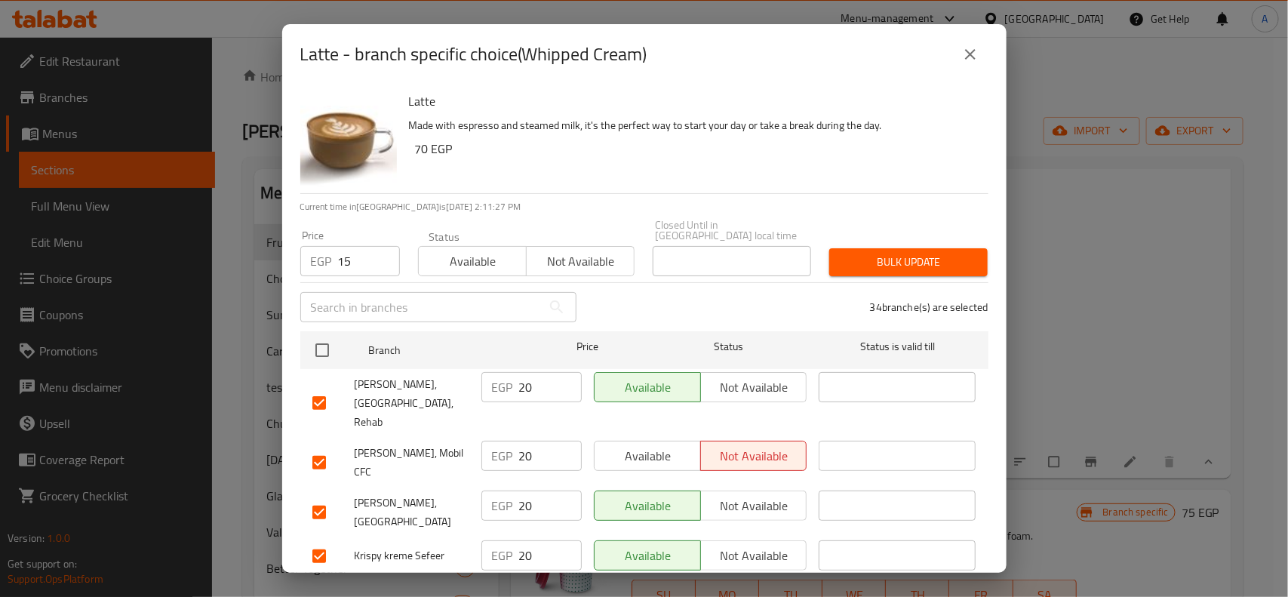
click at [951, 239] on div "Bulk update" at bounding box center [908, 262] width 177 height 46
click at [974, 261] on button "Bulk update" at bounding box center [908, 262] width 158 height 28
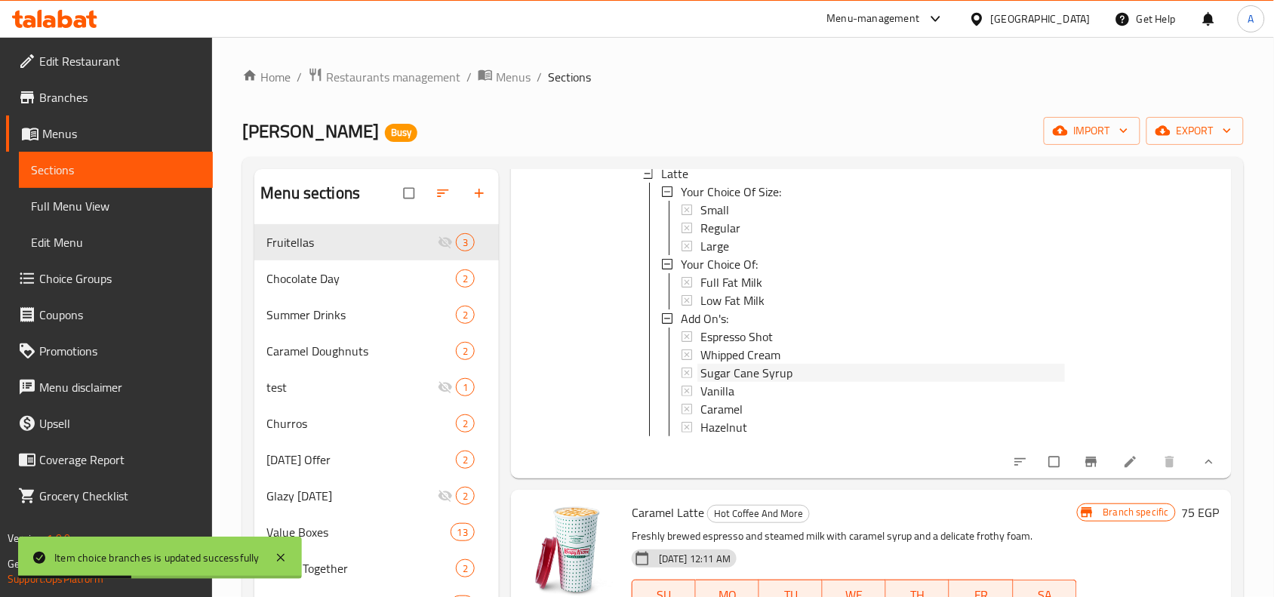
click at [765, 374] on span "Sugar Cane Syrup" at bounding box center [746, 373] width 92 height 18
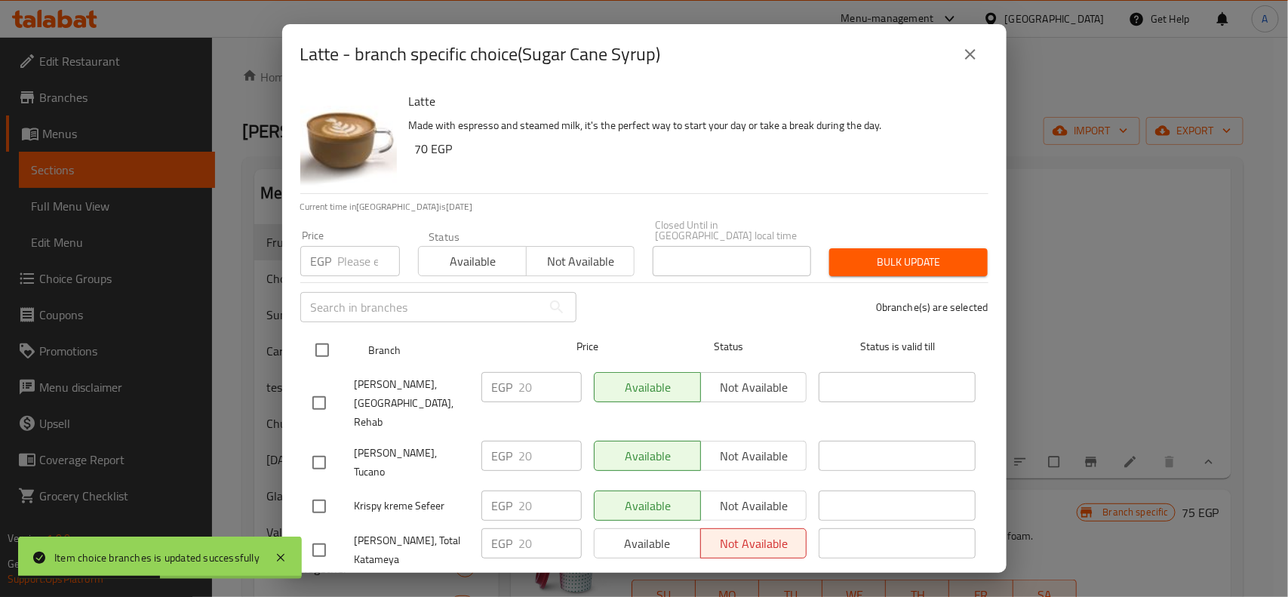
click at [318, 334] on input "checkbox" at bounding box center [322, 350] width 32 height 32
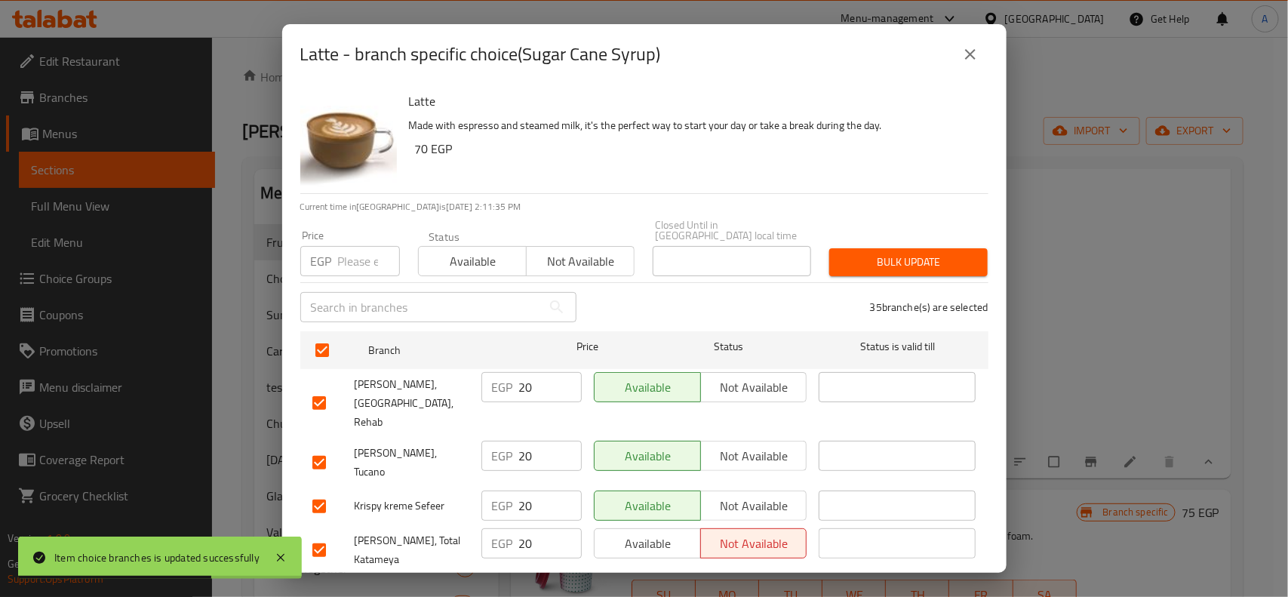
scroll to position [1168, 0]
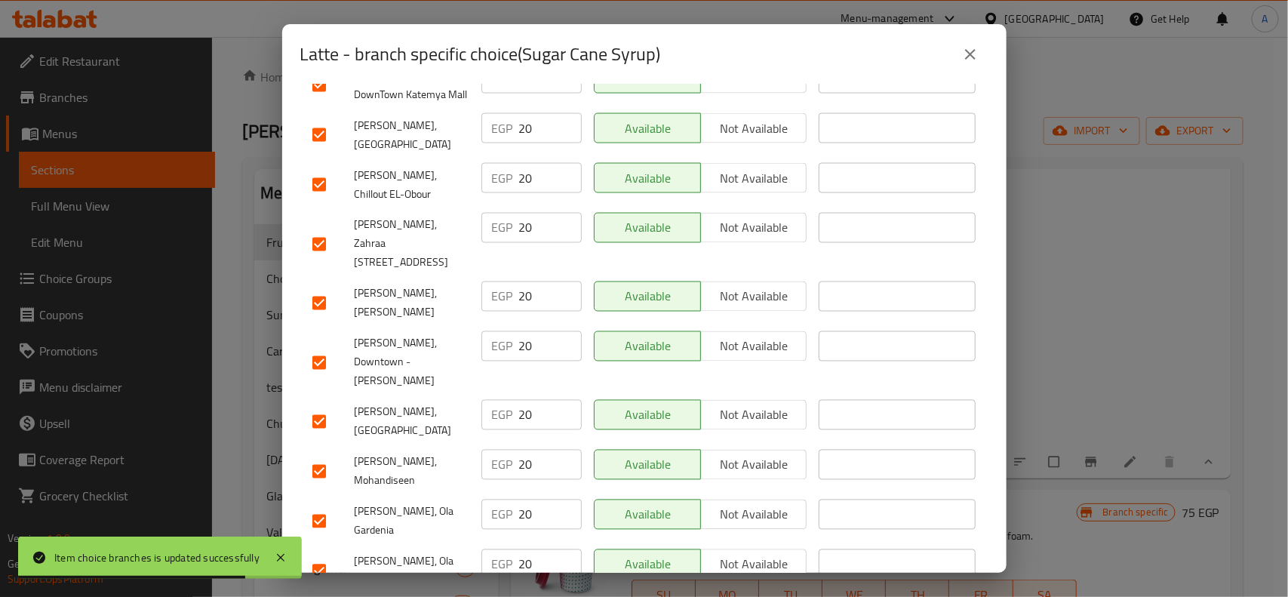
click at [318, 406] on input "checkbox" at bounding box center [319, 422] width 32 height 32
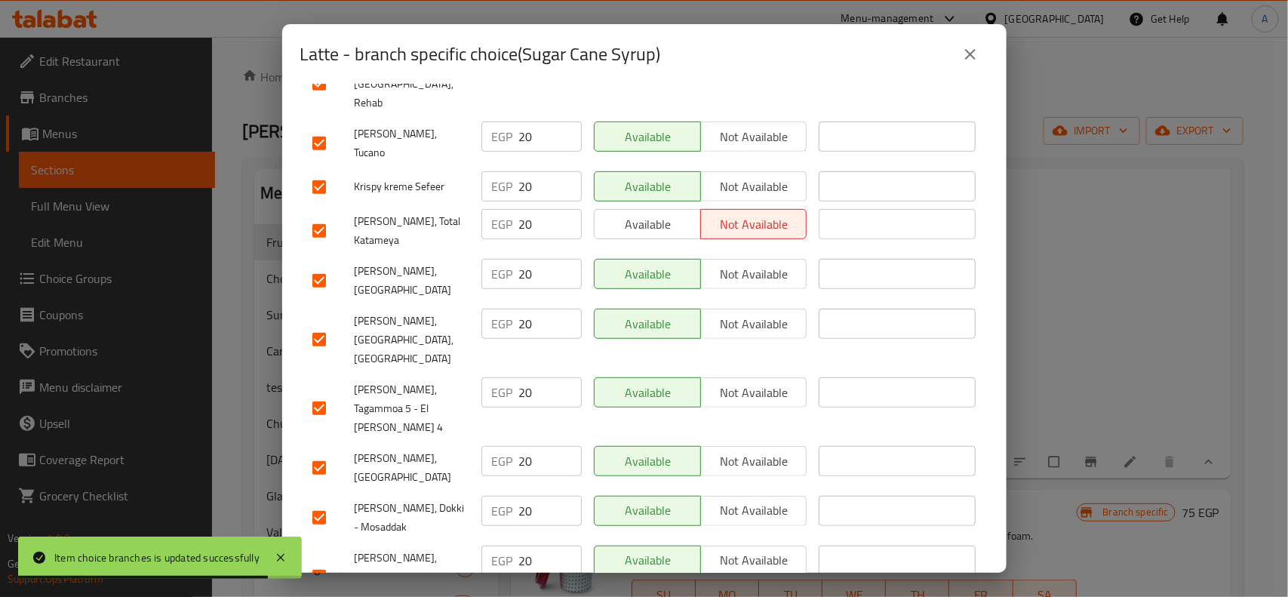
scroll to position [0, 0]
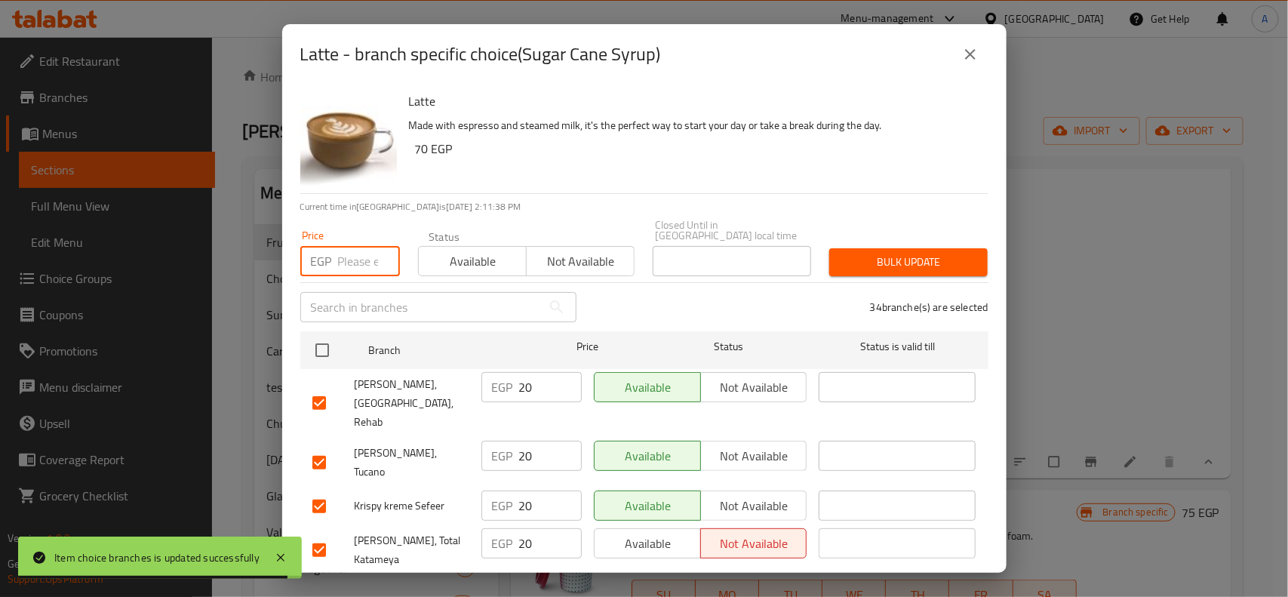
click at [365, 246] on input "number" at bounding box center [369, 261] width 62 height 30
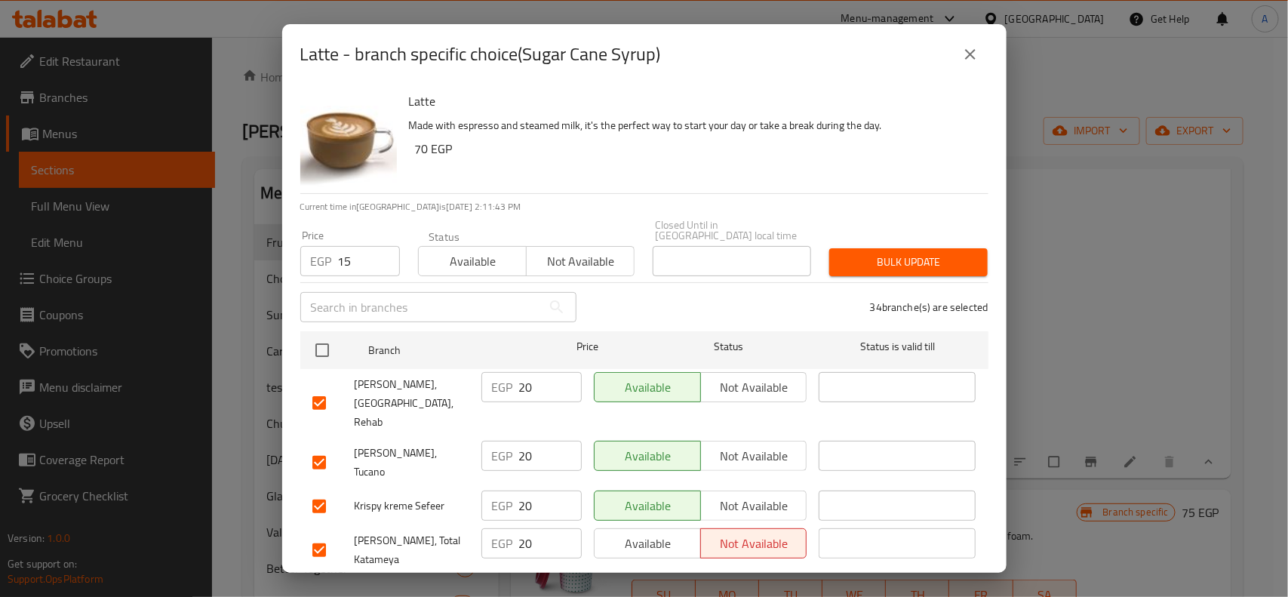
click at [921, 224] on div "Price EGP 15 Price Status Available Not available Closed Until in Egypt local t…" at bounding box center [644, 248] width 706 height 75
click at [918, 239] on div "Bulk update" at bounding box center [908, 262] width 177 height 46
click at [921, 253] on span "Bulk update" at bounding box center [908, 262] width 134 height 19
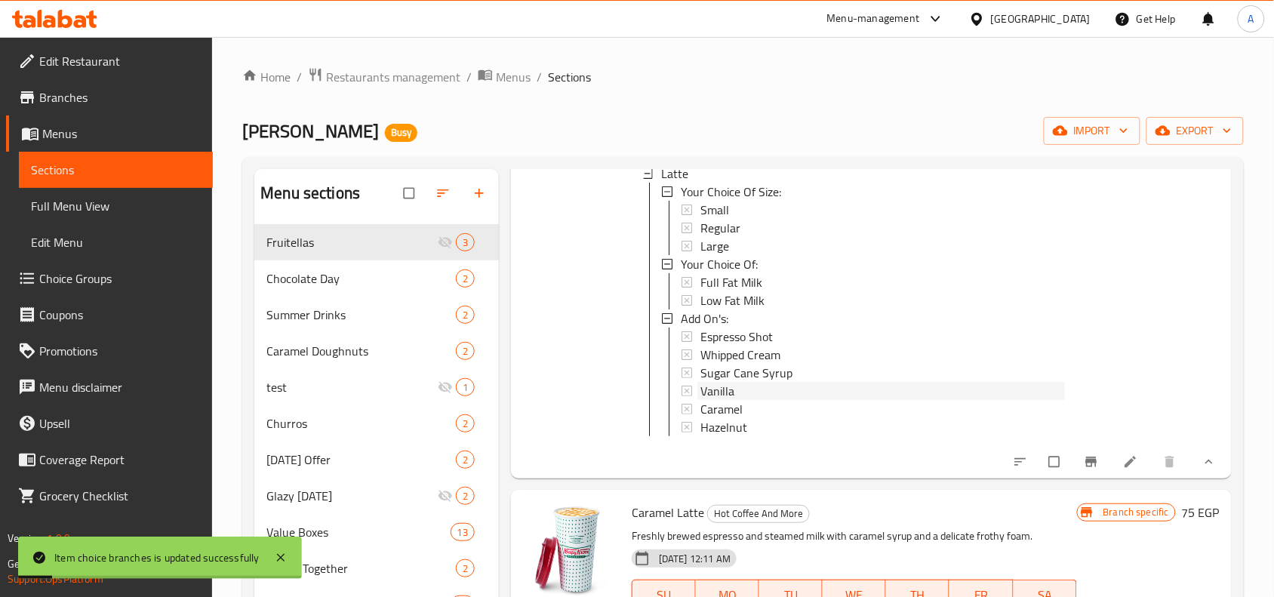
click at [774, 386] on div "Vanilla" at bounding box center [882, 391] width 365 height 18
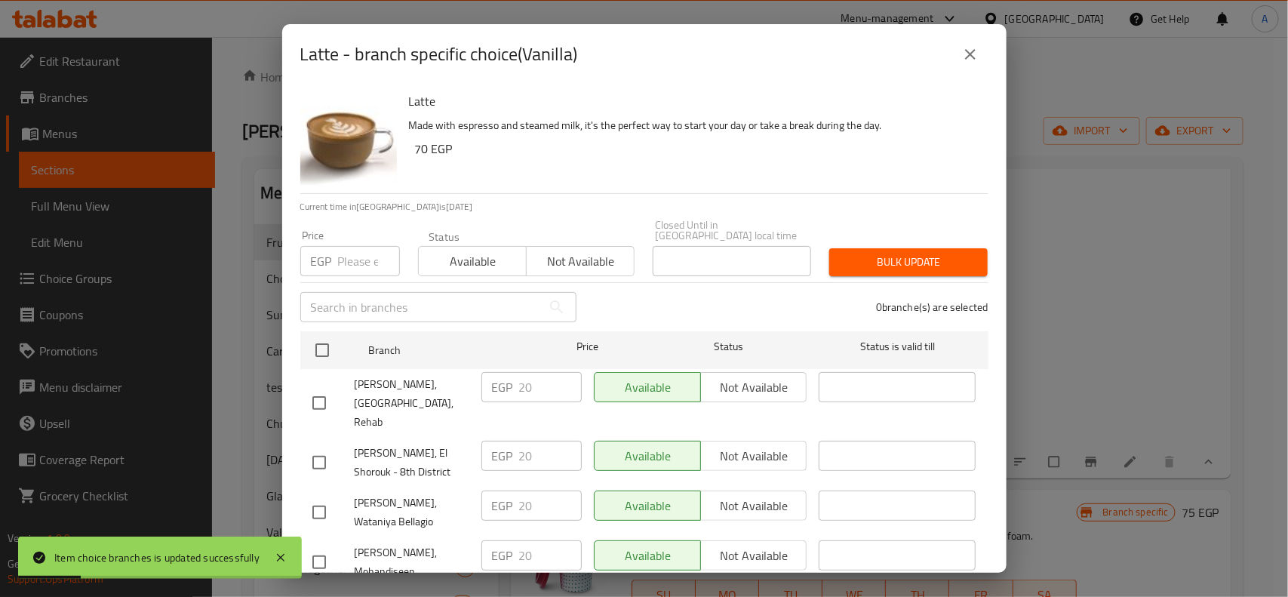
click at [325, 347] on input "checkbox" at bounding box center [322, 350] width 32 height 32
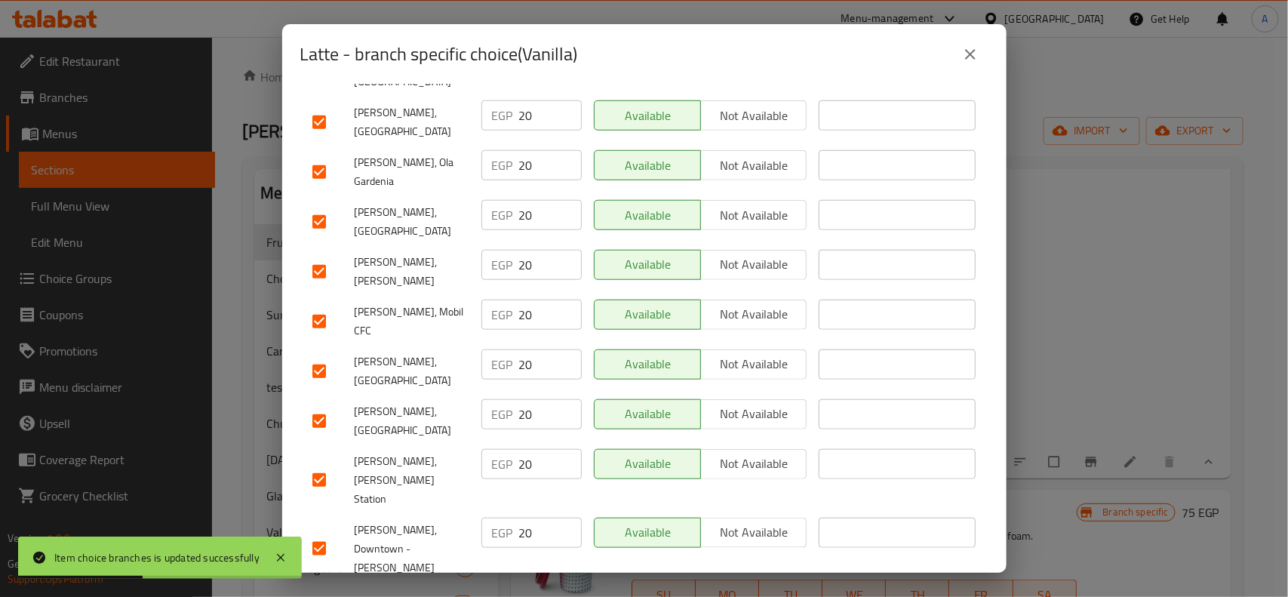
click at [310, 355] on input "checkbox" at bounding box center [319, 371] width 32 height 32
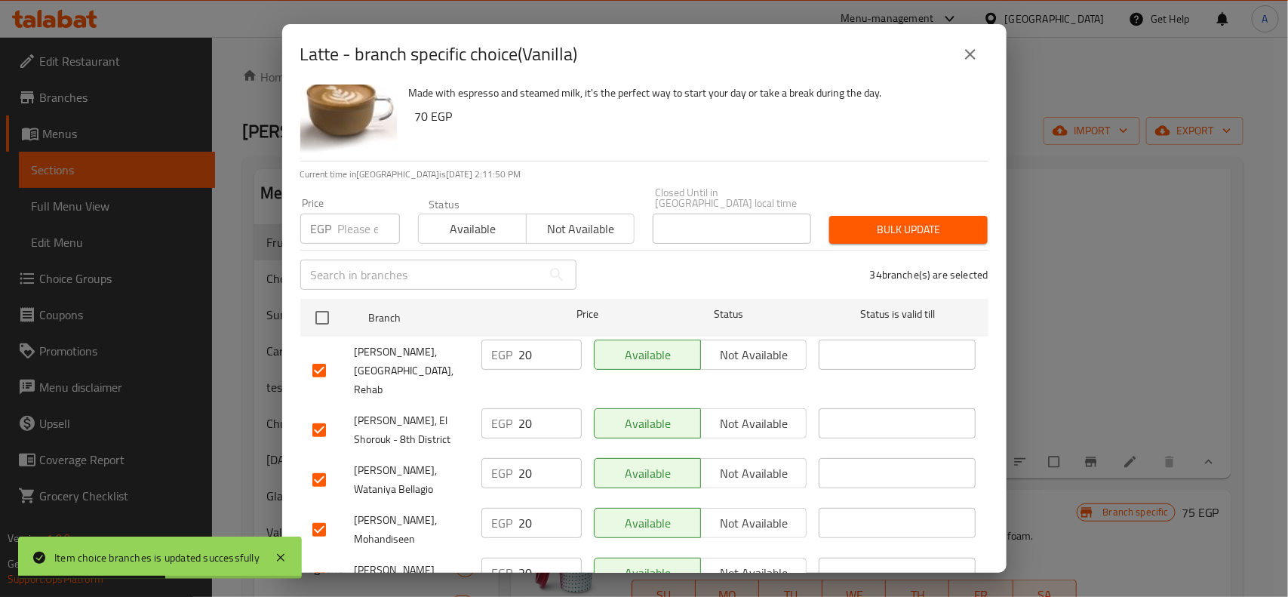
scroll to position [0, 0]
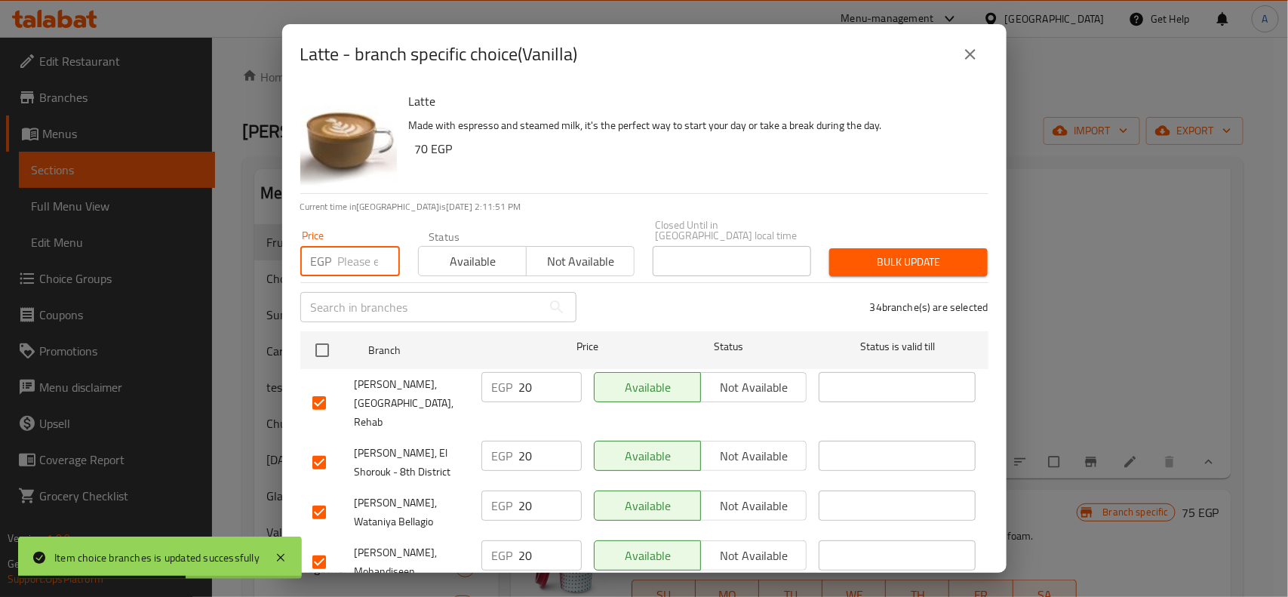
click at [352, 254] on input "number" at bounding box center [369, 261] width 62 height 30
click at [946, 253] on span "Bulk update" at bounding box center [908, 262] width 134 height 19
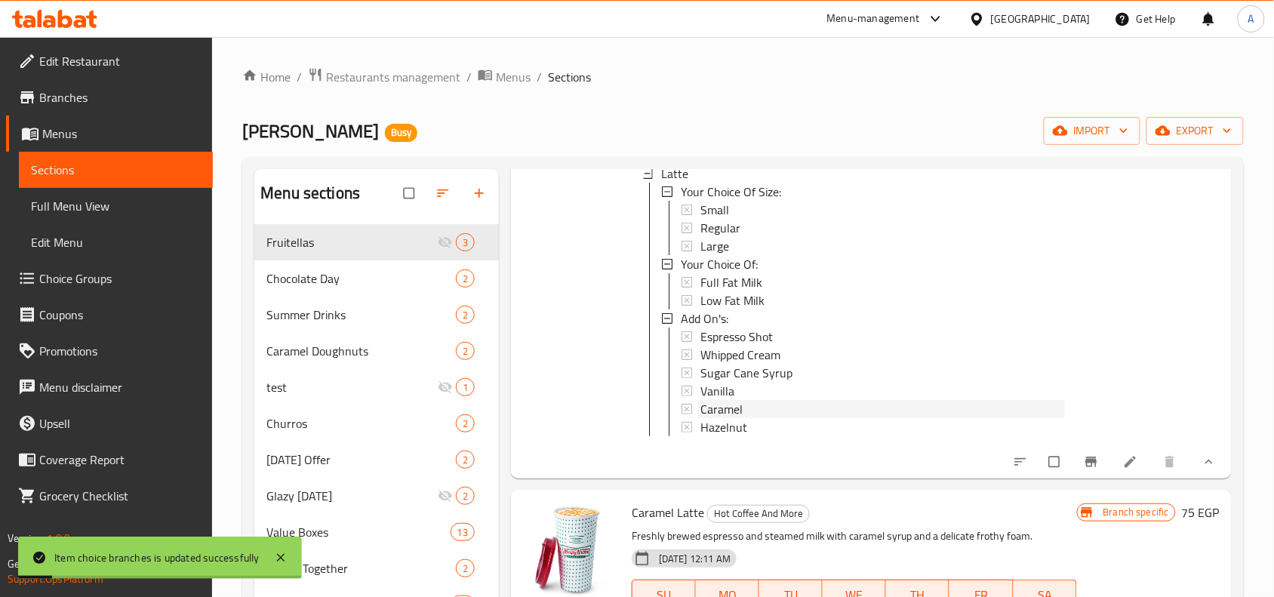
click at [780, 416] on div "Caramel" at bounding box center [882, 409] width 365 height 18
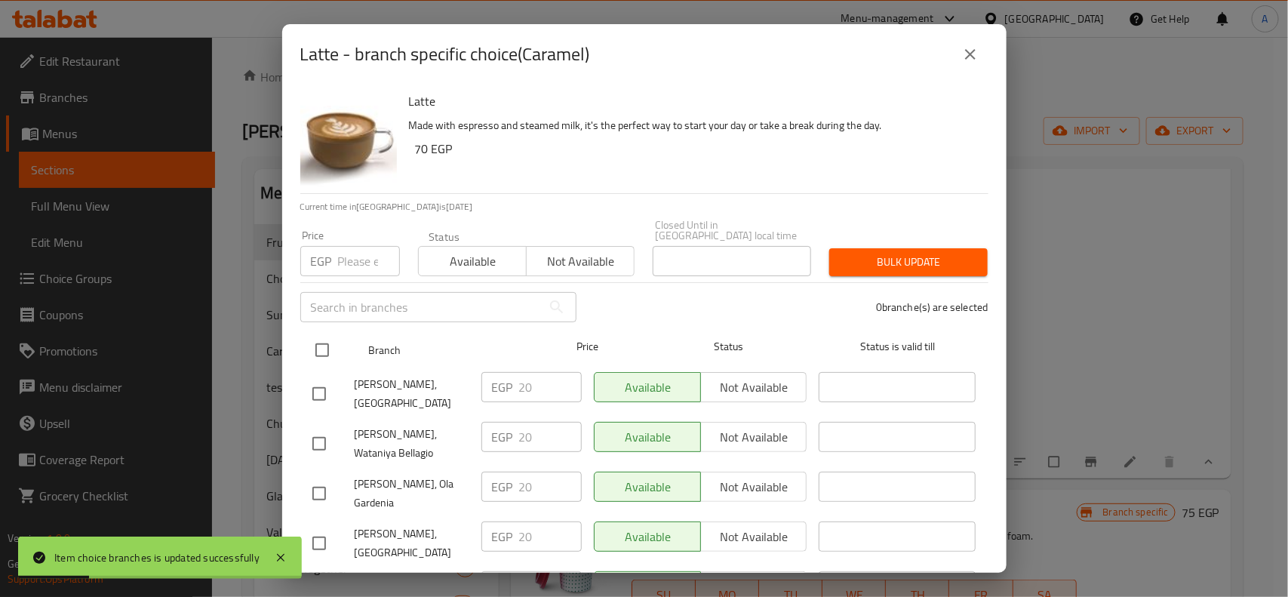
click at [318, 342] on input "checkbox" at bounding box center [322, 350] width 32 height 32
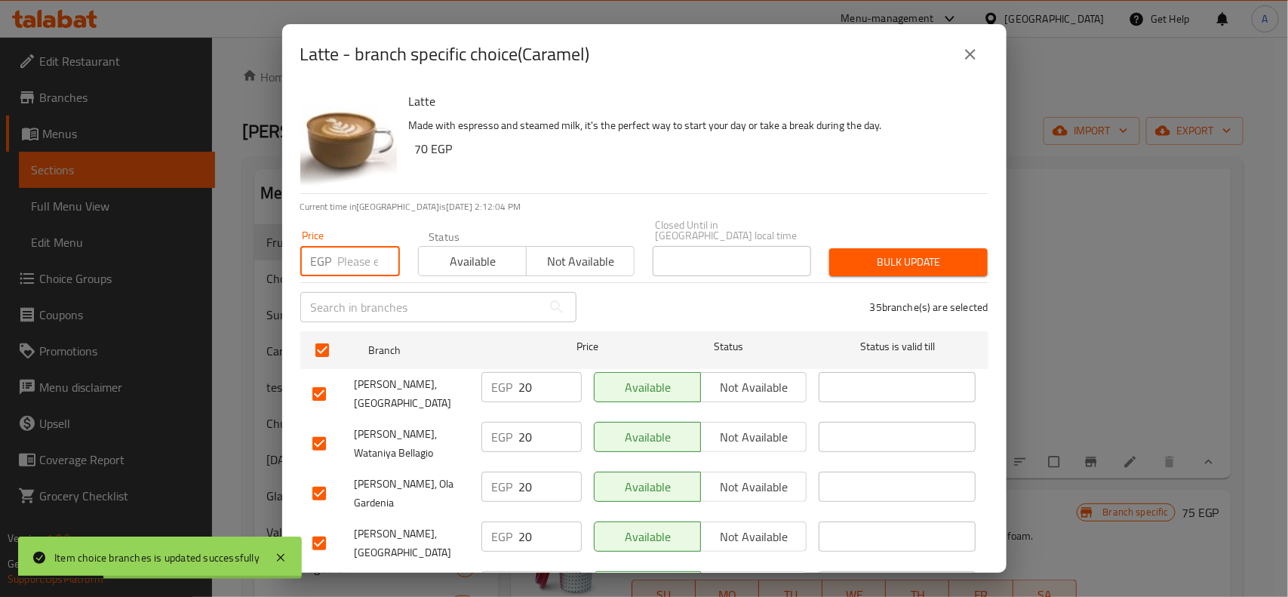
click at [338, 260] on input "number" at bounding box center [369, 261] width 62 height 30
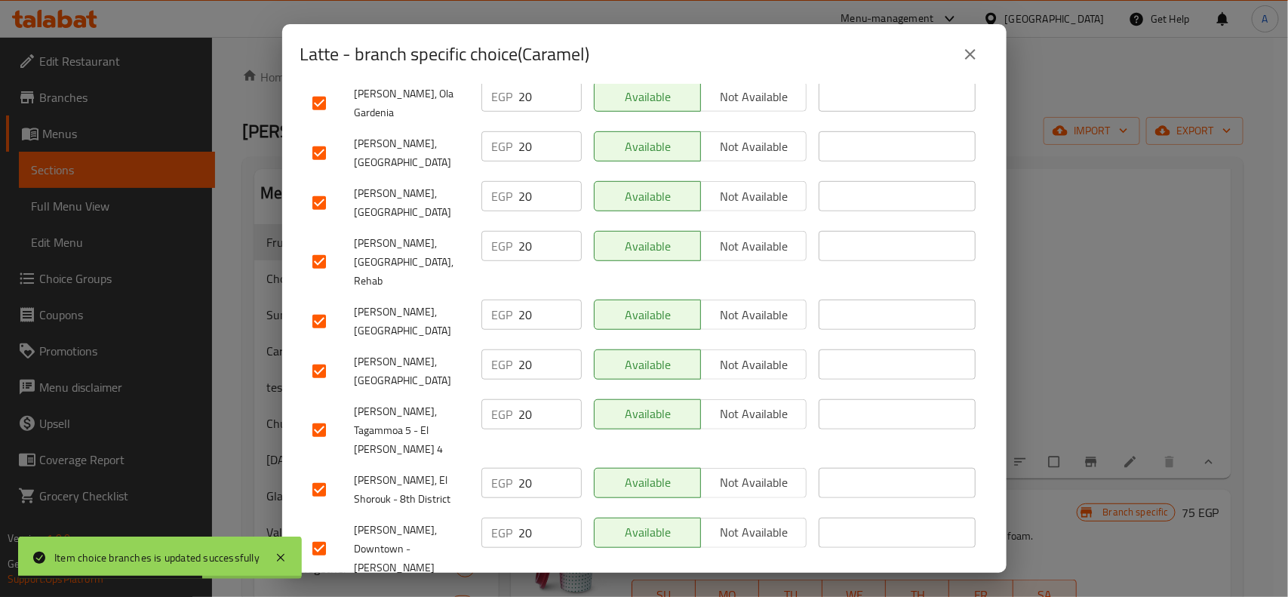
click at [319, 355] on input "checkbox" at bounding box center [319, 371] width 32 height 32
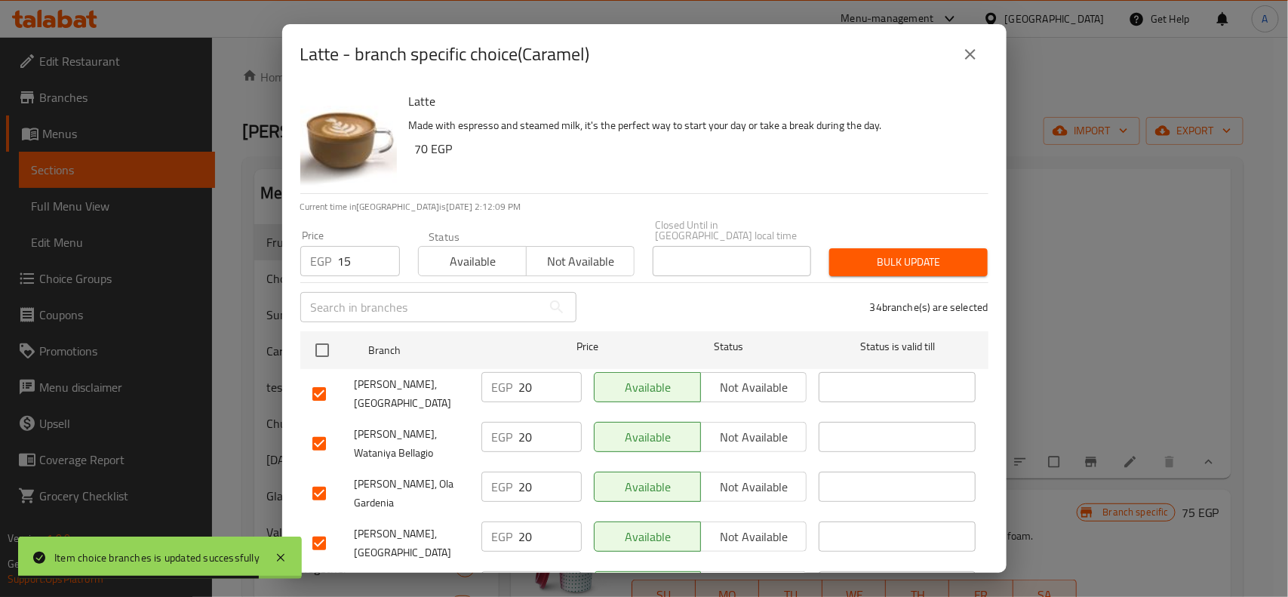
click at [893, 248] on button "Bulk update" at bounding box center [908, 262] width 158 height 28
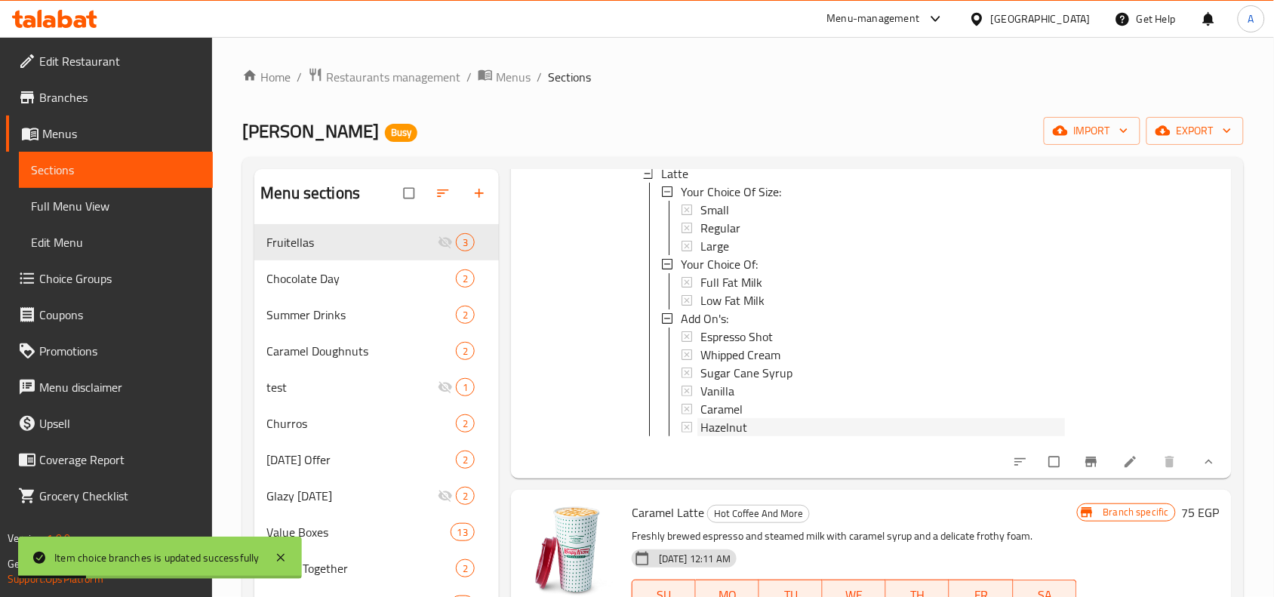
click at [921, 432] on div "Hazelnut" at bounding box center [882, 427] width 365 height 18
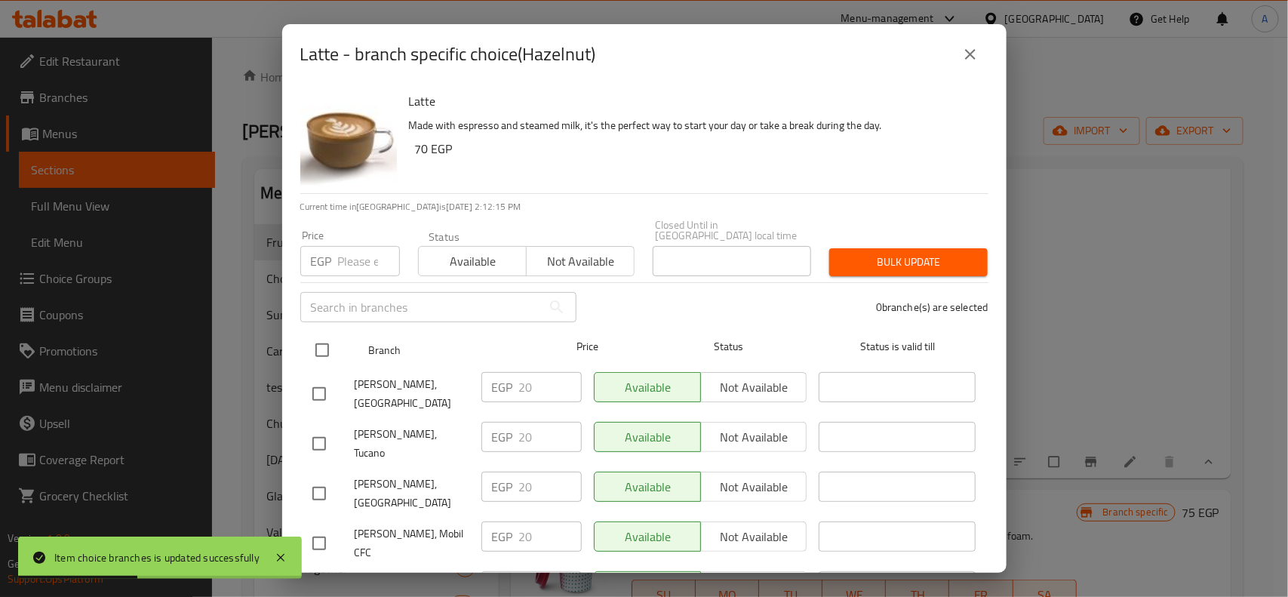
click at [328, 334] on input "checkbox" at bounding box center [322, 350] width 32 height 32
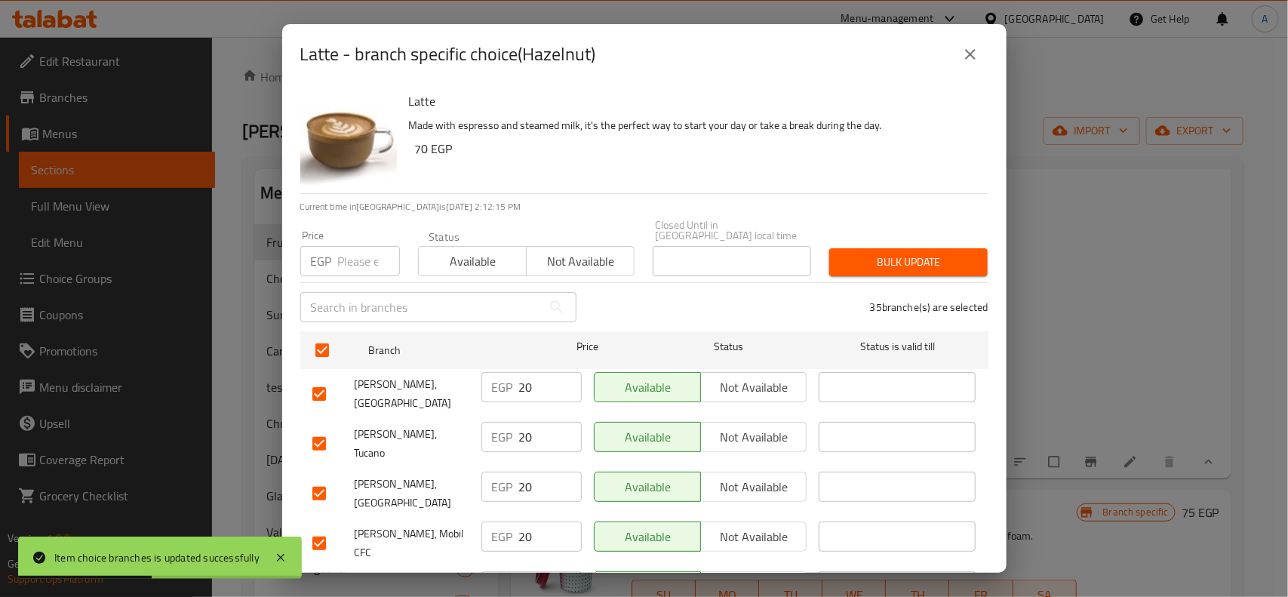
click at [337, 253] on div "EGP Price" at bounding box center [350, 261] width 100 height 30
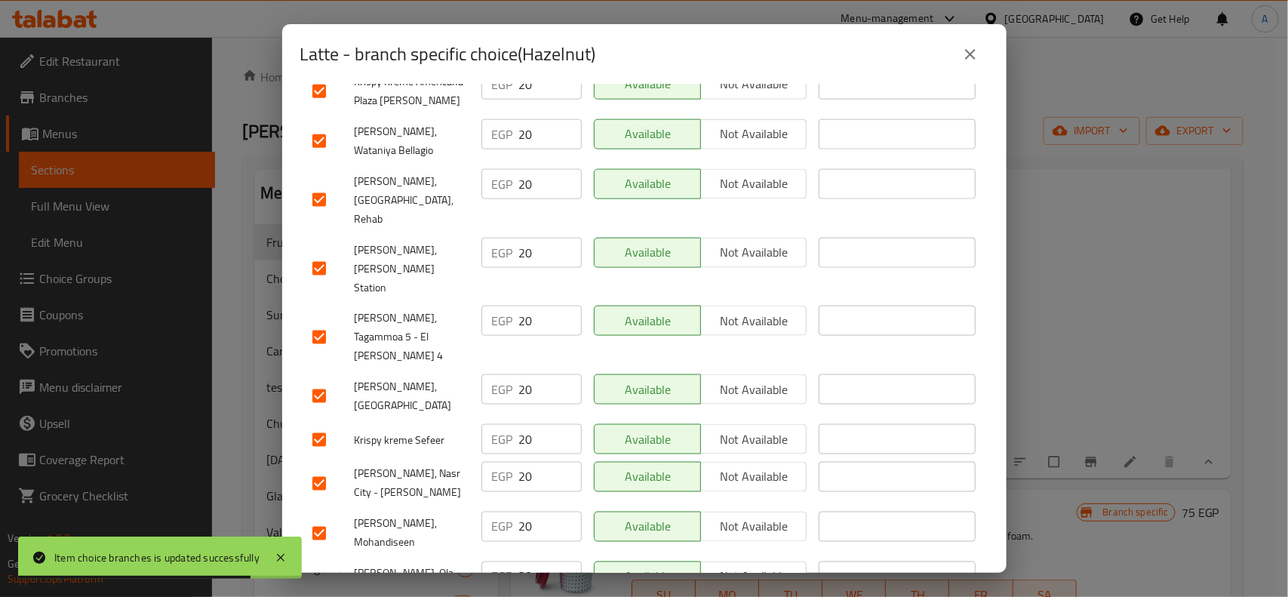
click at [310, 380] on input "checkbox" at bounding box center [319, 396] width 32 height 32
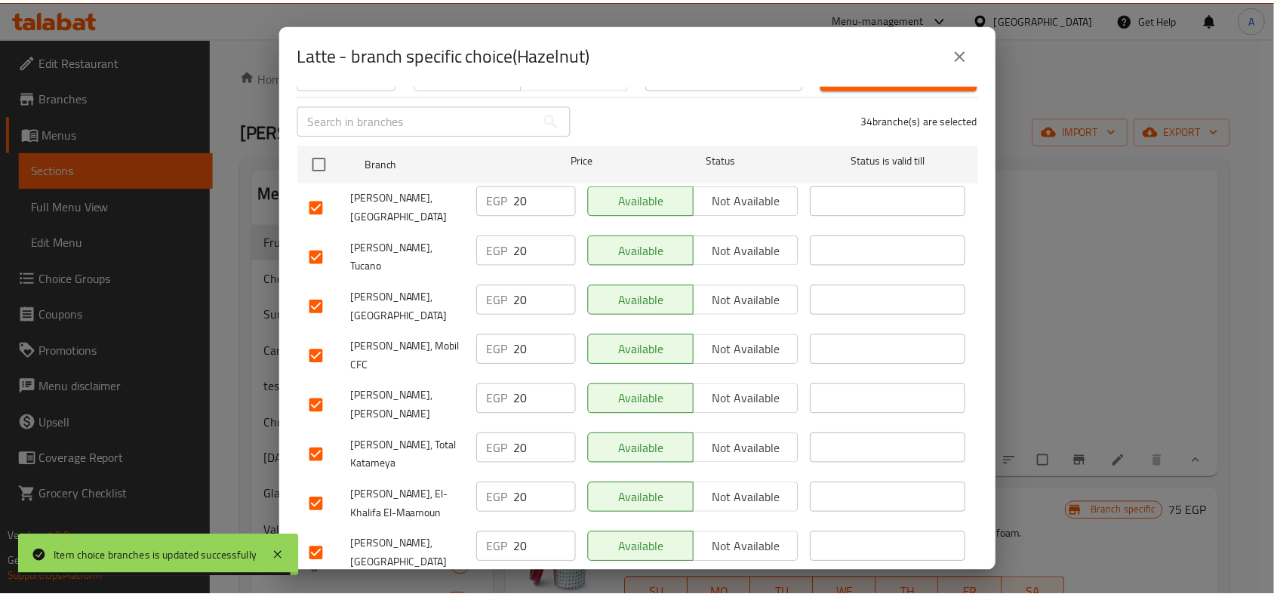
scroll to position [0, 0]
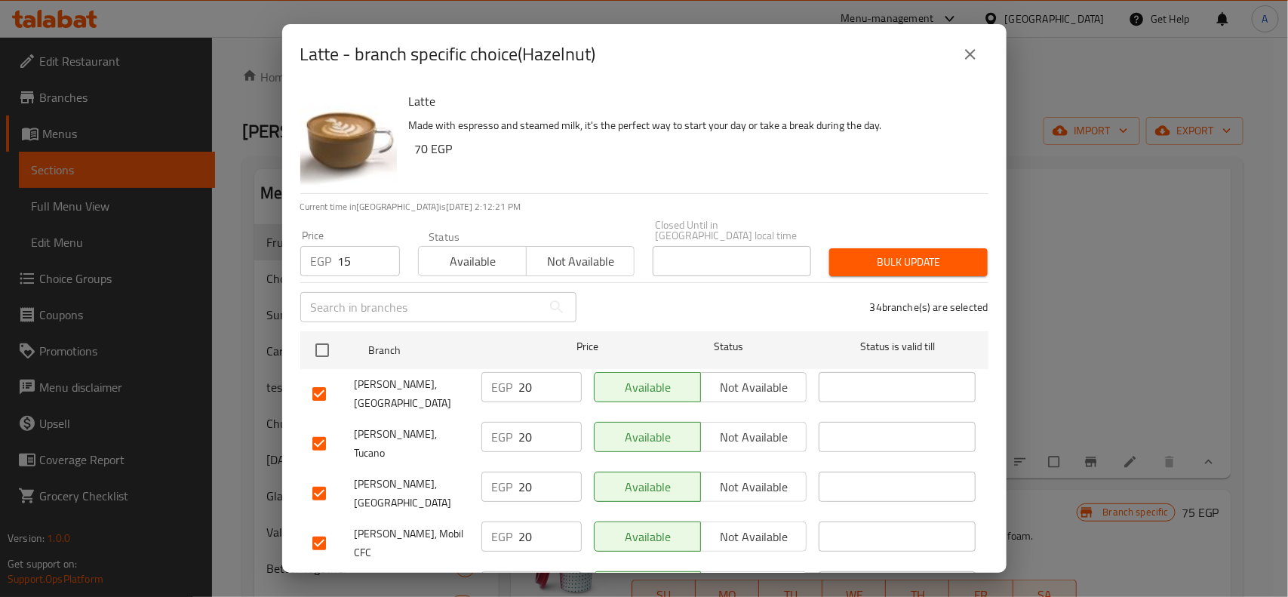
click at [911, 239] on div "Bulk update" at bounding box center [908, 262] width 177 height 46
click at [944, 253] on span "Bulk update" at bounding box center [908, 262] width 134 height 19
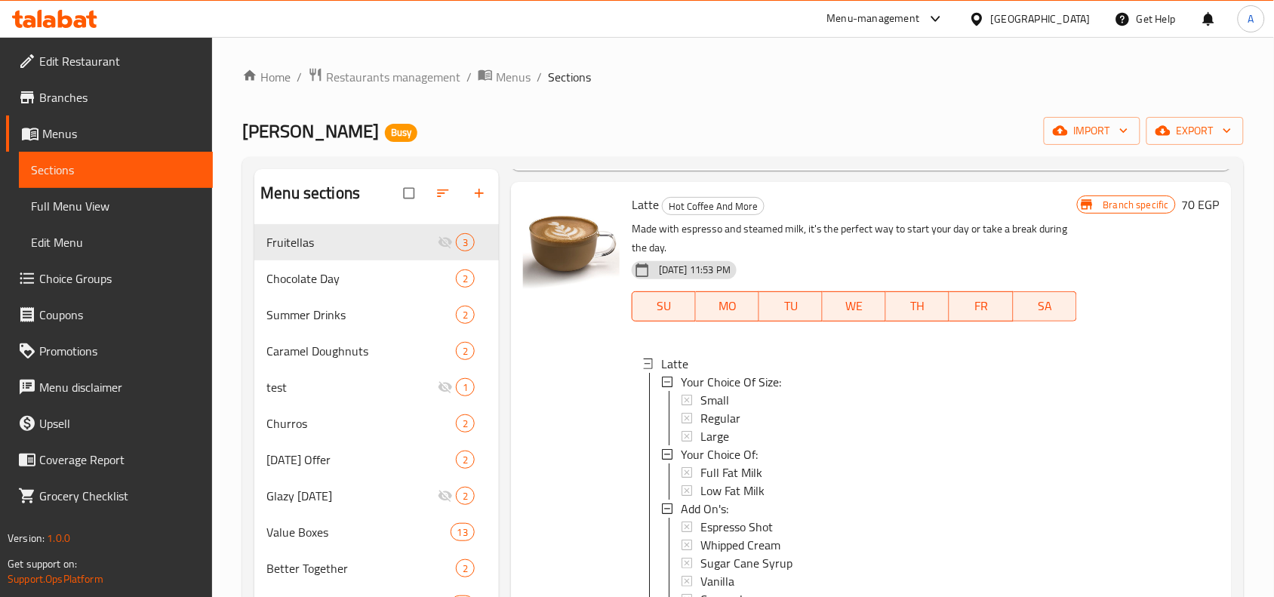
scroll to position [566, 0]
click at [703, 408] on span "Regular" at bounding box center [720, 417] width 40 height 18
click at [721, 427] on span "Large" at bounding box center [714, 435] width 29 height 18
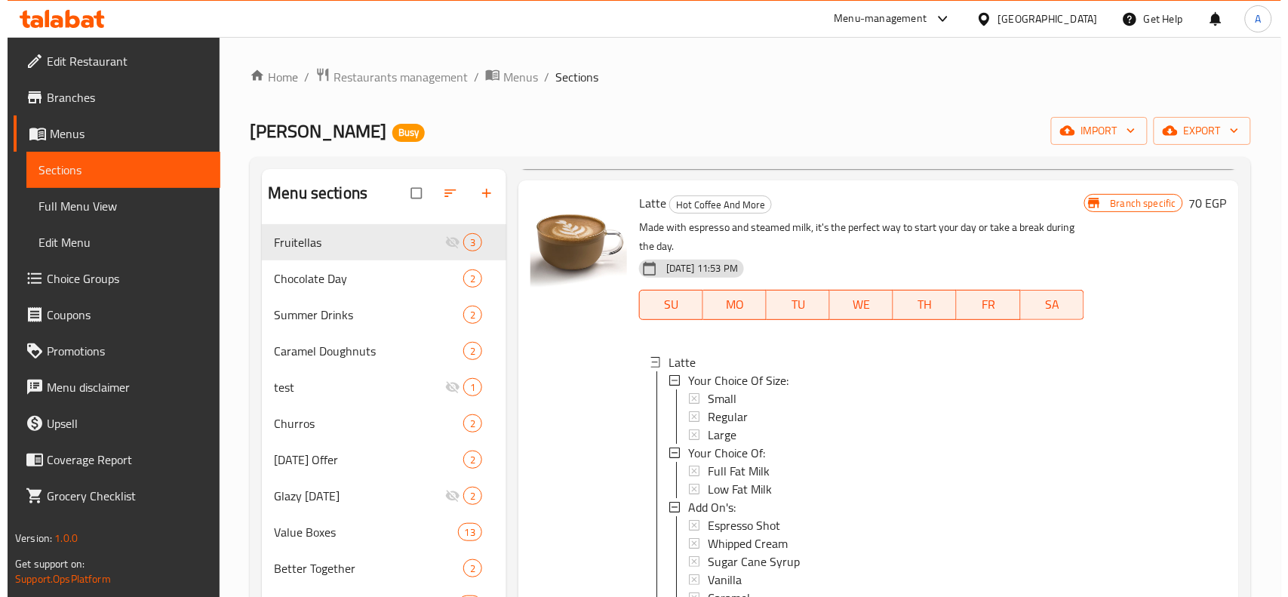
scroll to position [2, 0]
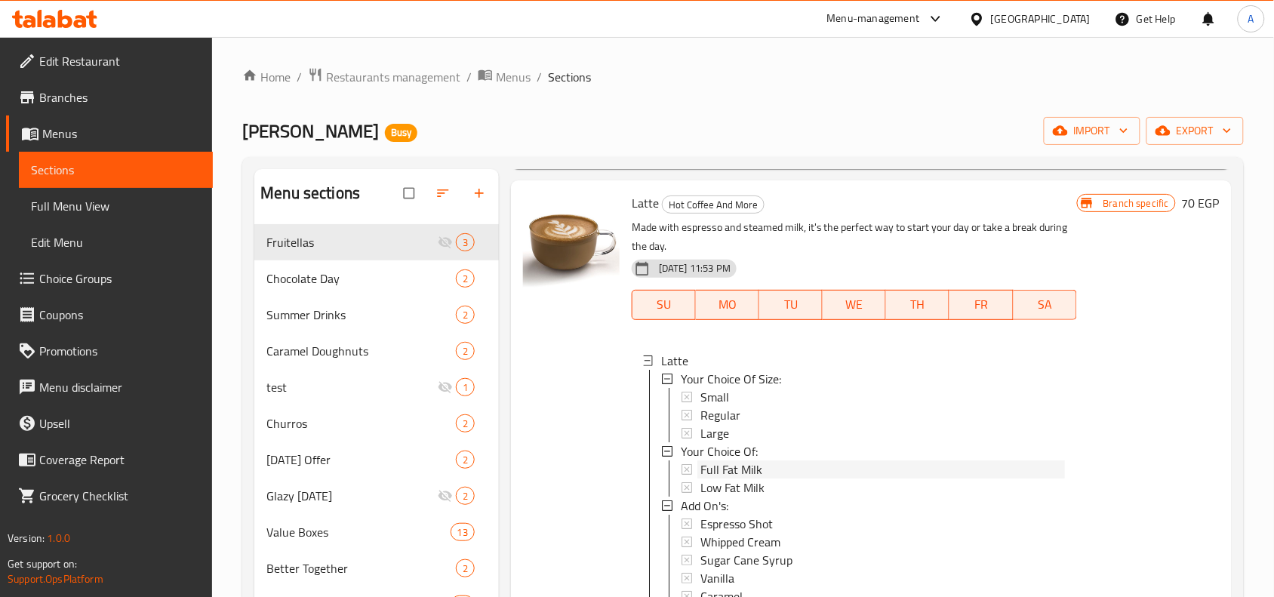
click at [745, 466] on span "Full Fat Milk" at bounding box center [731, 469] width 62 height 18
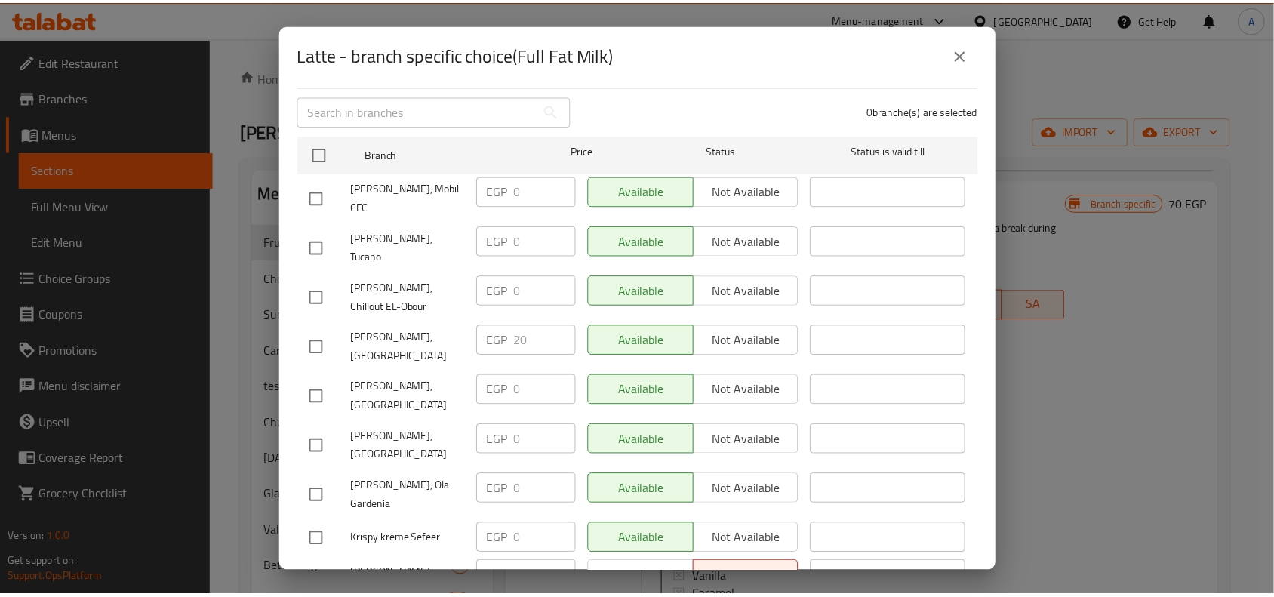
scroll to position [189, 0]
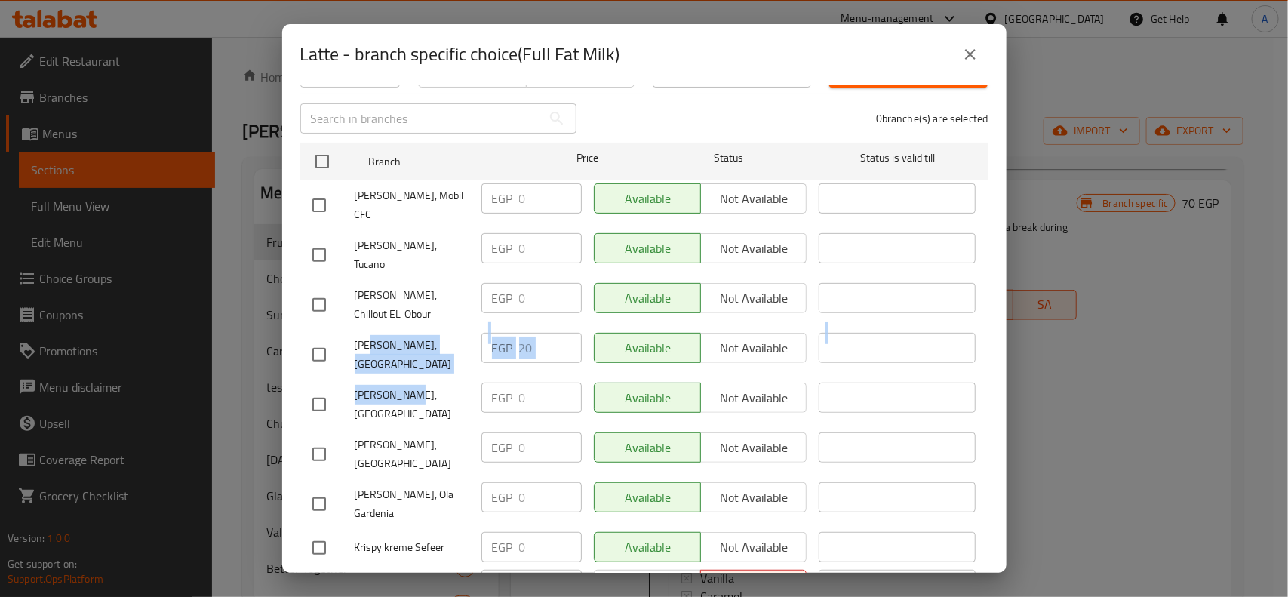
drag, startPoint x: 368, startPoint y: 311, endPoint x: 409, endPoint y: 343, distance: 52.1
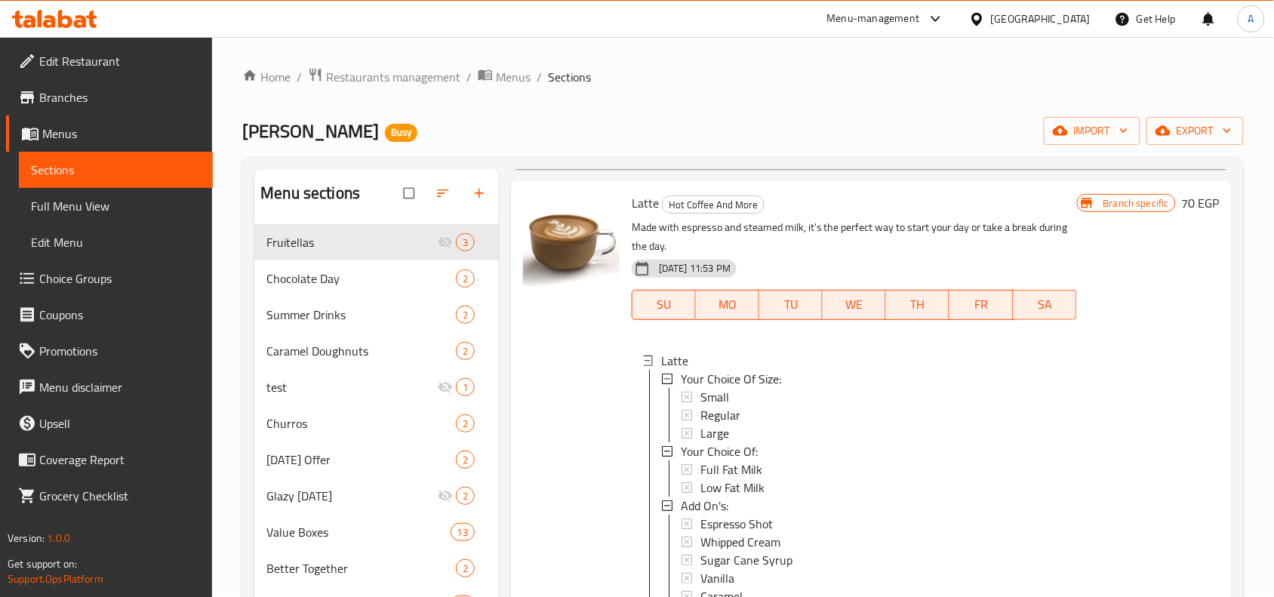
scroll to position [660, 0]
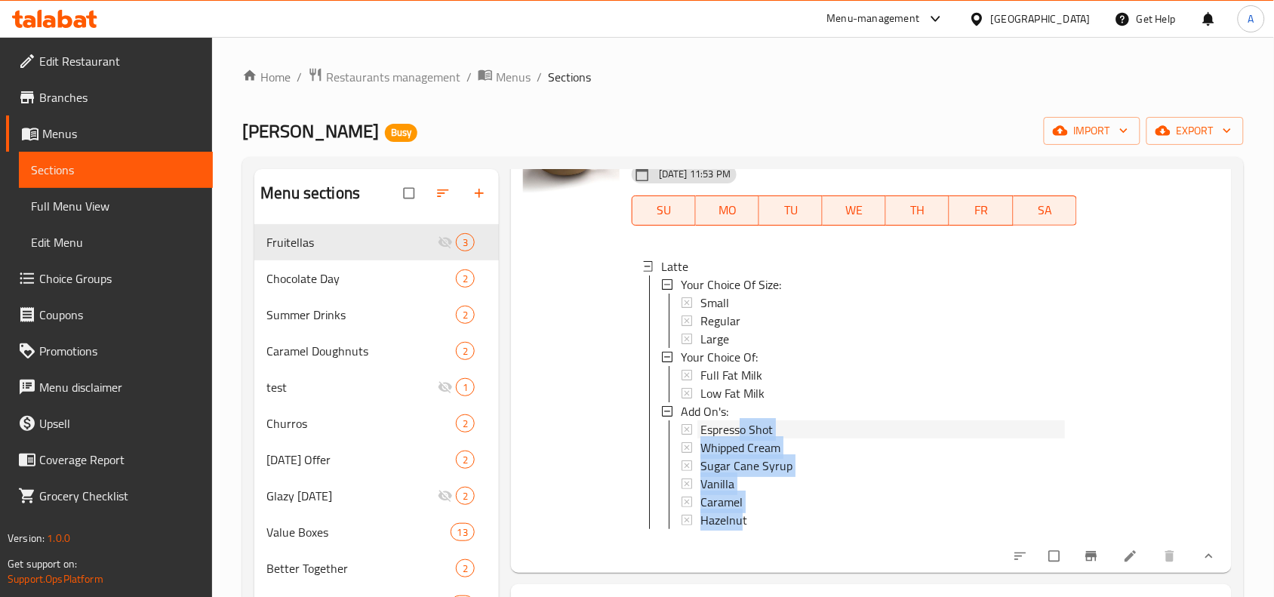
drag, startPoint x: 738, startPoint y: 423, endPoint x: 740, endPoint y: 545, distance: 122.3
click at [740, 545] on div "Latte Your Choice Of Size: Small Regular Large Your Choice Of: Full Fat Milk Lo…" at bounding box center [854, 398] width 445 height 302
click at [786, 423] on div "Espresso Shot" at bounding box center [882, 429] width 365 height 18
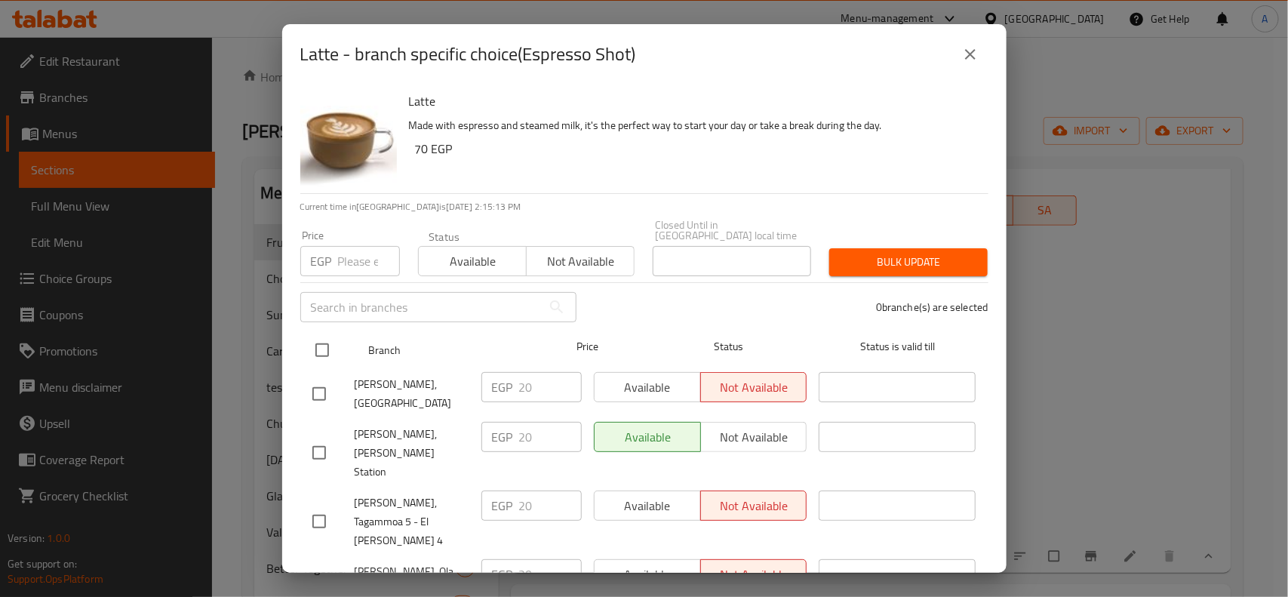
click at [331, 345] on input "checkbox" at bounding box center [322, 350] width 32 height 32
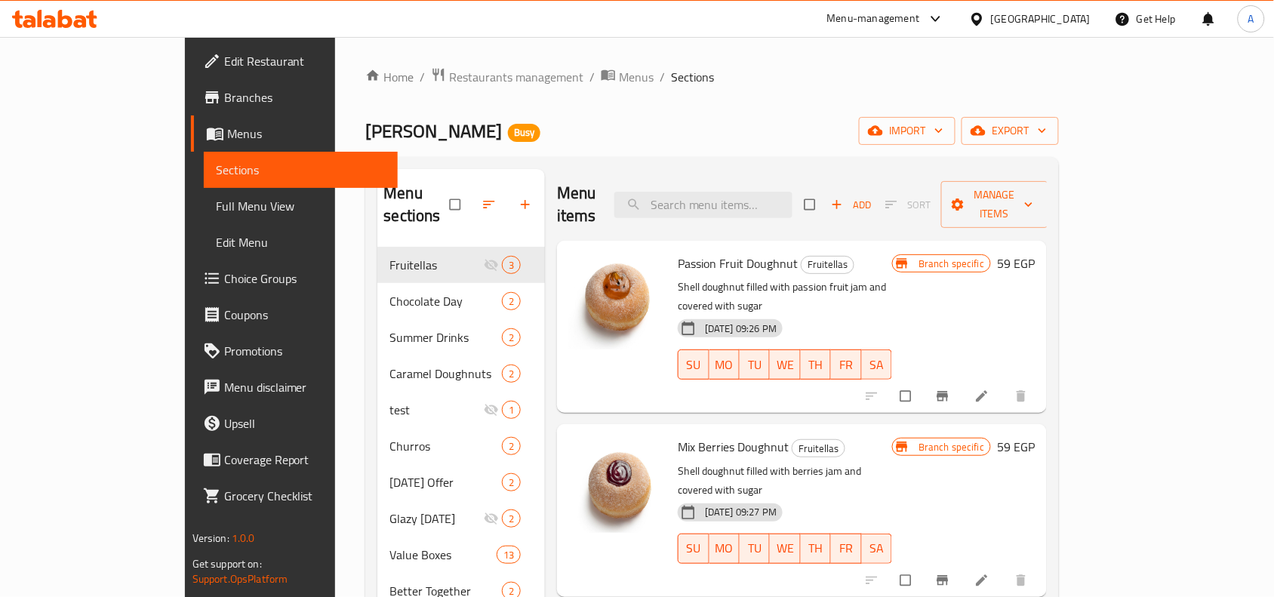
click at [204, 194] on link "Full Menu View" at bounding box center [301, 206] width 194 height 36
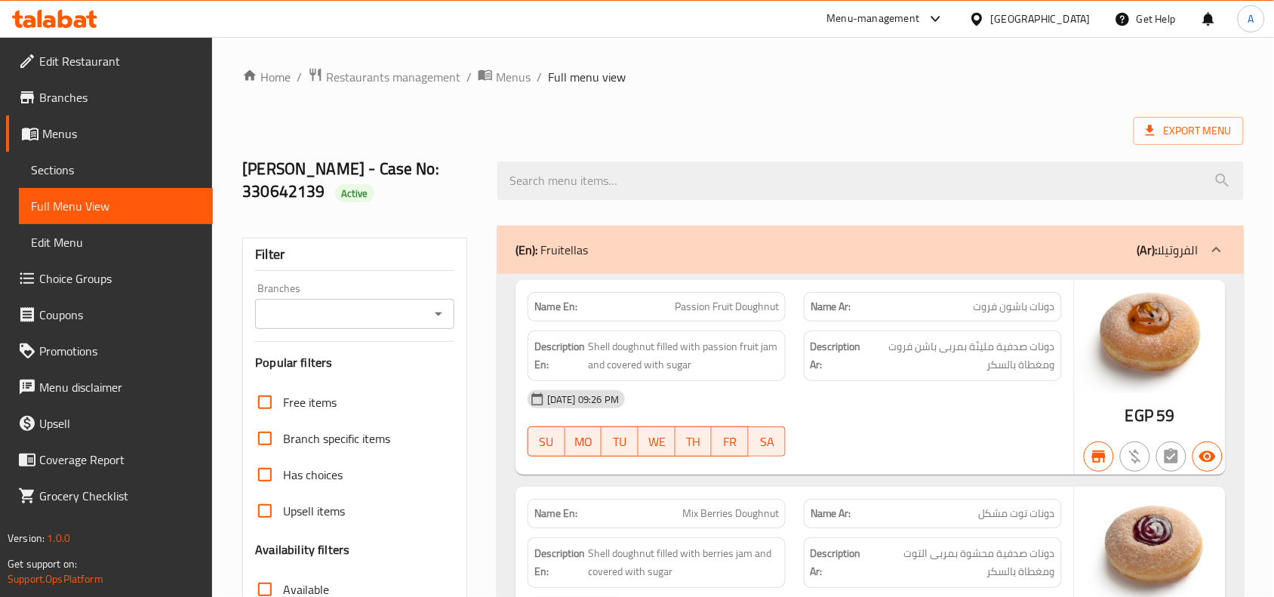
click at [342, 342] on hr at bounding box center [354, 341] width 199 height 1
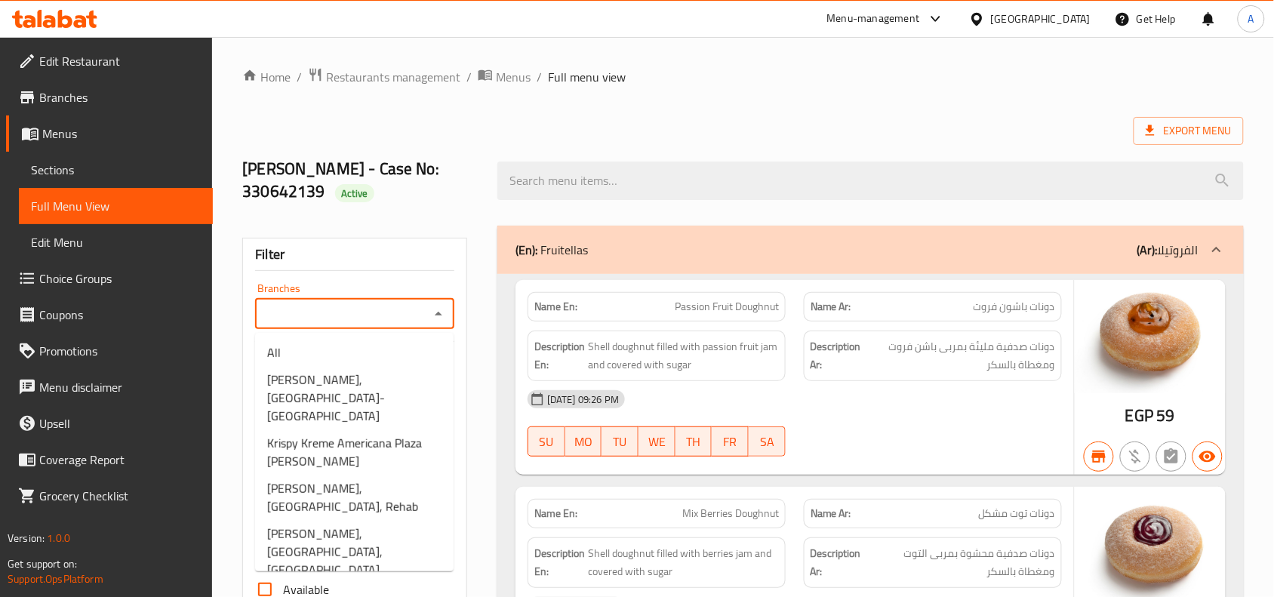
click at [367, 314] on input "Branches" at bounding box center [342, 313] width 165 height 21
click at [355, 429] on li "Krispy Kreme Americana Plaza [PERSON_NAME]" at bounding box center [354, 451] width 198 height 45
type input "Krispy Kreme Americana Plaza [PERSON_NAME]"
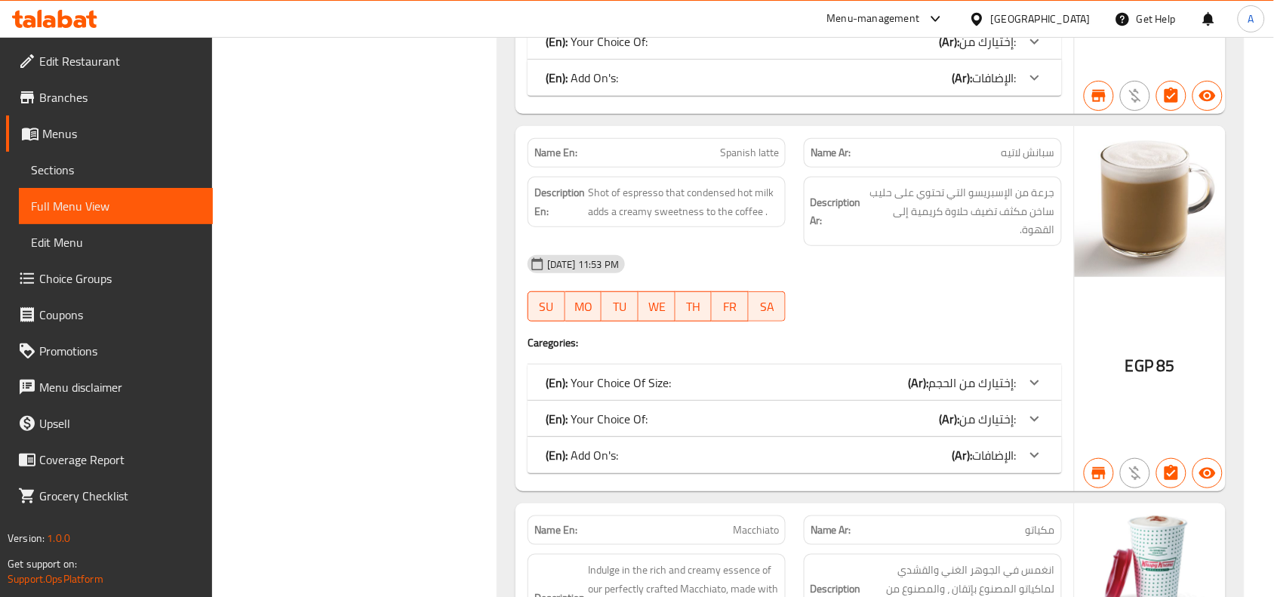
scroll to position [17295, 0]
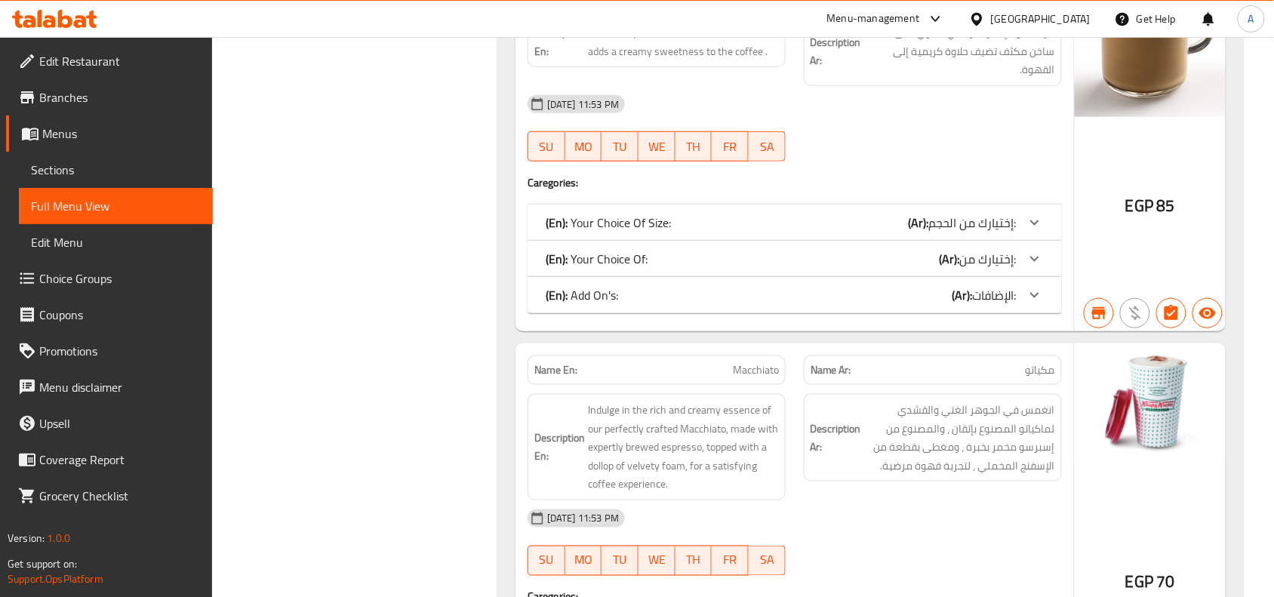
drag, startPoint x: 956, startPoint y: 261, endPoint x: 974, endPoint y: 249, distance: 21.8
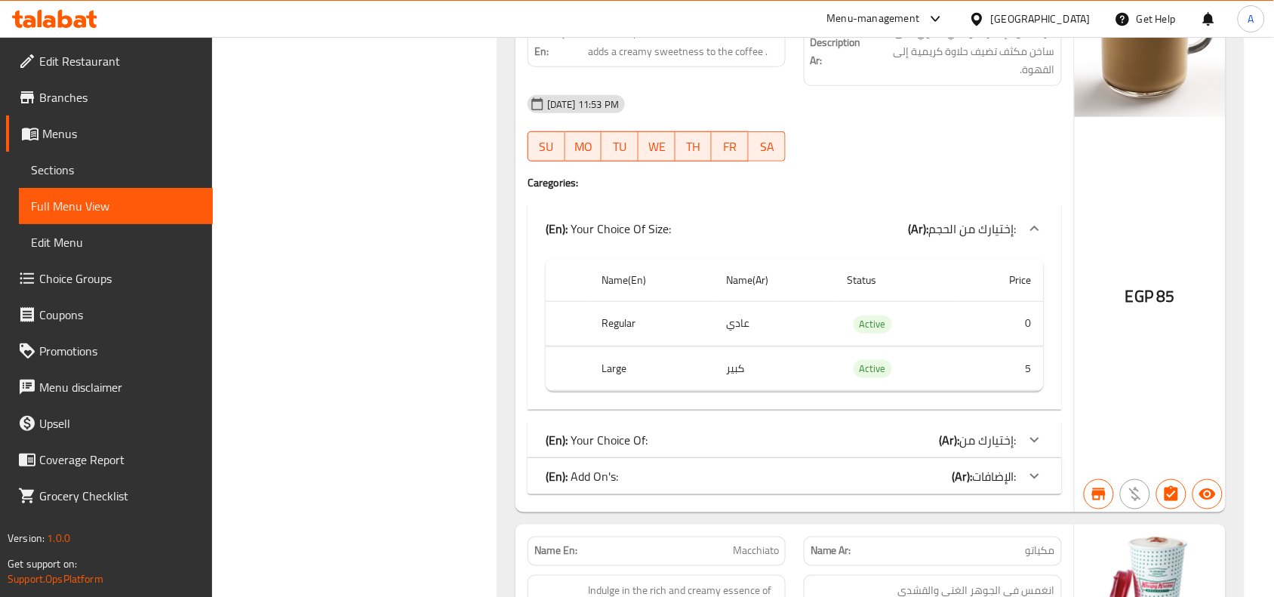
drag, startPoint x: 994, startPoint y: 346, endPoint x: 1028, endPoint y: 341, distance: 34.3
click at [1028, 341] on td "0" at bounding box center [1002, 324] width 84 height 45
drag, startPoint x: 1220, startPoint y: 323, endPoint x: 1151, endPoint y: 321, distance: 68.7
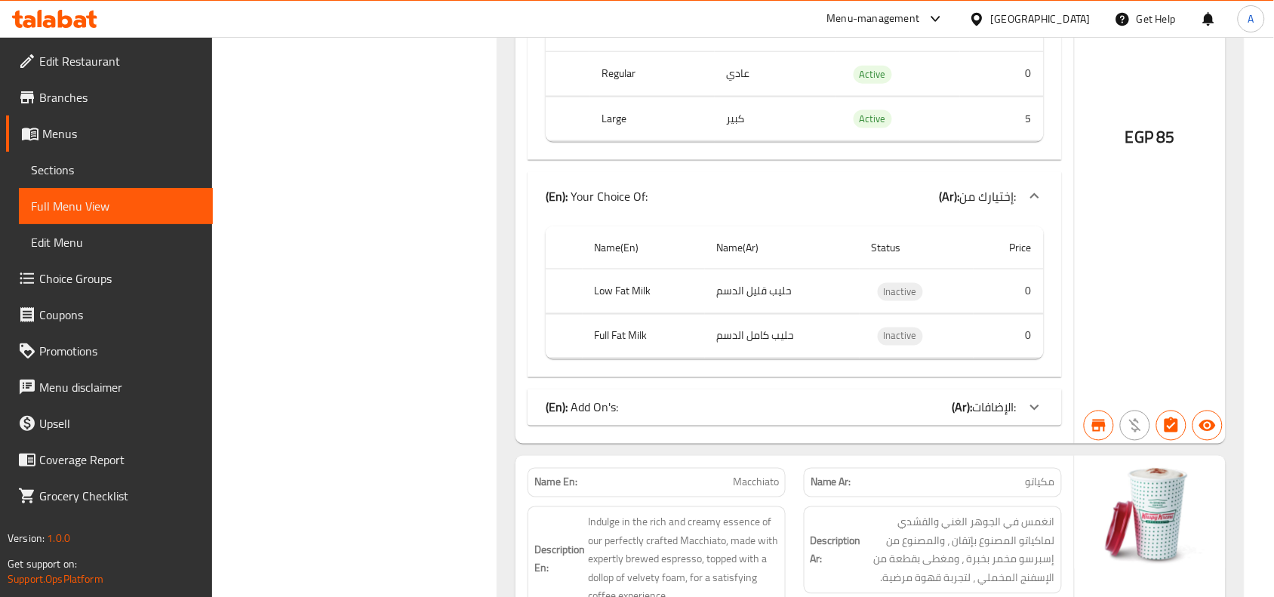
scroll to position [17578, 0]
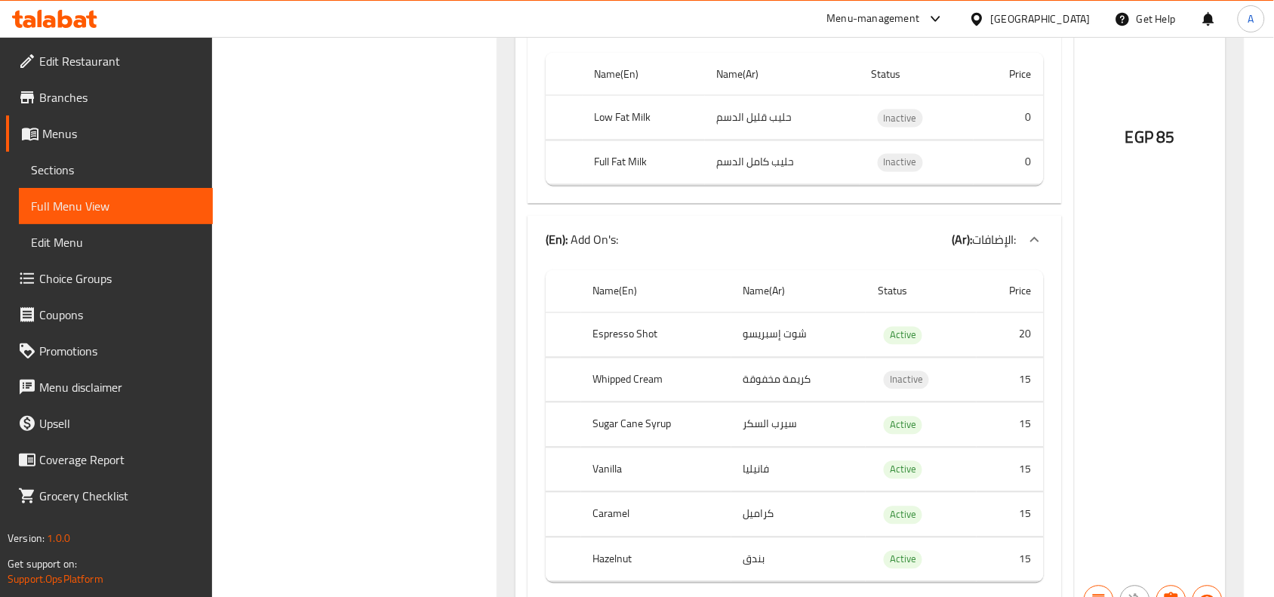
scroll to position [17861, 0]
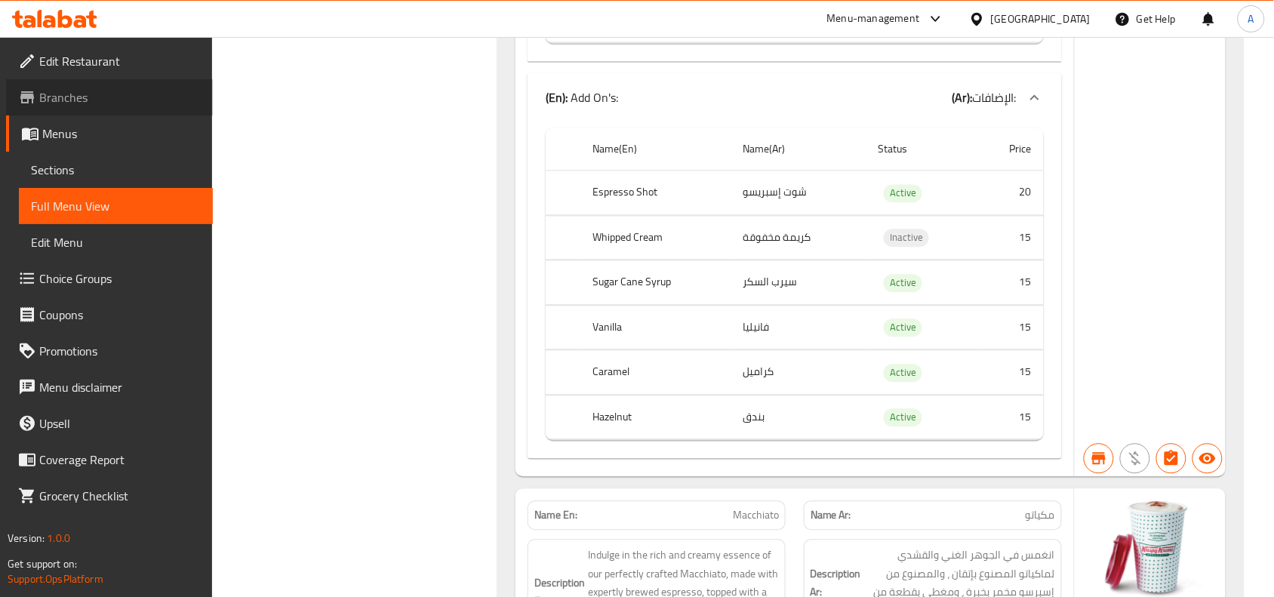
click at [119, 106] on link "Branches" at bounding box center [109, 97] width 207 height 36
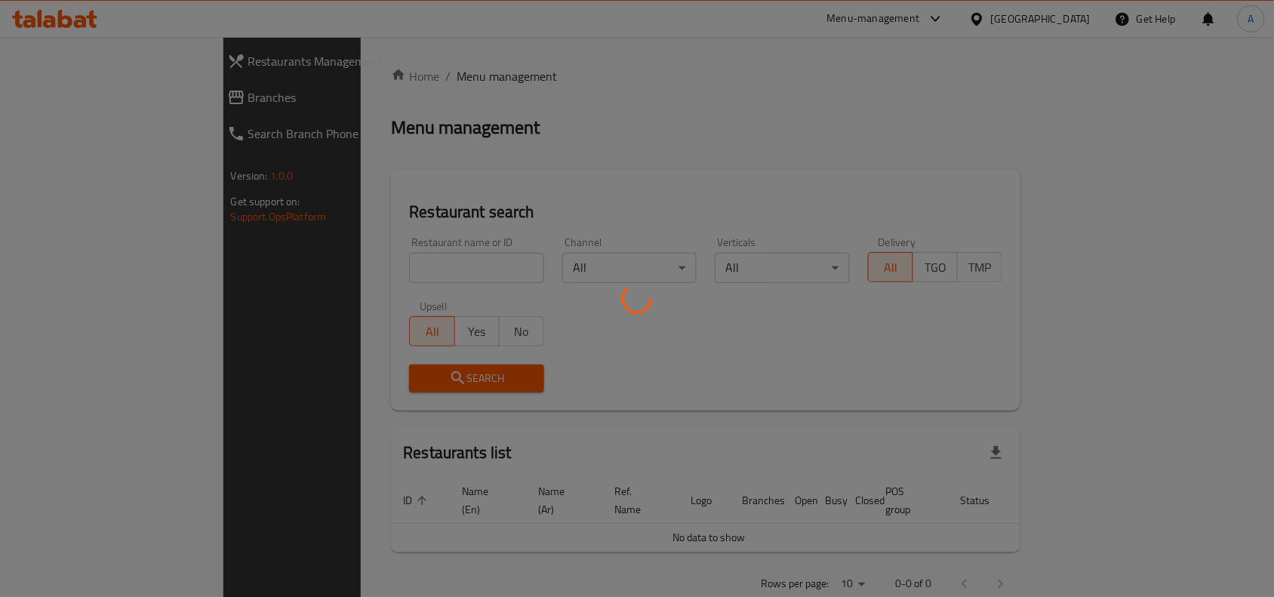
click at [338, 270] on div at bounding box center [637, 298] width 1274 height 597
click at [386, 244] on div at bounding box center [637, 298] width 1274 height 597
click at [371, 255] on div at bounding box center [637, 298] width 1274 height 597
click at [371, 261] on div at bounding box center [637, 298] width 1274 height 597
